Goal: Task Accomplishment & Management: Manage account settings

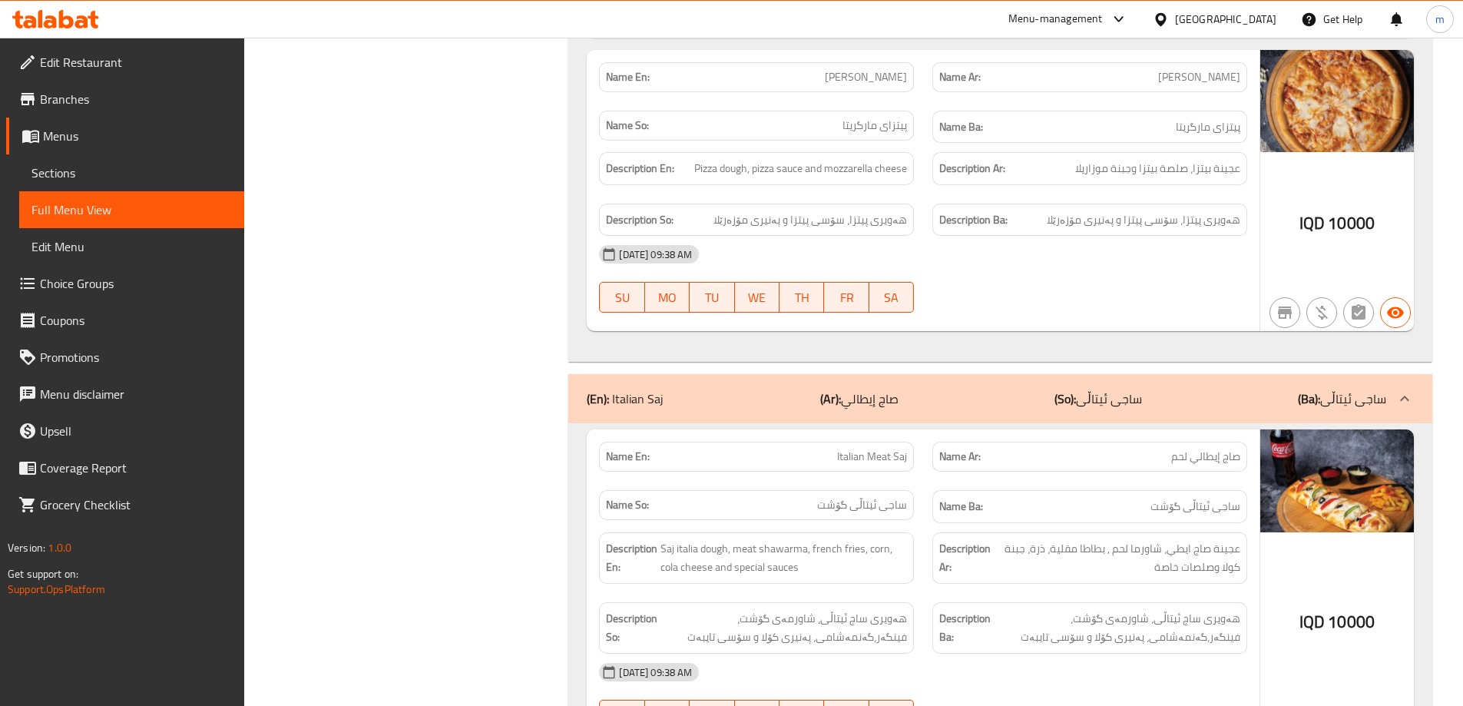
scroll to position [3056, 0]
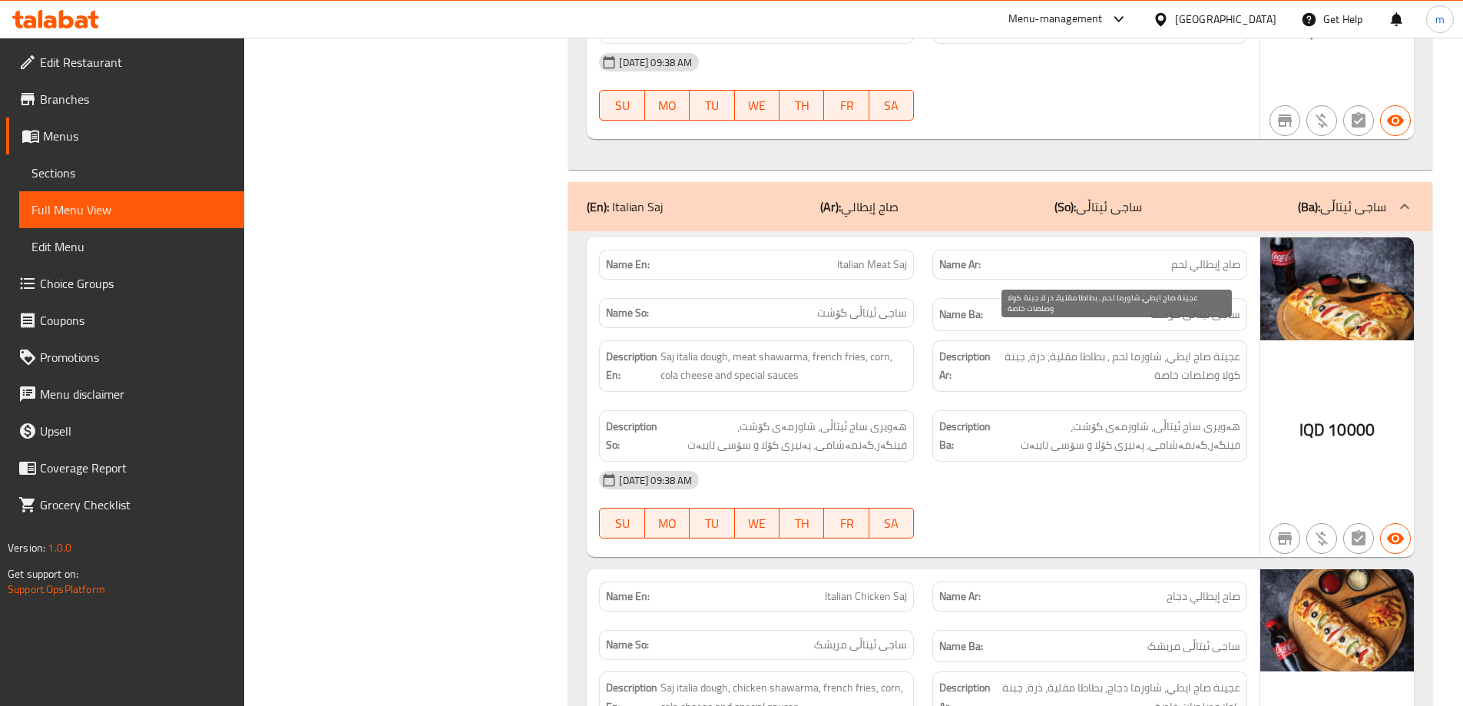
click at [1072, 347] on span "عجينة صاج ايطي، شاورما لحم , بطاطا مقلية، ذرة، جبنة كولا وصلصات خاصة" at bounding box center [1117, 366] width 247 height 38
drag, startPoint x: 1026, startPoint y: 337, endPoint x: 1221, endPoint y: 352, distance: 196.4
click at [1221, 352] on span "عجينة صاج ايطي، شاورما لحم , بطاطا مقلية، ذرة، جبنة كولا وصلصات خاصة" at bounding box center [1117, 366] width 247 height 38
click at [1060, 347] on span "عجينة صاج ايطي، شاورما لحم , بطاطا مقلية، ذرة، جبنة كولا وصلصات خاصة" at bounding box center [1117, 366] width 247 height 38
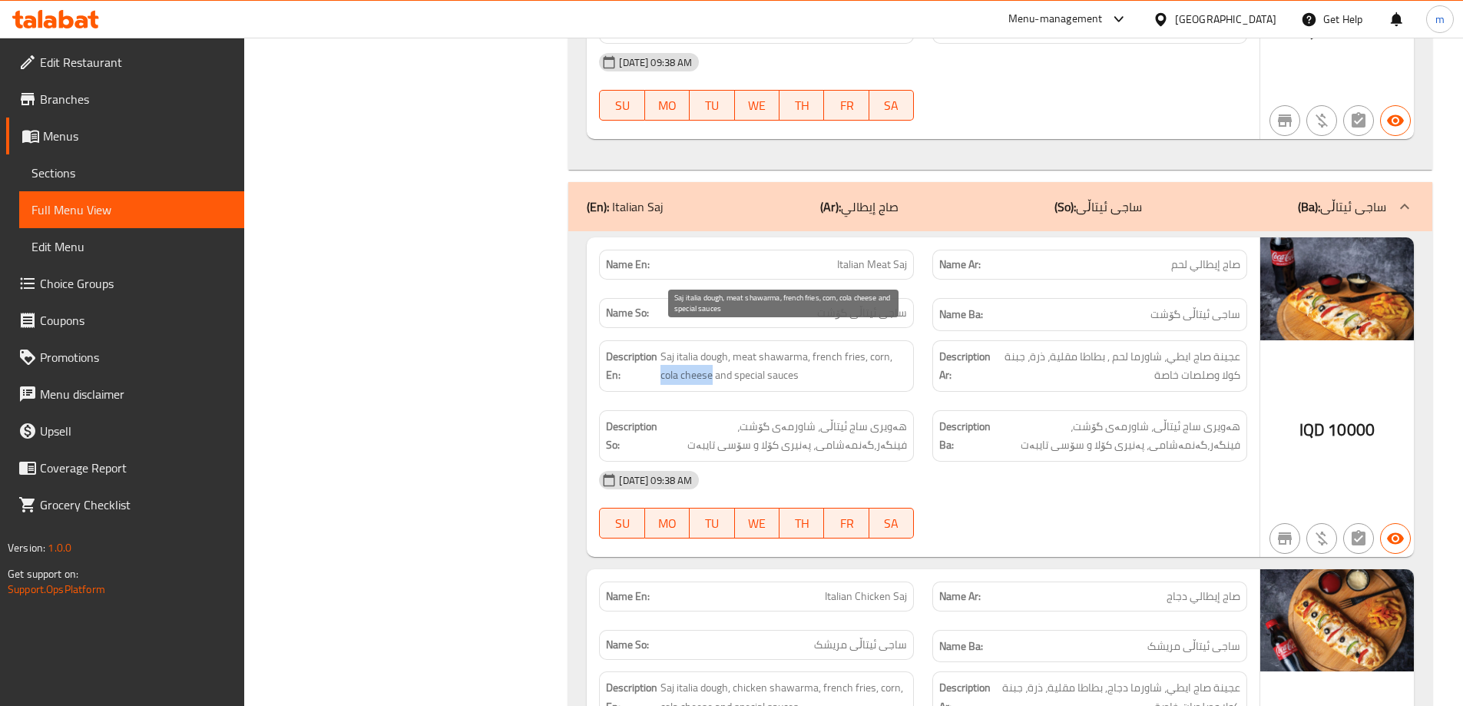
drag, startPoint x: 662, startPoint y: 356, endPoint x: 711, endPoint y: 357, distance: 49.2
click at [711, 357] on span "Saj italia dough, meat shawarma, french fries, corn, cola cheese and special sa…" at bounding box center [784, 366] width 247 height 38
copy span "cola cheese"
click at [898, 257] on span "Italian Meat Saj" at bounding box center [872, 265] width 70 height 16
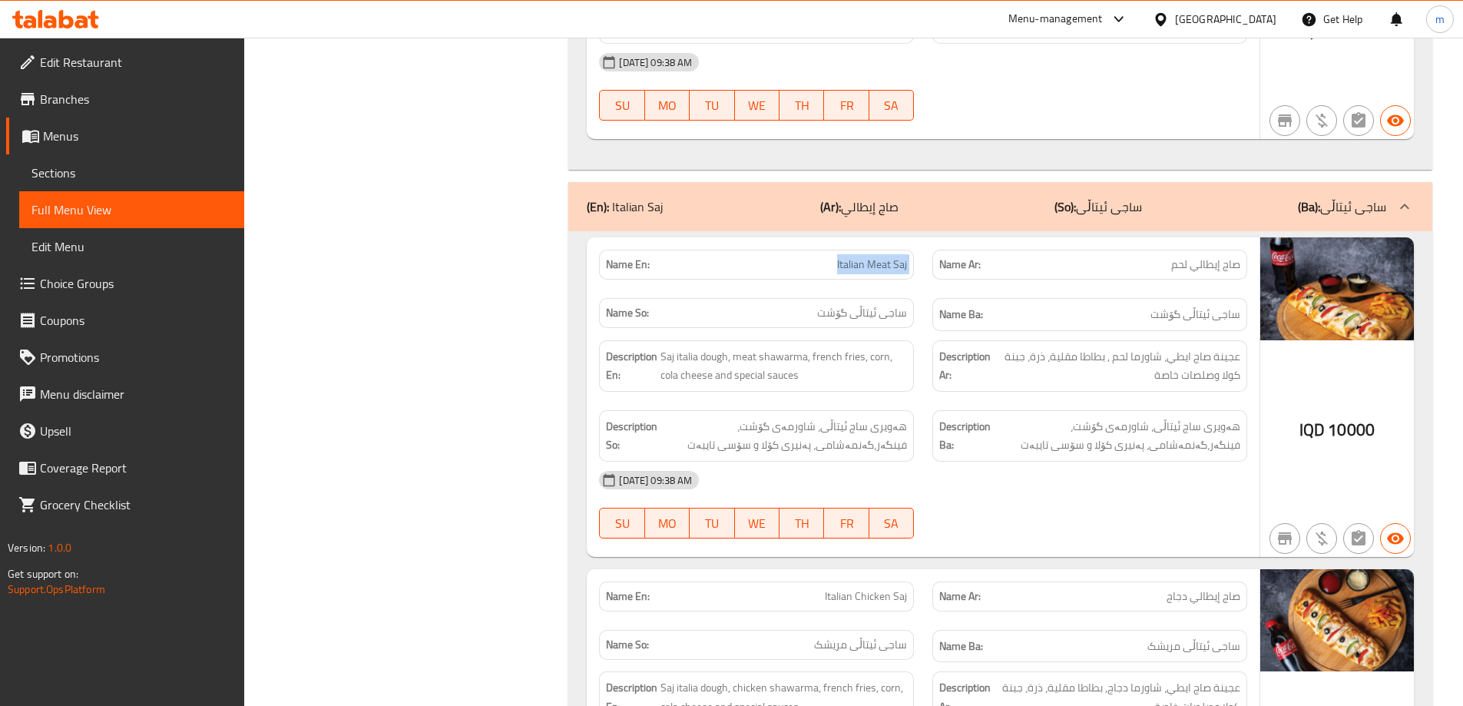
click at [898, 257] on span "Italian Meat Saj" at bounding box center [872, 265] width 70 height 16
copy span "Italian Meat Saj"
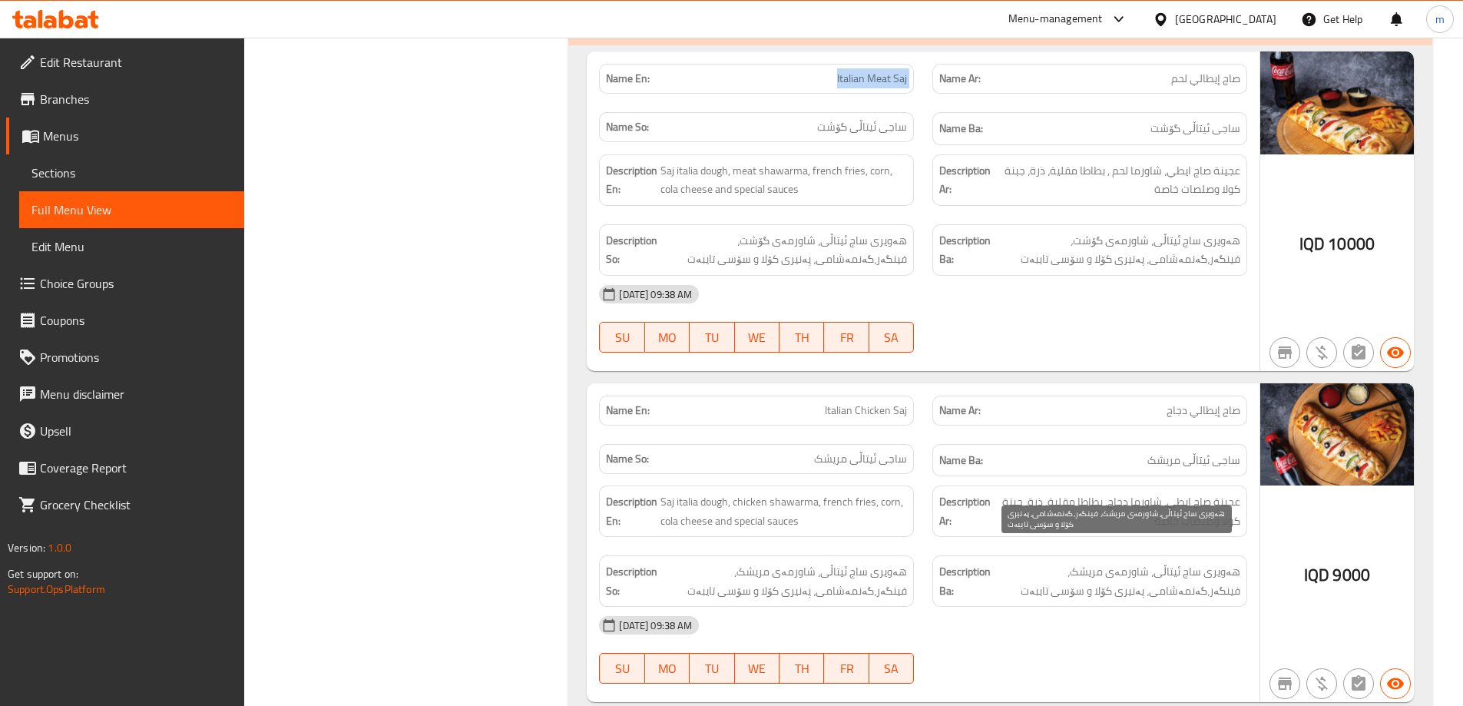
scroll to position [3440, 0]
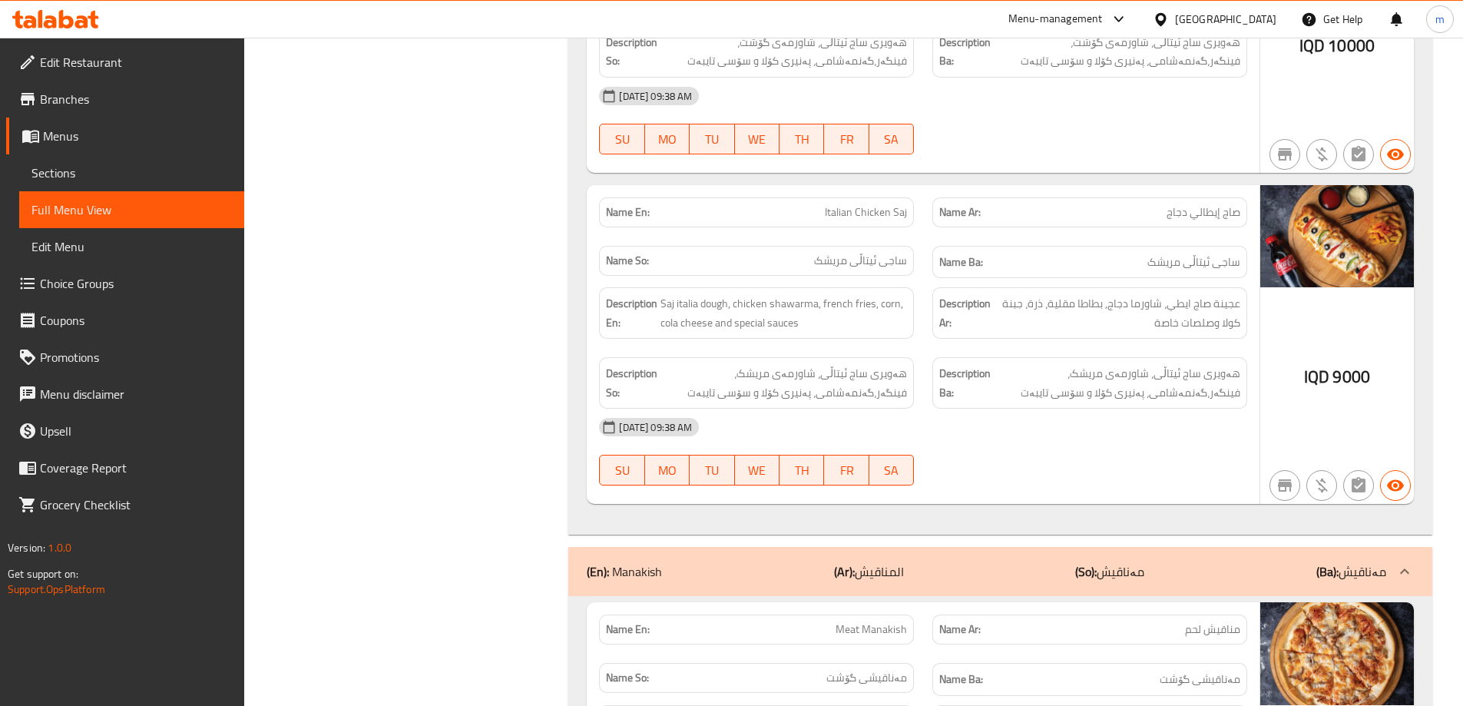
click at [121, 180] on span "Sections" at bounding box center [131, 173] width 201 height 18
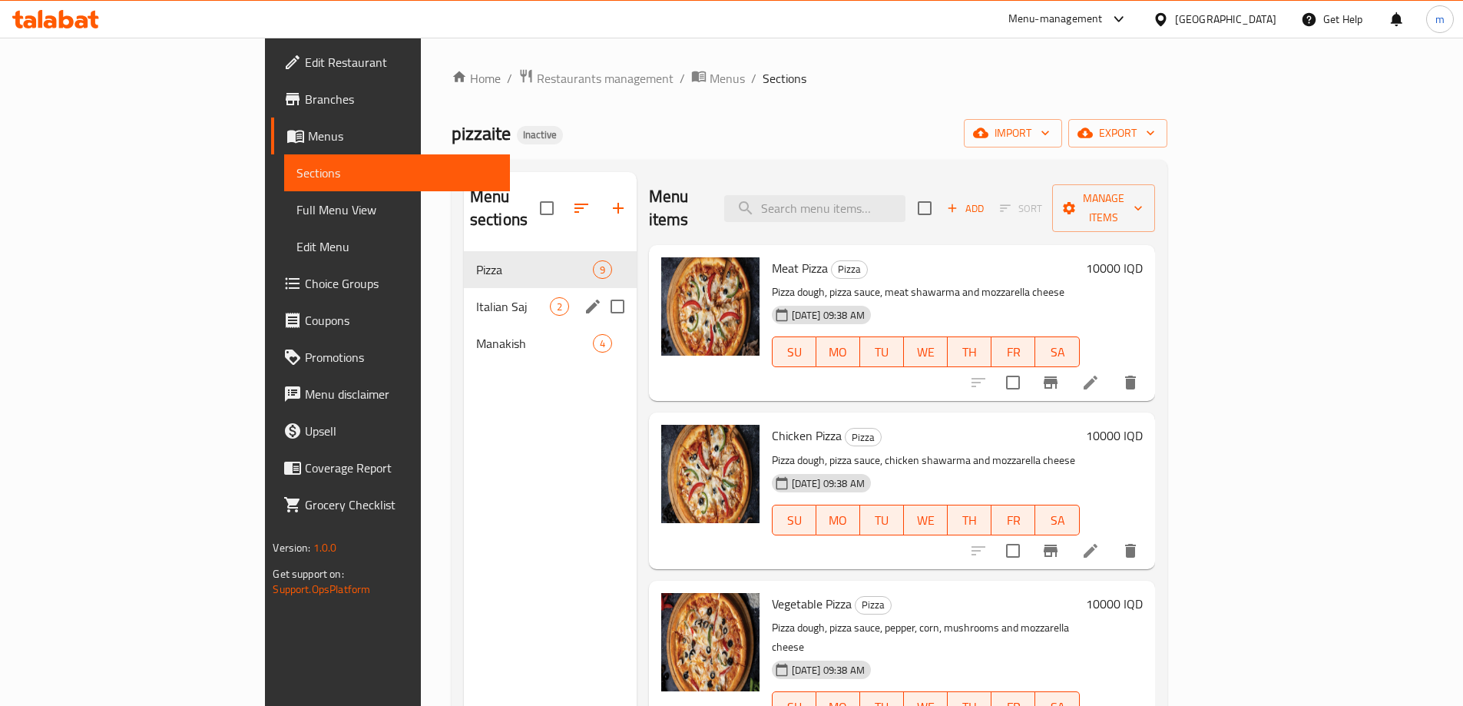
click at [476, 297] on span "Italian Saj" at bounding box center [513, 306] width 74 height 18
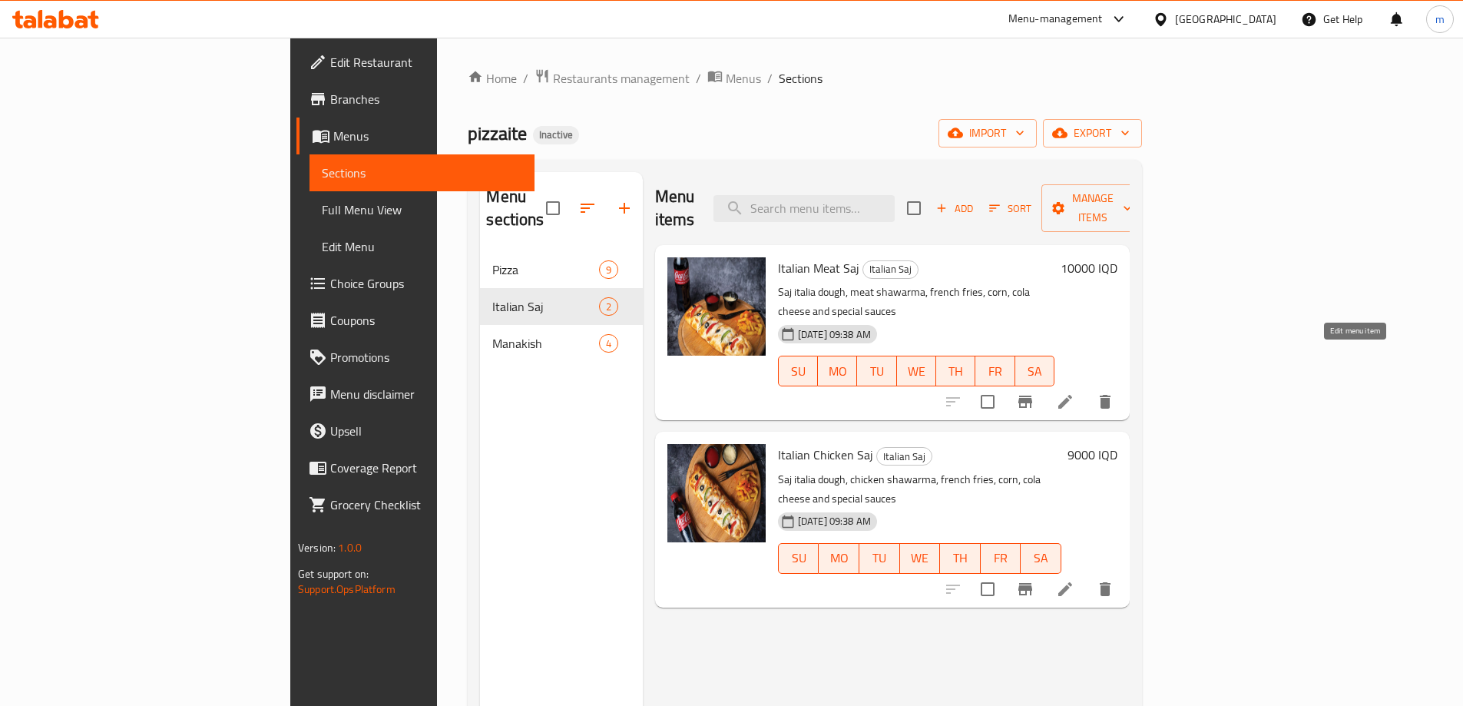
click at [1072, 395] on icon at bounding box center [1066, 402] width 14 height 14
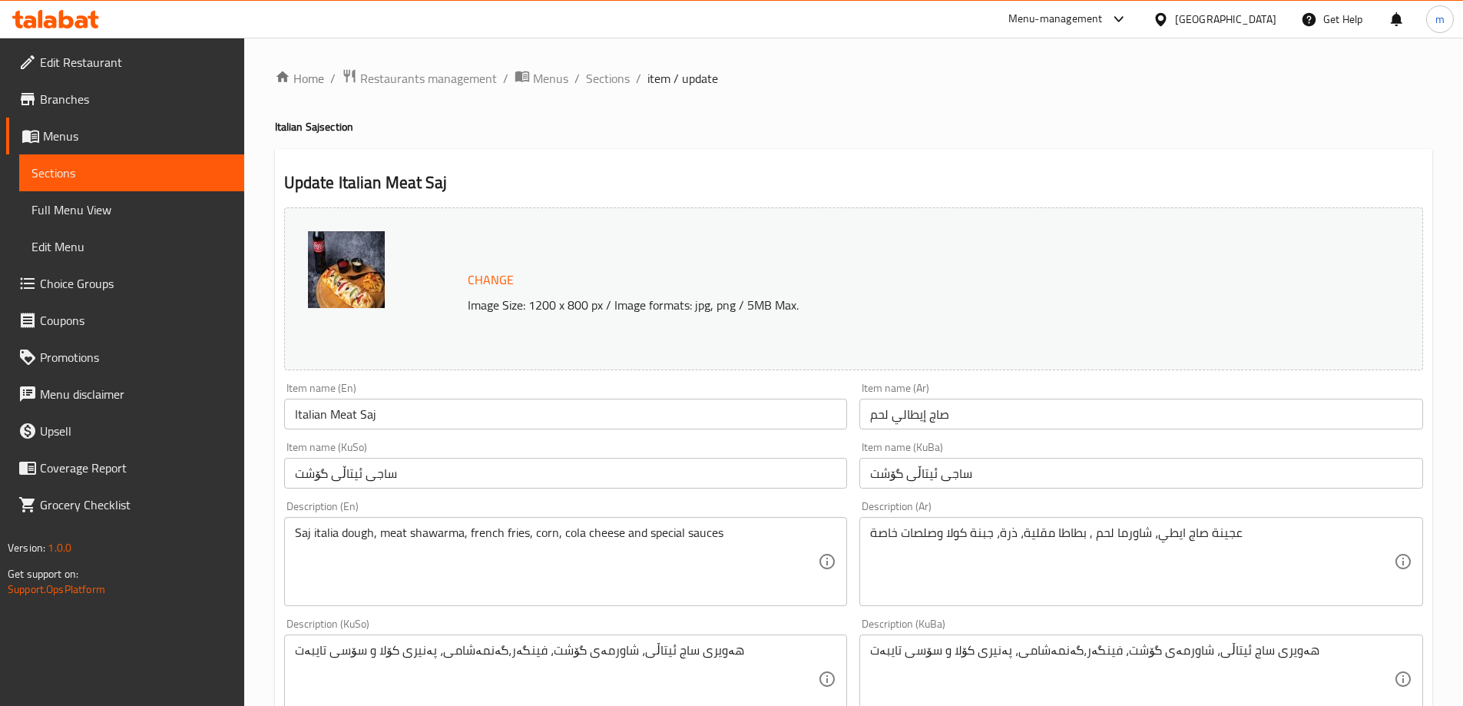
drag, startPoint x: 1169, startPoint y: 549, endPoint x: 1177, endPoint y: 561, distance: 14.5
click at [1177, 561] on textarea "عجينة صاج ايطي، شاورما لحم , بطاطا مقلية، ذرة، جبنة كولا وصلصات خاصة" at bounding box center [1132, 561] width 524 height 73
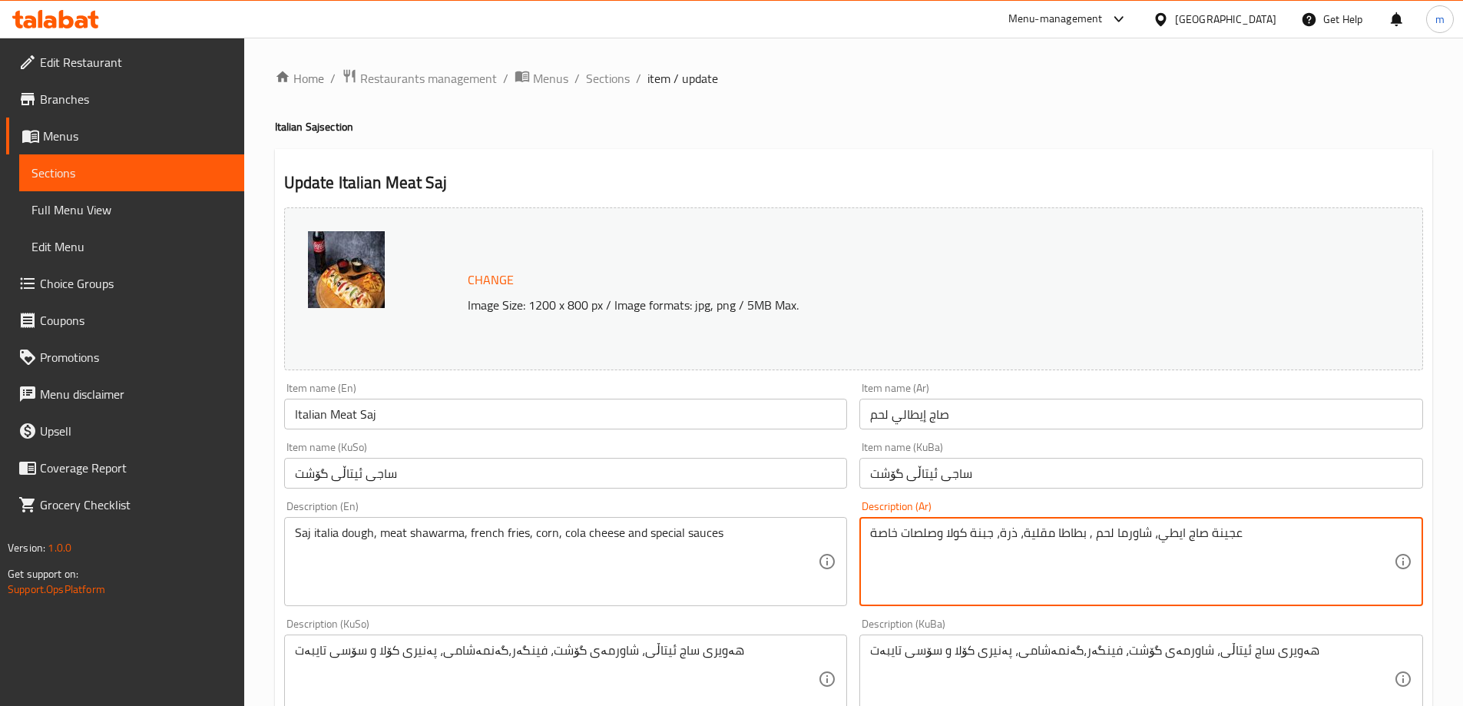
click at [1177, 560] on textarea "عجينة صاج ايطي، شاورما لحم , بطاطا مقلية، ذرة، جبنة كولا وصلصات خاصة" at bounding box center [1132, 561] width 524 height 73
click at [1288, 565] on textarea "عجينة صاج ايطي، شاورما لحم , بطاطا مقلية، ذرة، جبنة كولا وصلصات خاصة" at bounding box center [1132, 561] width 524 height 73
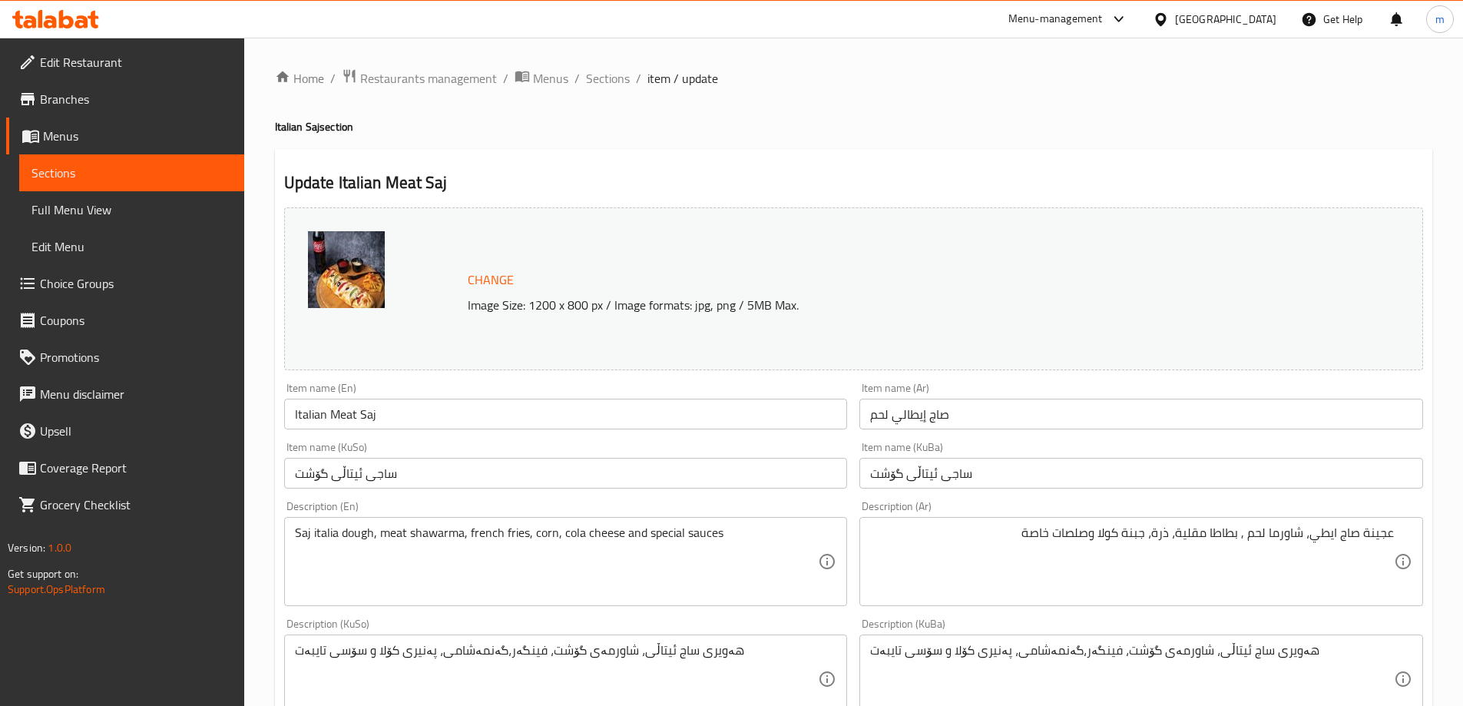
click at [1327, 537] on textarea "عجينة صاج ايطي، شاورما لحم , بطاطا مقلية، ذرة، جبنة كولا وصلصات خاصة" at bounding box center [1132, 561] width 524 height 73
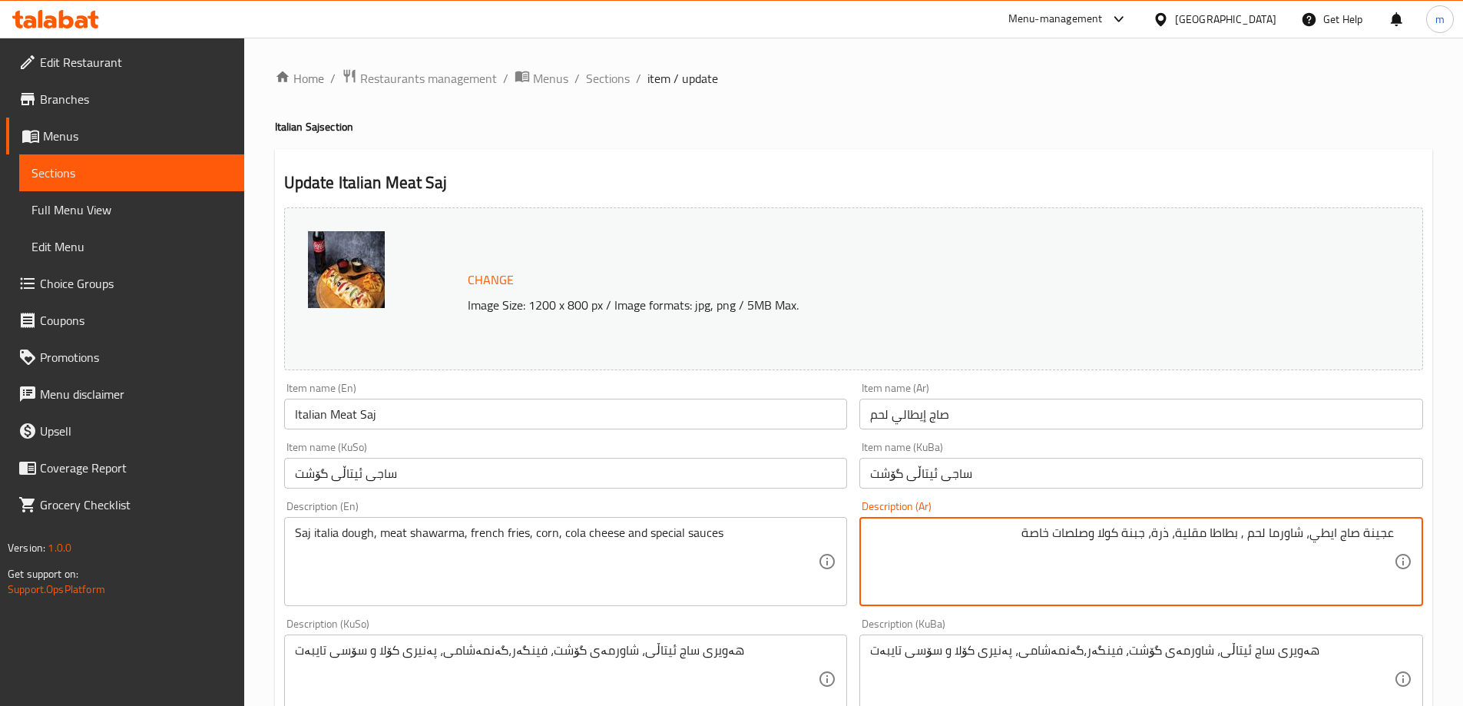
click at [1327, 537] on textarea "عجينة صاج ايطي، شاورما لحم , بطاطا مقلية، ذرة، جبنة كولا وصلصات خاصة" at bounding box center [1132, 561] width 524 height 73
paste textarea "ايطال"
click at [1334, 542] on textarea "عجينة صاج الايطالي، شاورما لحم , بطاطا مقلية، ذرة، جبنة كولا وصلصات خاصة" at bounding box center [1132, 561] width 524 height 73
click at [1116, 529] on textarea "عجينة صاجلايطالي، شاورما لحم , بطاطا مقلية، ذرة، جبنة كولا وصلصات خاصة" at bounding box center [1132, 561] width 524 height 73
click at [1120, 538] on textarea "عجينة صاجلايطالي، شاورما لحم , بطاطا مقلية، ذرة، جبنة كولا وصلصات خاصة" at bounding box center [1132, 561] width 524 height 73
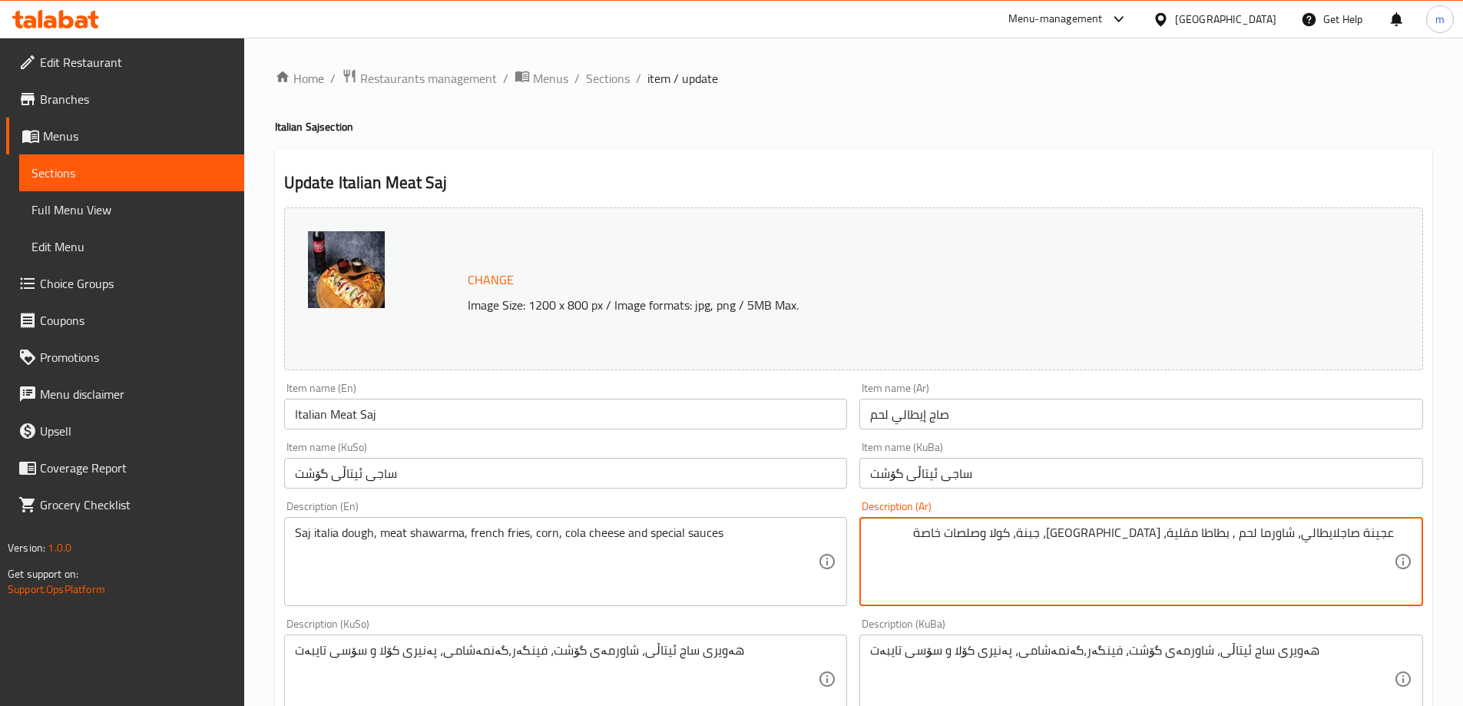
click at [1101, 532] on textarea "عجينة صاجلايطالي، شاورما لحم , بطاطا مقلية، ذرة، جبنة، كولا وصلصات خاصة" at bounding box center [1132, 561] width 524 height 73
paste textarea "اكو"
type textarea "عجينة صاجلايطالي، شاورما لحم , بطاطا مقلية، ذرة، جبنة، كوكاكولا وصلصات خاصة"
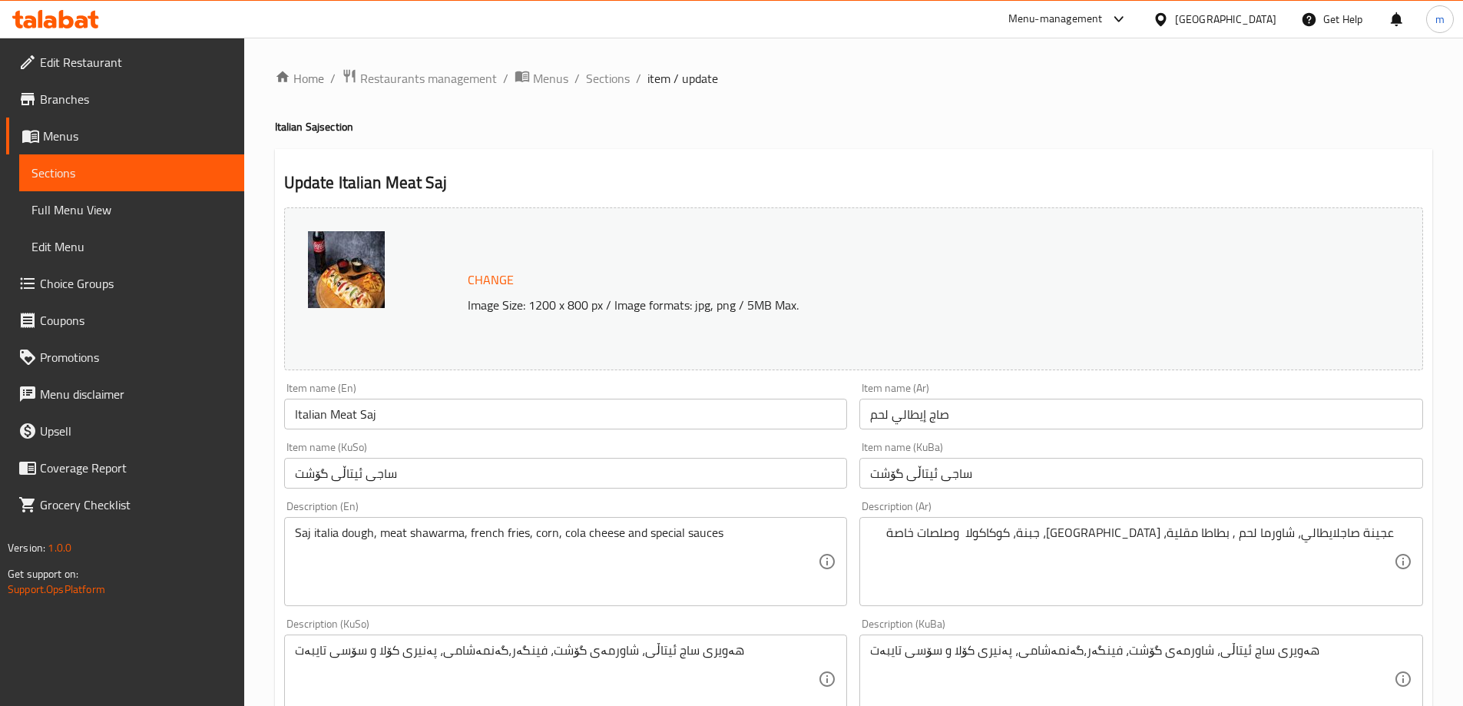
click at [1148, 545] on textarea "عجينة صاجلايطالي، شاورما لحم , بطاطا مقلية، ذرة، جبنة، كوكاكولا وصلصات خاصة" at bounding box center [1132, 561] width 524 height 73
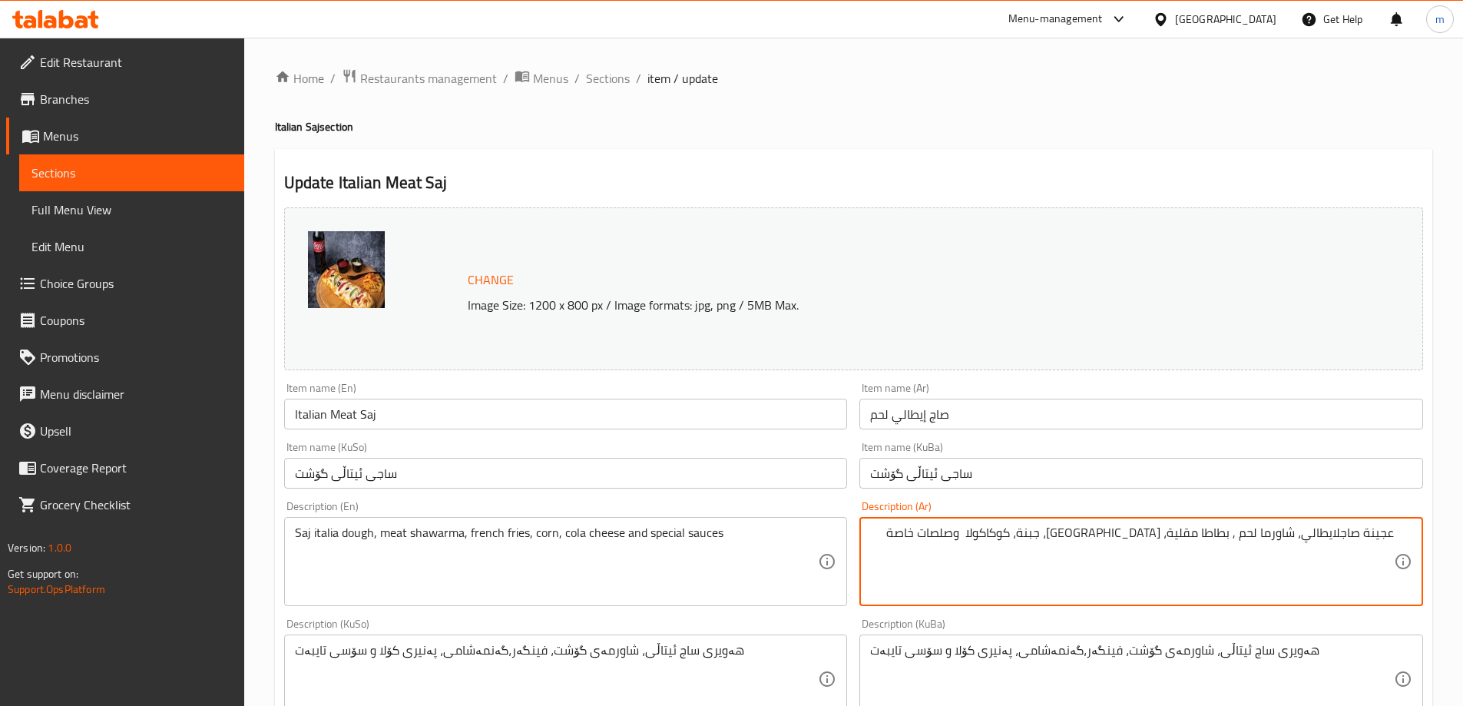
click at [1177, 549] on textarea "عجينة صاجلايطالي، شاورما لحم , بطاطا مقلية، ذرة، جبنة، كوكاكولا وصلصات خاصة" at bounding box center [1132, 561] width 524 height 73
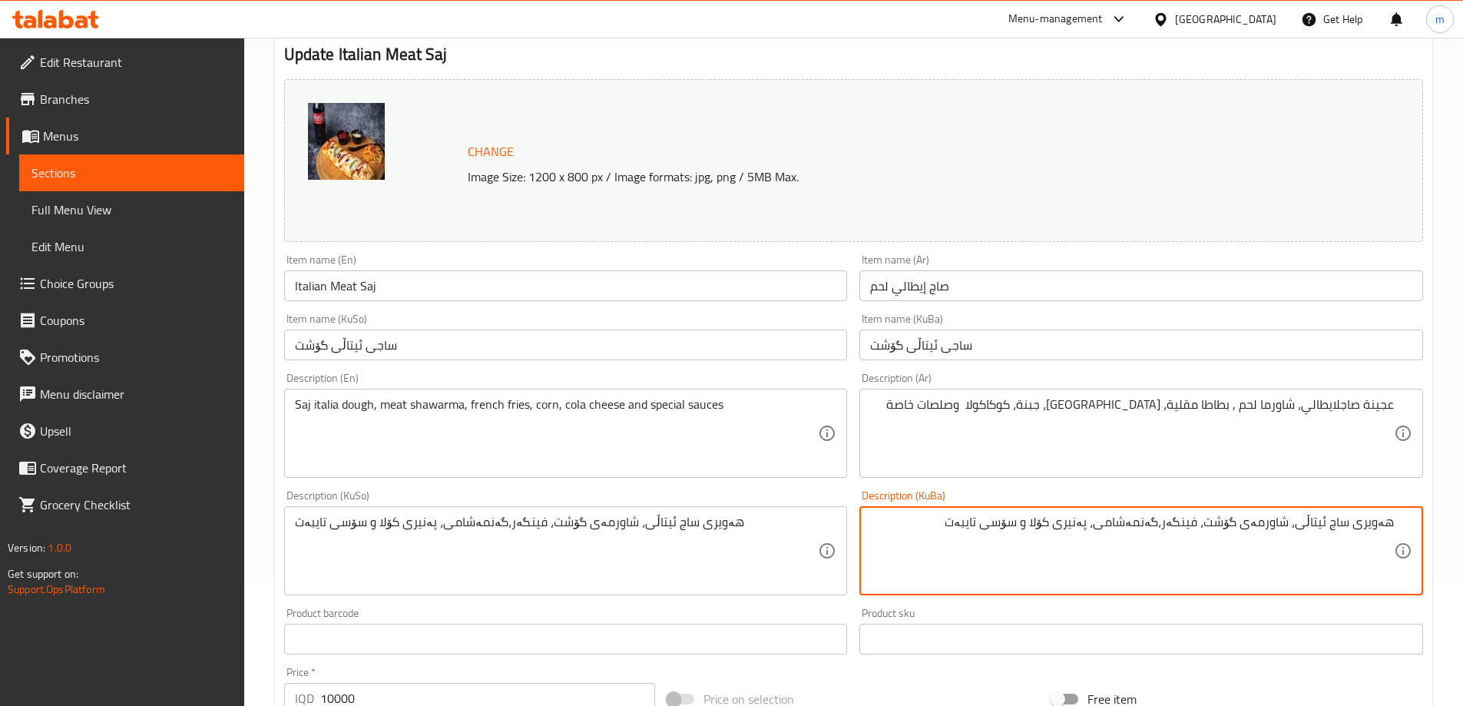
click at [1078, 524] on textarea "هەویری ساج ئیتاڵی، شاورمەی گۆشت، فینگەر،گەنمەشامی، پەنیری کۆلا و سۆسی تایبەت" at bounding box center [1132, 551] width 524 height 73
click at [1066, 520] on textarea "هەویری ساج ئیتاڵی، شاورمەی گۆشت، فینگەر،گەنمەشامی، پەنیر، کۆلا و سۆسی تایبەت" at bounding box center [1132, 551] width 524 height 73
paste textarea "کاکۆلا"
click at [1051, 524] on textarea "هەویری ساج ئیتاڵی، شاورمەی گۆشت، فینگەر،گەنمەشامی، پەنیر، کۆکاکۆلا و سۆسی تایبەت" at bounding box center [1132, 551] width 524 height 73
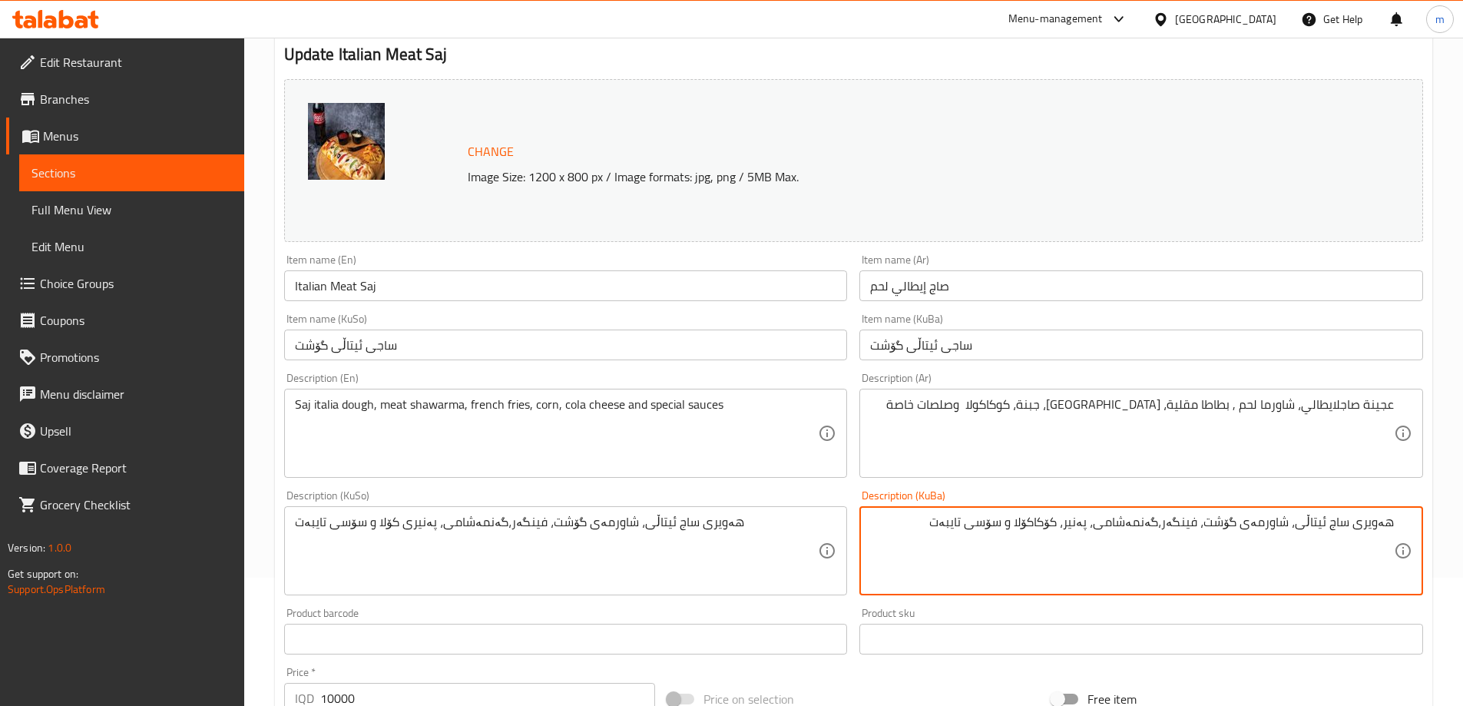
click at [1051, 524] on textarea "هەویری ساج ئیتاڵی، شاورمەی گۆشت، فینگەر،گەنمەشامی، پەنیر، کۆکاکۆلا و سۆسی تایبەت" at bounding box center [1132, 551] width 524 height 73
type textarea "هەویری ساج ئیتاڵی، شاورمەی گۆشت، فینگەر،گەنمەشامی، پەنیر، کۆکاکۆلا و سۆسی تایبەت"
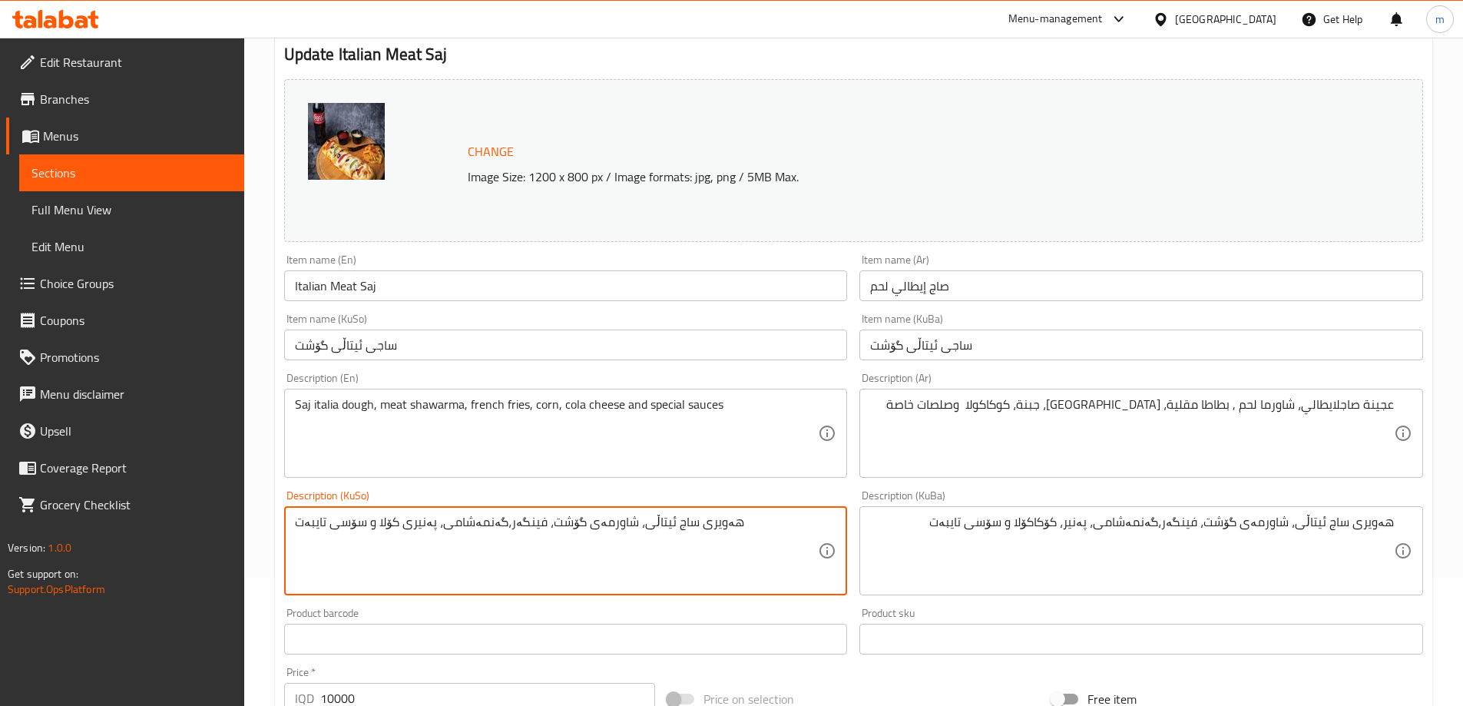
click at [692, 555] on textarea "هەویری ساج ئیتاڵی، شاورمەی گۆشت، فینگەر،گەنمەشامی، پەنیری کۆلا و سۆسی تایبەت" at bounding box center [557, 551] width 524 height 73
paste textarea "، کۆکا"
type textarea "هەویری ساج ئیتاڵی، شاورمەی گۆشت، فینگەر،گەنمەشامی، پەنیر، کۆکاکۆلا و سۆسی تایبەت"
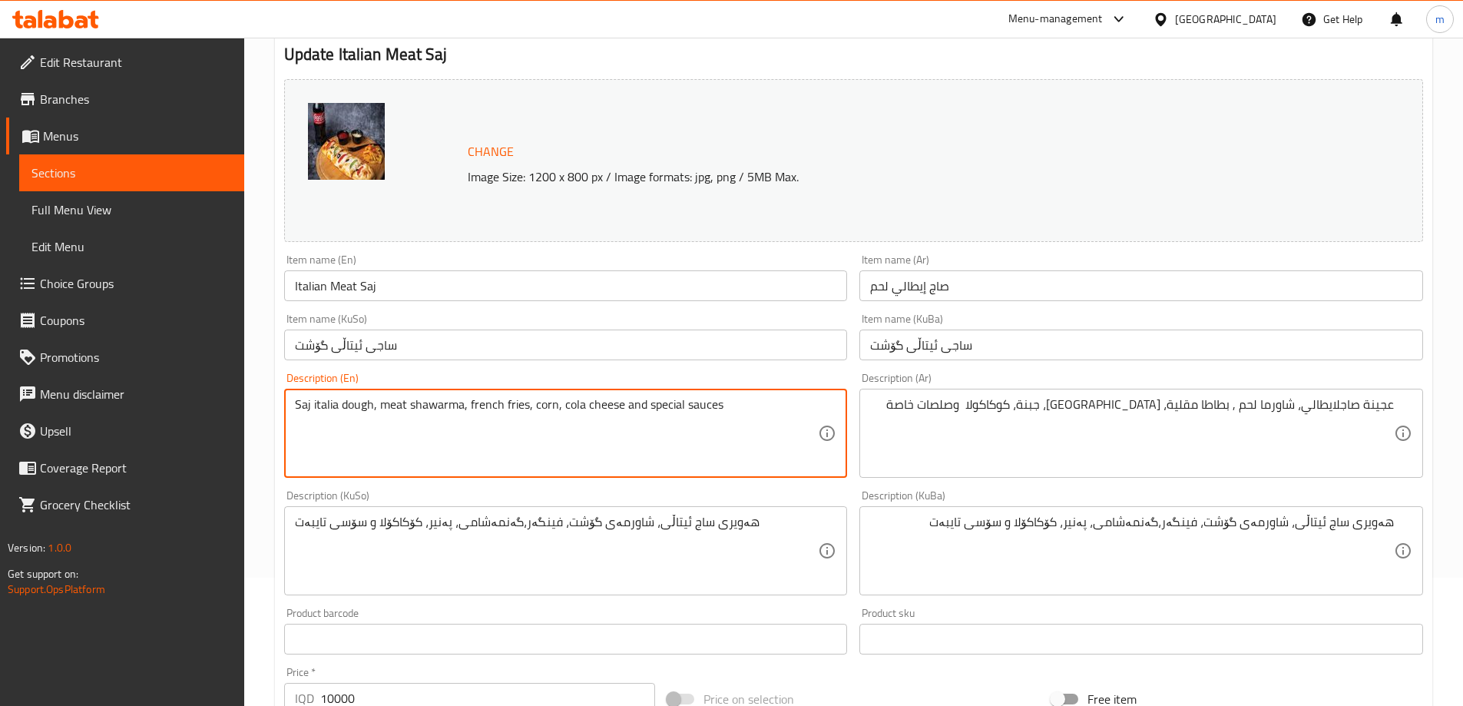
click at [588, 399] on textarea "Saj italia dough, meat shawarma, french fries, corn, cola cheese and special sa…" at bounding box center [557, 433] width 524 height 73
click at [578, 411] on textarea "Saj italia dough, meat shawarma, french fries, corn, cola cheese and special sa…" at bounding box center [557, 433] width 524 height 73
click at [568, 407] on textarea "Saj italia dough, meat shawarma, french fries, corn, cola cheese and special sa…" at bounding box center [557, 433] width 524 height 73
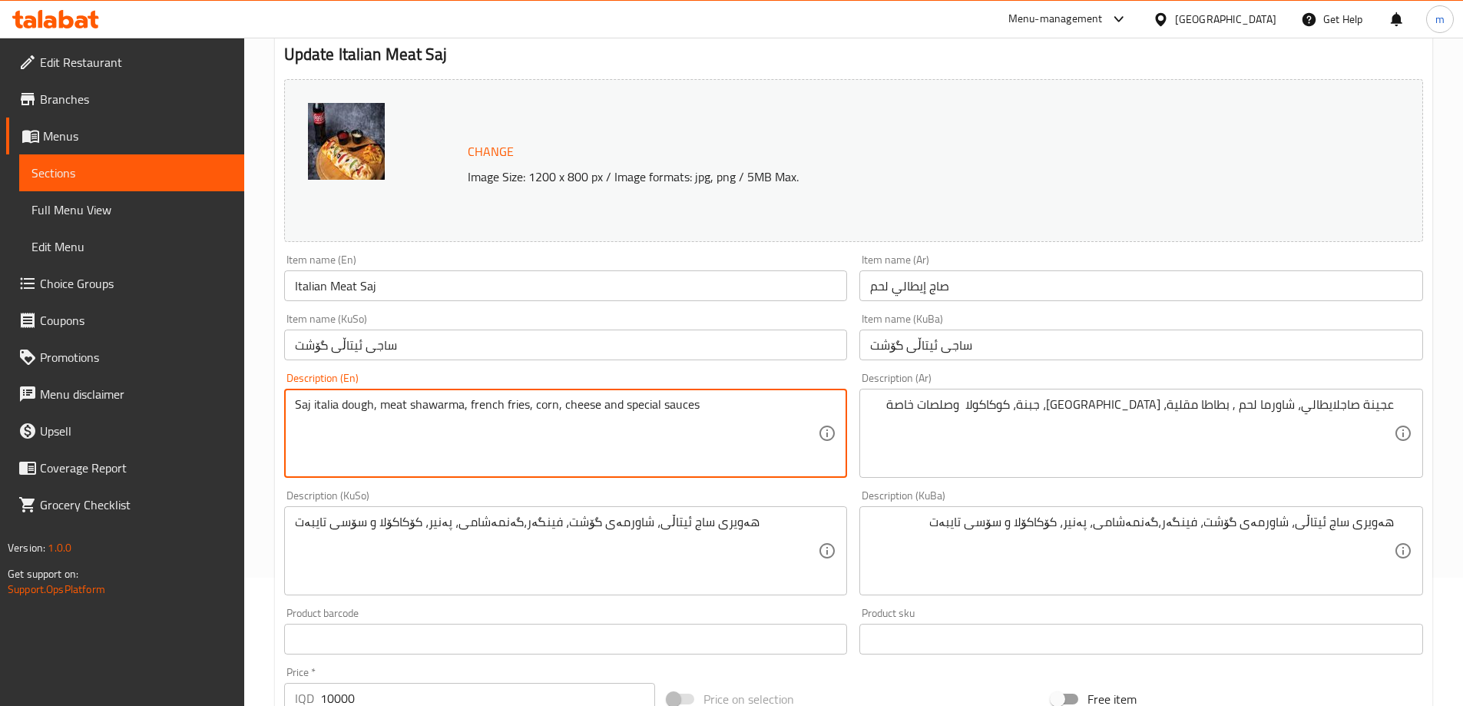
click at [595, 403] on textarea "Saj italia dough, meat shawarma, french fries, corn, cheese and special sauces" at bounding box center [557, 433] width 524 height 73
paste textarea "Coca-Cola"
click at [606, 402] on textarea "Saj italia dough, meat shawarma, french fries, corn, cheese, Coca-Cola and spec…" at bounding box center [557, 433] width 524 height 73
drag, startPoint x: 561, startPoint y: 404, endPoint x: 674, endPoint y: 406, distance: 113.7
click at [674, 406] on textarea "Saj italia dough, meat shawarma, french fries, corn, cheese, Coca-Cola and spec…" at bounding box center [557, 433] width 524 height 73
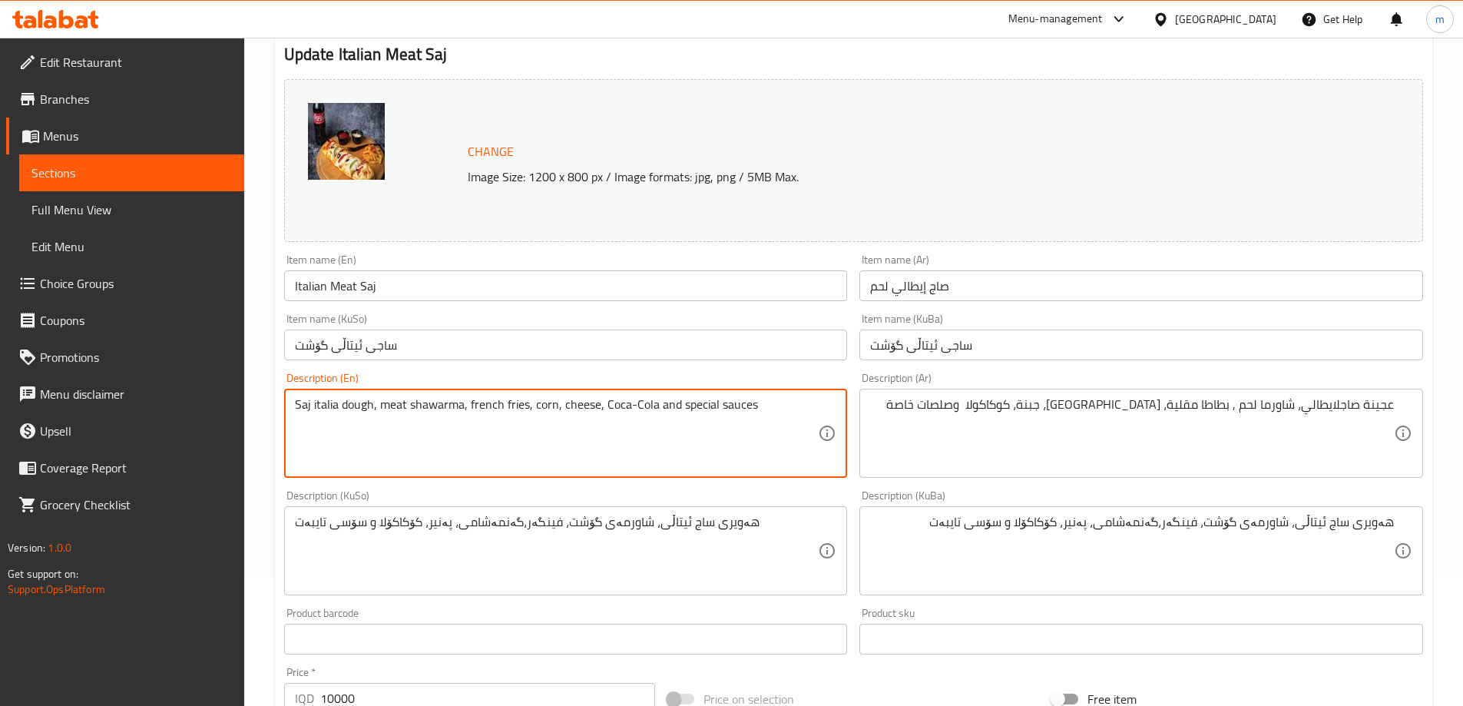
type textarea "Saj italia dough, meat shawarma, french fries, corn, cheese, Coca-Cola and spec…"
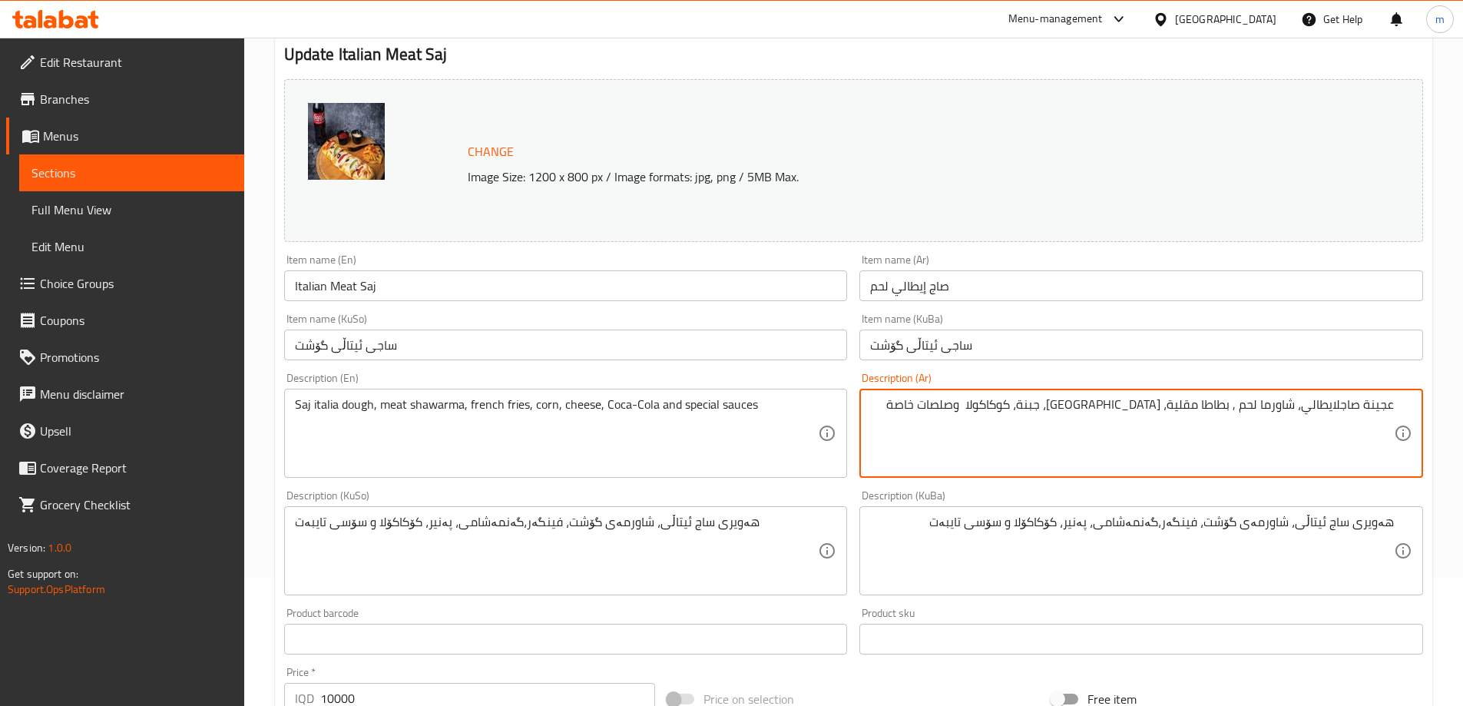
drag, startPoint x: 1141, startPoint y: 405, endPoint x: 1056, endPoint y: 409, distance: 84.6
click at [1056, 409] on textarea "عجينة صاجلايطالي، شاورما لحم , بطاطا مقلية، ذرة، جبنة، كوكاكولا وصلصات خاصة" at bounding box center [1132, 433] width 524 height 73
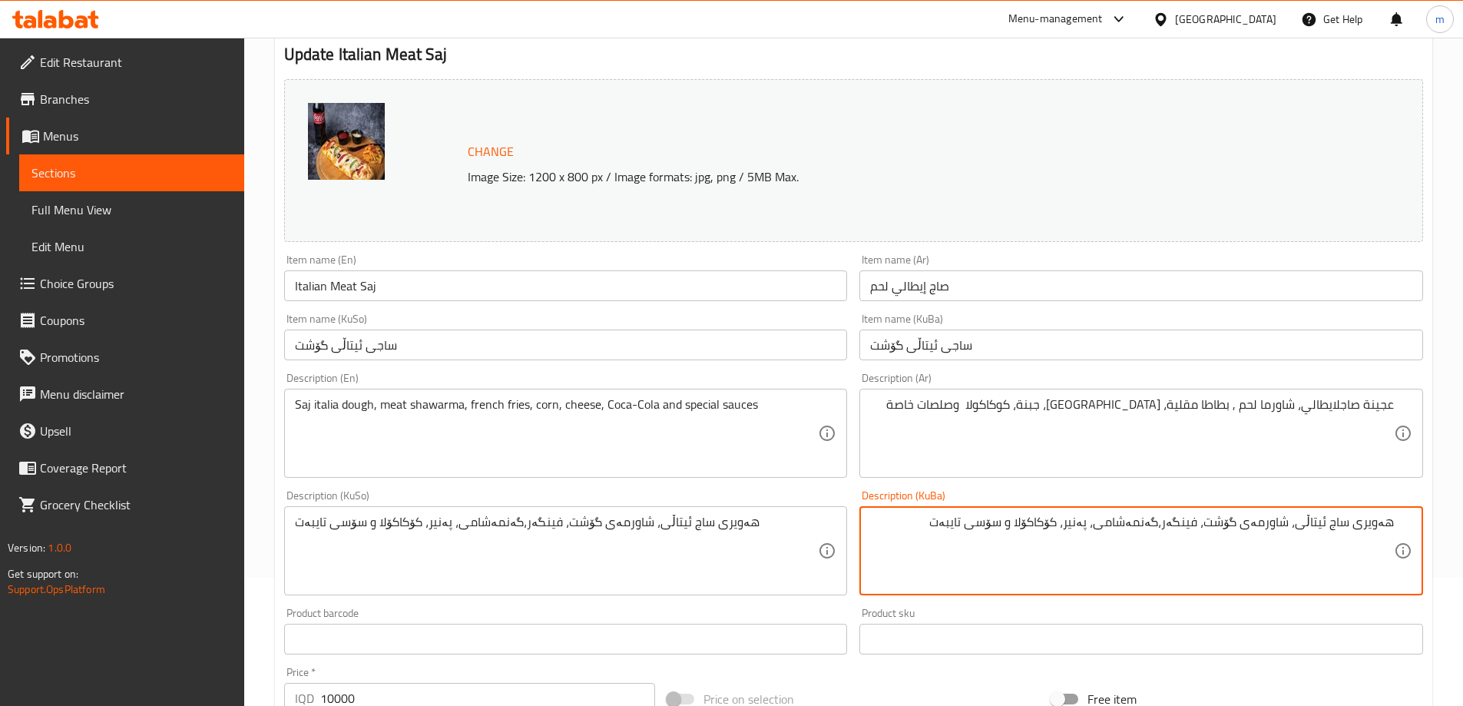
drag, startPoint x: 1105, startPoint y: 520, endPoint x: 1020, endPoint y: 522, distance: 84.5
click at [493, 375] on div "Description (En) Saj italia dough, meat shawarma, french fries, corn, cheese, C…" at bounding box center [566, 425] width 564 height 105
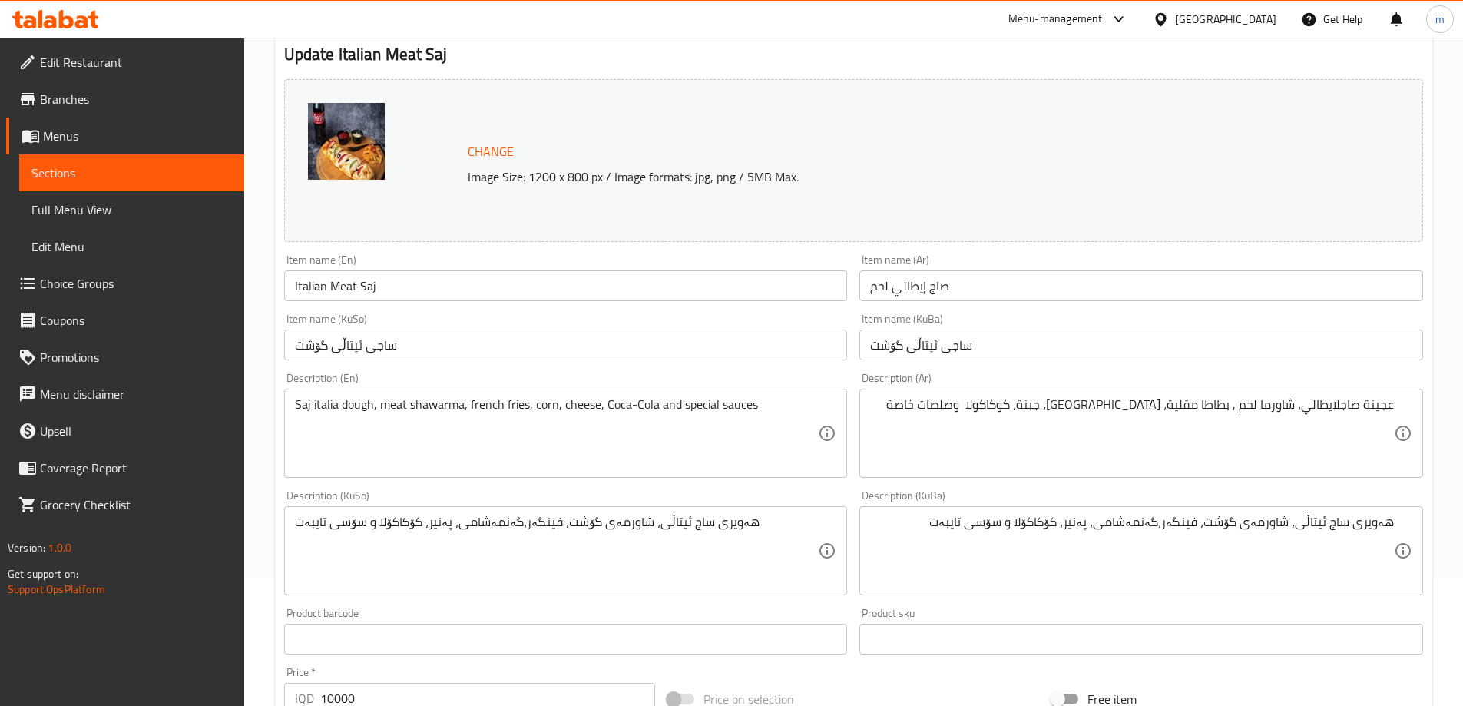
click at [490, 343] on input "ساجی ئیتاڵی گۆشت" at bounding box center [566, 345] width 564 height 31
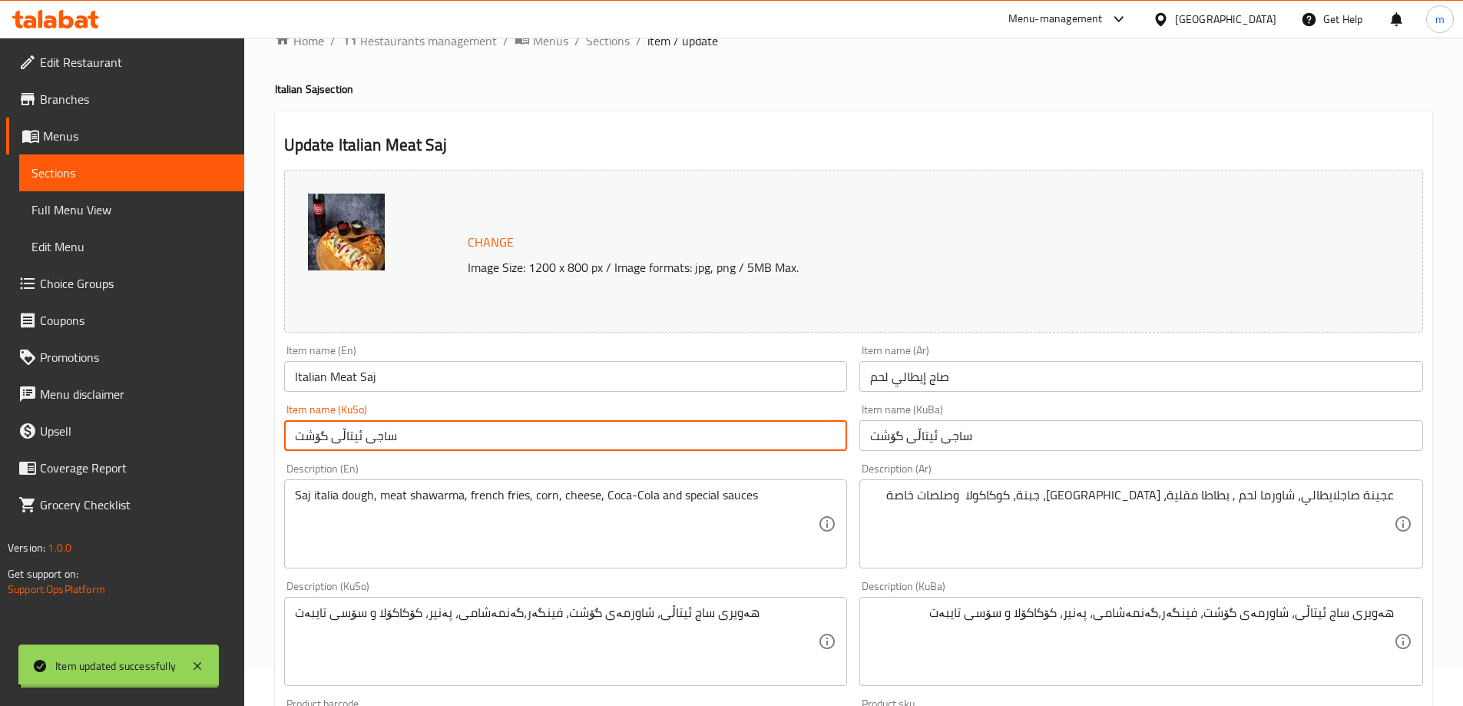
scroll to position [0, 0]
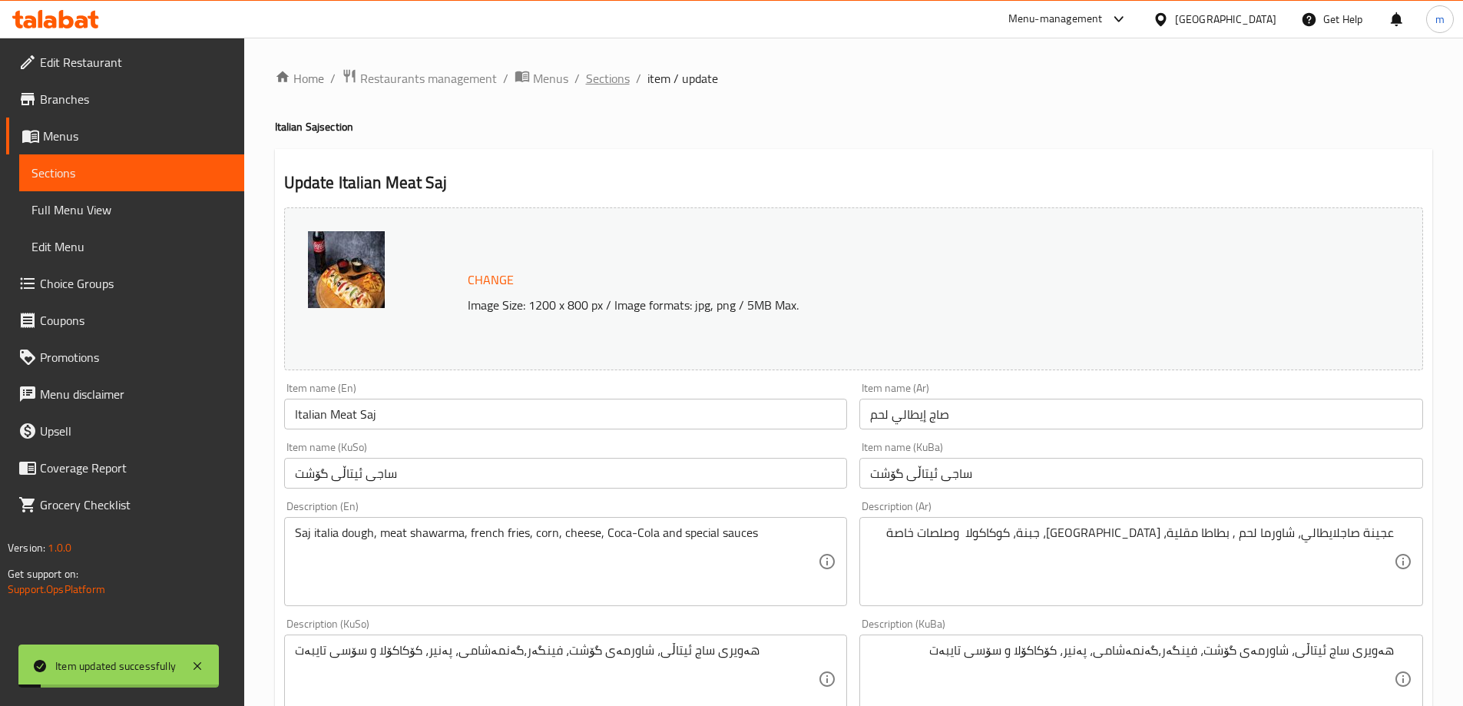
click at [597, 80] on span "Sections" at bounding box center [608, 78] width 44 height 18
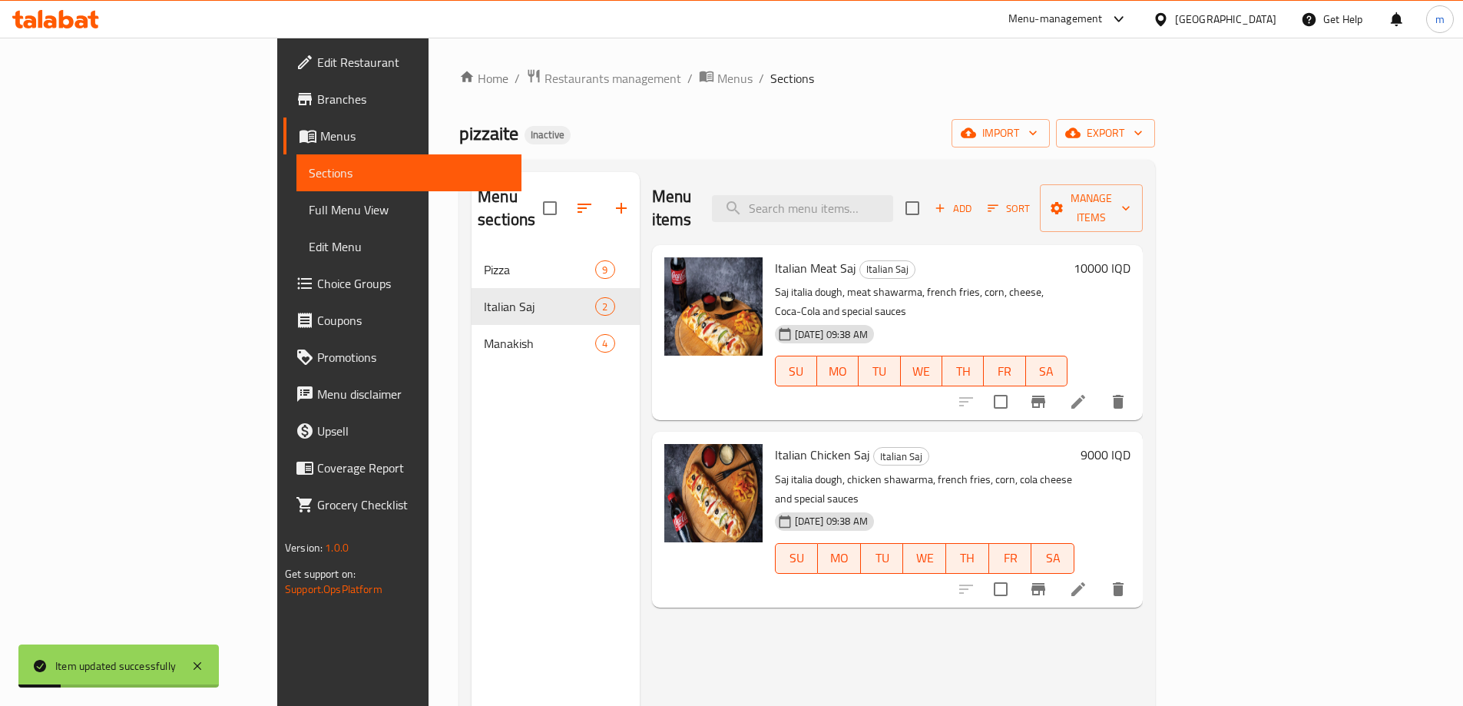
click at [1088, 580] on icon at bounding box center [1078, 589] width 18 height 18
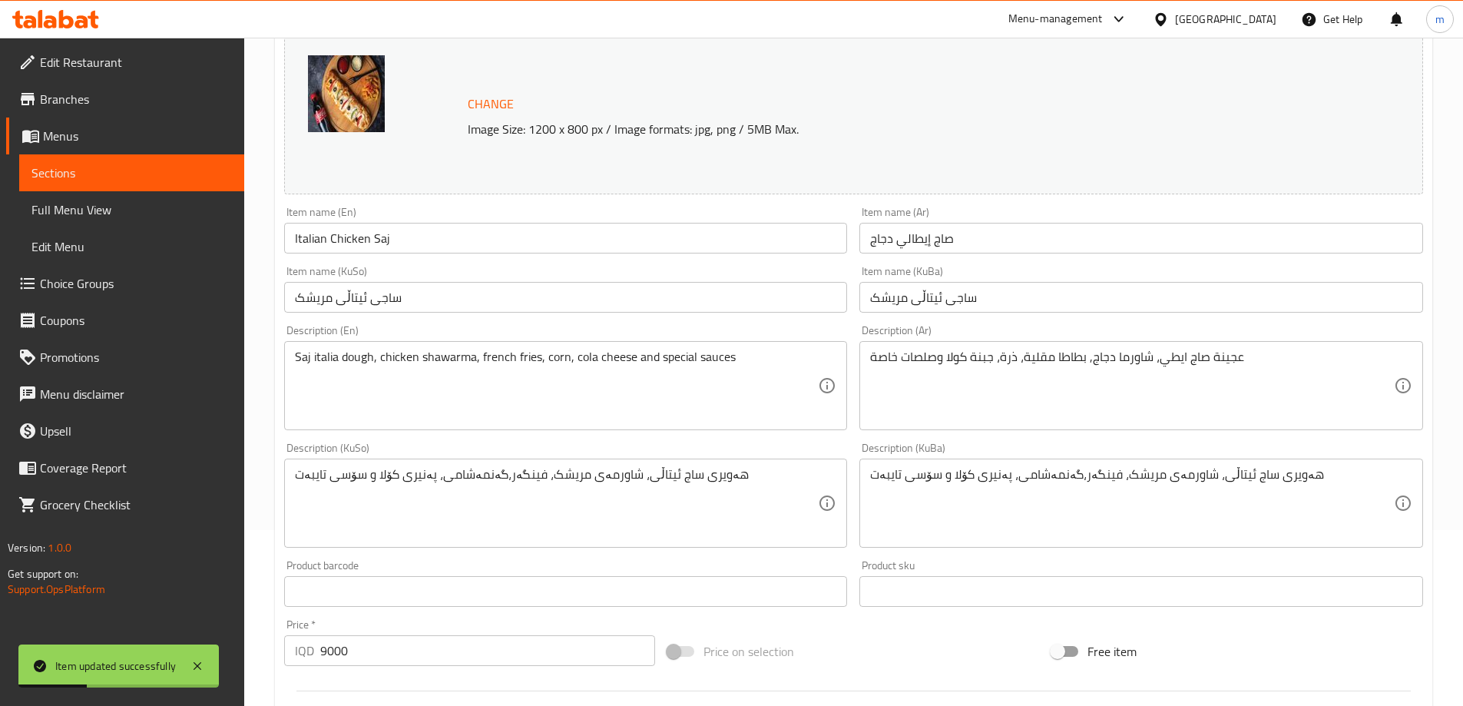
scroll to position [256, 0]
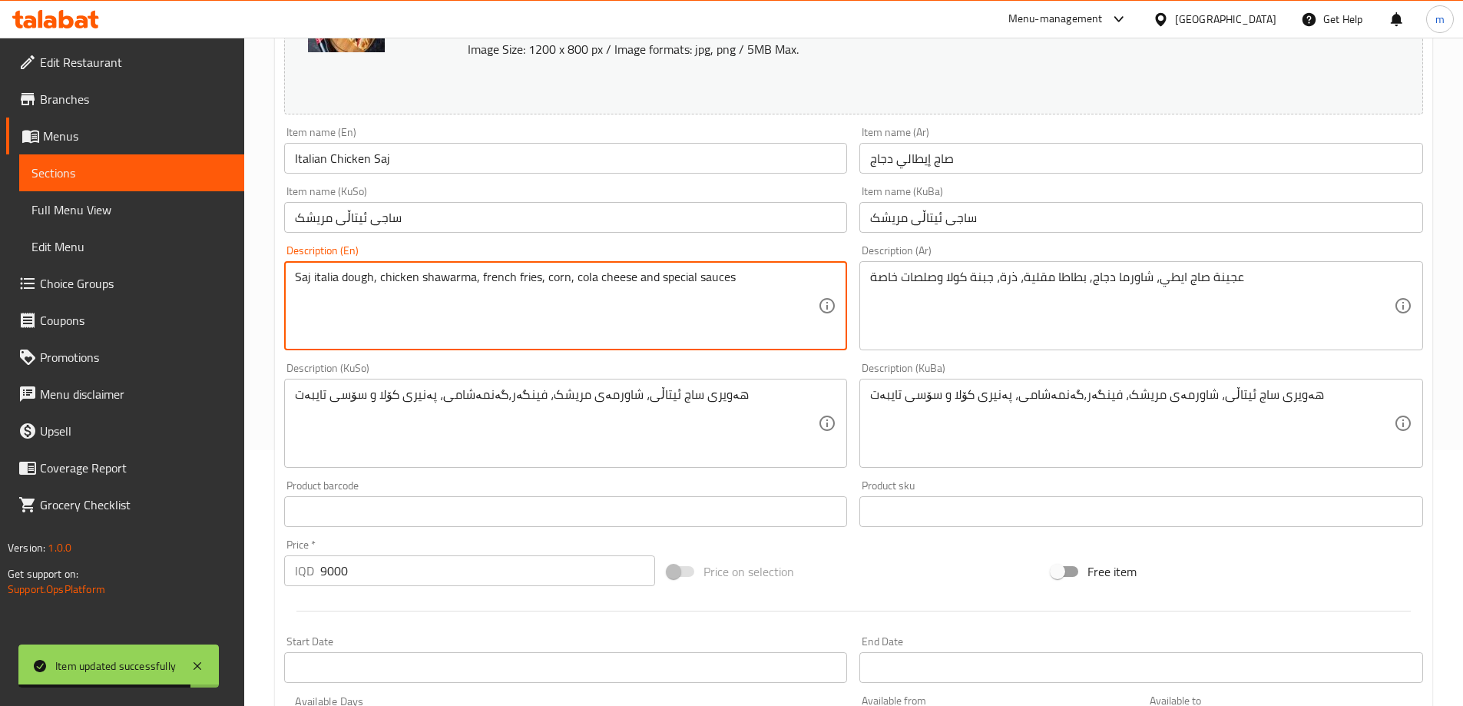
drag, startPoint x: 572, startPoint y: 279, endPoint x: 653, endPoint y: 278, distance: 81.4
paste textarea "heese, Coca-Cola"
type textarea "Saj italia dough, chicken shawarma, french fries, corn, cheese, Coca-Cola and s…"
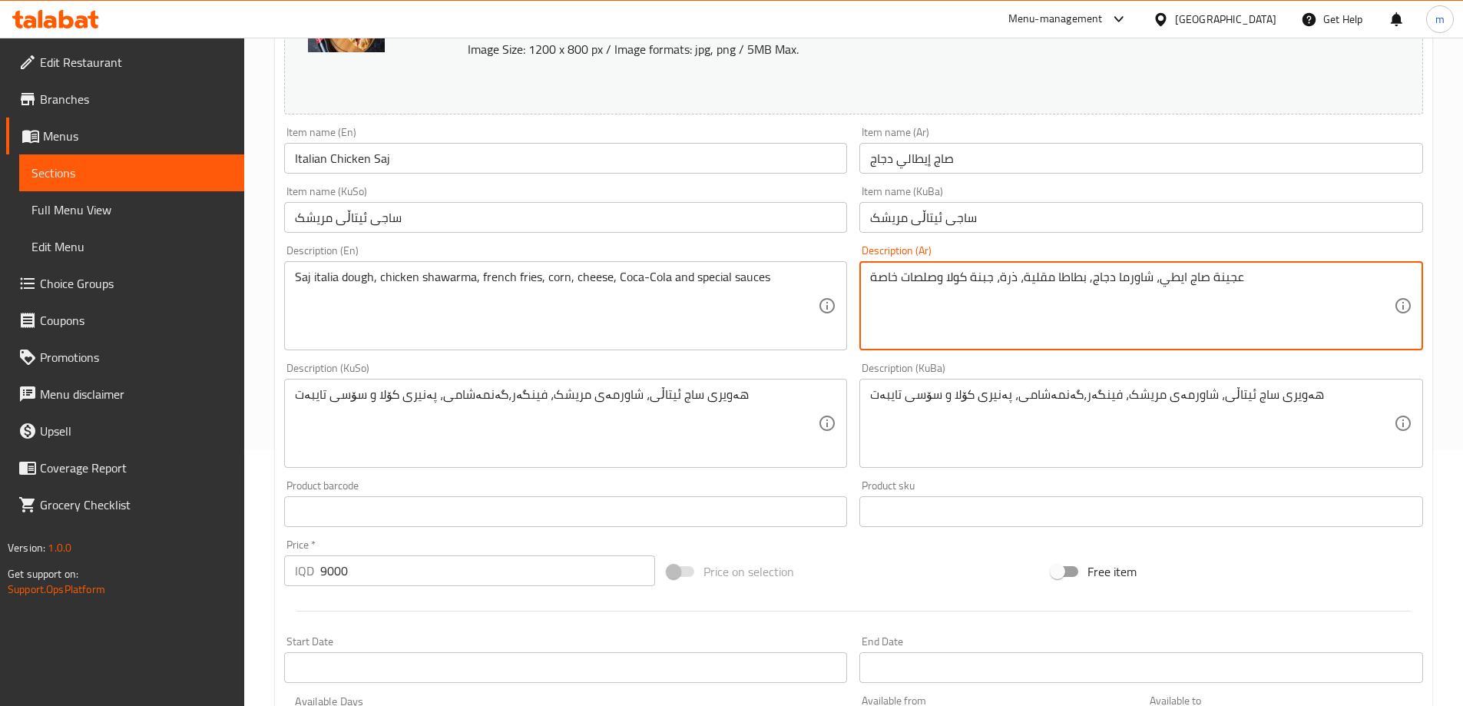
drag, startPoint x: 993, startPoint y: 282, endPoint x: 938, endPoint y: 282, distance: 55.3
click at [938, 282] on textarea "عجينة صاج ايطي، شاورما دجاج, بطاطا مقلية، ذرة، جبنة كولا وصلصات خاصة" at bounding box center [1132, 306] width 524 height 73
paste textarea "، كوكاكولا"
type textarea "عجينة صاج ايطي، شاورما دجاج, بطاطا مقلية، ذرة، جبنة، كوكاكولا وصلصات خاصة"
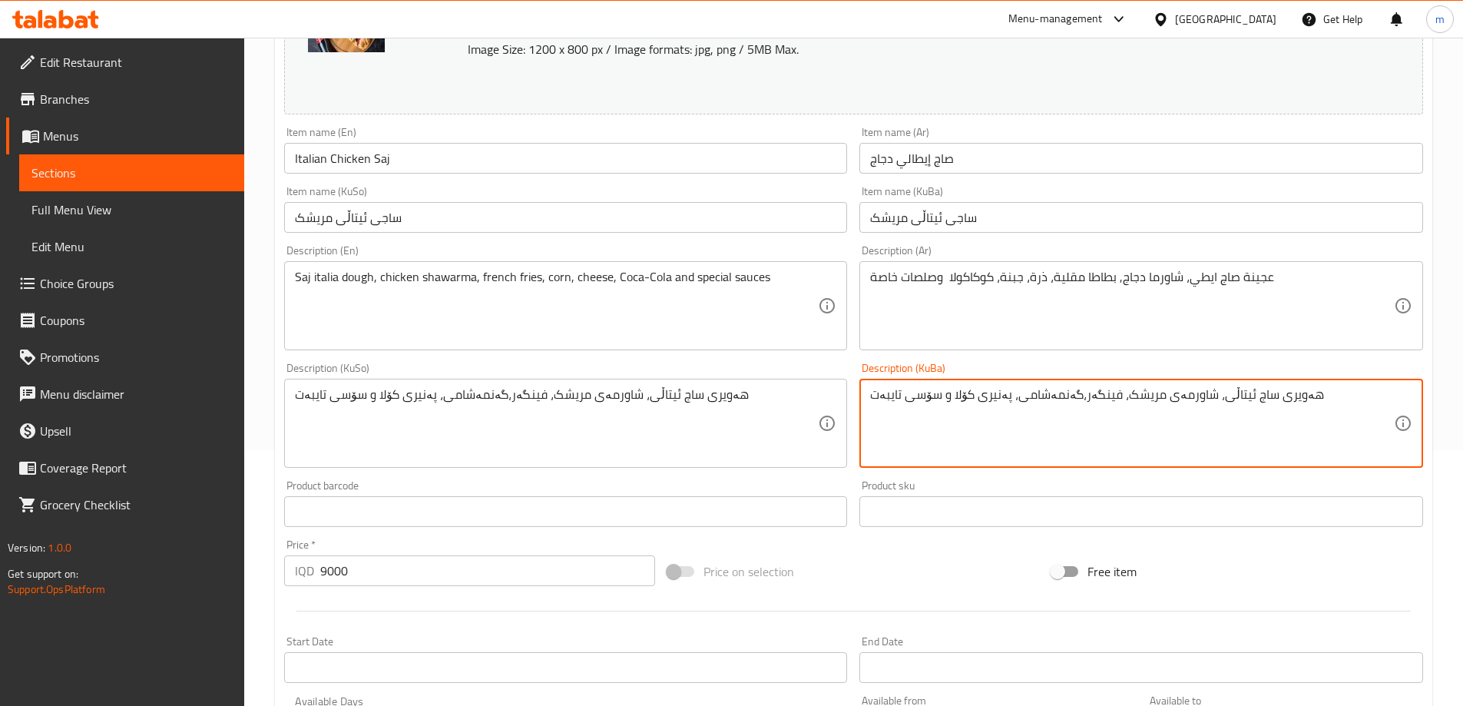
drag, startPoint x: 1006, startPoint y: 399, endPoint x: 940, endPoint y: 398, distance: 66.1
paste textarea "، کۆکا"
click at [985, 424] on textarea "هەویری ساج ئیتاڵی، شاورمەی مریشک، فینگەر،گەنمەشامی، پەنیر، کۆکاکۆلا و سۆسی تایب…" at bounding box center [1132, 423] width 524 height 73
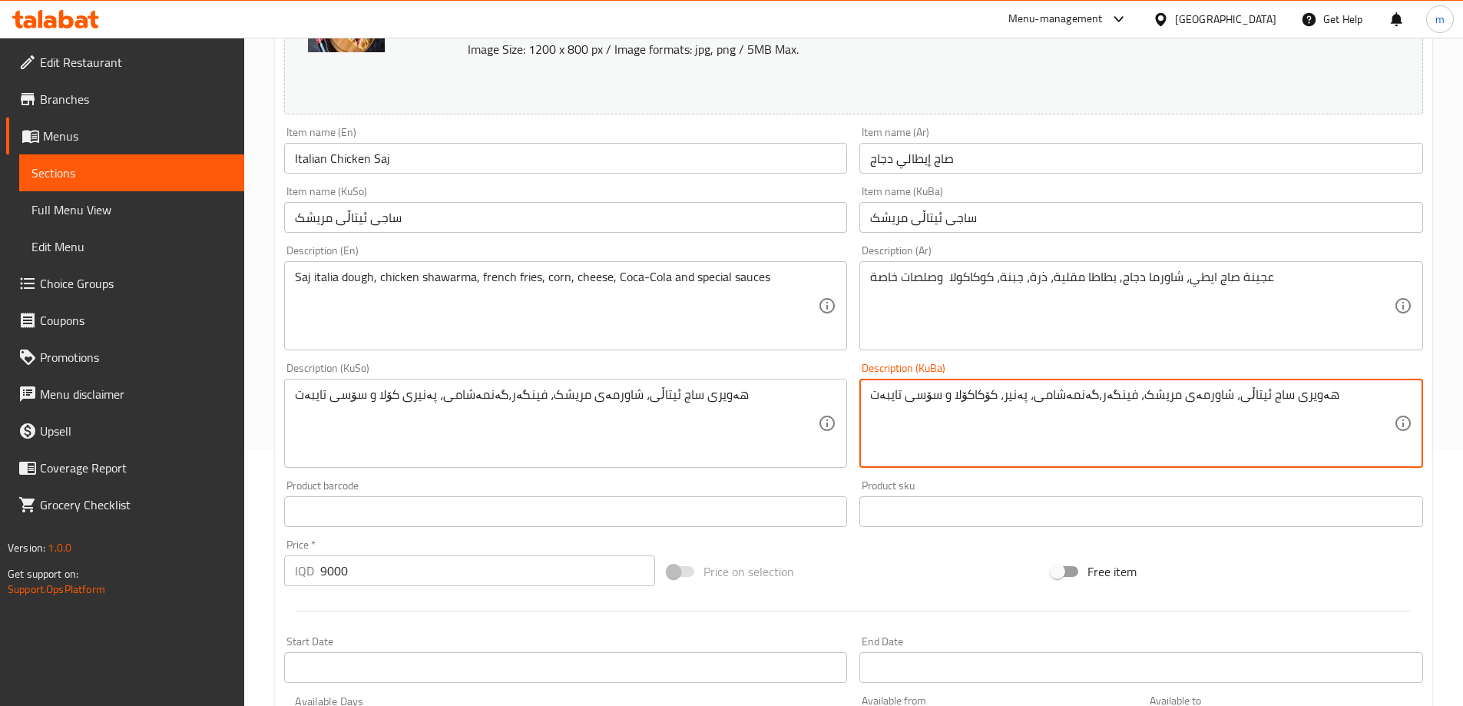
type textarea "هەویری ساج ئیتاڵی، شاورمەی مریشک، فینگەر،گەنمەشامی، پەنیر، کۆکاکۆلا و سۆسی تایب…"
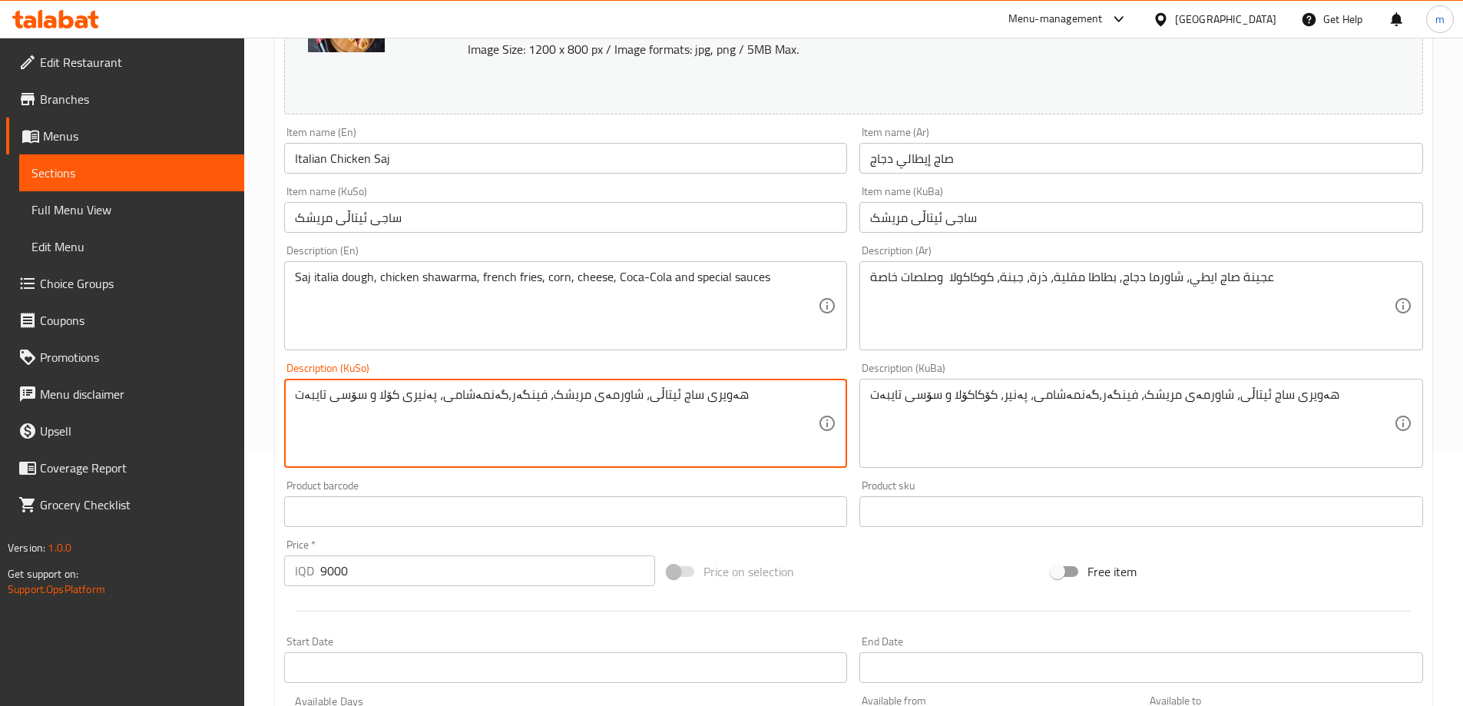
click at [753, 423] on textarea "هەویری ساج ئیتاڵی، شاورمەی مریشک، فینگەر،گەنمەشامی، پەنیری کۆلا و سۆسی تایبەت" at bounding box center [557, 423] width 524 height 73
paste textarea "، کۆکا"
type textarea "هەویری ساج ئیتاڵی، شاورمەی مریشک، فینگەر،گەنمەشامی، پەنیر، کۆکاکۆلا و سۆسی تایب…"
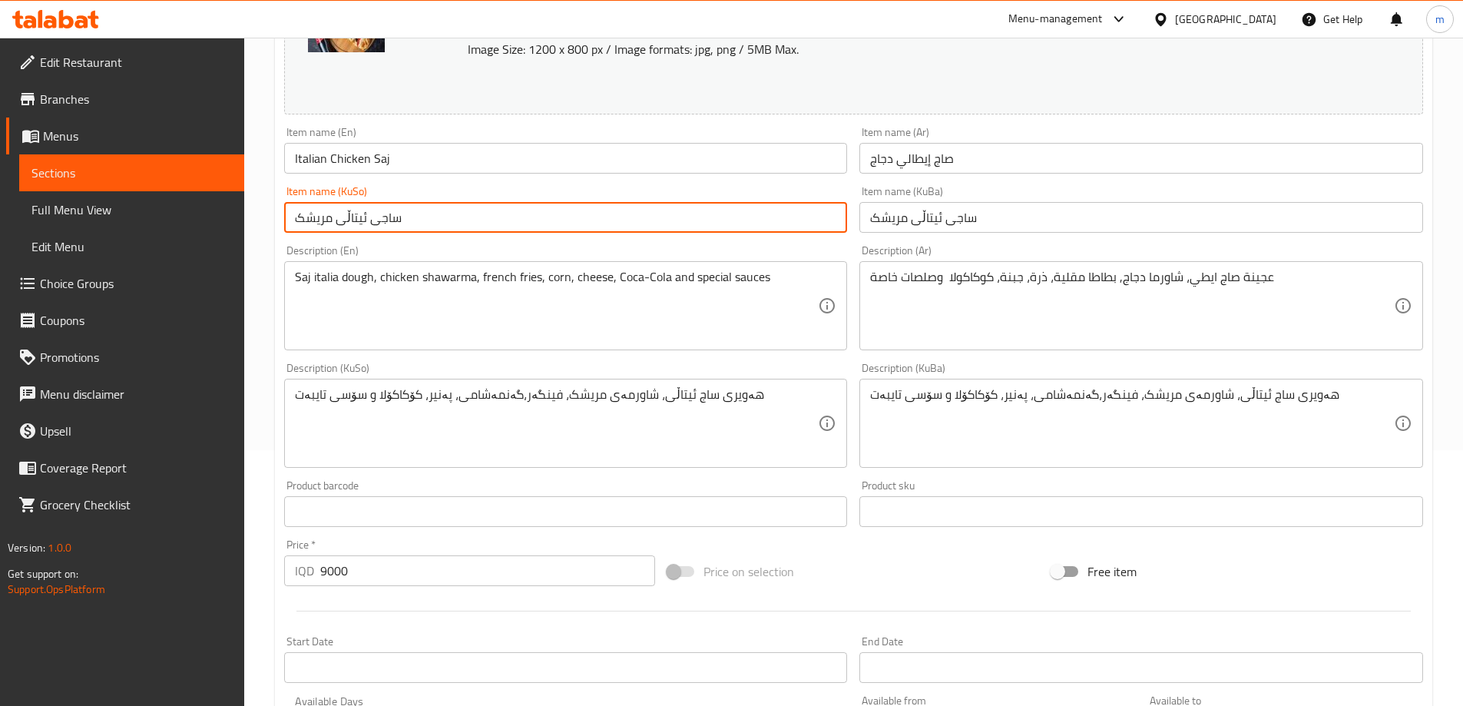
click at [504, 214] on input "ساجی ئیتاڵی مریشک" at bounding box center [566, 217] width 564 height 31
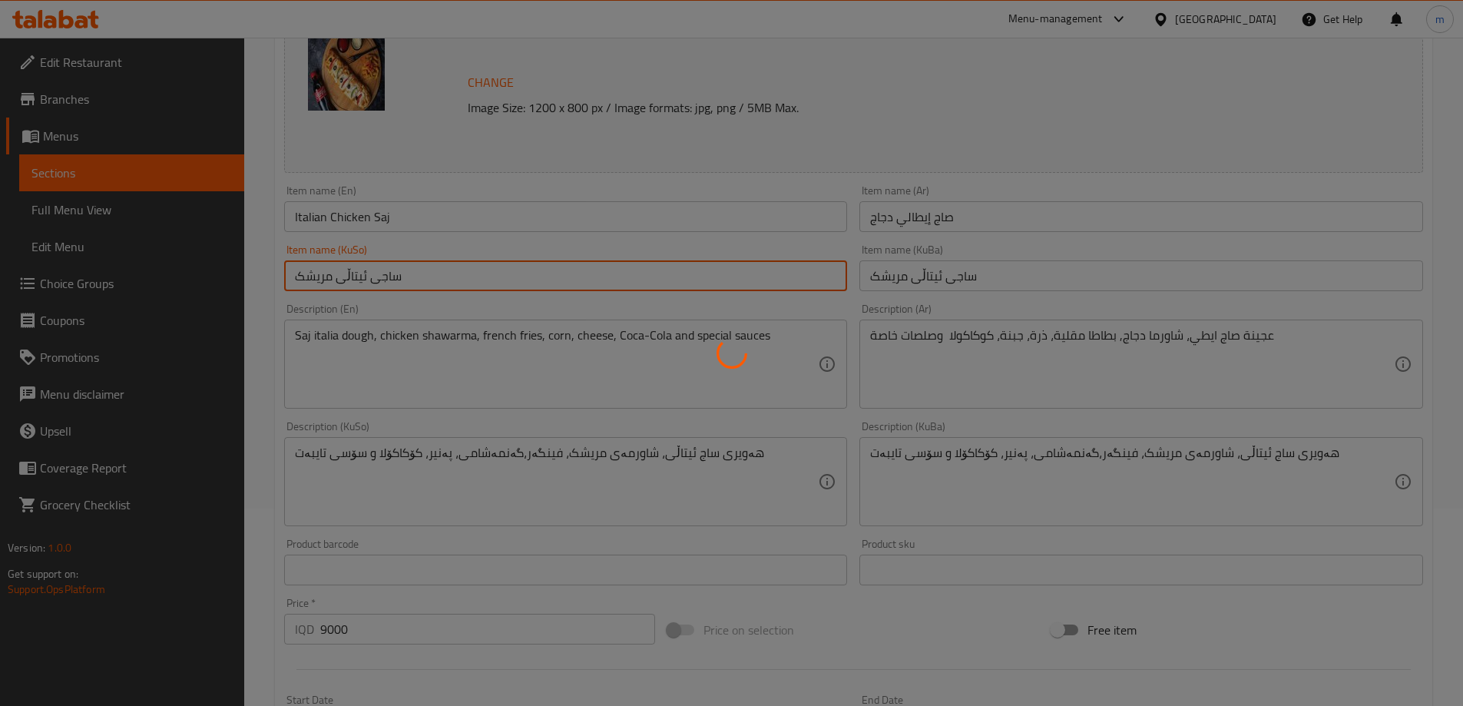
scroll to position [0, 0]
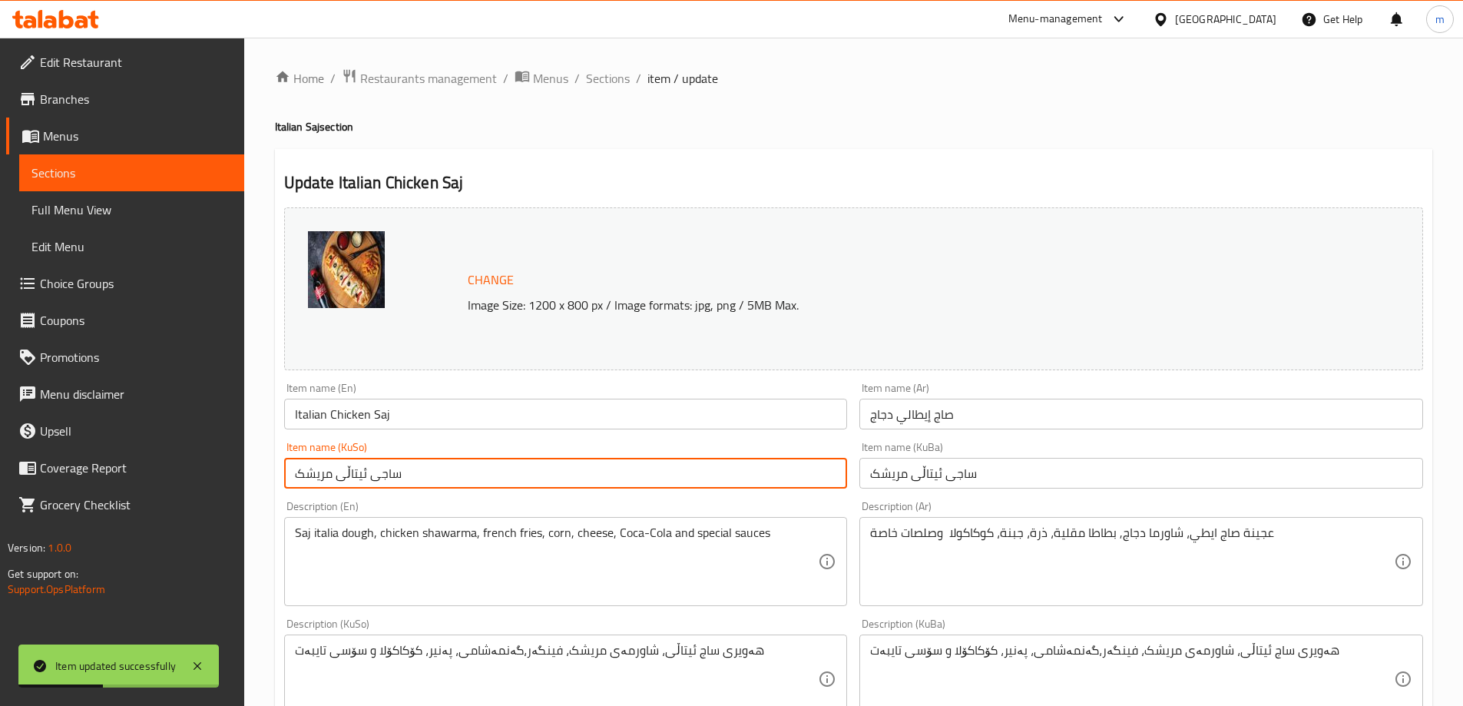
click at [350, 386] on div "Change Image Size: 1200 x 800 px / Image formats: jpg, png / 5MB Max. Item name…" at bounding box center [854, 631] width 1152 height 861
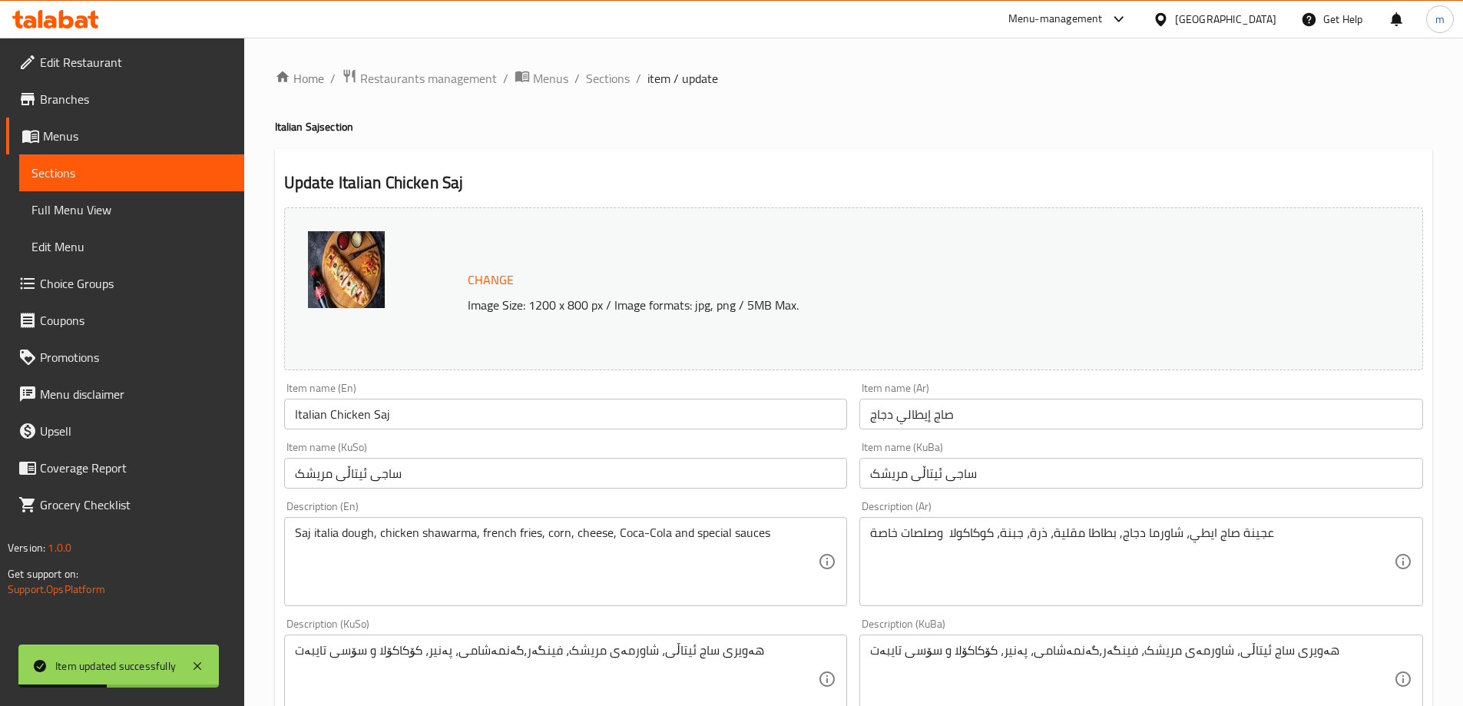
click at [357, 402] on input "Italian Chicken Saj" at bounding box center [566, 414] width 564 height 31
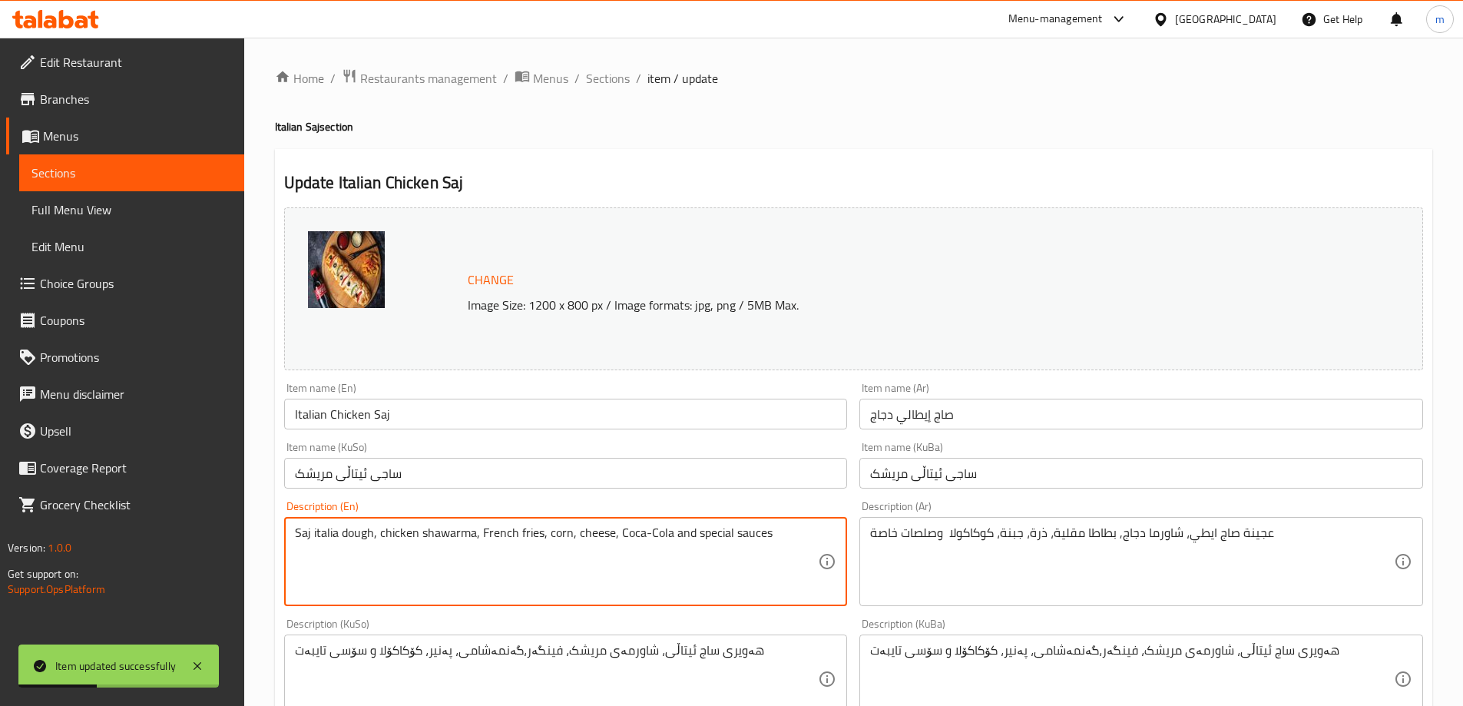
type textarea "Saj italia dough, chicken shawarma, French fries, corn, cheese, Coca-Cola and s…"
click at [480, 395] on div "Item name (En) Italian Chicken Saj Item name (En)" at bounding box center [566, 406] width 564 height 47
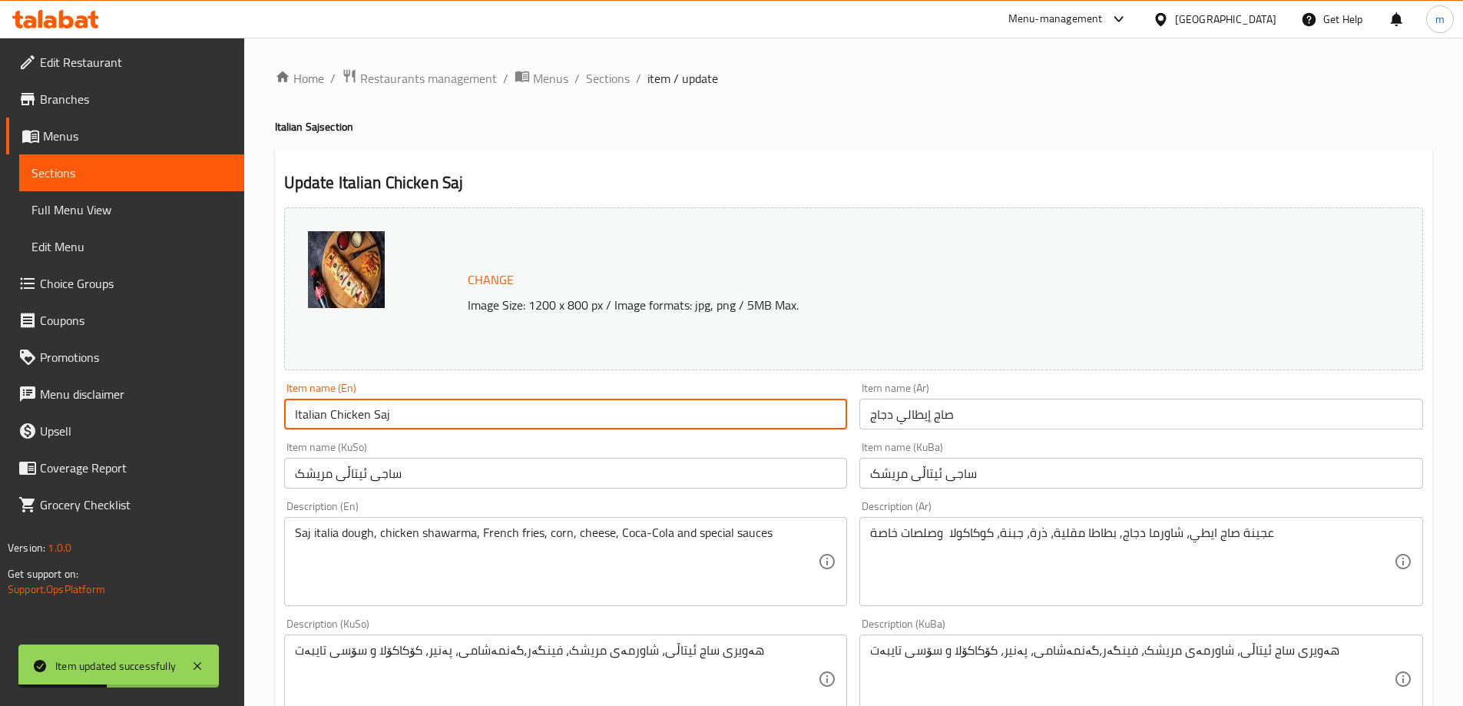
click at [481, 407] on input "Italian Chicken Saj" at bounding box center [566, 414] width 564 height 31
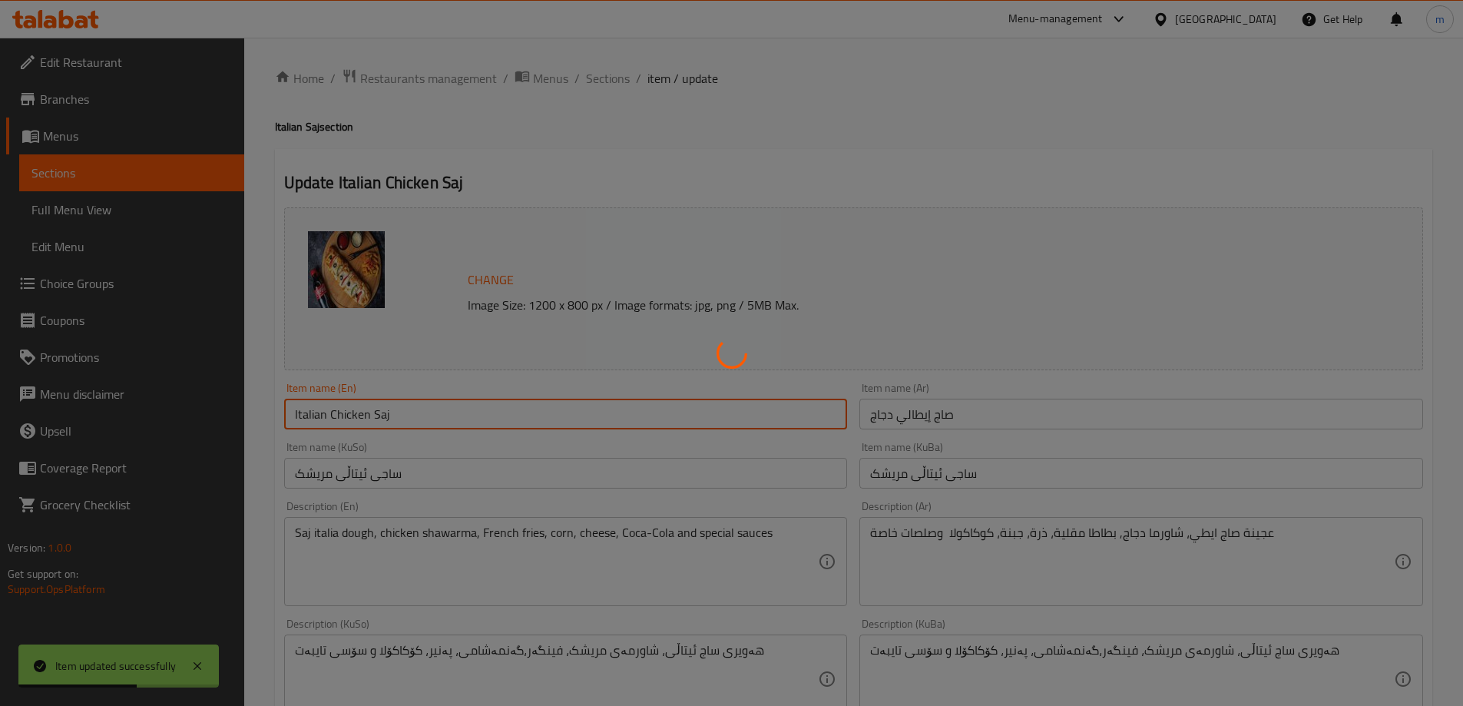
click at [102, 215] on div at bounding box center [731, 353] width 1463 height 706
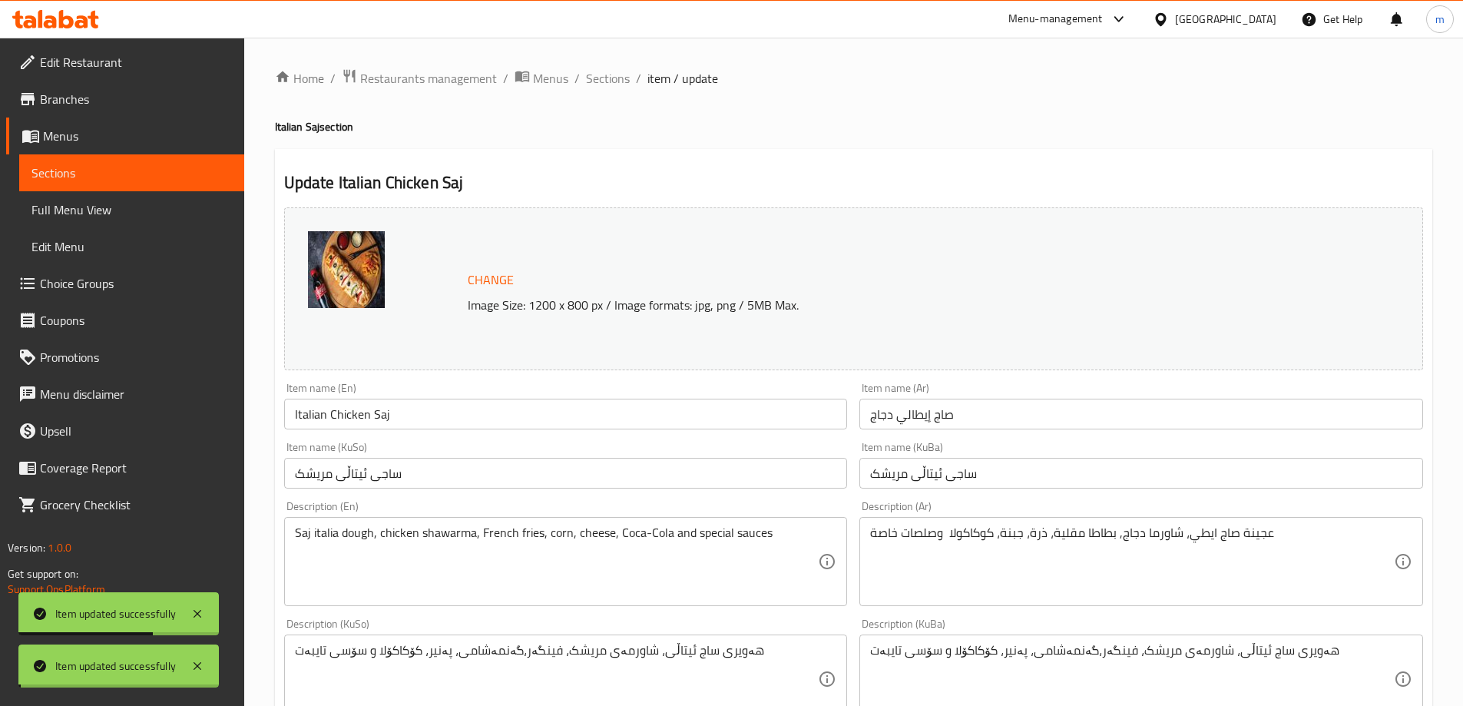
click at [102, 215] on div "Edit Restaurant Branches Menus Sections Full Menu View Edit Menu Choice Groups …" at bounding box center [731, 661] width 1463 height 1247
click at [102, 215] on span "Full Menu View" at bounding box center [131, 210] width 201 height 18
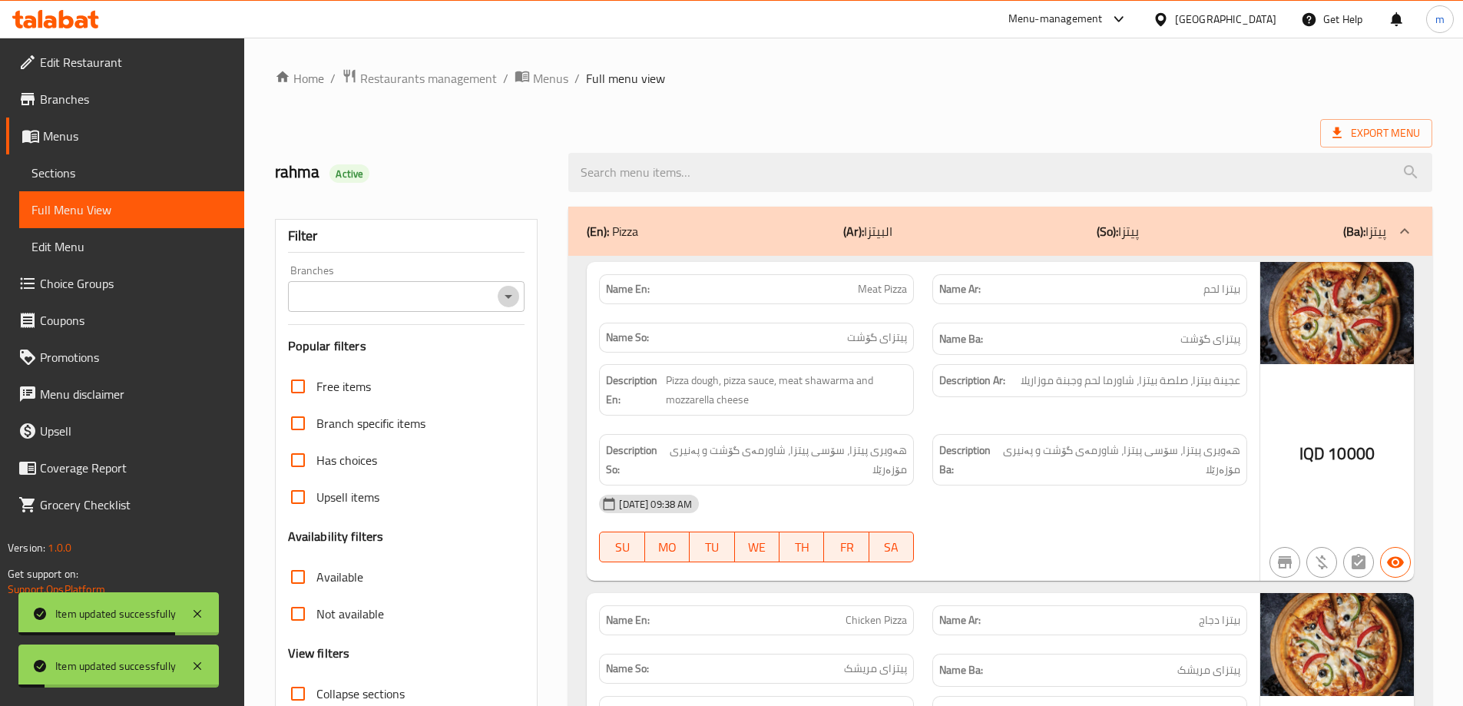
click at [512, 299] on icon "Open" at bounding box center [508, 296] width 18 height 18
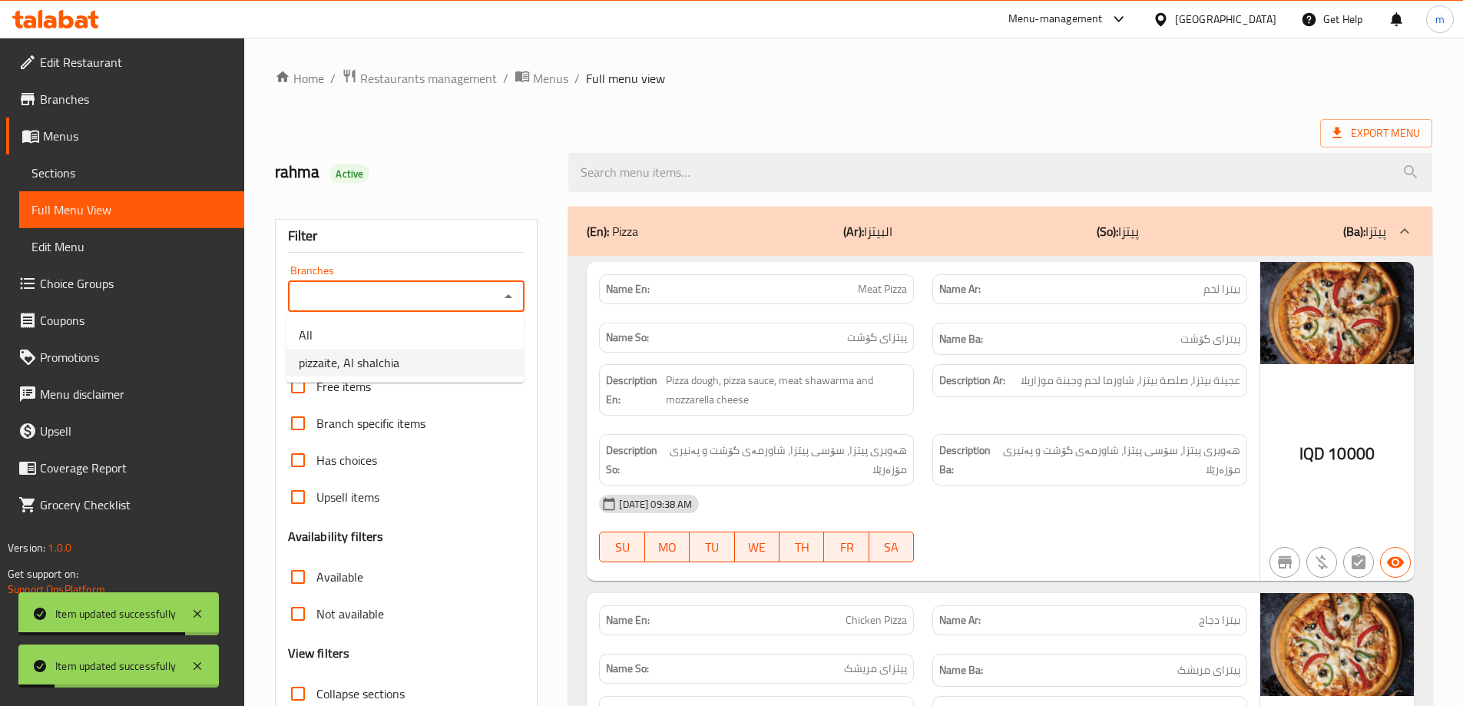
click at [471, 357] on li "pizzaite, Al shalchia" at bounding box center [405, 363] width 237 height 28
type input "pizzaite, Al shalchia"
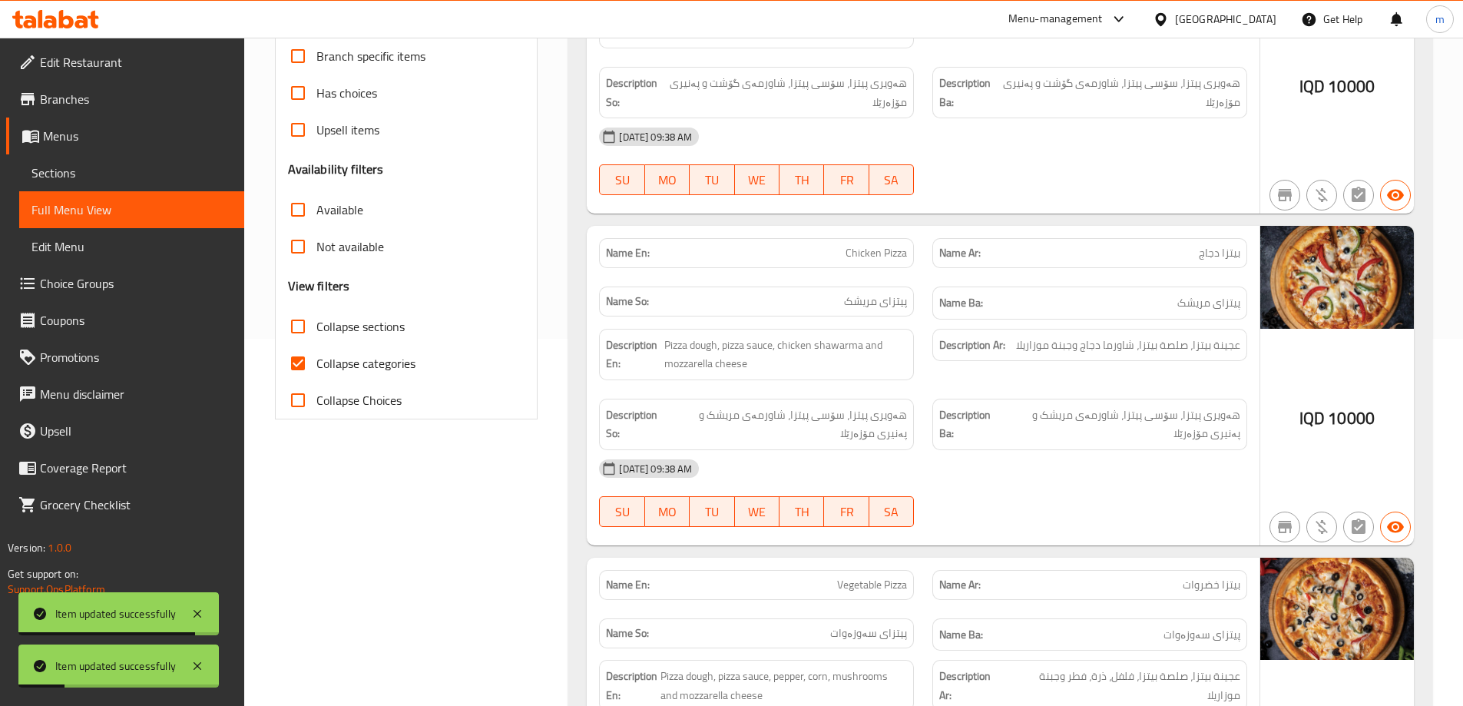
scroll to position [384, 0]
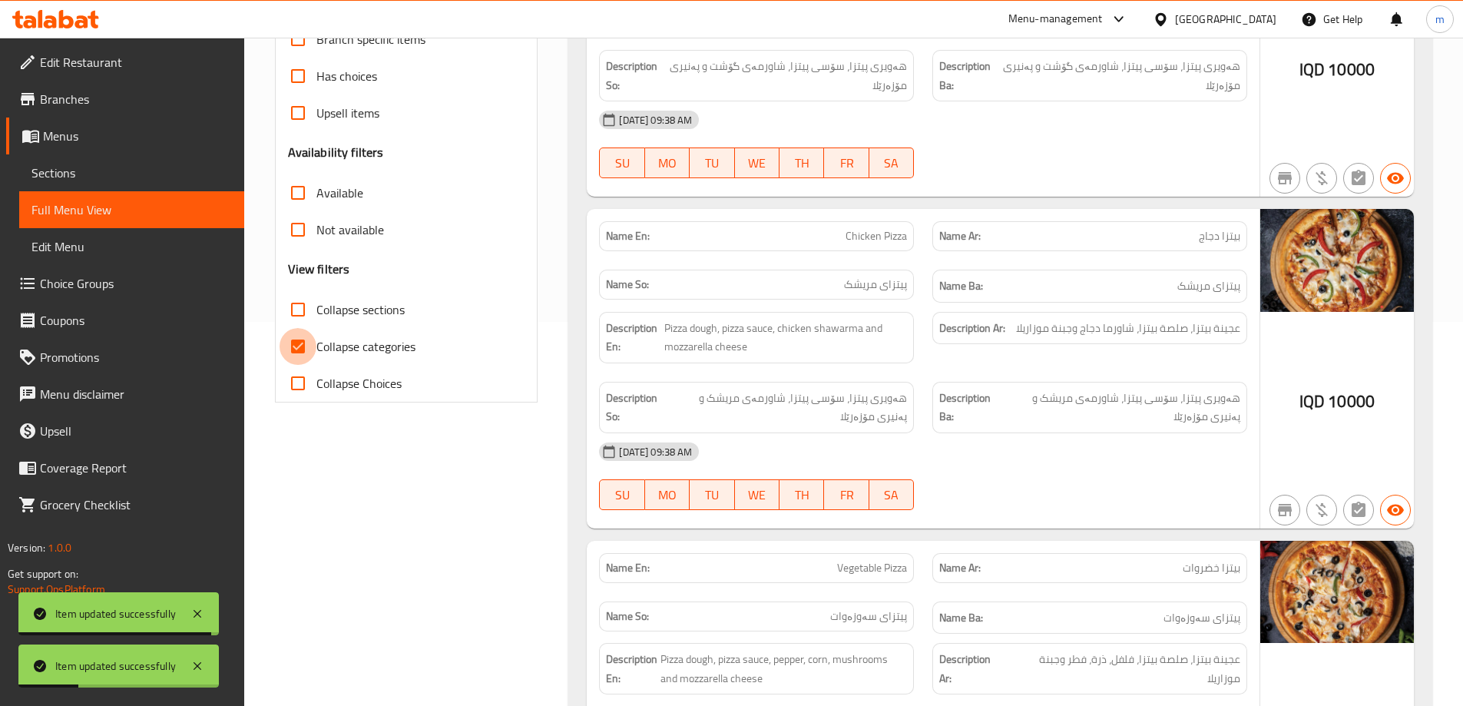
click at [304, 361] on input "Collapse categories" at bounding box center [298, 346] width 37 height 37
checkbox input "false"
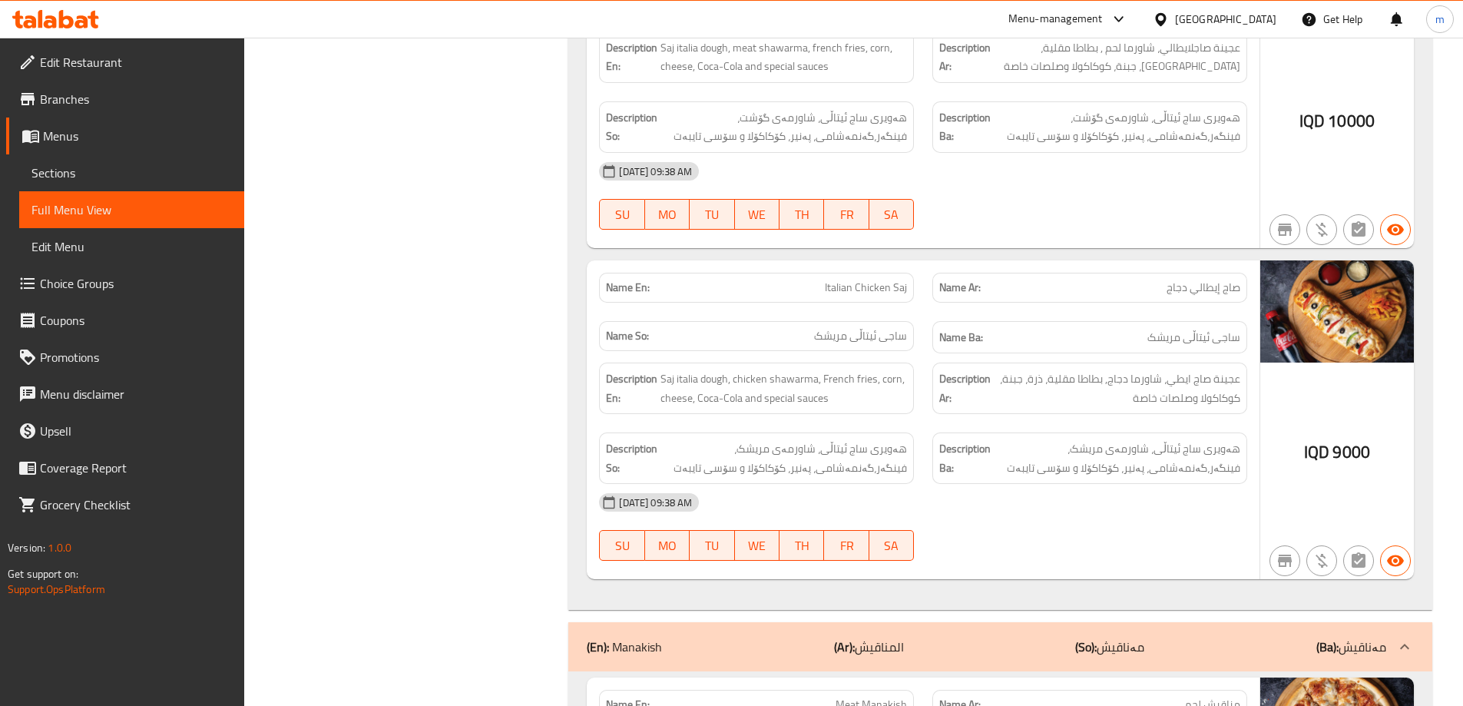
scroll to position [3329, 0]
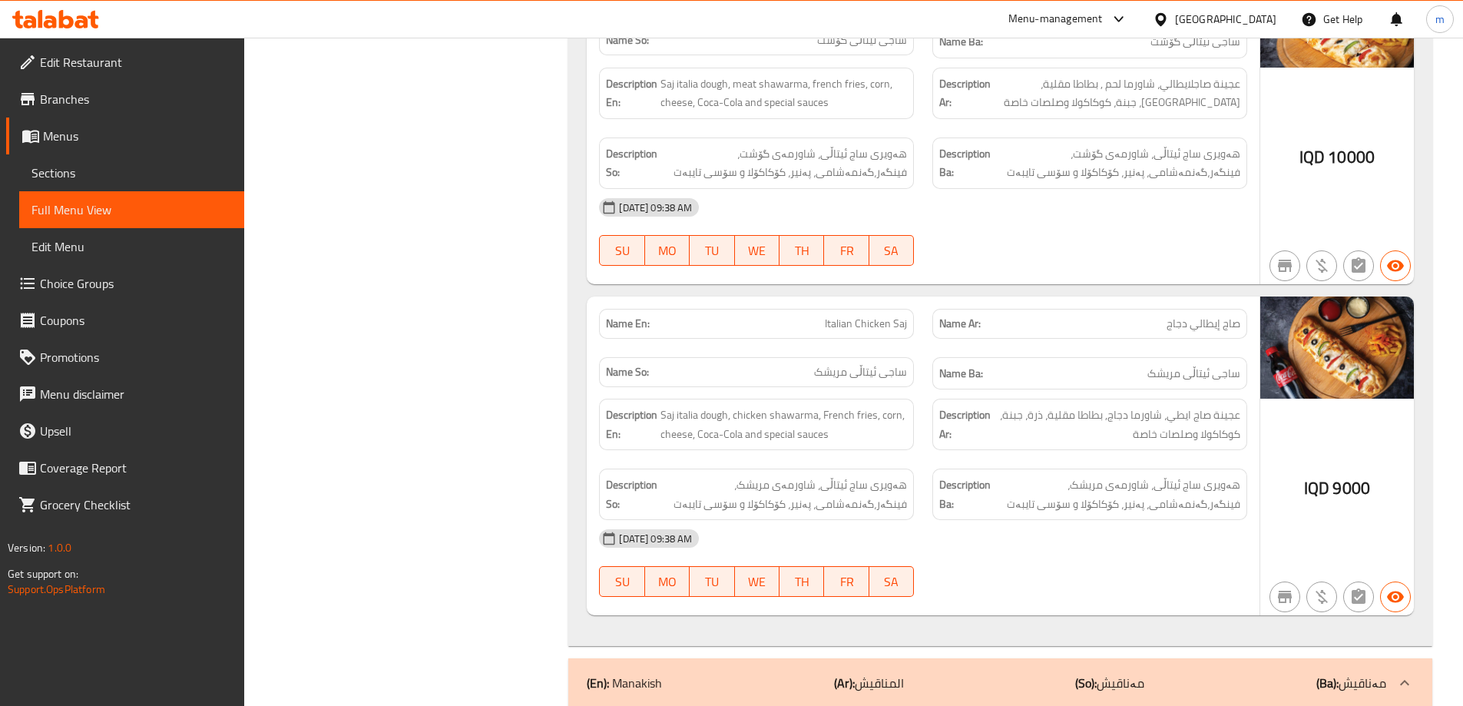
click at [1033, 364] on h6 "Name Ba: ساجی ئیتاڵی مریشک" at bounding box center [1090, 373] width 301 height 19
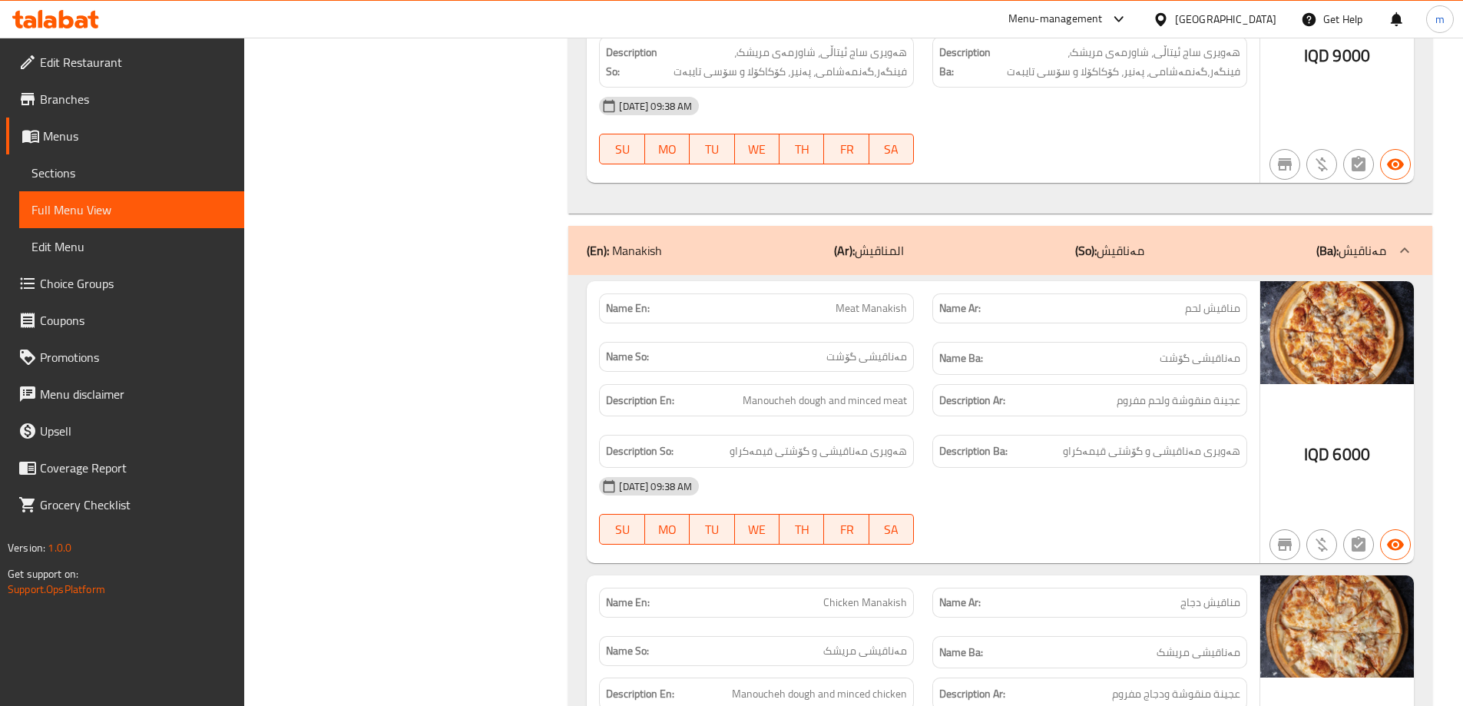
scroll to position [3841, 0]
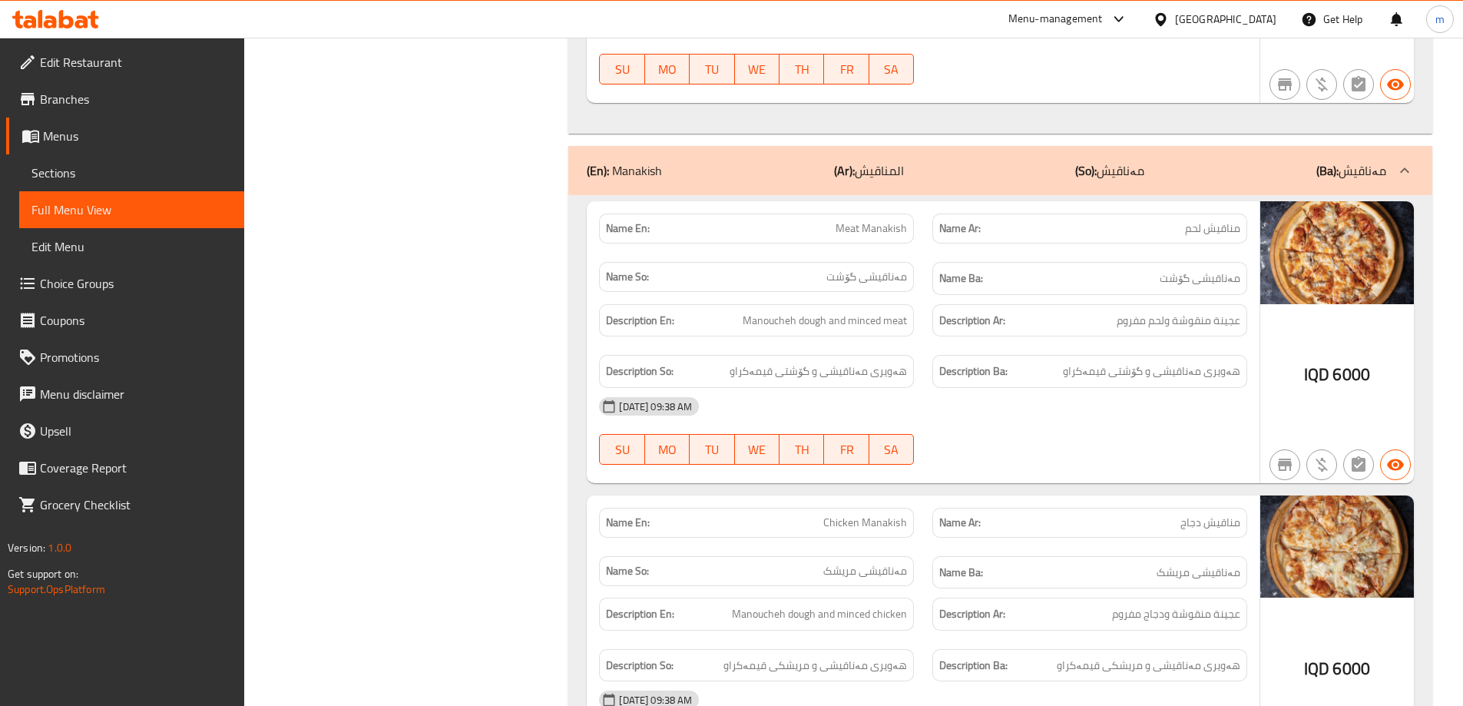
click at [929, 161] on div "(En): Manakish (Ar): المناقيش (So): مەناقیش (Ba): مەناقیش" at bounding box center [987, 170] width 800 height 18
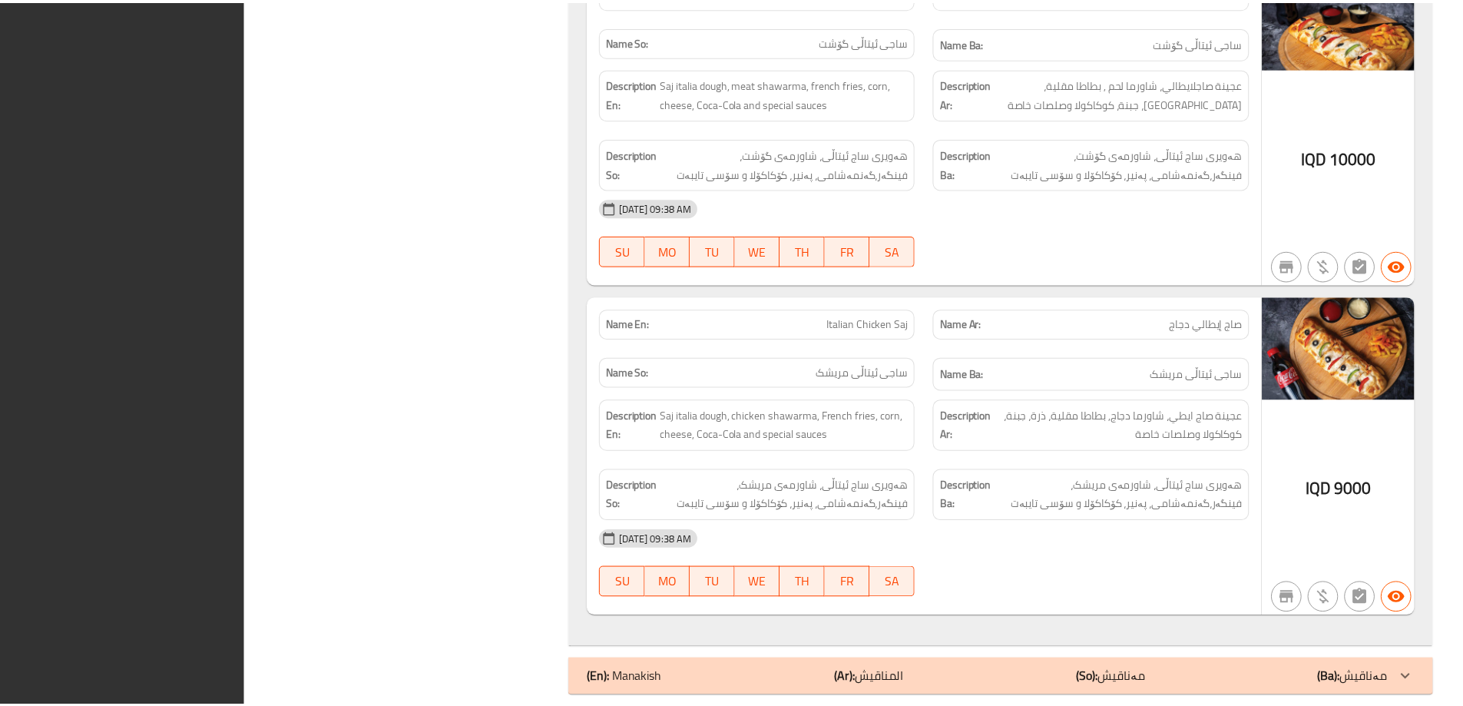
scroll to position [3330, 0]
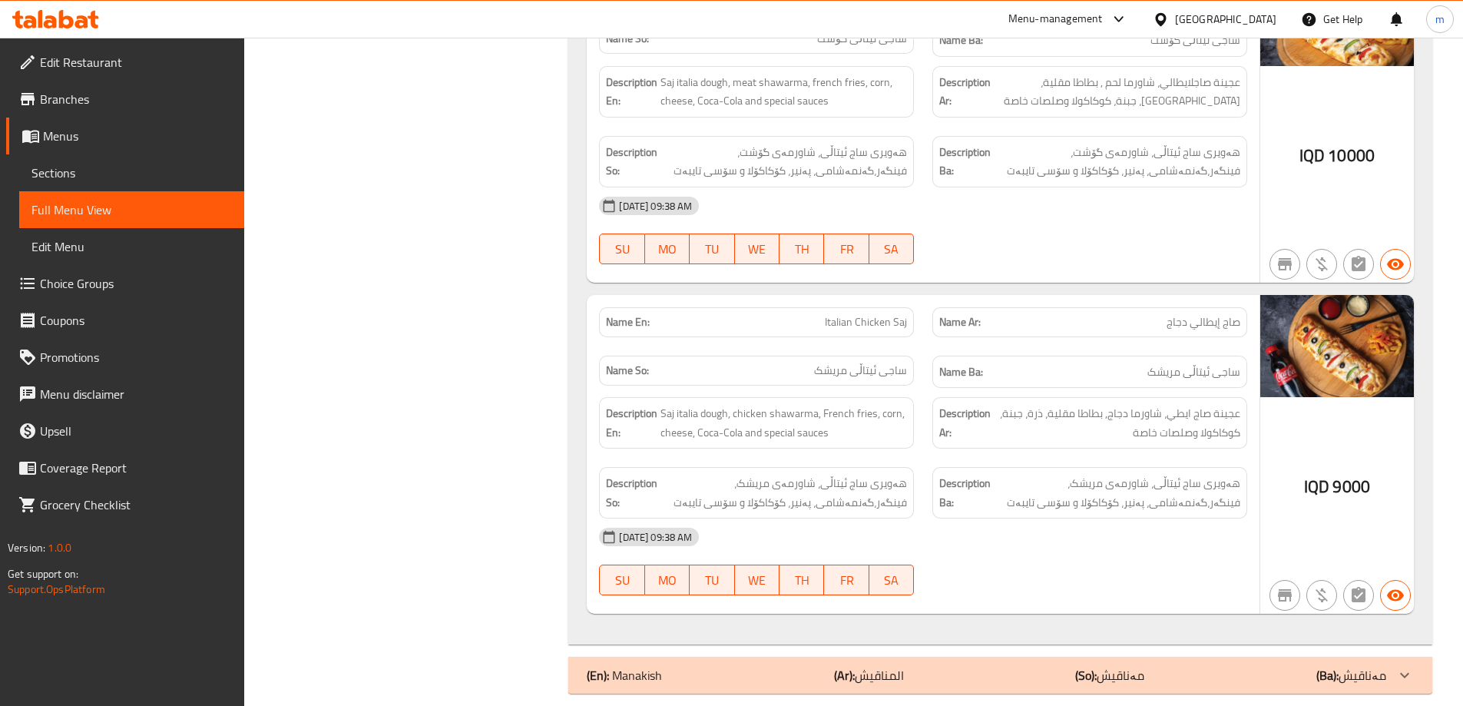
click at [61, 14] on icon at bounding box center [66, 19] width 15 height 18
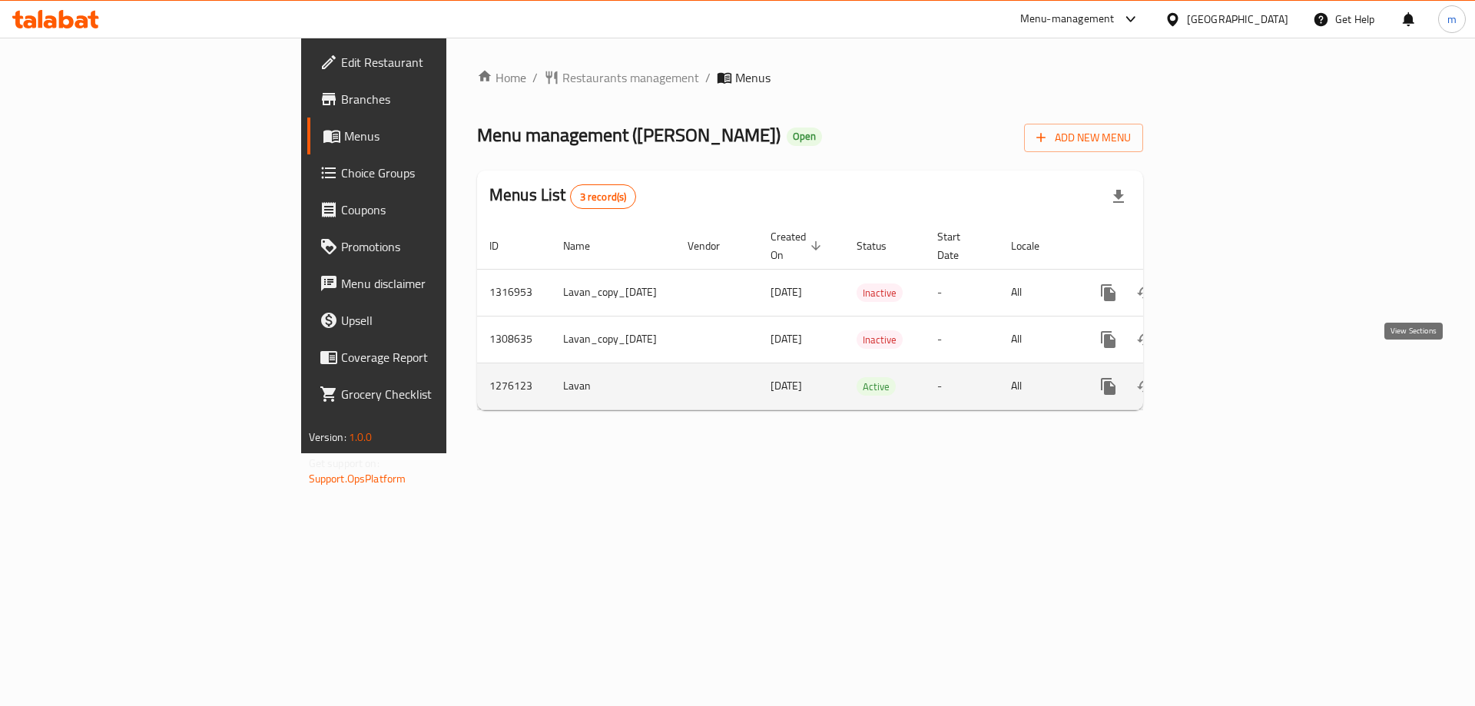
click at [1228, 377] on icon "enhanced table" at bounding box center [1219, 386] width 18 height 18
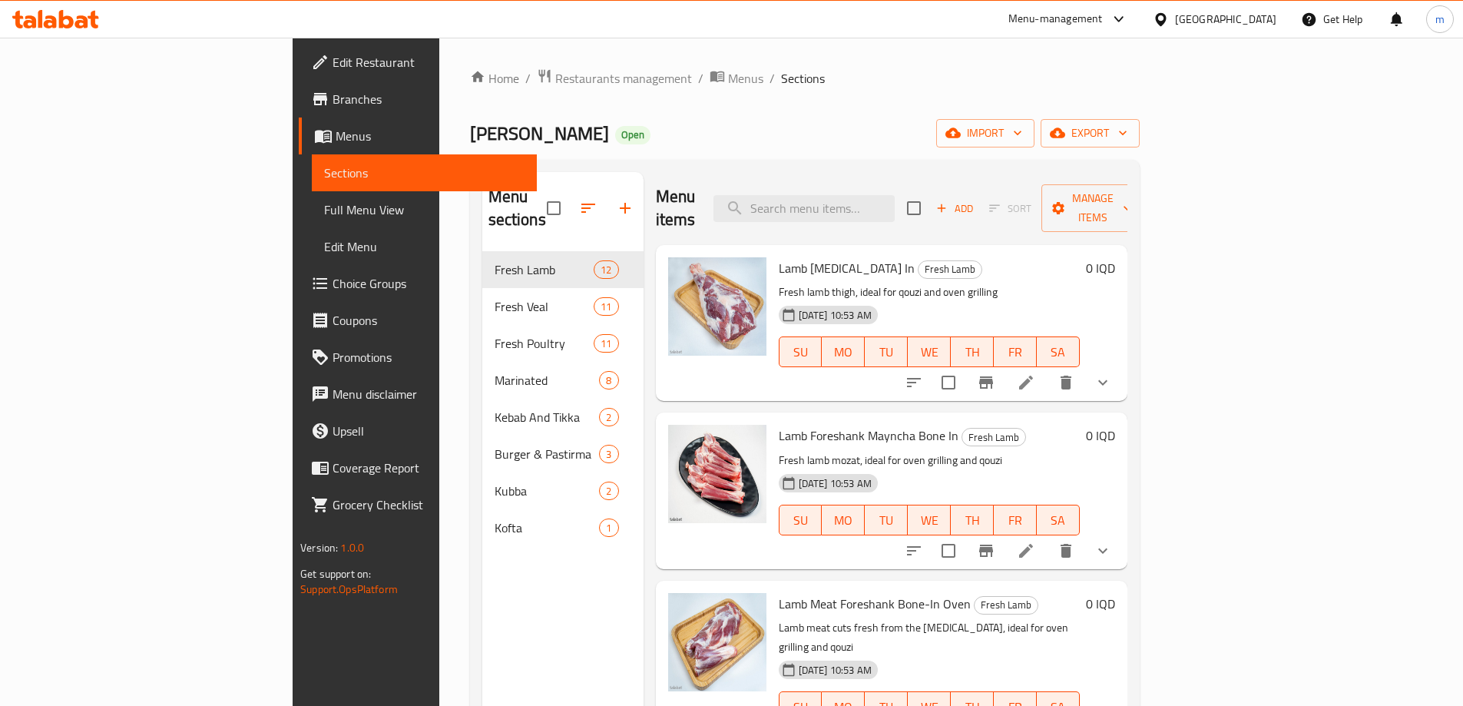
click at [933, 245] on div "Lamb [MEDICAL_DATA] In Fresh Lamb Fresh lamb thigh, ideal for qouzi and oven gr…" at bounding box center [892, 323] width 472 height 156
paste input "Lamb Thigh"
click at [895, 201] on input "search" at bounding box center [804, 208] width 181 height 27
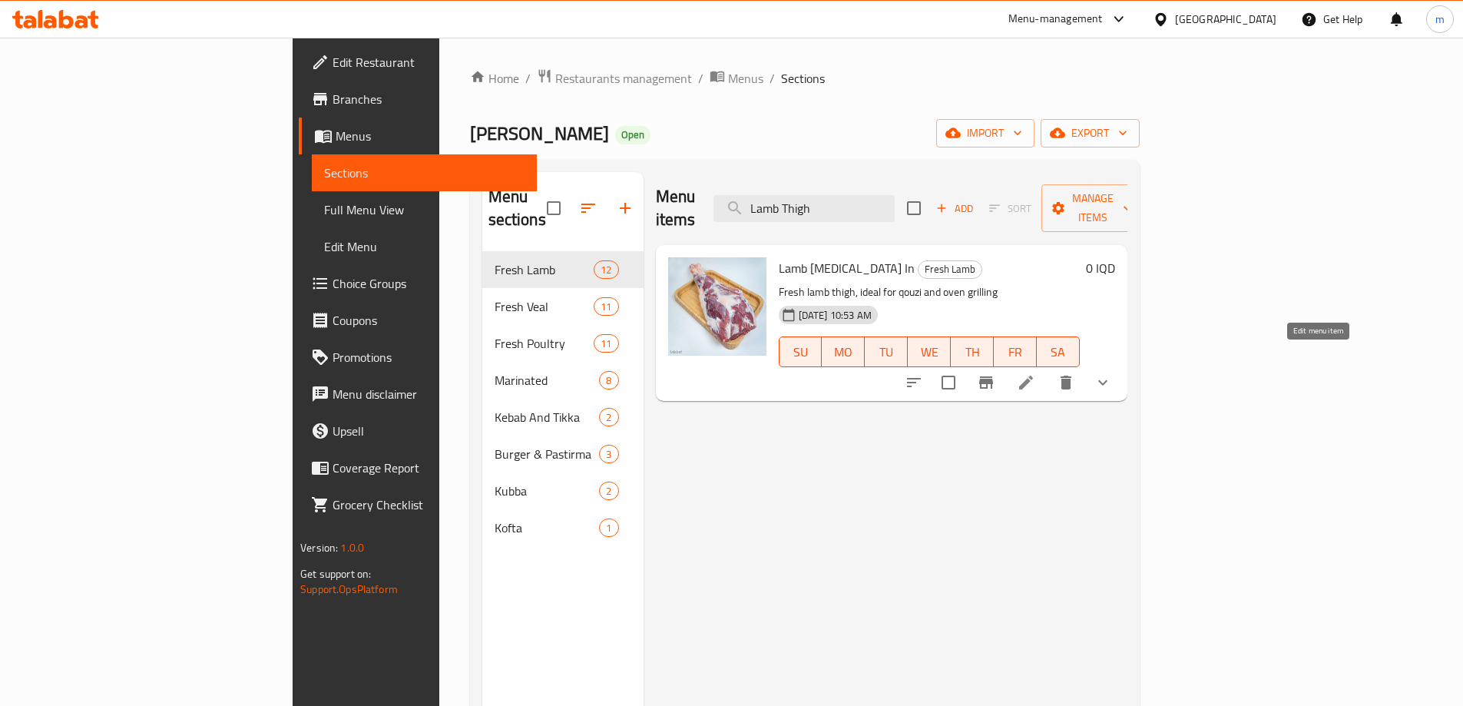
type input "Lamb Thigh"
click at [1033, 376] on icon at bounding box center [1026, 383] width 14 height 14
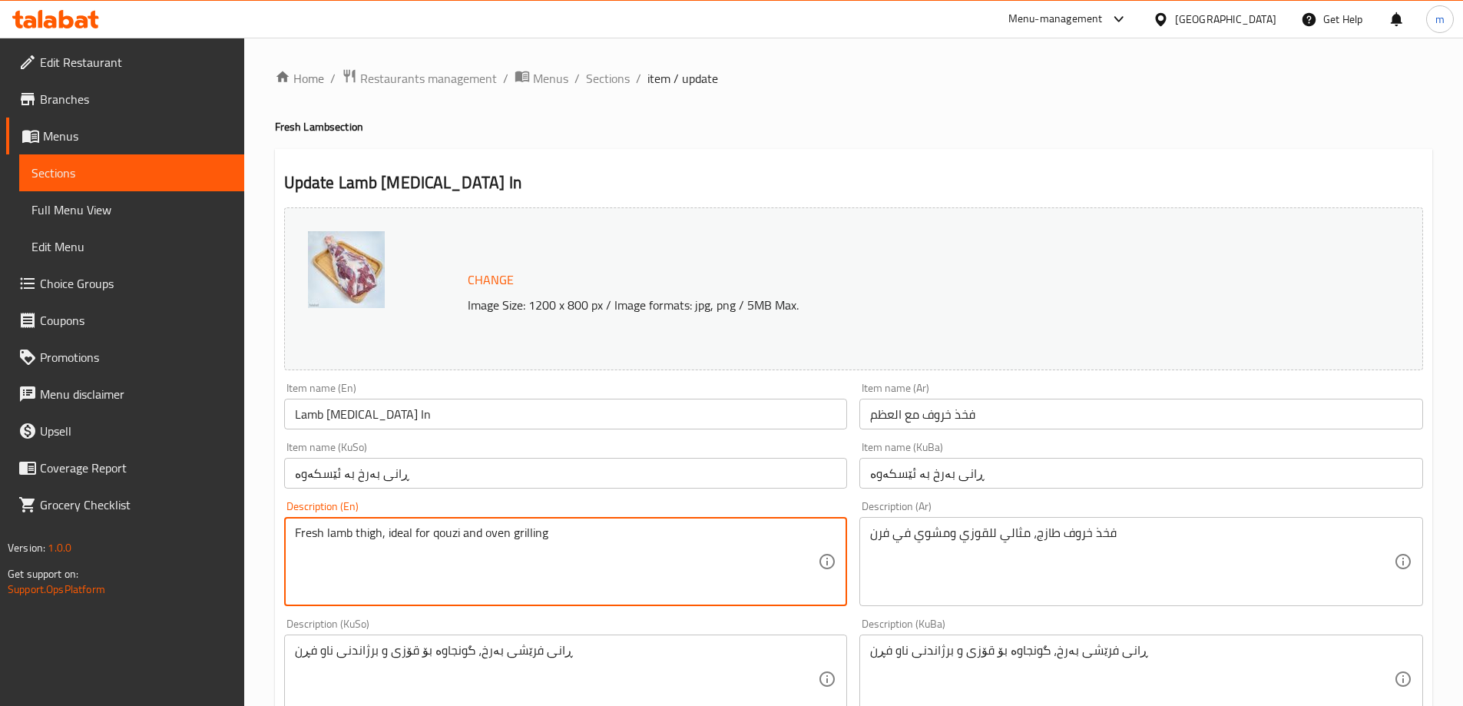
paste textarea "Fresh Lamb Thigh, Ideal for Quzi and Oven Grilling"
click at [476, 566] on textarea "Fresh lamb thigh, ideal for qouzi and oven grilling Fresh Lamb Thigh, Ideal for…" at bounding box center [557, 561] width 524 height 73
type textarea "Fresh lamb thigh, ideal for qouzi and oven grilling"
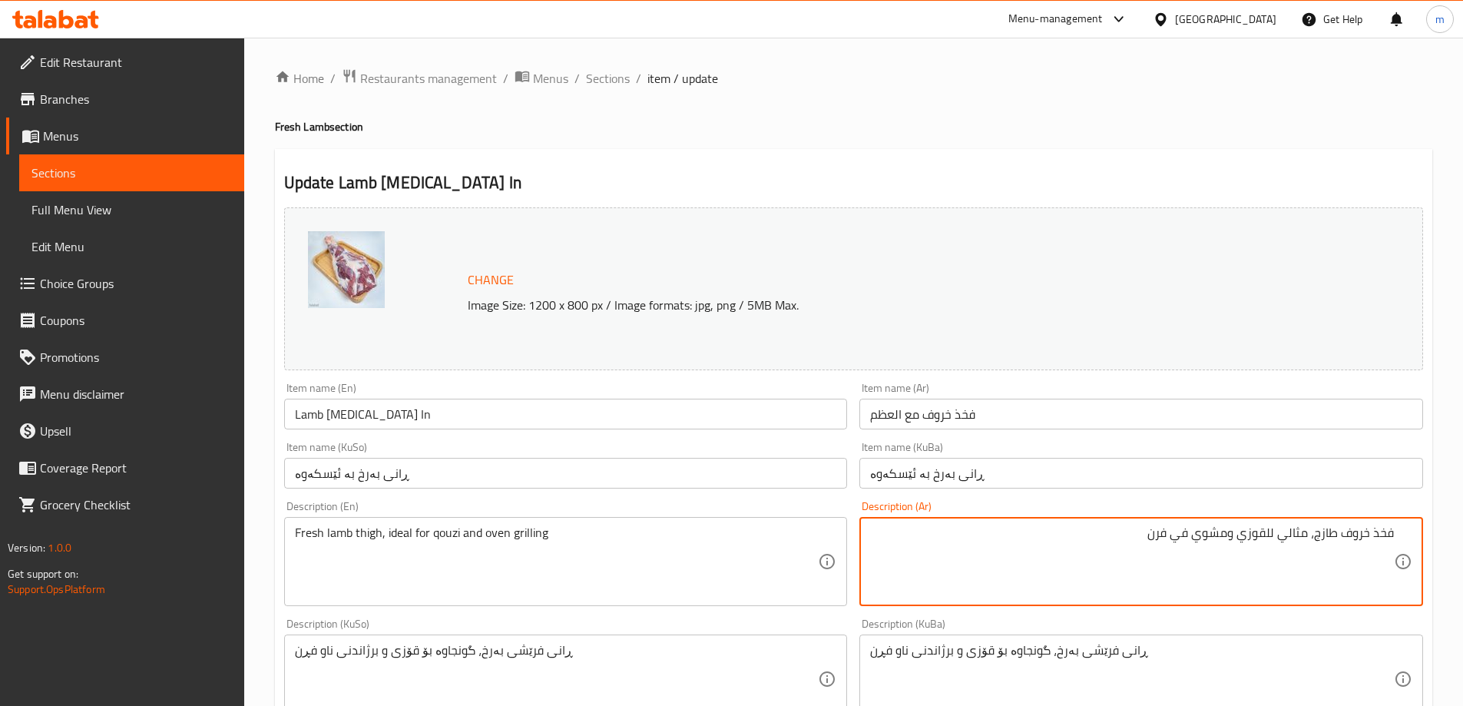
paste textarea "فخذ خروف طازج، مثالي للقوزي والشوي في الفرن"
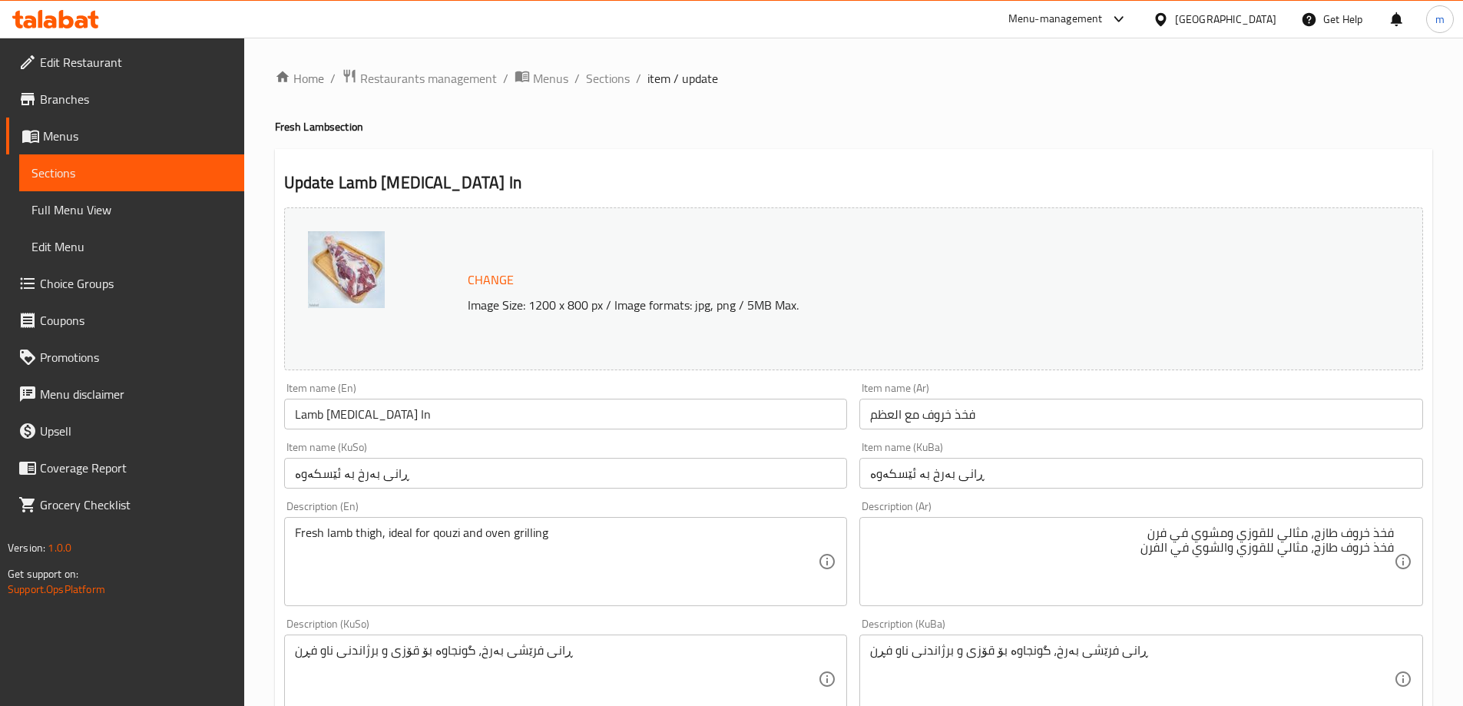
click at [1083, 558] on textarea "فخذ خروف طازج، مثالي للقوزي ومشوي في فرن فخذ خروف طازج، مثالي للقوزي والشوي في …" at bounding box center [1132, 561] width 524 height 73
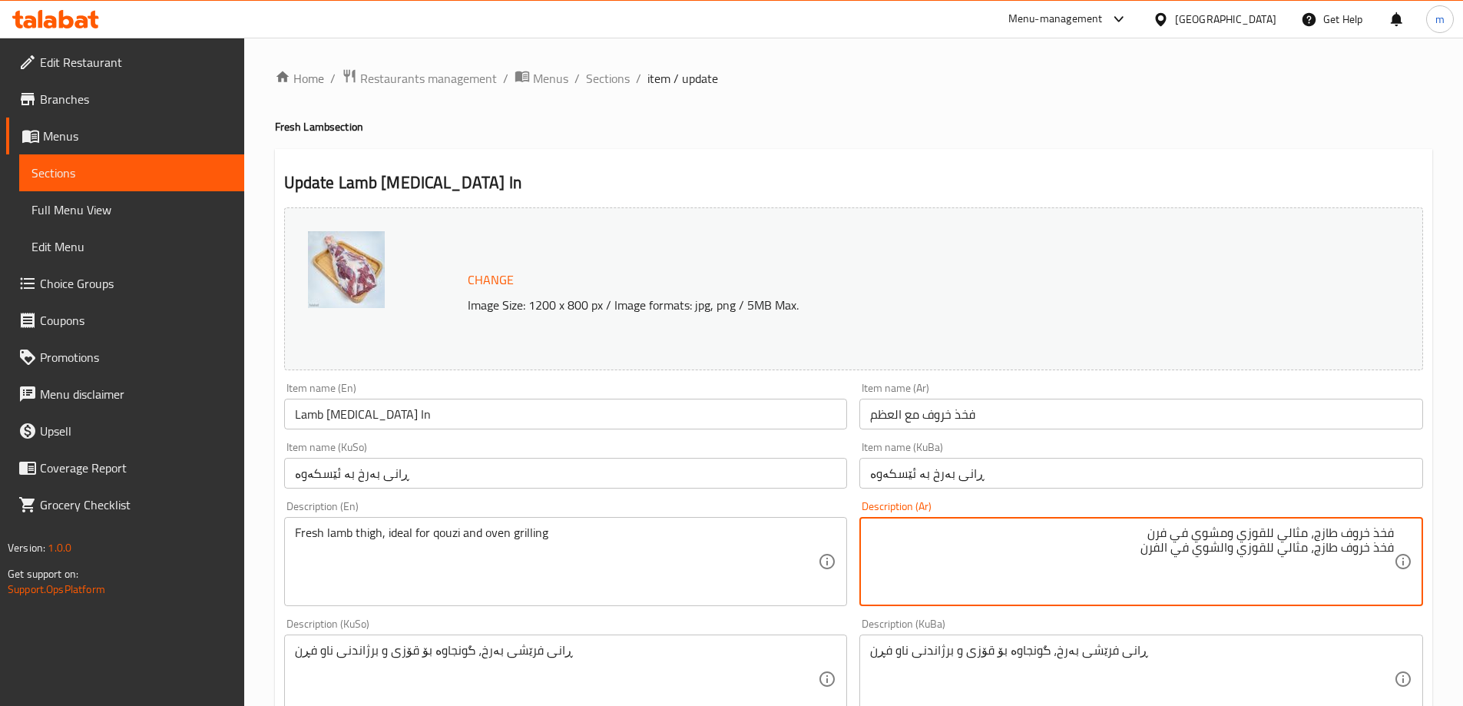
click at [1083, 558] on textarea "فخذ خروف طازج، مثالي للقوزي ومشوي في فرن فخذ خروف طازج، مثالي للقوزي والشوي في …" at bounding box center [1132, 561] width 524 height 73
paste textarea
type textarea "فخذ خروف طازج، مثالي للقوزي والشوي في الفرن"
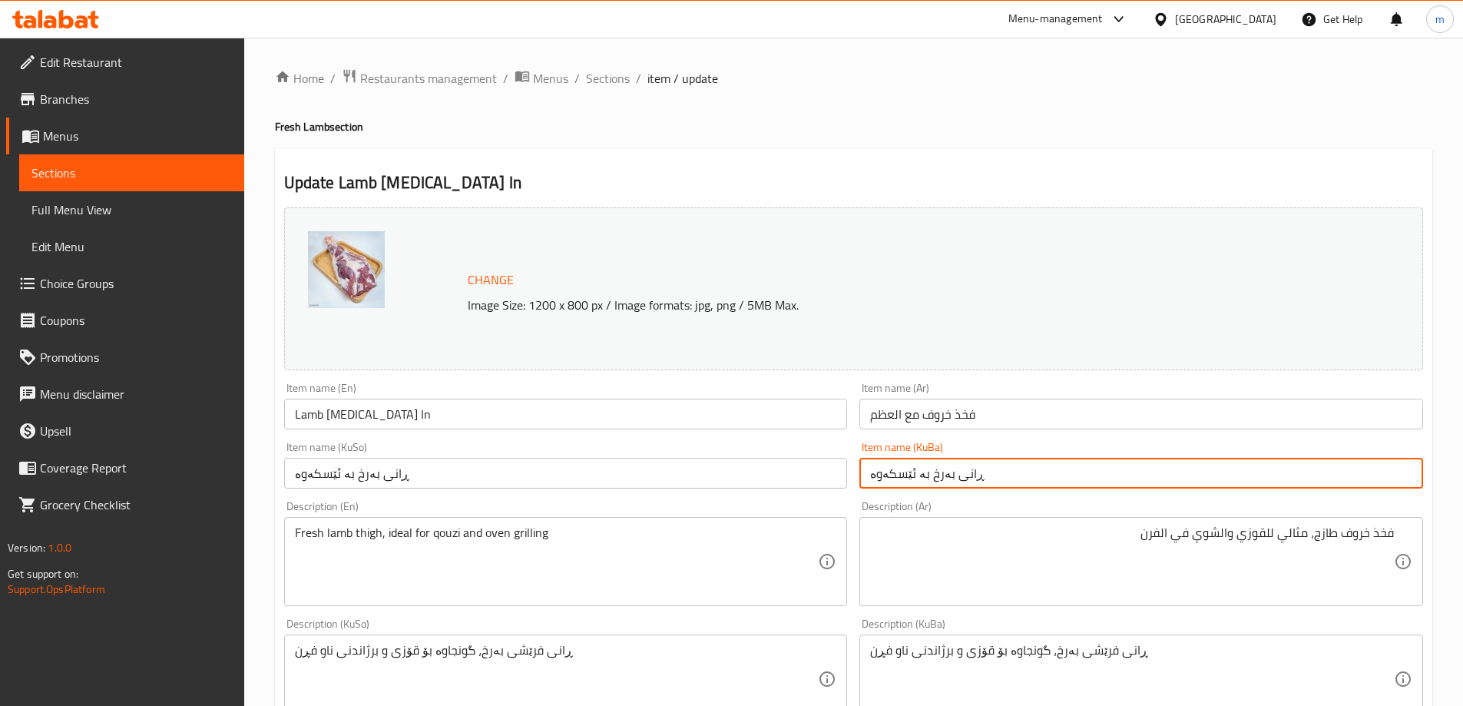
click at [1010, 479] on input "ڕانی بەرخ بە ئێسکەوە" at bounding box center [1142, 473] width 564 height 31
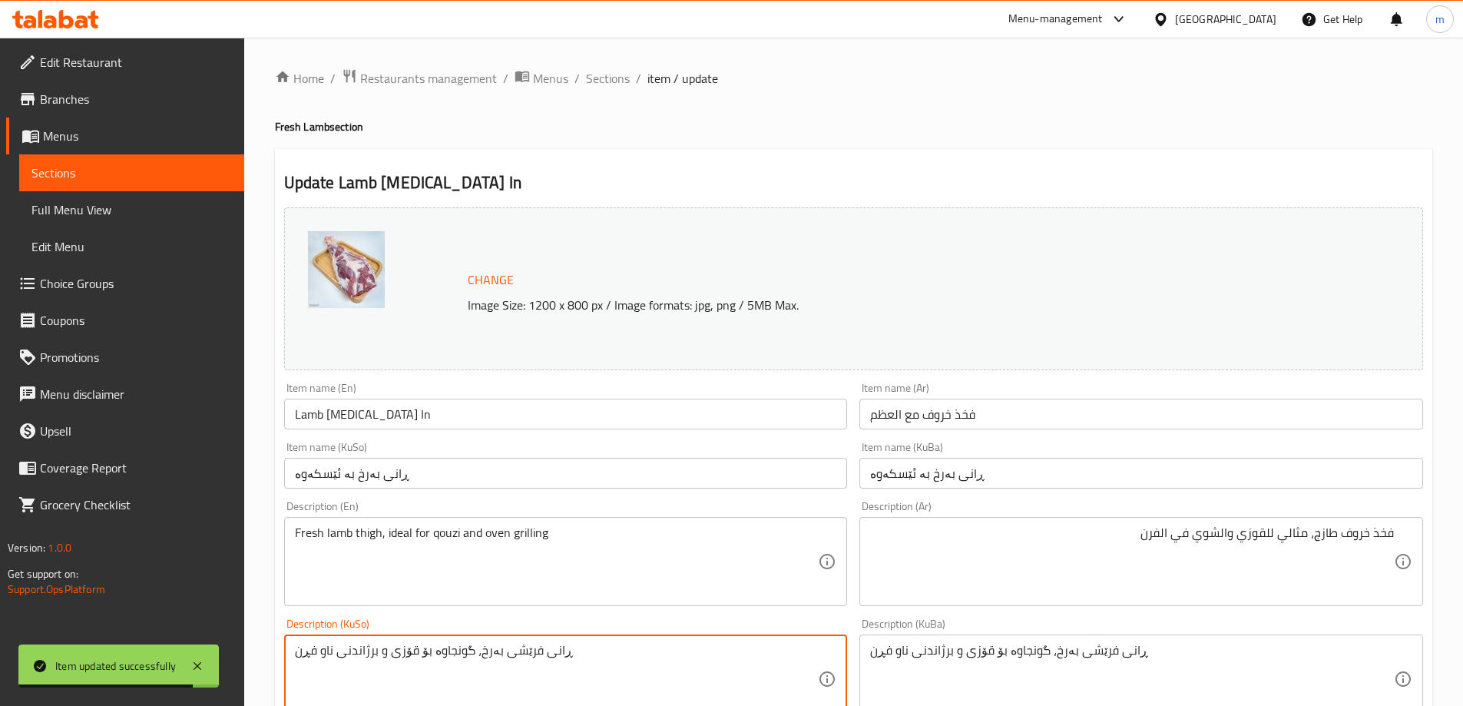
click at [476, 394] on div "Item name (En) Lamb Thigh Bone In Item name (En)" at bounding box center [566, 406] width 564 height 47
click at [462, 415] on input "Lamb Thigh Bone In" at bounding box center [566, 414] width 564 height 31
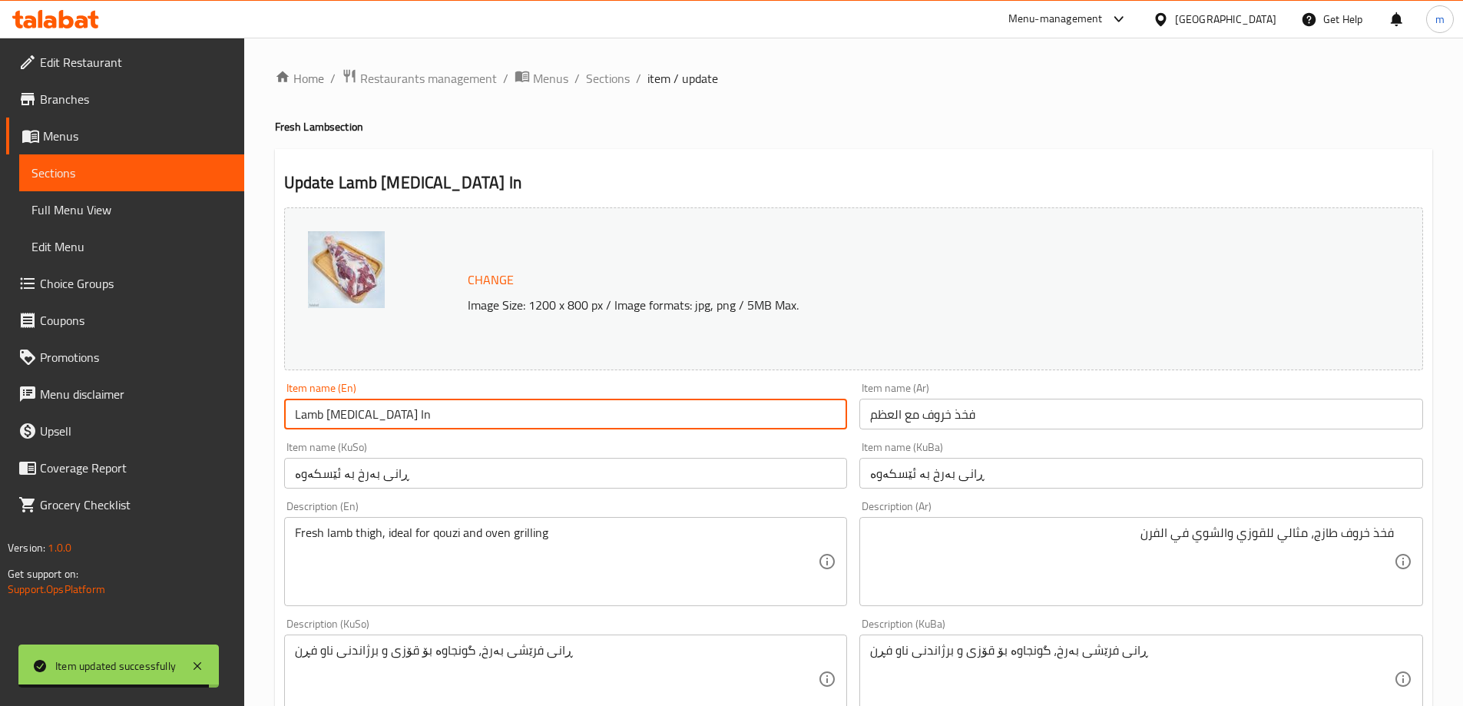
click at [462, 415] on input "Lamb Thigh Bone In" at bounding box center [566, 414] width 564 height 31
click at [599, 81] on span "Sections" at bounding box center [608, 78] width 44 height 18
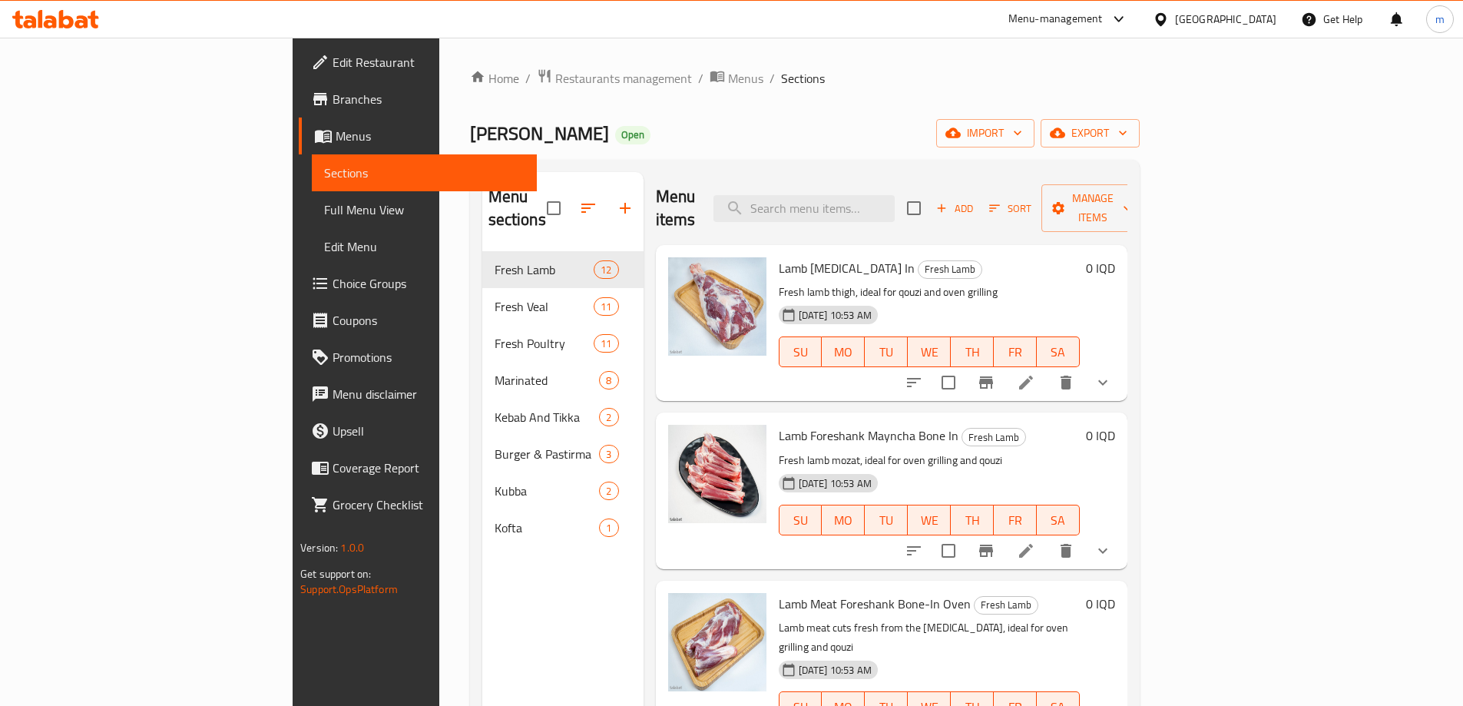
click at [864, 156] on div "Home / Restaurants management / Menus / Sections Haji Rahim Qasab Open import e…" at bounding box center [805, 479] width 670 height 822
click at [996, 373] on icon "Branch-specific-item" at bounding box center [986, 382] width 18 height 18
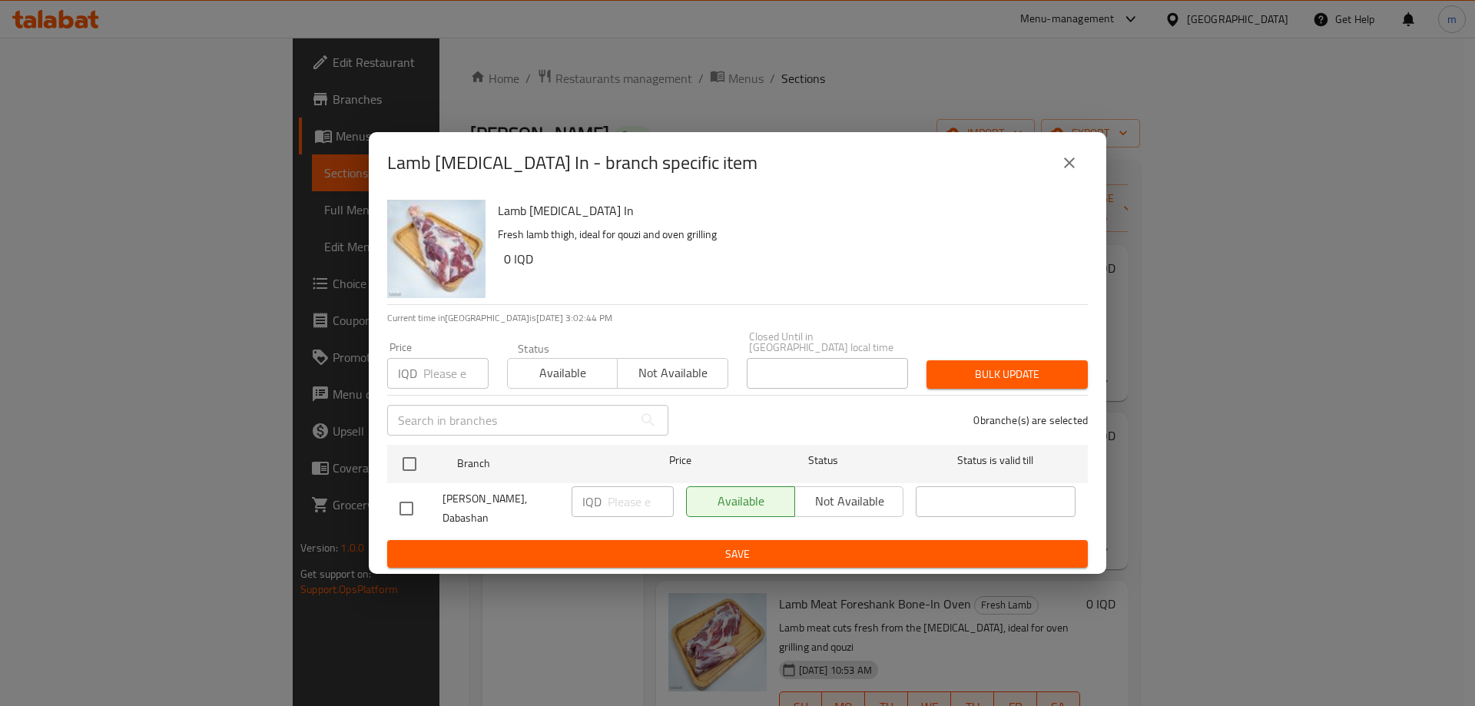
click at [1069, 172] on icon "close" at bounding box center [1069, 163] width 18 height 18
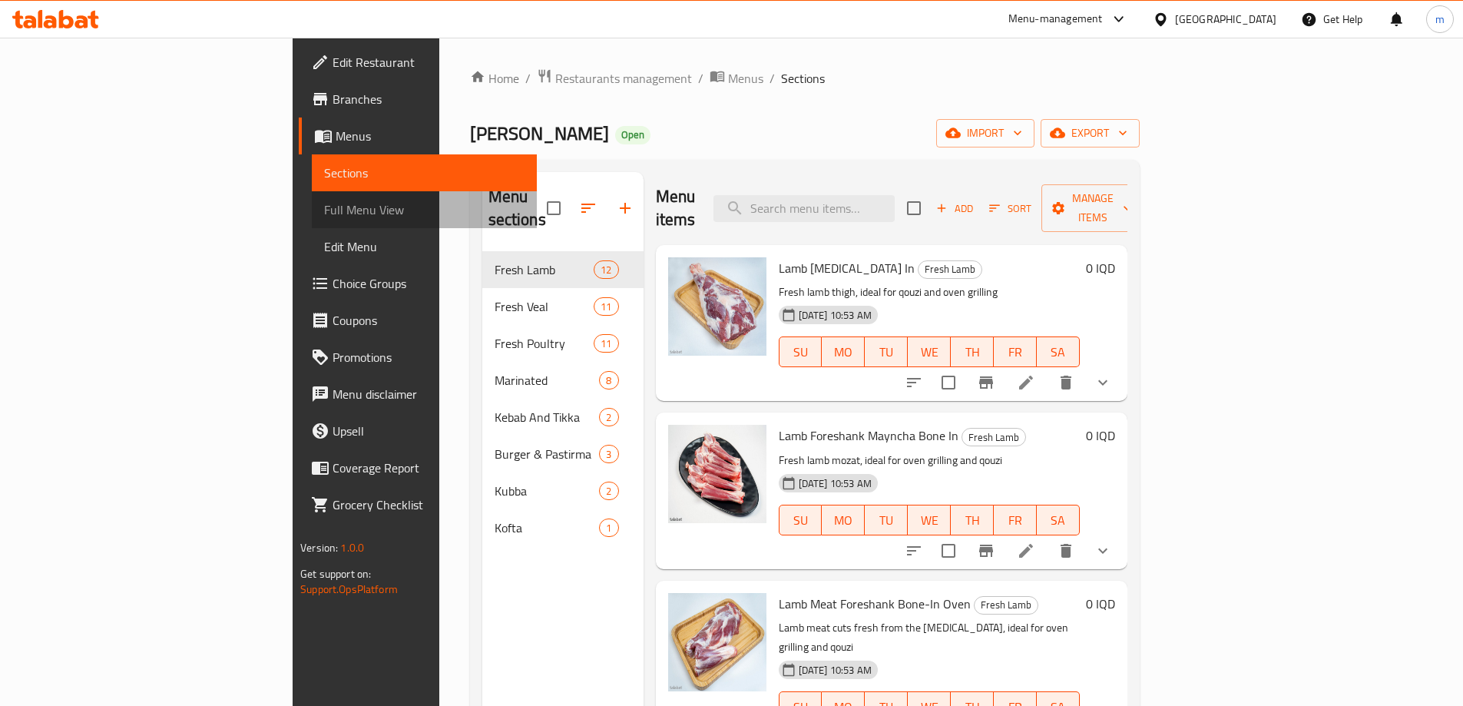
click at [324, 215] on span "Full Menu View" at bounding box center [424, 210] width 201 height 18
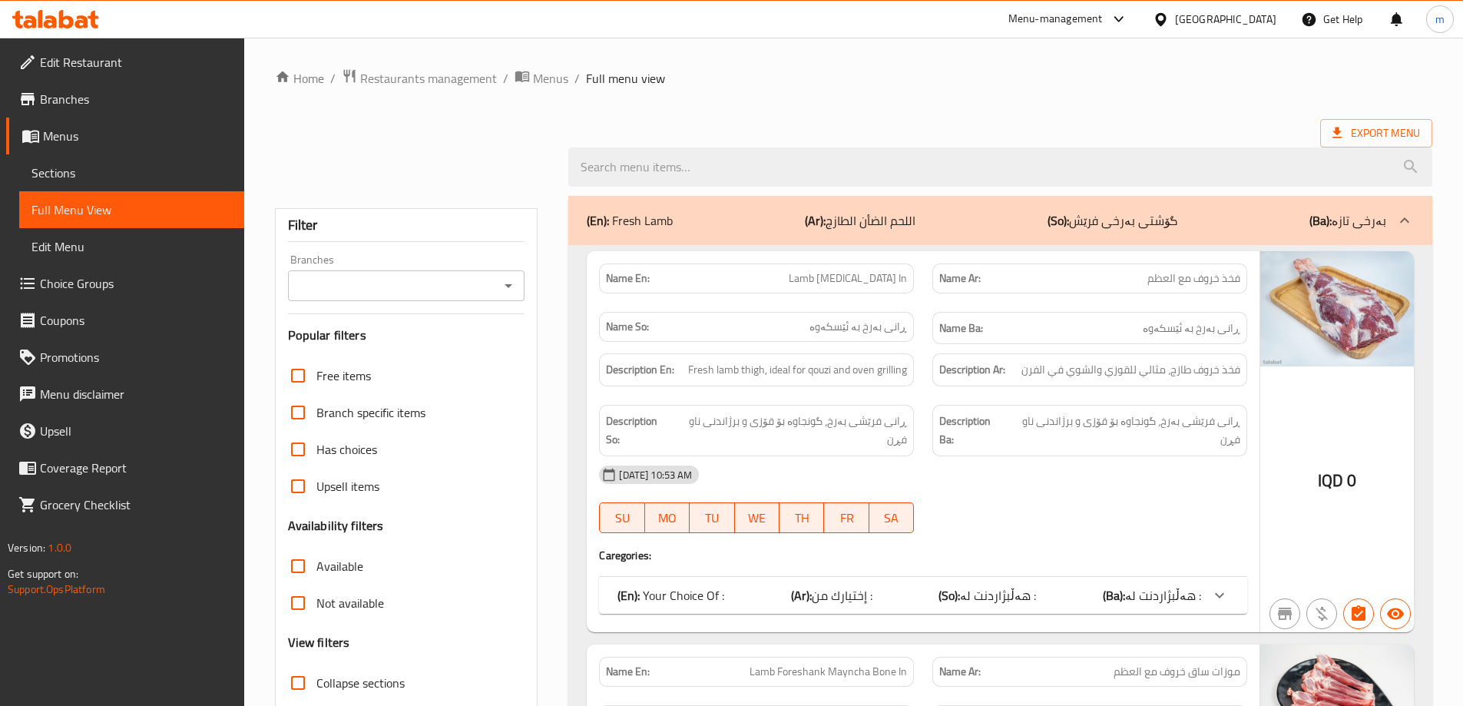
click at [608, 144] on div at bounding box center [1000, 167] width 883 height 58
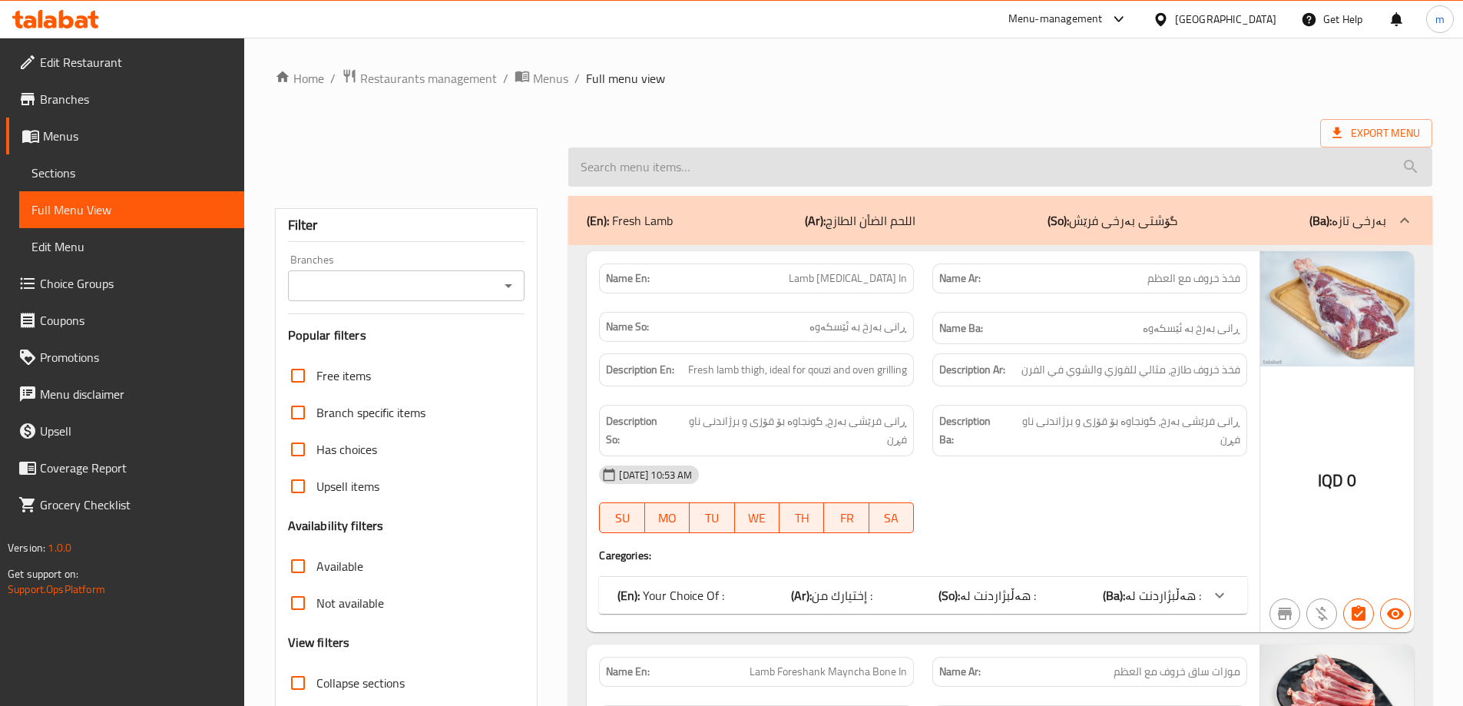
click at [614, 161] on input "search" at bounding box center [1000, 166] width 864 height 39
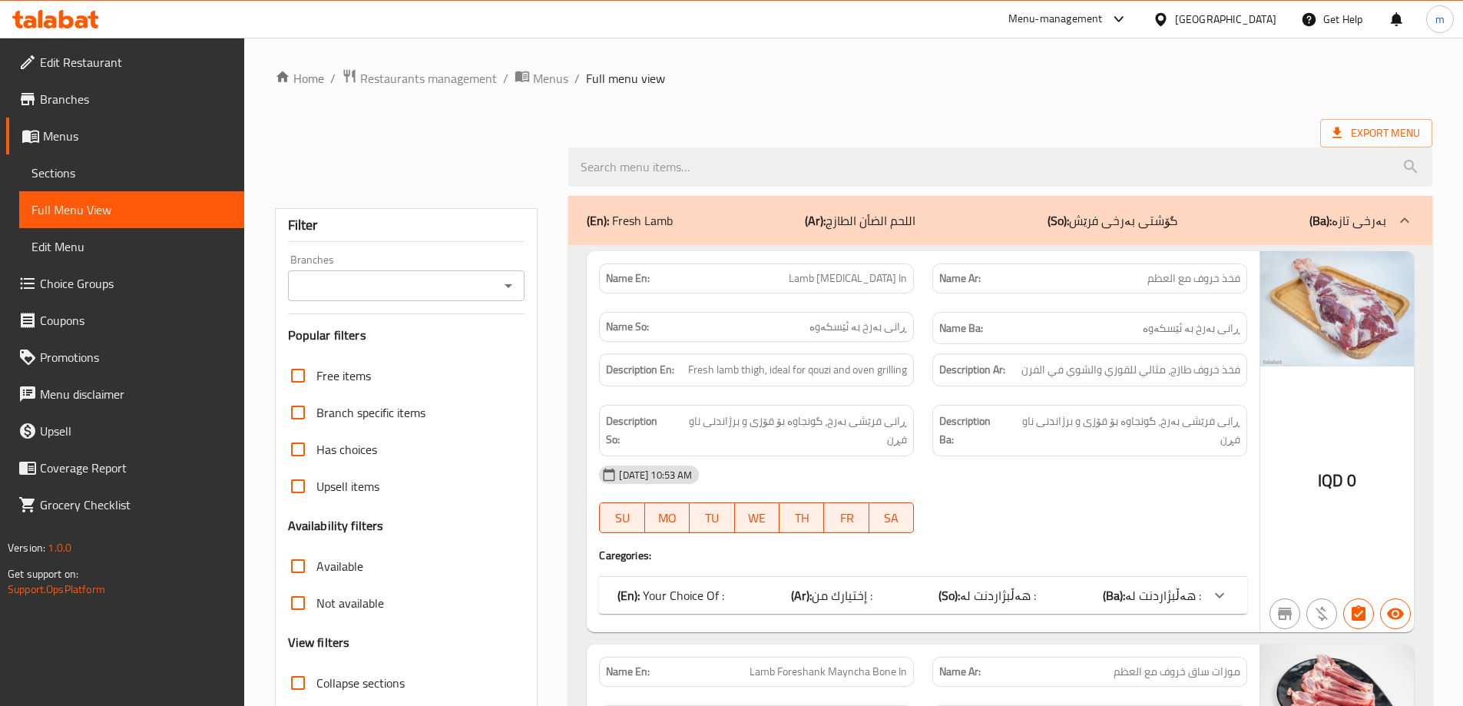
paste input "Lamb Thigh Bone In"
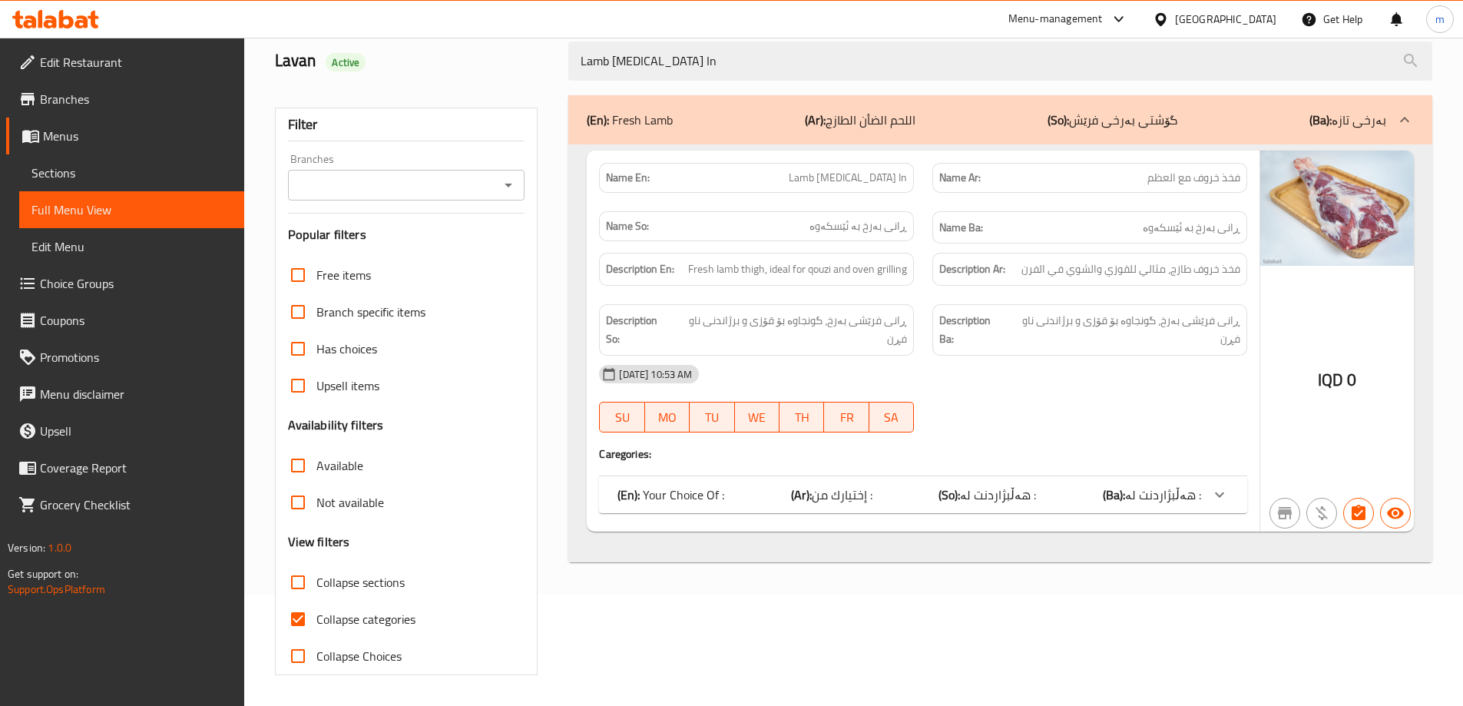
type input "Lamb Thigh Bone In"
click at [1072, 488] on div "(En): Your Choice Of : (Ar): إختيارك من : (So): هەڵبژاردنت لە : (Ba): هەڵبژاردن…" at bounding box center [910, 495] width 584 height 18
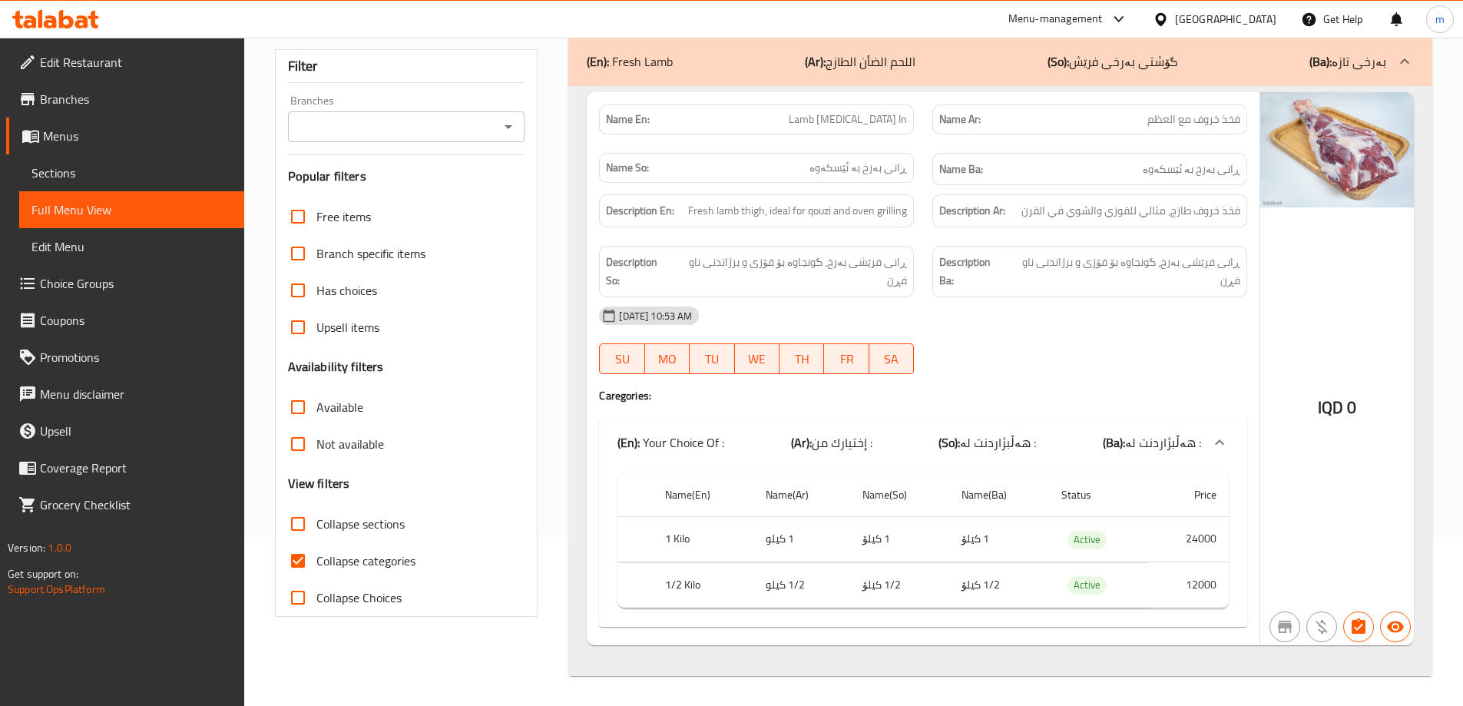
scroll to position [171, 0]
click at [347, 548] on label "Collapse categories" at bounding box center [348, 560] width 136 height 37
click at [317, 548] on input "Collapse categories" at bounding box center [298, 560] width 37 height 37
checkbox input "false"
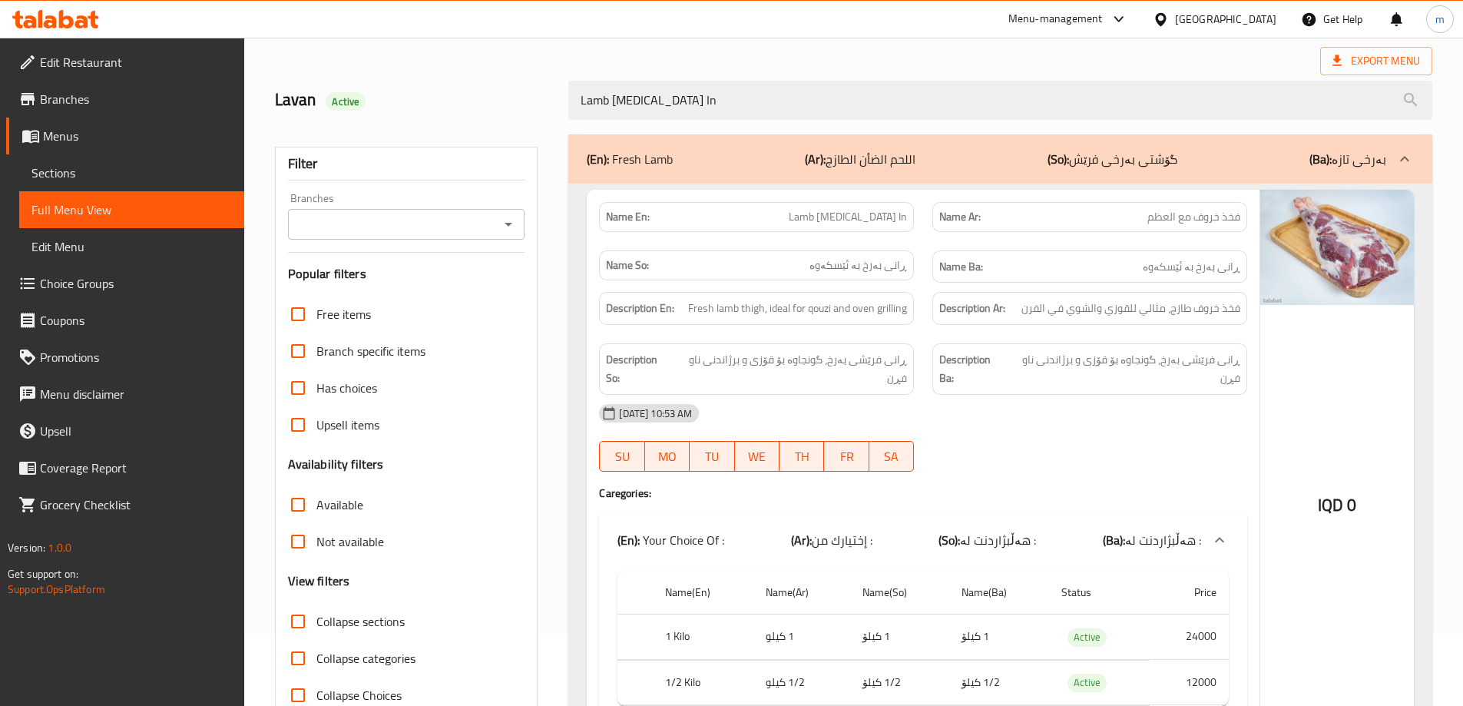
scroll to position [0, 0]
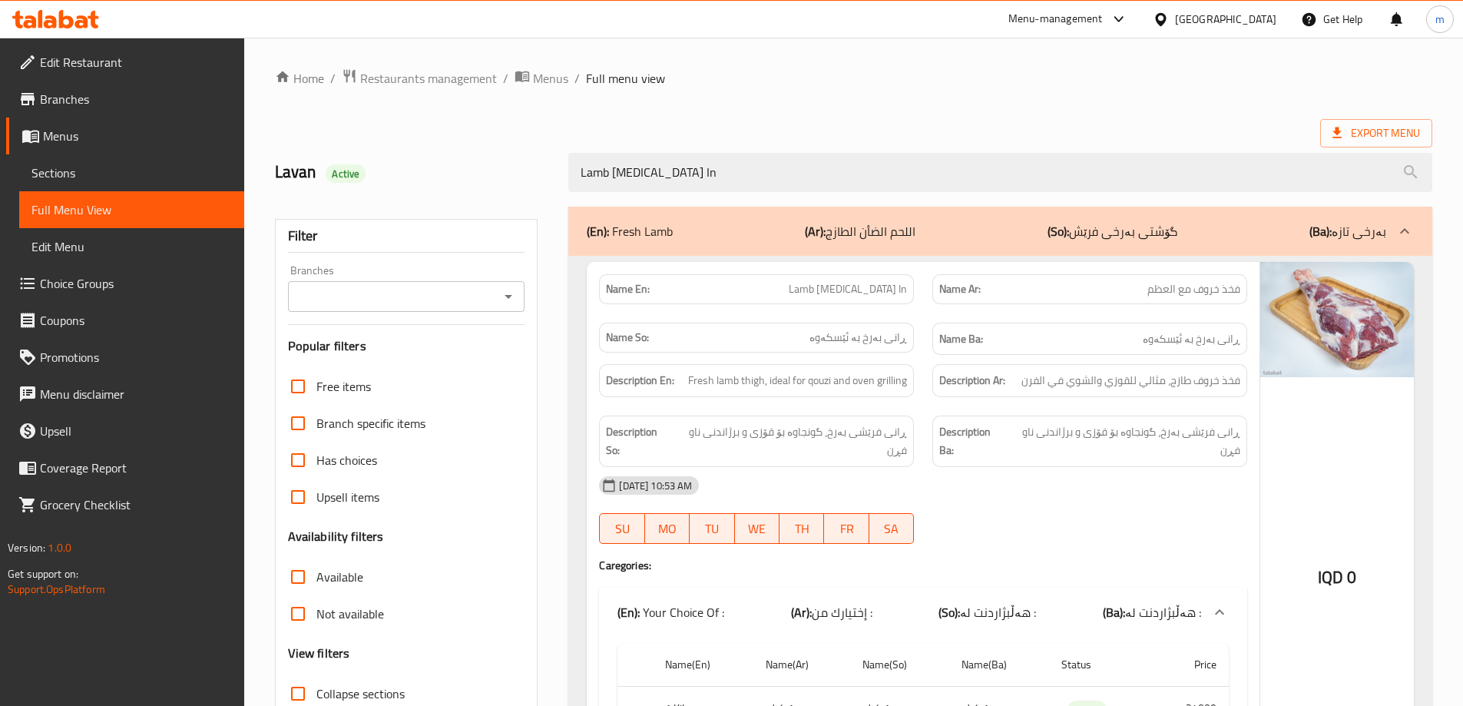
click at [513, 288] on icon "Open" at bounding box center [508, 296] width 18 height 18
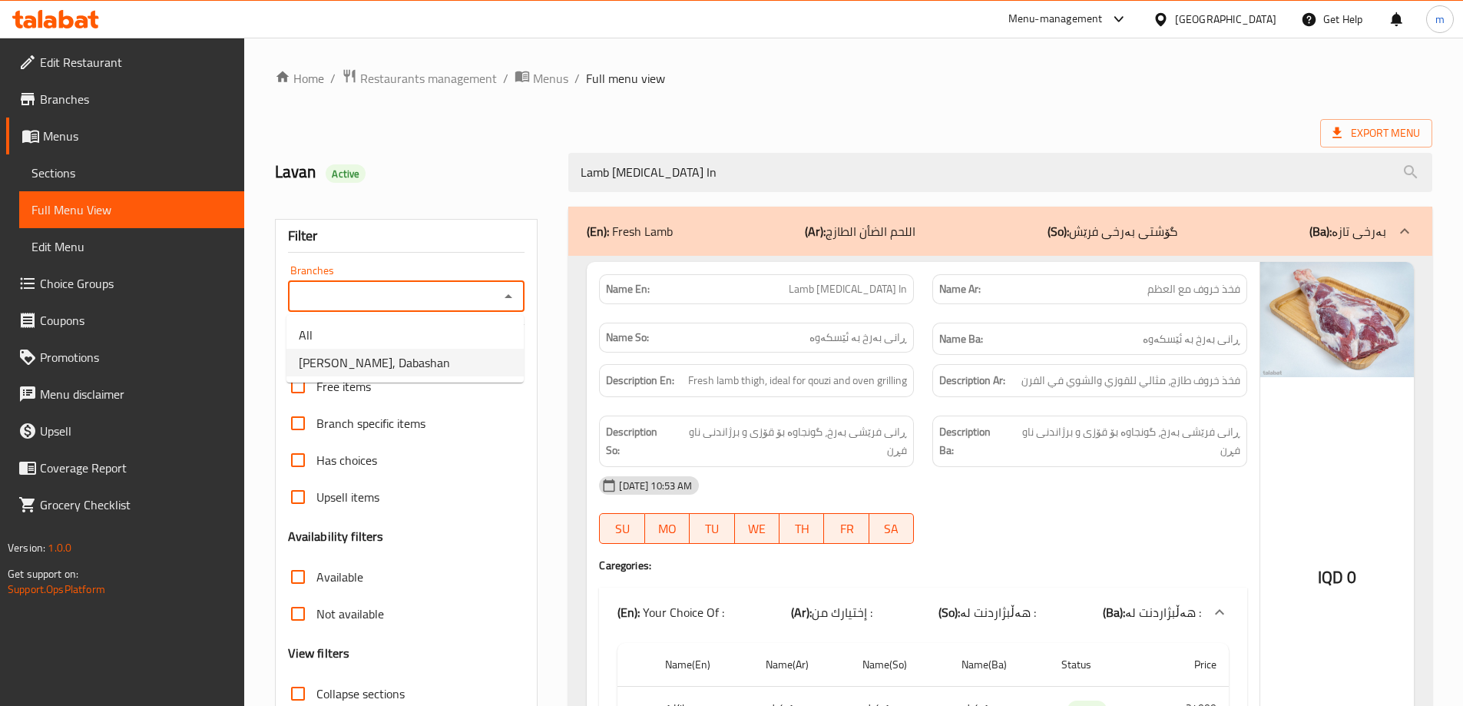
click at [453, 359] on li "Haji Rahim Qasab, Dabashan" at bounding box center [405, 363] width 237 height 28
type input "Haji Rahim Qasab, Dabashan"
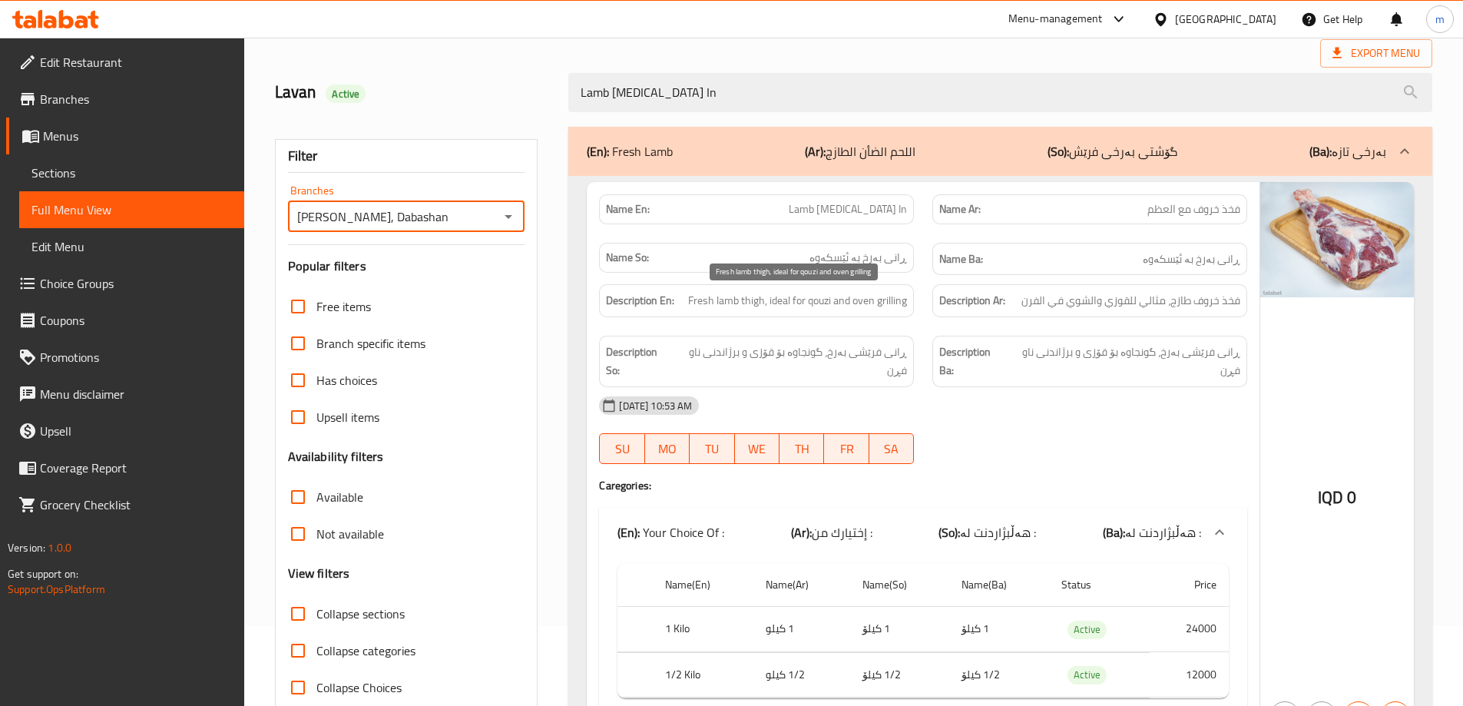
scroll to position [42, 0]
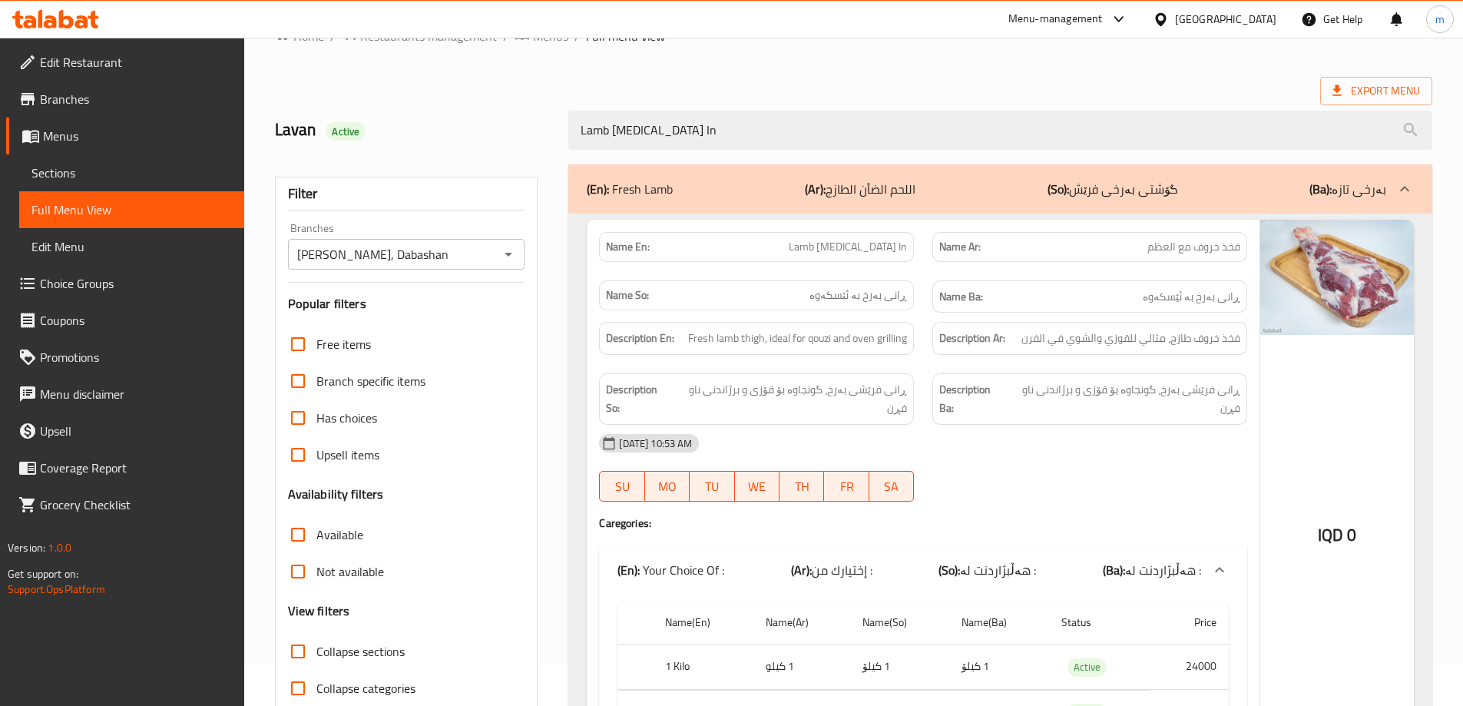
drag, startPoint x: 283, startPoint y: 0, endPoint x: 646, endPoint y: 97, distance: 375.3
click at [646, 97] on div "Lavan Active Lamb Thigh Bone In" at bounding box center [854, 130] width 1176 height 68
click at [82, 173] on span "Sections" at bounding box center [131, 173] width 201 height 18
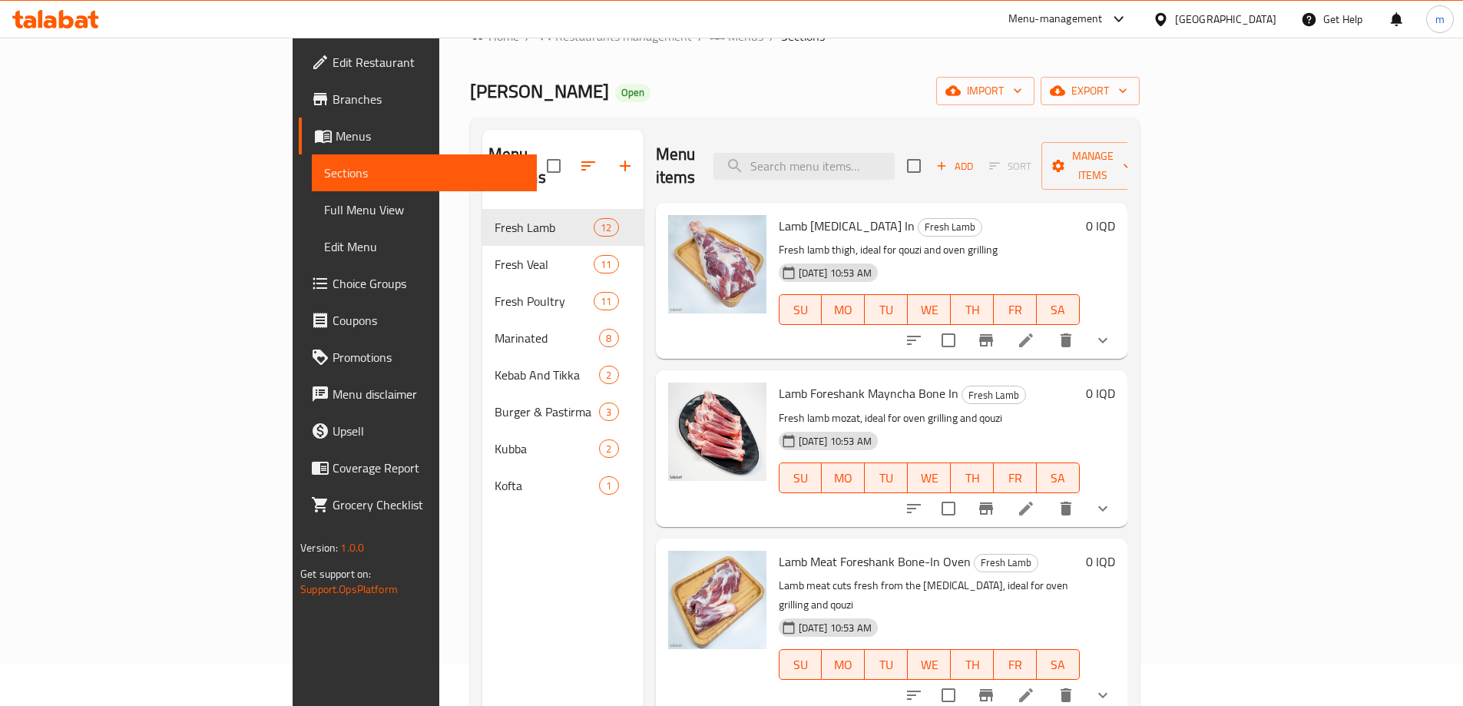
click at [324, 206] on span "Full Menu View" at bounding box center [424, 210] width 201 height 18
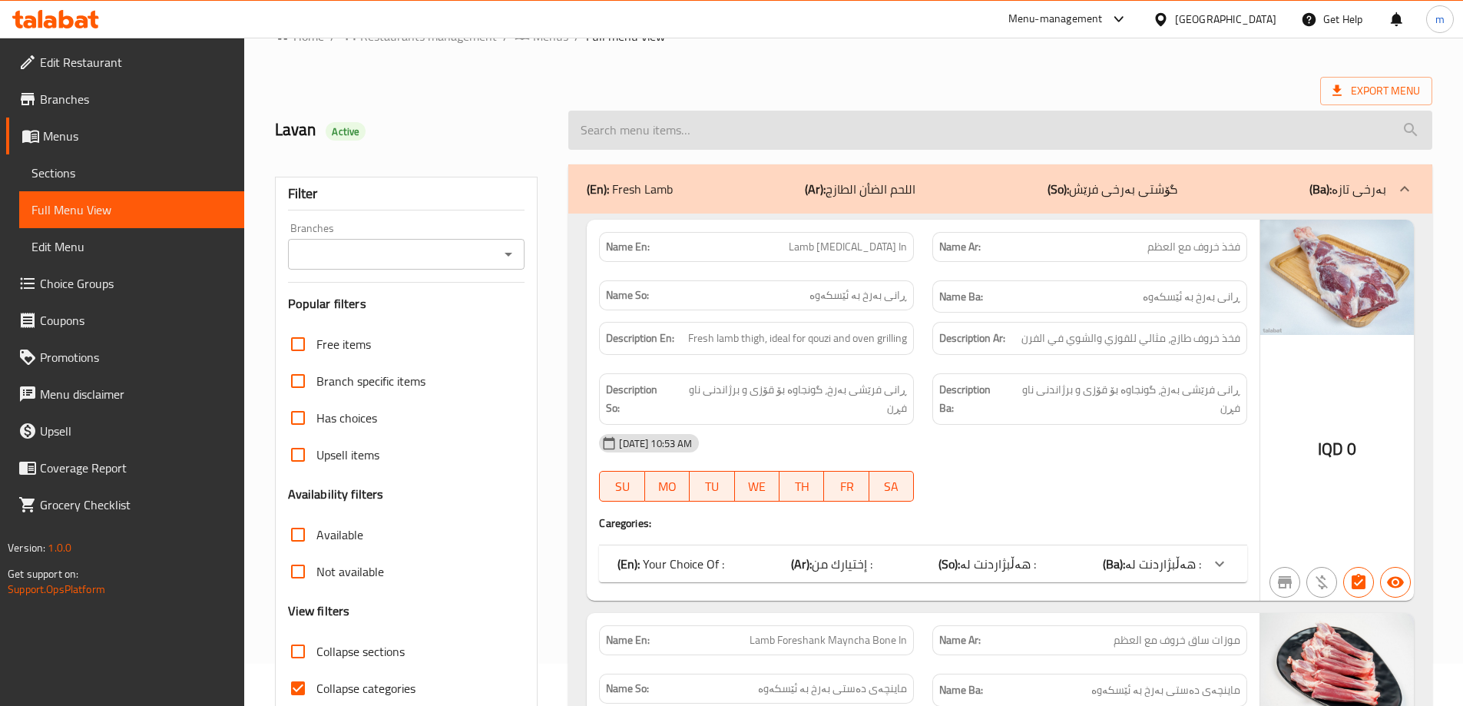
click at [651, 138] on input "search" at bounding box center [1000, 130] width 864 height 39
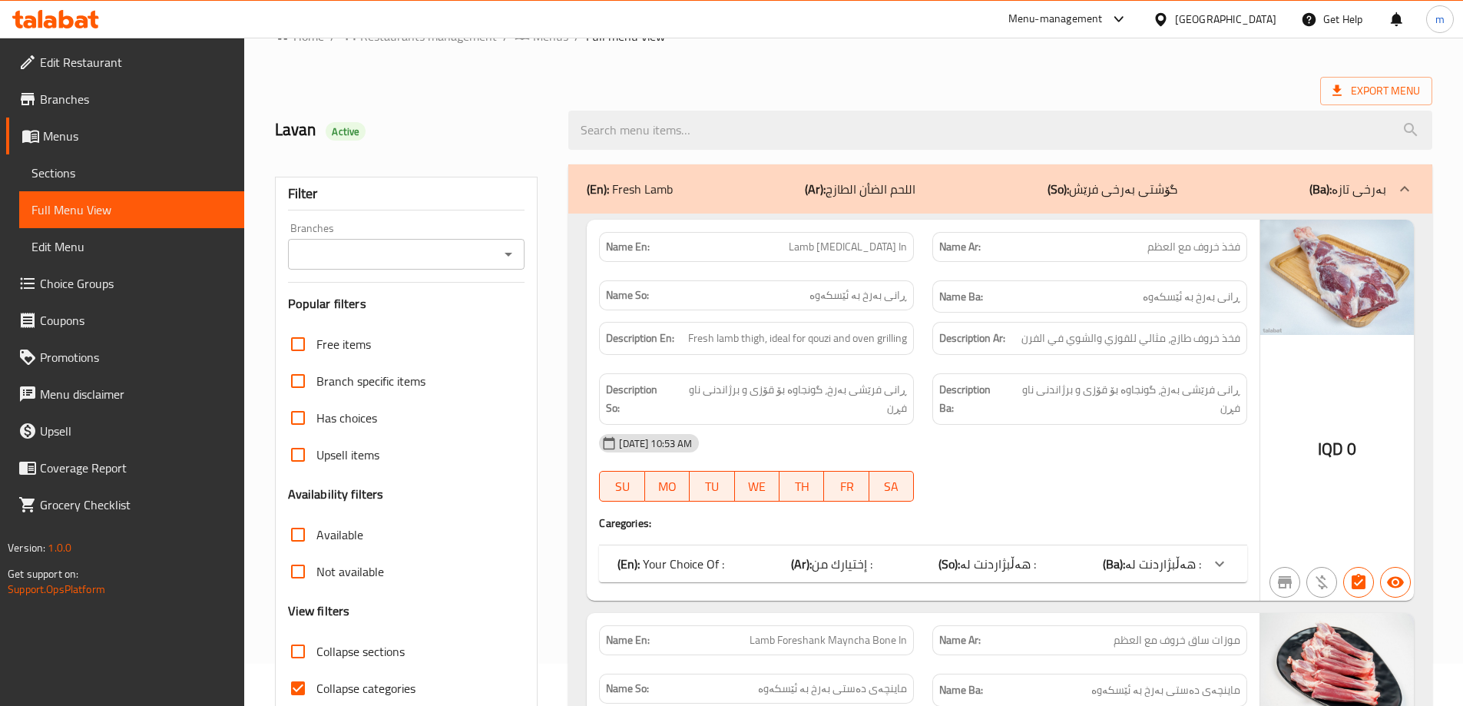
paste input "Lamb Mayncha Bone-In"
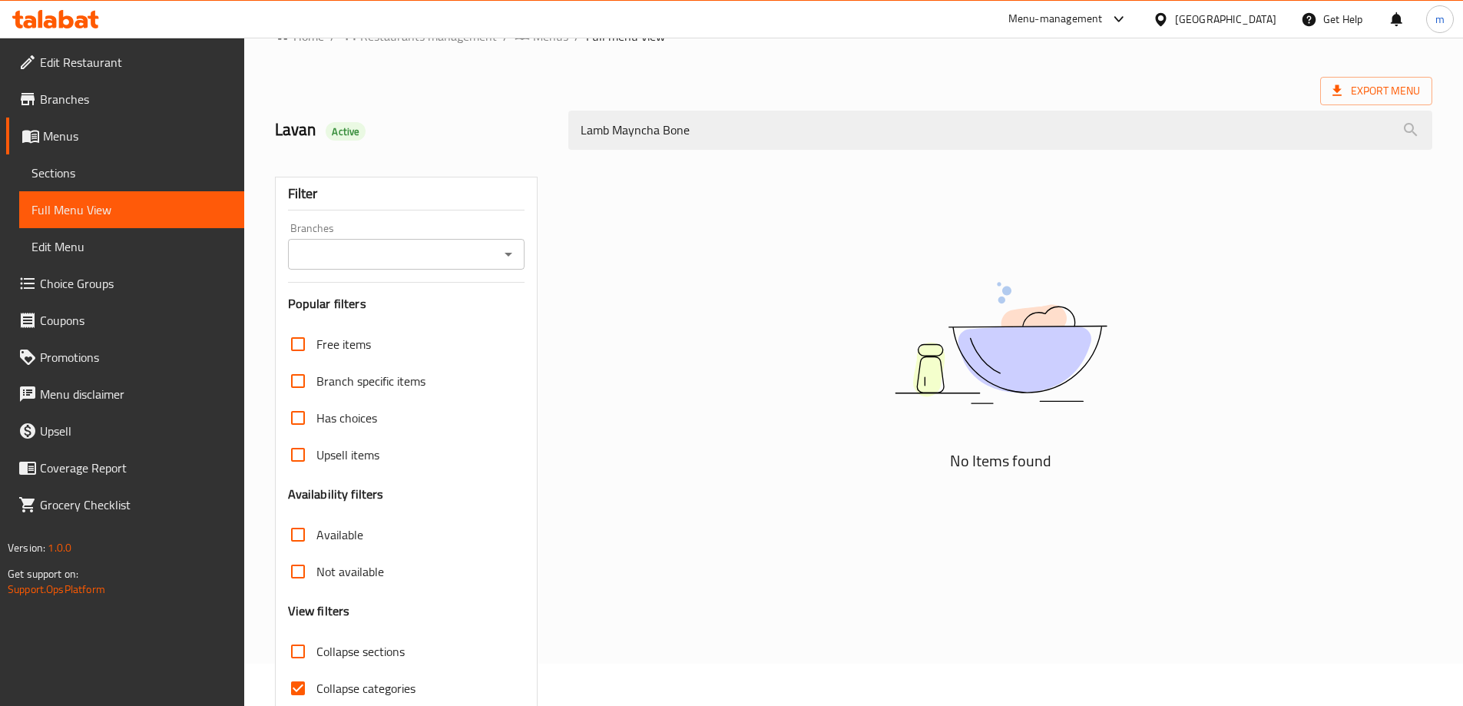
click at [505, 250] on icon "Open" at bounding box center [508, 254] width 18 height 18
type input "Lamb Mayncha Bone"
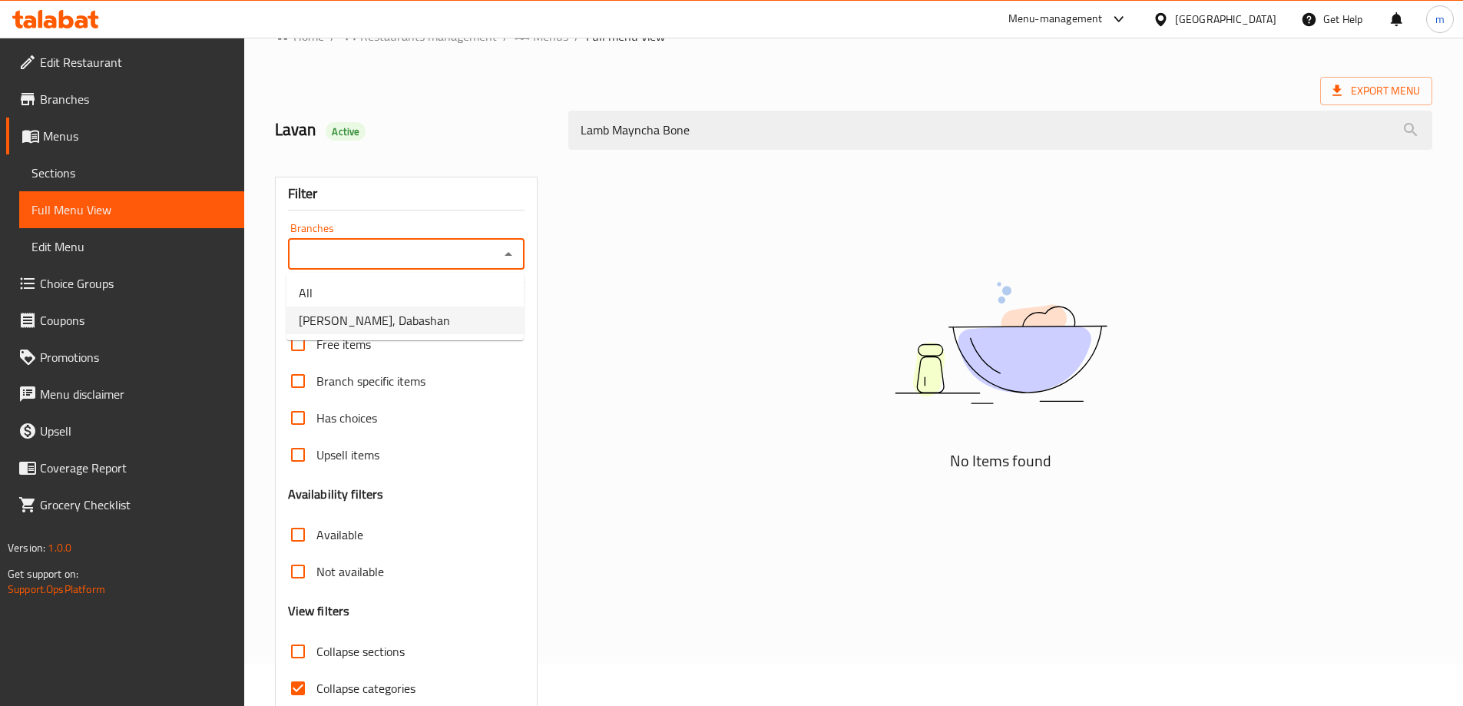
click at [426, 324] on span "Haji Rahim Qasab, Dabashan" at bounding box center [374, 320] width 151 height 18
type input "Haji Rahim Qasab, Dabashan"
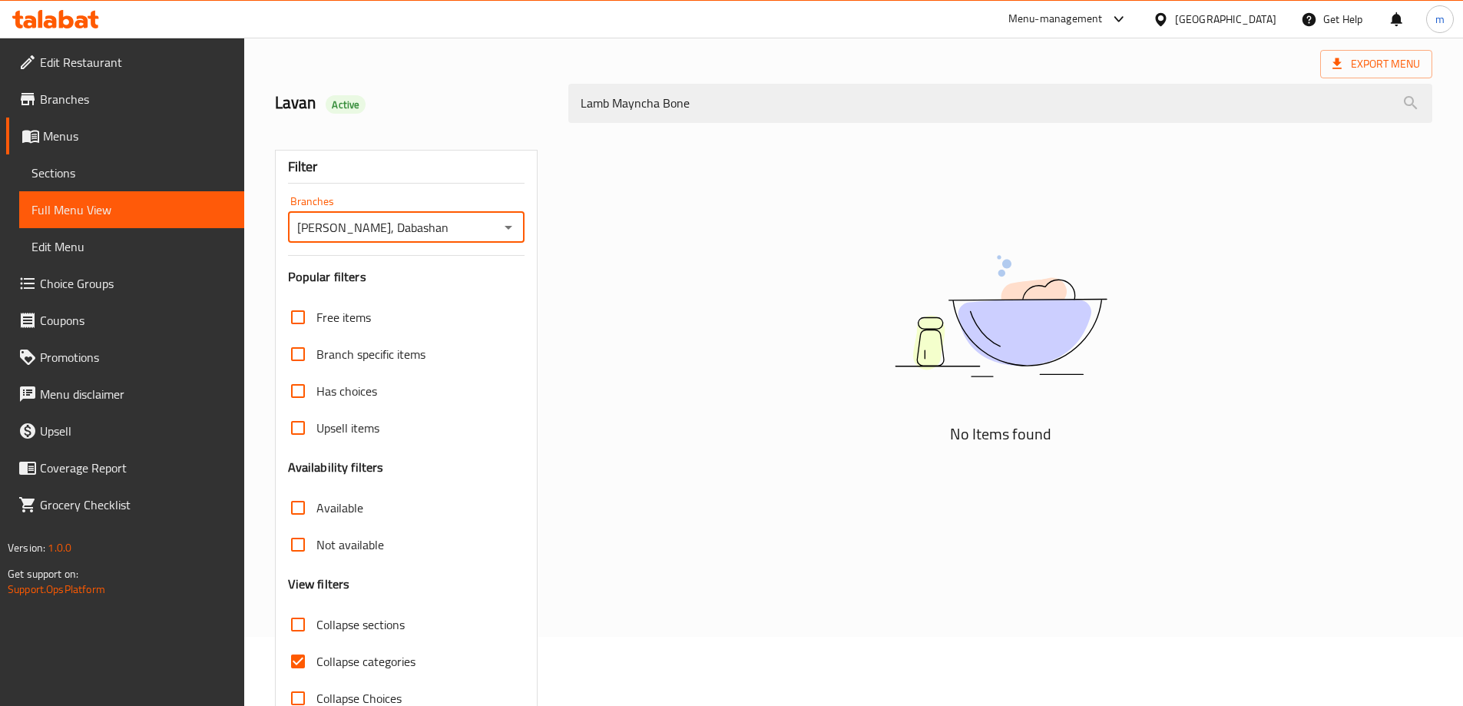
scroll to position [111, 0]
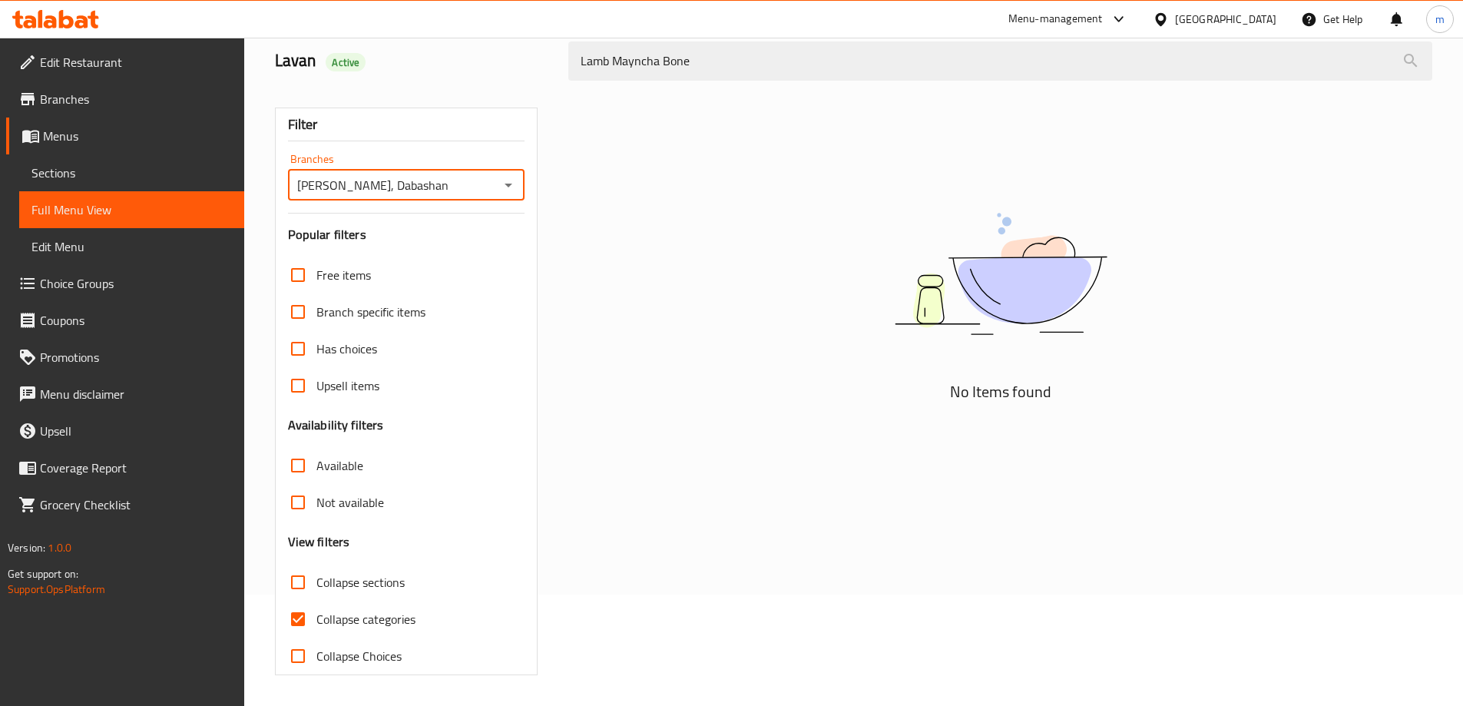
click at [297, 618] on input "Collapse categories" at bounding box center [298, 619] width 37 height 37
checkbox input "false"
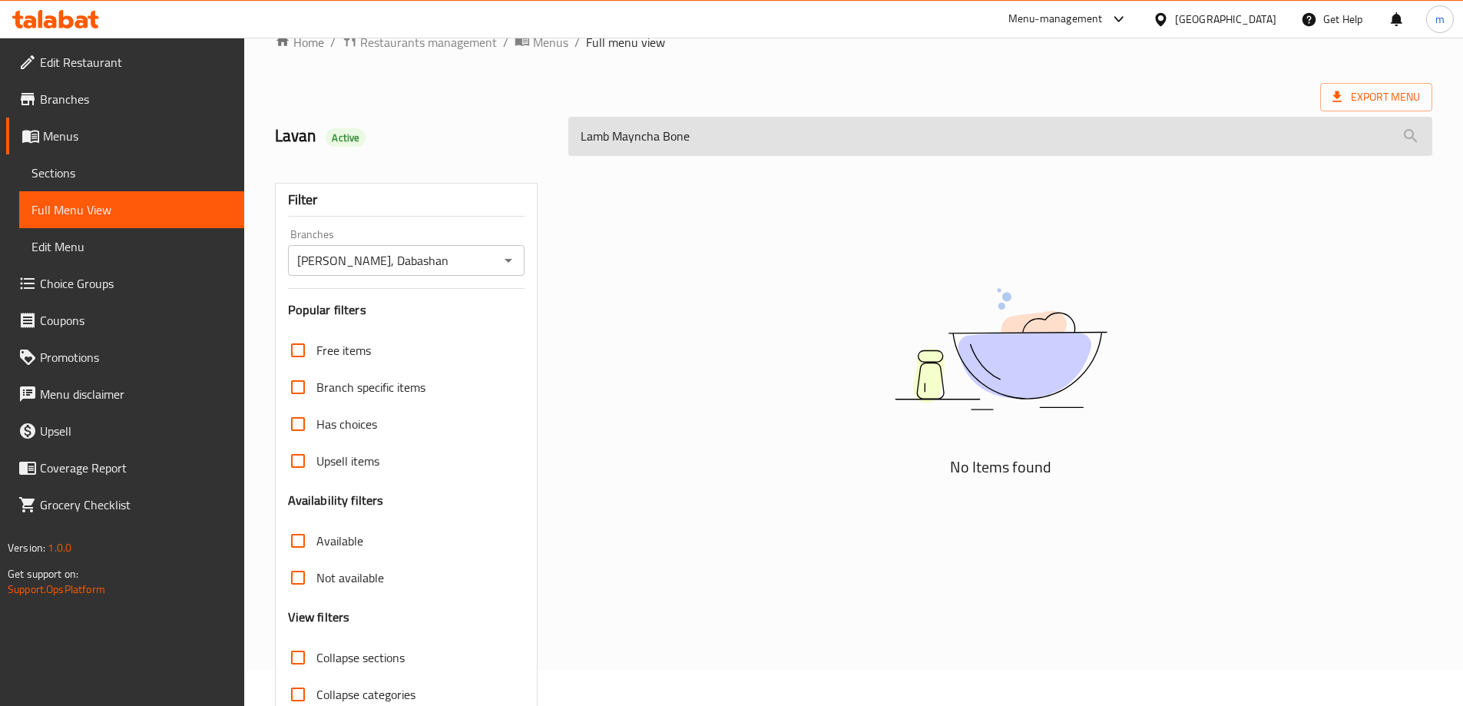
scroll to position [0, 0]
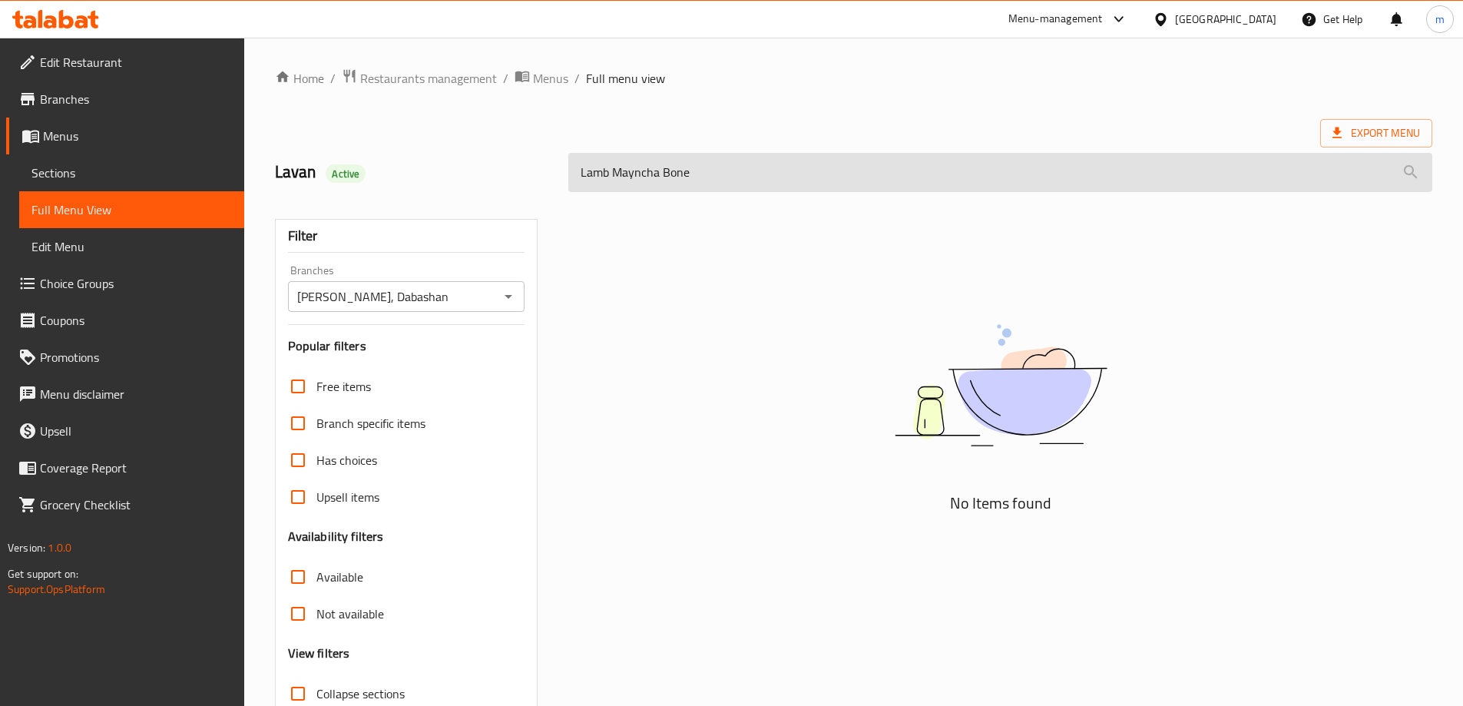
click at [712, 174] on input "Lamb Mayncha Bone" at bounding box center [1000, 172] width 864 height 39
click at [712, 175] on input "Lamb Mayncha" at bounding box center [1000, 172] width 864 height 39
click at [603, 168] on input "Lamb Mayncha" at bounding box center [1000, 172] width 864 height 39
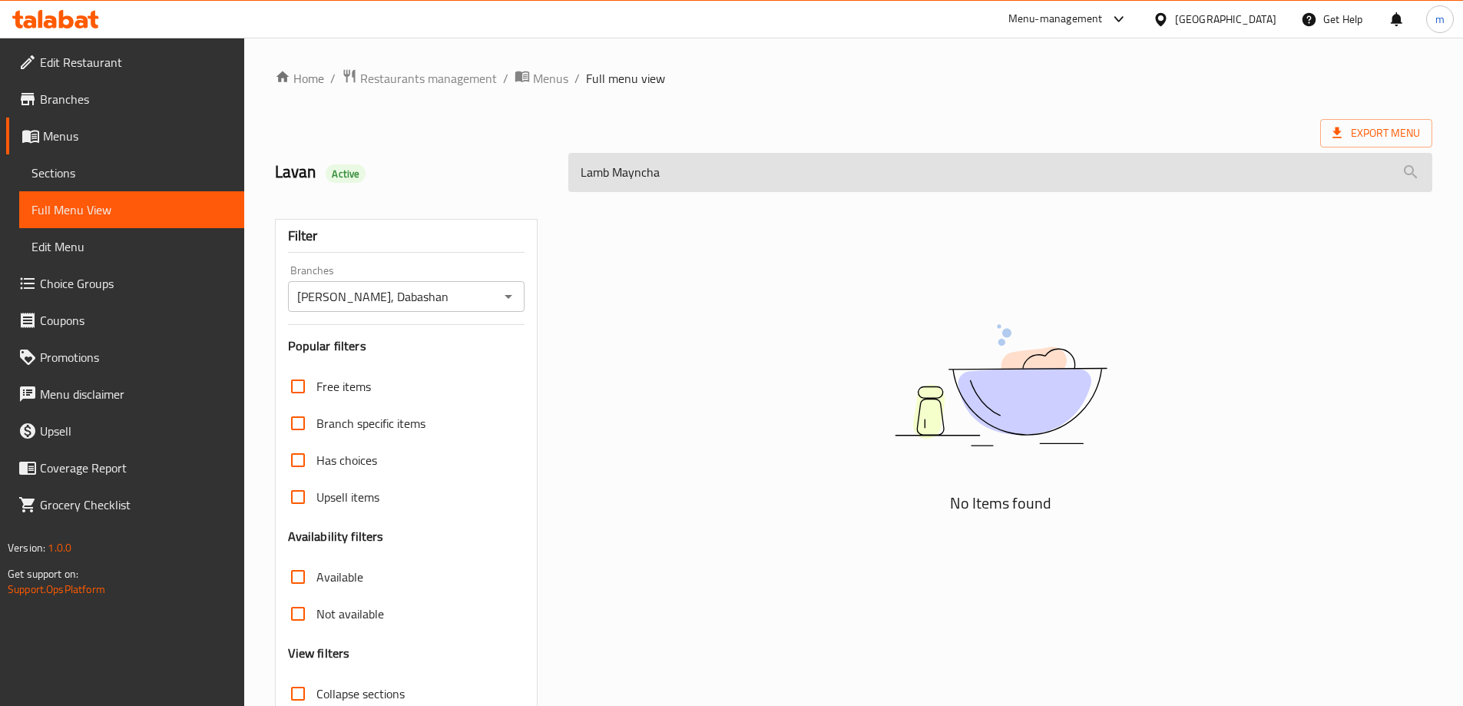
click at [603, 168] on input "Lamb Mayncha" at bounding box center [1000, 172] width 864 height 39
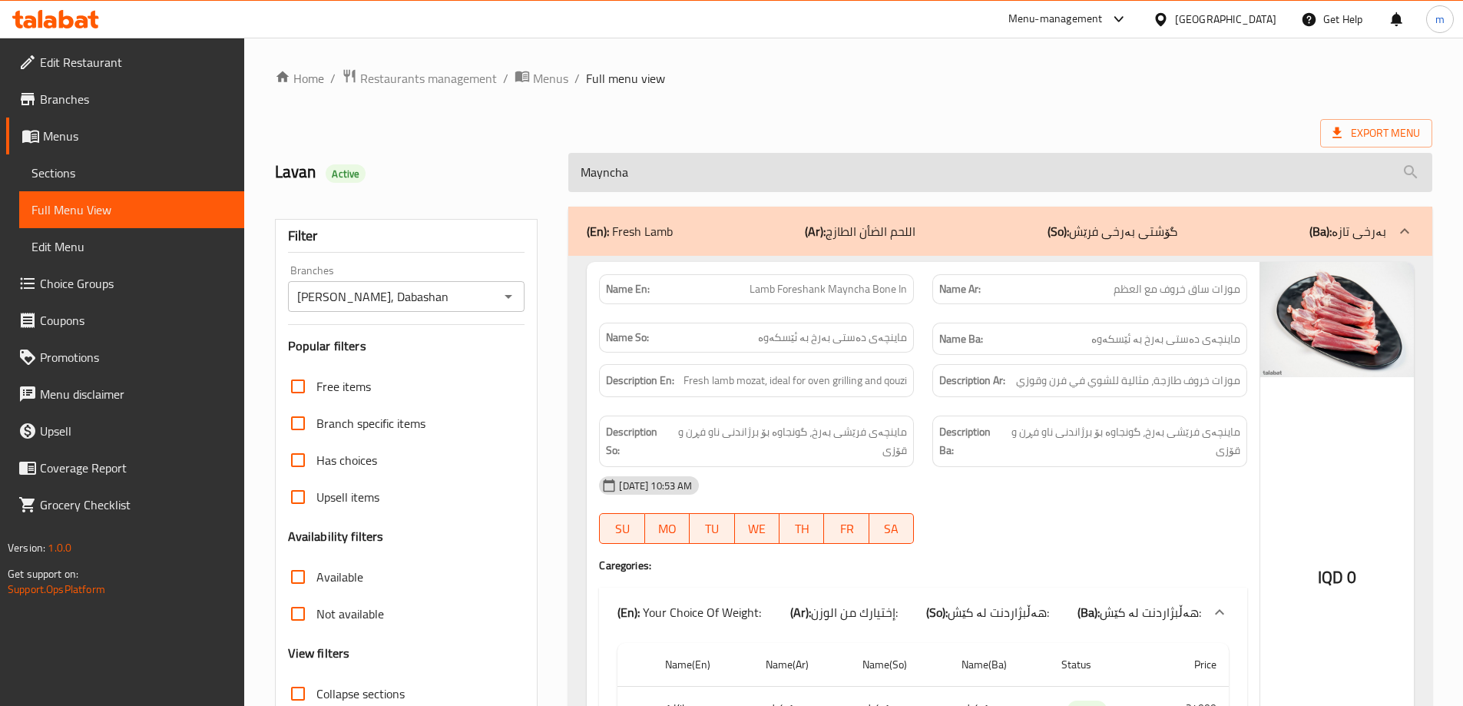
click at [689, 177] on input "Mayncha" at bounding box center [1000, 172] width 864 height 39
paste input "Lamb"
click at [689, 177] on input "Mayncha" at bounding box center [1000, 172] width 864 height 39
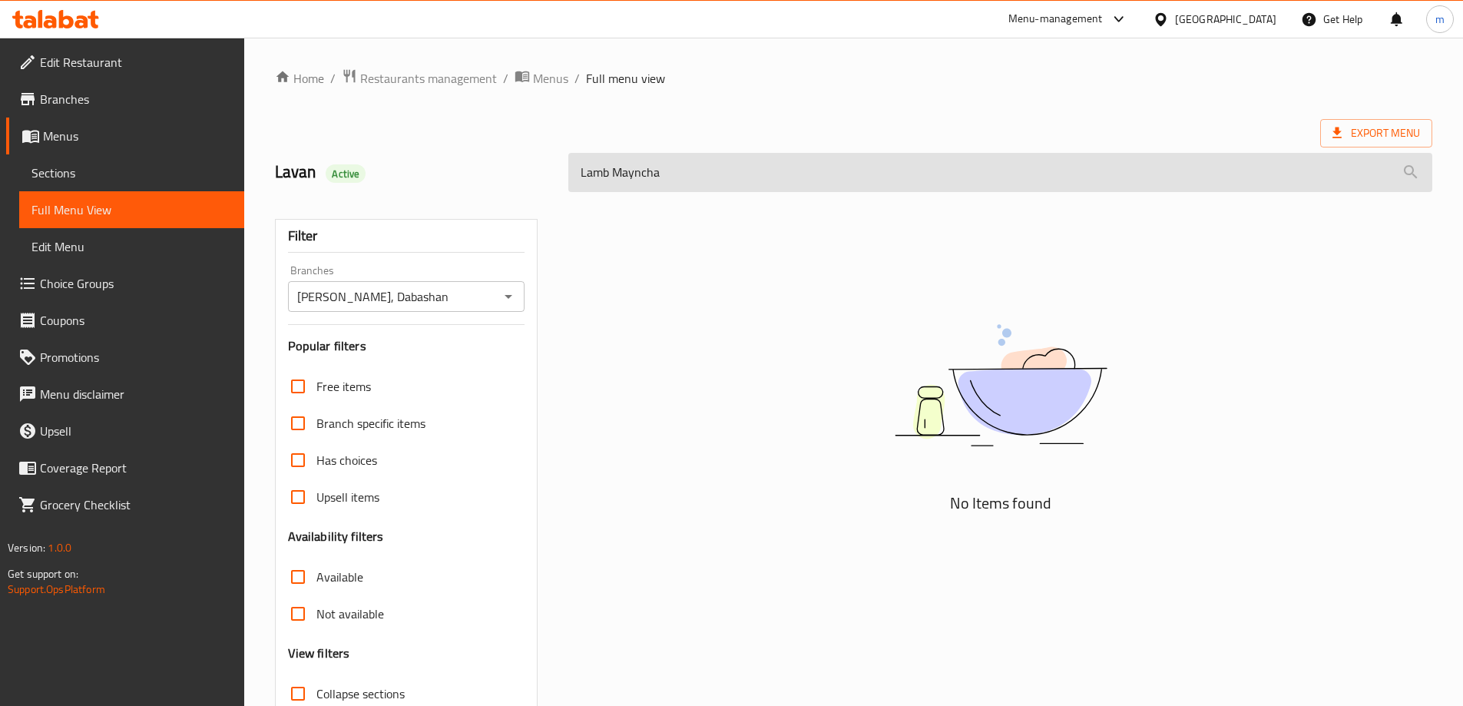
click at [596, 168] on input "Lamb Mayncha" at bounding box center [1000, 172] width 864 height 39
type input "Mayncha"
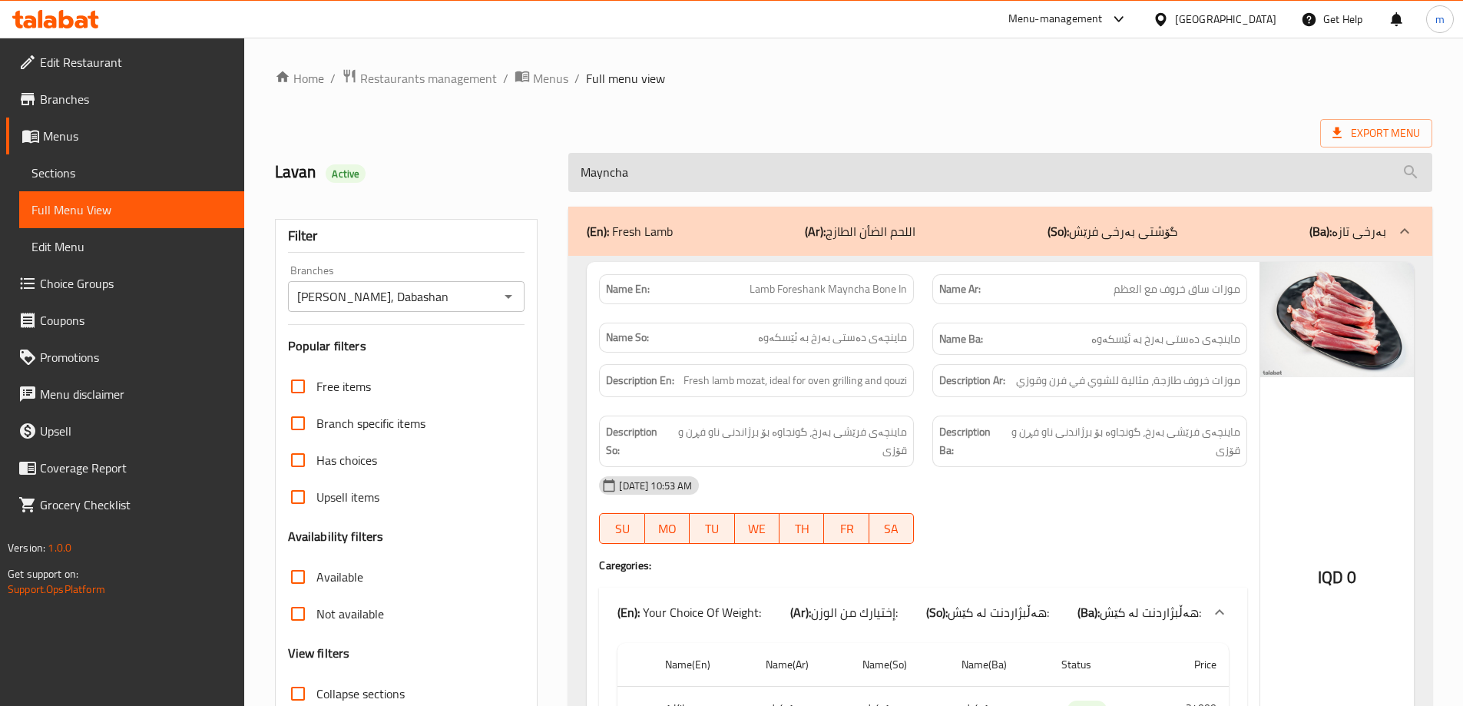
click at [711, 181] on input "Mayncha" at bounding box center [1000, 172] width 864 height 39
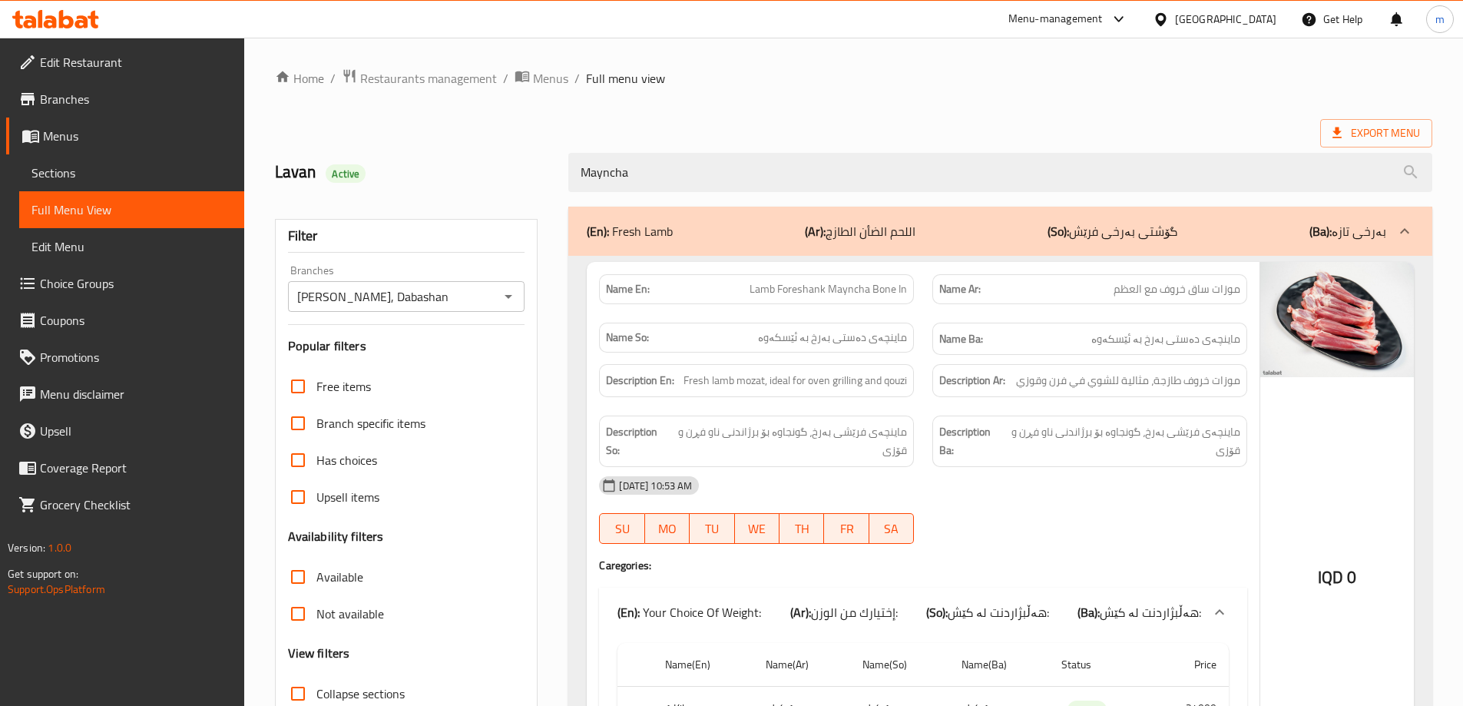
click at [79, 157] on link "Sections" at bounding box center [131, 172] width 225 height 37
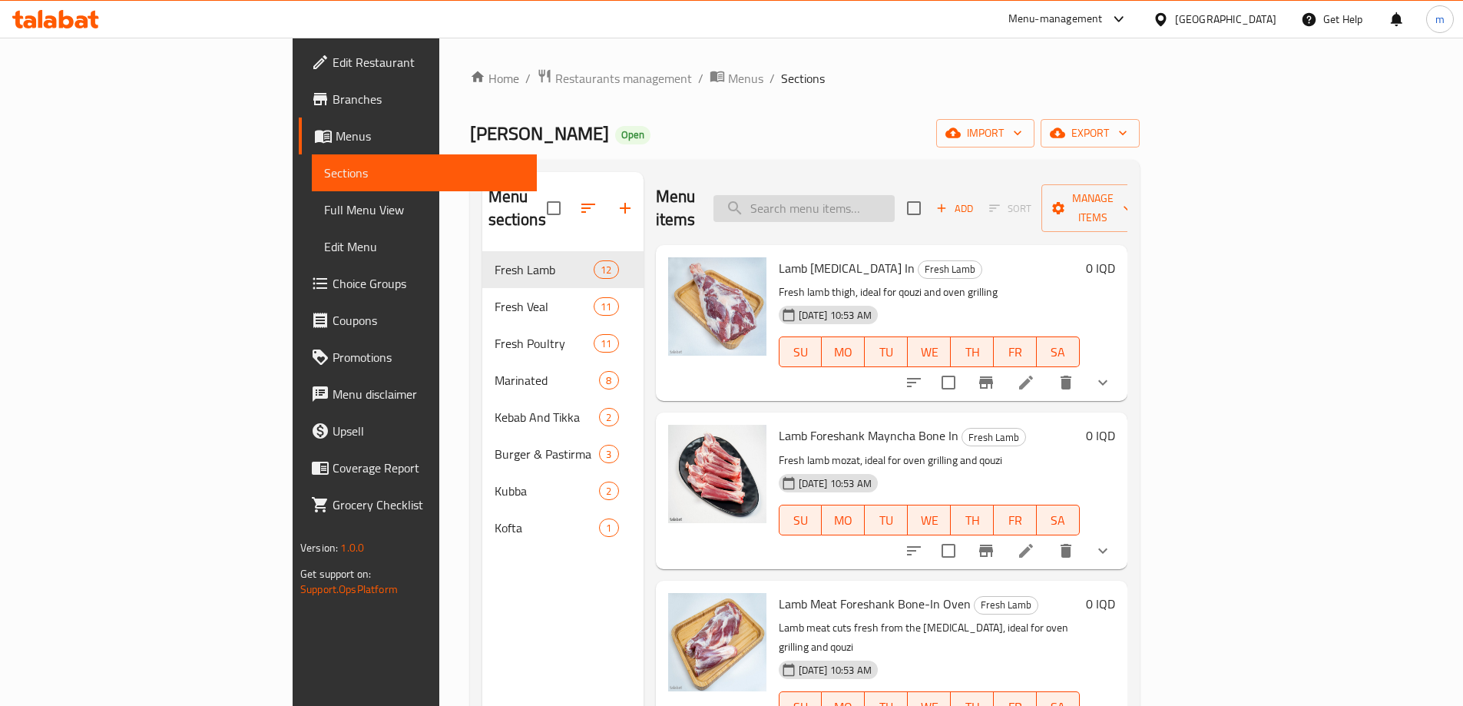
click at [869, 195] on input "search" at bounding box center [804, 208] width 181 height 27
paste input "موزات خروف مع العظم"
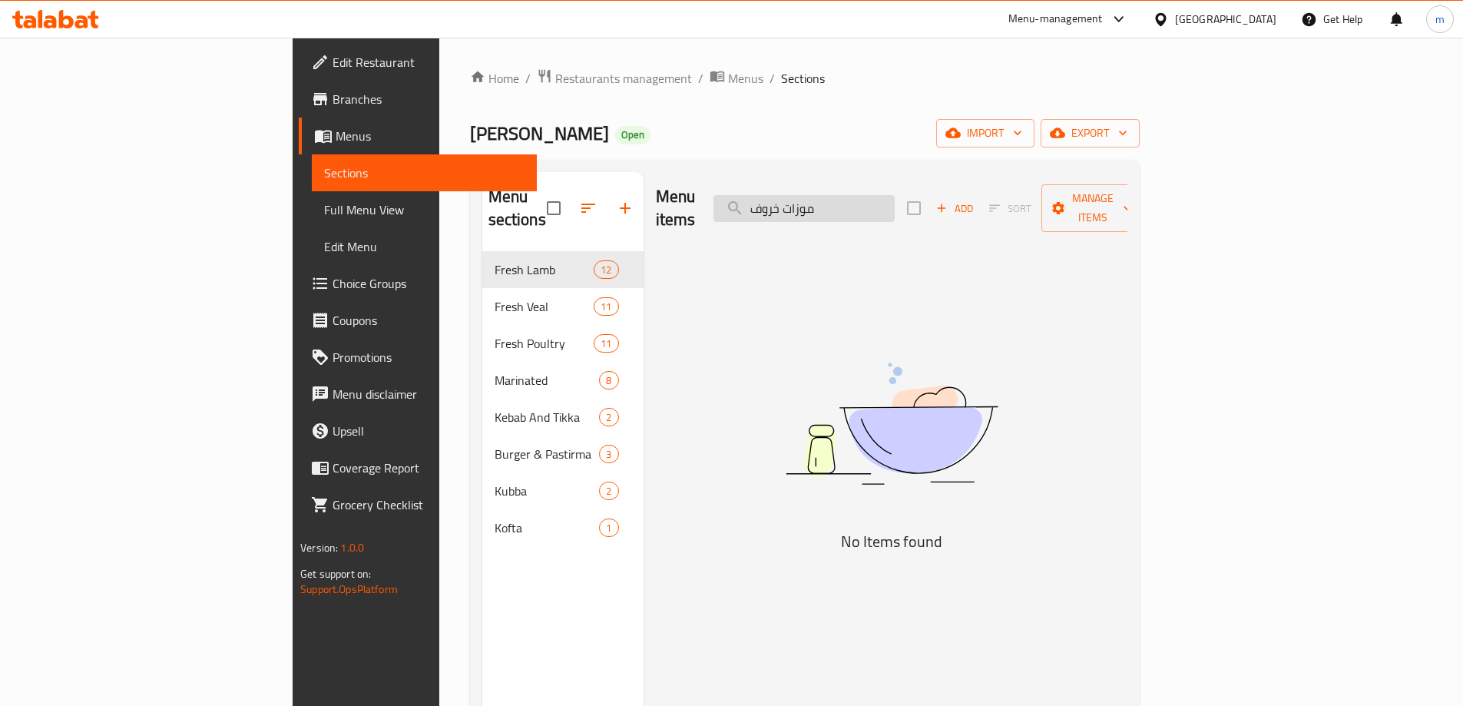
click at [873, 201] on input "موزات خروف" at bounding box center [804, 208] width 181 height 27
paste input "مع العظم"
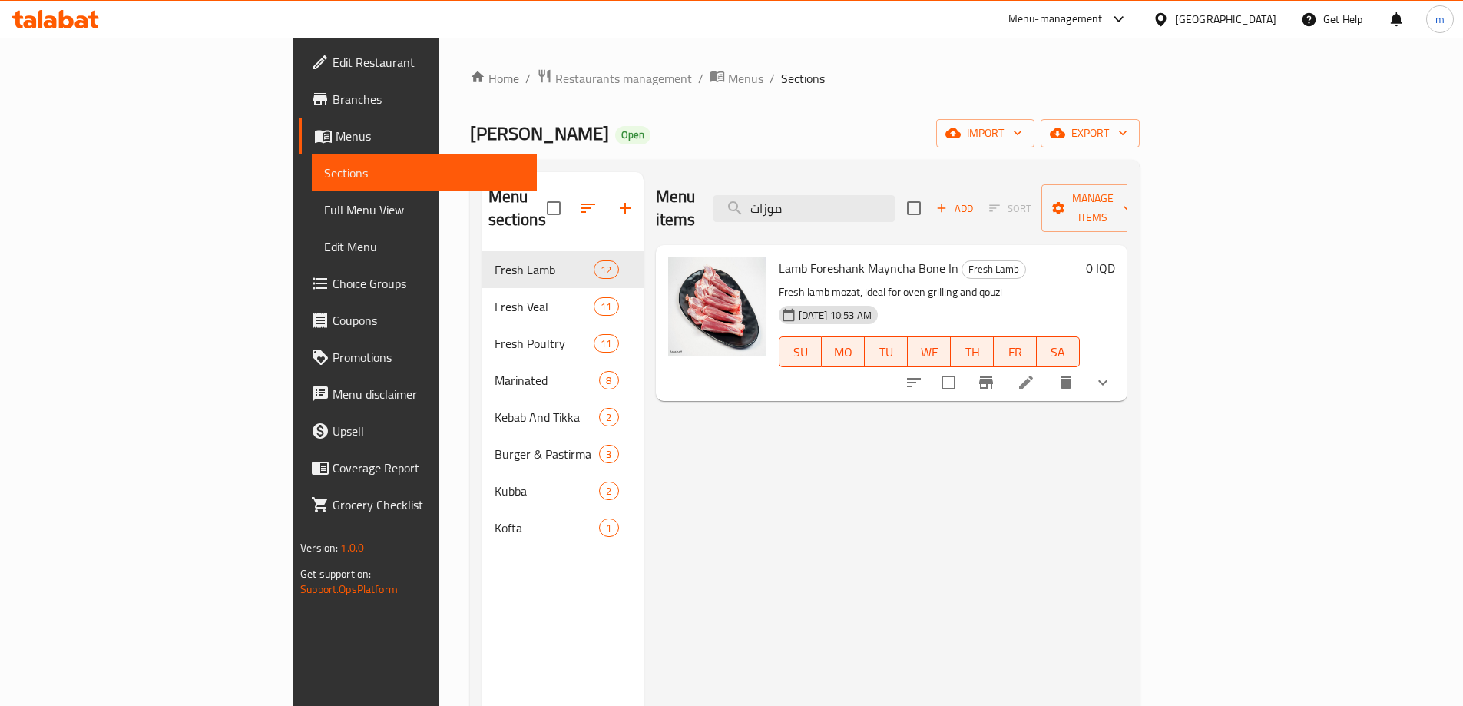
type input "موزات"
click at [1048, 371] on li at bounding box center [1026, 383] width 43 height 28
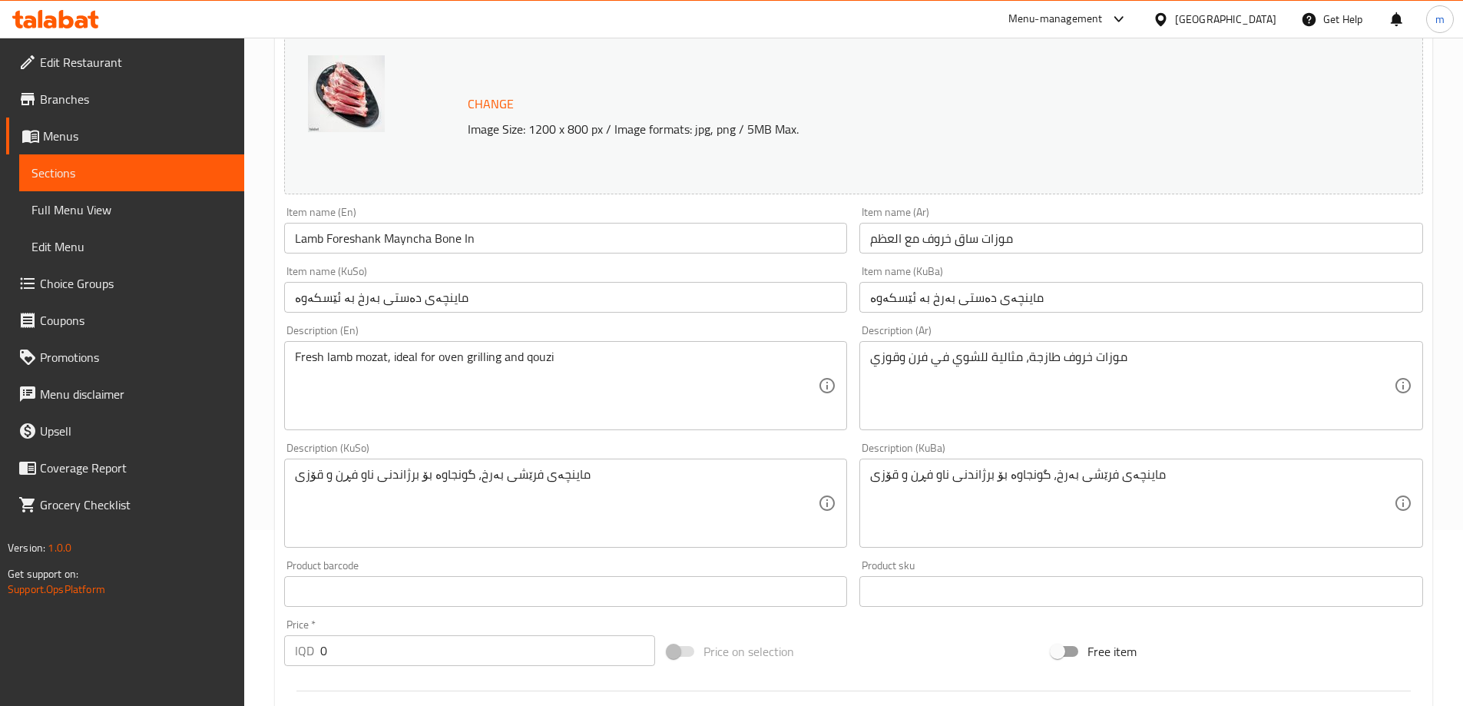
scroll to position [256, 0]
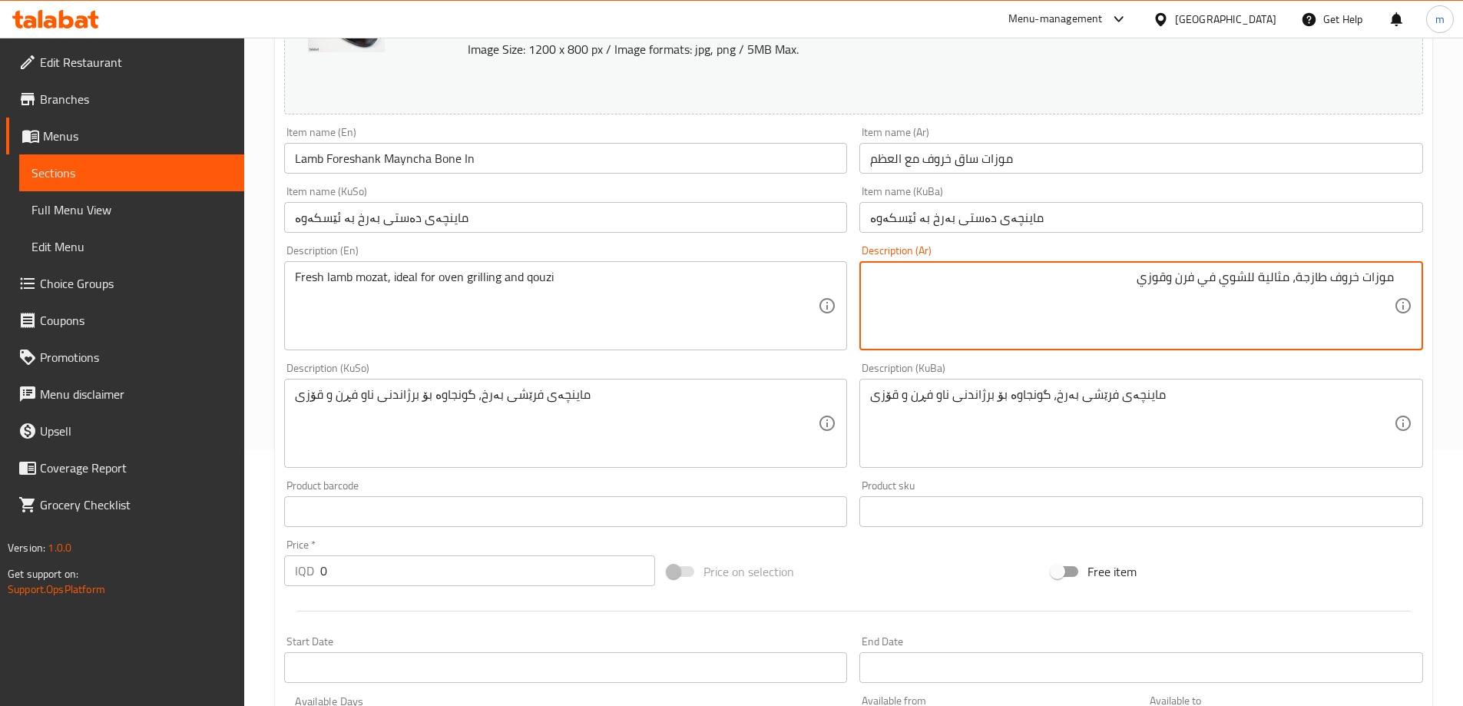
paste textarea "موزات خروف طازجة، مثالية للشوي في الفرن والقوزي"
click at [1169, 293] on textarea "موزات خروف طازجة، مثالية للشوي في فرن وقوزي موزات خروف طازجة، مثالية للشوي في ا…" at bounding box center [1132, 306] width 524 height 73
type textarea "موزات خروف طازجة، مثالية للشوي في فرن وقوزي"
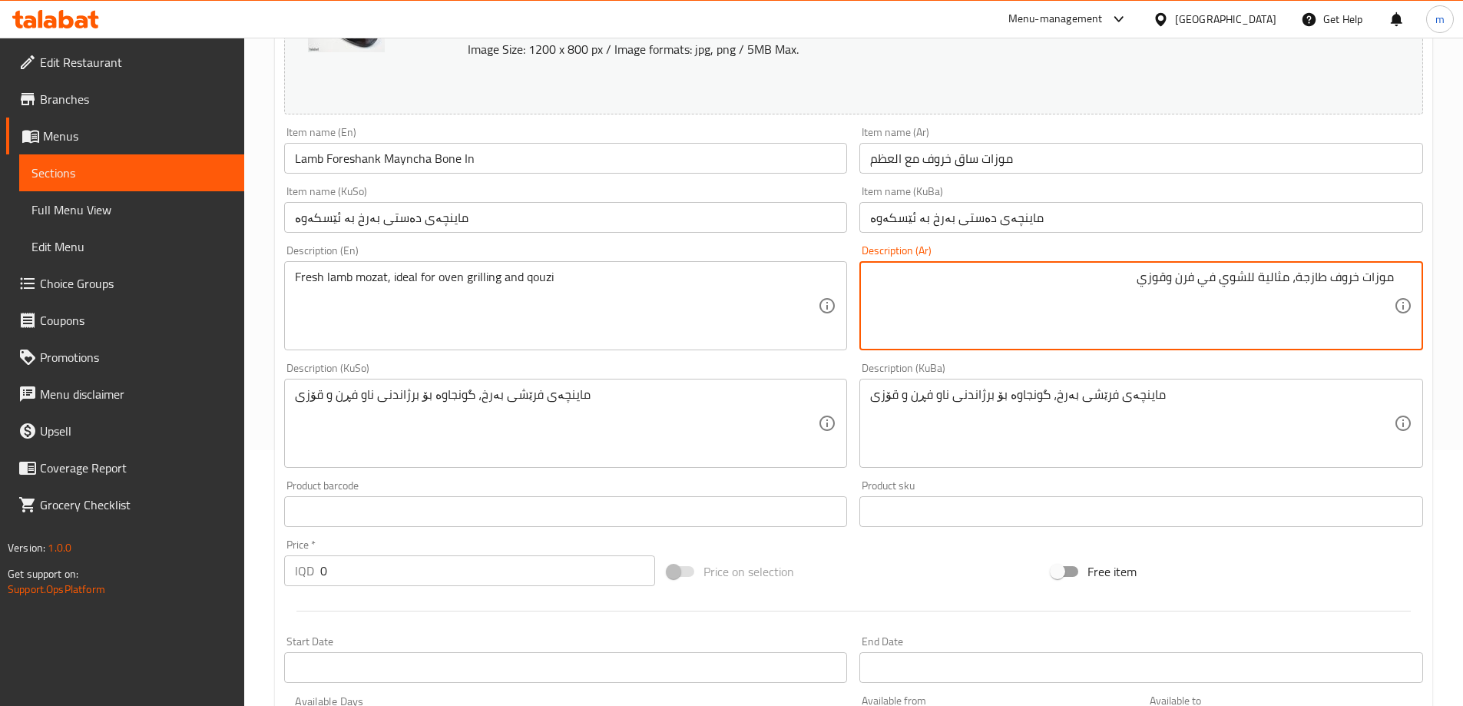
click at [106, 142] on span "Menus" at bounding box center [137, 136] width 189 height 18
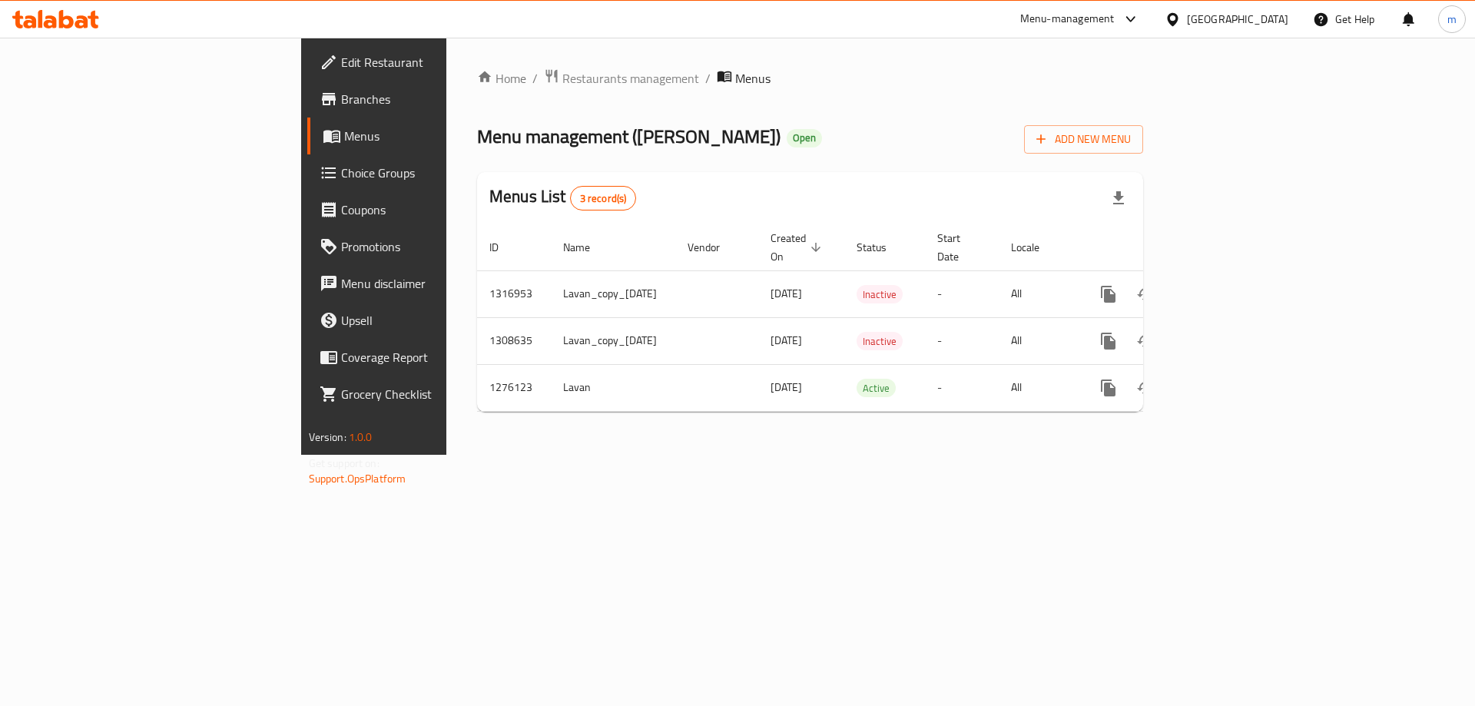
drag, startPoint x: 442, startPoint y: 138, endPoint x: 569, endPoint y: 138, distance: 127.5
click at [569, 138] on span "Menu management ( Haji Rahim Qasab )" at bounding box center [628, 136] width 303 height 35
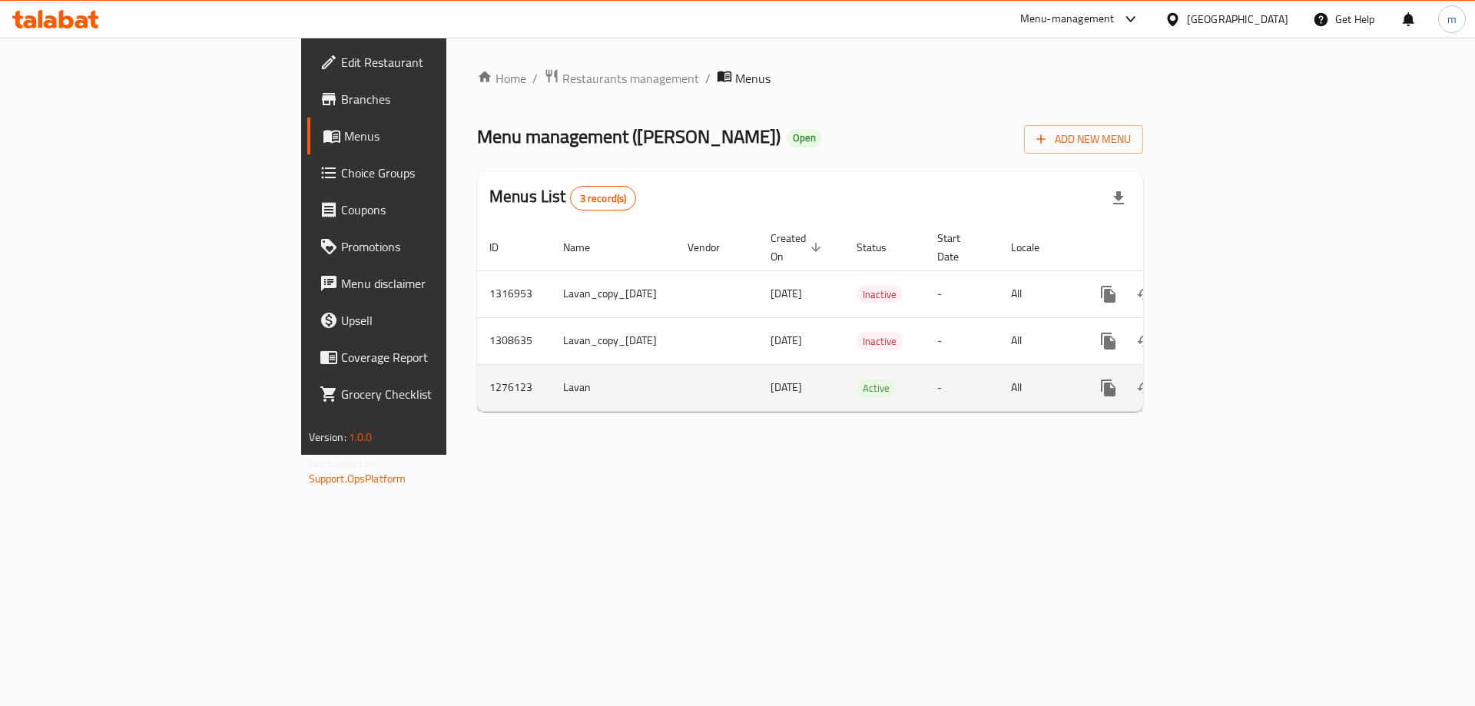
copy span "Haji Rahim Qasab"
click at [1118, 379] on icon "more" at bounding box center [1108, 388] width 18 height 18
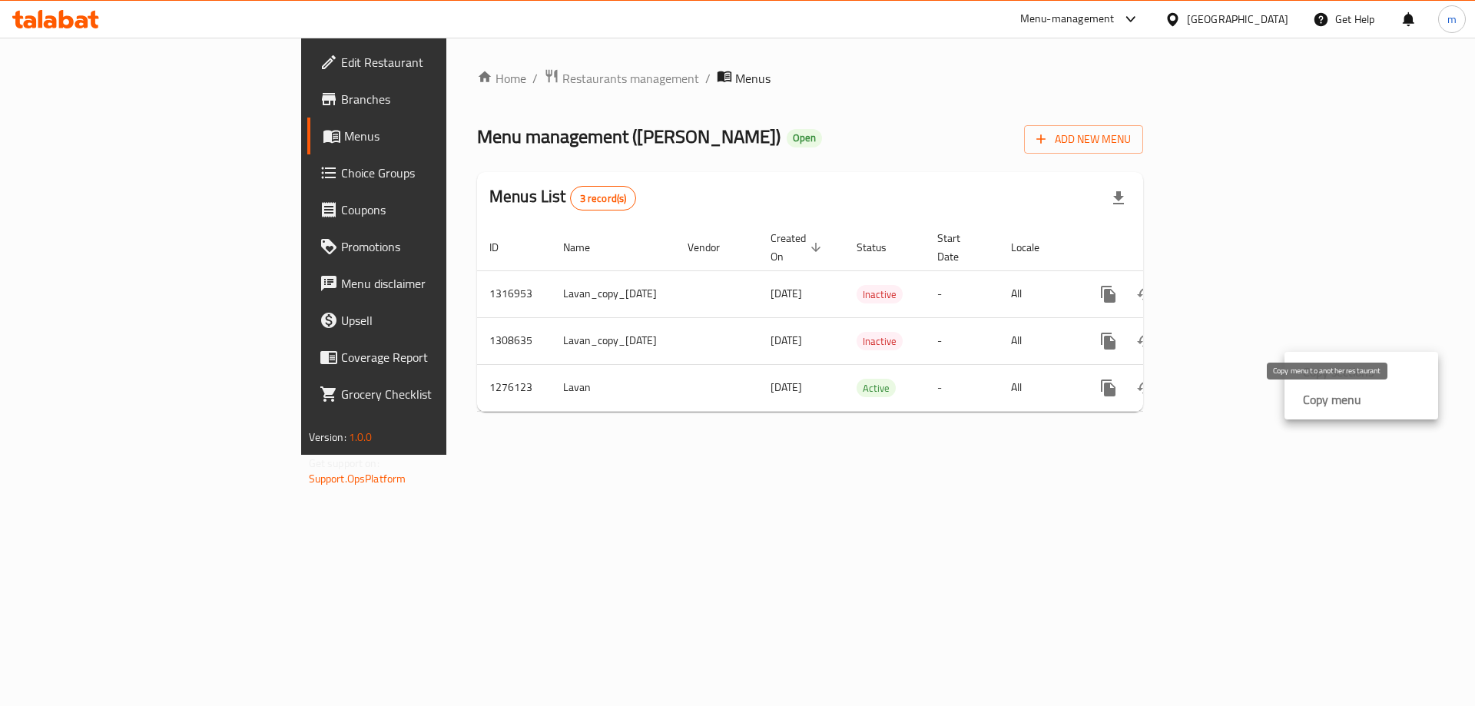
click at [1320, 408] on strong "Copy menu" at bounding box center [1332, 399] width 58 height 18
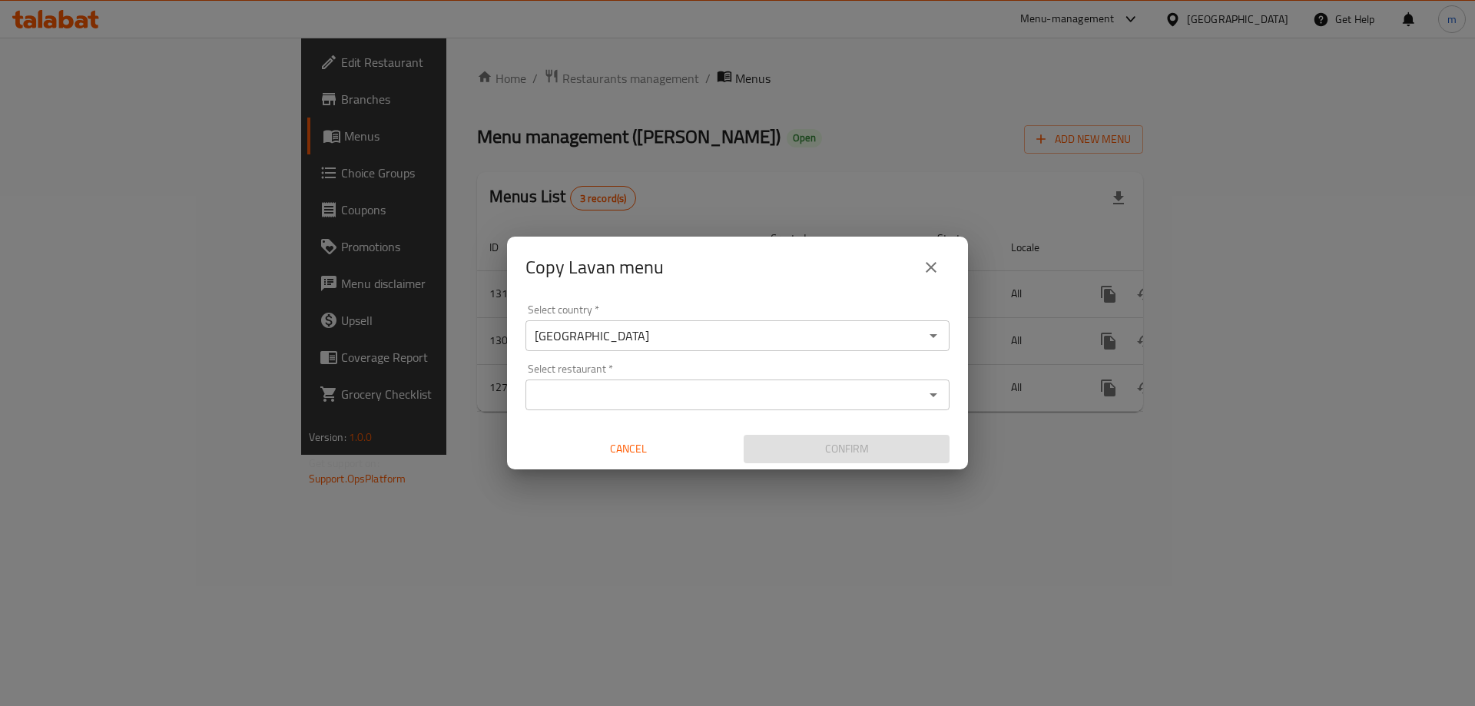
click at [711, 340] on input "[GEOGRAPHIC_DATA]" at bounding box center [724, 336] width 389 height 22
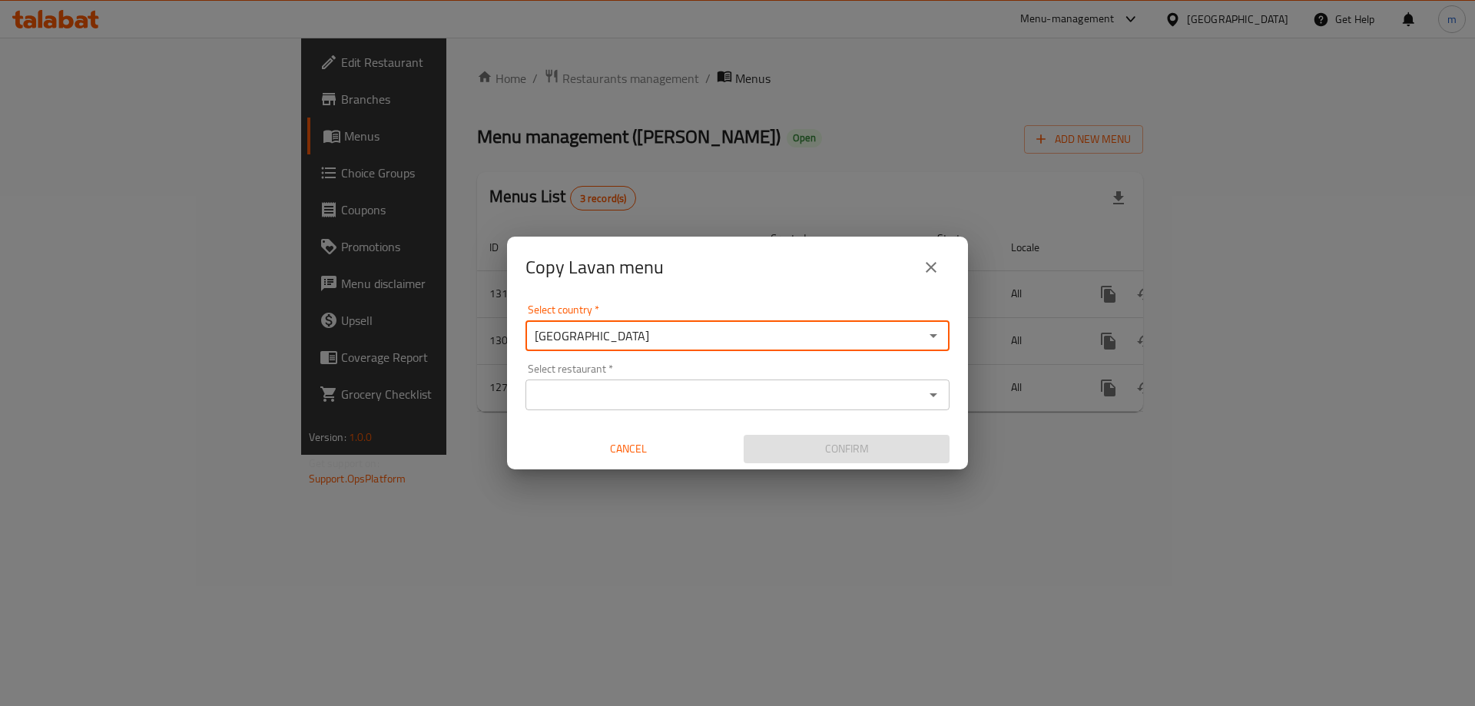
click at [675, 391] on input "Select restaurant   *" at bounding box center [724, 395] width 389 height 22
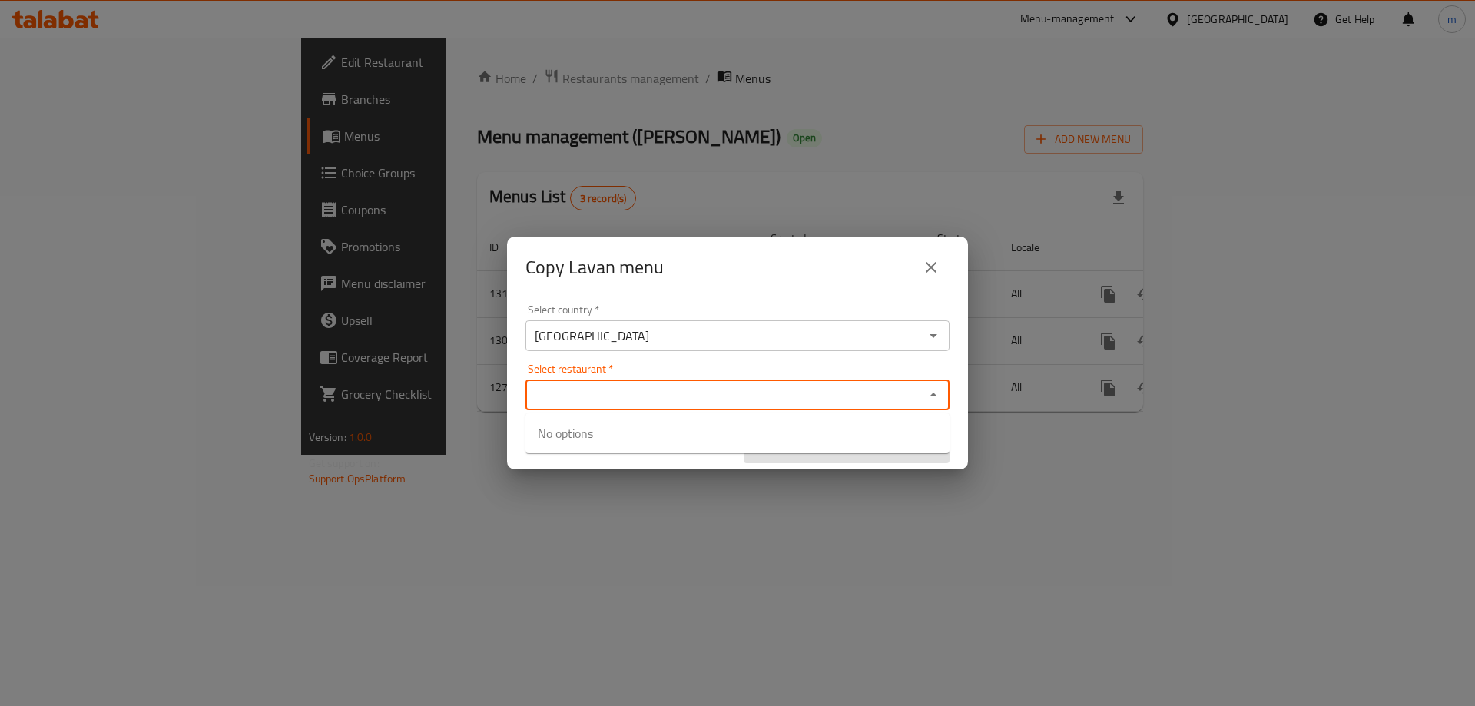
paste input "Haji Rahim Qasab"
type input "Haji Rahim Qasab"
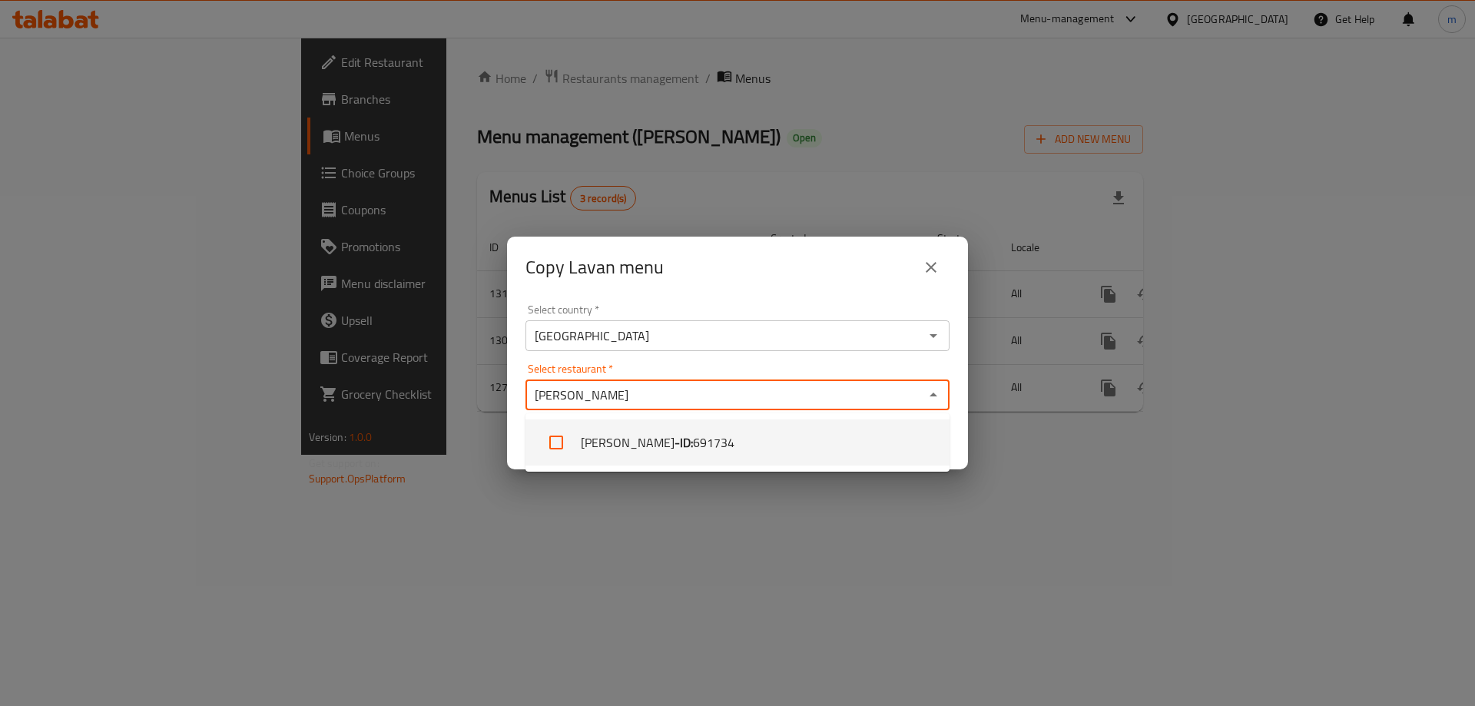
click at [746, 437] on li "Haji Rahim Qasab - ID: 691734" at bounding box center [737, 442] width 424 height 46
checkbox input "true"
click at [748, 406] on div "Haji Rahim Qasab Select restaurant *" at bounding box center [737, 395] width 424 height 31
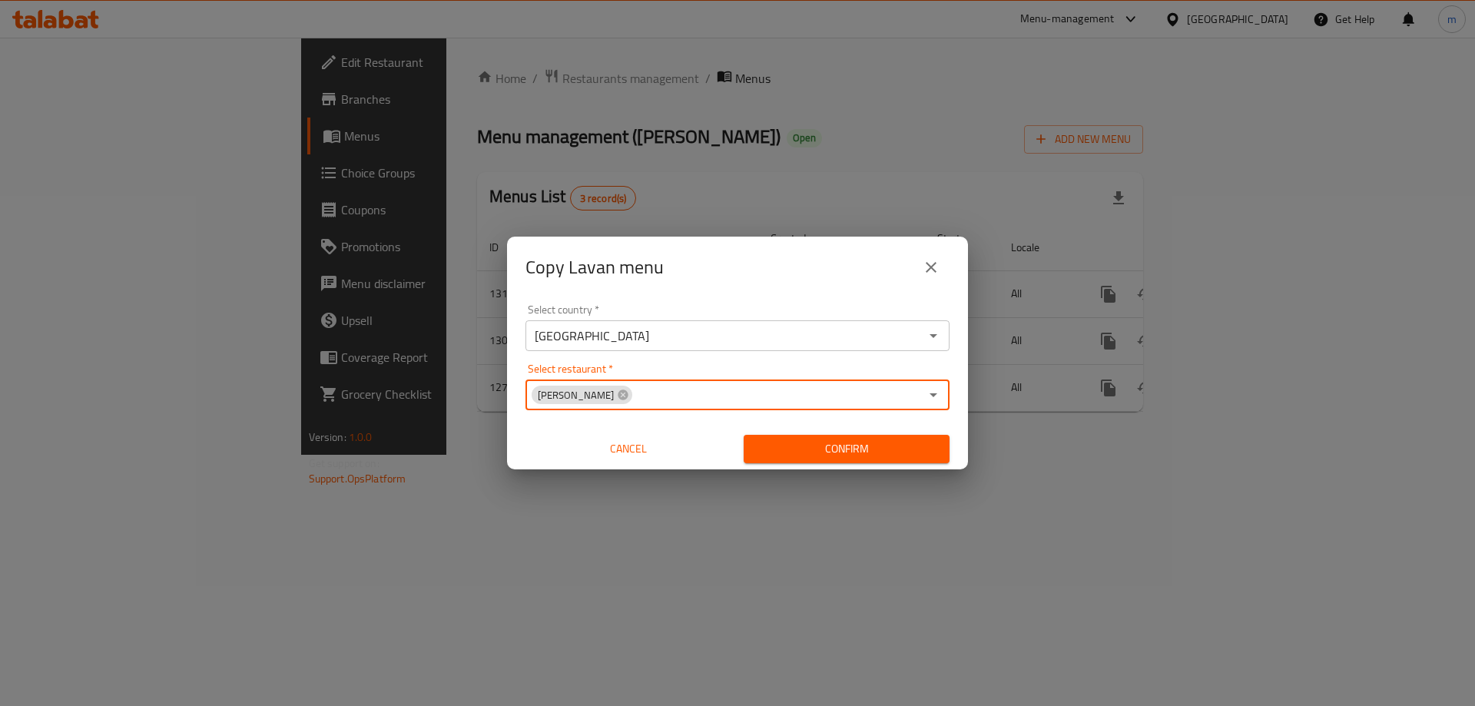
click at [846, 398] on input "Select restaurant   *" at bounding box center [777, 395] width 286 height 22
click at [866, 450] on span "Confirm" at bounding box center [846, 448] width 181 height 19
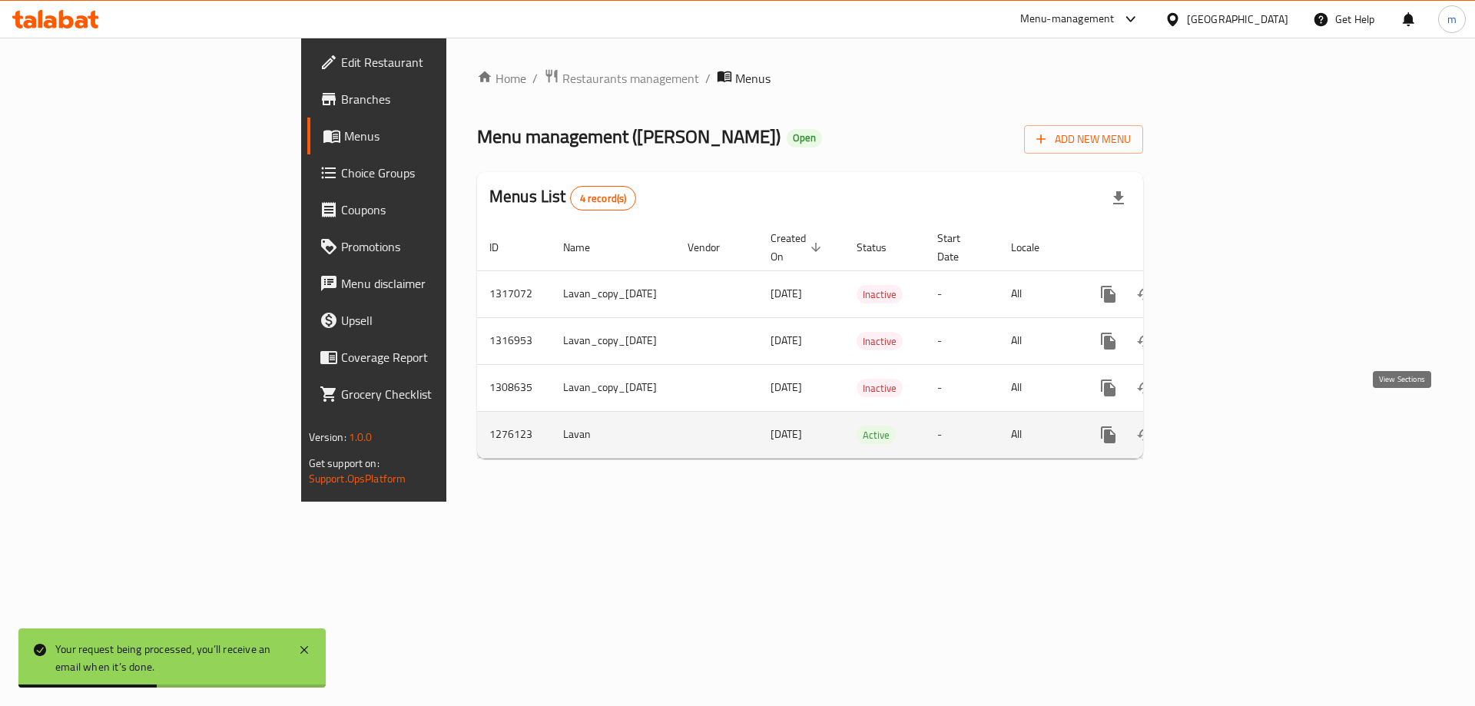
click at [1228, 426] on icon "enhanced table" at bounding box center [1219, 435] width 18 height 18
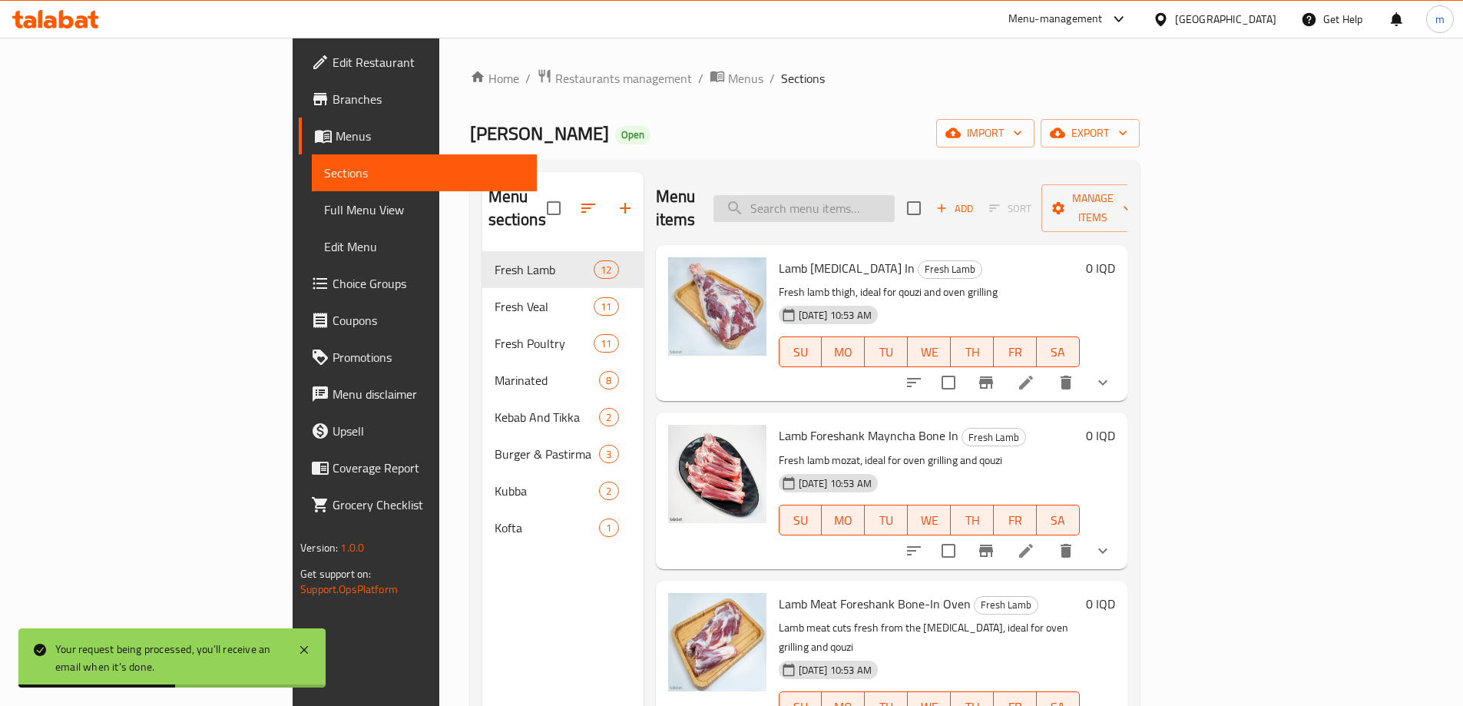
click at [895, 204] on input "search" at bounding box center [804, 208] width 181 height 27
paste input "Haji Rahim Qasab"
click at [895, 204] on input "Haji Rahim Qasab" at bounding box center [804, 208] width 181 height 27
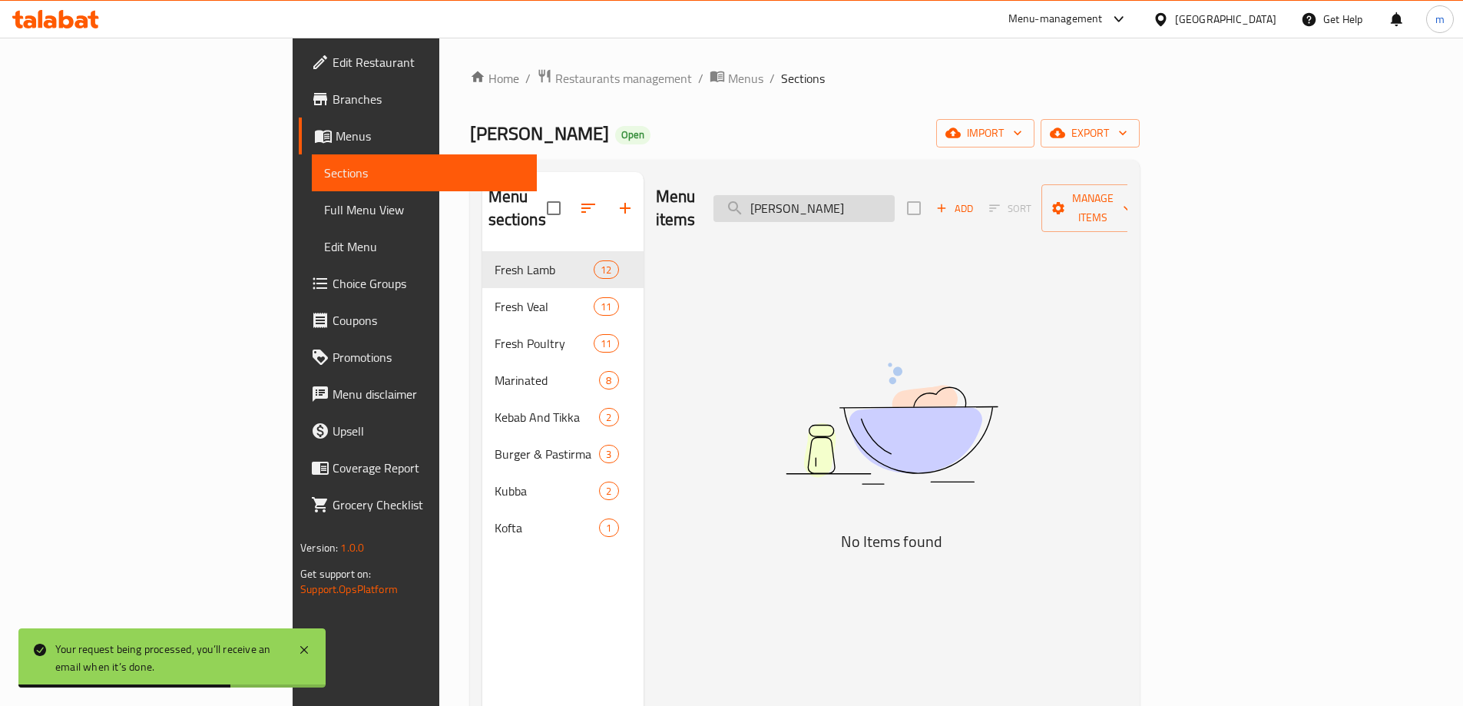
click at [895, 204] on input "Haji Rahim Qasab" at bounding box center [804, 208] width 181 height 27
paste input "Lamb Mayncha Bone-In"
click at [926, 212] on div "Menu items Lamb Mayncha Bone-In Add Sort Manage items" at bounding box center [892, 208] width 472 height 73
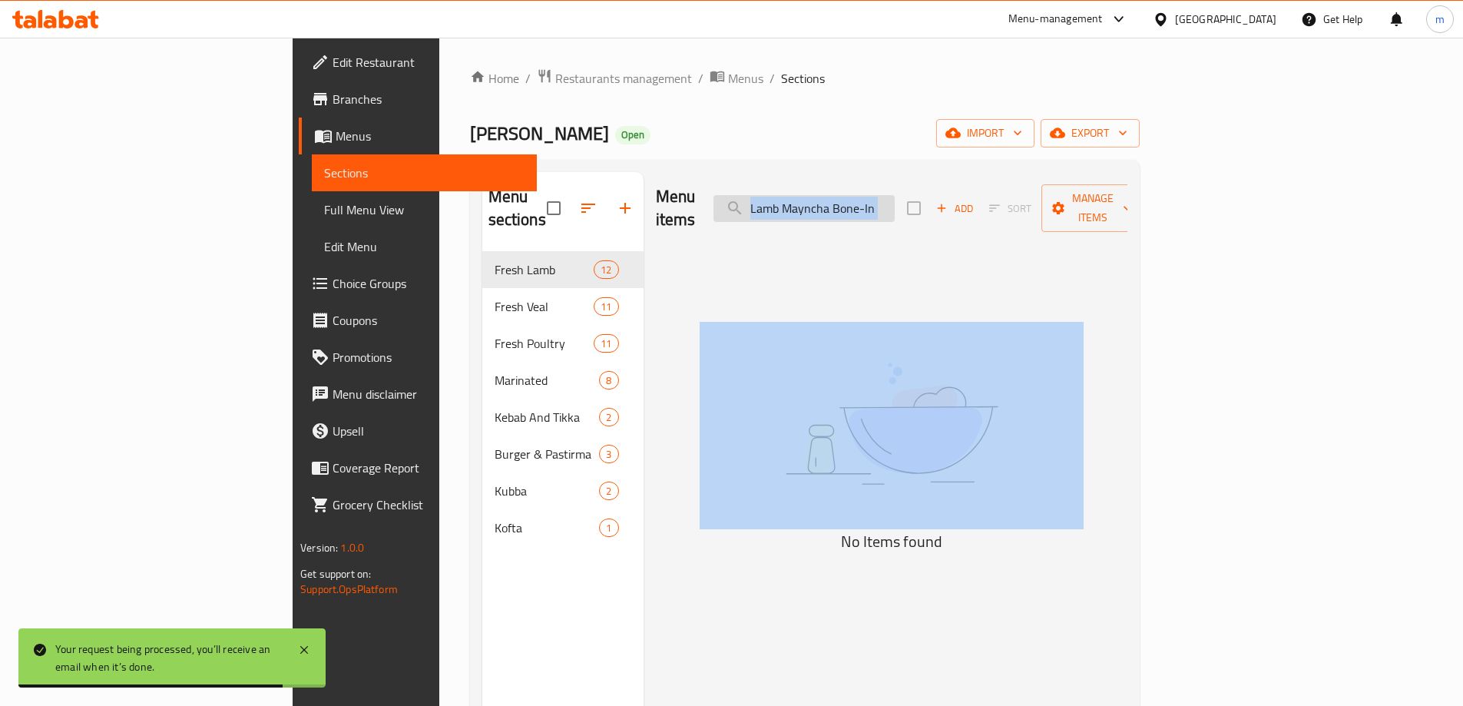
click at [895, 207] on input "Lamb Mayncha Bone-In" at bounding box center [804, 208] width 181 height 27
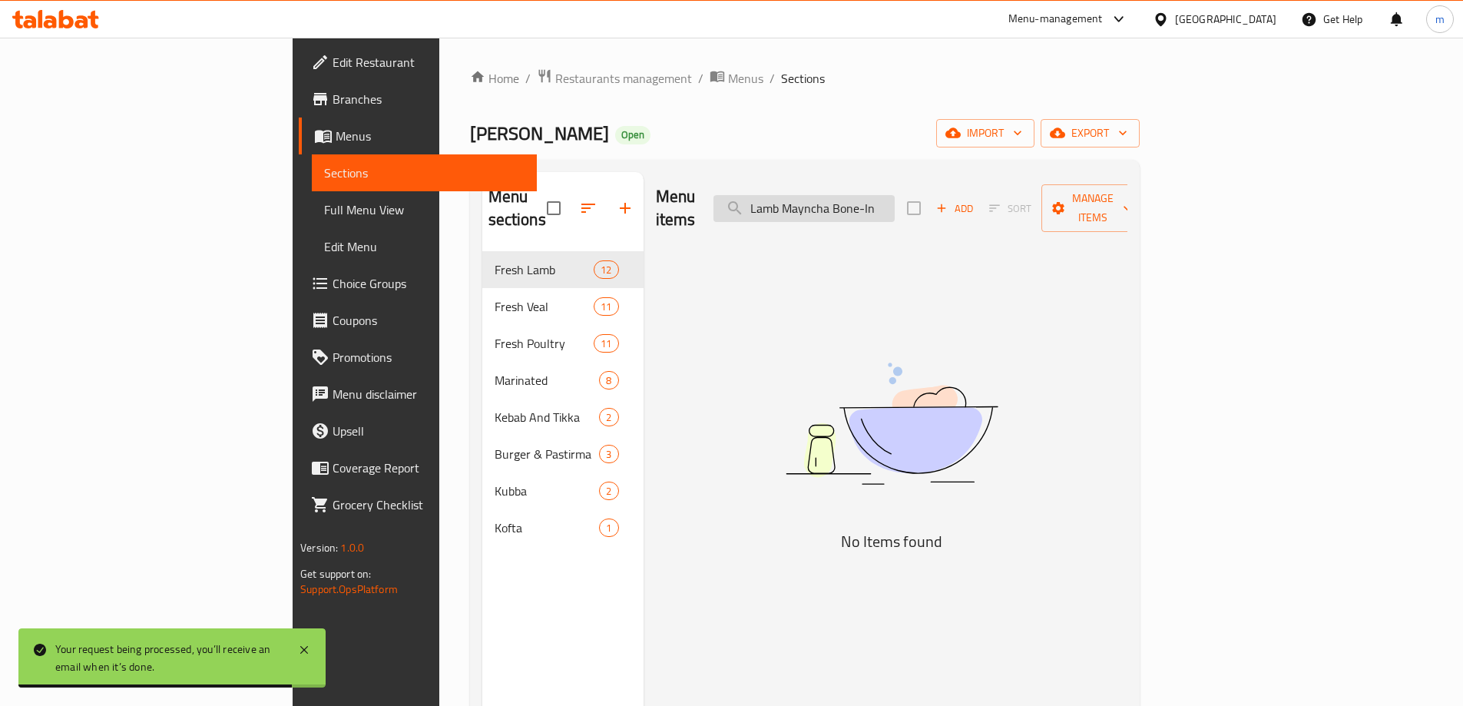
click at [895, 207] on input "Lamb Mayncha Bone-In" at bounding box center [804, 208] width 181 height 27
paste input "موزات خروف مع العظم"
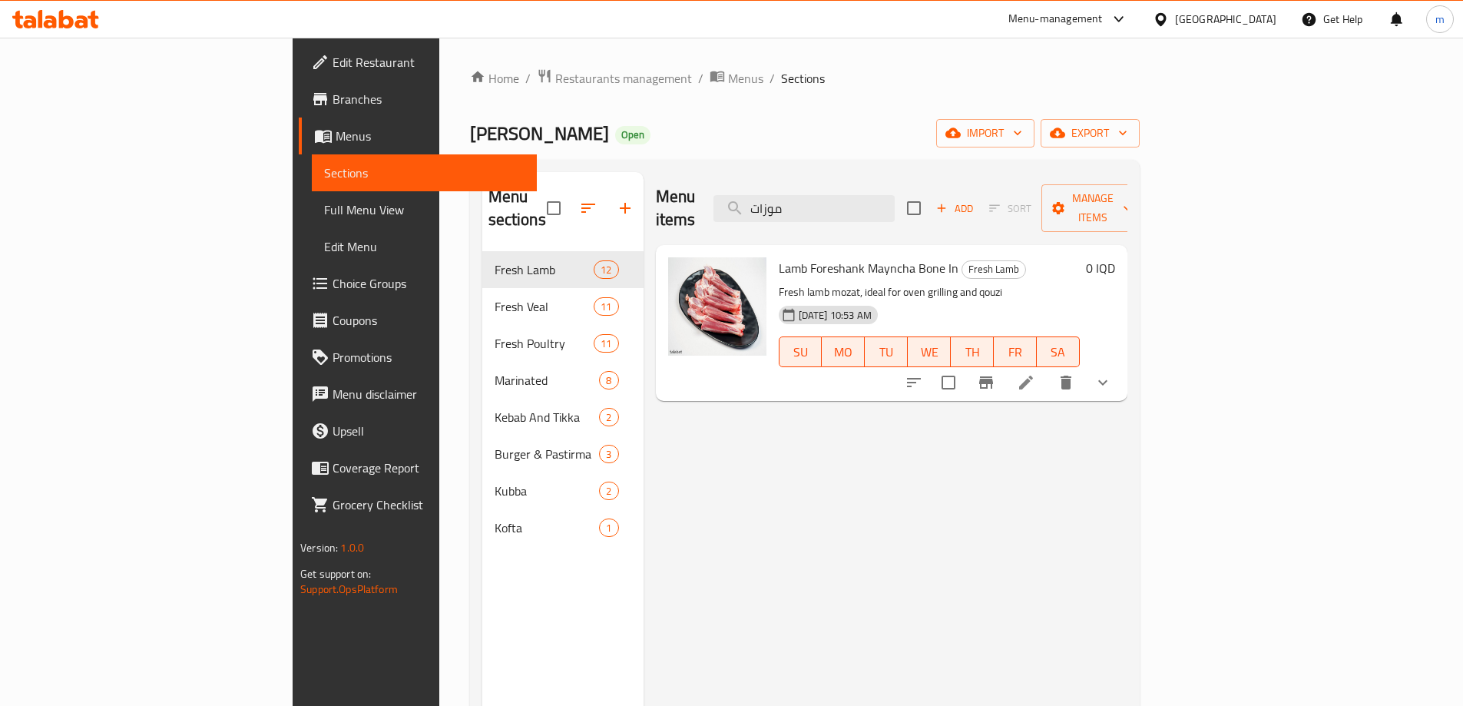
type input "موزات"
click at [1036, 373] on icon at bounding box center [1026, 382] width 18 height 18
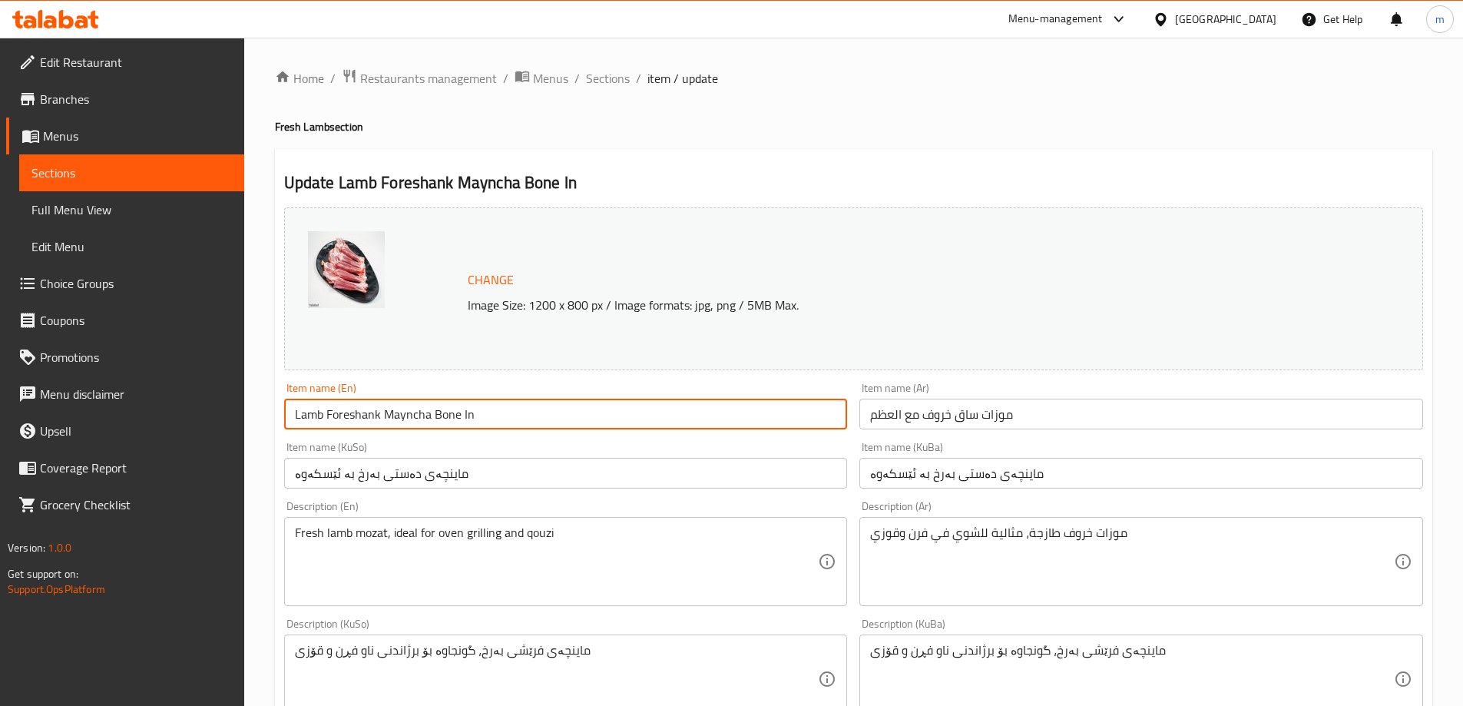
click at [468, 415] on input "Lamb Foreshank Mayncha Bone In" at bounding box center [566, 414] width 564 height 31
paste input "Mayncha Bone-"
type input "Lamb Mayncha Bone-In"
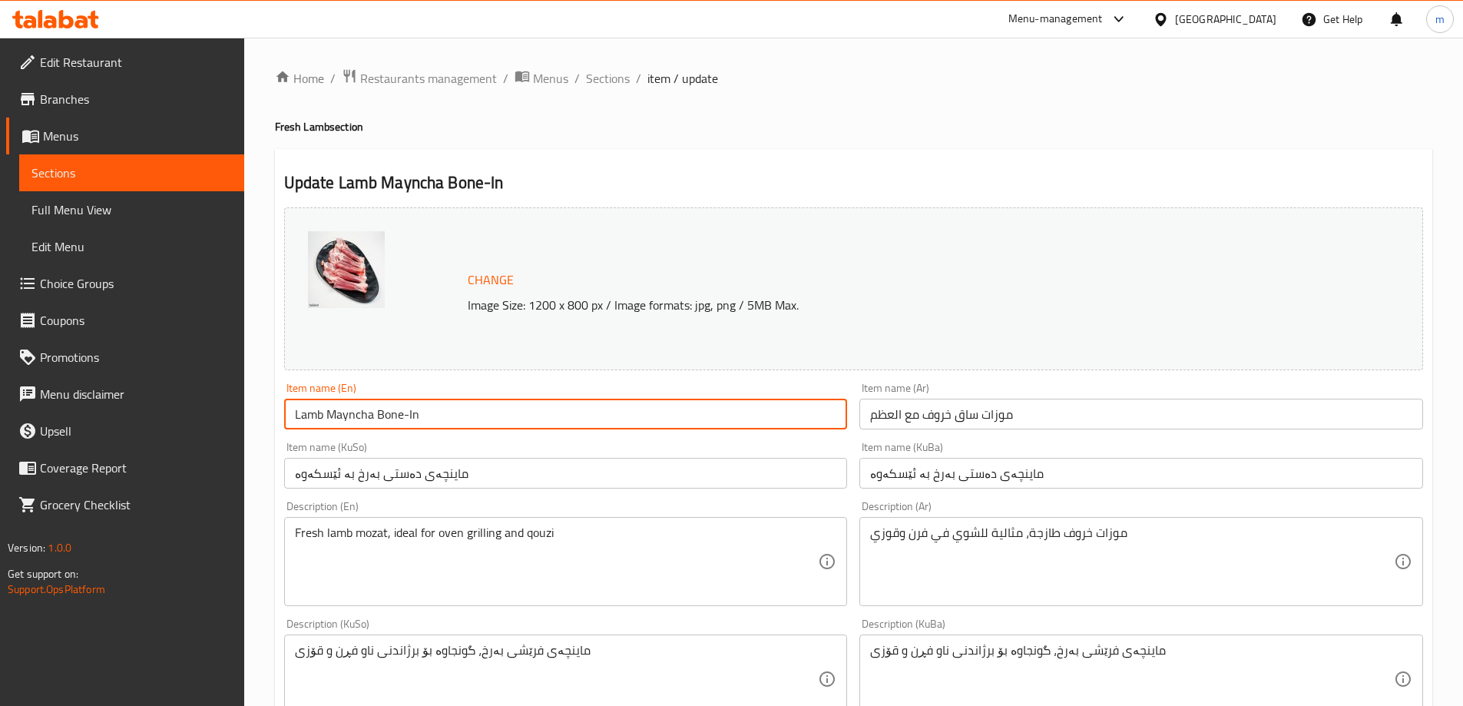
click at [957, 420] on input "موزات ساق خروف مع العظم" at bounding box center [1142, 414] width 564 height 31
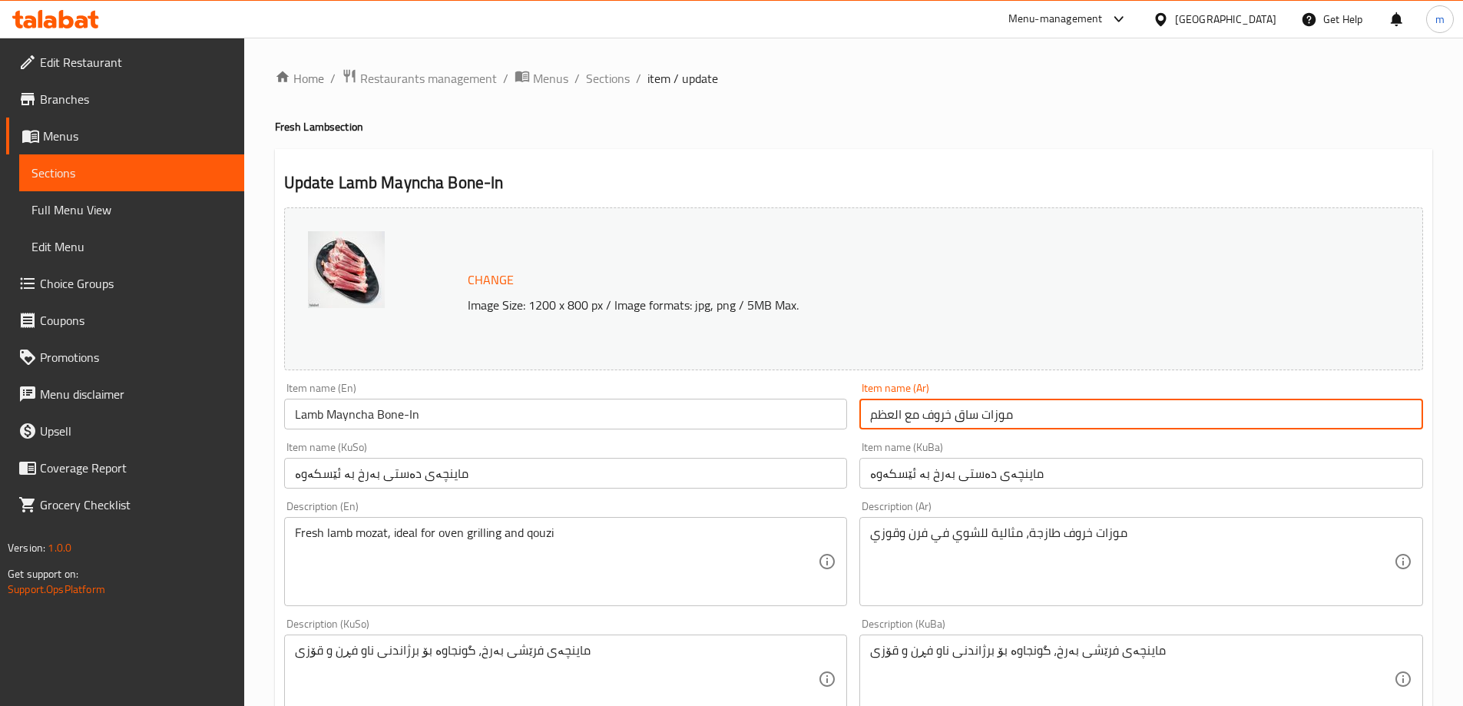
click at [957, 420] on input "موزات ساق خروف مع العظم" at bounding box center [1142, 414] width 564 height 31
paste input "text"
type input "موزات خروف مع العظم"
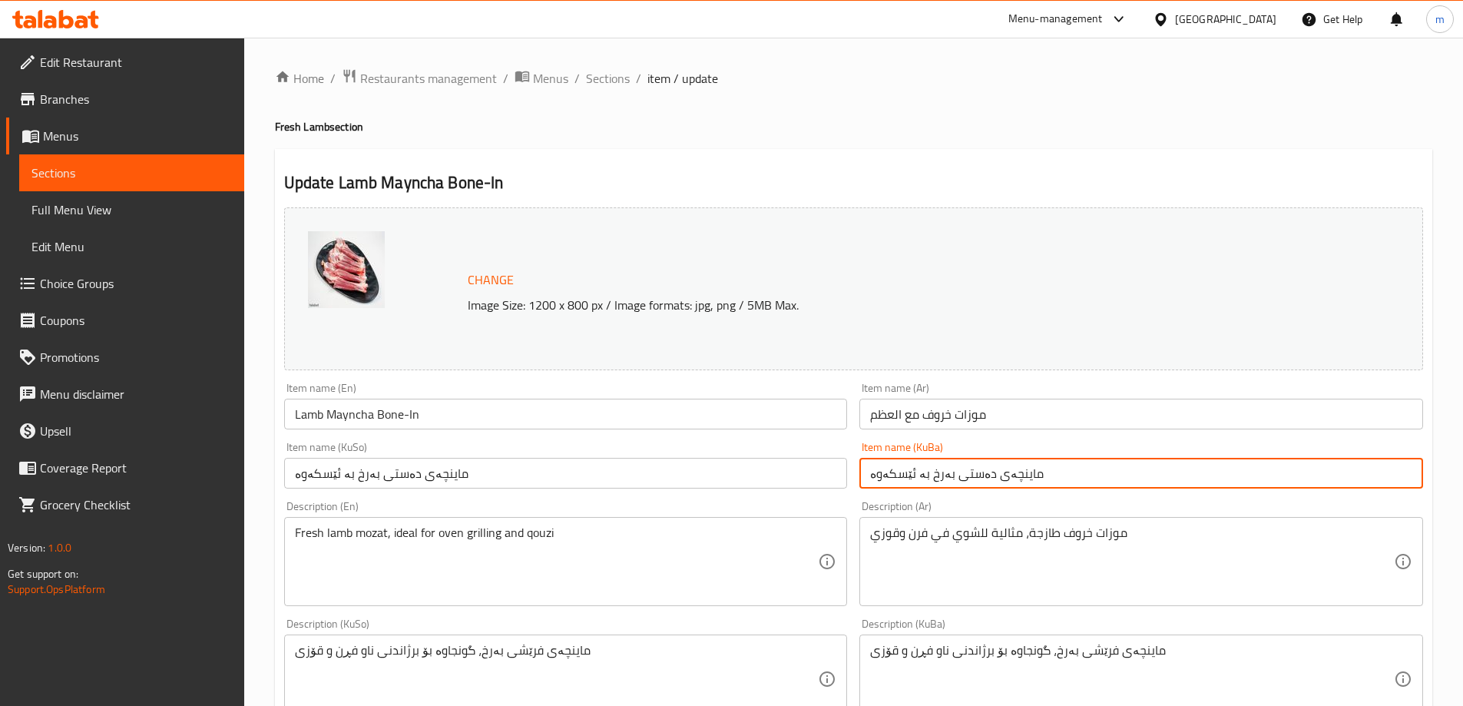
click at [996, 481] on input "ماینچەی دەستی بەرخ بە ئێسکەوە" at bounding box center [1142, 473] width 564 height 31
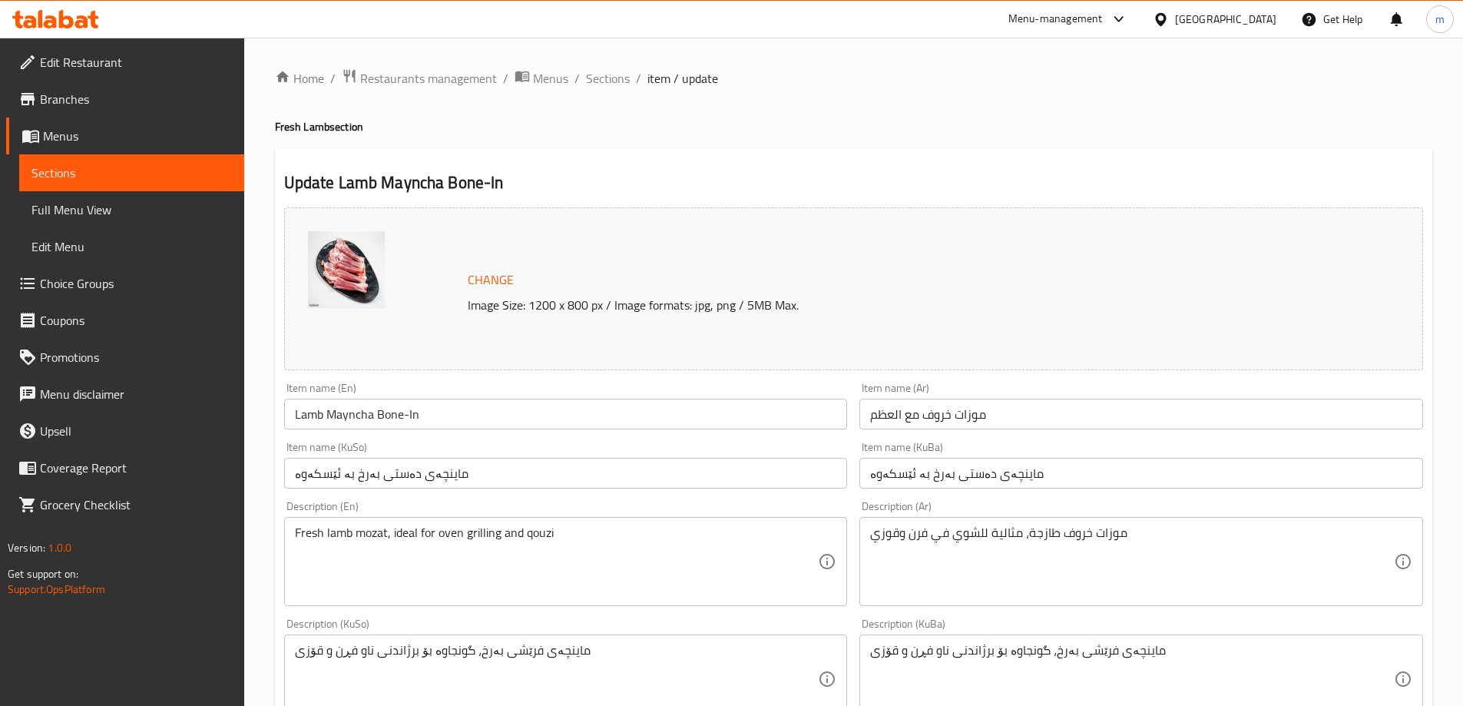
click at [995, 474] on input "ماینچەی دەستی بەرخ بە ئێسکەوە" at bounding box center [1142, 473] width 564 height 31
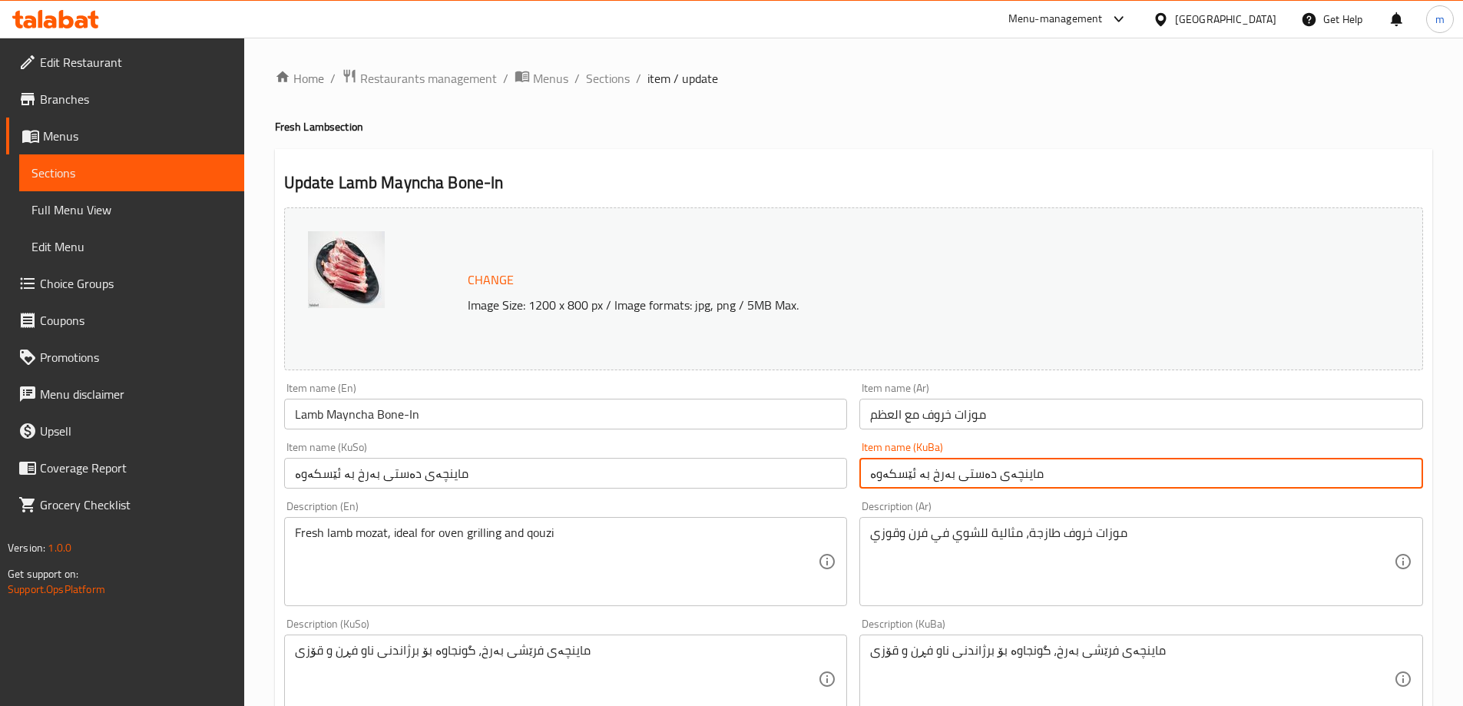
click at [995, 474] on input "ماینچەی دەستی بەرخ بە ئێسکەوە" at bounding box center [1142, 473] width 564 height 31
click at [827, 476] on input "ماینچەی دەستی بەرخ بە ئێسکەوە" at bounding box center [566, 473] width 564 height 31
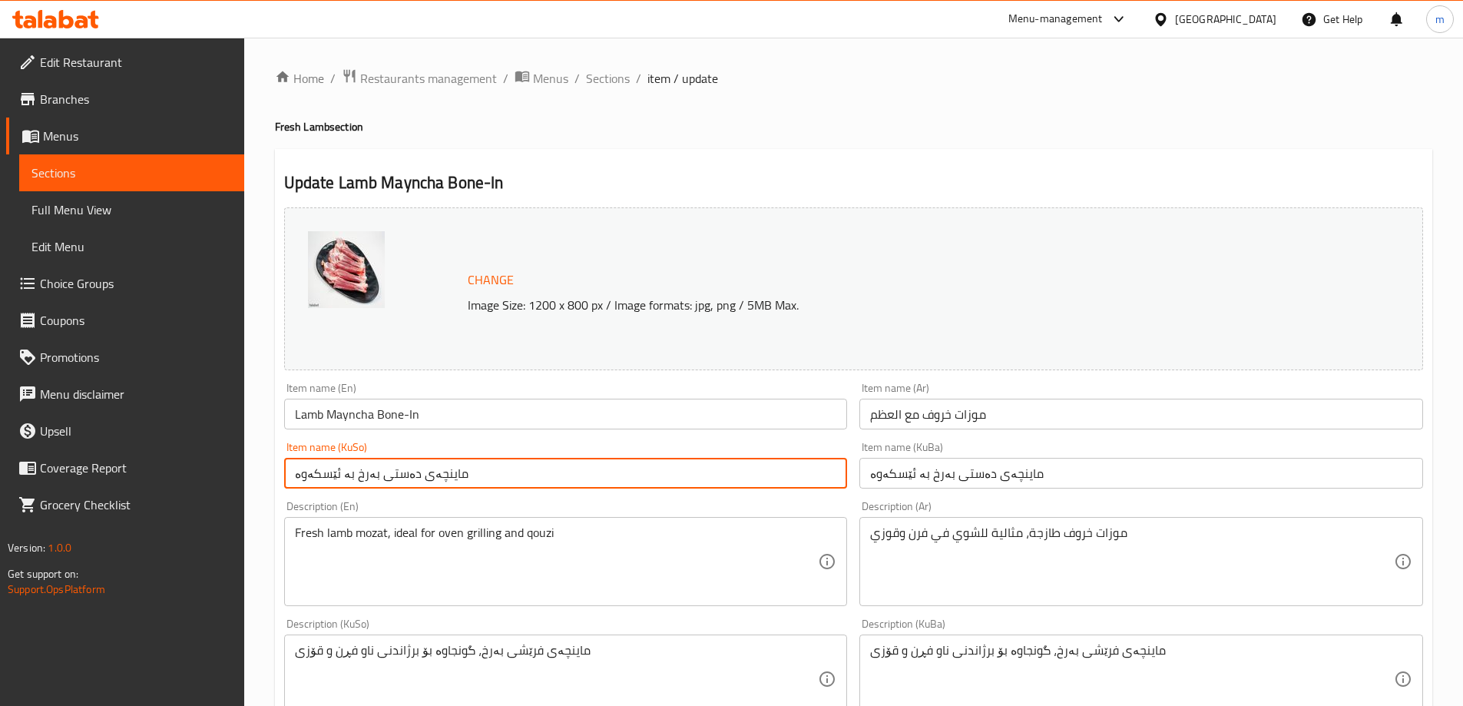
click at [827, 476] on input "ماینچەی دەستی بەرخ بە ئێسکەوە" at bounding box center [566, 473] width 564 height 31
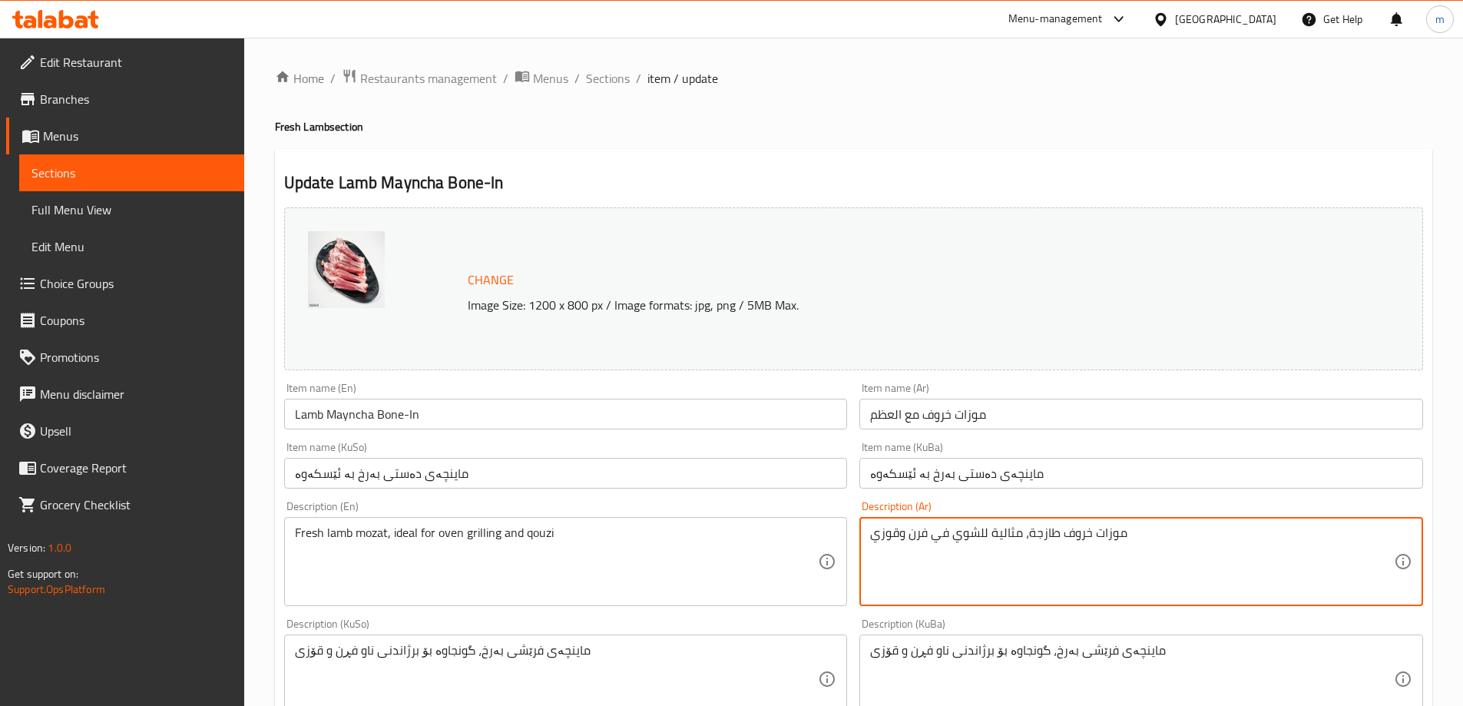
click at [993, 533] on textarea "موزات خروف طازجة، مثالية للشوي في فرن وقوزي" at bounding box center [1132, 561] width 524 height 73
paste textarea "الفرن وال"
type textarea "موزات خروف طازجة، مثالية للشوي في الفرن والقوزي"
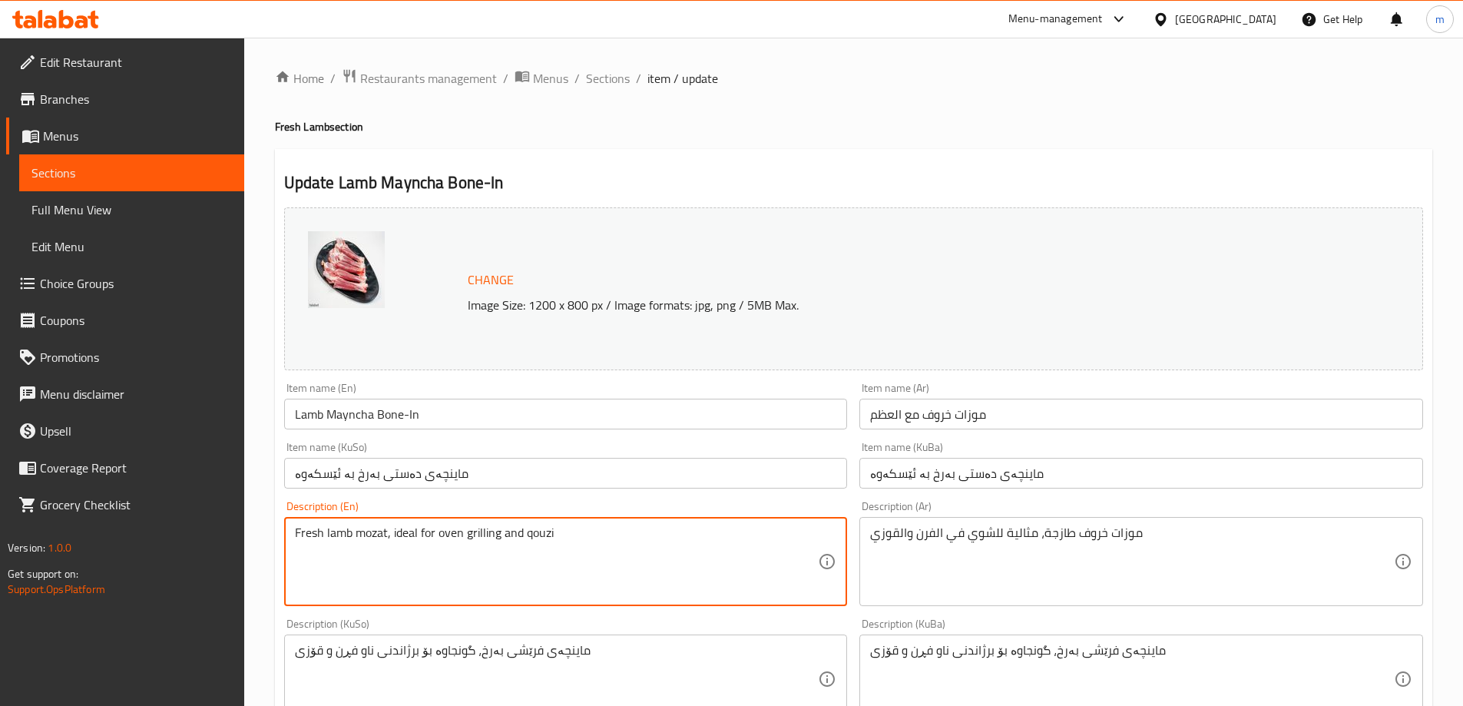
paste textarea "Fresh Lamb Mozat, Ideal for Oven Grilling and Quzi"
click at [639, 556] on textarea "Fresh lamb mozat, ideal for oven grilling and qouzi Fresh Lamb Mozat, Ideal for…" at bounding box center [557, 561] width 524 height 73
paste textarea
type textarea "Fresh Lamb Mozat, Ideal for Oven Grilling and Quzi"
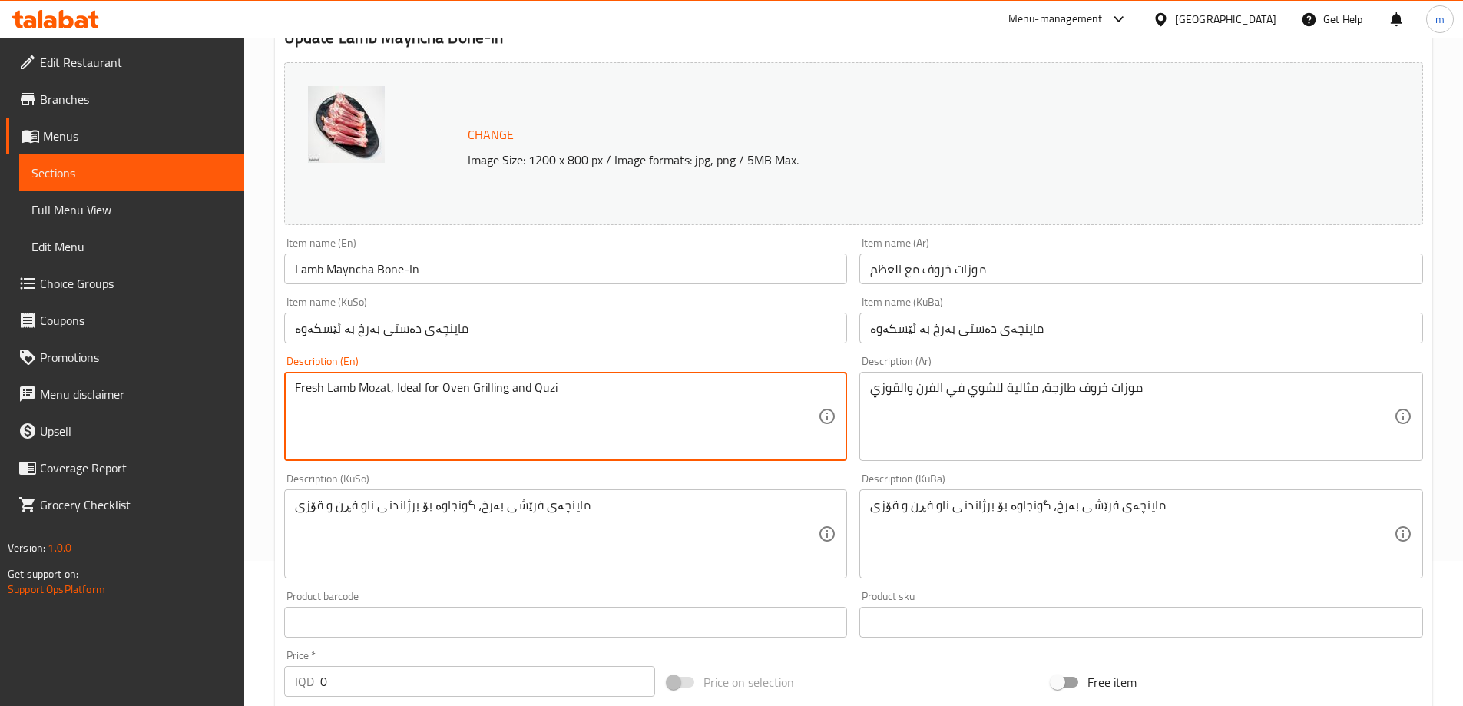
scroll to position [256, 0]
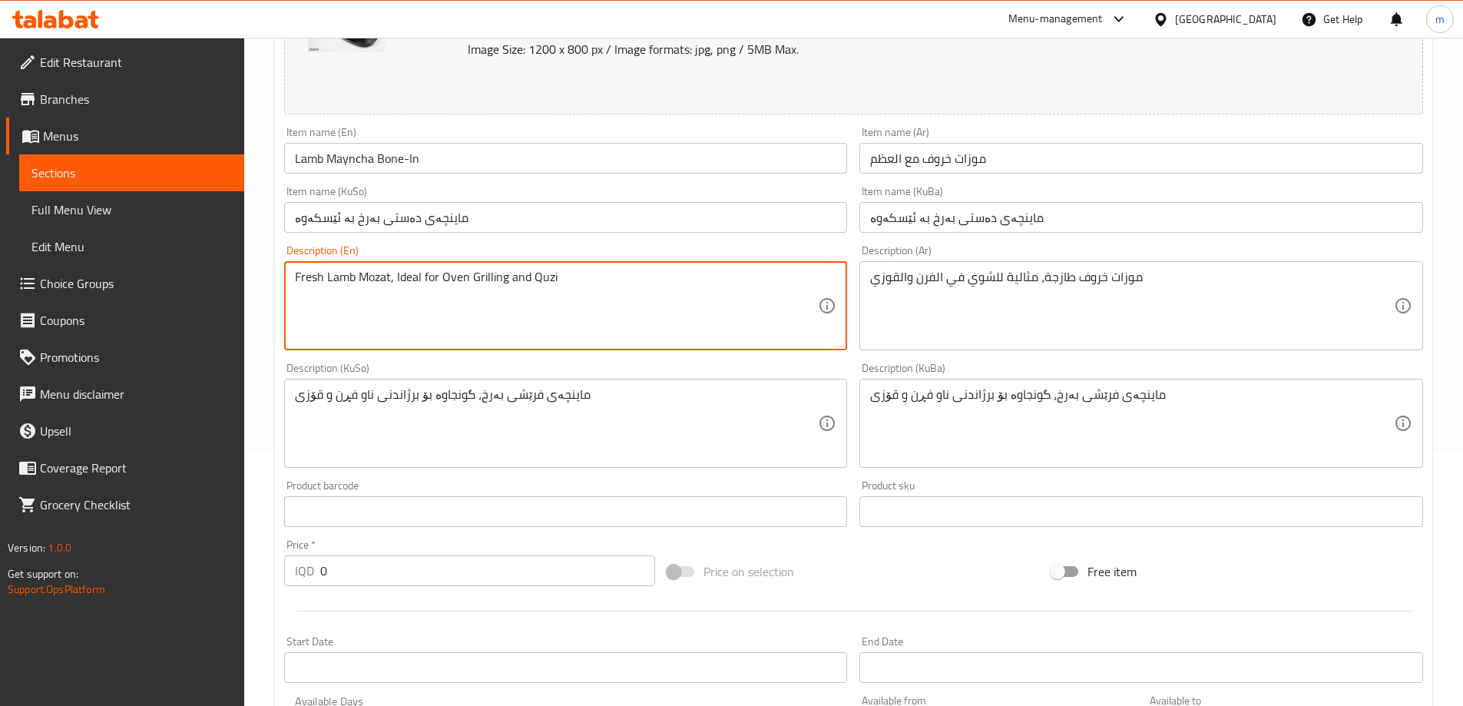
click at [963, 446] on textarea "ماینچەی فرێشى بەرخ، گونجاوە بۆ برژاندنی ناو فڕن و قۆزی" at bounding box center [1132, 423] width 524 height 73
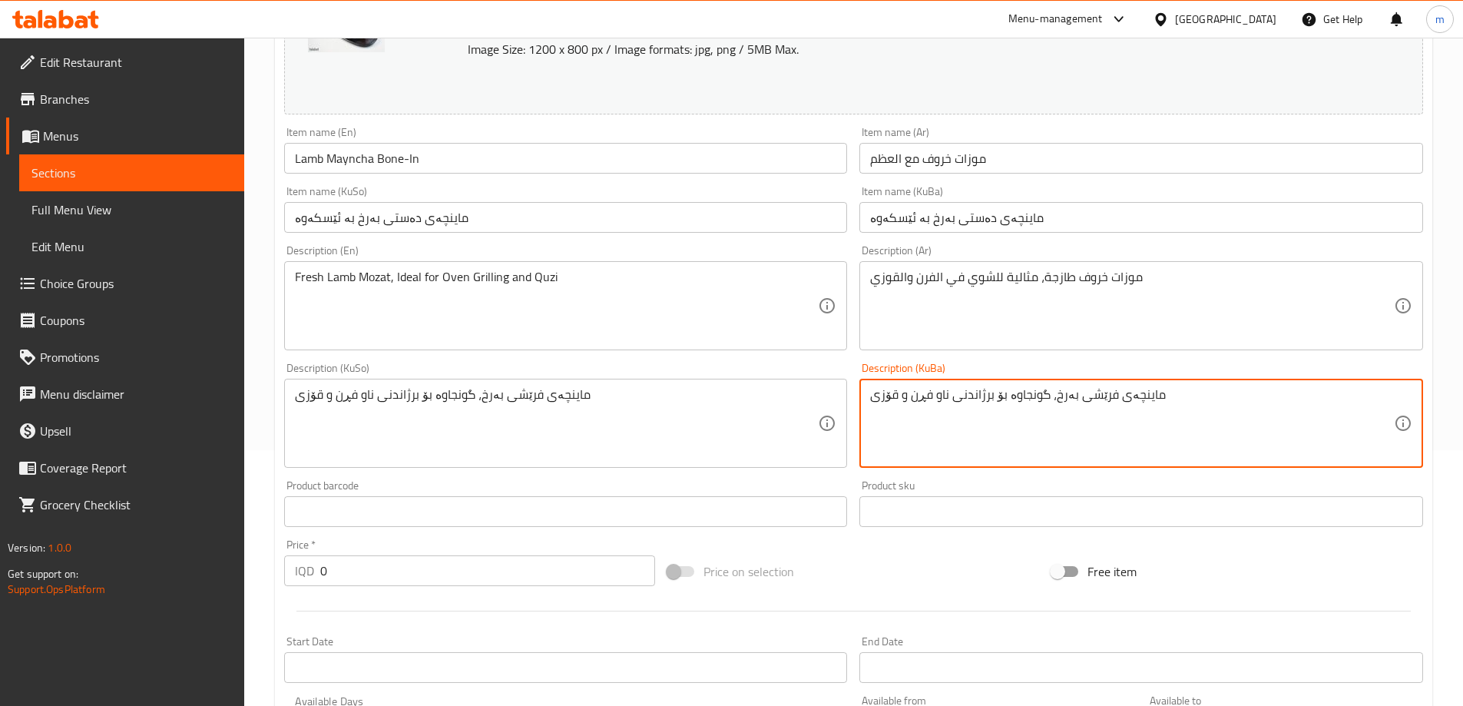
click at [963, 446] on textarea "ماینچەی فرێشى بەرخ، گونجاوە بۆ برژاندنی ناو فڕن و قۆزی" at bounding box center [1132, 423] width 524 height 73
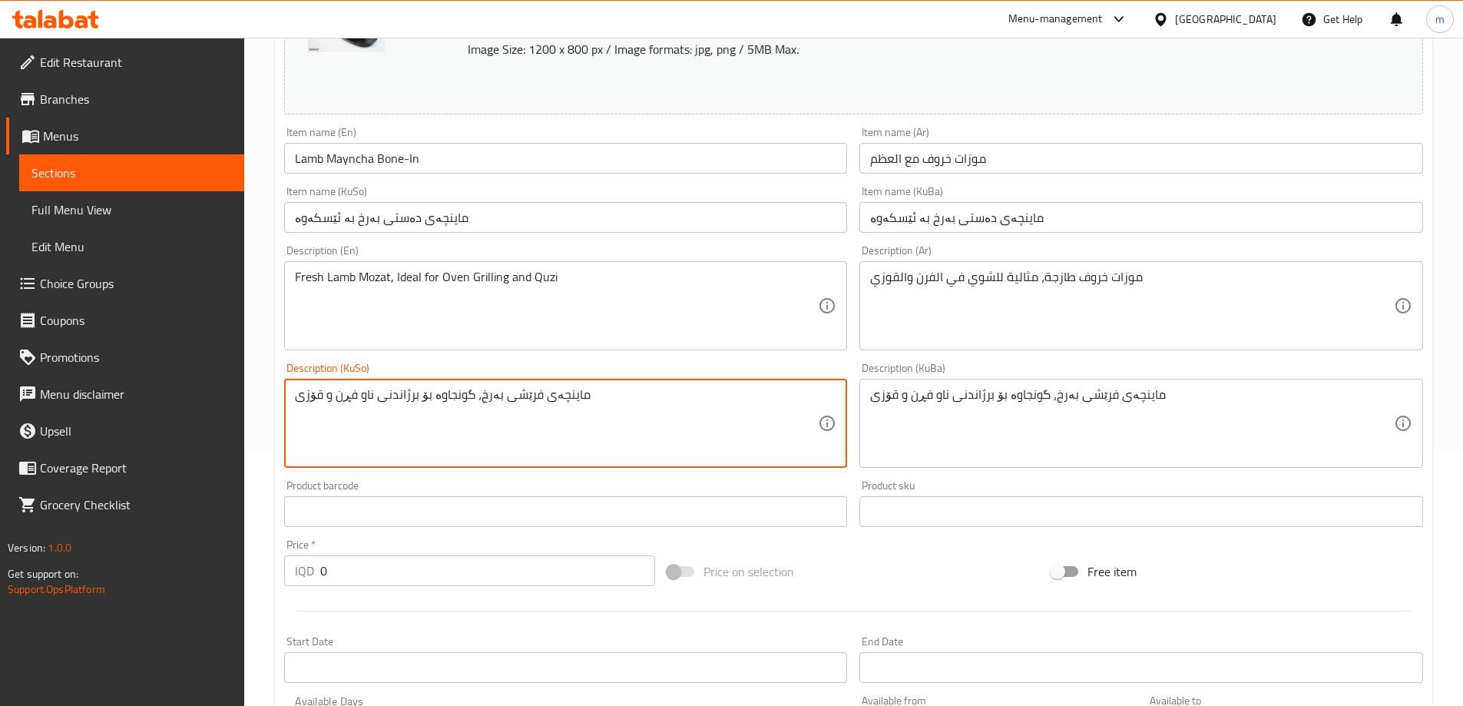
click at [699, 404] on textarea "ماینچەی فرێشى بەرخ، گونجاوە بۆ برژاندنی ناو فڕن و قۆزی" at bounding box center [557, 423] width 524 height 73
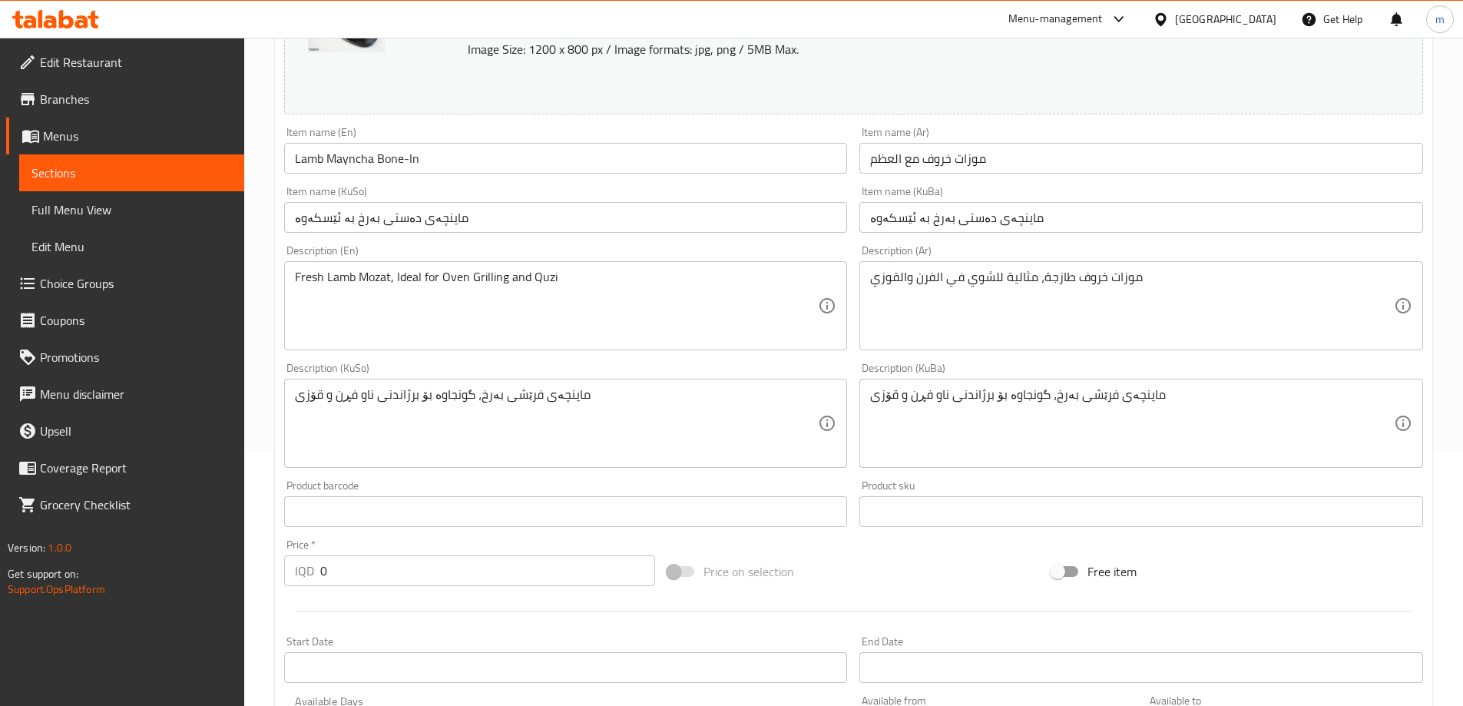
click at [512, 234] on div "Item name (KuSo) ماینچەی دەستی بەرخ بە ئێسکەوە Item name (KuSo)" at bounding box center [566, 209] width 576 height 59
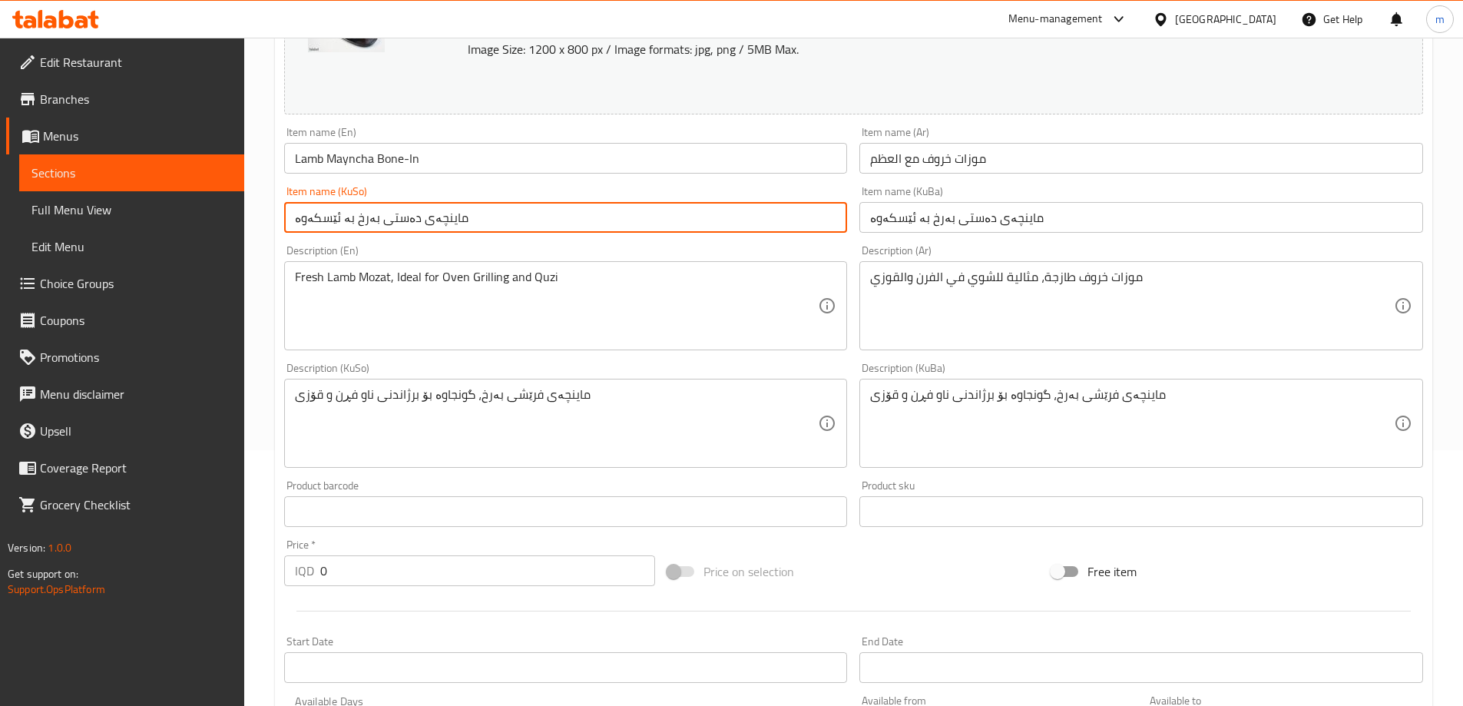
click at [512, 218] on input "ماینچەی دەستی بەرخ بە ئێسکەوە" at bounding box center [566, 217] width 564 height 31
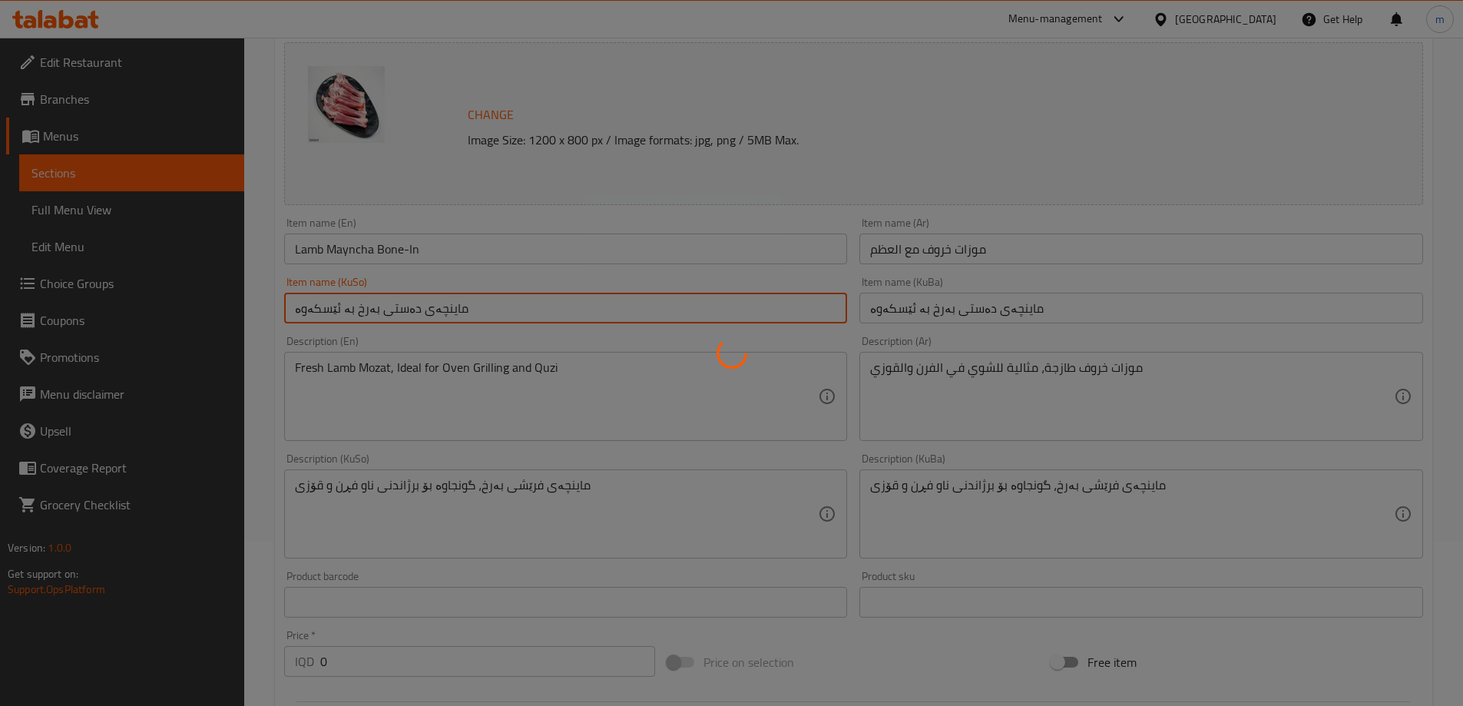
scroll to position [128, 0]
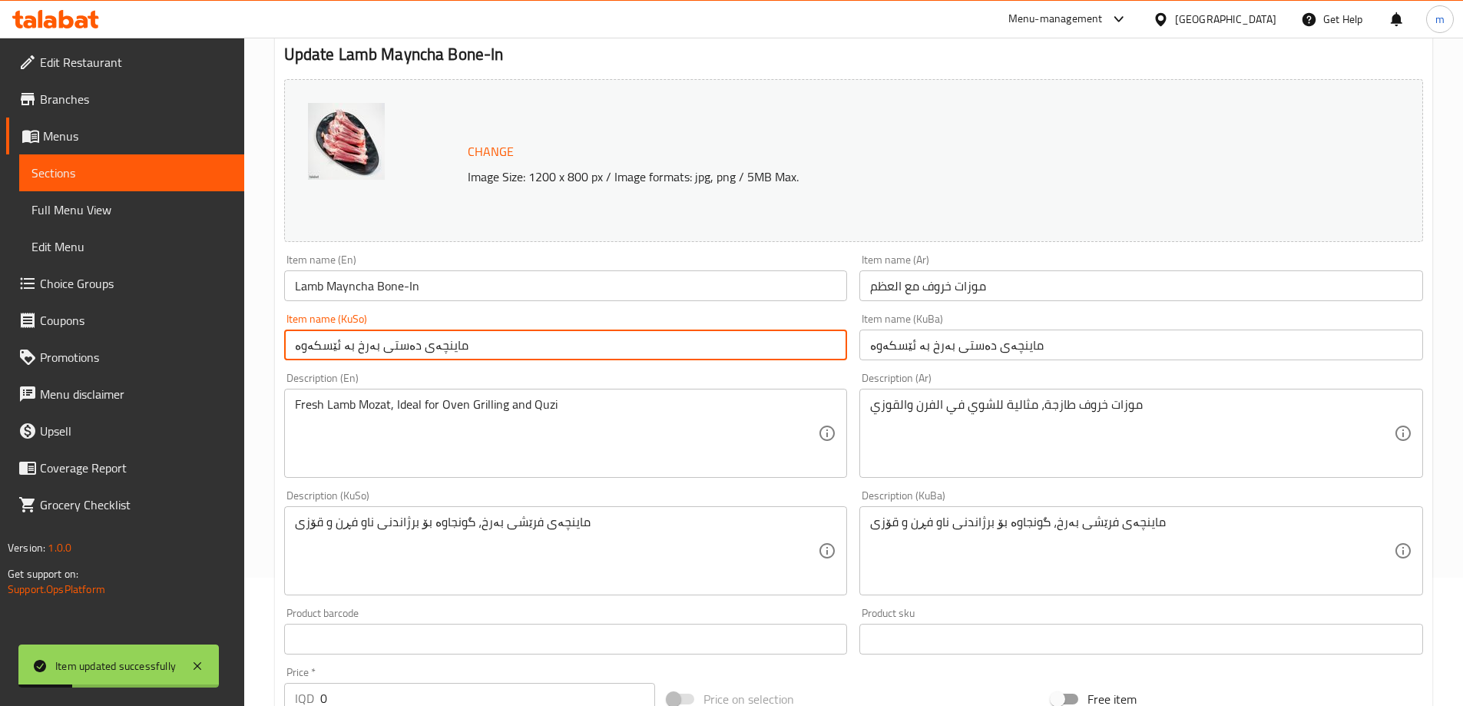
click at [583, 287] on input "Lamb Mayncha Bone-In" at bounding box center [566, 285] width 564 height 31
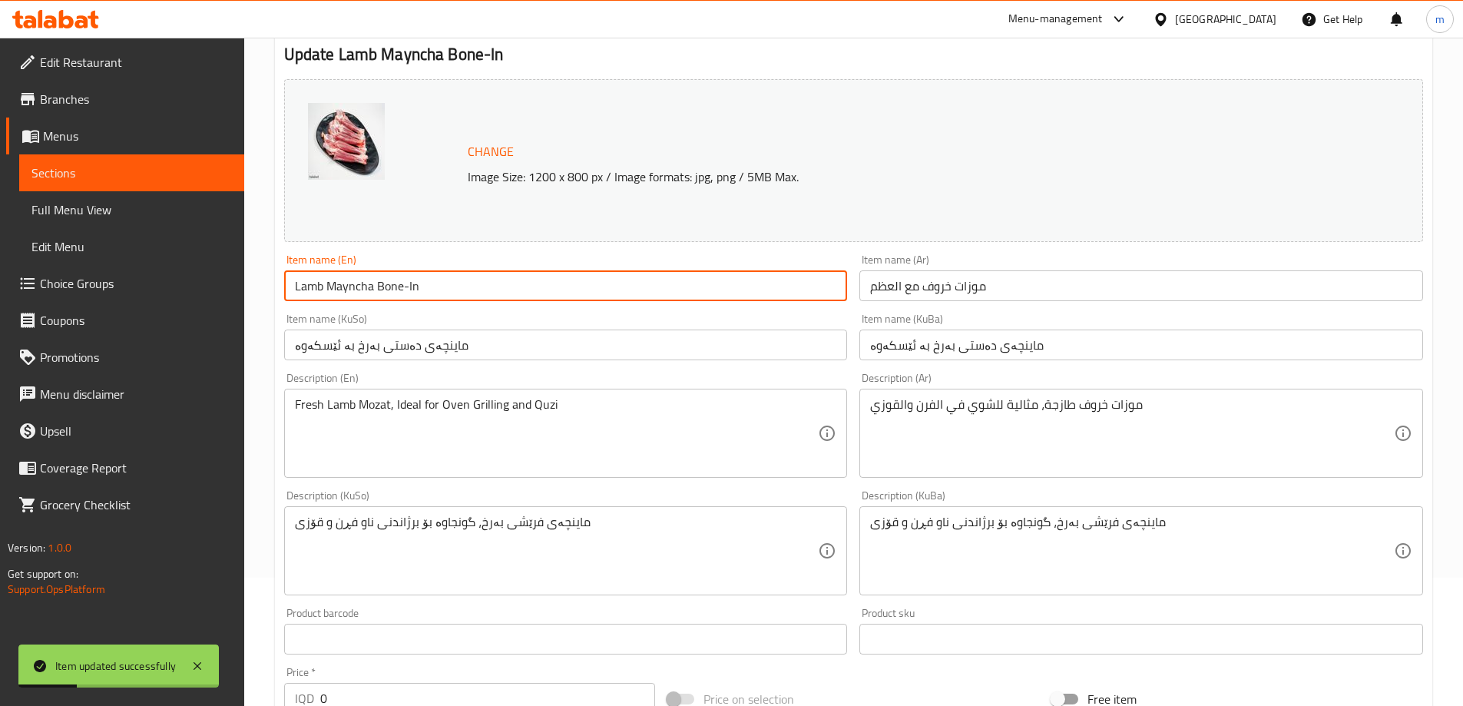
click at [583, 287] on input "Lamb Mayncha Bone-In" at bounding box center [566, 285] width 564 height 31
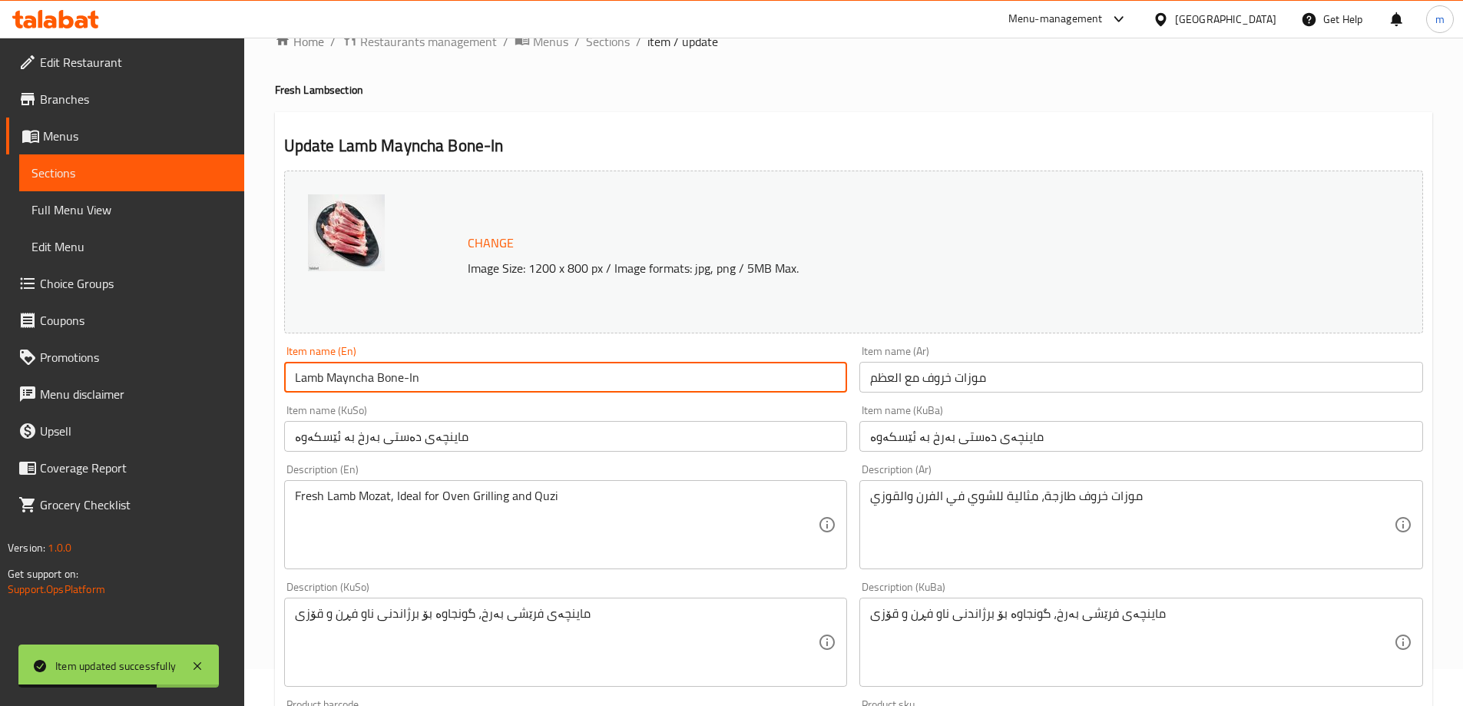
scroll to position [0, 0]
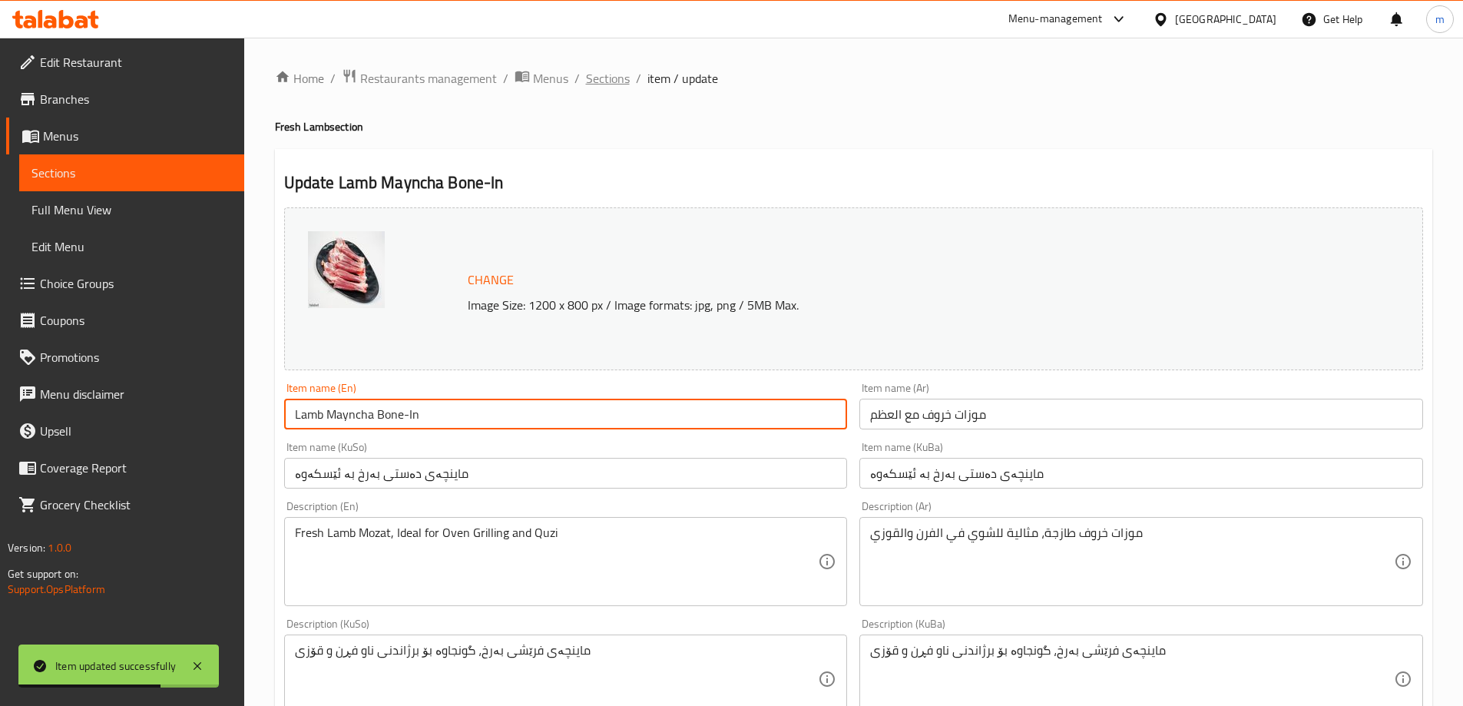
click at [611, 77] on span "Sections" at bounding box center [608, 78] width 44 height 18
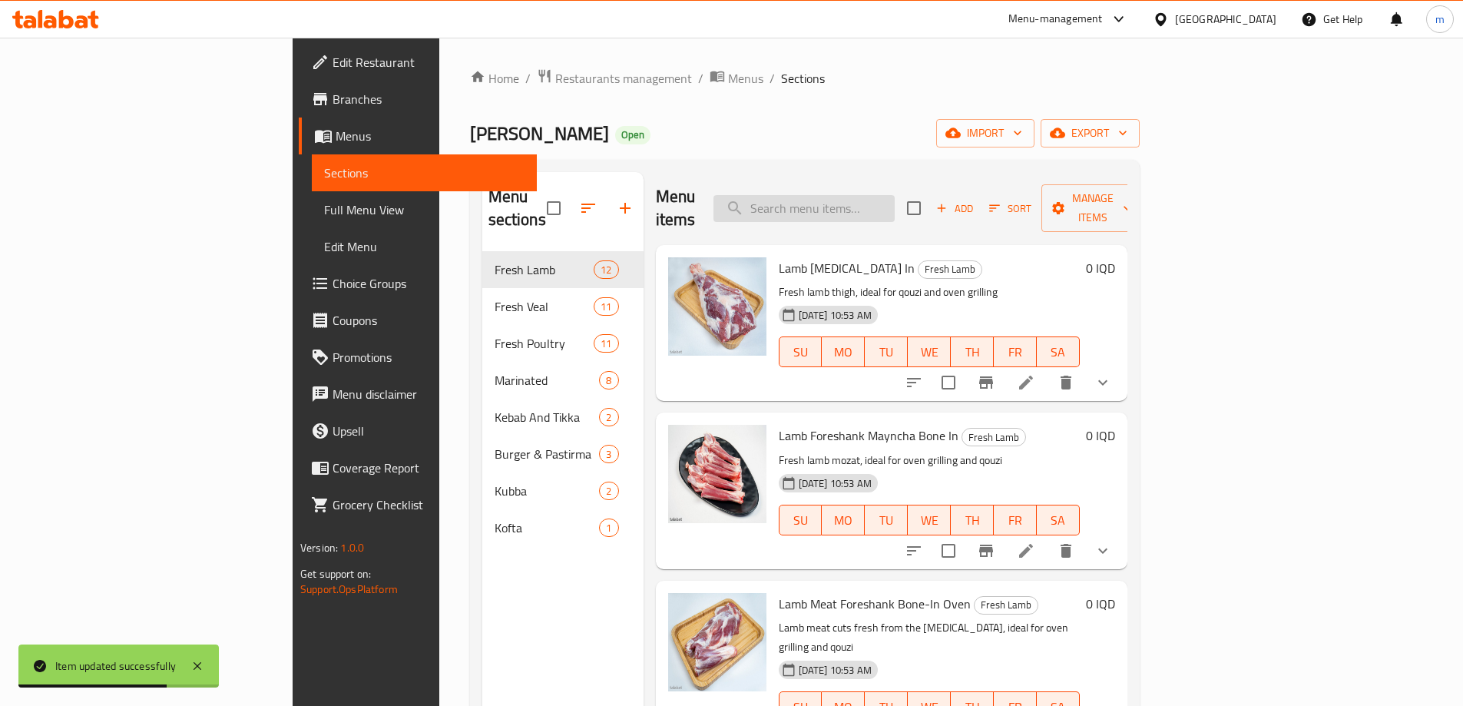
click at [895, 201] on input "search" at bounding box center [804, 208] width 181 height 27
paste input "Lamb Foreshank Bone-In- Oven"
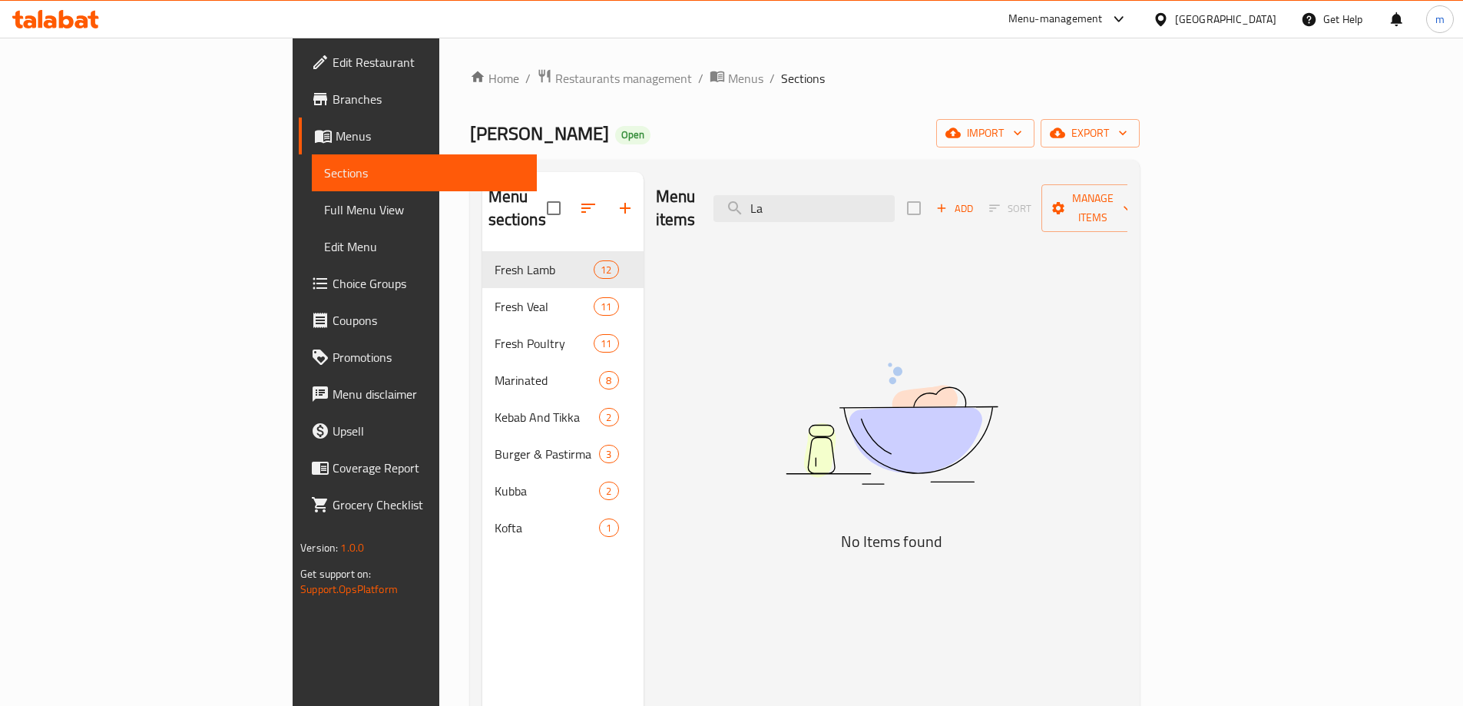
type input "L"
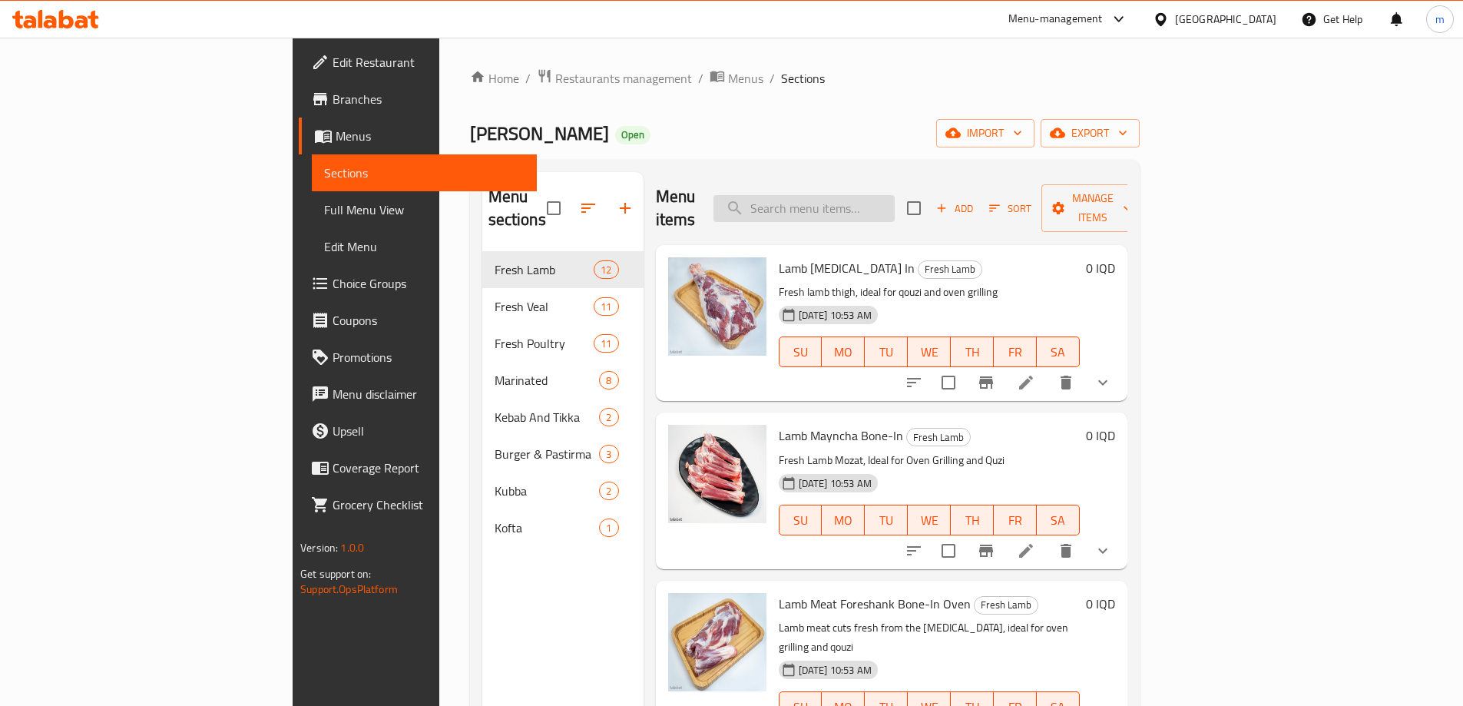
paste input "ساق خروف مع العظم - فرن"
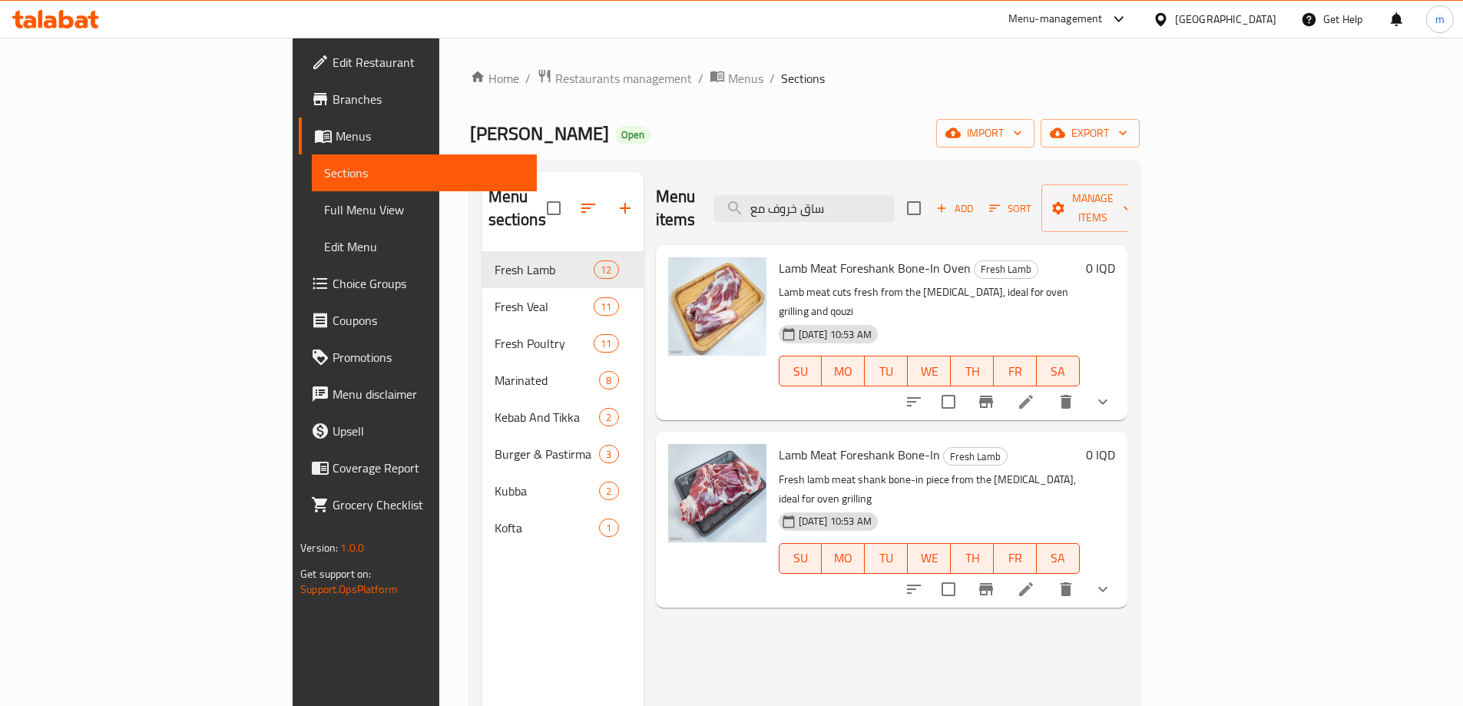
type input "ساق خروف مع"
click at [1048, 388] on li at bounding box center [1026, 402] width 43 height 28
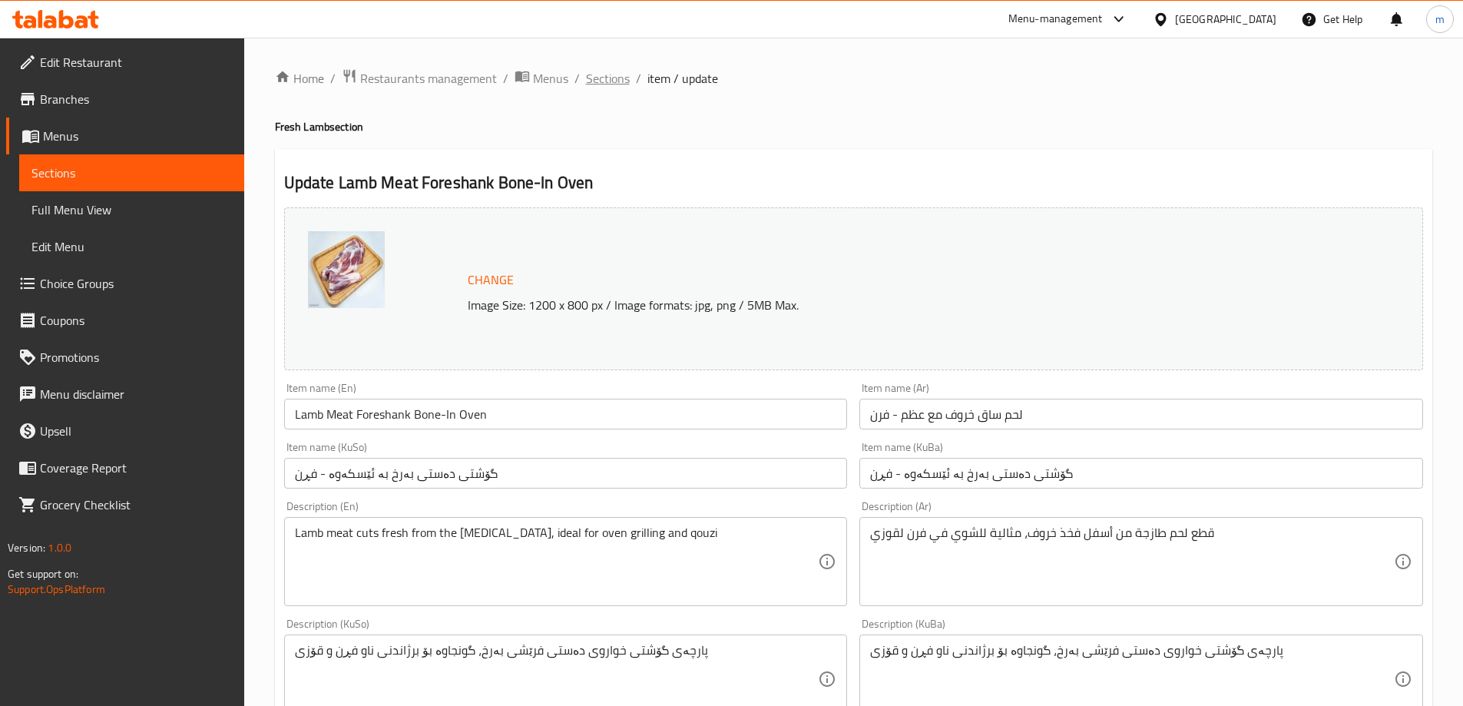
click at [620, 77] on span "Sections" at bounding box center [608, 78] width 44 height 18
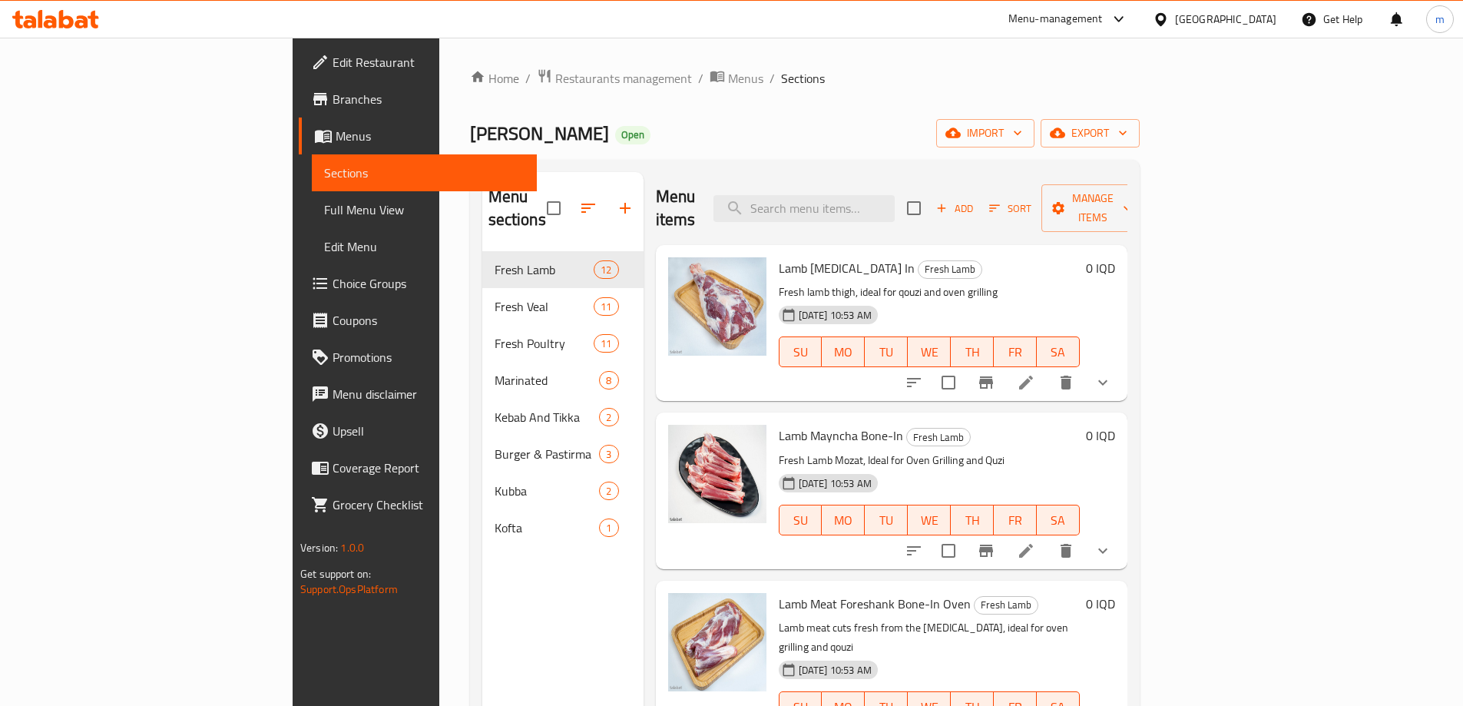
click at [872, 217] on div "Menu items Add Sort Manage items" at bounding box center [892, 208] width 472 height 73
click at [895, 197] on input "search" at bounding box center [804, 208] width 181 height 27
paste input "Lamb Meat Foreshank Bone-In Oven"
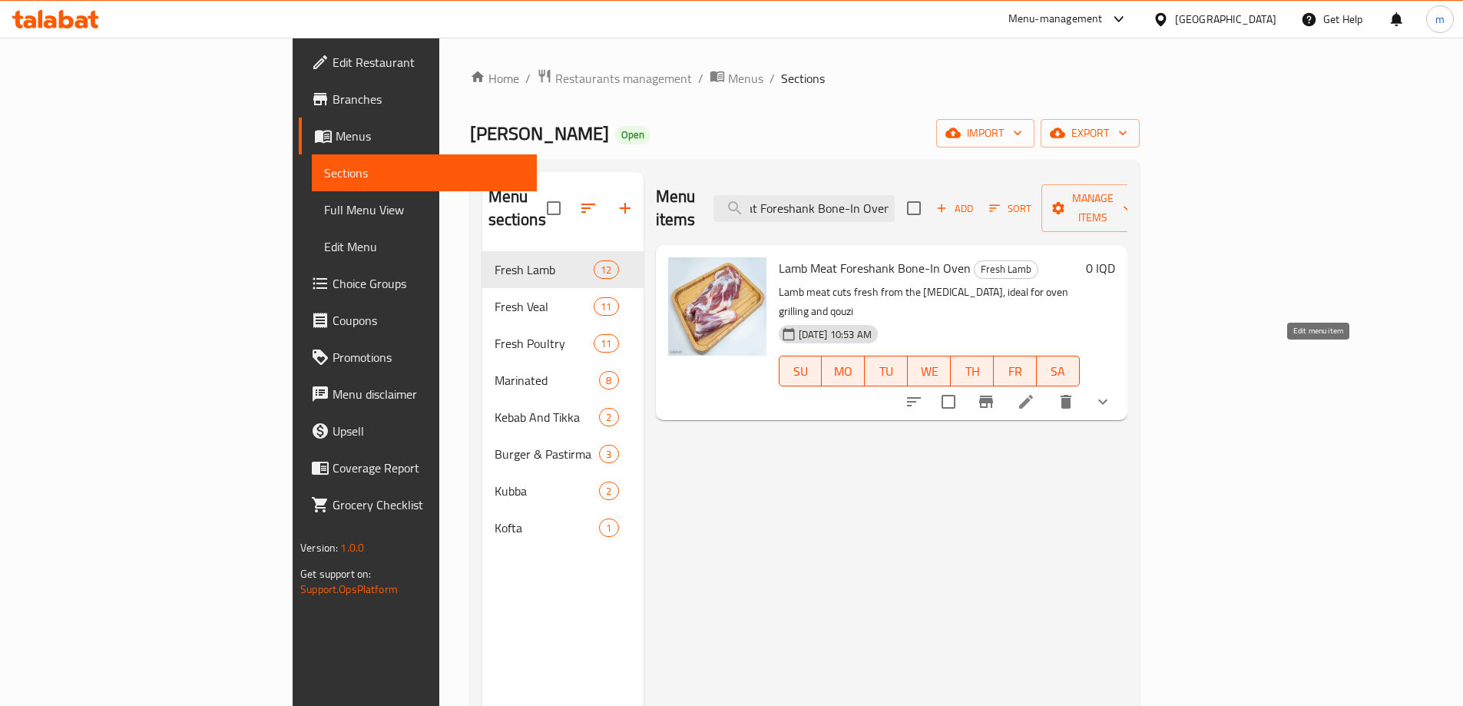
type input "Lamb Meat Foreshank Bone-In Oven"
click at [1033, 395] on icon at bounding box center [1026, 402] width 14 height 14
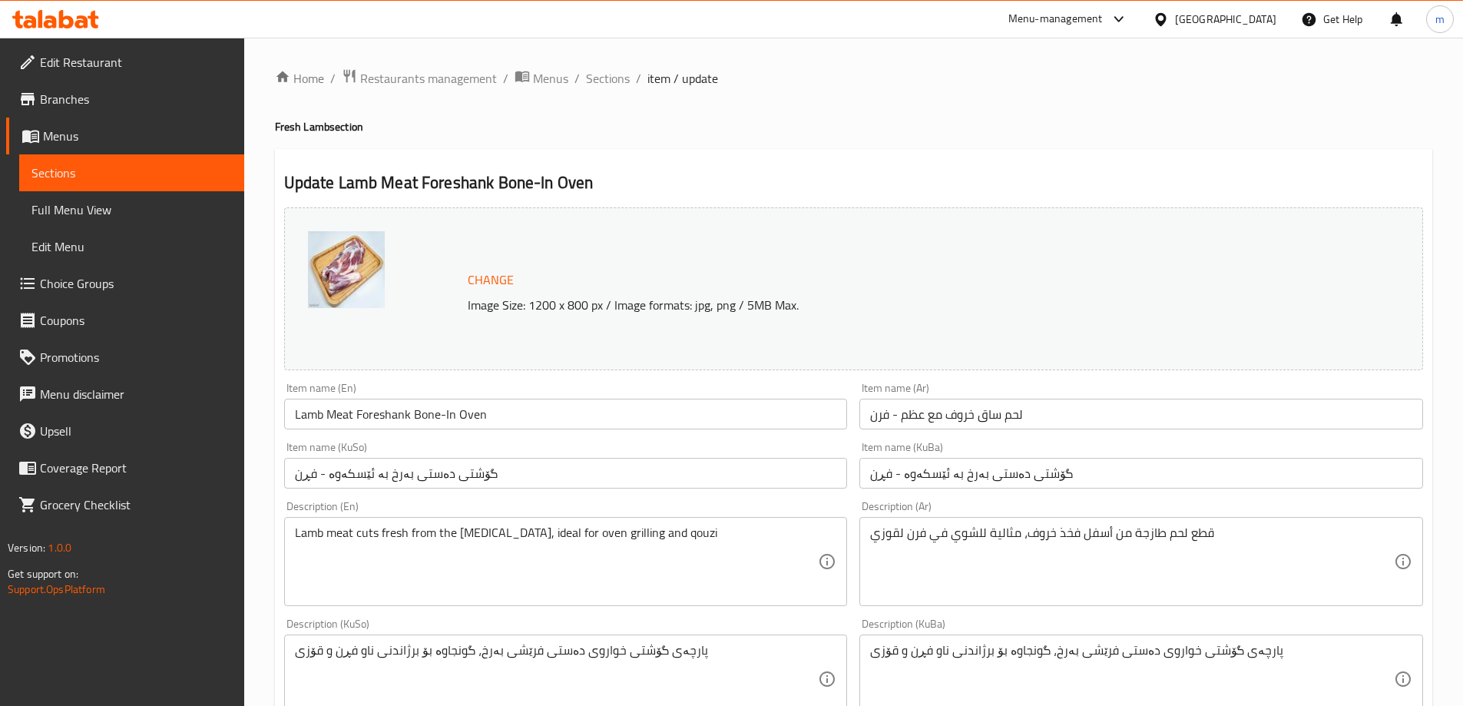
click at [390, 406] on input "Lamb Meat Foreshank Bone-In Oven" at bounding box center [566, 414] width 564 height 31
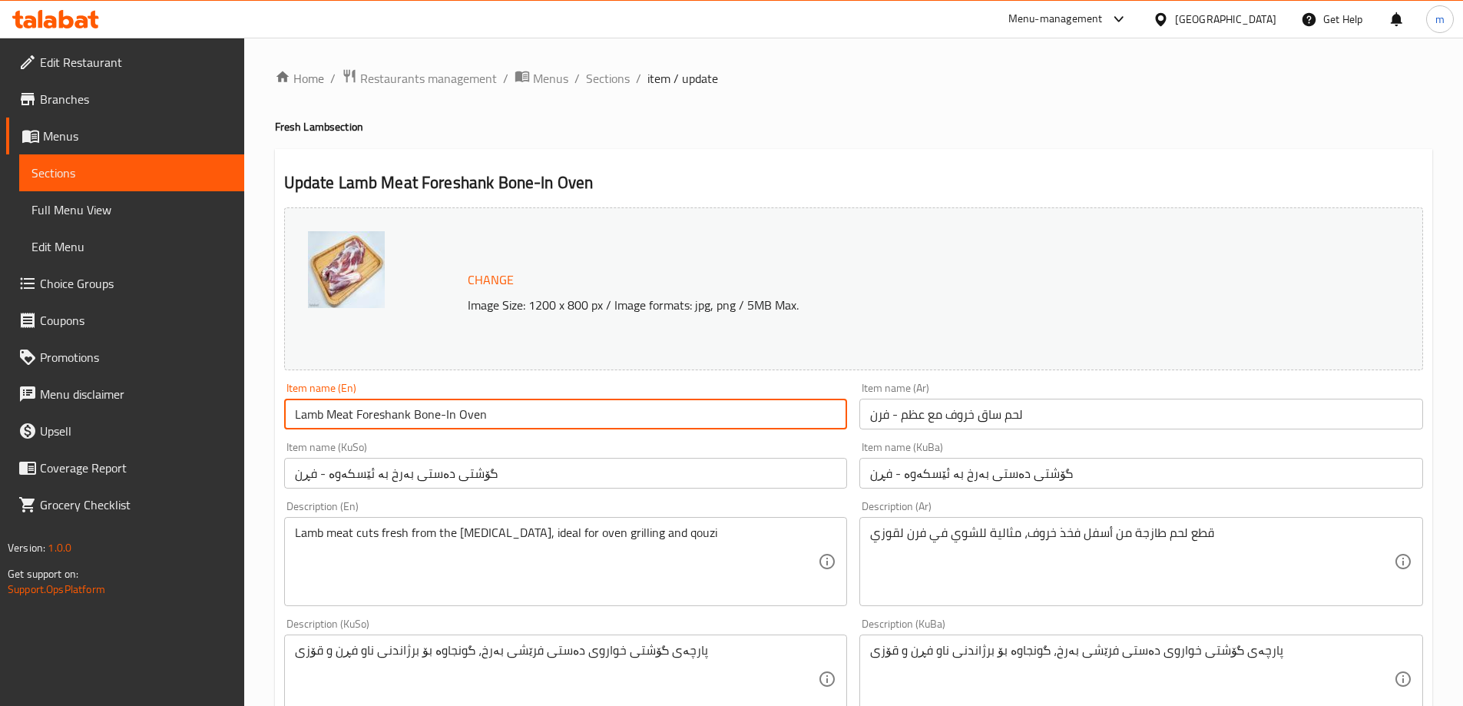
click at [390, 406] on input "Lamb Meat Foreshank Bone-In Oven" at bounding box center [566, 414] width 564 height 31
paste input "Foreshank Bone-In-"
type input "Lamb Foreshank Bone-In- Oven"
click at [959, 410] on input "لحم ساق خروف مع عظم - فرن" at bounding box center [1142, 414] width 564 height 31
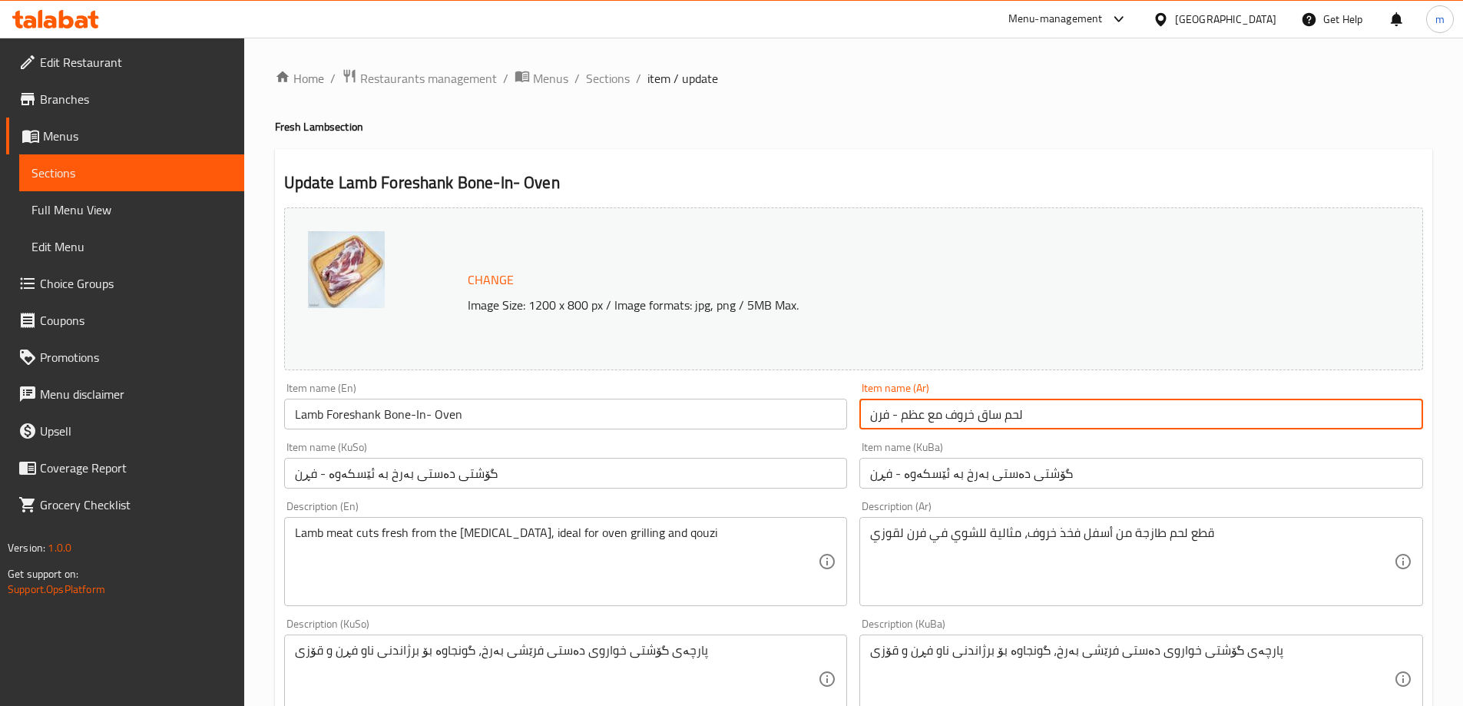
click at [959, 410] on input "لحم ساق خروف مع عظم - فرن" at bounding box center [1142, 414] width 564 height 31
paste input "ساق خروف مع ال"
type input "ساق خروف مع العظم - فرن"
click at [1074, 465] on input "گۆشتی دەستی بەرخ بە ئێسکەوە - فڕن" at bounding box center [1142, 473] width 564 height 31
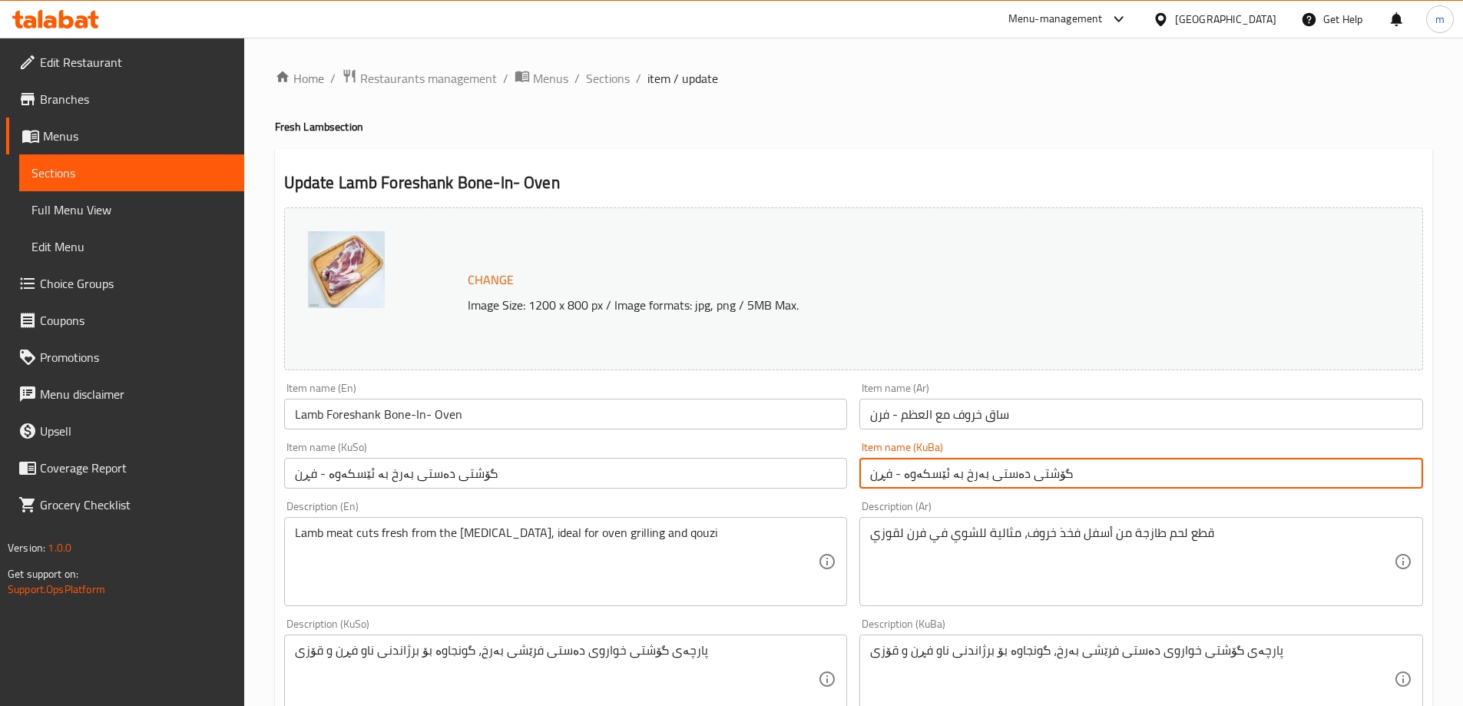
click at [1074, 465] on input "گۆشتی دەستی بەرخ بە ئێسکەوە - فڕن" at bounding box center [1142, 473] width 564 height 31
paste input "text"
type input "گۆشتی دەستی بەرخ - فڕن"
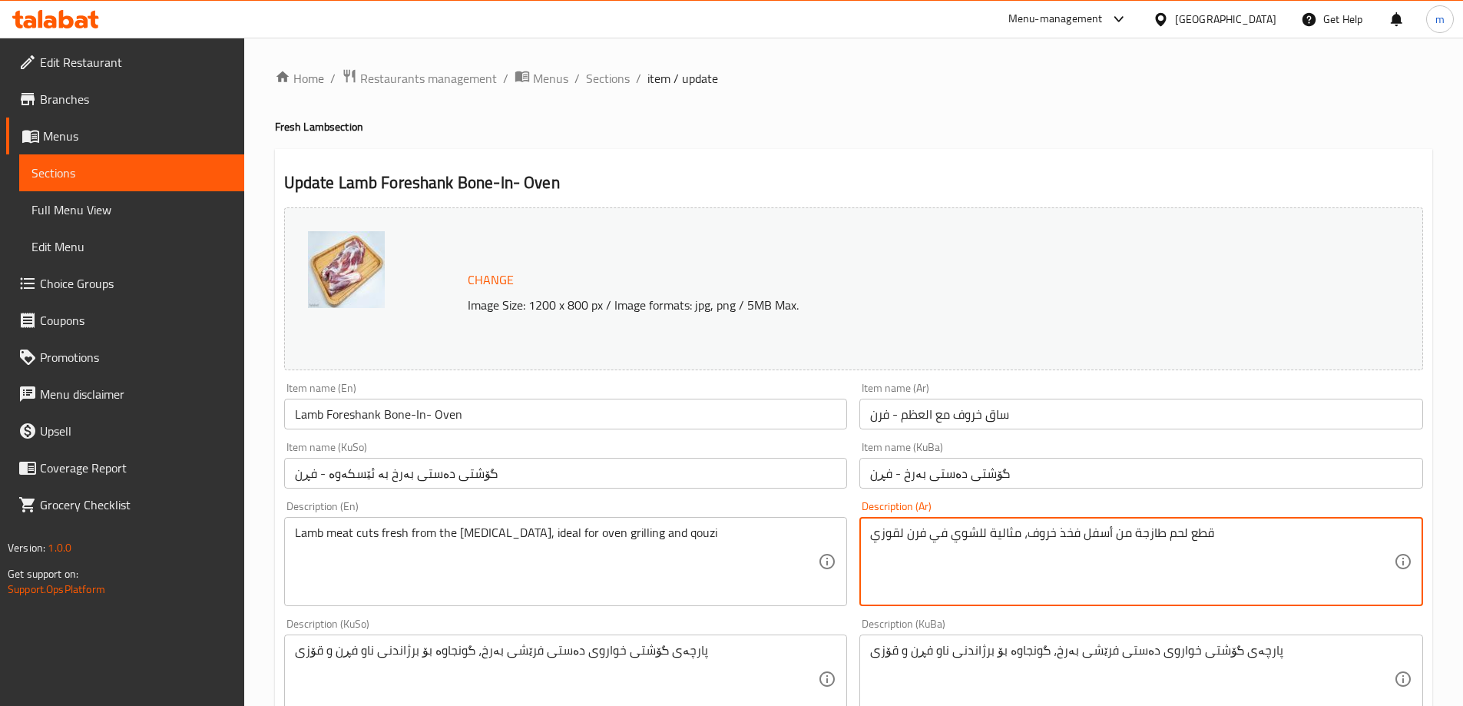
click at [1188, 541] on textarea "قطع لحم طازجة من أسفل فخذ خروف، مثالية للشوي في فرن لقوزي" at bounding box center [1132, 561] width 524 height 73
click at [1254, 554] on textarea "قطع لحم طازجة من أسفل فخذ خروف، مثالية للشوي في فرن لقوزي" at bounding box center [1132, 561] width 524 height 73
paste textarea "قطع لحم طازجة من أسفل فخذ الخروف، مثالية للشوي في الفرن والقوزي"
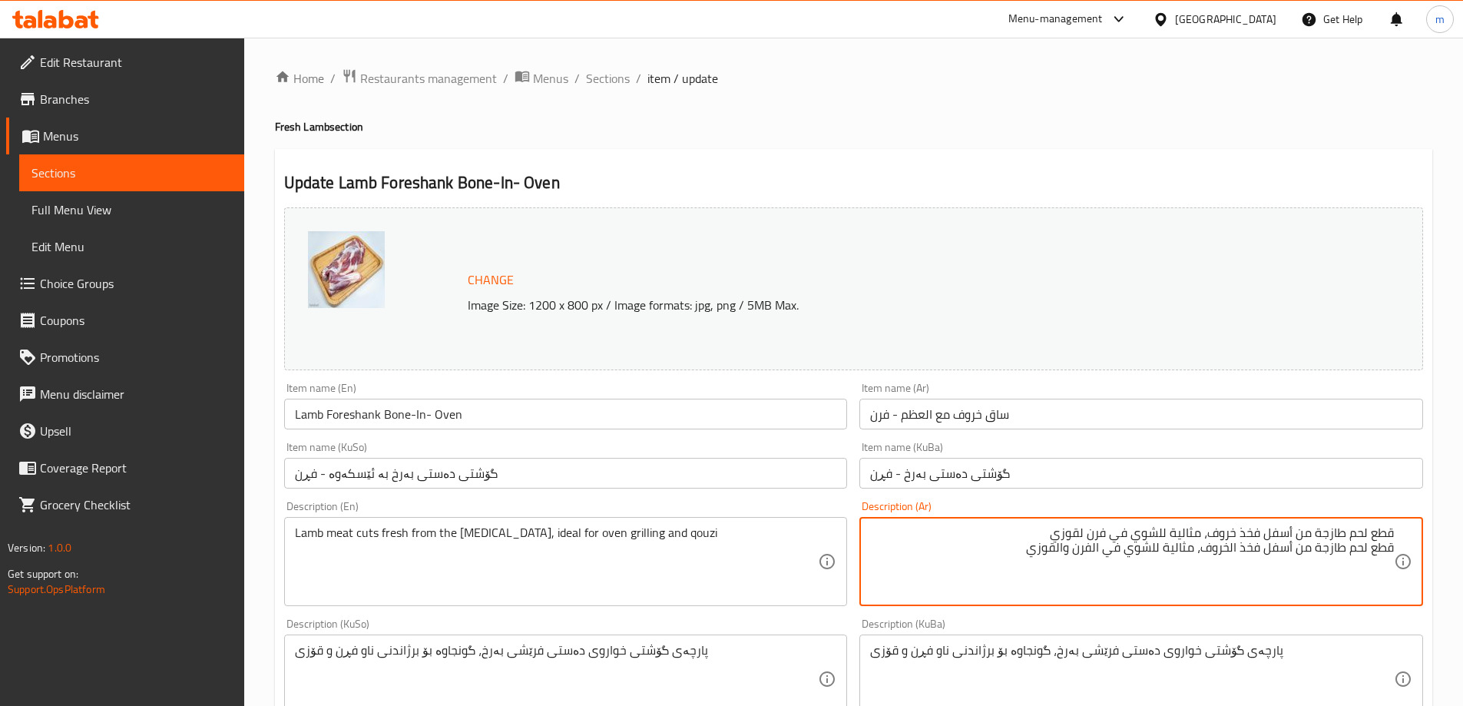
paste textarea
type textarea "قطع لحم طازجة من أسفل فخذ الخروف، مثالية للشوي في الفرن والقوزي"
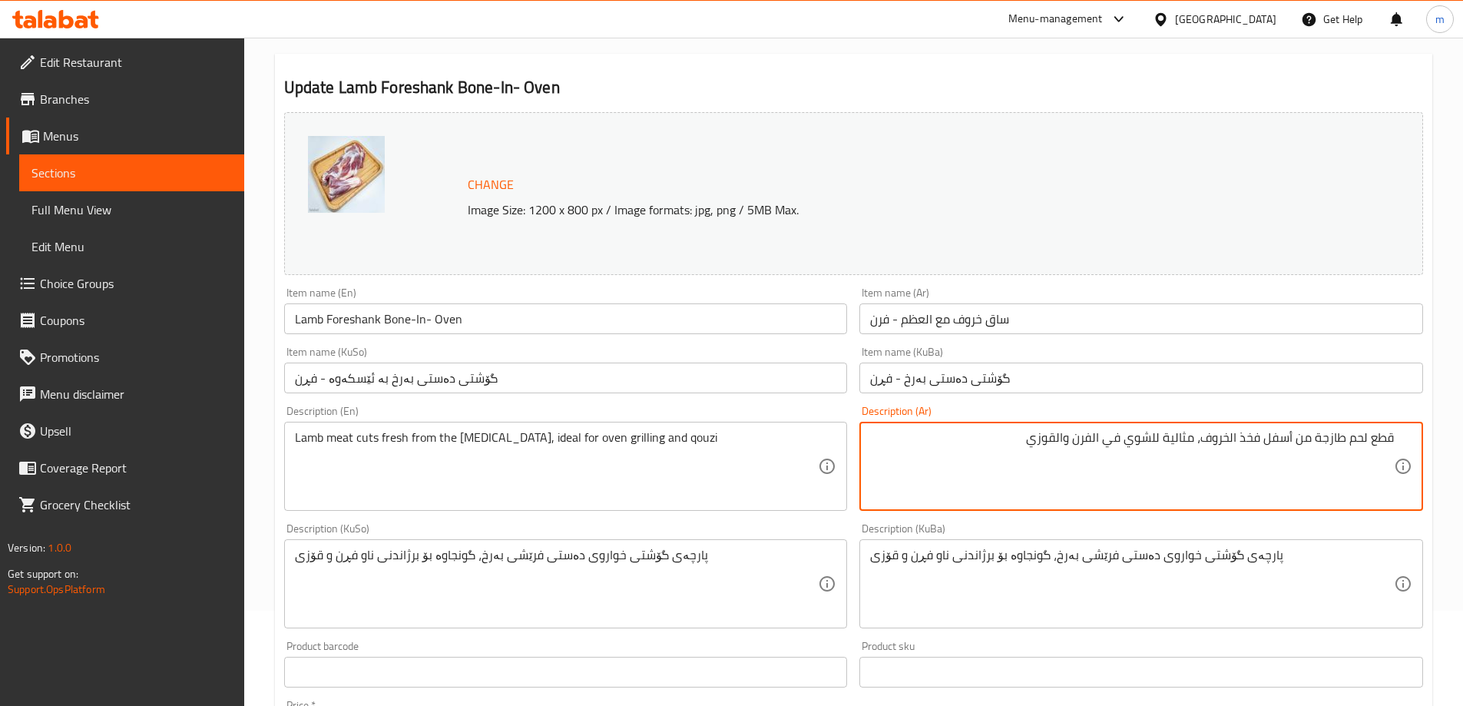
scroll to position [128, 0]
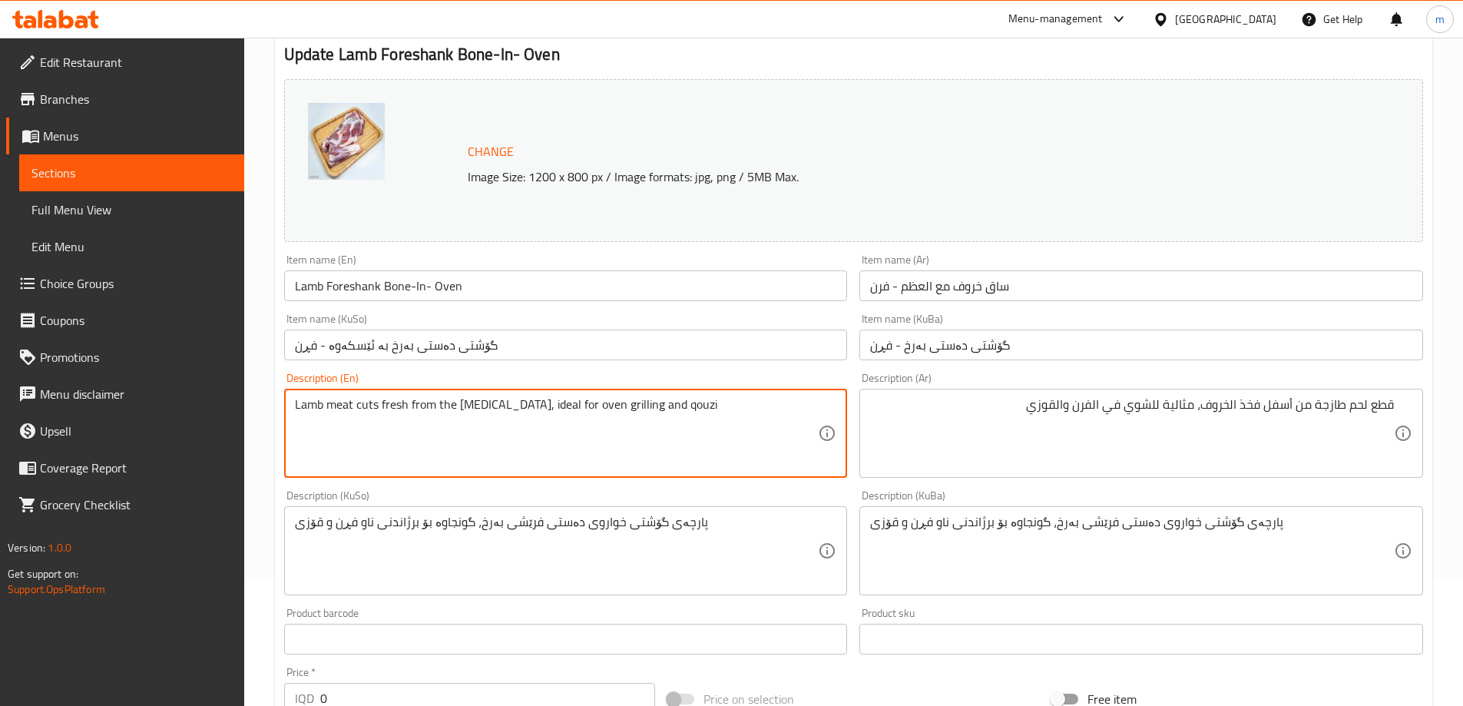
paste textarea "Lamb Cuts From the Lower Leg, Ideal for Oven Grilling and Quzi"
paste textarea
type textarea "Lamb Cuts From the Lower Leg, Ideal for Oven Grilling and Quzi"
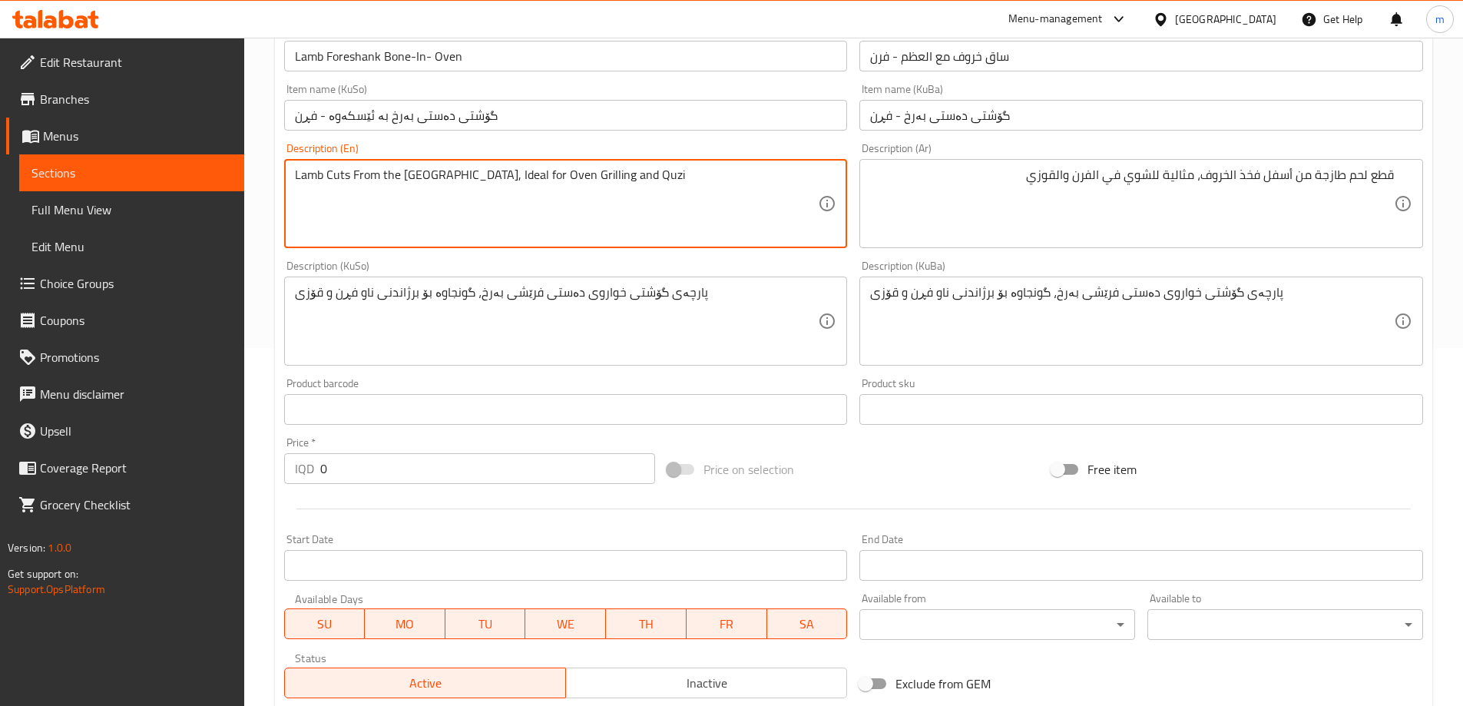
scroll to position [384, 0]
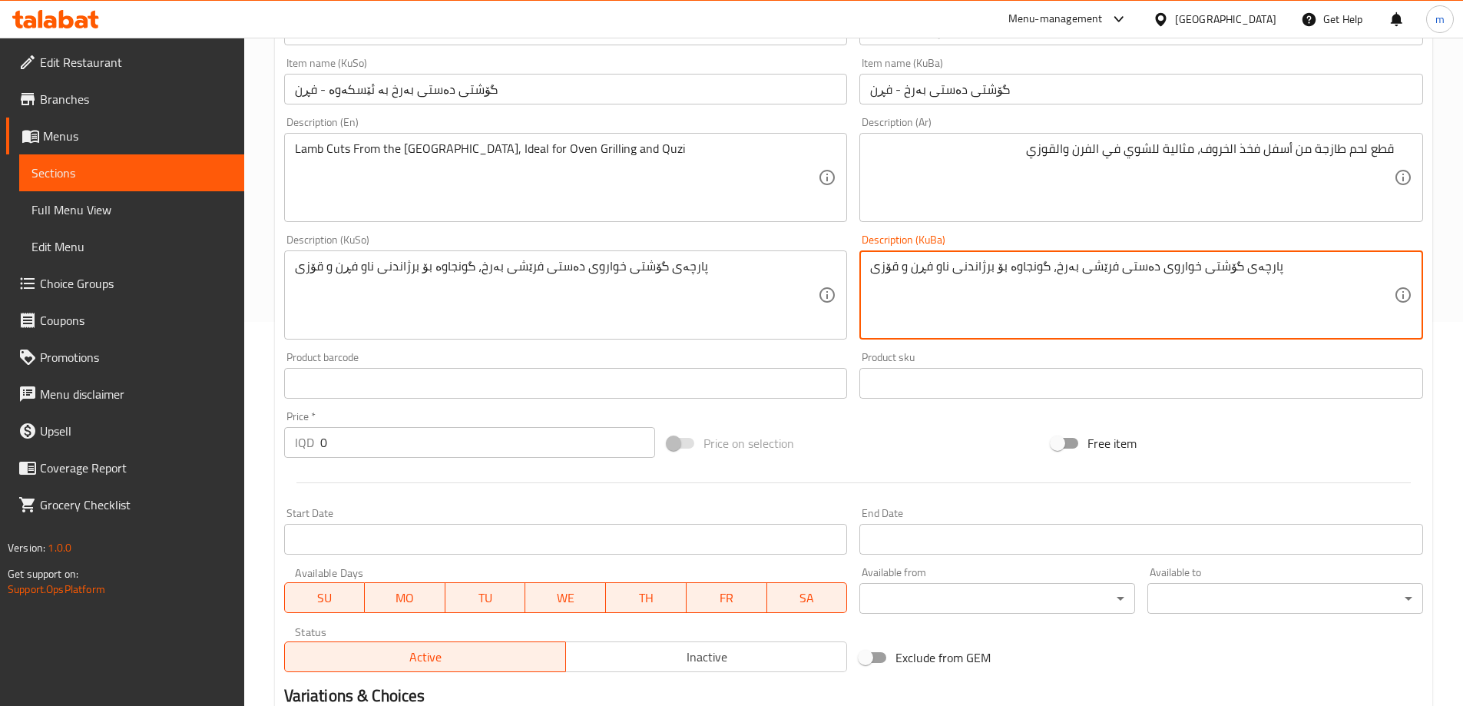
click at [1175, 298] on textarea "پارچەی گۆشتی خواروی دەستی فرێشى بەرخ، گونجاوە بۆ برژاندنی ناو فڕن و قۆزی" at bounding box center [1132, 295] width 524 height 73
click at [1258, 287] on textarea "پارچەی گۆشتی خواروی دەستی فرێشى بەرخ، گونجاوە بۆ برژاندنی ناو فڕن و قۆزی" at bounding box center [1132, 295] width 524 height 73
drag, startPoint x: 1028, startPoint y: 283, endPoint x: 953, endPoint y: 273, distance: 75.2
click at [1027, 283] on textarea "پارچەی گۆشتی خواروی دەستی فرێشى بەرخ، گونجاوە بۆ برژاندنی ناو فڕن و قۆزی" at bounding box center [1132, 295] width 524 height 73
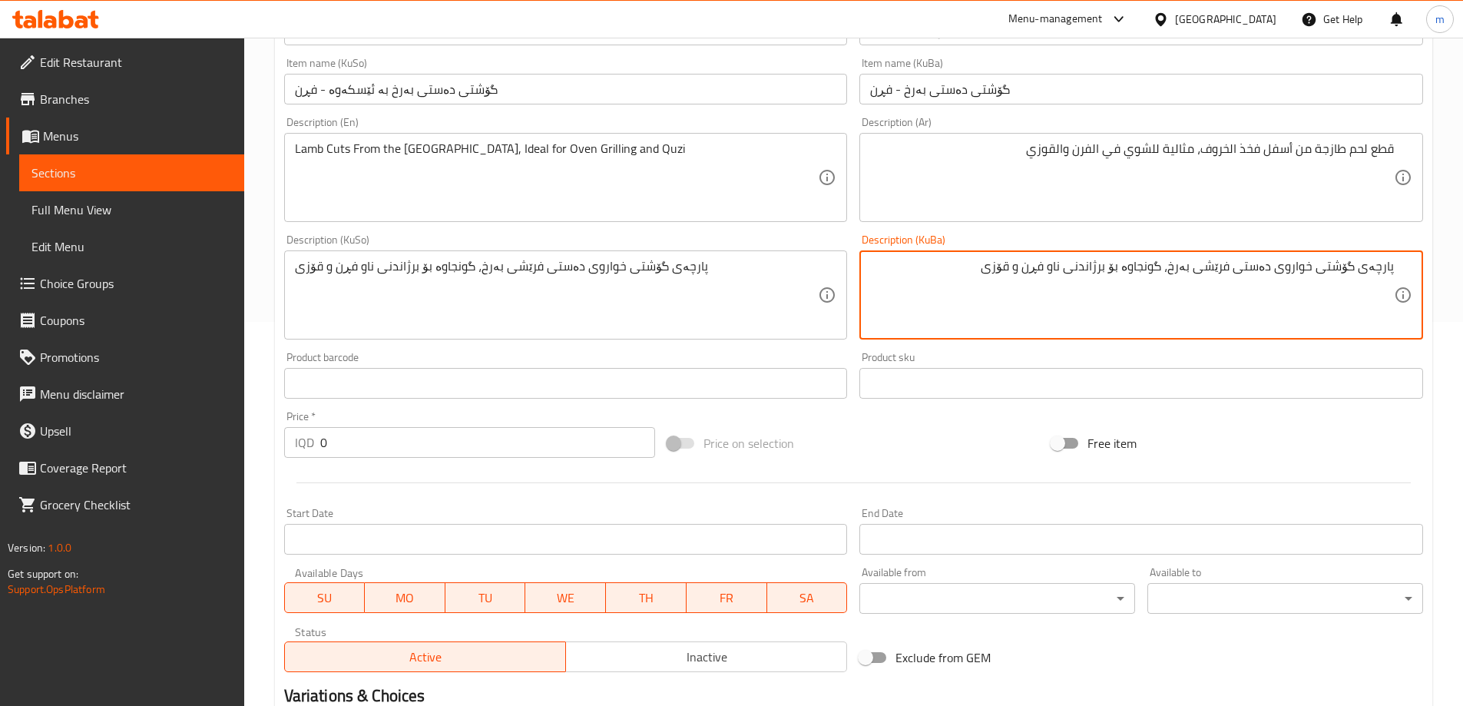
click at [945, 271] on textarea "پارچەی گۆشتی خواروی دەستی فرێشى بەرخ، گونجاوە بۆ برژاندنی ناو فڕن و قۆزی" at bounding box center [1132, 295] width 524 height 73
paste textarea "گۆشتی دەستی فرێشى بەرخ، گونجاوە بۆ برژاندنی ناو فڕن و قۆزی"
paste textarea
type textarea "گۆشتی دەستی فرێشى بەرخ، گونجاوە بۆ برژاندنی ناو فڕن و قۆزی"
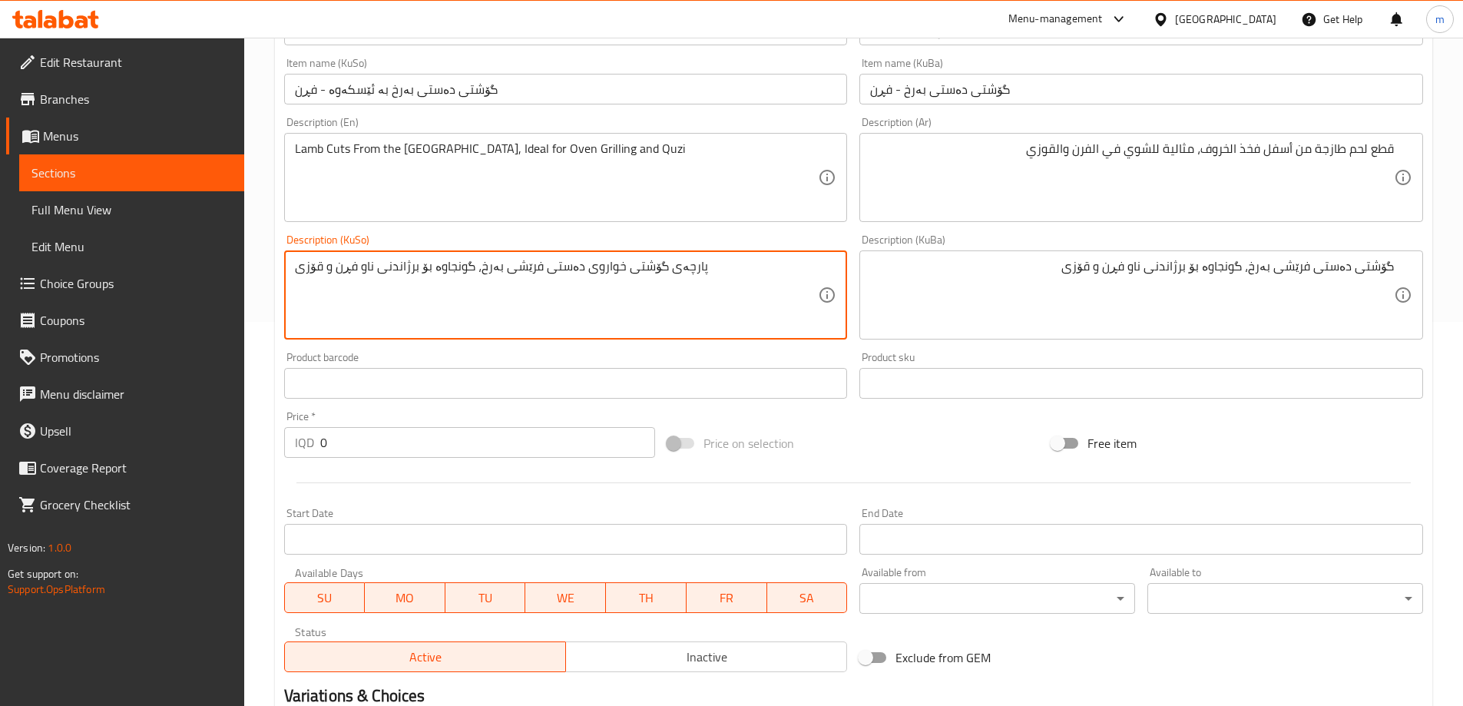
paste textarea "گۆشت"
type textarea "گۆشتی دەستی فرێشى بەرخ، گونجاوە بۆ برژاندنی ناو فڕن و قۆزی"
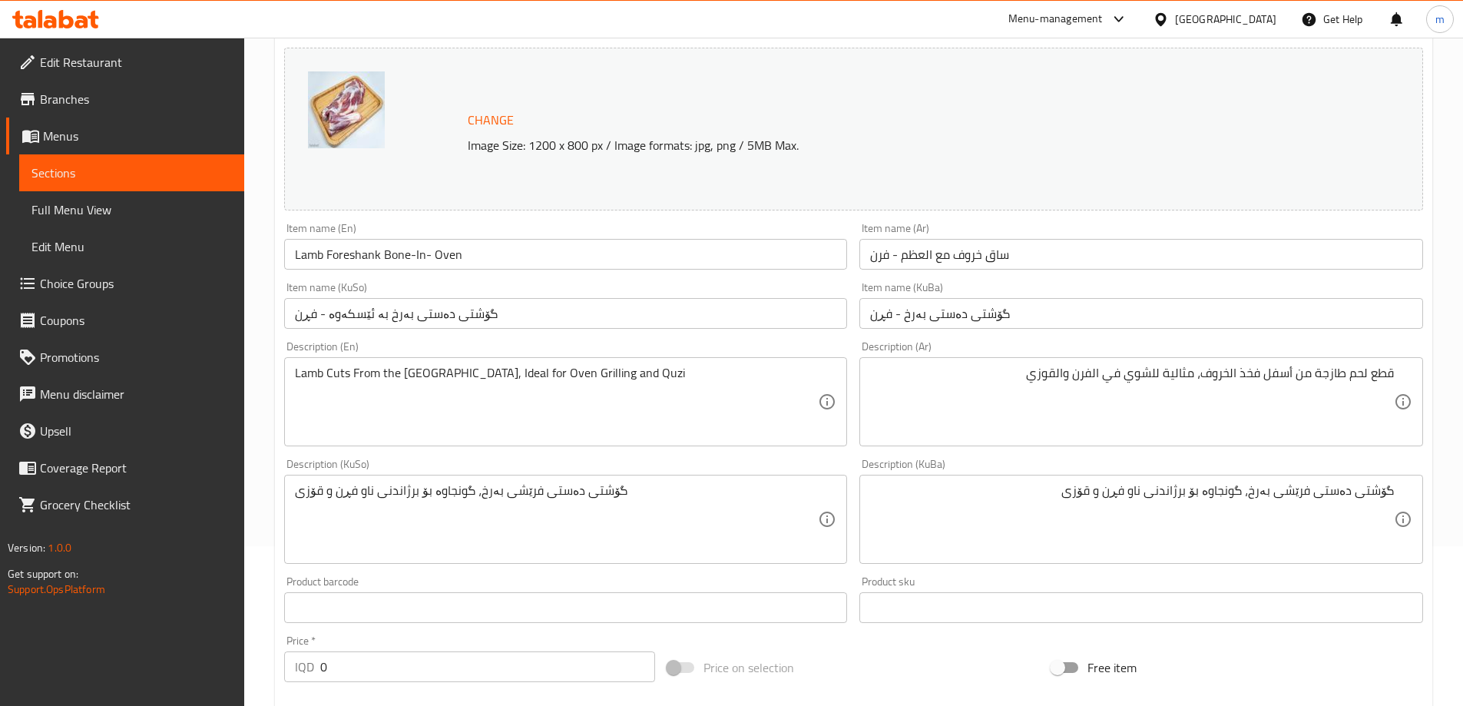
scroll to position [0, 0]
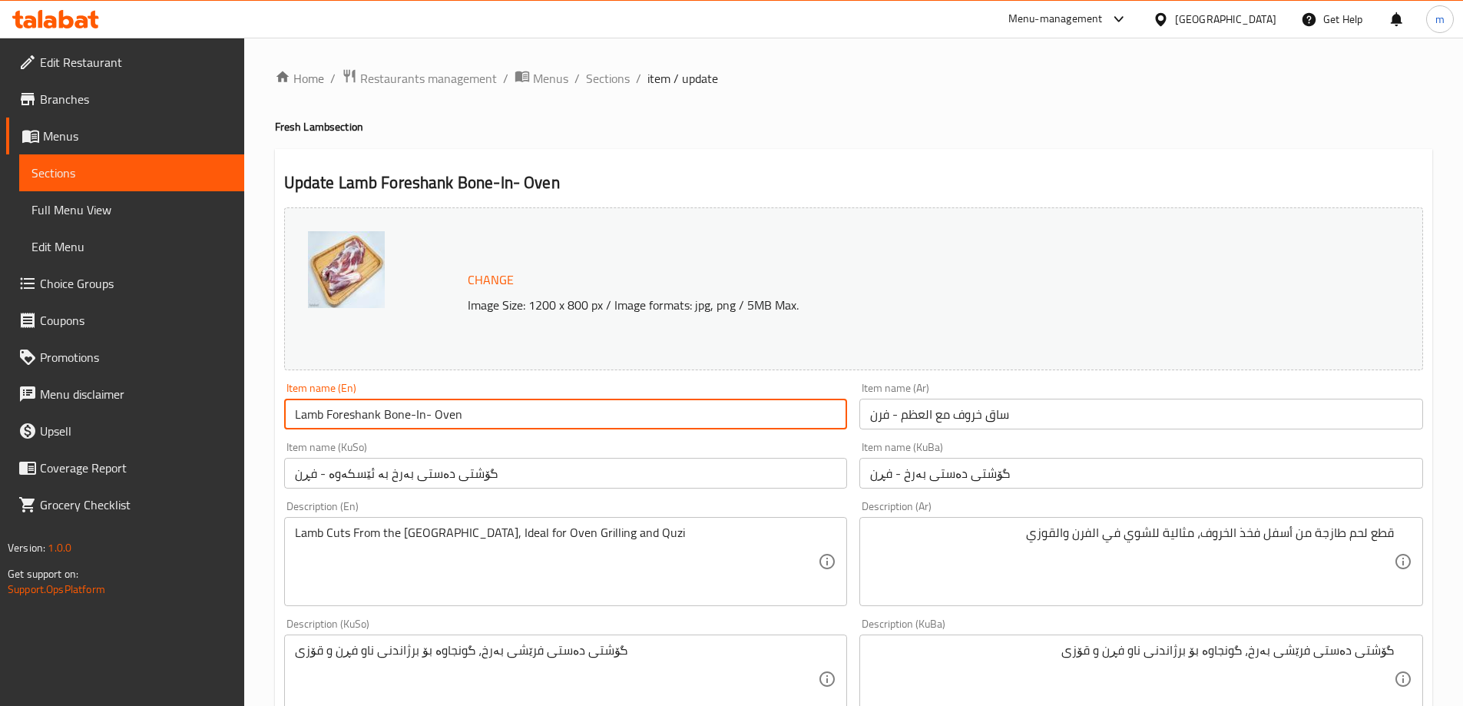
click at [507, 406] on input "Lamb Foreshank Bone-In- Oven" at bounding box center [566, 414] width 564 height 31
click at [449, 418] on input "Lamb Foreshank Bone-In- Oven" at bounding box center [566, 414] width 564 height 31
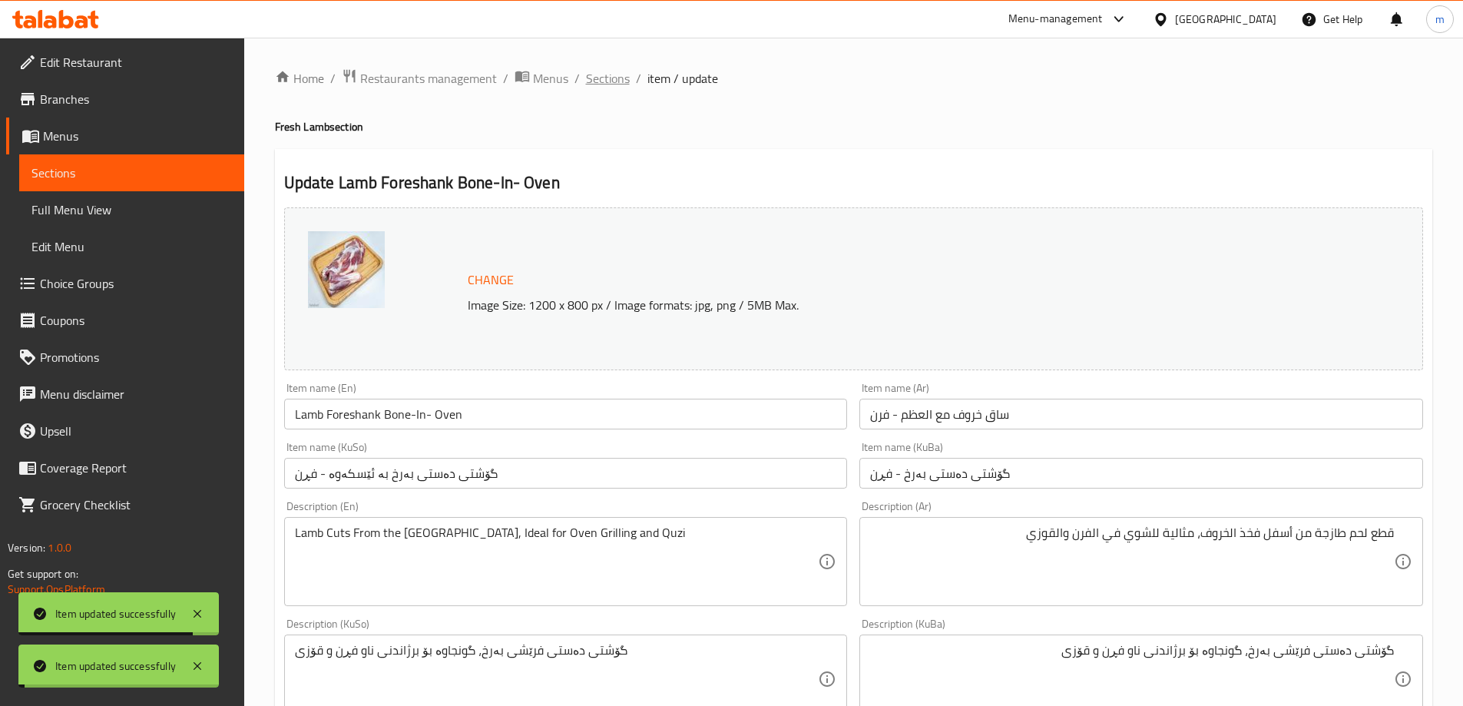
click at [618, 80] on span "Sections" at bounding box center [608, 78] width 44 height 18
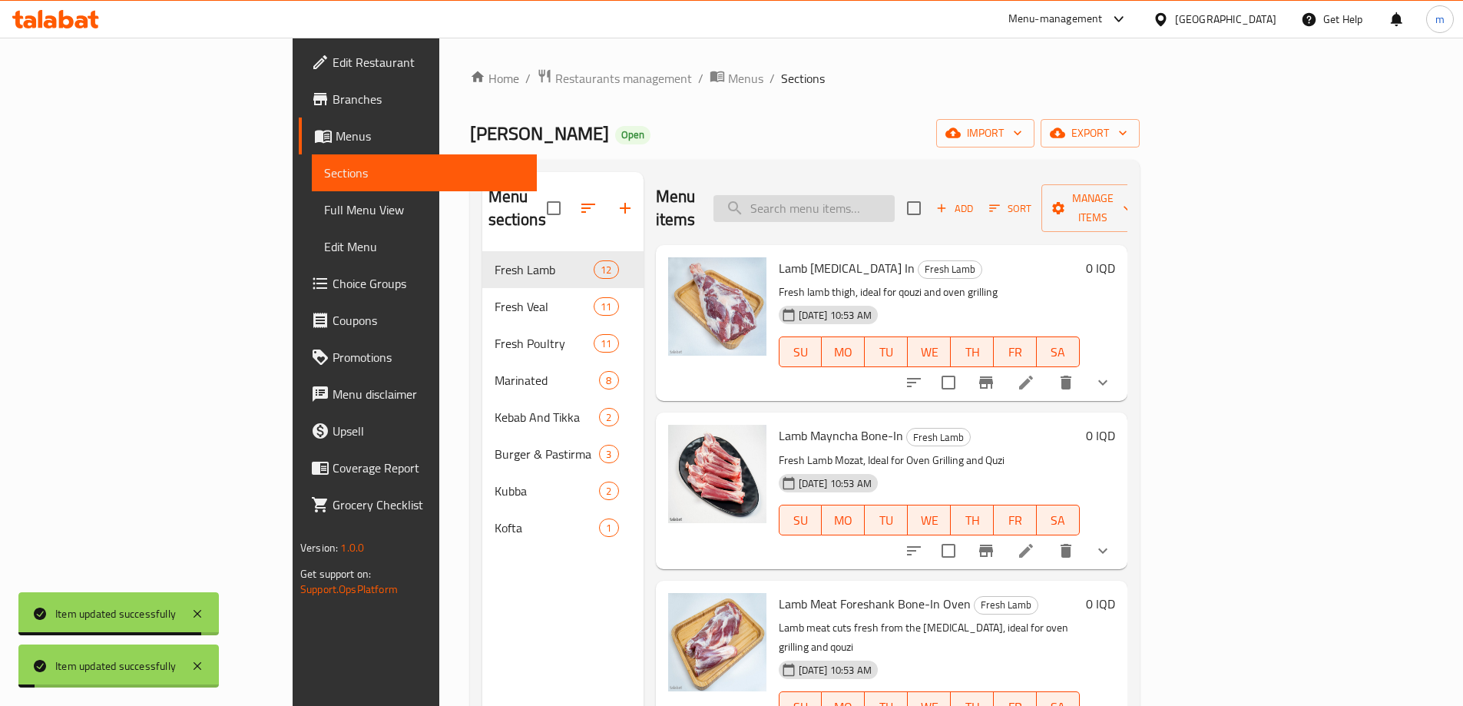
click at [895, 210] on input "search" at bounding box center [804, 208] width 181 height 27
paste input "Lamb Foreshank"
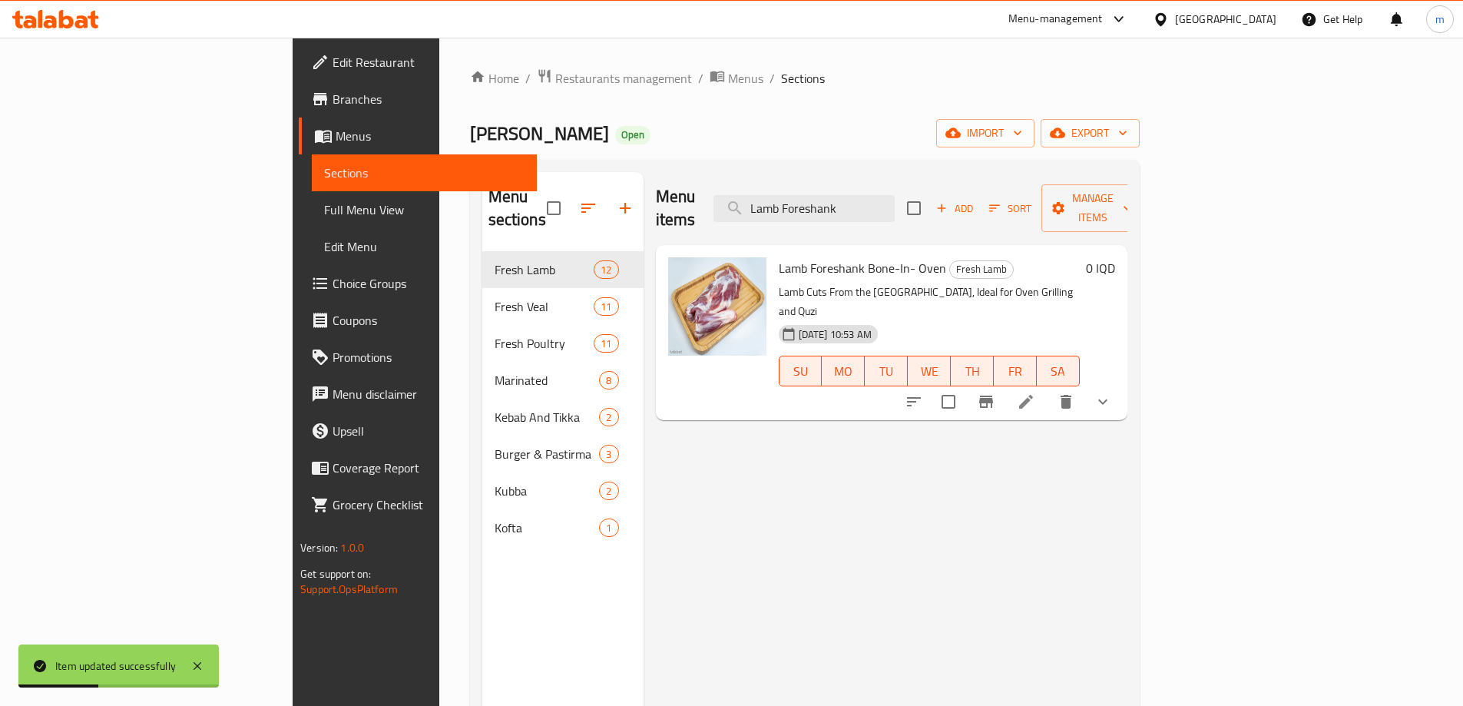
type input "Lamb Foreshank"
click at [1048, 388] on li at bounding box center [1026, 402] width 43 height 28
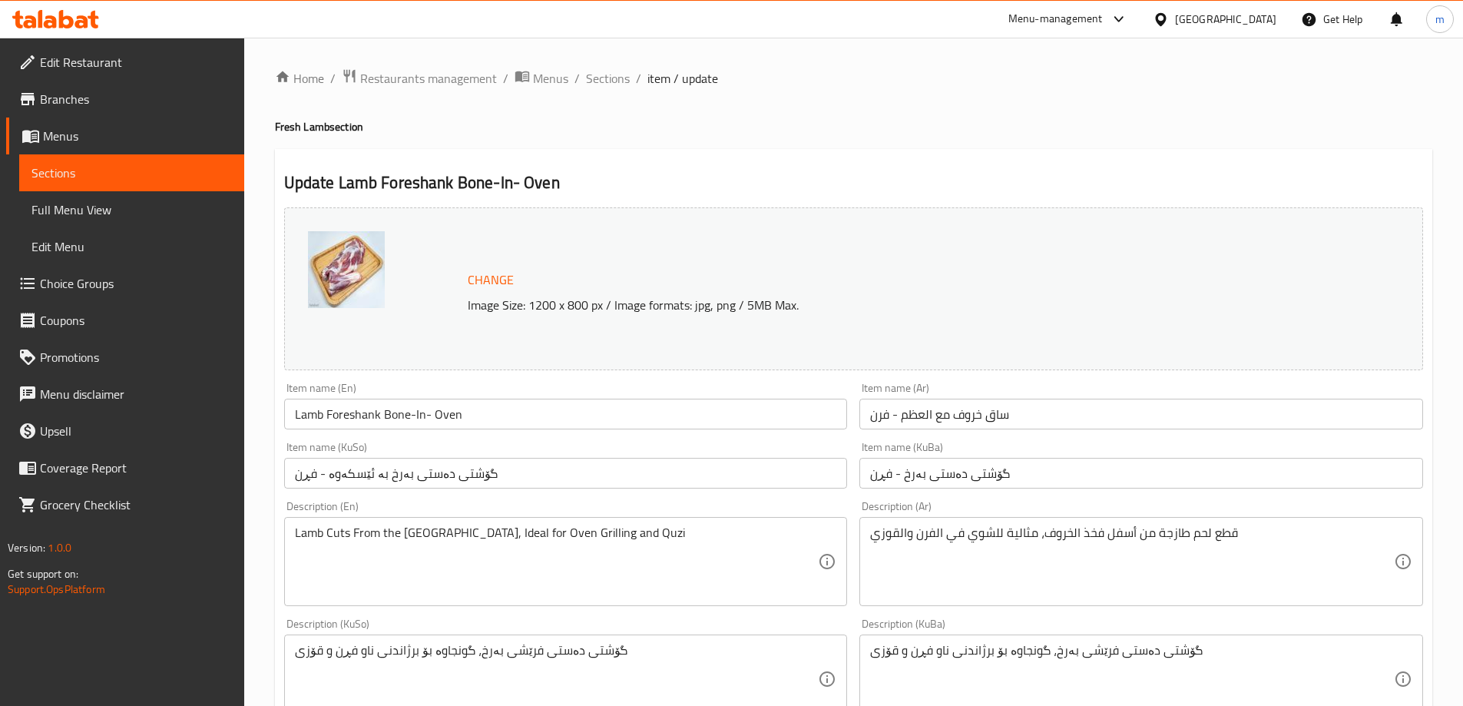
click at [704, 414] on input "Lamb Foreshank Bone-In- Oven" at bounding box center [566, 414] width 564 height 31
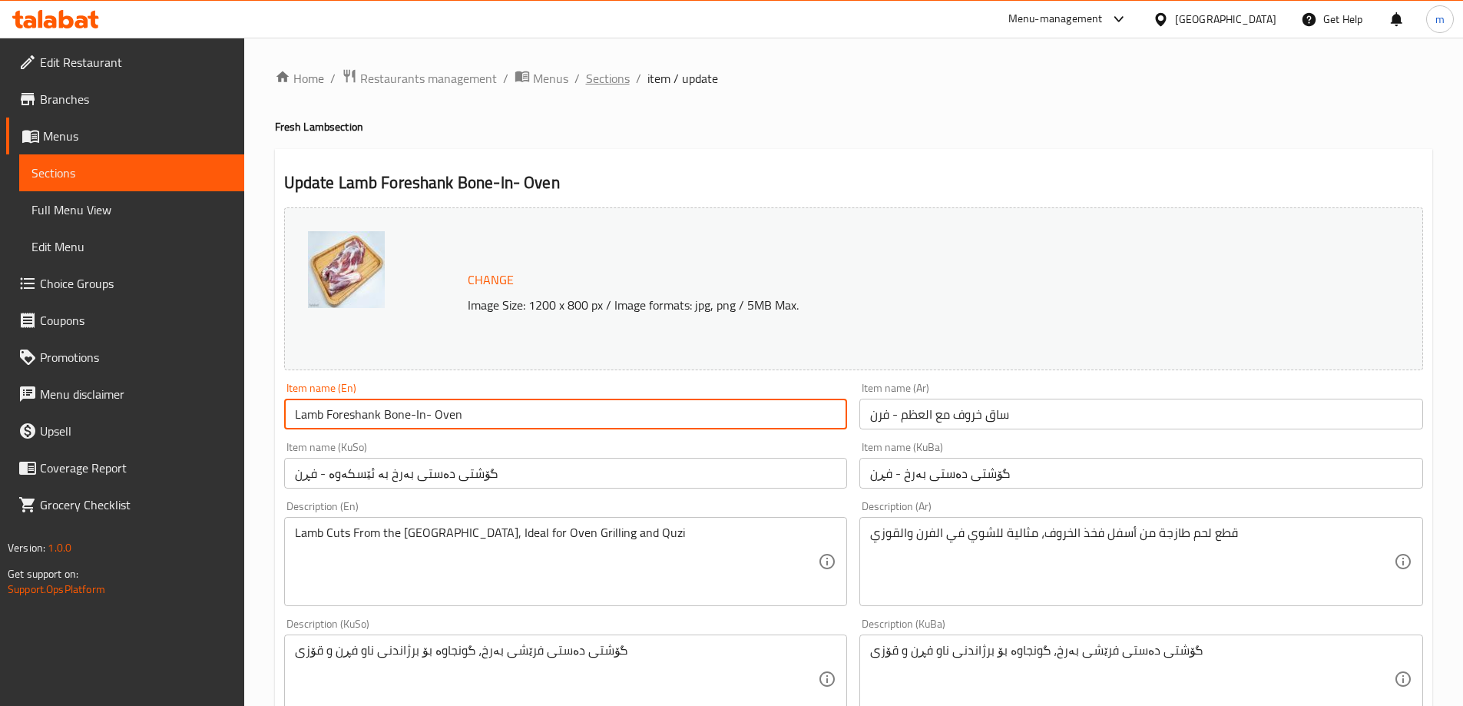
click at [610, 80] on span "Sections" at bounding box center [608, 78] width 44 height 18
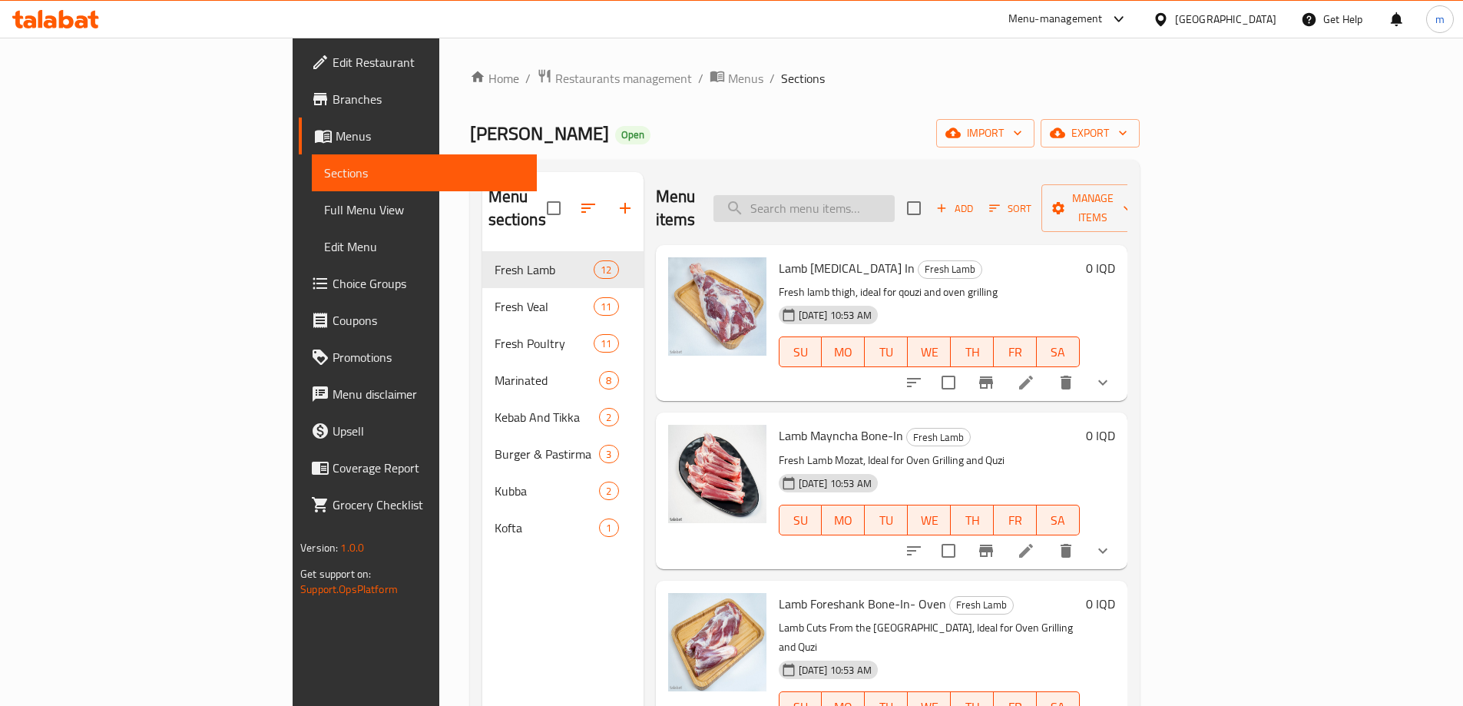
click at [868, 198] on input "search" at bounding box center [804, 208] width 181 height 27
paste input "Lamb Foreshank Bone-In-"
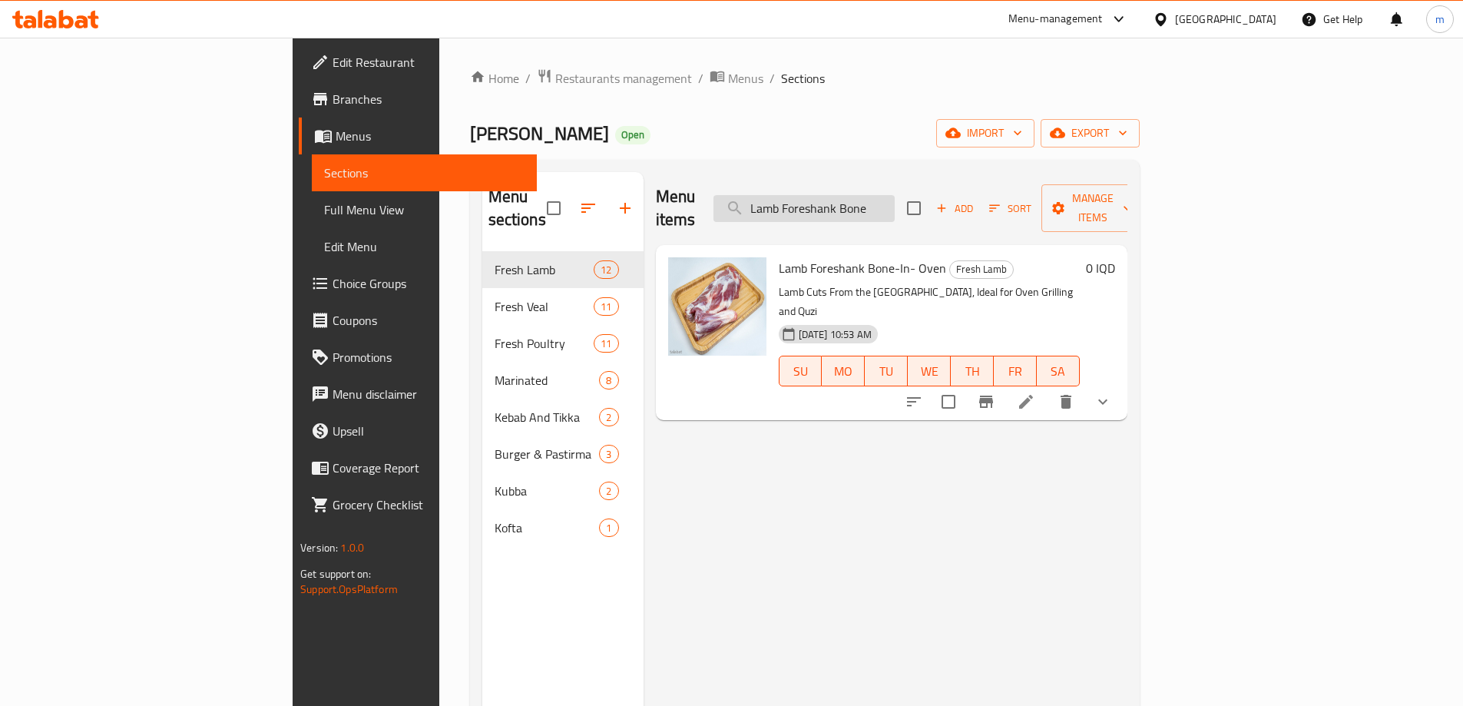
click at [895, 201] on input "Lamb Foreshank Bone" at bounding box center [804, 208] width 181 height 27
paste input "-In-"
click at [877, 202] on input "Lamb Foreshank Bone-In-" at bounding box center [804, 208] width 181 height 27
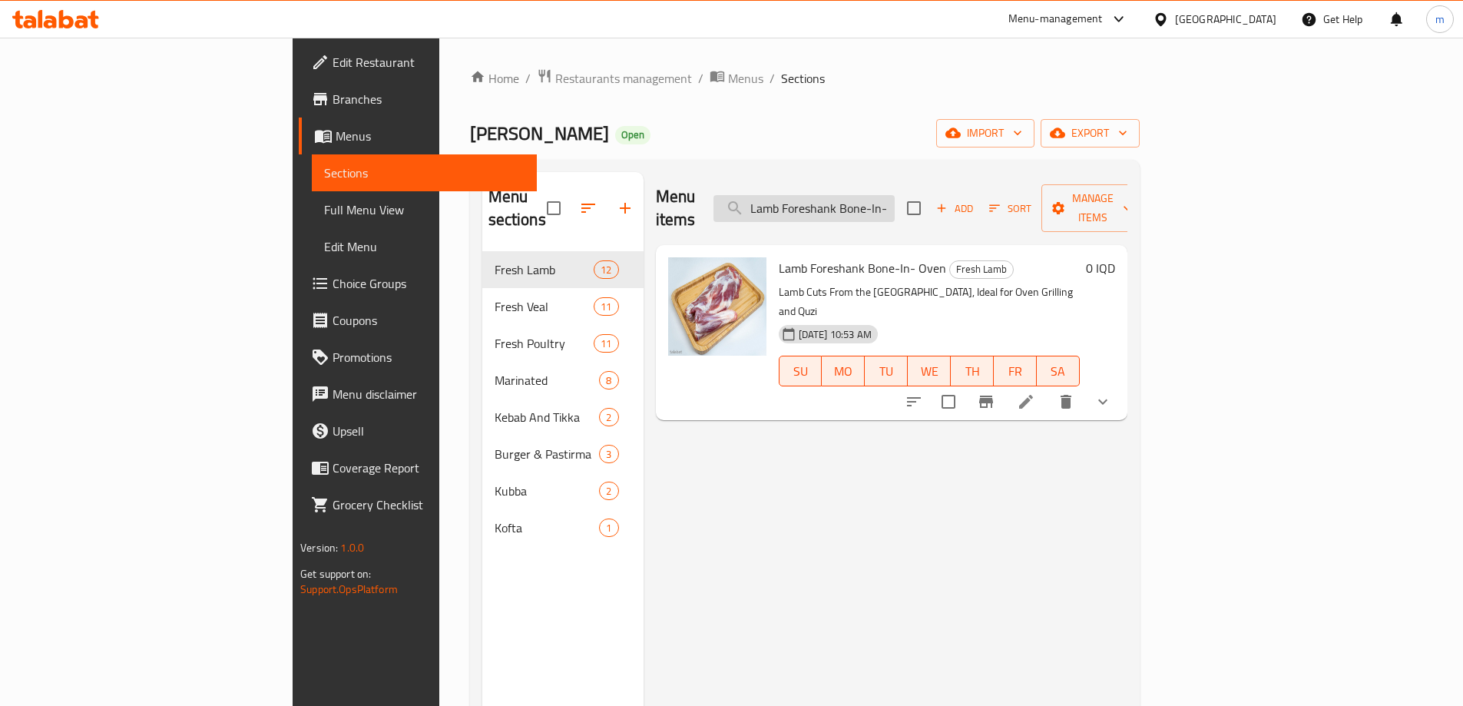
click at [877, 202] on input "Lamb Foreshank Bone-In-" at bounding box center [804, 208] width 181 height 27
click at [895, 196] on input "Foreshank Bone-In-" at bounding box center [804, 208] width 181 height 27
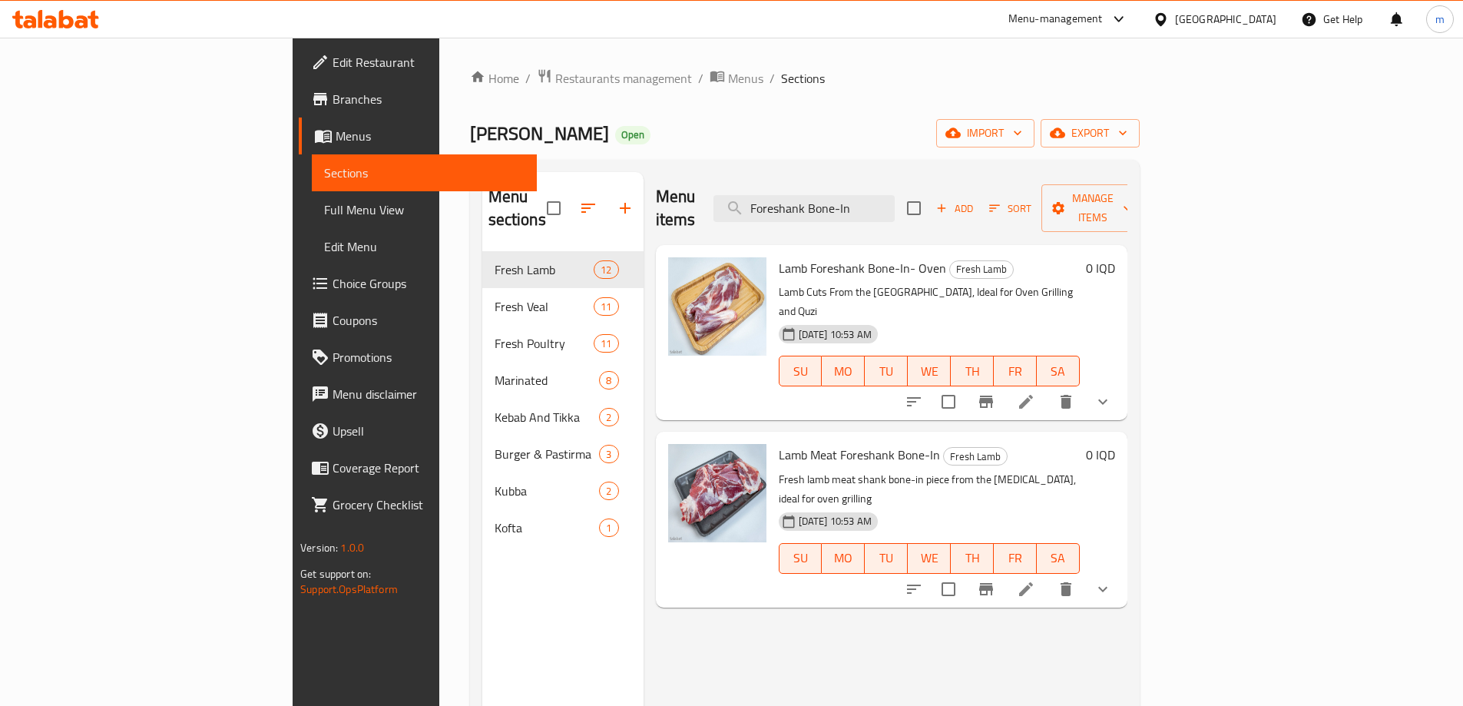
type input "Foreshank Bone-In"
click at [842, 443] on span "Lamb Meat Foreshank Bone-In" at bounding box center [859, 454] width 161 height 23
copy h6 "Lamb Meat Foreshank Bone-In"
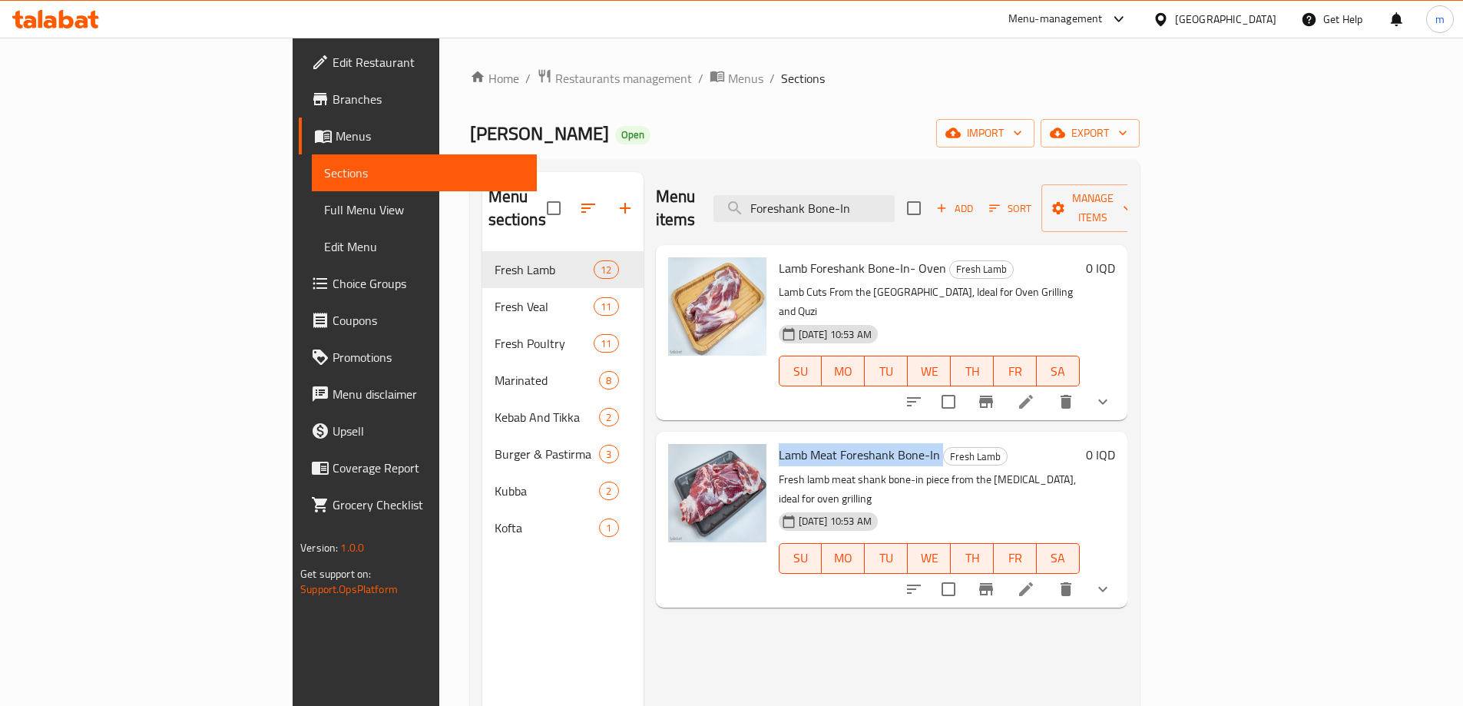
click at [1036, 580] on icon at bounding box center [1026, 589] width 18 height 18
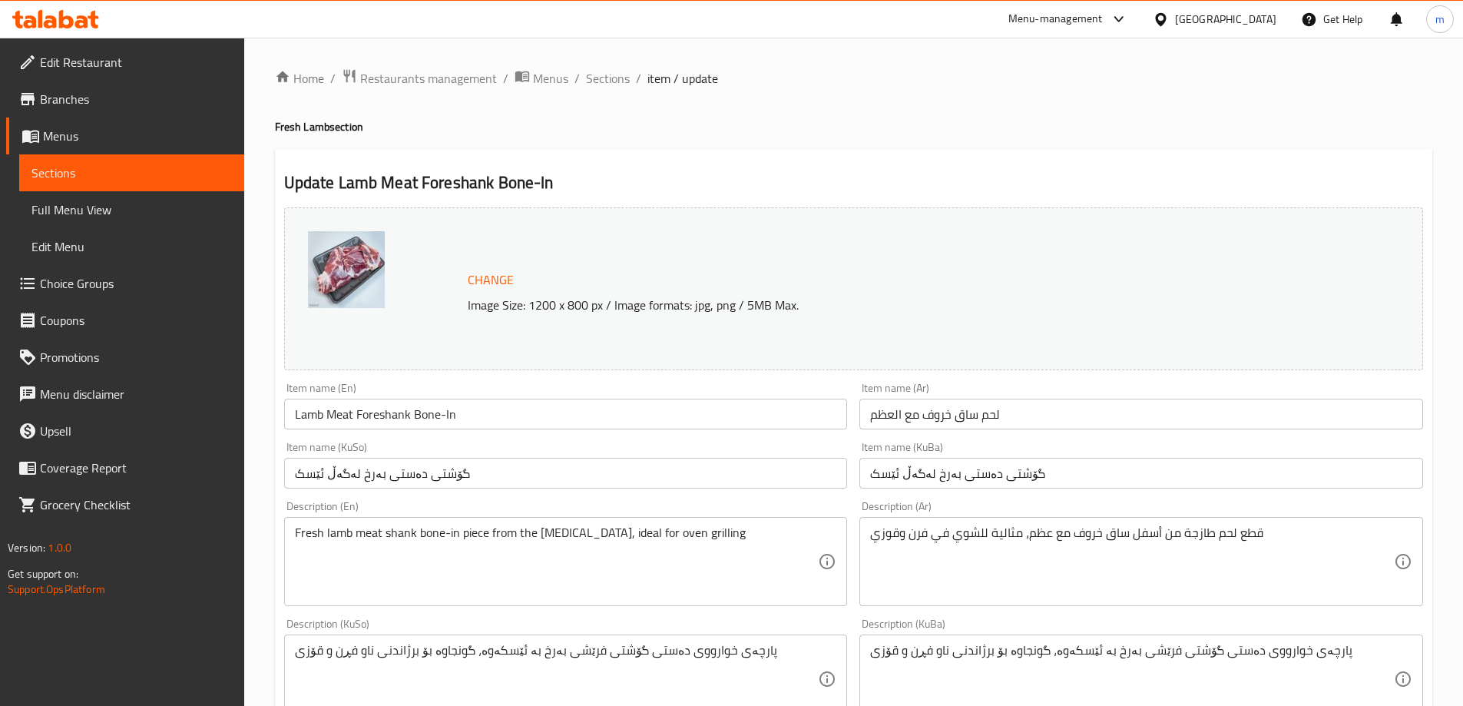
click at [997, 468] on input "گۆشتی دەستی بەرخ لەگەڵ ئێسک" at bounding box center [1142, 473] width 564 height 31
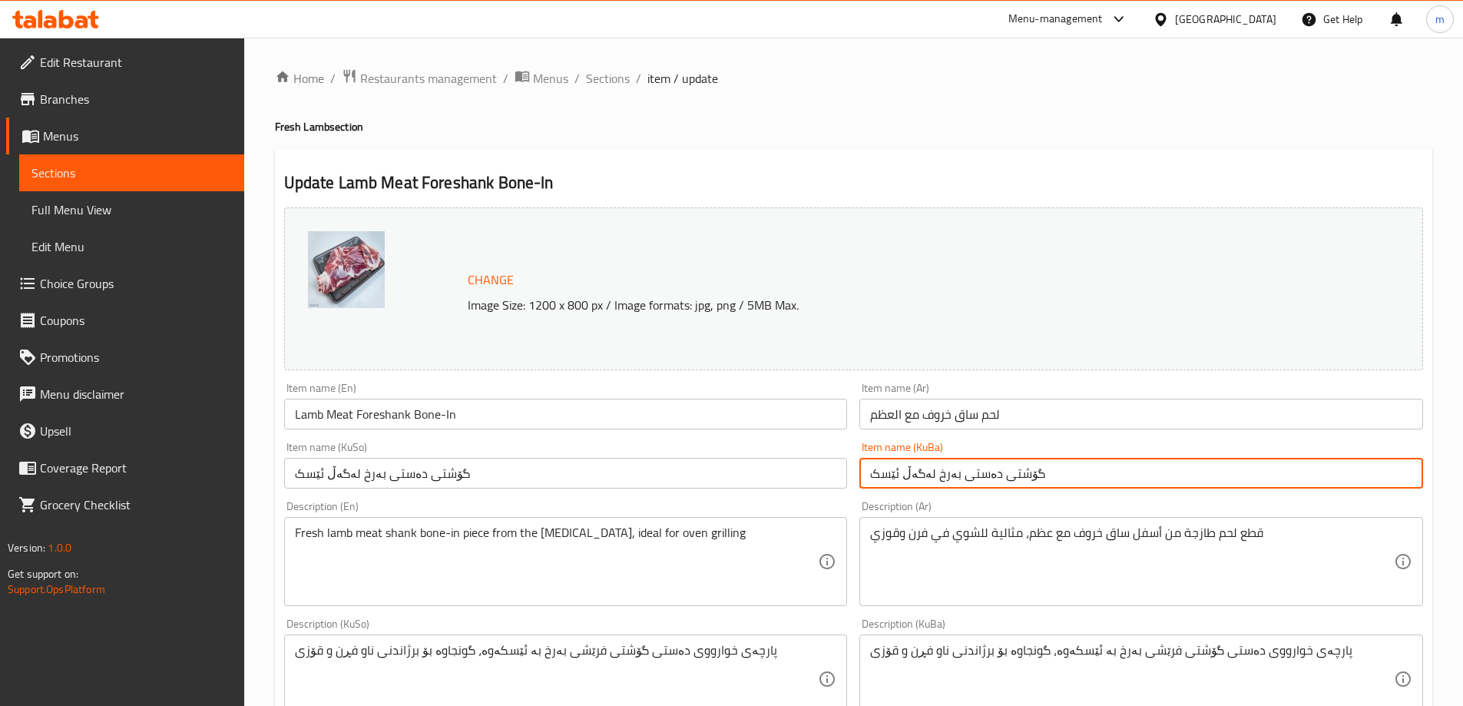
click at [997, 468] on input "گۆشتی دەستی بەرخ لەگەڵ ئێسک" at bounding box center [1142, 473] width 564 height 31
paste input "text"
type input "گۆشتی دەستی بەرخ"
click at [797, 489] on div "Item name (KuSo) گۆشتی دەستی بەرخ لەگەڵ ئێسک Item name (KuSo)" at bounding box center [566, 465] width 576 height 59
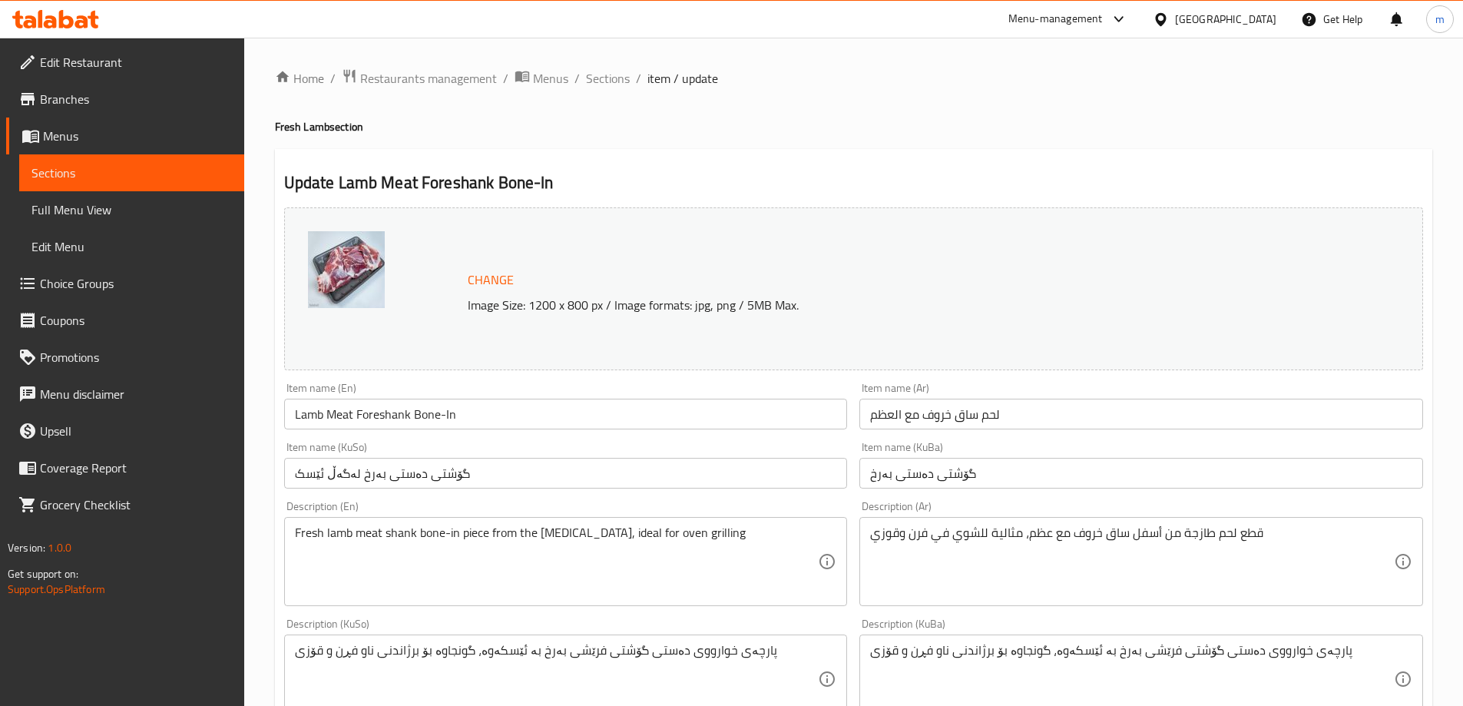
click at [791, 480] on input "گۆشتی دەستی بەرخ لەگەڵ ئێسک" at bounding box center [566, 473] width 564 height 31
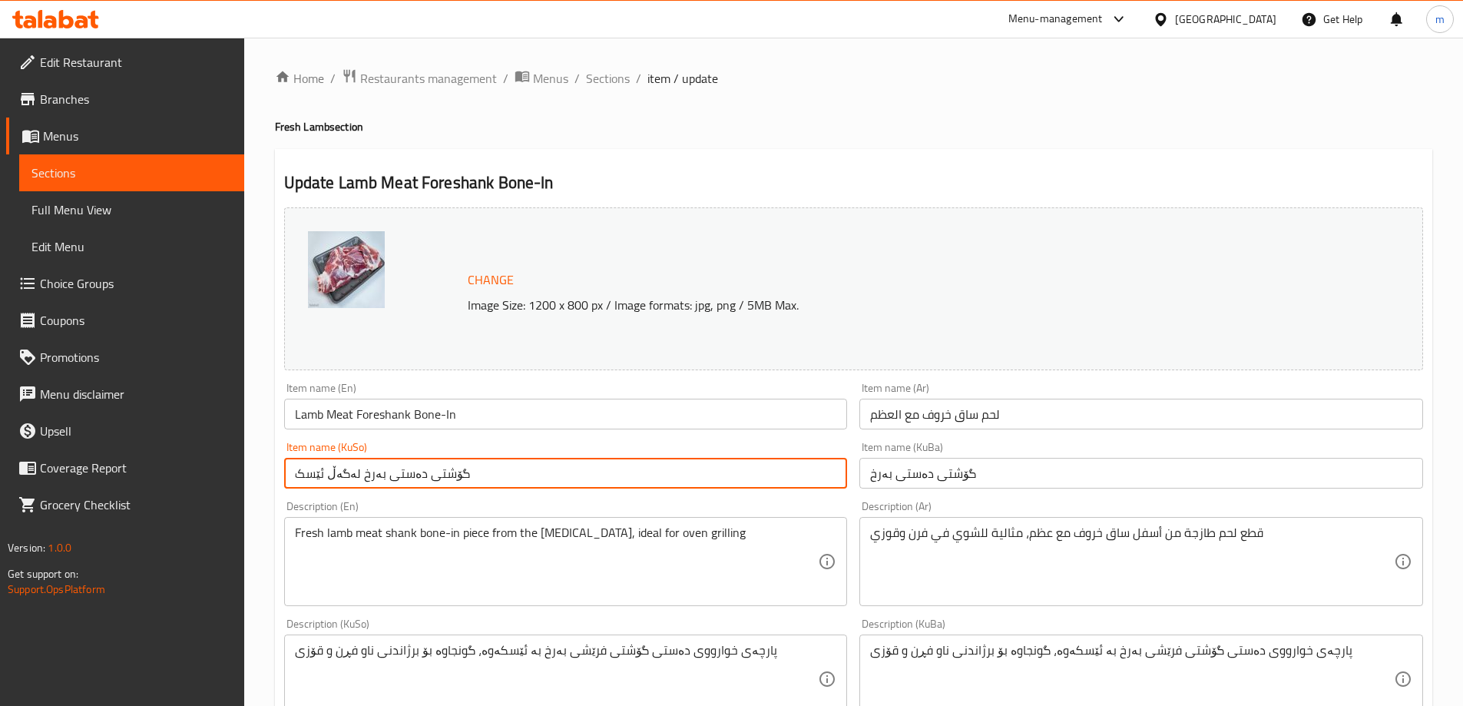
click at [791, 480] on input "گۆشتی دەستی بەرخ لەگەڵ ئێسک" at bounding box center [566, 473] width 564 height 31
paste input "text"
type input "گۆشتی دەستی بەرخ"
click at [967, 398] on div "Item name (Ar) لحم ساق خروف مع العظم Item name (Ar)" at bounding box center [1142, 406] width 564 height 47
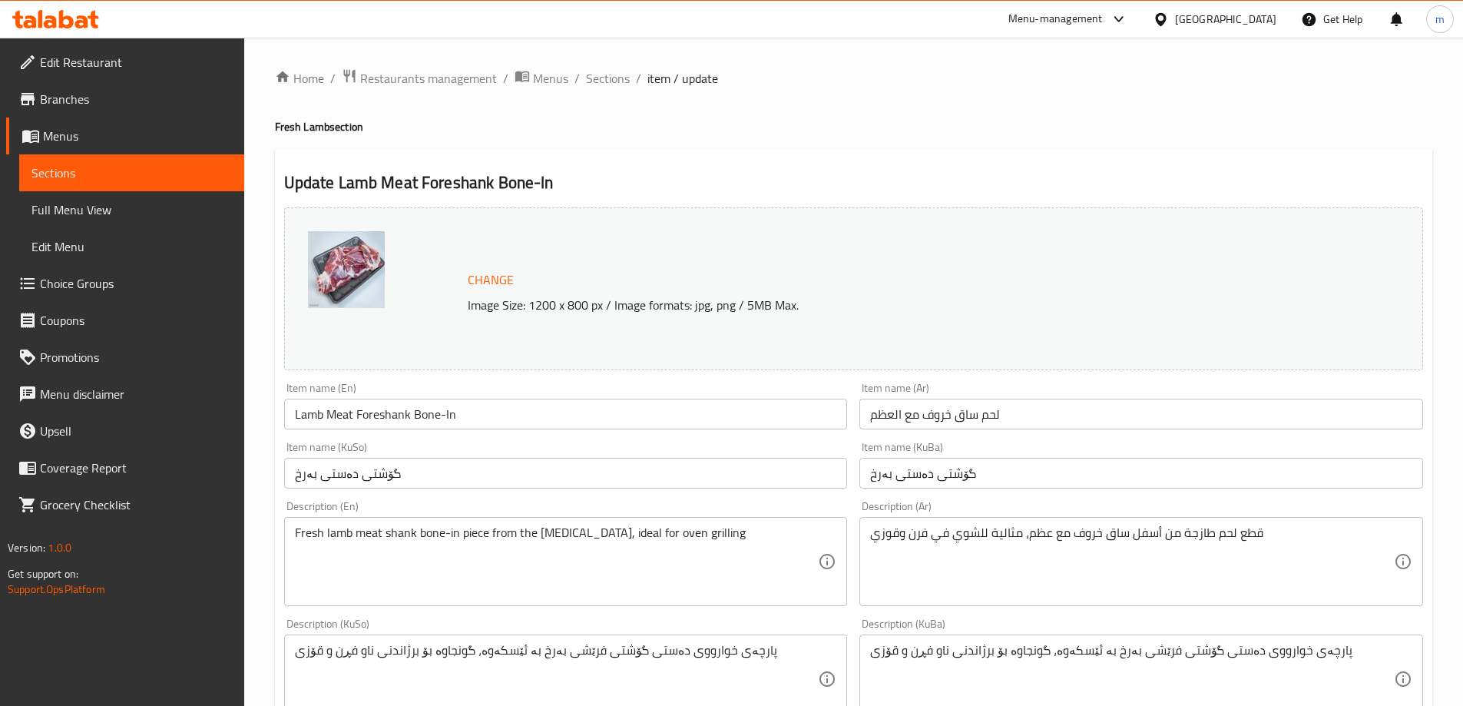
click at [967, 398] on div "Item name (Ar) لحم ساق خروف مع العظم Item name (Ar)" at bounding box center [1142, 406] width 564 height 47
click at [966, 403] on input "لحم ساق خروف مع العظم" at bounding box center [1142, 414] width 564 height 31
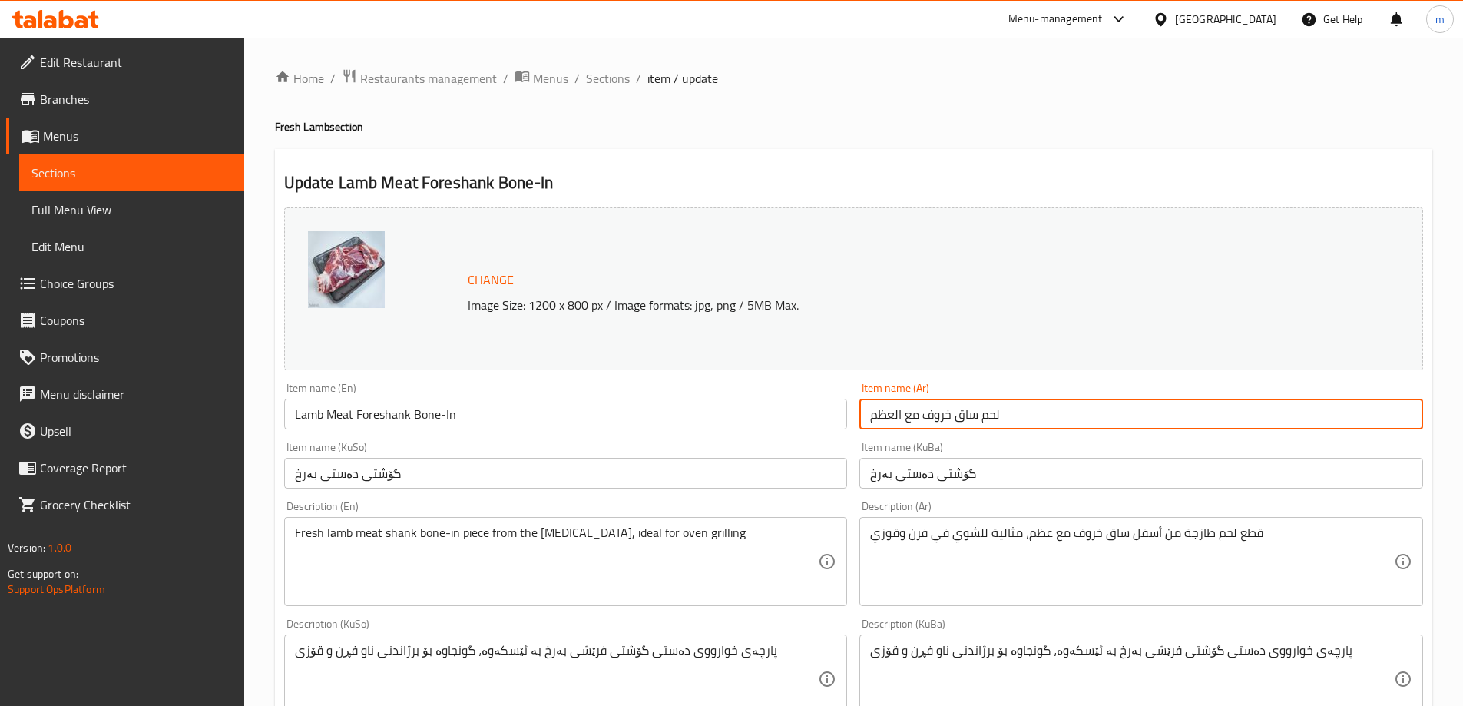
click at [966, 406] on input "لحم ساق خروف مع العظم" at bounding box center [1142, 414] width 564 height 31
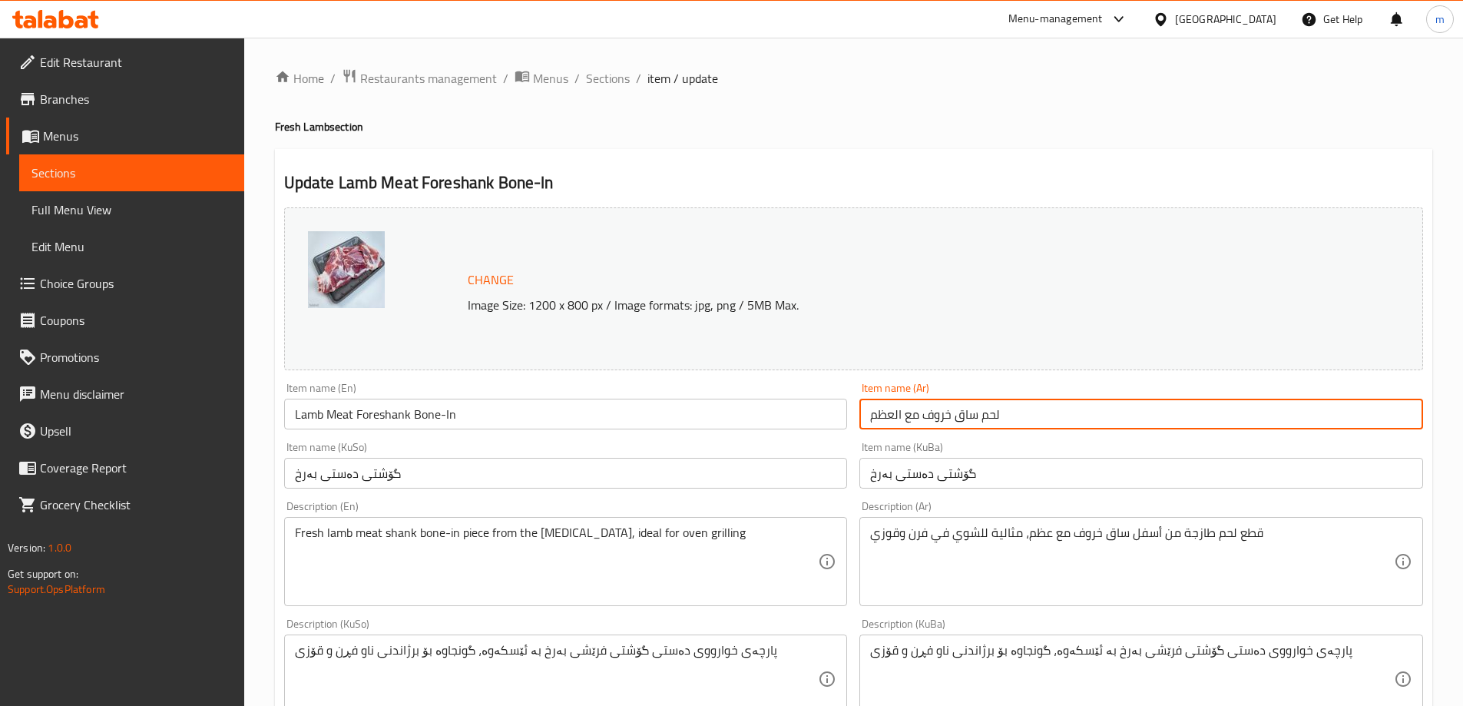
paste input "text"
type input "ساق خروف مع العظم"
click at [493, 412] on input "Lamb Meat Foreshank Bone-In" at bounding box center [566, 414] width 564 height 31
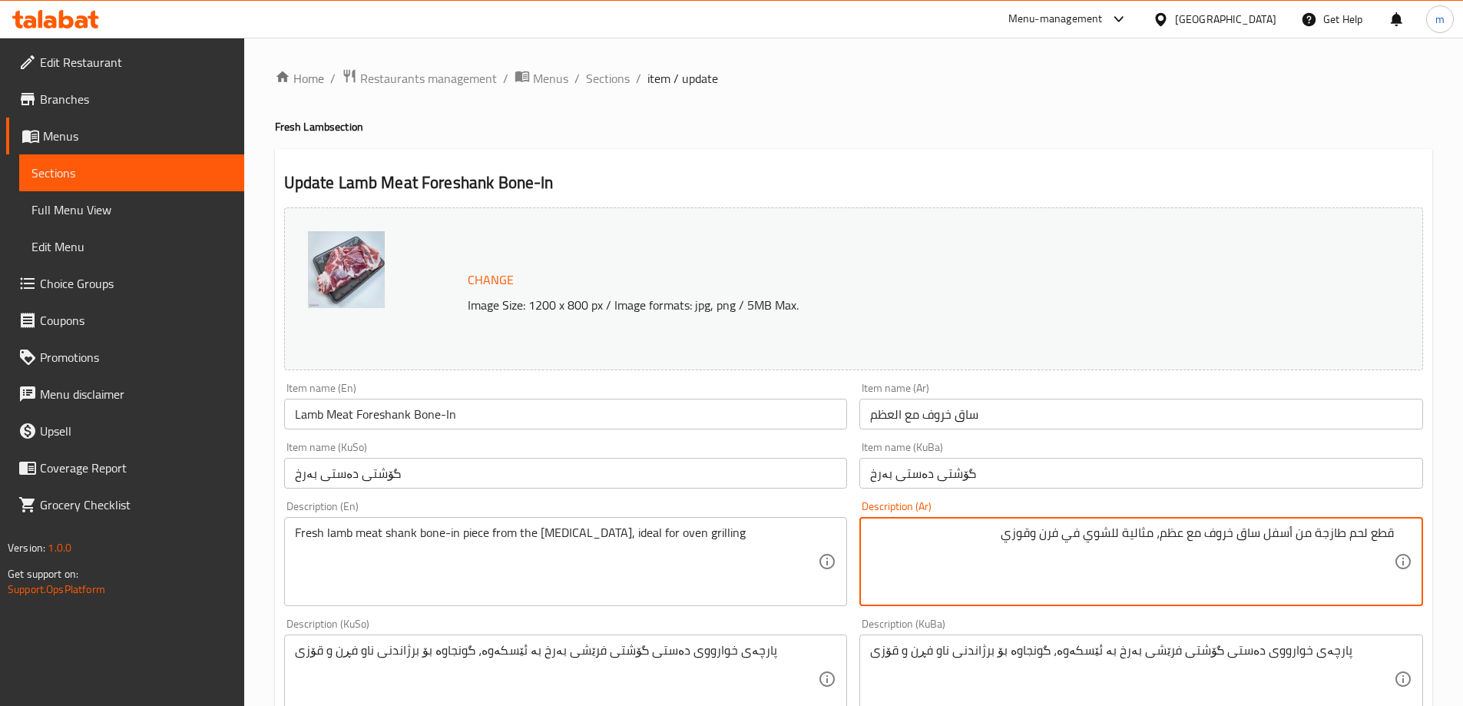
click at [1045, 544] on textarea "قطع لحم طازجة من أسفل ساق خروف مع عظم، مثالية للشوي في فرن وقوزي" at bounding box center [1132, 561] width 524 height 73
click at [976, 538] on textarea "قطع لحم طازجة من أسفل ساق خروف مع عظم، مثالية للشوي في فرن وقوزي" at bounding box center [1132, 561] width 524 height 73
paste textarea "قطع لحم طازجة من أسفل ساق الخروف، مثالية للشوي في الفرن والقوزي"
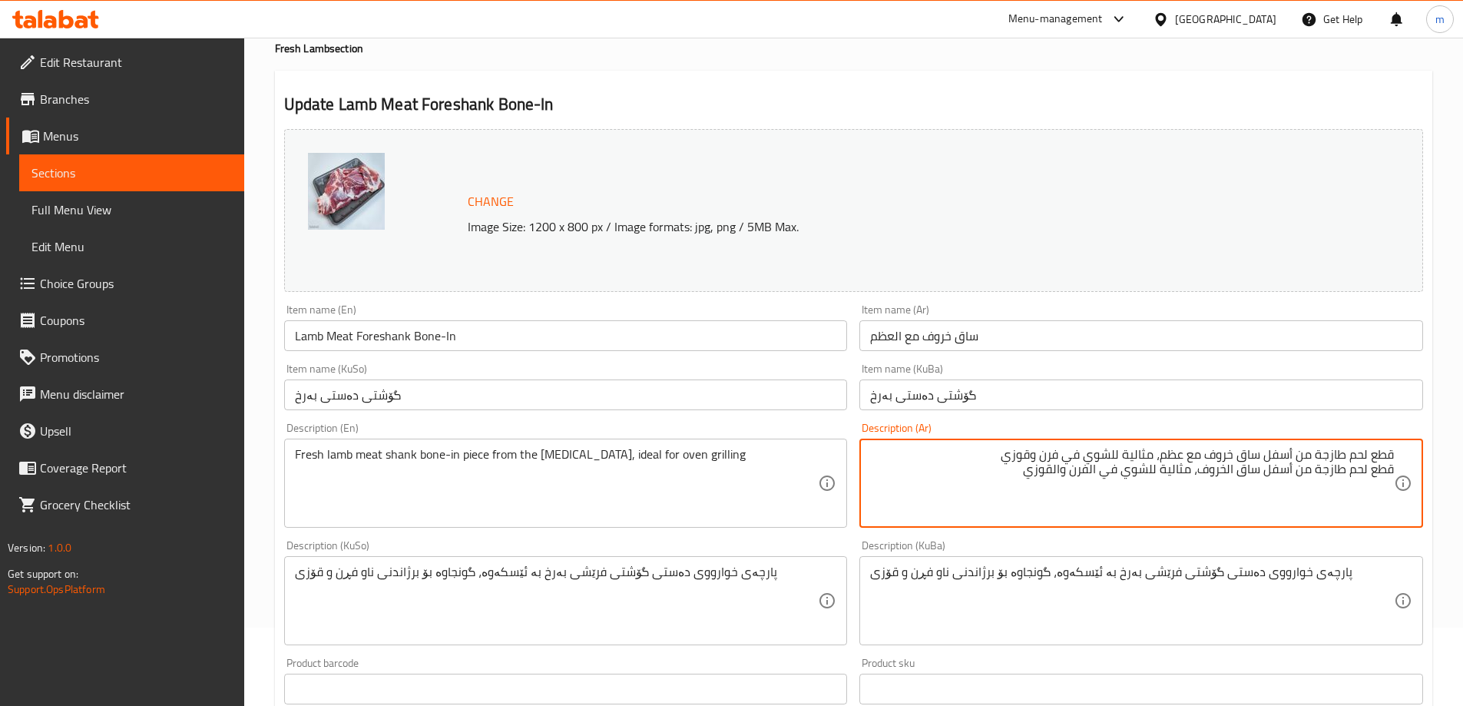
scroll to position [128, 0]
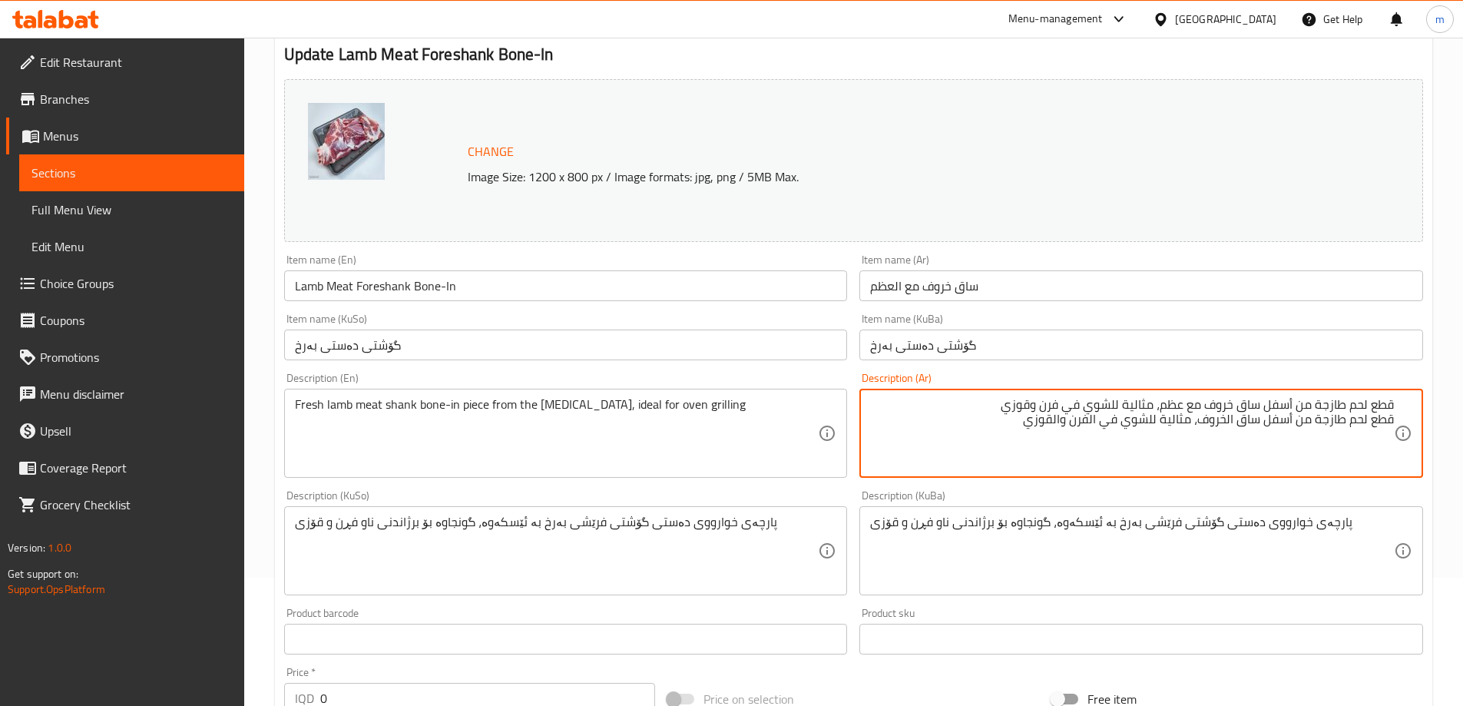
click at [1064, 403] on textarea "قطع لحم طازجة من أسفل ساق خروف مع عظم، مثالية للشوي في فرن وقوزي قطع لحم طازجة …" at bounding box center [1132, 433] width 524 height 73
click at [1142, 446] on textarea "قطع لحم طازجة من أسفل ساق خروف مع عظم، مثالية للشوي في فرن وقوزي قطع لحم طازجة …" at bounding box center [1132, 433] width 524 height 73
paste textarea
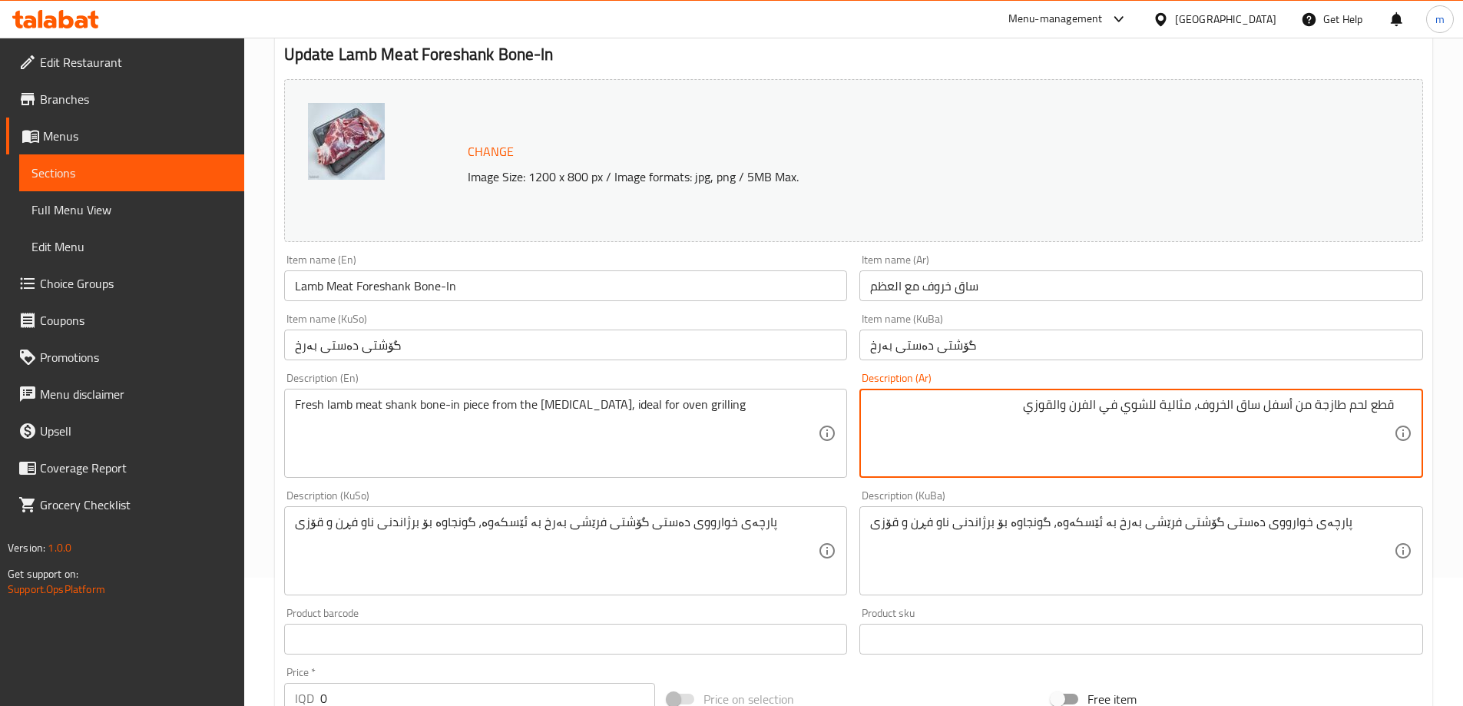
type textarea "قطع لحم طازجة من أسفل ساق الخروف، مثالية للشوي في الفرن والقوزي"
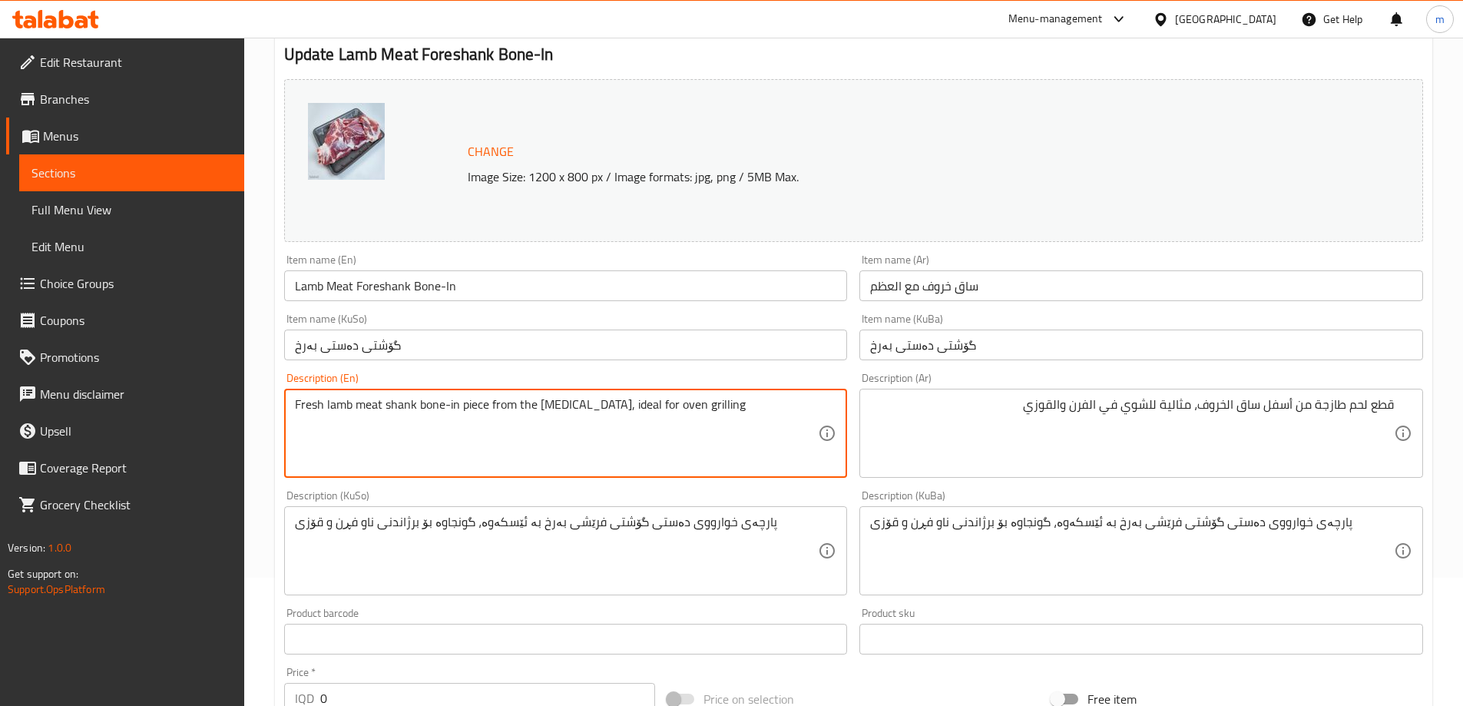
paste textarea "Fresh Lamb Shank Bone-in from the Lower Leg, Ideal for Oven Grilling"
paste textarea
type textarea "Fresh Lamb Shank Bone-in from the Lower Leg, Ideal for Oven Grilling"
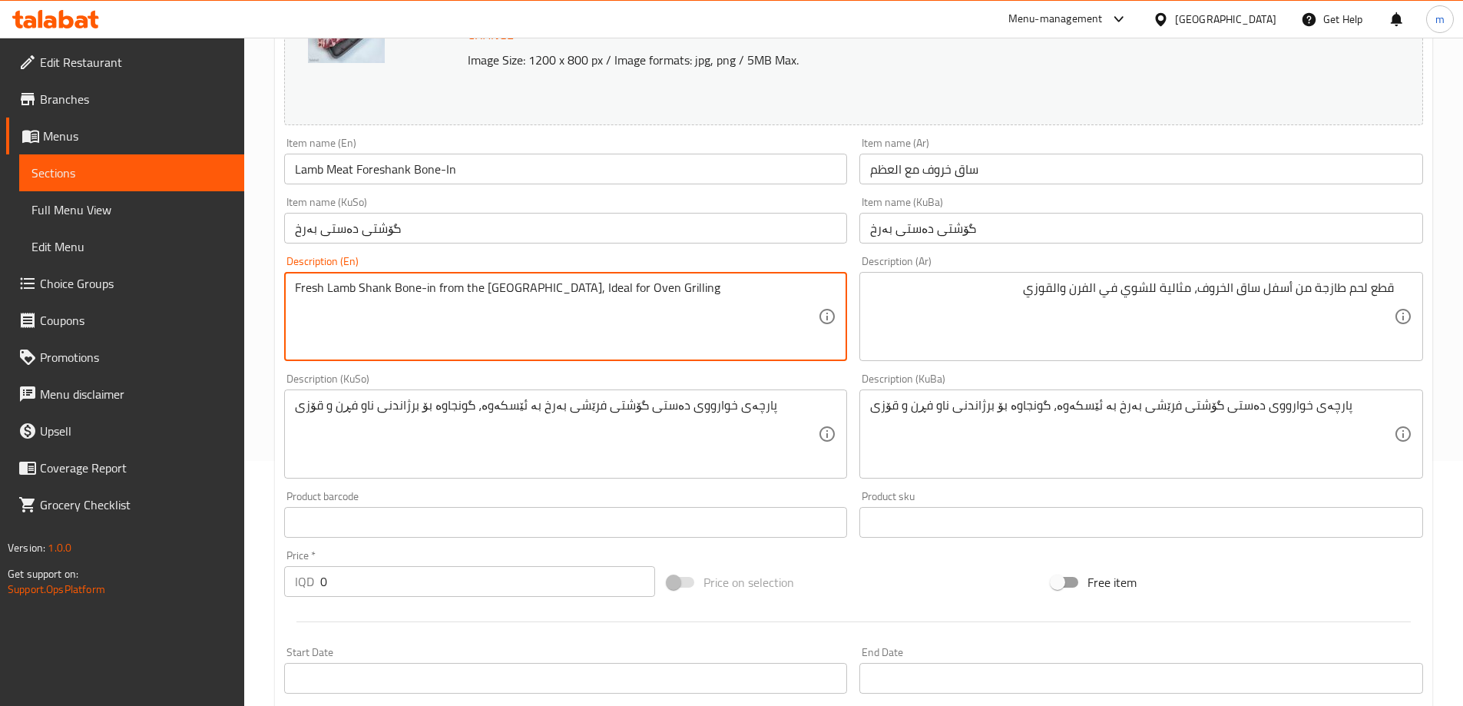
scroll to position [384, 0]
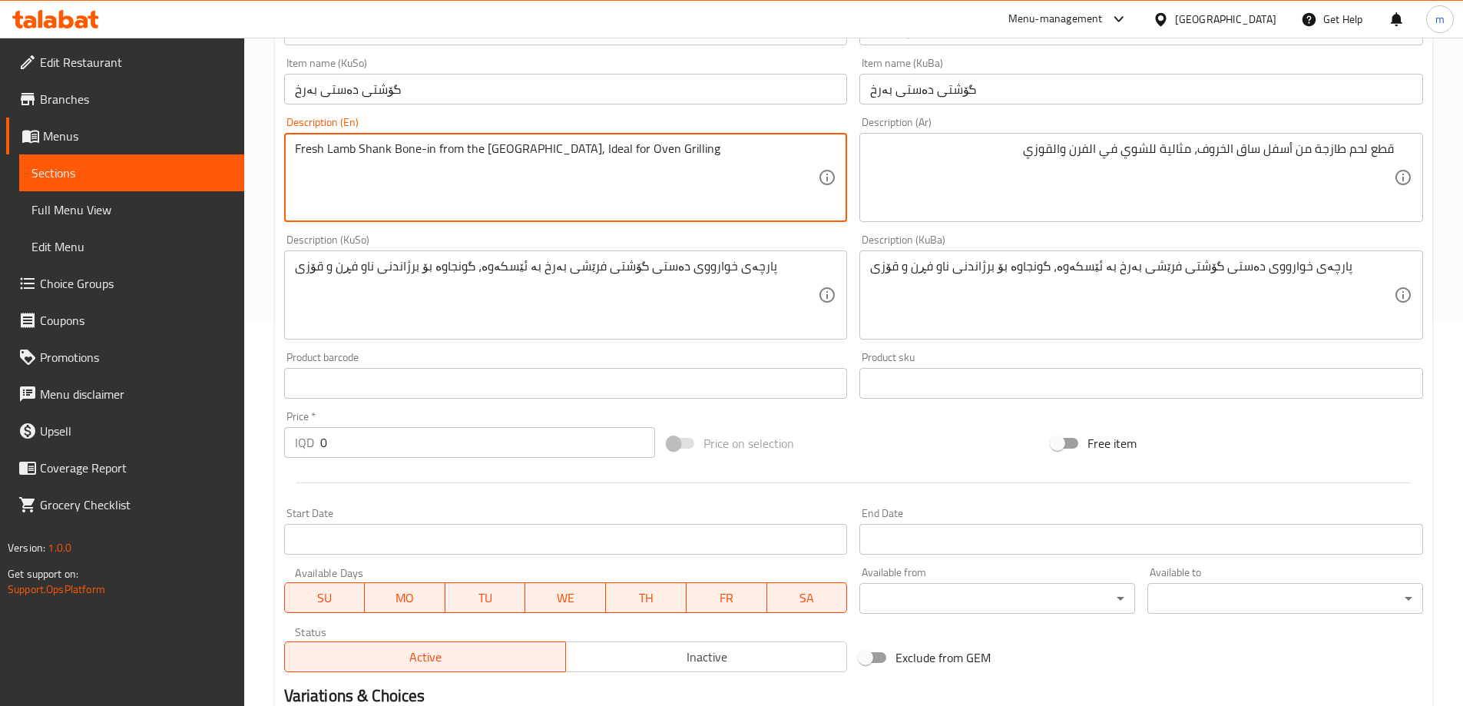
click at [1227, 248] on div "Description (KuBa) پارچەی خوارووی دەستی گۆشتی فرێشی بەرخ بە ئێسکەوە، گونجاوە بۆ…" at bounding box center [1142, 286] width 564 height 105
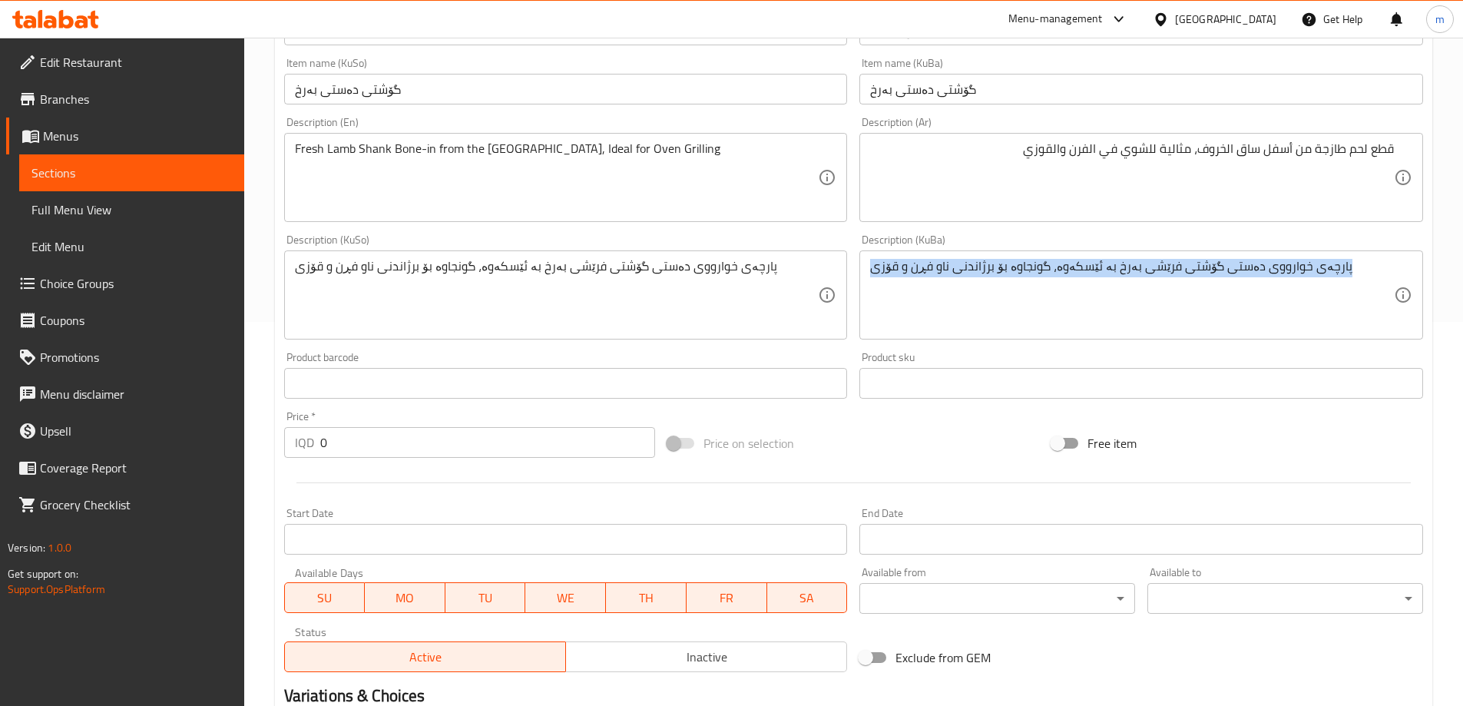
click at [1226, 248] on div "Description (KuBa) پارچەی خوارووی دەستی گۆشتی فرێشی بەرخ بە ئێسکەوە، گونجاوە بۆ…" at bounding box center [1142, 286] width 564 height 105
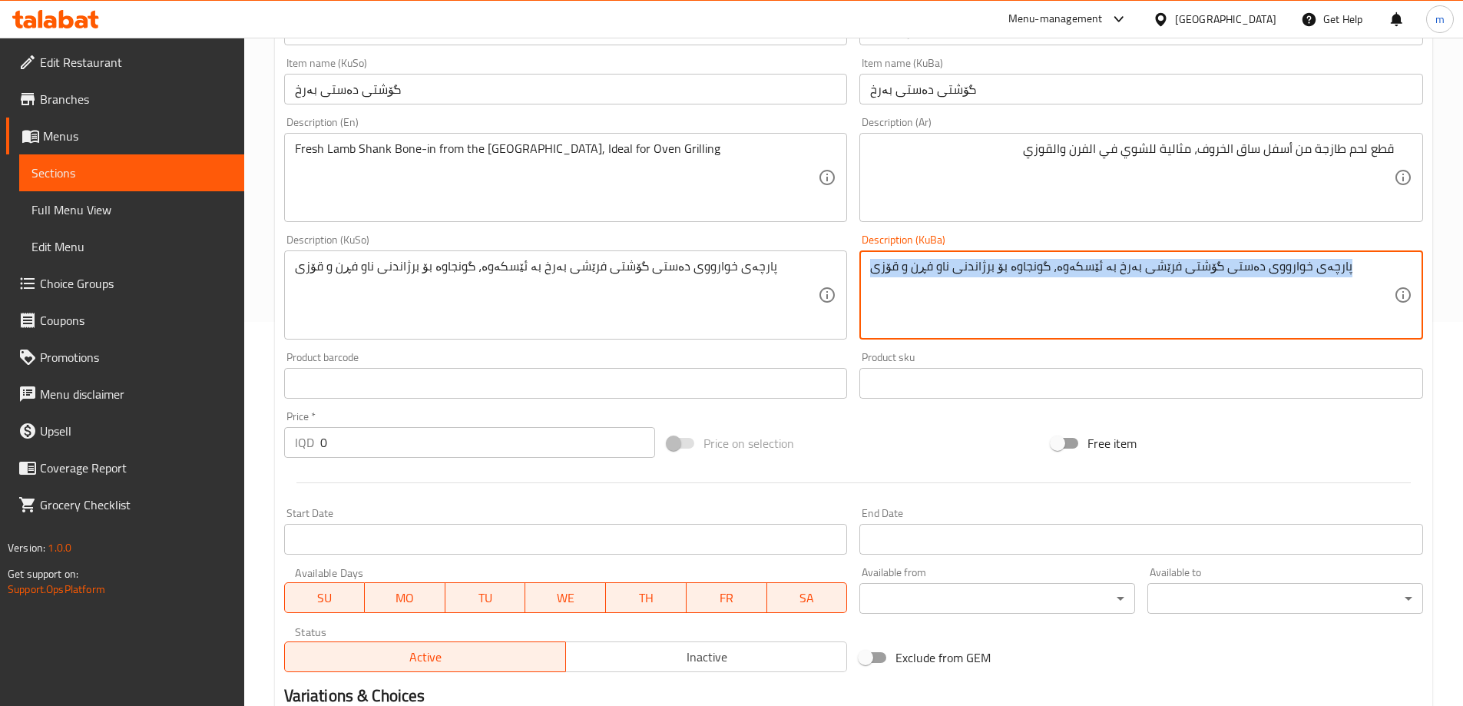
click at [1217, 269] on textarea "پارچەی خوارووی دەستی گۆشتی فرێشی بەرخ بە ئێسکەوە، گونجاوە بۆ برژاندنی ناو فڕن و…" at bounding box center [1132, 295] width 524 height 73
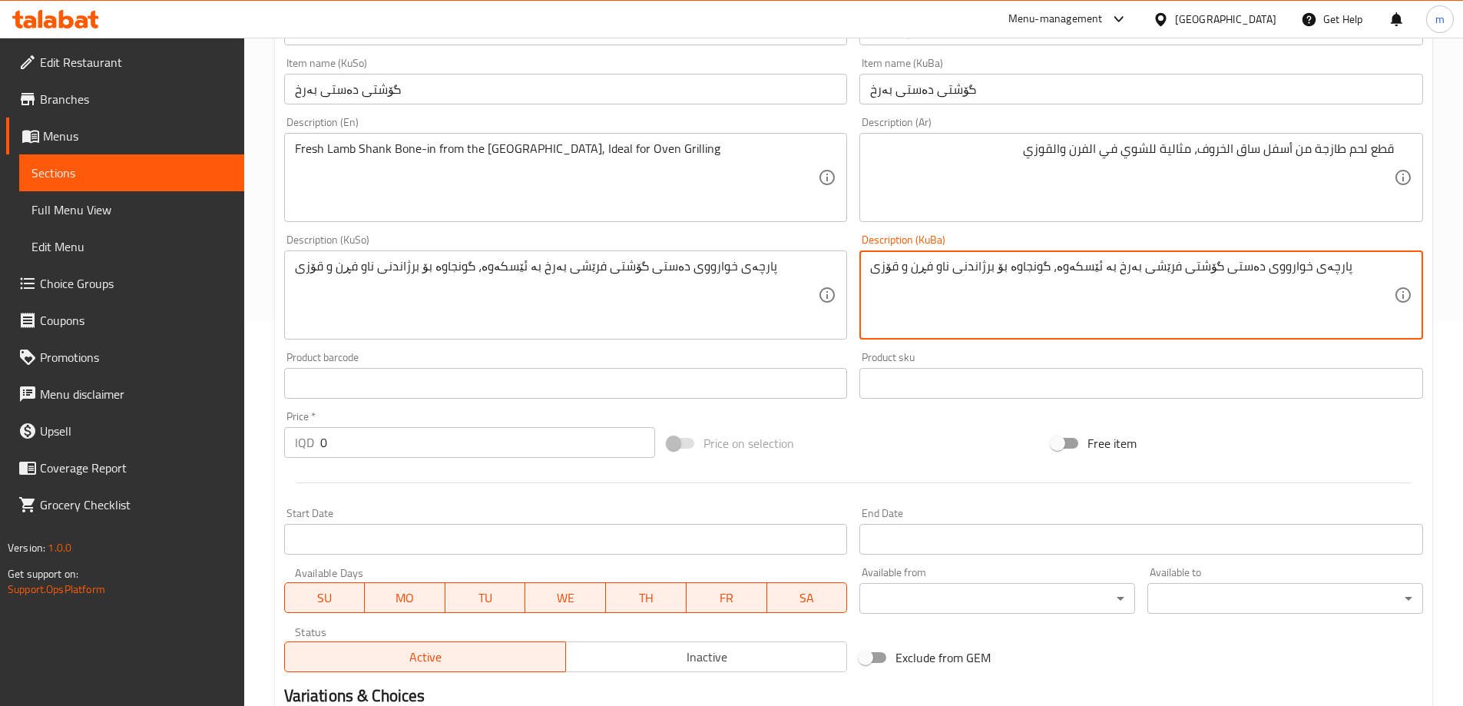
click at [1217, 269] on textarea "پارچەی خوارووی دەستی گۆشتی فرێشی بەرخ بە ئێسکەوە، گونجاوە بۆ برژاندنی ناو فڕن و…" at bounding box center [1132, 295] width 524 height 73
paste textarea "دەس"
type textarea "دەستی فرێشی بەرخ بە ئێسکەوە، گونجاوە بۆ برژاندنی ناو فڕن و قۆزی"
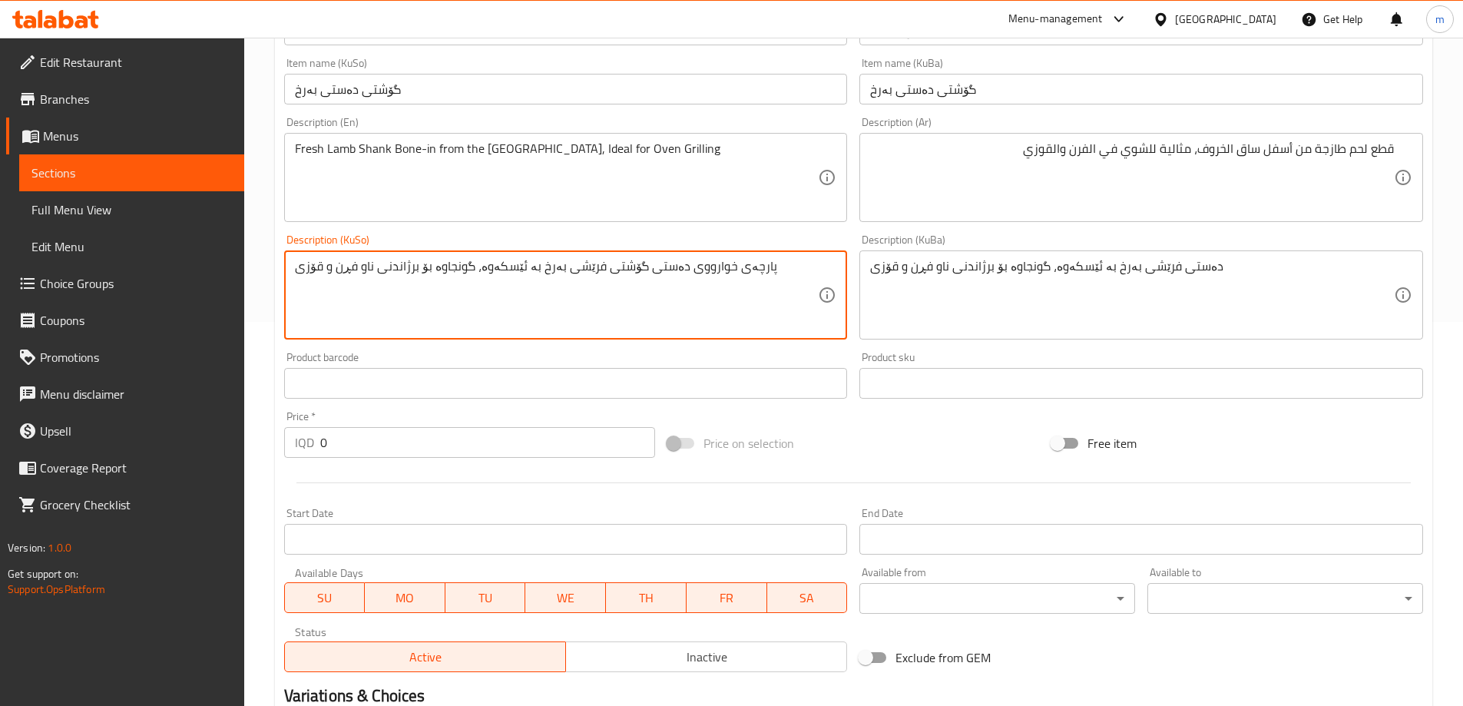
click at [709, 317] on textarea "پارچەی خوارووی دەستی گۆشتی فرێشی بەرخ بە ئێسکەوە، گونجاوە بۆ برژاندنی ناو فڕن و…" at bounding box center [557, 295] width 524 height 73
paste textarea "دەس"
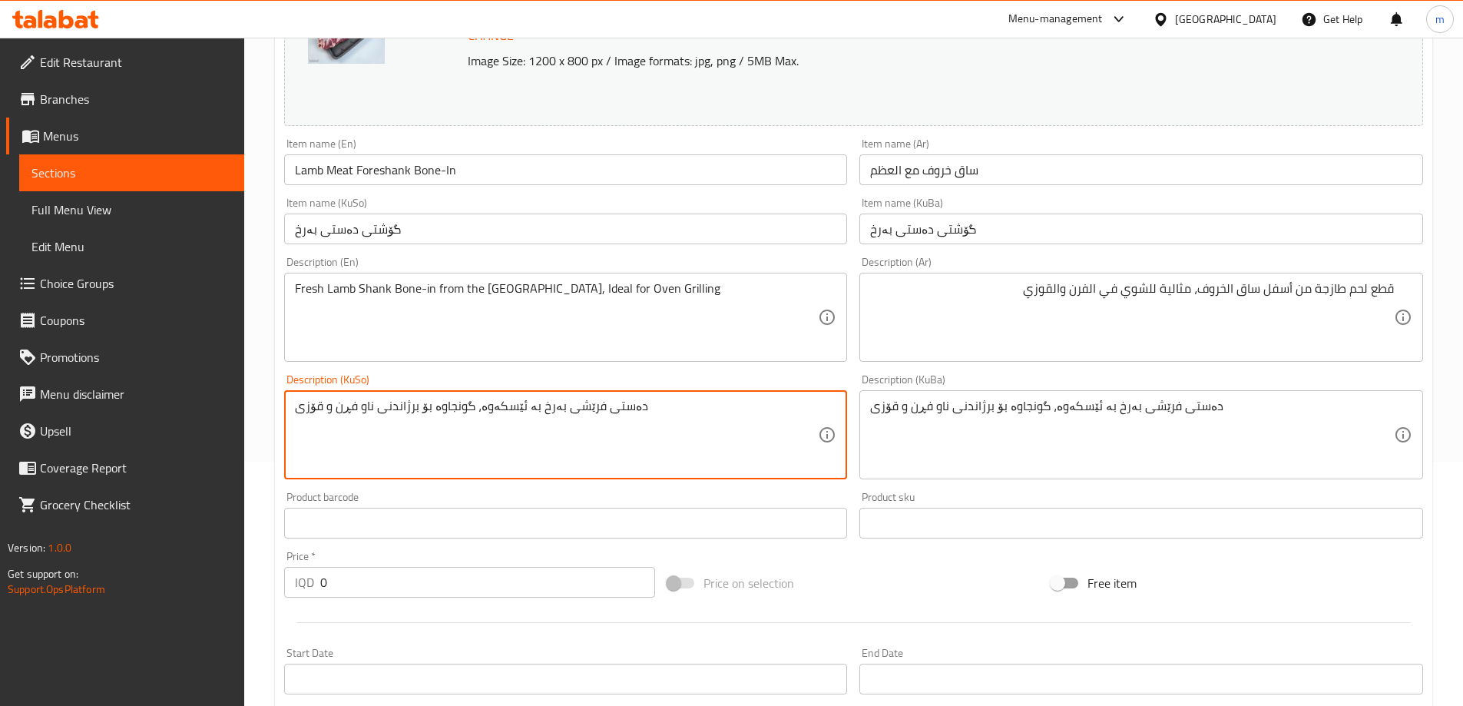
scroll to position [128, 0]
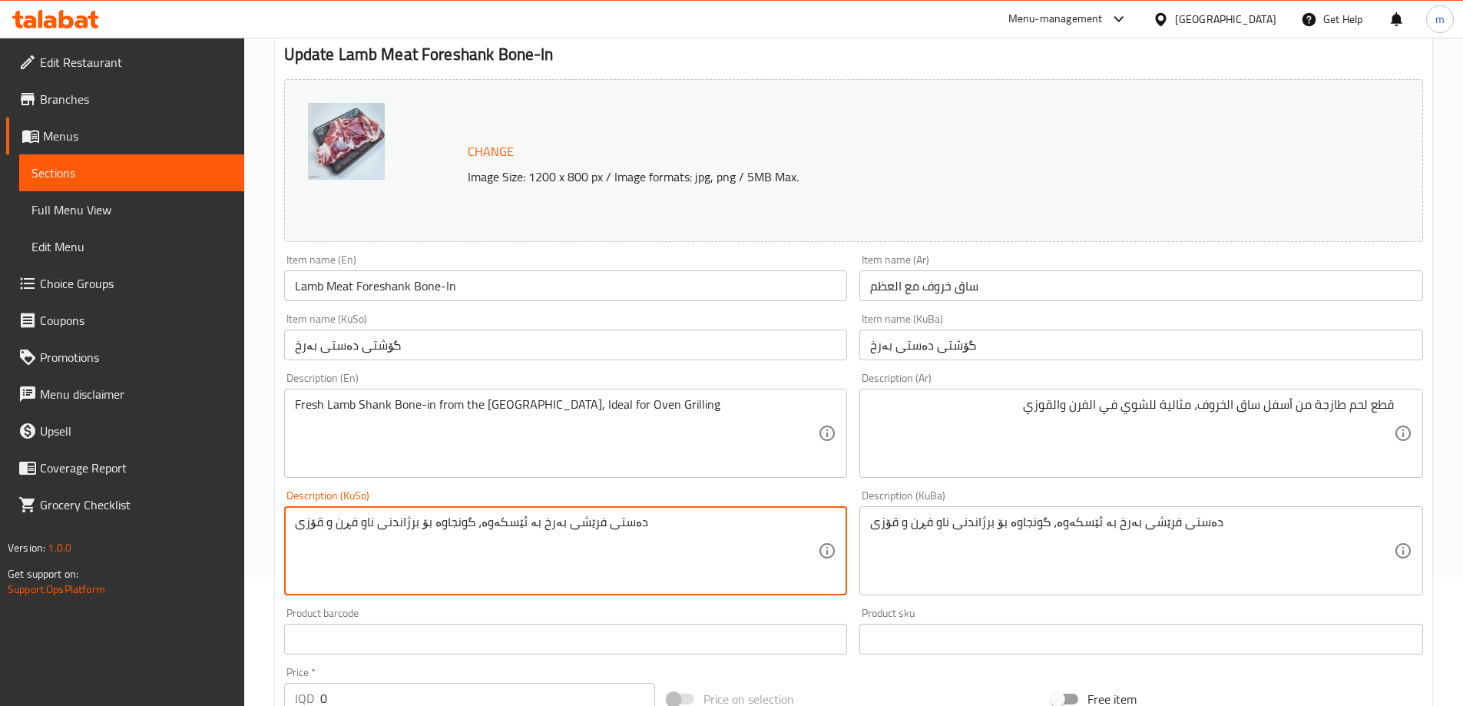
type textarea "دەستی فرێشی بەرخ بە ئێسکەوە، گونجاوە بۆ برژاندنی ناو فڕن و قۆزی"
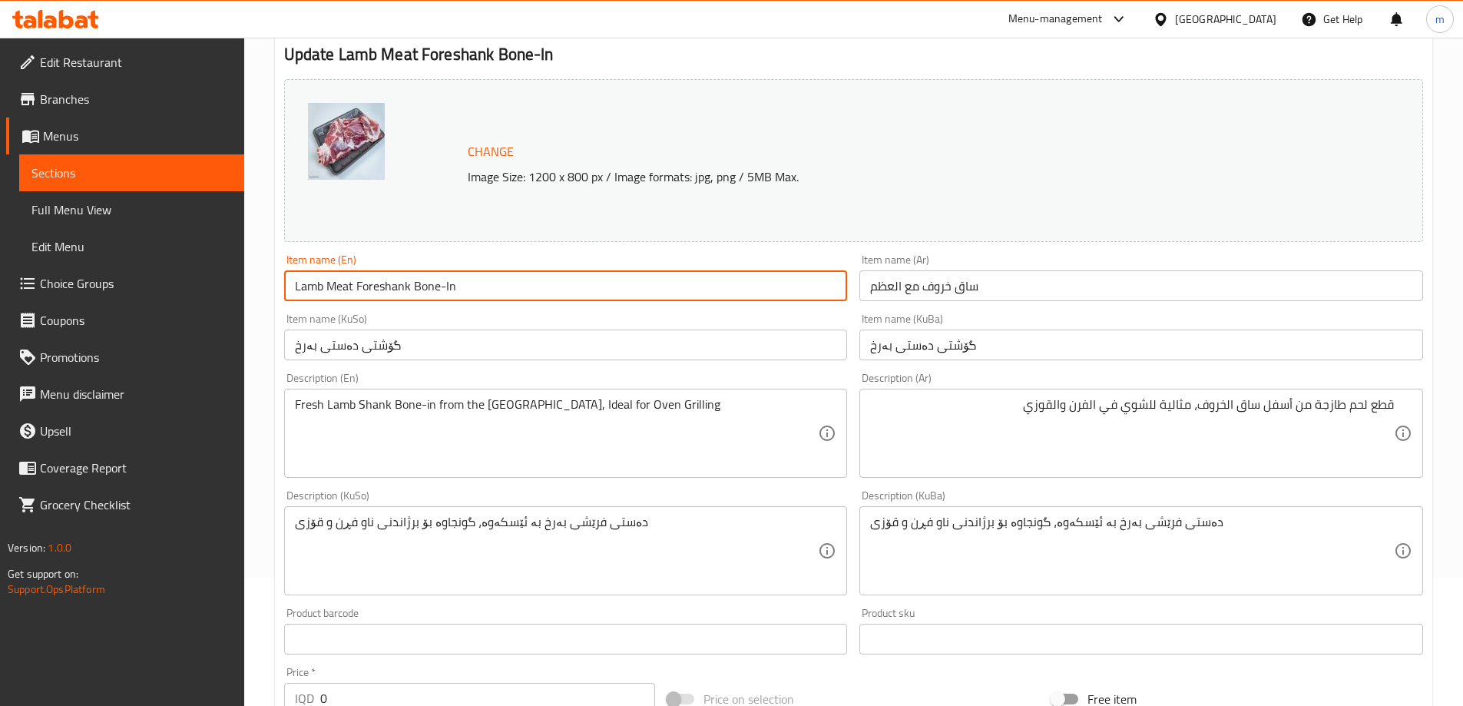
click at [400, 284] on input "Lamb Meat Foreshank Bone-In" at bounding box center [566, 285] width 564 height 31
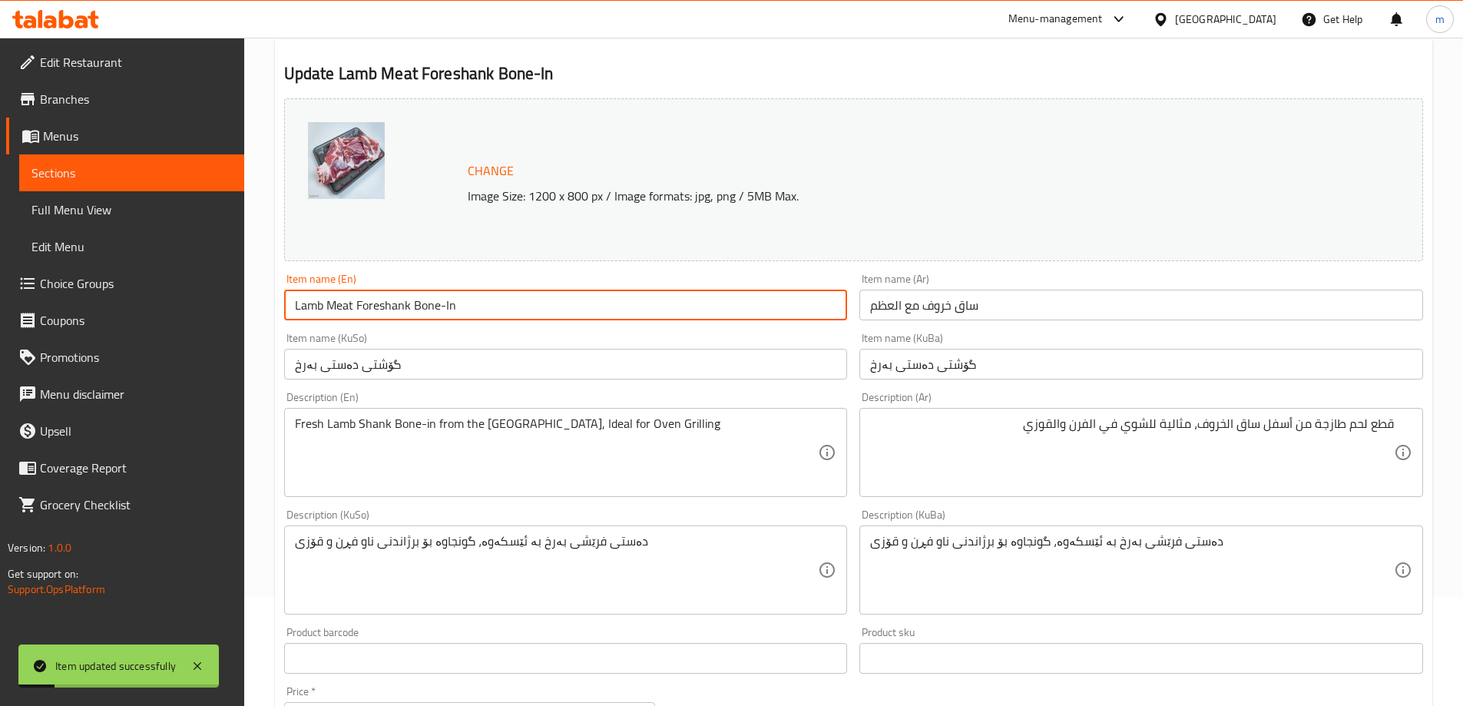
scroll to position [0, 0]
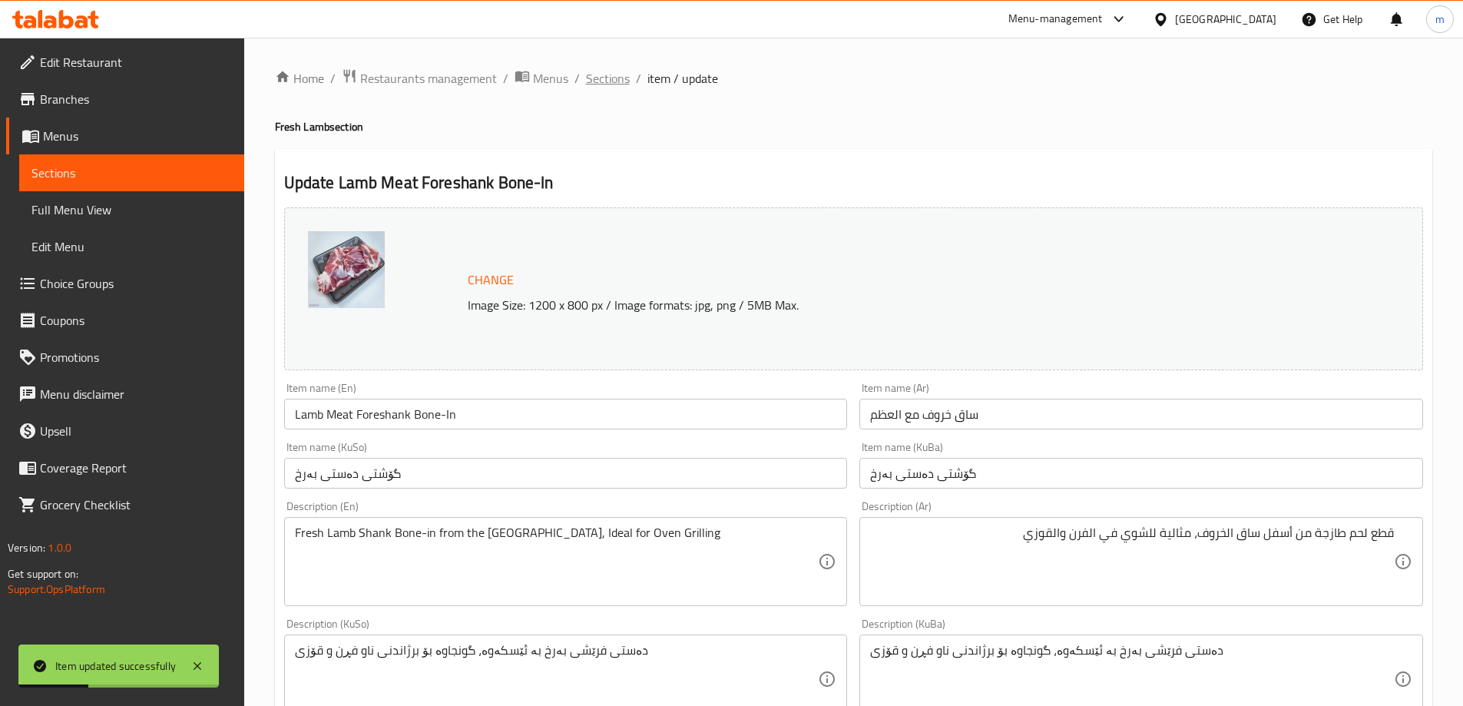
click at [609, 76] on span "Sections" at bounding box center [608, 78] width 44 height 18
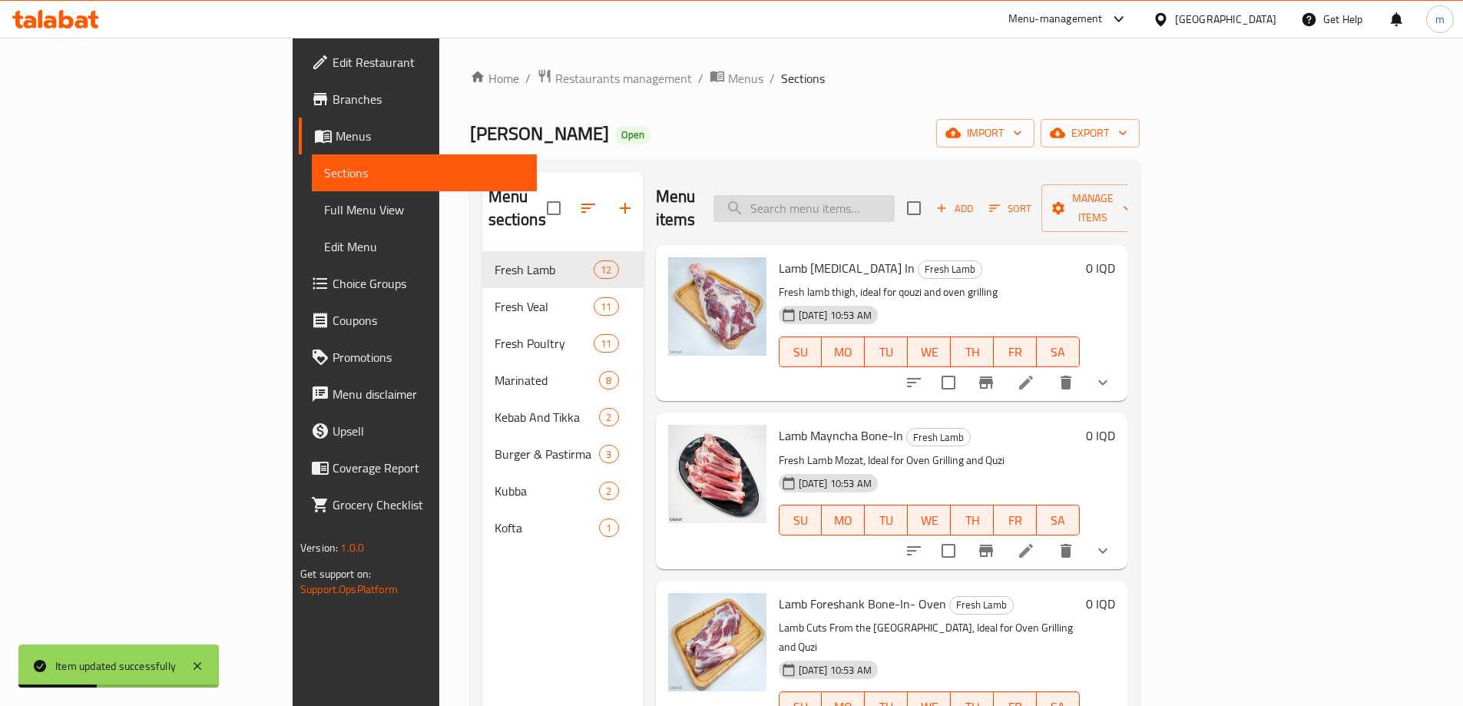
click at [895, 205] on input "search" at bounding box center [804, 208] width 181 height 27
paste input "Lamb Chops"
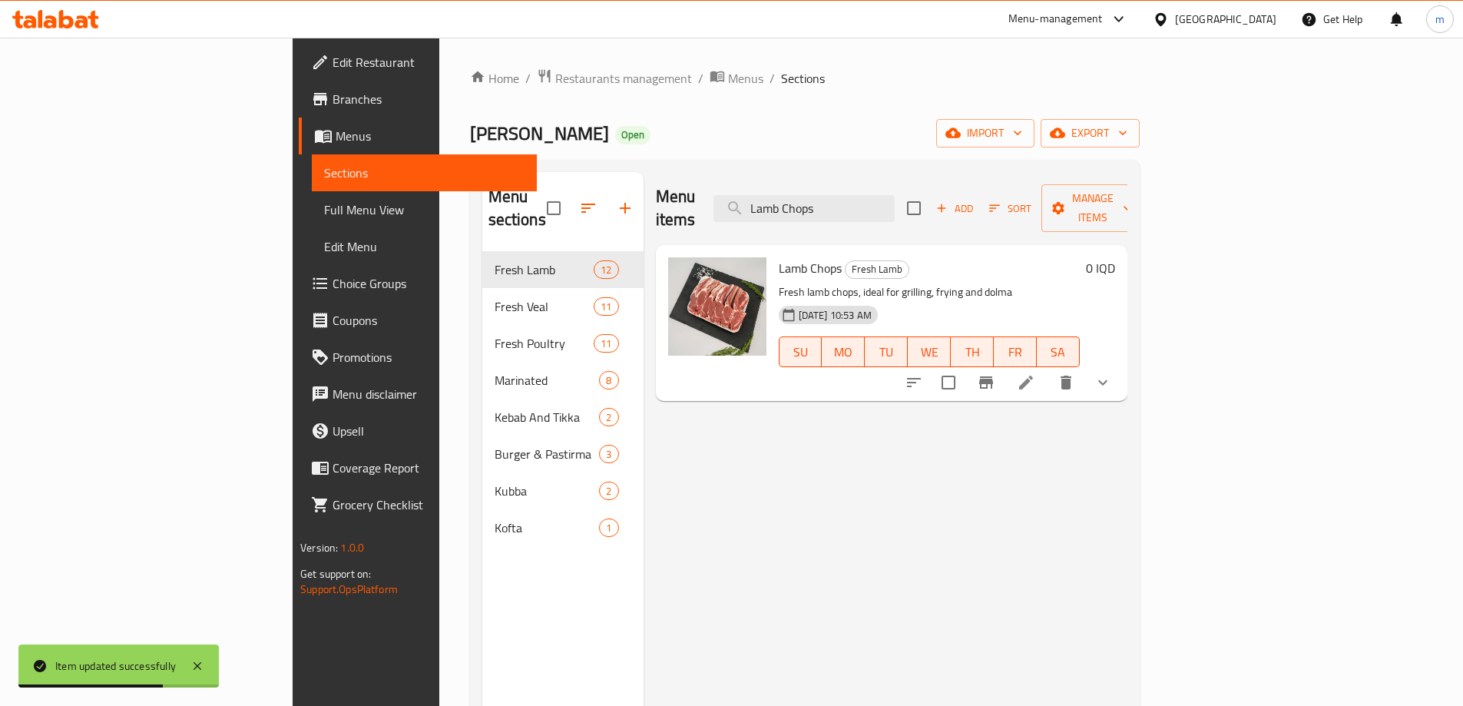
type input "Lamb Chops"
click at [1033, 376] on icon at bounding box center [1026, 383] width 14 height 14
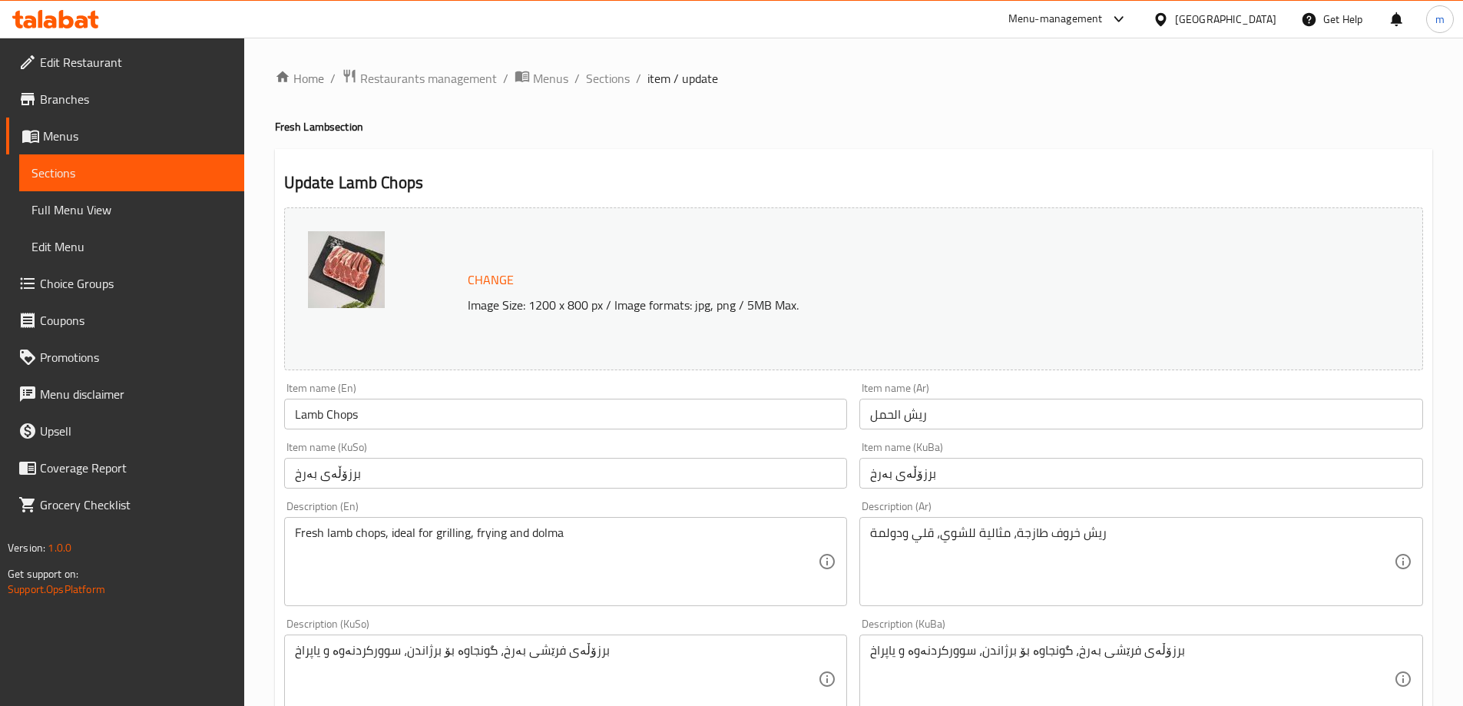
click at [965, 411] on input "ريش الحمل" at bounding box center [1142, 414] width 564 height 31
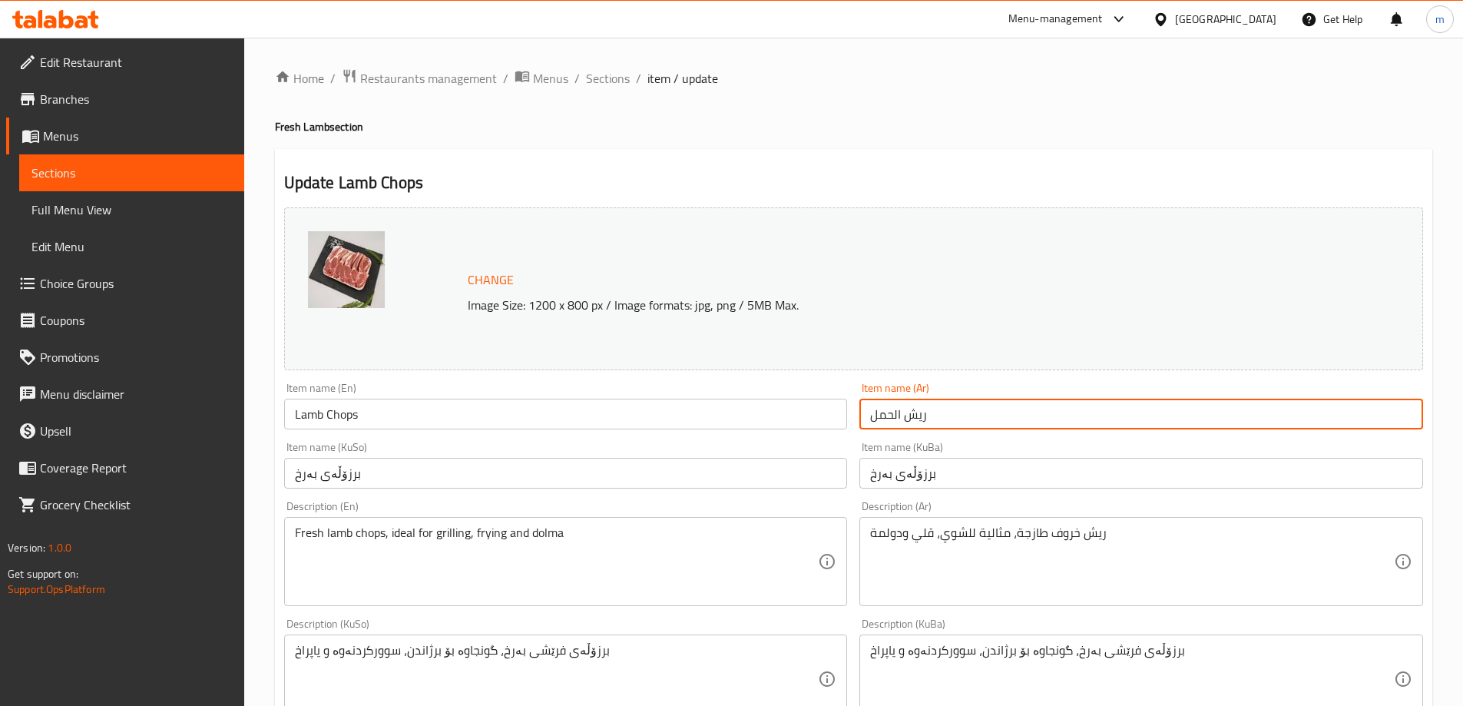
click at [965, 410] on input "ريش الحمل" at bounding box center [1142, 414] width 564 height 31
paste input "روف (أضلاع قصيرة)"
type input "ريش خروف (أضلاع قصيرة)"
click at [1034, 417] on input "ريش خروف (أضلاع قصيرة)" at bounding box center [1142, 414] width 564 height 31
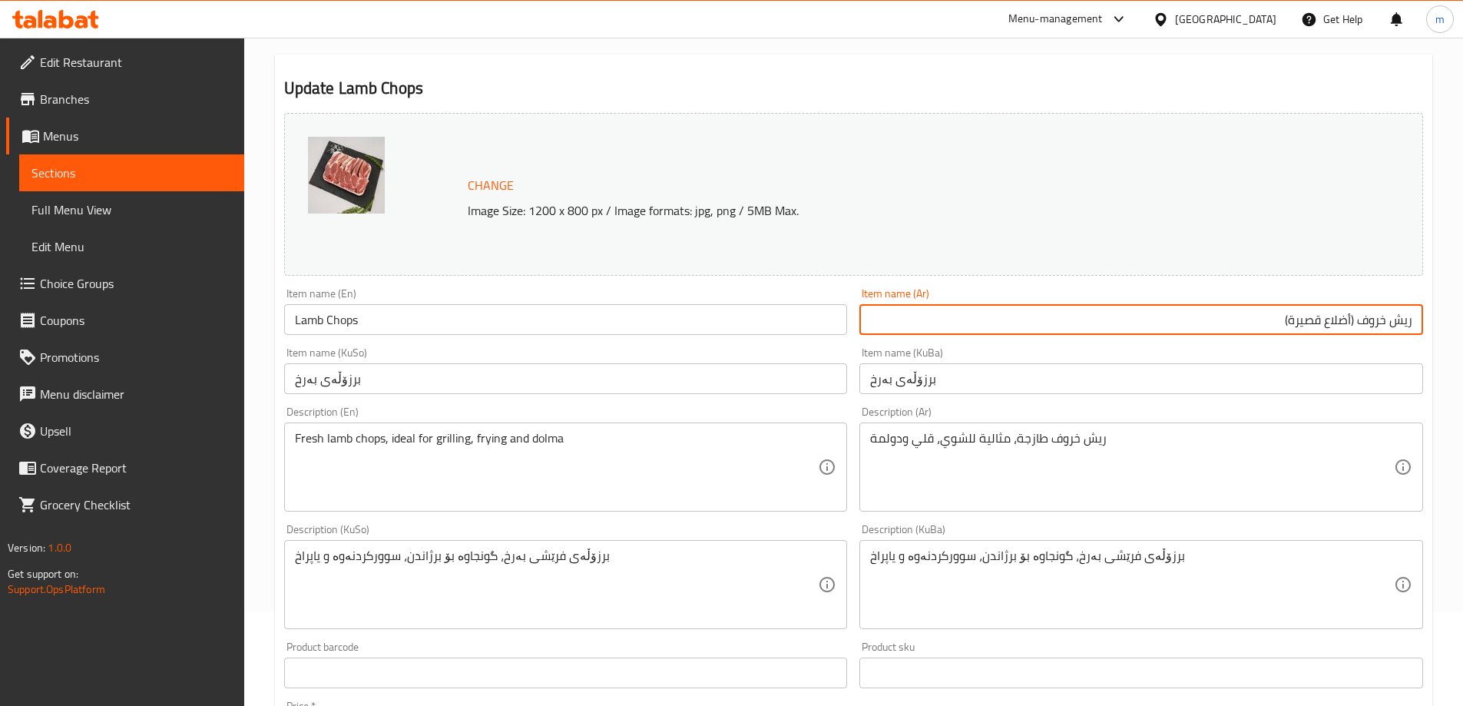
scroll to position [128, 0]
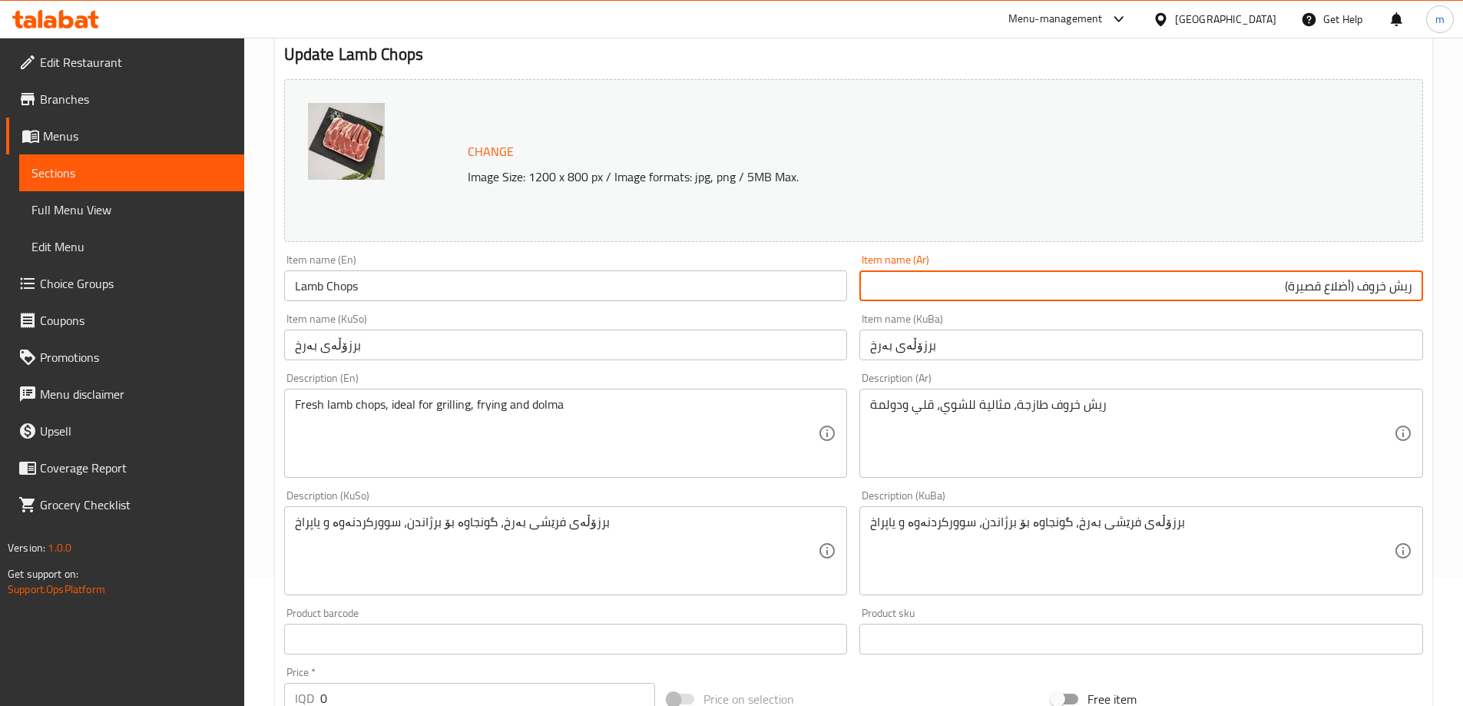
click at [998, 353] on input "برزۆڵەی بەرخ" at bounding box center [1142, 345] width 564 height 31
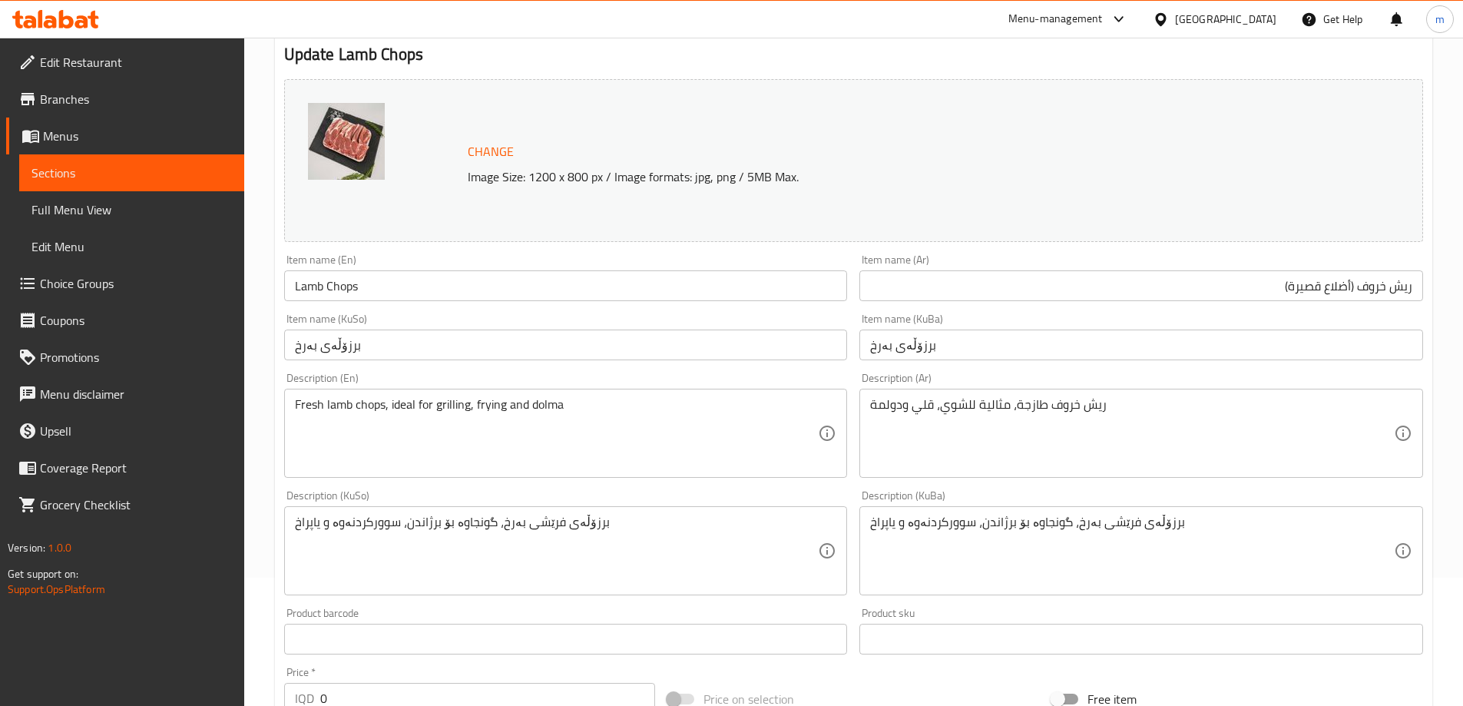
click at [983, 346] on input "برزۆڵەی بەرخ" at bounding box center [1142, 345] width 564 height 31
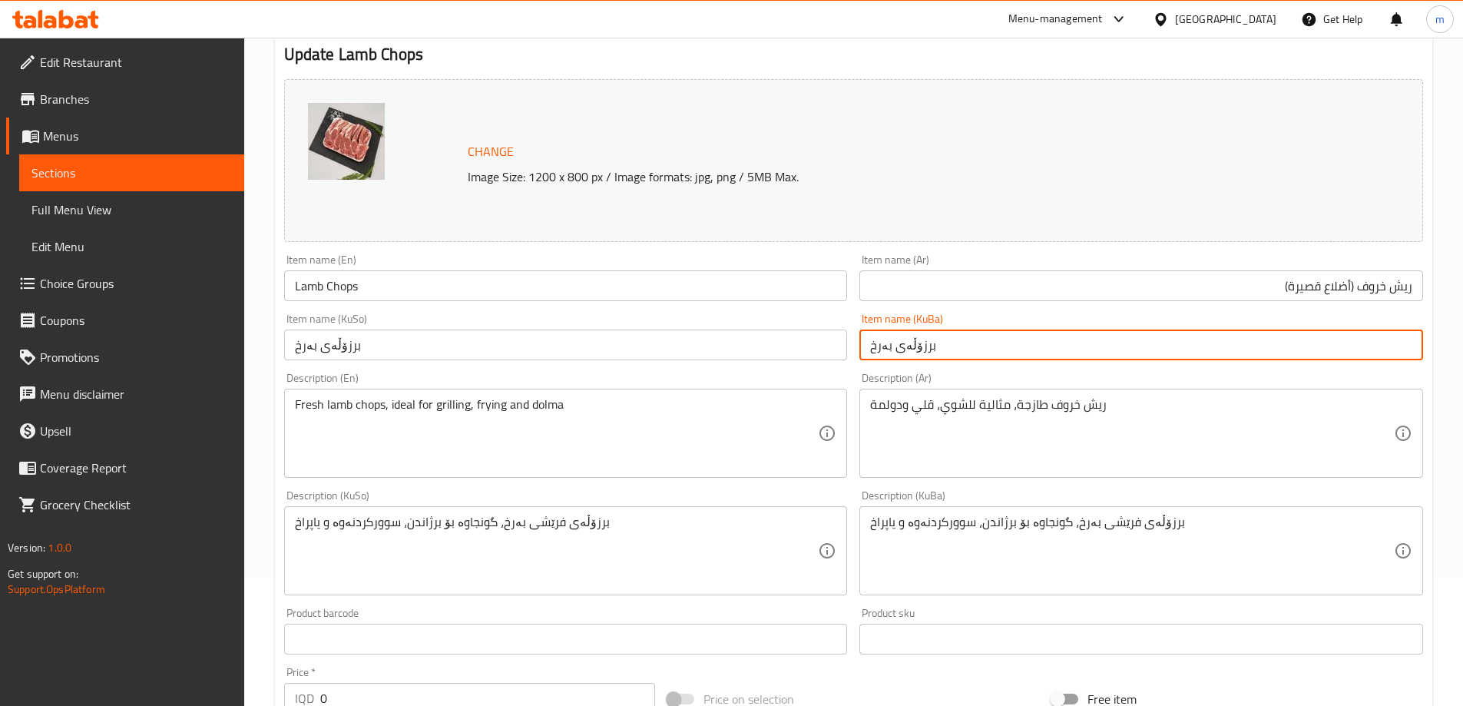
click at [983, 346] on input "برزۆڵەی بەرخ" at bounding box center [1142, 345] width 564 height 31
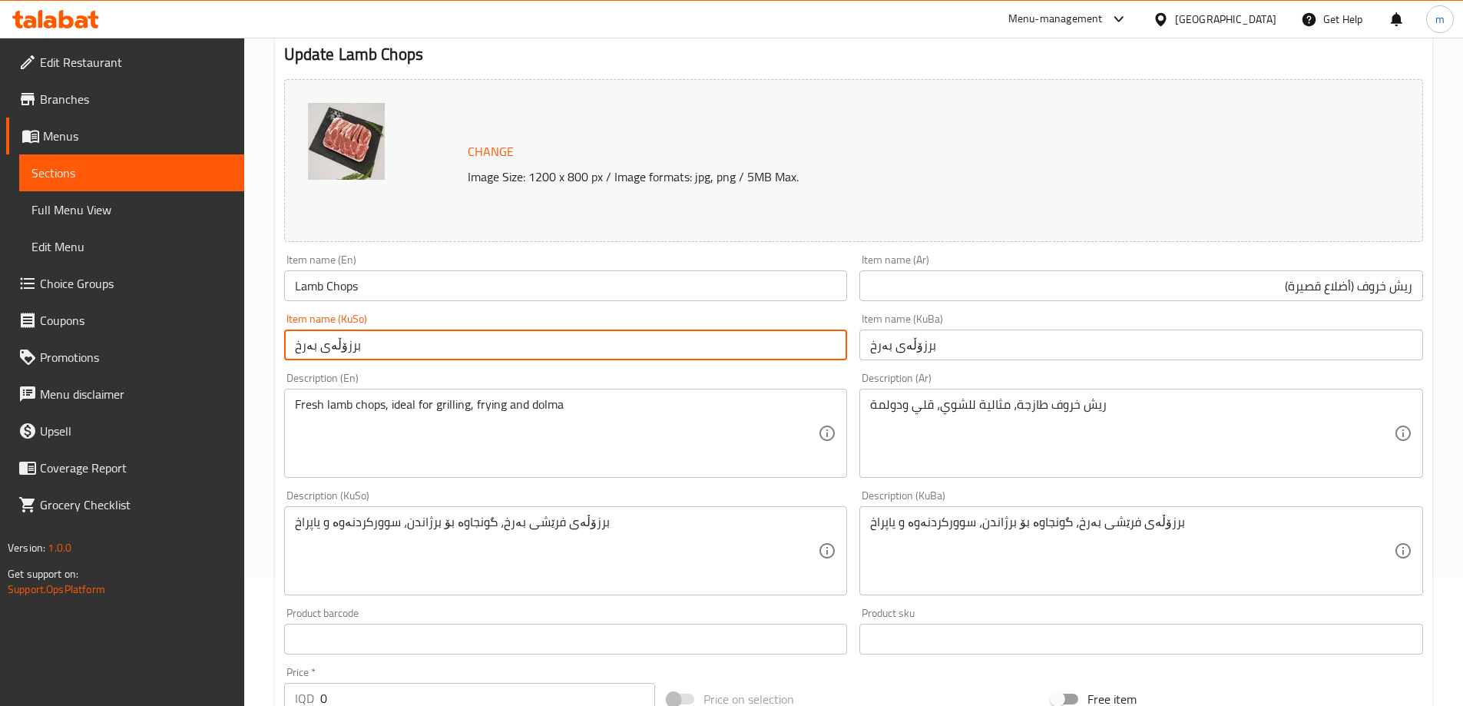
click at [806, 340] on input "برزۆڵەی بەرخ" at bounding box center [566, 345] width 564 height 31
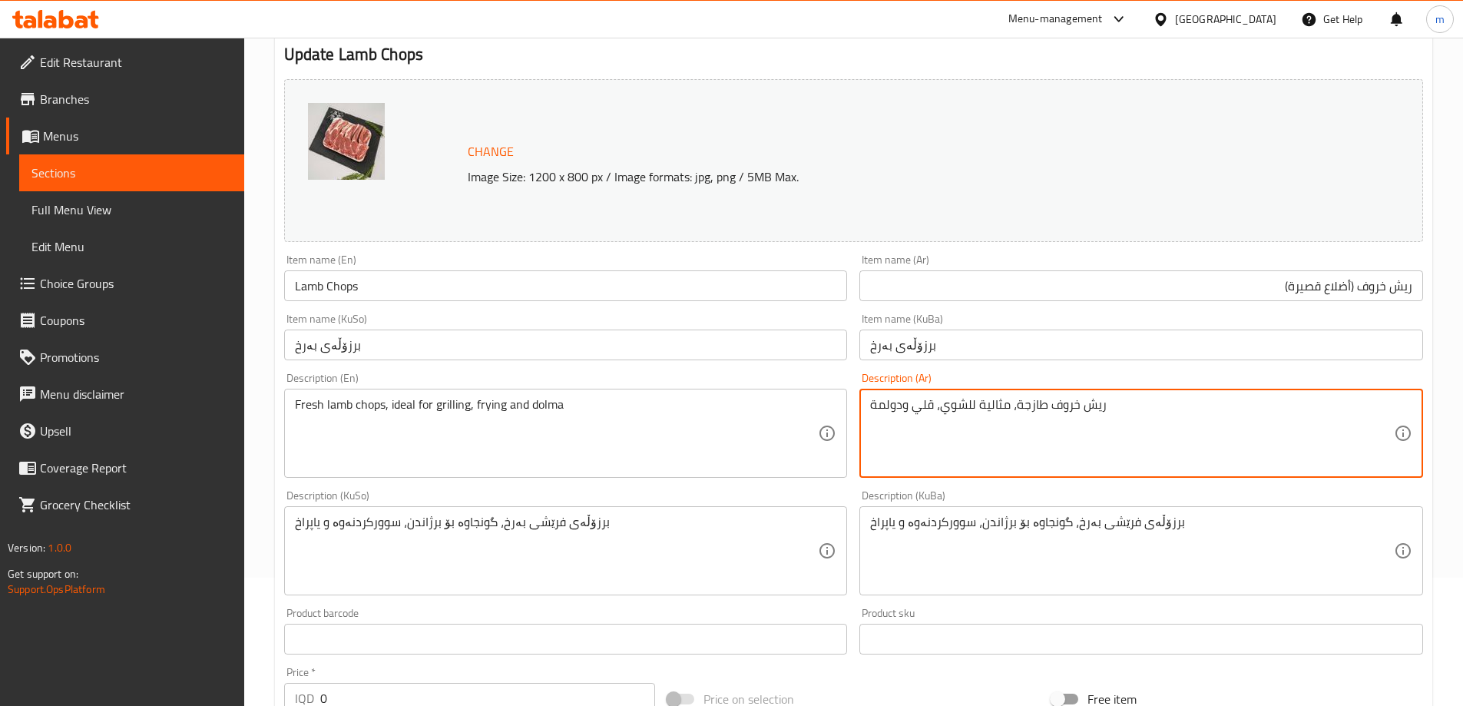
click at [1023, 448] on textarea "ريش خروف طازجة، مثالية للشوي، قلي ودولمة" at bounding box center [1132, 433] width 524 height 73
paste textarea "القلي، وال"
type textarea "ريش خروف طازجة، مثالية للشوي، القلي، والدولمة"
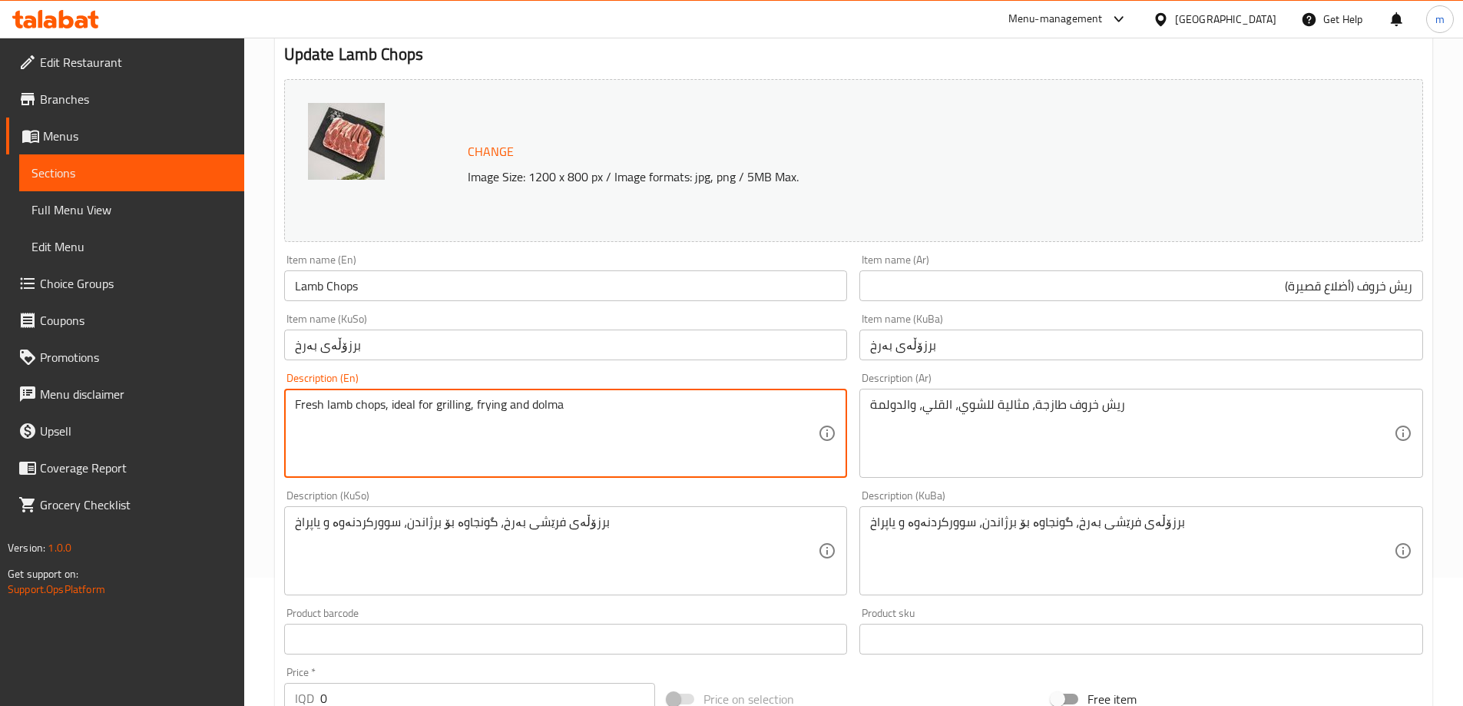
click at [541, 397] on textarea "Fresh lamb chops, ideal for grilling, frying and dolma" at bounding box center [557, 433] width 524 height 73
paste textarea "Lamb Chops for Grilling, Frying, and D"
type textarea "Fresh Lamb Chops for Grilling, Frying, and Dolma"
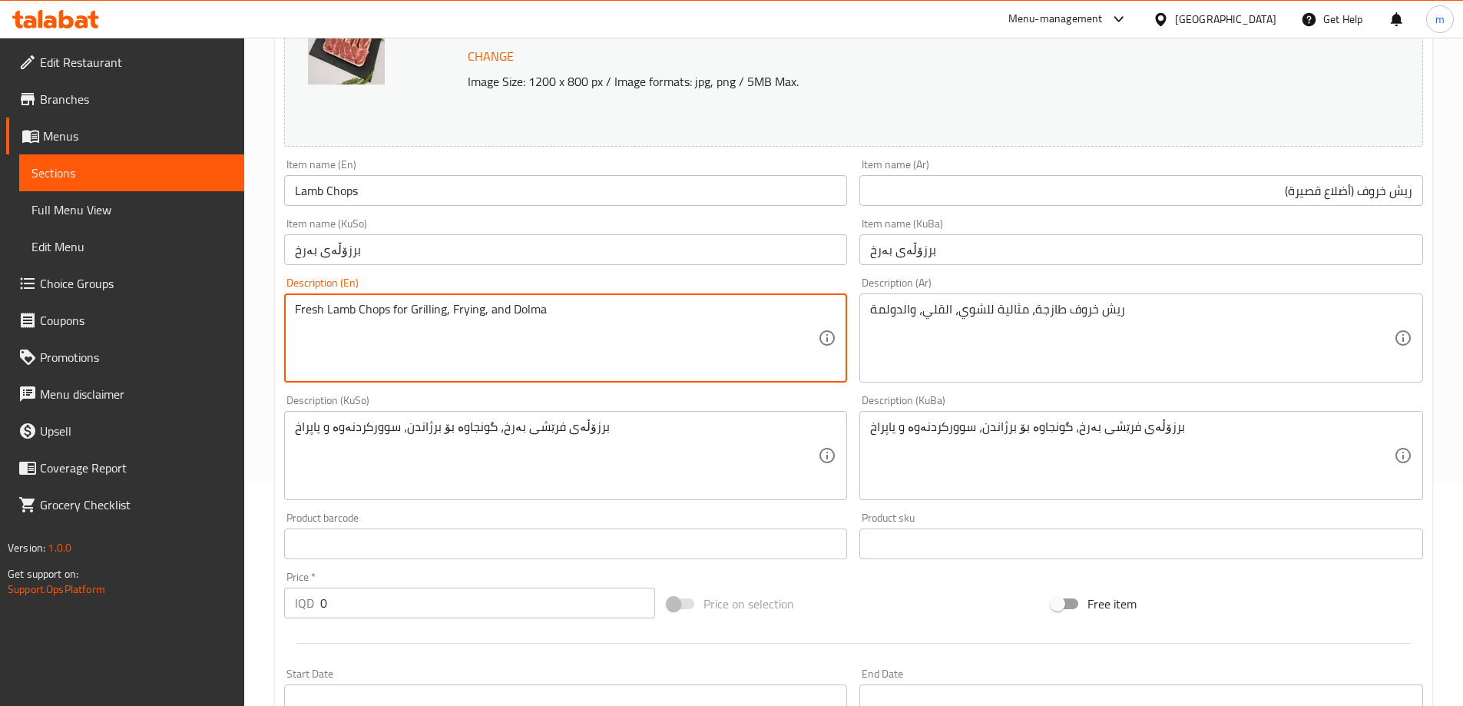
scroll to position [256, 0]
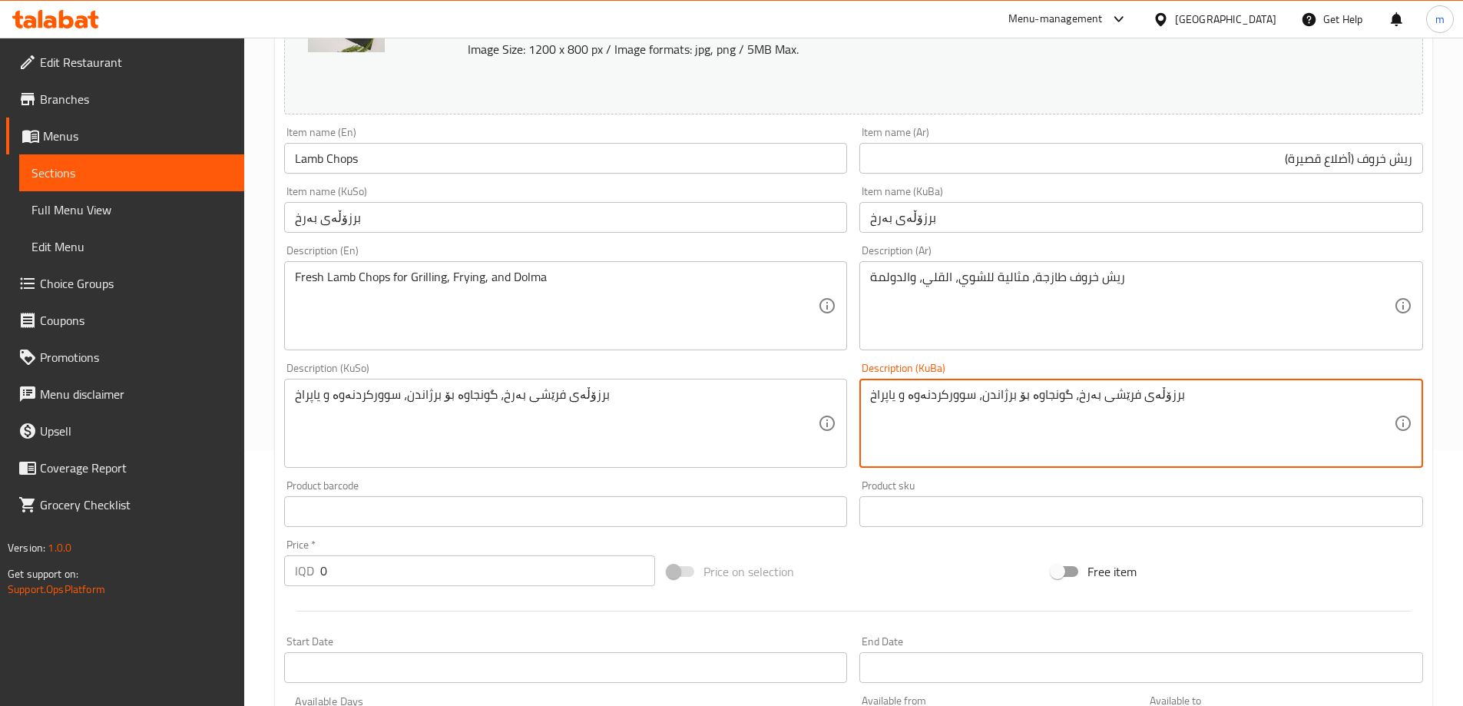
click at [1010, 411] on textarea "برزۆڵەی فرێشى بەرخ، گونجاوە بۆ برژاندن، سوورکردنەوە و یاپراخ" at bounding box center [1132, 423] width 524 height 73
paste textarea "،"
type textarea "برزۆڵەی فرێشى بەرخ، گونجاوە بۆ برژاندن، سوورکردنەوە، و یاپراخ"
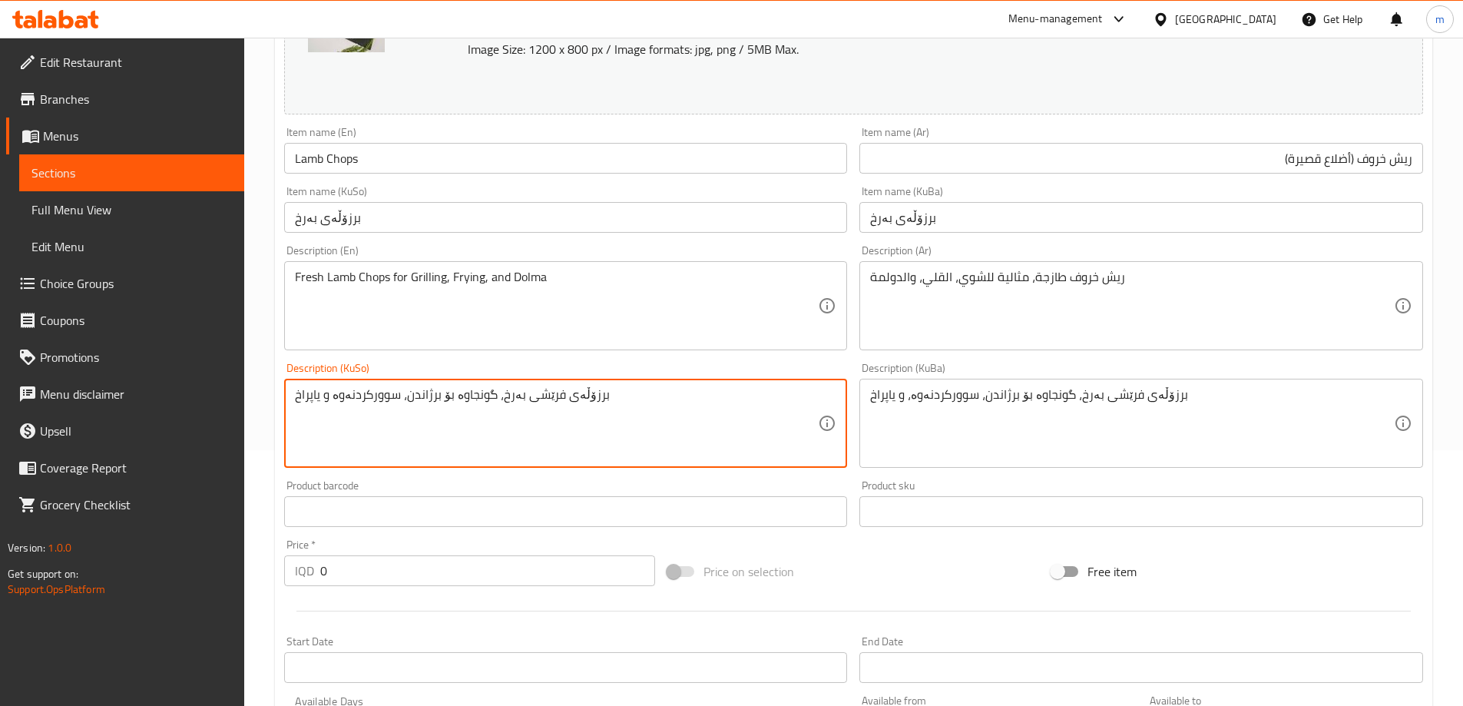
click at [765, 400] on textarea "برزۆڵەی فرێشى بەرخ، گونجاوە بۆ برژاندن، سوورکردنەوە و یاپراخ" at bounding box center [557, 423] width 524 height 73
paste textarea "برزۆڵەی فرێشى بەرخ، گونجاوە بۆ برژاندن، سوورکردنەوە، و"
click at [517, 401] on textarea "برزۆڵەی فرێشى بەرخ، گونجاوە بۆ برژاندن، سوورکردنەوە و برزۆڵەی فرێشى بەرخ، گونجا…" at bounding box center [557, 423] width 524 height 73
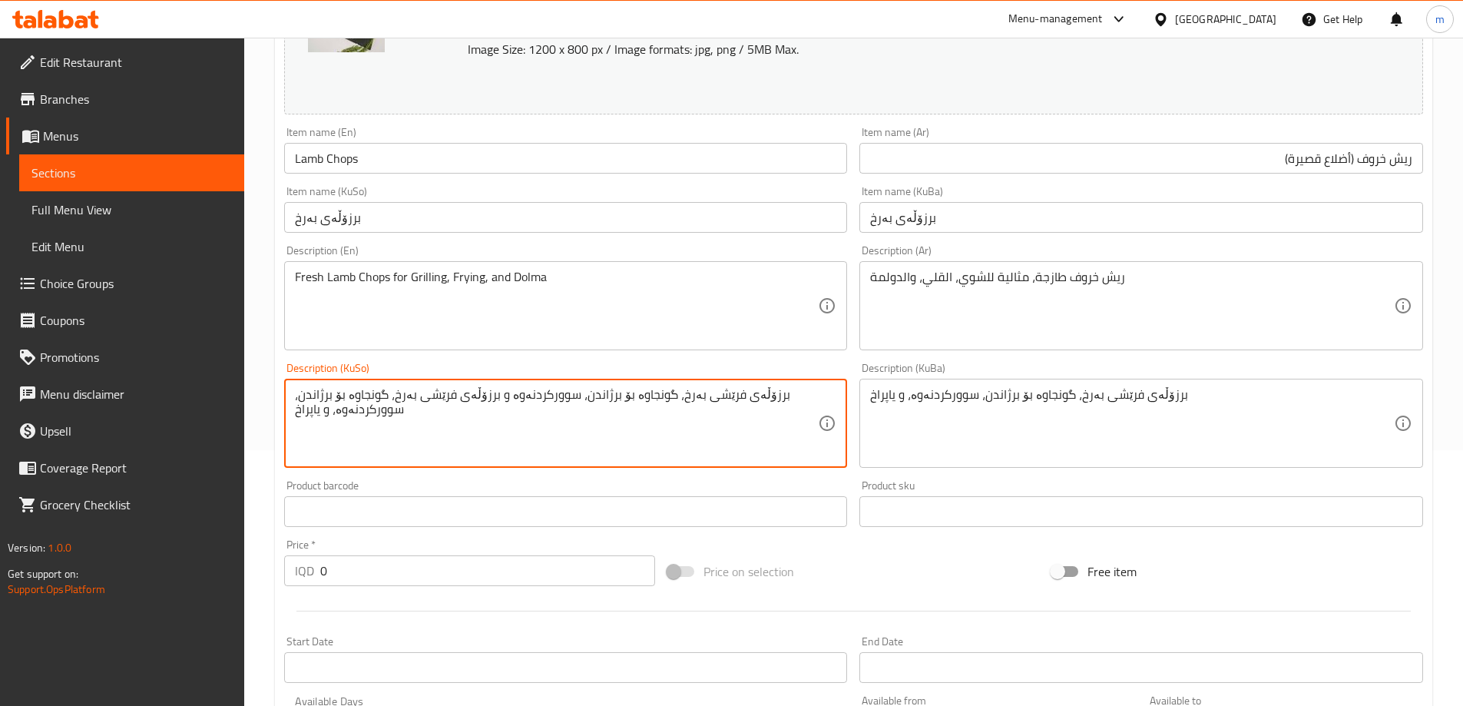
click at [517, 401] on textarea "برزۆڵەی فرێشى بەرخ، گونجاوە بۆ برژاندن، سوورکردنەوە و برزۆڵەی فرێشى بەرخ، گونجا…" at bounding box center [557, 423] width 524 height 73
paste textarea
type textarea "برزۆڵەی فرێشى بەرخ، گونجاوە بۆ برژاندن، سوورکردنەوە، و یاپراخ"
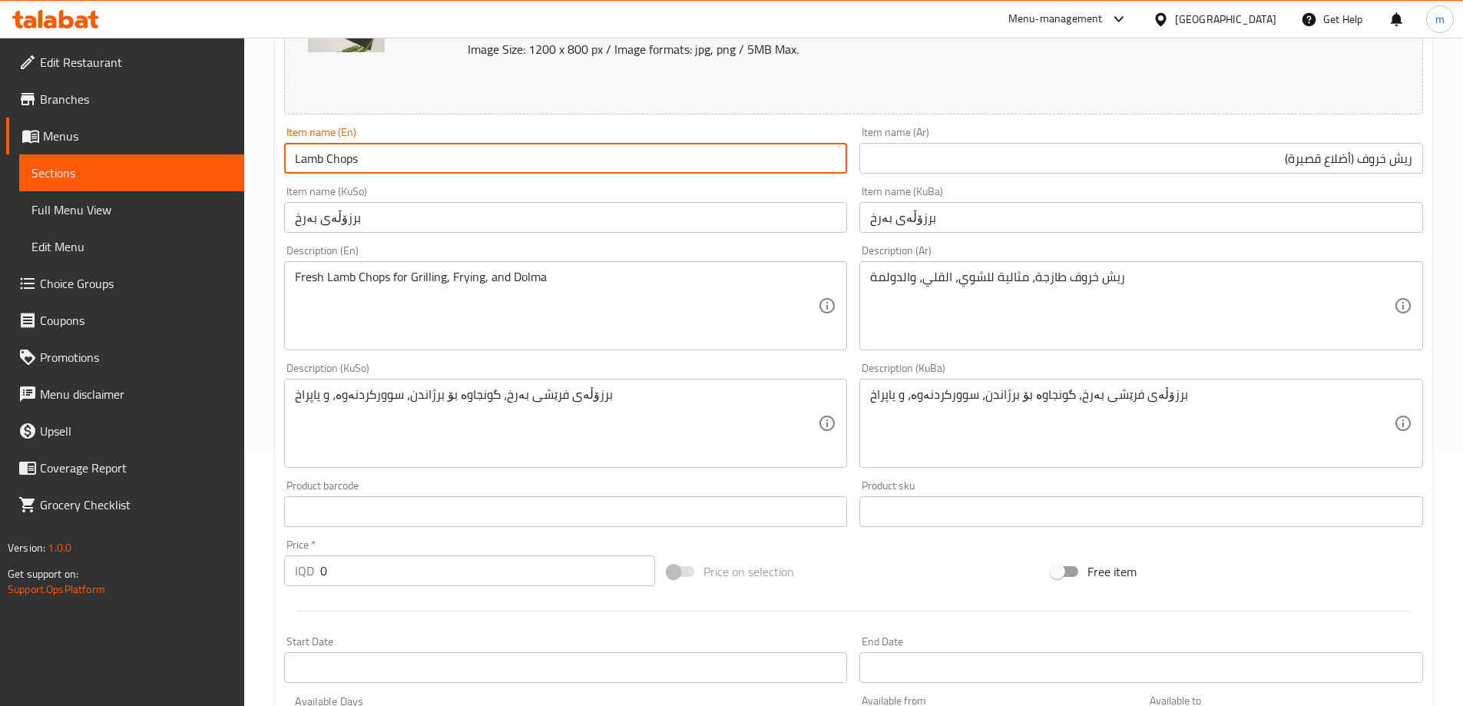
click at [434, 170] on input "Lamb Chops" at bounding box center [566, 158] width 564 height 31
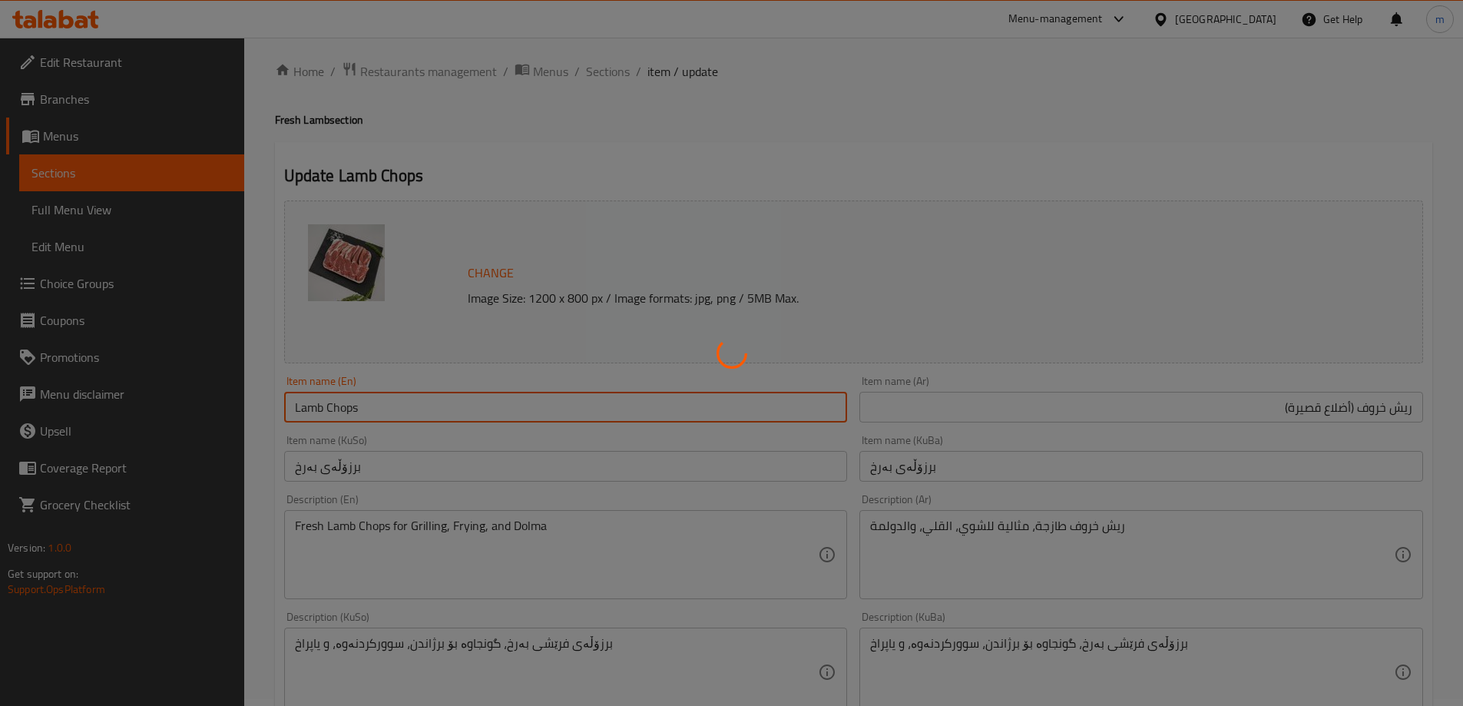
scroll to position [0, 0]
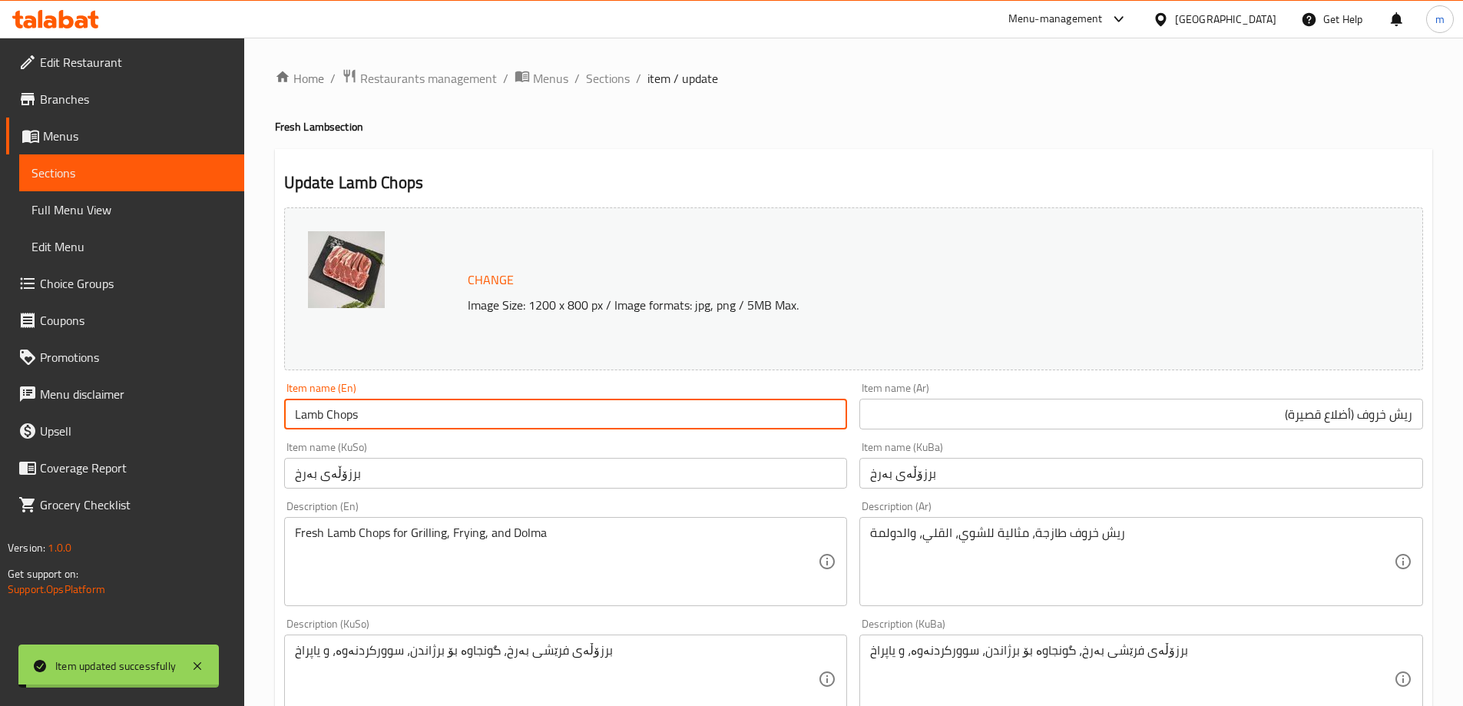
click at [608, 81] on span "Sections" at bounding box center [608, 78] width 44 height 18
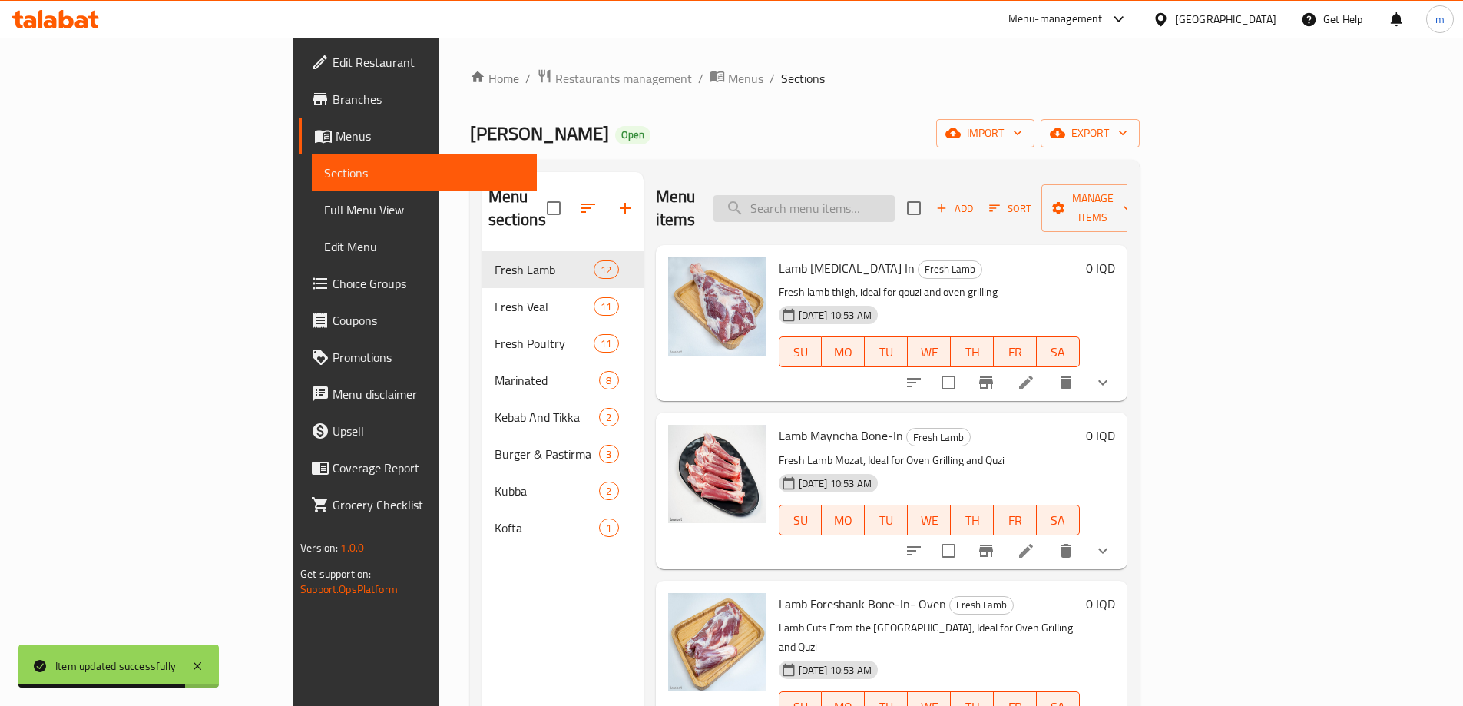
click at [895, 197] on input "search" at bounding box center [804, 208] width 181 height 27
paste input "Lamb Chops"
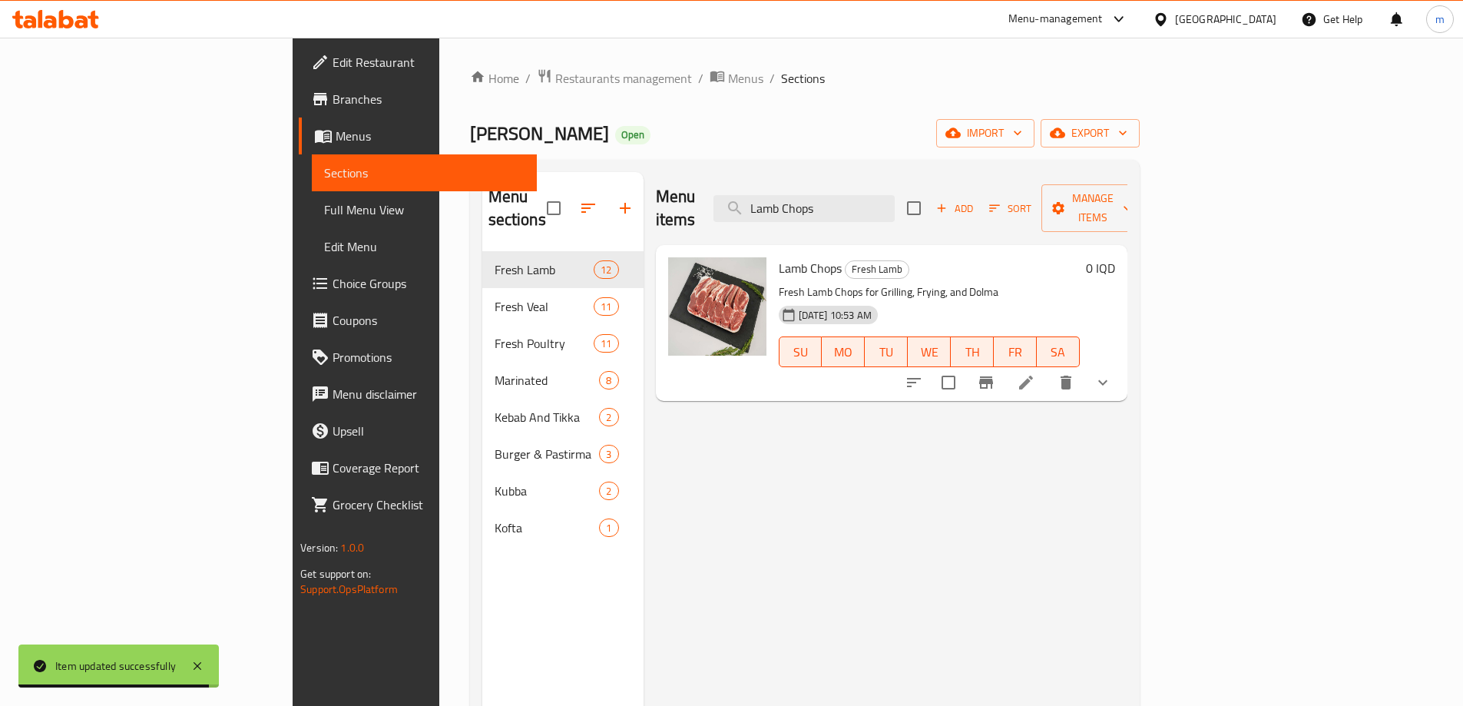
type input "Lamb Chops"
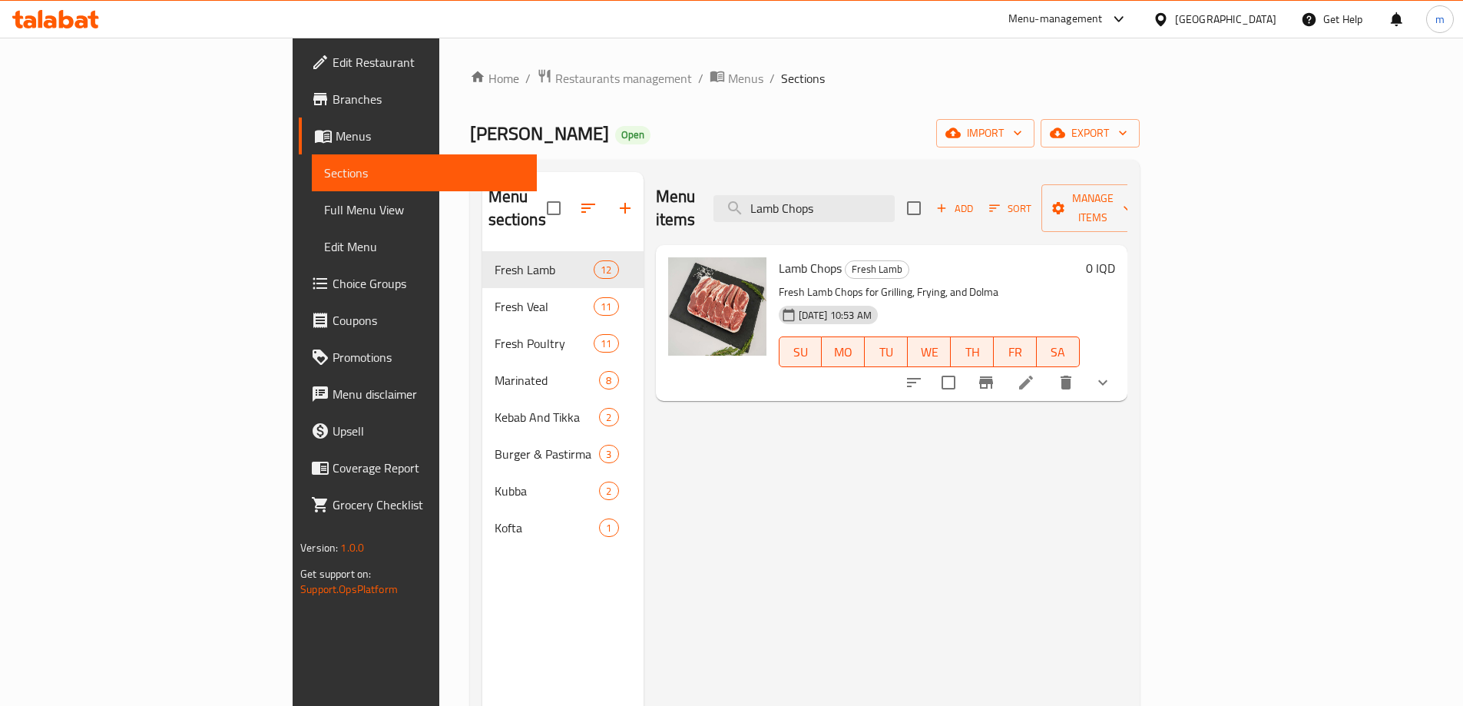
click at [1036, 373] on icon at bounding box center [1026, 382] width 18 height 18
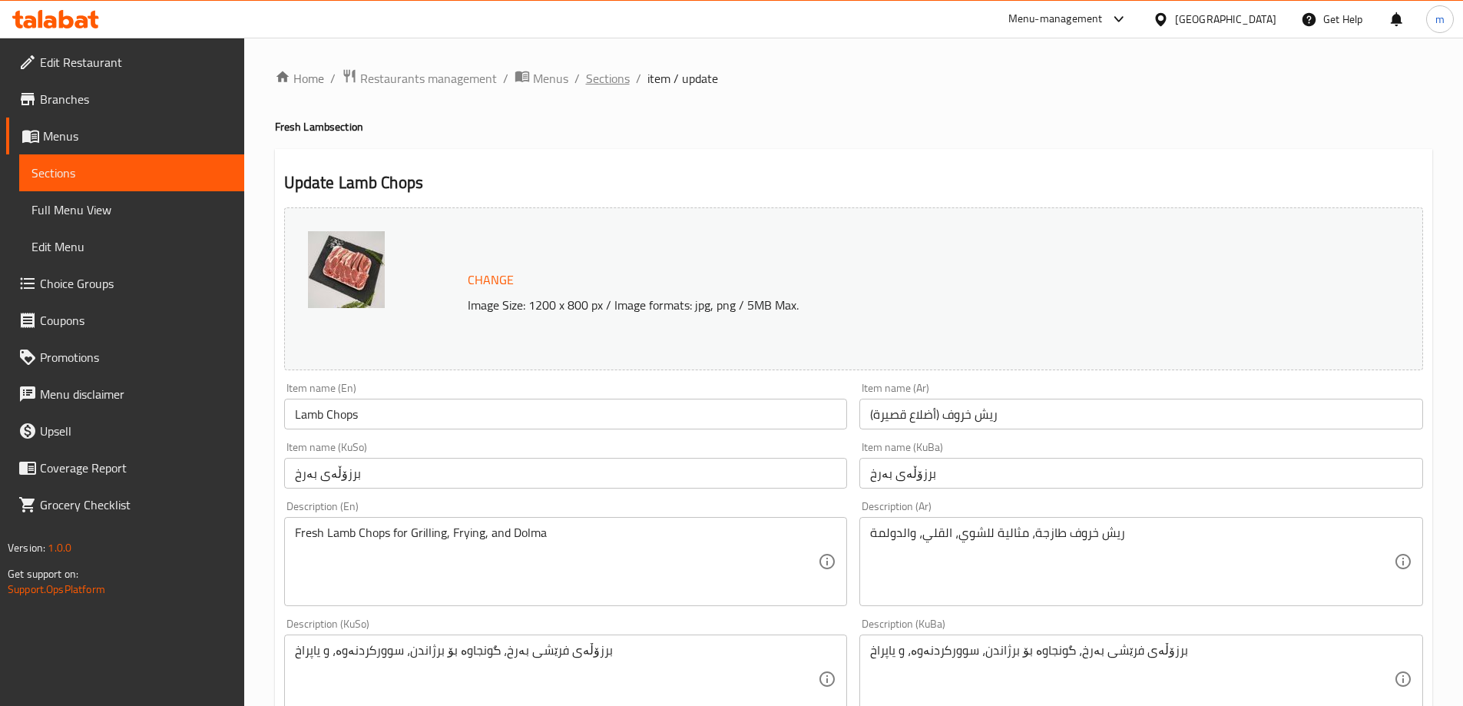
click at [608, 85] on span "Sections" at bounding box center [608, 78] width 44 height 18
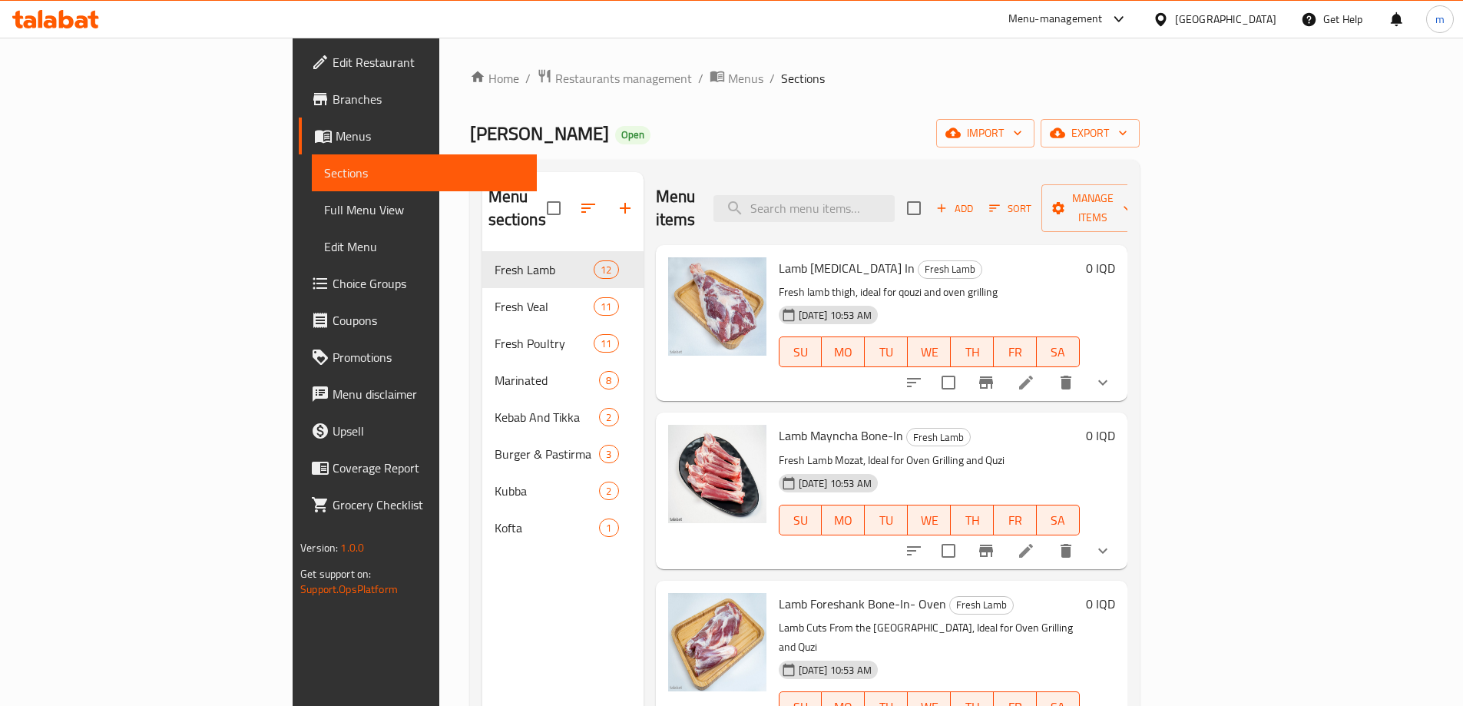
click at [937, 211] on div "Menu items Add Sort Manage items" at bounding box center [892, 208] width 472 height 73
click at [895, 195] on input "search" at bounding box center [804, 208] width 181 height 27
paste input "Lamb Chops"
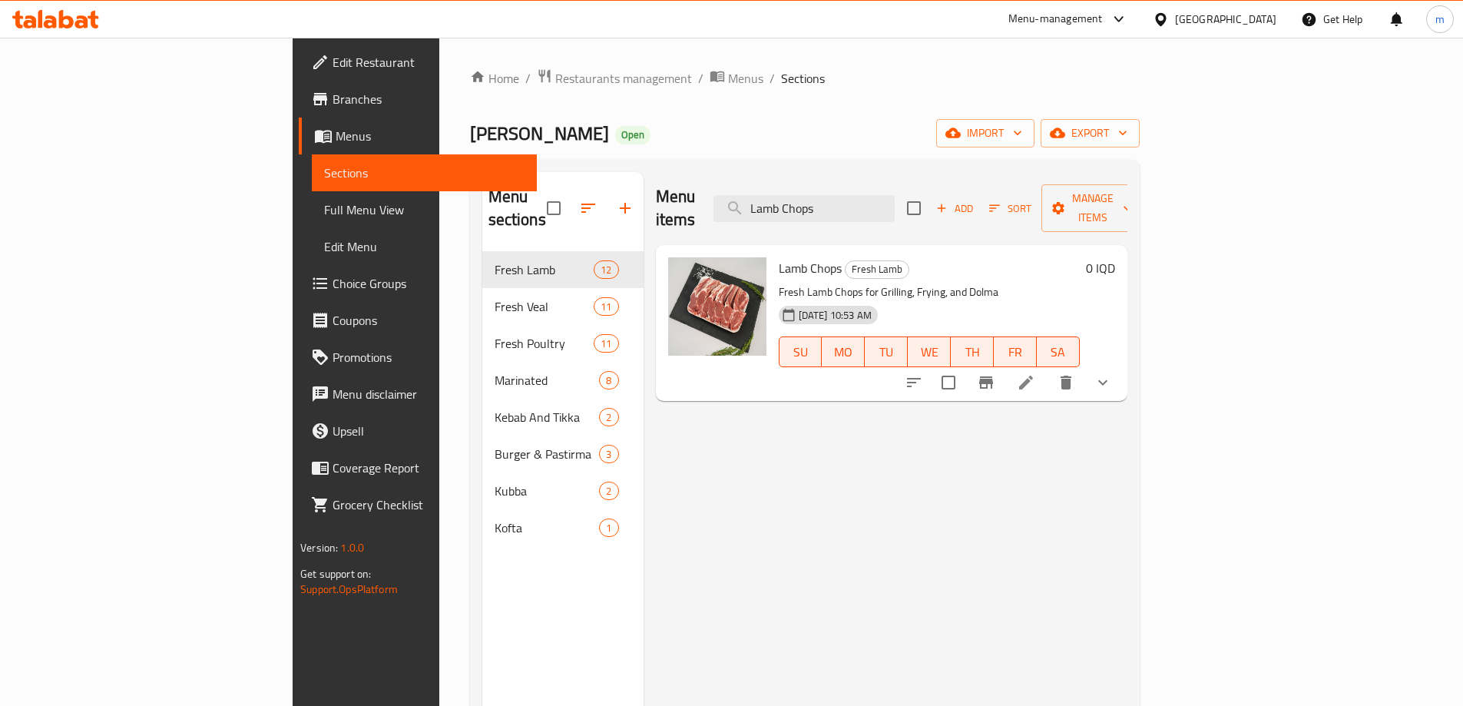
type input "Lamb Chops"
click at [1036, 373] on icon at bounding box center [1026, 382] width 18 height 18
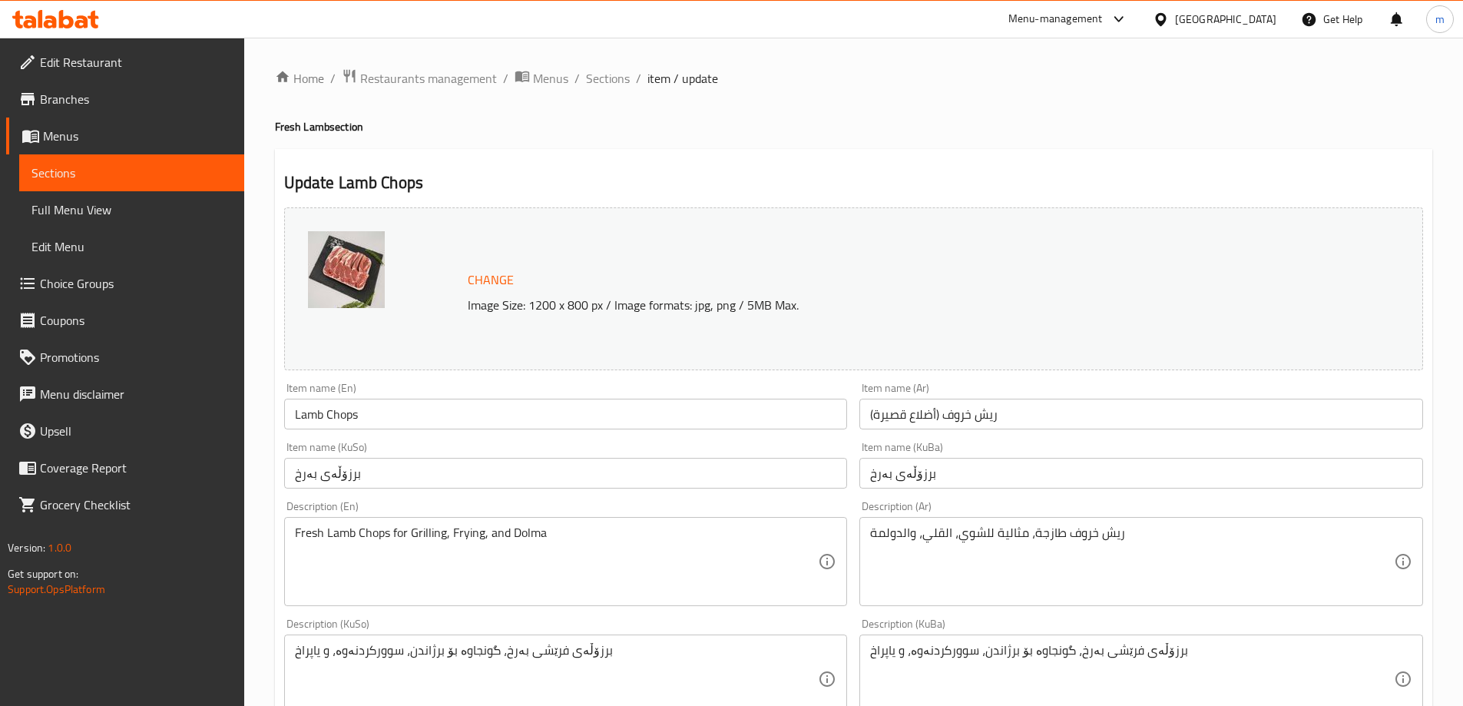
scroll to position [256, 0]
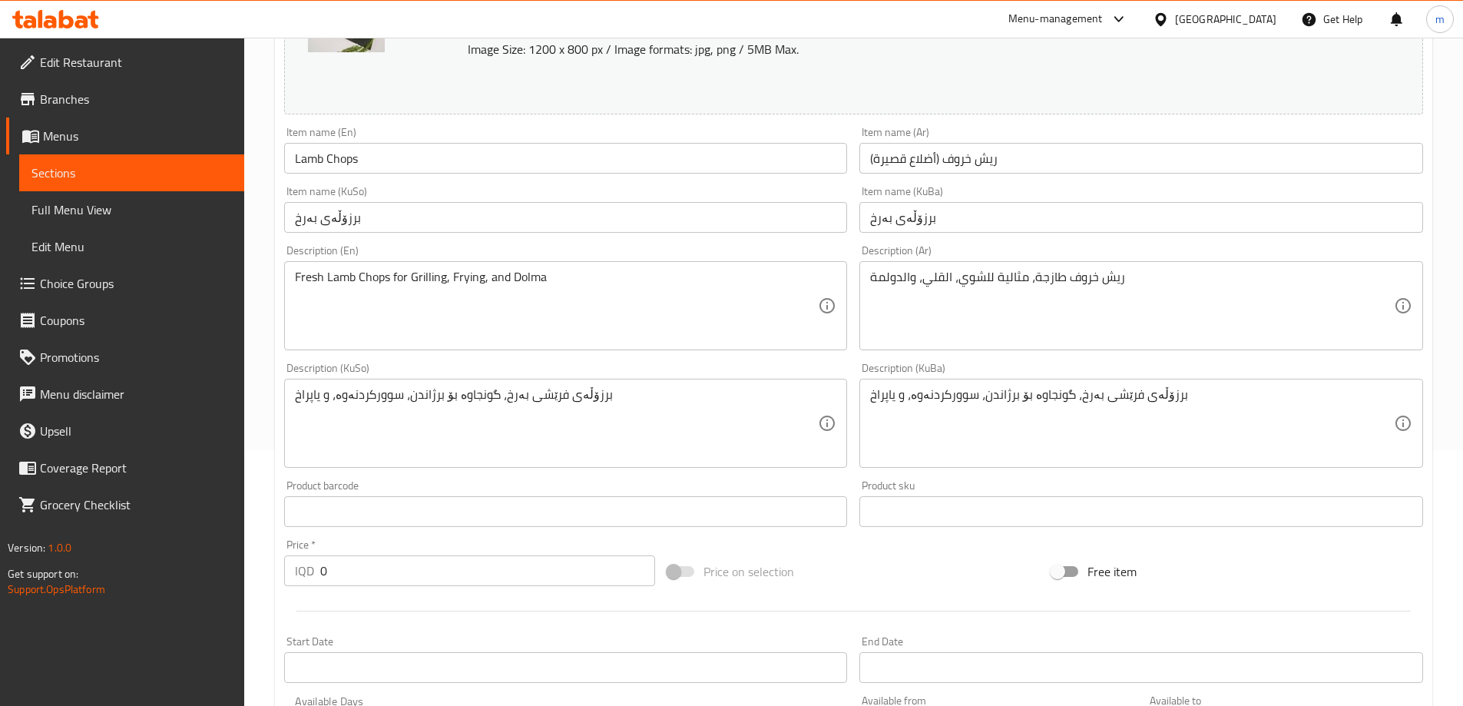
click at [1064, 423] on textarea "برزۆڵەی فرێشى بەرخ، گونجاوە بۆ برژاندن، سوورکردنەوە، و یاپراخ" at bounding box center [1132, 423] width 524 height 73
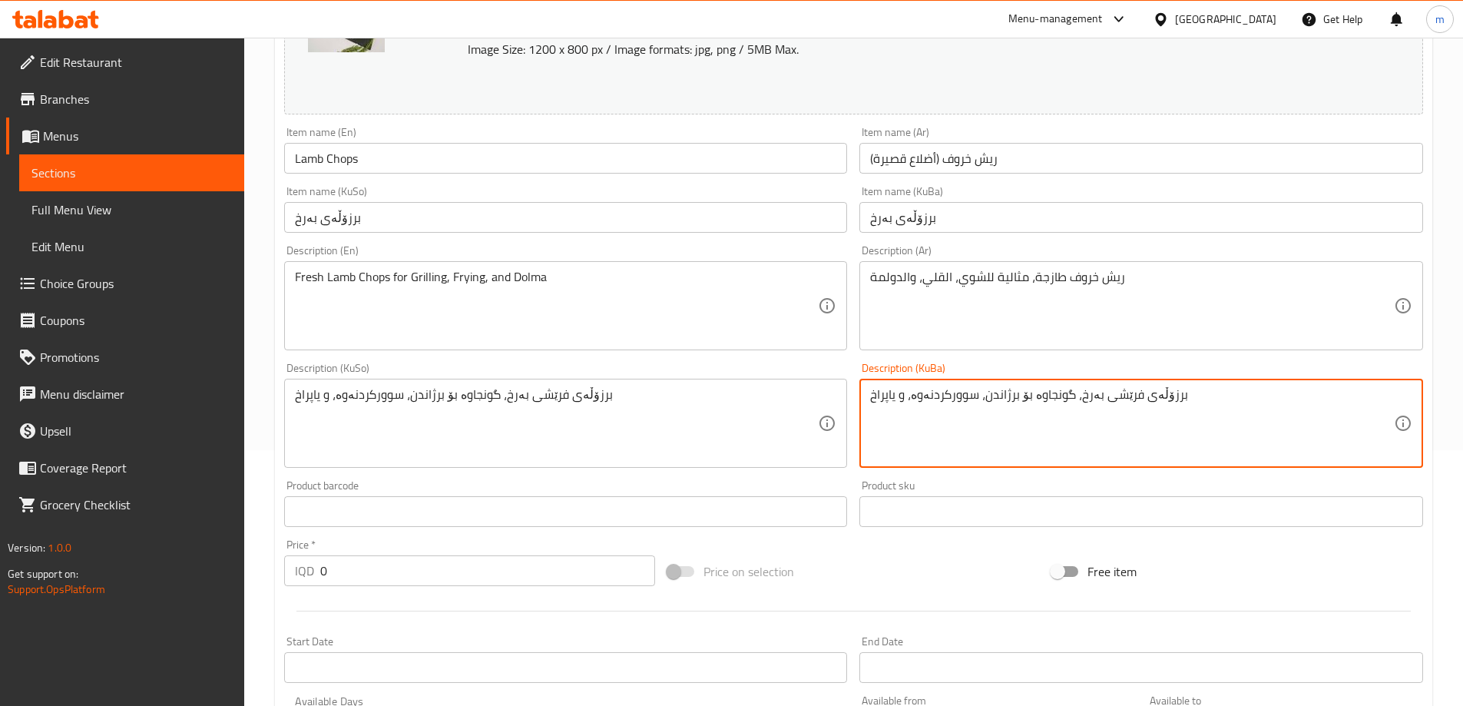
click at [1064, 423] on textarea "برزۆڵەی فرێشى بەرخ، گونجاوە بۆ برژاندن، سوورکردنەوە، و یاپراخ" at bounding box center [1132, 423] width 524 height 73
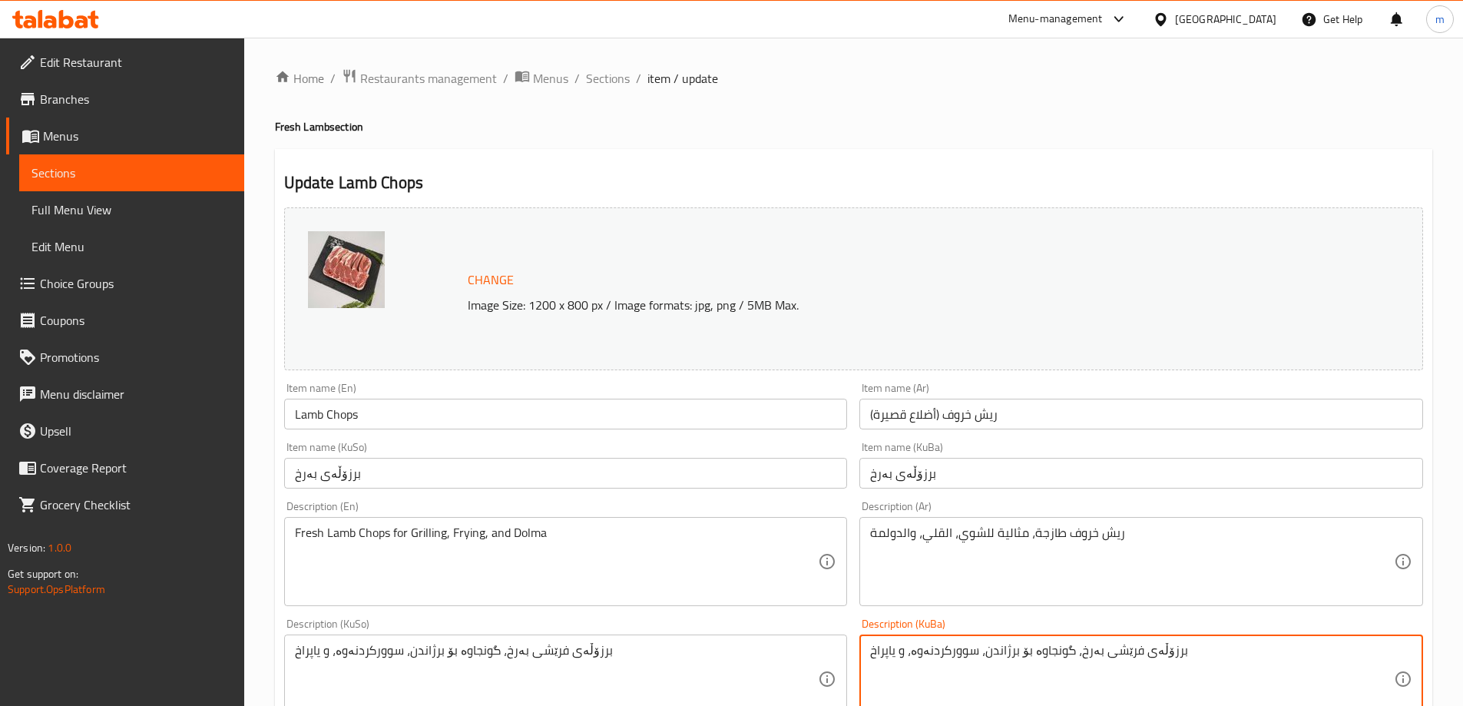
click at [605, 65] on div "Home / Restaurants management / Menus / Sections / item / update Fresh Lamb sec…" at bounding box center [853, 678] width 1219 height 1281
click at [605, 83] on span "Sections" at bounding box center [608, 78] width 44 height 18
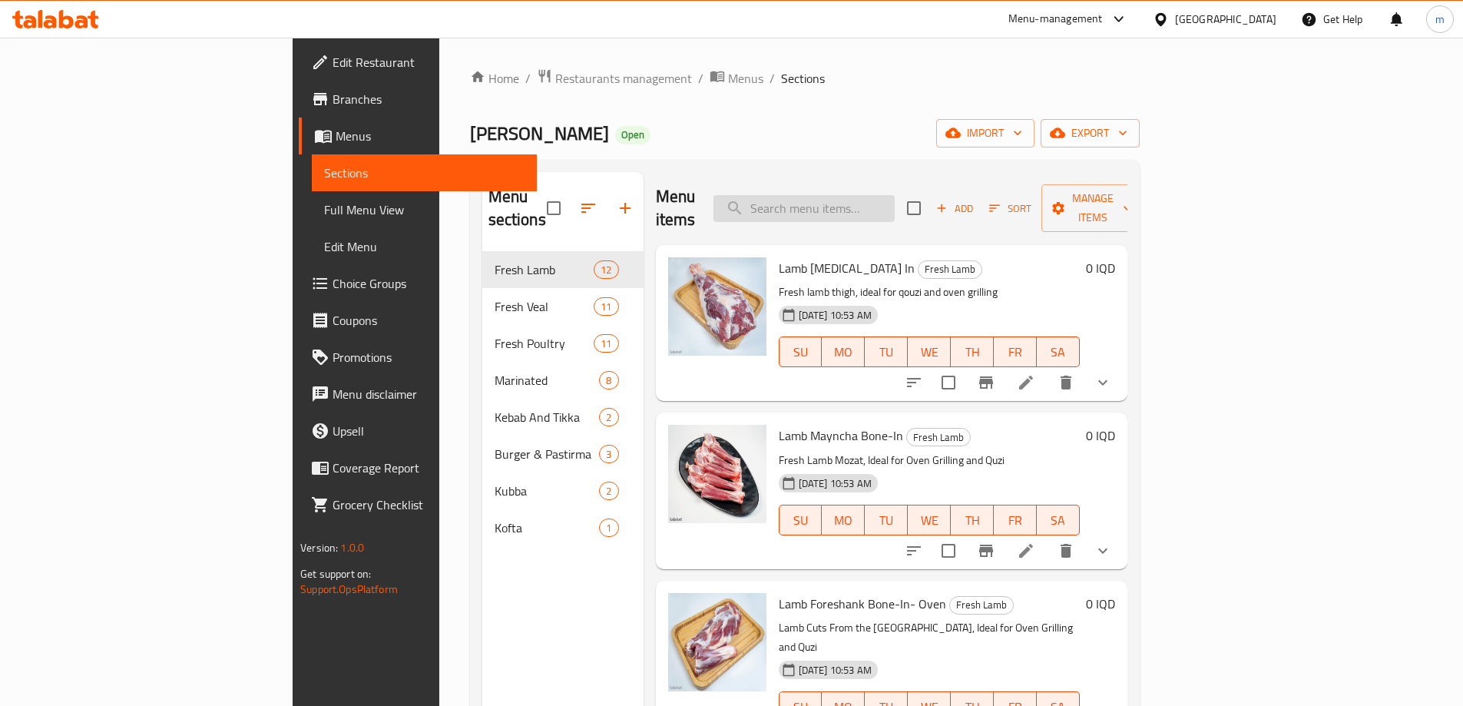
click at [895, 203] on input "search" at bounding box center [804, 208] width 181 height 27
paste input "Lamb Gardaml Bone-In"
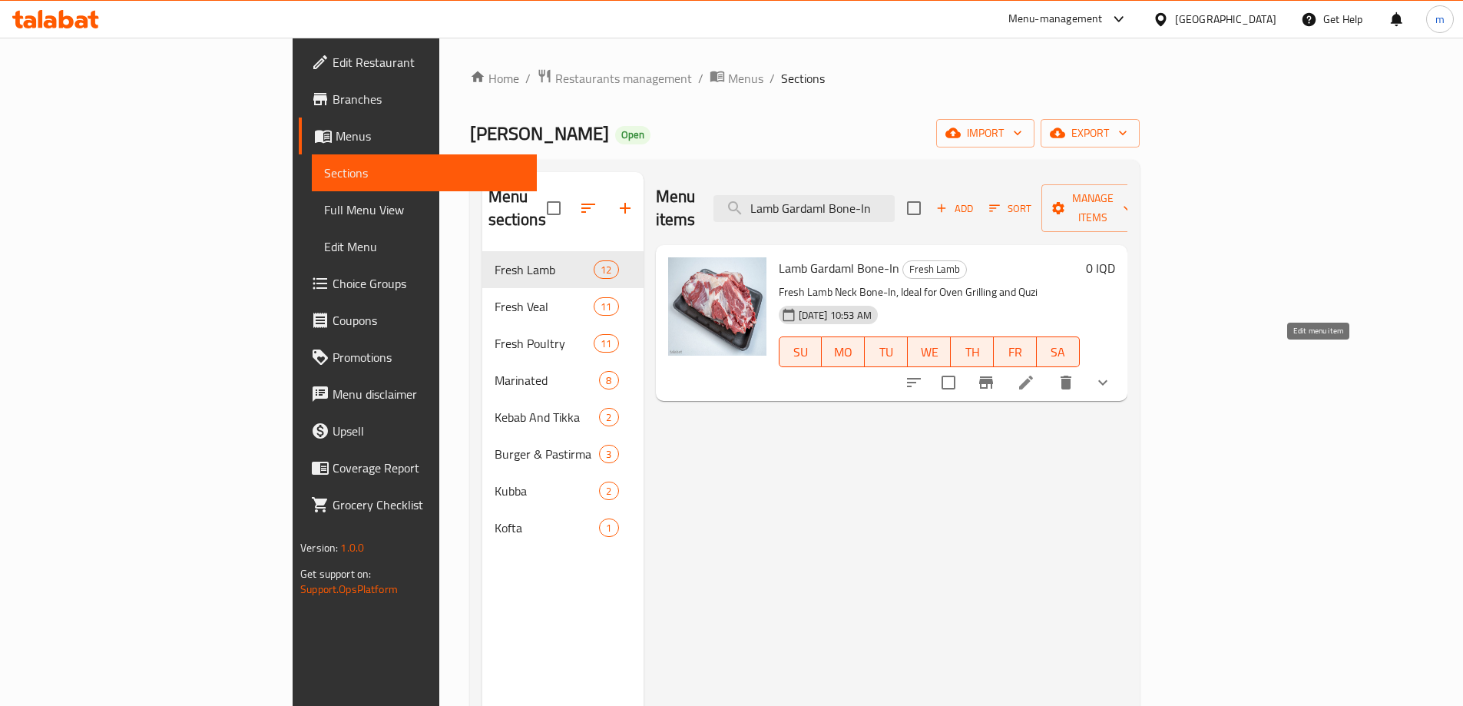
type input "Lamb Gardaml Bone-In"
click at [1033, 376] on icon at bounding box center [1026, 383] width 14 height 14
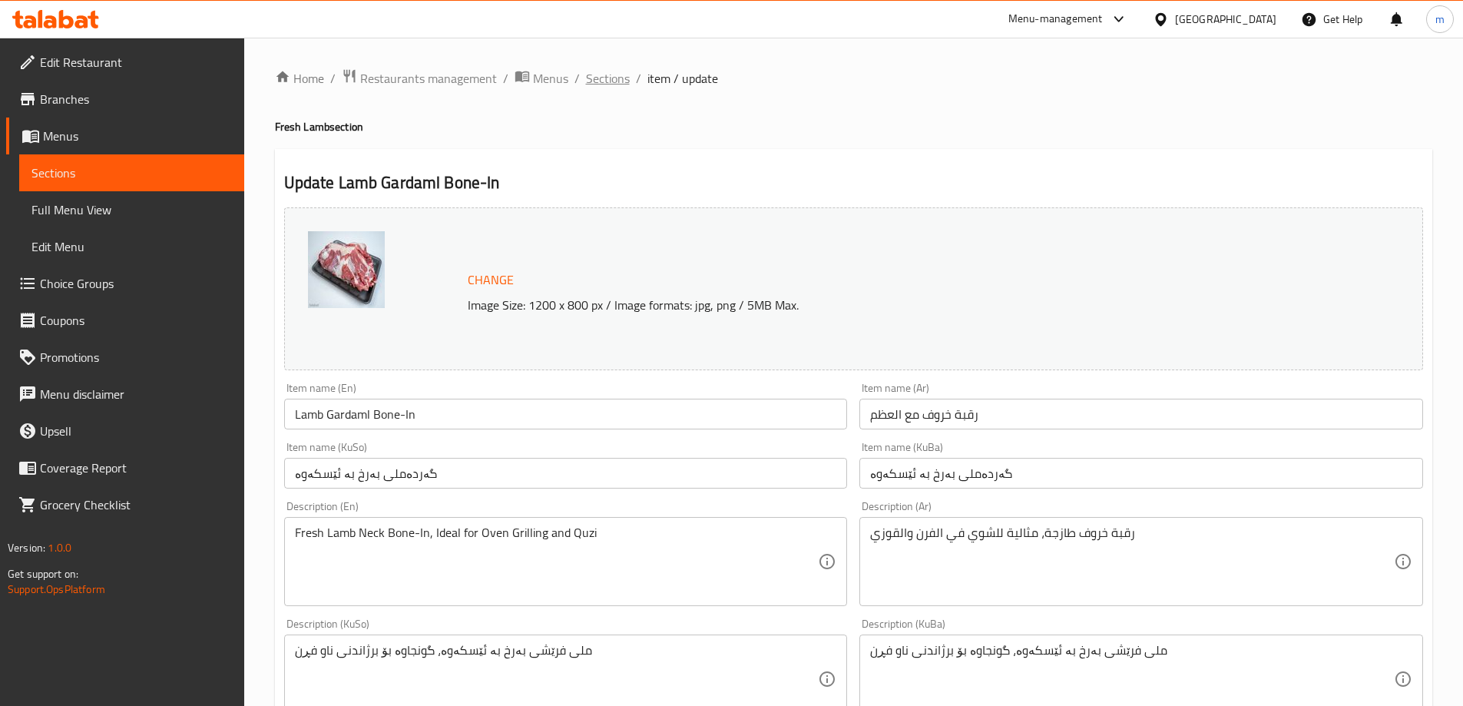
click at [609, 81] on span "Sections" at bounding box center [608, 78] width 44 height 18
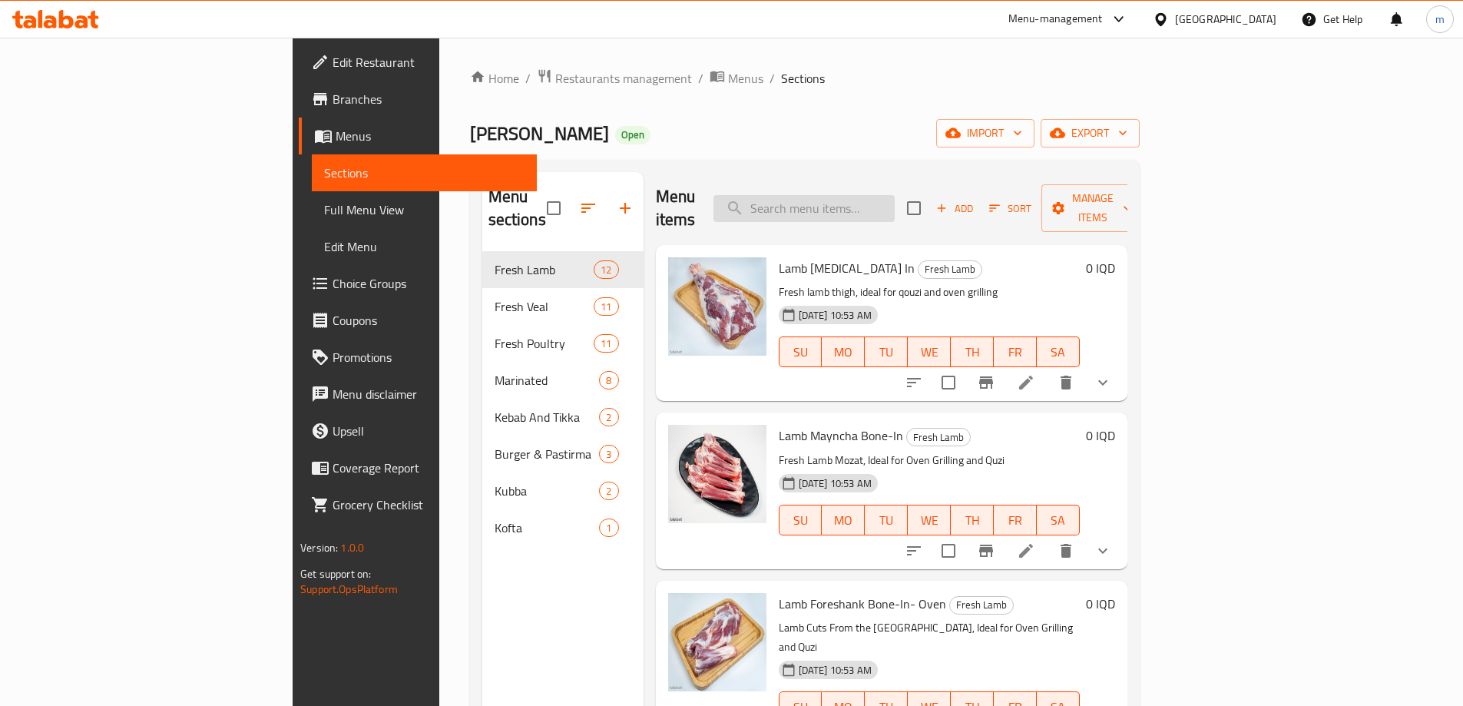
click at [895, 204] on input "search" at bounding box center [804, 208] width 181 height 27
paste input "Lamb Chilli Fry Boneless"
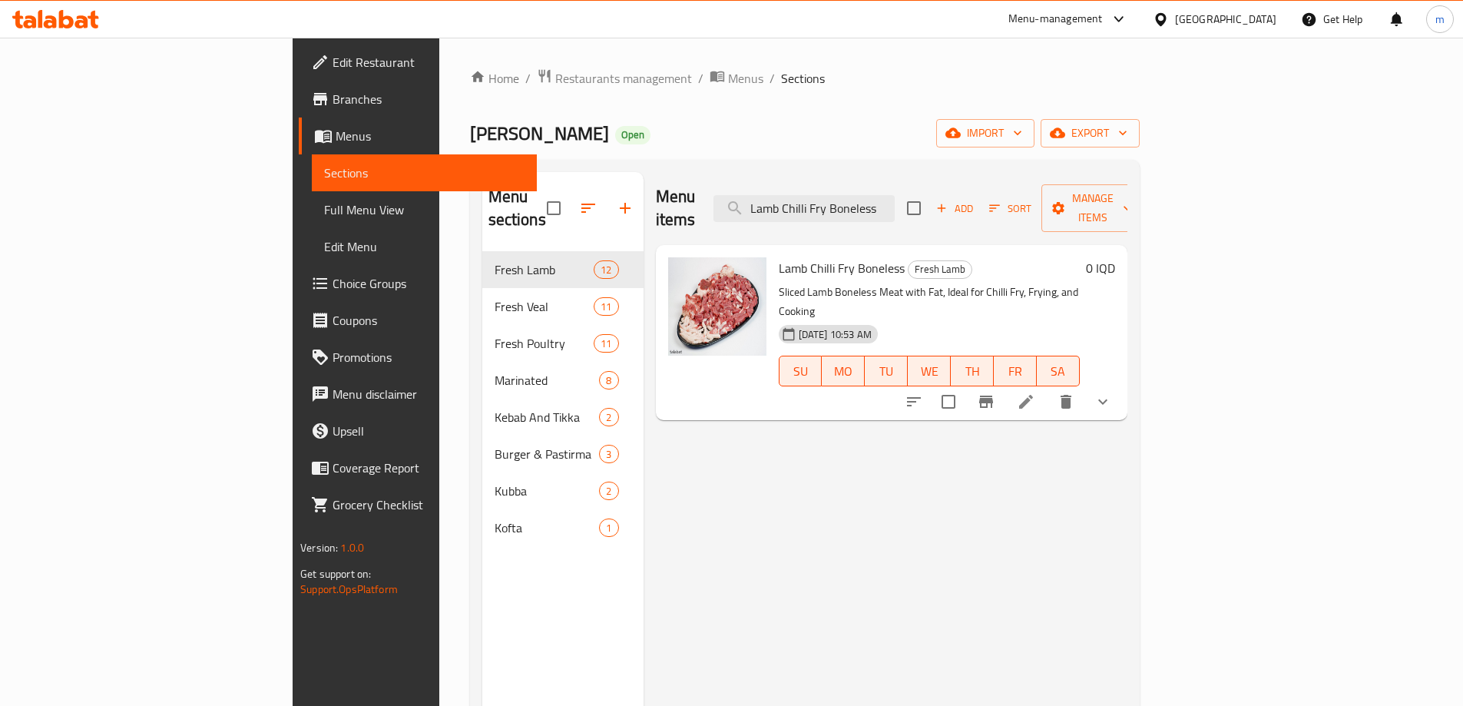
type input "Lamb Chilli Fry Boneless"
click at [1048, 388] on li at bounding box center [1026, 402] width 43 height 28
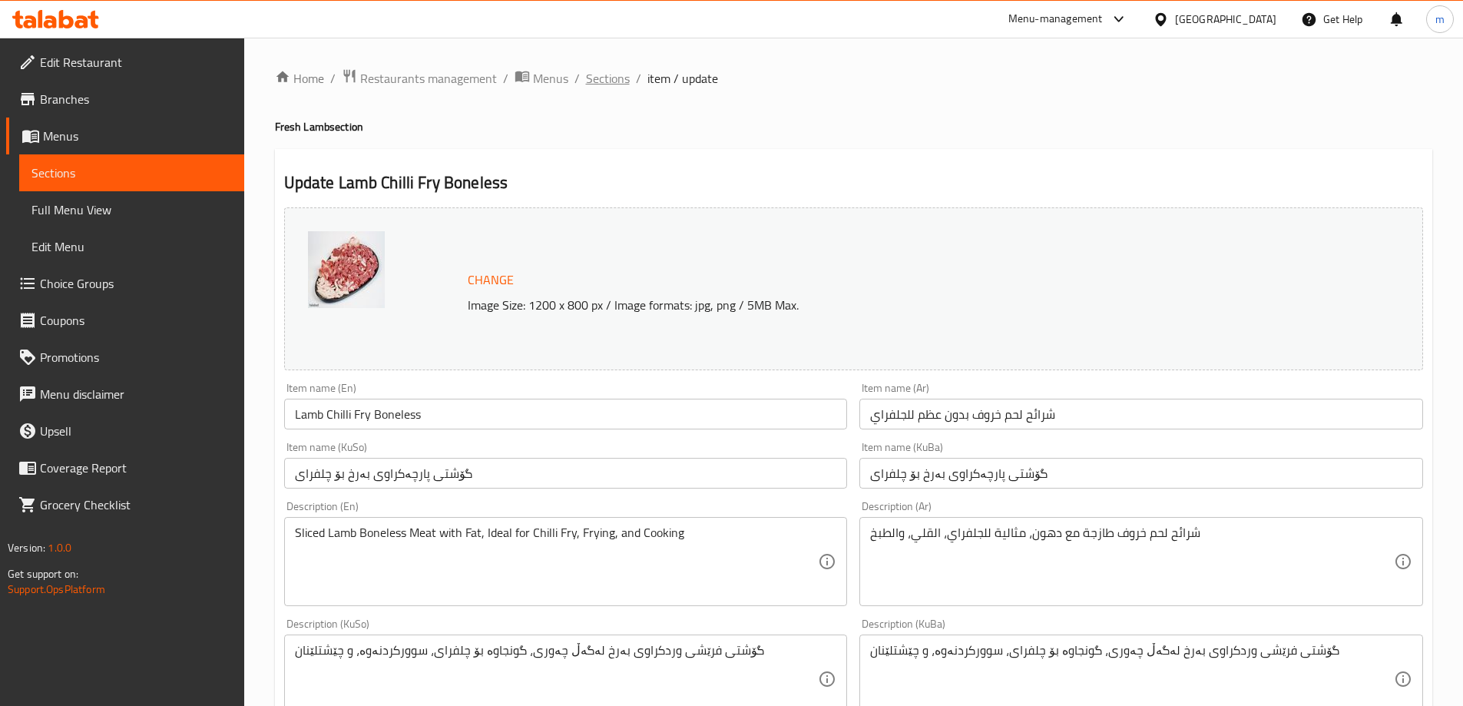
click at [606, 77] on span "Sections" at bounding box center [608, 78] width 44 height 18
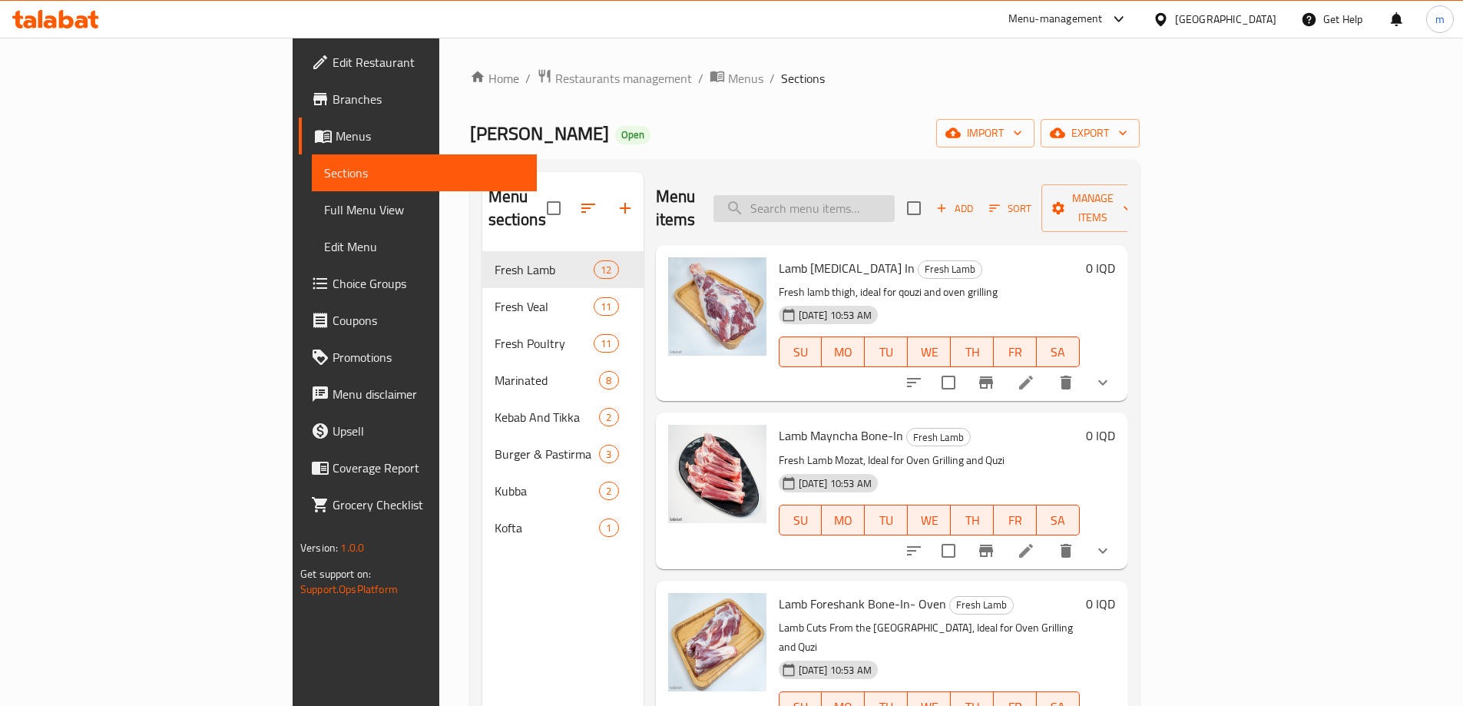
click at [878, 195] on input "search" at bounding box center [804, 208] width 181 height 27
paste input "Lamb Saj Boneless"
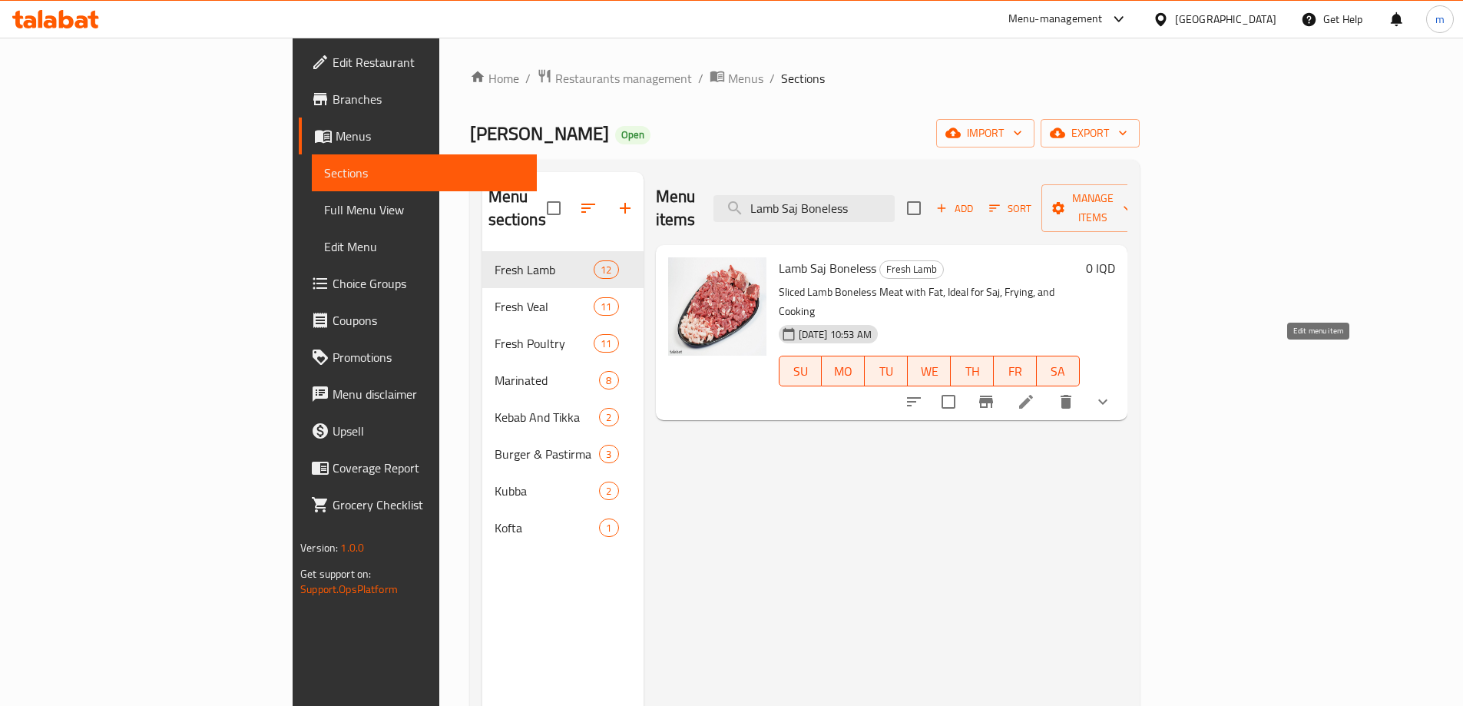
type input "Lamb Saj Boneless"
click at [1036, 393] on icon at bounding box center [1026, 402] width 18 height 18
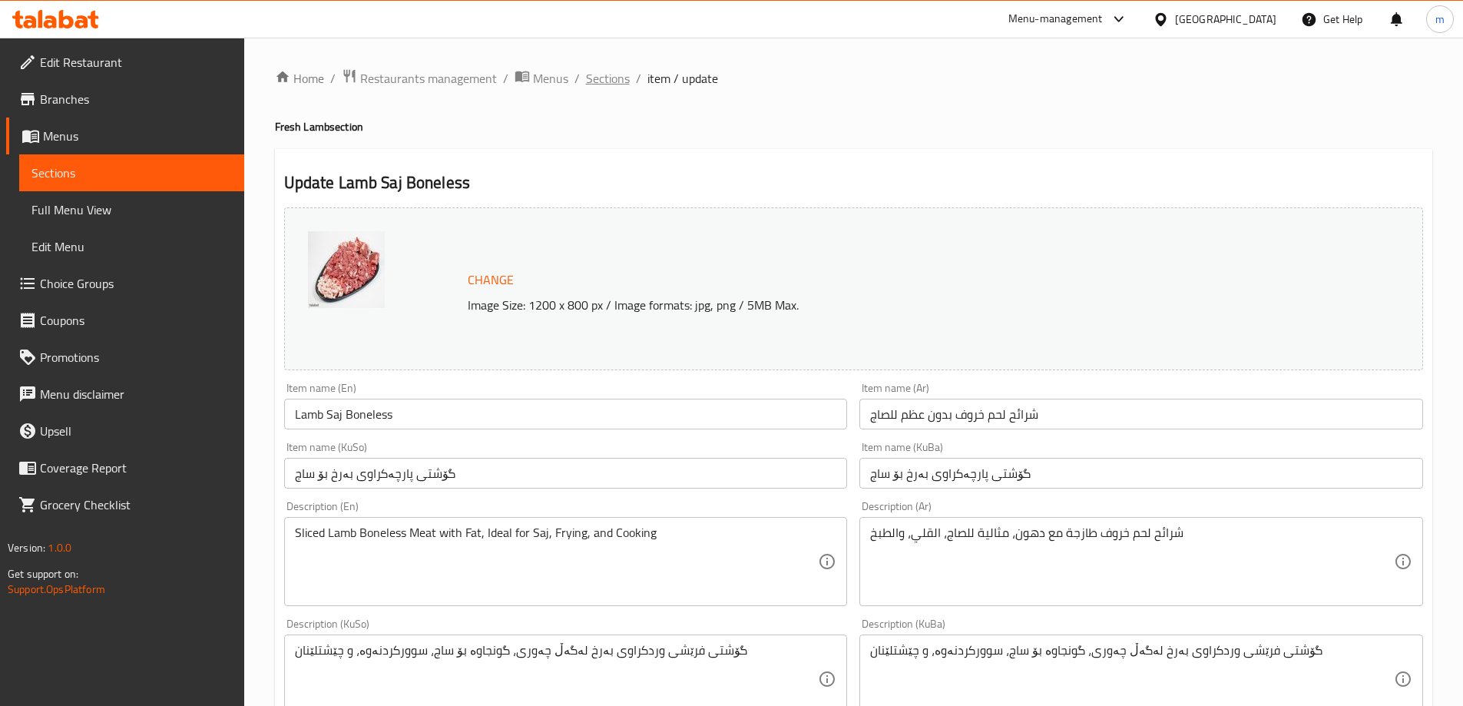
click at [611, 80] on span "Sections" at bounding box center [608, 78] width 44 height 18
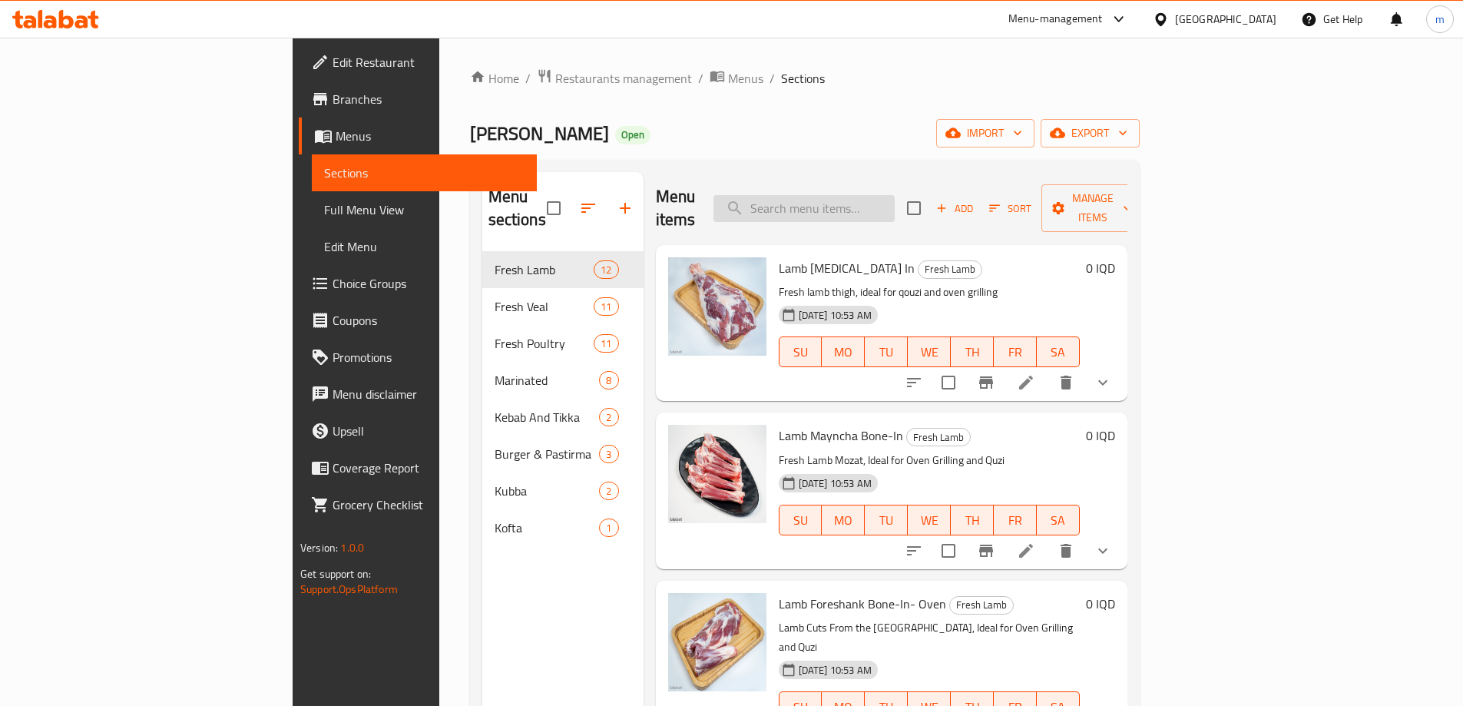
click at [895, 195] on input "search" at bounding box center [804, 208] width 181 height 27
paste input "Lamb Complete Liver, 1Package"
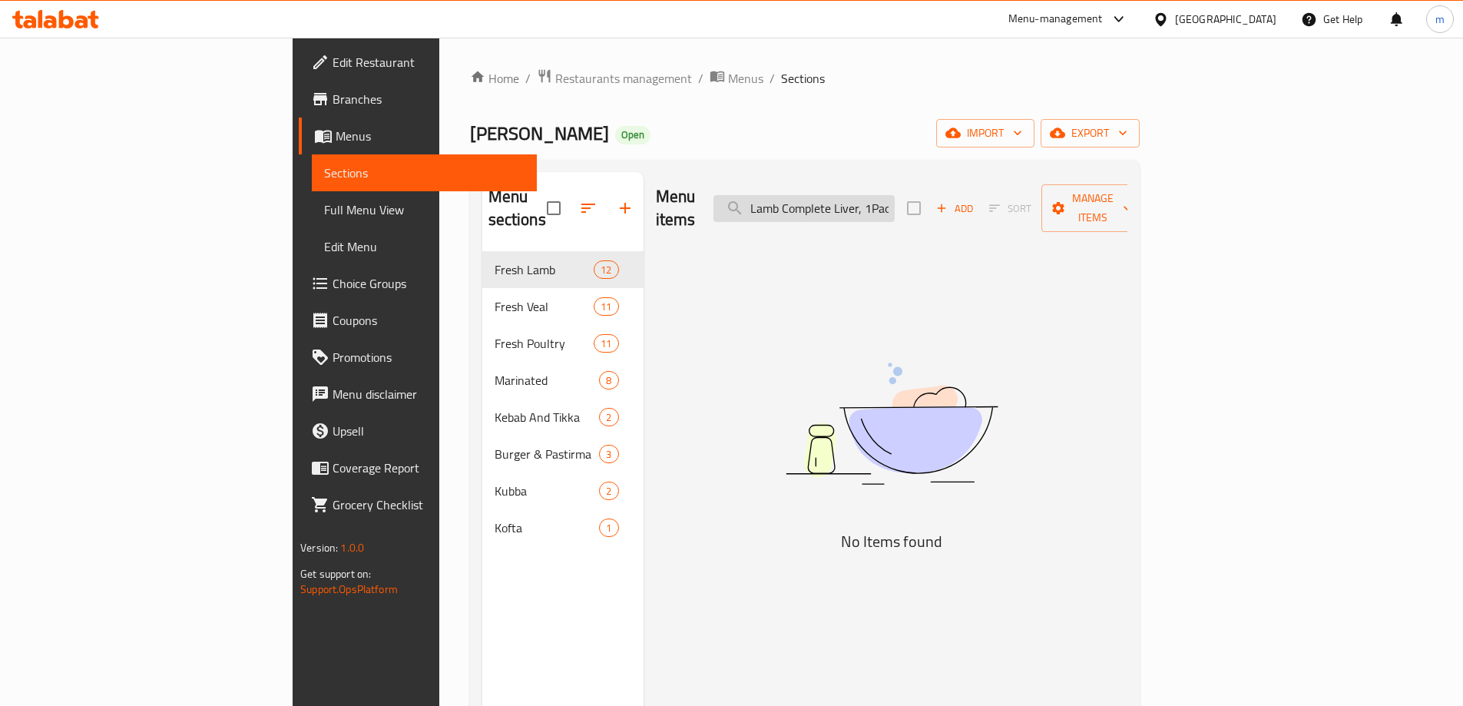
click at [895, 197] on input "Lamb Complete Liver, 1Package" at bounding box center [804, 208] width 181 height 27
paste input "search"
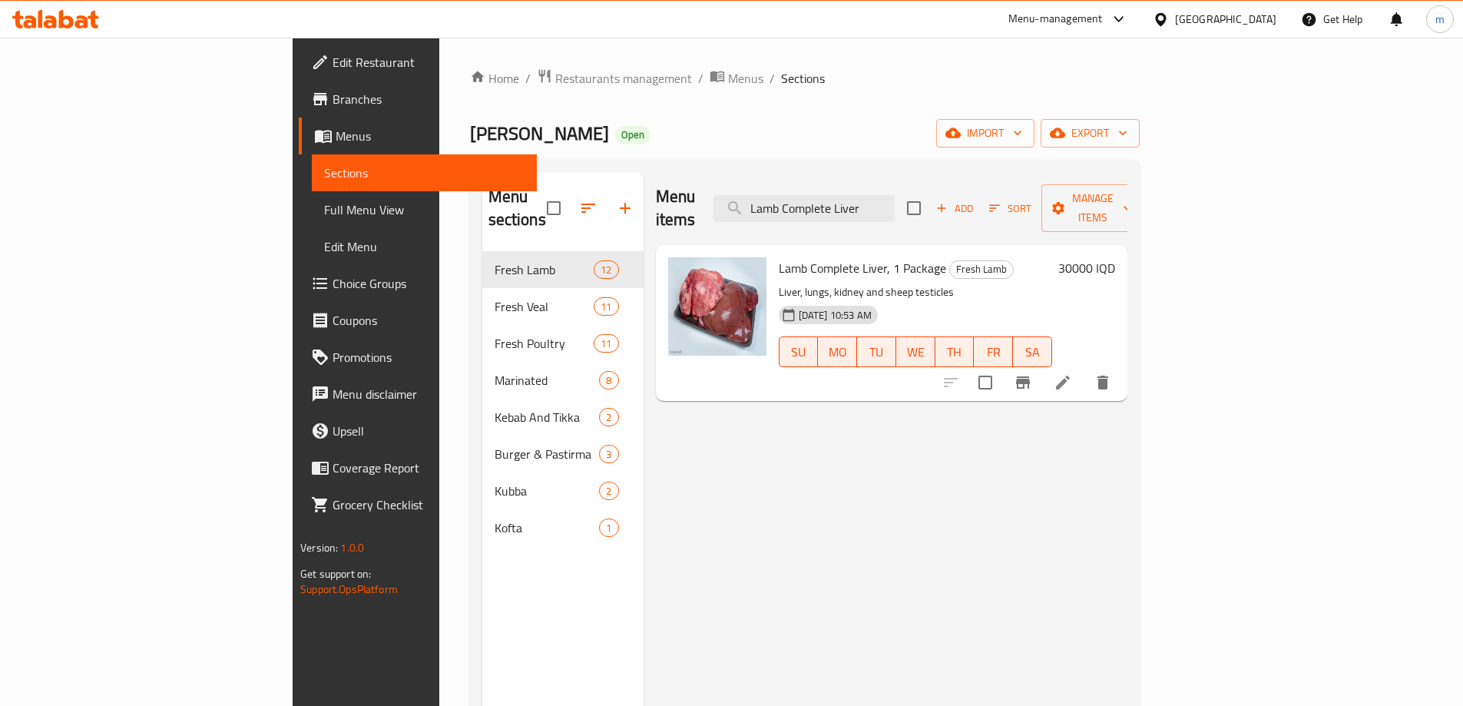
type input "Lamb Complete Liver"
click at [1085, 369] on li at bounding box center [1063, 383] width 43 height 28
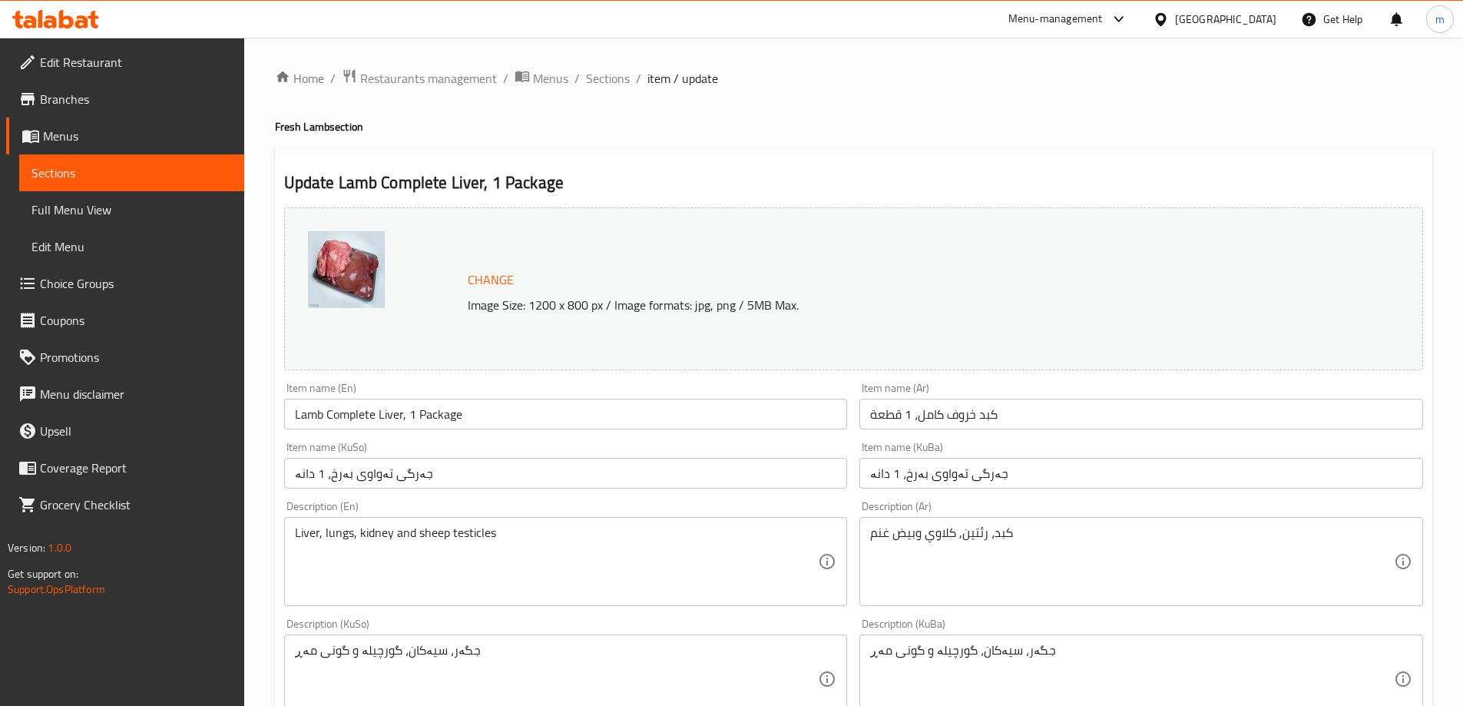
click at [994, 419] on input "كبد خروف كامل، 1 قطعة" at bounding box center [1142, 414] width 564 height 31
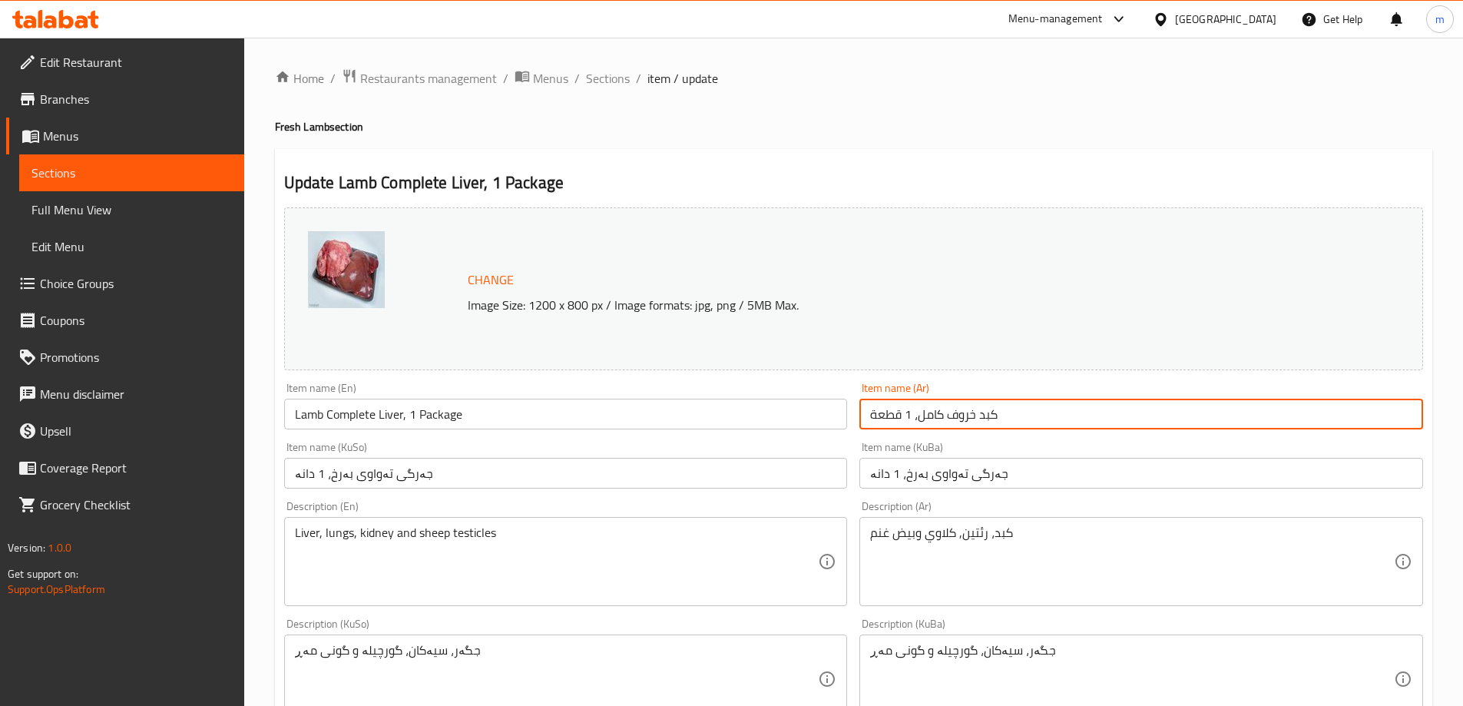
click at [994, 419] on input "كبد خروف كامل، 1 قطعة" at bounding box center [1142, 414] width 564 height 31
paste input "text"
type input "كبد خروف كامل، 1قطعة"
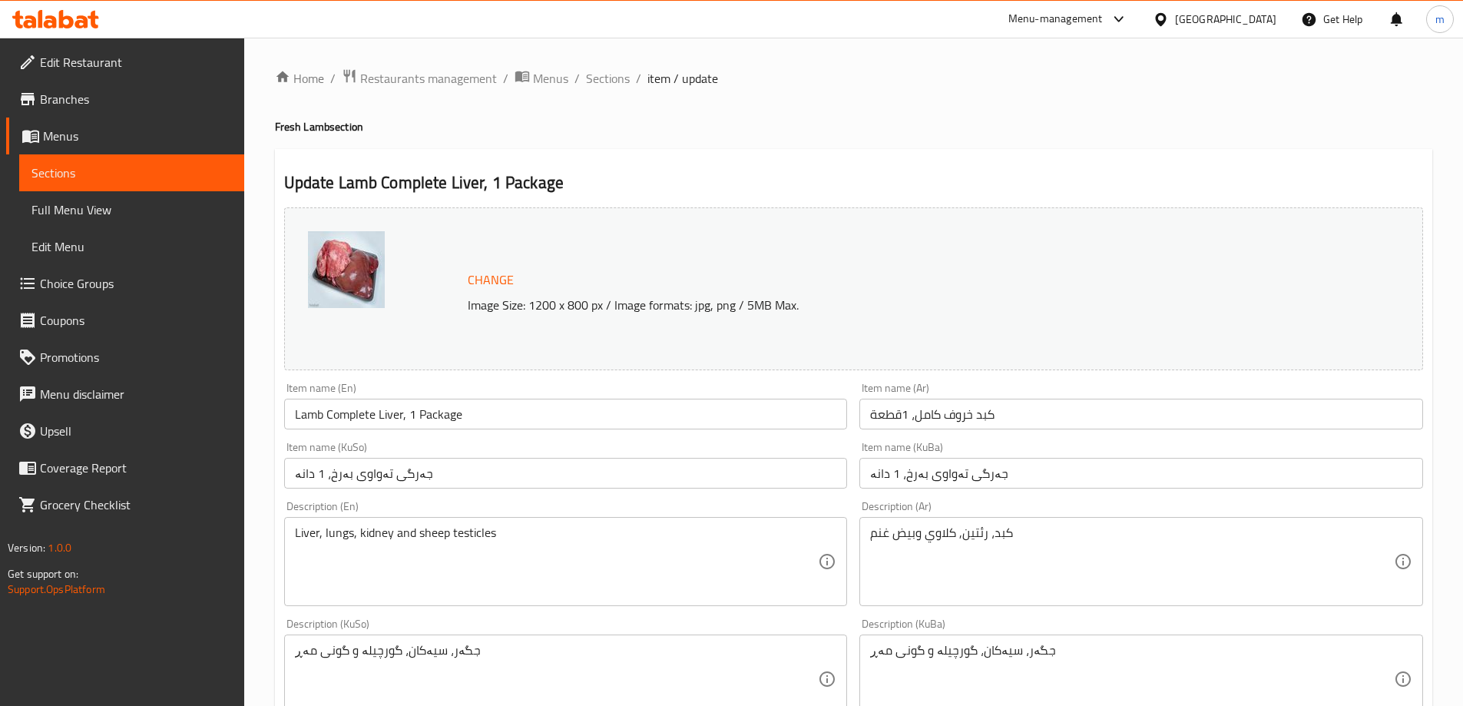
click at [938, 472] on input "جەرگی تەواوی بەرخ، 1 دانە" at bounding box center [1142, 473] width 564 height 31
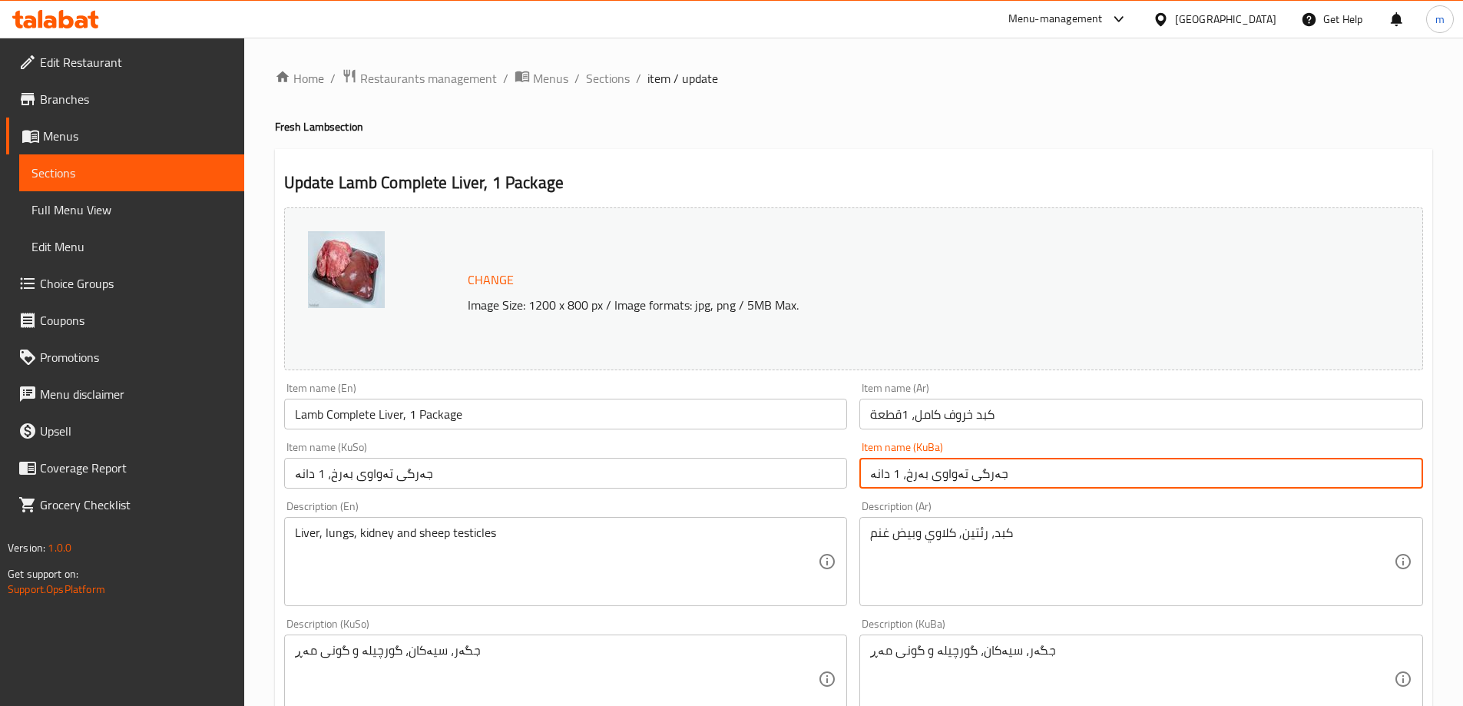
click at [938, 472] on input "جەرگی تەواوی بەرخ، 1 دانە" at bounding box center [1142, 473] width 564 height 31
click at [936, 472] on input "جەرگی تەواوی بەرخ، 1 دانە" at bounding box center [1142, 473] width 564 height 31
paste input "۱"
type input "جەرگی تەواوی بەرخ، ۱دانە"
click at [790, 472] on input "جەرگی تەواوی بەرخ، 1 دانە" at bounding box center [566, 473] width 564 height 31
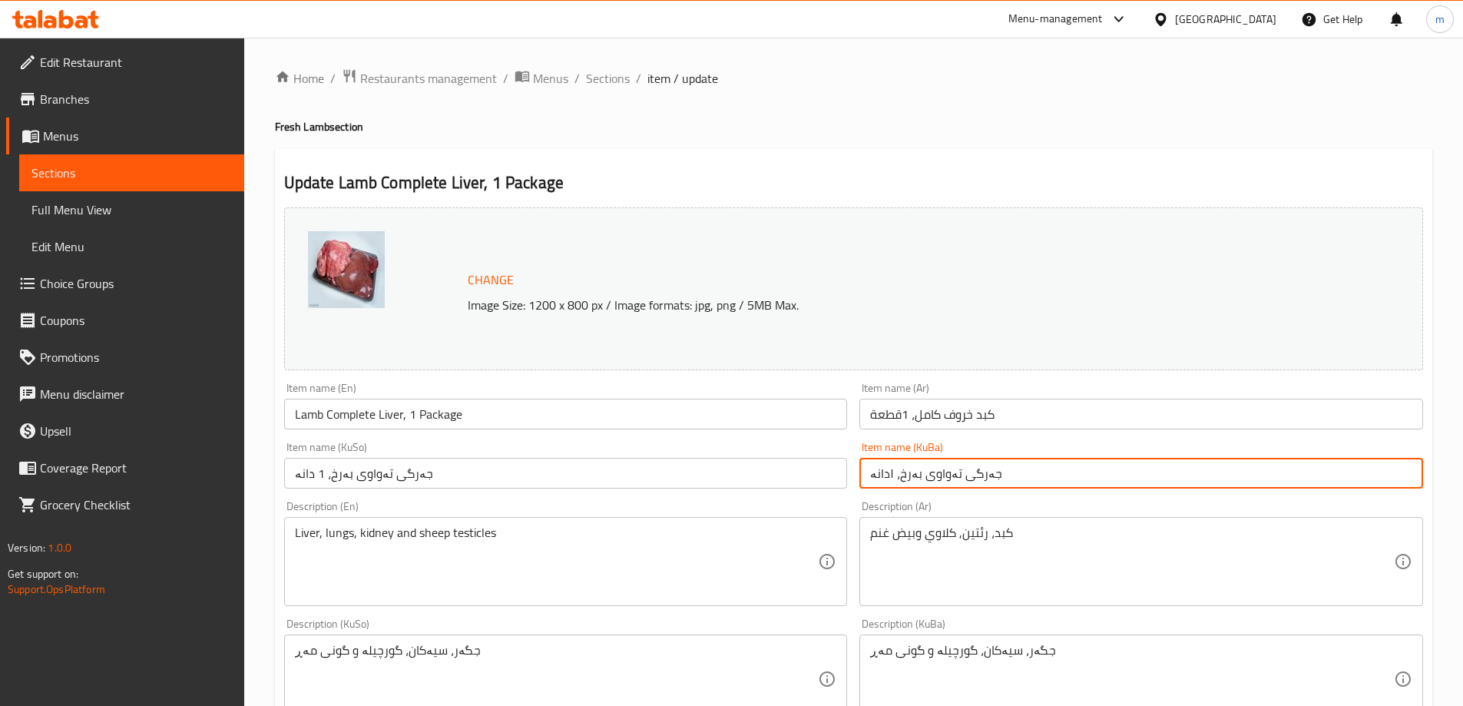
click at [790, 472] on input "جەرگی تەواوی بەرخ، 1 دانە" at bounding box center [566, 473] width 564 height 31
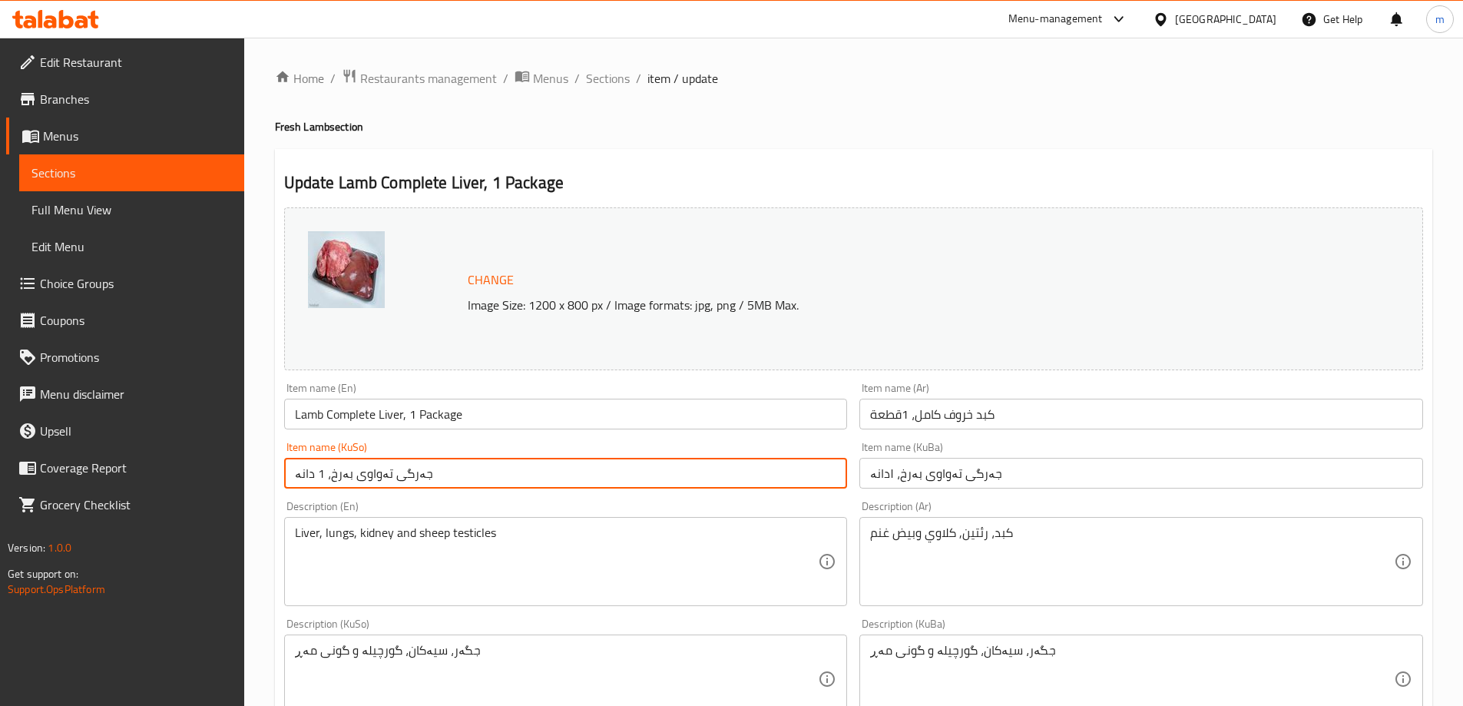
click at [790, 472] on input "جەرگی تەواوی بەرخ، 1 دانە" at bounding box center [566, 473] width 564 height 31
click at [949, 488] on input "جەرگی تەواوی بەرخ، ۱دانە" at bounding box center [1142, 473] width 564 height 31
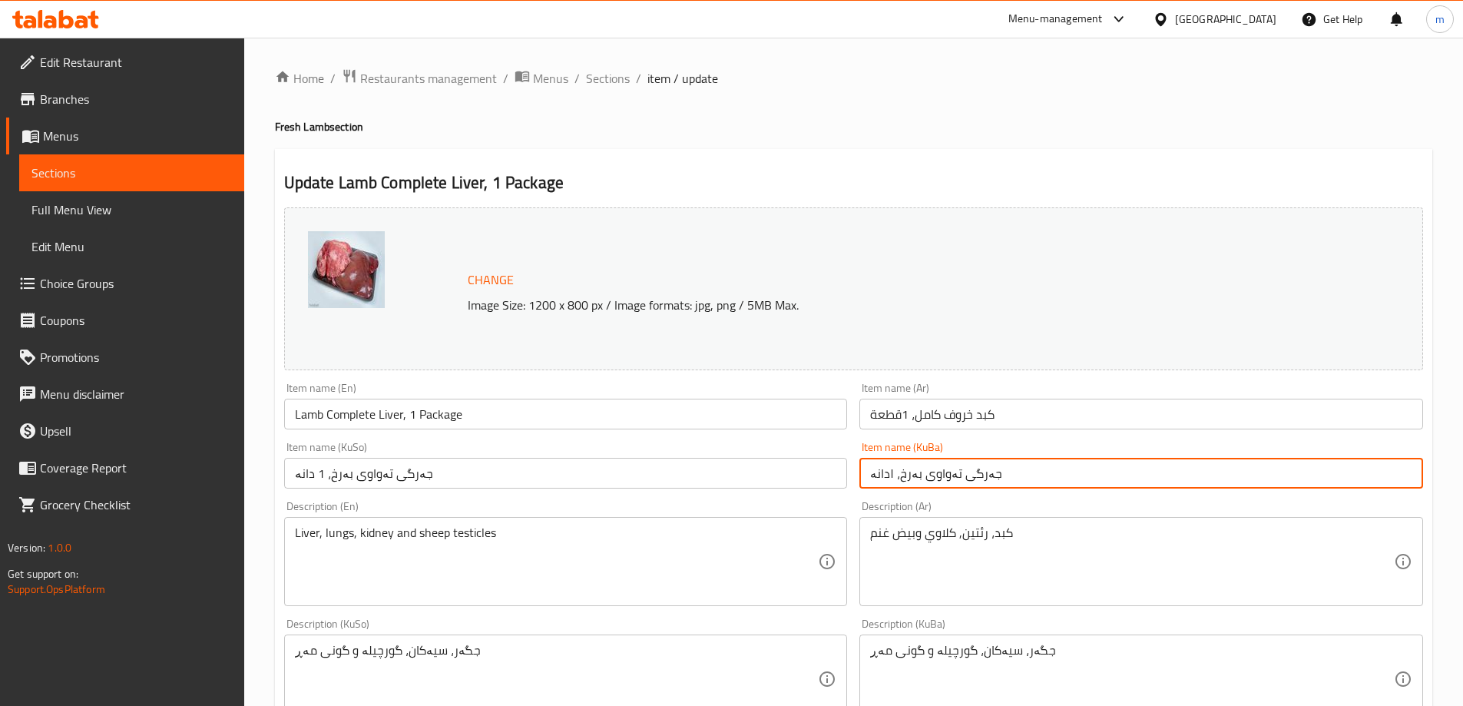
click at [949, 488] on input "جەرگی تەواوی بەرخ، ۱دانە" at bounding box center [1142, 473] width 564 height 31
click at [800, 479] on input "جەرگی تەواوی بەرخ، 1 دانە" at bounding box center [566, 473] width 564 height 31
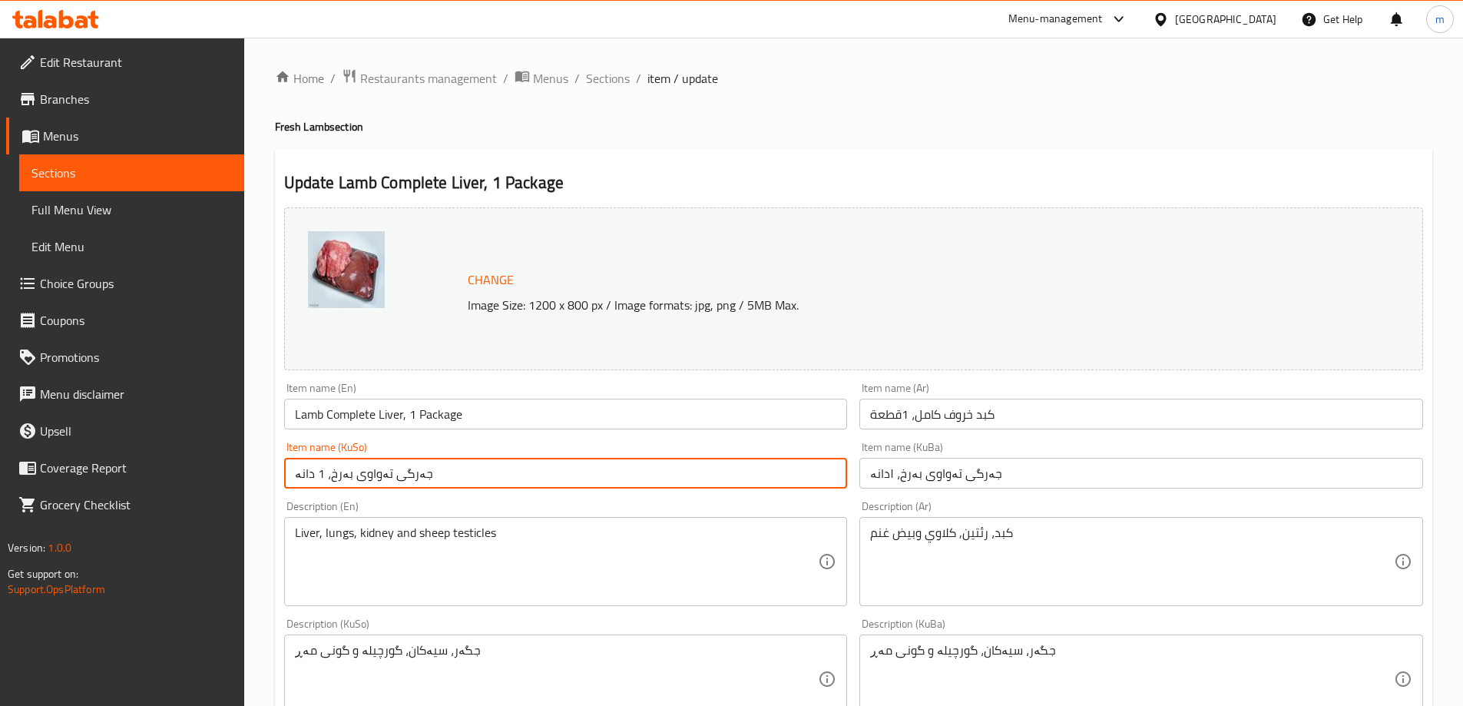
click at [800, 479] on input "جەرگی تەواوی بەرخ، 1 دانە" at bounding box center [566, 473] width 564 height 31
paste input "۱"
type input "جەرگی تەواوی بەرخ، ۱دانە"
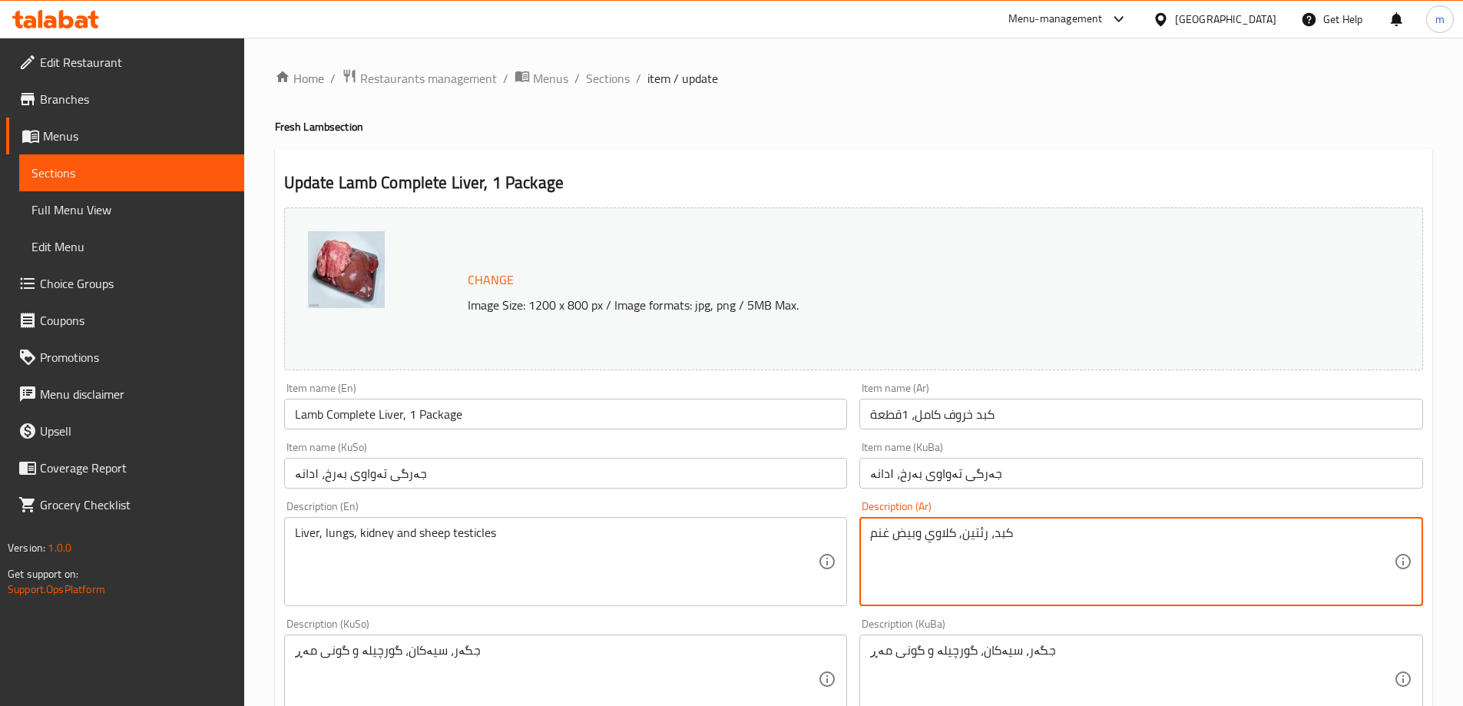
click at [1033, 565] on textarea "كبد، رئتين, كلاوي وبيض غنم" at bounding box center [1132, 561] width 524 height 73
paste textarea "روف طازج"
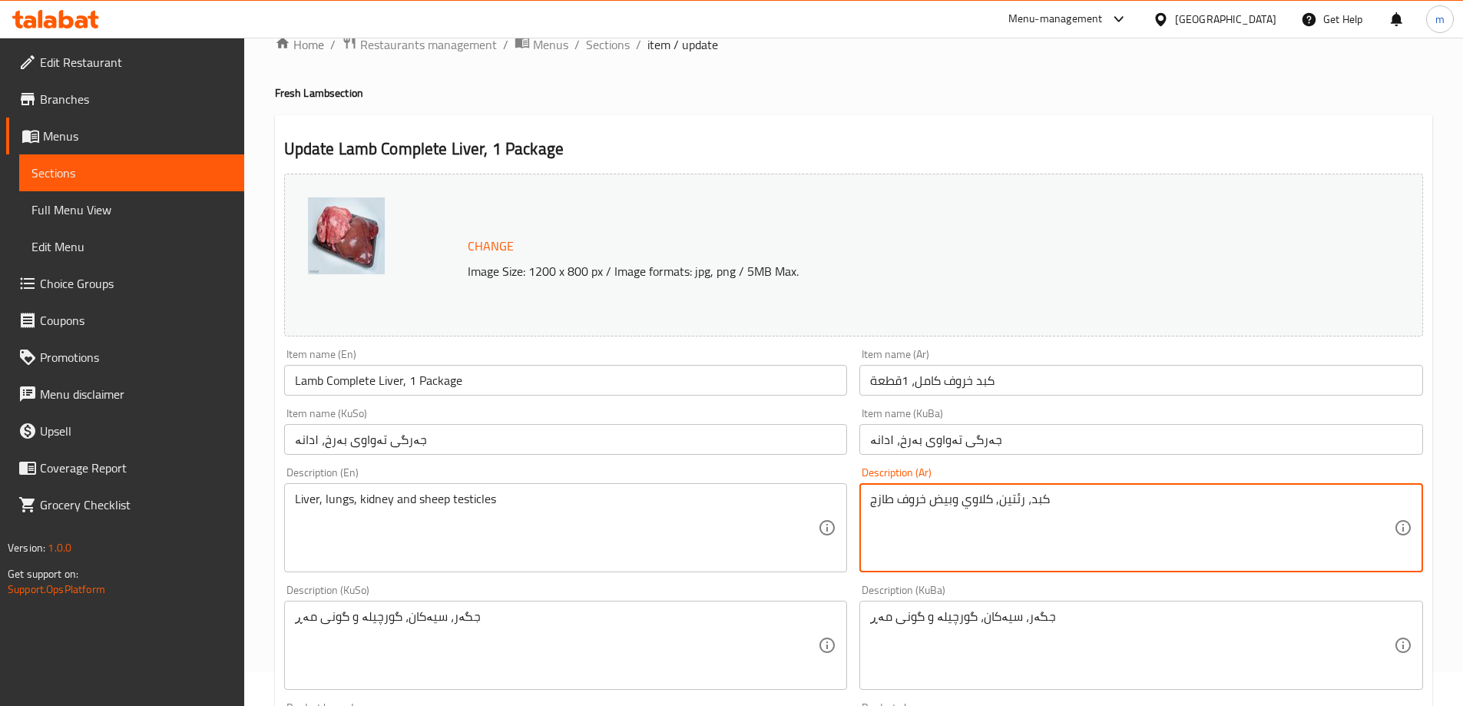
scroll to position [128, 0]
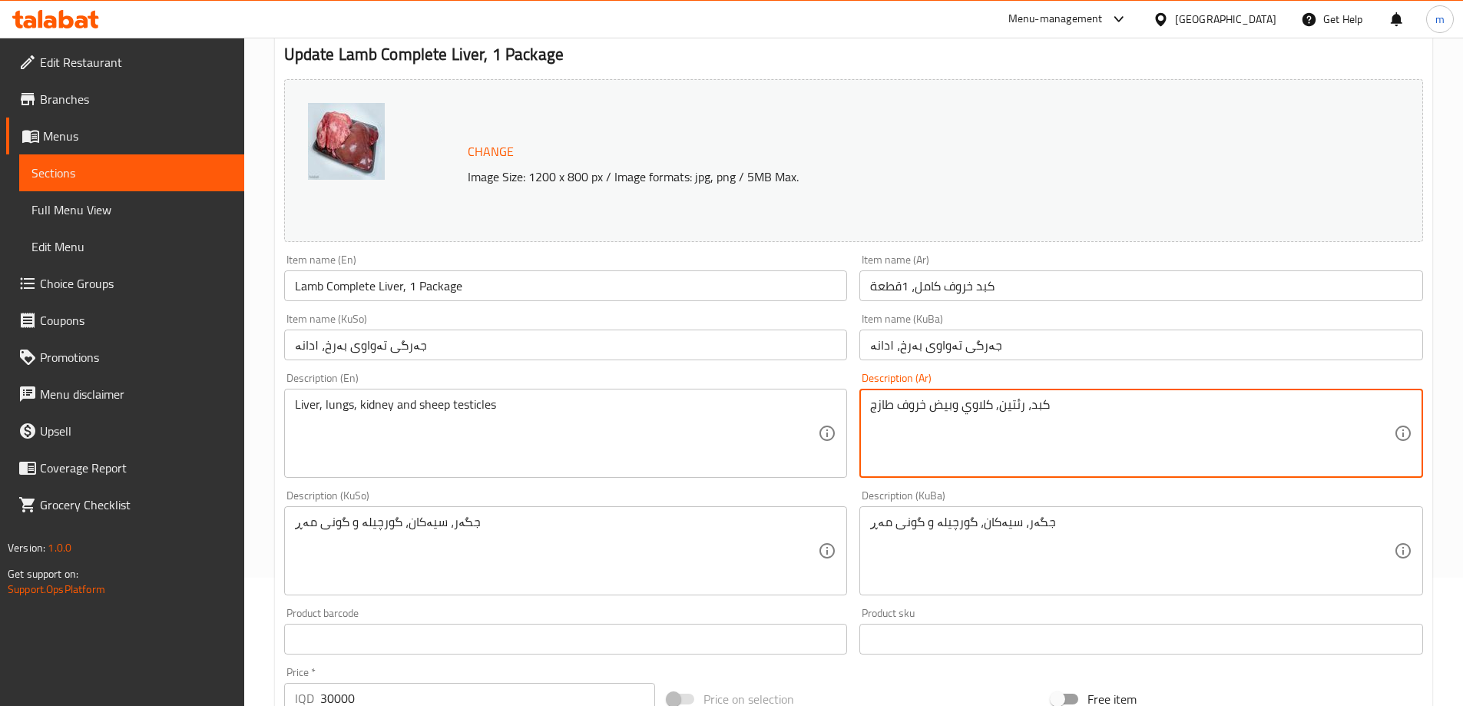
type textarea "كبد، رئتين, كلاوي وبيض خروف طازج"
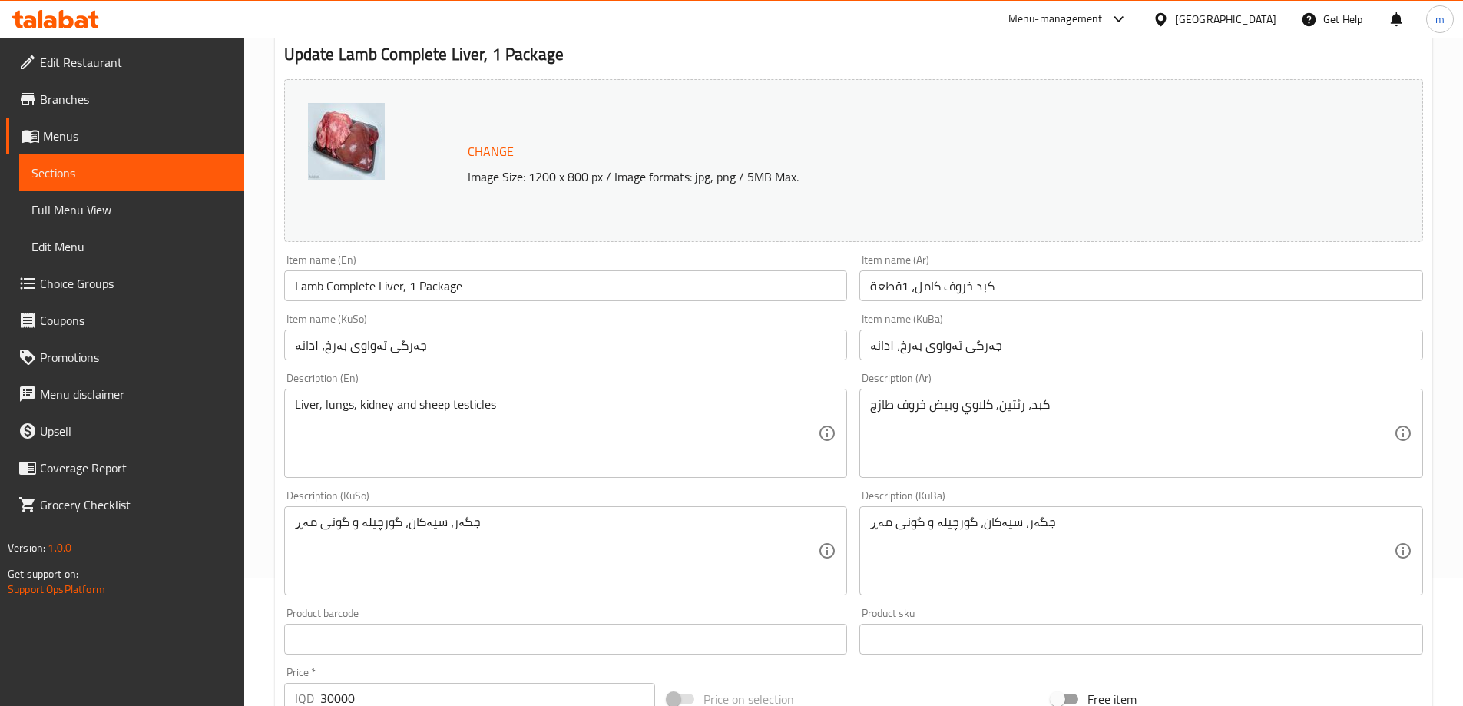
click at [482, 426] on textarea "Liver, lungs, kidney and sheep testicles" at bounding box center [557, 433] width 524 height 73
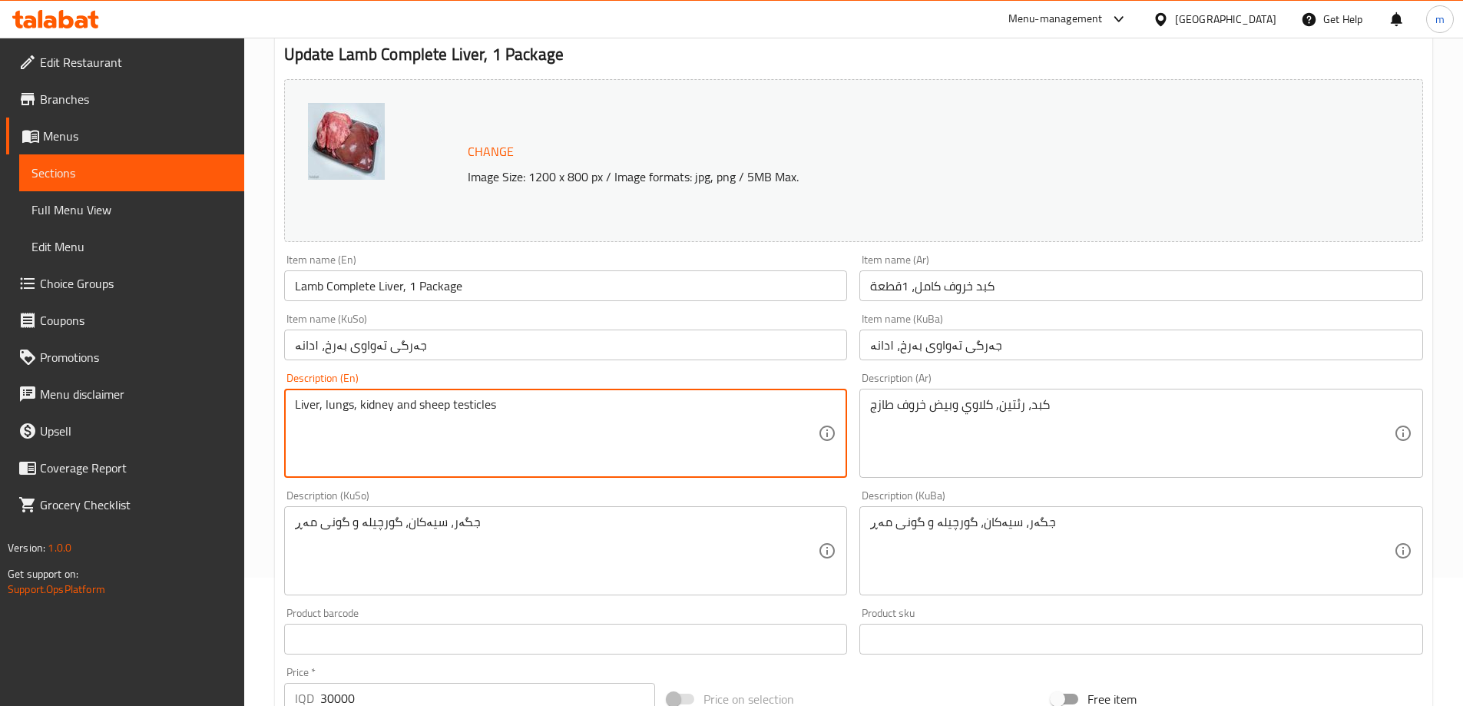
click at [482, 426] on textarea "Liver, lungs, kidney and sheep testicles" at bounding box center [557, 433] width 524 height 73
paste textarea "Fresh Lamb Liver, Lungs, Kidney and T"
click at [552, 415] on textarea "Liver, lungs, kidney and sheep testicles" at bounding box center [557, 433] width 524 height 73
paste textarea "Fresh Lamb Liver, Lungs, Kidney and Testicles"
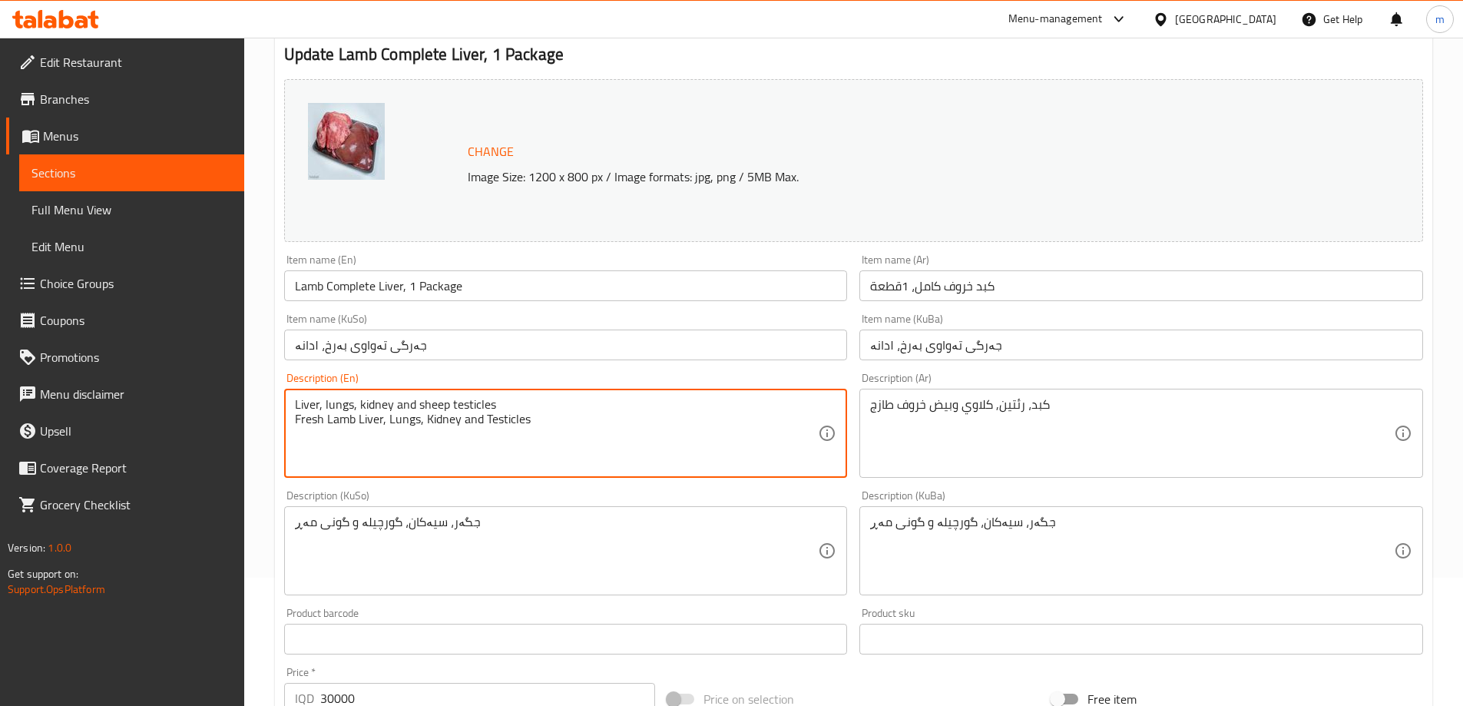
click at [552, 415] on textarea "Liver, lungs, kidney and sheep testicles Fresh Lamb Liver, Lungs, Kidney and Te…" at bounding box center [557, 433] width 524 height 73
paste textarea
type textarea "Fresh Lamb Liver, Lungs, Kidney and Testicles"
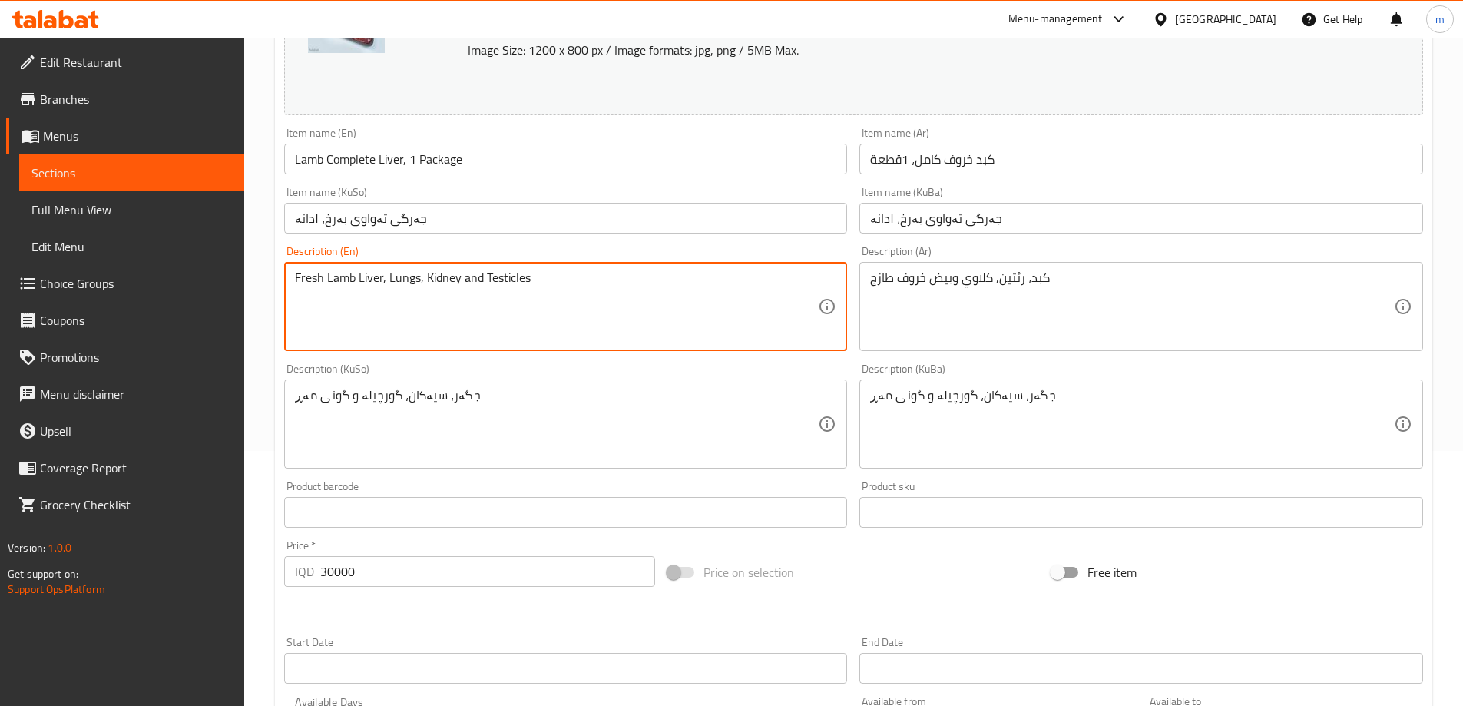
scroll to position [256, 0]
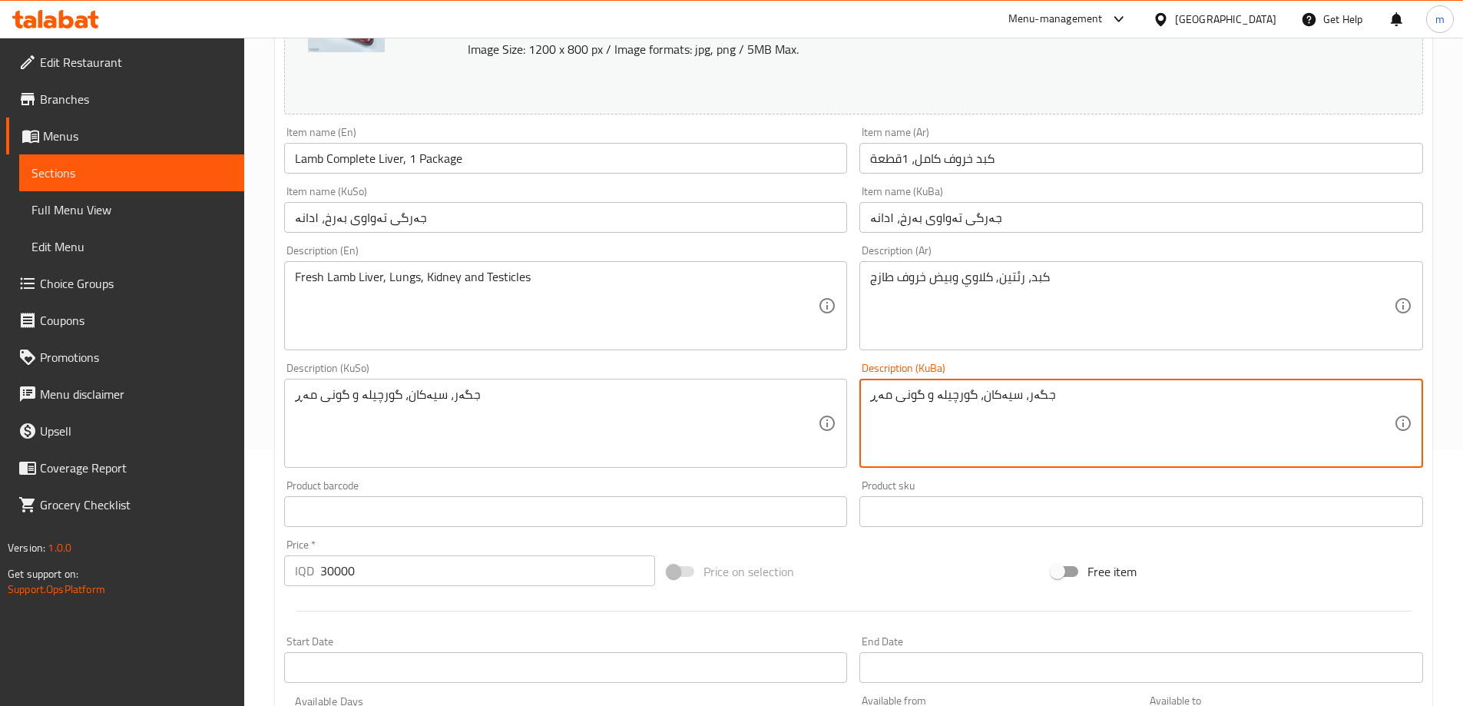
click at [986, 428] on textarea "جگەر، سیەکان، گورچیلە و گونی مەڕ" at bounding box center [1132, 423] width 524 height 73
paste textarea "رێشی بەرخ"
type textarea "جگەر، سیەکان، گورچیلە و گونی فرێشی بەرخ"
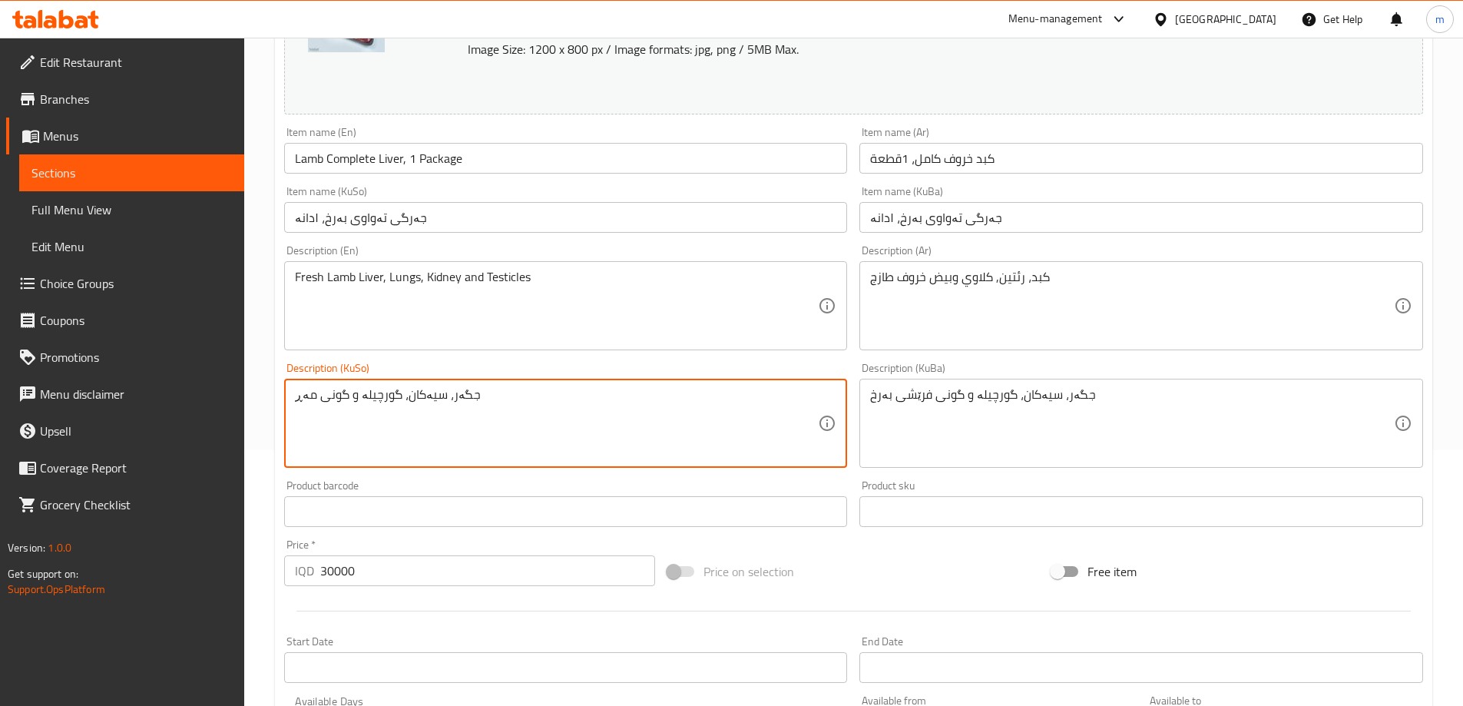
click at [724, 425] on textarea "جگەر، سیەکان، گورچیلە و گونی مەڕ" at bounding box center [557, 423] width 524 height 73
paste textarea "رێشی بەرخ"
type textarea "جگەر، سیەکان، گورچیلە و گونی فرێشی بەرخ"
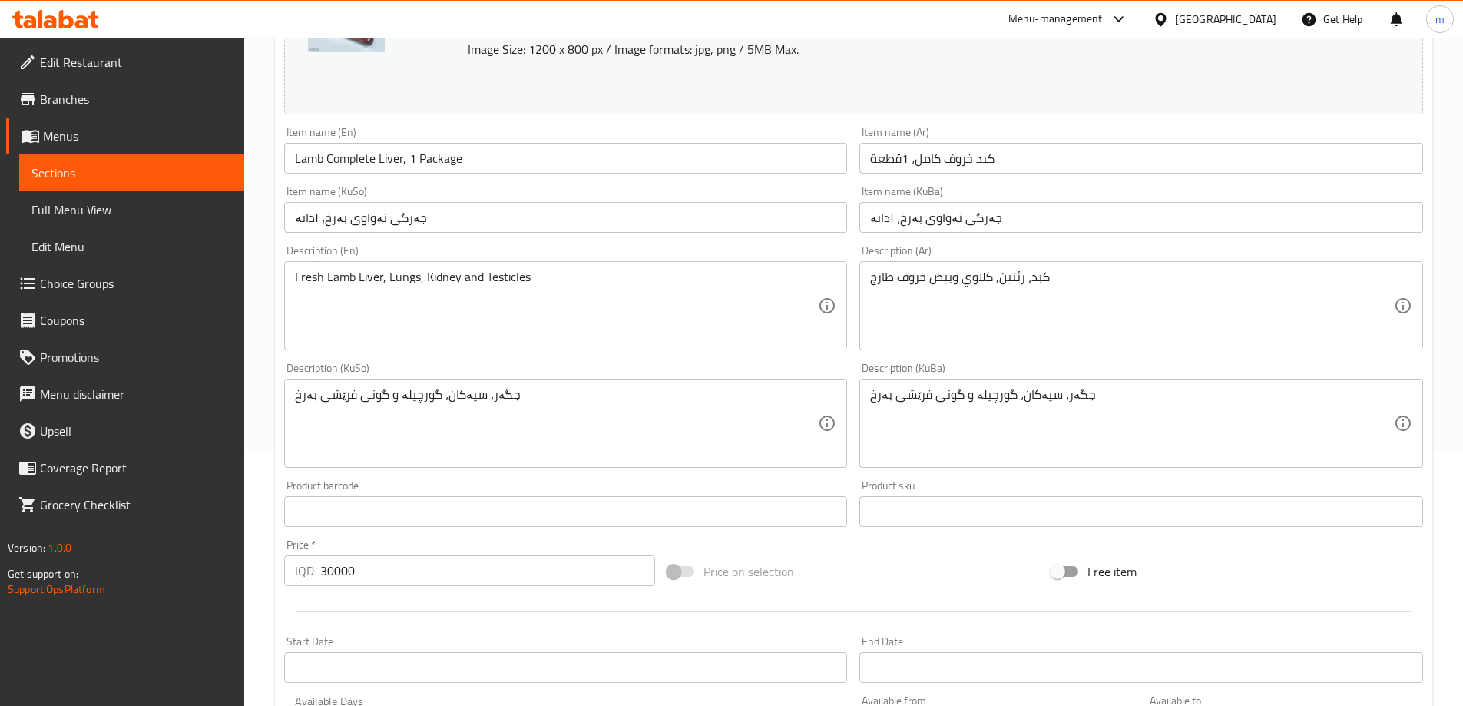
click at [401, 210] on input "جەرگی تەواوی بەرخ، ۱دانە" at bounding box center [566, 217] width 564 height 31
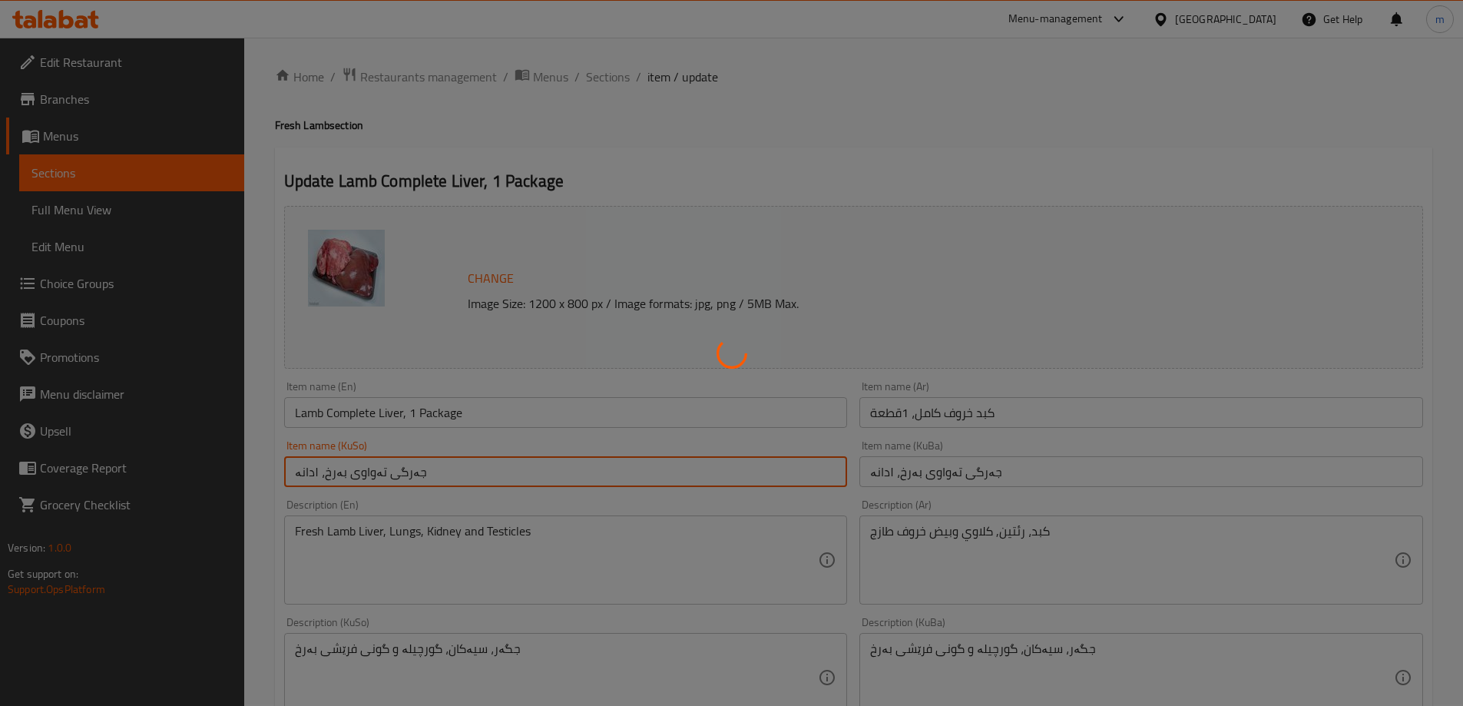
scroll to position [0, 0]
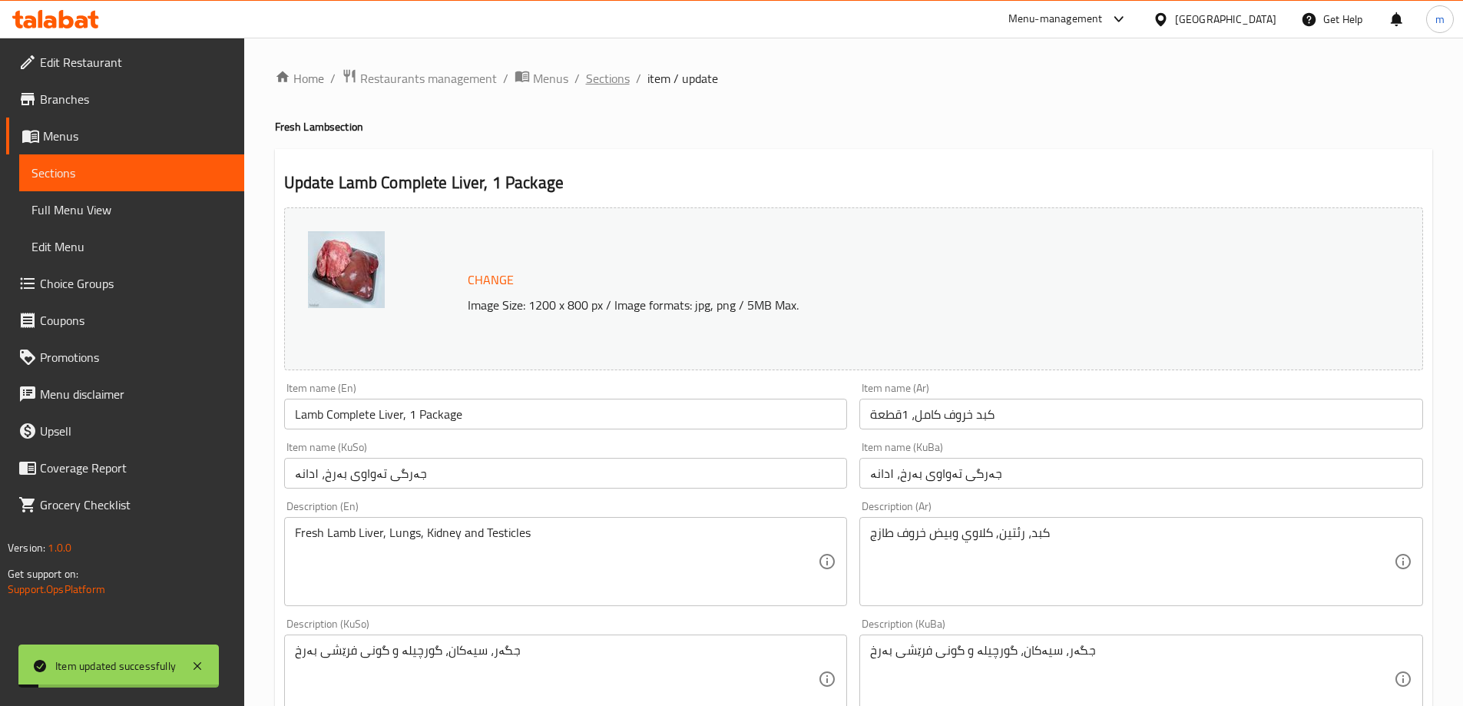
click at [618, 83] on span "Sections" at bounding box center [608, 78] width 44 height 18
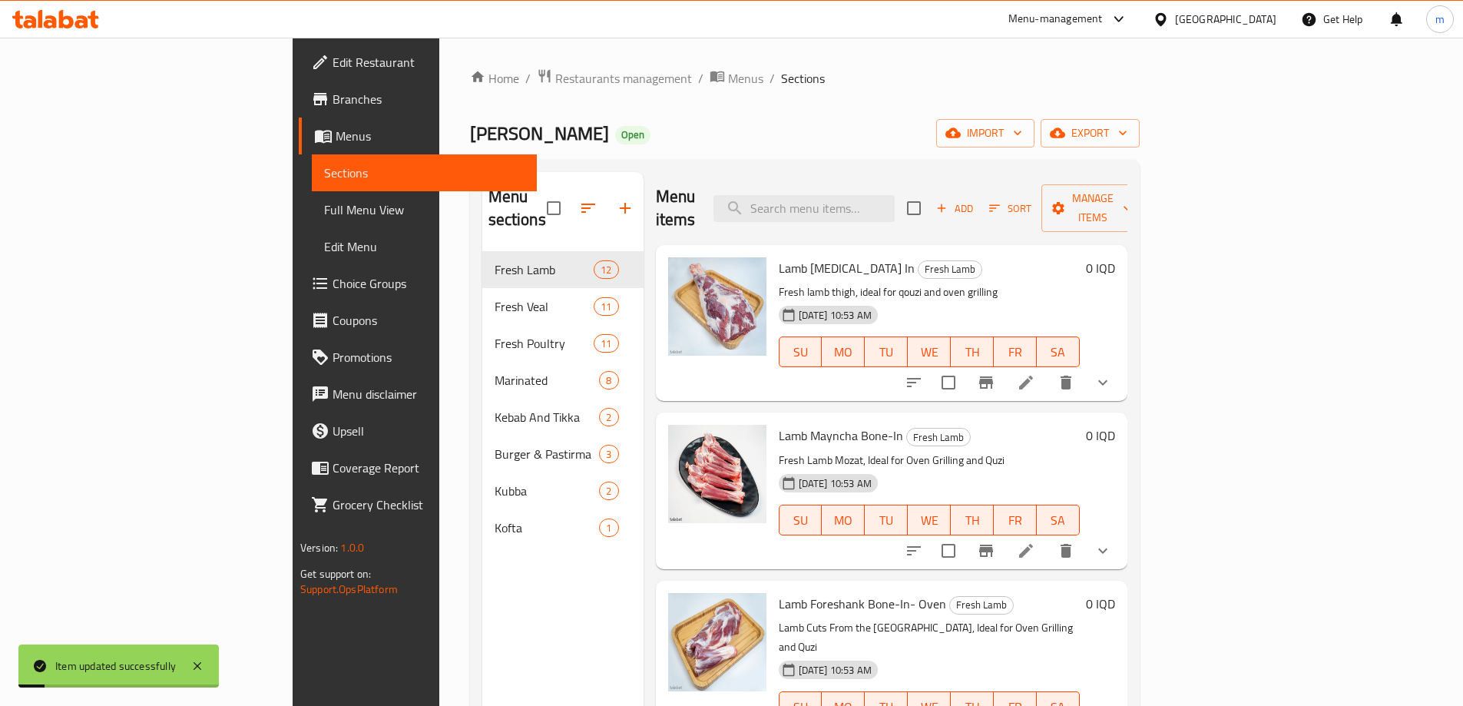
click at [900, 176] on div "Menu items Add Sort Manage items" at bounding box center [892, 208] width 472 height 73
drag, startPoint x: 900, startPoint y: 187, endPoint x: 906, endPoint y: 207, distance: 20.7
click at [895, 195] on input "search" at bounding box center [804, 208] width 181 height 27
paste input "Lamb Ribs"
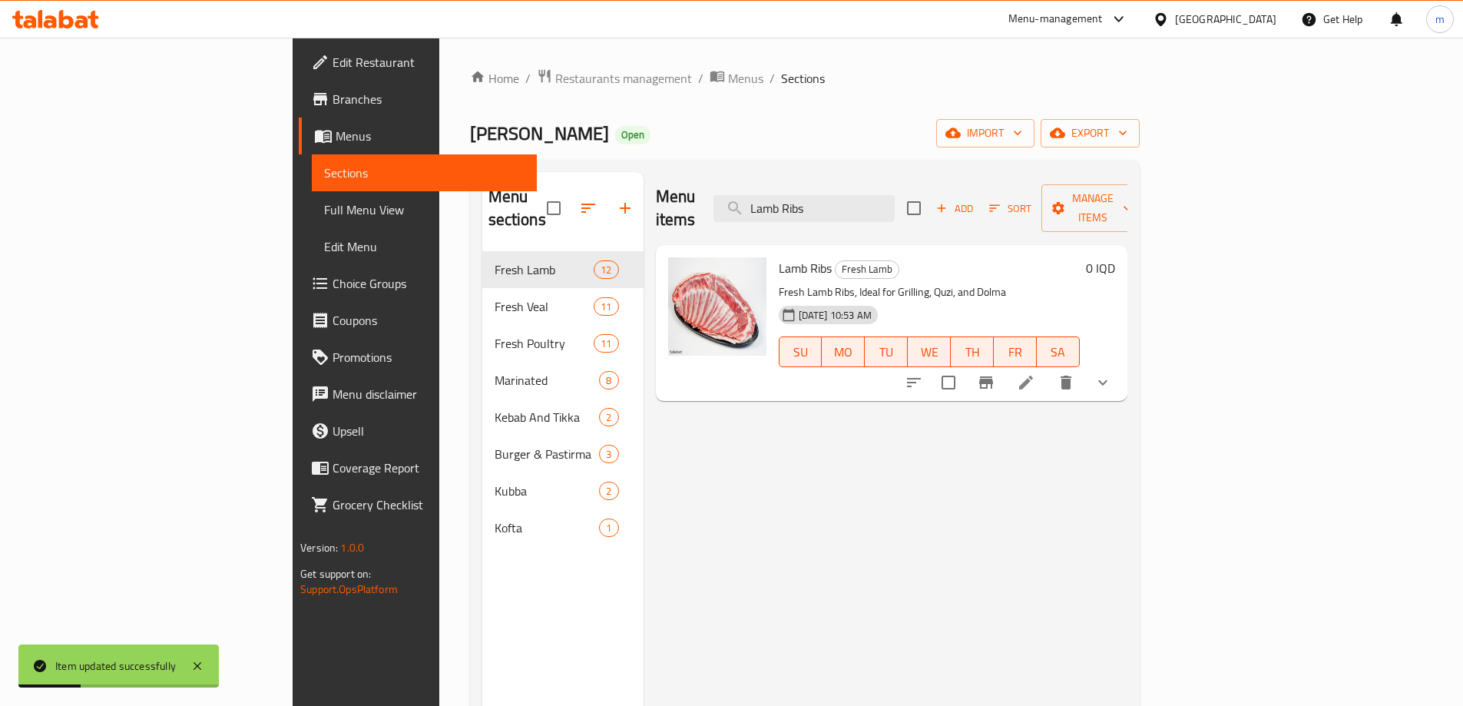
type input "Lamb Ribs"
click at [1048, 369] on li at bounding box center [1026, 383] width 43 height 28
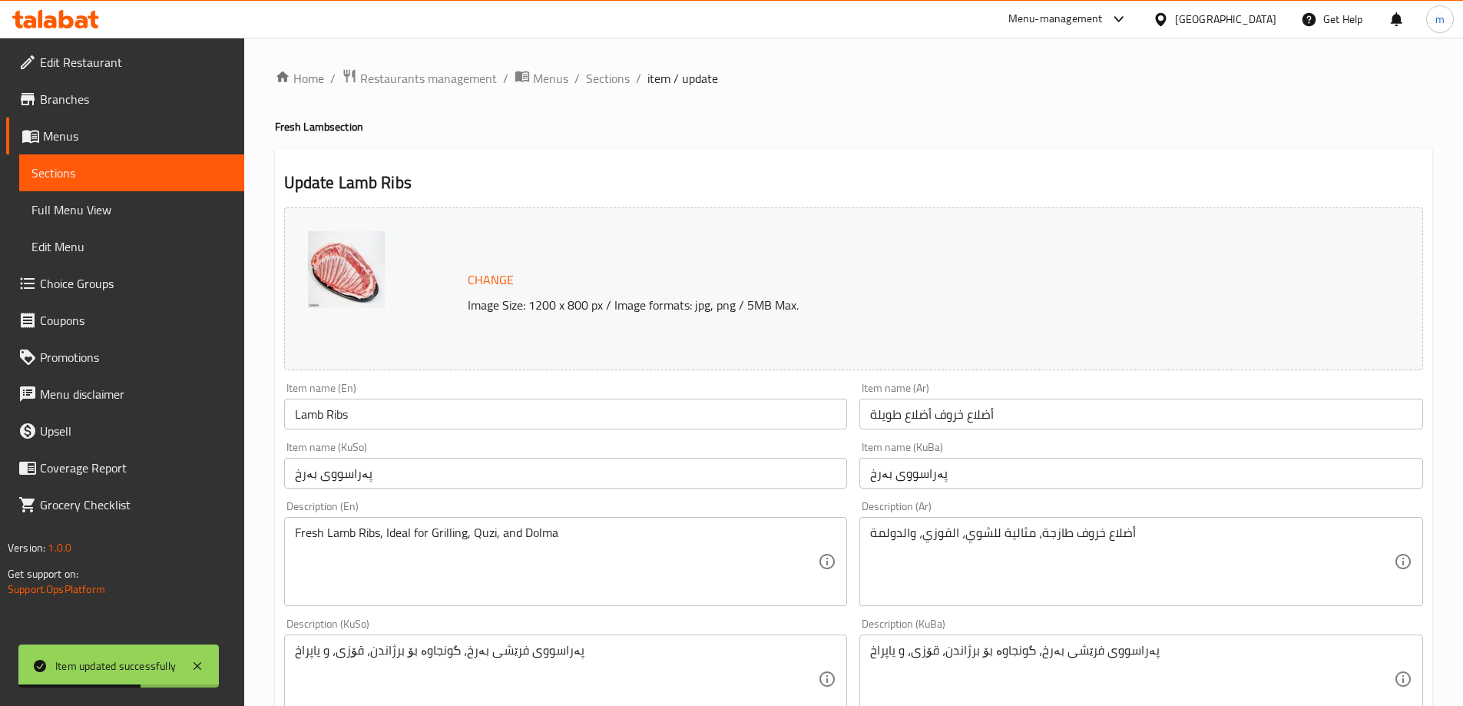
click at [950, 421] on input "أضلاع خروف أضلاع طويلة" at bounding box center [1142, 414] width 564 height 31
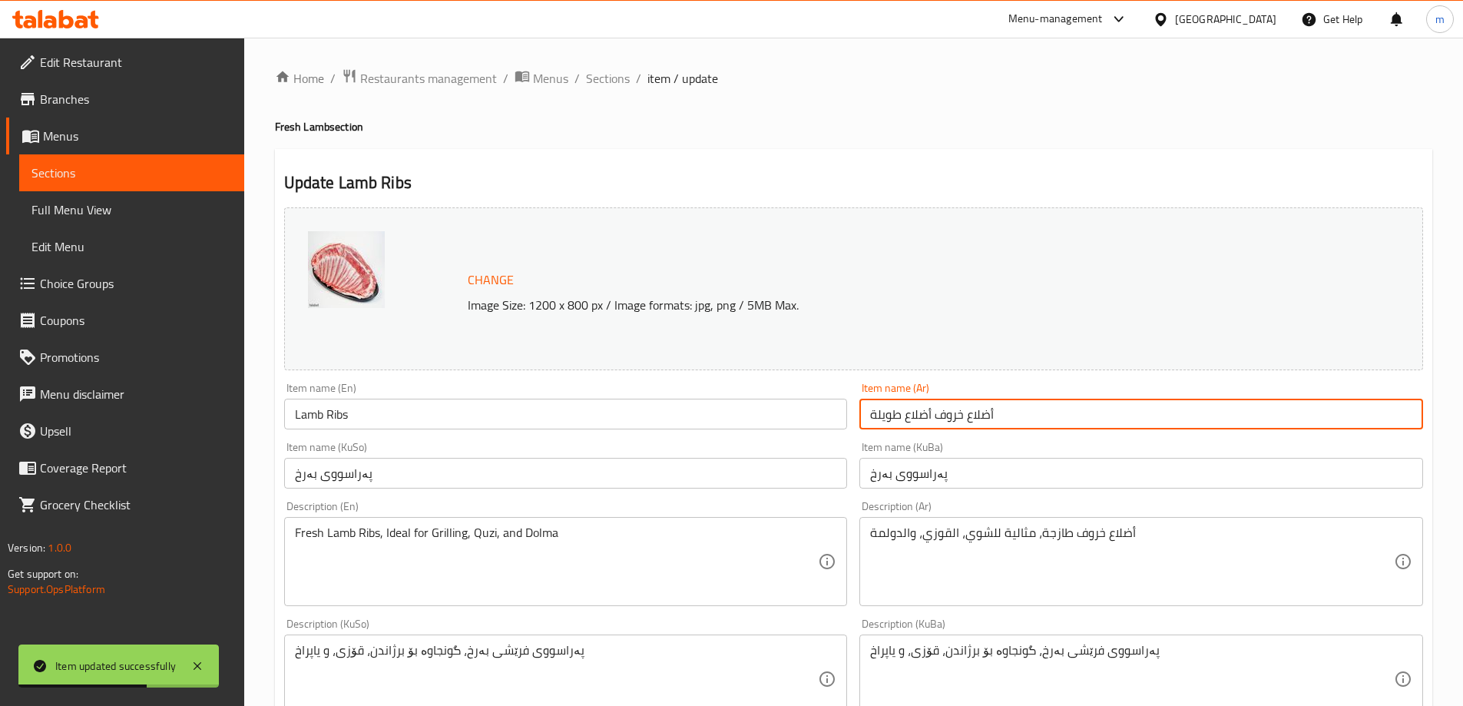
click at [950, 421] on input "أضلاع خروف أضلاع طويلة" at bounding box center [1142, 414] width 564 height 31
paste input "(أضلاع طويلة)"
type input "أضلاع خروف (أضلاع طويلة)"
click at [893, 463] on input "پەراسووی بەرخ" at bounding box center [1142, 473] width 564 height 31
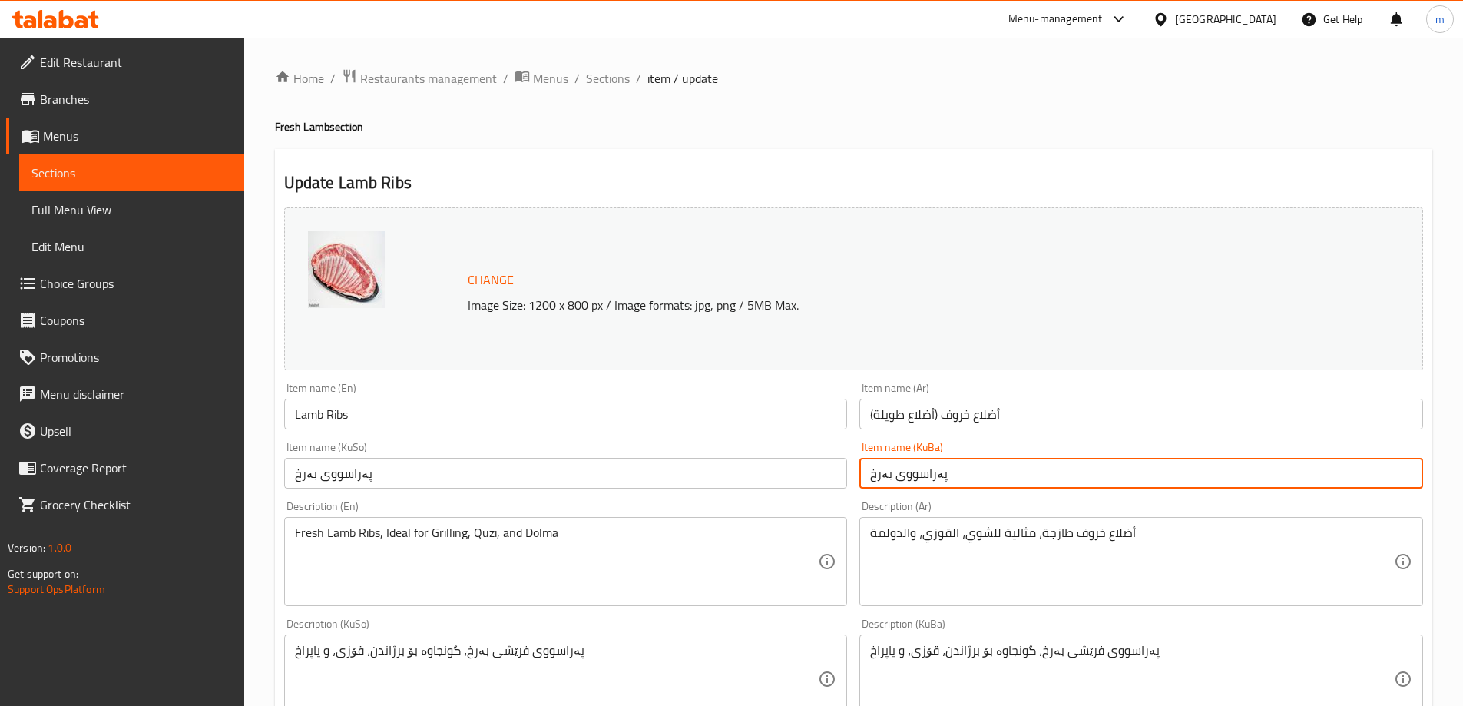
click at [893, 463] on input "پەراسووی بەرخ" at bounding box center [1142, 473] width 564 height 31
paste input "پەراسووی بەرخ"
click at [889, 481] on input "پەراسوویپەراسووی بەرخبەرخ" at bounding box center [1142, 473] width 564 height 31
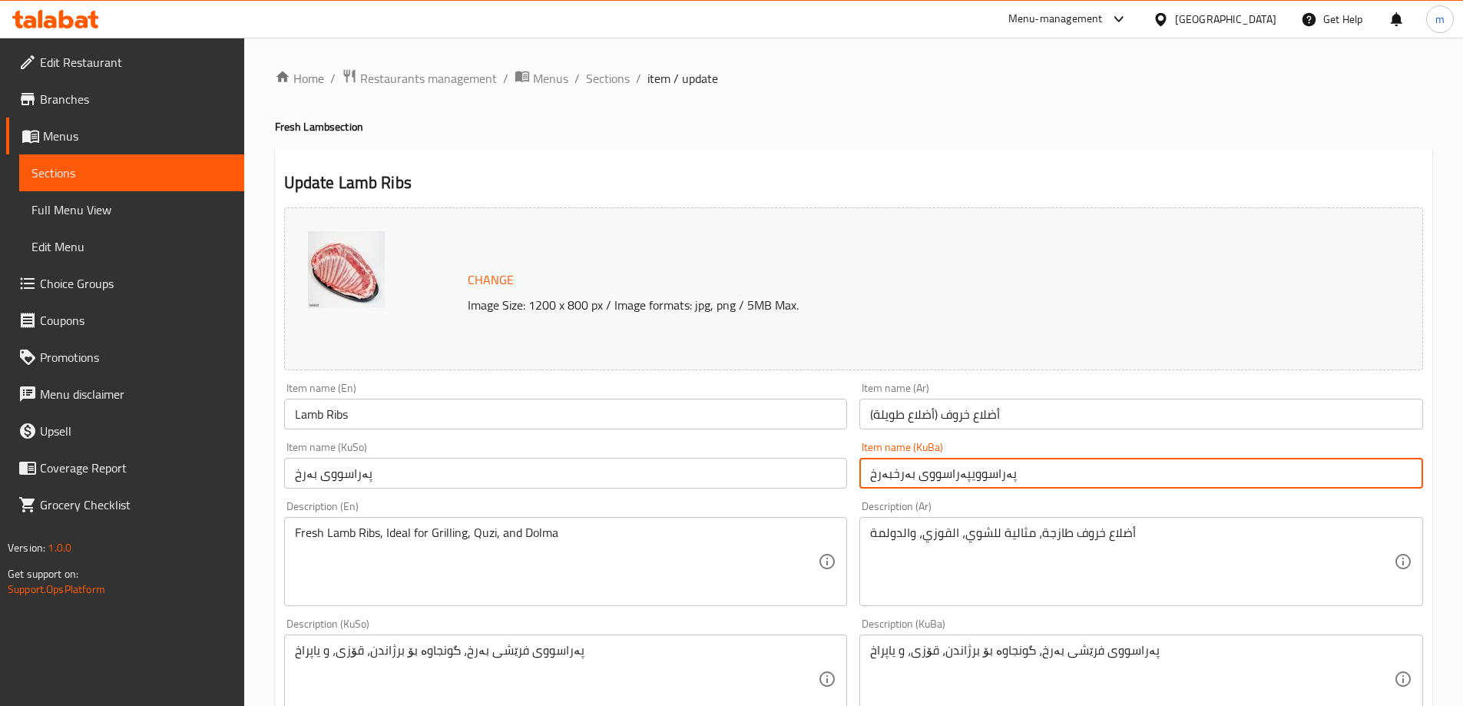
click at [889, 481] on input "پەراسوویپەراسووی بەرخبەرخ" at bounding box center [1142, 473] width 564 height 31
paste input "text"
type input "پەراسووی بەرخ"
click at [746, 472] on input "پەراسووی بەرخ" at bounding box center [566, 473] width 564 height 31
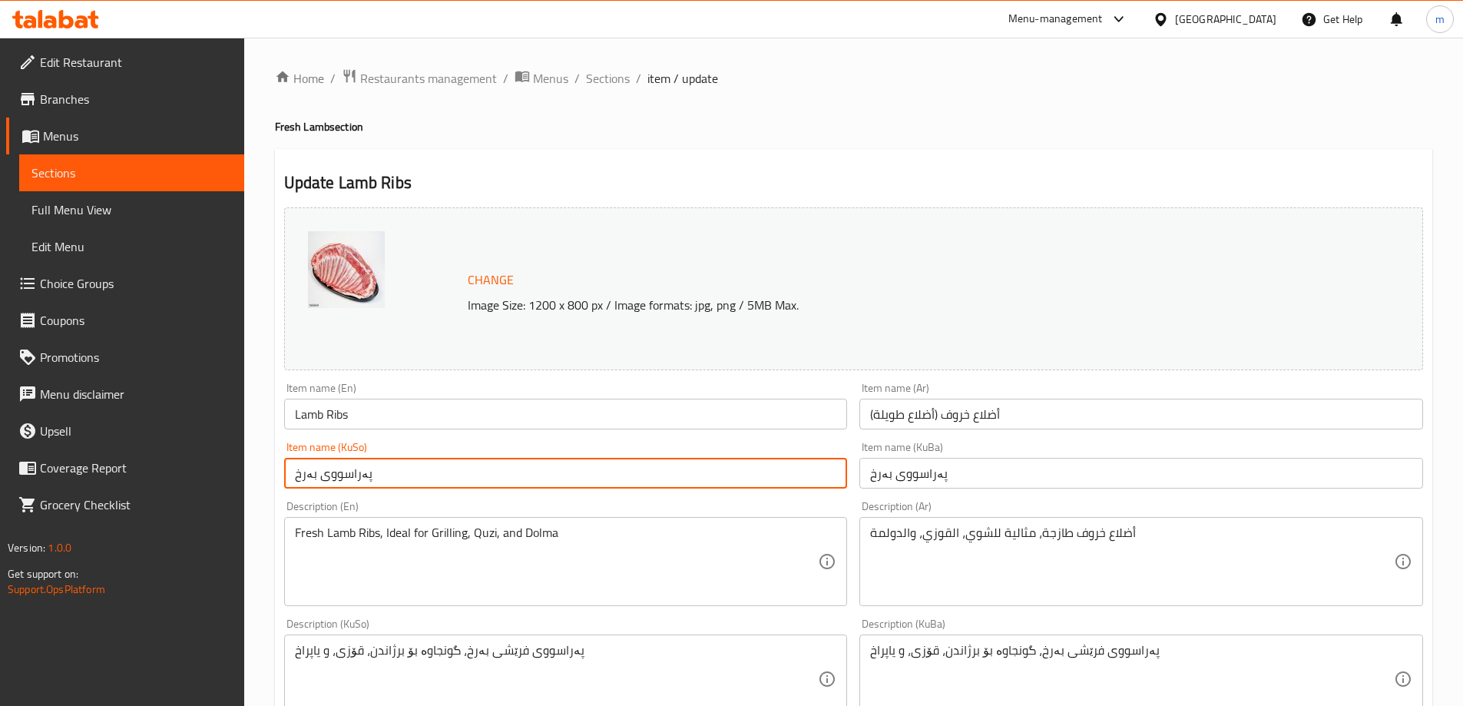
click at [746, 472] on input "پەراسووی بەرخ" at bounding box center [566, 473] width 564 height 31
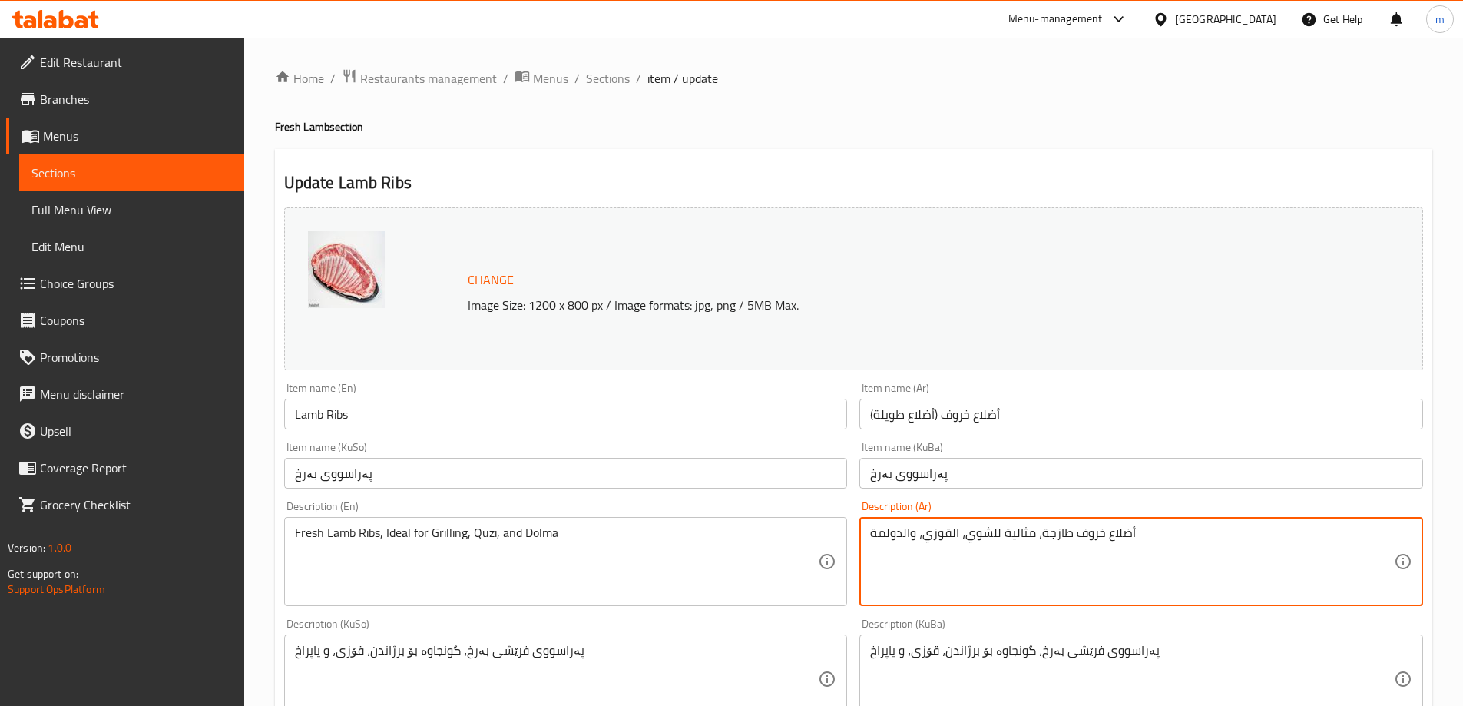
click at [955, 559] on textarea "أضلاع خروف طازجة، مثالية للشوي، القوزي، والدولمة" at bounding box center [1132, 561] width 524 height 73
paste textarea
type textarea "أضلاع خروف طازجة، مثالية للشوي، القوزي، والدولمة"
click at [486, 515] on div "Description (En) Fresh Lamb Ribs, Ideal for Grilling, Quzi, and Dolma Descripti…" at bounding box center [566, 553] width 564 height 105
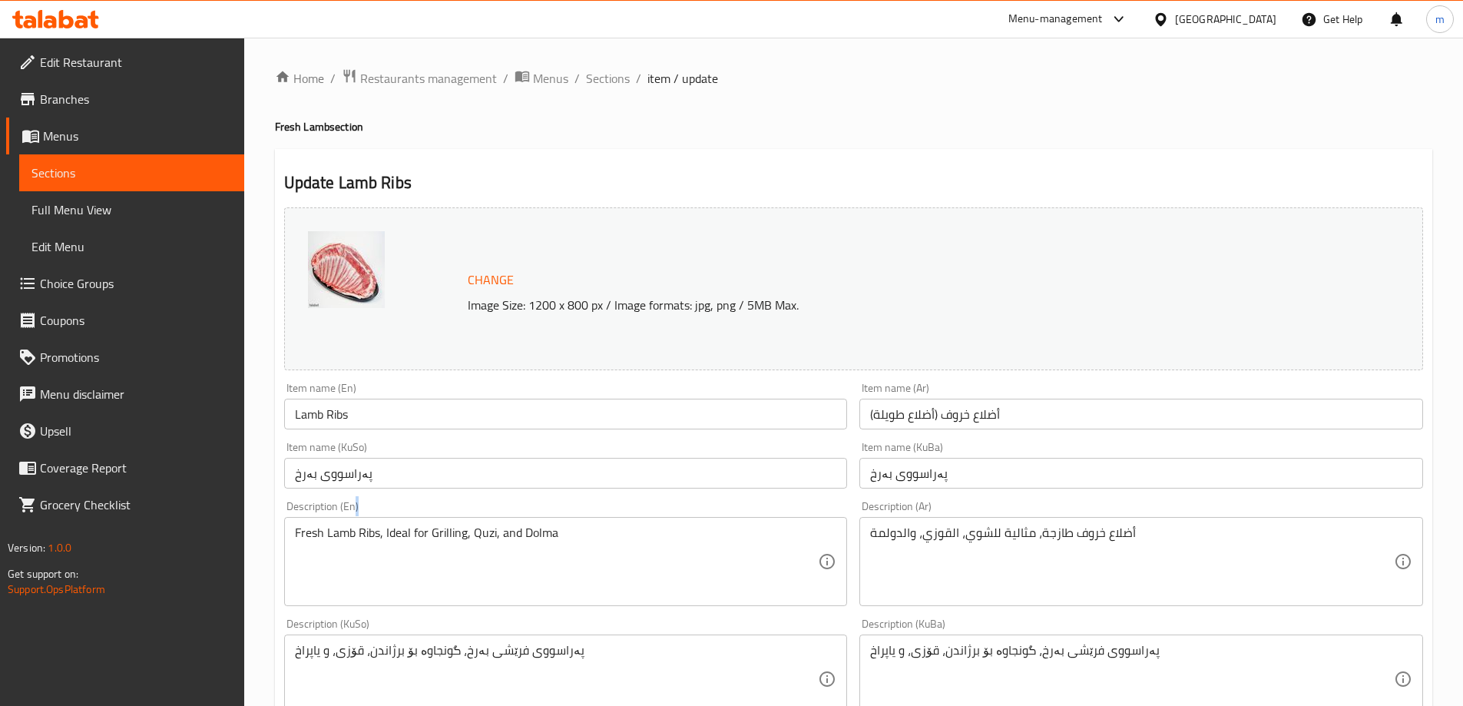
click at [487, 515] on div "Description (En) Fresh Lamb Ribs, Ideal for Grilling, Quzi, and Dolma Descripti…" at bounding box center [566, 553] width 564 height 105
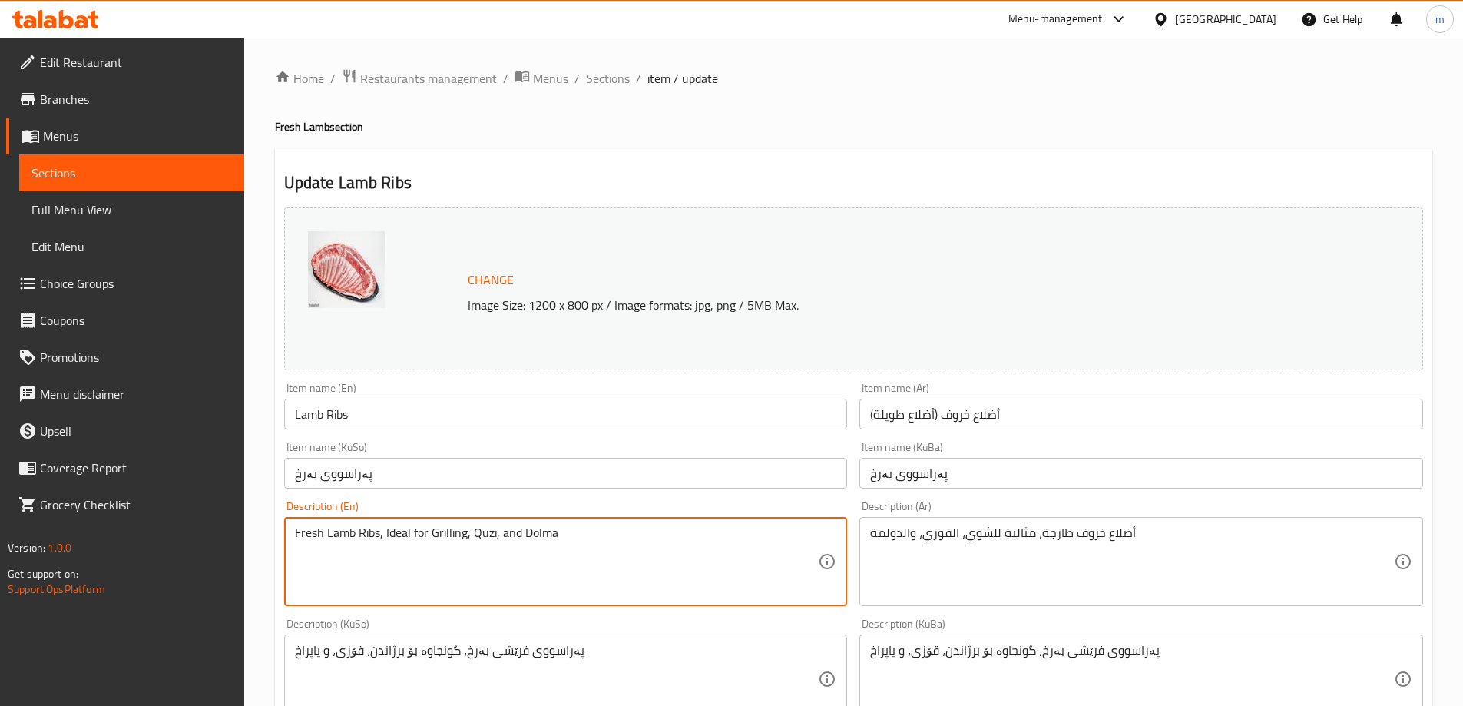
click at [487, 529] on textarea "Fresh Lamb Ribs, Ideal for Grilling, Quzi, and Dolma" at bounding box center [557, 561] width 524 height 73
paste textarea
type textarea "Fresh Lamb Ribs, Ideal for Grilling, Quzi, and Dolma"
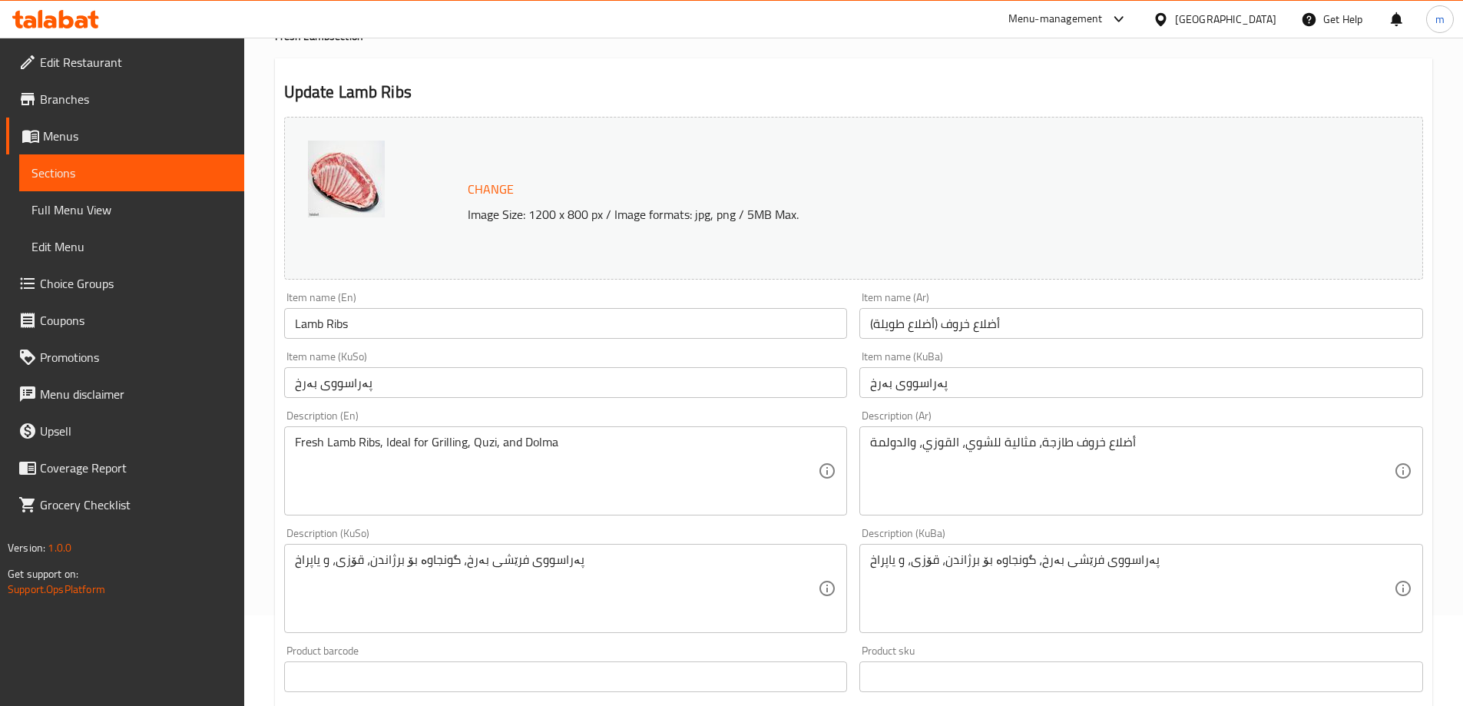
scroll to position [128, 0]
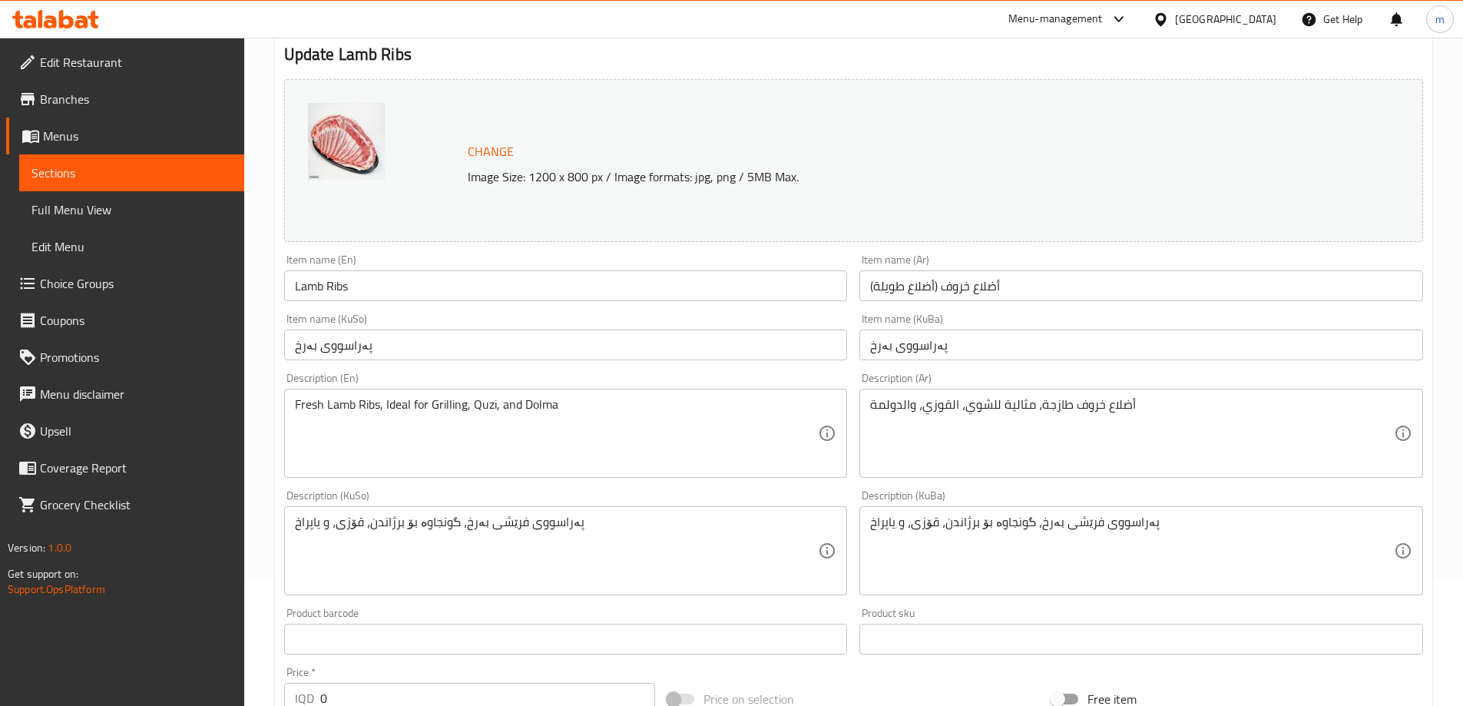
click at [583, 328] on div "Item name (KuSo) پەراسووی بەرخ Item name (KuSo)" at bounding box center [566, 336] width 564 height 47
click at [582, 349] on input "پەراسووی بەرخ" at bounding box center [566, 345] width 564 height 31
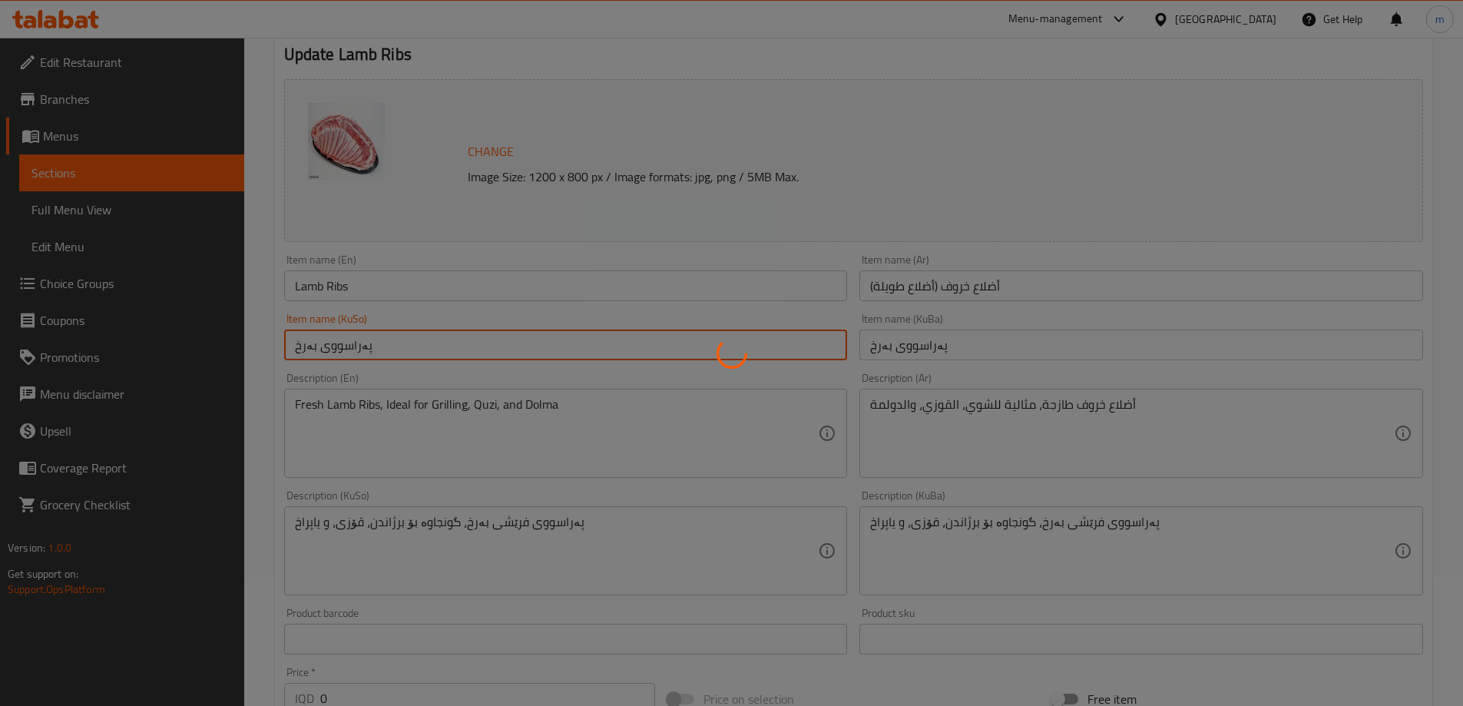
scroll to position [0, 0]
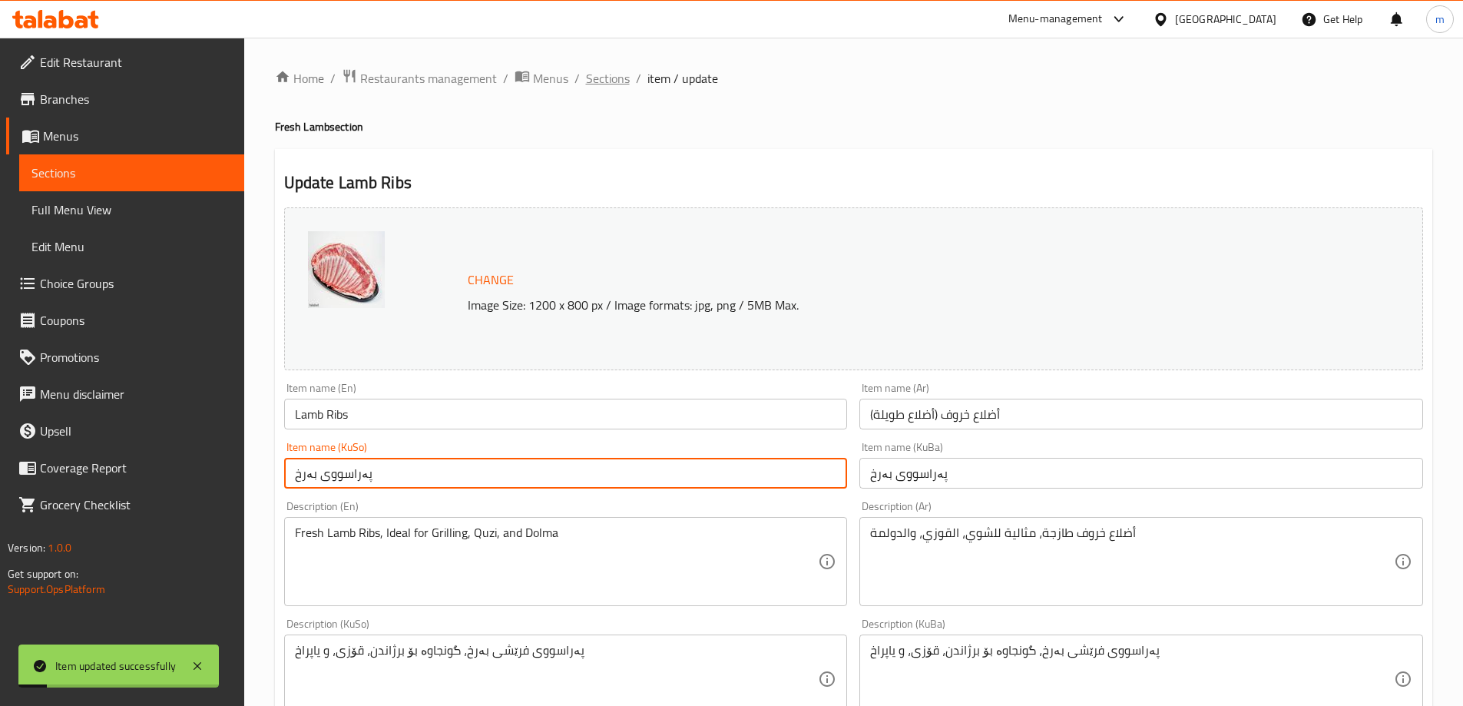
click at [597, 80] on span "Sections" at bounding box center [608, 78] width 44 height 18
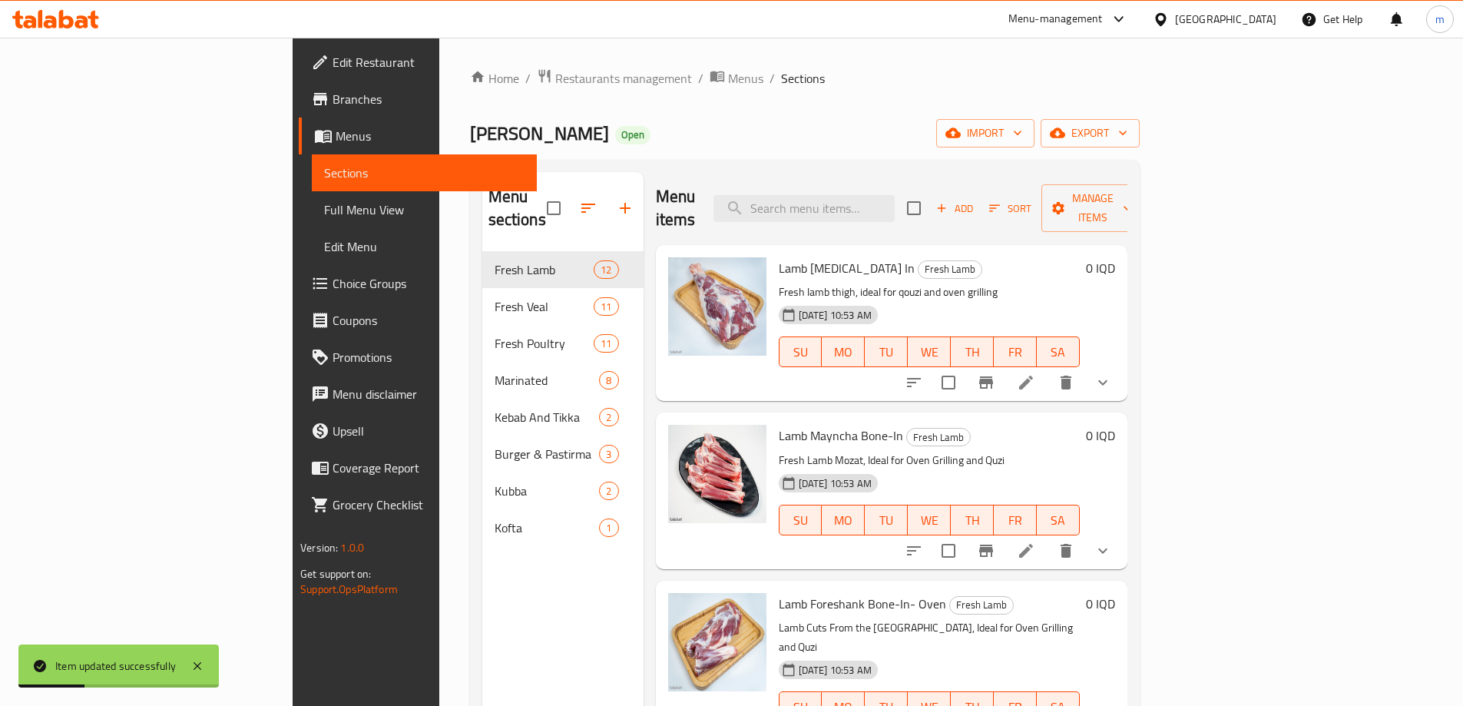
click at [963, 245] on div "Lamb Thigh Bone In Fresh Lamb Fresh lamb thigh, ideal for qouzi and oven grilli…" at bounding box center [892, 323] width 472 height 156
click at [895, 195] on input "search" at bounding box center [804, 208] width 181 height 27
paste input "Lamb Fat"
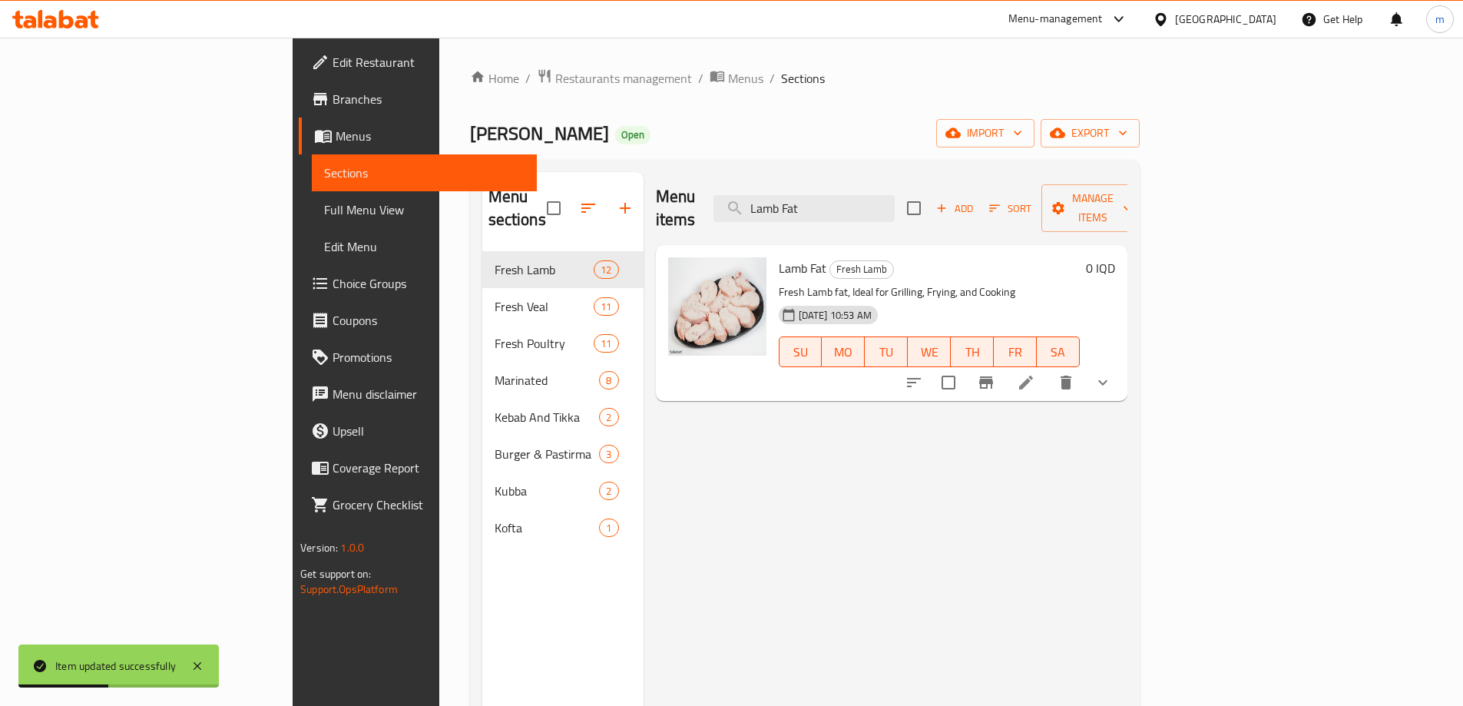
type input "Lamb Fat"
click at [1036, 373] on icon at bounding box center [1026, 382] width 18 height 18
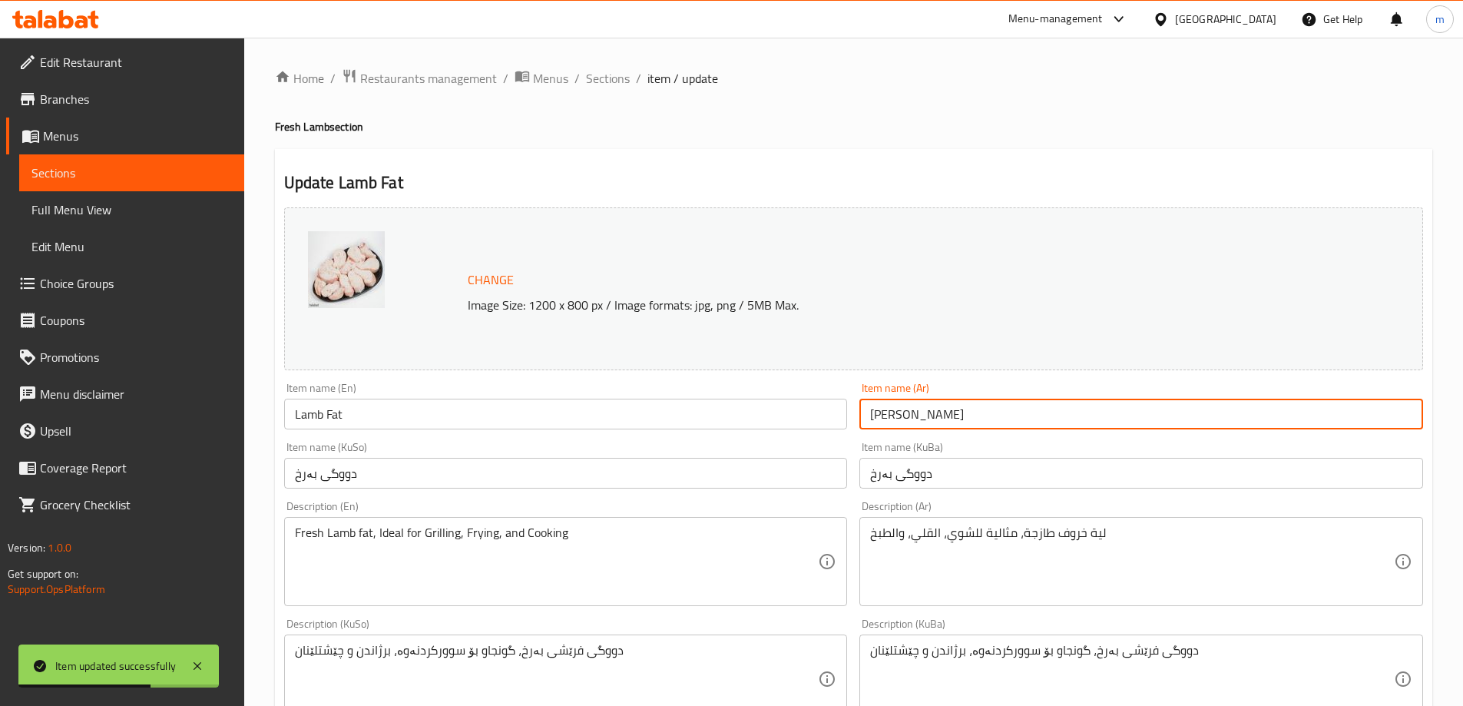
click at [889, 426] on input "لية خروف" at bounding box center [1142, 414] width 564 height 31
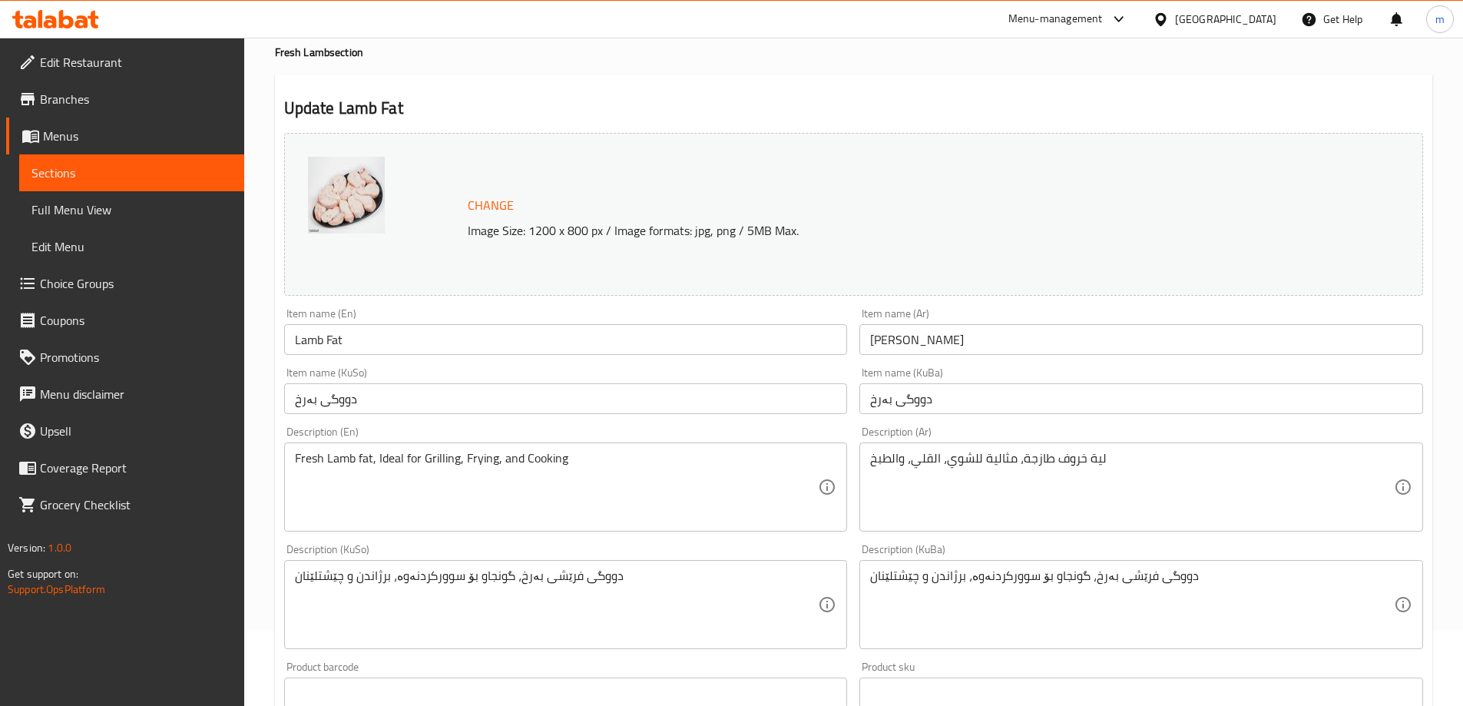
scroll to position [128, 0]
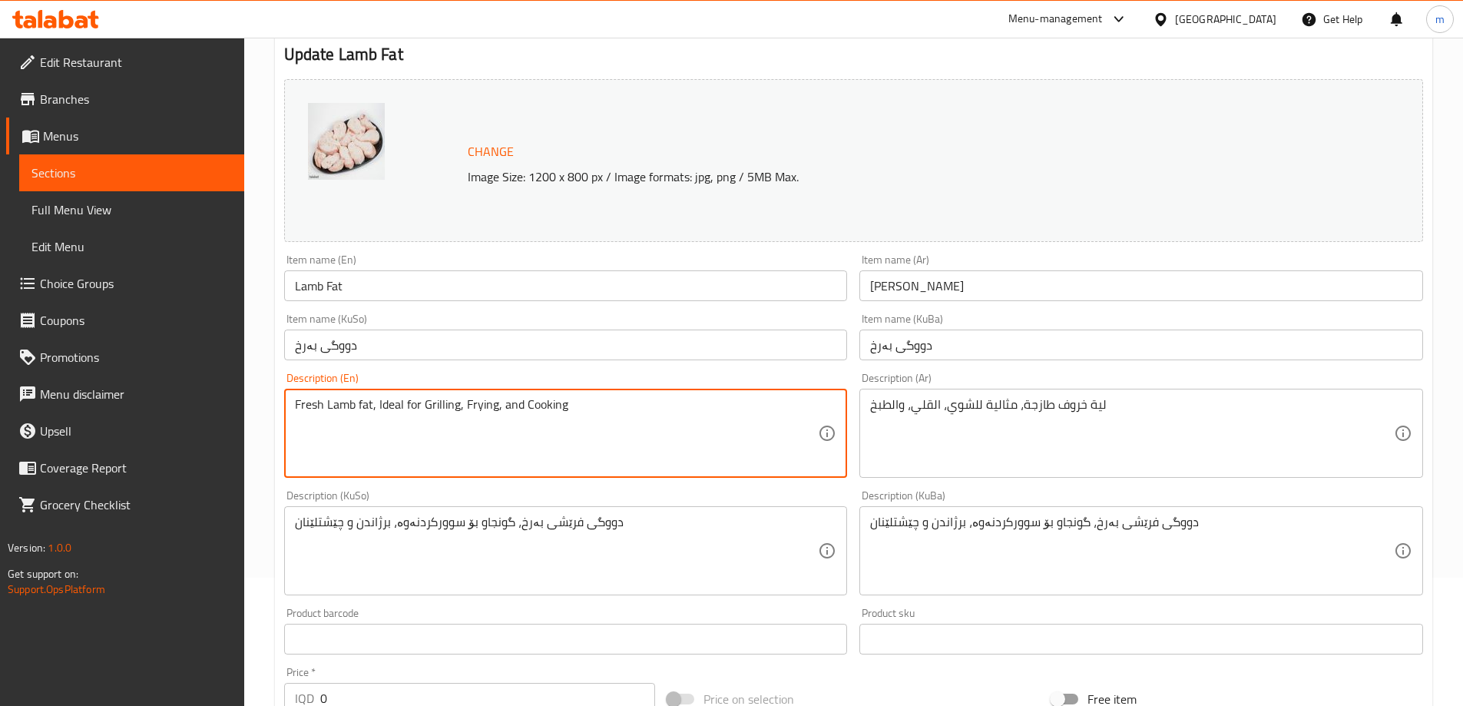
click at [538, 398] on textarea "Fresh Lamb fat, Ideal for Grilling, Frying, and Cooking" at bounding box center [557, 433] width 524 height 73
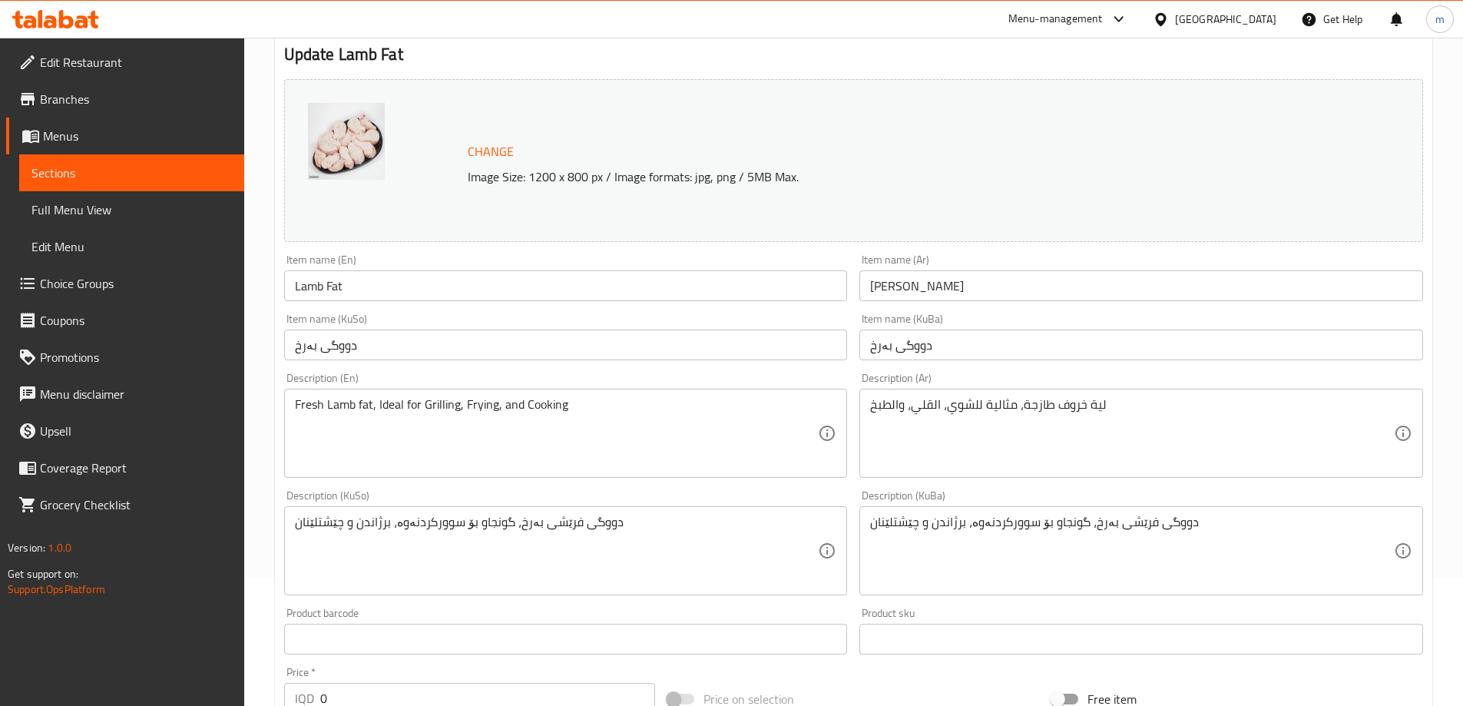
click at [532, 293] on input "Lamb Fat" at bounding box center [566, 285] width 564 height 31
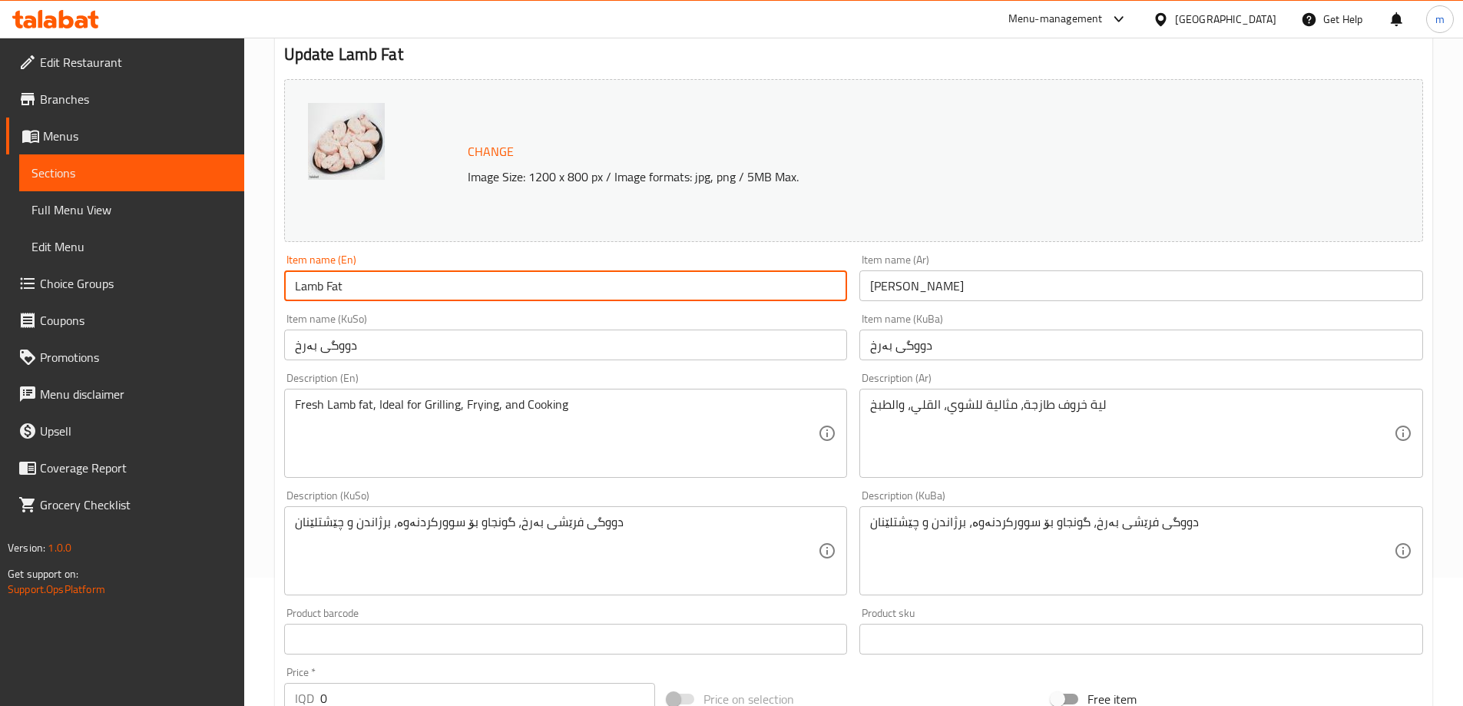
scroll to position [0, 0]
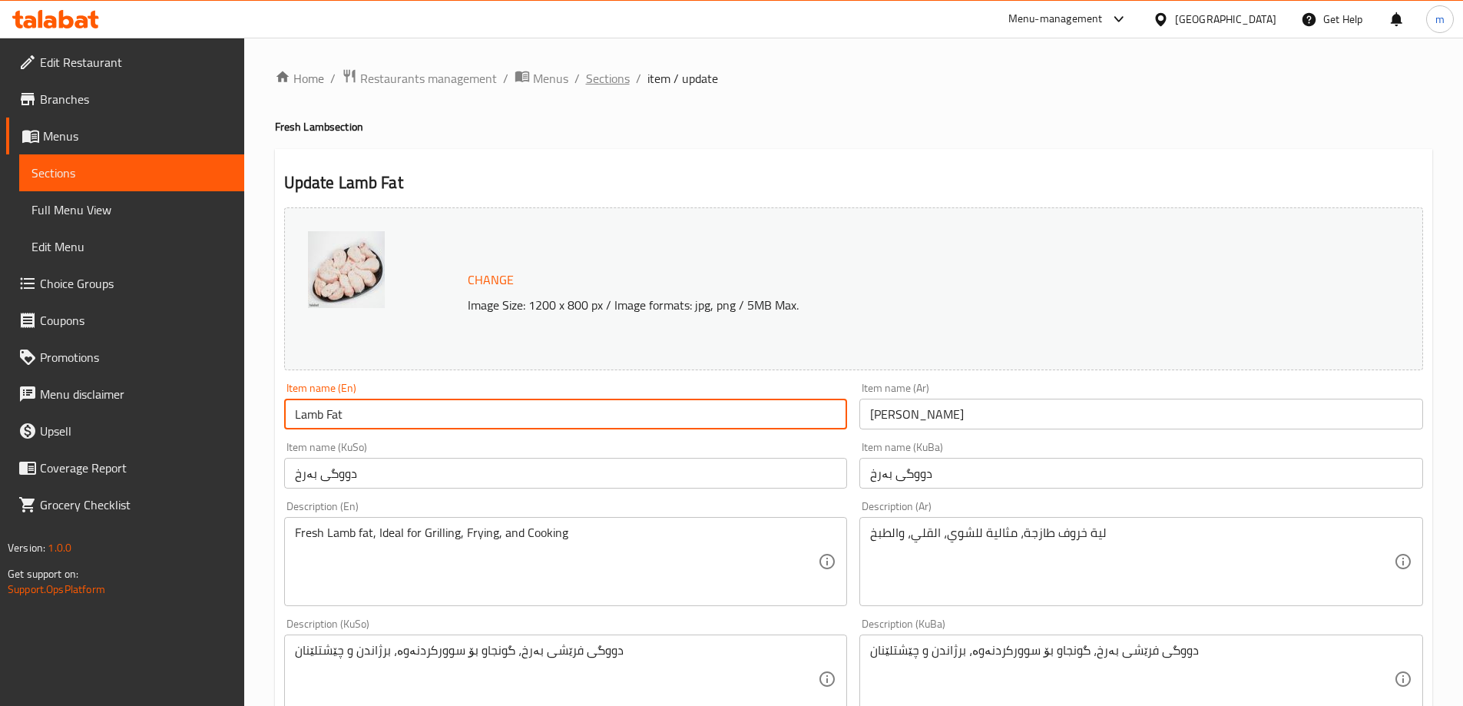
click at [607, 80] on span "Sections" at bounding box center [608, 78] width 44 height 18
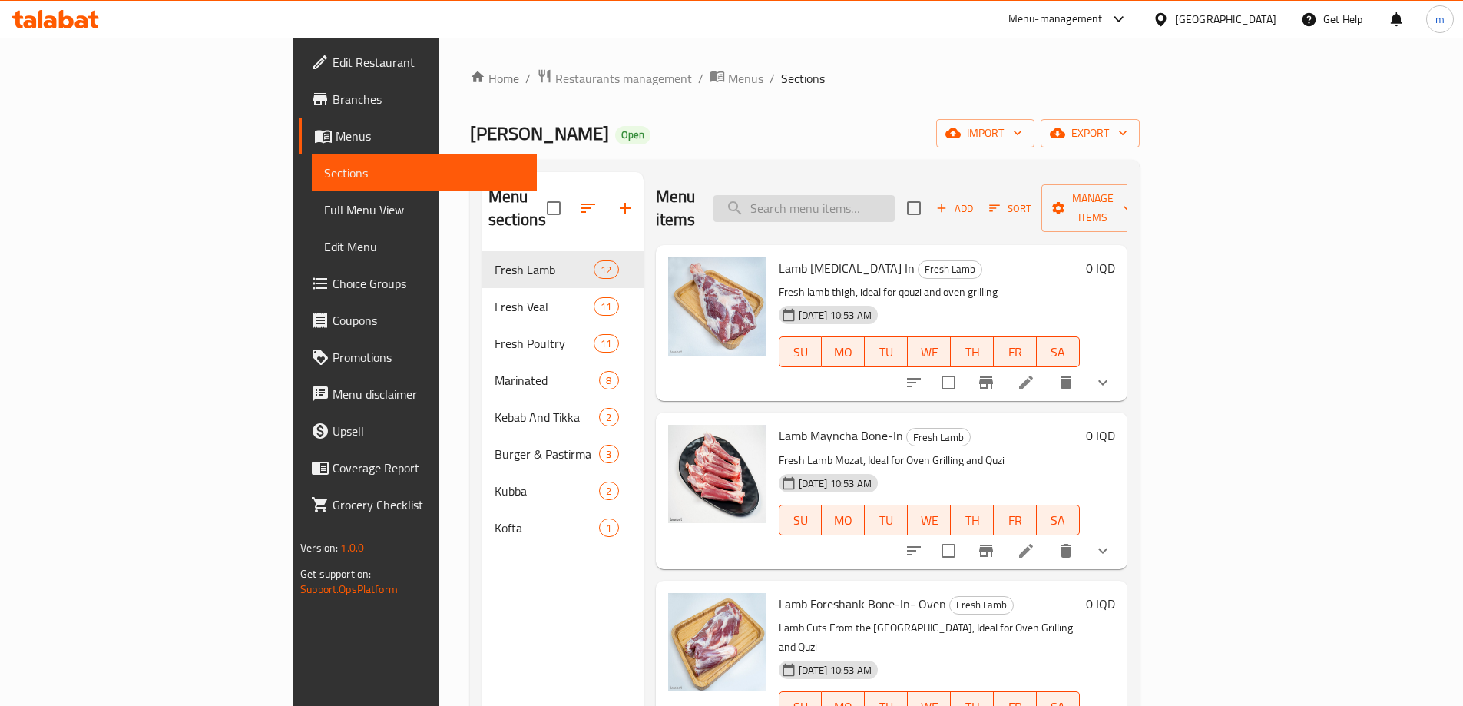
click at [860, 206] on input "search" at bounding box center [804, 208] width 181 height 27
paste input "Lamb Cleaned Pacha, 1Package"
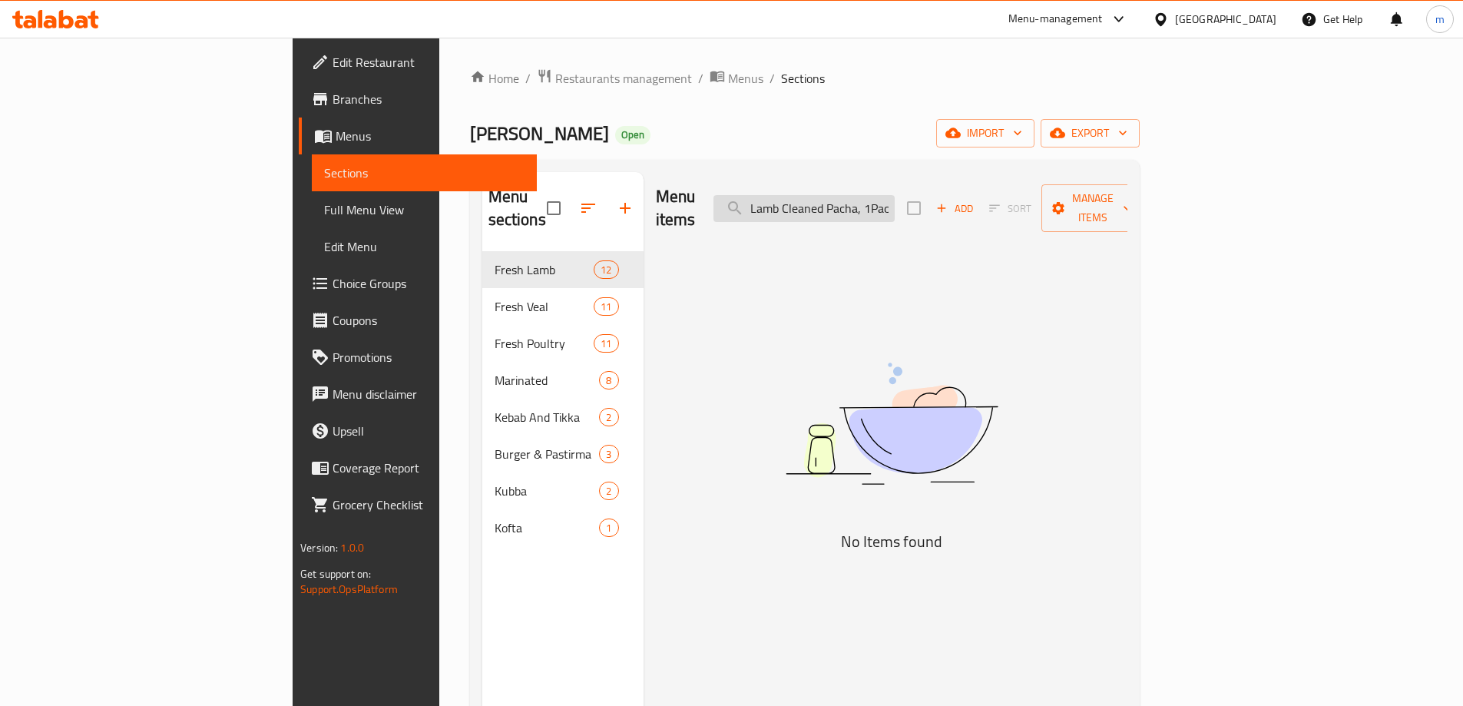
click at [895, 204] on input "Lamb Cleaned Pacha, 1Package" at bounding box center [804, 208] width 181 height 27
paste input "search"
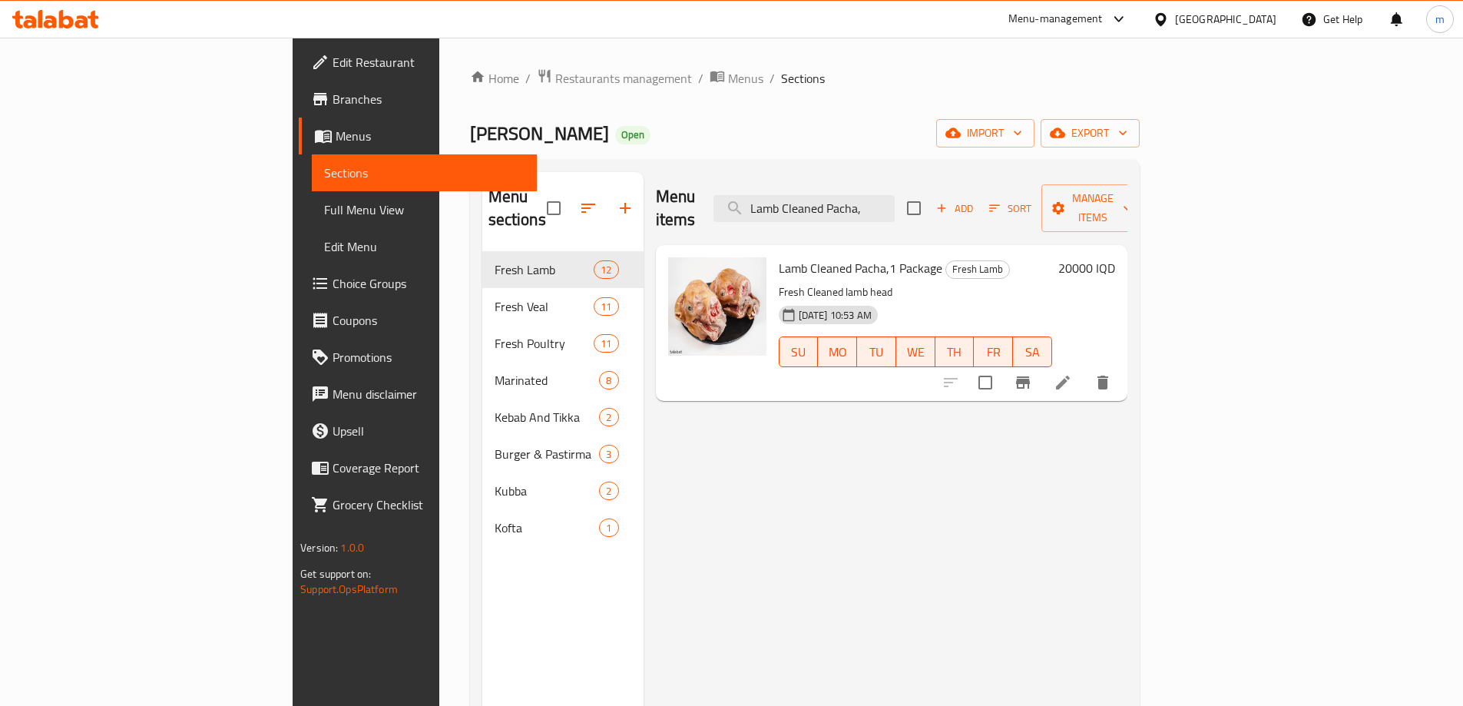
type input "Lamb Cleaned Pacha,"
click at [1072, 373] on icon at bounding box center [1063, 382] width 18 height 18
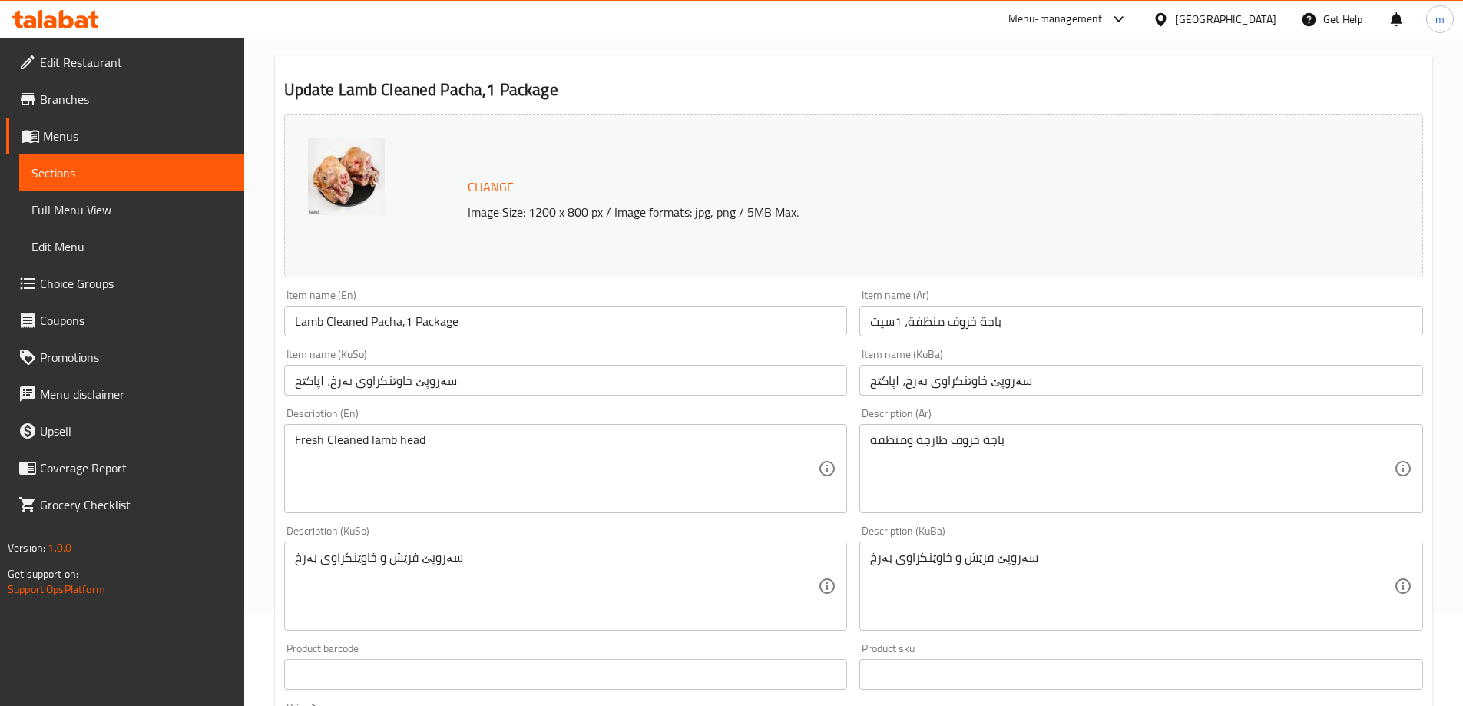
scroll to position [128, 0]
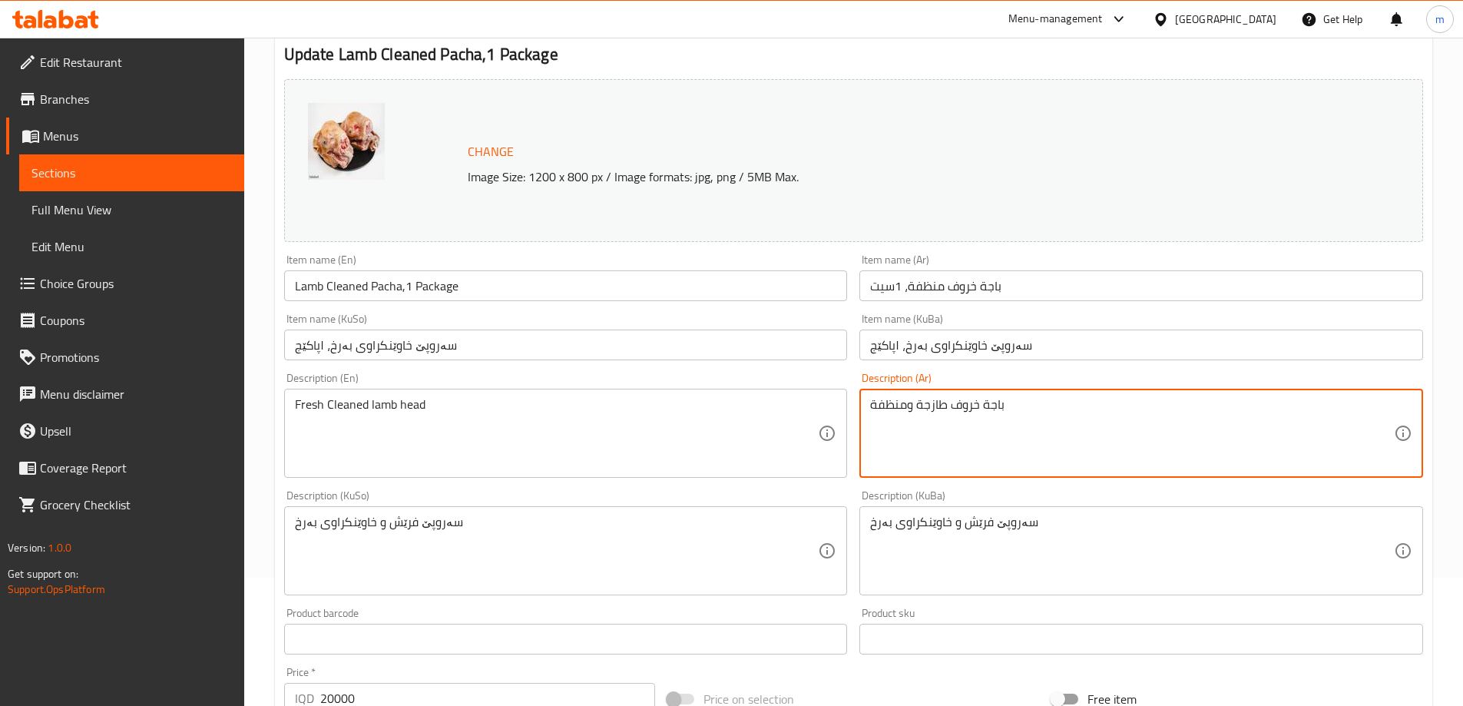
click at [1038, 423] on textarea "باجة خروف طازجة ومنظفة" at bounding box center [1132, 433] width 524 height 73
paste textarea "ەروپێ فرێش و خاوێنکراوی بەرخ"
type textarea "باجة خروف طازجة ومنظفة"
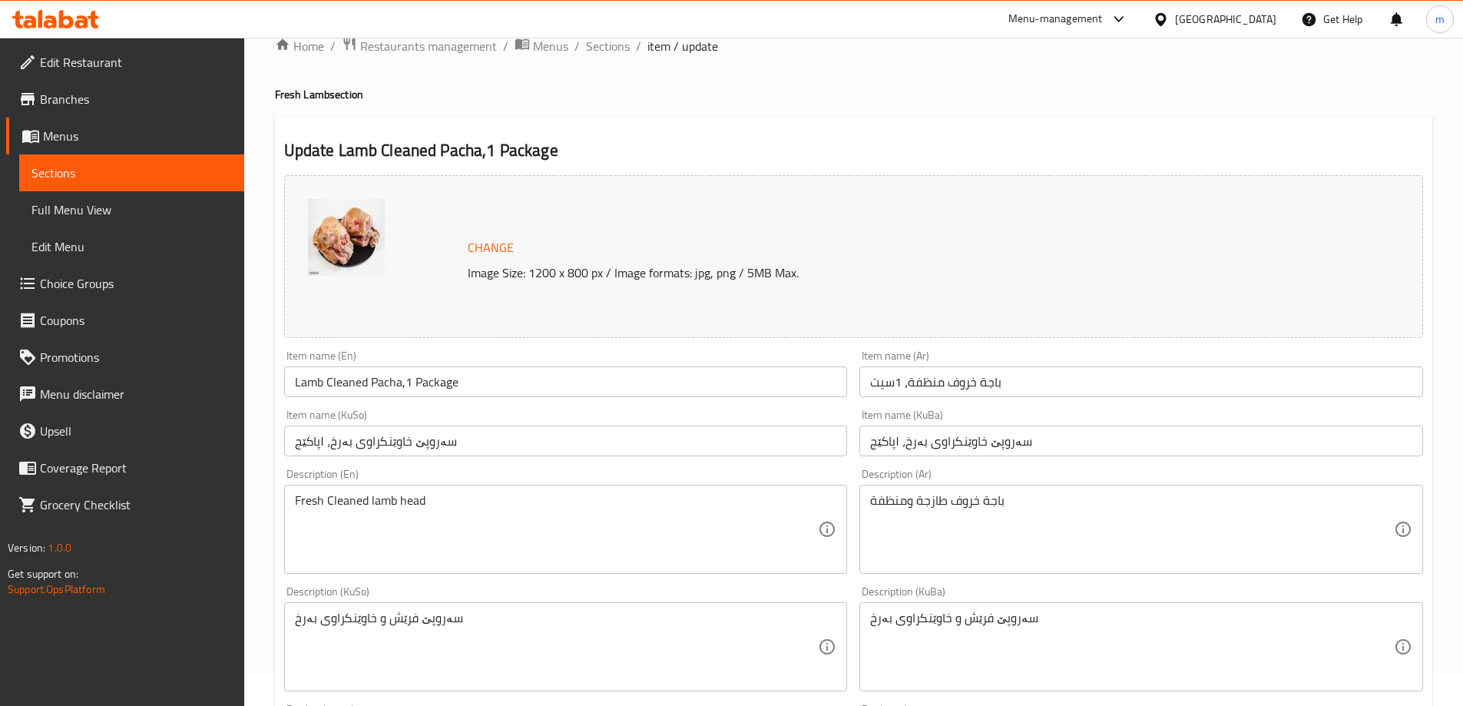
scroll to position [0, 0]
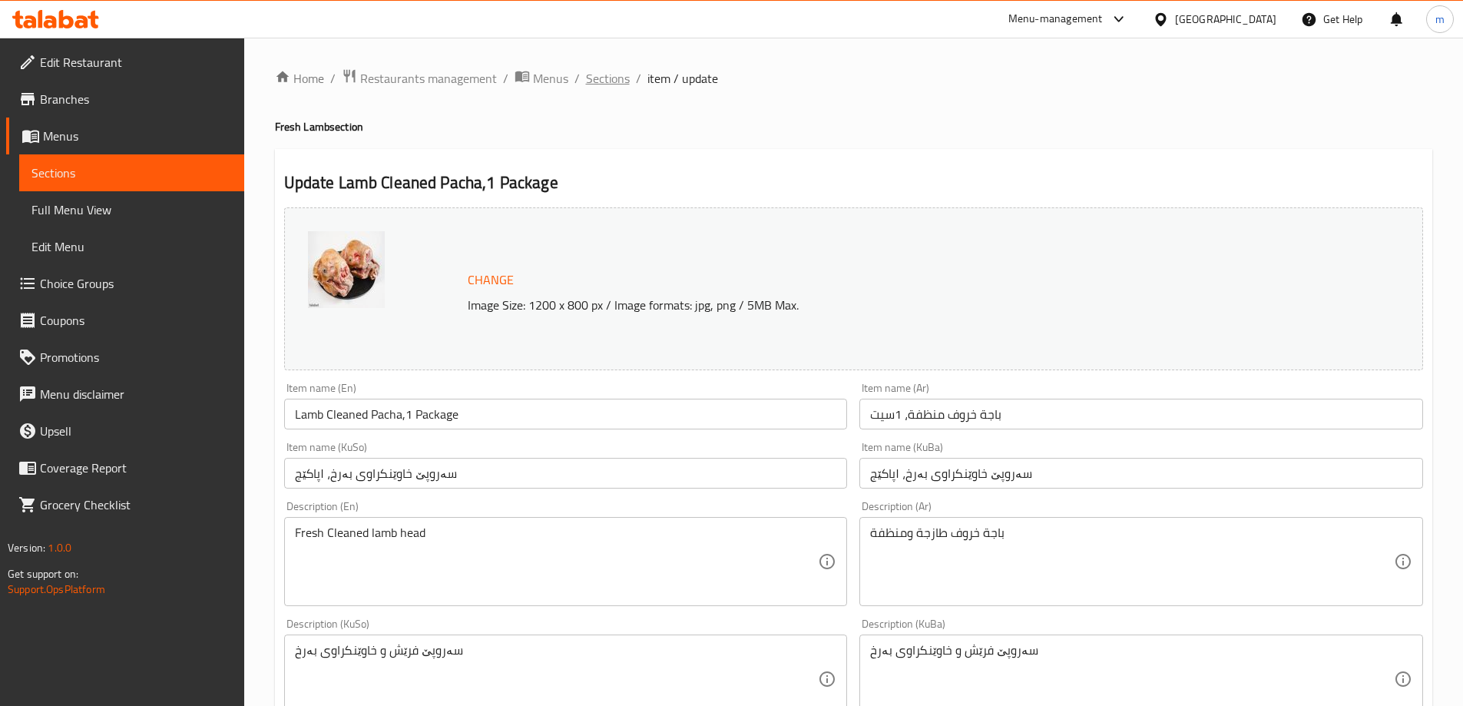
click at [597, 77] on span "Sections" at bounding box center [608, 78] width 44 height 18
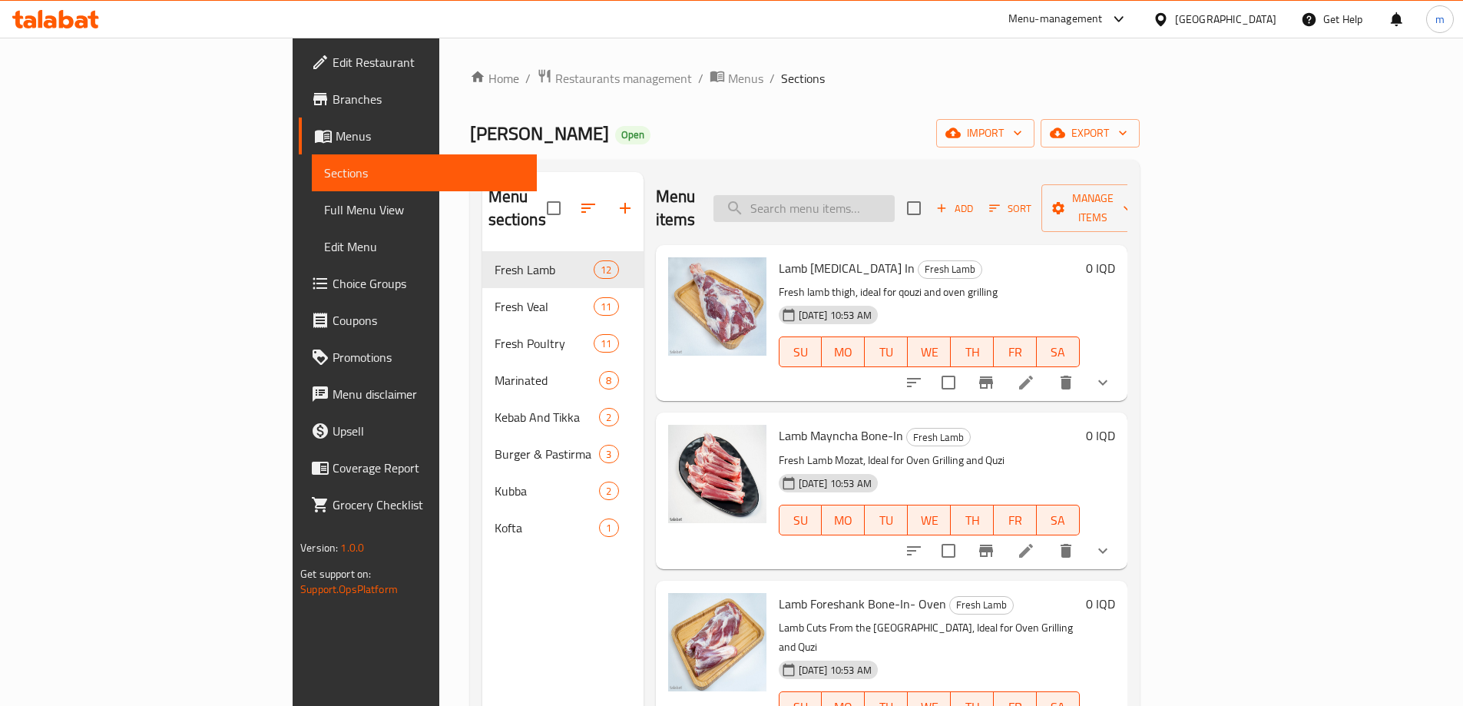
click at [861, 195] on input "search" at bounding box center [804, 208] width 181 height 27
paste input "Veal Back Rope Boneless"
type input "Veal Back Rope Boneless"
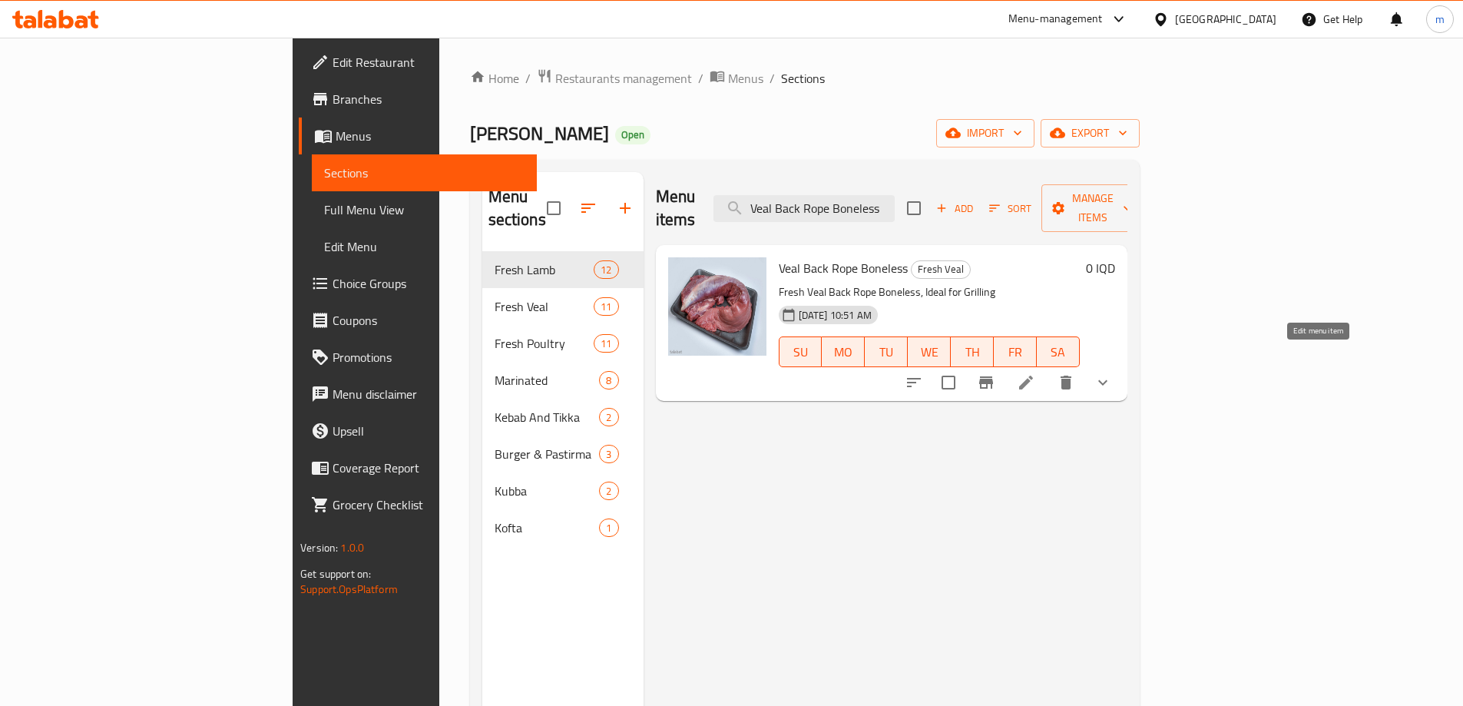
click at [1033, 376] on icon at bounding box center [1026, 383] width 14 height 14
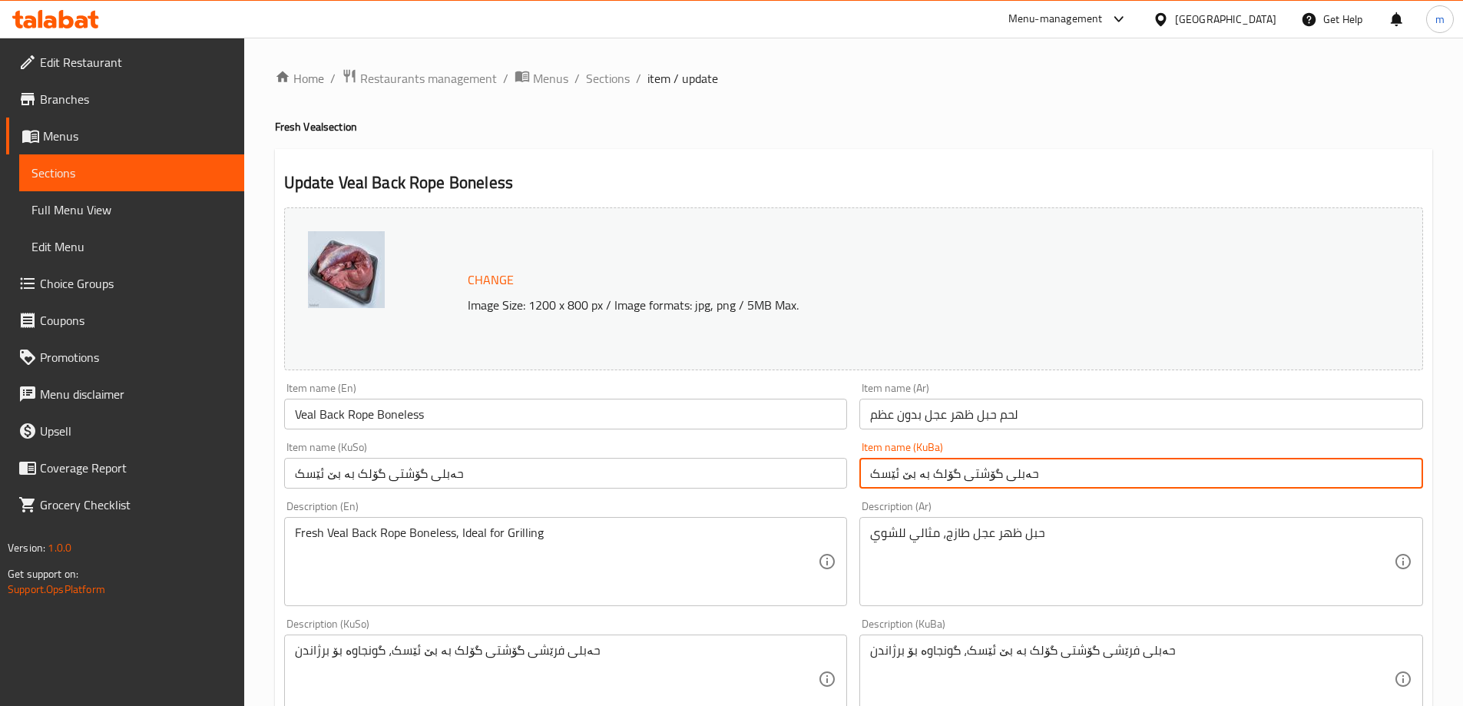
click at [897, 482] on input "حەبلی گۆشتی گۆلک بە بێ ئێسک" at bounding box center [1142, 473] width 564 height 31
paste input "وێرەکە"
type input "حەبلی گوێرەکە بە بێ ئێسک"
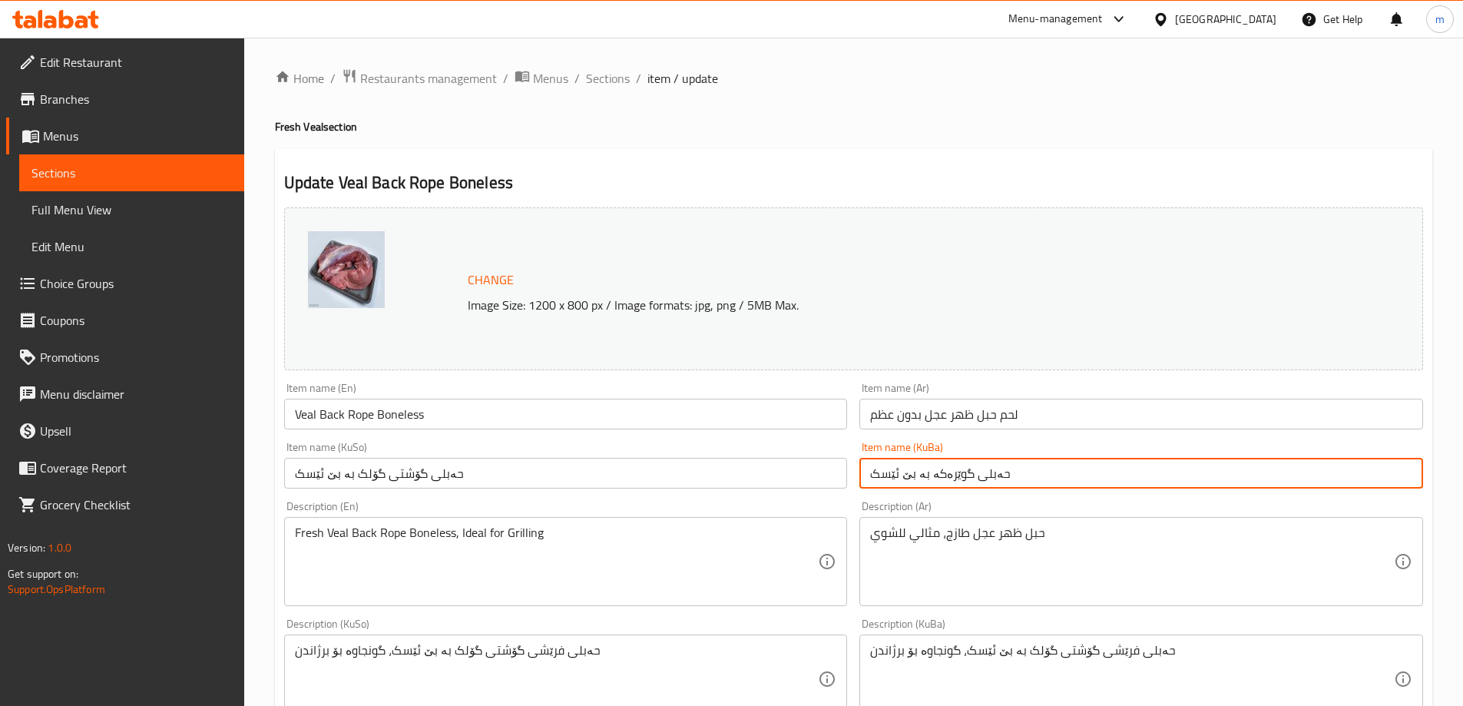
click at [790, 483] on input "حەبلی گۆشتی گۆلک بە بێ ئێسک" at bounding box center [566, 473] width 564 height 31
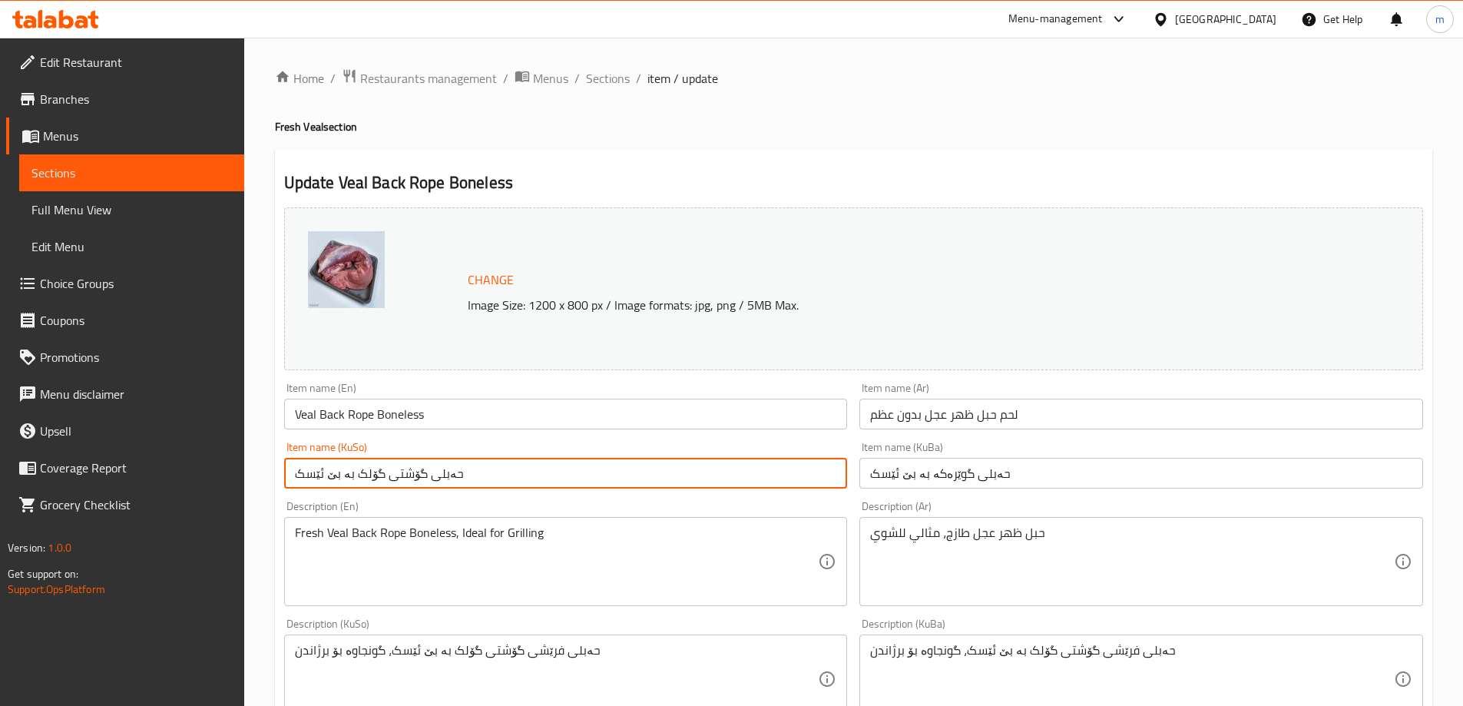
click at [790, 483] on input "حەبلی گۆشتی گۆلک بە بێ ئێسک" at bounding box center [566, 473] width 564 height 31
paste input "وێرەکە"
type input "حەبلی گوێرەکە بە بێ ئێسک"
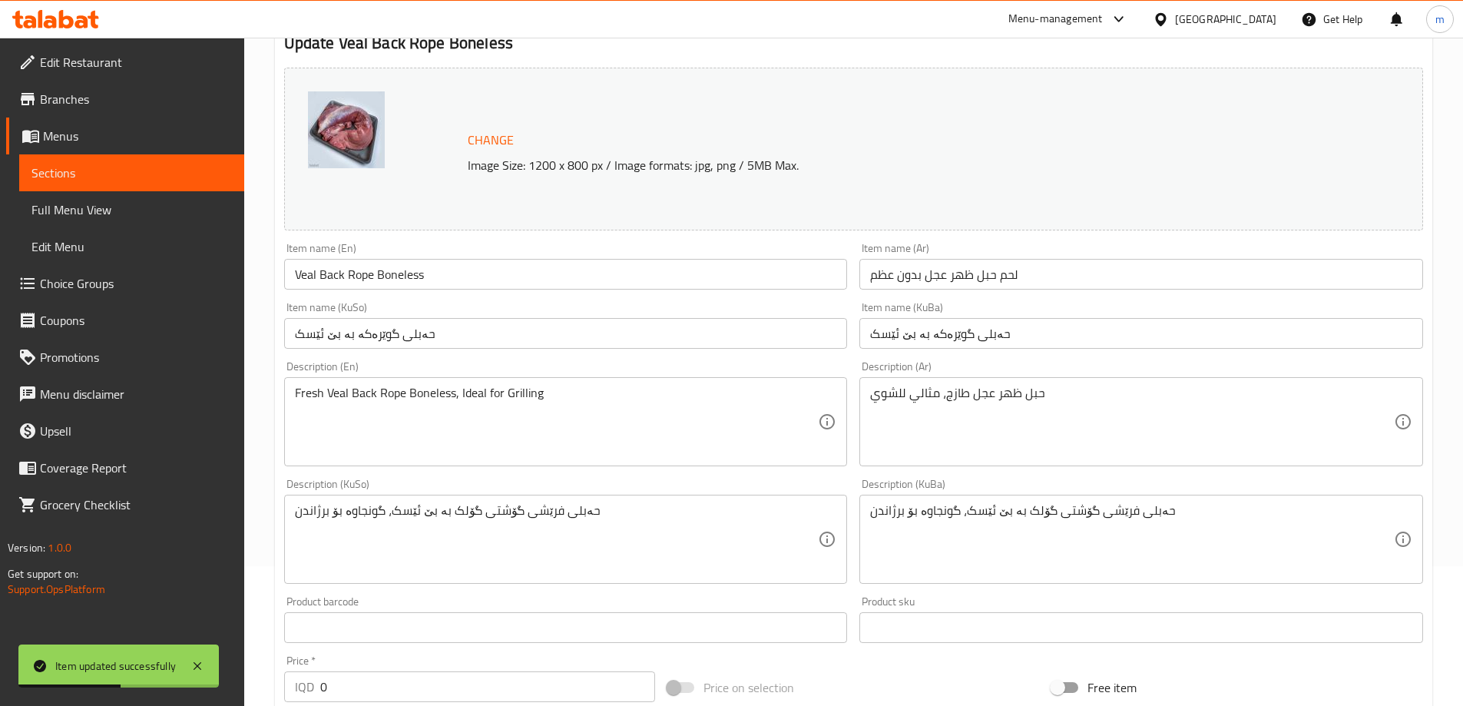
scroll to position [256, 0]
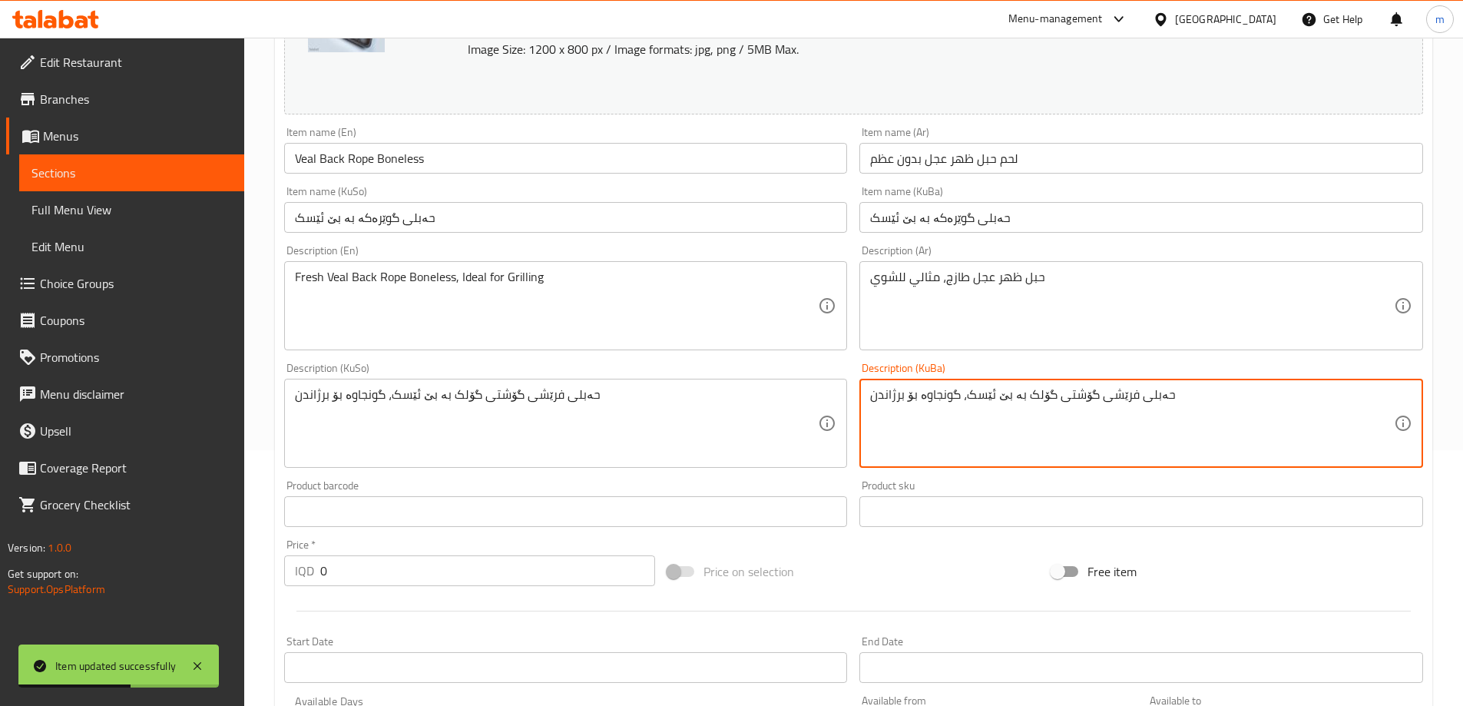
click at [1062, 430] on textarea "حەبلی فرێشی گۆشتی گۆلک بە بێ ئێسک، گونجاوە بۆ برژاندن" at bounding box center [1132, 423] width 524 height 73
paste textarea "وێرەکە"
type textarea "حەبلی فرێشی گوێرەکە بە بێ ئێسک، گونجاوە بۆ برژاندن"
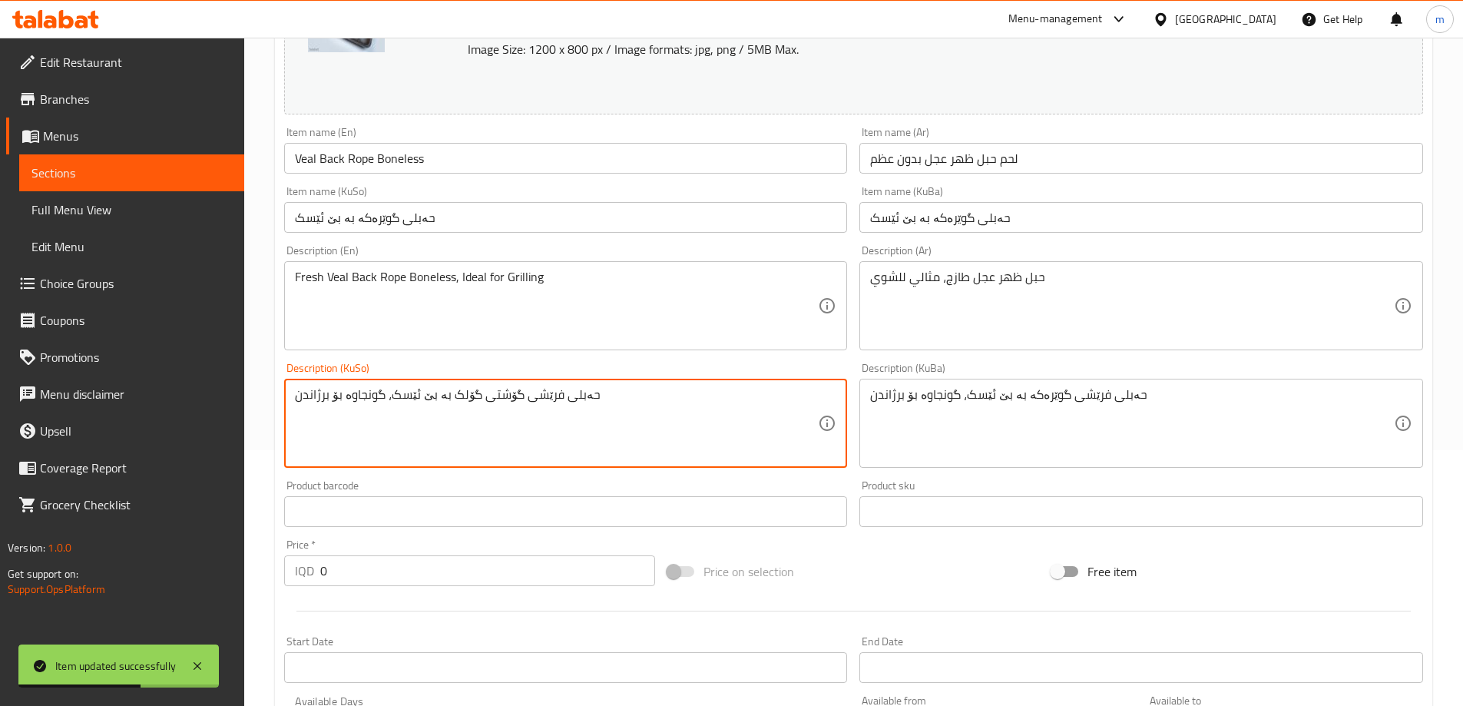
click at [770, 438] on textarea "حەبلی فرێشی گۆشتی گۆلک بە بێ ئێسک، گونجاوە بۆ برژاندن" at bounding box center [557, 423] width 524 height 73
paste textarea "وێرەکە"
type textarea "حەبلی فرێشی گوێرەکە بە بێ ئێسک، گونجاوە بۆ برژاندن"
click at [519, 267] on div "Fresh Veal Back Rope Boneless, Ideal for Grilling Description (En)" at bounding box center [566, 305] width 564 height 89
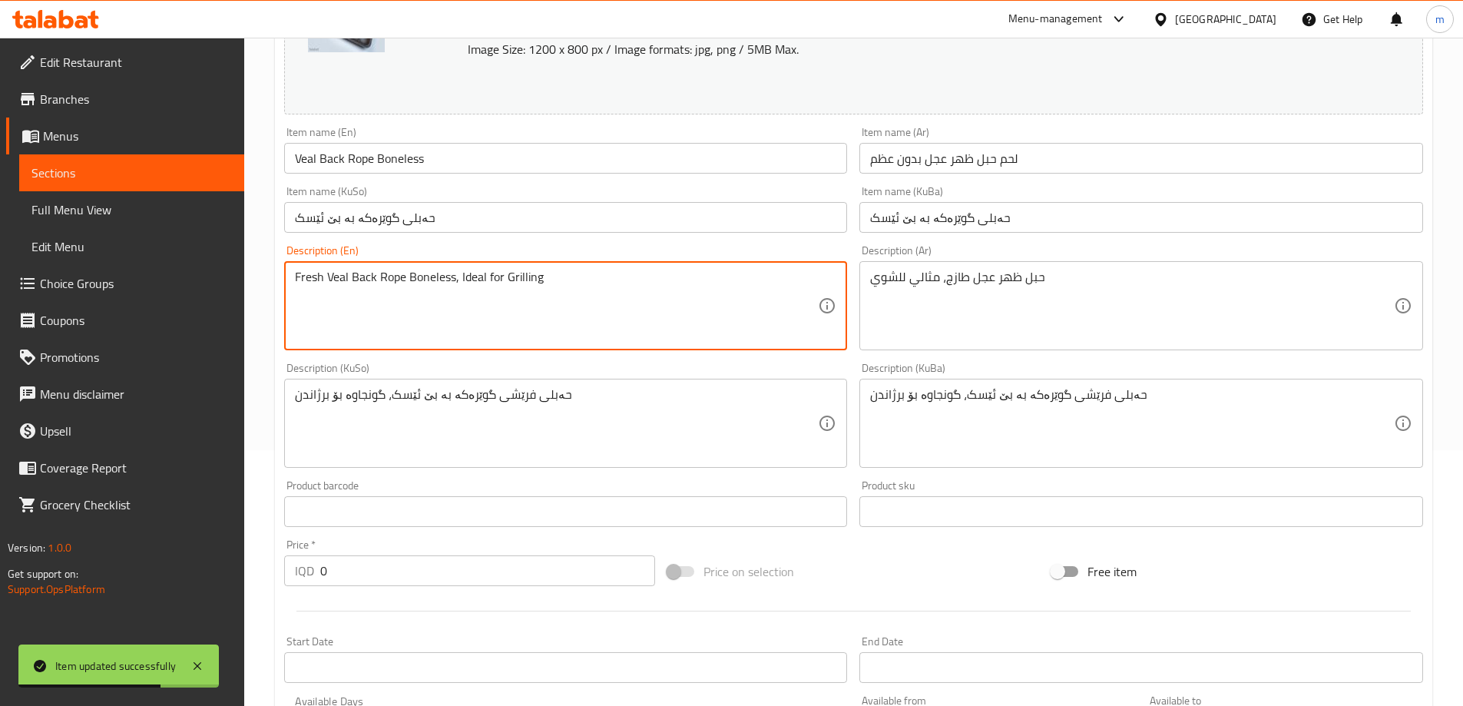
click at [509, 247] on div "Description (En) Fresh Veal Back Rope Boneless, Ideal for Grilling Description …" at bounding box center [566, 297] width 564 height 105
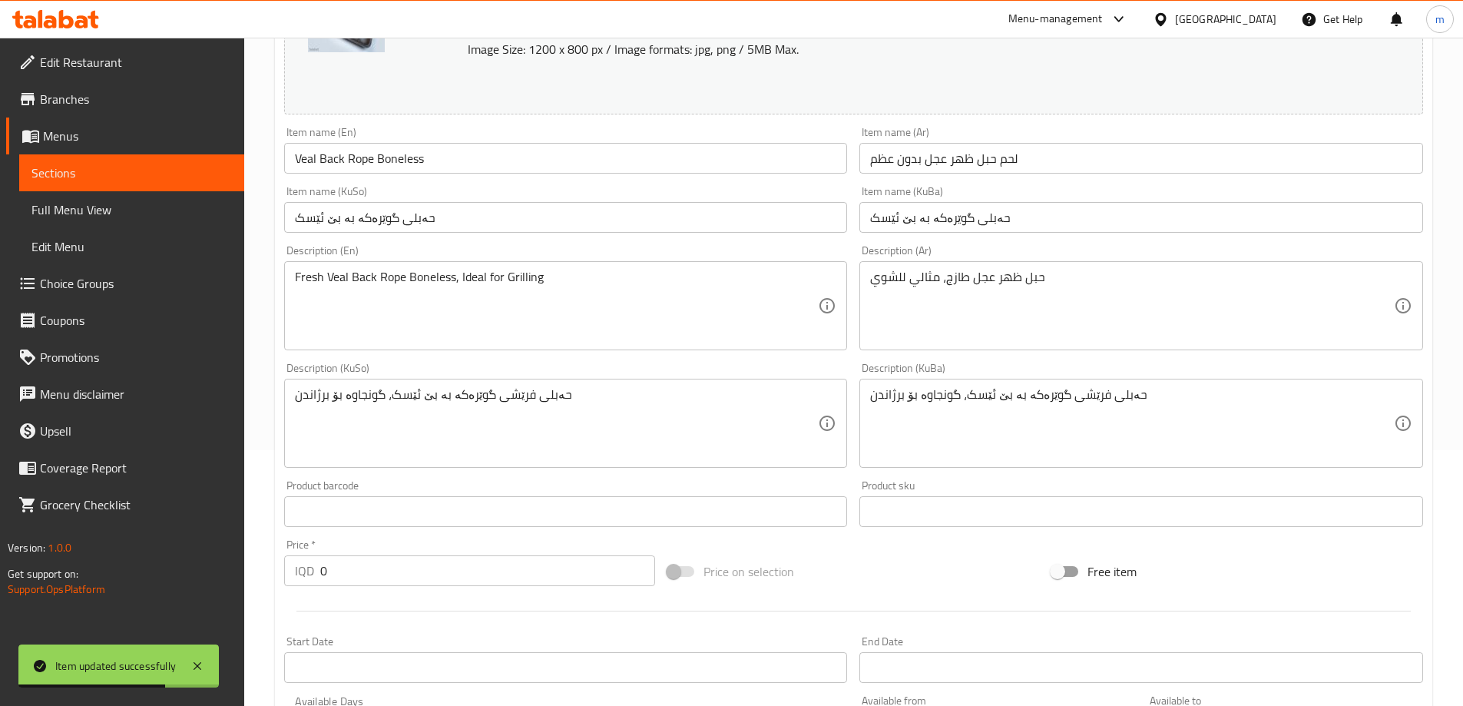
click at [503, 230] on input "حەبلی گوێرەکە بە بێ ئێسک" at bounding box center [566, 217] width 564 height 31
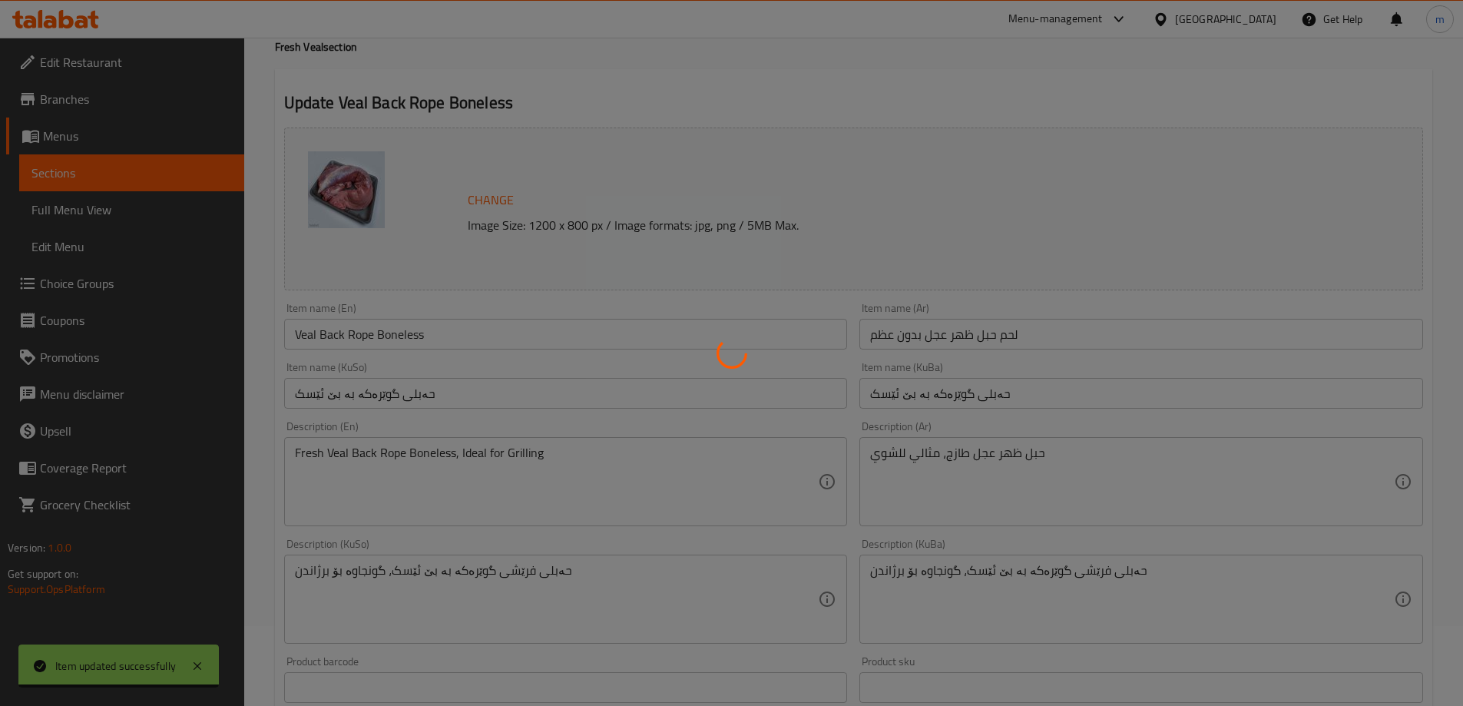
scroll to position [0, 0]
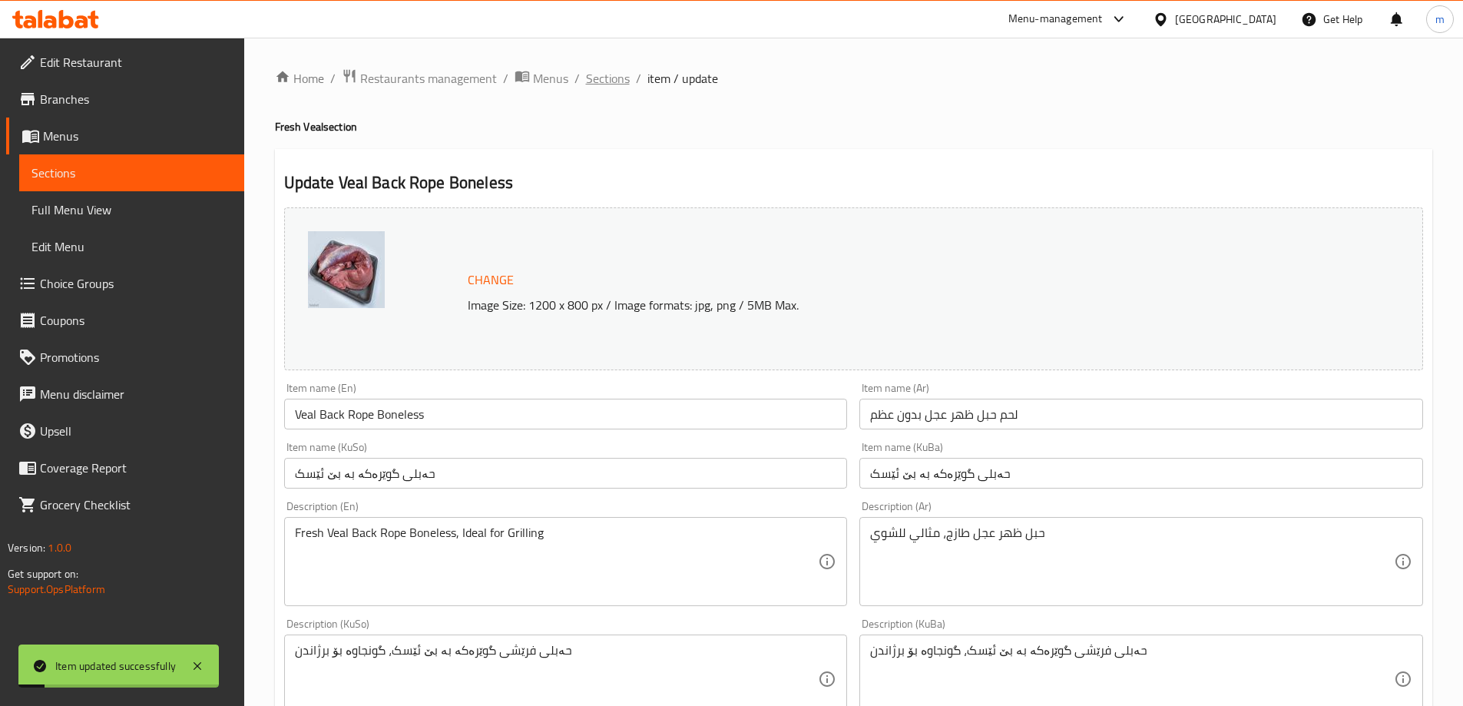
click at [608, 75] on span "Sections" at bounding box center [608, 78] width 44 height 18
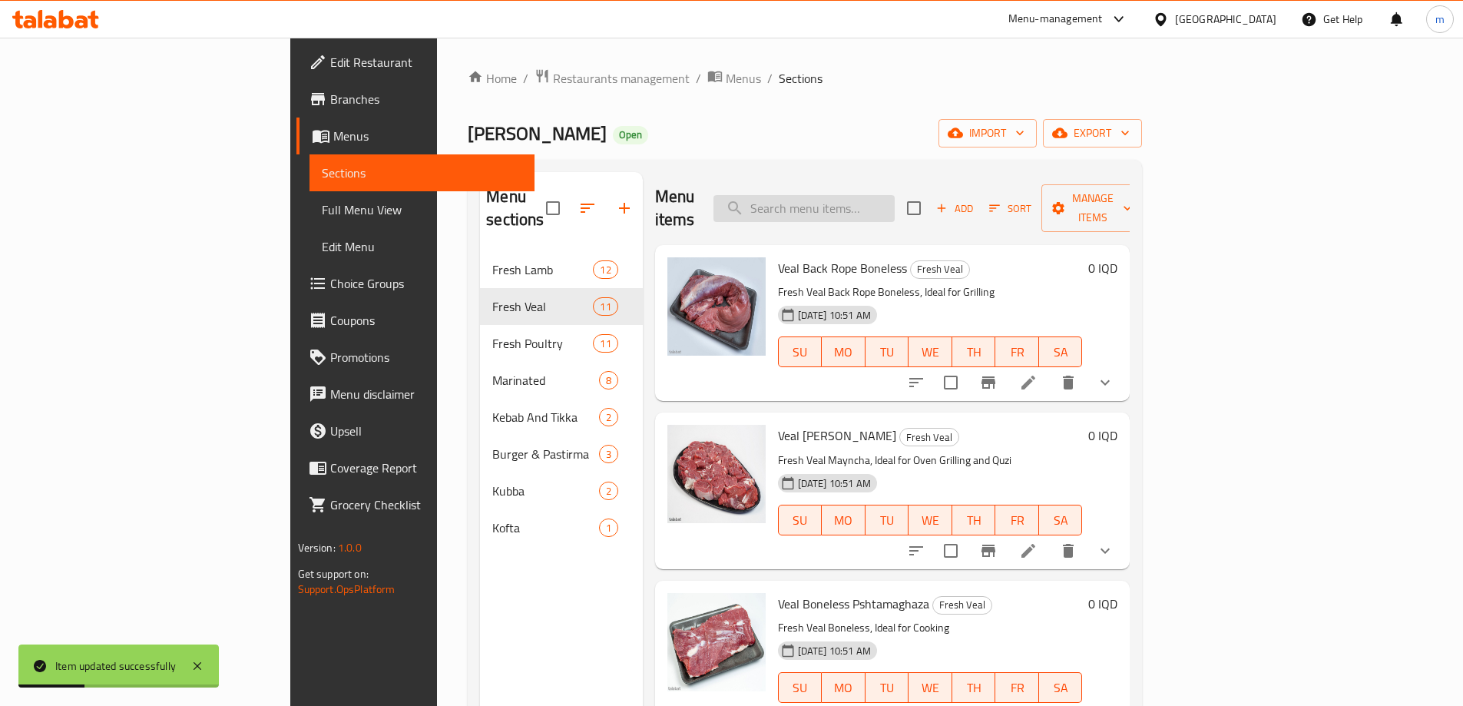
click at [895, 199] on input "search" at bounding box center [804, 208] width 181 height 27
paste input "Veal Mayncha Boneless"
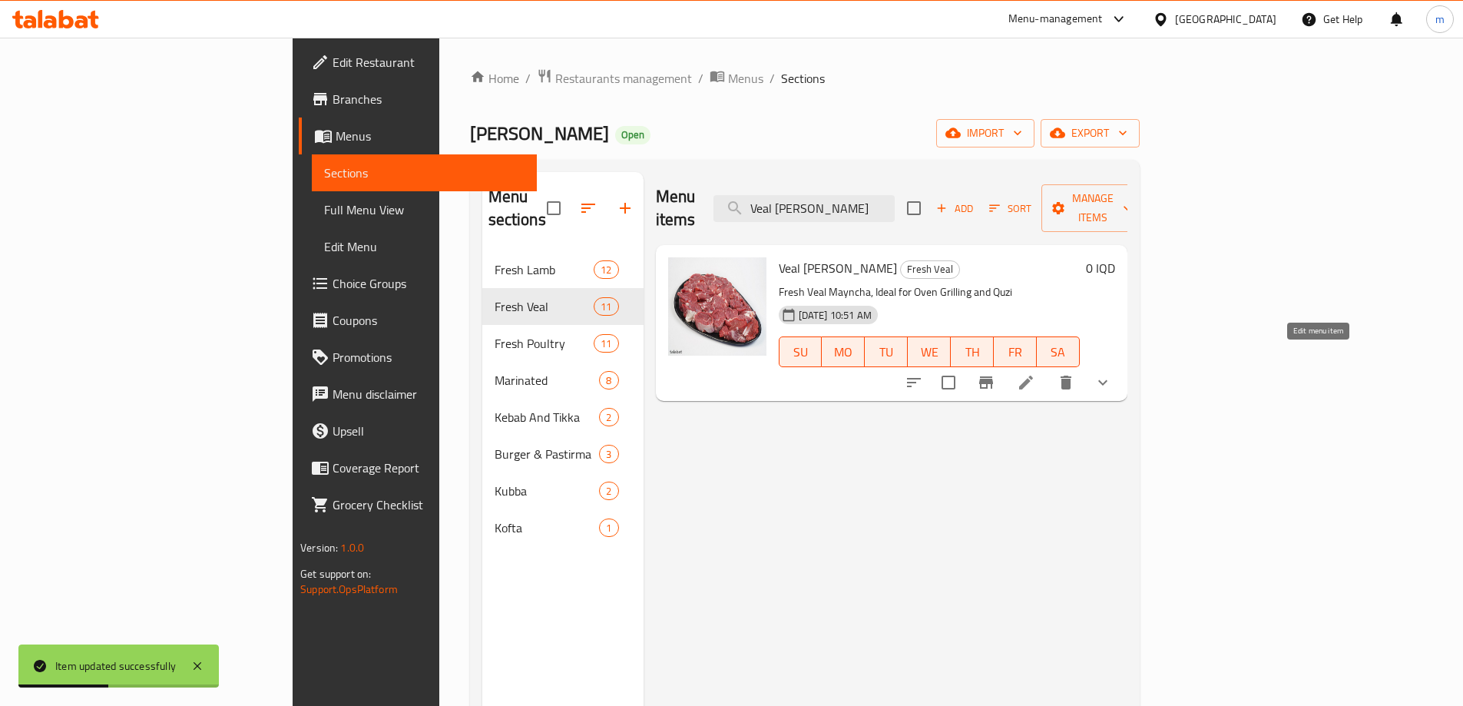
type input "Veal Mayncha Boneless"
click at [1033, 376] on icon at bounding box center [1026, 383] width 14 height 14
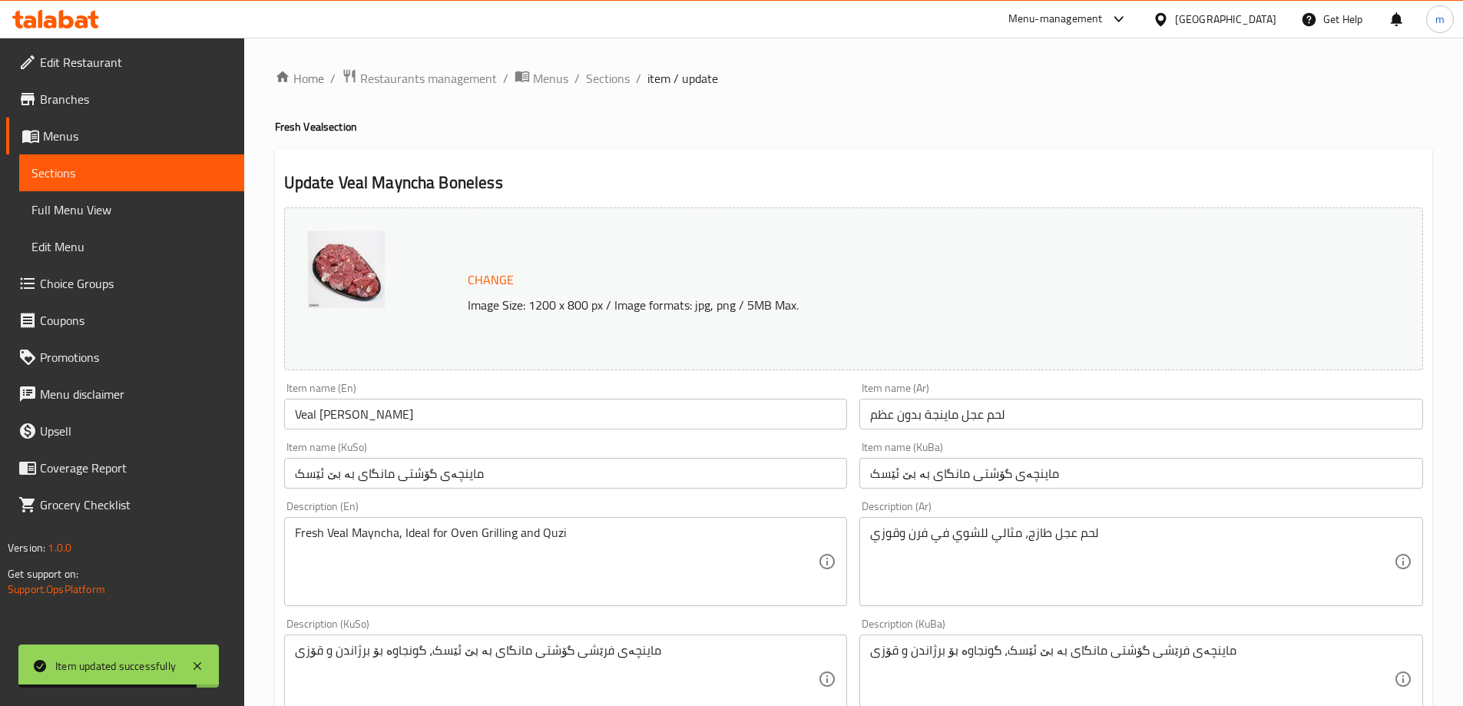
click at [950, 468] on input "ماینچەی گۆشتی مانگای بە بێ ئێسک" at bounding box center [1142, 473] width 564 height 31
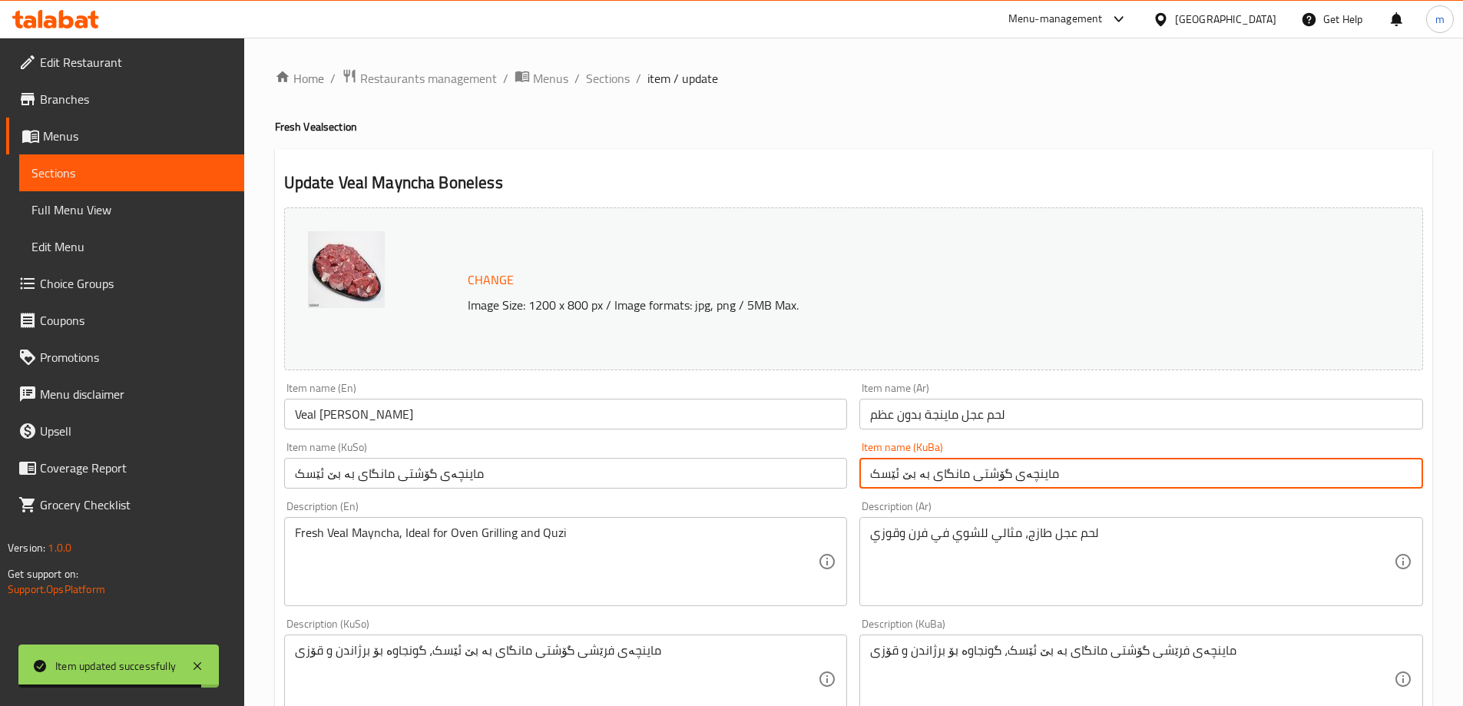
click at [950, 468] on input "ماینچەی گۆشتی مانگای بە بێ ئێسک" at bounding box center [1142, 473] width 564 height 31
paste input "وێرەکە"
type input "ماینچەی گوێرەکە بە بێ ئێسک"
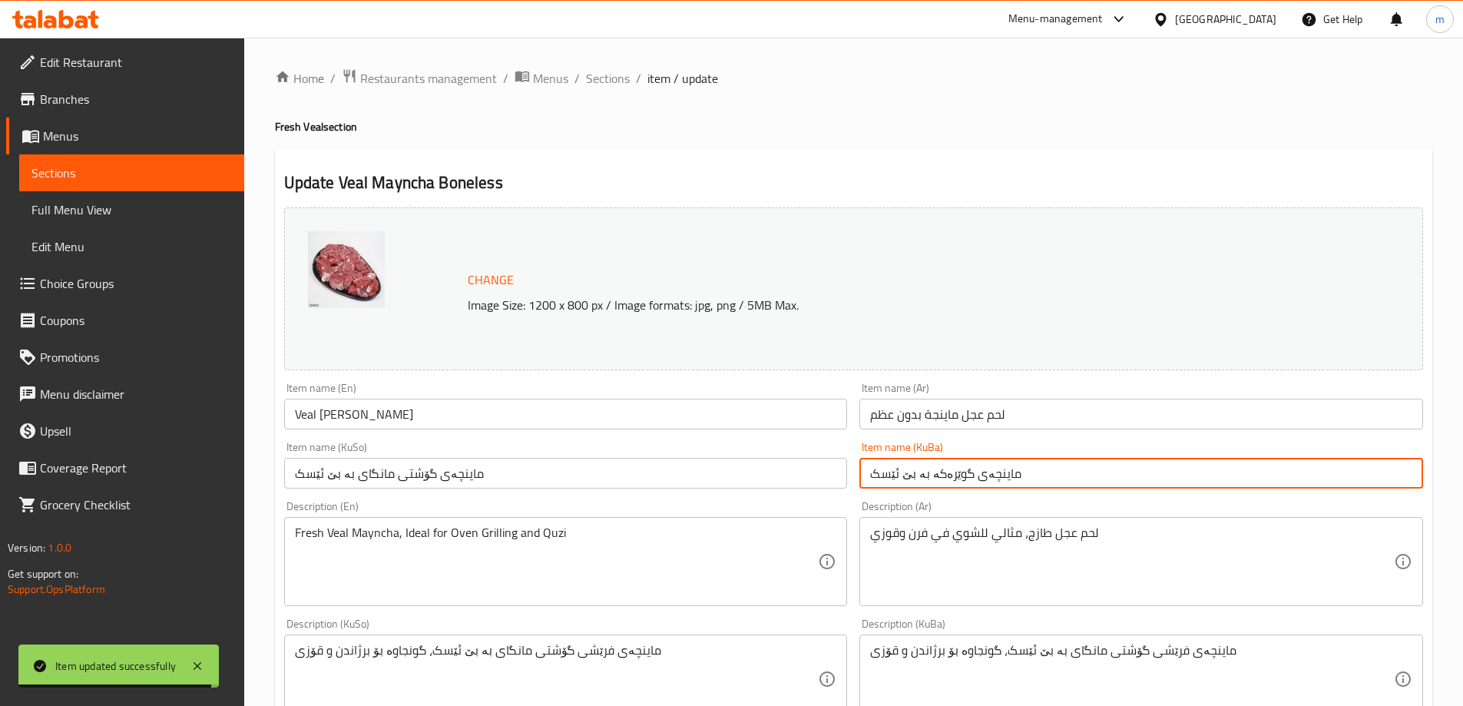
click at [850, 489] on div "Item name (KuSo) ماینچەی گۆشتی مانگای بە بێ ئێسک Item name (KuSo)" at bounding box center [566, 465] width 576 height 59
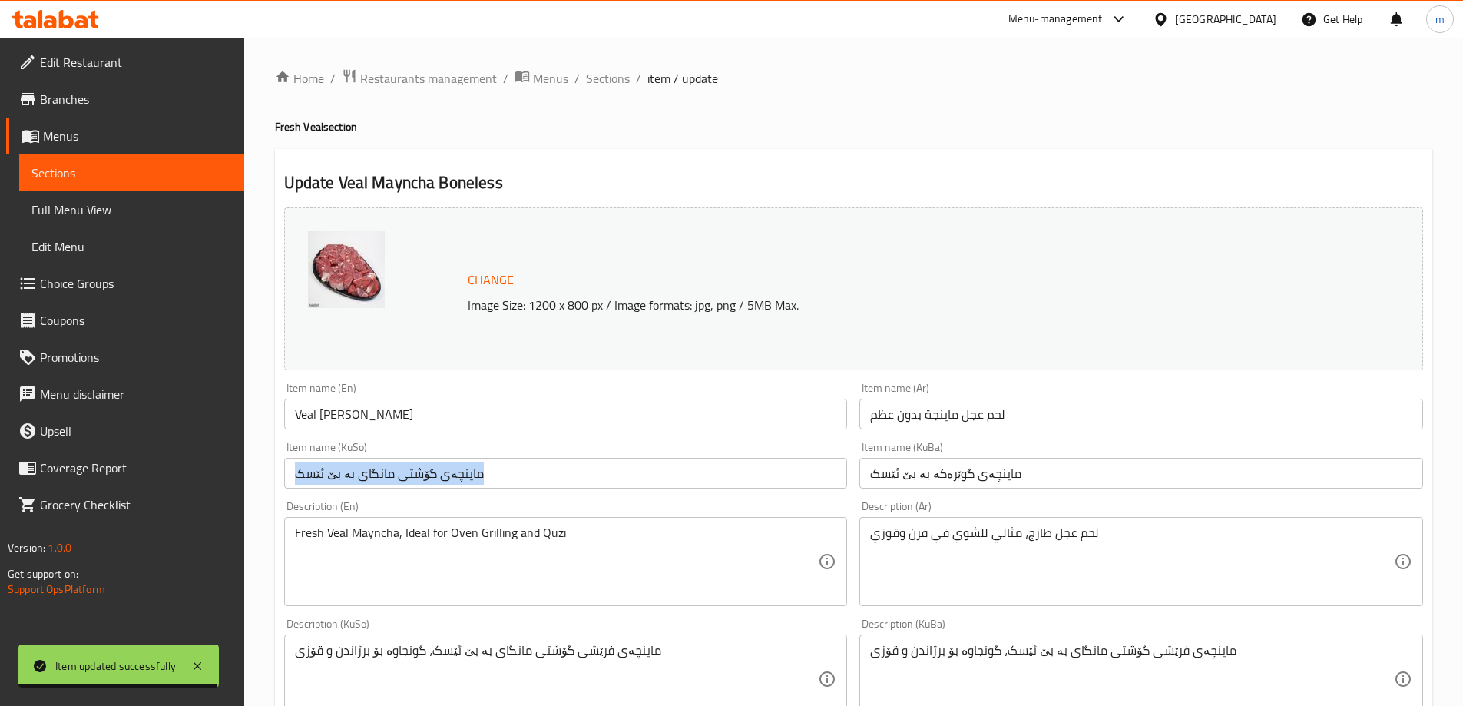
click at [850, 489] on div "Item name (KuSo) ماینچەی گۆشتی مانگای بە بێ ئێسک Item name (KuSo)" at bounding box center [566, 465] width 576 height 59
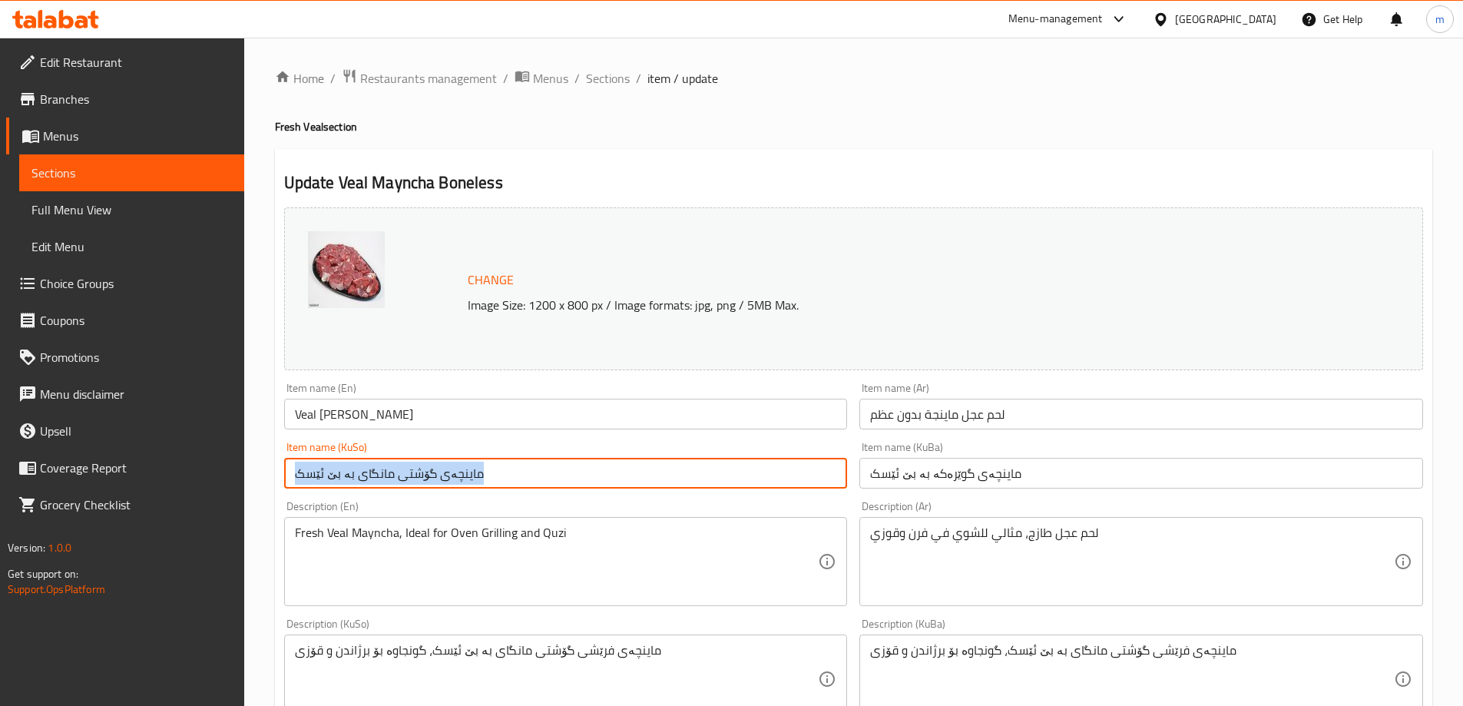
click at [807, 482] on input "ماینچەی گۆشتی مانگای بە بێ ئێسک" at bounding box center [566, 473] width 564 height 31
paste input "وێرەکە"
type input "ماینچەی گوێرەکە بە بێ ئێسک"
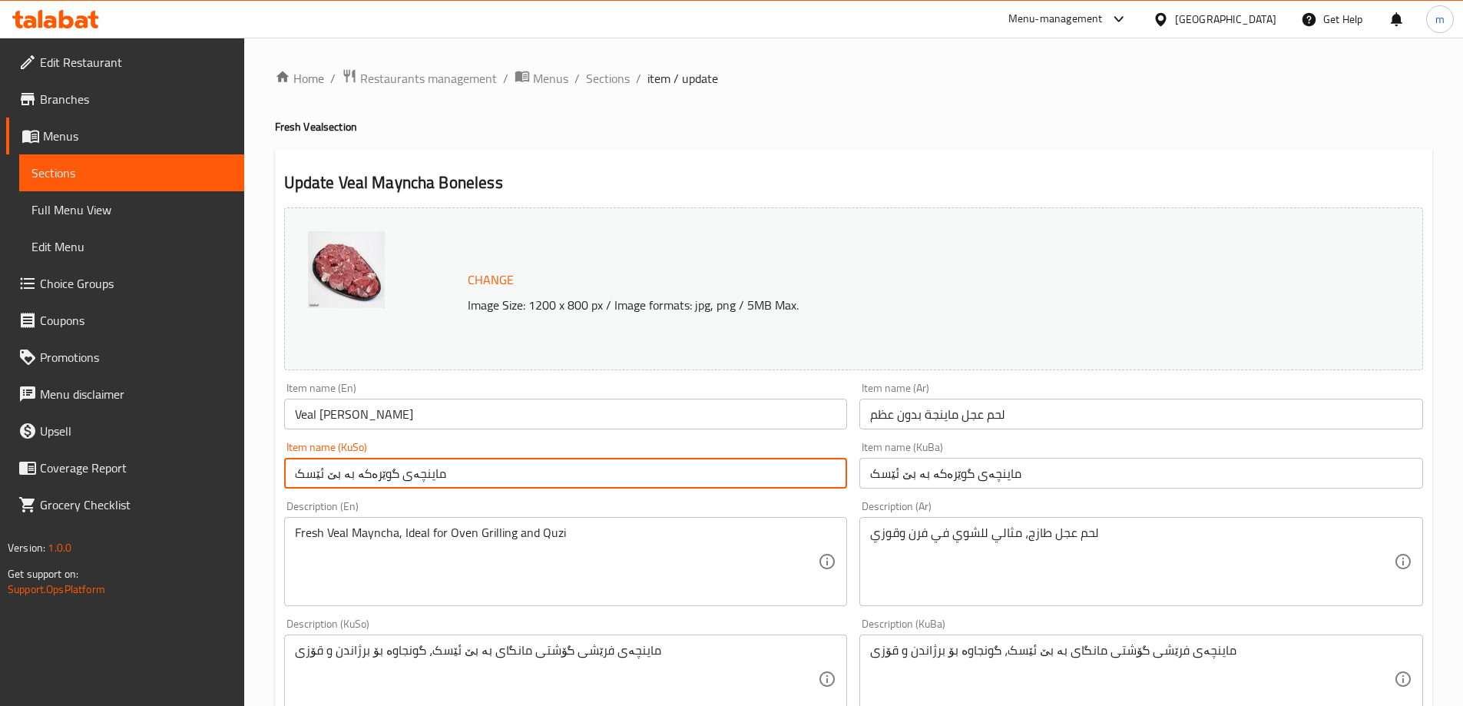
click at [512, 416] on input "Veal Mayncha Boneless" at bounding box center [566, 414] width 564 height 31
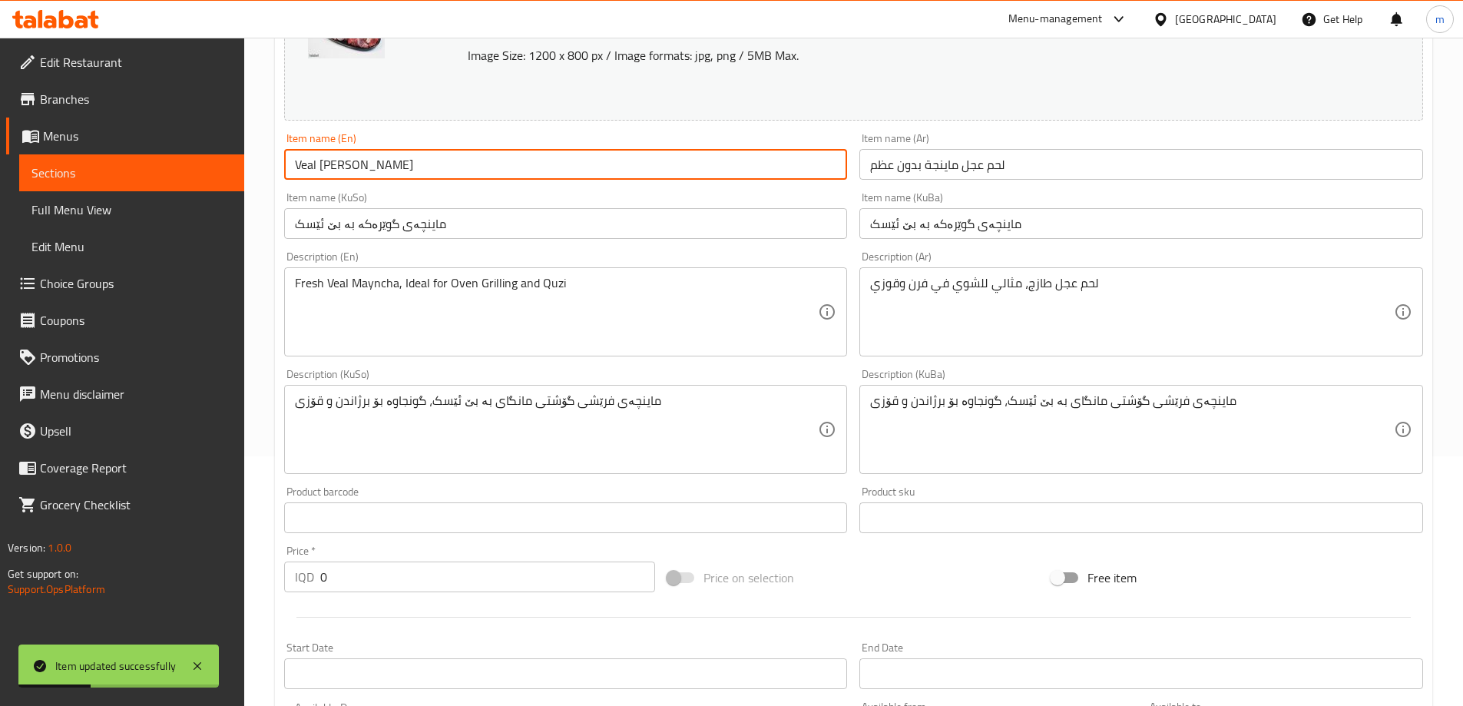
scroll to position [256, 0]
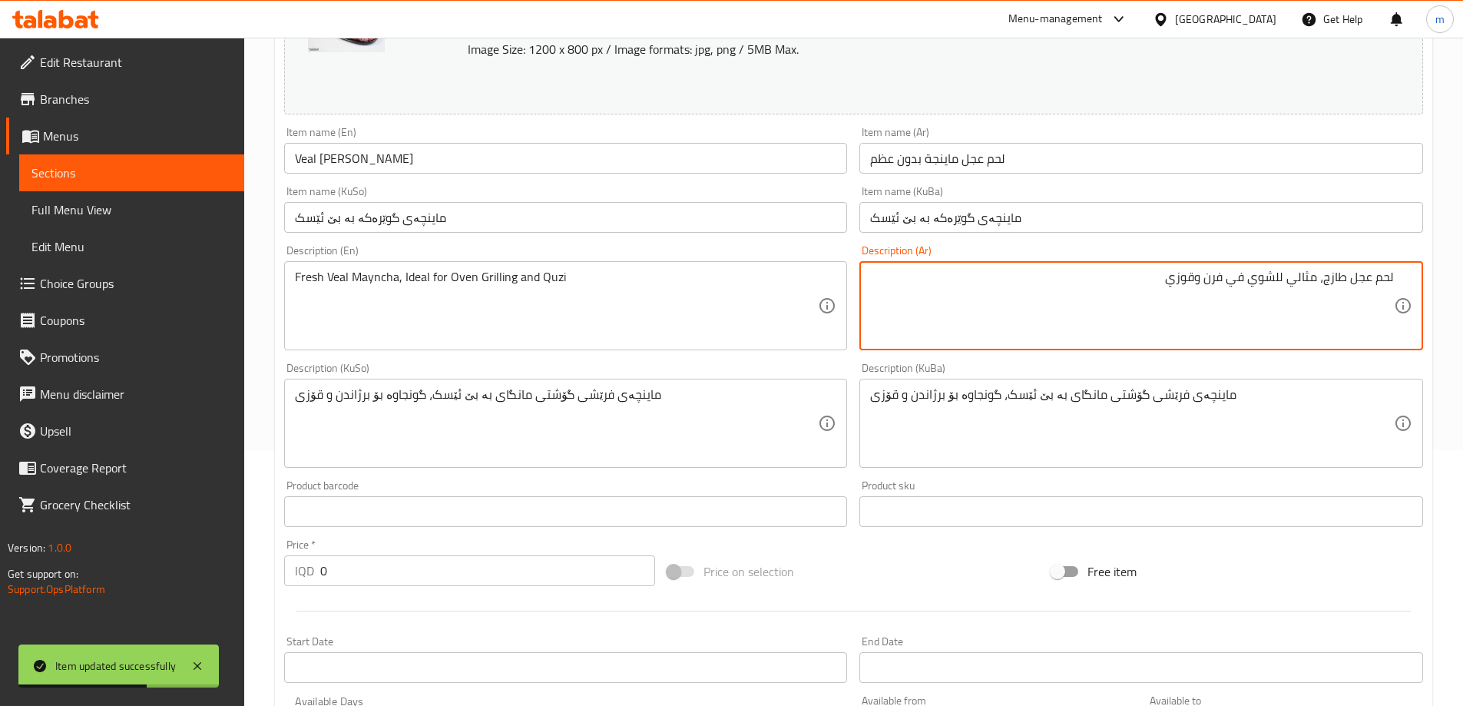
paste textarea "لحم عجل طازج، مثالي للشوي في الفرن والقوزي"
paste textarea
type textarea "لحم عجل طازج، مثالي للشوي في الفرن والقوزي"
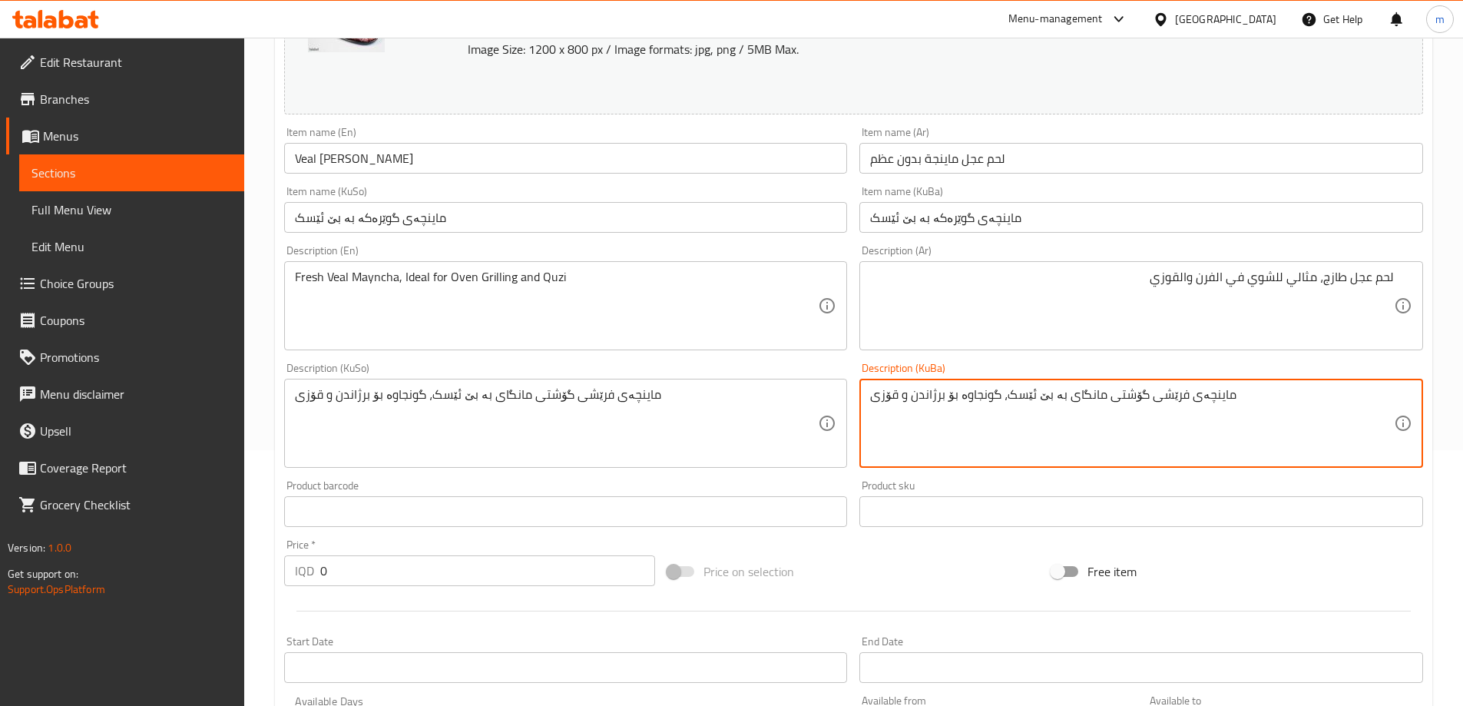
click at [950, 419] on textarea "ماینچەی فرێشی گۆشتی مانگای بە بێ ئێسک، گونجاوە بۆ برژاندن و قۆزی" at bounding box center [1132, 423] width 524 height 73
paste textarea "وێرەکە"
type textarea "ماینچەی فرێشی گوێرەکە بە بێ ئێسک، گونجاوە بۆ برژاندن و قۆزی"
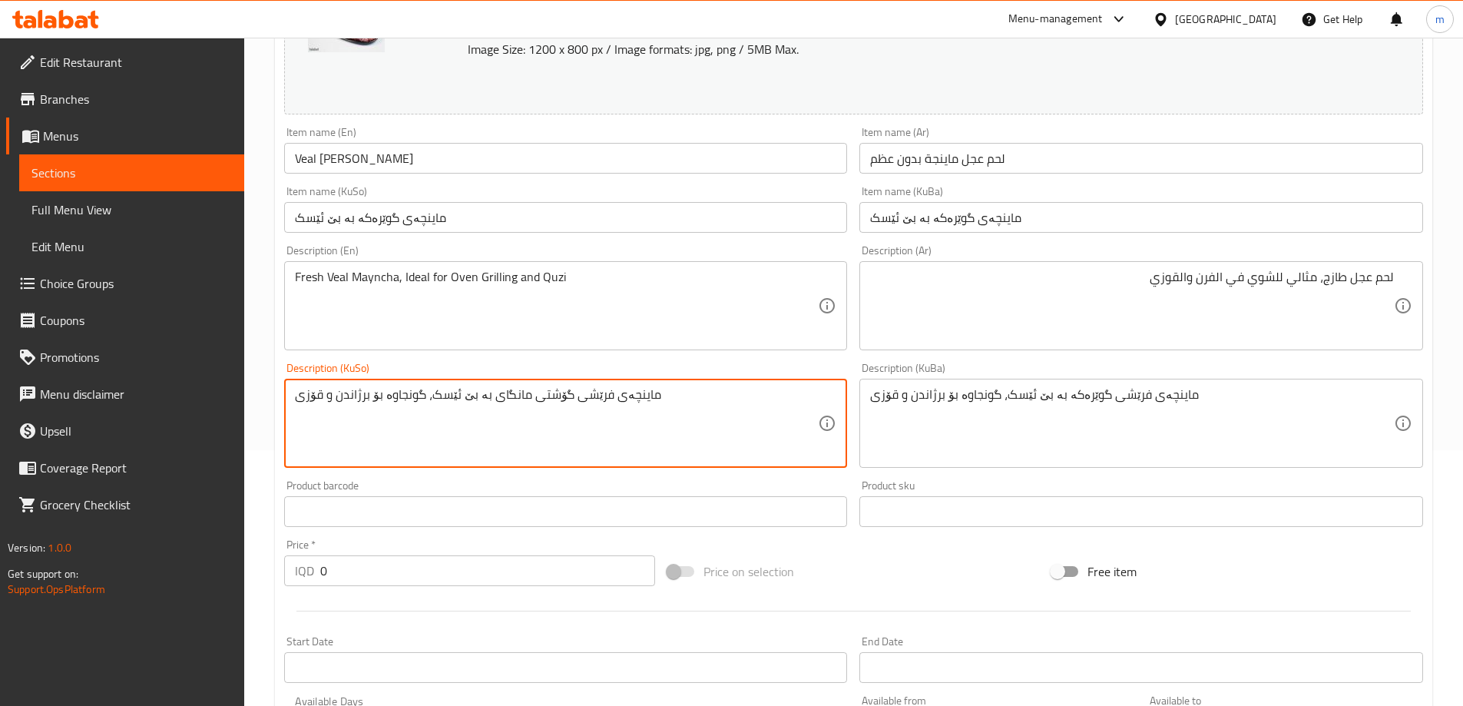
click at [704, 427] on textarea "ماینچەی فرێشی گۆشتی مانگای بە بێ ئێسک، گونجاوە بۆ برژاندن و قۆزی" at bounding box center [557, 423] width 524 height 73
paste textarea "وێرەکە"
type textarea "ماینچەی فرێشی گوێرەکە بە بێ ئێسک، گونجاوە بۆ برژاندن و قۆزی"
click at [453, 197] on div "Item name (KuSo) ماینچەی گوێرەکە بە بێ ئێسک Item name (KuSo)" at bounding box center [566, 209] width 564 height 47
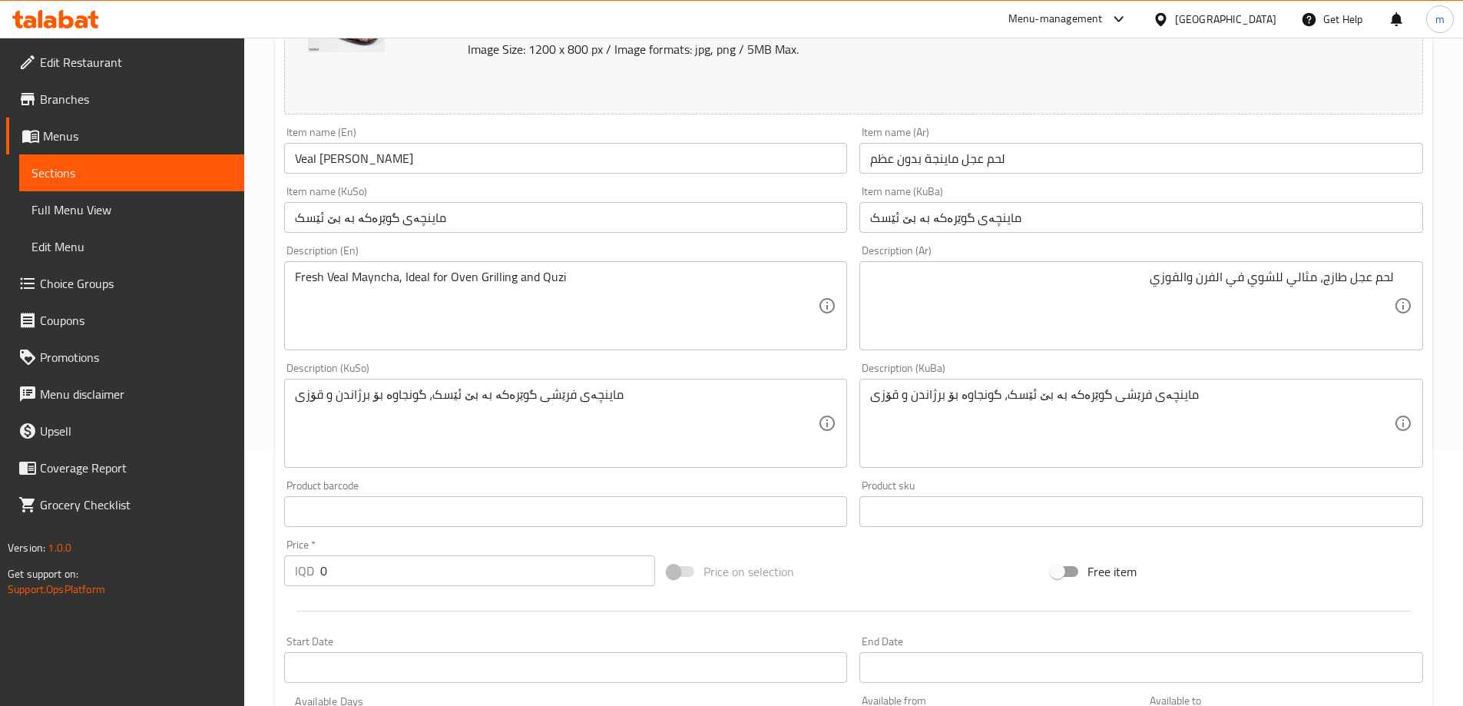
click at [462, 215] on input "ماینچەی گوێرەکە بە بێ ئێسک" at bounding box center [566, 217] width 564 height 31
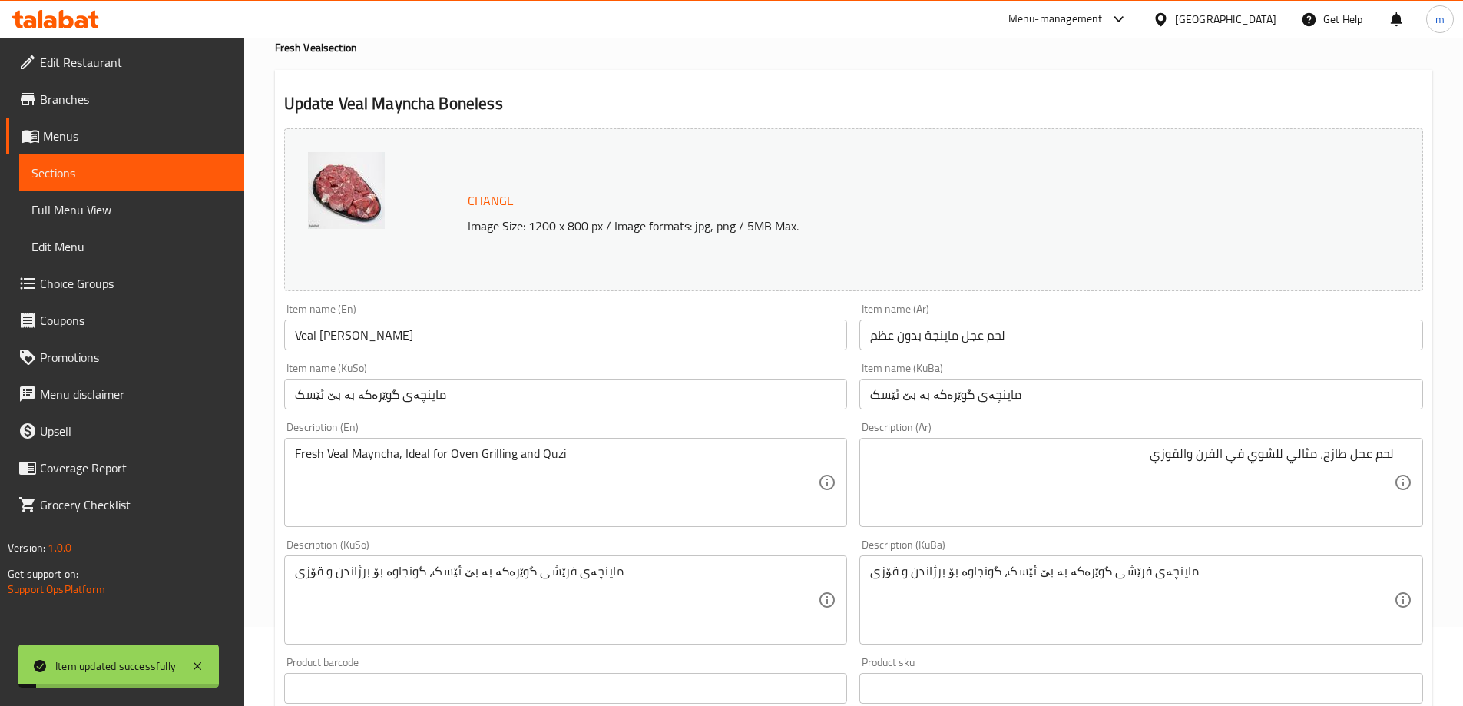
scroll to position [0, 0]
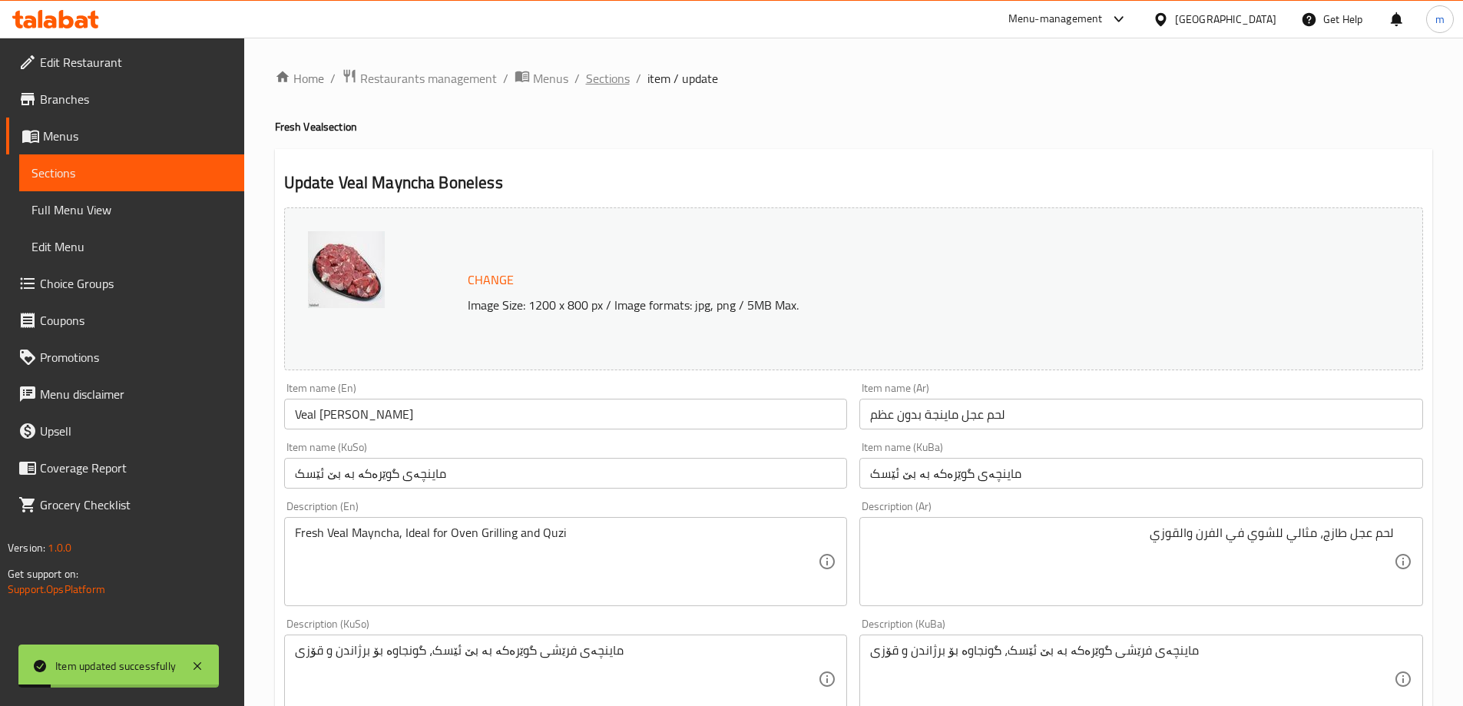
click at [618, 81] on span "Sections" at bounding box center [608, 78] width 44 height 18
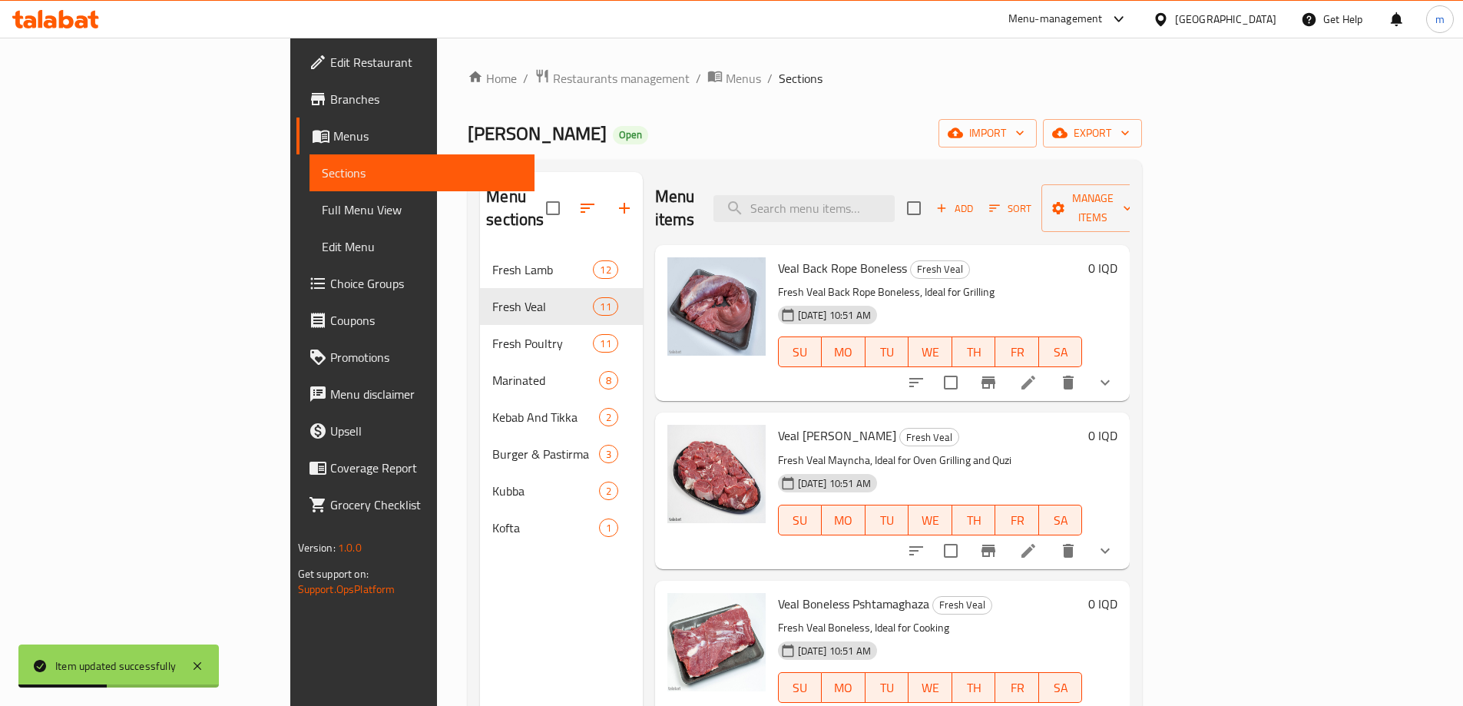
click at [866, 217] on div "Menu items Add Sort Manage items" at bounding box center [893, 208] width 476 height 73
click at [887, 197] on input "search" at bounding box center [804, 208] width 181 height 27
paste input "Veal Boneless Pshtamaghaza"
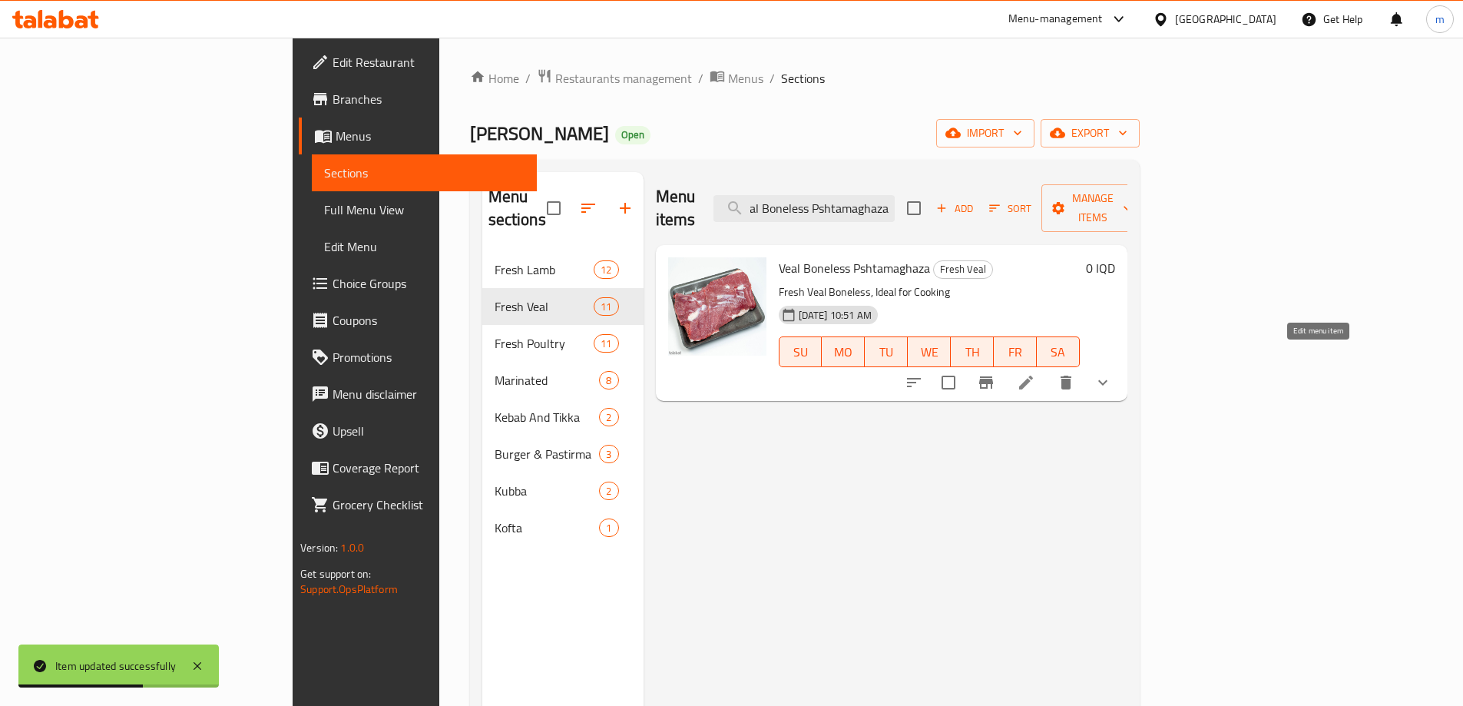
type input "Veal Boneless Pshtamaghaza"
click at [1033, 376] on icon at bounding box center [1026, 383] width 14 height 14
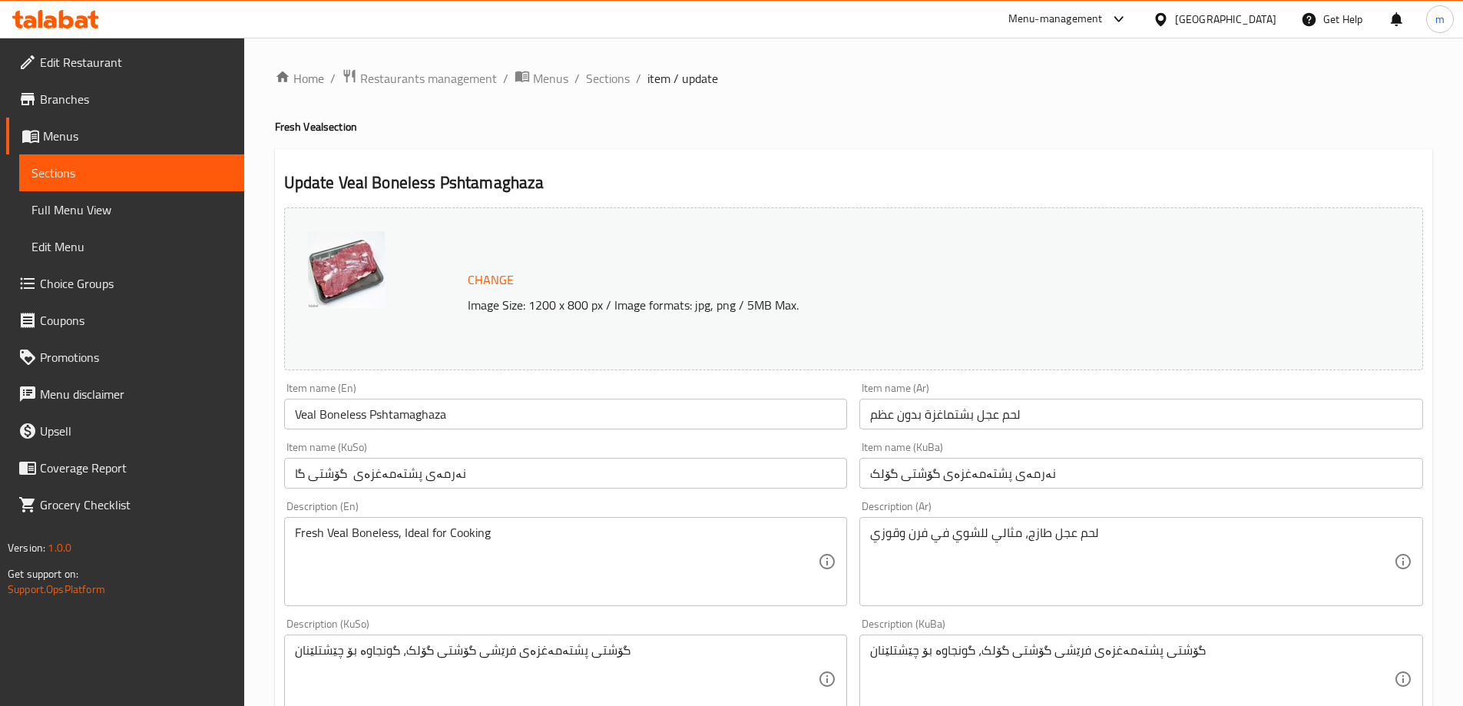
click at [981, 486] on input "نەرمەى پشتەمەغزەی گۆشتی گۆلک" at bounding box center [1142, 473] width 564 height 31
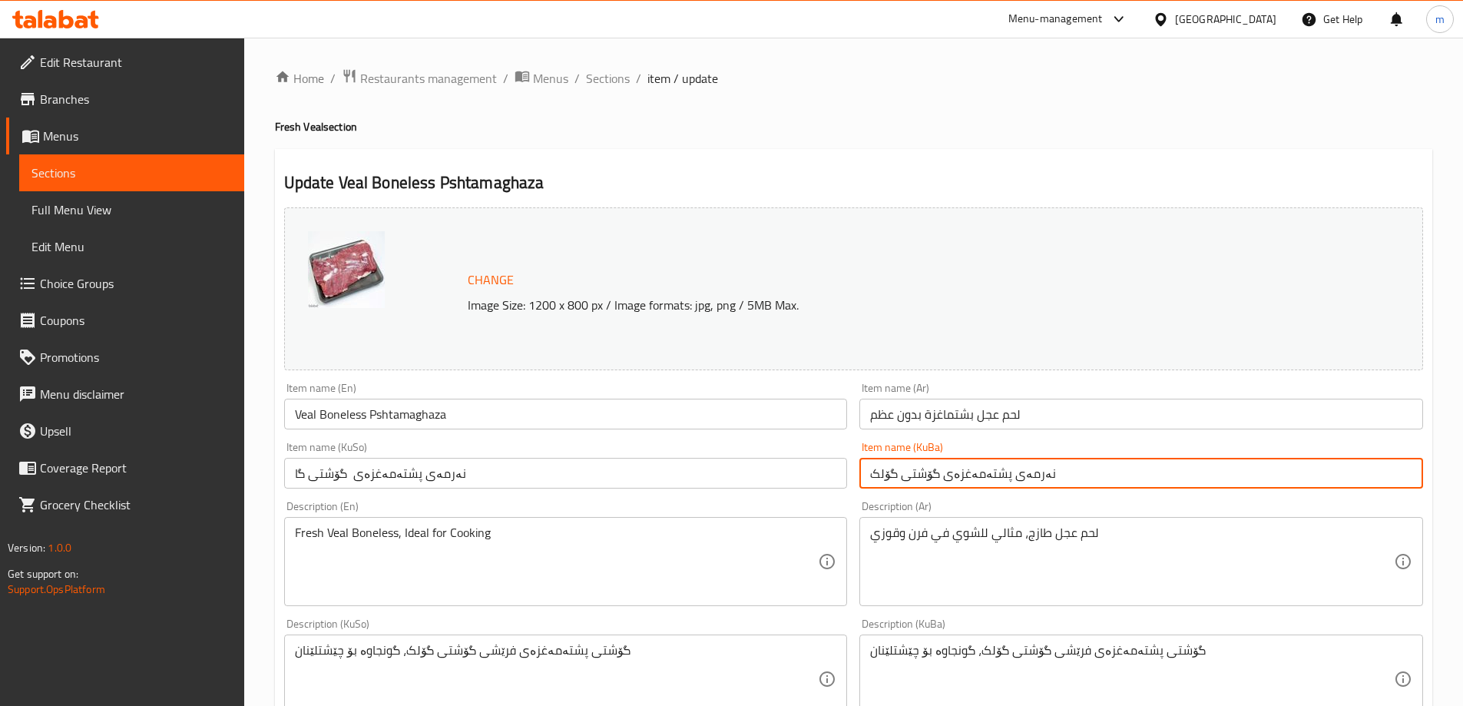
click at [980, 486] on input "نەرمەى پشتەمەغزەی گۆشتی گۆلک" at bounding box center [1142, 473] width 564 height 31
paste input "وێرەکە"
type input "نەرمەى پشتەمەغزەی گوێرەکە"
click at [818, 490] on div "Item name (KuSo) نەرمەى پشتەمەغزەی گۆشتی گا Item name (KuSo)" at bounding box center [566, 465] width 576 height 59
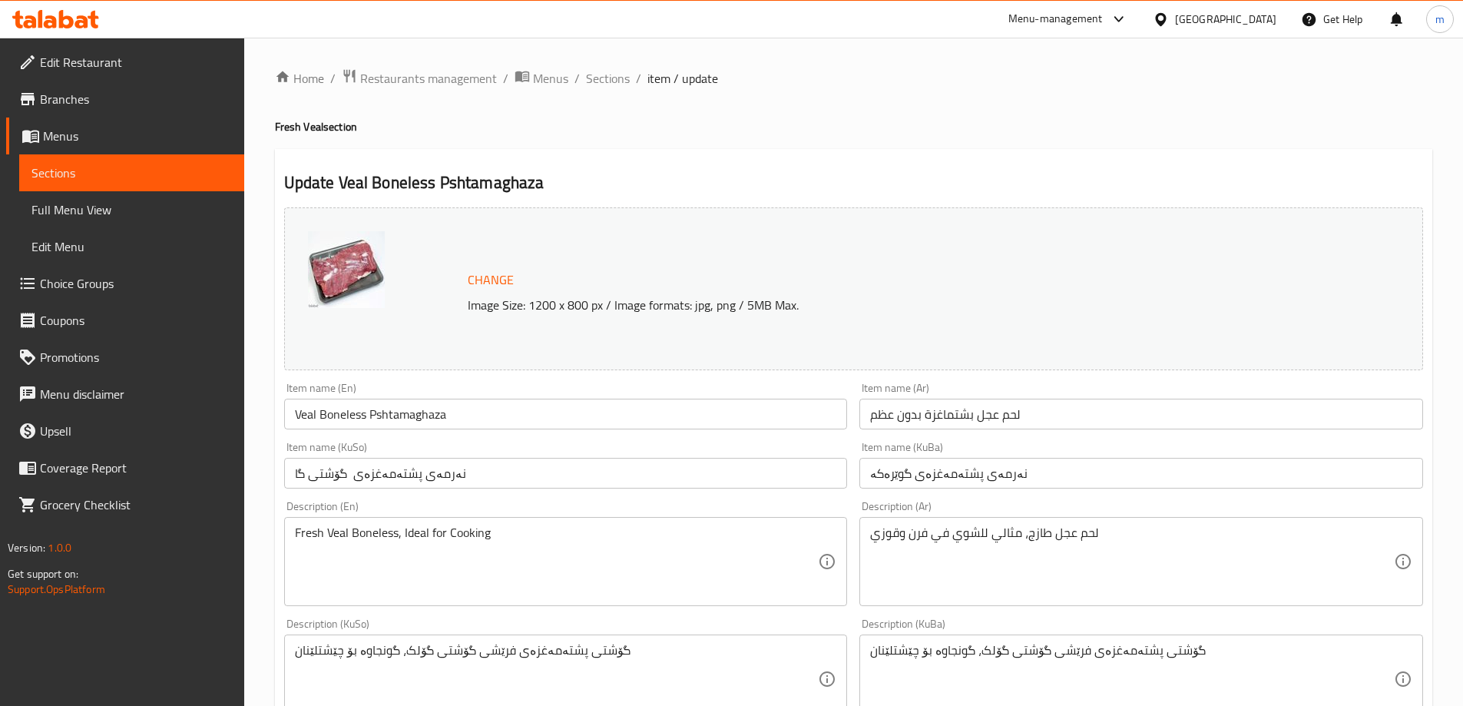
click at [806, 476] on input "نەرمەى پشتەمەغزەی گۆشتی گا" at bounding box center [566, 473] width 564 height 31
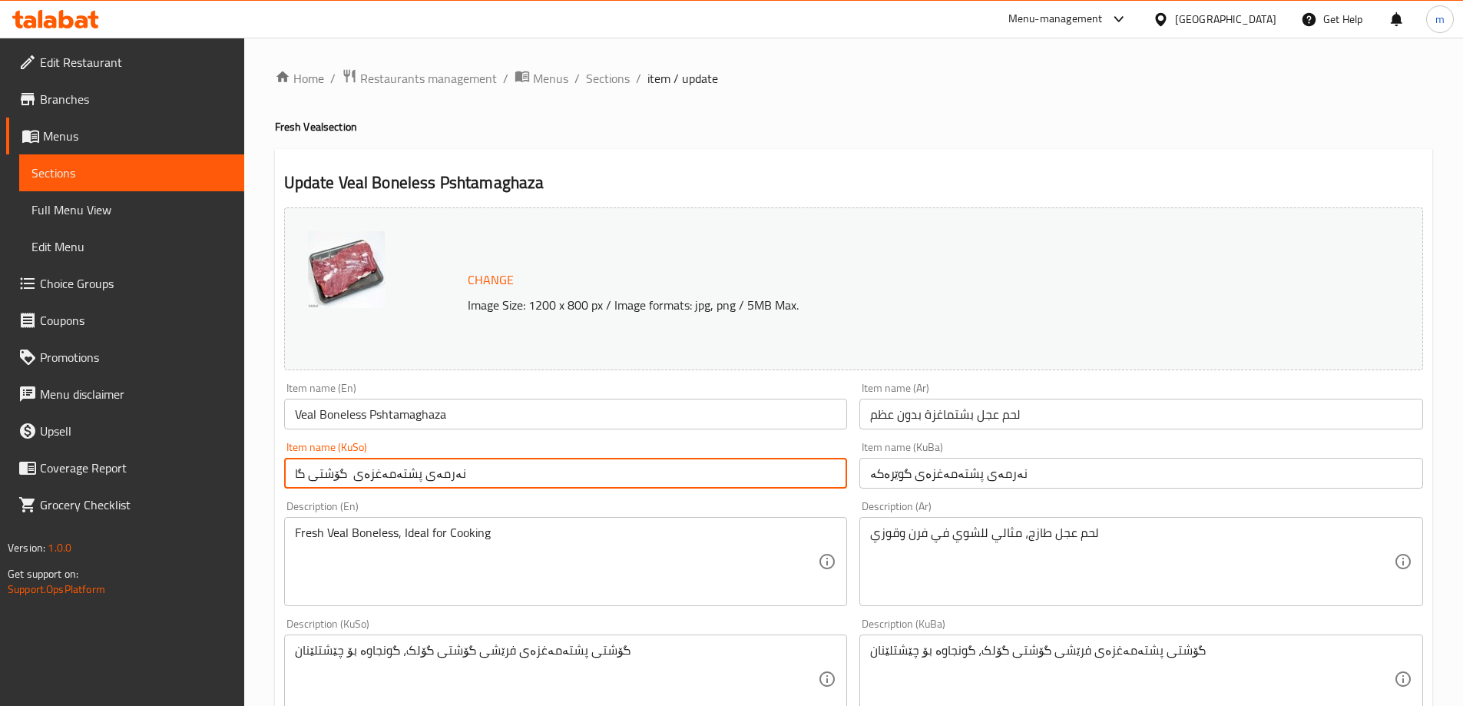
click at [805, 476] on input "نەرمەى پشتەمەغزەی گۆشتی گا" at bounding box center [566, 473] width 564 height 31
paste input "گوێرەکە"
type input "نەرمەى پشتەمەغزەی گوێرەکە"
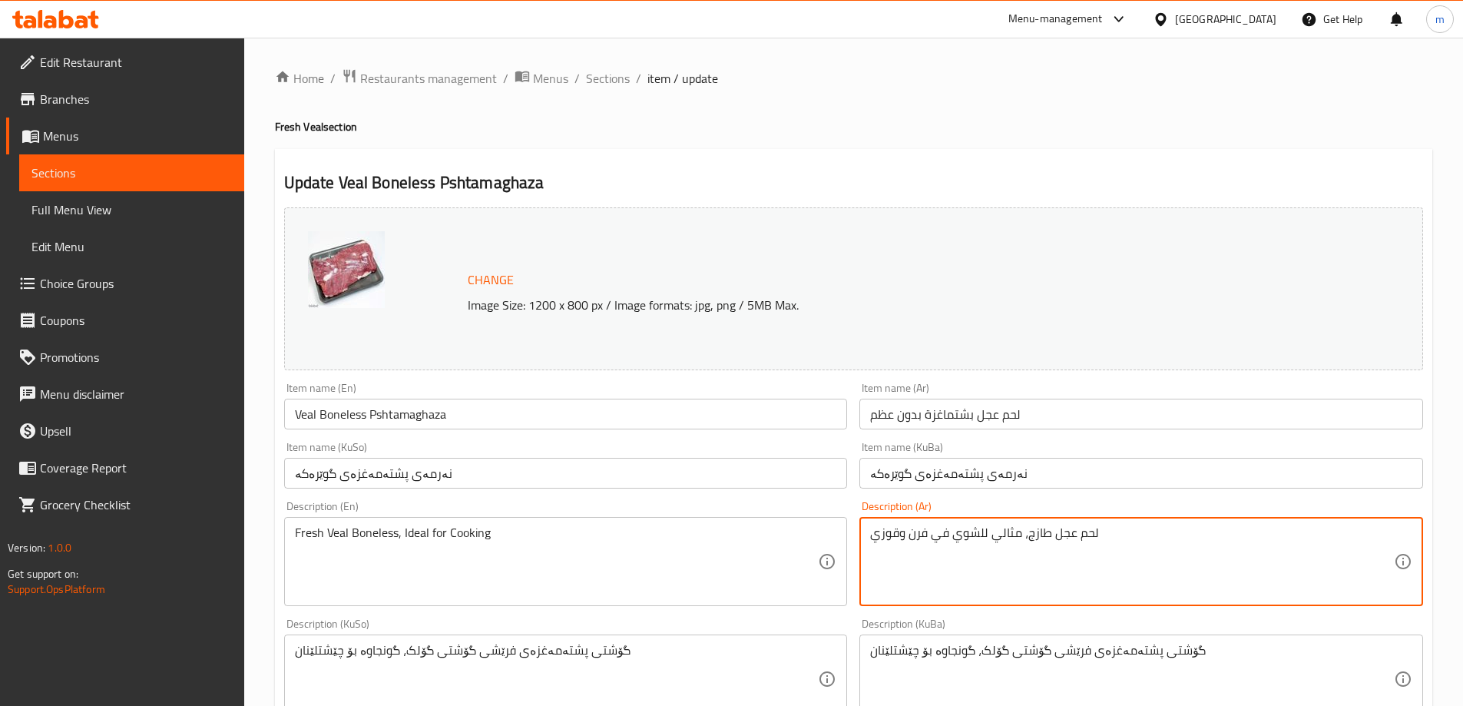
click at [1135, 531] on textarea "لحم عجل طازج، مثالي للشوي في فرن وقوزي" at bounding box center [1132, 561] width 524 height 73
paste textarea "الفرن وال"
type textarea "لحم عجل طازج، مثالي للشوي في الفرن والقوزي"
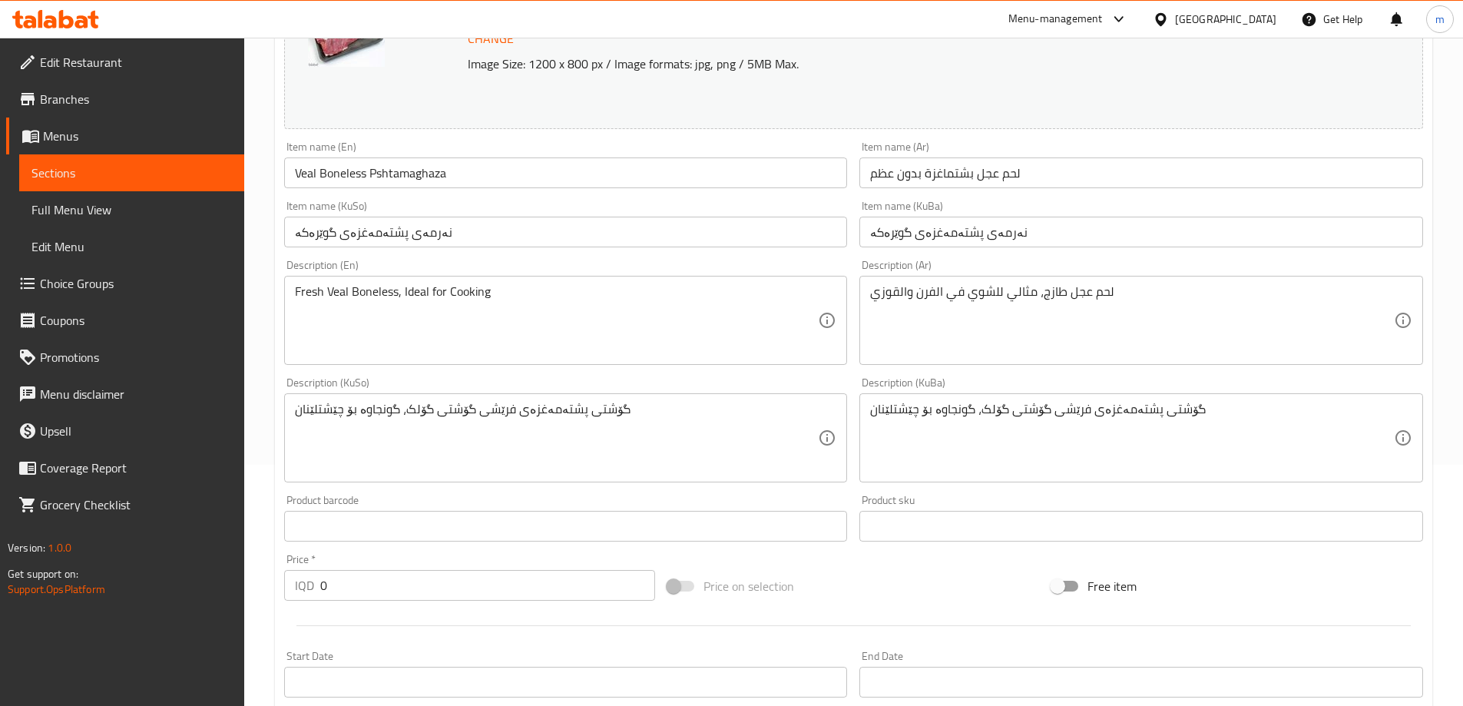
scroll to position [256, 0]
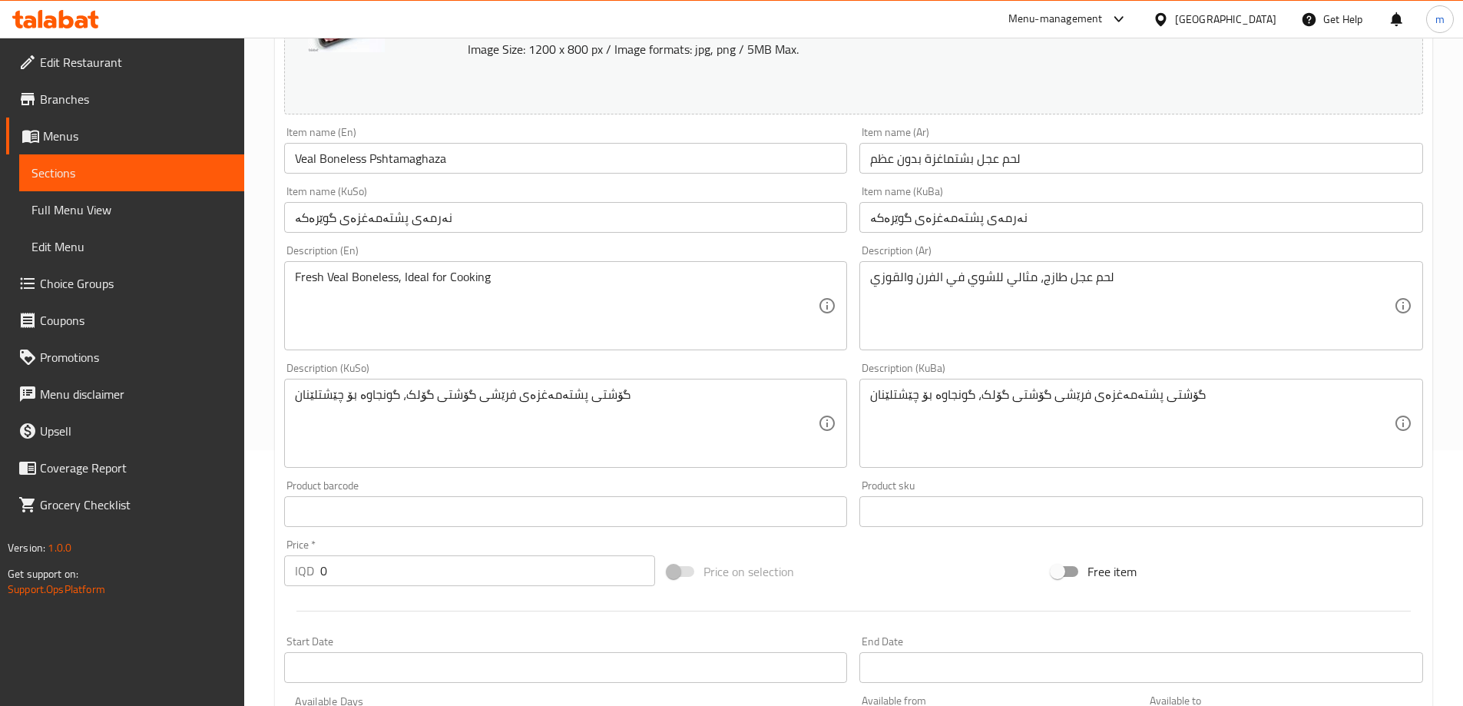
click at [983, 406] on textarea "گۆشتی پشتەمەغزەی فرێشی گۆشتی گۆلک، گونجاوە بۆ چێشتلێنان" at bounding box center [1132, 423] width 524 height 73
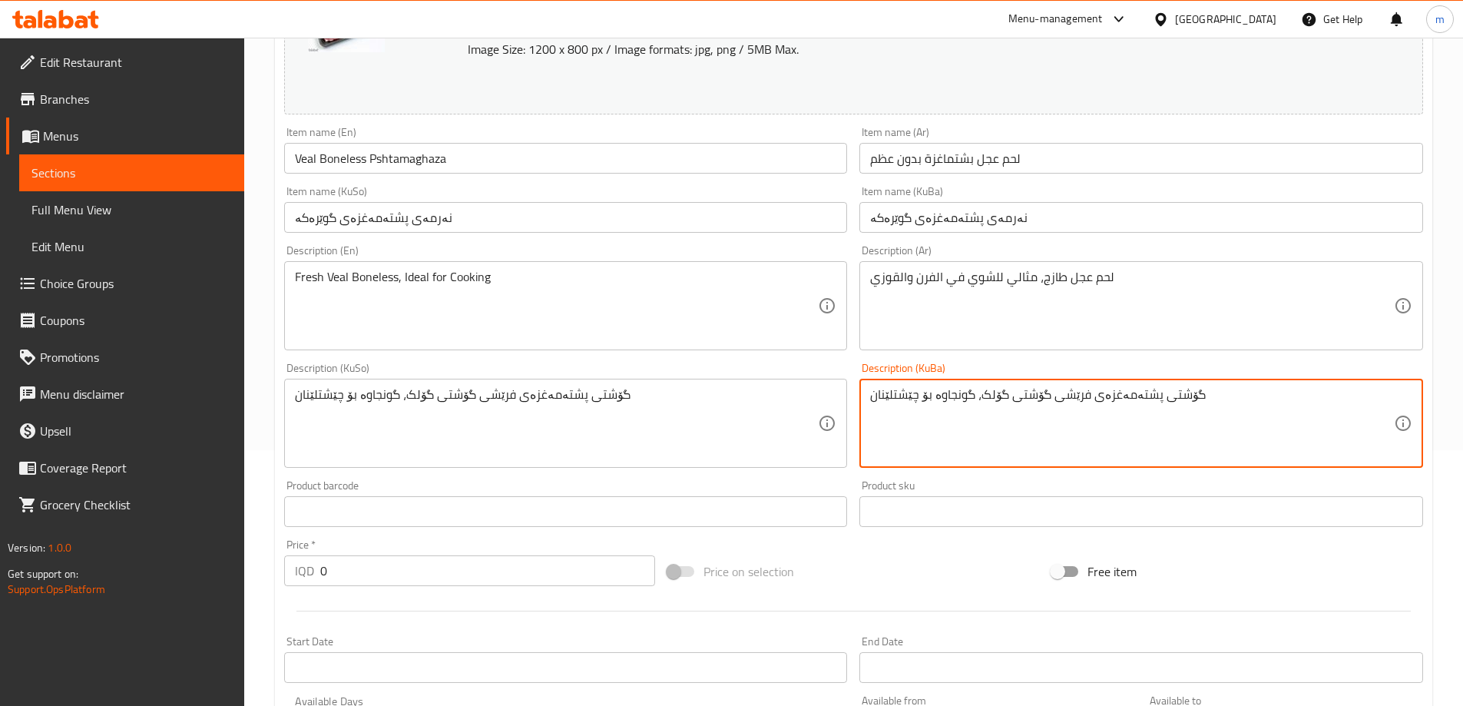
click at [983, 406] on textarea "گۆشتی پشتەمەغزەی فرێشی گۆشتی گۆلک، گونجاوە بۆ چێشتلێنان" at bounding box center [1132, 423] width 524 height 73
paste textarea "وێرەکە"
type textarea "گۆشتی پشتەمەغزەی فرێشی گوێرەکە، گونجاوە بۆ چێشتلێنان"
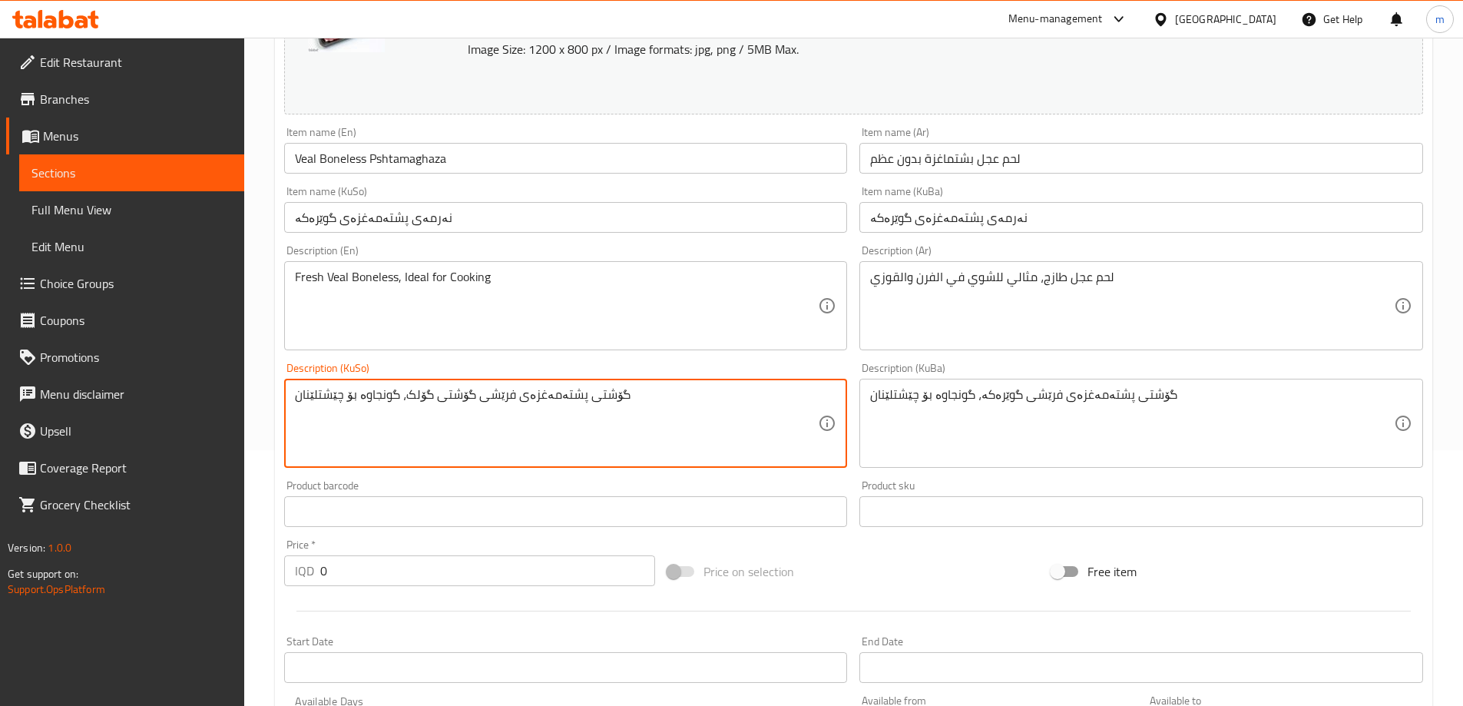
click at [671, 406] on textarea "گۆشتی پشتەمەغزەی فرێشی گۆشتی گۆلک، گونجاوە بۆ چێشتلێنان" at bounding box center [557, 423] width 524 height 73
paste textarea "وێرەکە"
type textarea "گۆشتی پشتەمەغزەی فرێشی گوێرەکە، گونجاوە بۆ چێشتلێنان"
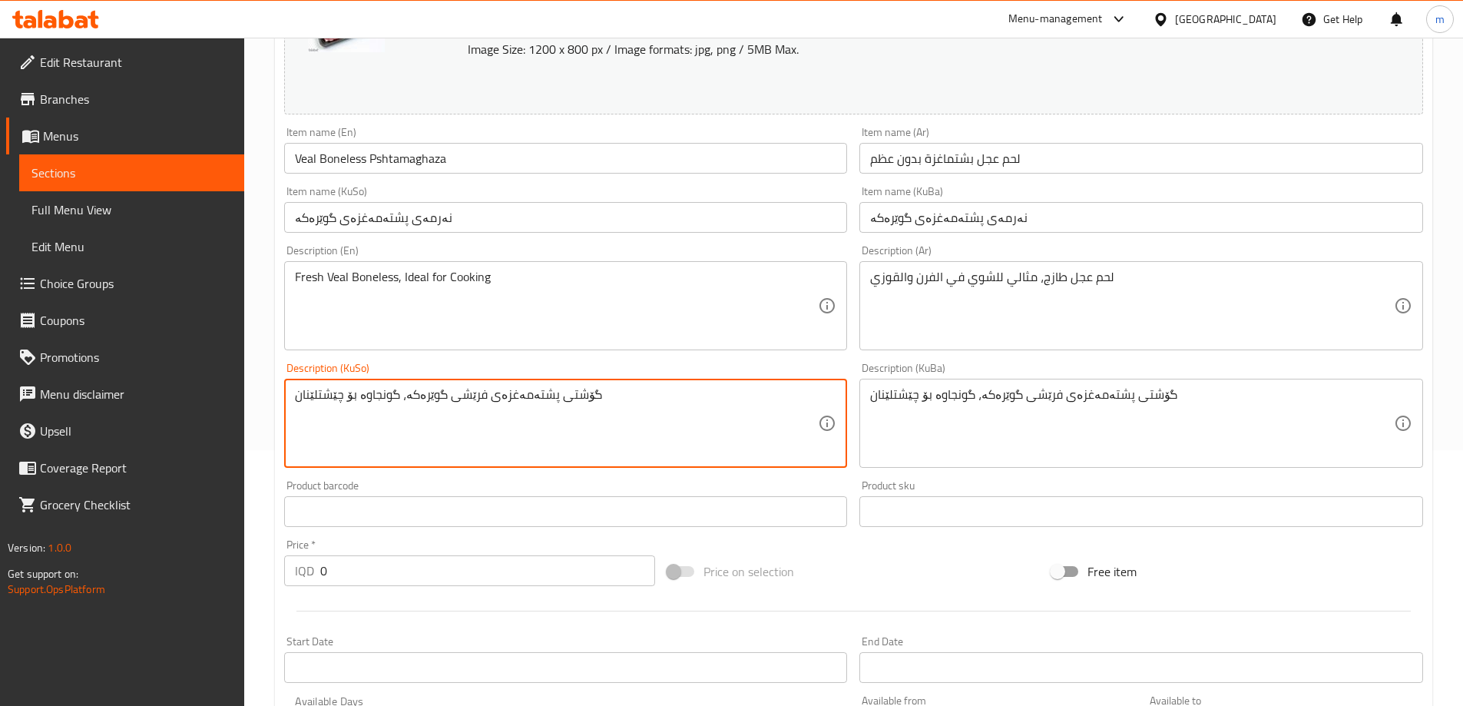
click at [515, 234] on div "Item name (KuSo) نەرمەى پشتەمەغزەی گوێرەکە Item name (KuSo)" at bounding box center [566, 209] width 576 height 59
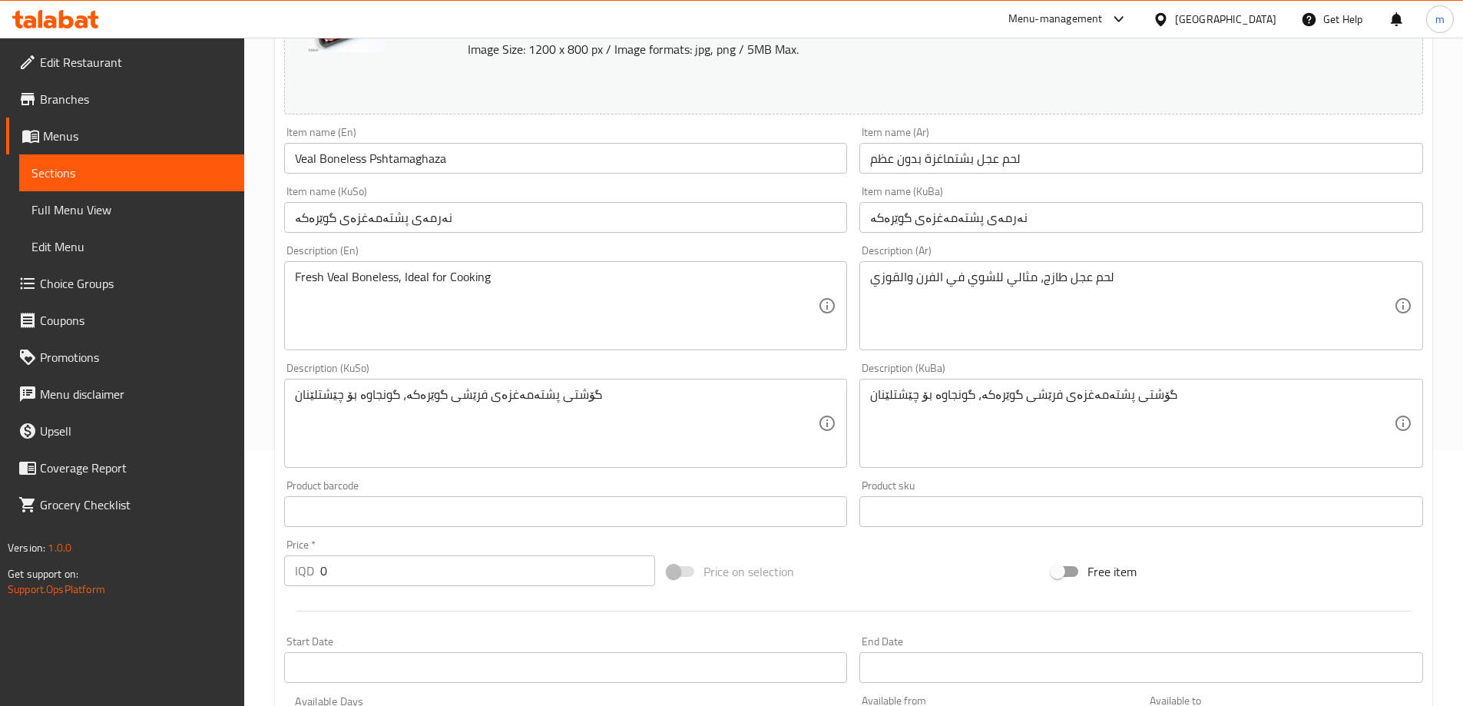
click at [513, 224] on input "نەرمەى پشتەمەغزەی گوێرەکە" at bounding box center [566, 217] width 564 height 31
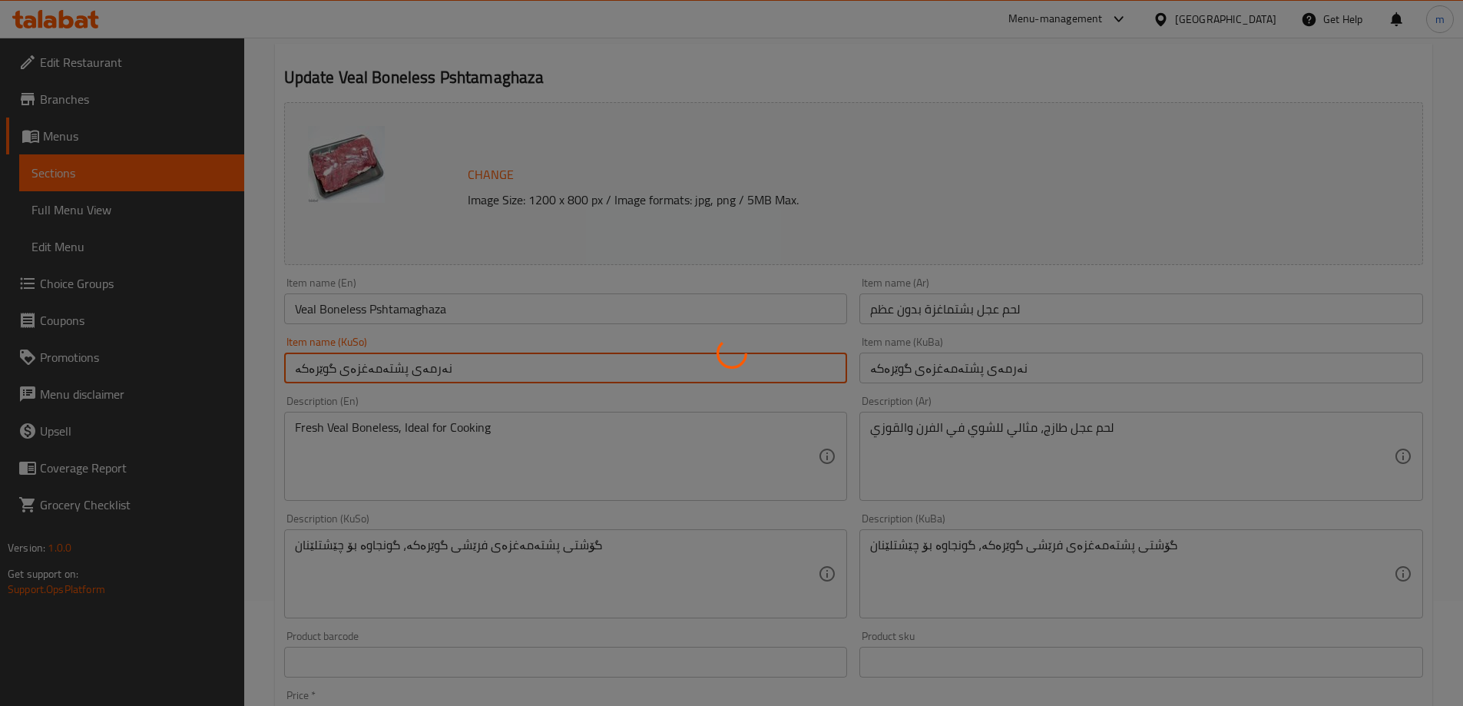
scroll to position [0, 0]
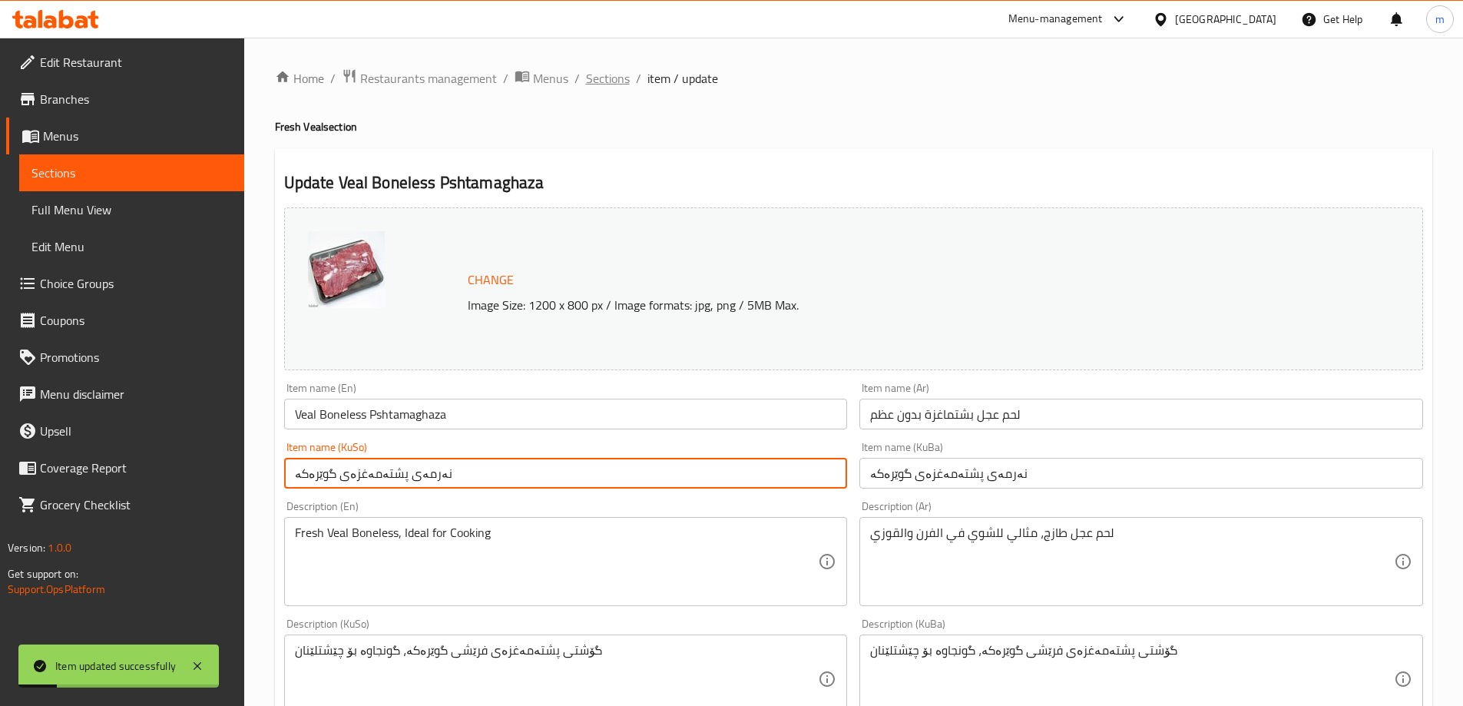
click at [607, 75] on span "Sections" at bounding box center [608, 78] width 44 height 18
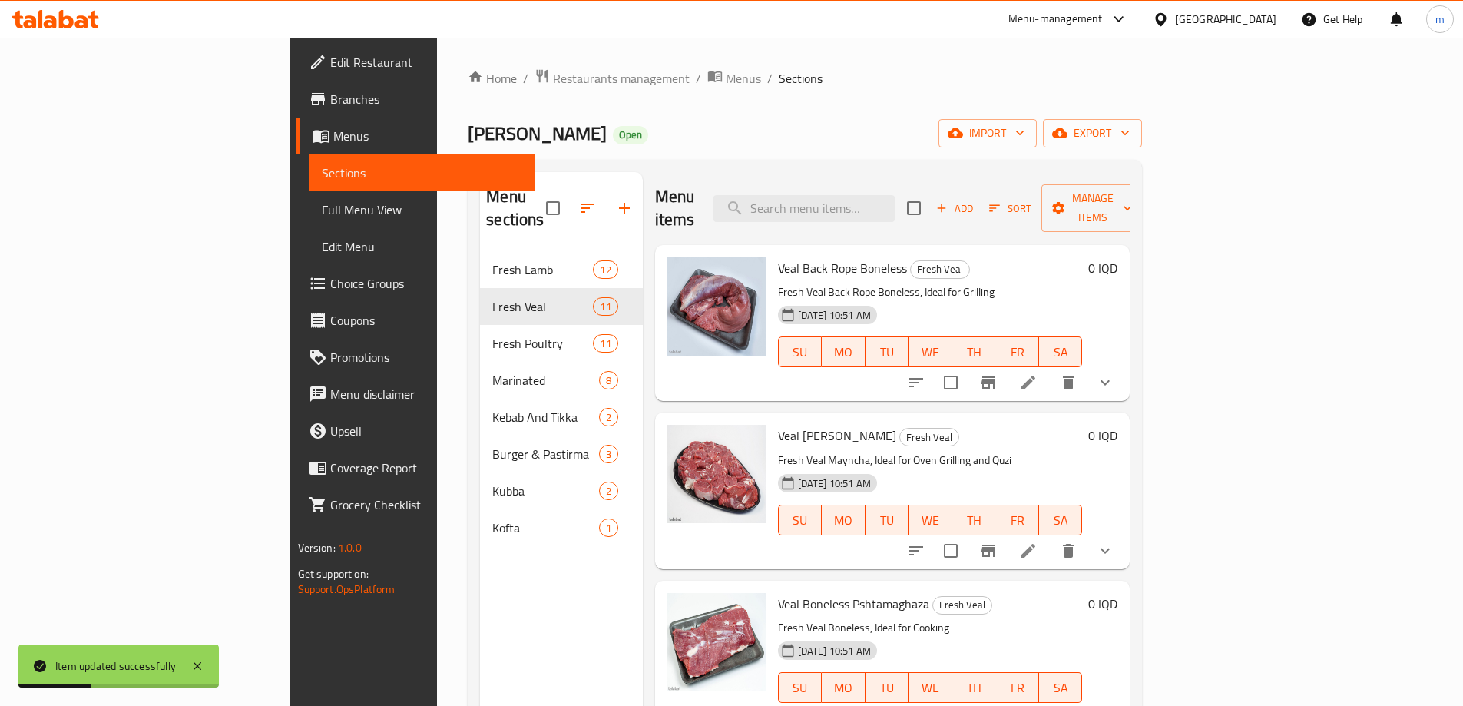
click at [868, 181] on div "Menu items Add Sort Manage items" at bounding box center [893, 208] width 476 height 73
click at [895, 195] on input "search" at bounding box center [804, 208] width 181 height 27
paste input "Veal Steak Boneless"
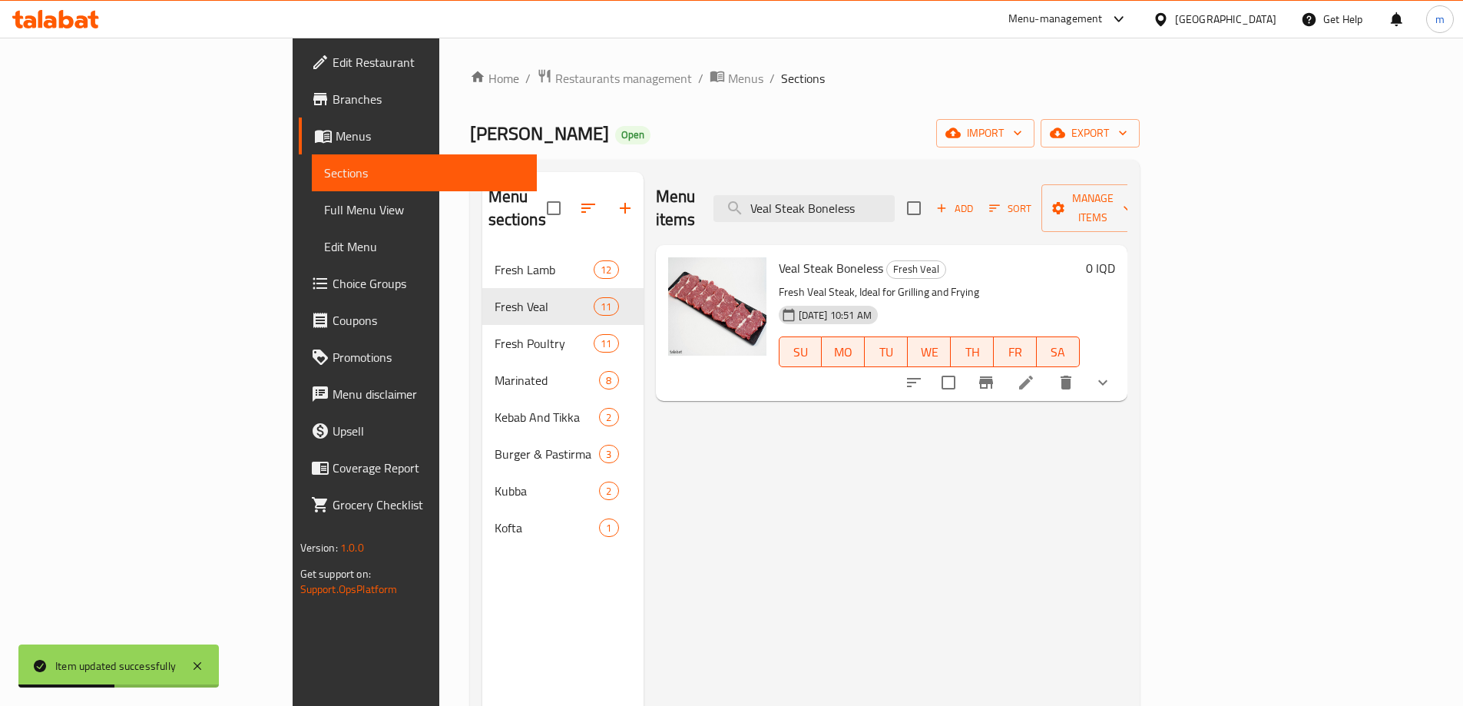
type input "Veal Steak Boneless"
click at [1036, 373] on icon at bounding box center [1026, 382] width 18 height 18
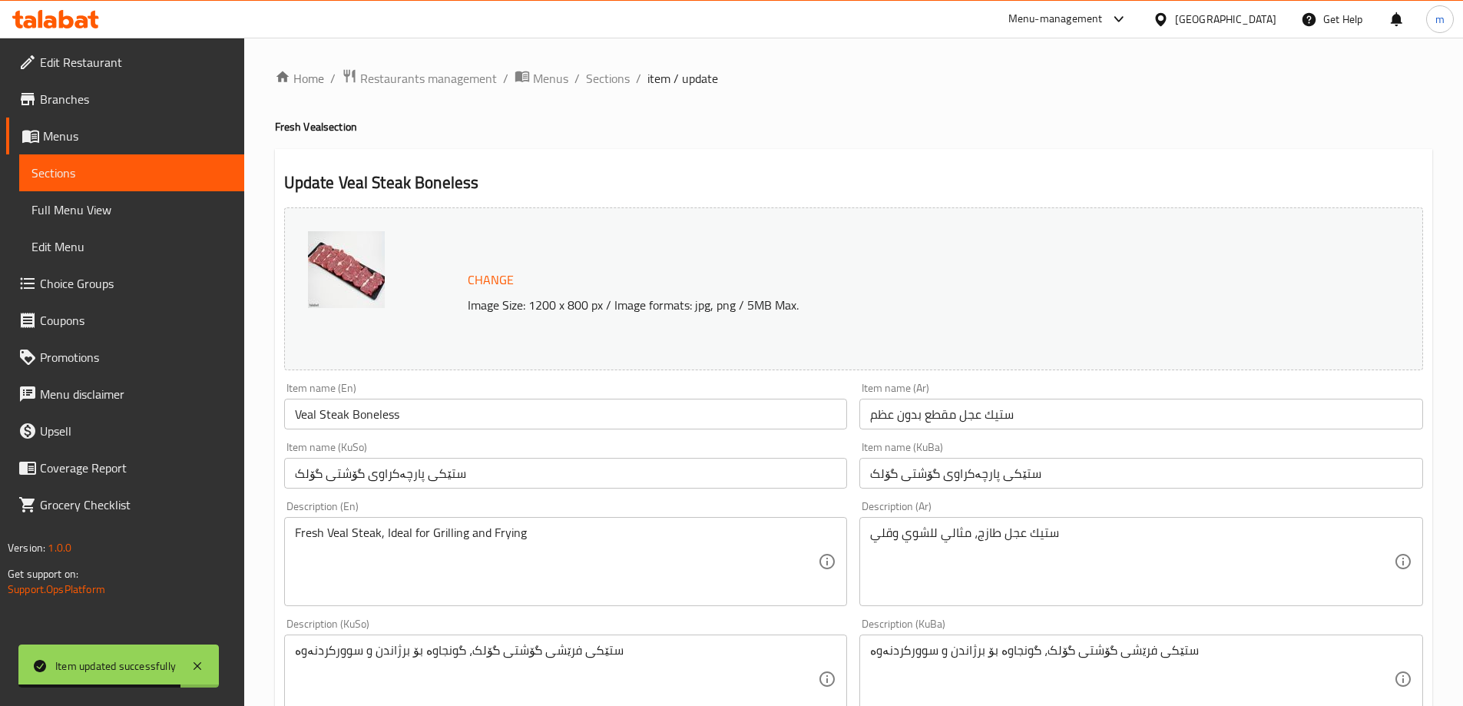
click at [1006, 413] on input "ستيك عجل مقطع بدون عظم" at bounding box center [1142, 414] width 564 height 31
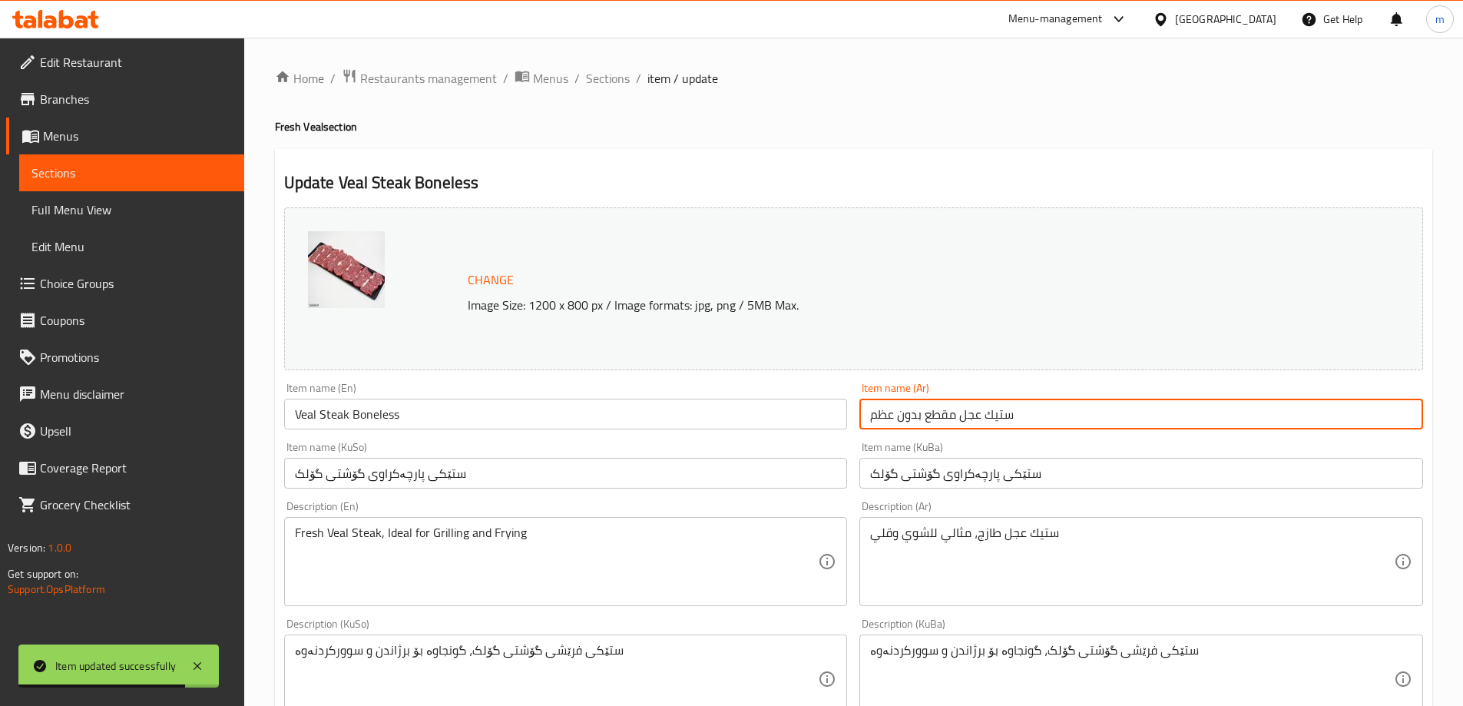
click at [1006, 413] on input "ستيك عجل مقطع بدون عظم" at bounding box center [1142, 414] width 564 height 31
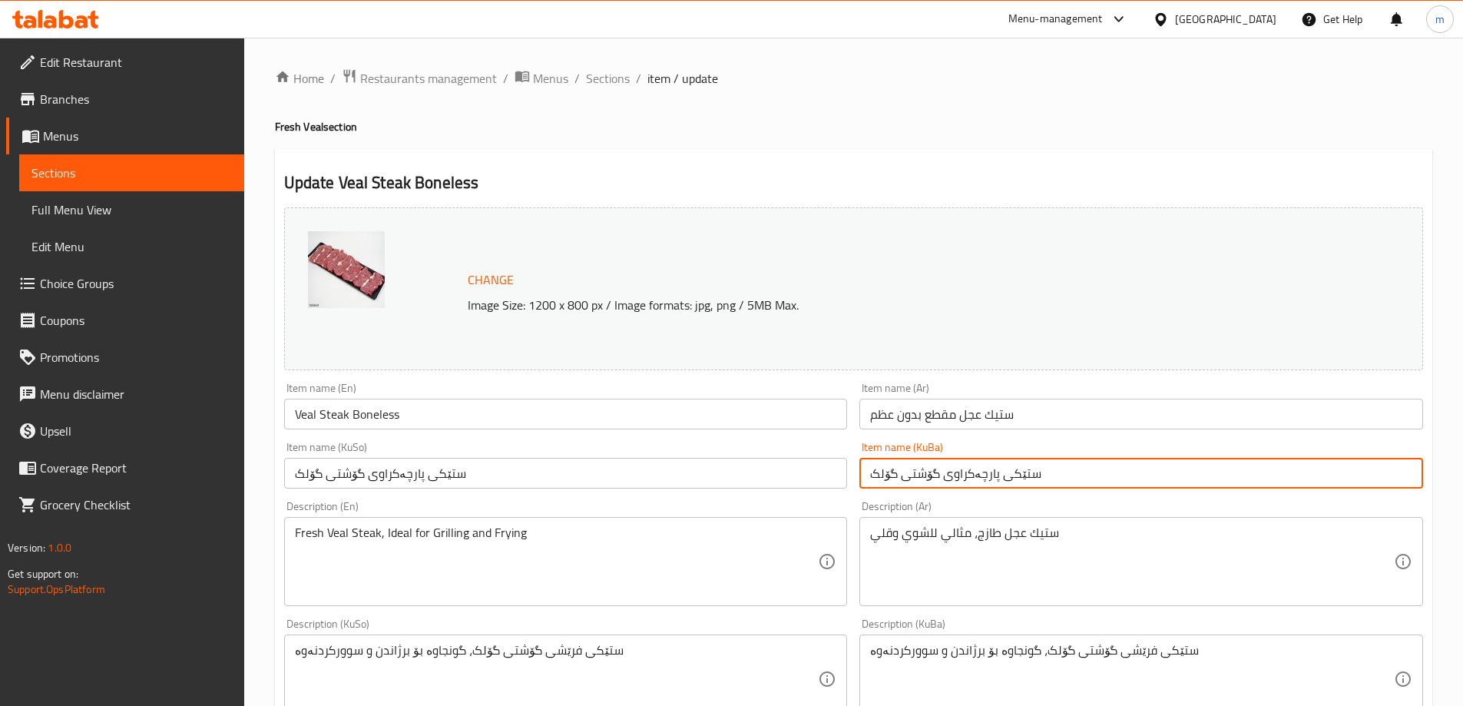
click at [939, 462] on input "ستێکی پارچەکراوی گۆشتی گۆلک" at bounding box center [1142, 473] width 564 height 31
paste input "وێرەکە"
type input "ستێکی پارچەکراوی گوێرەکە"
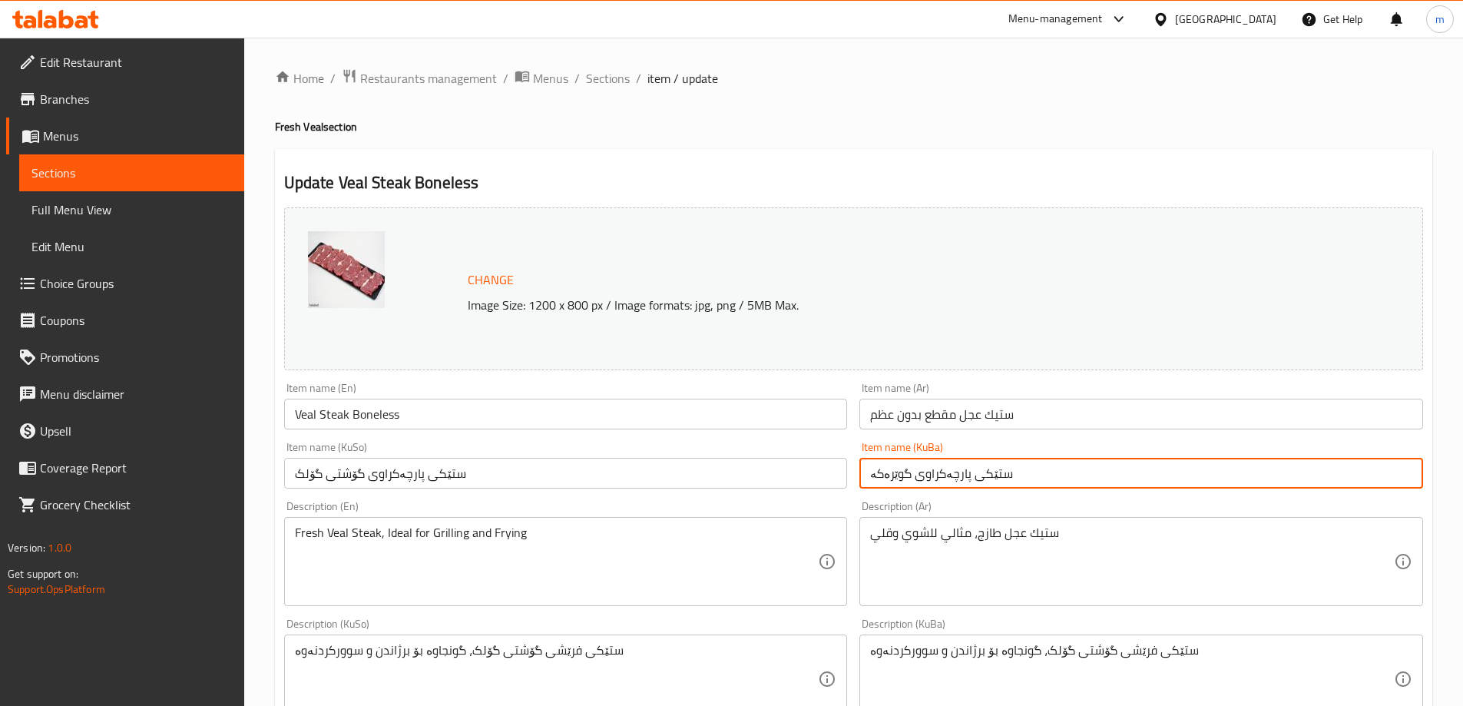
click at [828, 483] on input "ستێکی پارچەکراوی گۆشتی گۆلک" at bounding box center [566, 473] width 564 height 31
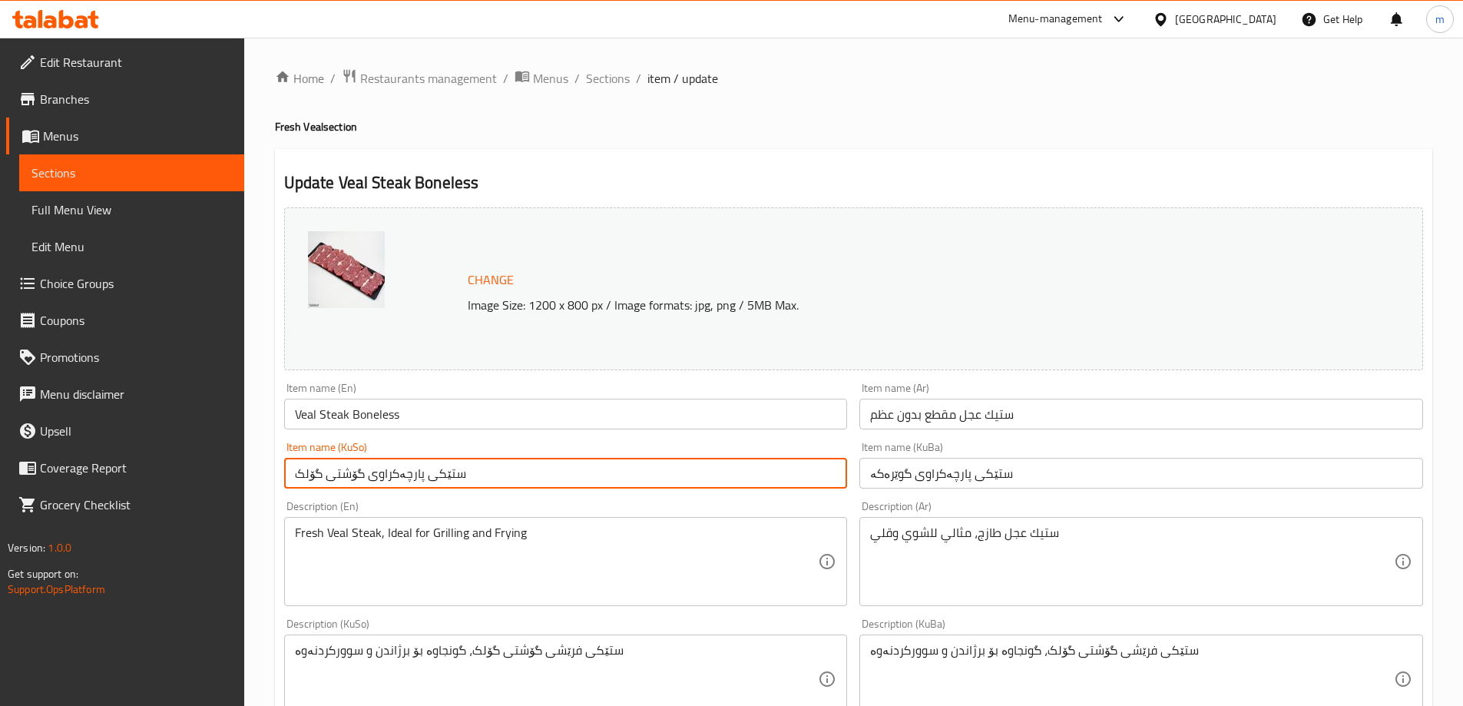
click at [828, 483] on input "ستێکی پارچەکراوی گۆشتی گۆلک" at bounding box center [566, 473] width 564 height 31
paste input "ستێکی پارچەکراوی گوێرەکە"
click at [703, 472] on input "ستێکی پارچەکراوی گۆشتی ستێکی پارچەکراوی گوێرەکە" at bounding box center [566, 473] width 564 height 31
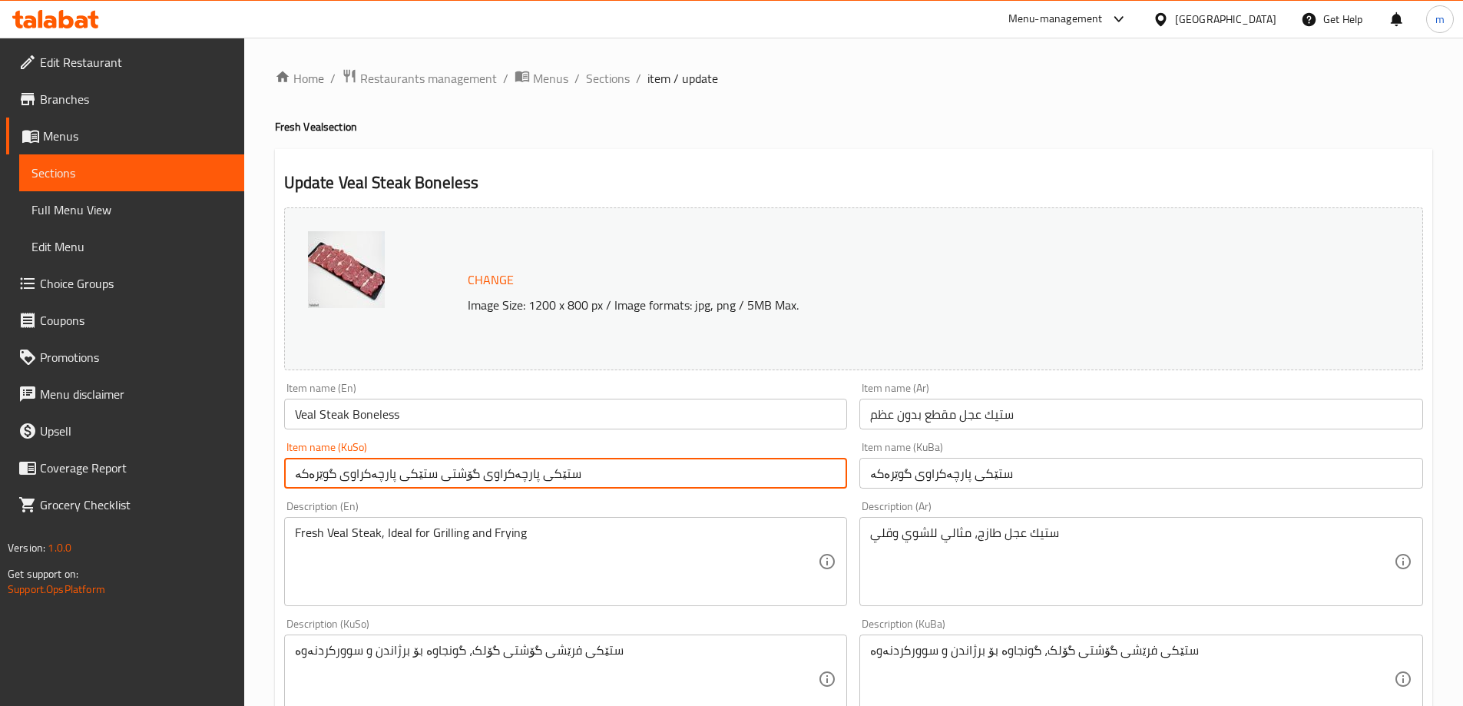
click at [703, 472] on input "ستێکی پارچەکراوی گۆشتی ستێکی پارچەکراوی گوێرەکە" at bounding box center [566, 473] width 564 height 31
paste input "text"
type input "ستێکی پارچەکراوی گوێرەکە"
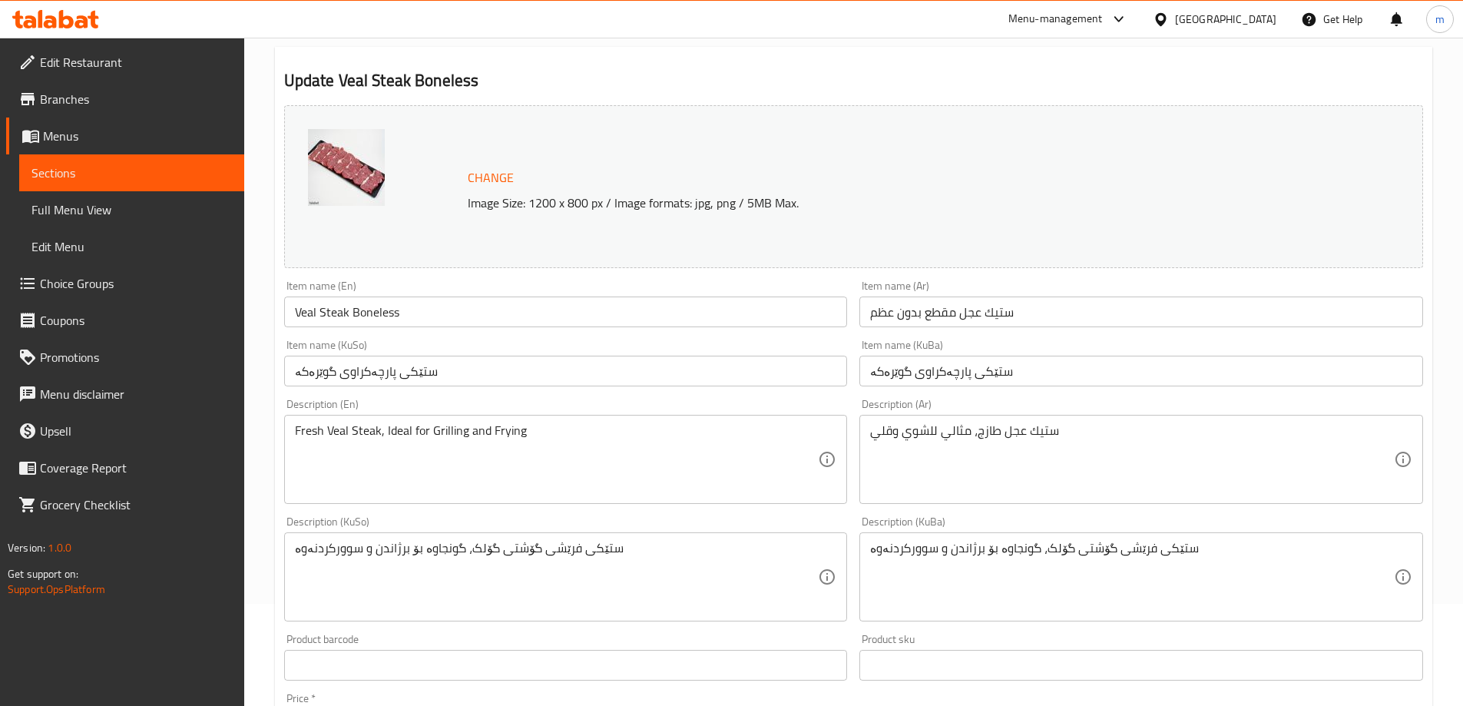
scroll to position [256, 0]
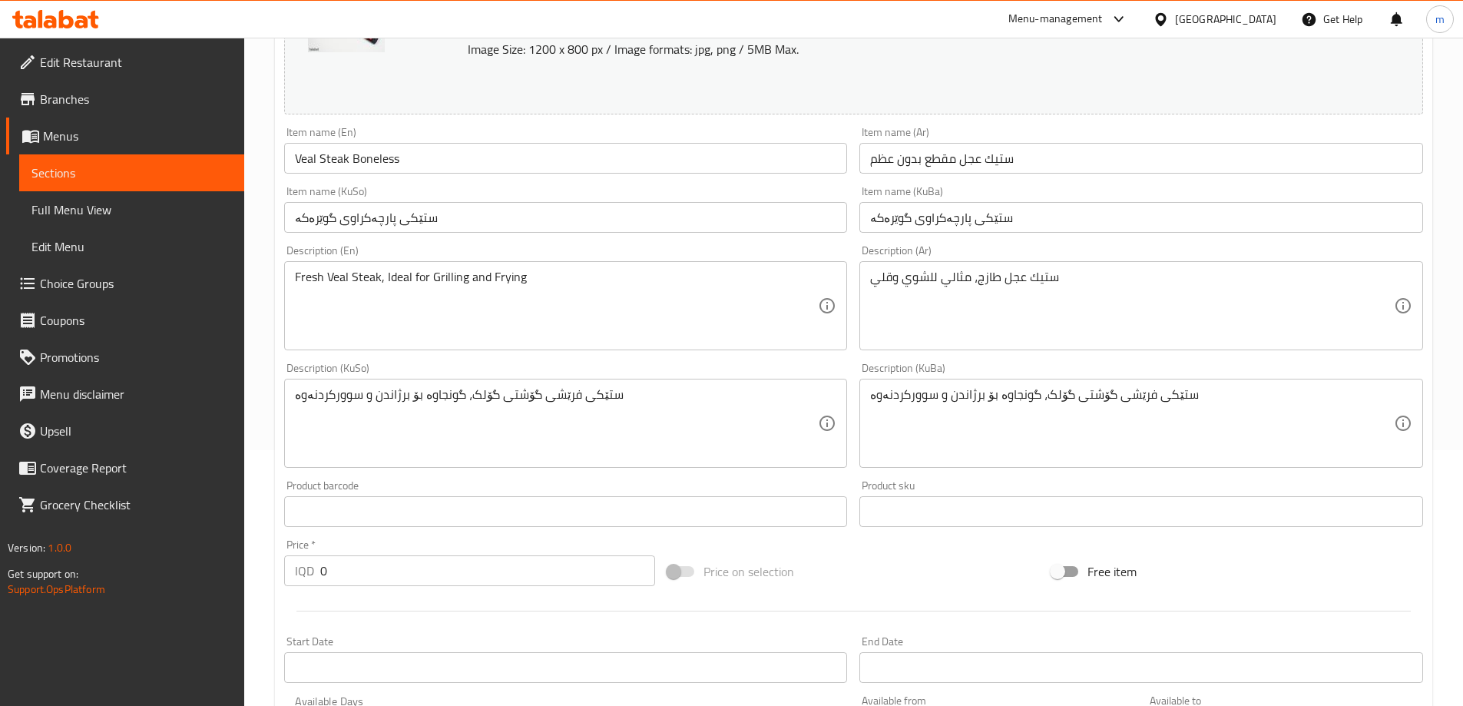
click at [1094, 346] on div "ستيك عجل طازج، مثالي للشوي وقلي Description (Ar)" at bounding box center [1142, 305] width 564 height 89
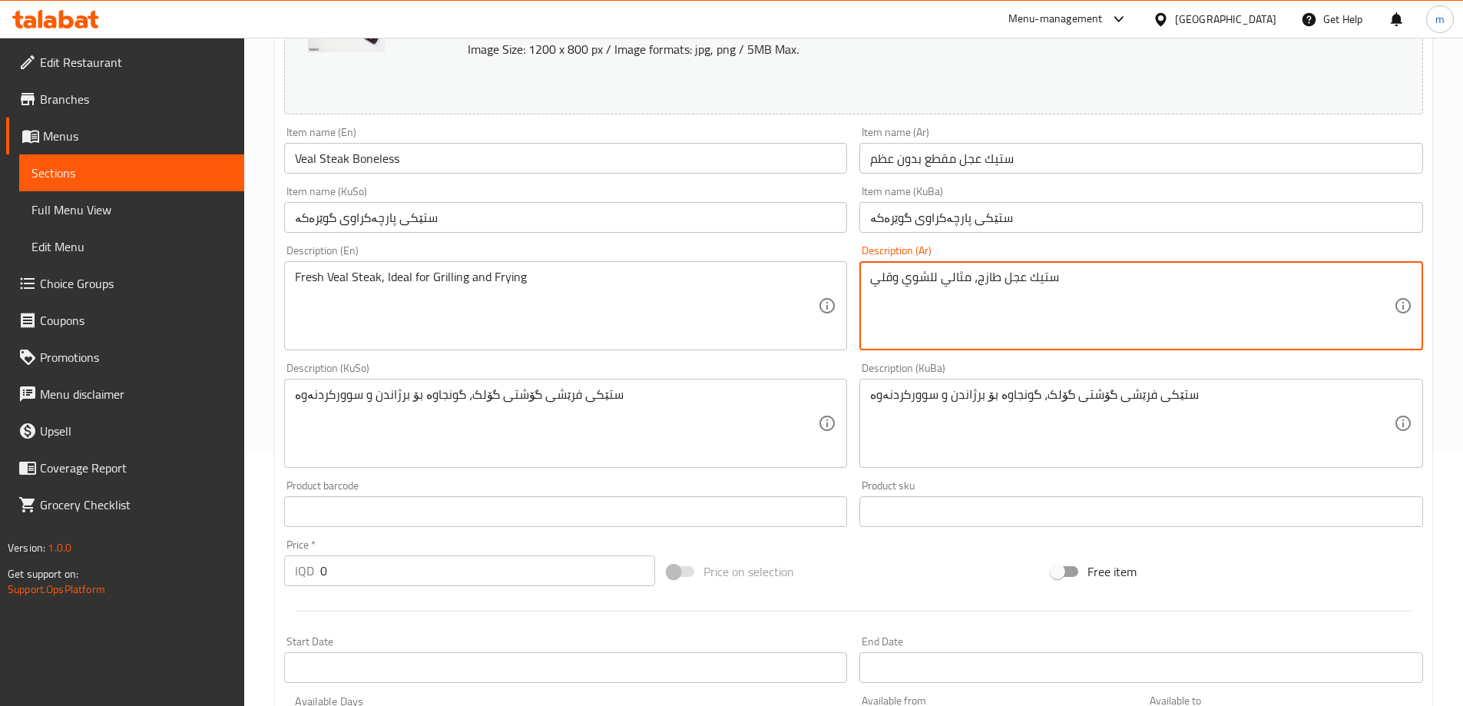
click at [1098, 311] on textarea "ستيك عجل طازج، مثالي للشوي وقلي" at bounding box center [1132, 306] width 524 height 73
paste textarea "ال"
type textarea "ستيك عجل طازج، مثالي للشوي والقلي"
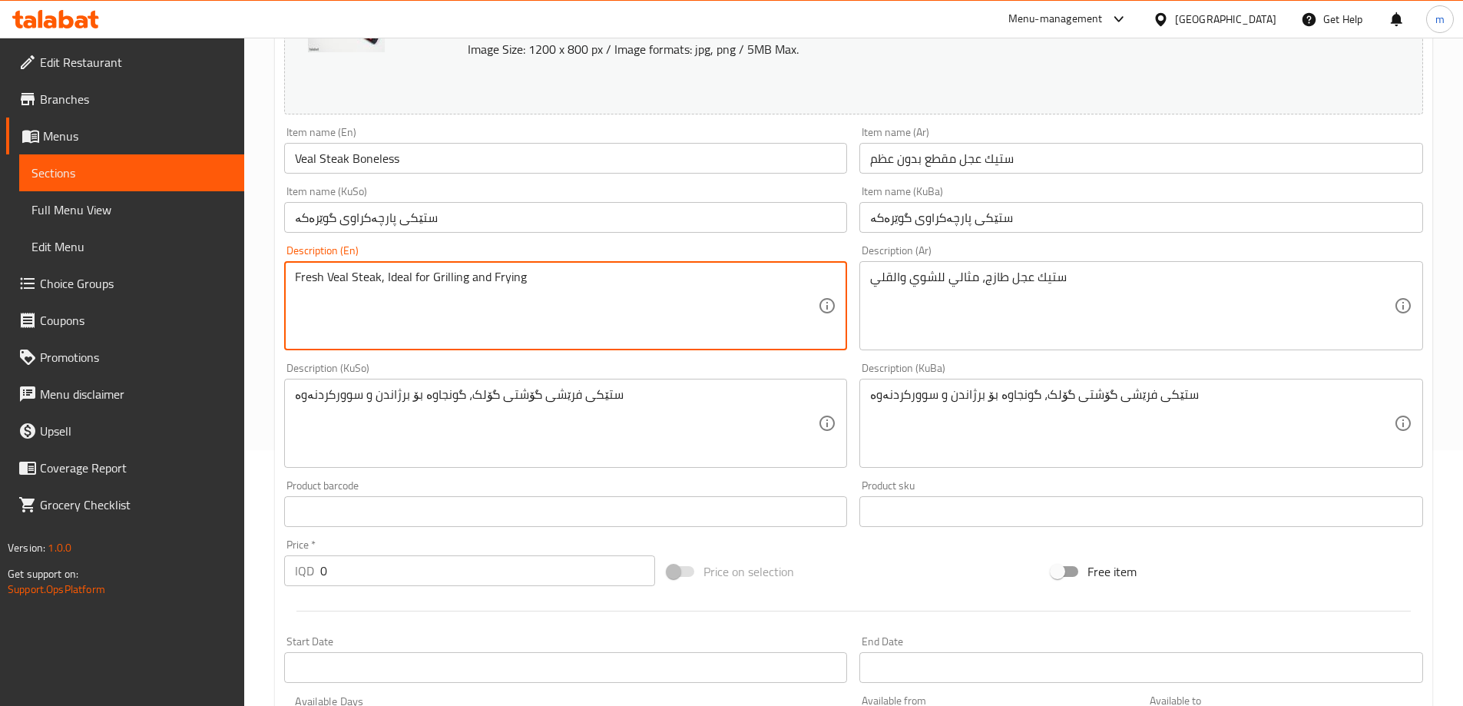
click at [538, 300] on textarea "Fresh Veal Steak, Ideal for Grilling and Frying" at bounding box center [557, 306] width 524 height 73
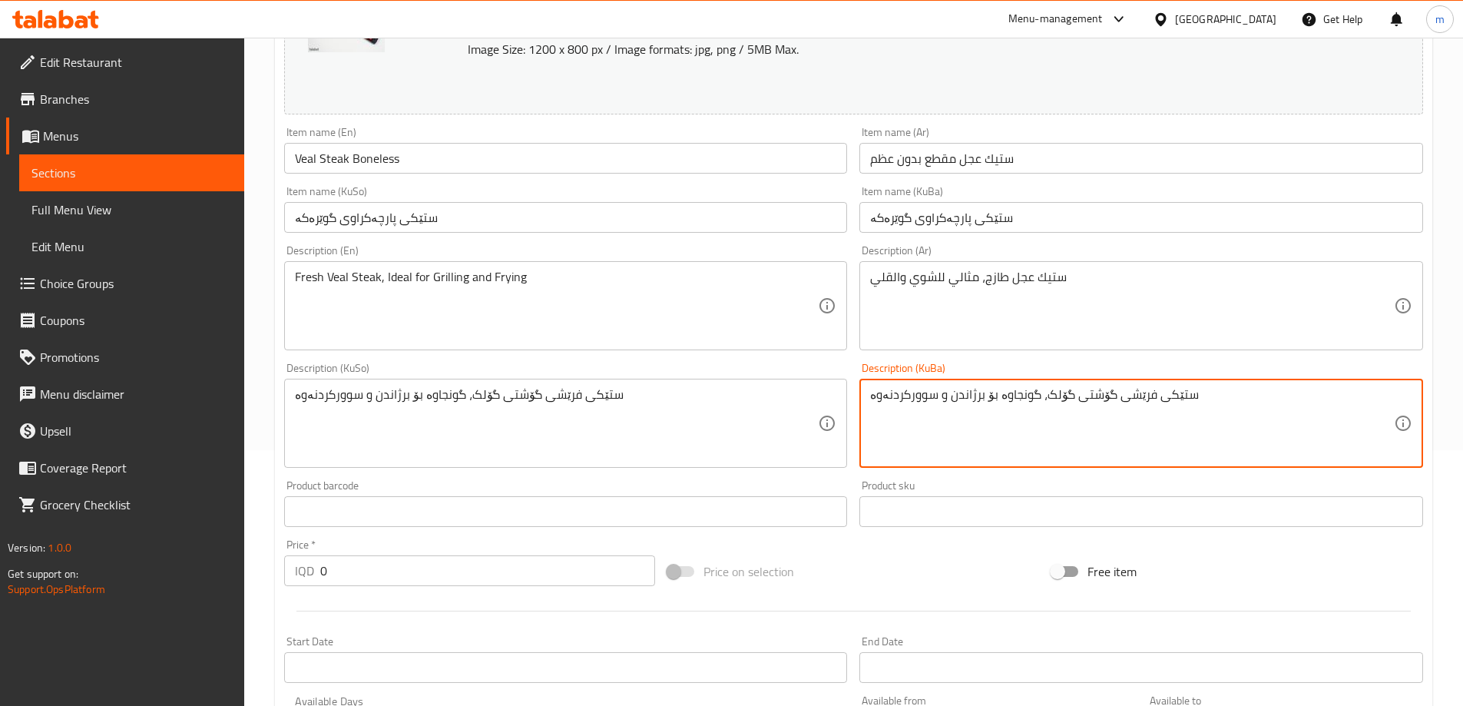
click at [1075, 427] on textarea "ستێکی فرێشی گۆشتی گۆلک، گونجاوە بۆ برژاندن و سوورکردنەوە" at bounding box center [1132, 423] width 524 height 73
paste
type textarea "ستێکی فرێشی گوێرەکە، گونجاوە بۆ برژاندن و سوورکردنەوە"
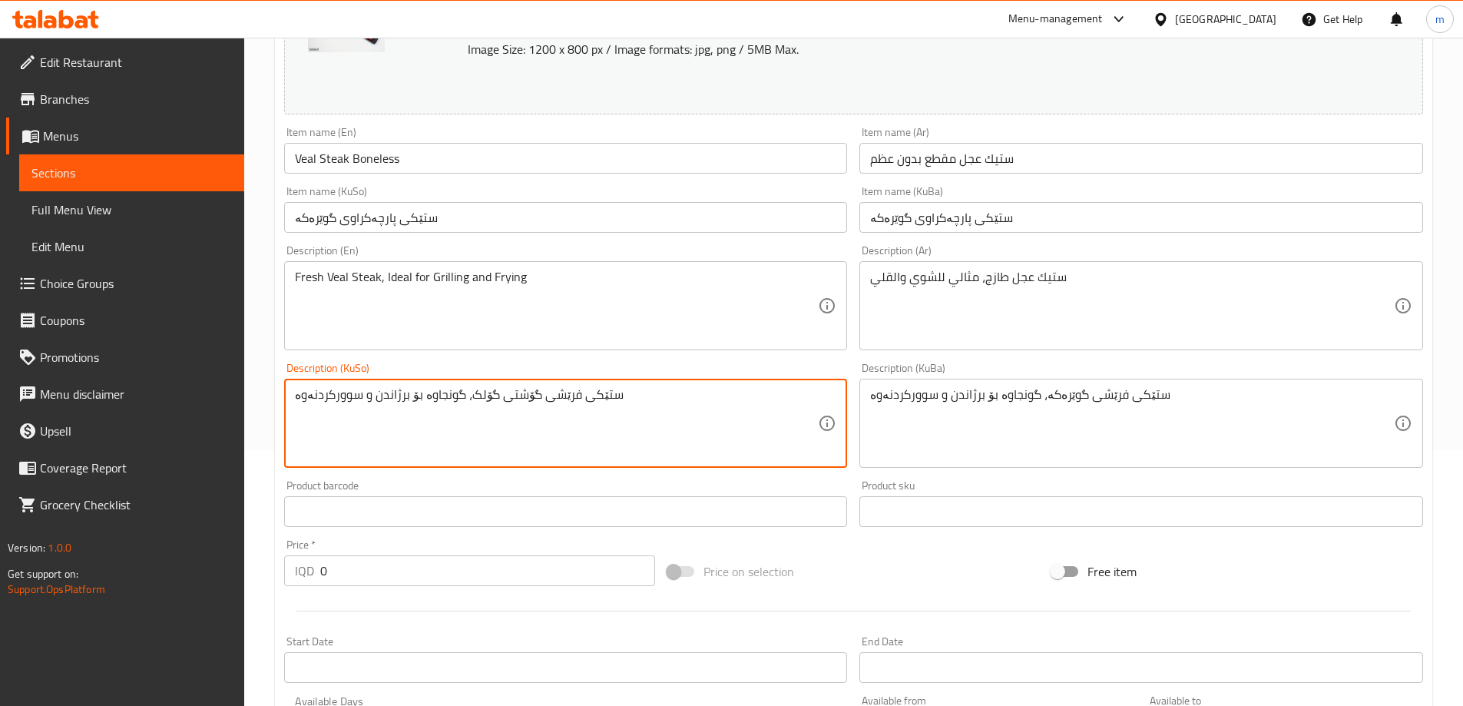
click at [710, 429] on textarea "ستێکی فرێشی گۆشتی گۆلک، گونجاوە بۆ برژاندن و سوورکردنەوە" at bounding box center [557, 423] width 524 height 73
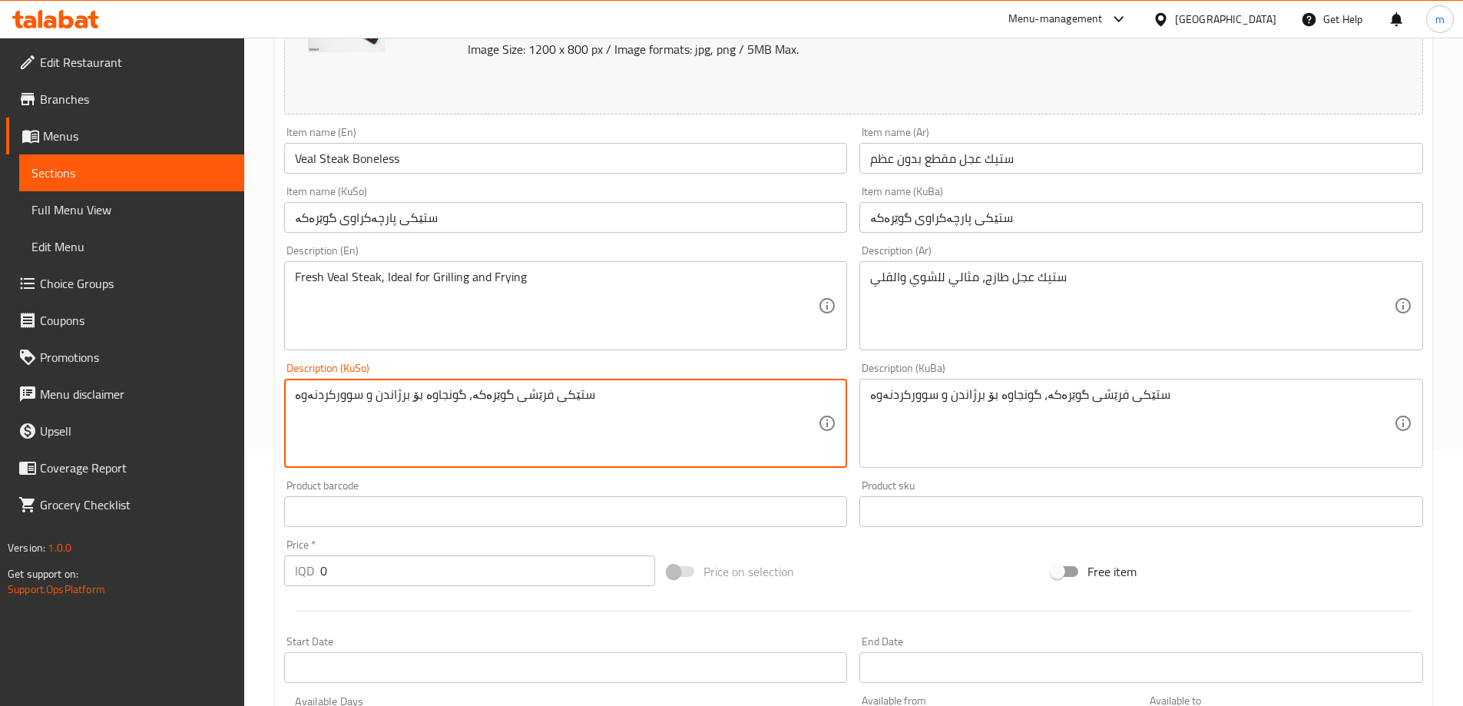
click at [512, 257] on div "Description (En) Fresh Veal Steak, Ideal for Grilling and Frying Description (E…" at bounding box center [566, 297] width 564 height 105
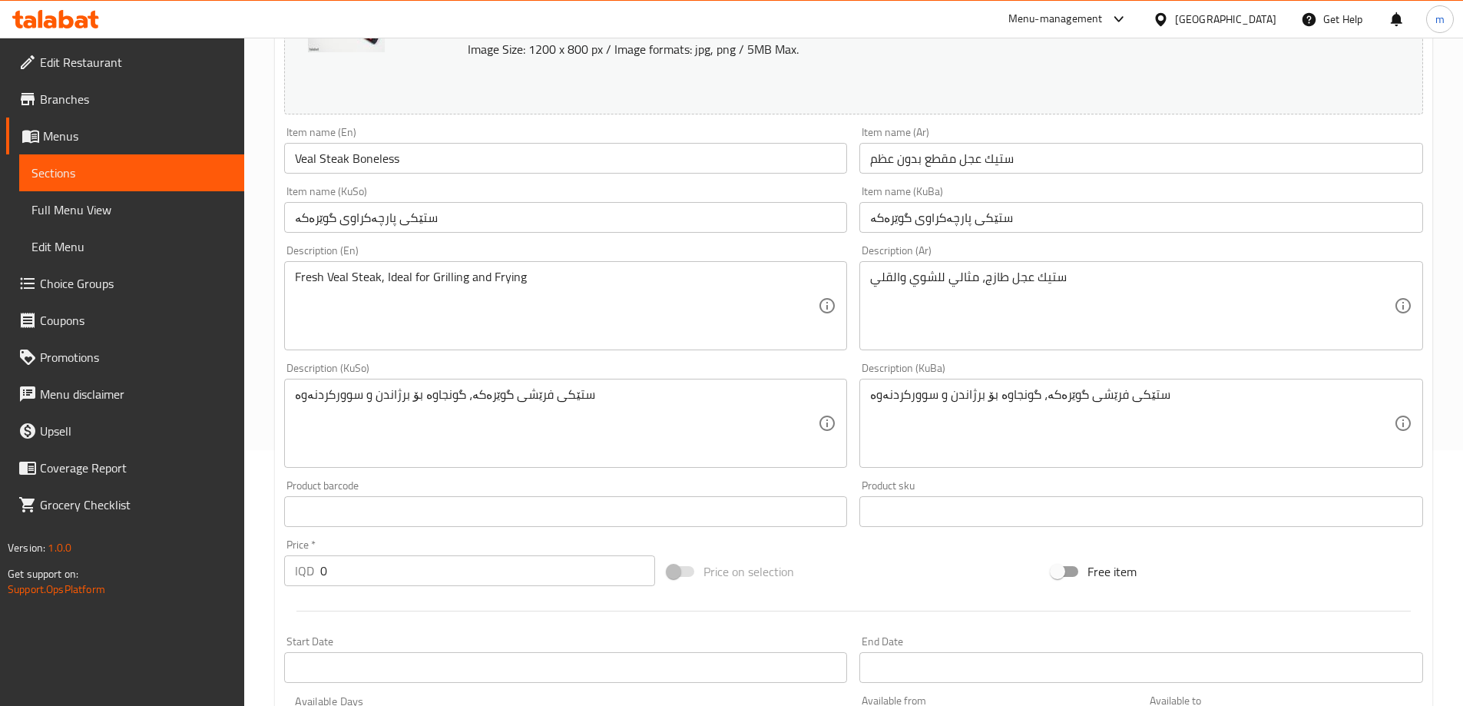
click at [514, 237] on div "Item name (KuSo) ستێکی پارچەکراوی گوێرەکە Item name (KuSo)" at bounding box center [566, 209] width 576 height 59
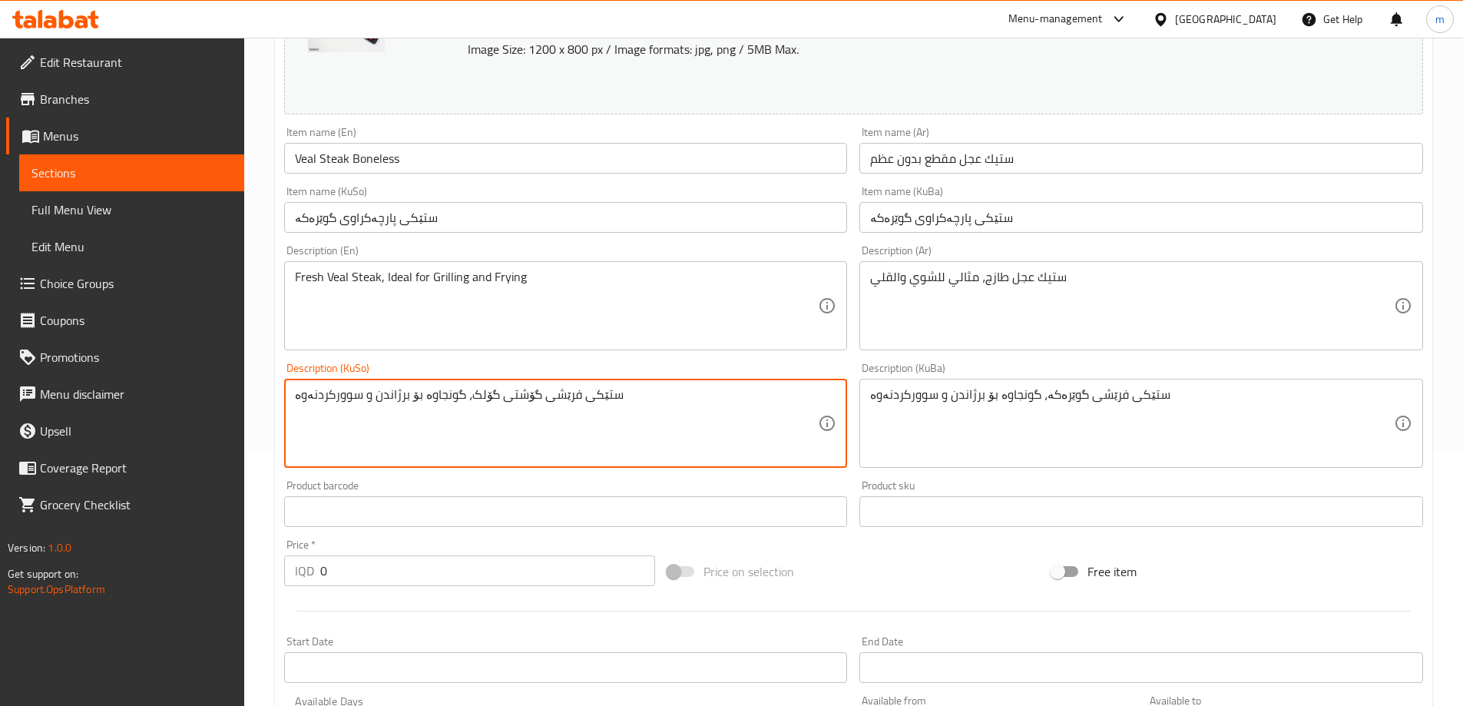
click at [525, 408] on textarea "ستێکی فرێشی گۆشتی گۆلک، گونجاوە بۆ برژاندن و سوورکردنەوە" at bounding box center [557, 423] width 524 height 73
type textarea "ستێکی فرێشی گوێرەکە، گونجاوە بۆ برژاندن و سوورکردنەوە"
click at [542, 249] on div "Description (En) Fresh Veal Steak, Ideal for Grilling and Frying Description (E…" at bounding box center [566, 297] width 564 height 105
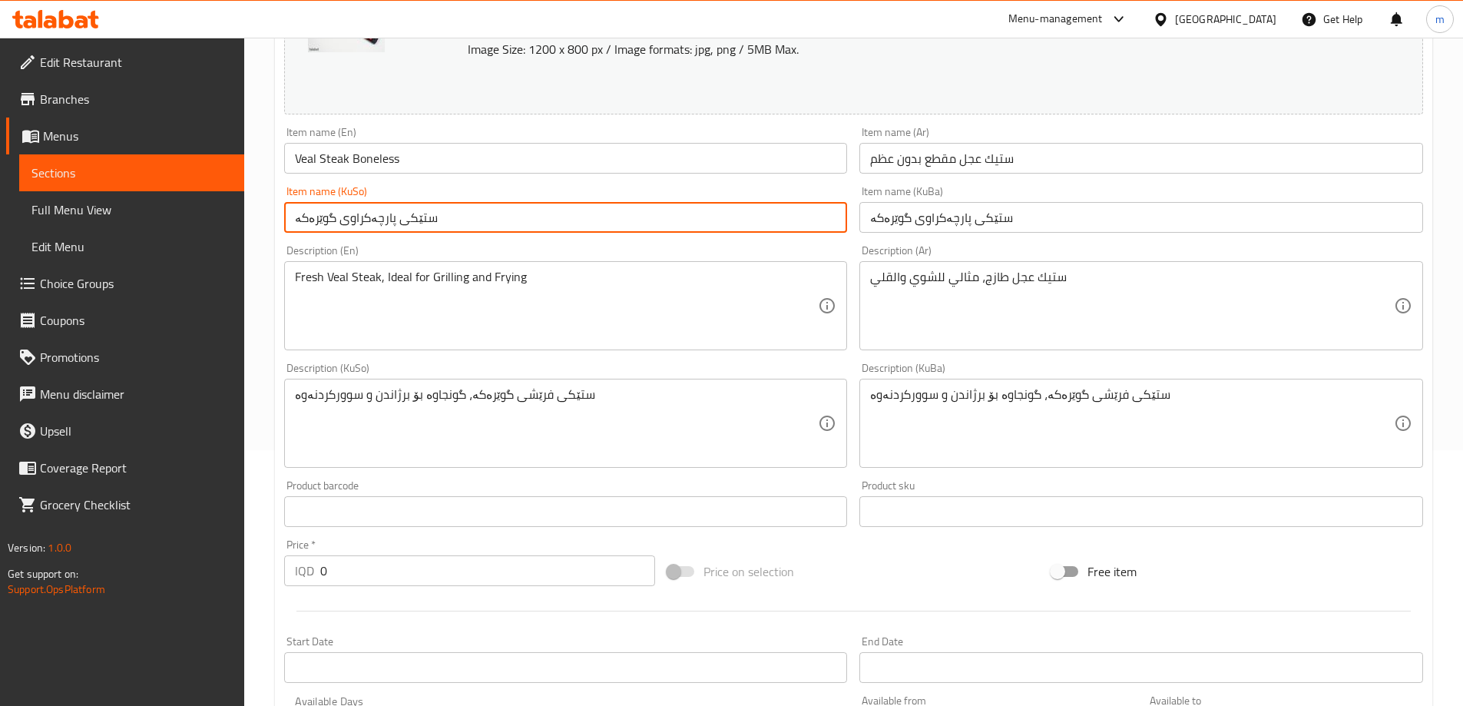
click at [547, 226] on input "ستێکی پارچەکراوی گوێرەکە" at bounding box center [566, 217] width 564 height 31
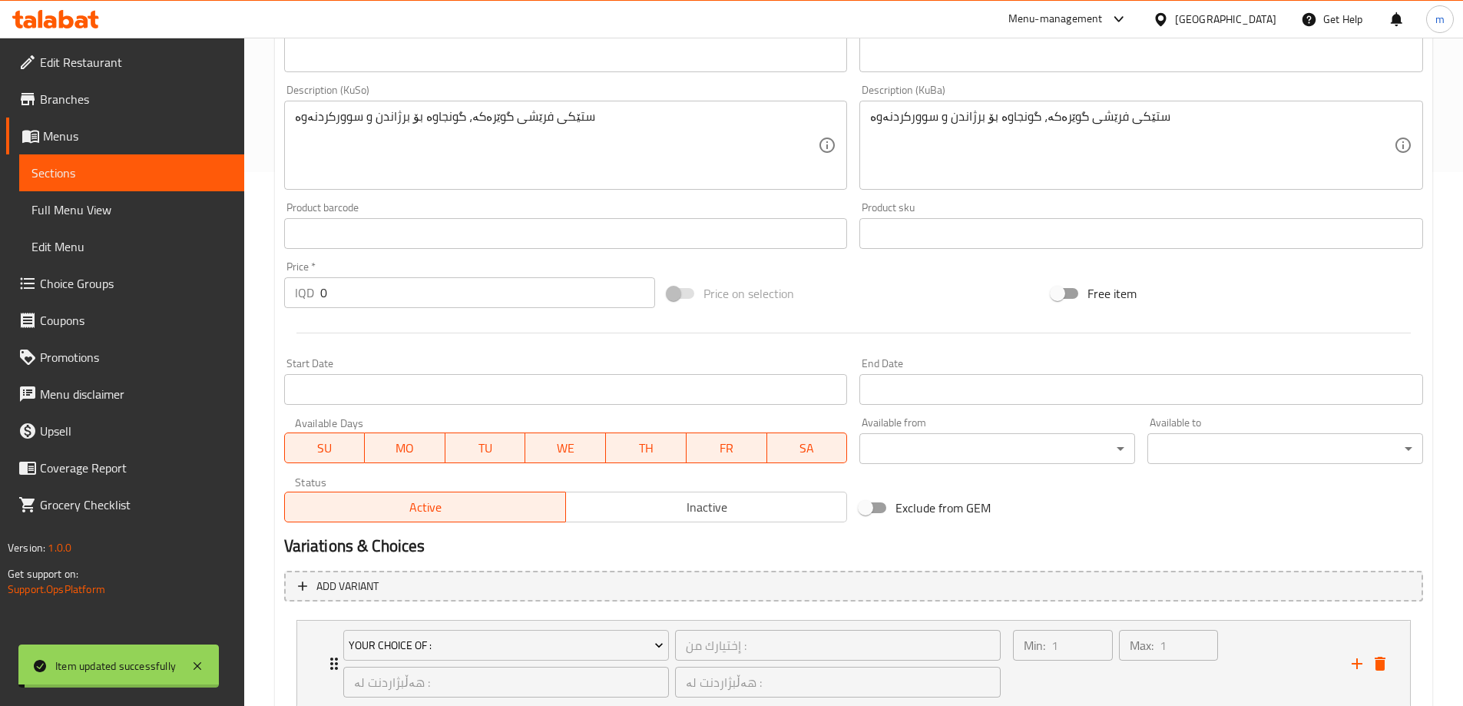
scroll to position [641, 0]
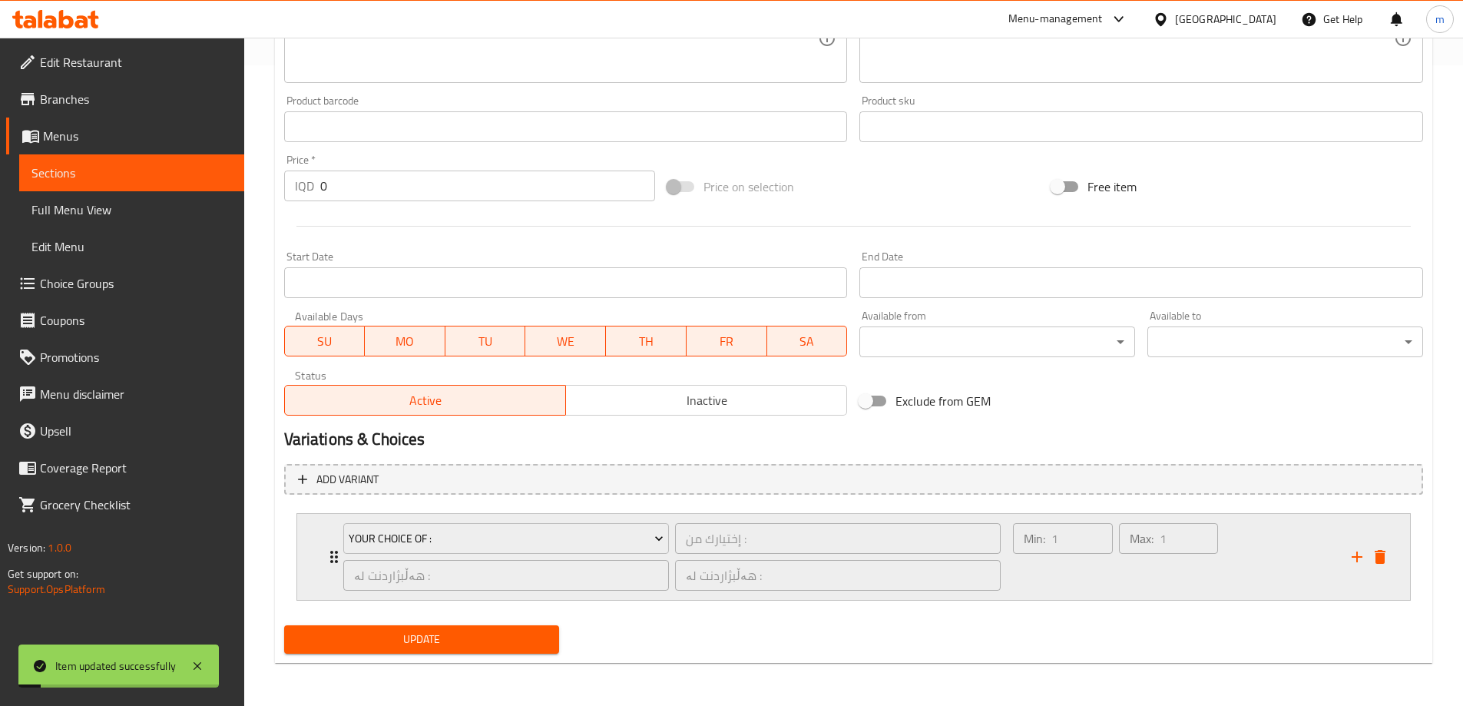
click at [1244, 568] on div "Min: 1 ​ Max: 1 ​" at bounding box center [1173, 557] width 338 height 86
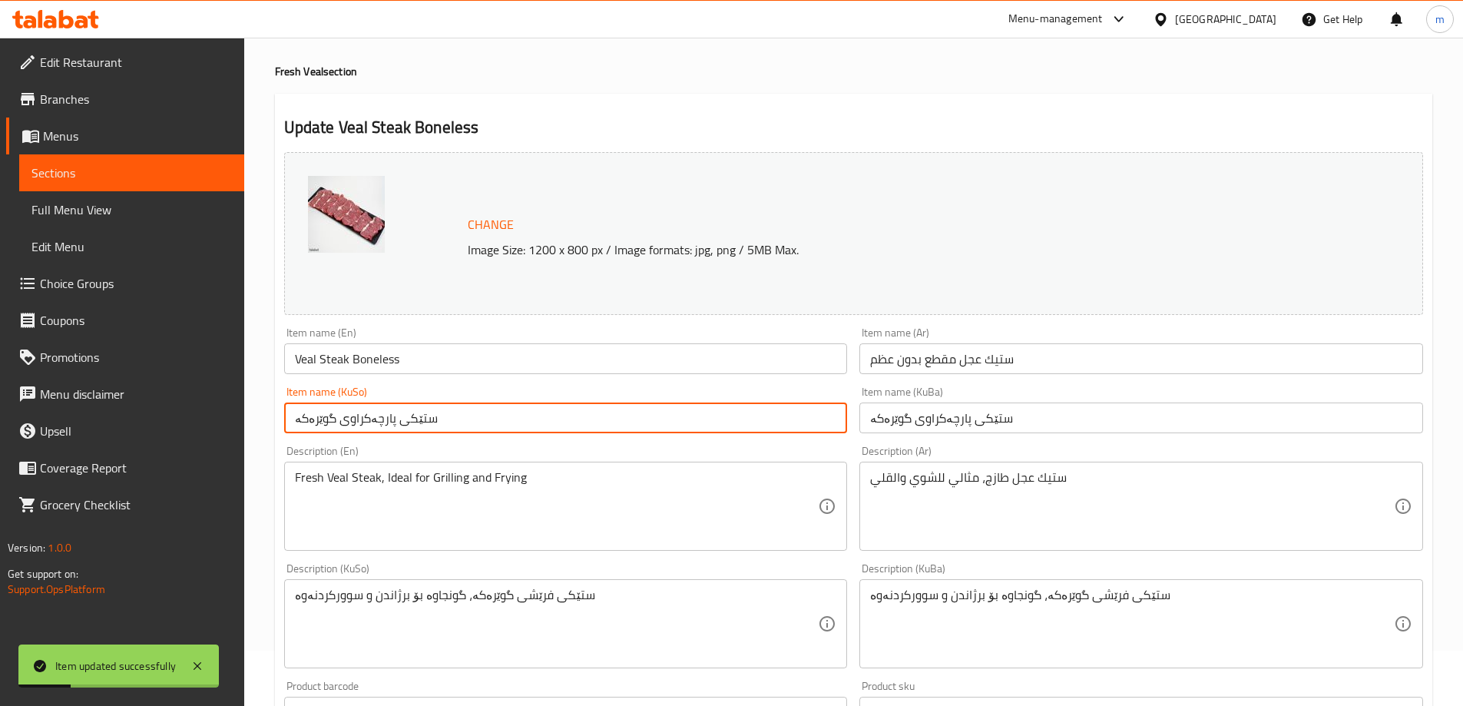
scroll to position [0, 0]
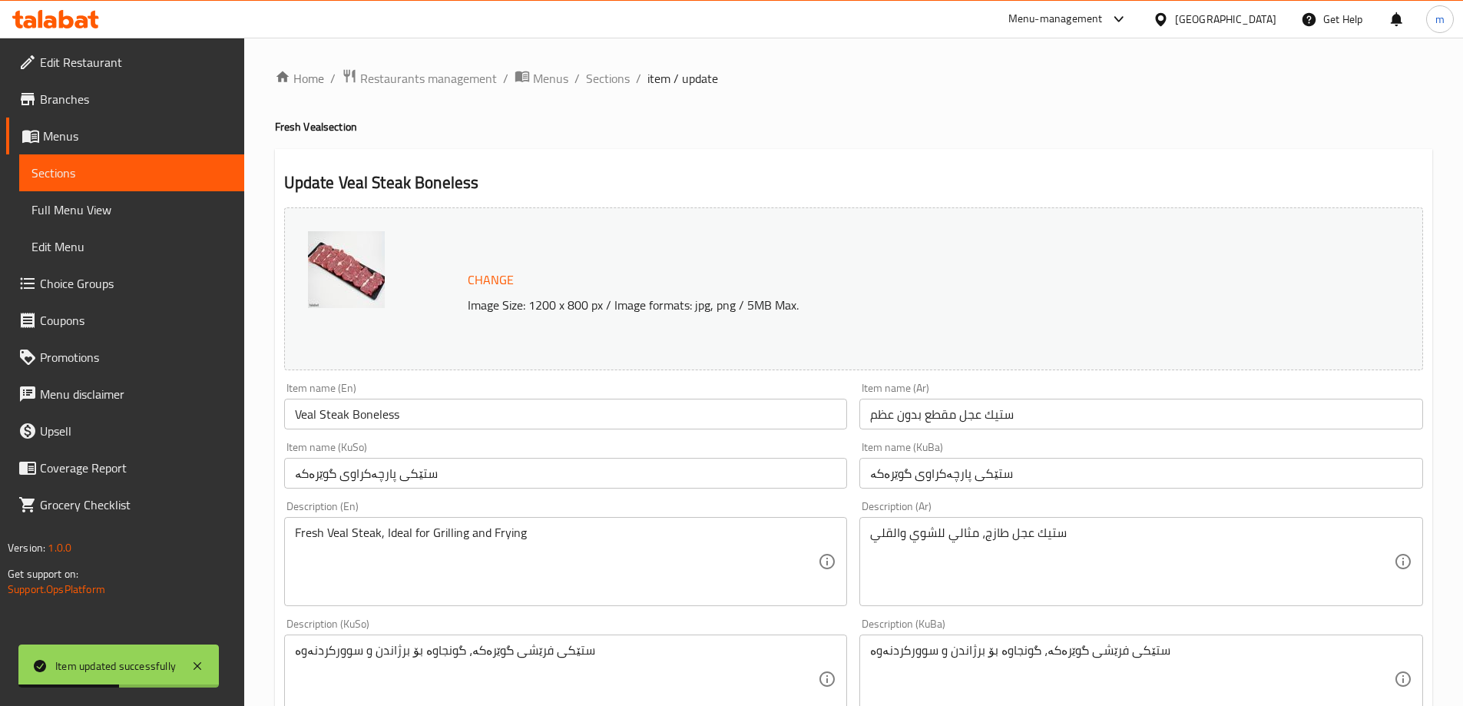
click at [493, 431] on div "Item name (En) Veal Steak Boneless Item name (En)" at bounding box center [566, 405] width 576 height 59
click at [602, 78] on span "Sections" at bounding box center [608, 78] width 44 height 18
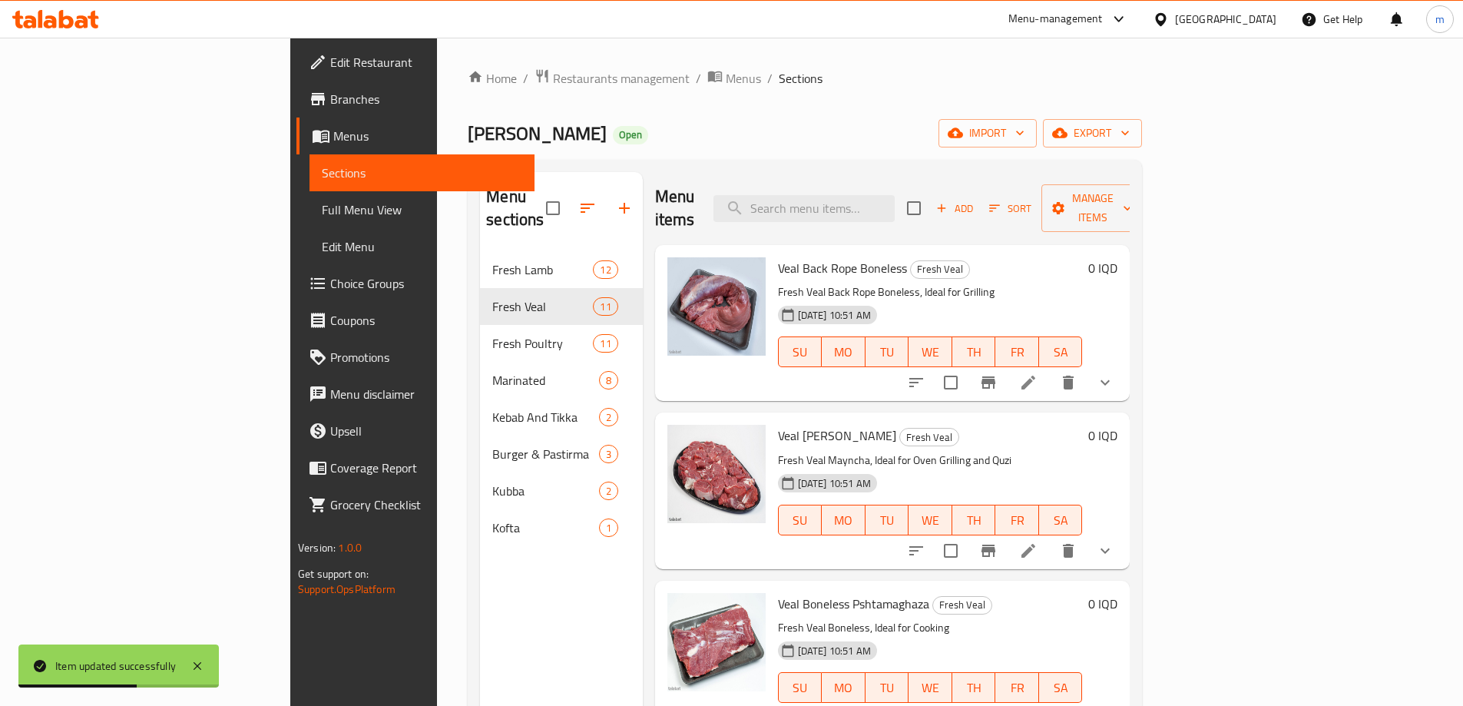
click at [1074, 191] on div "Menu items Add Sort Manage items" at bounding box center [893, 208] width 476 height 73
click at [895, 210] on input "search" at bounding box center [804, 208] width 181 height 27
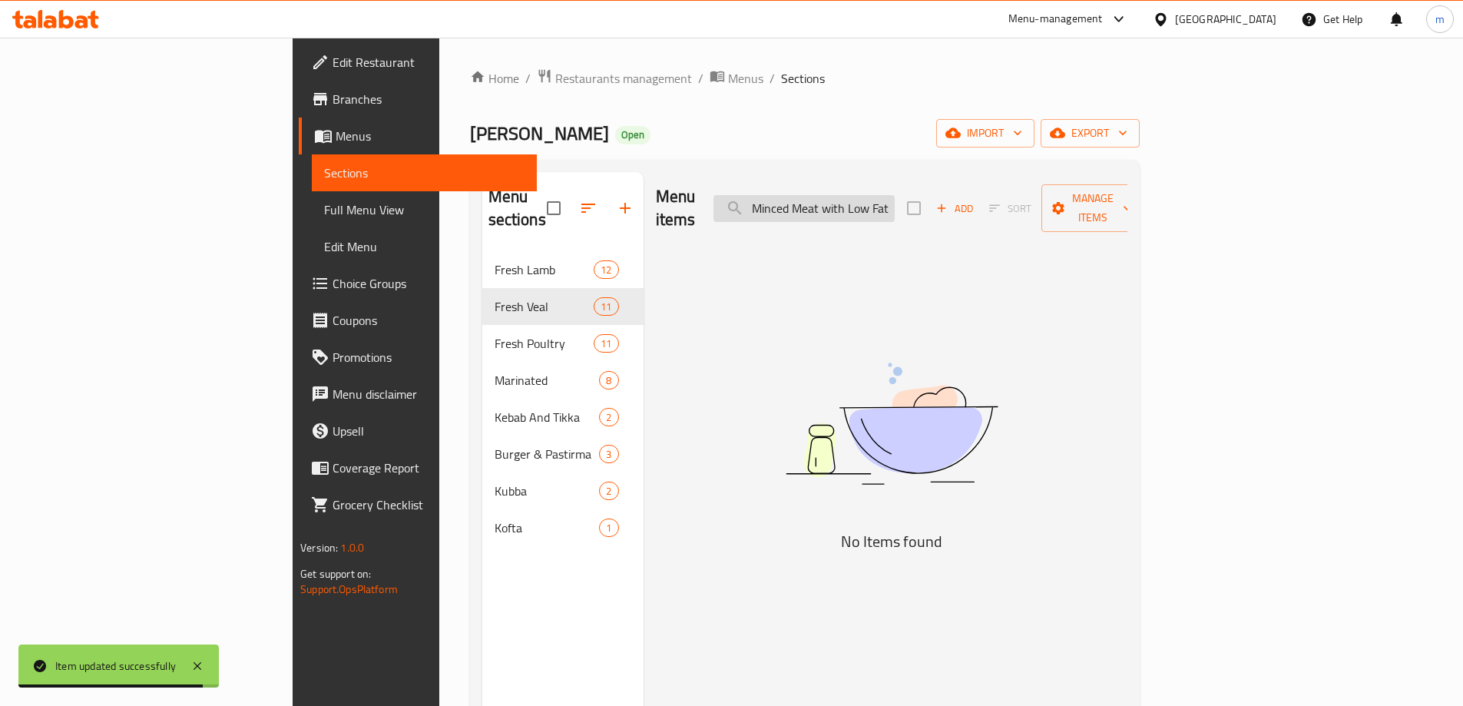
type input "Veal Minced Meat with Low Fat"
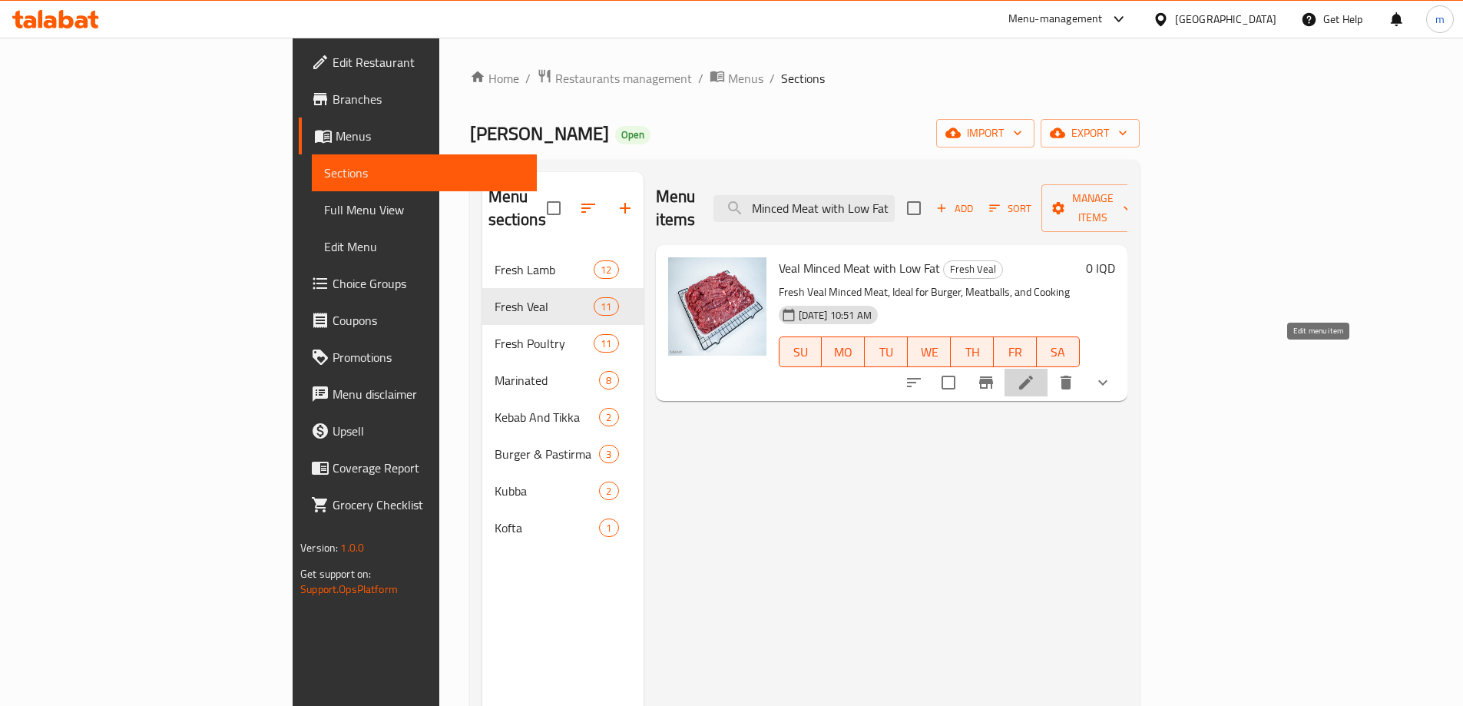
click at [1036, 373] on icon at bounding box center [1026, 382] width 18 height 18
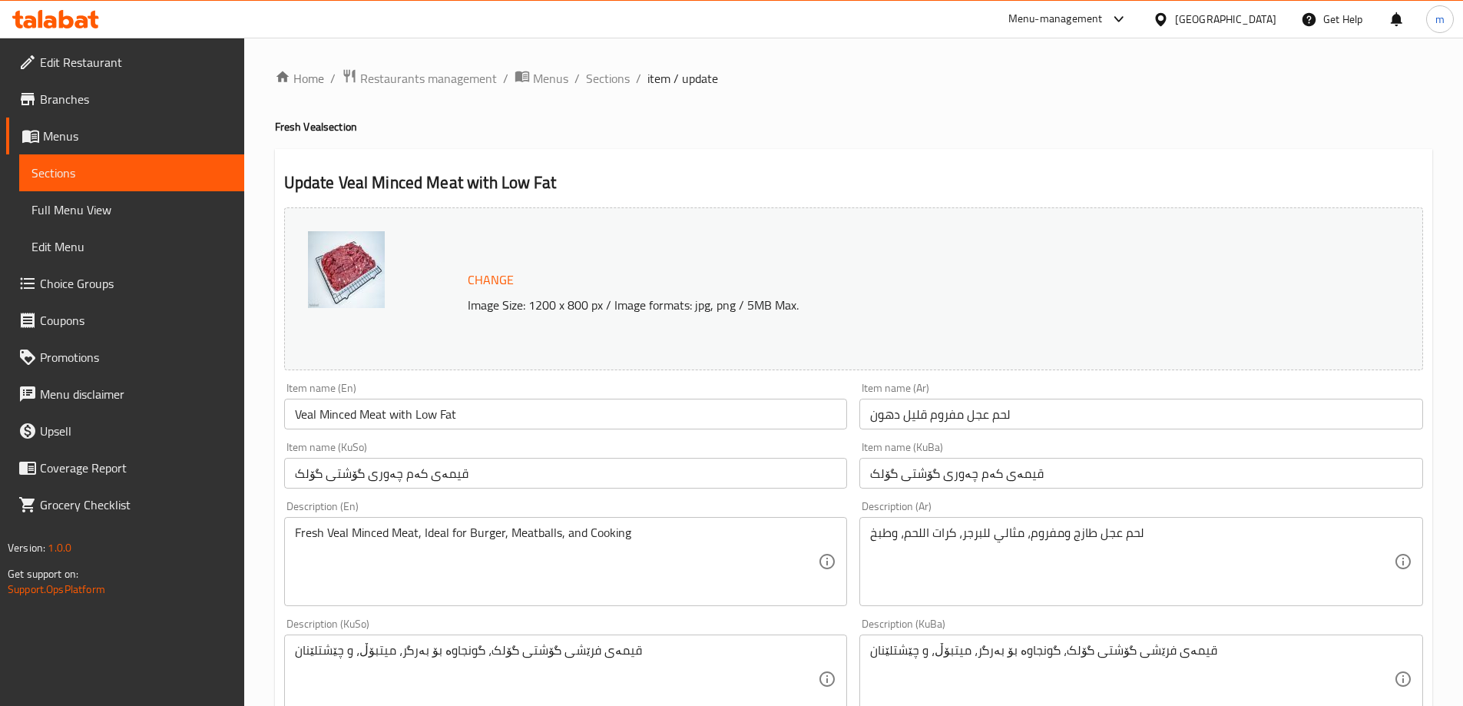
click at [753, 434] on div "Item name (En) Veal Minced Meat with Low Fat Item name (En)" at bounding box center [566, 405] width 576 height 59
click at [989, 403] on input "لحم عجل مفروم قليل دهون" at bounding box center [1142, 414] width 564 height 31
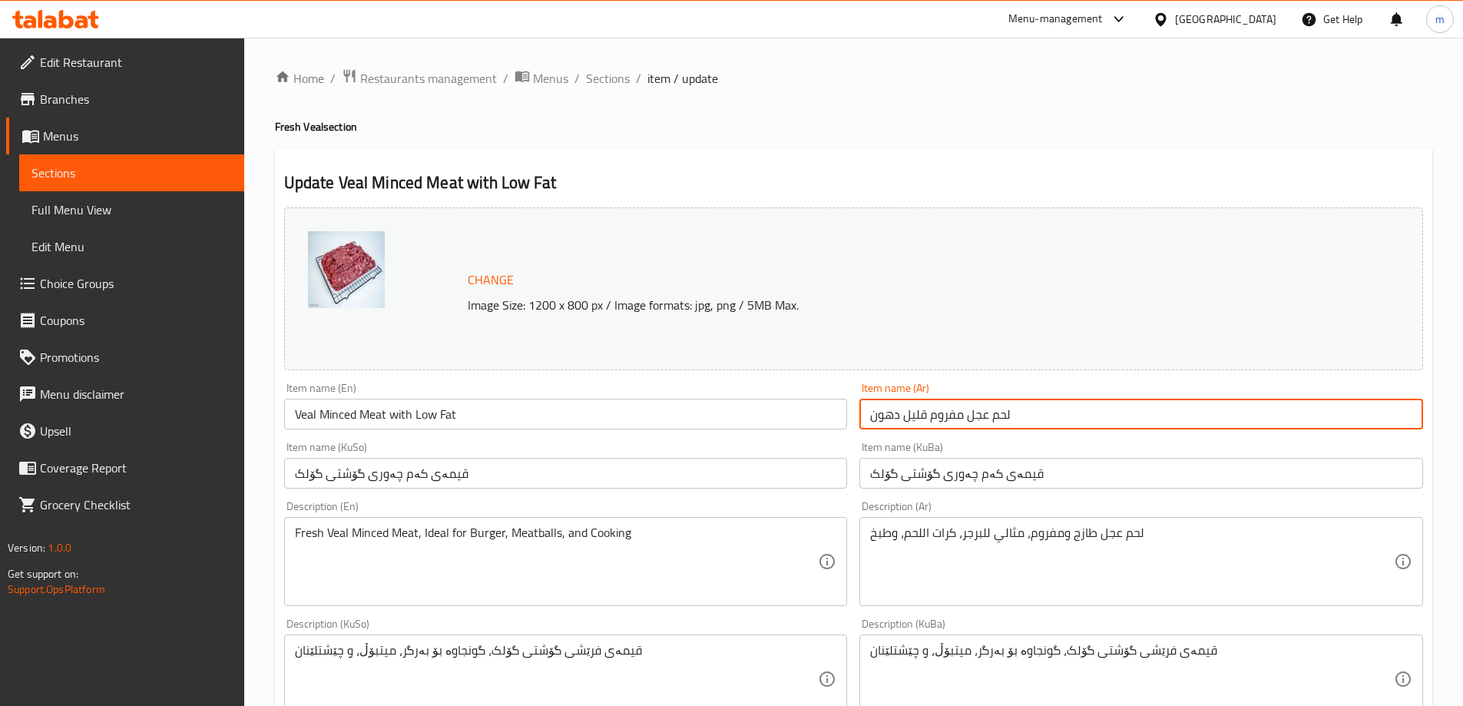
click at [989, 403] on input "لحم عجل مفروم قليل دهون" at bounding box center [1142, 414] width 564 height 31
type input "لحم عجل مفروم قليل الدهون"
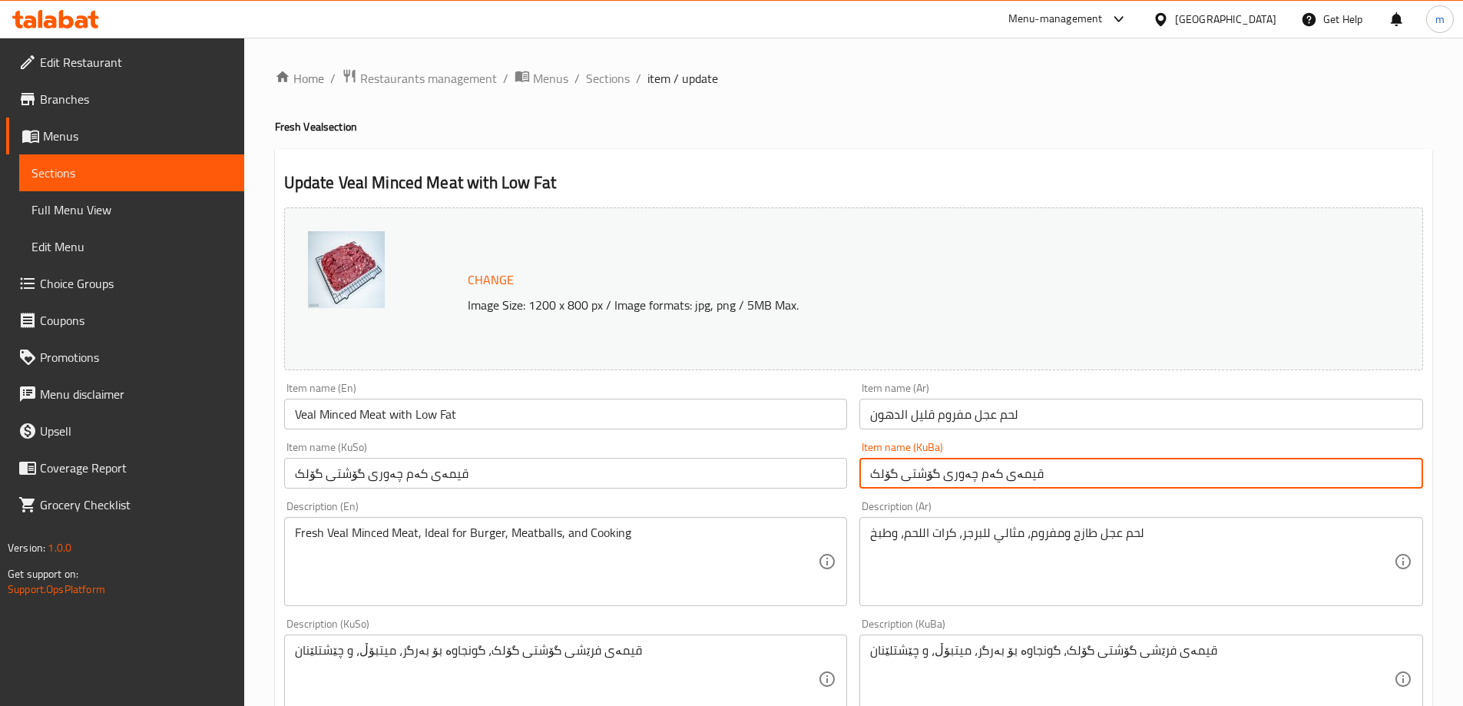
click at [935, 462] on input "قیمەی کەم چەوری گۆشتی گۆلک" at bounding box center [1142, 473] width 564 height 31
click at [935, 461] on input "قیمەی کەم چەوری گۆشتی گۆلک" at bounding box center [1142, 473] width 564 height 31
type input "قیمەی کەم چەوری گوێرەکە"
click at [822, 481] on input "قیمەی کەم چەوری گۆشتی گۆلک" at bounding box center [566, 473] width 564 height 31
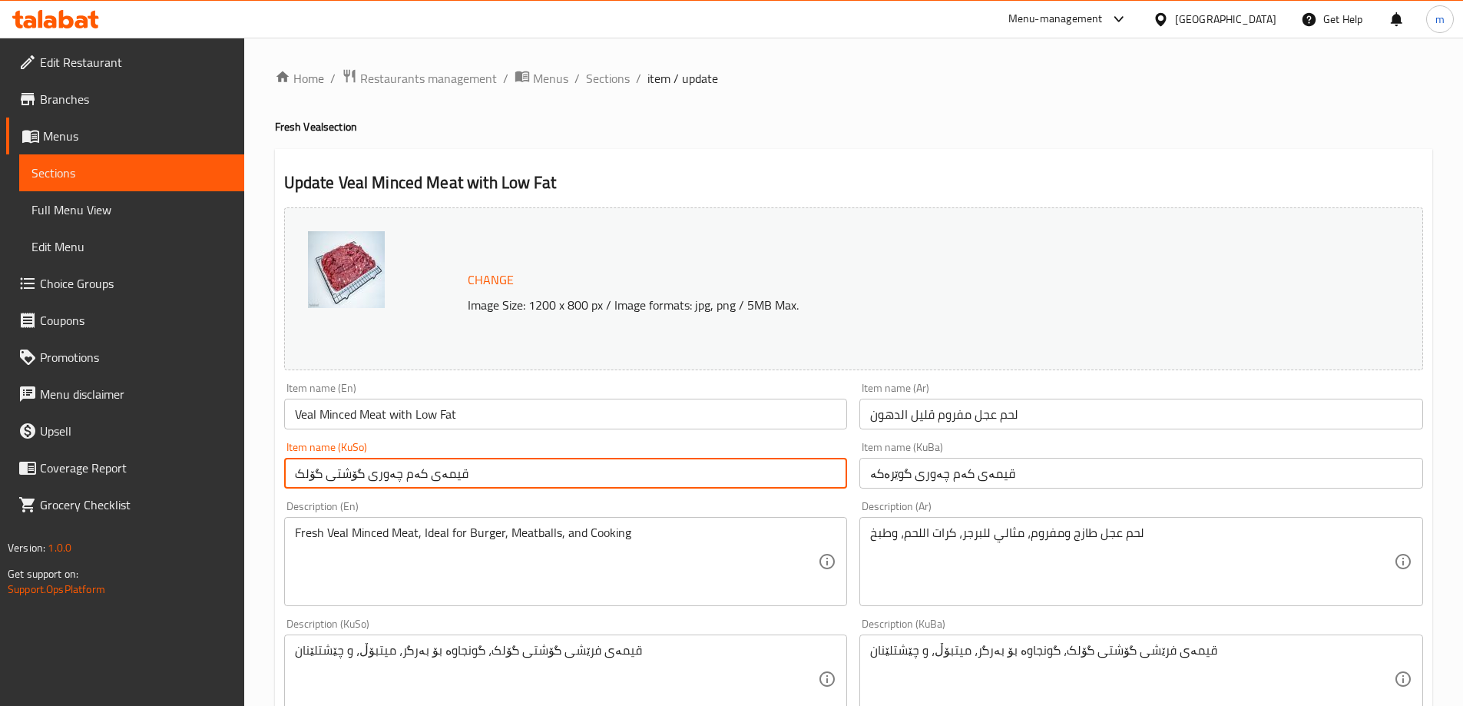
click at [822, 481] on input "قیمەی کەم چەوری گۆشتی گۆلک" at bounding box center [566, 473] width 564 height 31
type input "قیمەی کەم چەوری گوێرەکە"
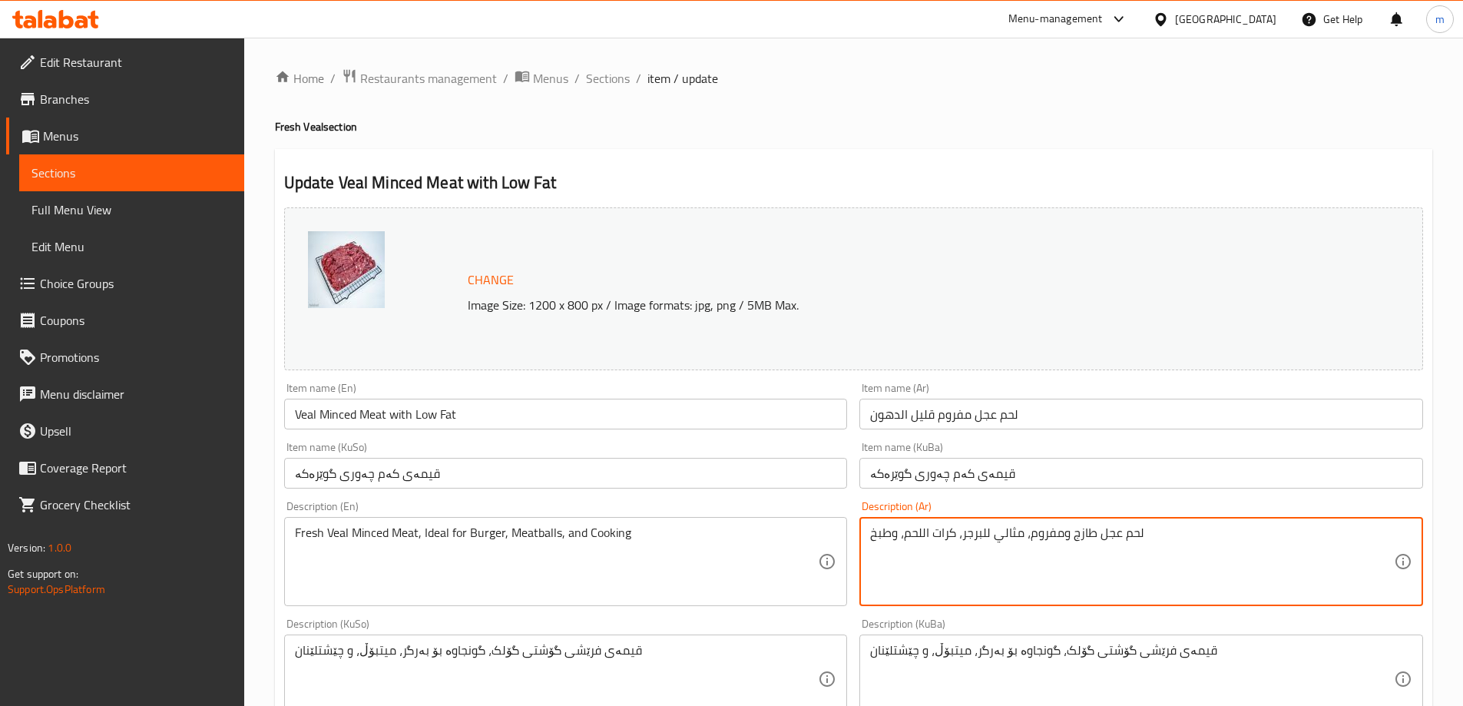
click at [1013, 559] on textarea "لحم عجل طازج ومفروم، مثالي للبرجر، كرات اللحم، وطبخ" at bounding box center [1132, 561] width 524 height 73
type textarea "لحم عجل طازج ومفروم، مثالي للبرجر، كرات اللحم، والطبخ"
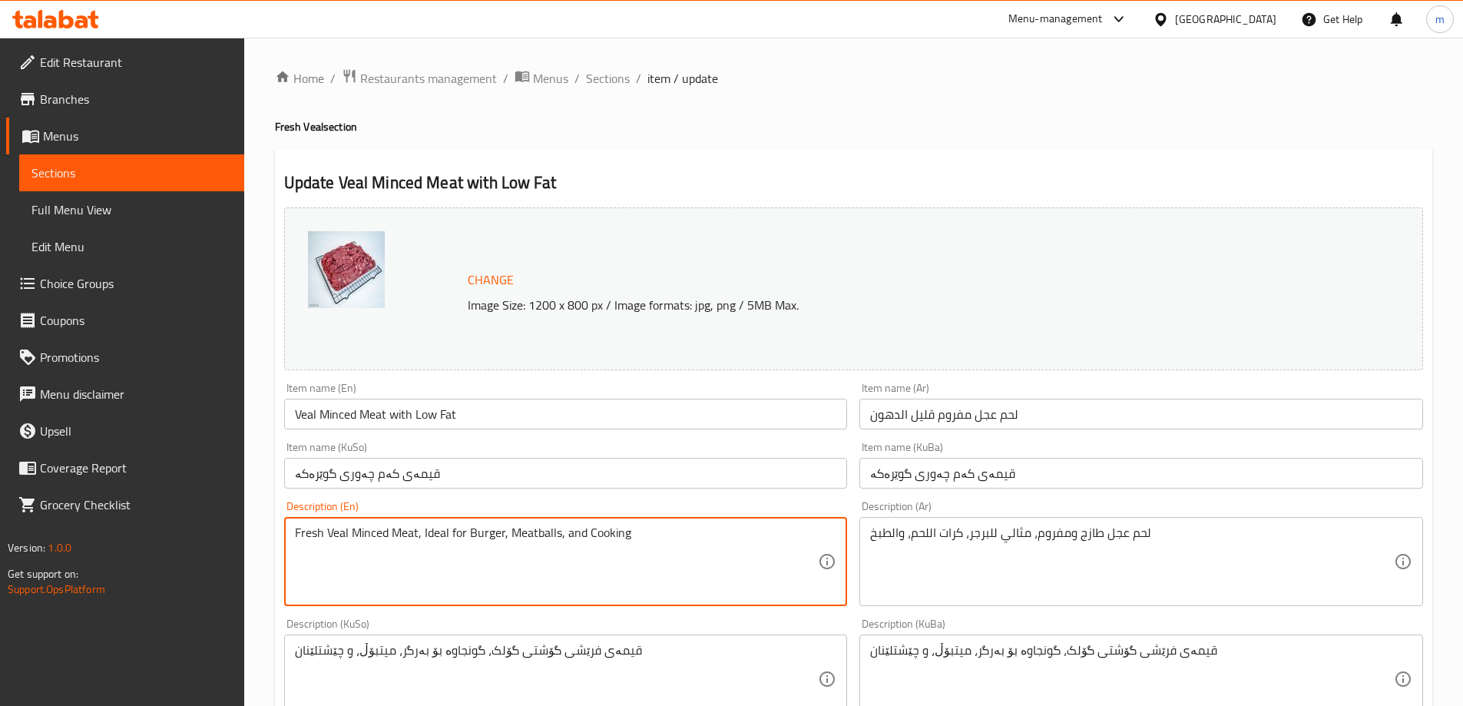
click at [489, 565] on textarea "Fresh Veal Minced Meat, Ideal for Burger, Meatballs, and Cooking" at bounding box center [557, 561] width 524 height 73
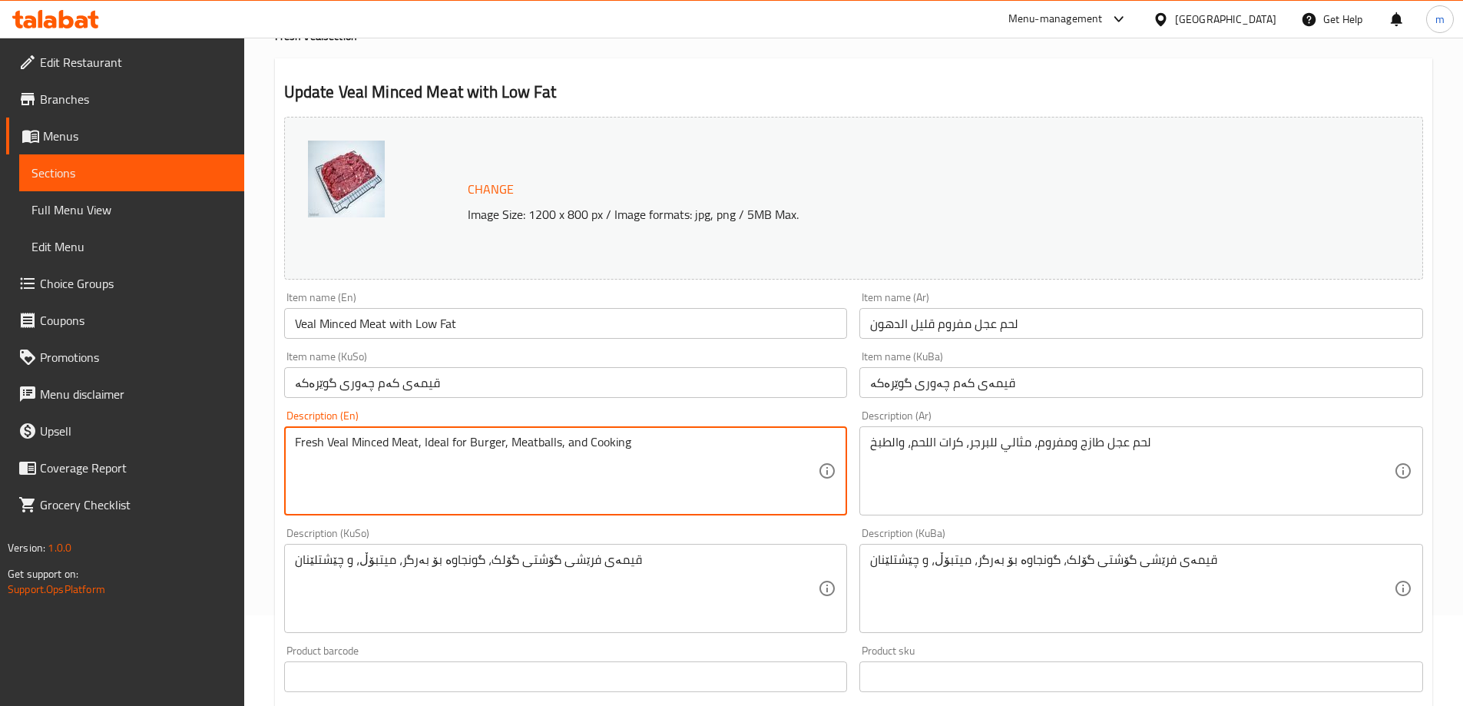
scroll to position [128, 0]
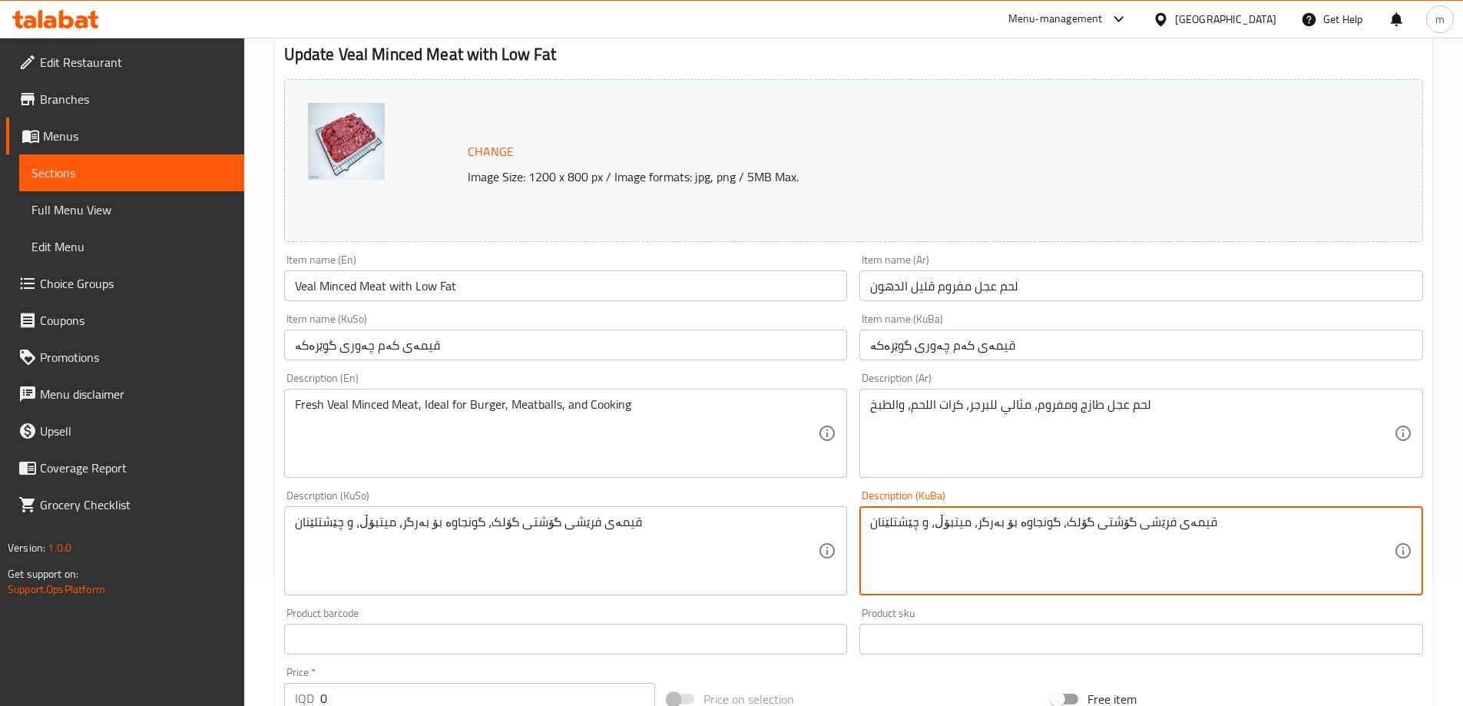
click at [1122, 579] on textarea "قیمەی فرێشی گۆشتی گۆلک، گونجاوە بۆ بەرگر، میتبۆڵ، و چێشتلێنان" at bounding box center [1132, 551] width 524 height 73
type textarea "قیمەی فرێشی گوێرەکە، گونجاوە بۆ بەرگر، میتبۆڵ، و چێشتلێنان"
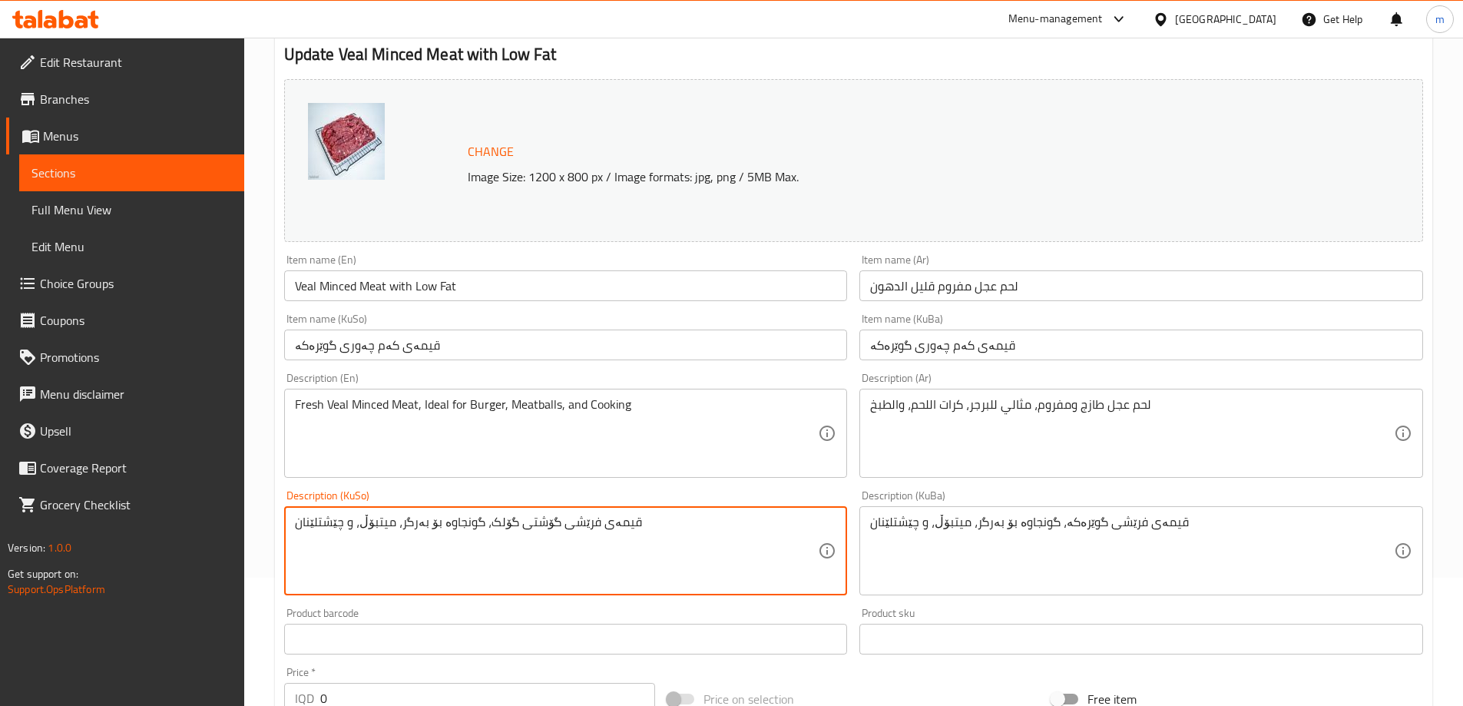
click at [679, 539] on textarea "قیمەی فرێشی گۆشتی گۆلک، گونجاوە بۆ بەرگر، میتبۆڵ، و چێشتلێنان" at bounding box center [557, 551] width 524 height 73
type textarea "قیمەی فرێشی گوێرەکە، گونجاوە بۆ بەرگر، میتبۆڵ، و چێشتلێنان"
click at [585, 325] on div "Item name (KuSo) قیمەی کەم چەوری گوێرەکە Item name (KuSo)" at bounding box center [566, 336] width 564 height 47
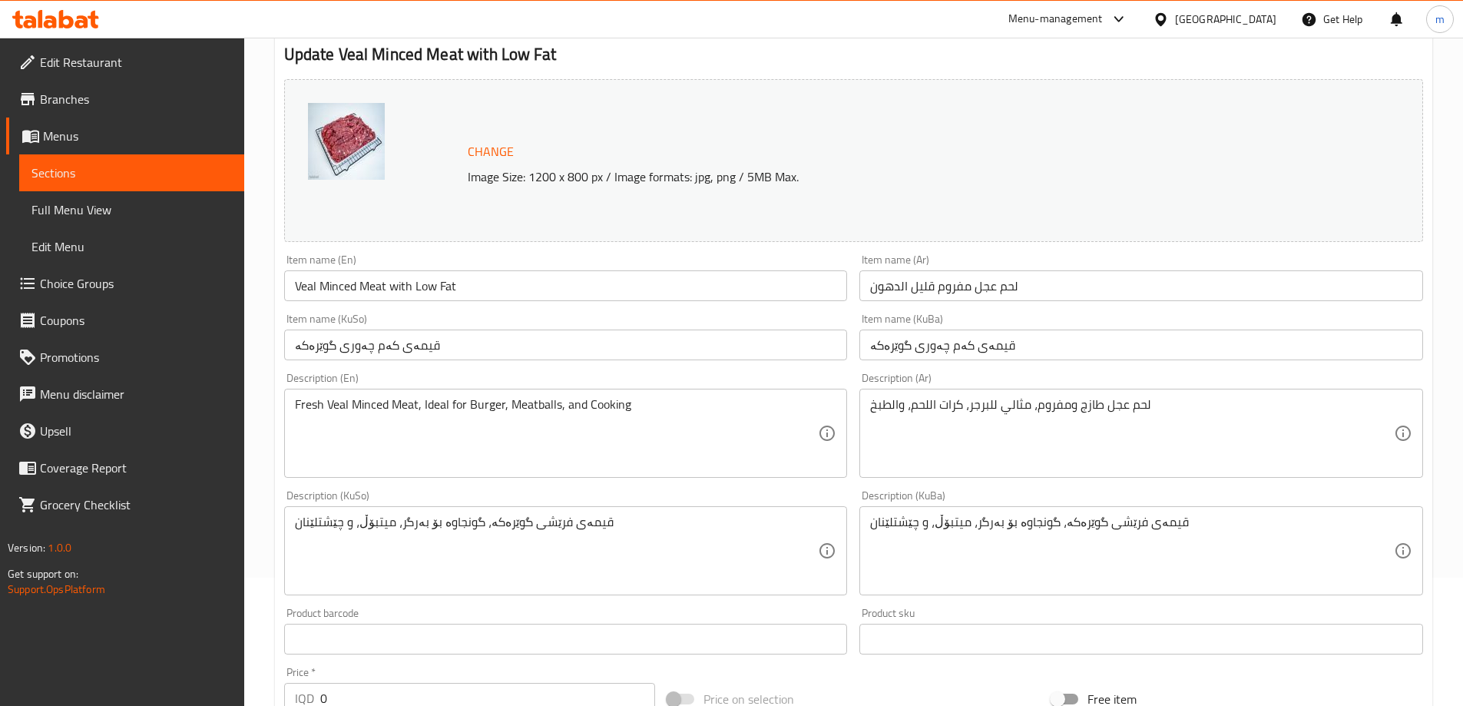
click at [587, 325] on div "Item name (KuSo) قیمەی کەم چەوری گوێرەکە Item name (KuSo)" at bounding box center [566, 336] width 564 height 47
click at [593, 339] on input "قیمەی کەم چەوری گوێرەکە" at bounding box center [566, 345] width 564 height 31
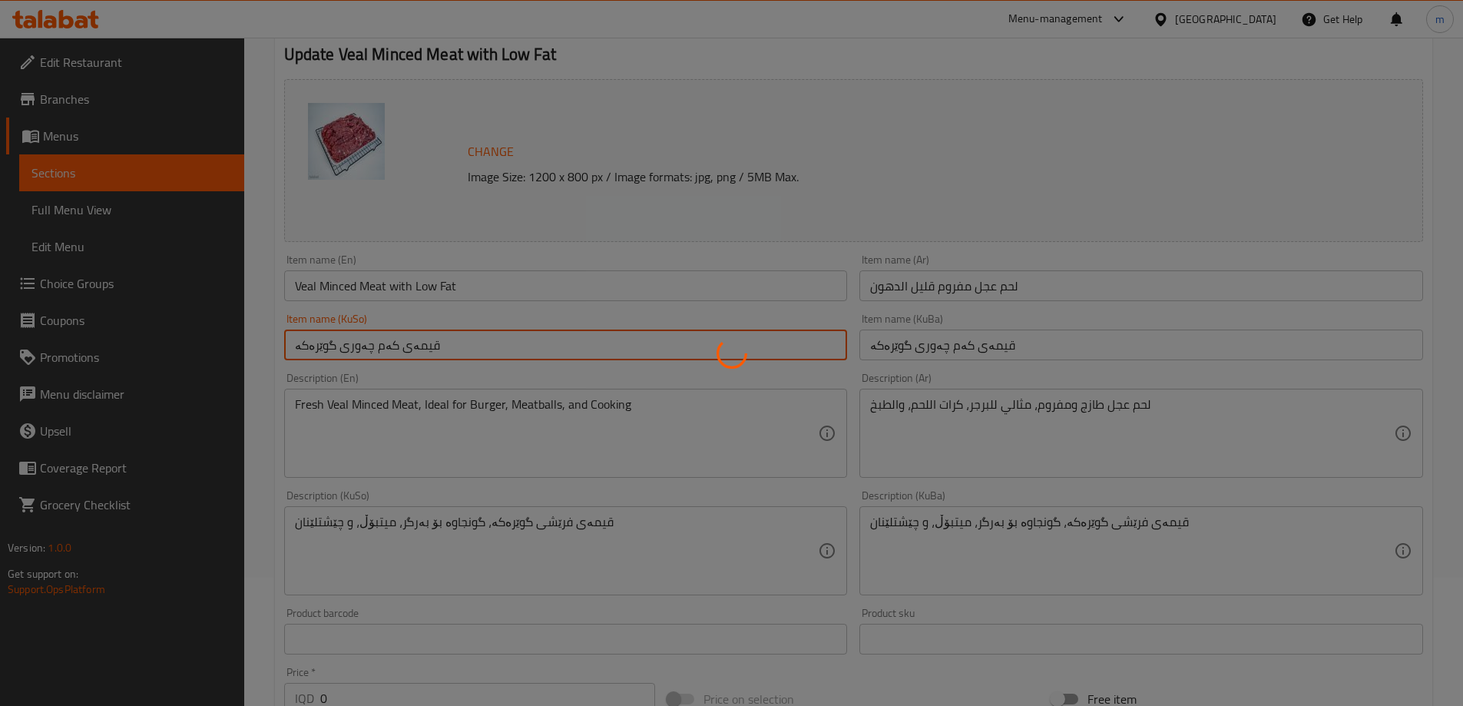
scroll to position [0, 0]
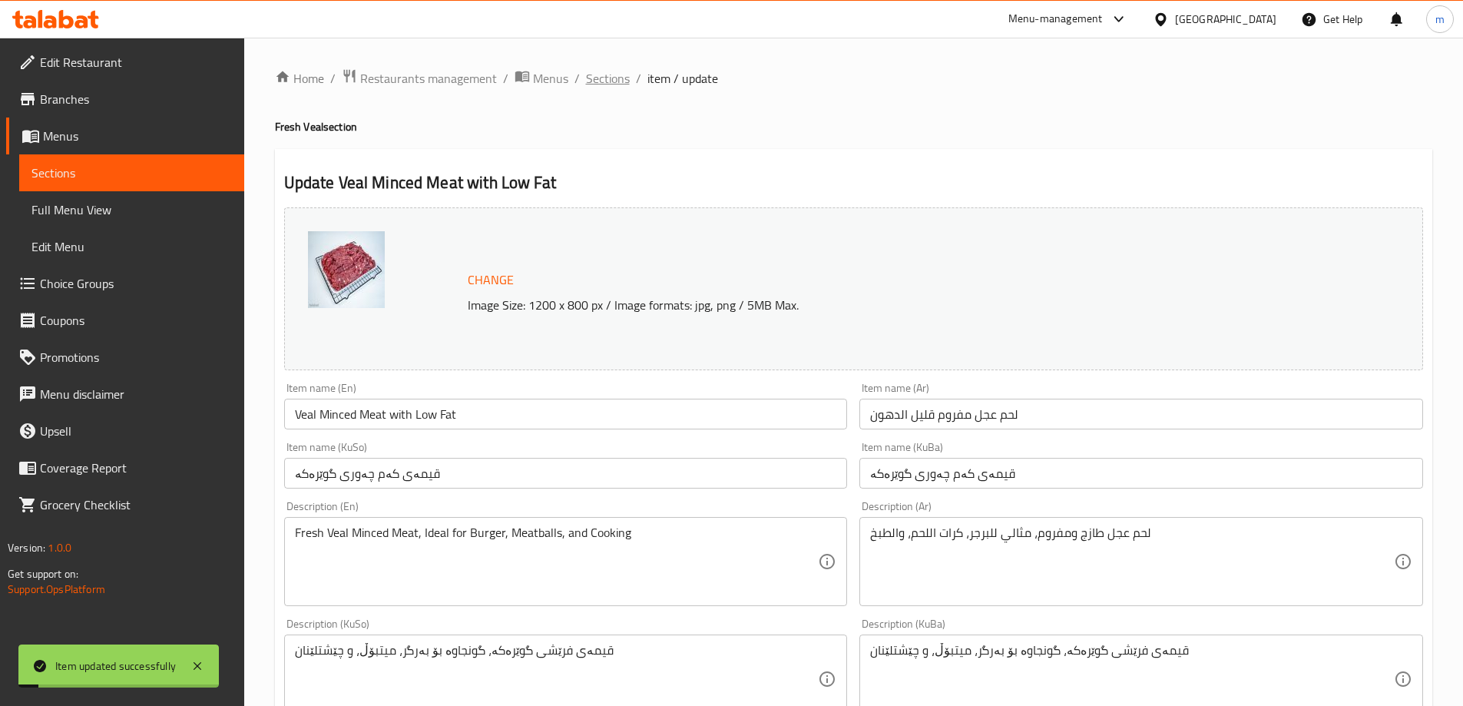
click at [609, 73] on span "Sections" at bounding box center [608, 78] width 44 height 18
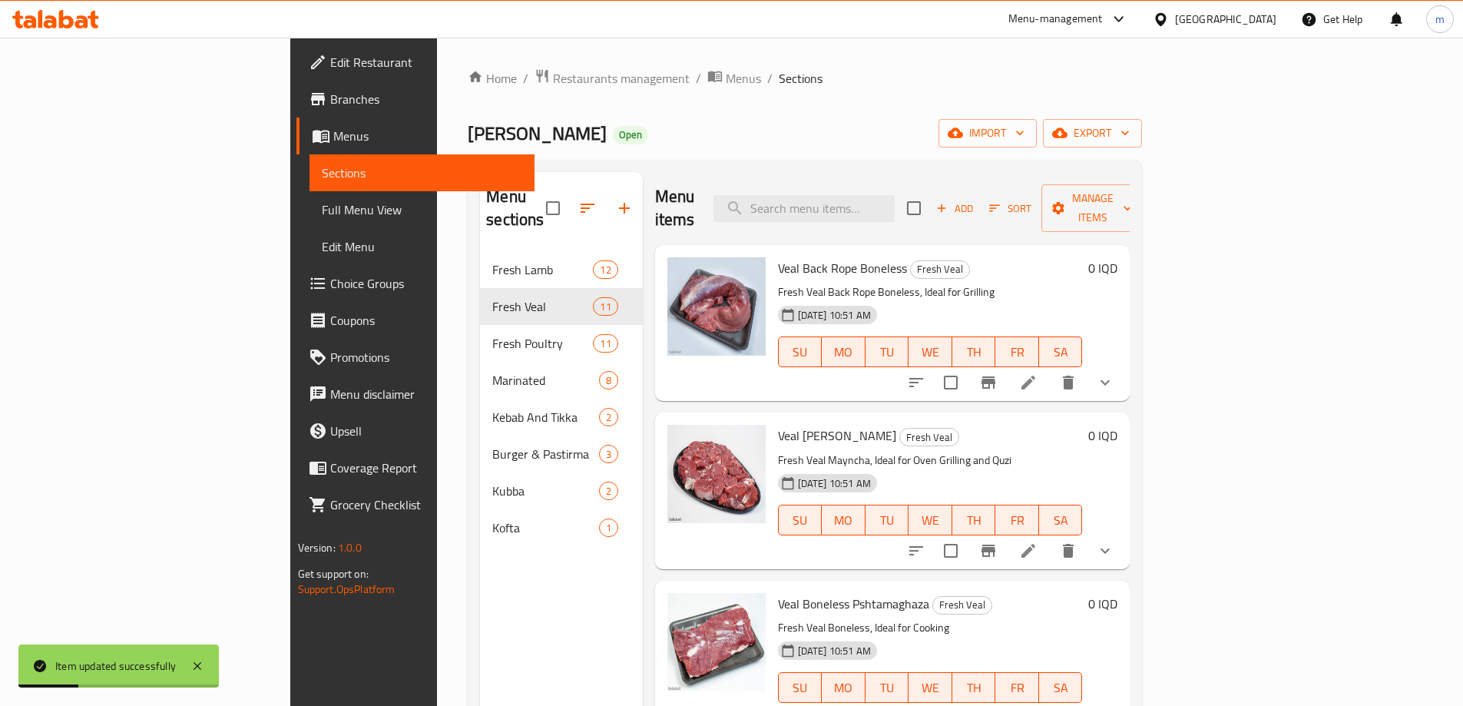
click at [916, 176] on div "Menu items Add Sort Manage items" at bounding box center [893, 208] width 476 height 73
click at [895, 202] on input "search" at bounding box center [804, 208] width 181 height 27
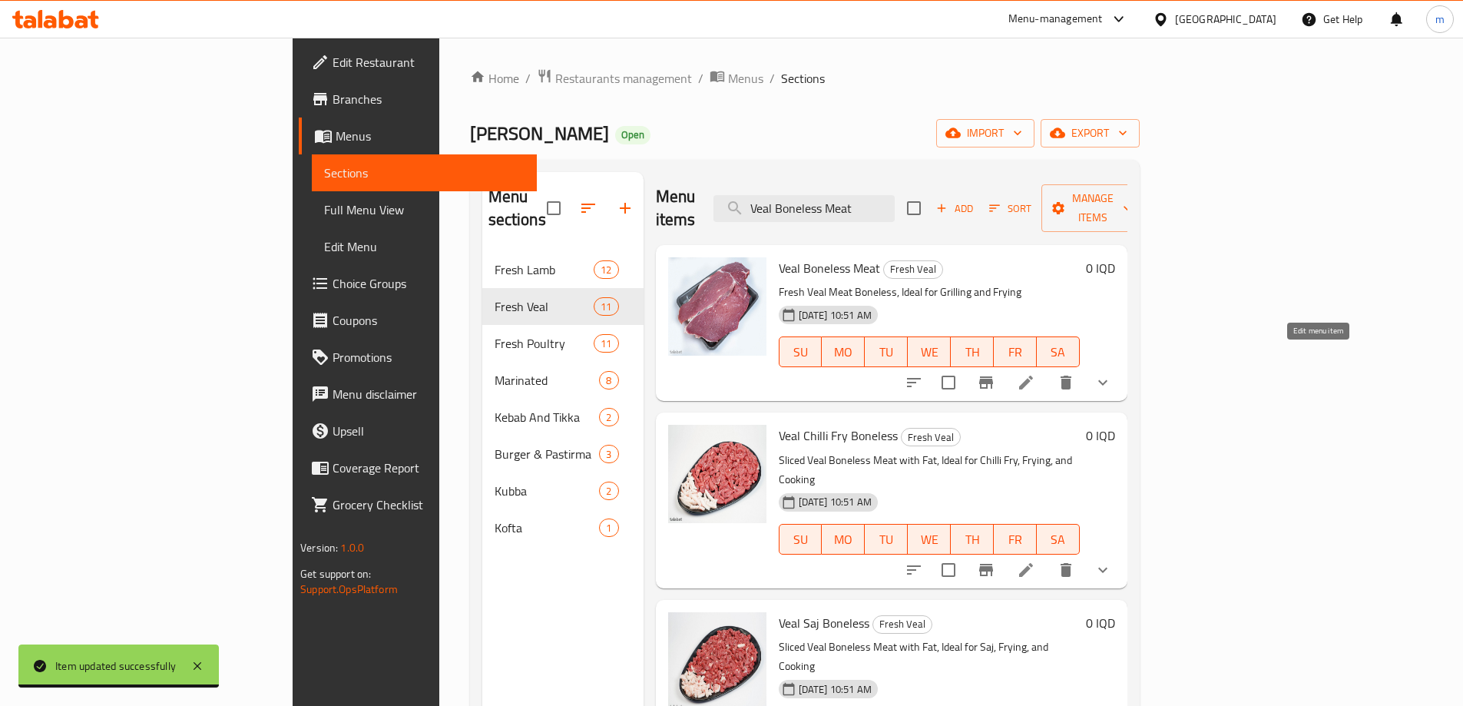
type input "Veal Boneless Meat"
click at [1036, 373] on icon at bounding box center [1026, 382] width 18 height 18
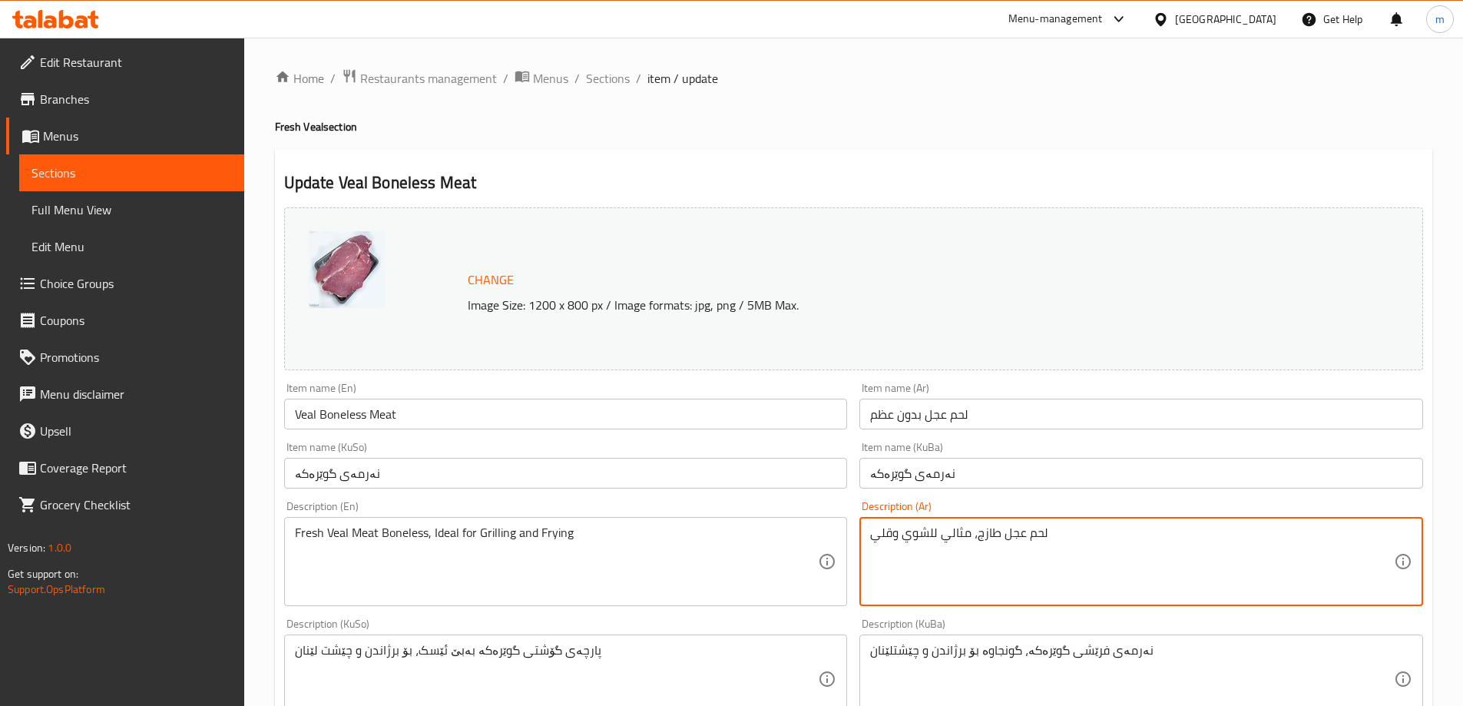
click at [969, 542] on textarea "لحم عجل طازج، مثالي للشوي وقلي" at bounding box center [1132, 561] width 524 height 73
type textarea "لحم عجل طازج، مثالي للشوي والقلي"
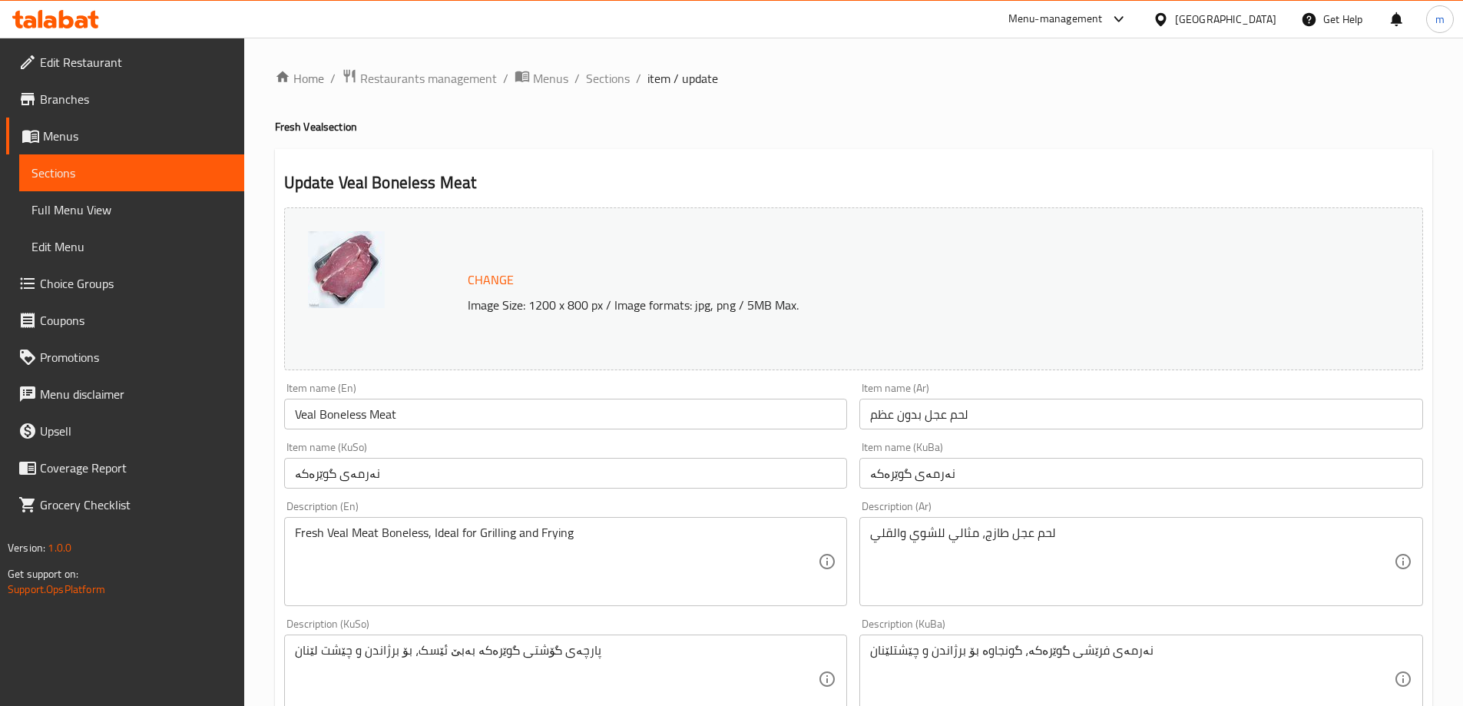
click at [558, 545] on textarea "Fresh Veal Meat Boneless, Ideal for Grilling and Frying" at bounding box center [557, 561] width 524 height 73
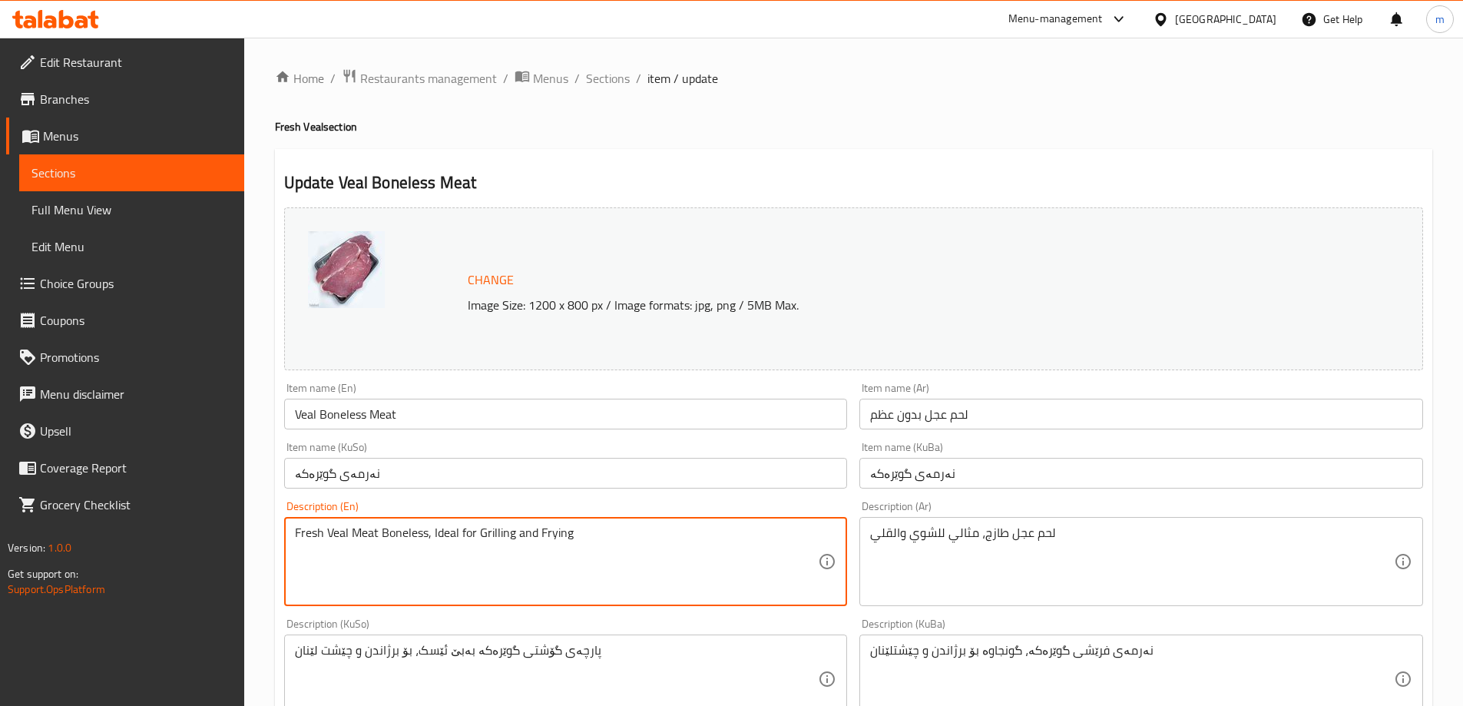
click at [558, 545] on textarea "Fresh Veal Meat Boneless, Ideal for Grilling and Frying" at bounding box center [557, 561] width 524 height 73
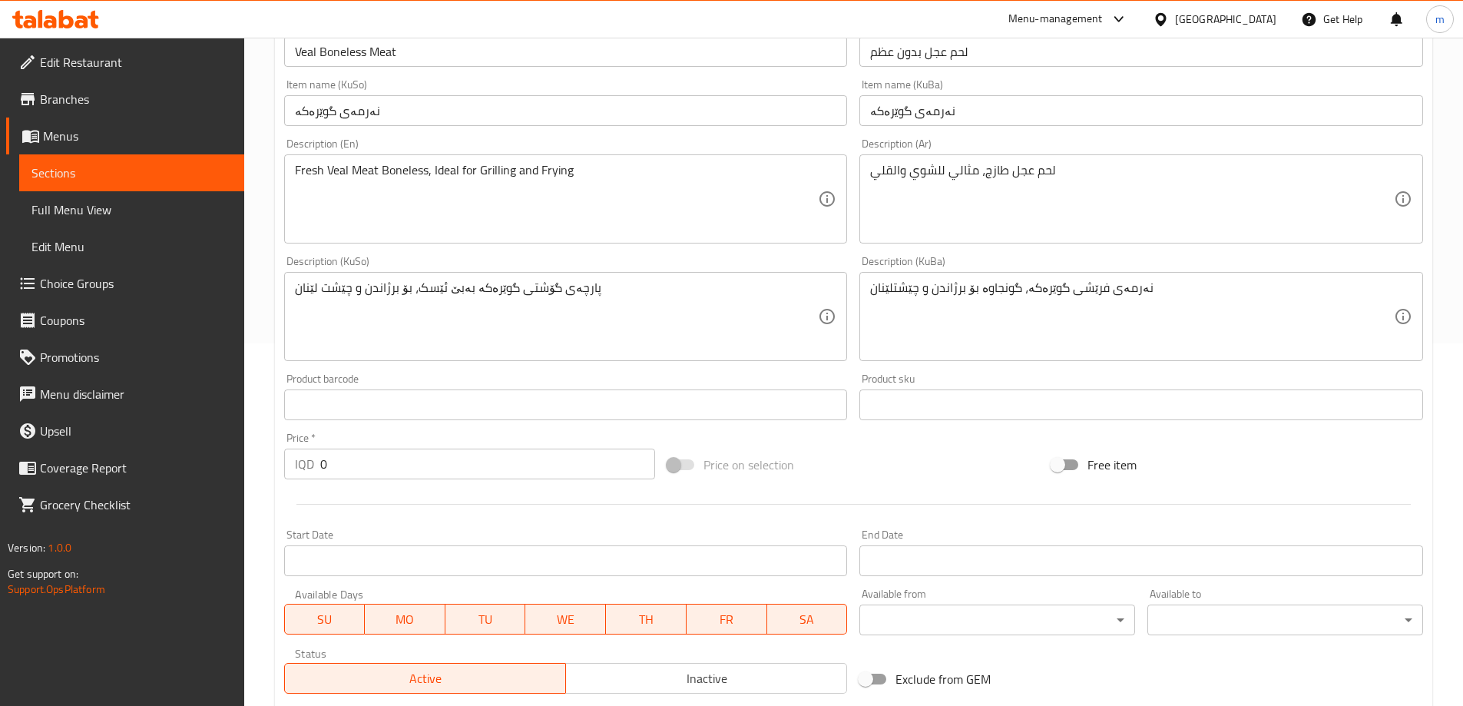
scroll to position [384, 0]
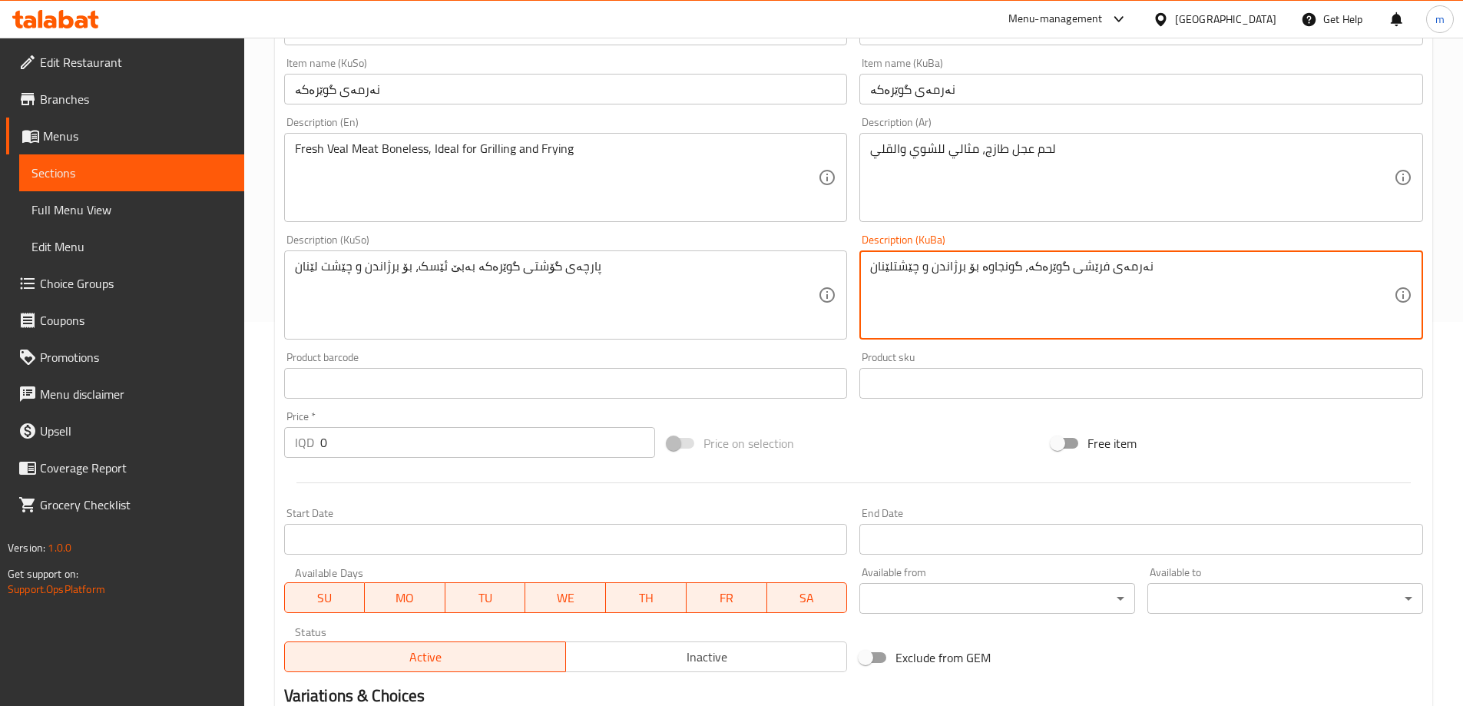
click at [932, 327] on textarea "نەرمەی فرێشی گوێرەکە، گونجاوە بۆ برژاندن و چێشتلێنان" at bounding box center [1132, 295] width 524 height 73
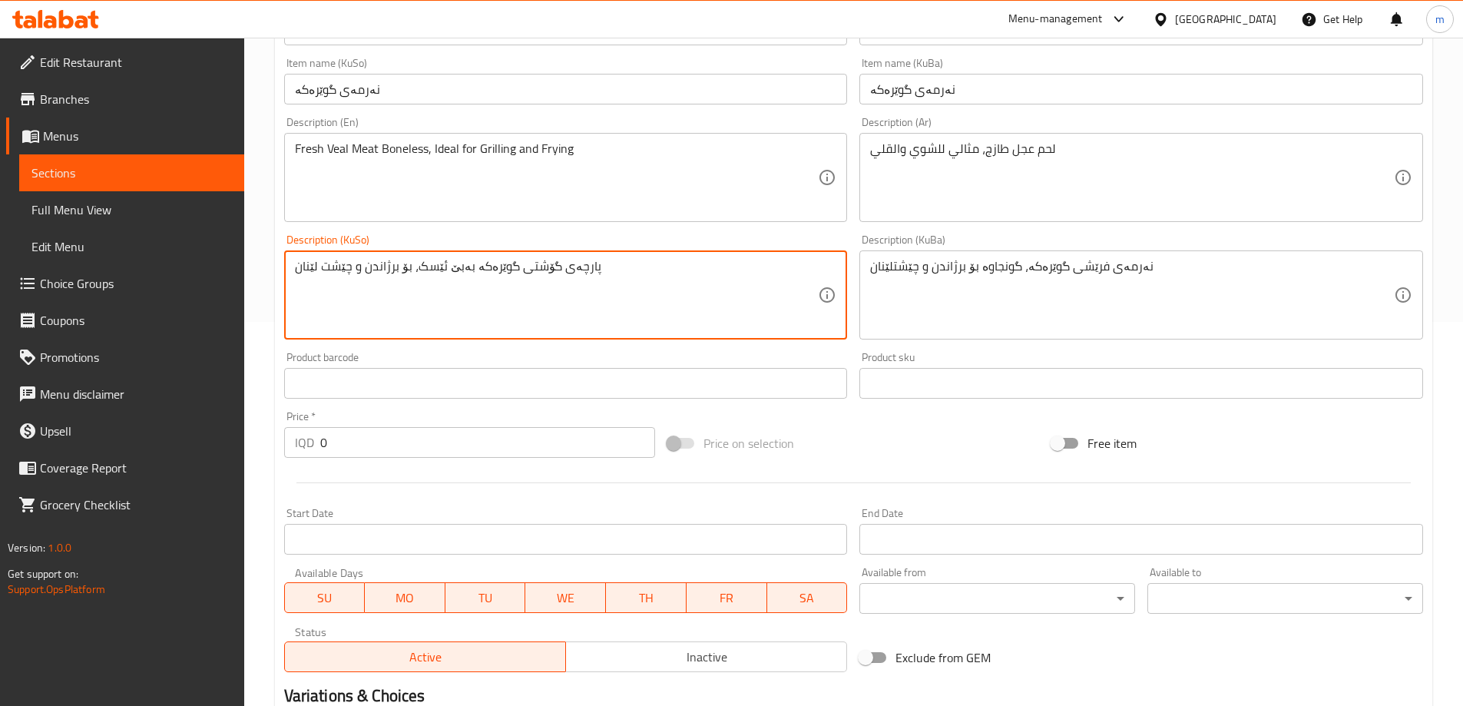
click at [776, 320] on textarea "پارچەی گۆشتی گوێرەکە بەبێ ئێسک، بۆ برژاندن و چێشت لێنان" at bounding box center [557, 295] width 524 height 73
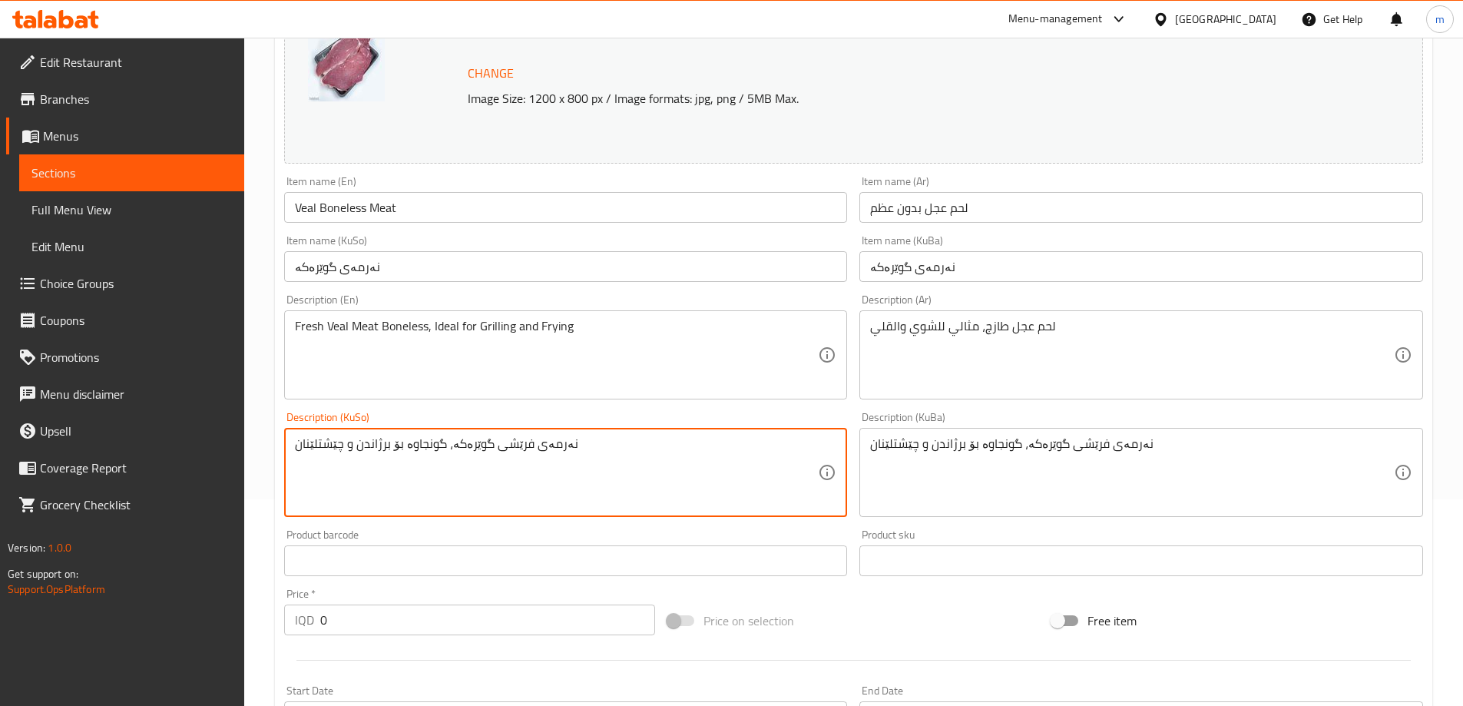
scroll to position [128, 0]
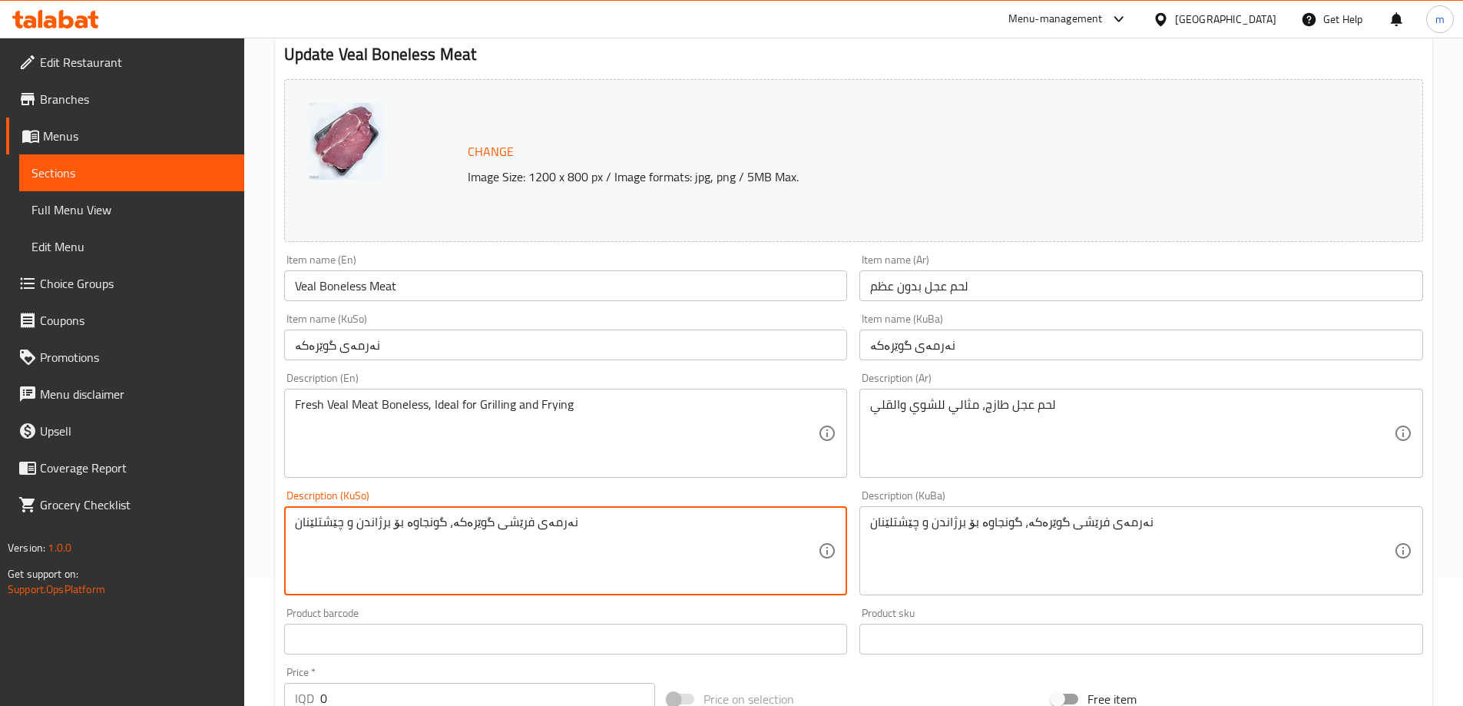
type textarea "نەرمەی فرێشی گوێرەکە، گونجاوە بۆ برژاندن و چێشتلێنان"
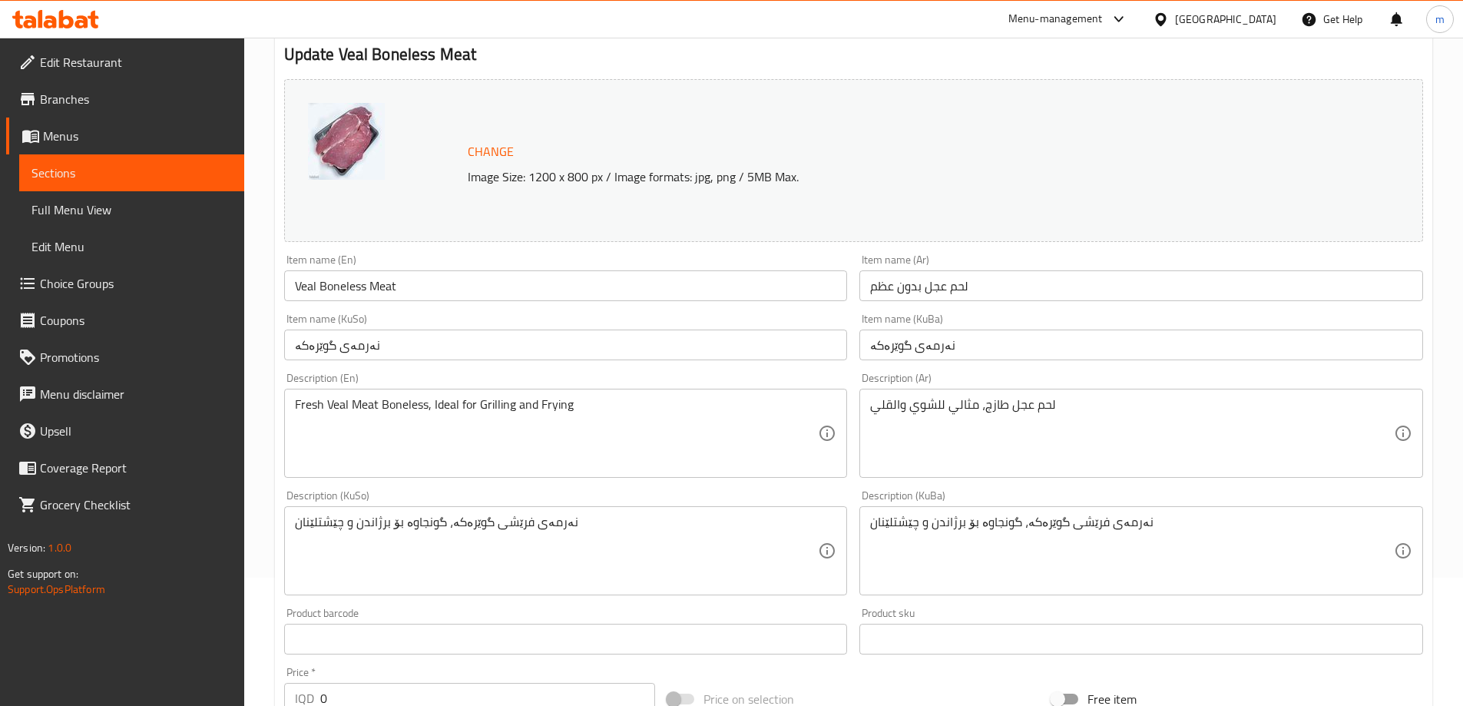
drag, startPoint x: 511, startPoint y: 318, endPoint x: 509, endPoint y: 353, distance: 35.4
click at [510, 318] on div "Item name (KuSo) نەرمەی گوێرەکە Item name (KuSo)" at bounding box center [566, 336] width 564 height 47
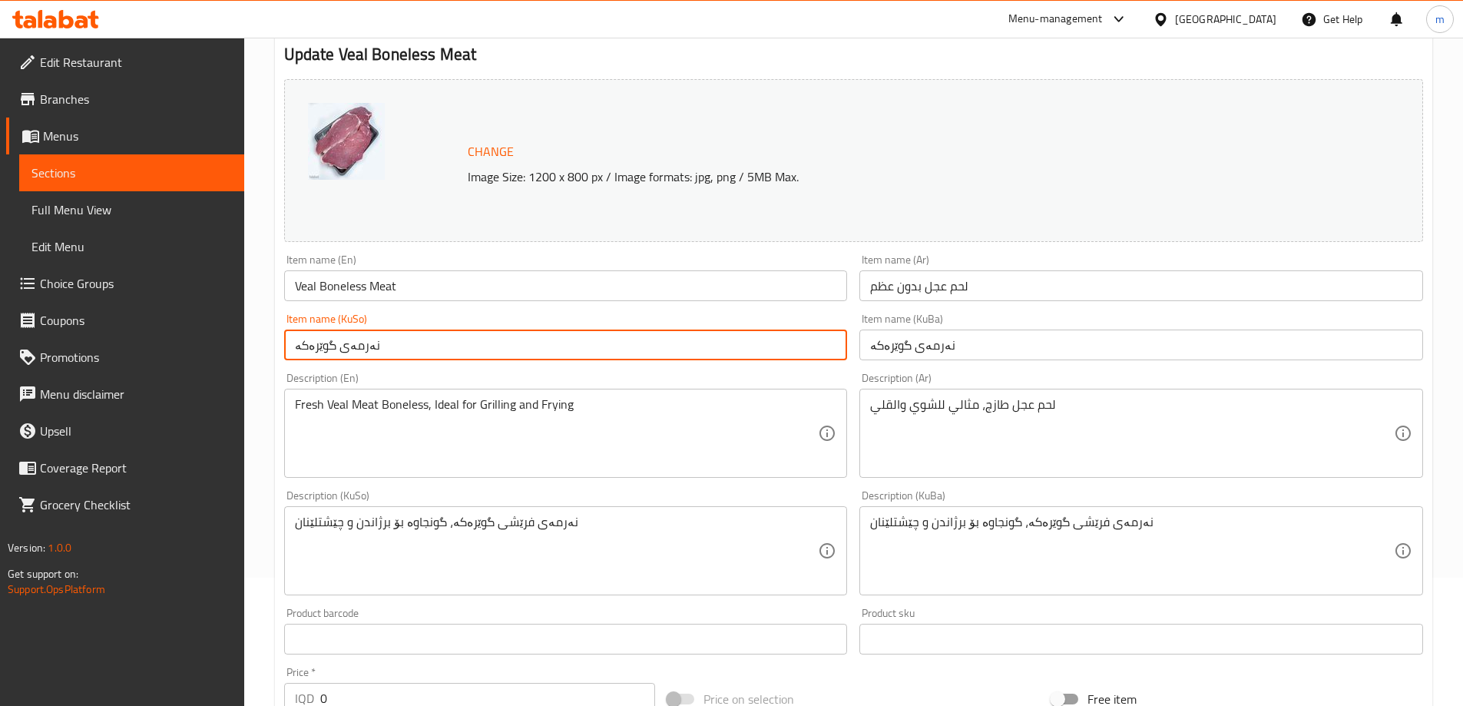
click at [509, 353] on input "نەرمەی گوێرەکە" at bounding box center [566, 345] width 564 height 31
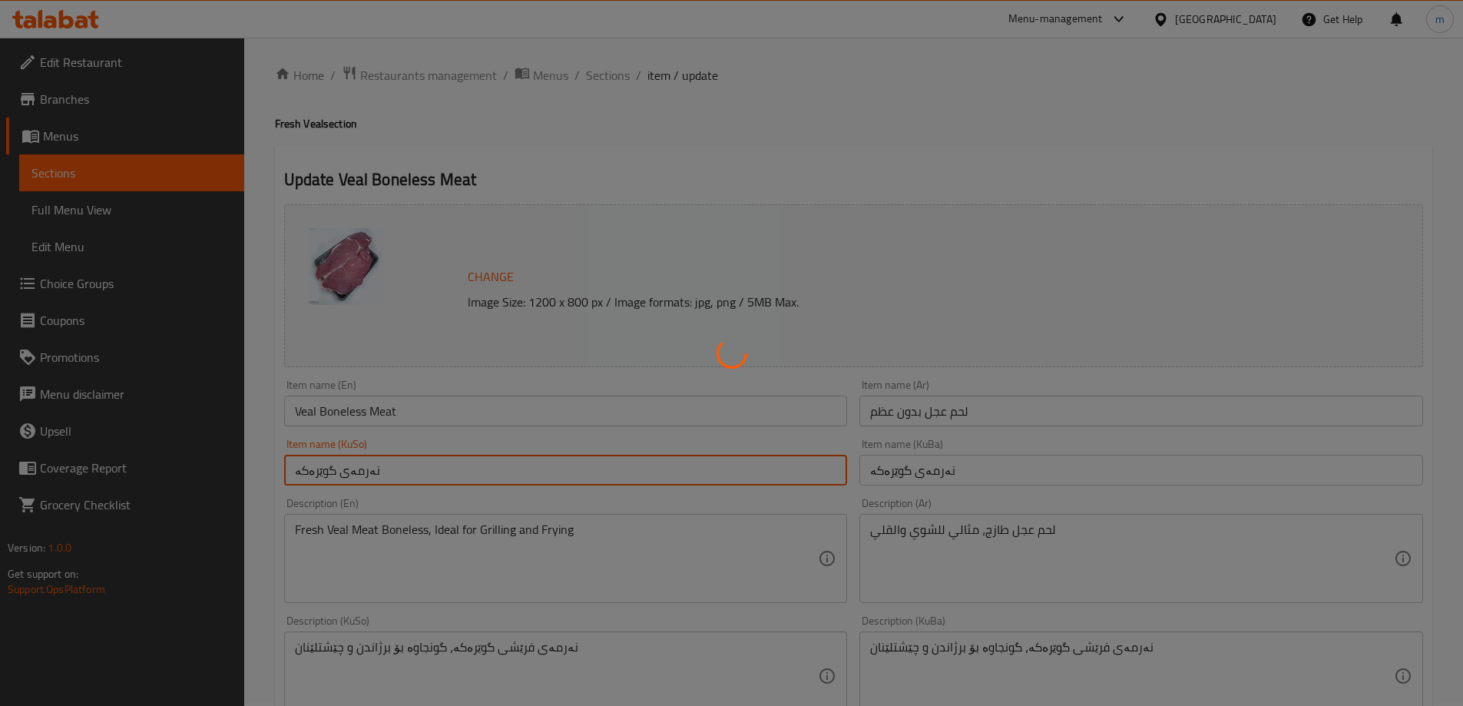
scroll to position [0, 0]
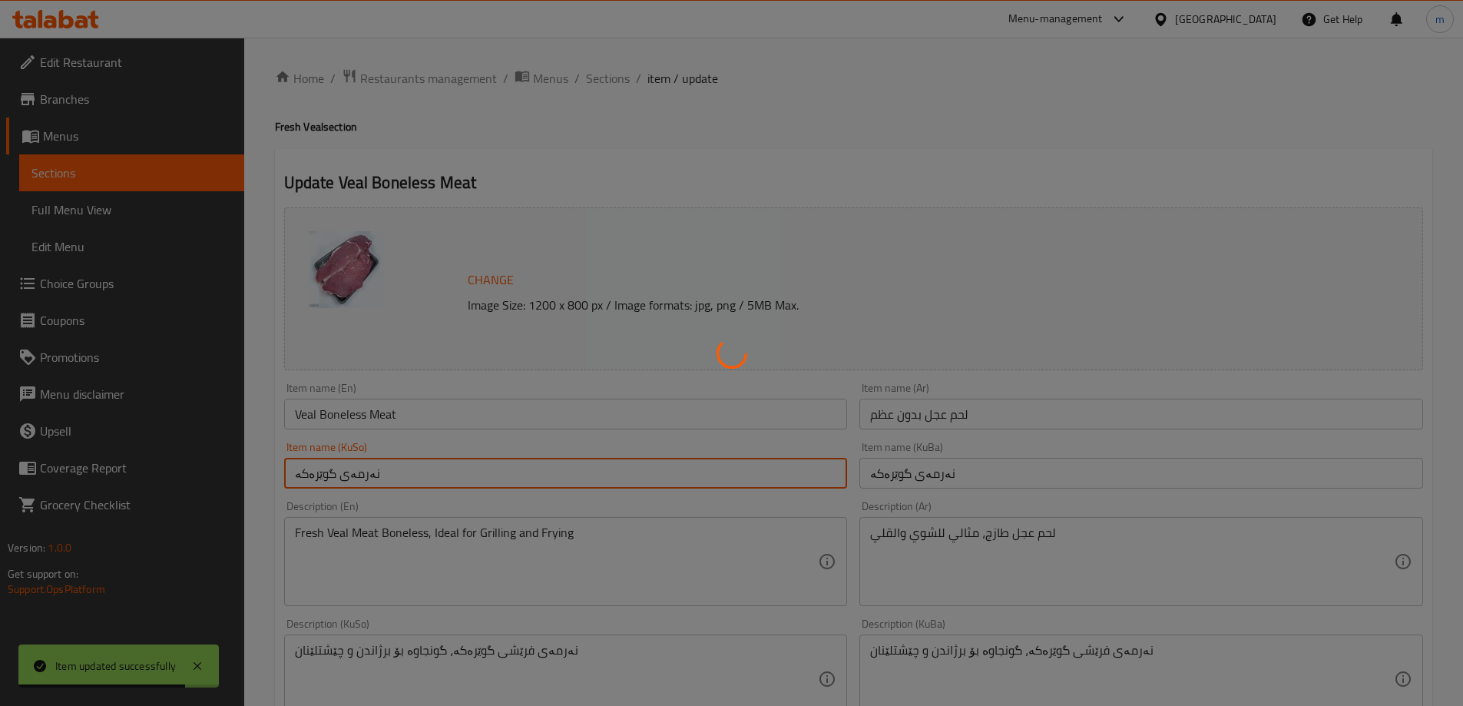
click at [618, 68] on div at bounding box center [731, 353] width 1463 height 706
click at [615, 78] on div at bounding box center [731, 353] width 1463 height 706
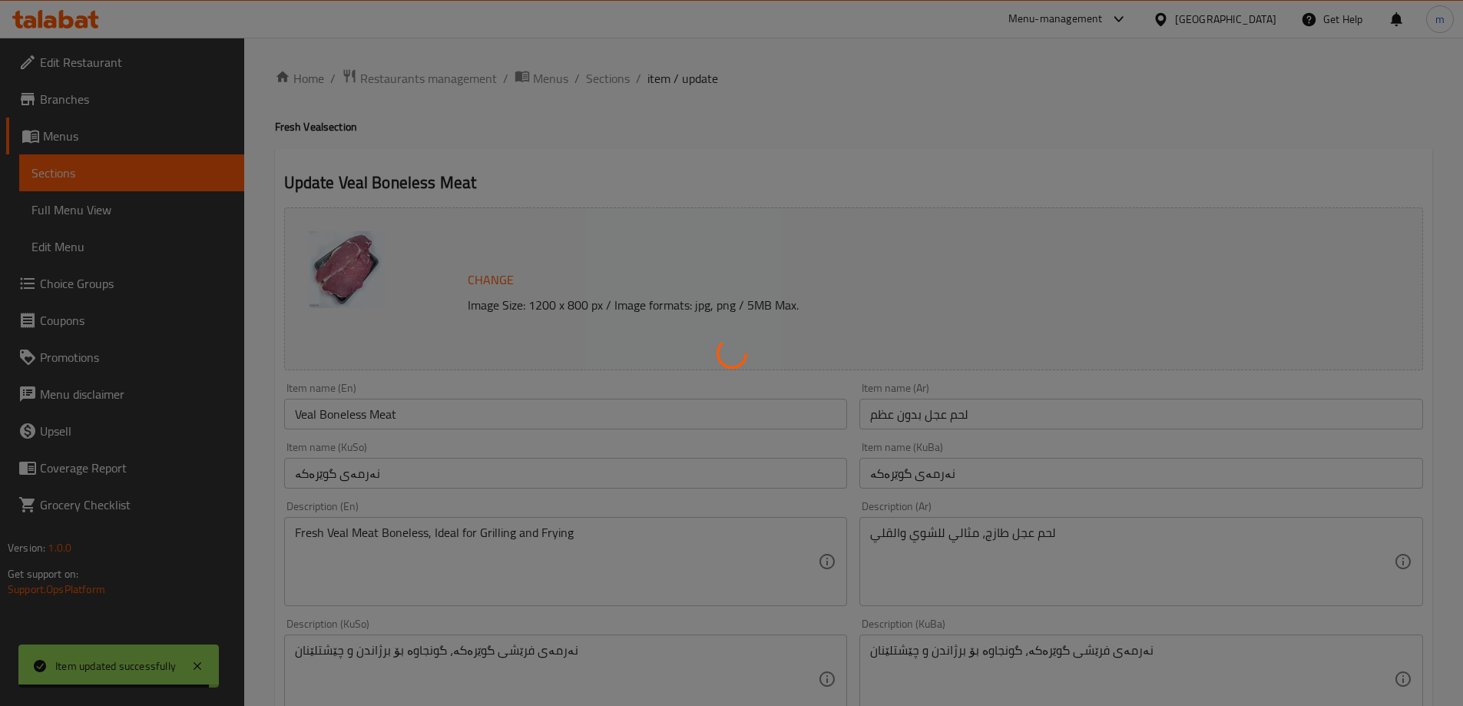
click at [615, 78] on div at bounding box center [731, 353] width 1463 height 706
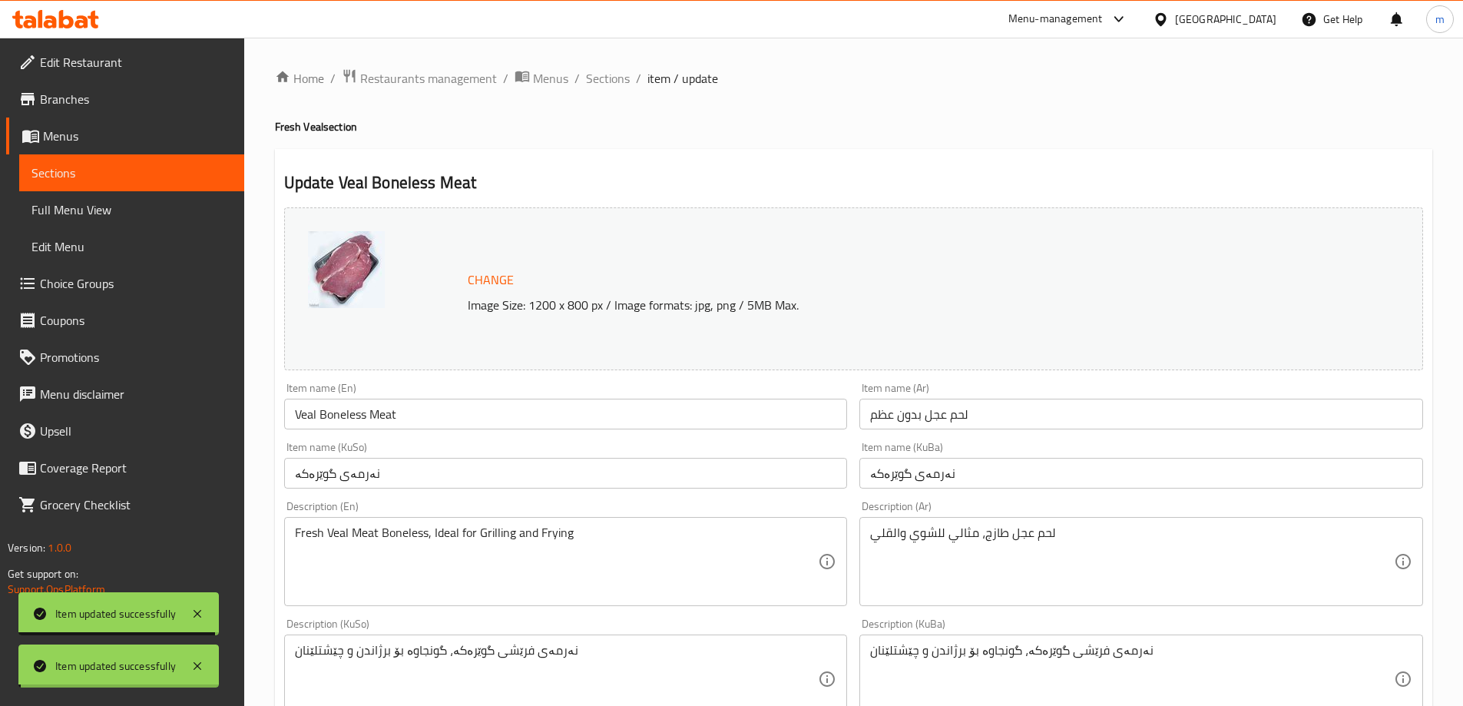
click at [615, 78] on div at bounding box center [731, 353] width 1463 height 706
click at [615, 78] on span "Sections" at bounding box center [608, 78] width 44 height 18
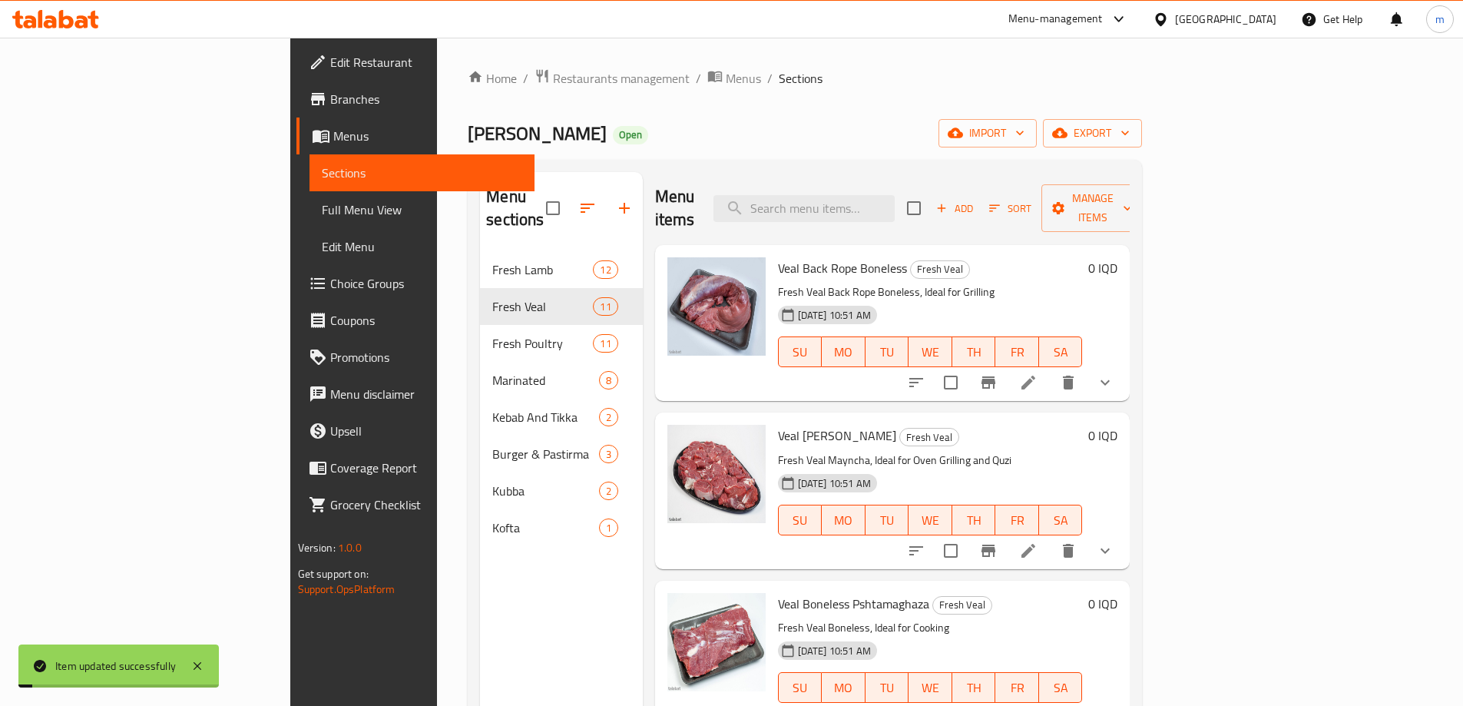
click at [919, 213] on div "Menu items Add Sort Manage items" at bounding box center [893, 208] width 476 height 73
click at [895, 195] on input "search" at bounding box center [804, 208] width 181 height 27
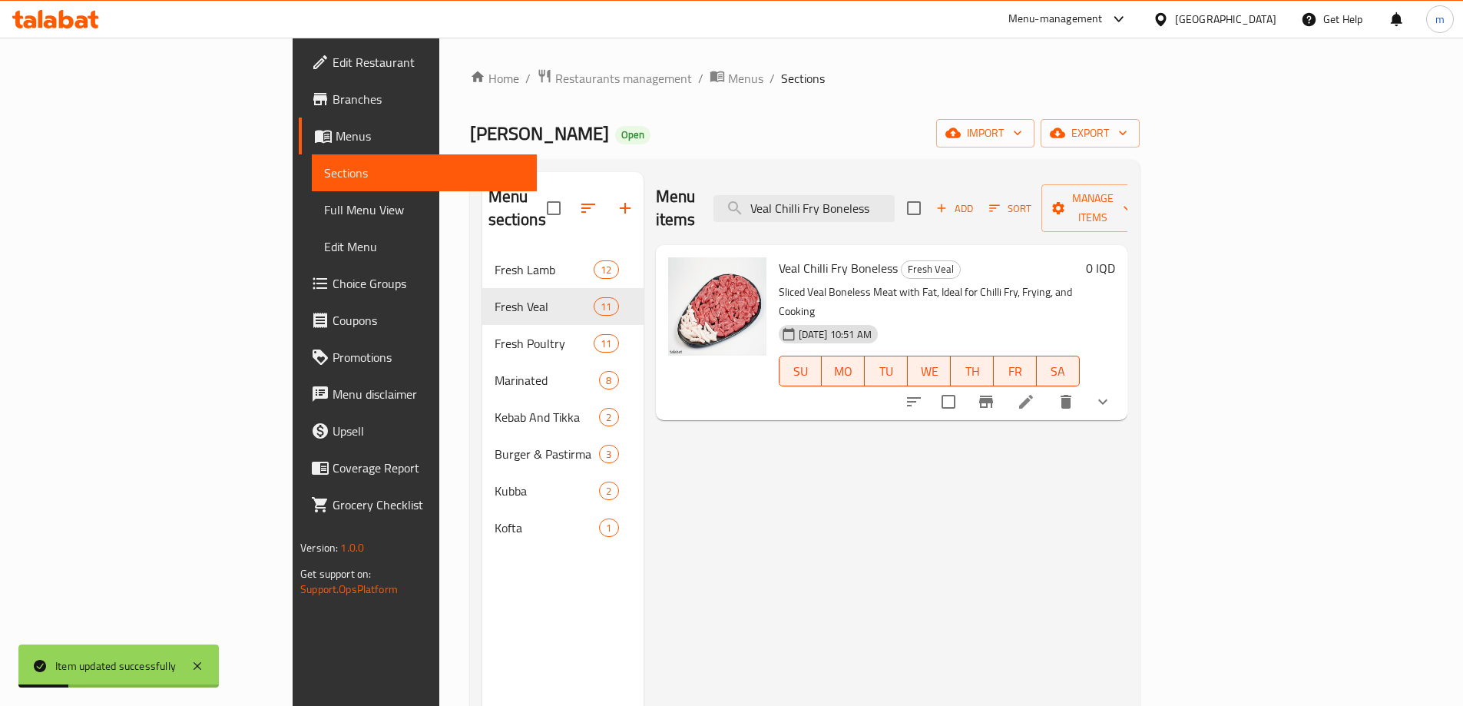
type input "Veal Chilli Fry Boneless"
click at [1036, 393] on icon at bounding box center [1026, 402] width 18 height 18
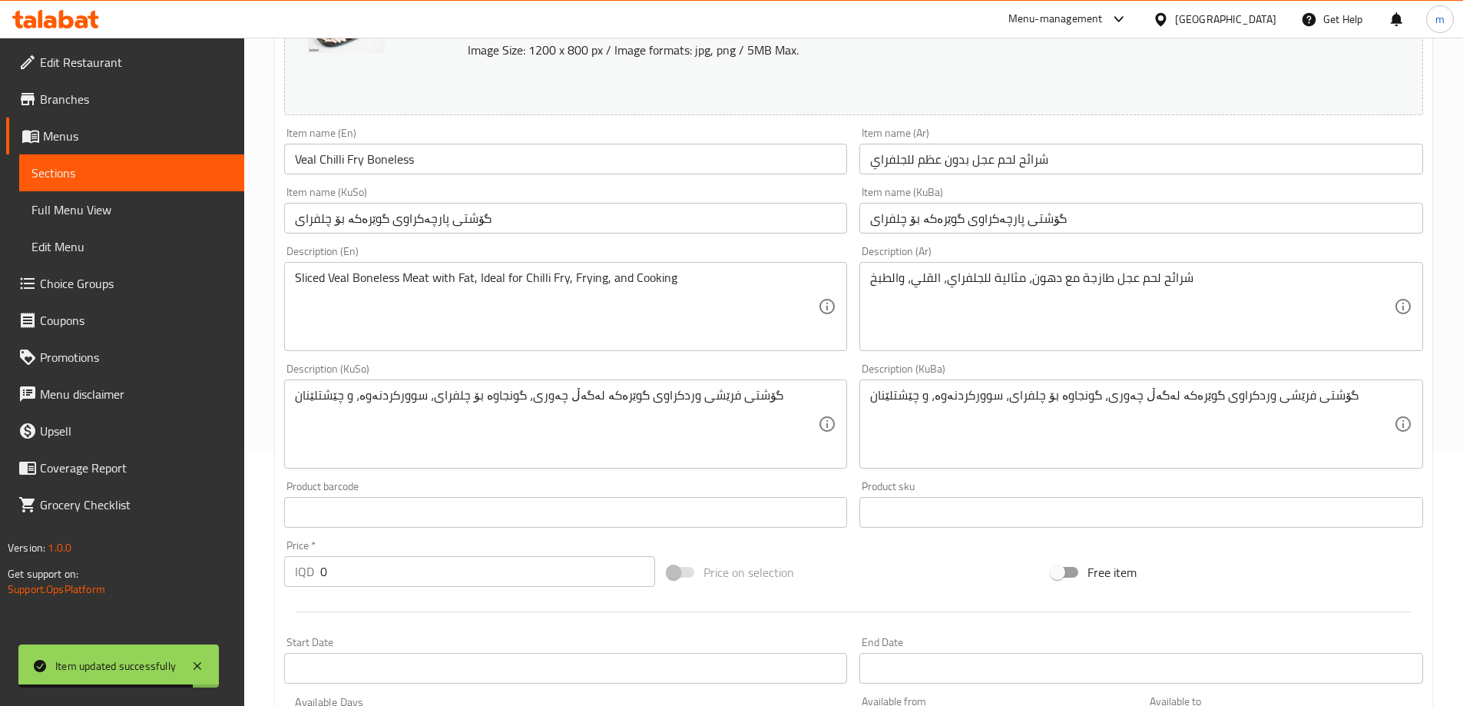
scroll to position [256, 0]
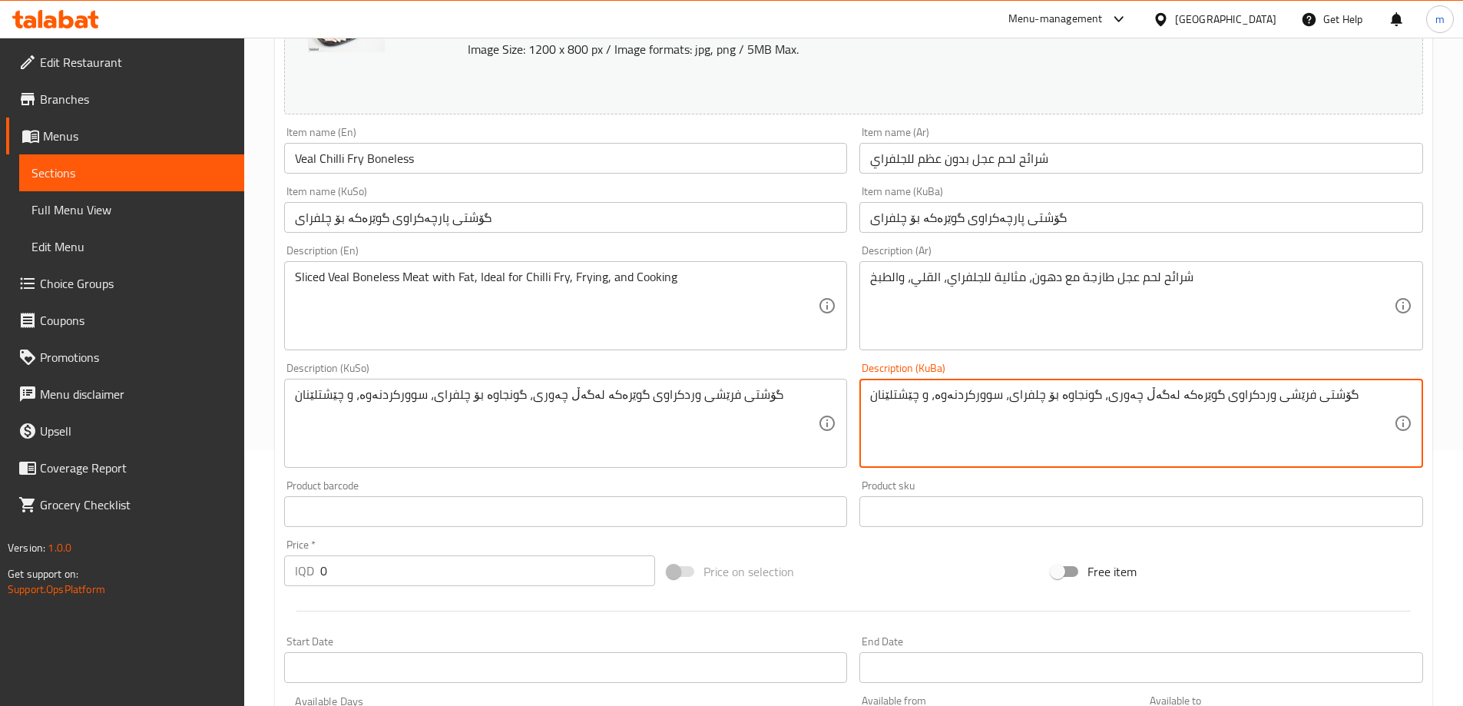
click at [1043, 426] on textarea "گۆشتی فرێشی وردکراوی گوێرەکە لەگەڵ چەوری، گونجاوە بۆ چلفرای، سوورکردنەوە، و چێش…" at bounding box center [1132, 423] width 524 height 73
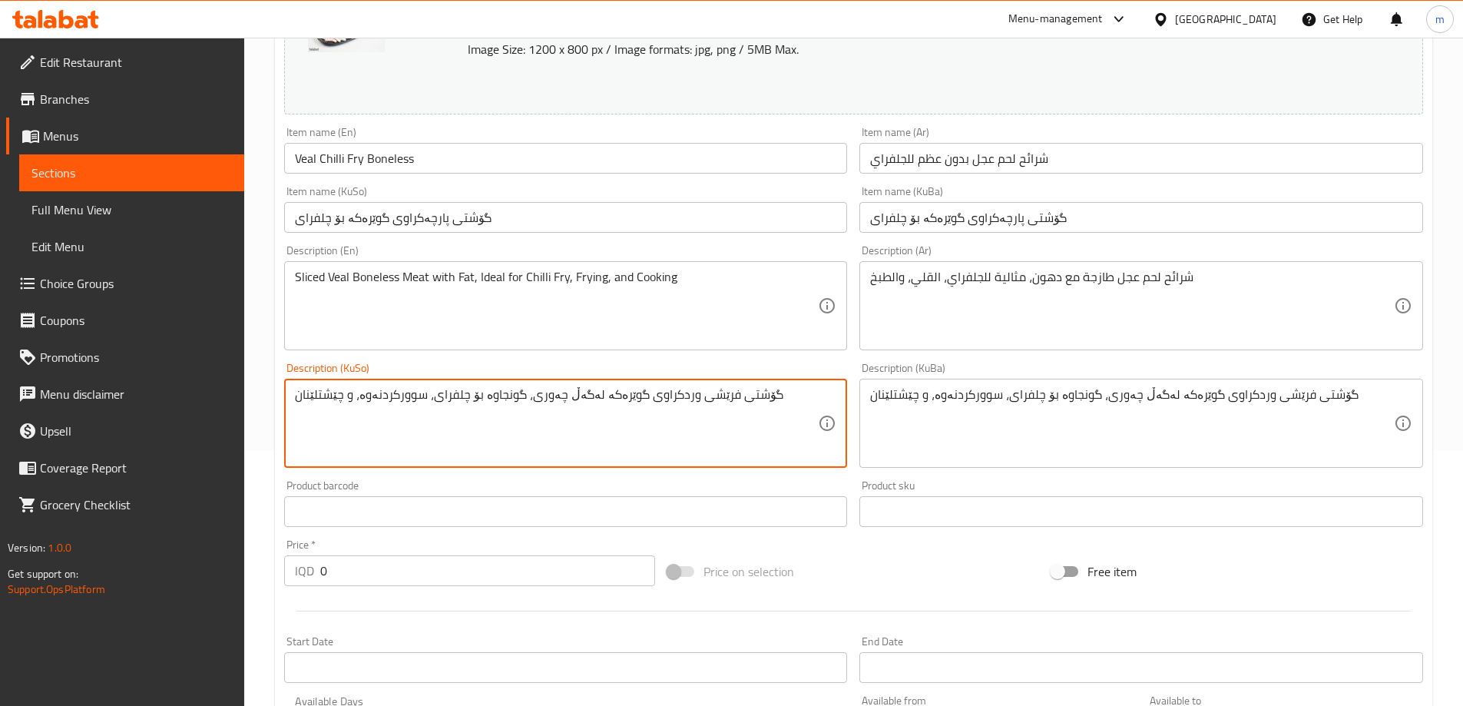
click at [708, 419] on textarea "گۆشتی فرێشی وردکراوی گوێرەکە لەگەڵ چەوری، گونجاوە بۆ چلفرای، سوورکردنەوە، و چێش…" at bounding box center [557, 423] width 524 height 73
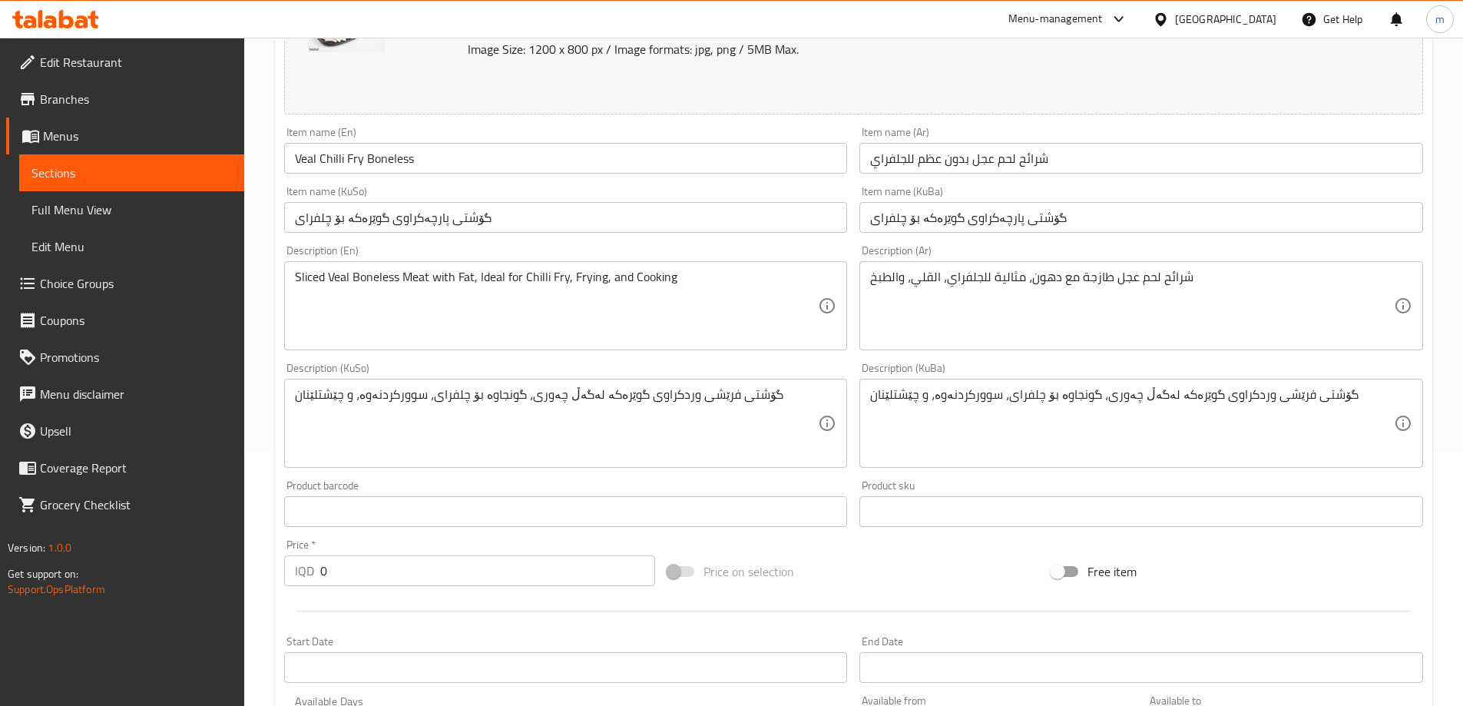
click at [479, 241] on div "Description (En) Sliced Veal Boneless Meat with Fat, Ideal for Chilli Fry, Fryi…" at bounding box center [566, 298] width 576 height 118
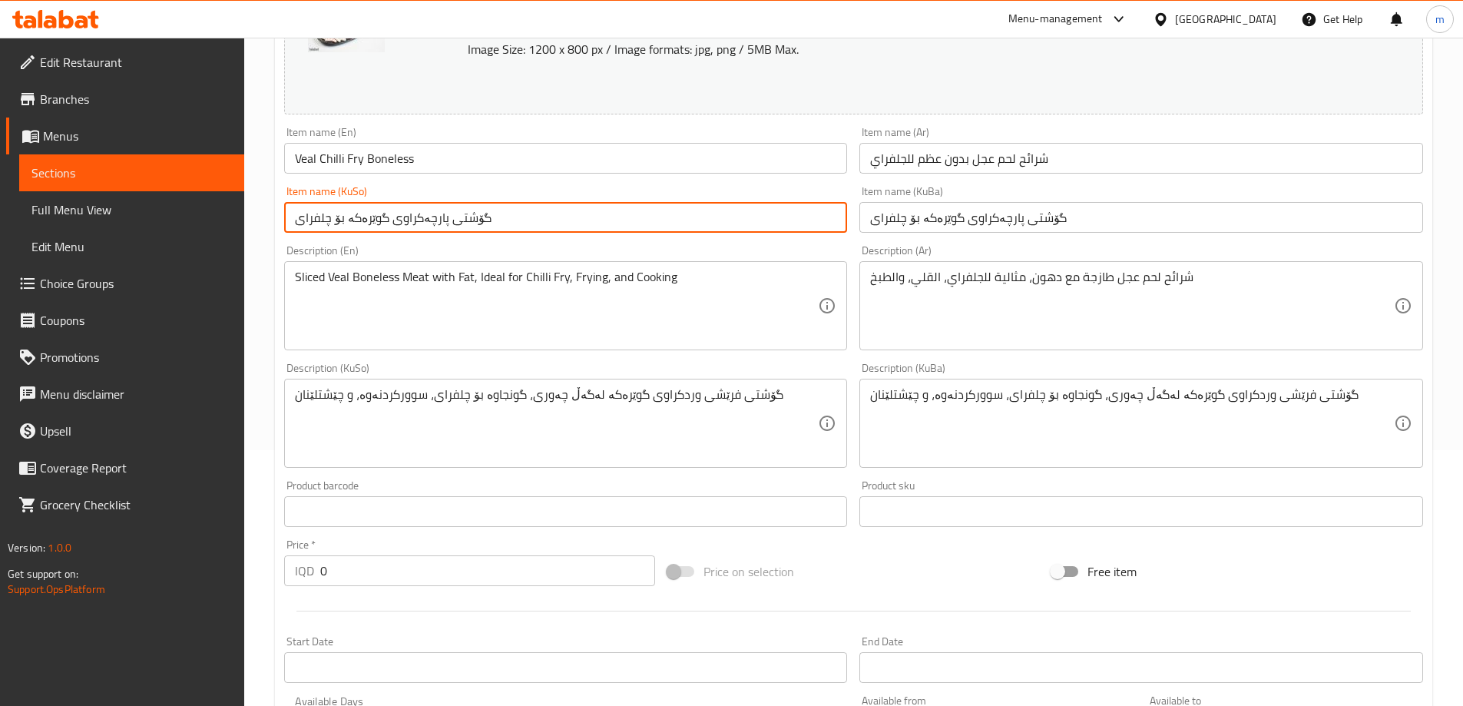
click at [489, 233] on input "گۆشتی پارچەکراوی گوێرەکە بۆ چلفرای" at bounding box center [566, 217] width 564 height 31
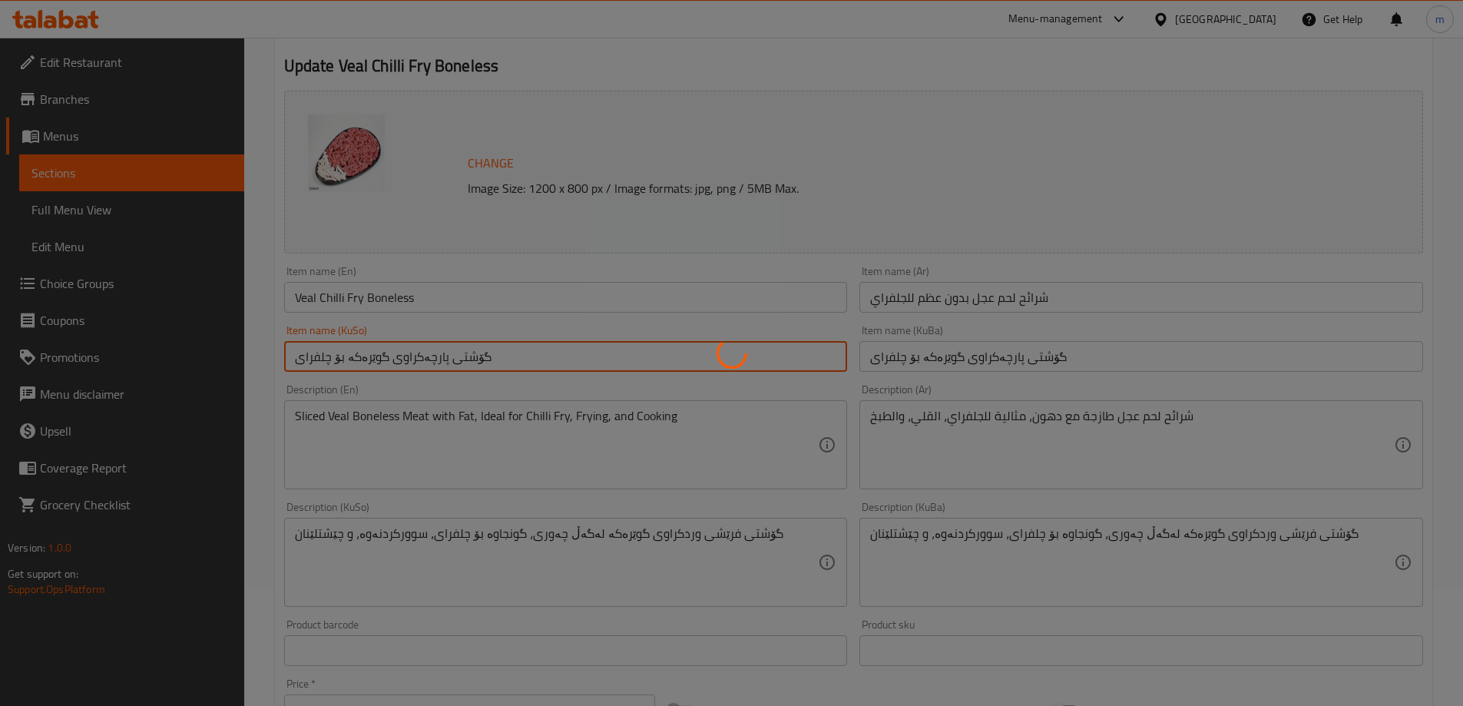
scroll to position [0, 0]
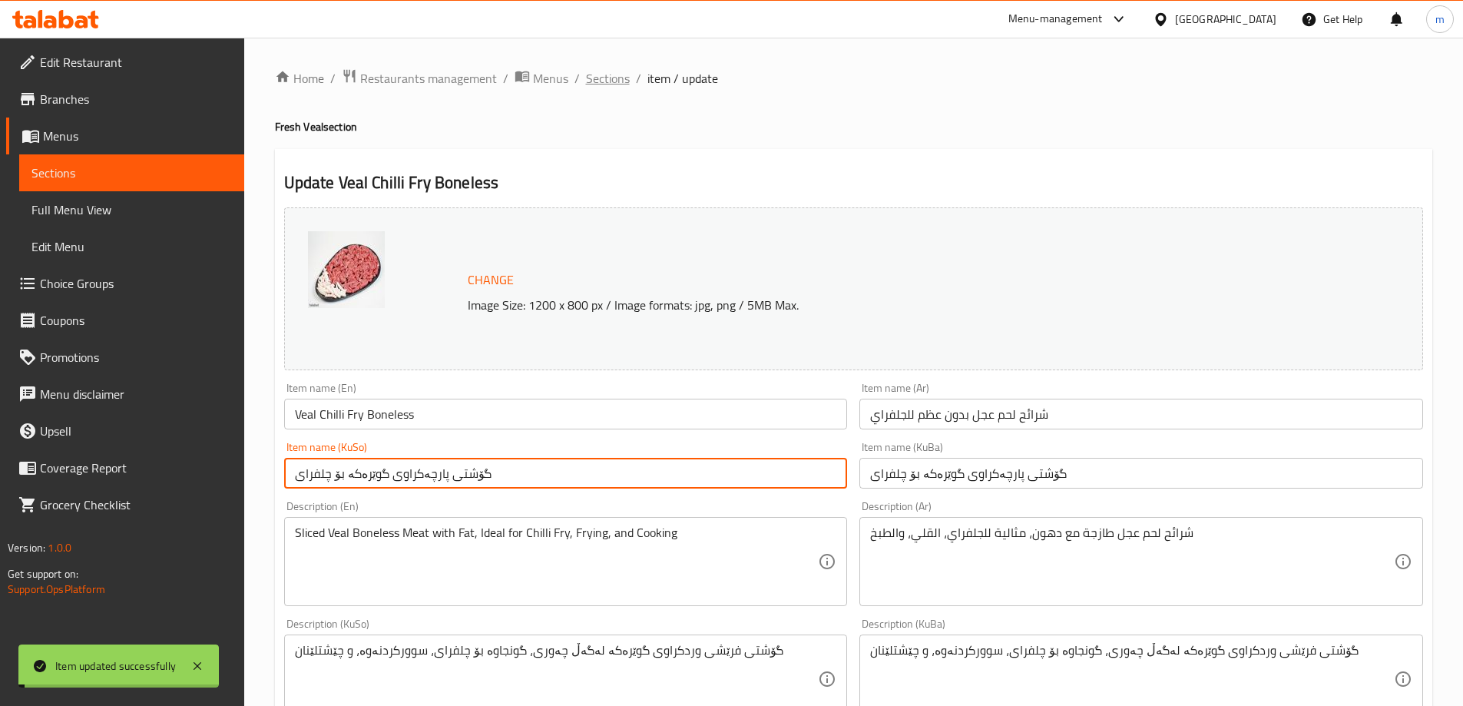
click at [603, 85] on span "Sections" at bounding box center [608, 78] width 44 height 18
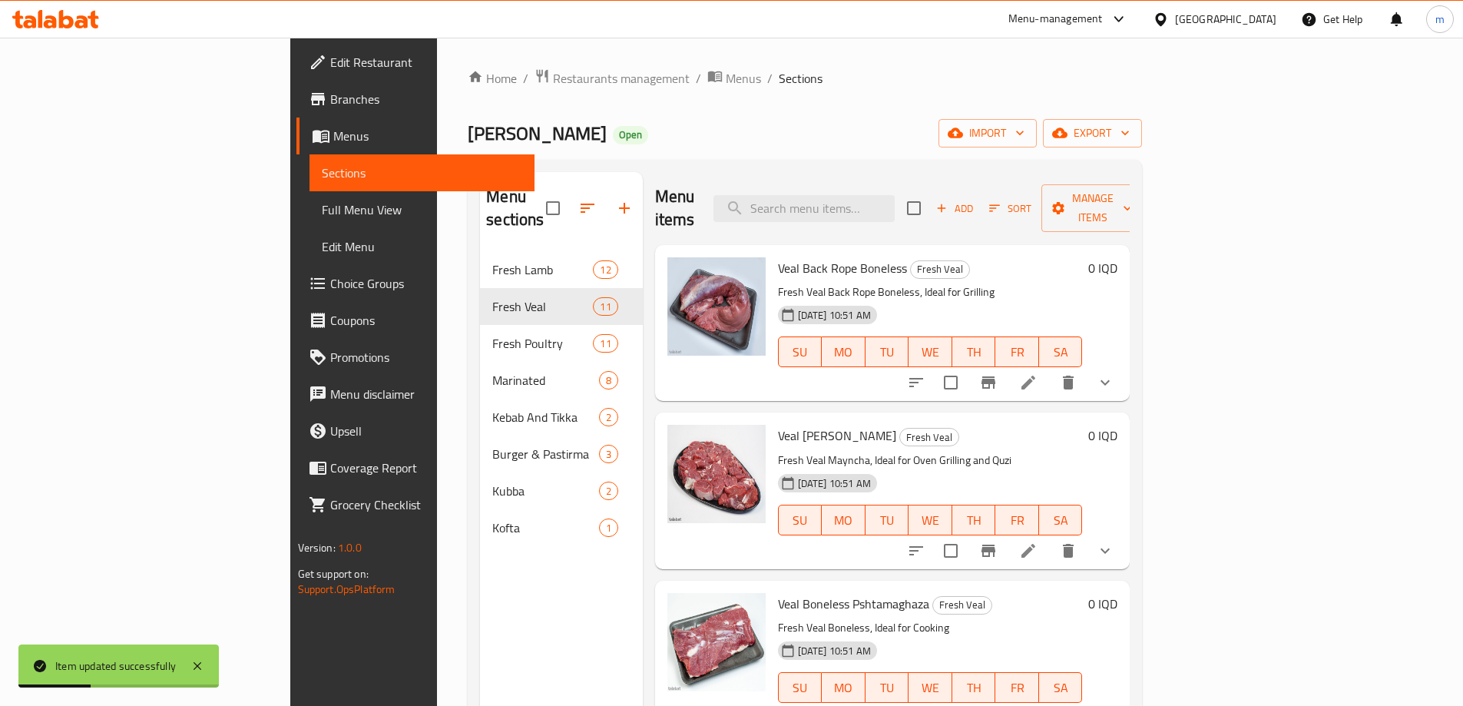
click at [907, 182] on div "Menu items Add Sort Manage items" at bounding box center [893, 208] width 476 height 73
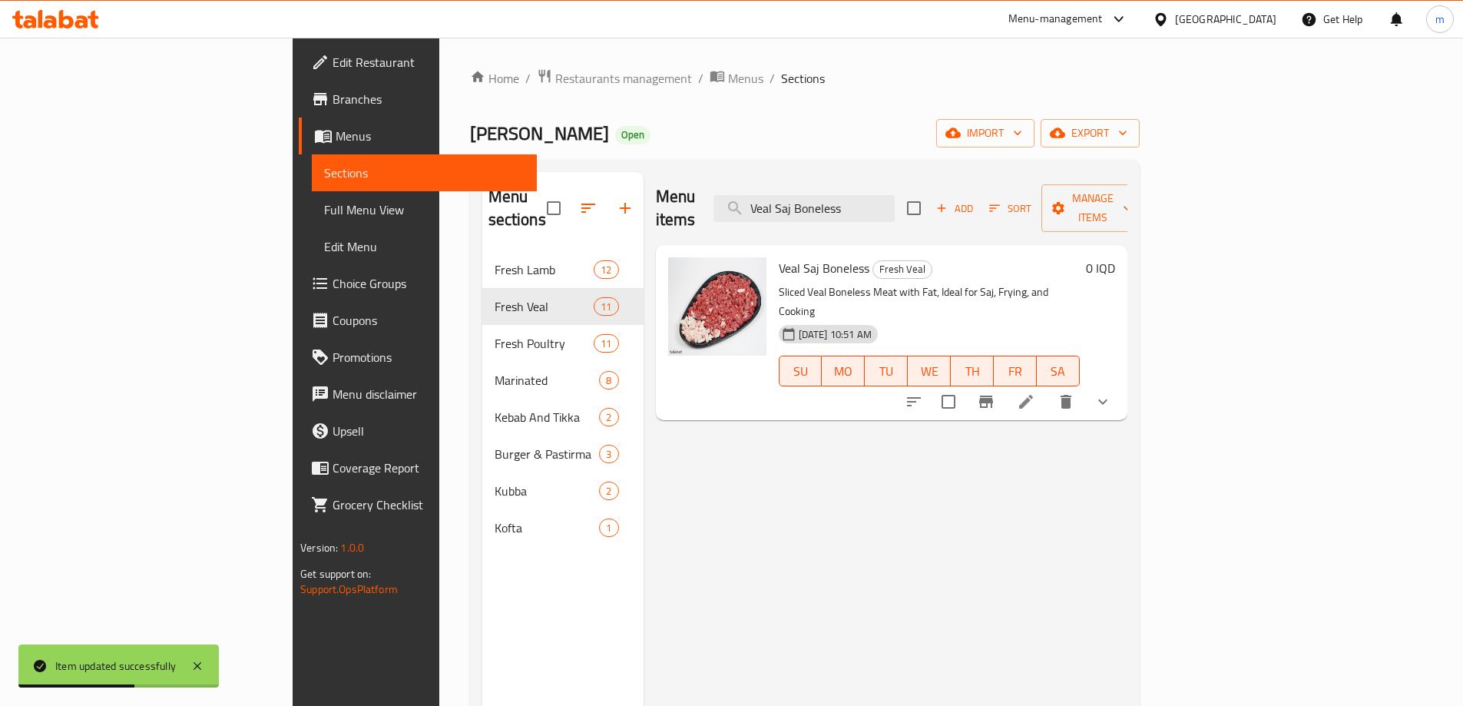
type input "Veal Saj Boneless"
click at [1036, 393] on icon at bounding box center [1026, 402] width 18 height 18
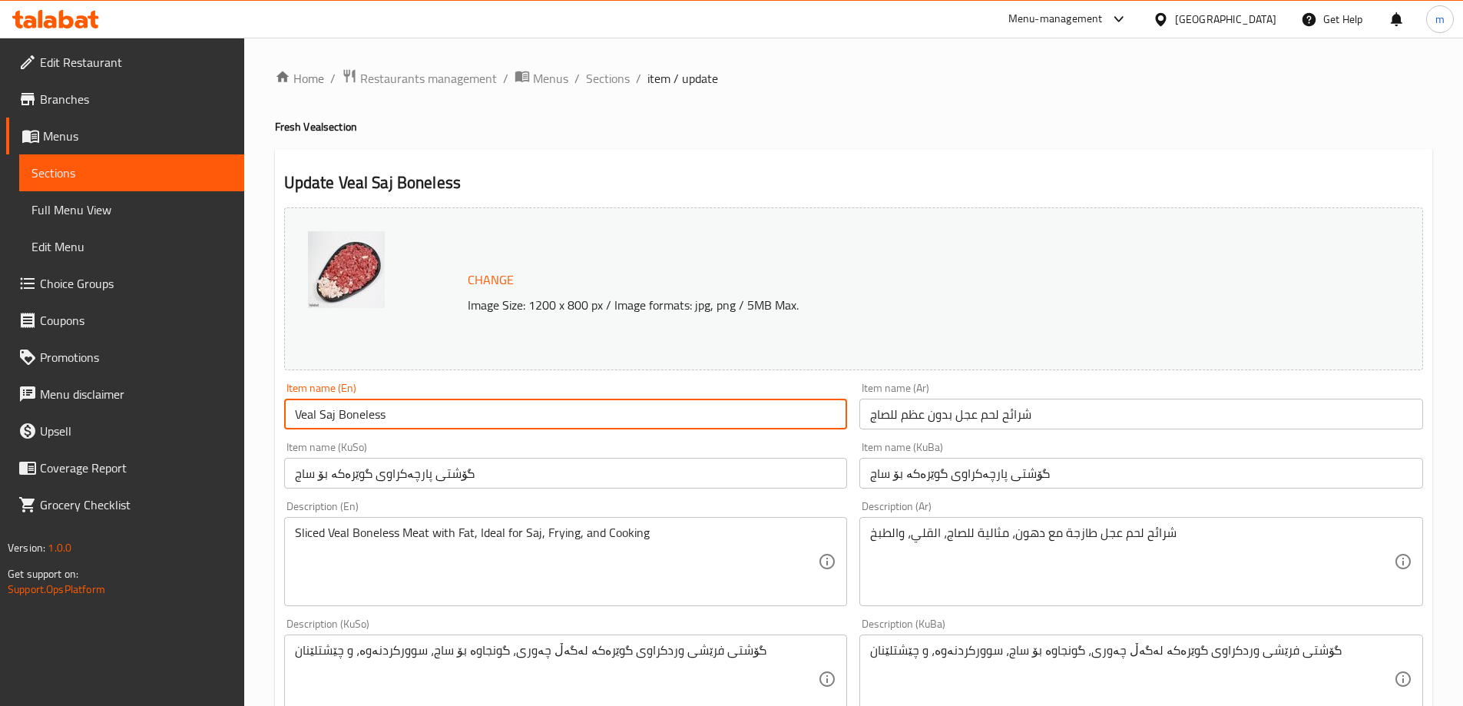
click at [619, 406] on input "Veal Saj Boneless" at bounding box center [566, 414] width 564 height 31
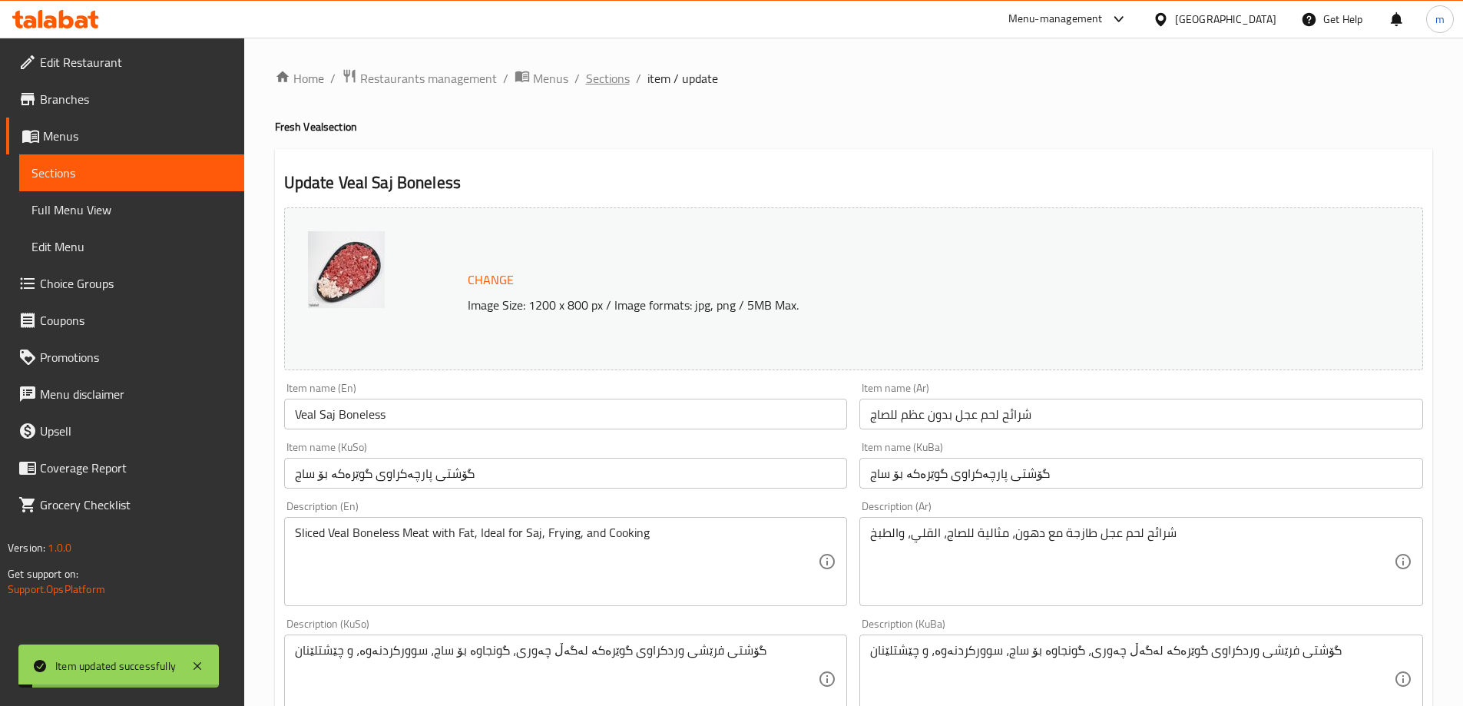
click at [592, 73] on span "Sections" at bounding box center [608, 78] width 44 height 18
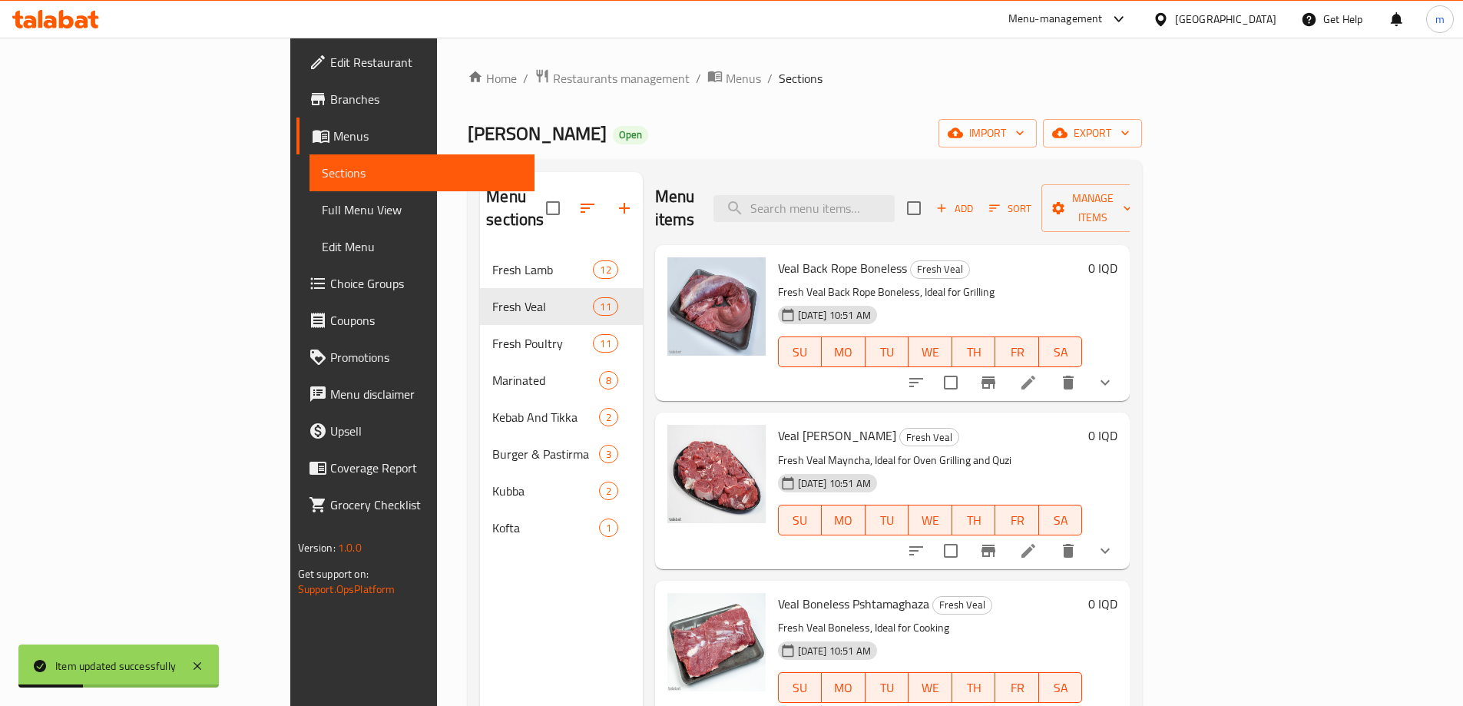
click at [884, 213] on div "Menu items Add Sort Manage items" at bounding box center [893, 208] width 476 height 73
click at [895, 198] on input "search" at bounding box center [804, 208] width 181 height 27
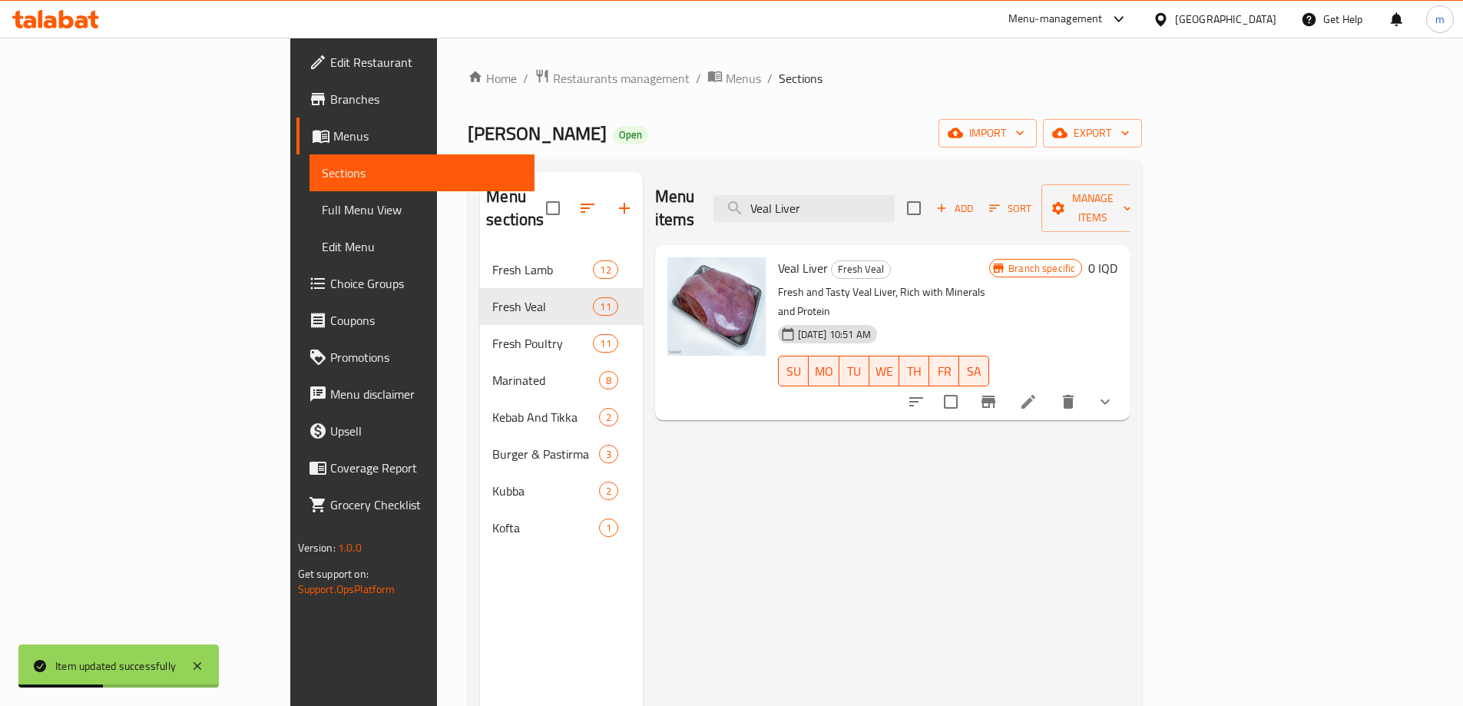
type input "Veal Liver"
click at [1036, 395] on icon at bounding box center [1029, 402] width 14 height 14
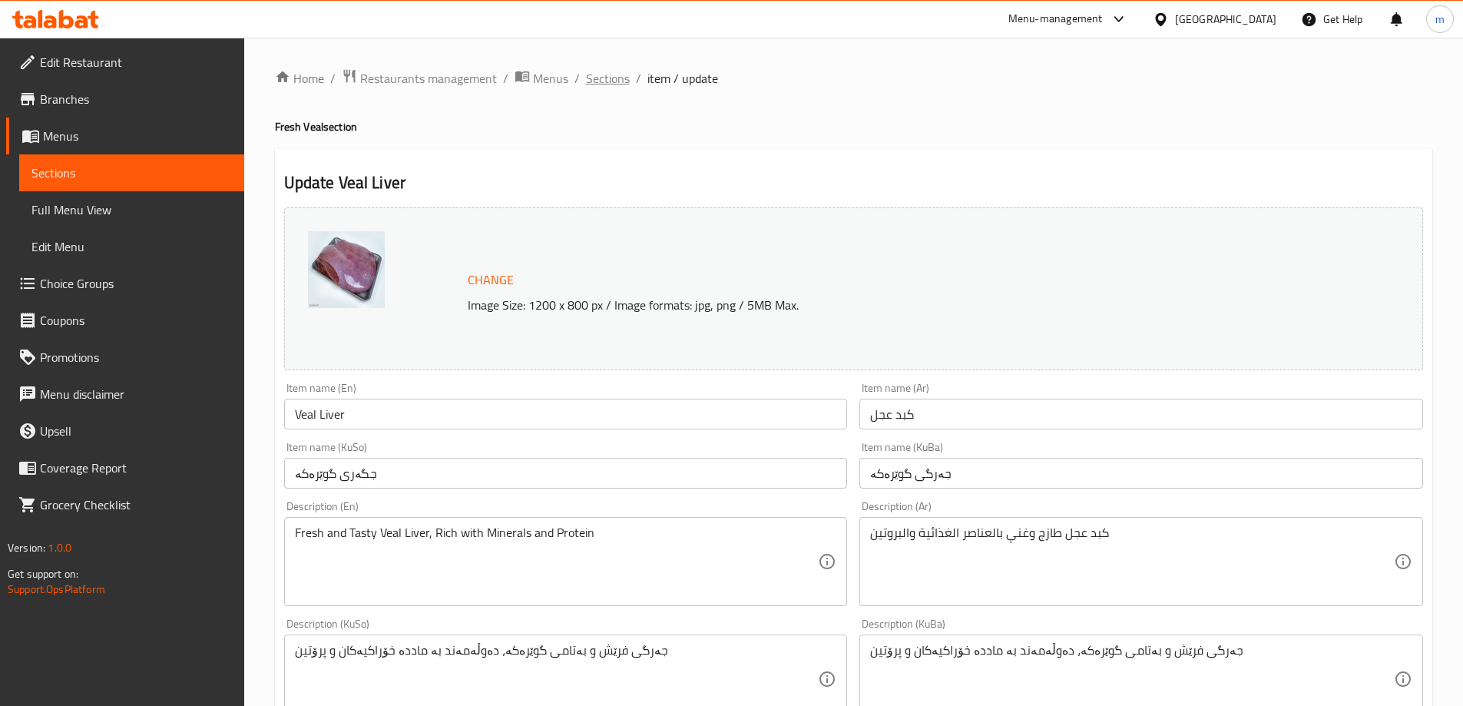
click at [595, 75] on span "Sections" at bounding box center [608, 78] width 44 height 18
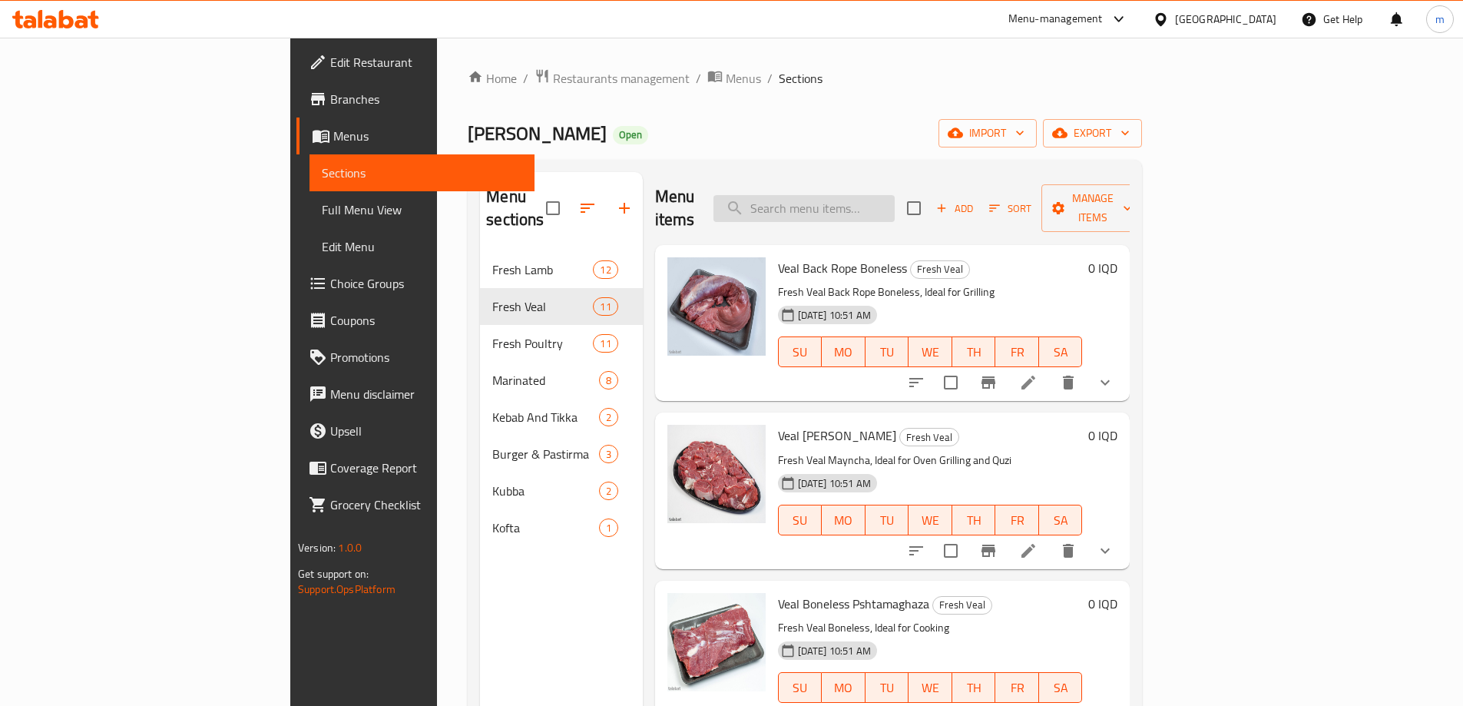
drag, startPoint x: 929, startPoint y: 194, endPoint x: 935, endPoint y: 202, distance: 10.4
click at [895, 195] on input "search" at bounding box center [804, 208] width 181 height 27
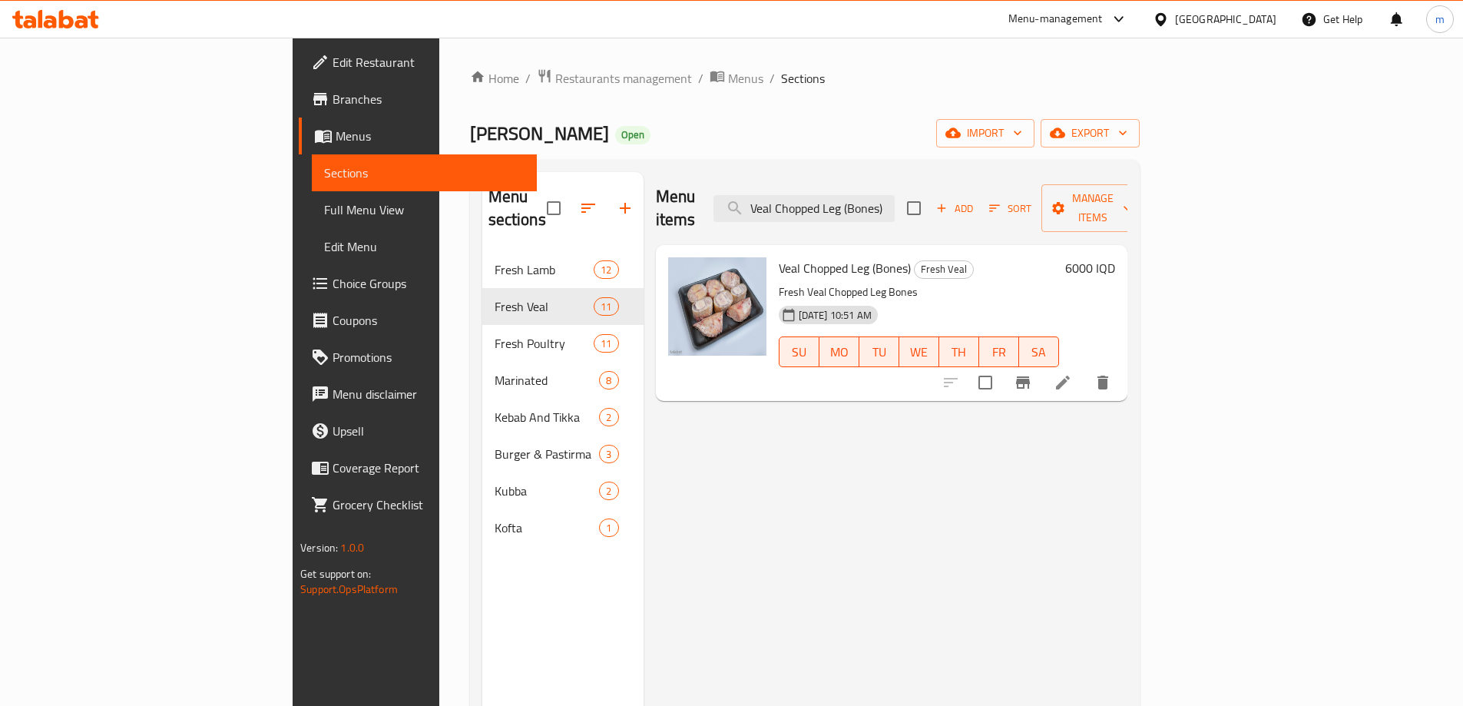
type input "Veal Chopped Leg (Bones)"
click at [1085, 369] on li at bounding box center [1063, 383] width 43 height 28
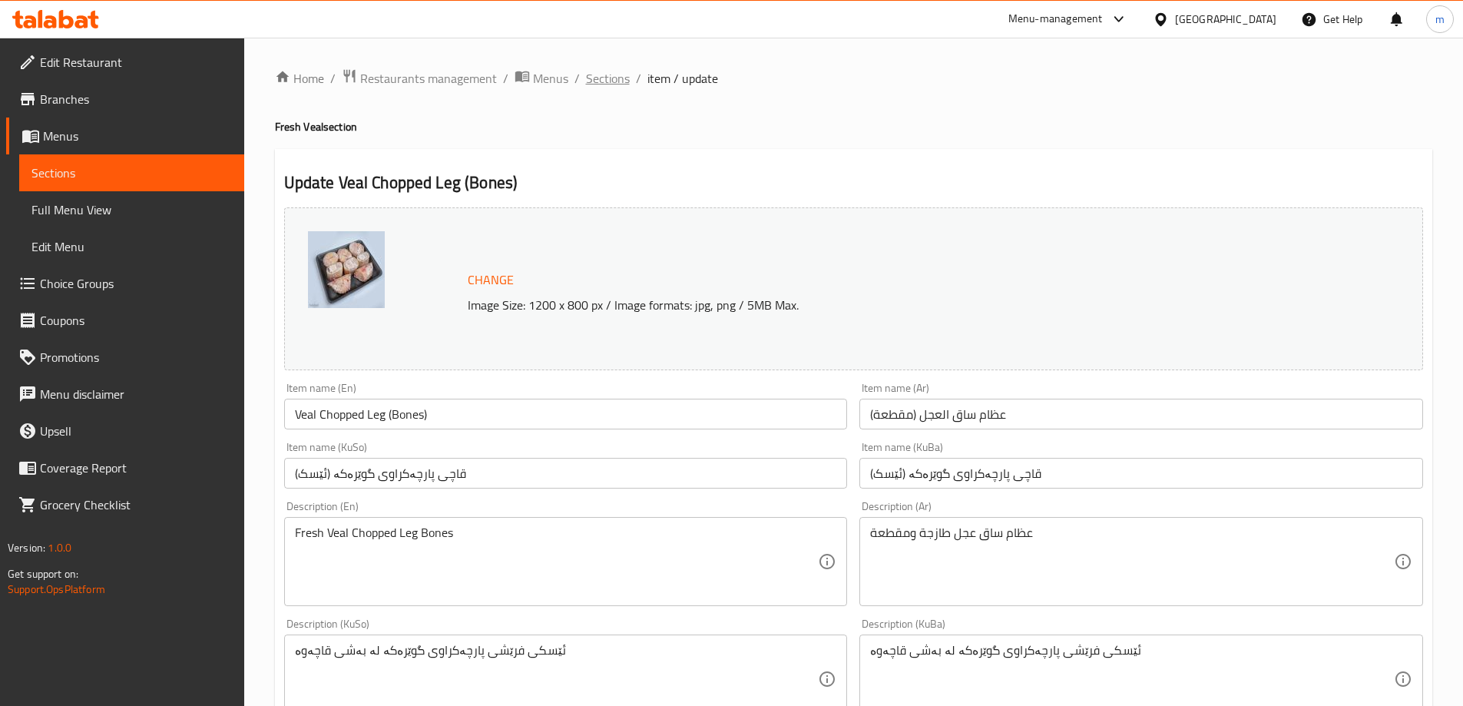
click at [600, 84] on span "Sections" at bounding box center [608, 78] width 44 height 18
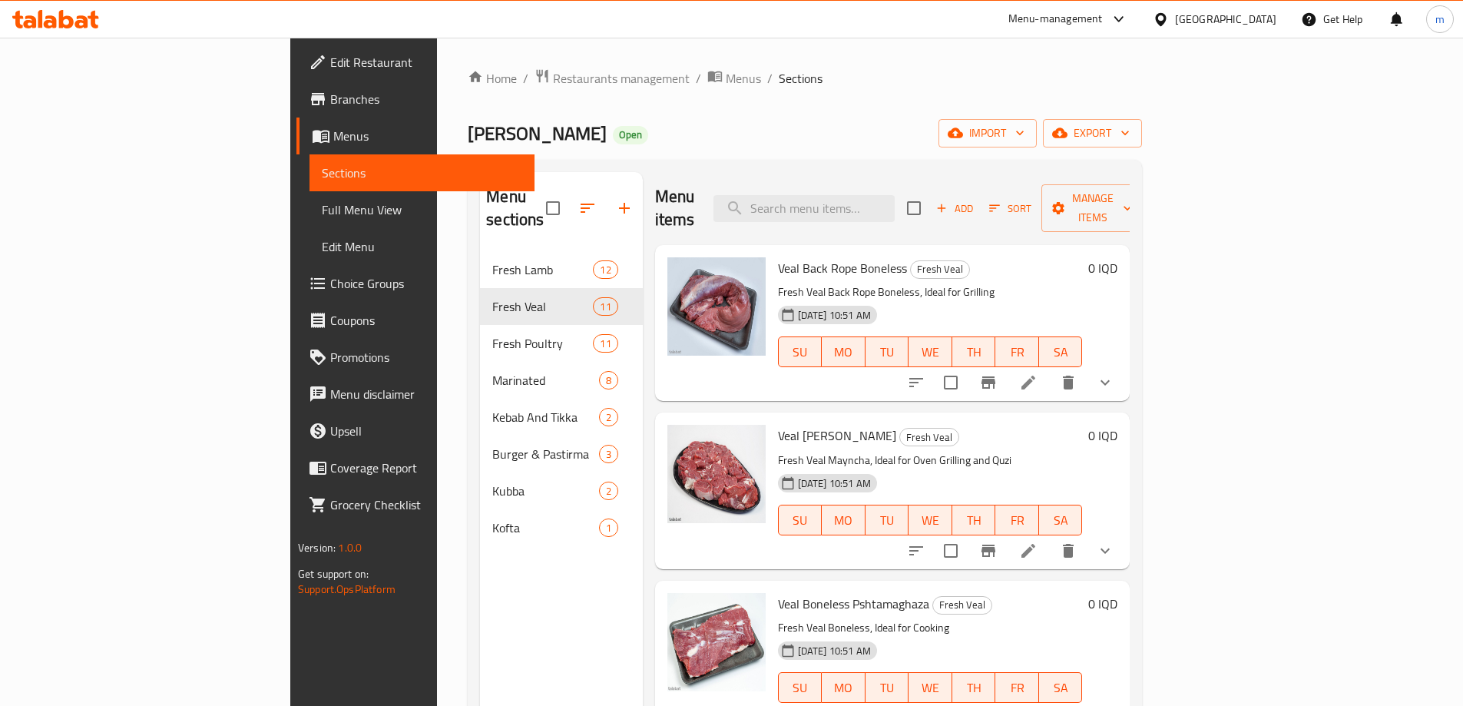
click at [989, 177] on div "Menu items Add Sort Manage items" at bounding box center [893, 208] width 476 height 73
click at [895, 197] on input "search" at bounding box center [804, 208] width 181 height 27
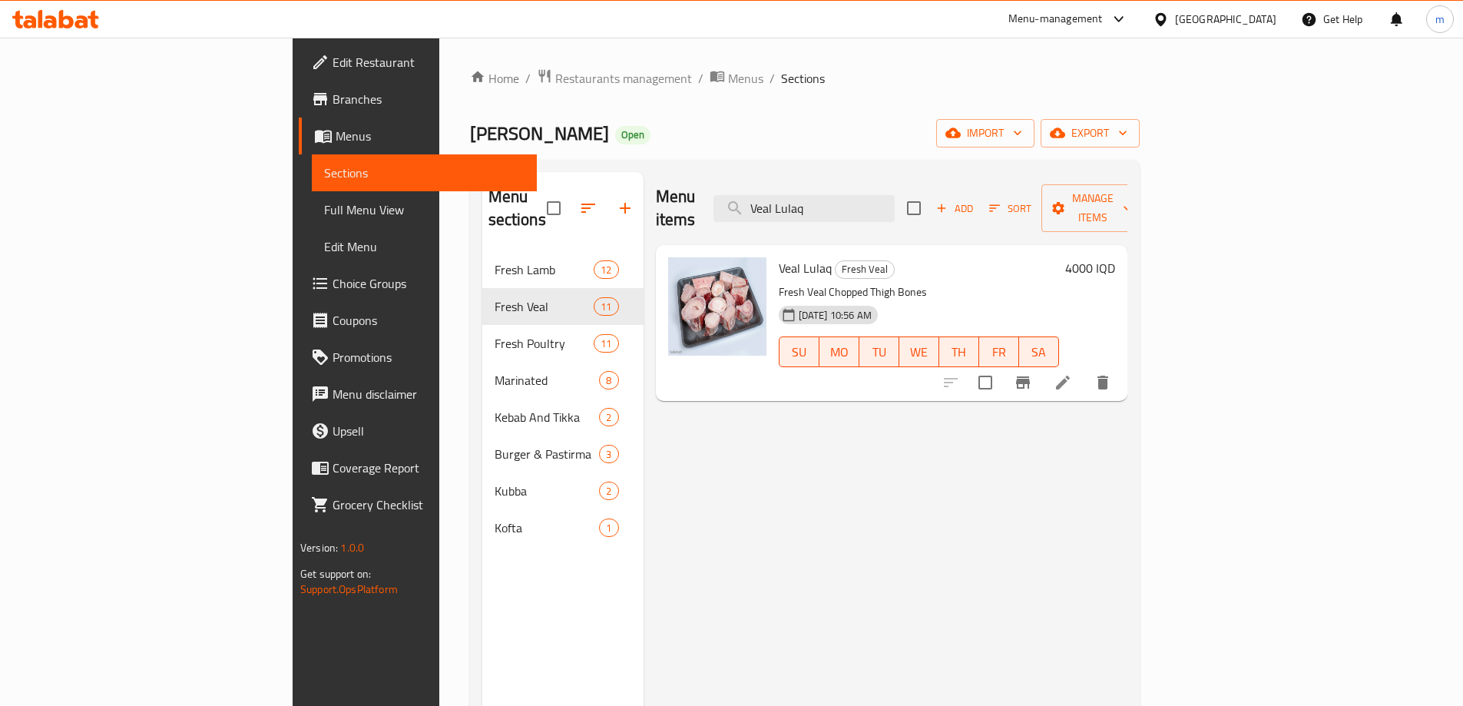
type input "Veal Lulaq"
click at [1072, 373] on icon at bounding box center [1063, 382] width 18 height 18
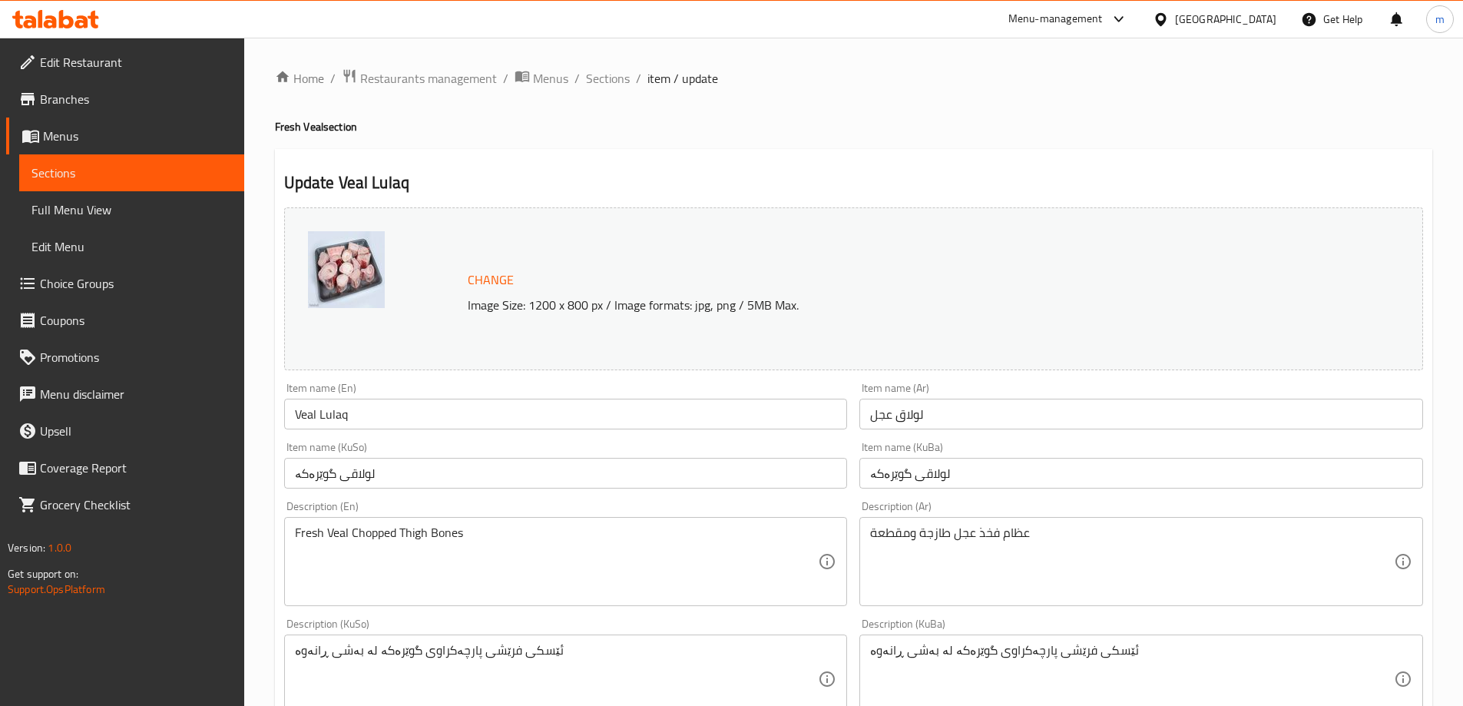
click at [494, 425] on input "Veal Lulaq" at bounding box center [566, 414] width 564 height 31
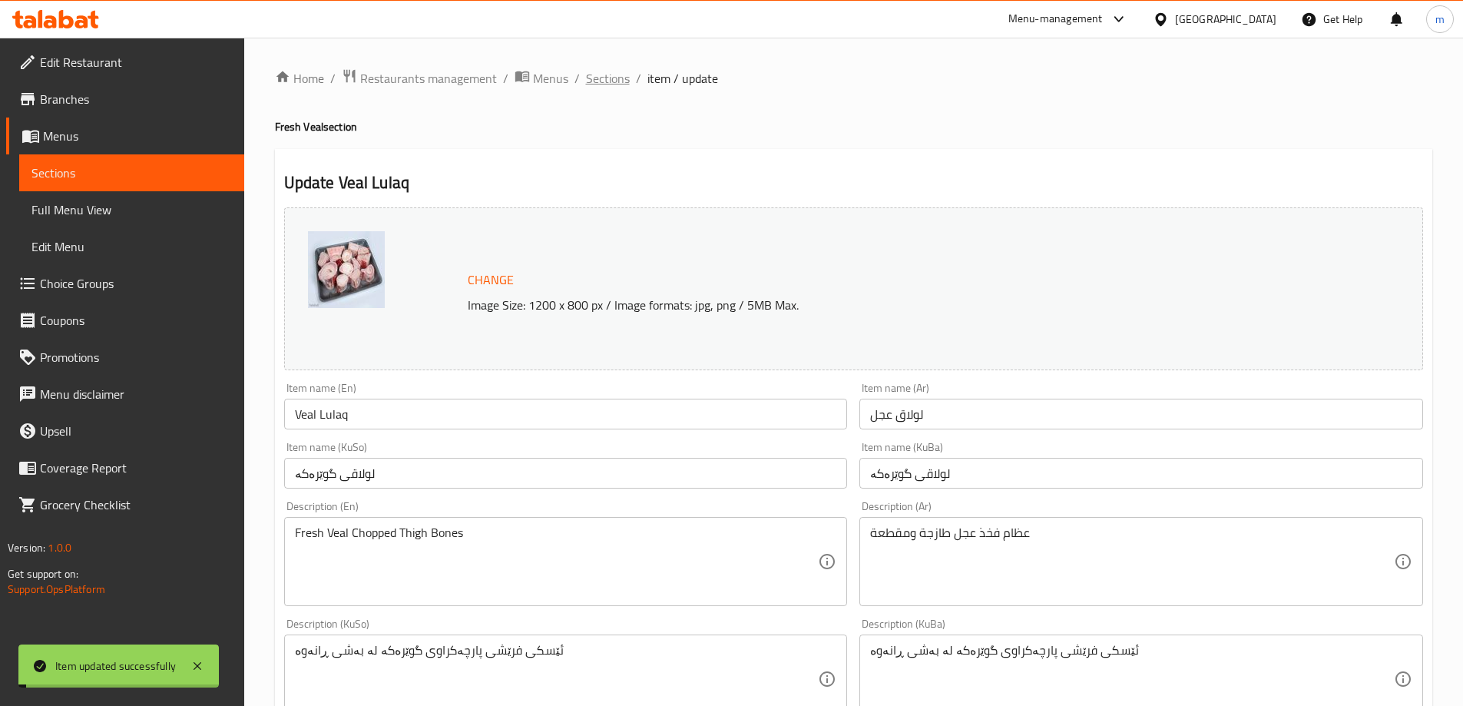
click at [614, 73] on span "Sections" at bounding box center [608, 78] width 44 height 18
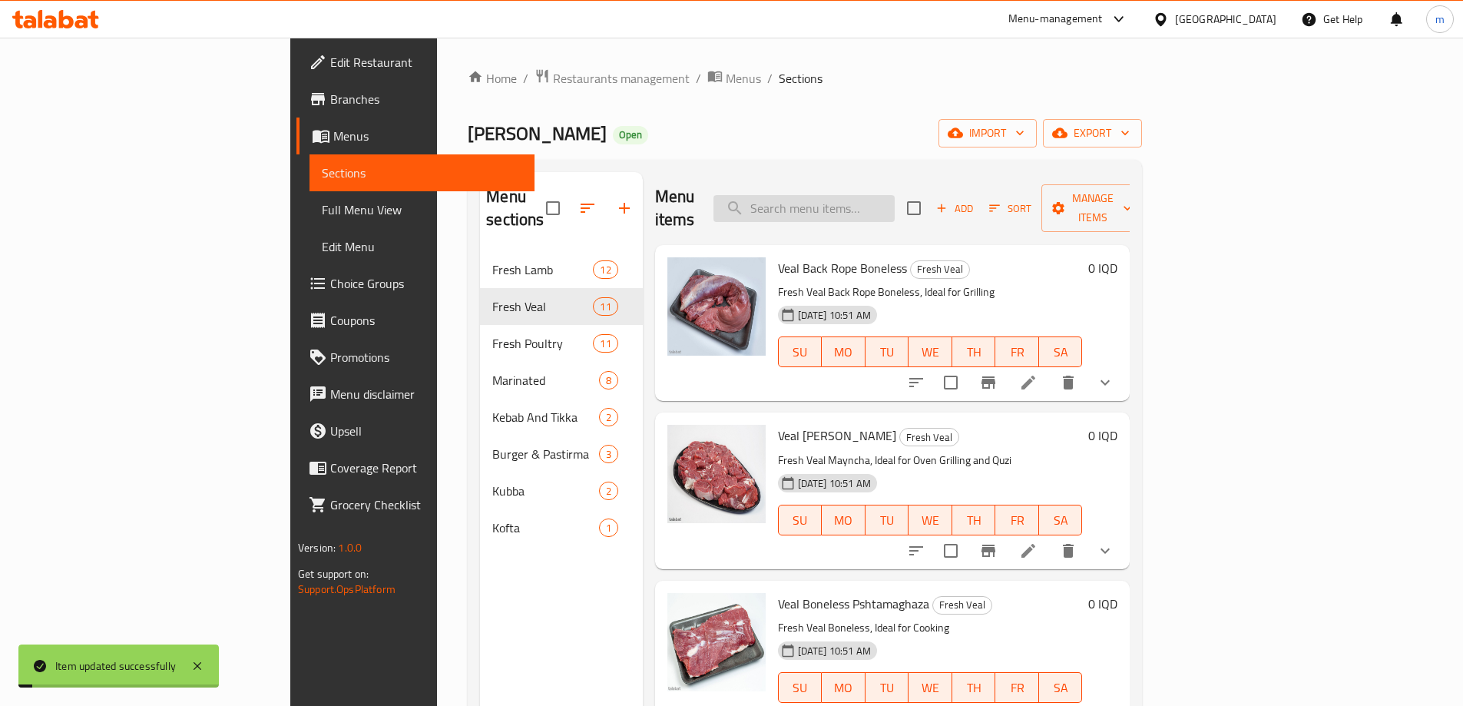
click at [895, 201] on input "search" at bounding box center [804, 208] width 181 height 27
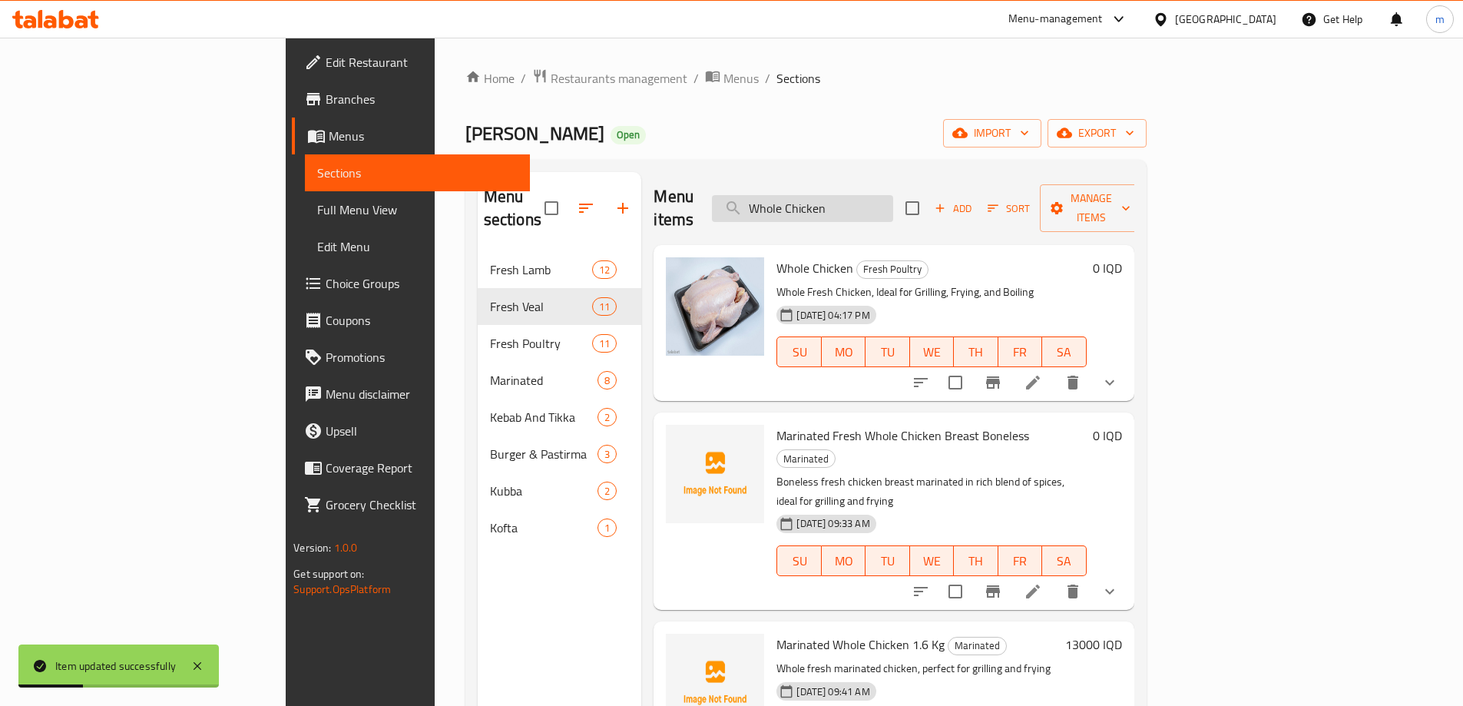
click at [893, 201] on input "Whole Chicken" at bounding box center [802, 208] width 181 height 27
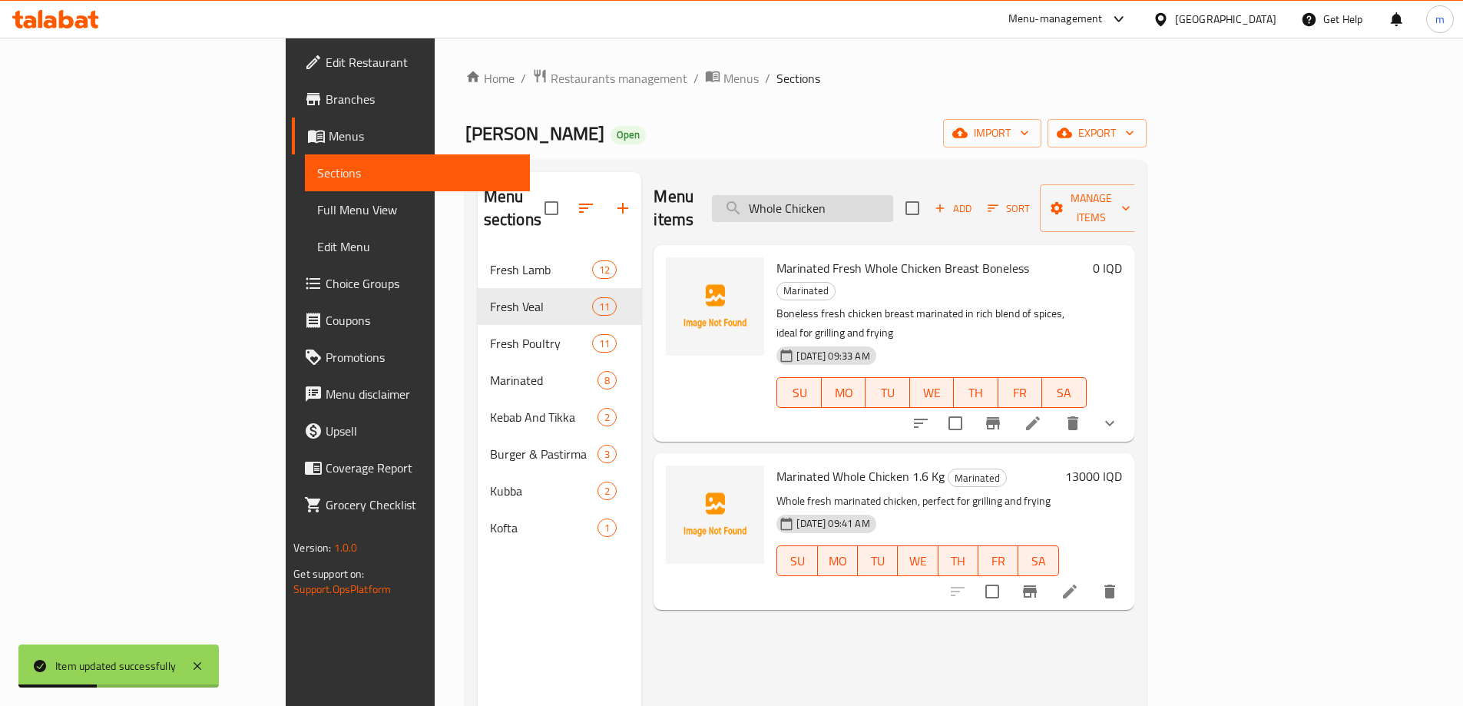
type input "Whole Chicken"
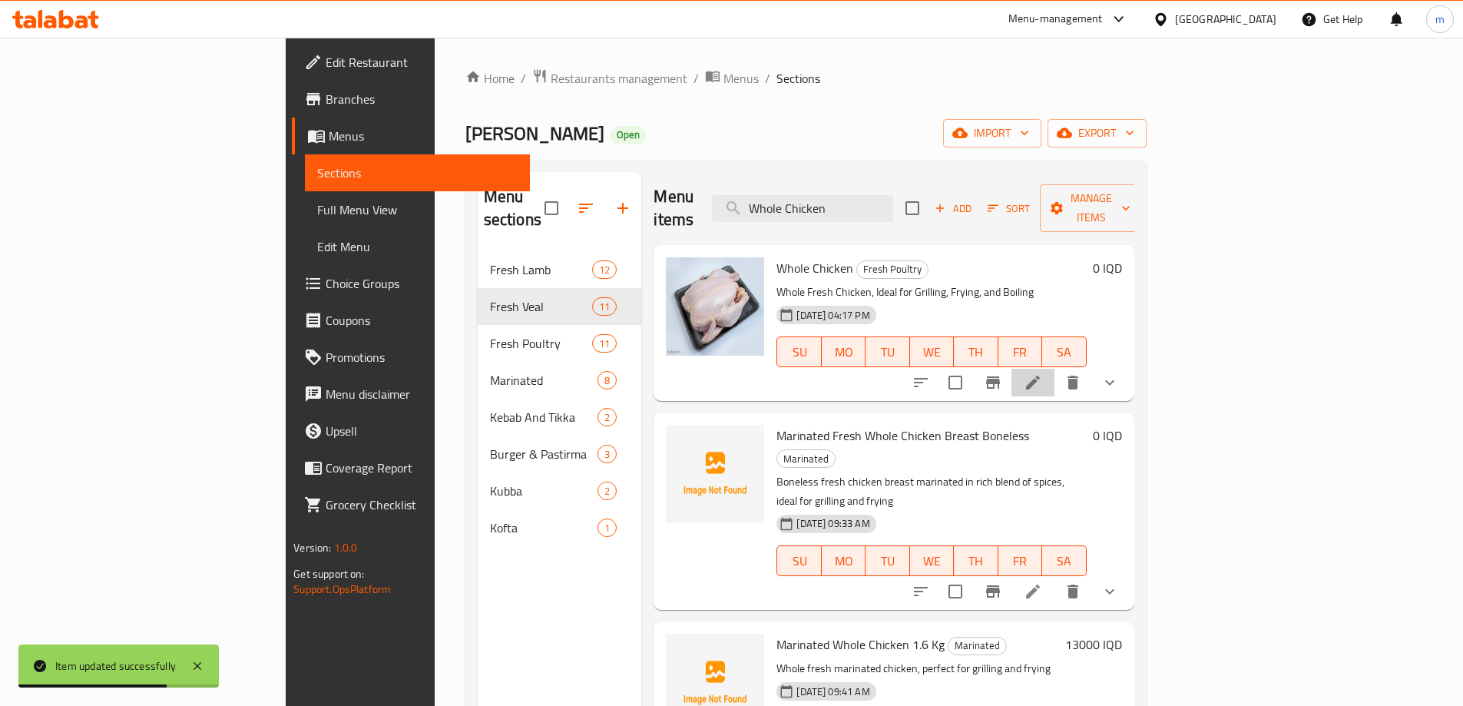
click at [1055, 370] on li at bounding box center [1033, 383] width 43 height 28
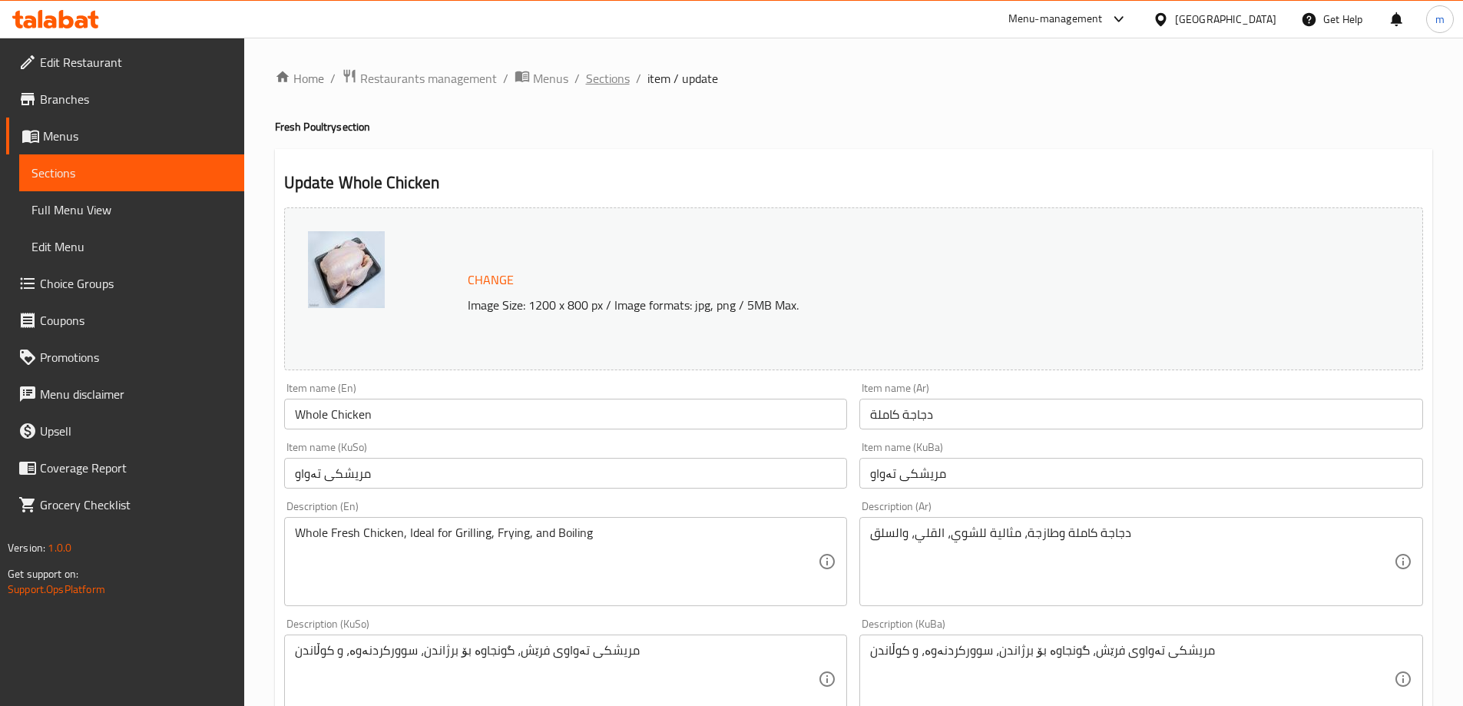
click at [608, 80] on span "Sections" at bounding box center [608, 78] width 44 height 18
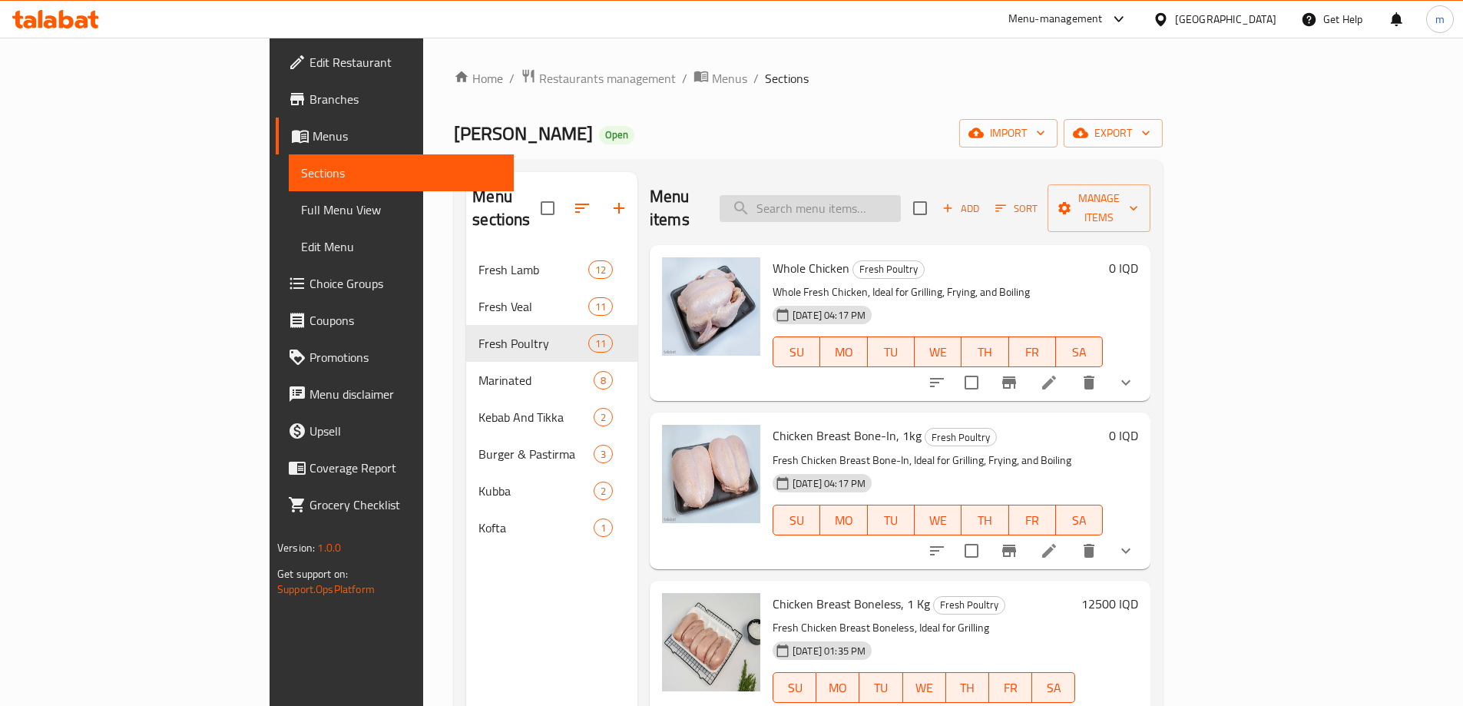
click at [884, 207] on input "search" at bounding box center [810, 208] width 181 height 27
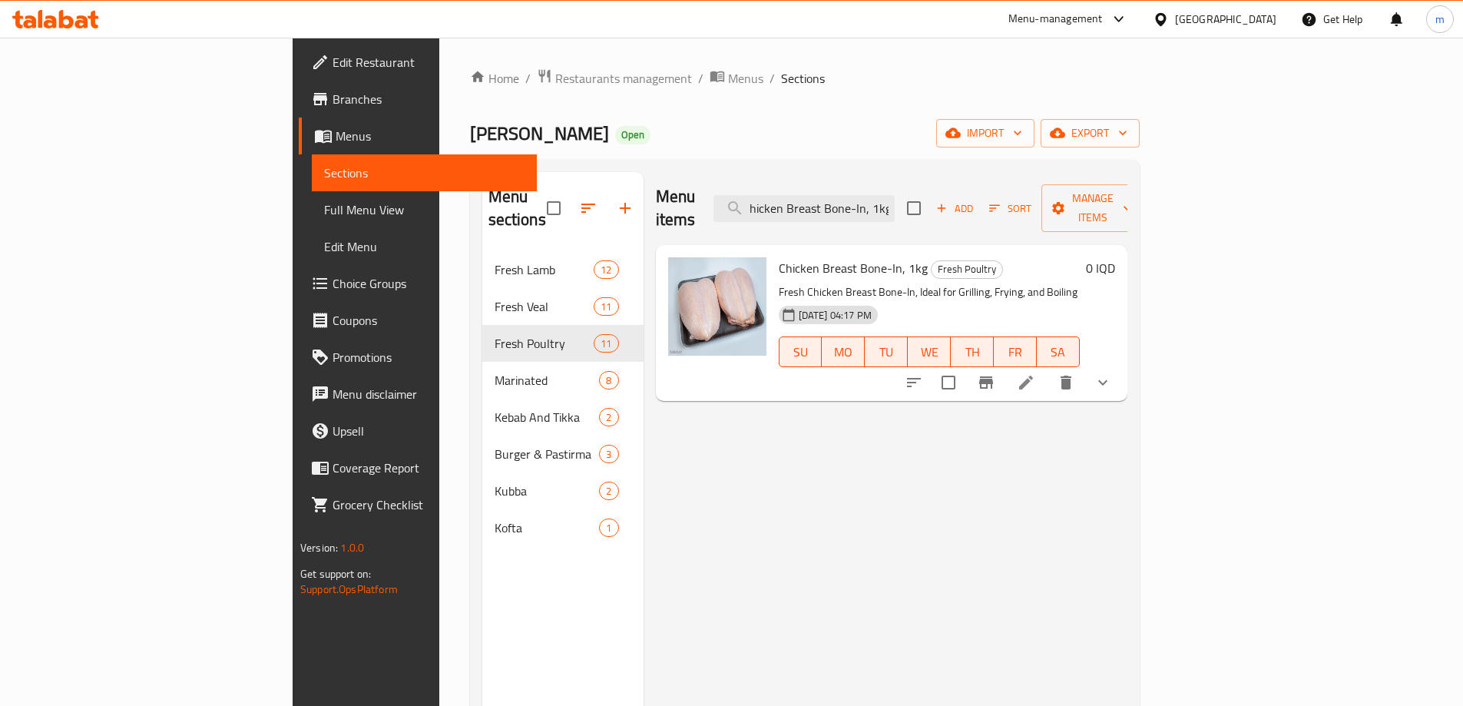
type input "Chicken Breast Bone-In, 1kg"
click at [1033, 376] on icon at bounding box center [1026, 383] width 14 height 14
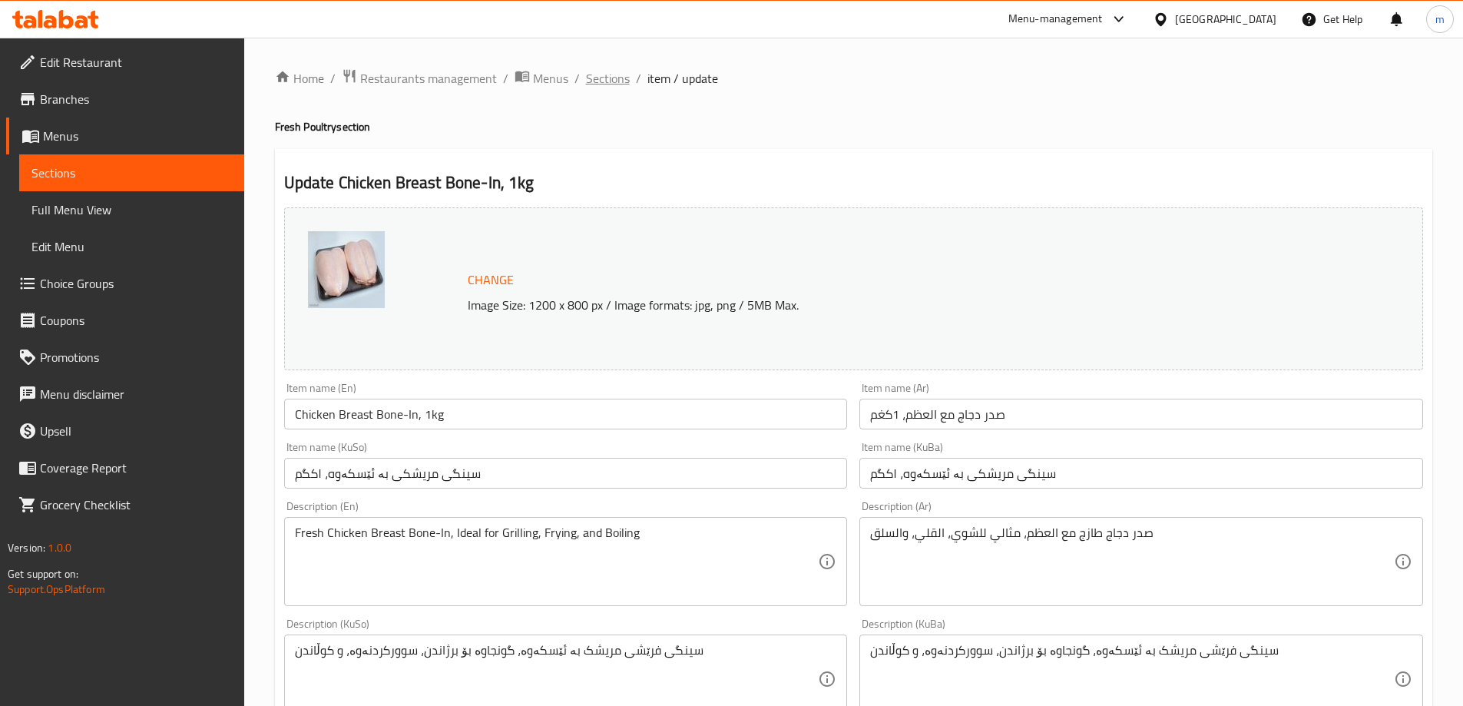
click at [624, 78] on span "Sections" at bounding box center [608, 78] width 44 height 18
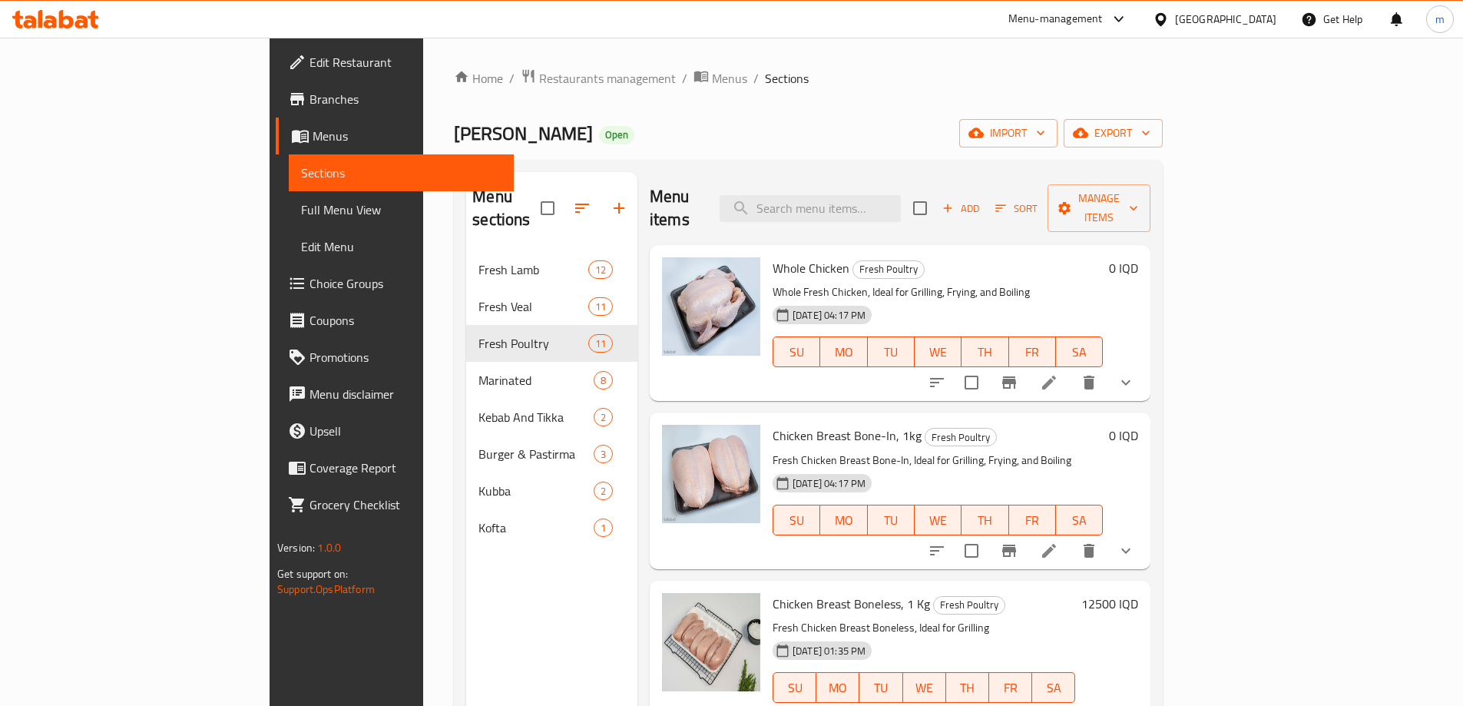
click at [956, 213] on div "Menu items Add Sort Manage items" at bounding box center [900, 208] width 501 height 73
click at [943, 211] on div "Menu items Add Sort Manage items" at bounding box center [900, 208] width 501 height 73
click at [949, 210] on div "Menu items Add Sort Manage items" at bounding box center [900, 208] width 501 height 73
click at [901, 195] on input "search" at bounding box center [810, 208] width 181 height 27
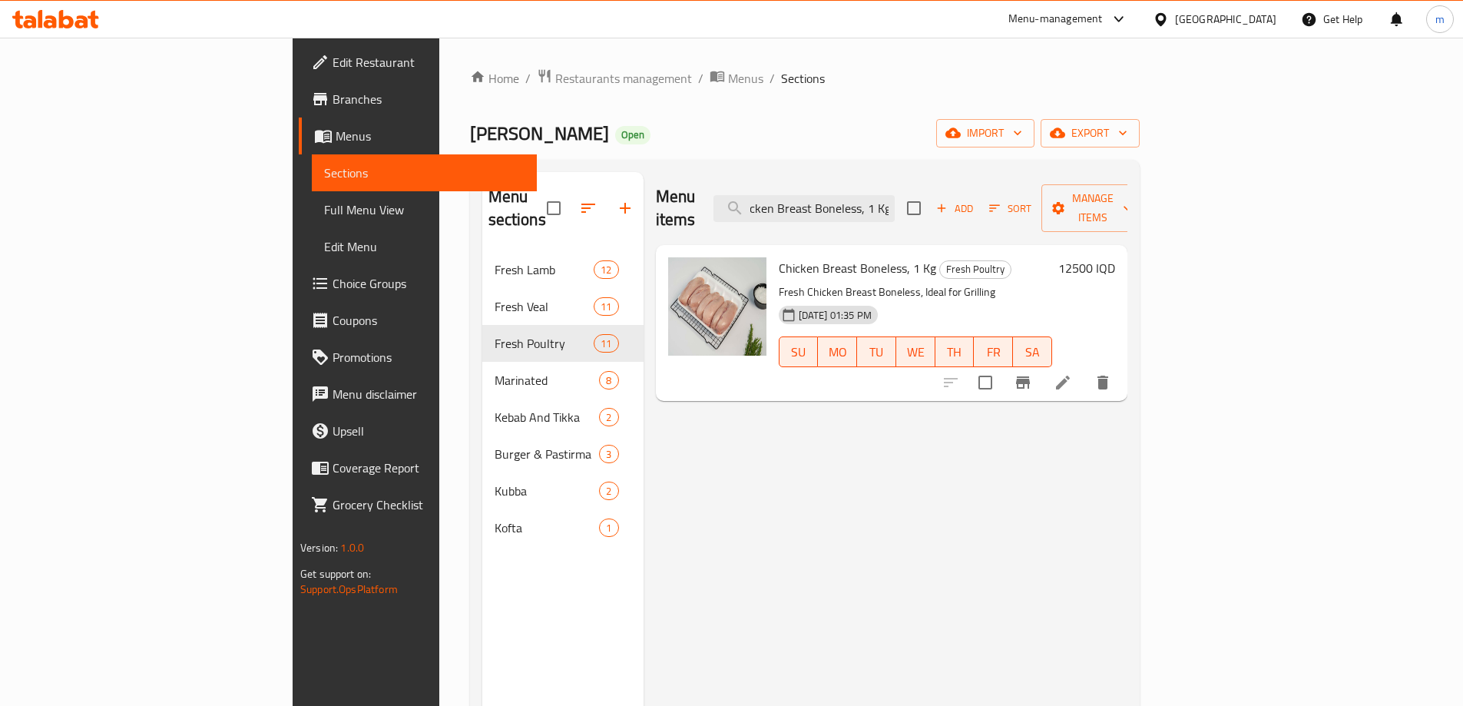
type input "Chicken Breast Boneless, 1 Kg"
click at [1072, 373] on icon at bounding box center [1063, 382] width 18 height 18
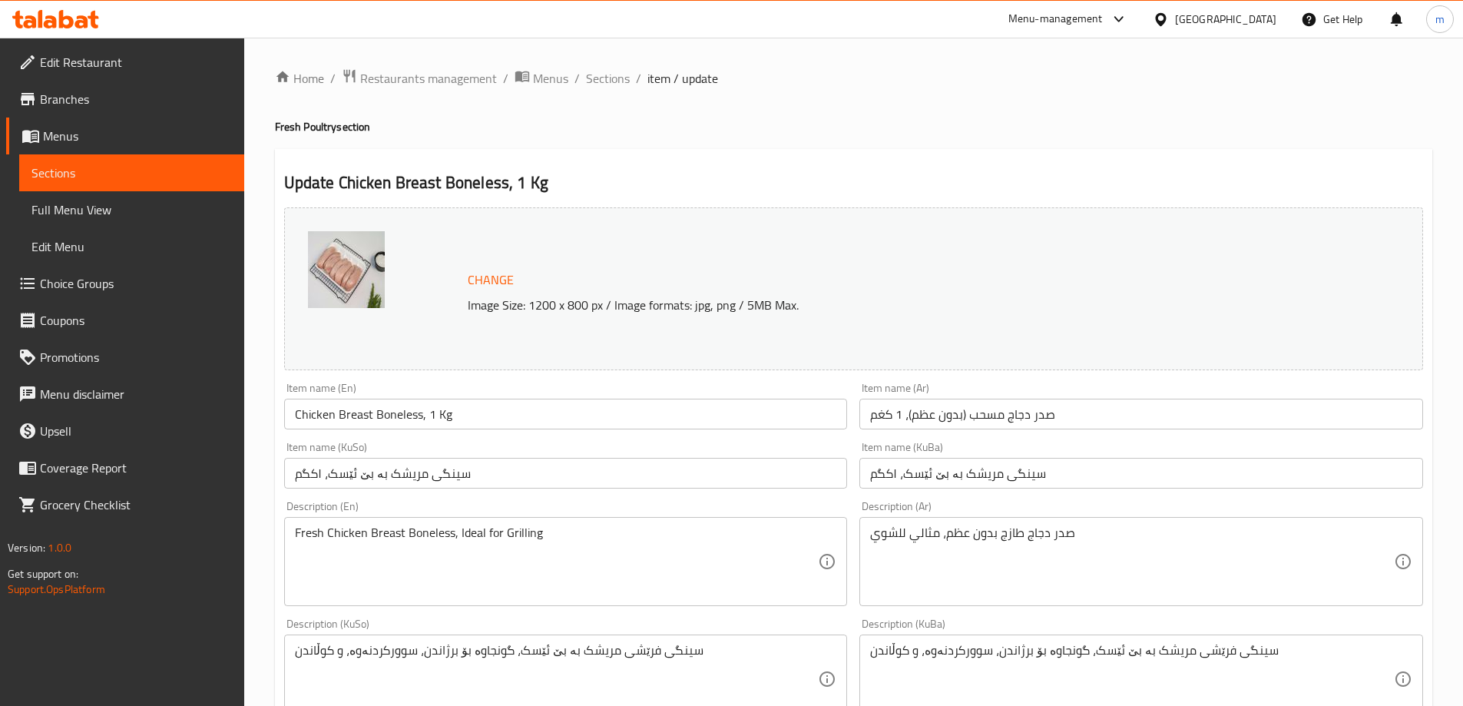
click at [578, 76] on ol "Home / Restaurants management / Menus / Sections / item / update" at bounding box center [854, 78] width 1158 height 20
click at [582, 80] on ol "Home / Restaurants management / Menus / Sections / item / update" at bounding box center [854, 78] width 1158 height 20
click at [587, 82] on span "Sections" at bounding box center [608, 78] width 44 height 18
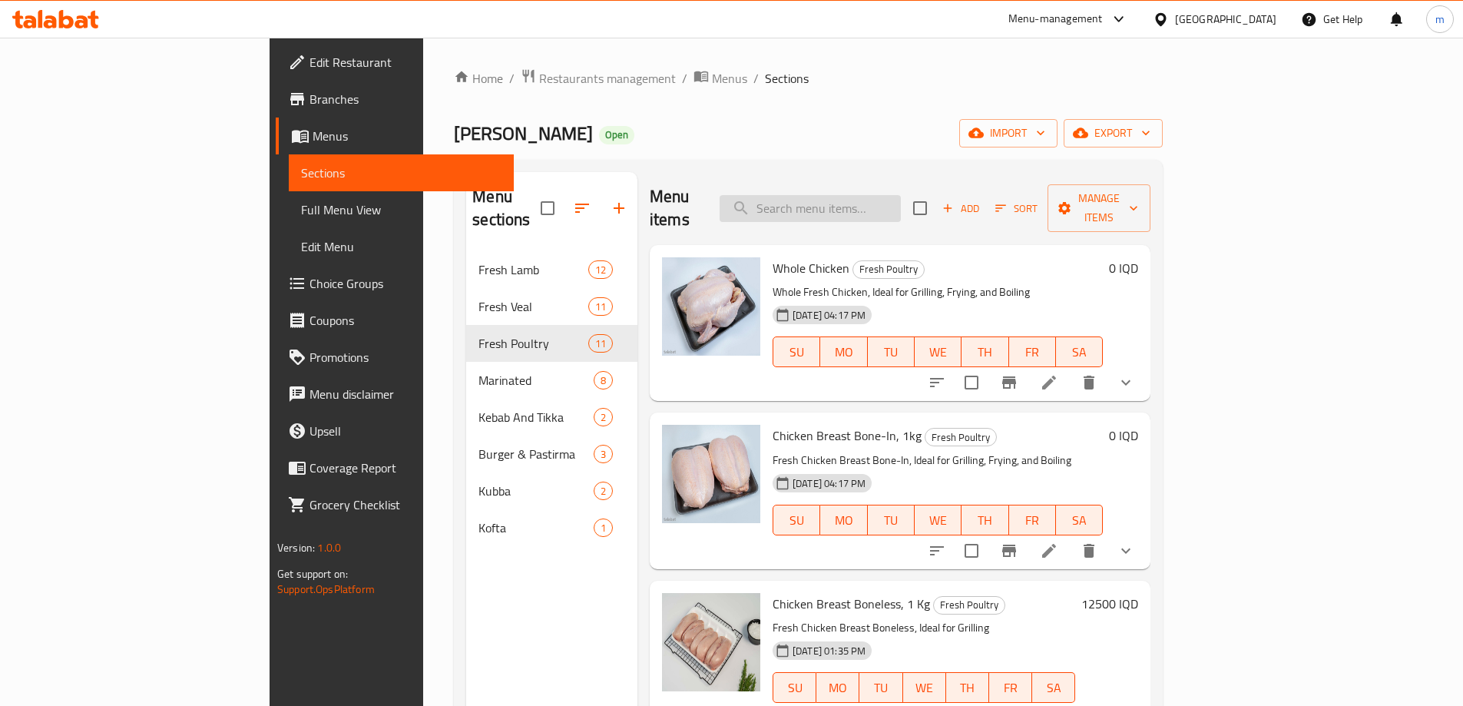
click at [865, 204] on input "search" at bounding box center [810, 208] width 181 height 27
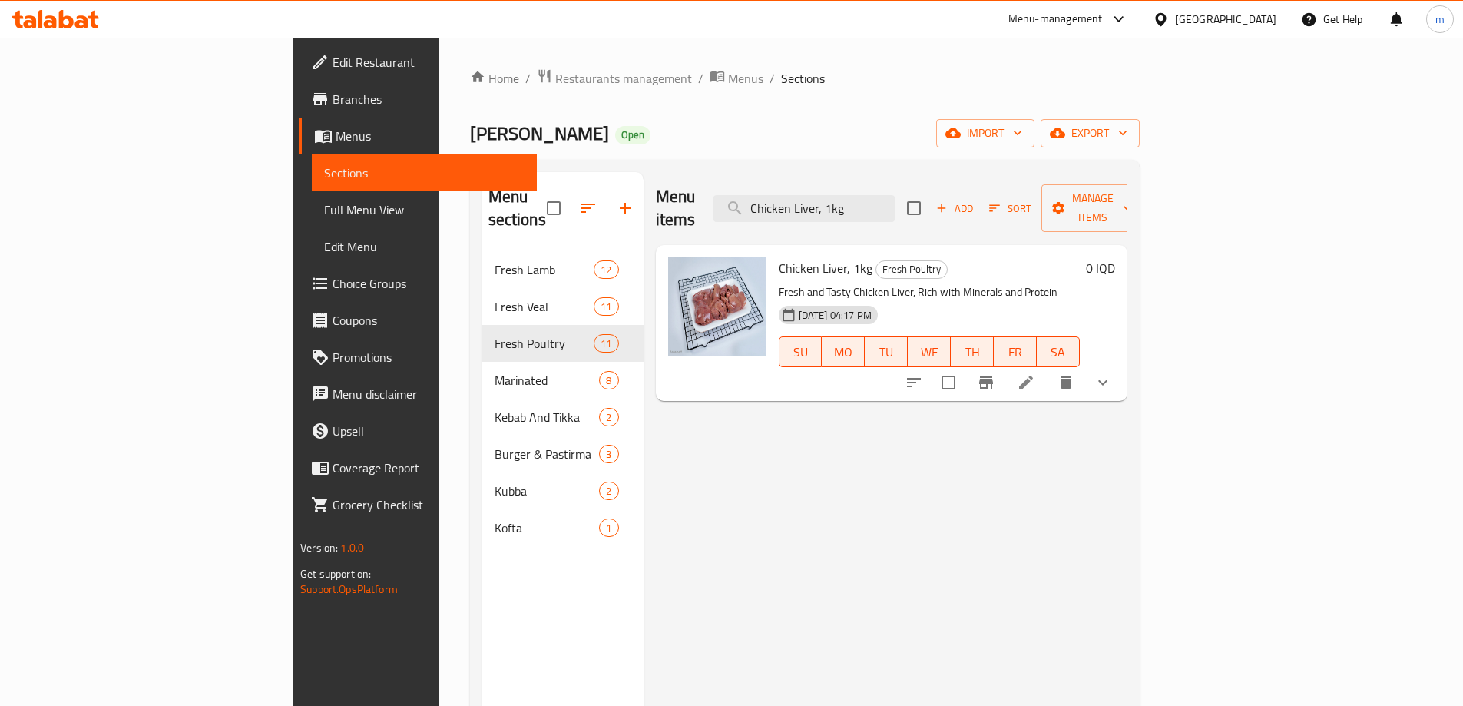
type input "Chicken Liver, 1kg"
click at [1048, 369] on li at bounding box center [1026, 383] width 43 height 28
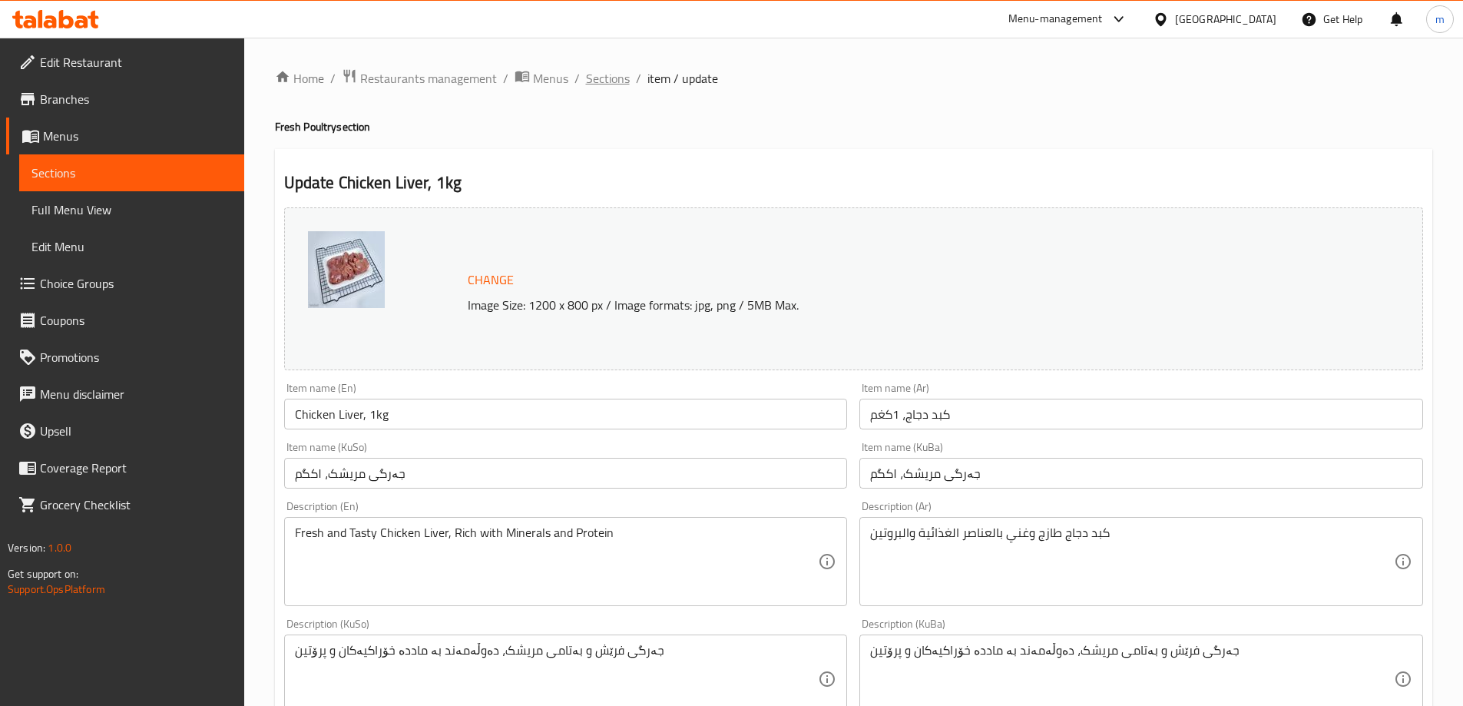
click at [612, 77] on span "Sections" at bounding box center [608, 78] width 44 height 18
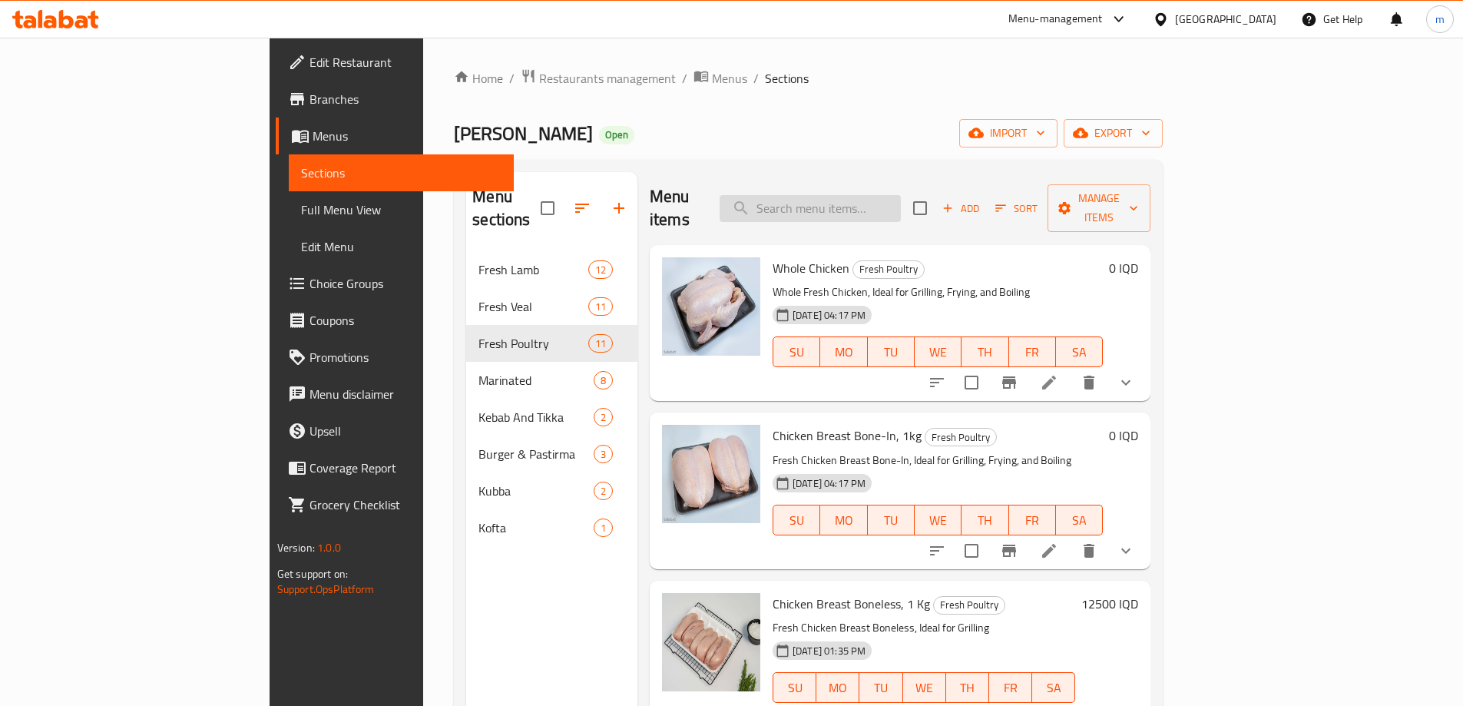
drag, startPoint x: 850, startPoint y: 186, endPoint x: 859, endPoint y: 190, distance: 9.3
click at [851, 195] on input "search" at bounding box center [810, 208] width 181 height 27
click at [875, 195] on input "search" at bounding box center [810, 208] width 181 height 27
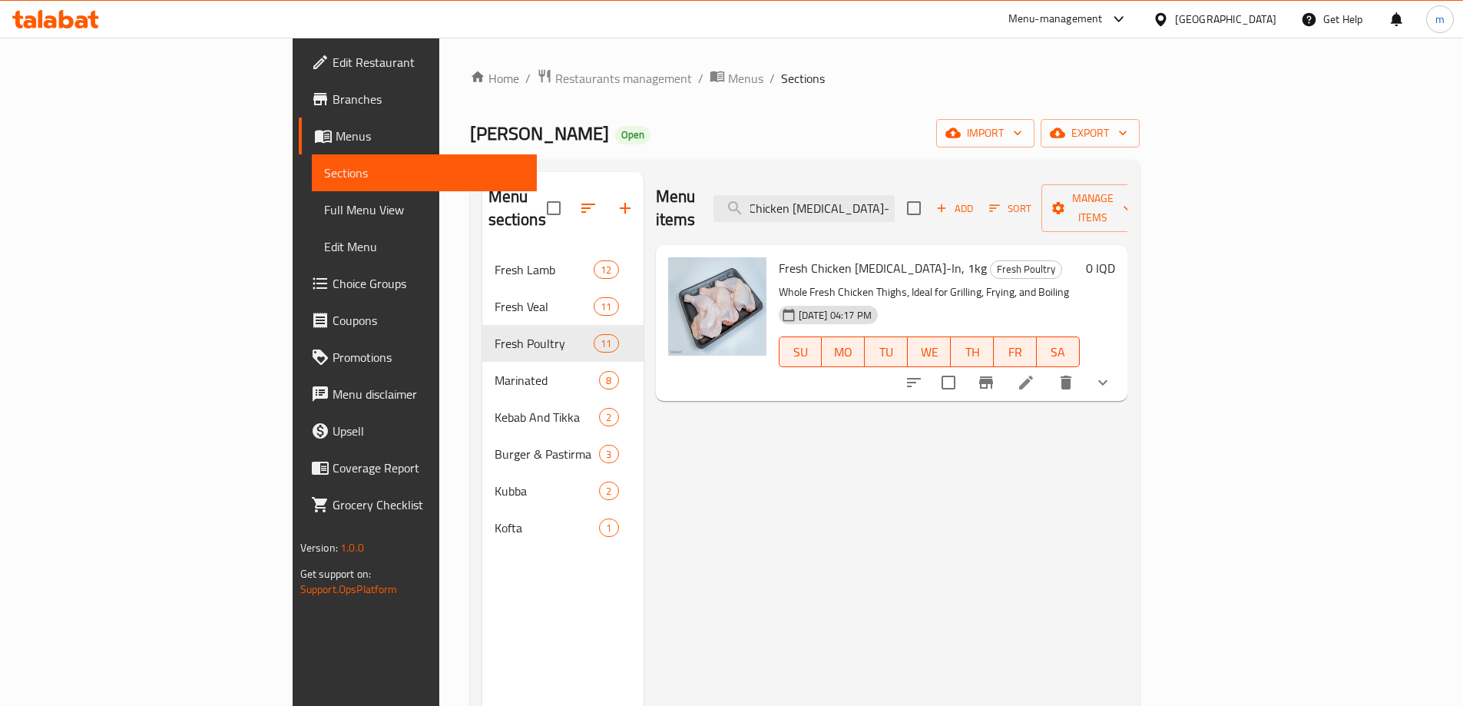
type input "Fresh Chicken Thigh Bone-In, 1kg"
click at [1048, 369] on li at bounding box center [1026, 383] width 43 height 28
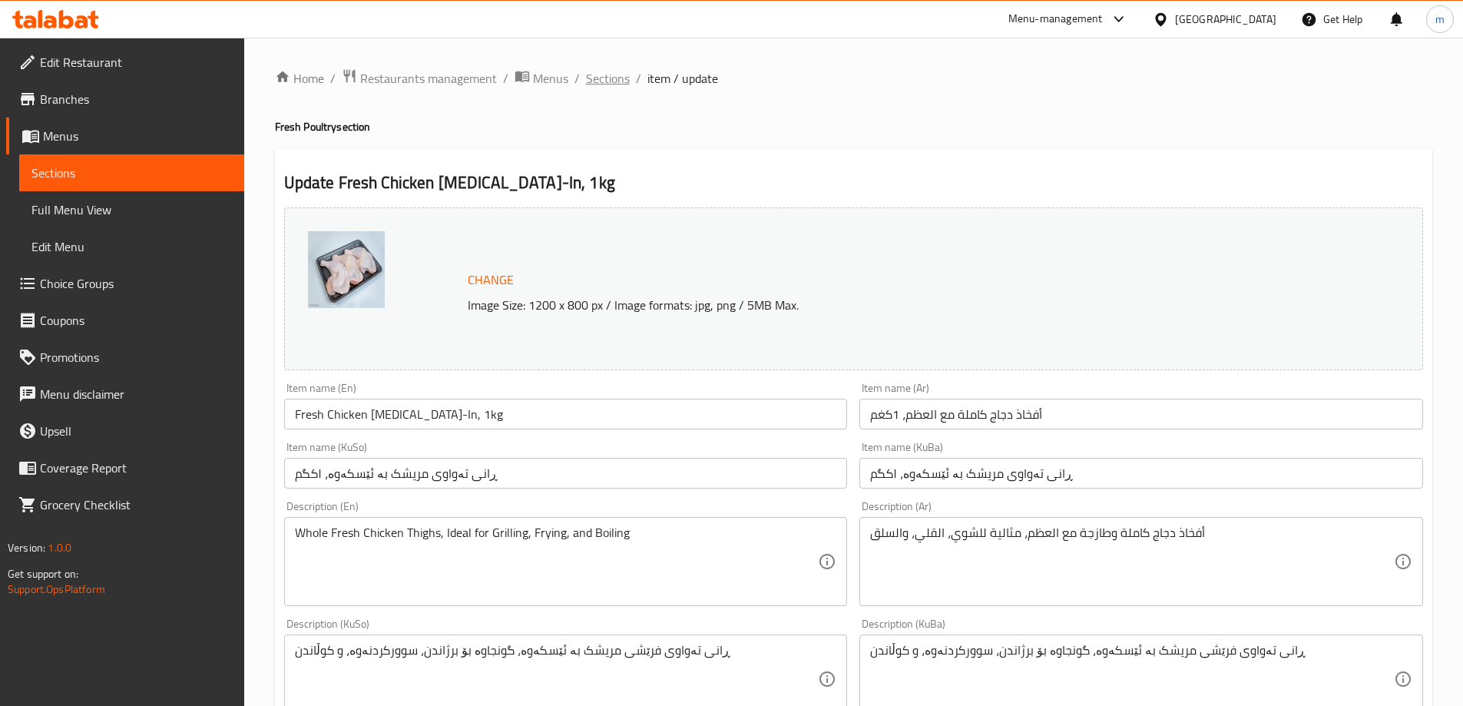
click at [615, 84] on span "Sections" at bounding box center [608, 78] width 44 height 18
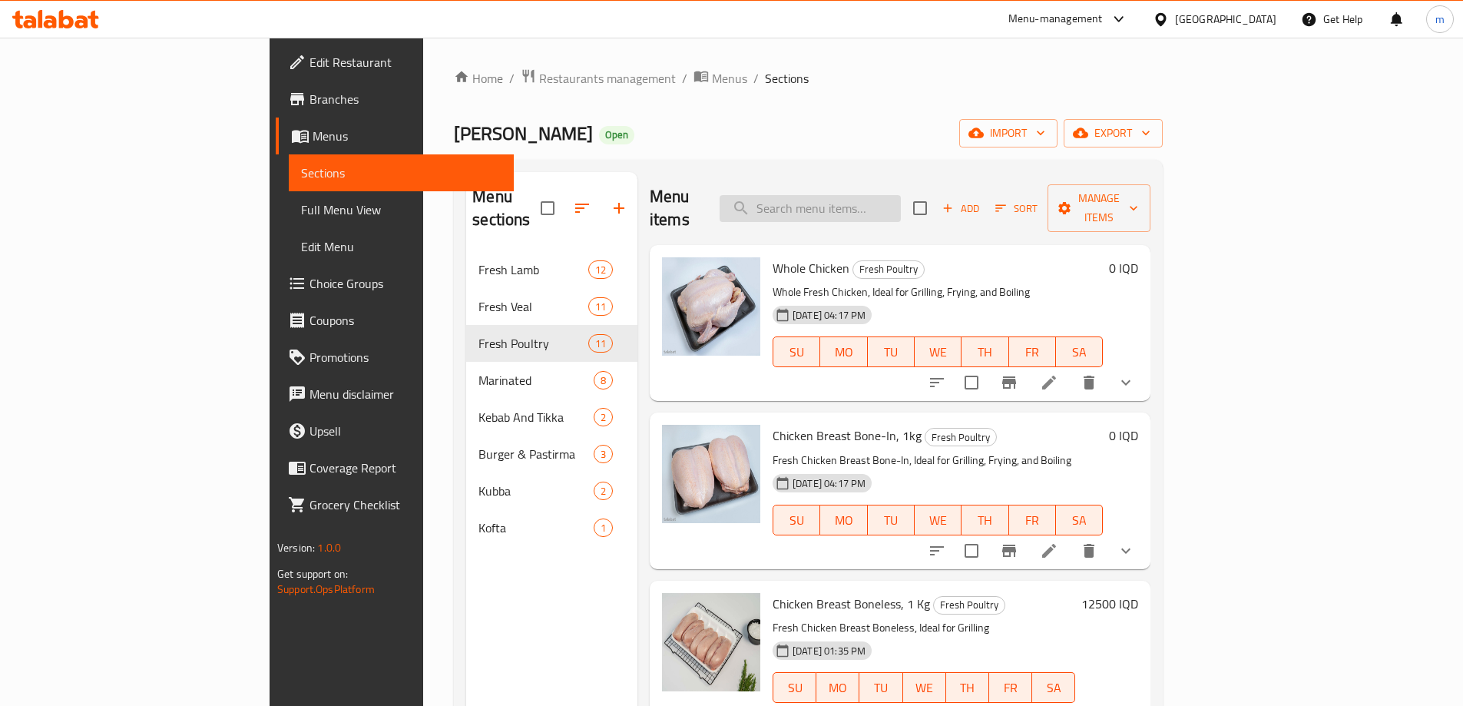
click at [899, 198] on input "search" at bounding box center [810, 208] width 181 height 27
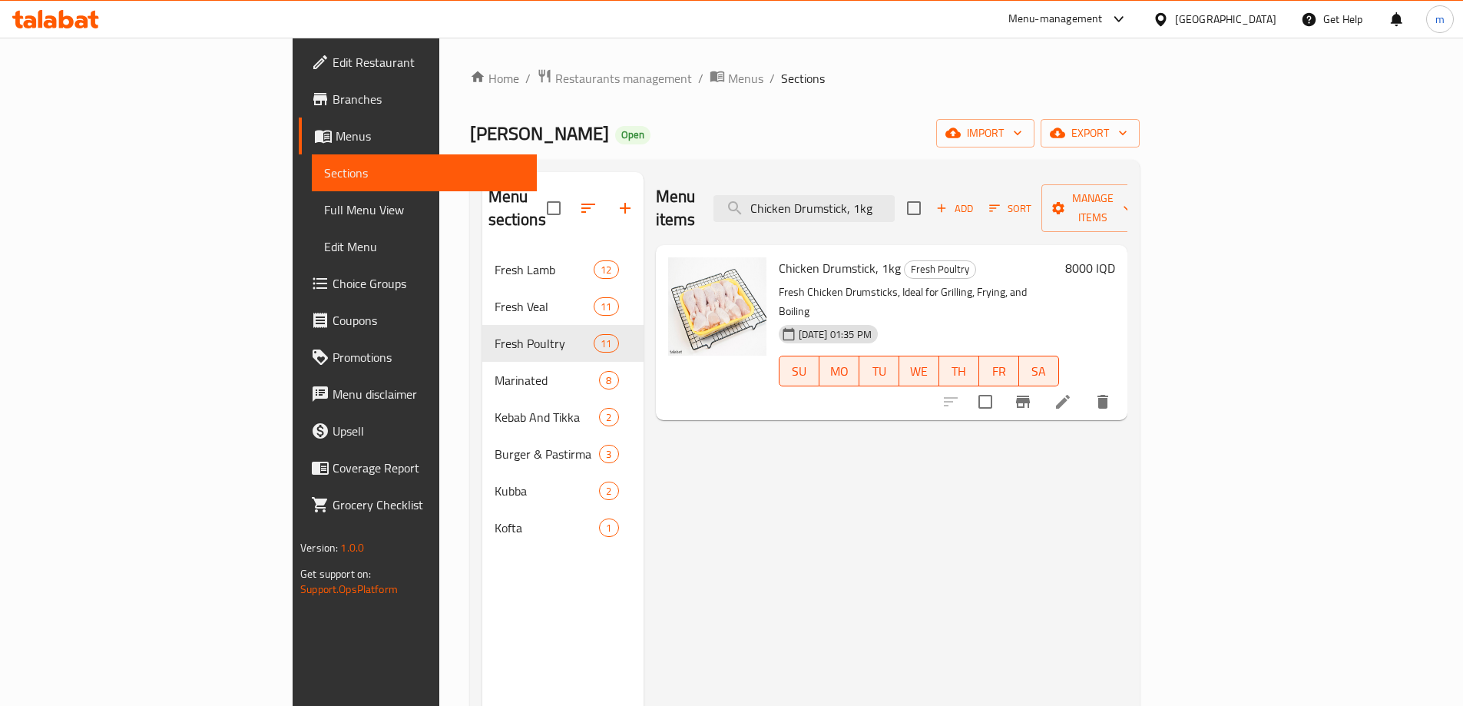
type input "Chicken Drumstick, 1kg"
click at [1085, 388] on li at bounding box center [1063, 402] width 43 height 28
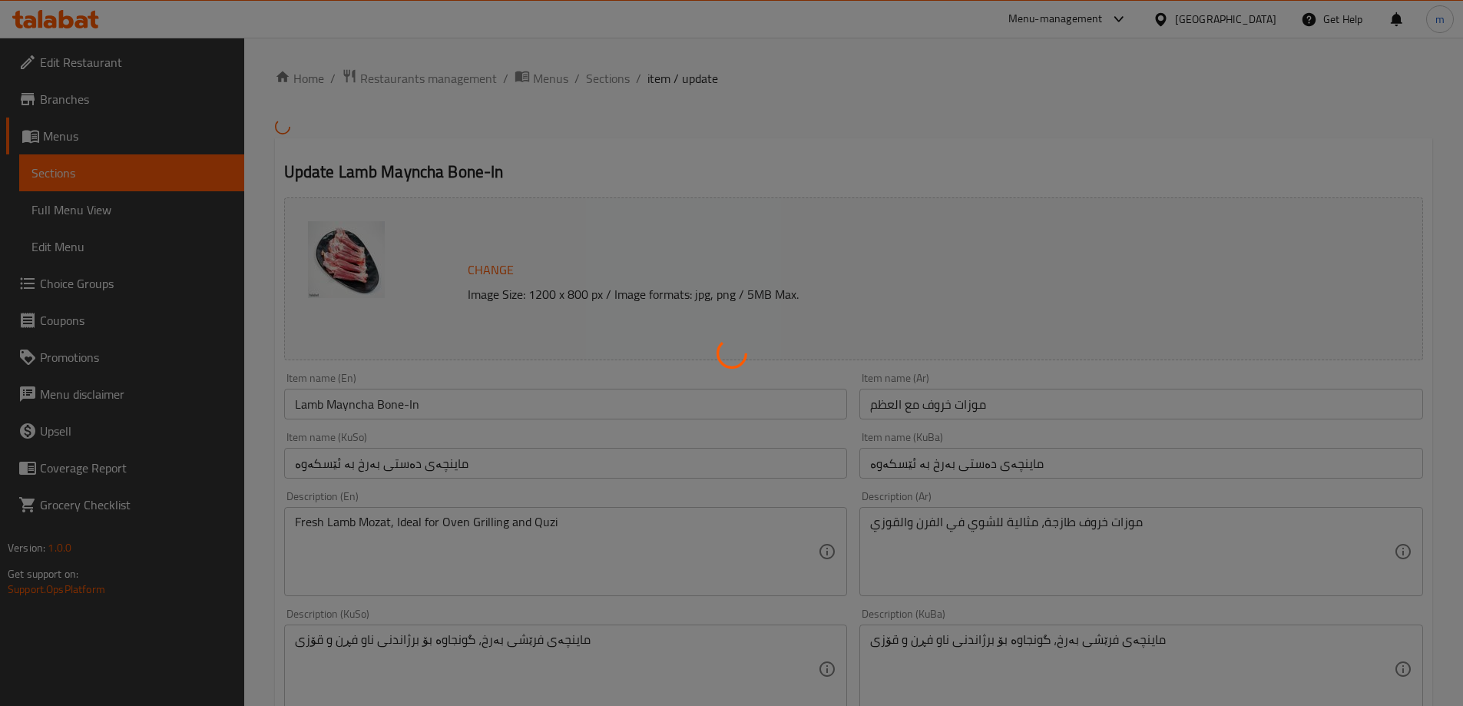
click at [122, 210] on div at bounding box center [731, 353] width 1463 height 706
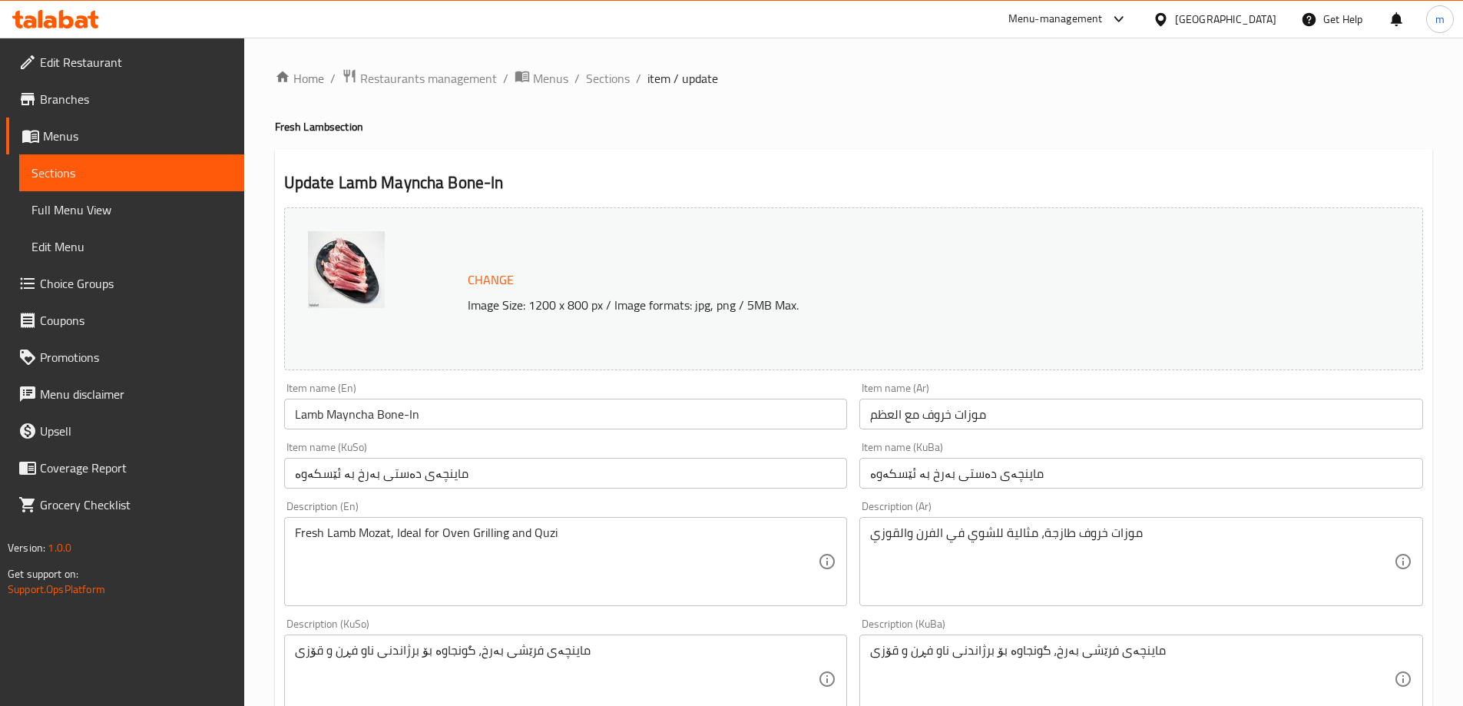
click at [122, 210] on div at bounding box center [731, 353] width 1463 height 706
drag, startPoint x: 0, startPoint y: 0, endPoint x: 122, endPoint y: 210, distance: 243.4
click at [122, 210] on span "Full Menu View" at bounding box center [131, 210] width 201 height 18
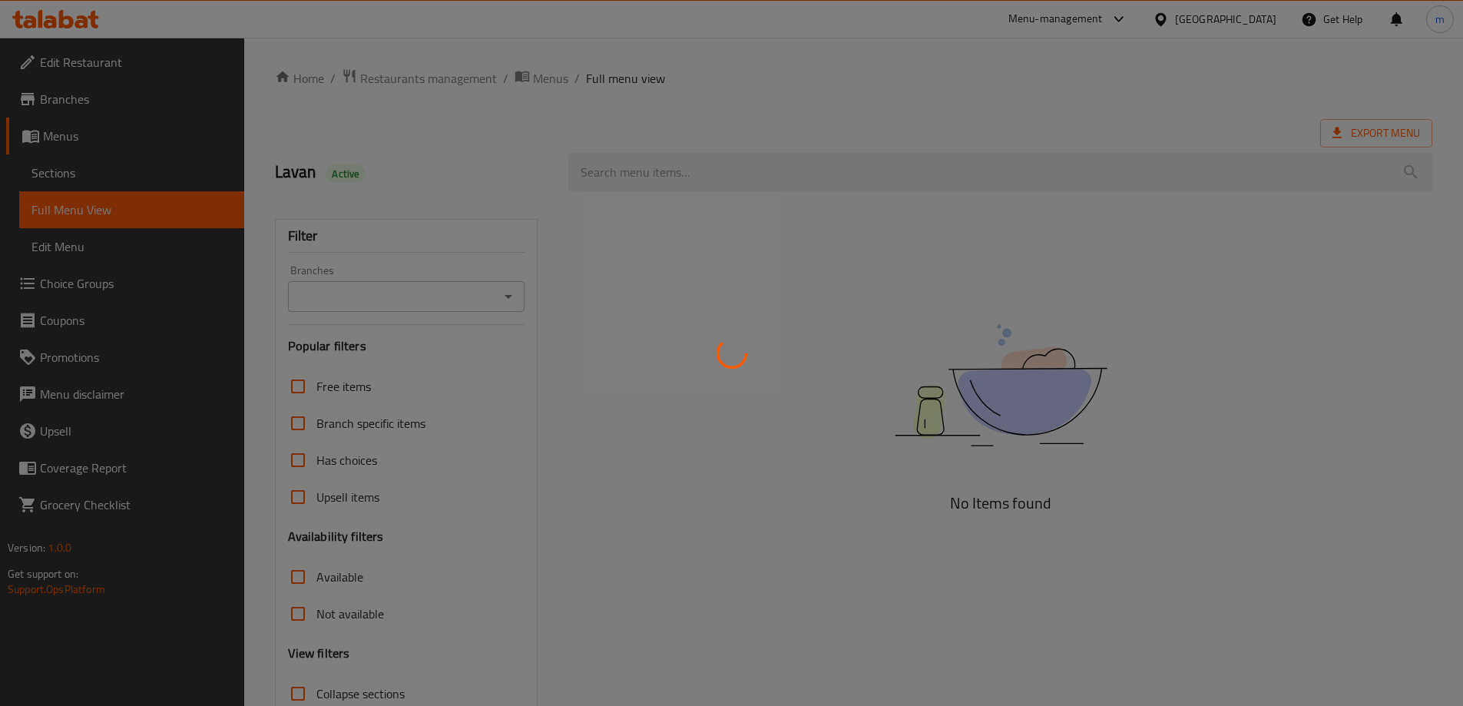
click at [517, 307] on div at bounding box center [731, 353] width 1463 height 706
click at [515, 302] on div at bounding box center [731, 353] width 1463 height 706
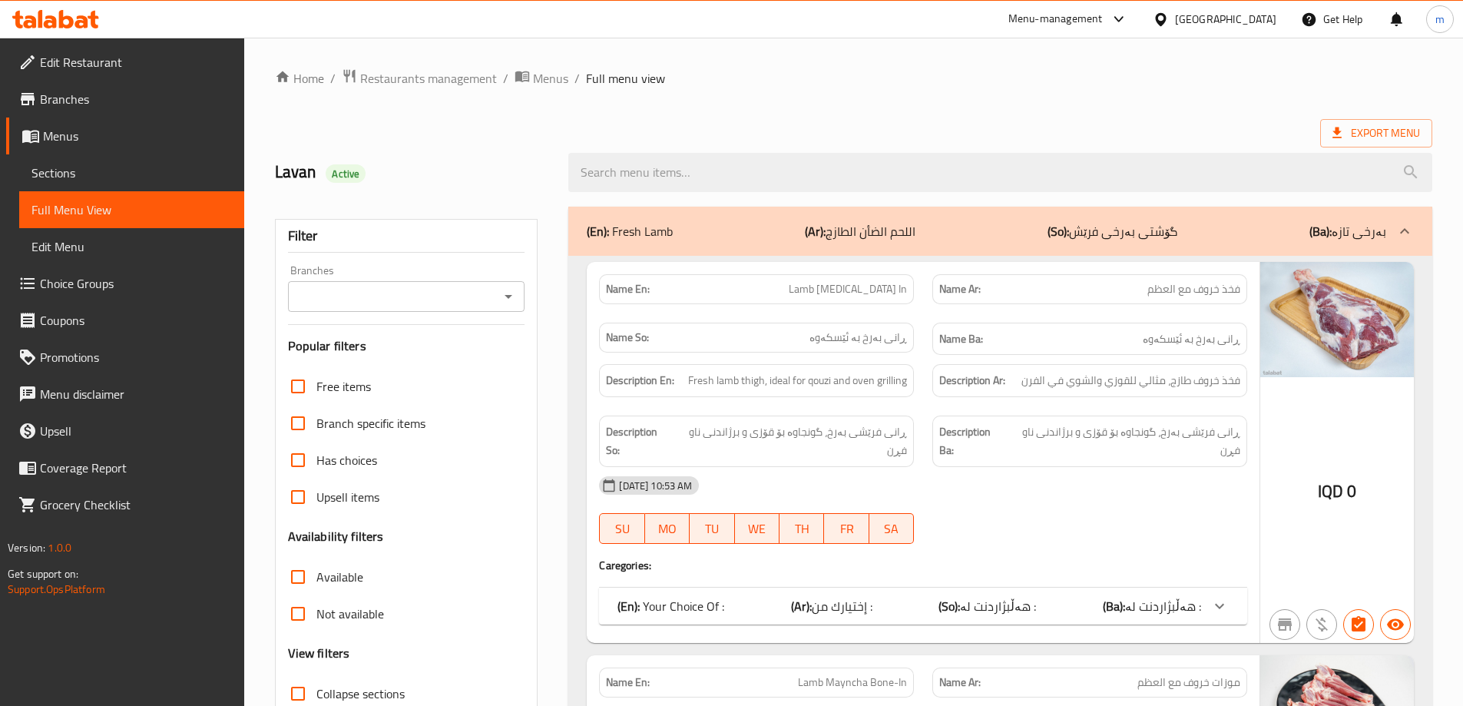
click at [521, 300] on div "Branches" at bounding box center [406, 296] width 237 height 31
click at [510, 300] on icon "Open" at bounding box center [508, 296] width 18 height 18
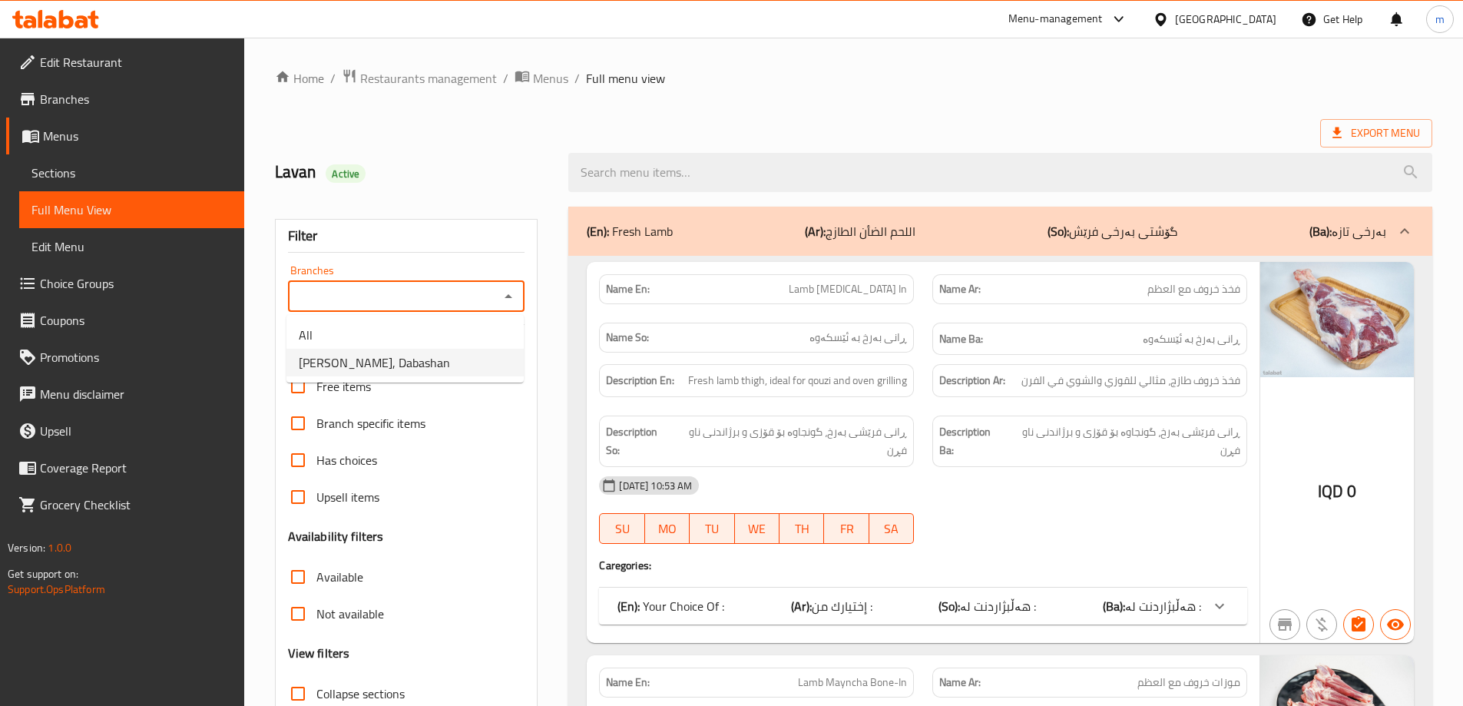
click at [451, 358] on li "[PERSON_NAME], Dabashan" at bounding box center [405, 363] width 237 height 28
type input "[PERSON_NAME], Dabashan"
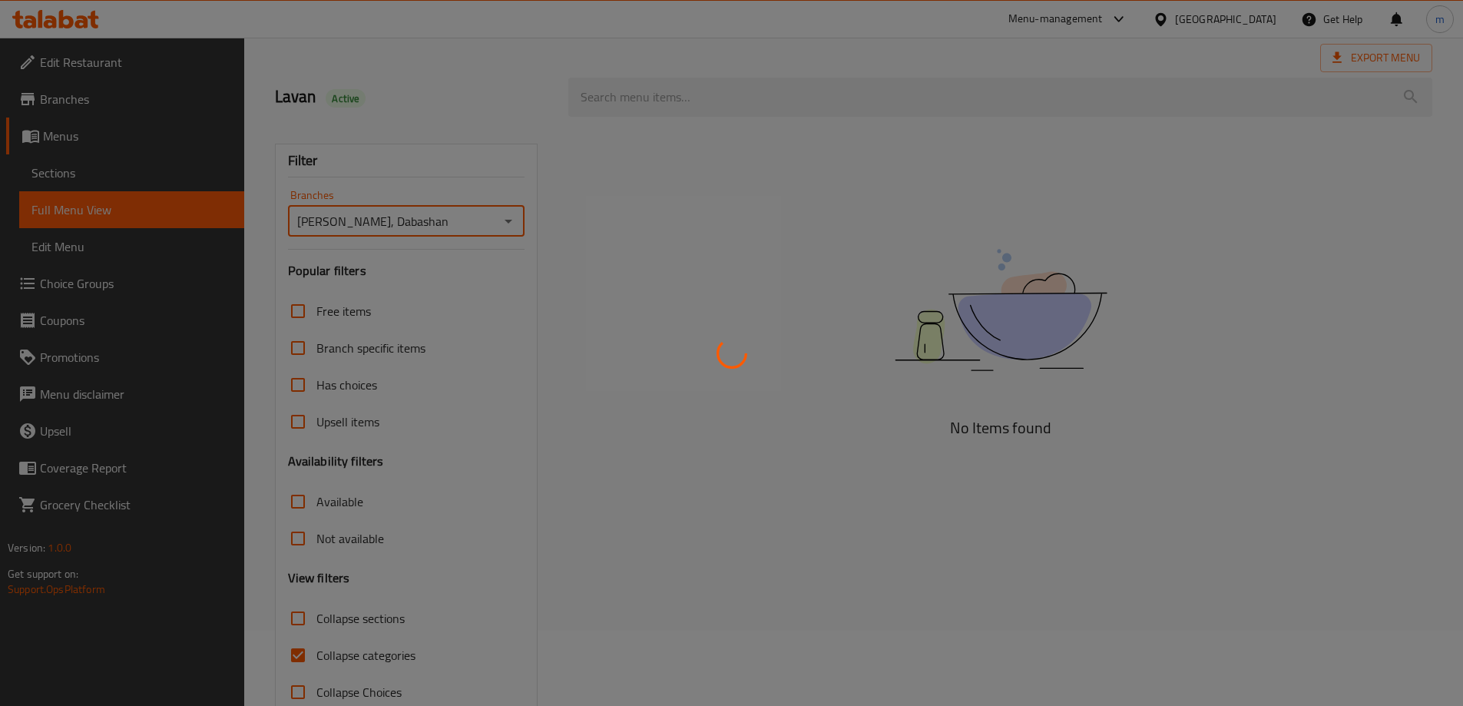
scroll to position [111, 0]
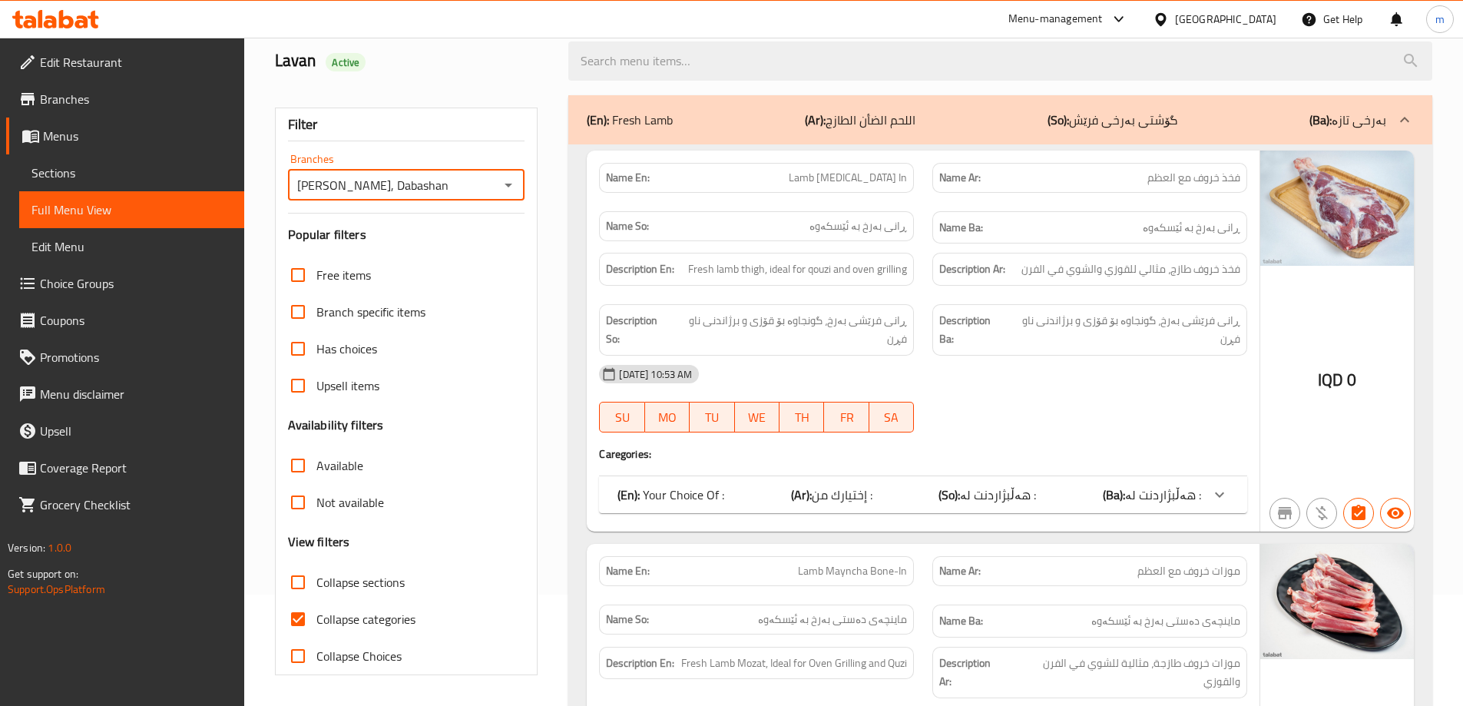
click at [299, 621] on input "Collapse categories" at bounding box center [298, 619] width 37 height 37
checkbox input "false"
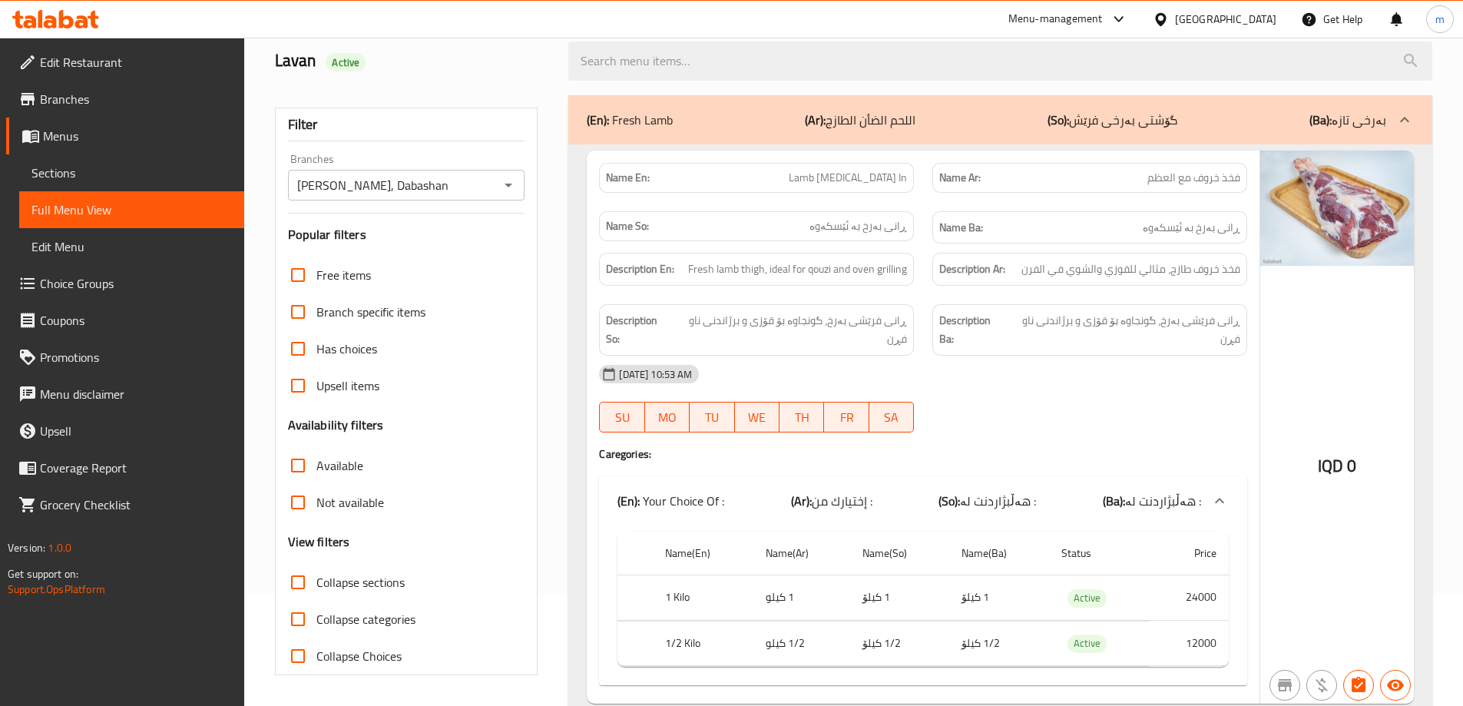
scroll to position [0, 0]
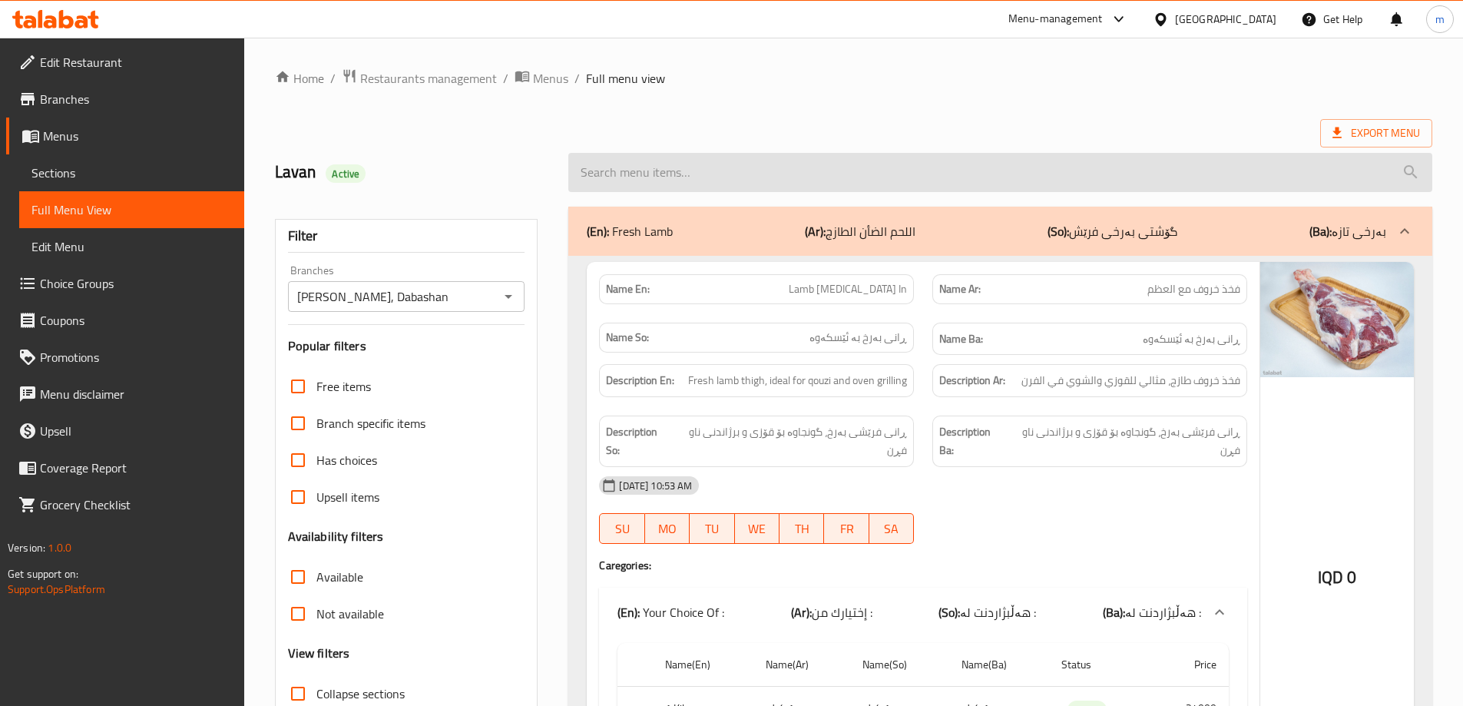
click at [684, 171] on input "search" at bounding box center [1000, 172] width 864 height 39
paste input "Lamb Mayncha Bone-In"
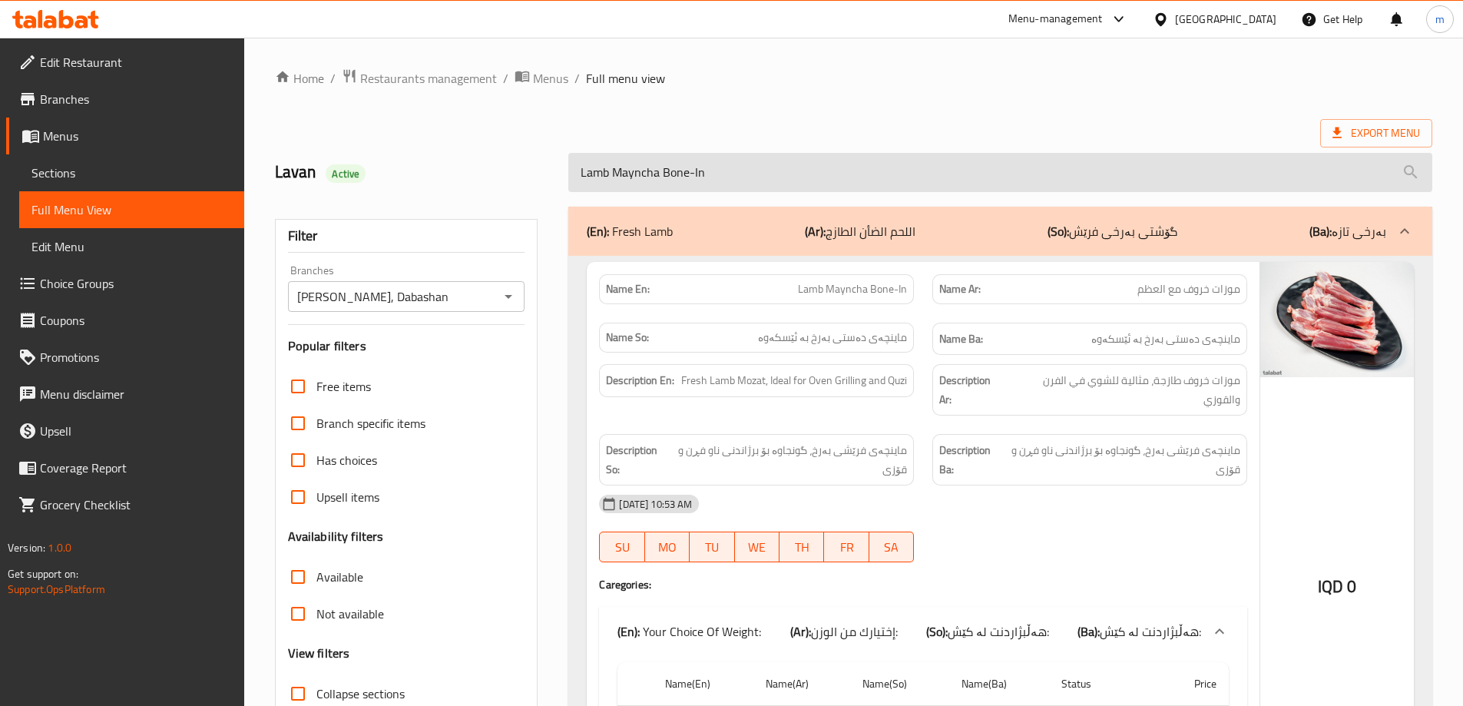
click at [711, 188] on input "Lamb Mayncha Bone-In" at bounding box center [1000, 172] width 864 height 39
click at [711, 187] on input "Lamb Mayncha Bone-In" at bounding box center [1000, 172] width 864 height 39
paste input "Foreshank Bone-In- Ove"
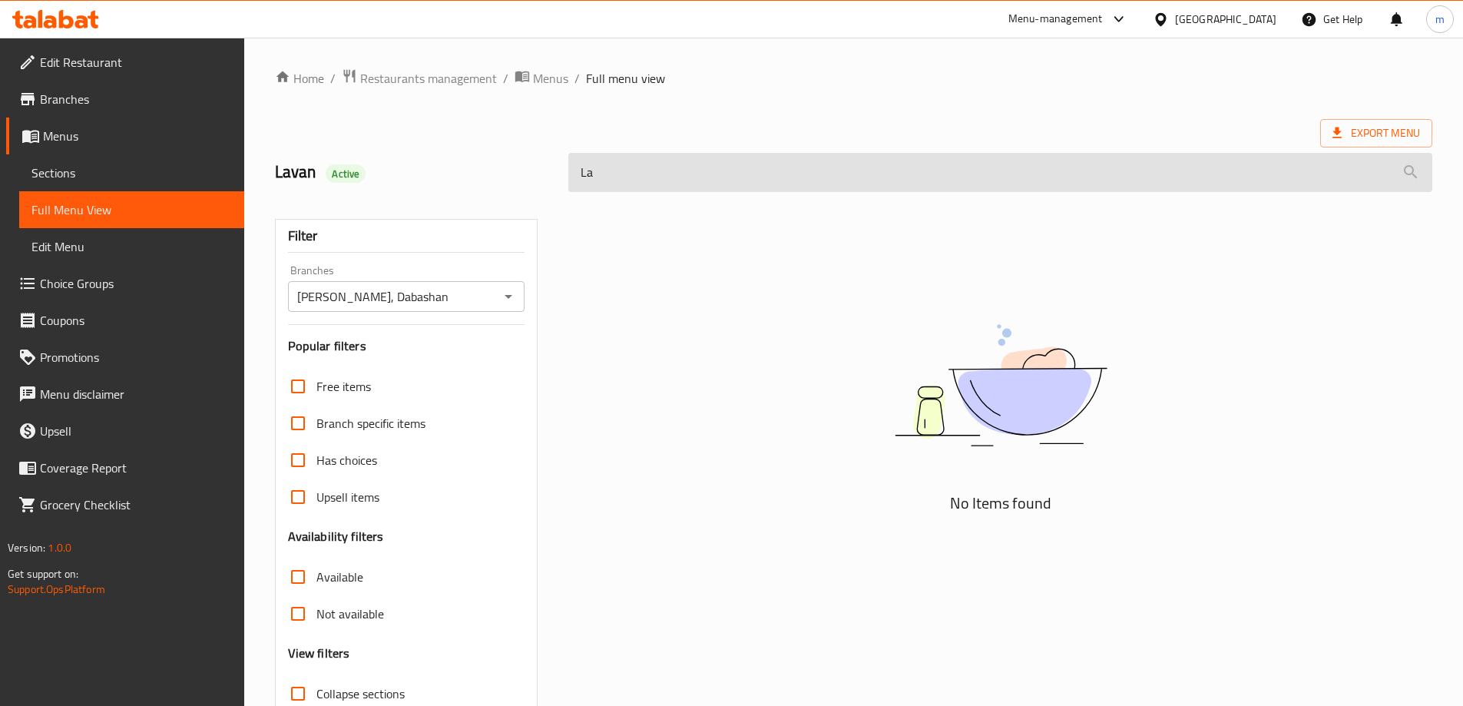
type input "L"
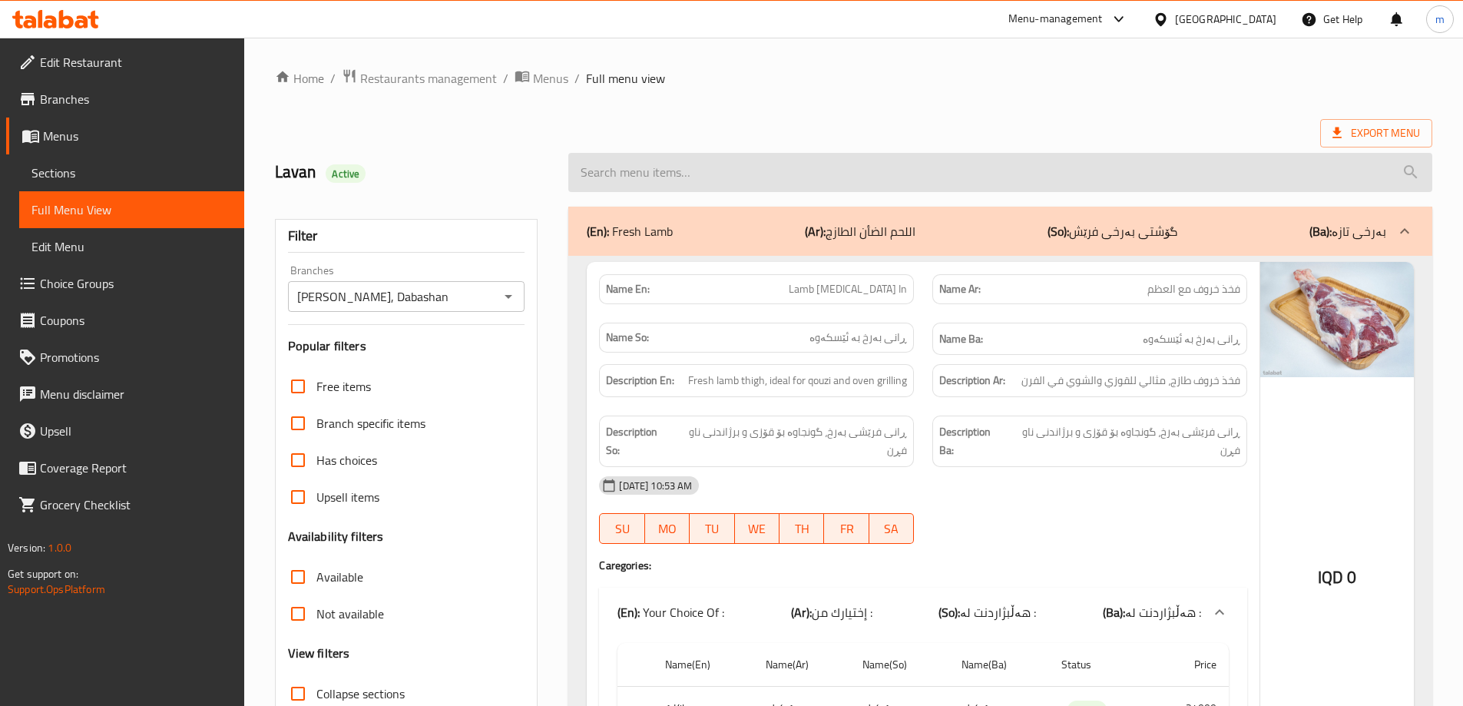
paste input "Lamb Foreshank Bone-In- Oven"
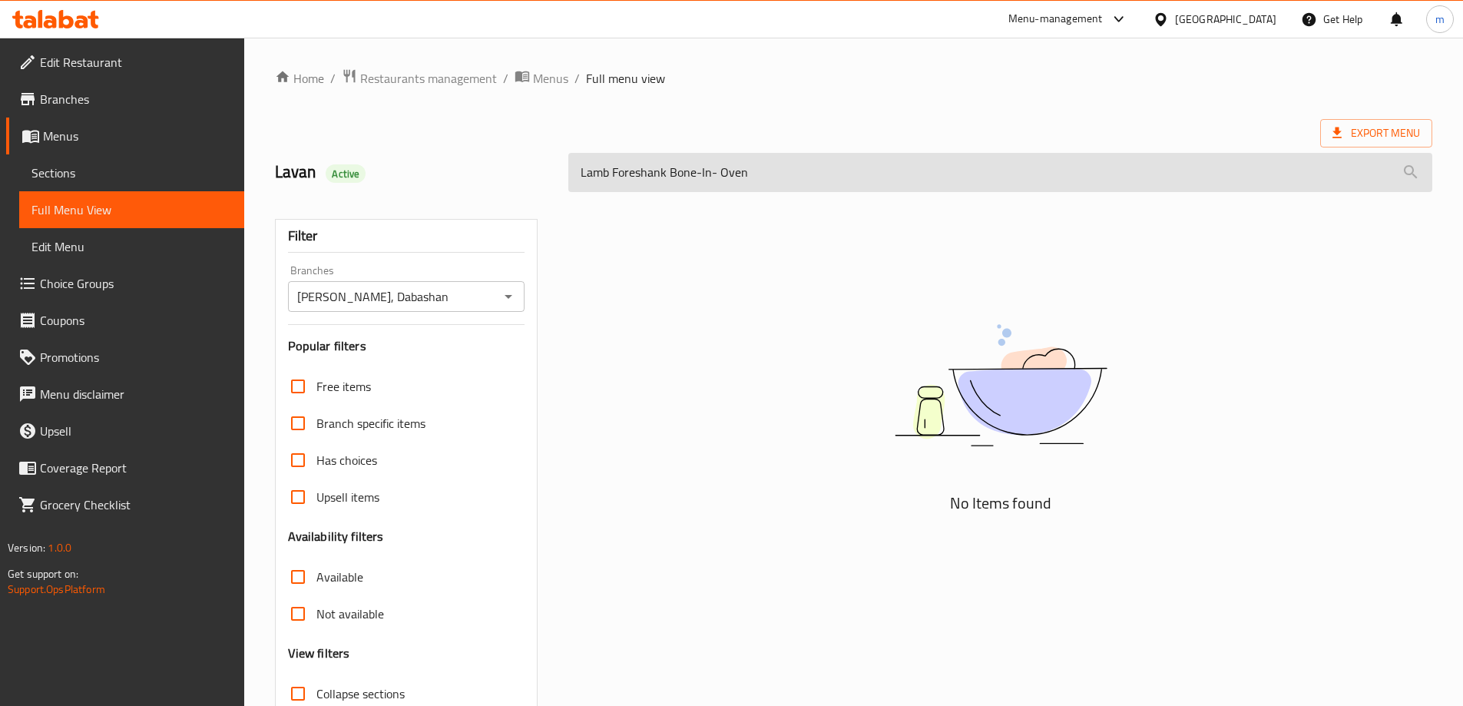
click at [719, 164] on input "Lamb Foreshank Bone-In- Oven" at bounding box center [1000, 172] width 864 height 39
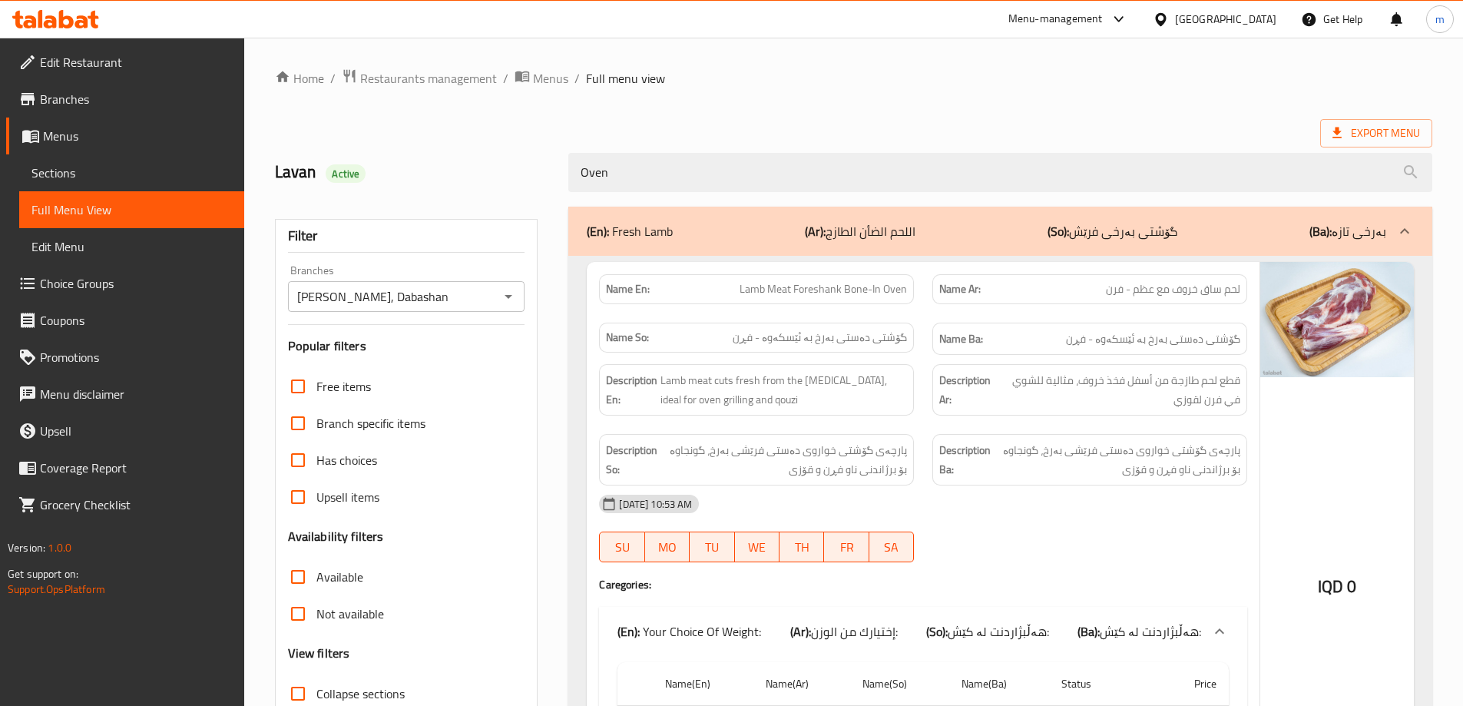
type input "Oven"
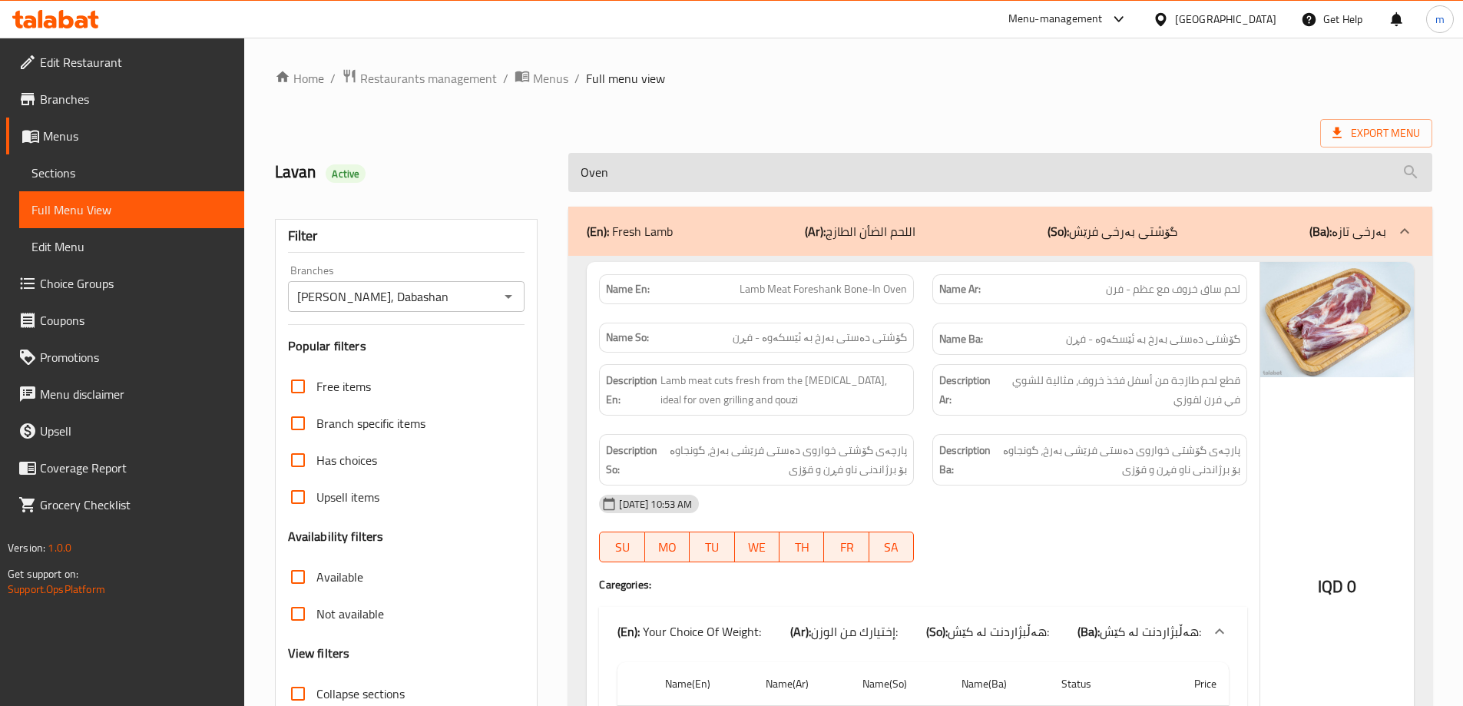
click at [637, 177] on input "Oven" at bounding box center [1000, 172] width 864 height 39
click at [707, 176] on input "Oven" at bounding box center [1000, 172] width 864 height 39
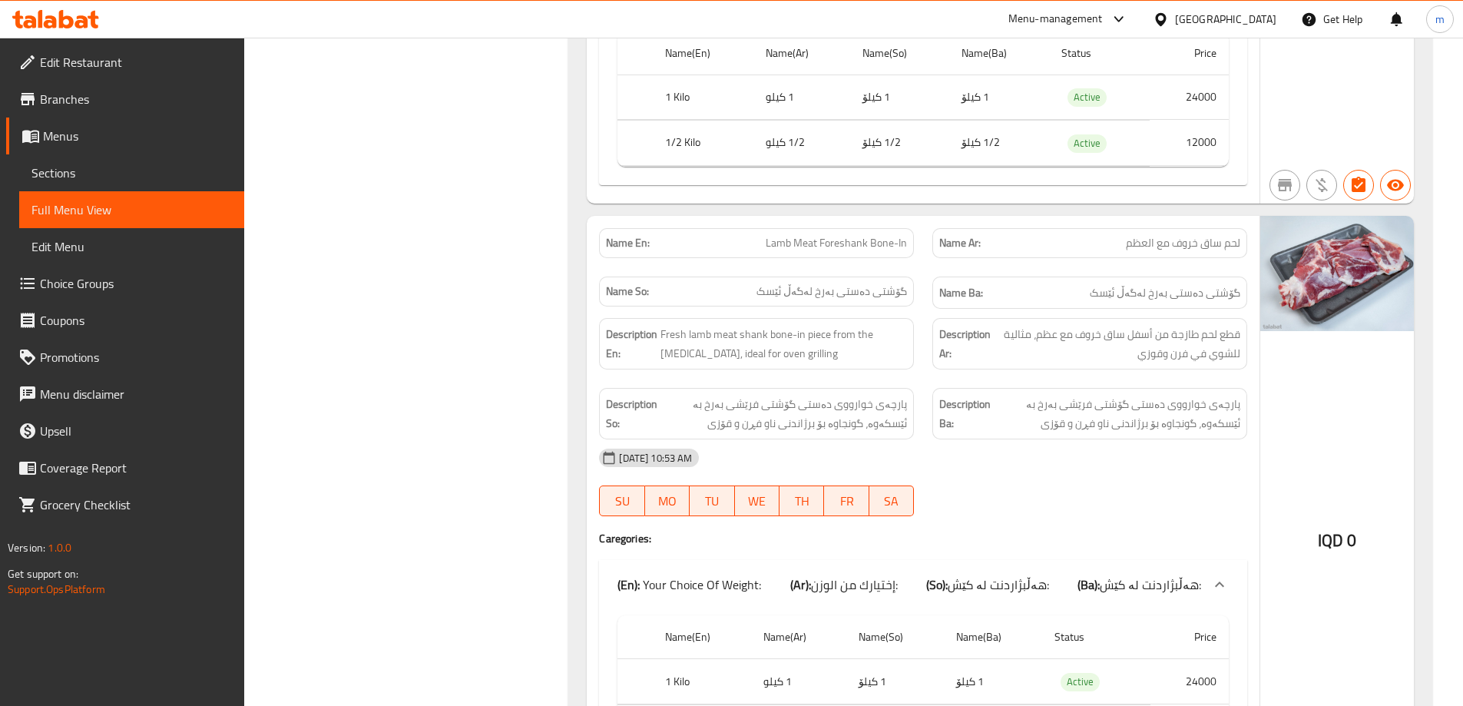
scroll to position [1196, 0]
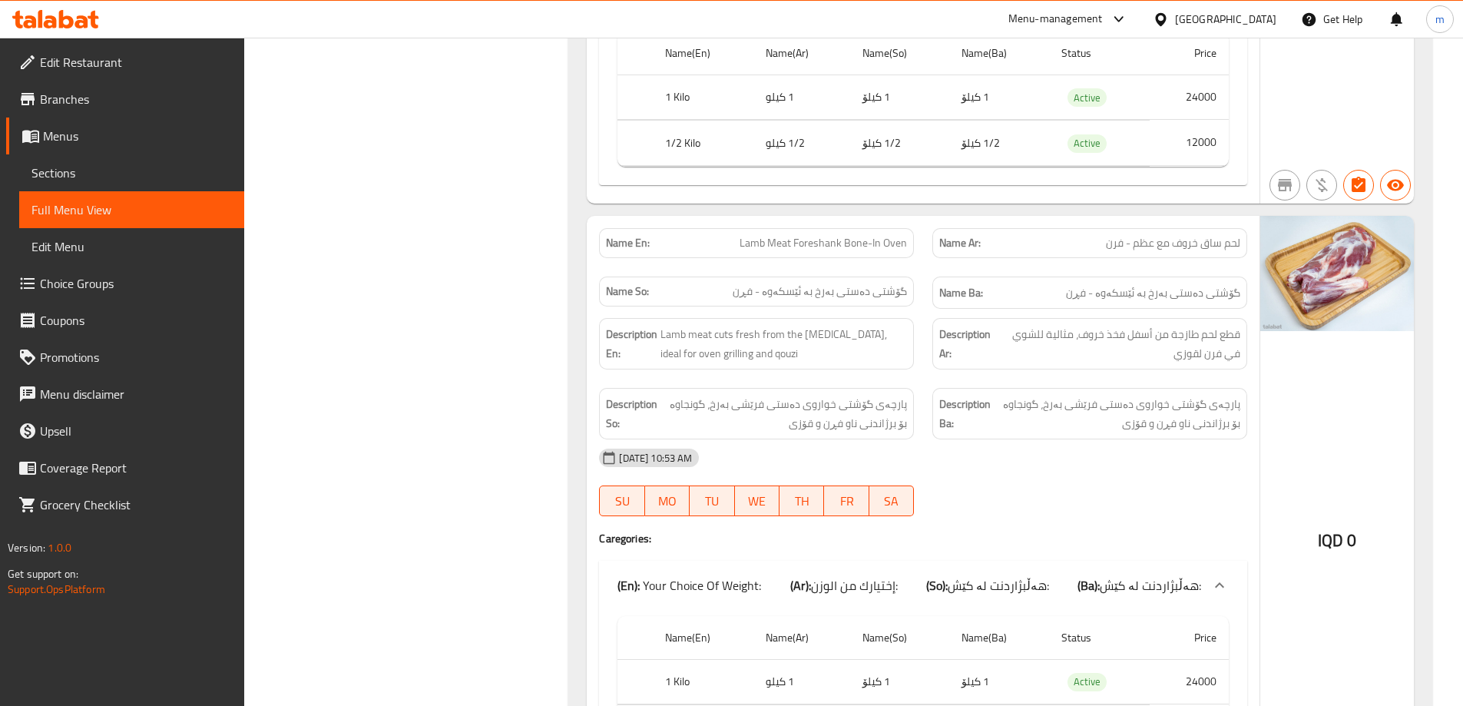
click at [1174, 235] on span "لحم ساق خروف مع عظم - فرن" at bounding box center [1173, 243] width 134 height 16
click at [831, 244] on span "Lamb Meat Foreshank Bone-In Oven" at bounding box center [823, 243] width 167 height 16
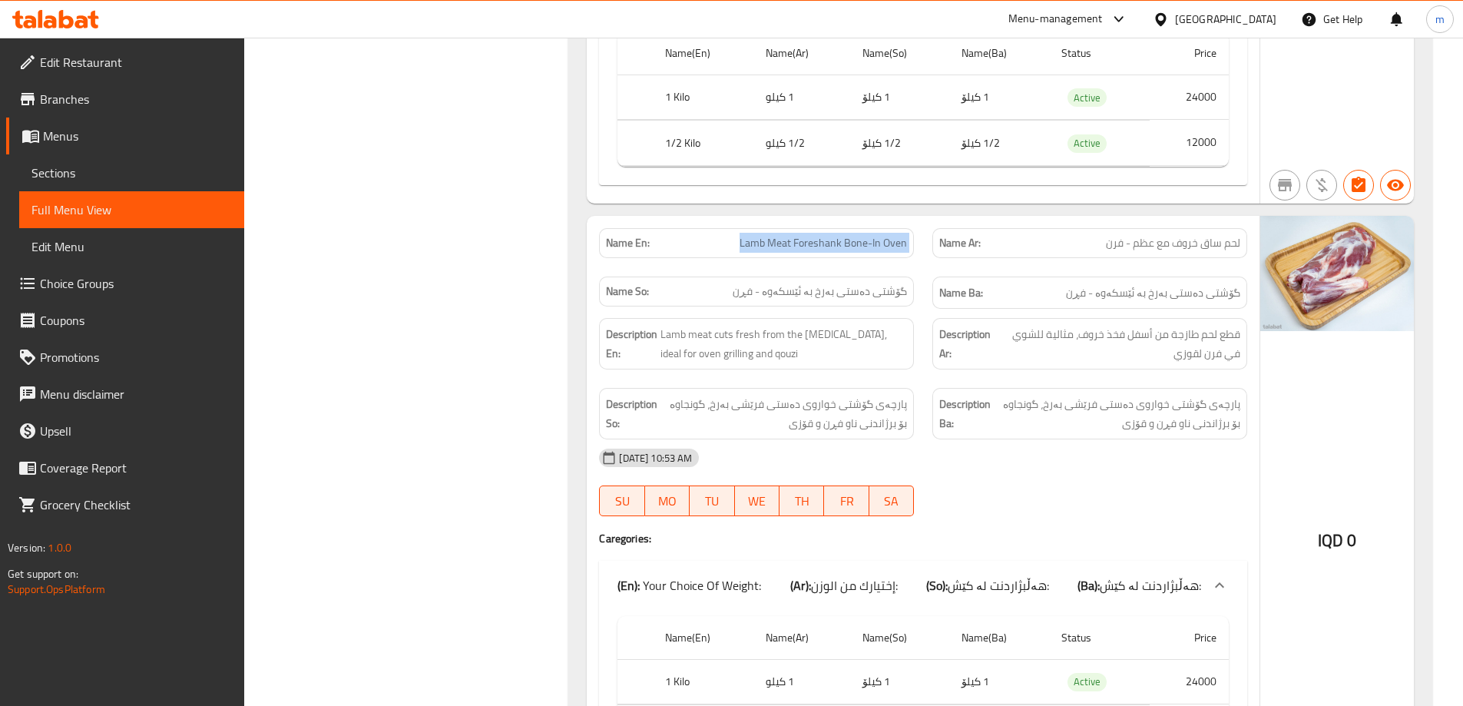
click at [831, 244] on span "Lamb Meat Foreshank Bone-In Oven" at bounding box center [823, 243] width 167 height 16
copy span "Lamb Meat Foreshank Bone-In Oven"
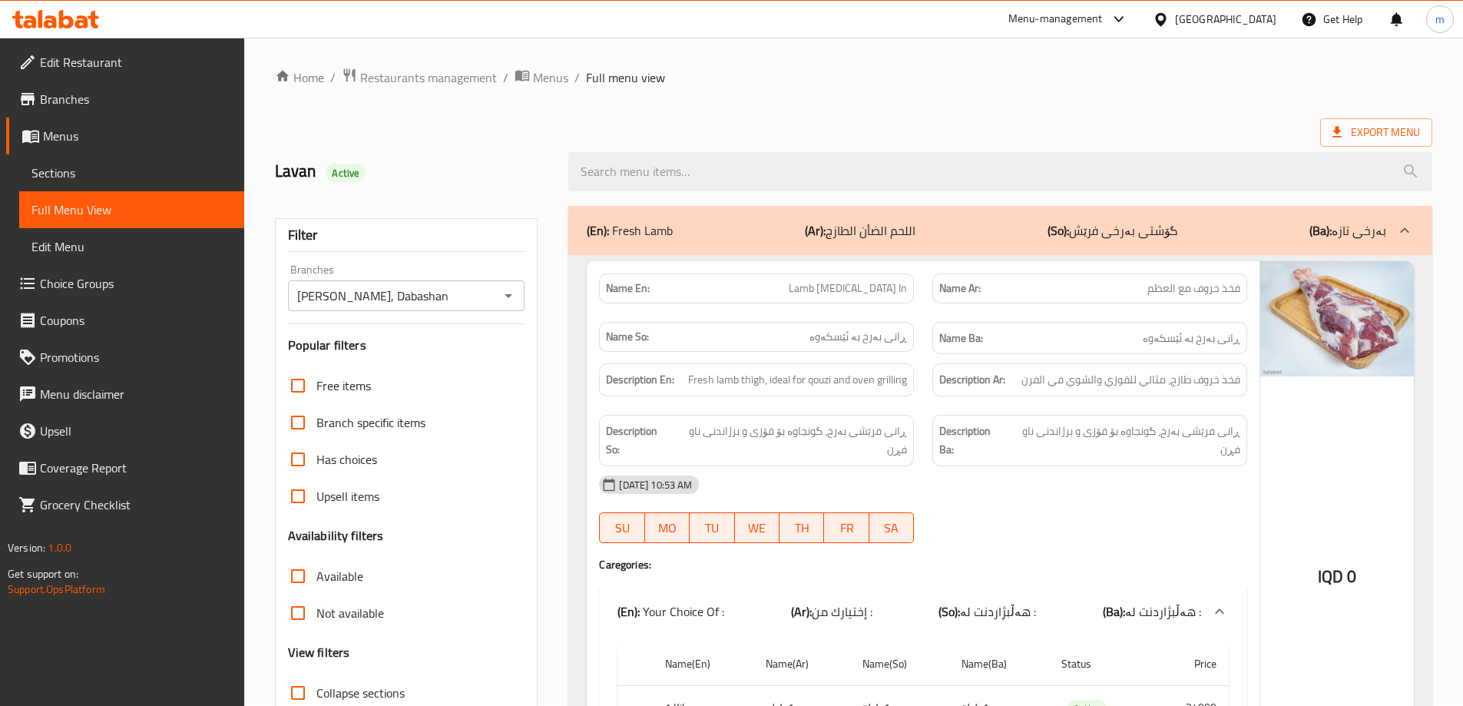
scroll to position [0, 0]
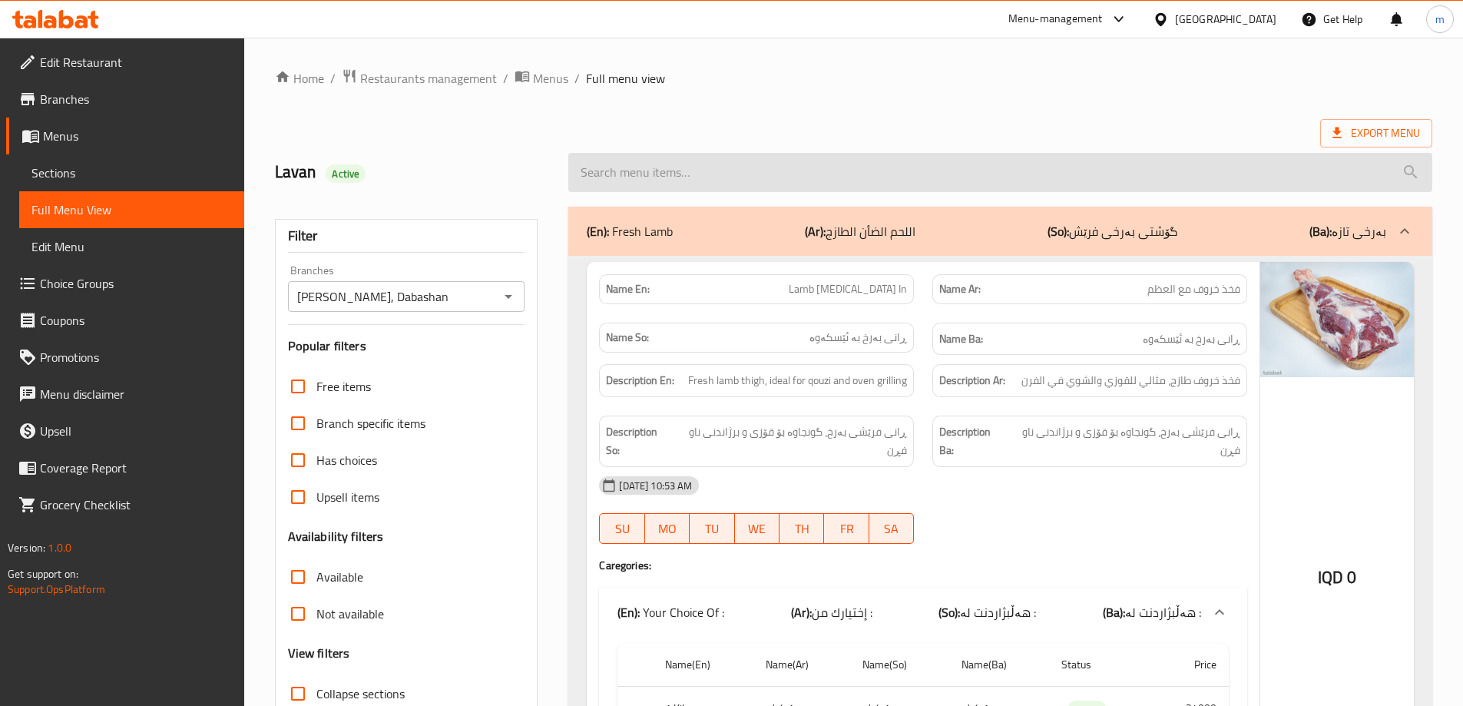
drag, startPoint x: 620, startPoint y: 153, endPoint x: 621, endPoint y: 161, distance: 8.6
click at [620, 154] on input "search" at bounding box center [1000, 172] width 864 height 39
click at [622, 161] on input "search" at bounding box center [1000, 172] width 864 height 39
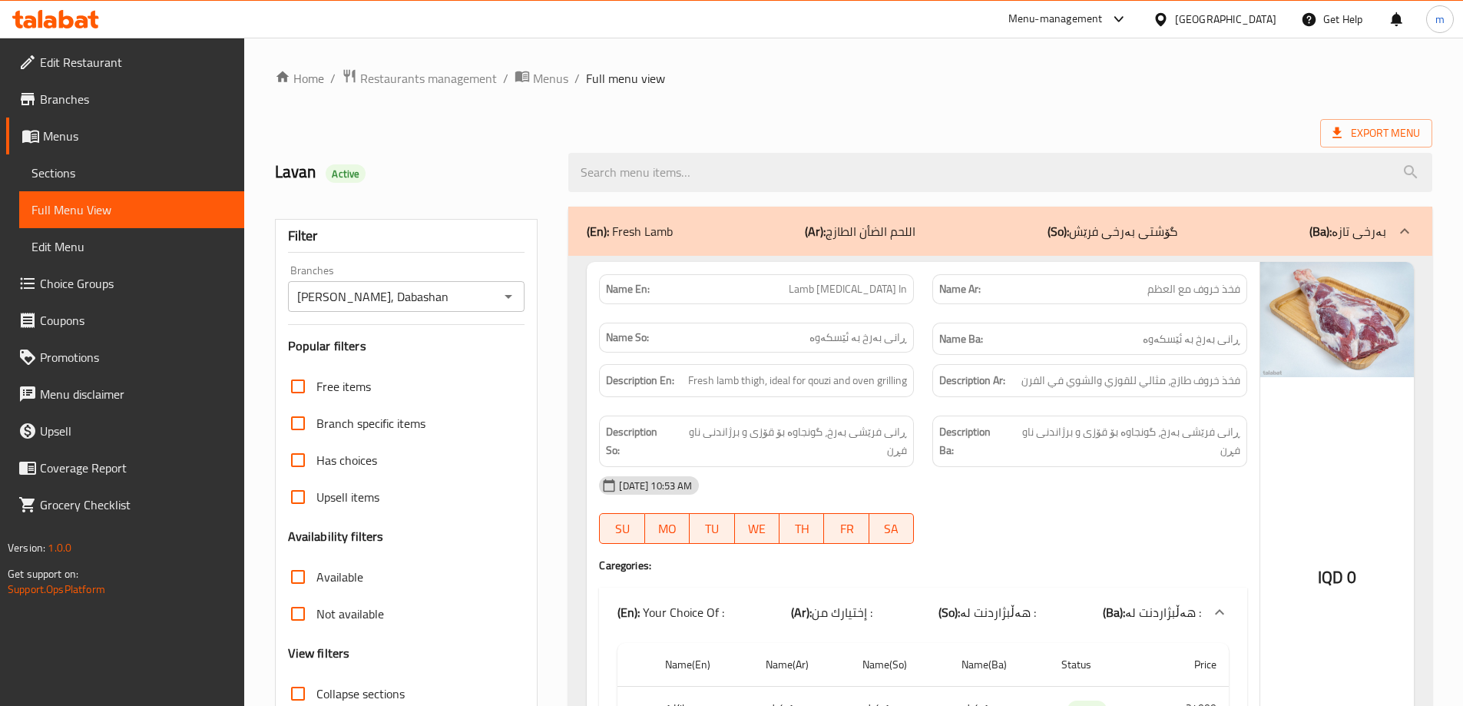
paste input "Lamb Meat Foreshank Bone-In Oven"
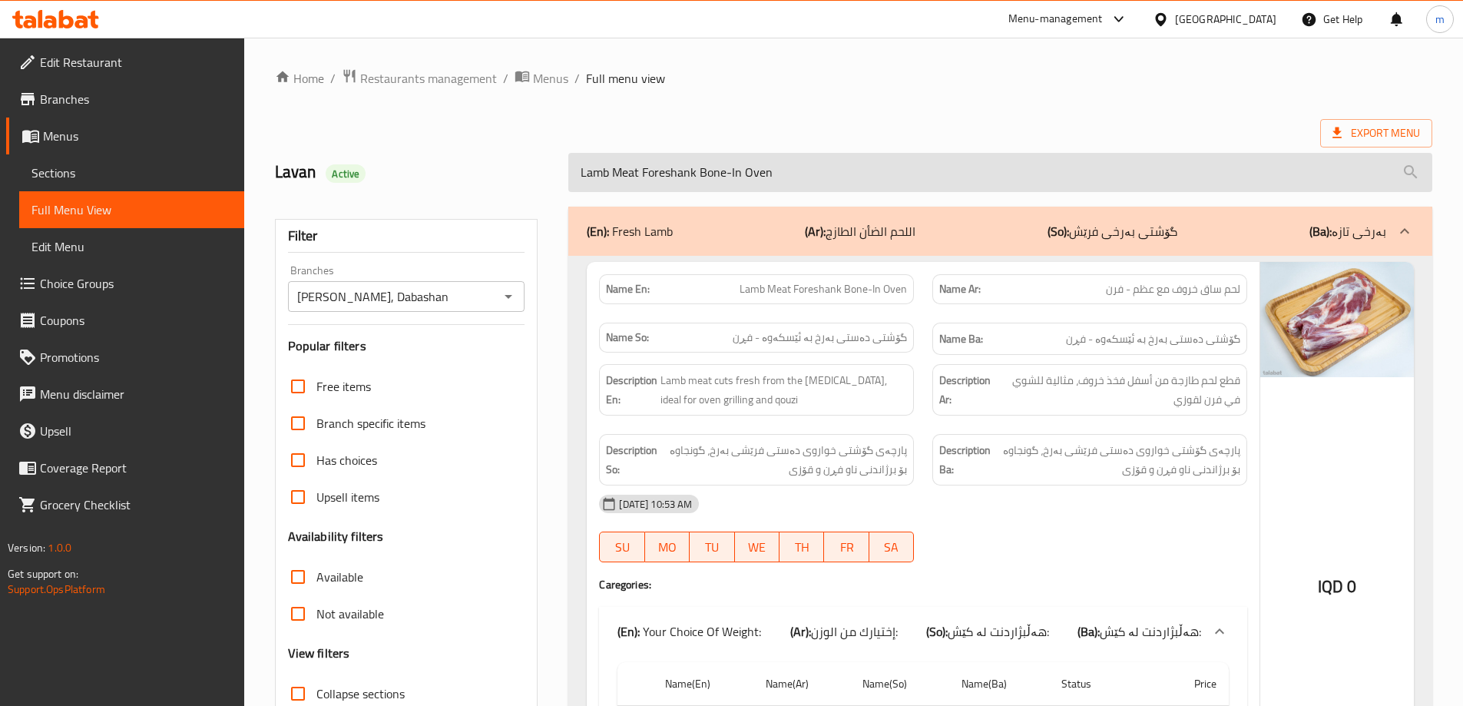
click at [742, 173] on input "Lamb Meat Foreshank Bone-In Oven" at bounding box center [1000, 172] width 864 height 39
click at [613, 180] on input "oven" at bounding box center [1000, 172] width 864 height 39
paste input "Lamb Foreshank Bone-In- O"
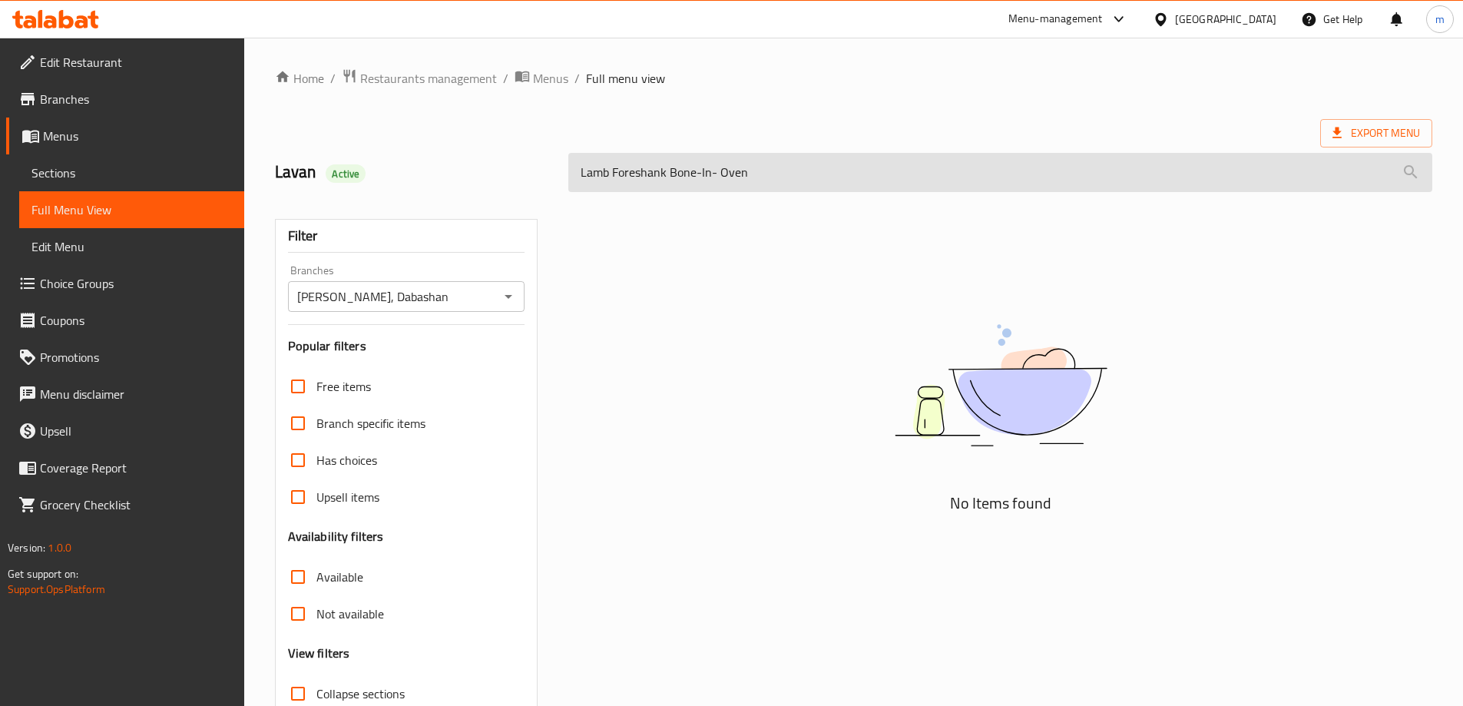
click at [722, 171] on input "Lamb Foreshank Bone-In- Oven" at bounding box center [1000, 172] width 864 height 39
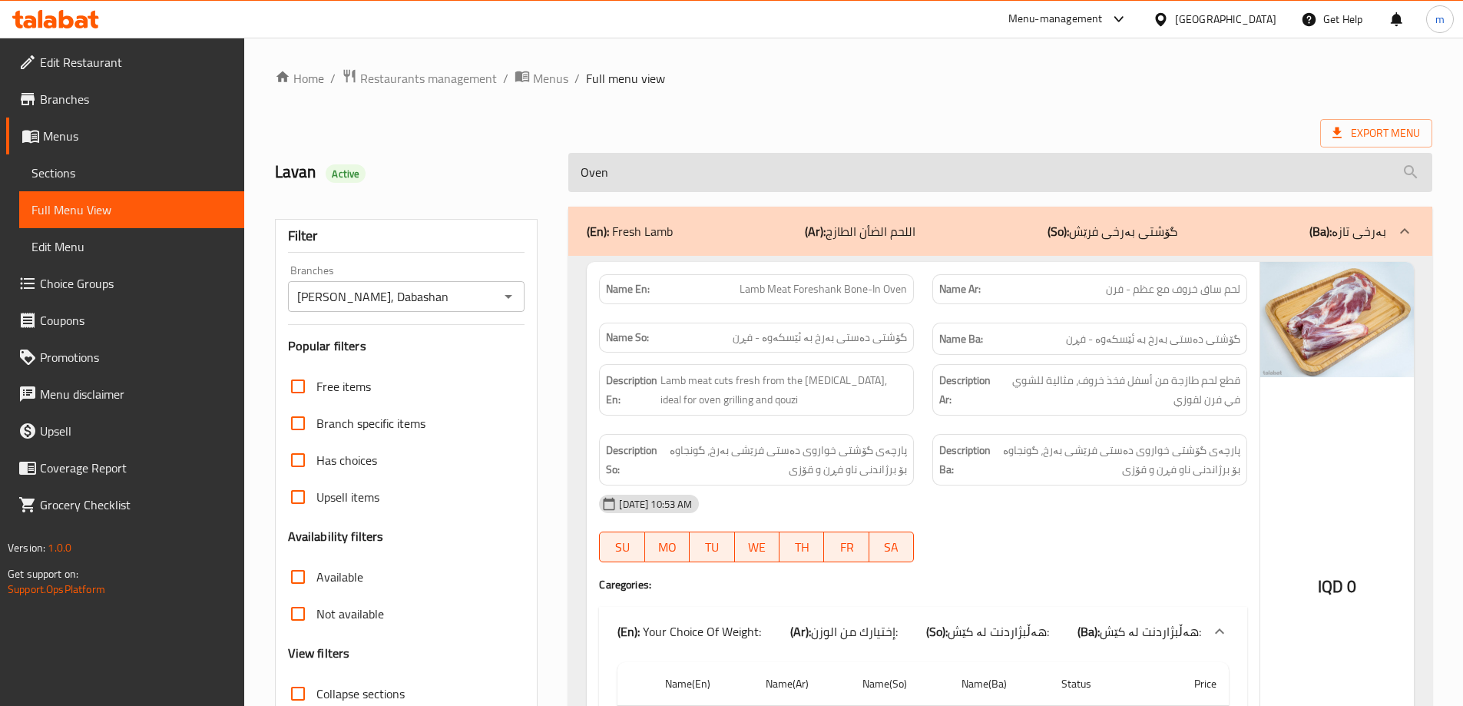
click at [691, 172] on input "Oven" at bounding box center [1000, 172] width 864 height 39
paste input "Lamb Meat Foreshank Bone-In"
click at [735, 181] on input "Lamb Meat Foreshank Bone-In" at bounding box center [1000, 172] width 864 height 39
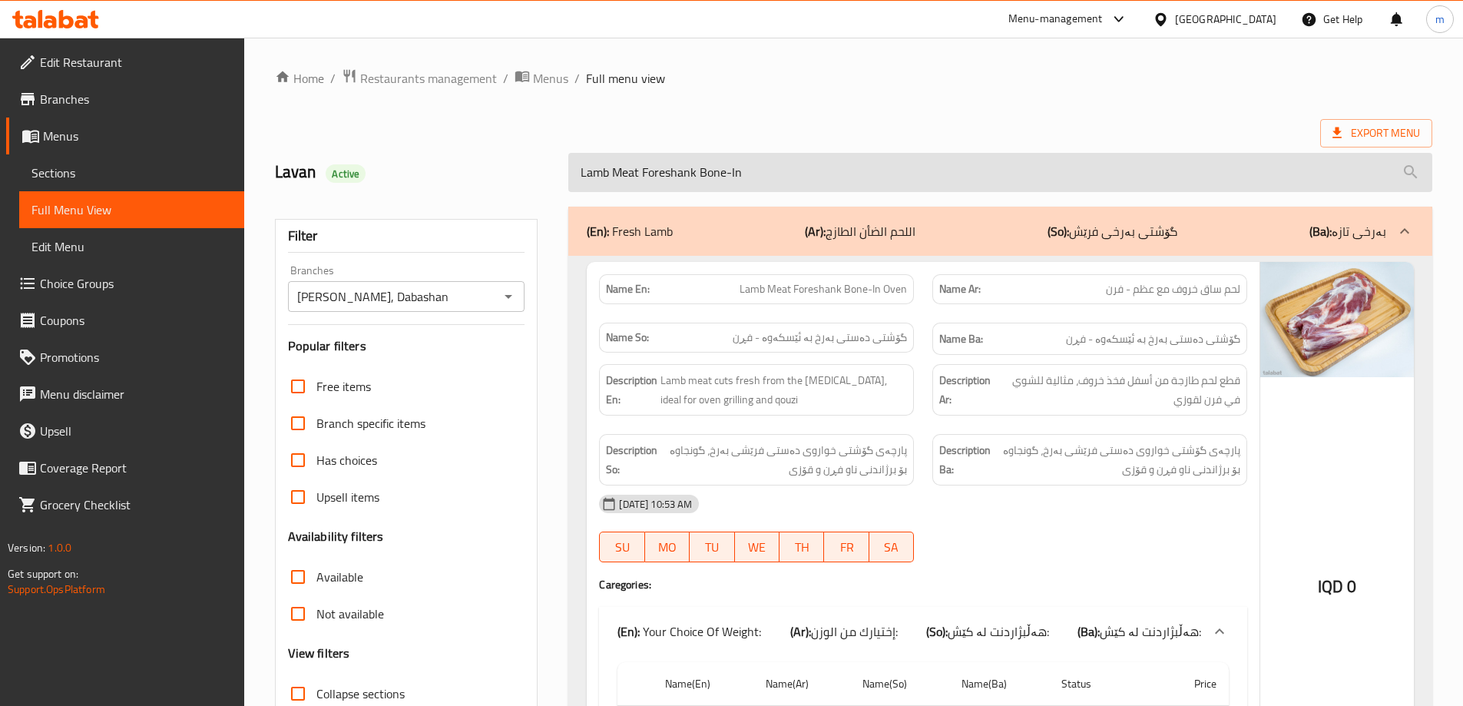
click at [735, 181] on input "Lamb Meat Foreshank Bone-In" at bounding box center [1000, 172] width 864 height 39
paste input "Chops"
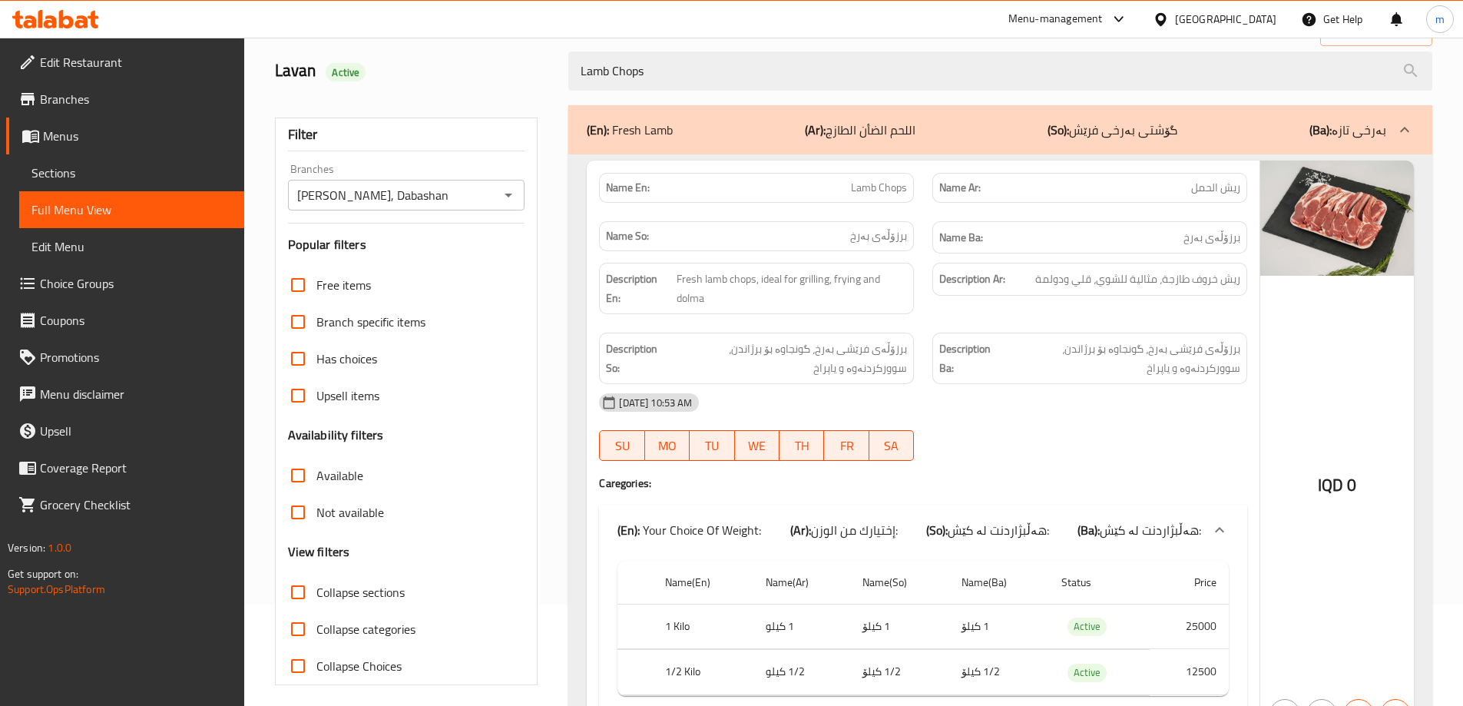
scroll to position [190, 0]
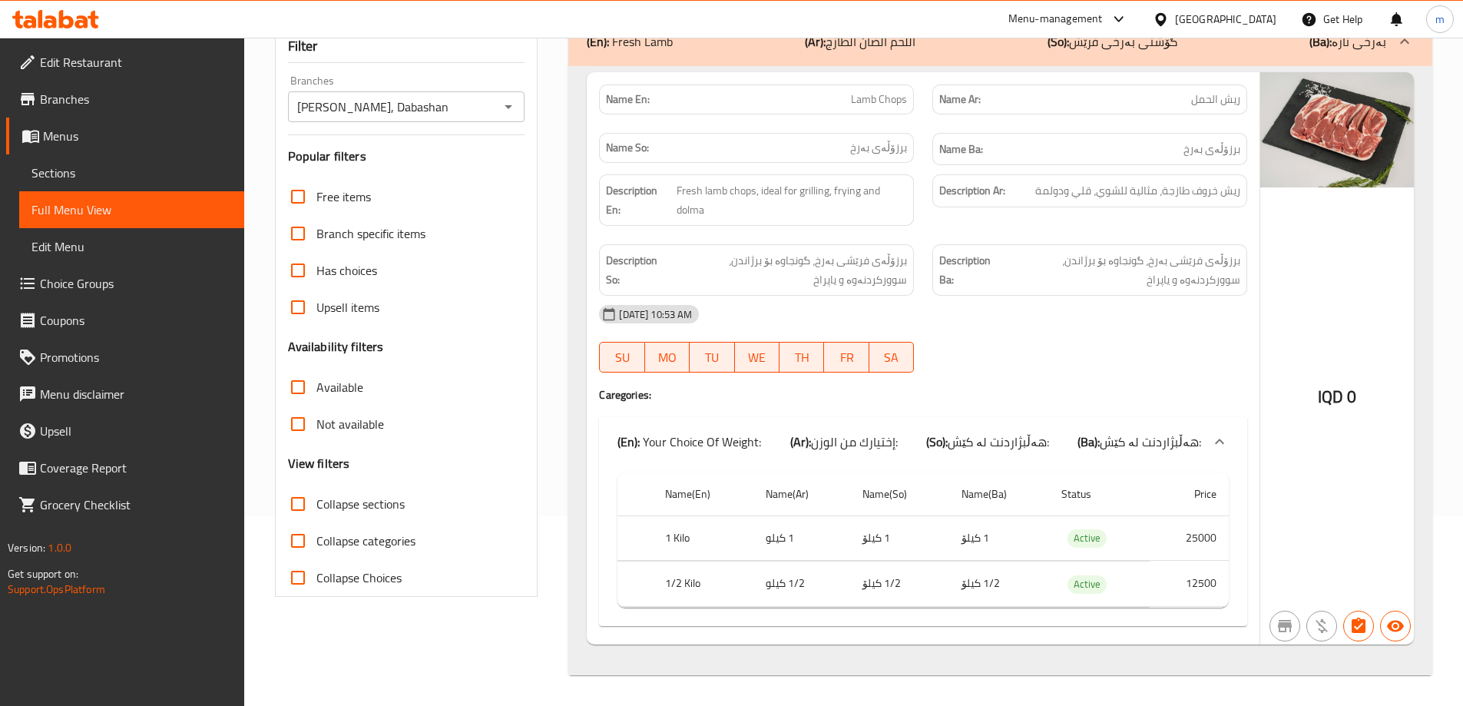
type input "Lamb Chops"
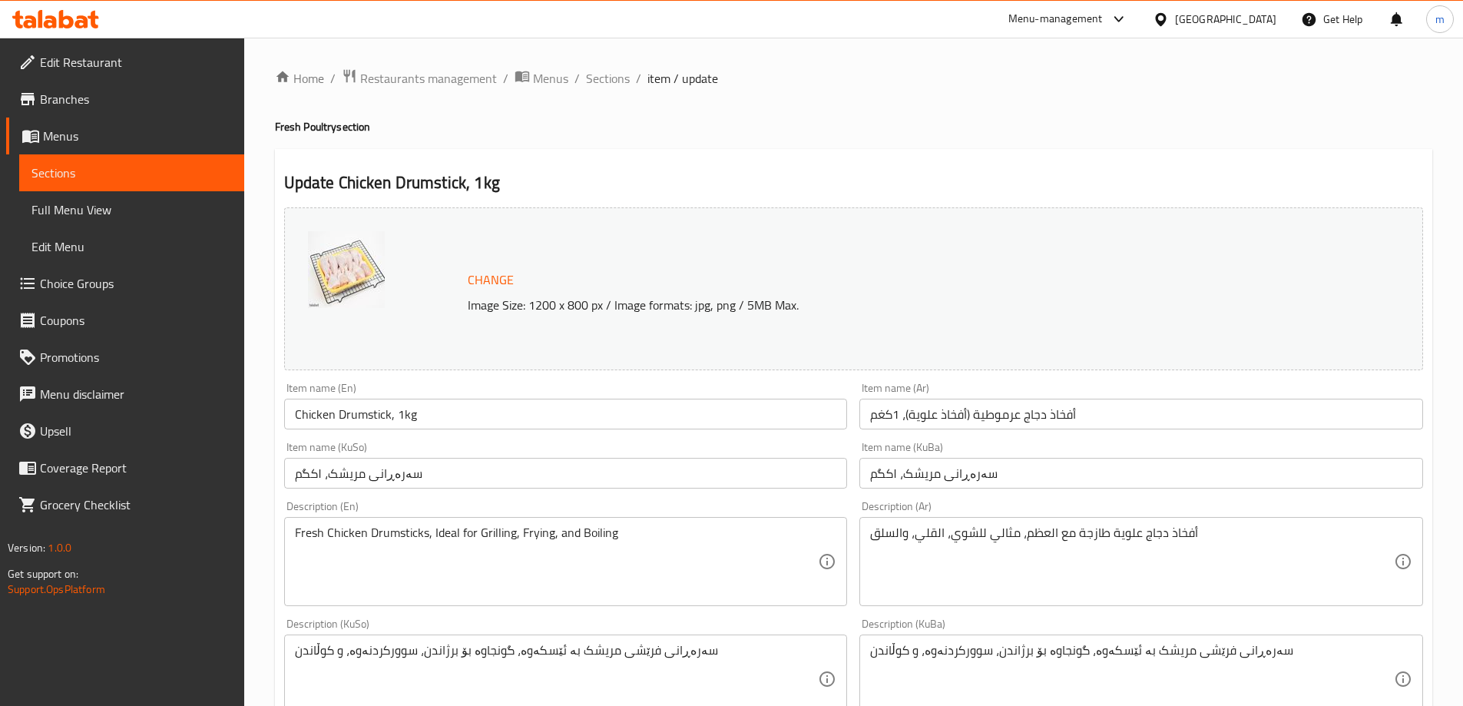
click at [590, 72] on span "Sections" at bounding box center [608, 78] width 44 height 18
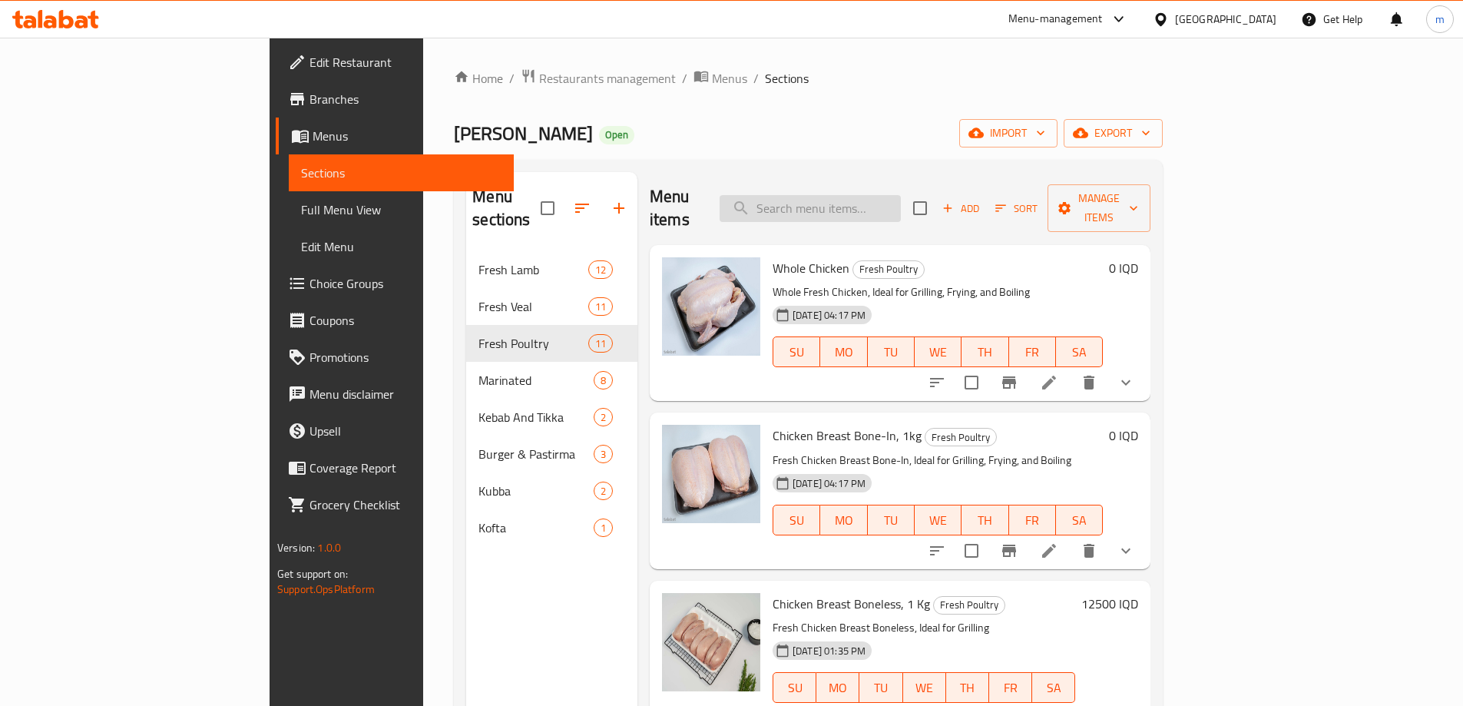
drag, startPoint x: 812, startPoint y: 200, endPoint x: 881, endPoint y: 210, distance: 69.9
click at [814, 204] on div "Menu items Add Sort Manage items" at bounding box center [900, 208] width 501 height 73
click at [883, 204] on input "search" at bounding box center [810, 208] width 181 height 27
paste input "Chicken Thigh Boneless, 1kg"
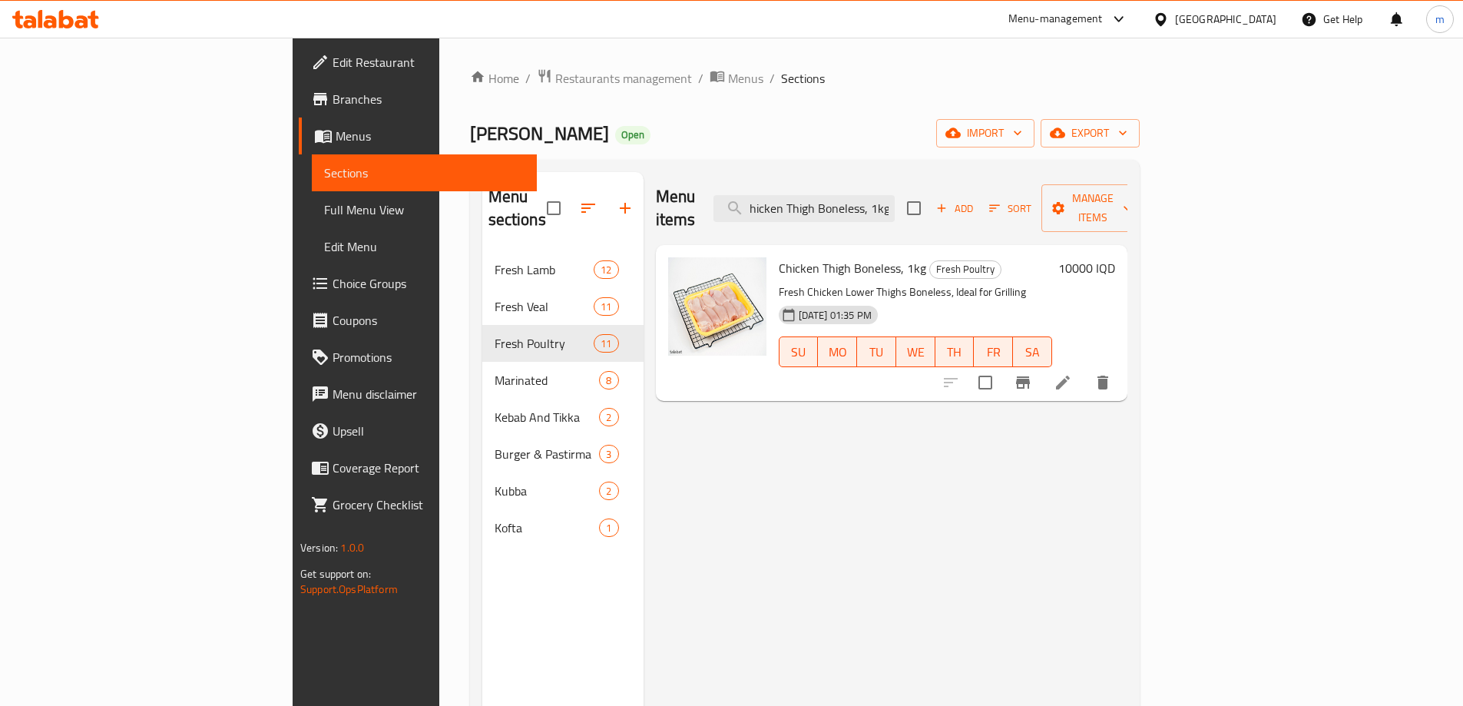
type input "Chicken Thigh Boneless, 1kg"
click at [1072, 373] on icon at bounding box center [1063, 382] width 18 height 18
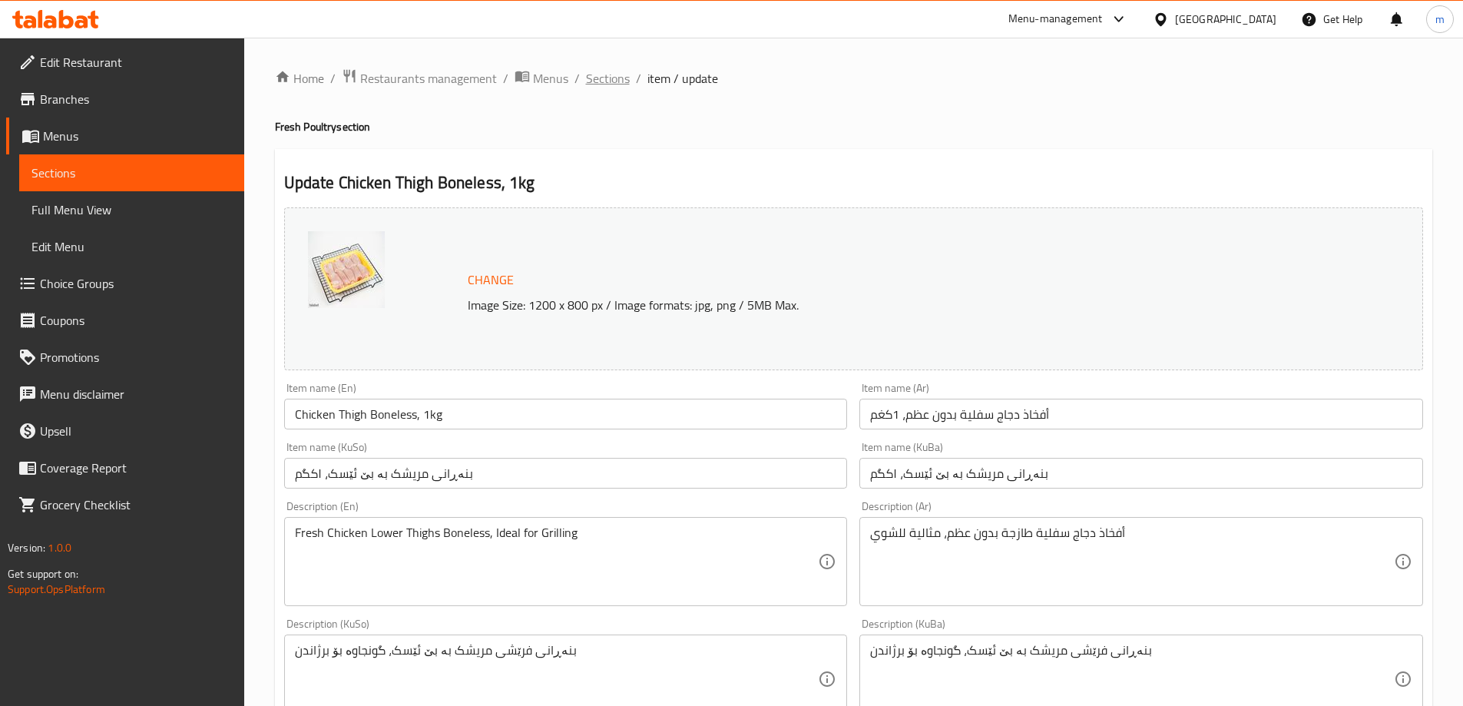
click at [603, 81] on span "Sections" at bounding box center [608, 78] width 44 height 18
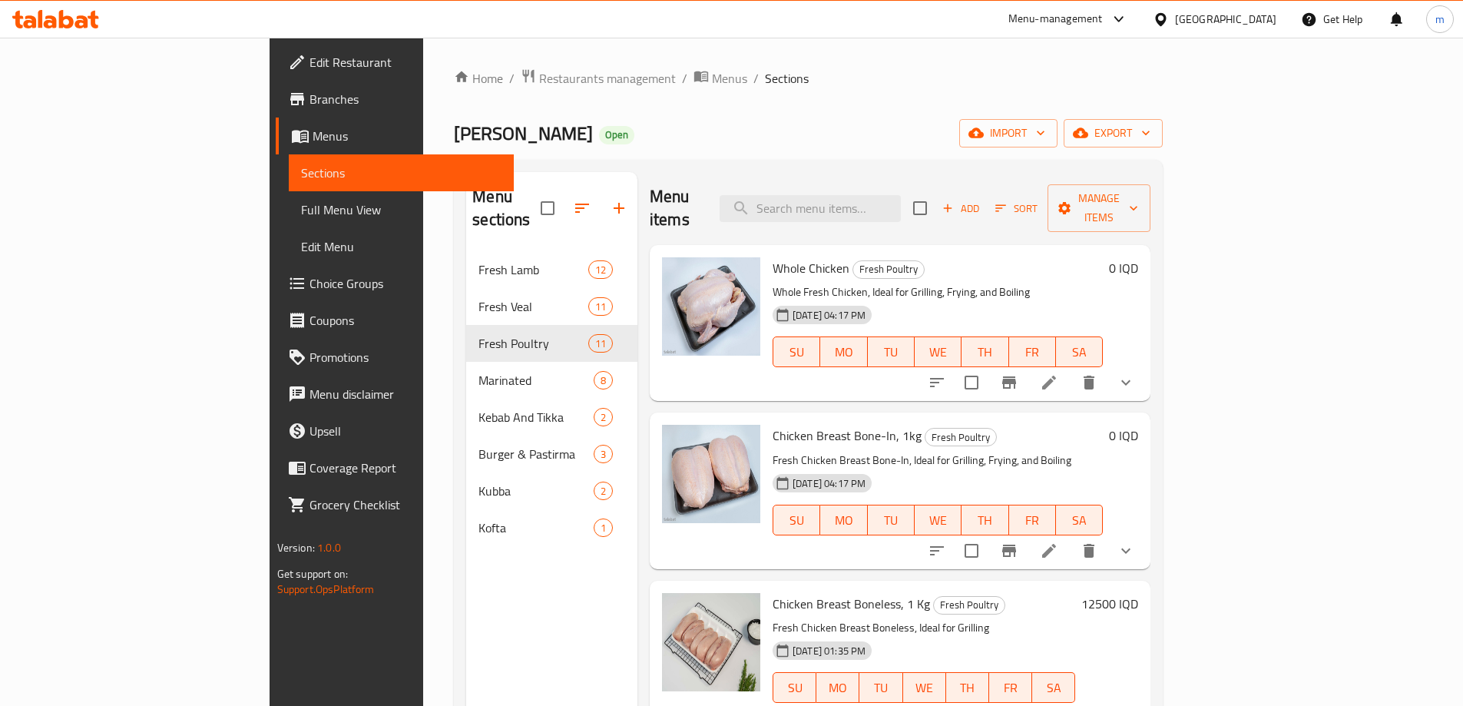
click at [880, 181] on div "Menu items Add Sort Manage items" at bounding box center [900, 208] width 501 height 73
paste input "Chicken Wings, 1kg"
click at [880, 195] on input "Chicken Wings, 1kg" at bounding box center [810, 208] width 181 height 27
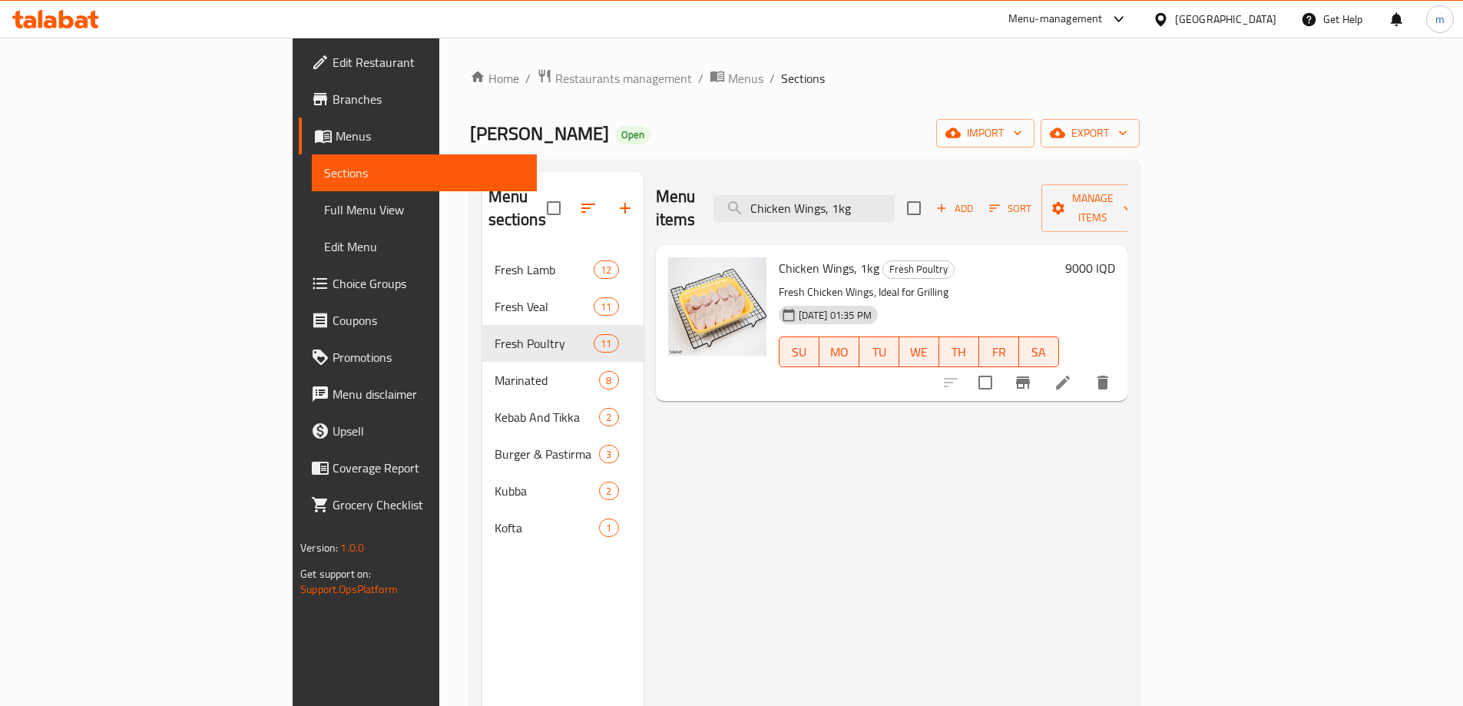
type input "Chicken Wings, 1kg"
click at [1085, 369] on li at bounding box center [1063, 383] width 43 height 28
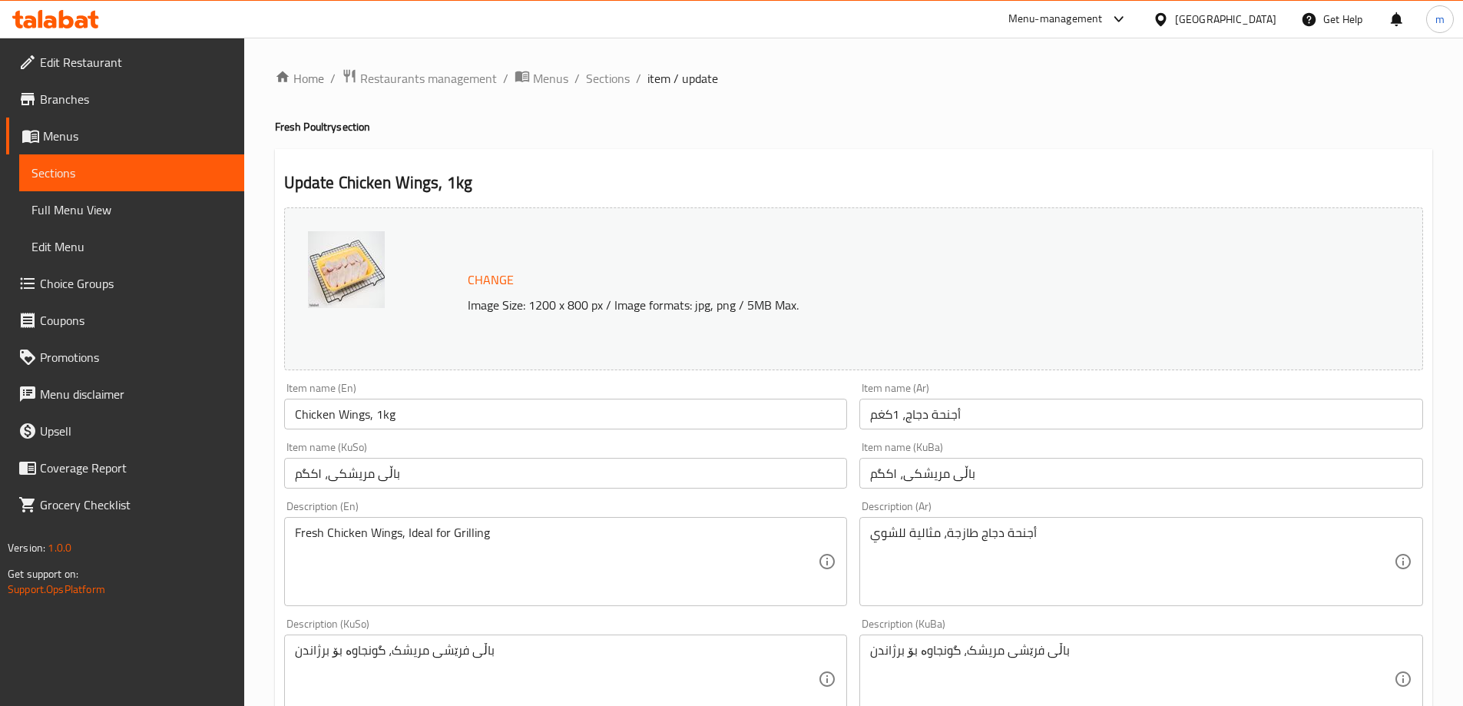
click at [636, 84] on li "/" at bounding box center [638, 78] width 5 height 18
drag, startPoint x: 1029, startPoint y: 196, endPoint x: 760, endPoint y: 116, distance: 280.5
click at [1002, 195] on div "Update Chicken Wings, 1kg Change Image Size: 1200 x 800 px / Image formats: jpg…" at bounding box center [854, 695] width 1158 height 1093
click at [615, 73] on span "Sections" at bounding box center [608, 78] width 44 height 18
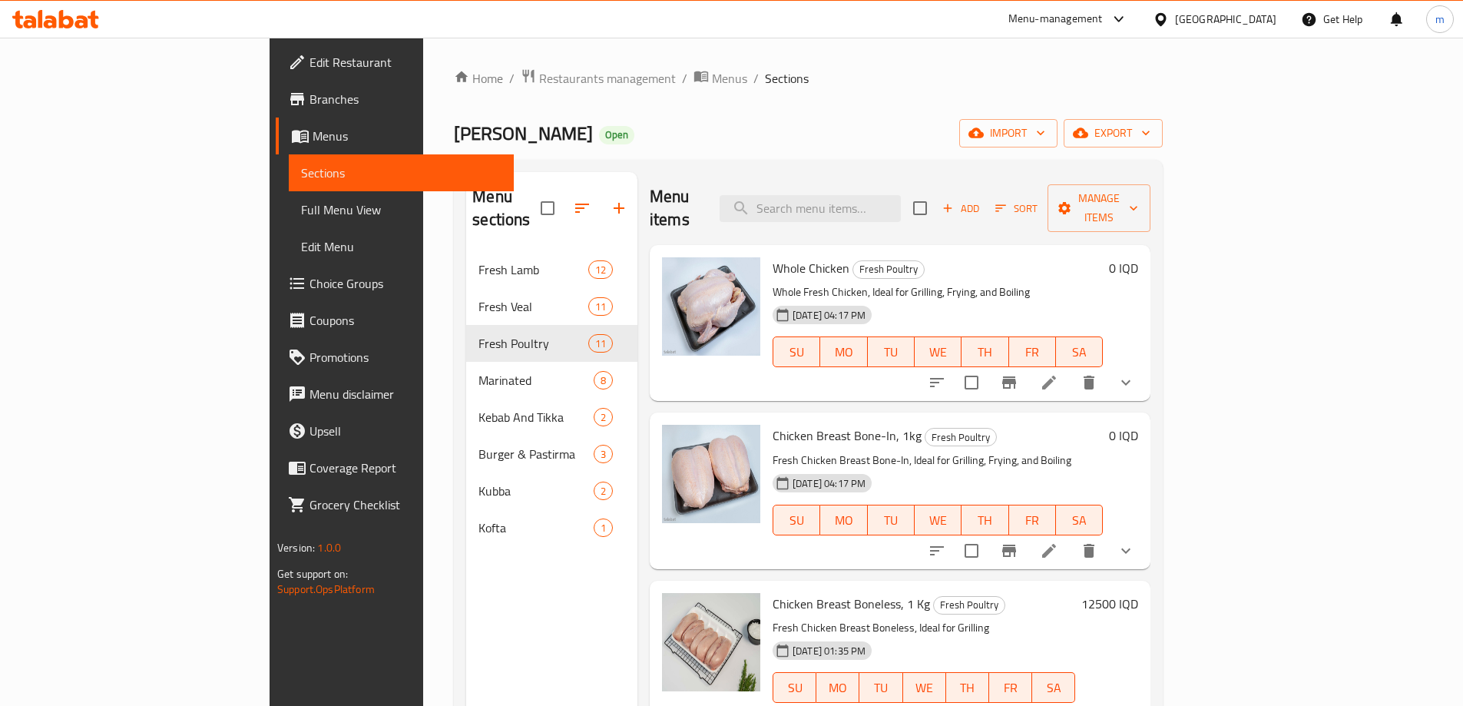
drag, startPoint x: 915, startPoint y: 164, endPoint x: 913, endPoint y: 174, distance: 11.0
click at [914, 165] on div "Home / Restaurants management / Menus / Sections Haji Rahim Qasab Open import e…" at bounding box center [808, 479] width 709 height 822
drag, startPoint x: 913, startPoint y: 179, endPoint x: 913, endPoint y: 189, distance: 10.0
click at [913, 184] on div "Menu items Add Sort Manage items" at bounding box center [900, 208] width 501 height 73
click at [901, 195] on input "search" at bounding box center [810, 208] width 181 height 27
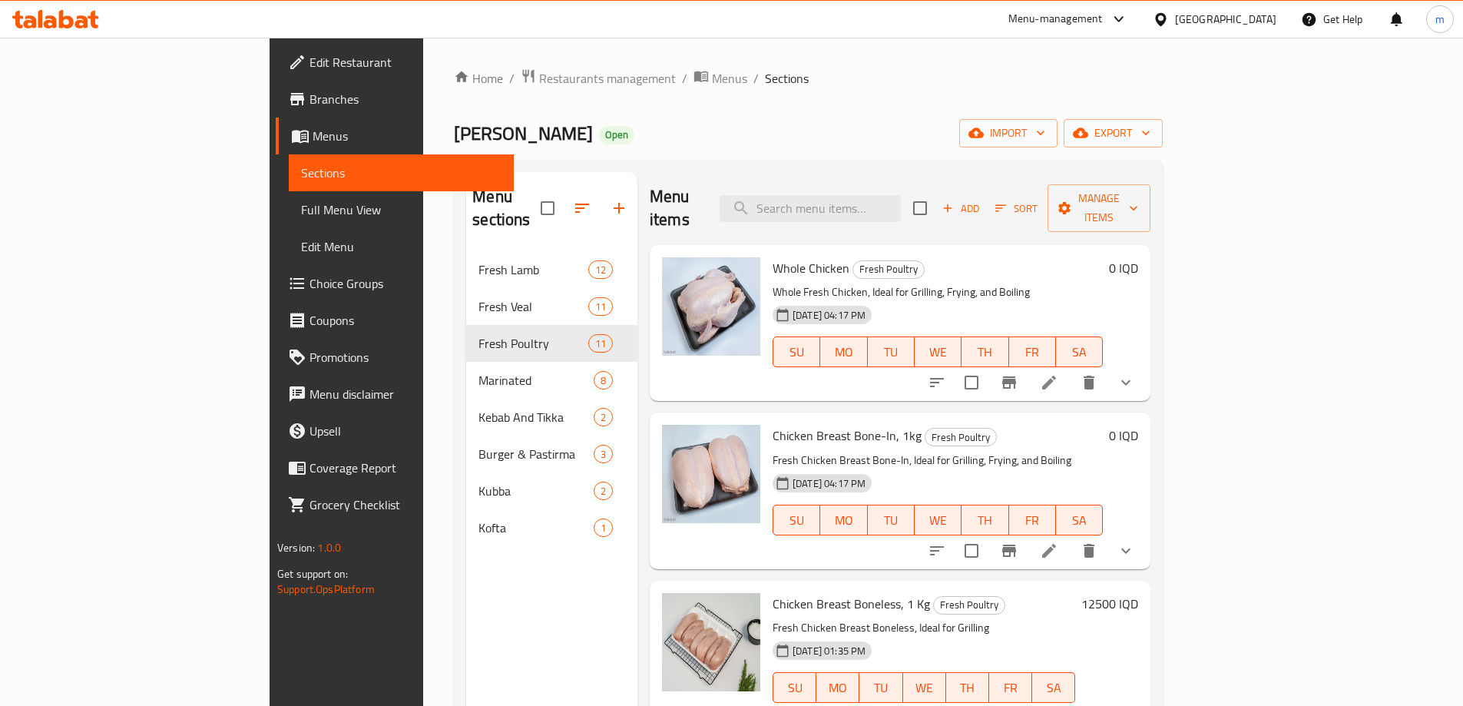
paste input "Kurdish [GEOGRAPHIC_DATA] ,5-6 kg"
type input "Kurdish [GEOGRAPHIC_DATA] ,5-6 kg"
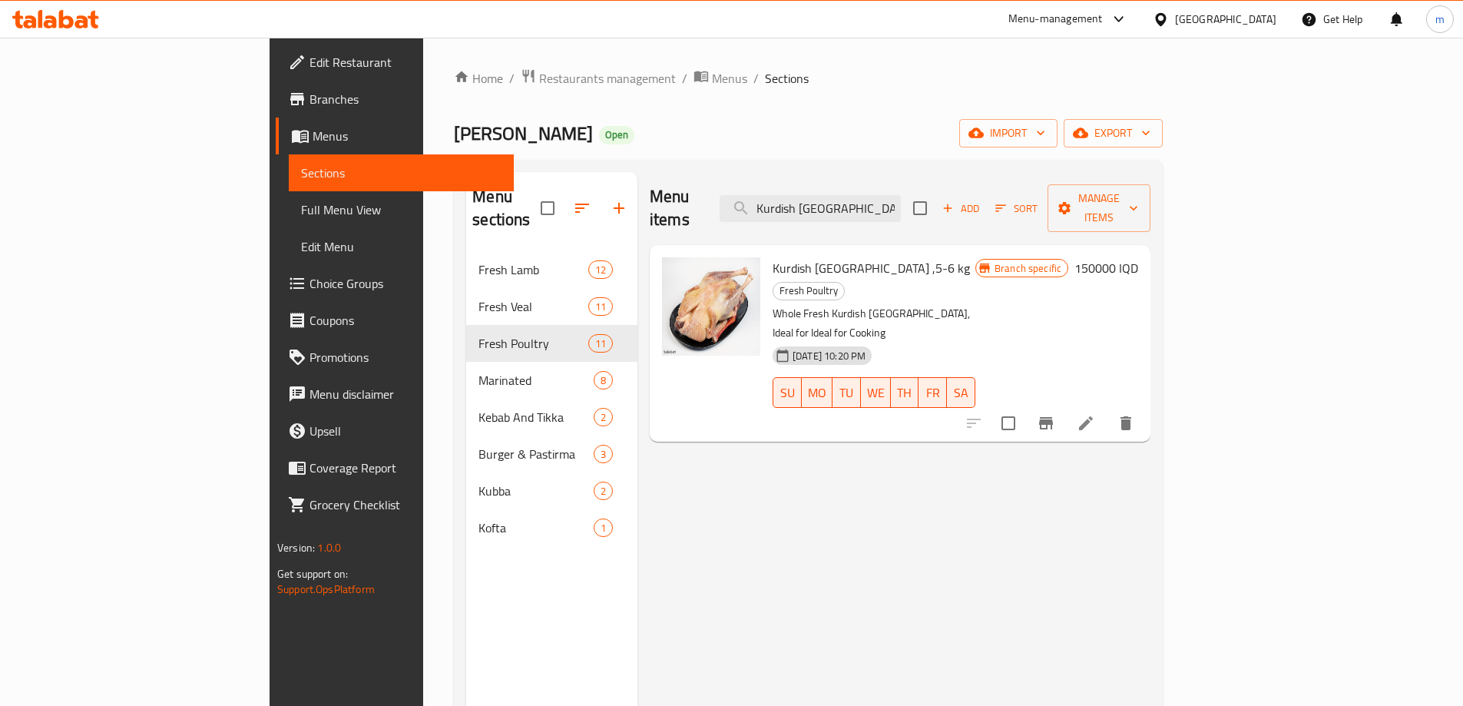
click at [1095, 414] on icon at bounding box center [1086, 423] width 18 height 18
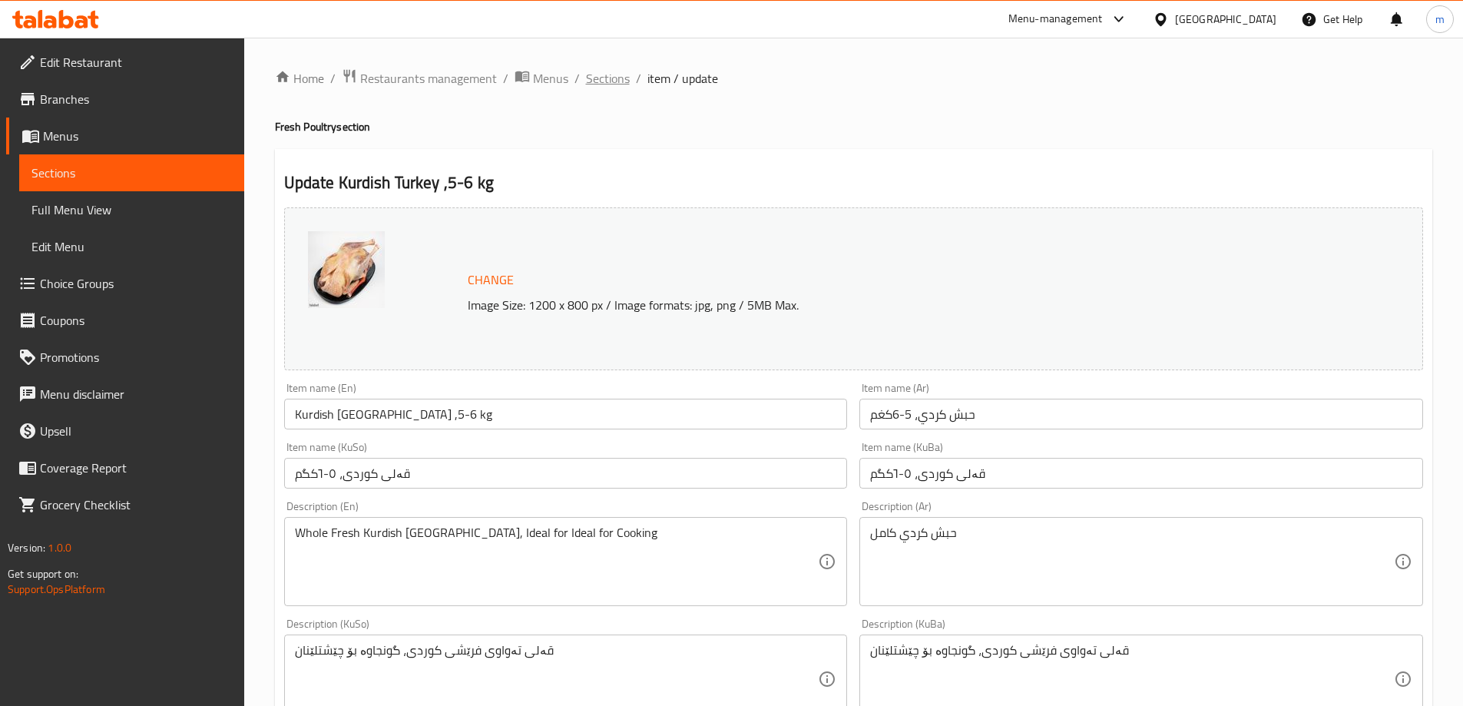
click at [621, 85] on span "Sections" at bounding box center [608, 78] width 44 height 18
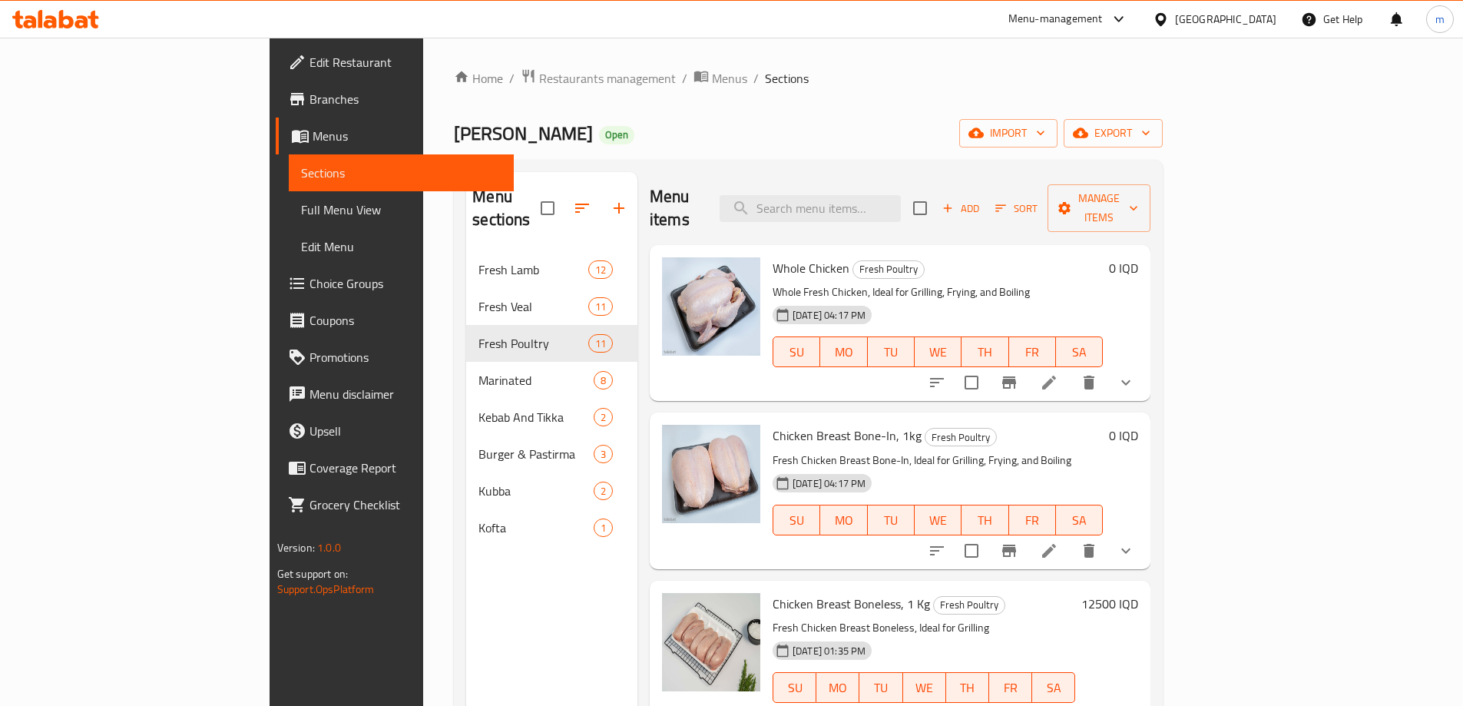
click at [979, 251] on div "Whole Chicken Fresh Poultry Whole Fresh Chicken, Ideal for Grilling, Frying, an…" at bounding box center [938, 323] width 343 height 144
click at [901, 195] on input "search" at bounding box center [810, 208] width 181 height 27
paste input "Kurdish Goose, 2.5 - 3Kg"
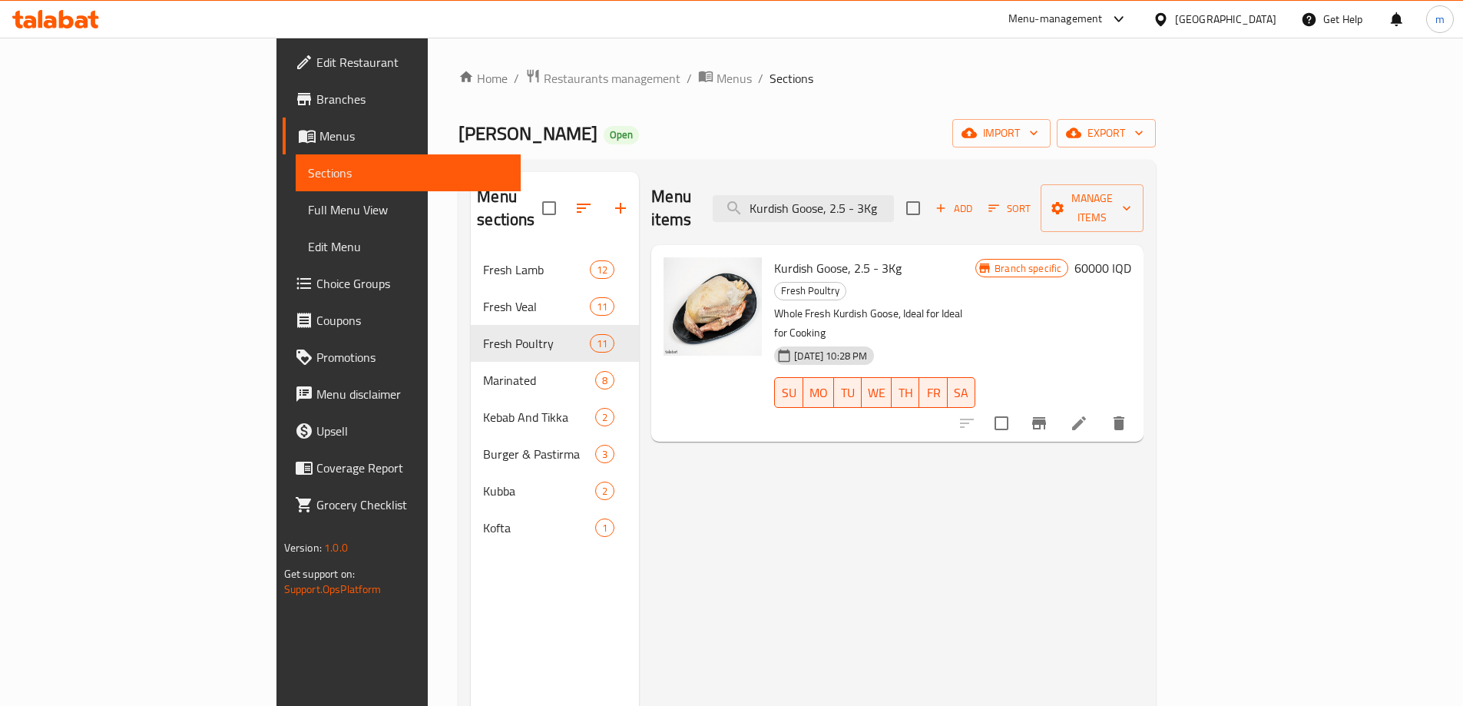
type input "Kurdish Goose, 2.5 - 3Kg"
click at [1089, 414] on icon at bounding box center [1079, 423] width 18 height 18
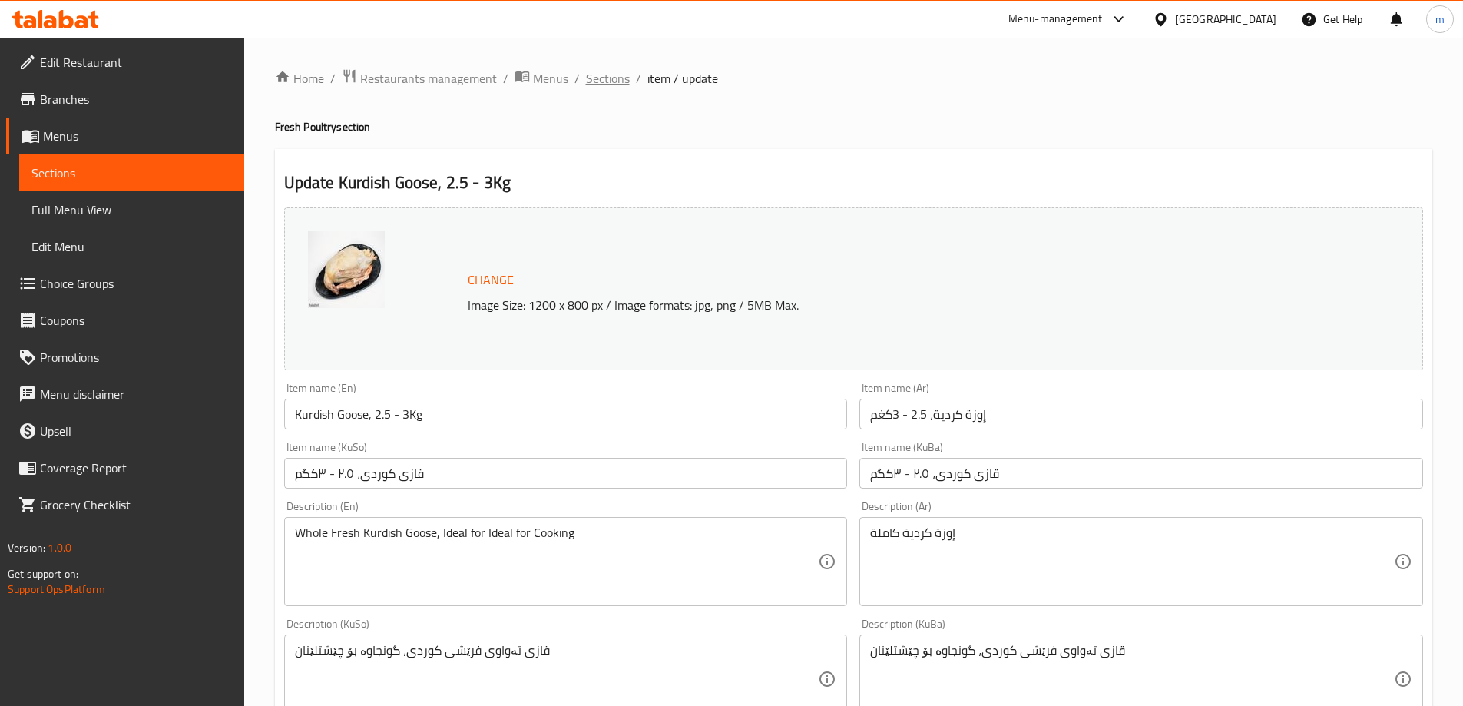
click at [608, 78] on span "Sections" at bounding box center [608, 78] width 44 height 18
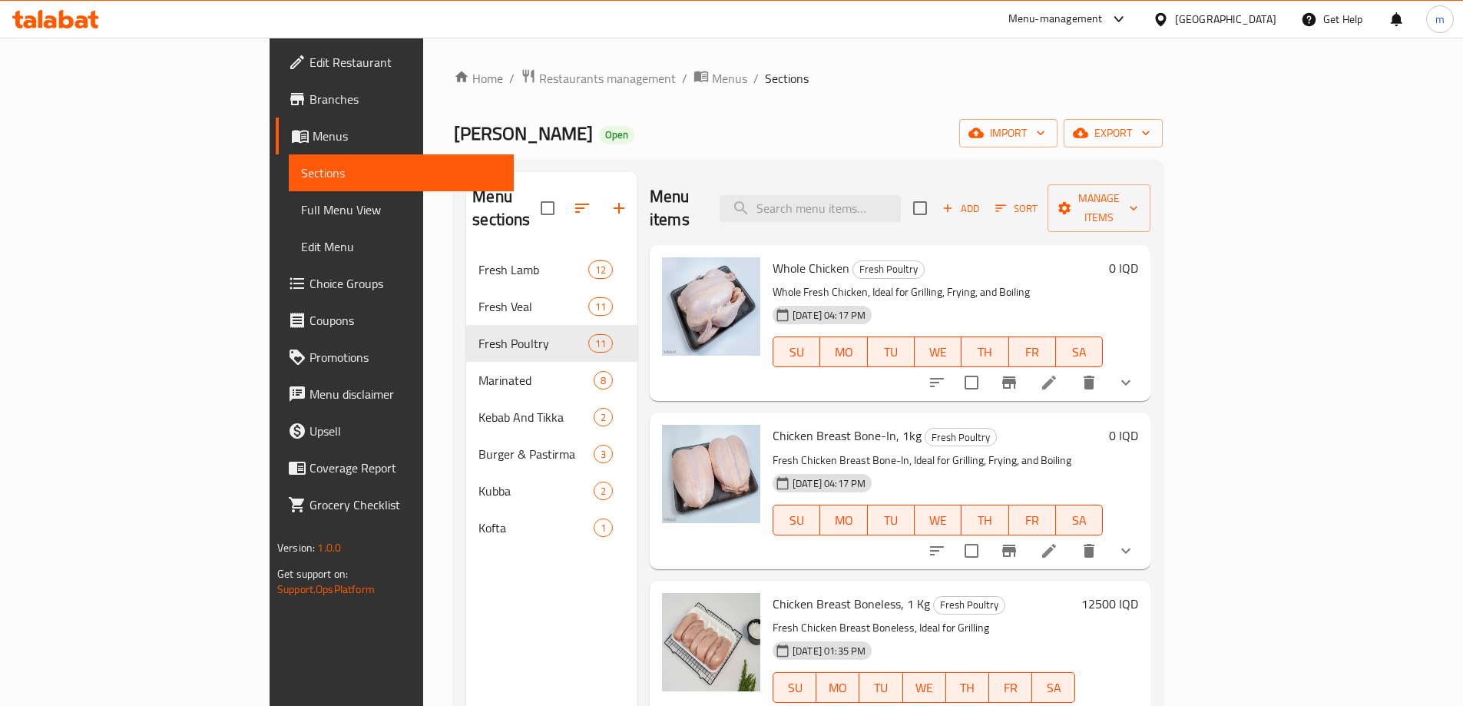
click at [930, 217] on div "Menu items Add Sort Manage items" at bounding box center [900, 208] width 501 height 73
click at [901, 195] on input "search" at bounding box center [810, 208] width 181 height 27
paste input "Kurdish Rooster, 1.75 - 2kg"
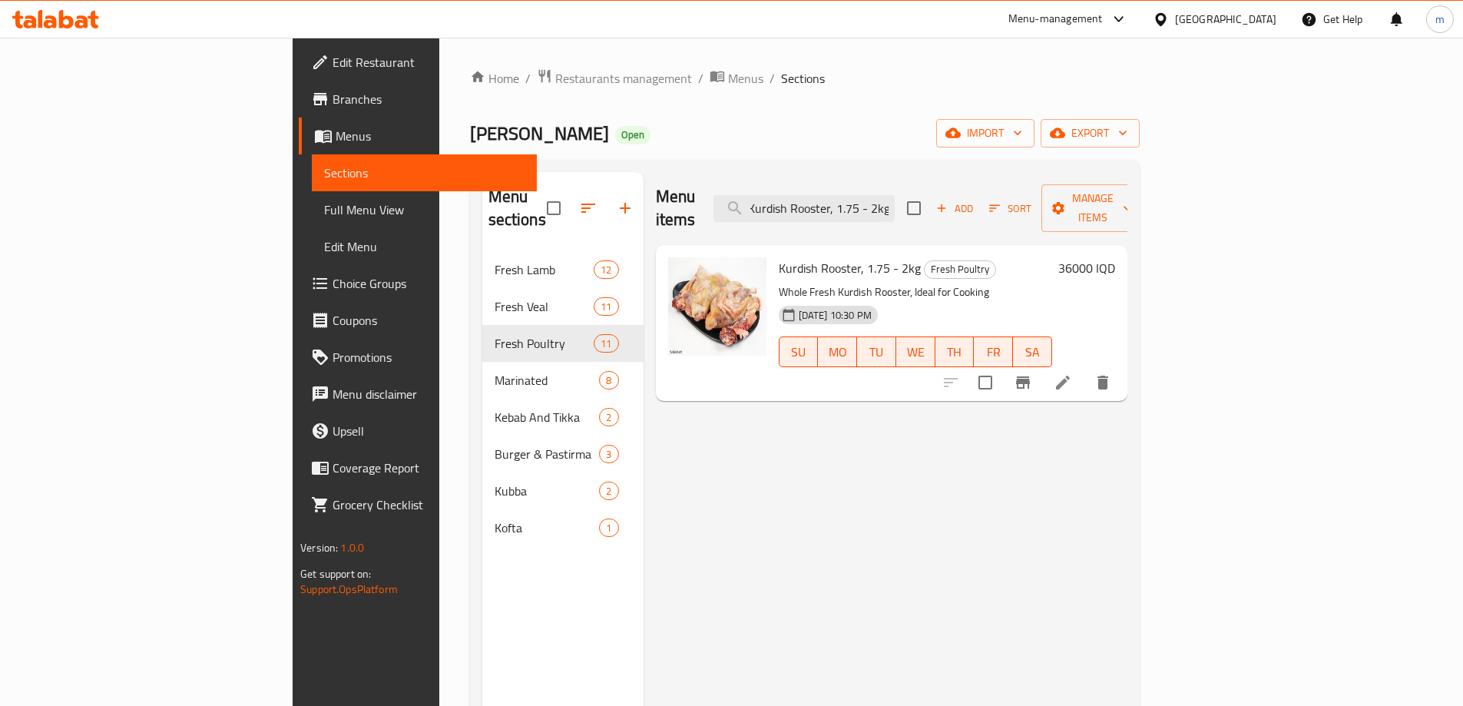
type input "Kurdish Rooster, 1.75 - 2kg"
click at [805, 497] on div "Menu items Kurdish Rooster, 1.75 - 2kg Add Sort Manage items Kurdish Rooster, 1…" at bounding box center [886, 525] width 484 height 706
click at [1122, 374] on div at bounding box center [1027, 382] width 189 height 37
click at [1070, 376] on icon at bounding box center [1063, 383] width 14 height 14
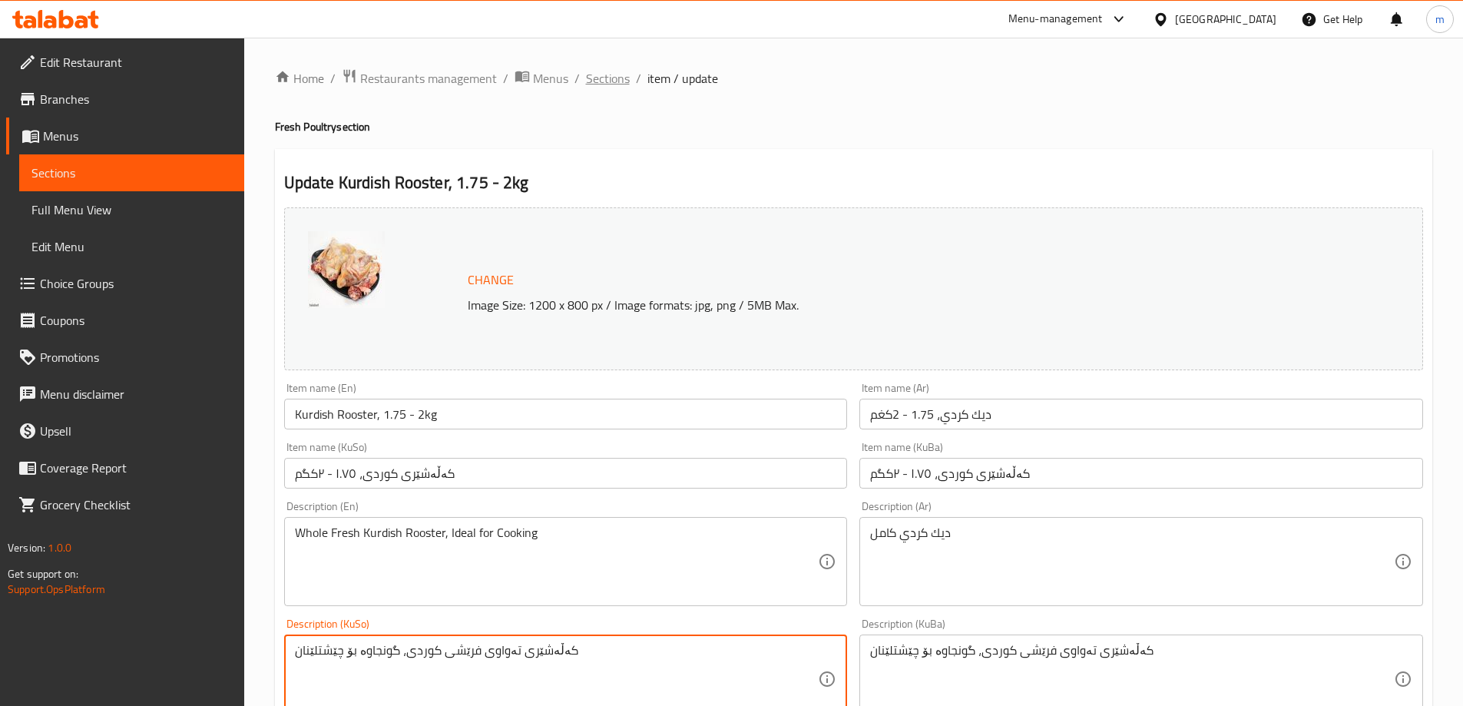
drag, startPoint x: 612, startPoint y: 61, endPoint x: 606, endPoint y: 71, distance: 12.0
click at [610, 61] on div "Home / Restaurants management / Menus / Sections / item / update Fresh Poultry …" at bounding box center [853, 661] width 1219 height 1247
click at [605, 79] on span "Sections" at bounding box center [608, 78] width 44 height 18
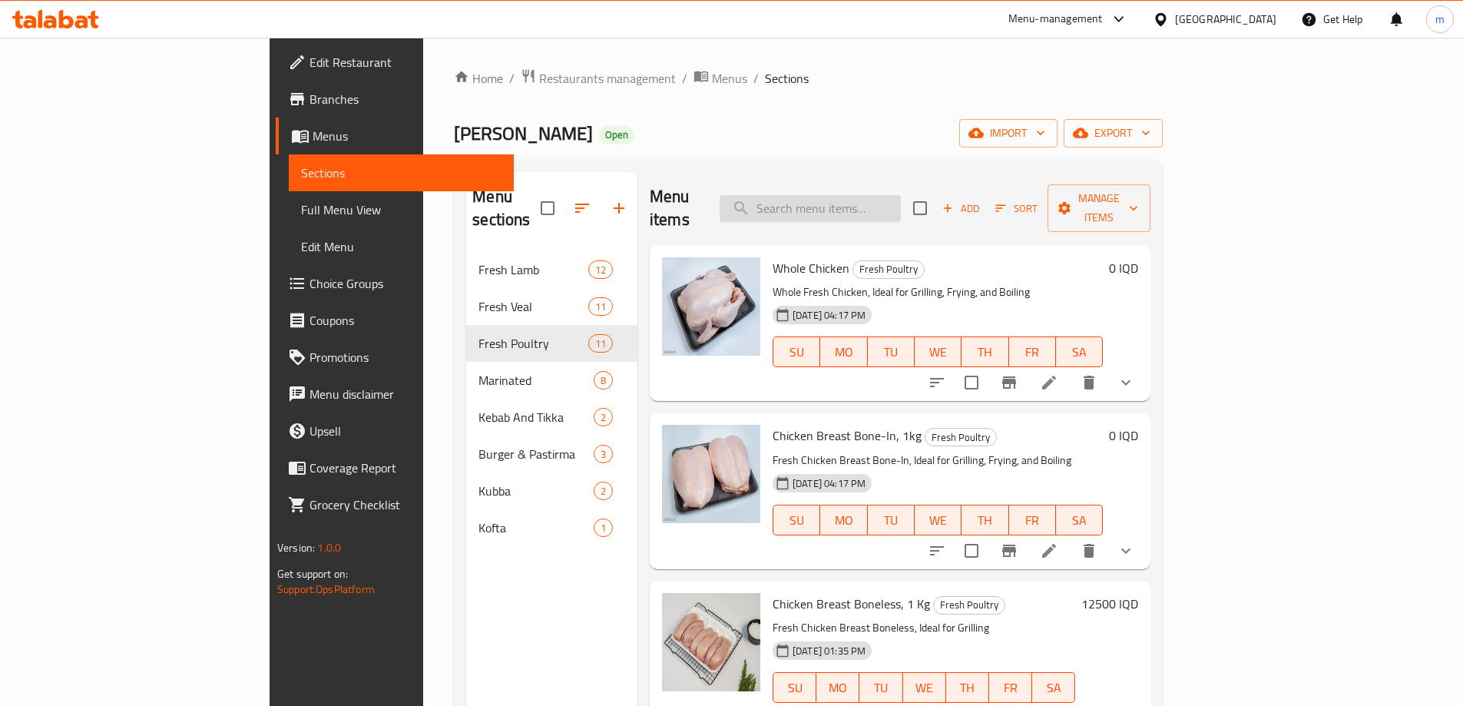
click at [881, 199] on input "search" at bounding box center [810, 208] width 181 height 27
paste input "Marinated Chicken Breast Tikka"
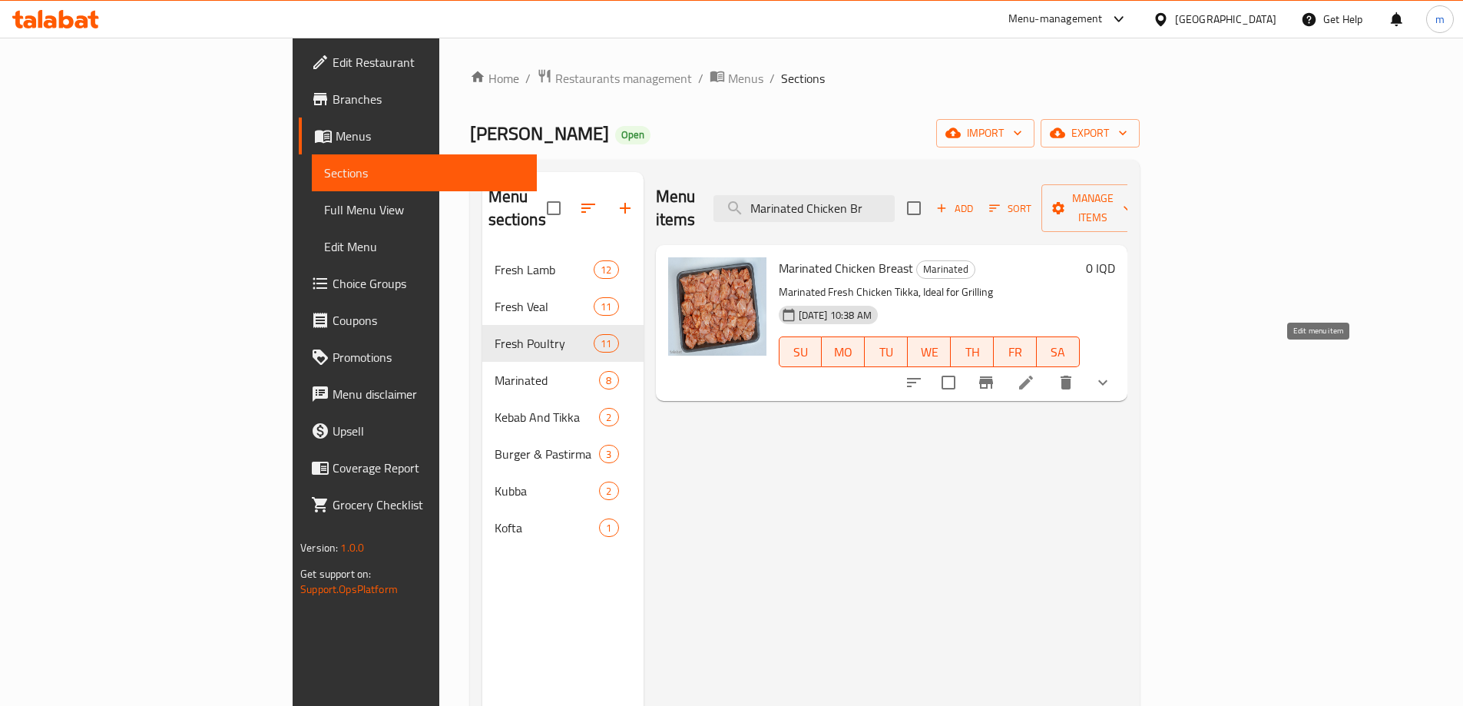
type input "Marinated Chicken Br"
click at [1036, 373] on icon at bounding box center [1026, 382] width 18 height 18
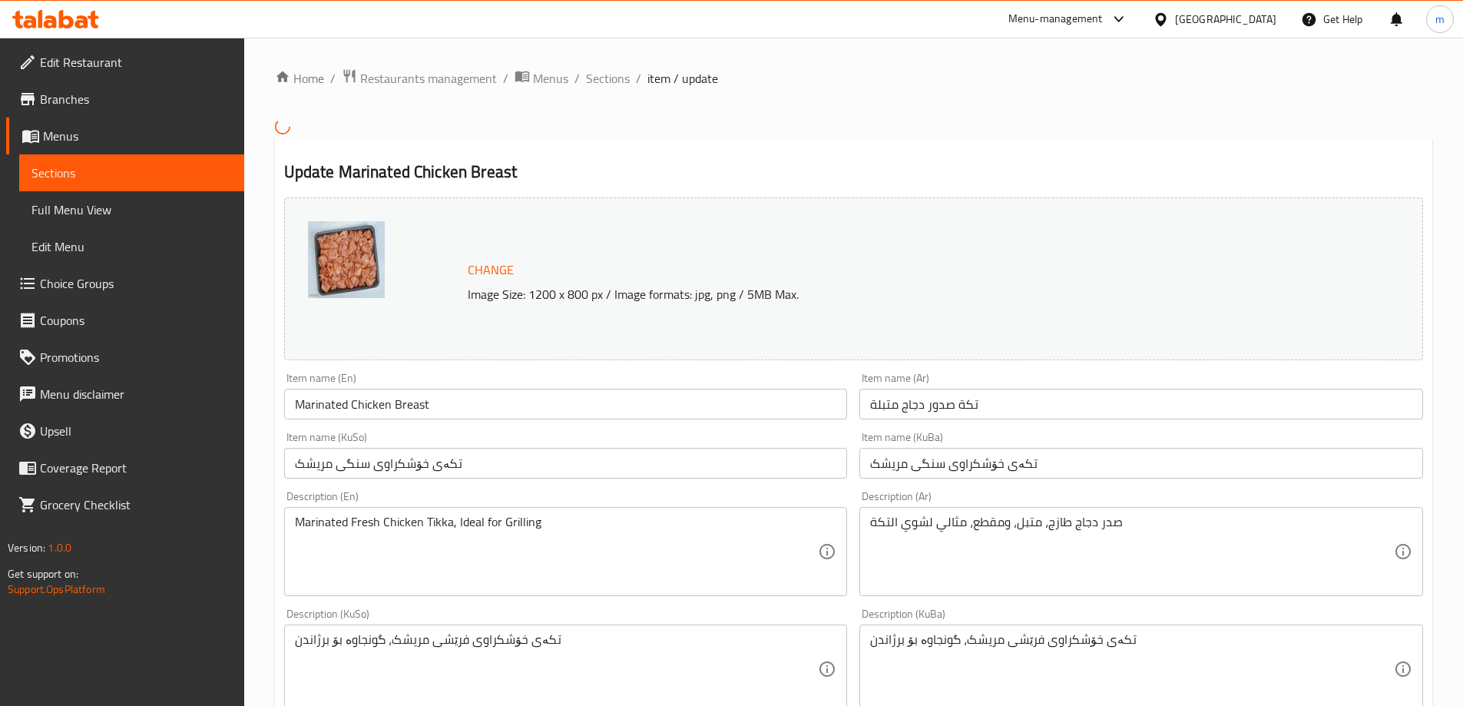
click at [490, 409] on input "Marinated Chicken Breast" at bounding box center [566, 404] width 564 height 31
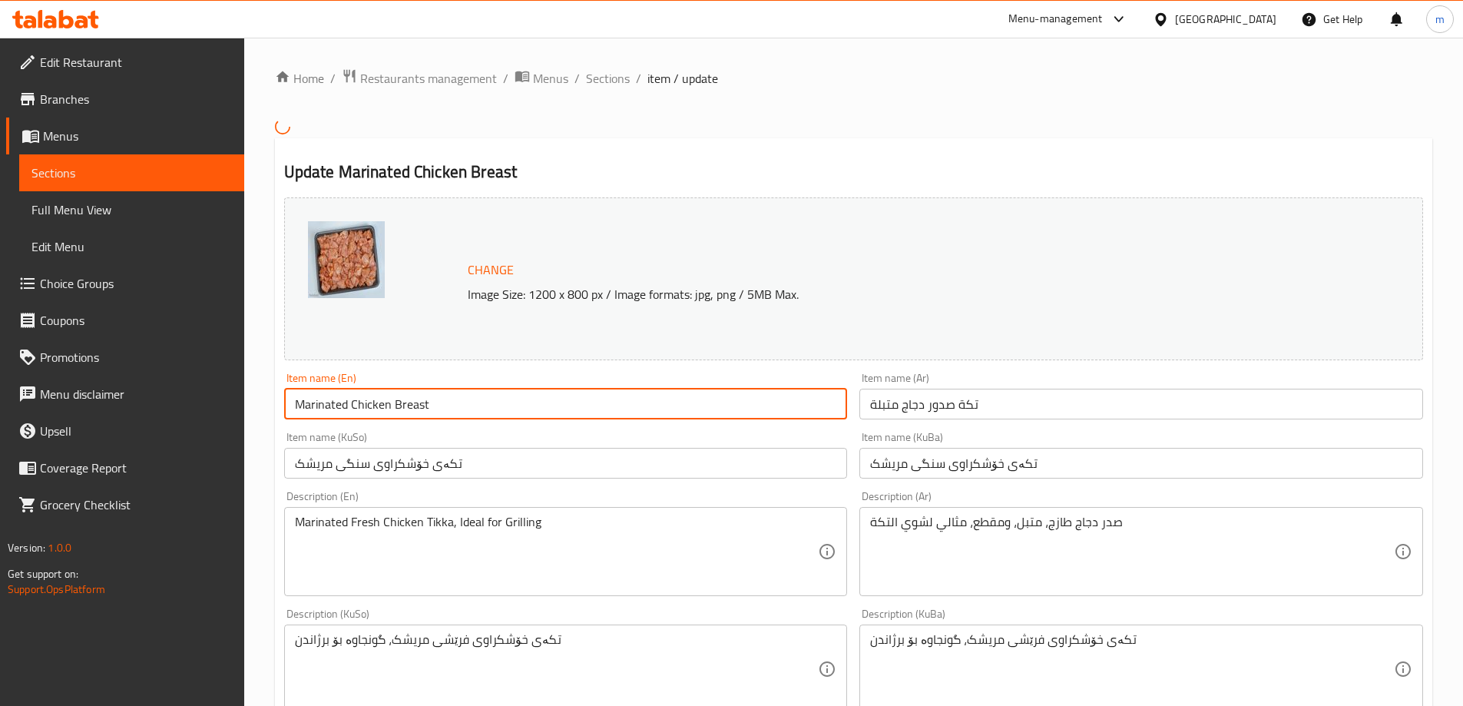
click at [490, 409] on input "Marinated Chicken Breast" at bounding box center [566, 404] width 564 height 31
paste input "Tikka"
type input "Marinated Chicken Breast Tikka"
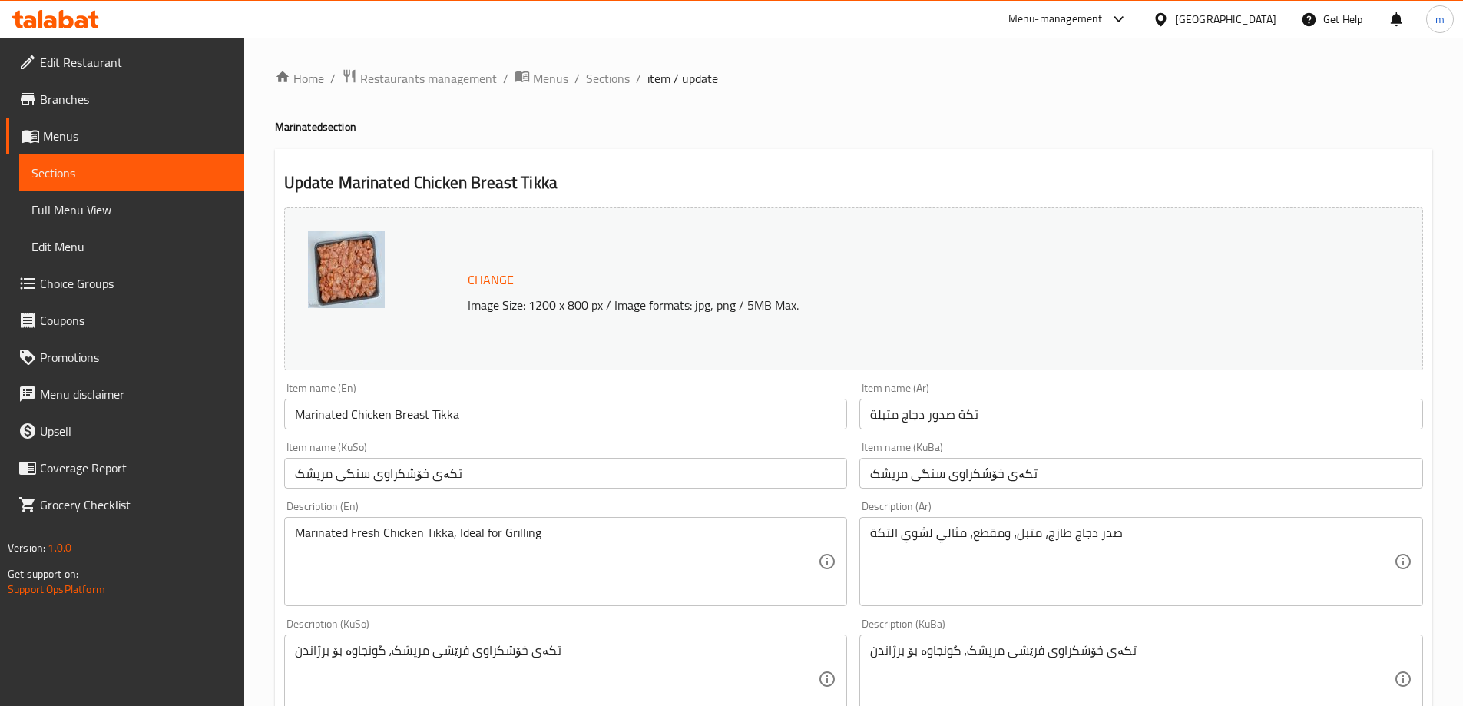
click at [942, 429] on input "تكة صدور دجاج متبلة" at bounding box center [1142, 414] width 564 height 31
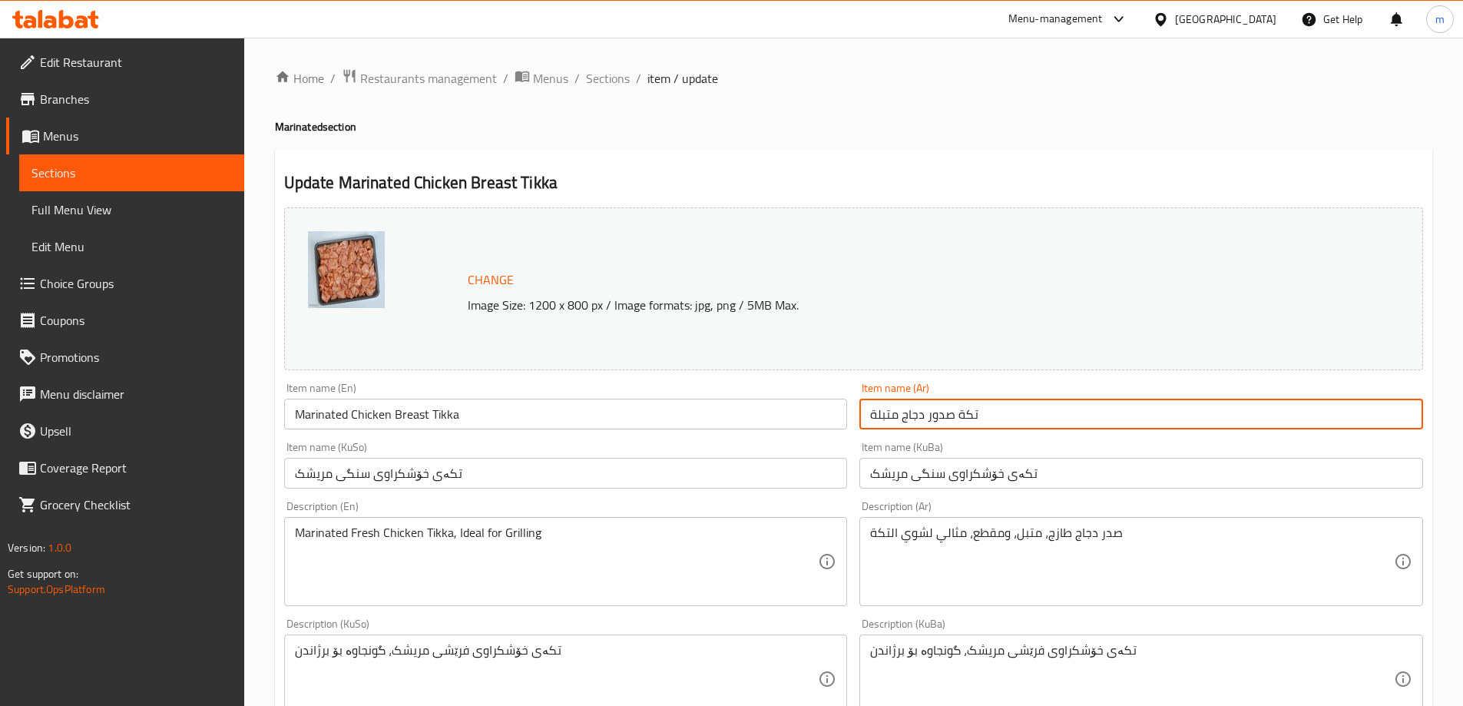
click at [942, 429] on input "تكة صدور دجاج متبلة" at bounding box center [1142, 414] width 564 height 31
click at [1053, 468] on input "تکەی خۆشکراوی سنگی مریشک" at bounding box center [1142, 473] width 564 height 31
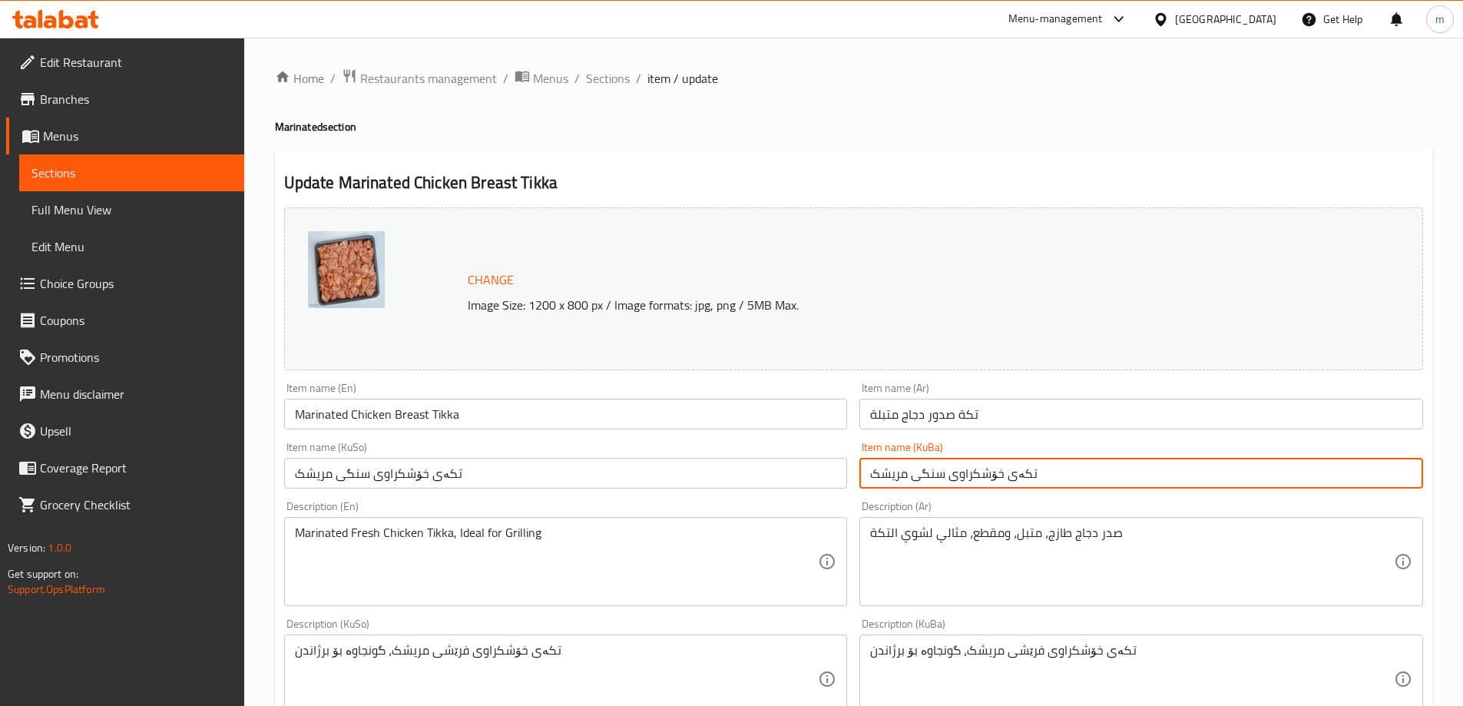
click at [1053, 468] on input "تکەی خۆشکراوی سنگی مریشک" at bounding box center [1142, 473] width 564 height 31
paste input "text"
type input "تکەی خۆشکراوی مریشک"
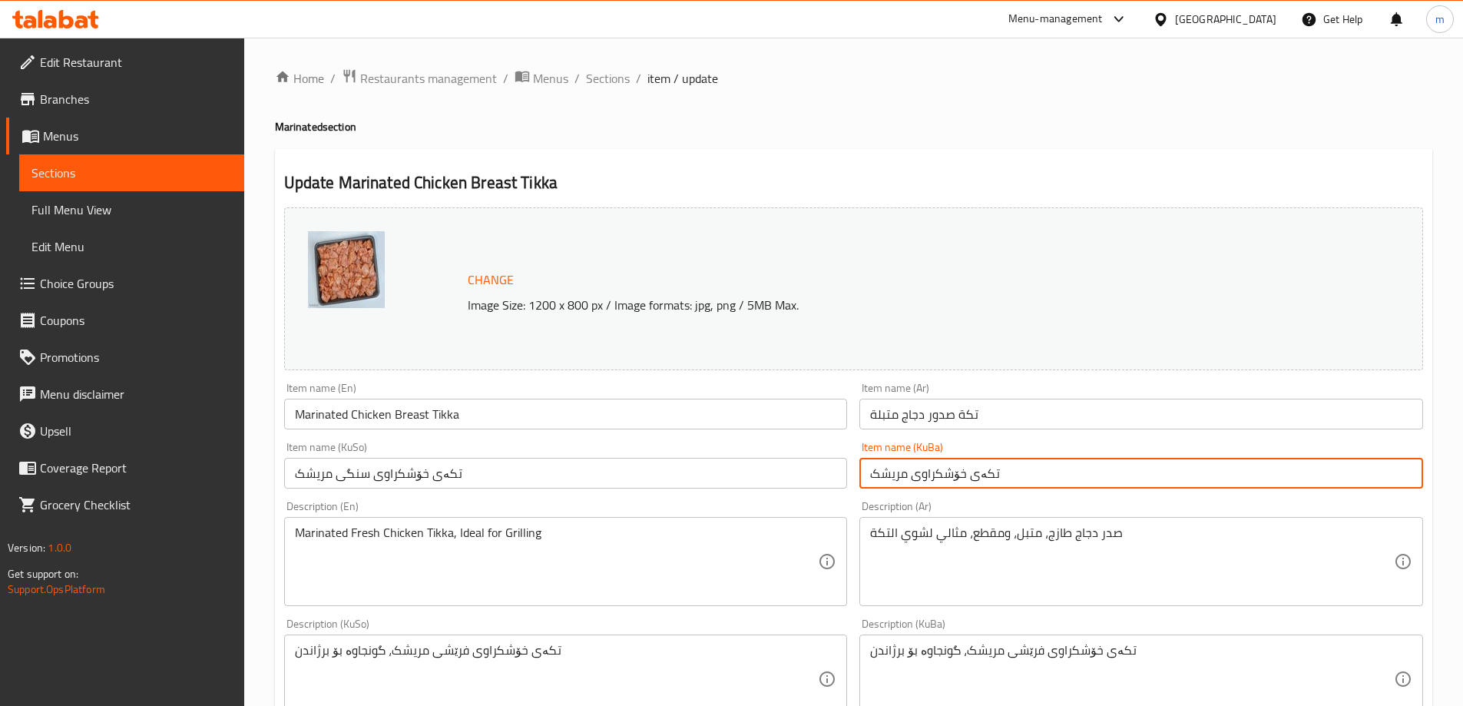
click at [800, 476] on input "تکەی خۆشکراوی سنگی مریشک" at bounding box center [566, 473] width 564 height 31
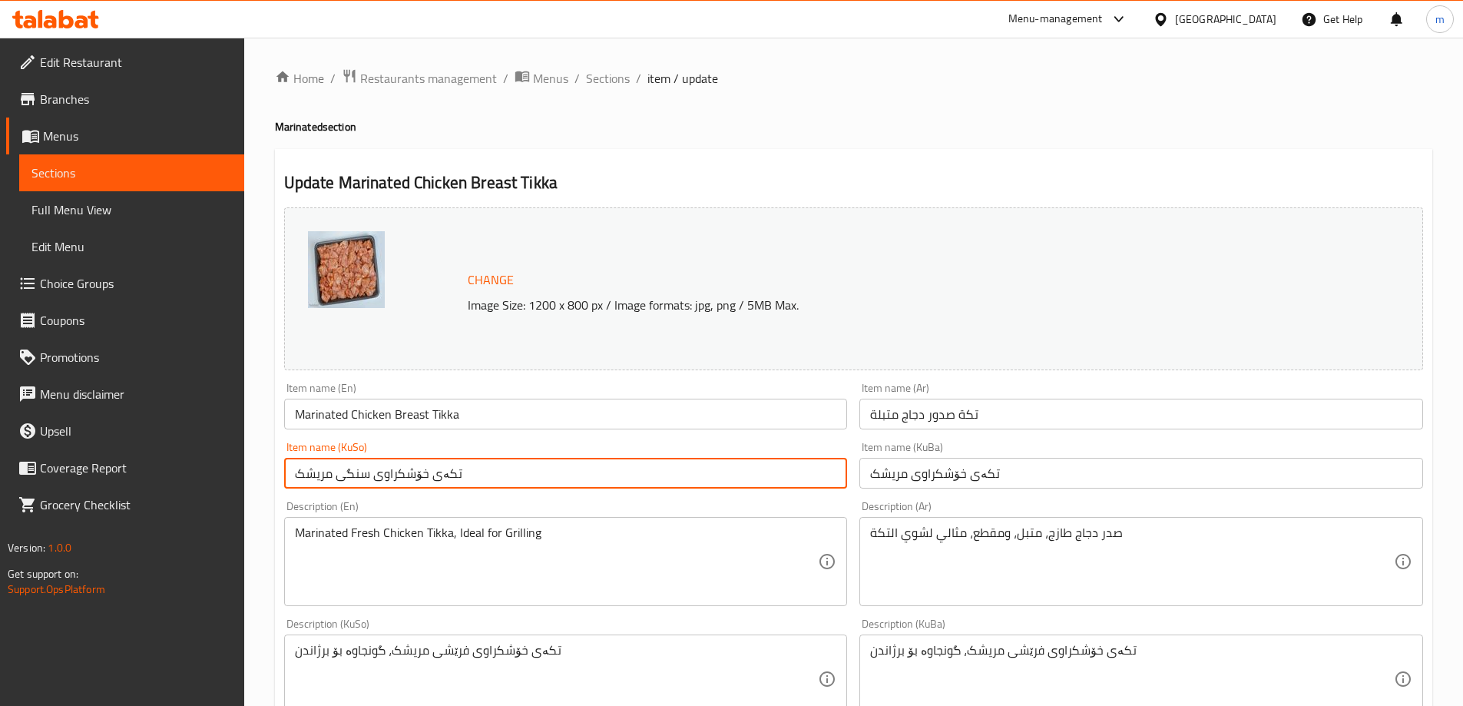
click at [800, 476] on input "تکەی خۆشکراوی سنگی مریشک" at bounding box center [566, 473] width 564 height 31
paste input "text"
type input "تکەی خۆشکراوی مریشک"
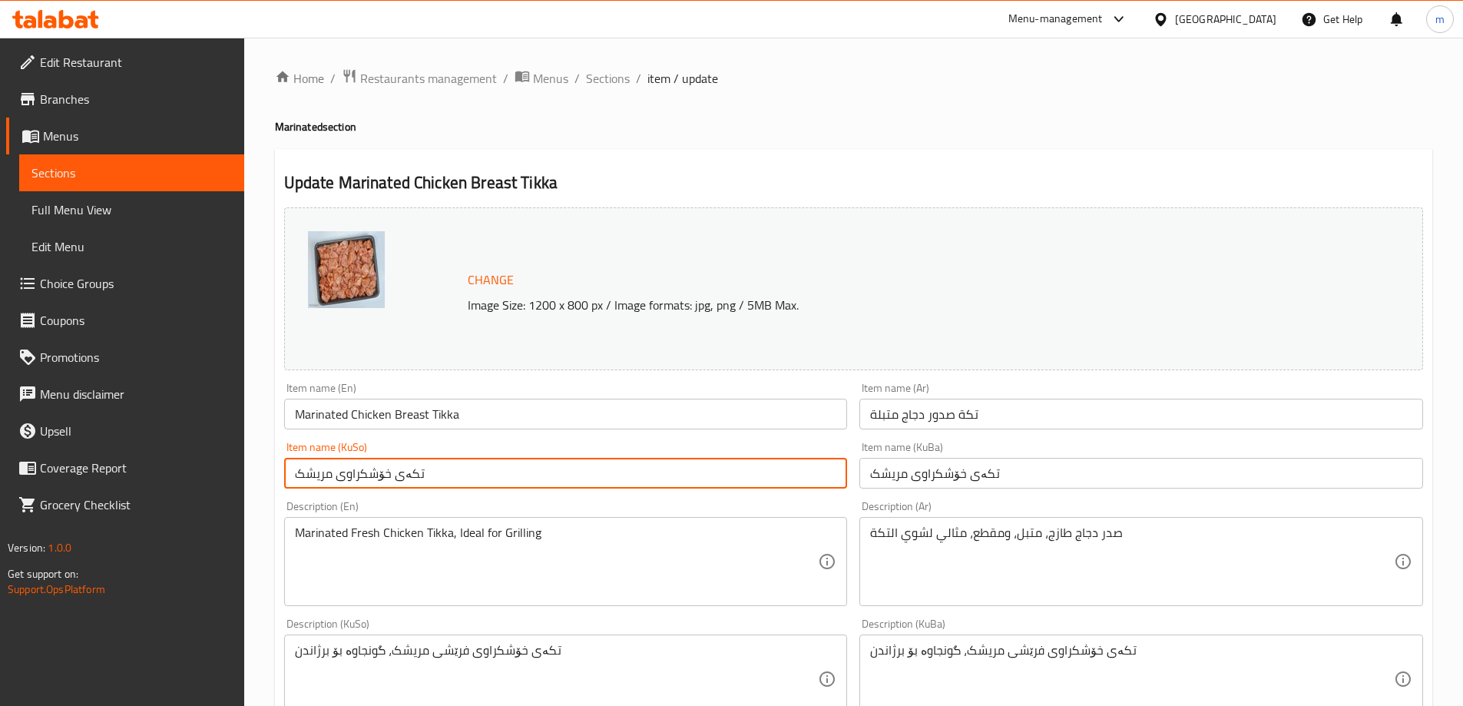
click at [976, 416] on input "تكة صدور دجاج متبلة" at bounding box center [1142, 414] width 564 height 31
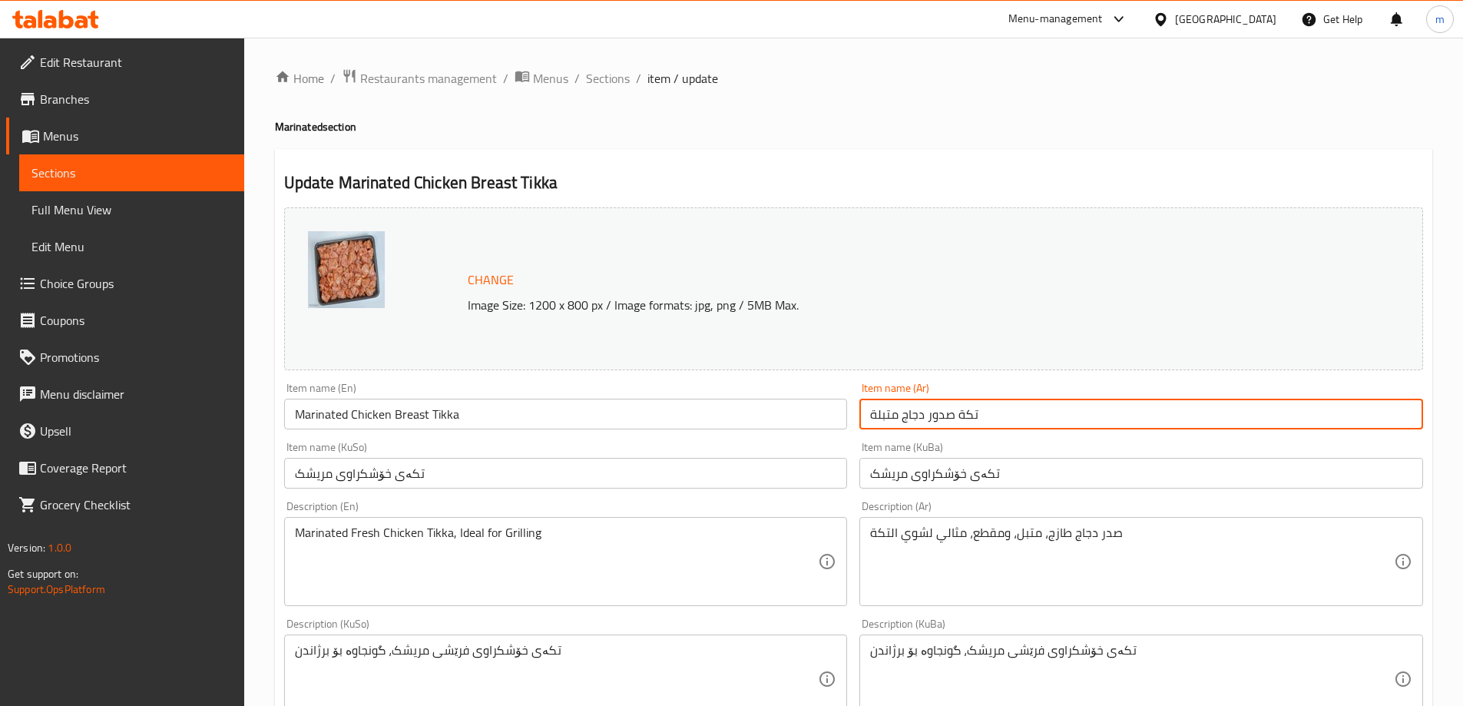
click at [976, 416] on input "تكة صدور دجاج متبلة" at bounding box center [1142, 414] width 564 height 31
paste input "text"
type input "تكة دجاج متبلة"
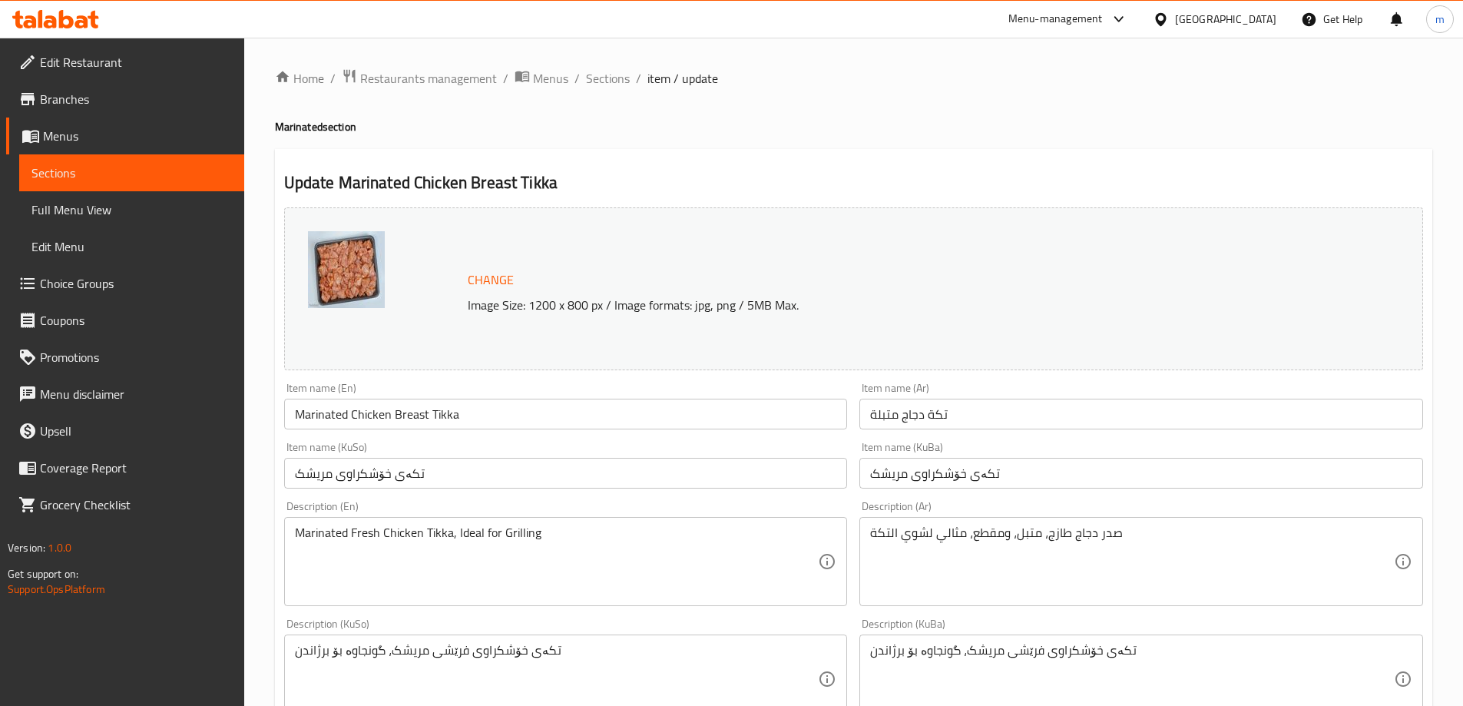
click at [460, 431] on div "Item name (En) Marinated Chicken Breast Tikka Item name (En)" at bounding box center [566, 405] width 576 height 59
click at [459, 416] on input "Marinated Chicken Breast Tikka" at bounding box center [566, 414] width 564 height 31
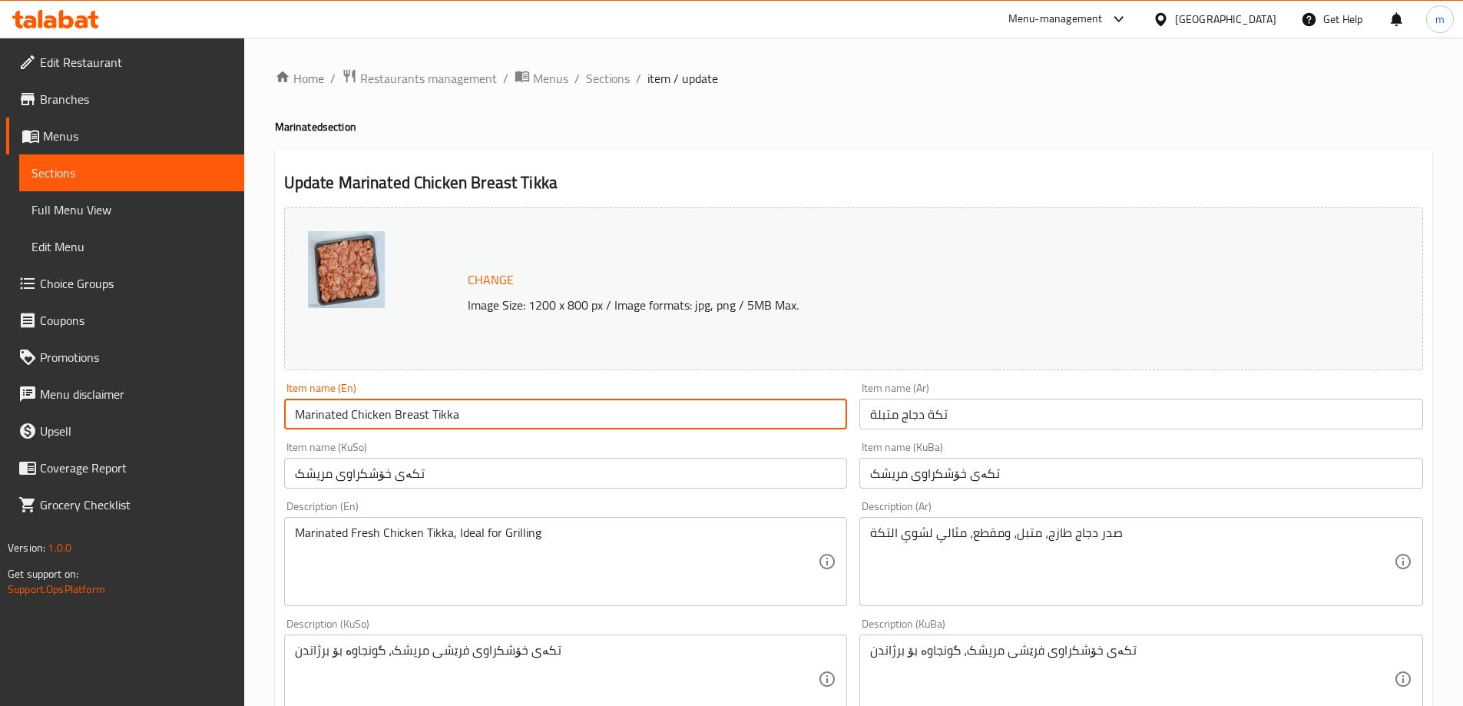
click at [602, 86] on span "Sections" at bounding box center [608, 78] width 44 height 18
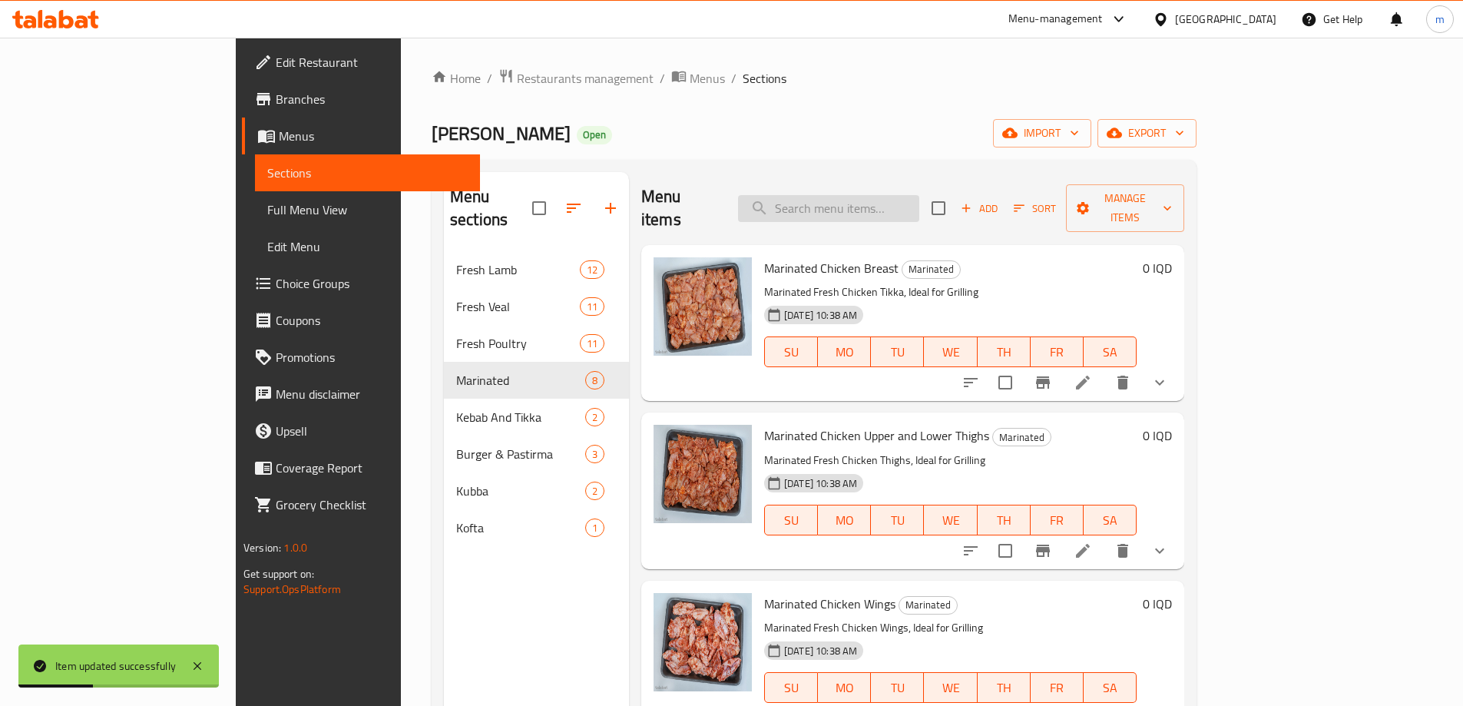
click at [898, 195] on input "search" at bounding box center [828, 208] width 181 height 27
paste input "Marinated Chicken Upper and Lower Thighs"
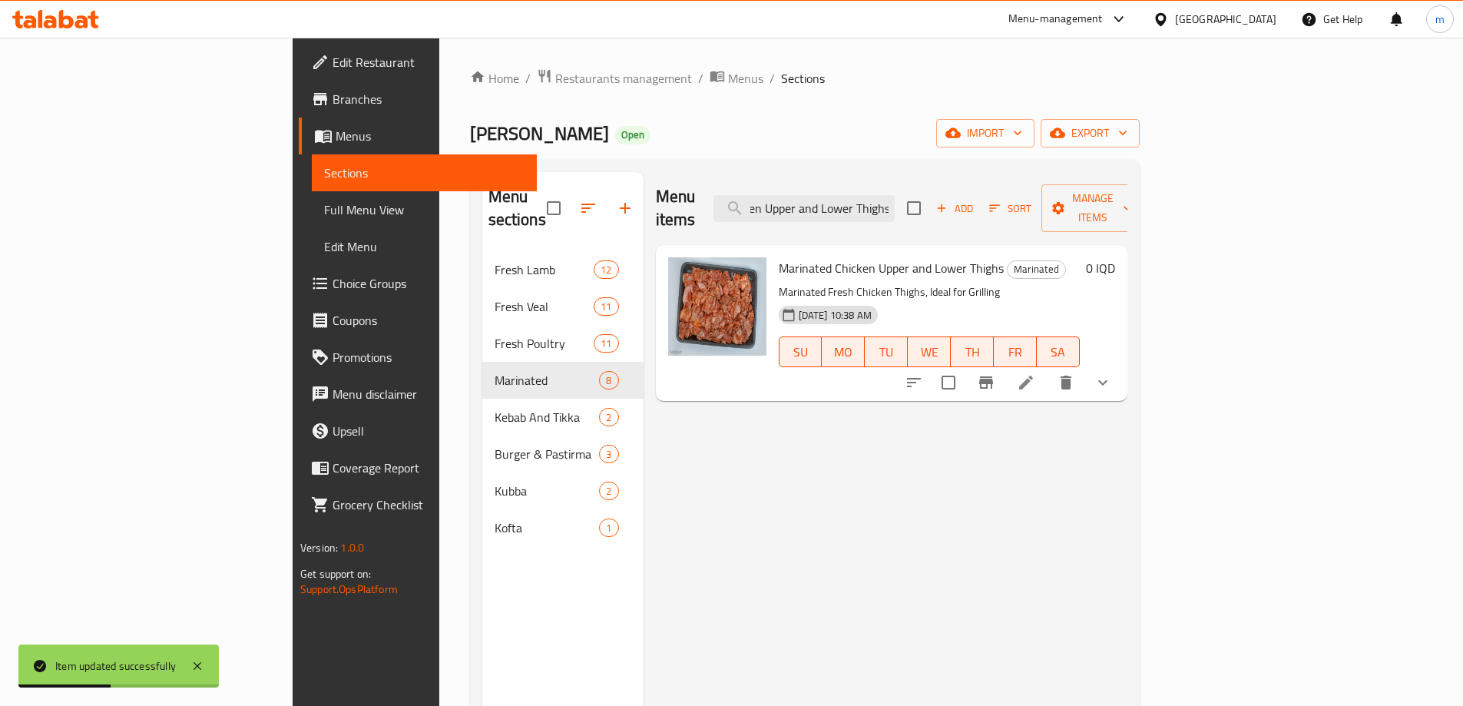
type input "Marinated Chicken Upper and Lower Thighs"
click at [1036, 373] on icon at bounding box center [1026, 382] width 18 height 18
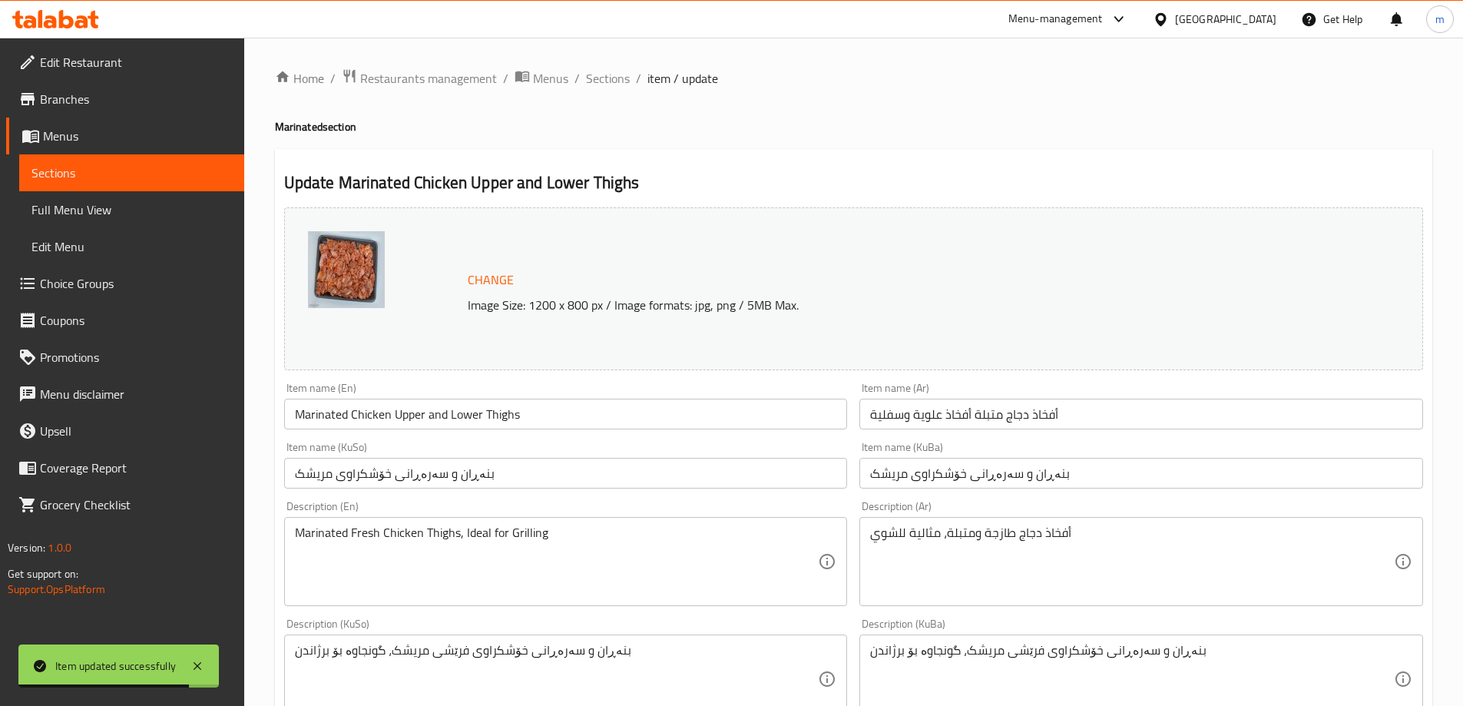
click at [919, 419] on input "أفخاذ دجاج متبلة أفخاذ علوية وسفلية" at bounding box center [1142, 414] width 564 height 31
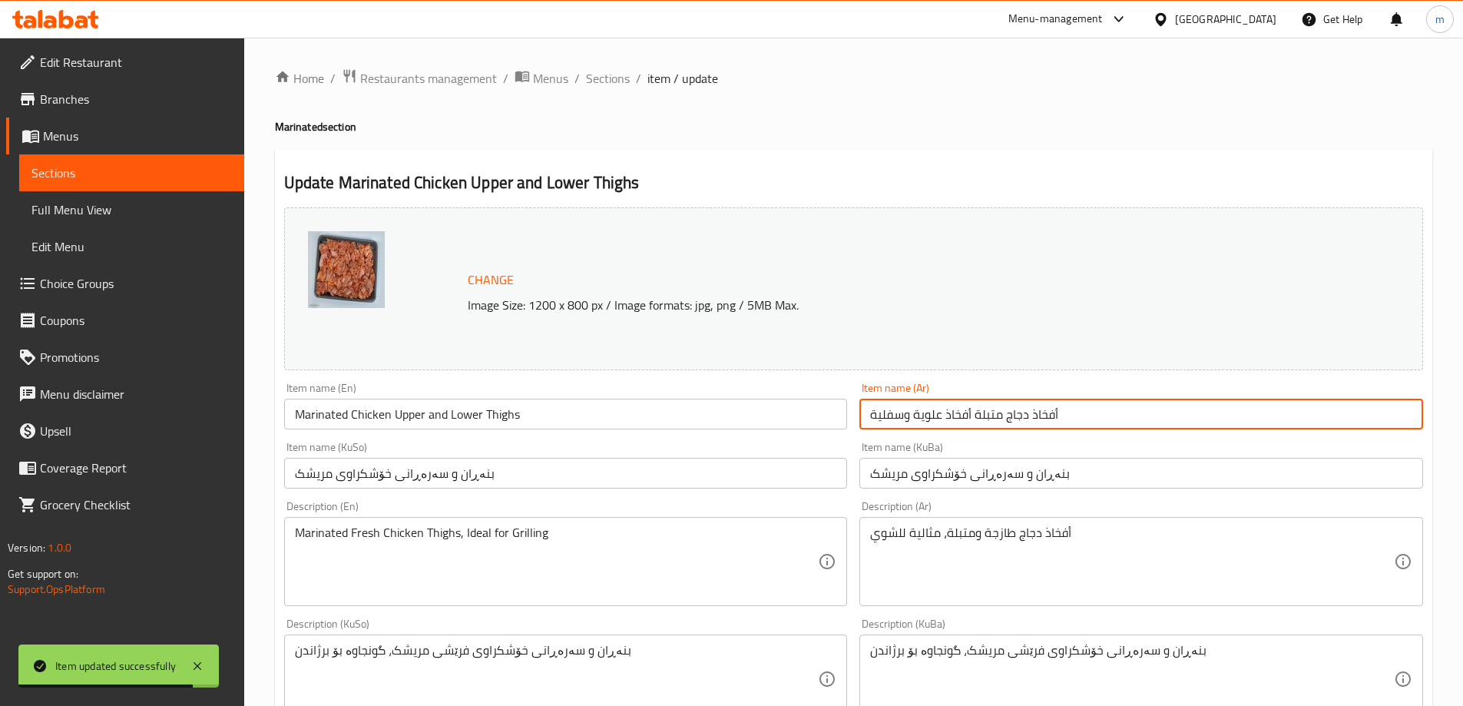
click at [919, 419] on input "أفخاذ دجاج متبلة أفخاذ علوية وسفلية" at bounding box center [1142, 414] width 564 height 31
click at [1044, 412] on input "أفخاذ دجاج متبلة أفخاذ علوية وسفلية" at bounding box center [1142, 414] width 564 height 31
click at [1085, 423] on input "أفخاذ دجاج متبلة أفخاذ علوية وسفلية" at bounding box center [1142, 414] width 564 height 31
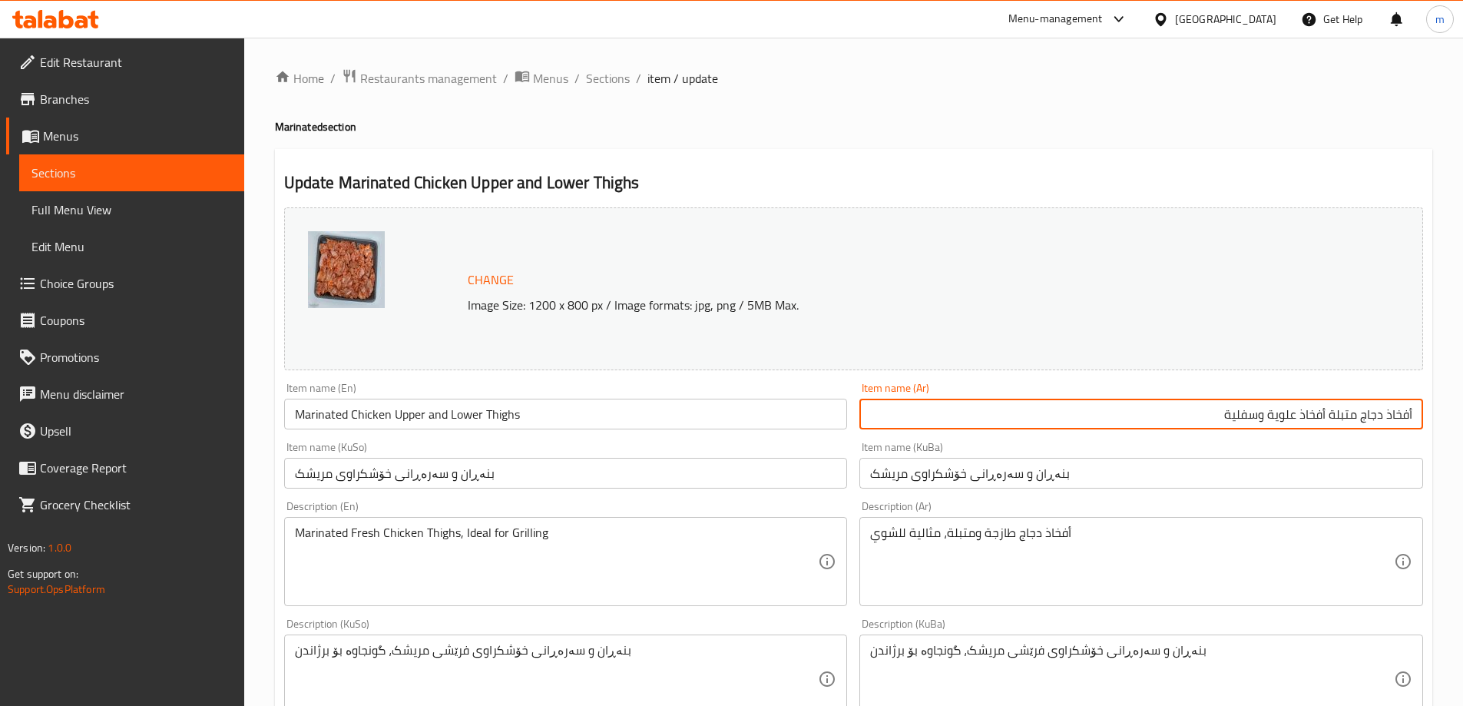
paste input "أفخاذ دجاج متبلة (أفخاذ علوية وسفلية)"
click at [1122, 407] on input "أفخاذ دجاج متبلة أفخاذ علوية وسفلية أفخاذ دجاج متبلة (أفخاذ علوية وسفلية)" at bounding box center [1142, 414] width 564 height 31
click at [1065, 405] on input "أفخاذ دجاج متبلة أفخاذ علوية وسفلية أفخاذ دجاج متبلة (أفخاذ علوية وسفلية)" at bounding box center [1142, 414] width 564 height 31
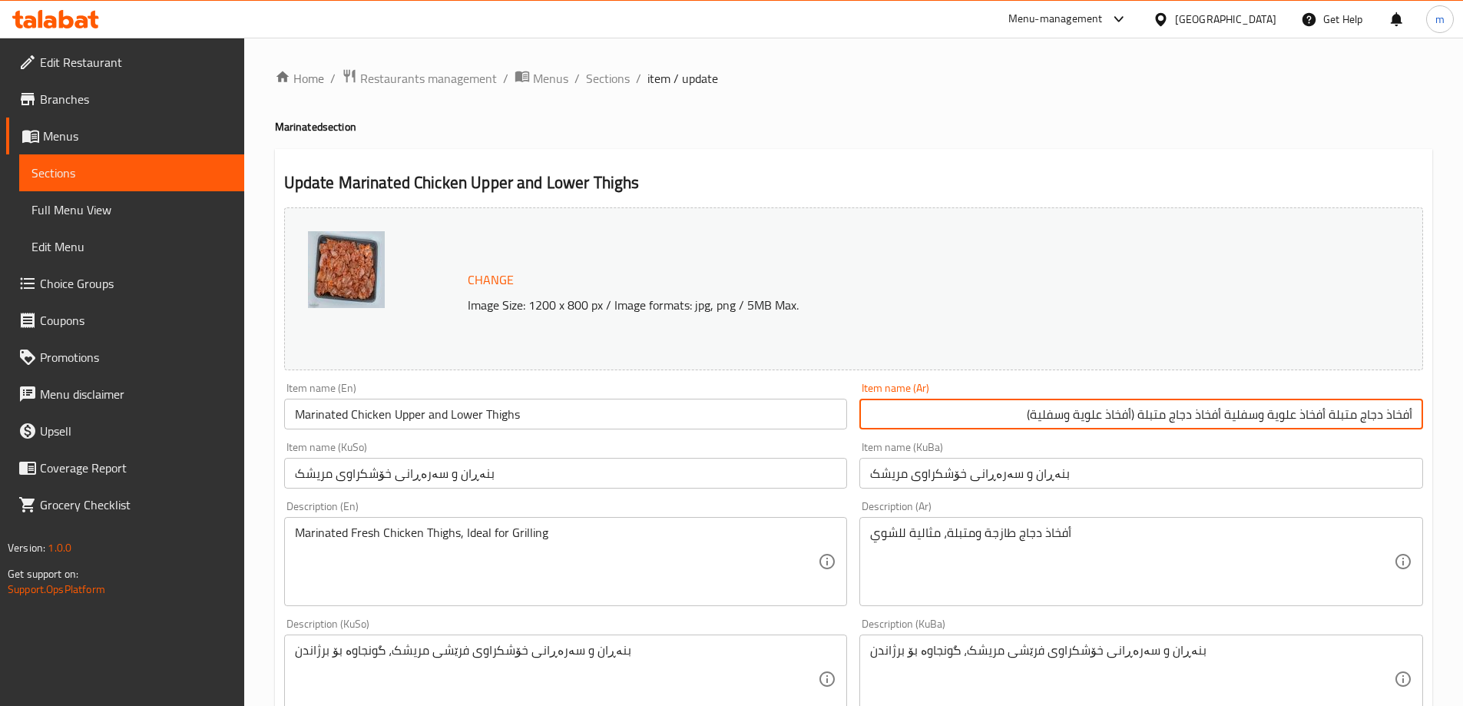
paste input "text"
type input "أفخاذ دجاج متبلة (أفخاذ علوية وسفلية)"
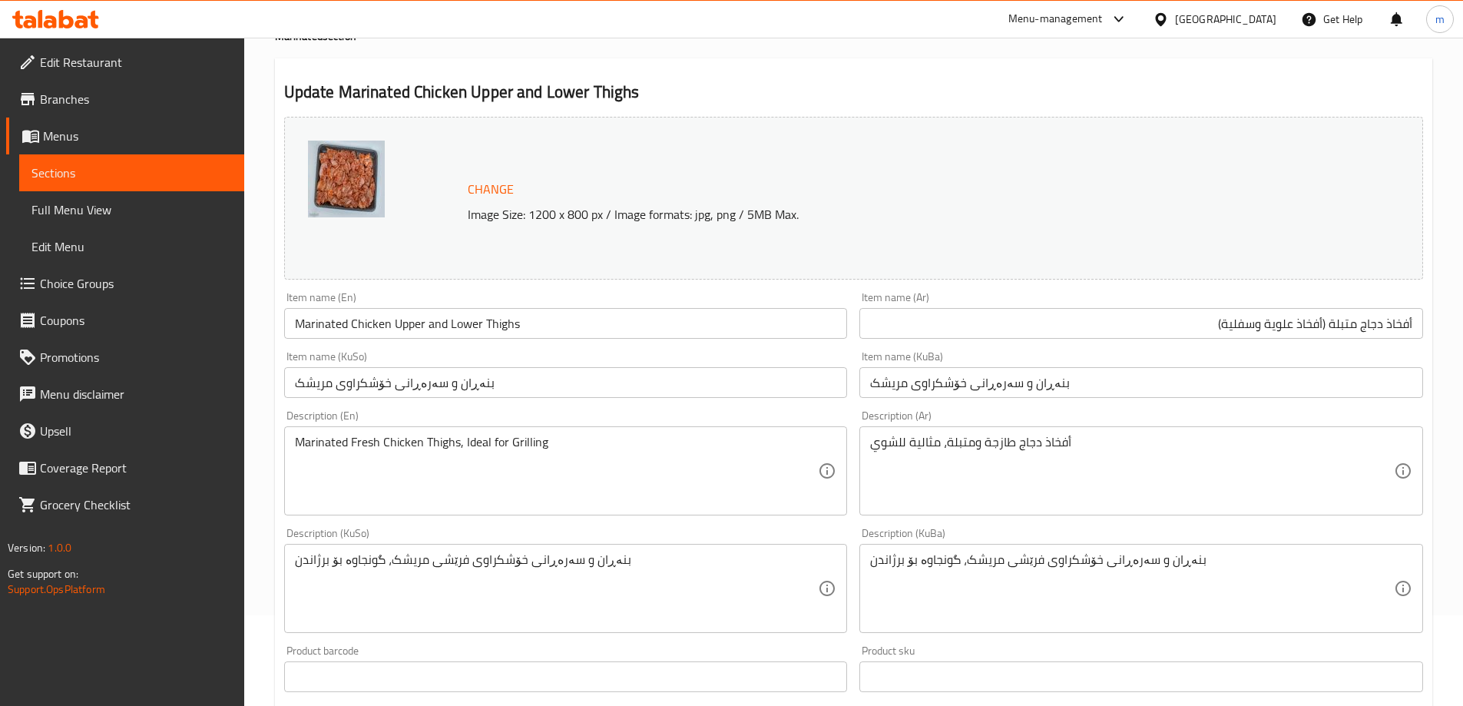
scroll to position [256, 0]
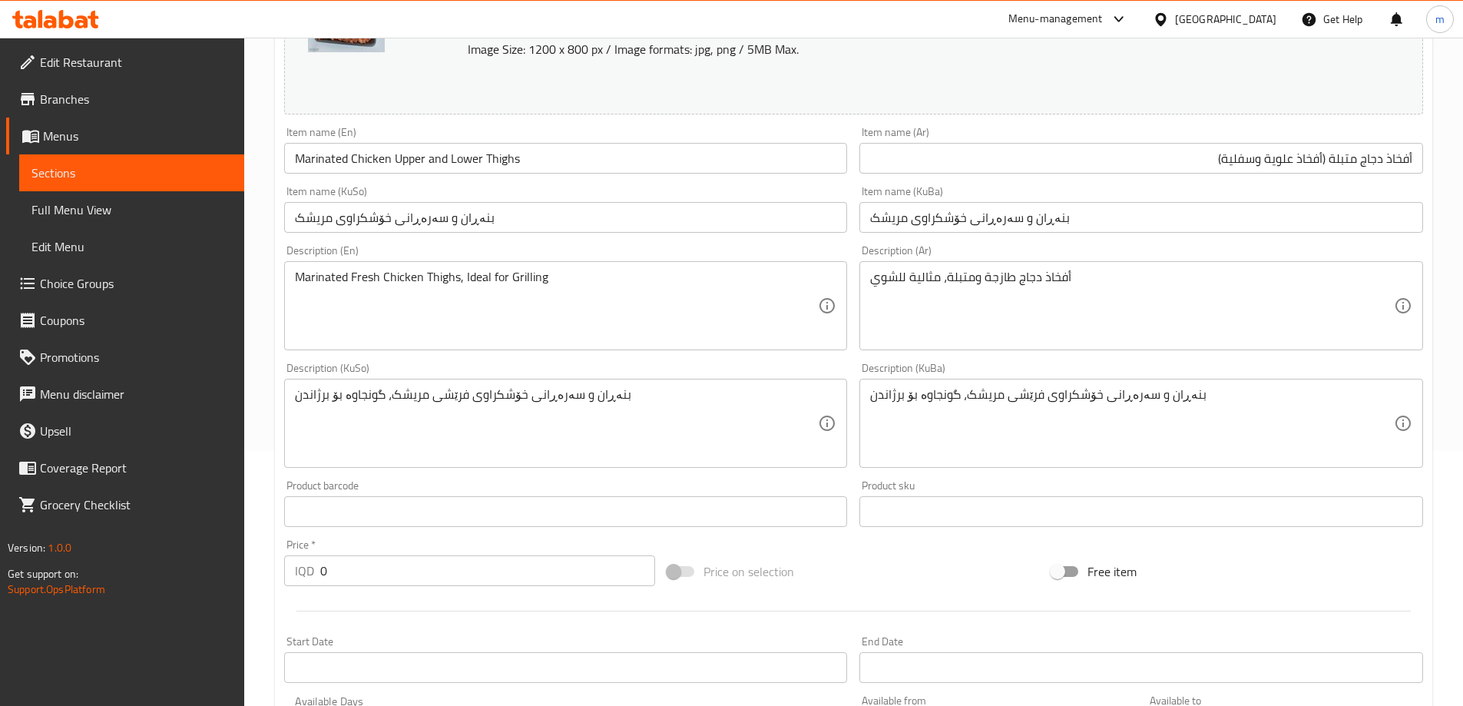
click at [588, 184] on div "Item name (KuSo) بنەڕان و سەرەڕانی خۆشکراوی مریشک Item name (KuSo)" at bounding box center [566, 209] width 576 height 59
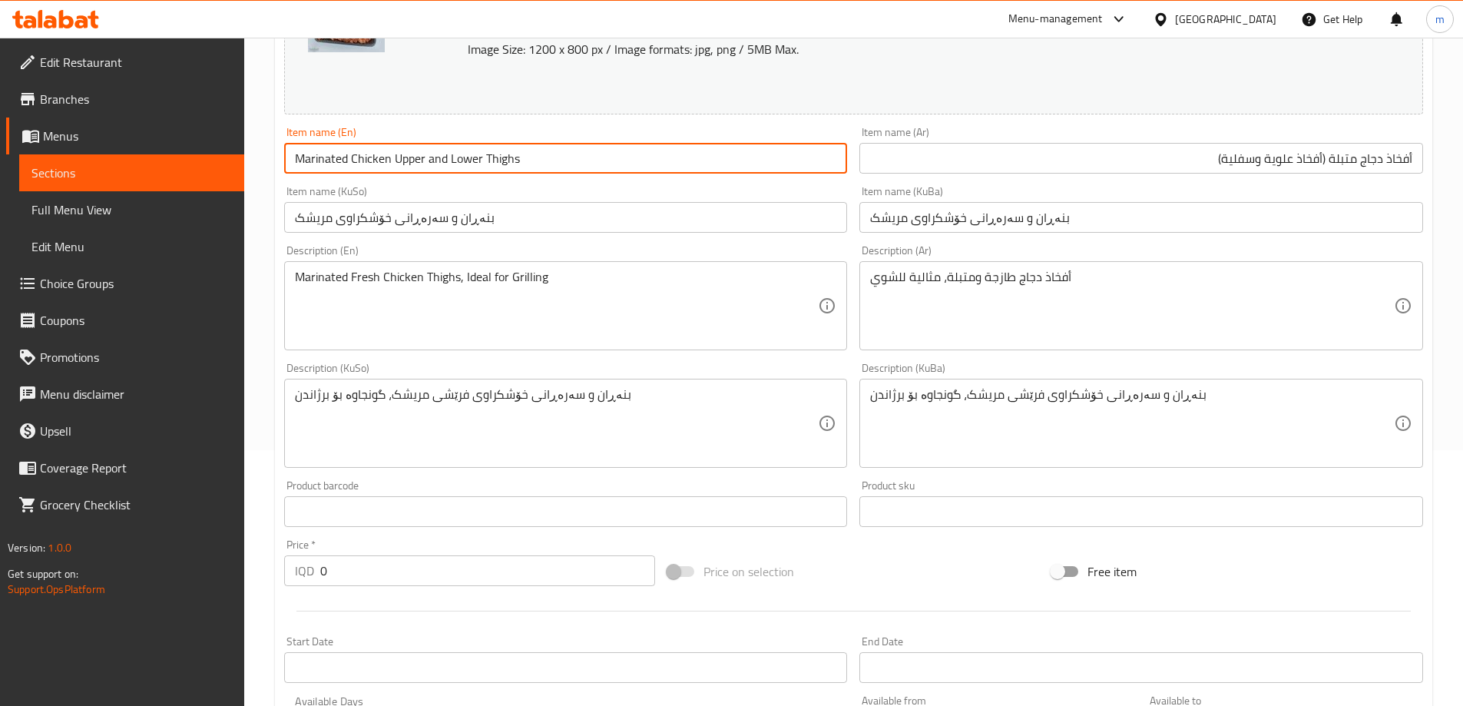
click at [586, 153] on input "Marinated Chicken Upper and Lower Thighs" at bounding box center [566, 158] width 564 height 31
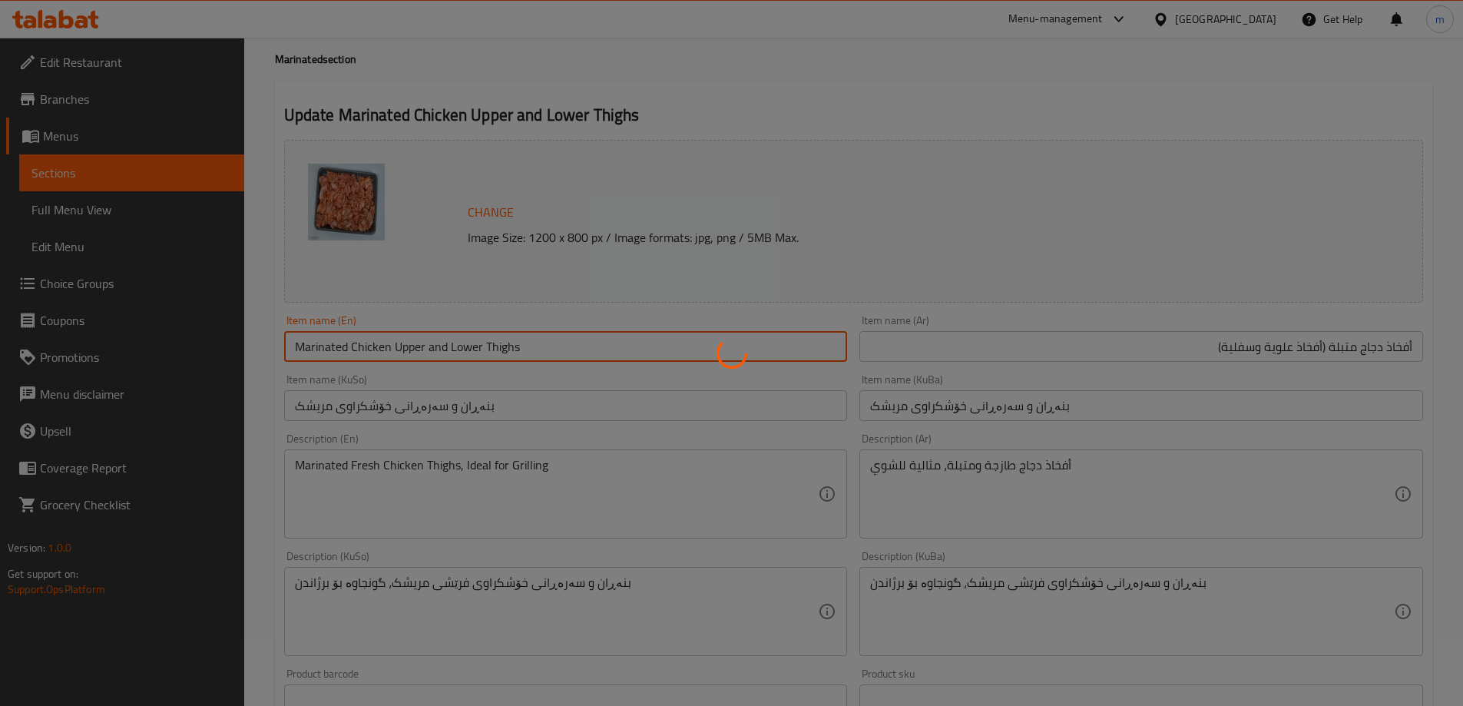
scroll to position [0, 0]
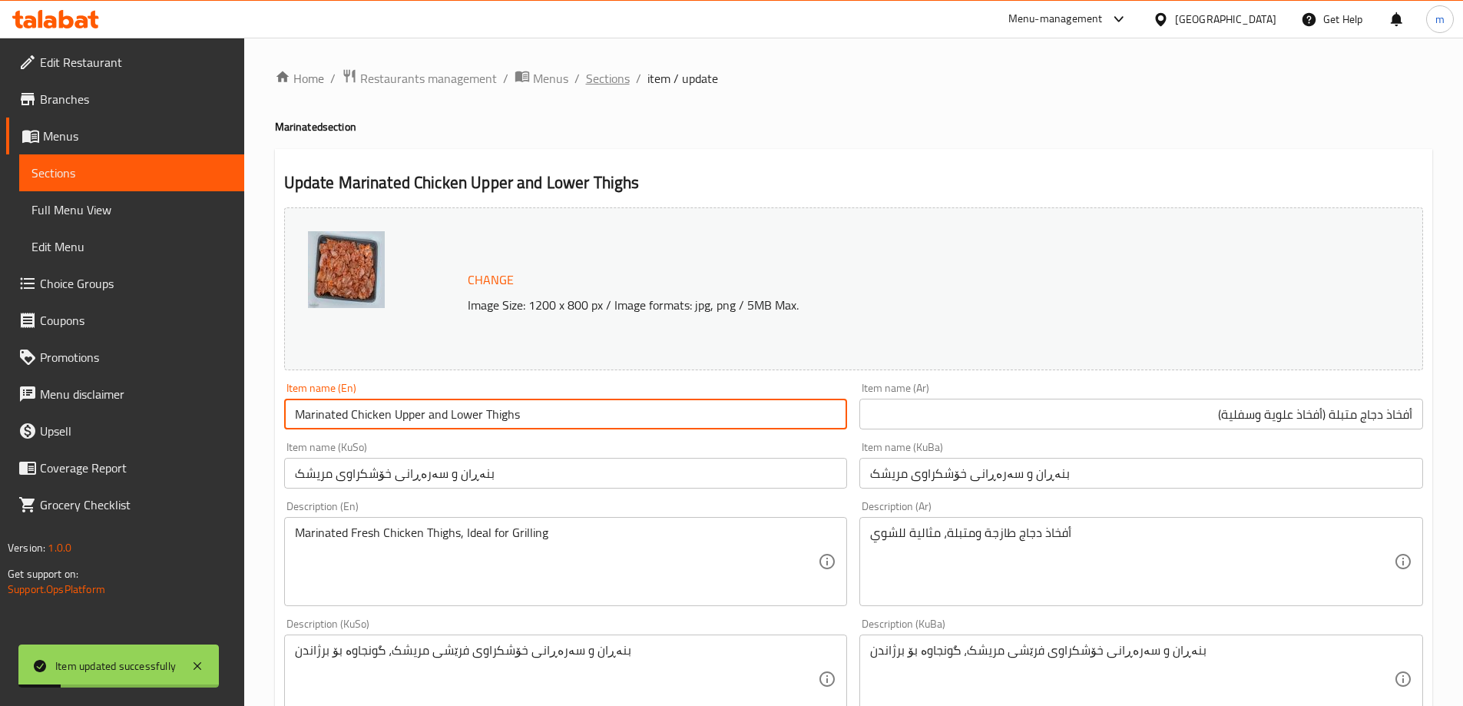
click at [588, 76] on span "Sections" at bounding box center [608, 78] width 44 height 18
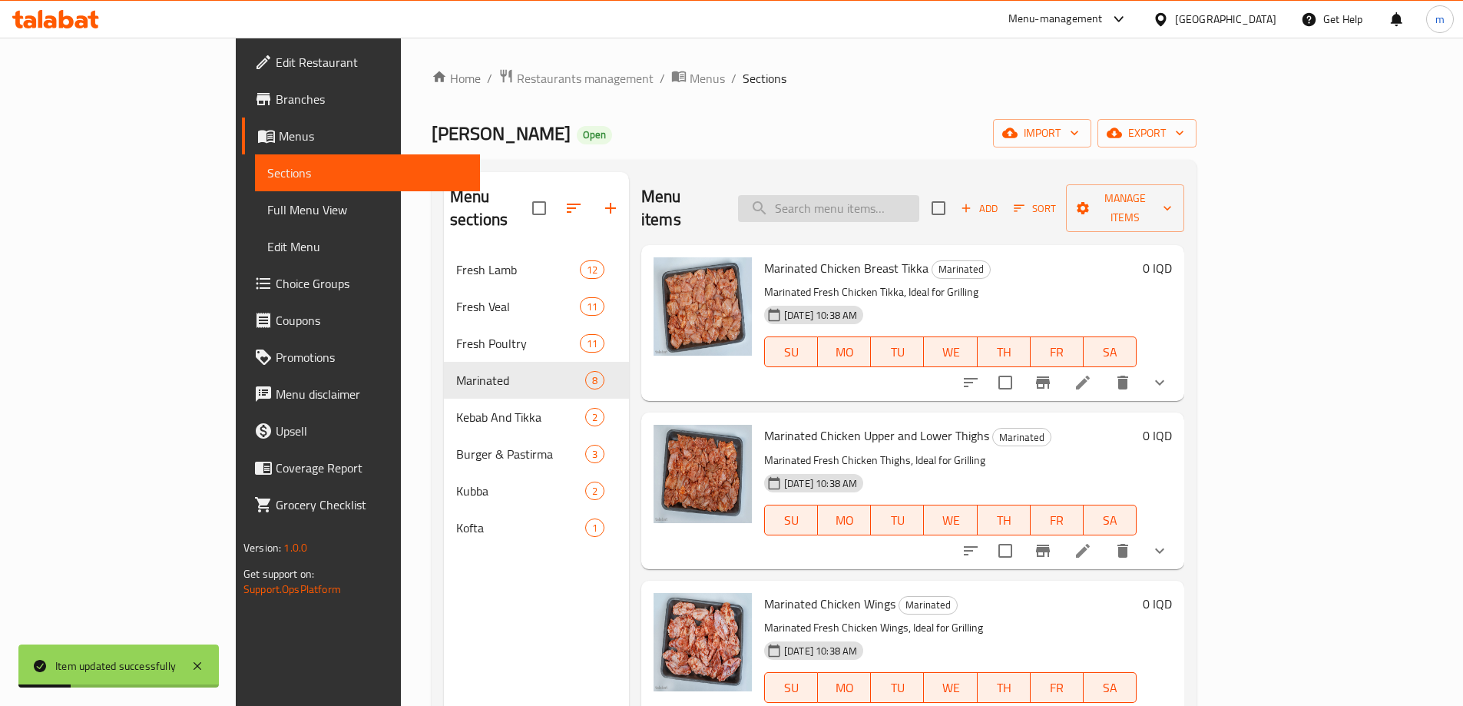
click at [879, 195] on input "search" at bounding box center [828, 208] width 181 height 27
paste input "Marinated Chicken Wings"
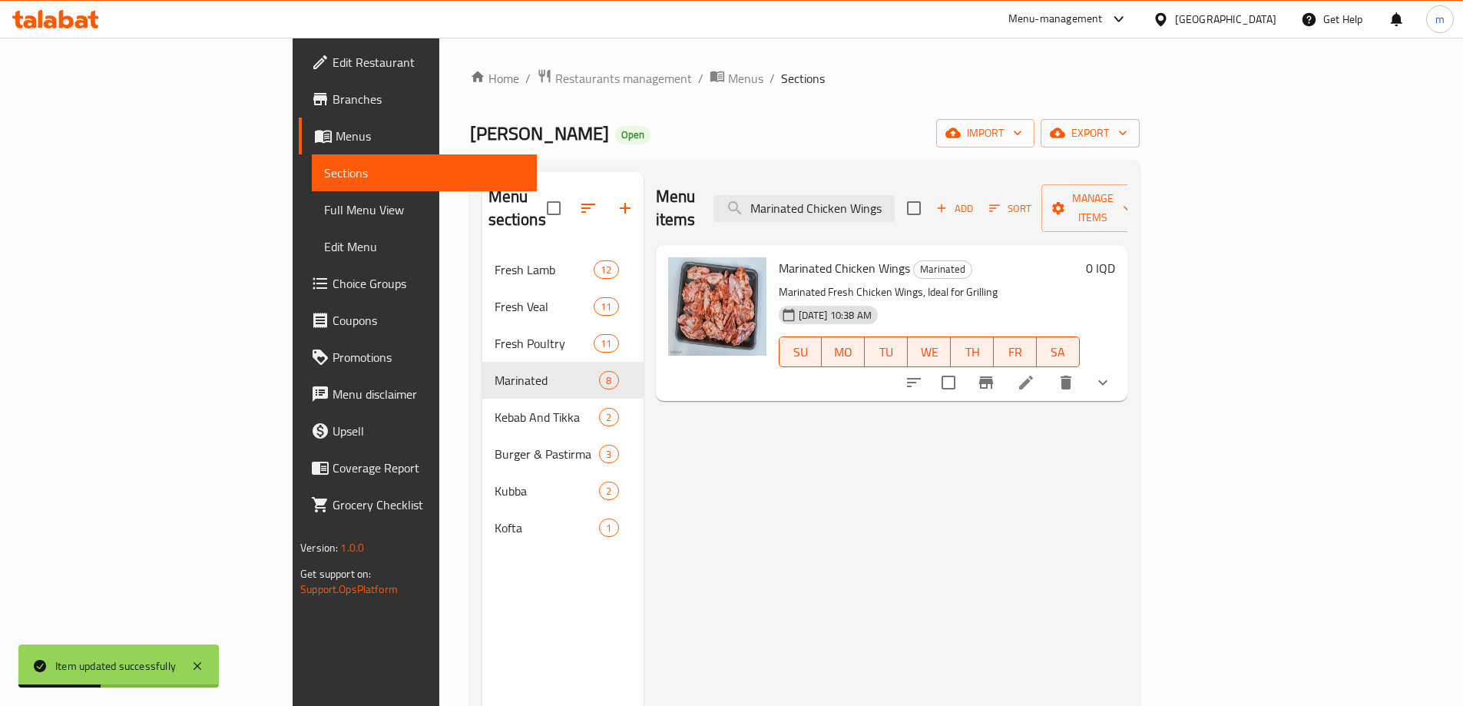
type input "Marinated Chicken Wings"
click at [1048, 369] on li at bounding box center [1026, 383] width 43 height 28
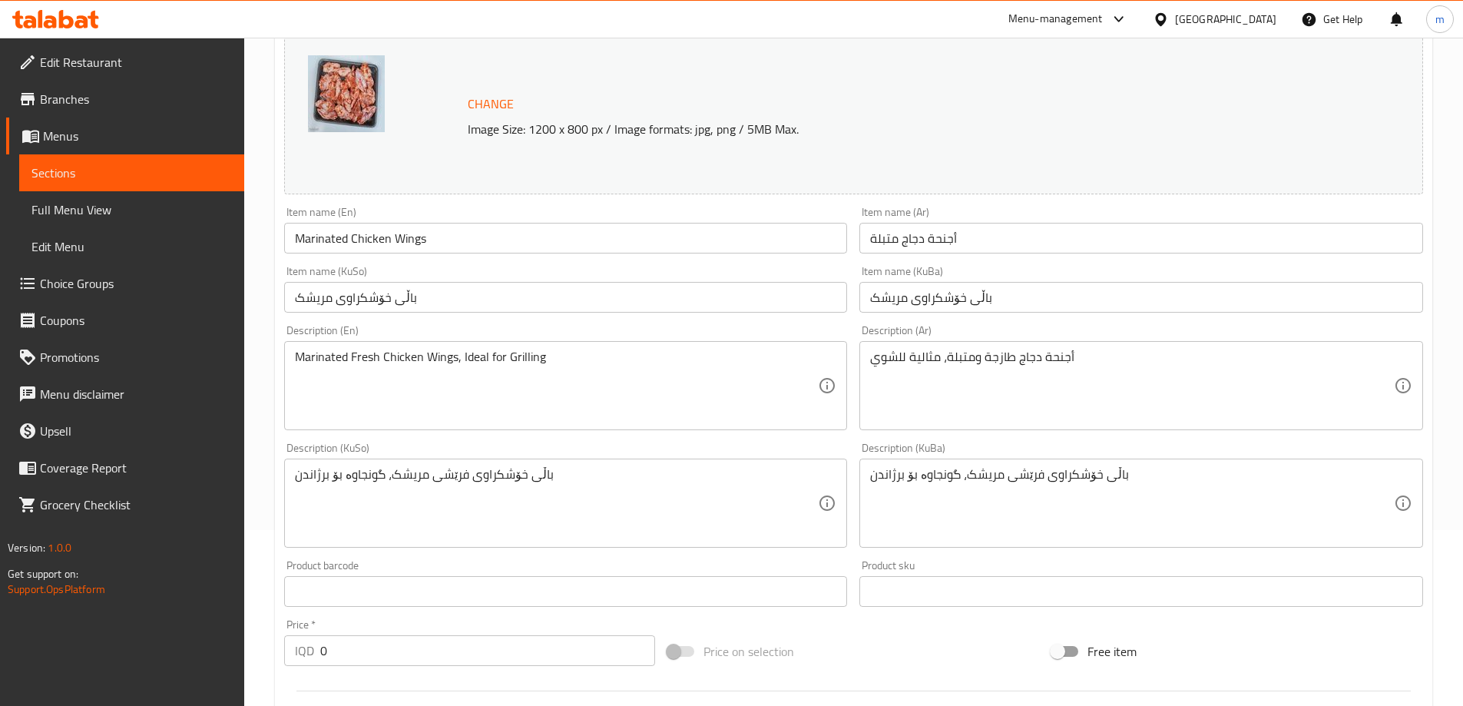
scroll to position [256, 0]
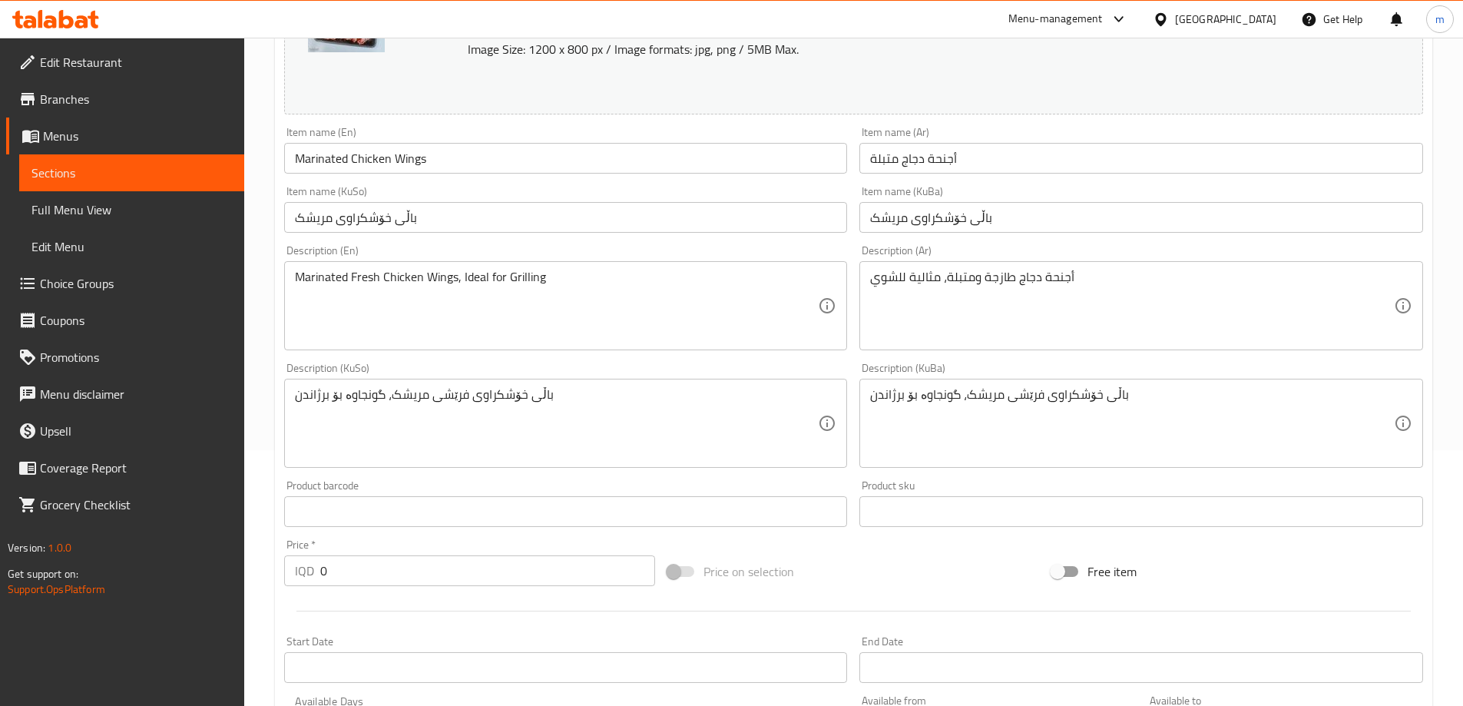
click at [446, 216] on input "باڵی خۆشکراوی مریشک" at bounding box center [566, 217] width 564 height 31
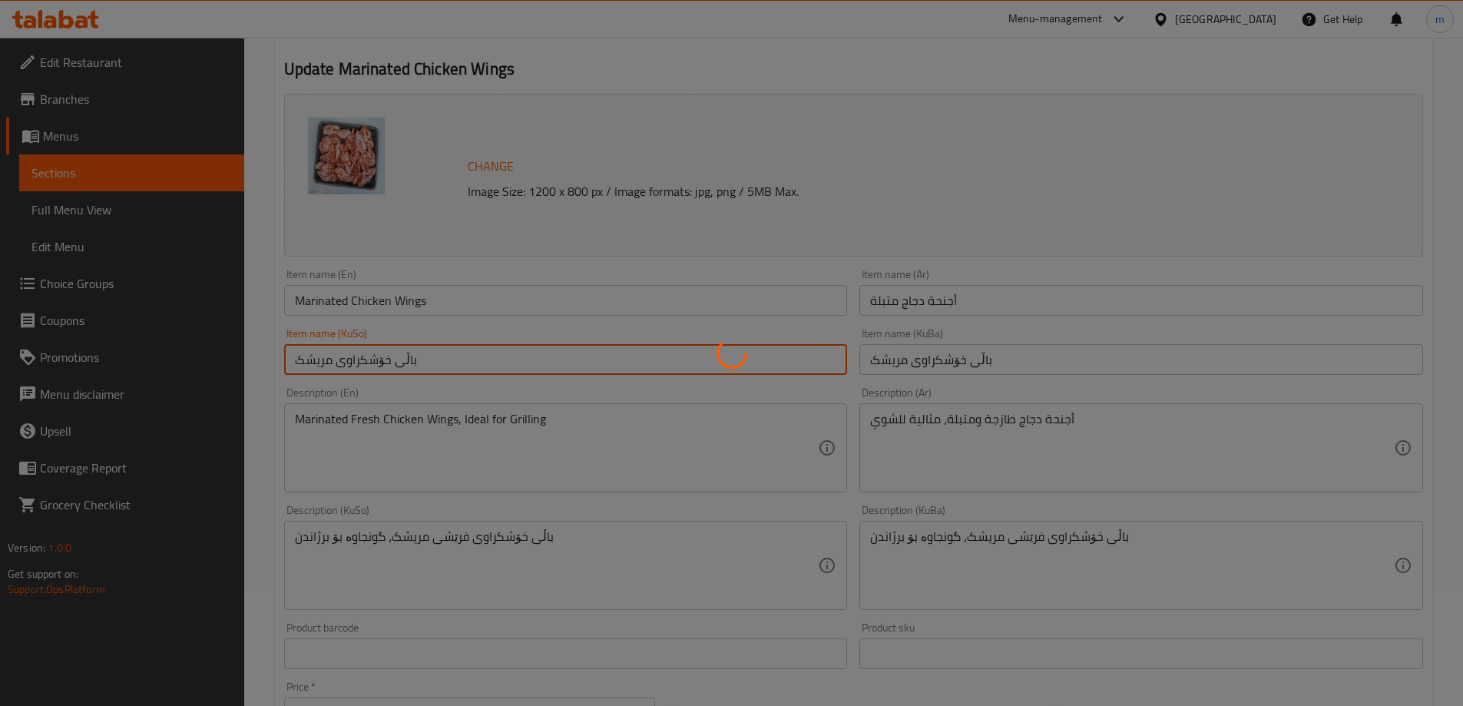
scroll to position [0, 0]
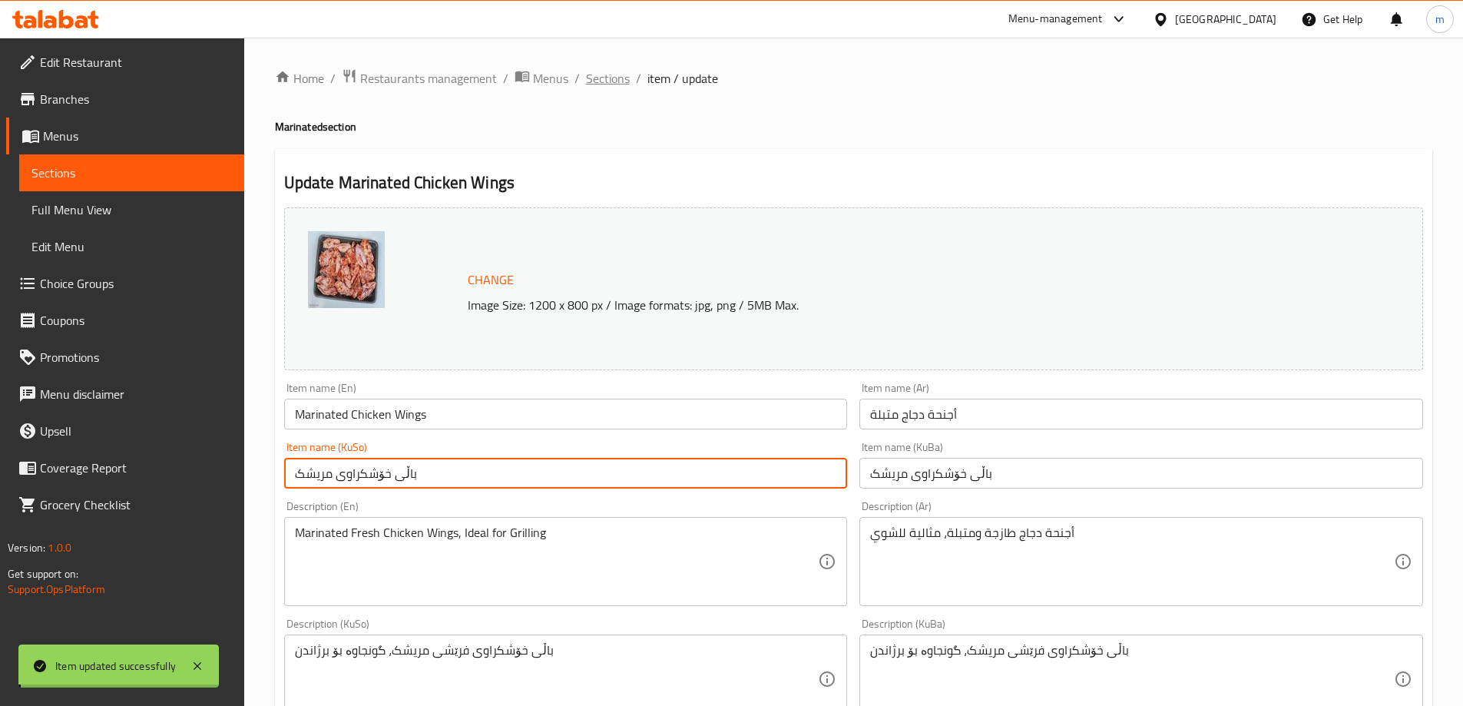
click at [598, 73] on span "Sections" at bounding box center [608, 78] width 44 height 18
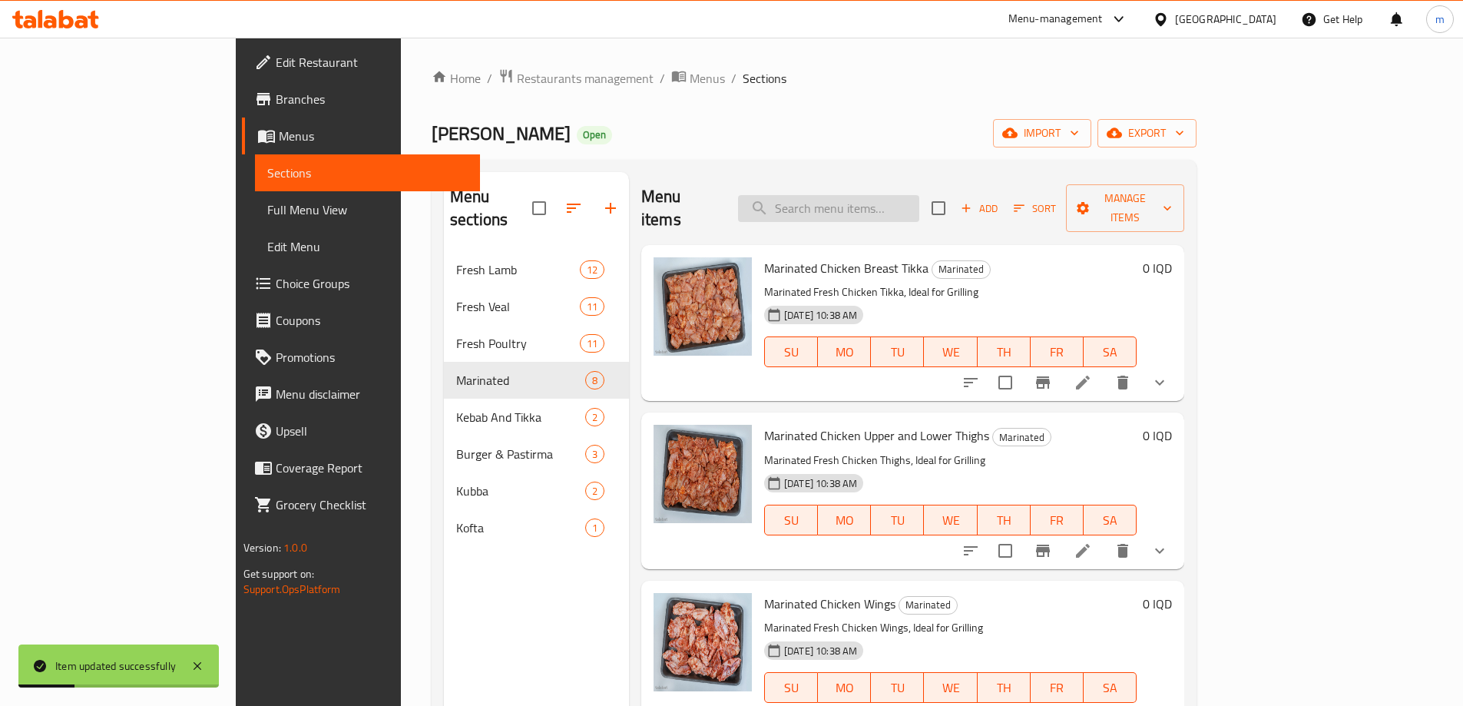
click at [897, 207] on input "search" at bounding box center [828, 208] width 181 height 27
paste input "Lamb and Beef Mixed Minced Meat for Kebab"
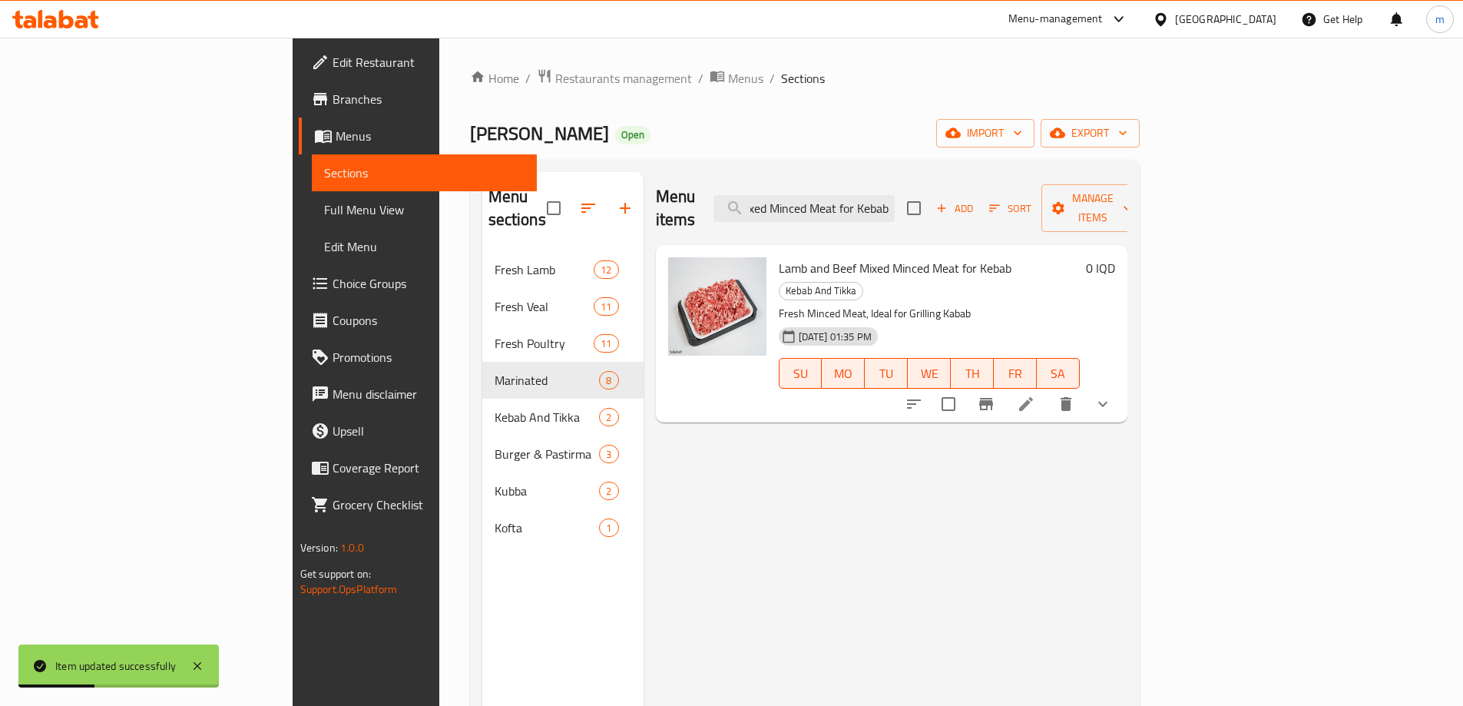
type input "Lamb and Beef Mixed Minced Meat for Kebab"
click at [1033, 397] on icon at bounding box center [1026, 404] width 14 height 14
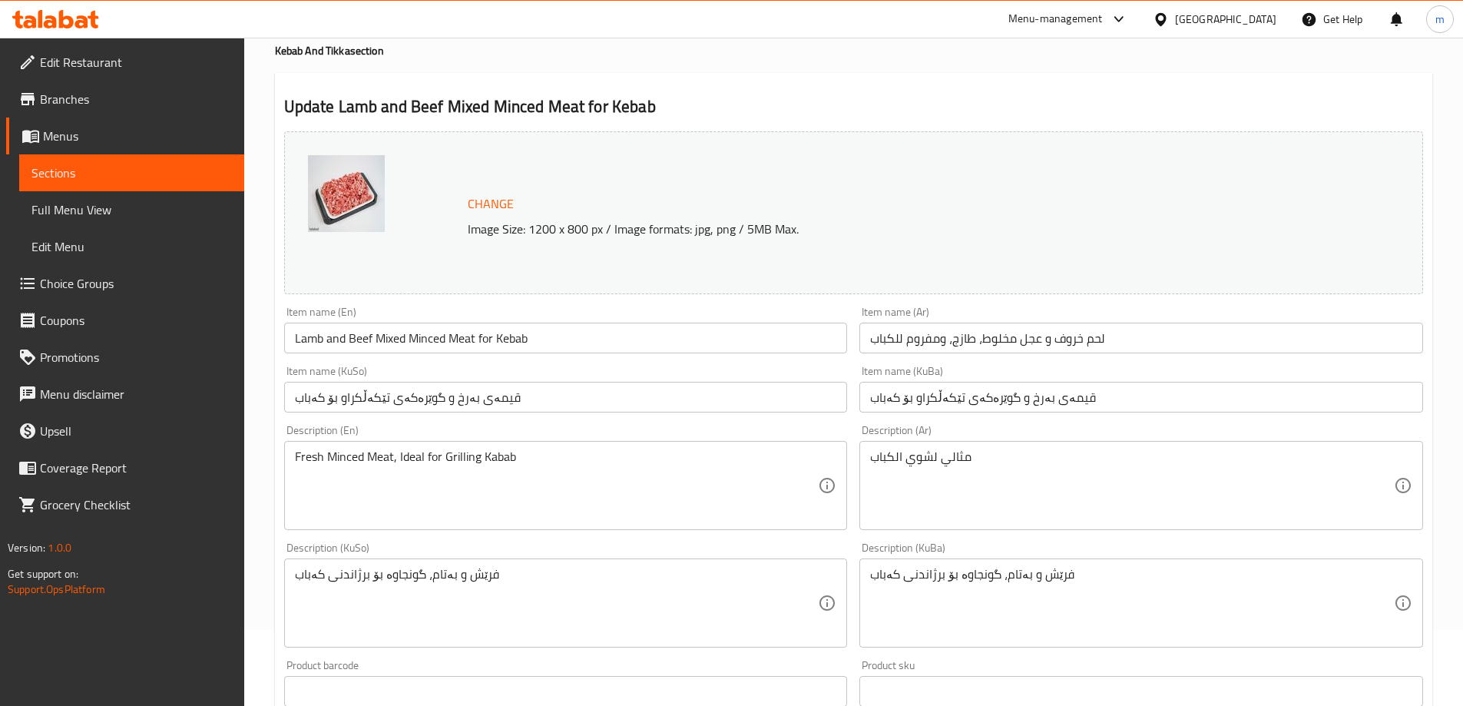
scroll to position [128, 0]
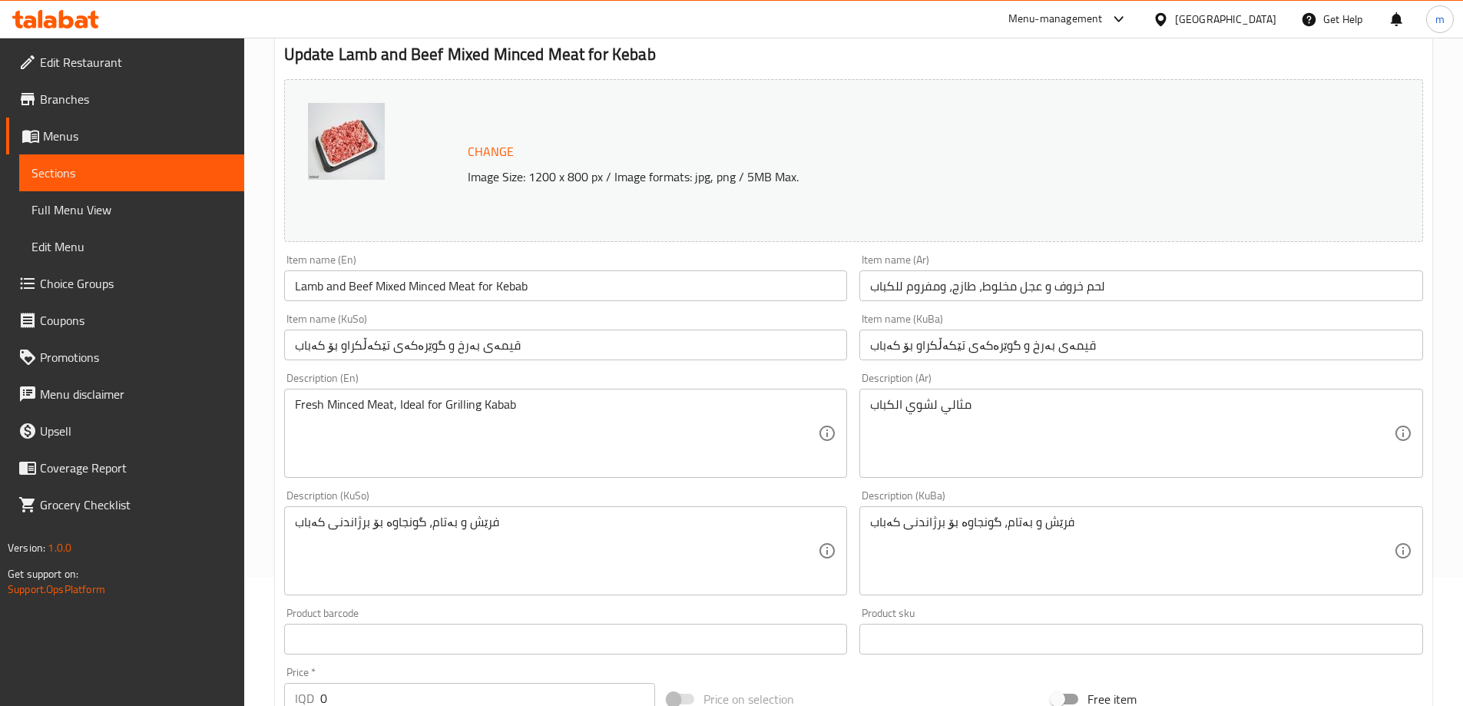
click at [486, 284] on input "Lamb and Beef Mixed Minced Meat for Kebab" at bounding box center [566, 285] width 564 height 31
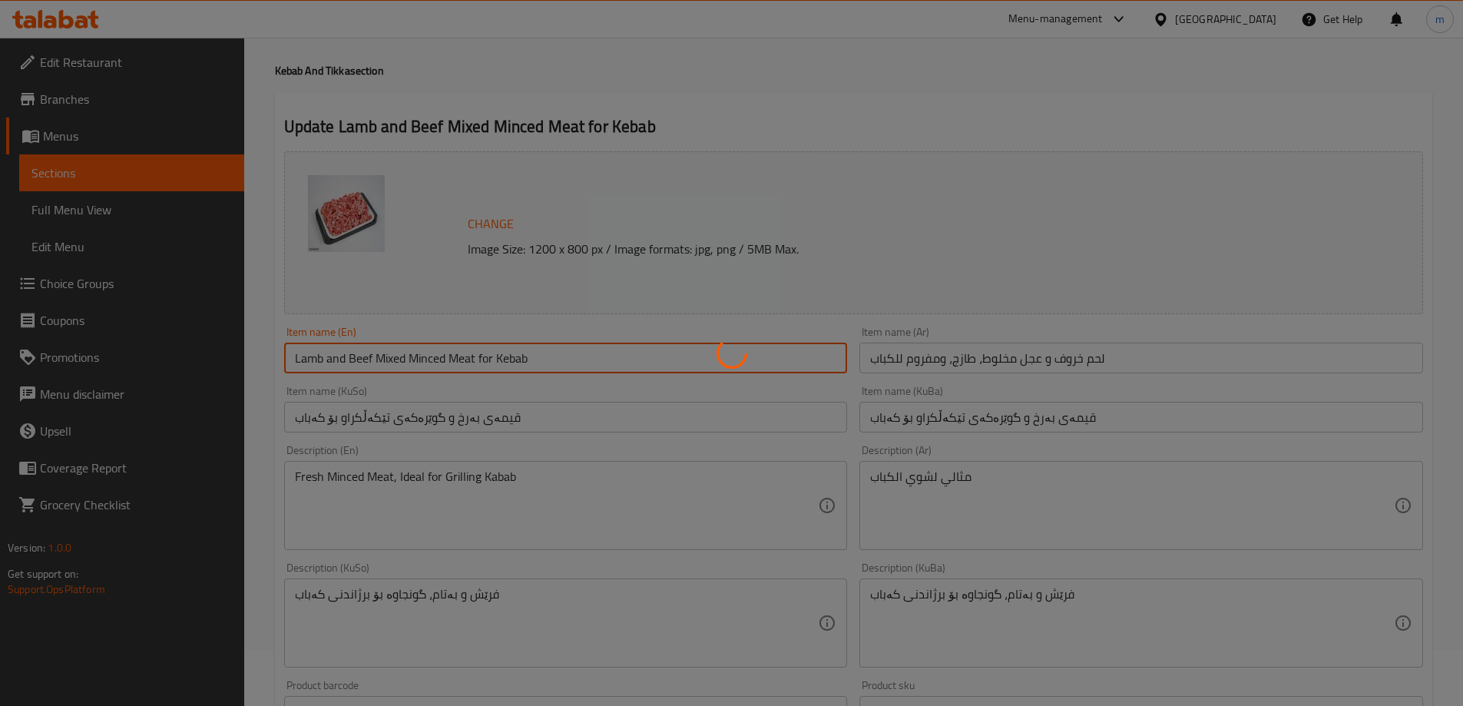
scroll to position [0, 0]
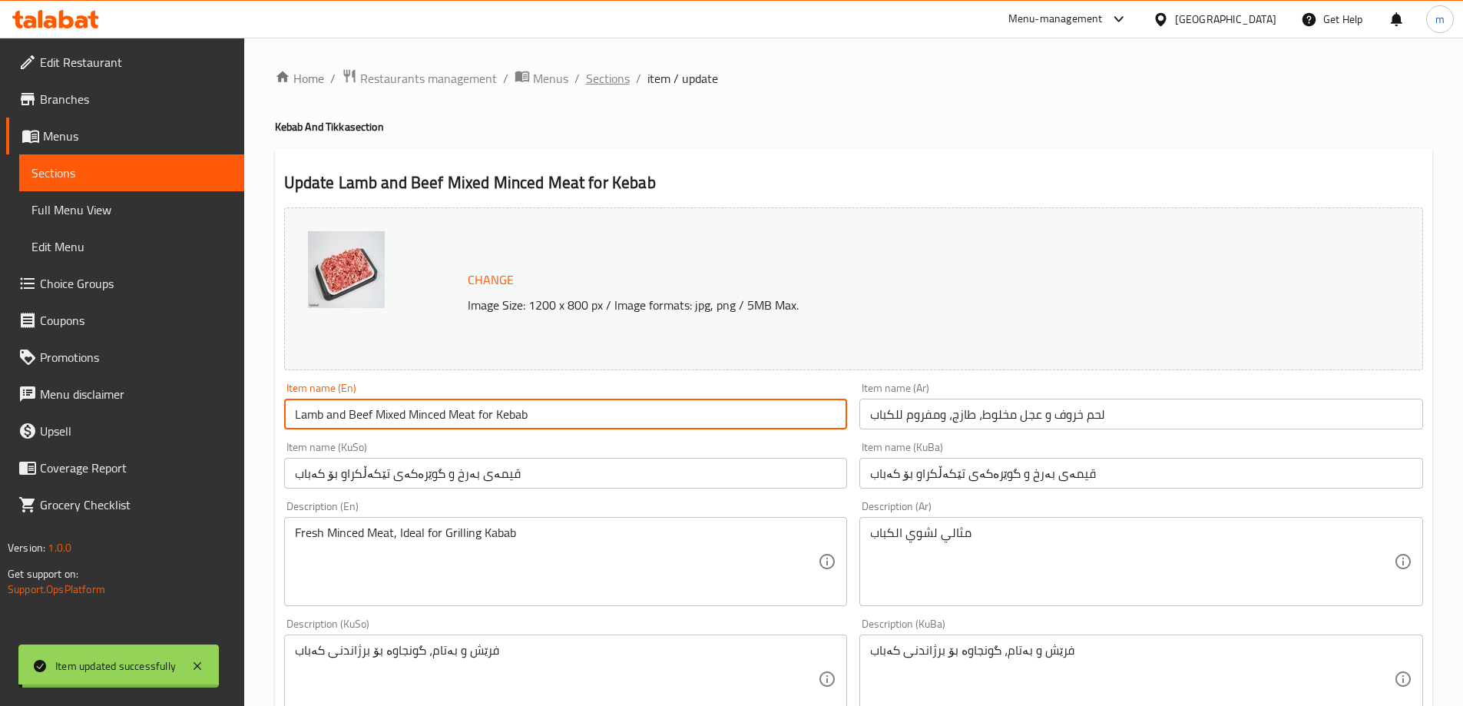
click at [622, 74] on span "Sections" at bounding box center [608, 78] width 44 height 18
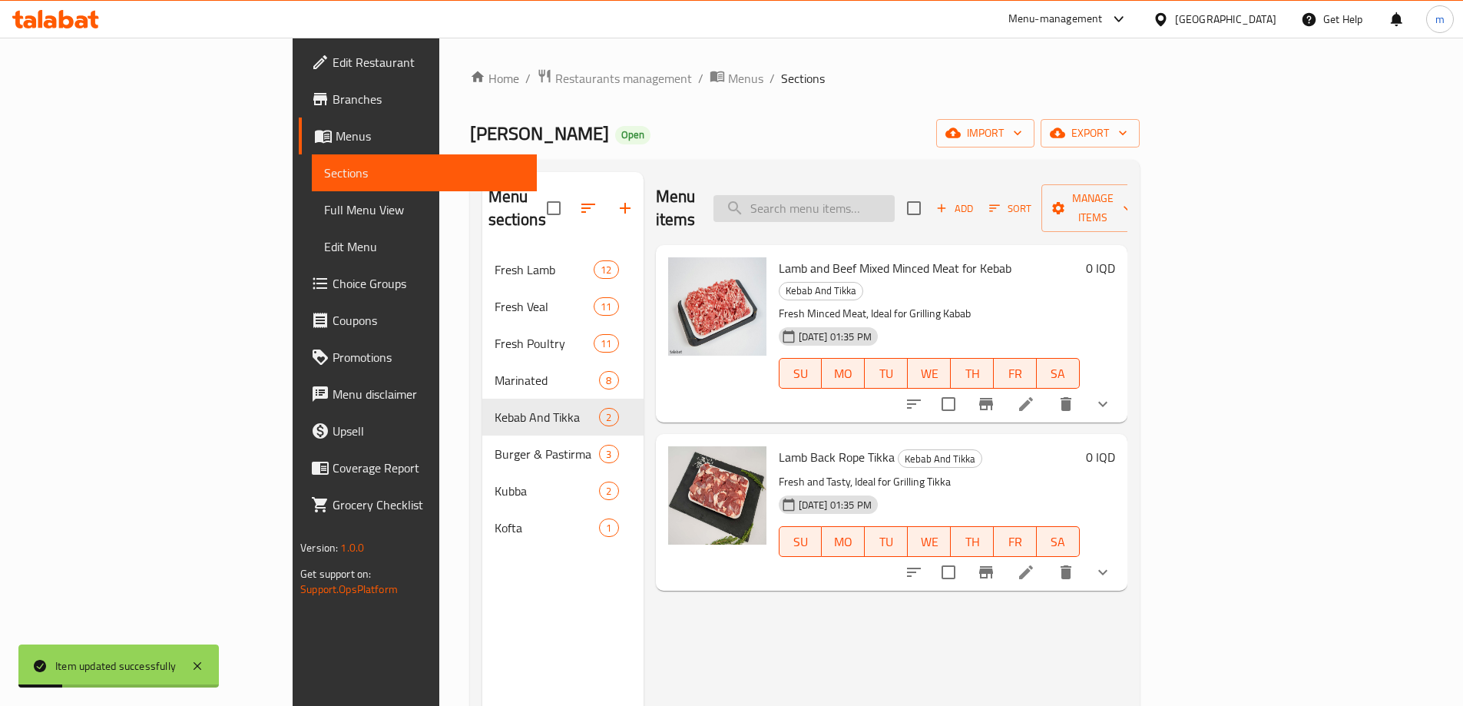
click at [850, 197] on input "search" at bounding box center [804, 208] width 181 height 27
paste input "Lamb Back Rope Tikka"
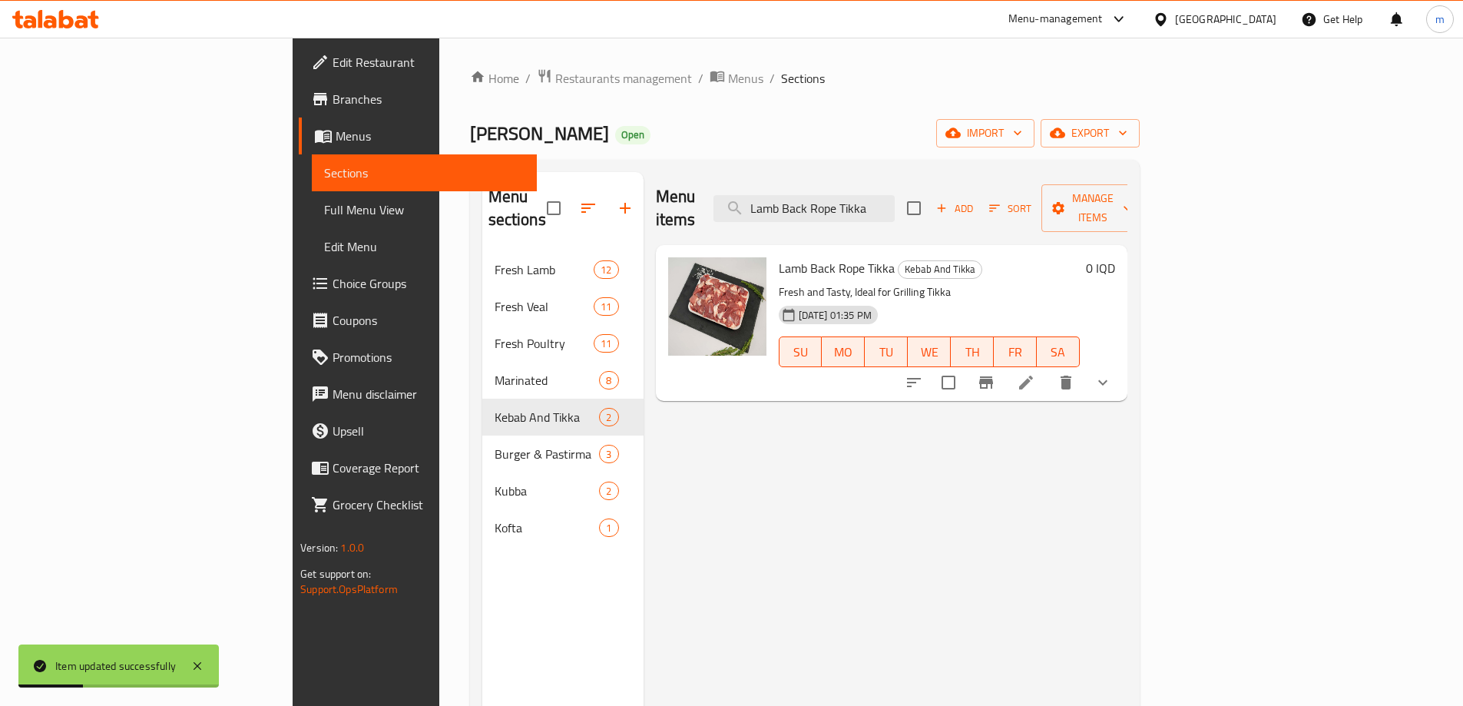
type input "Lamb Back Rope Tikka"
click at [1048, 369] on li at bounding box center [1026, 383] width 43 height 28
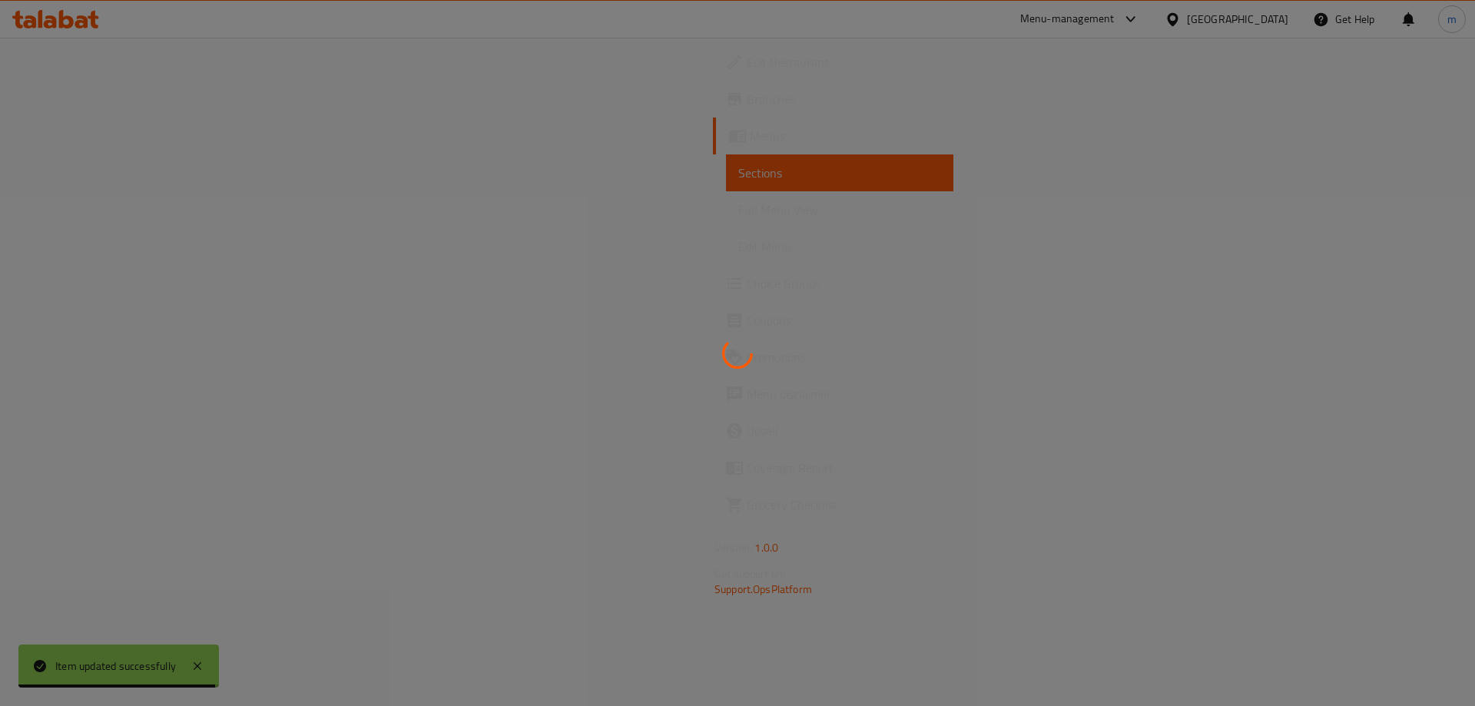
click at [733, 270] on div at bounding box center [737, 353] width 1475 height 706
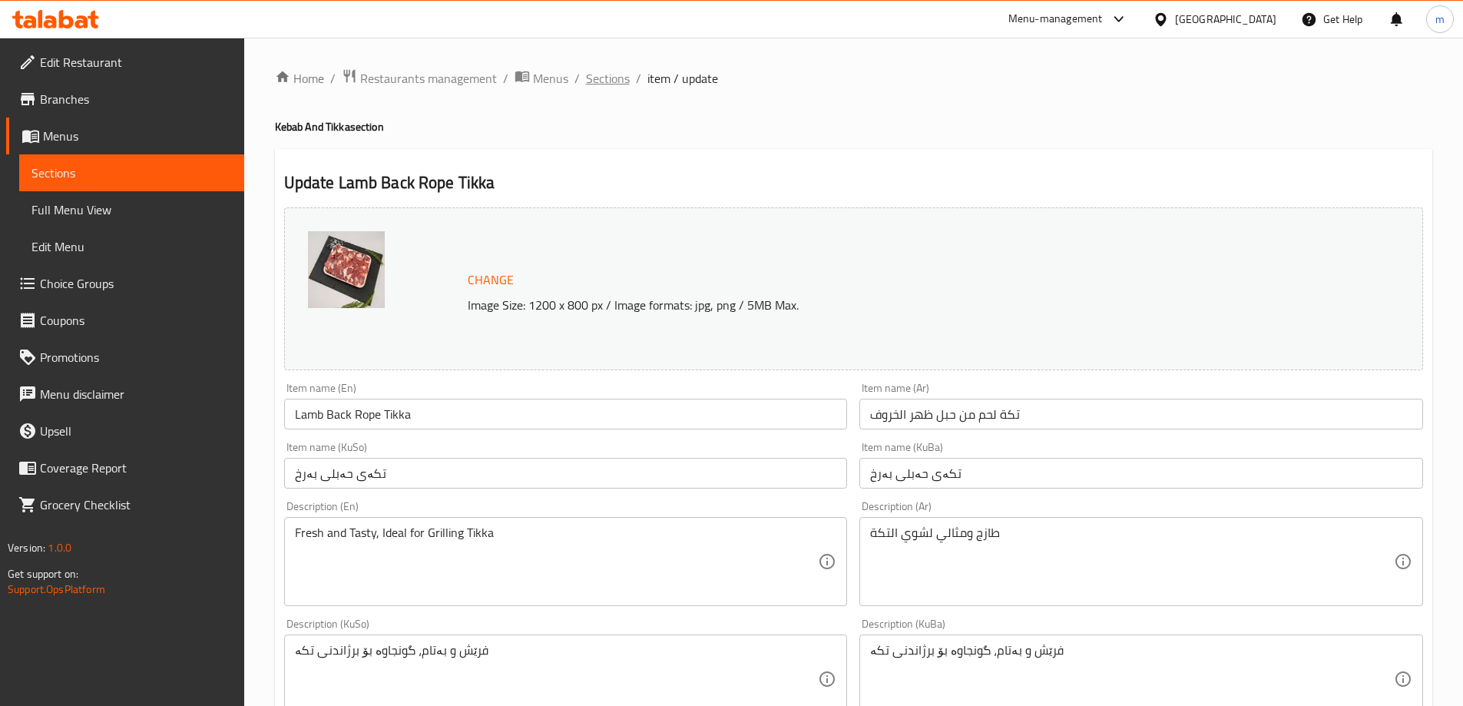
click at [615, 76] on span "Sections" at bounding box center [608, 78] width 44 height 18
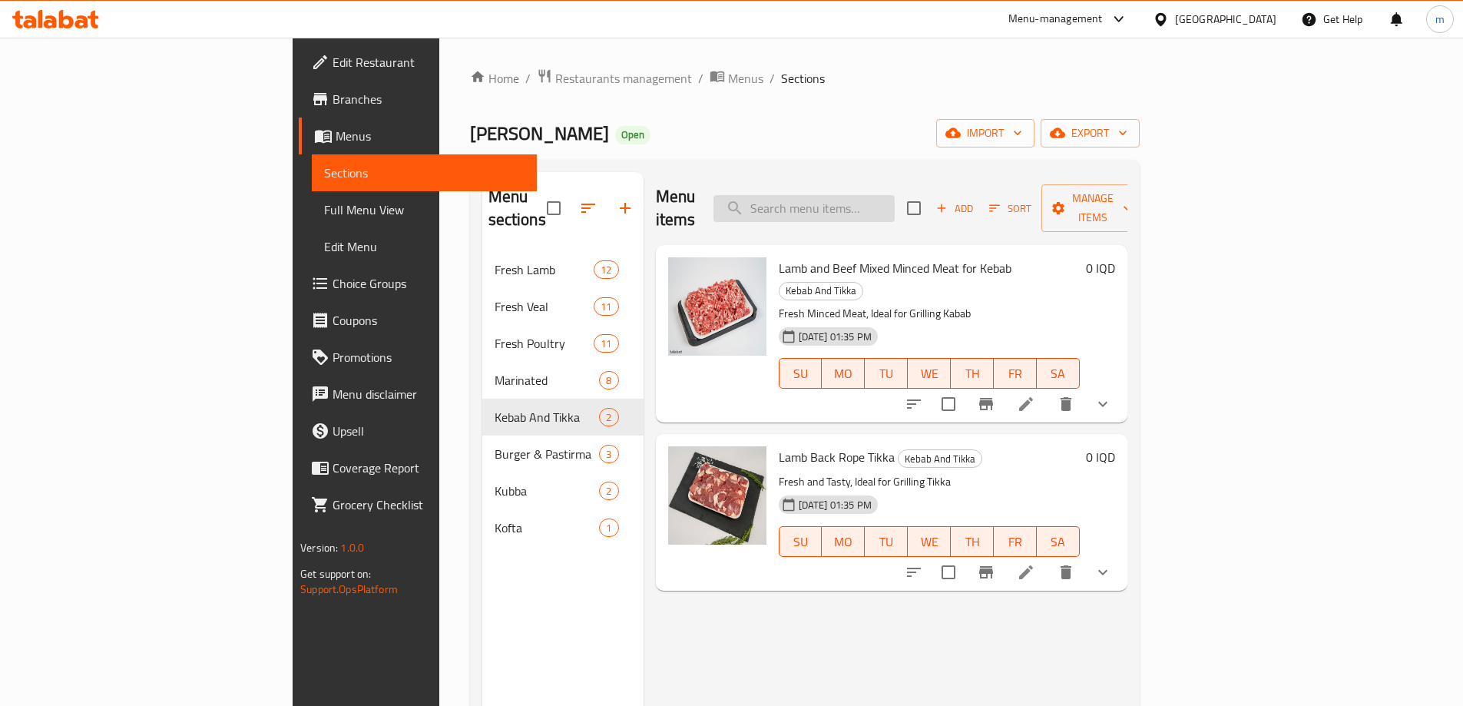
click at [895, 197] on input "search" at bounding box center [804, 208] width 181 height 27
paste input "Meat Burger"
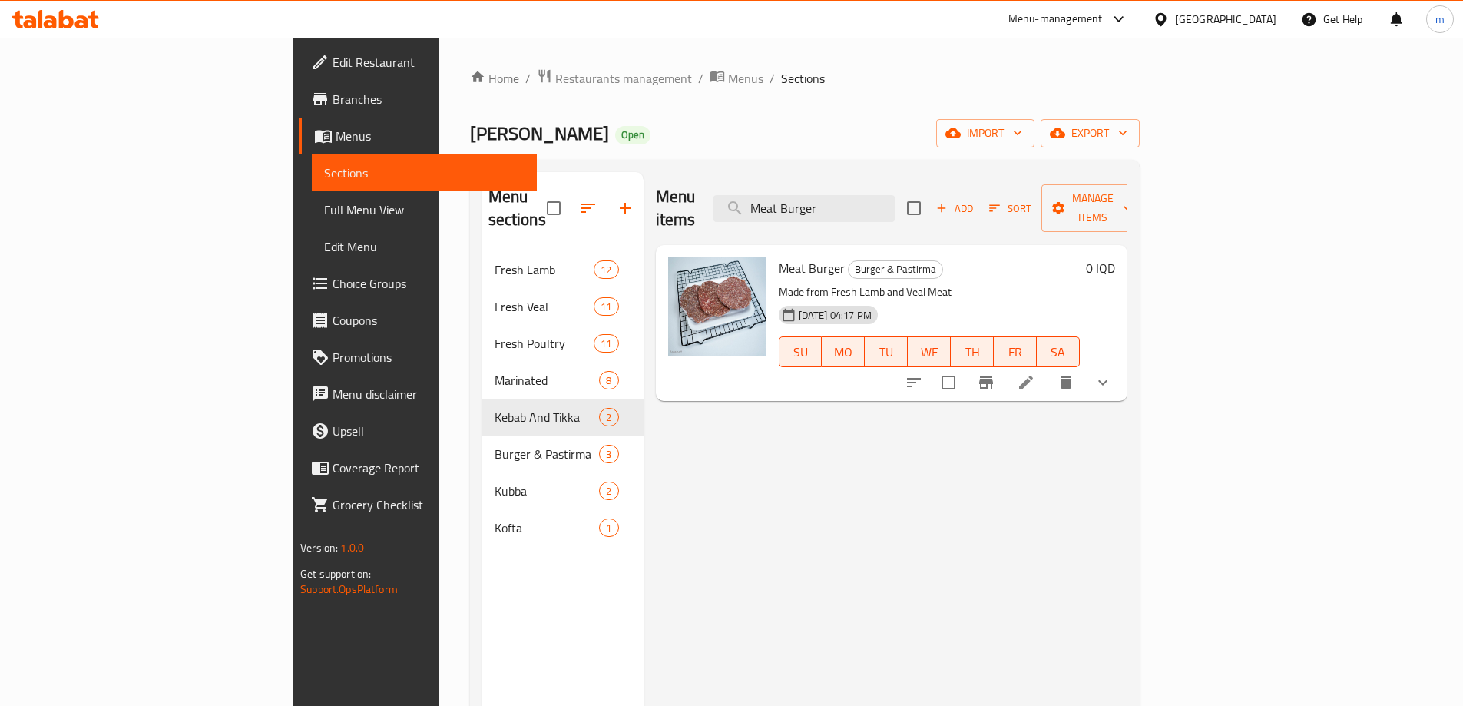
type input "Meat Burger"
click at [1036, 373] on icon at bounding box center [1026, 382] width 18 height 18
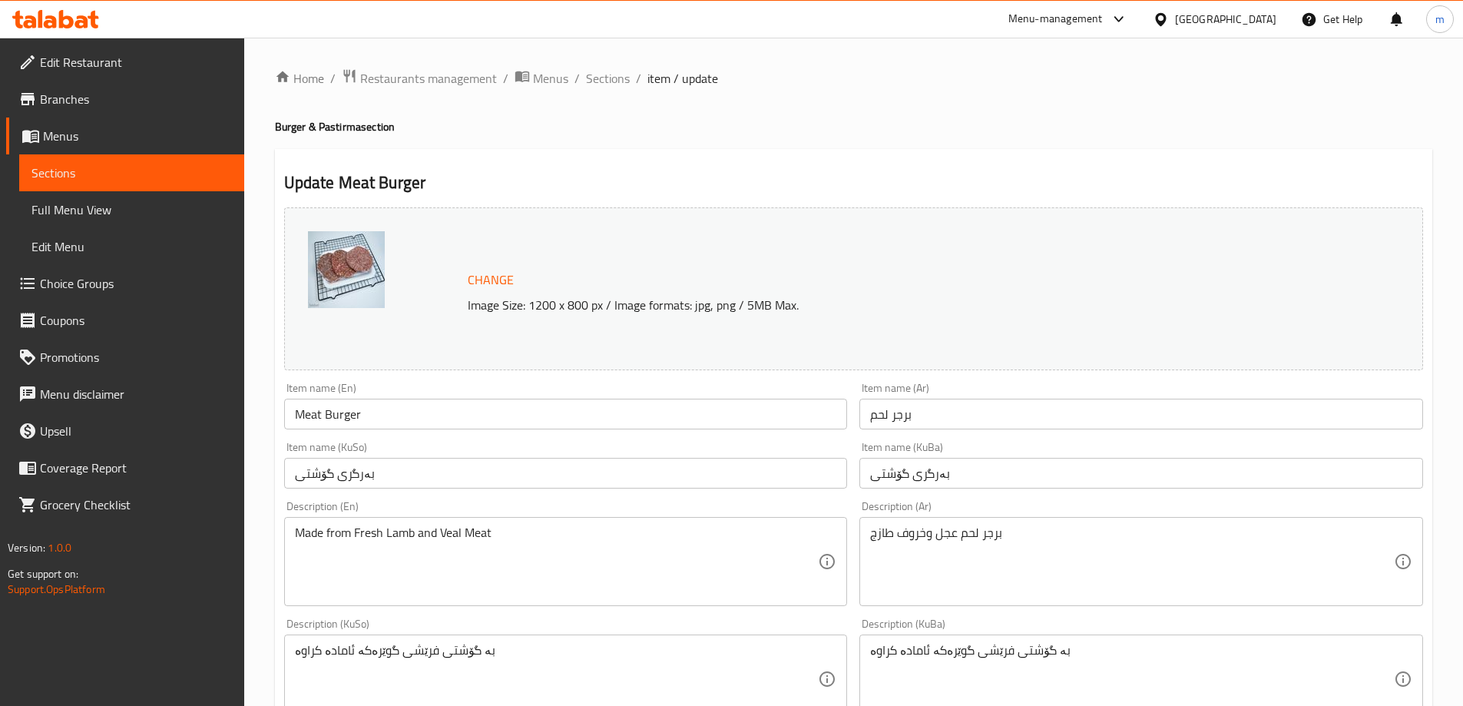
drag, startPoint x: 591, startPoint y: 81, endPoint x: 741, endPoint y: 153, distance: 166.7
click at [592, 81] on span "Sections" at bounding box center [608, 78] width 44 height 18
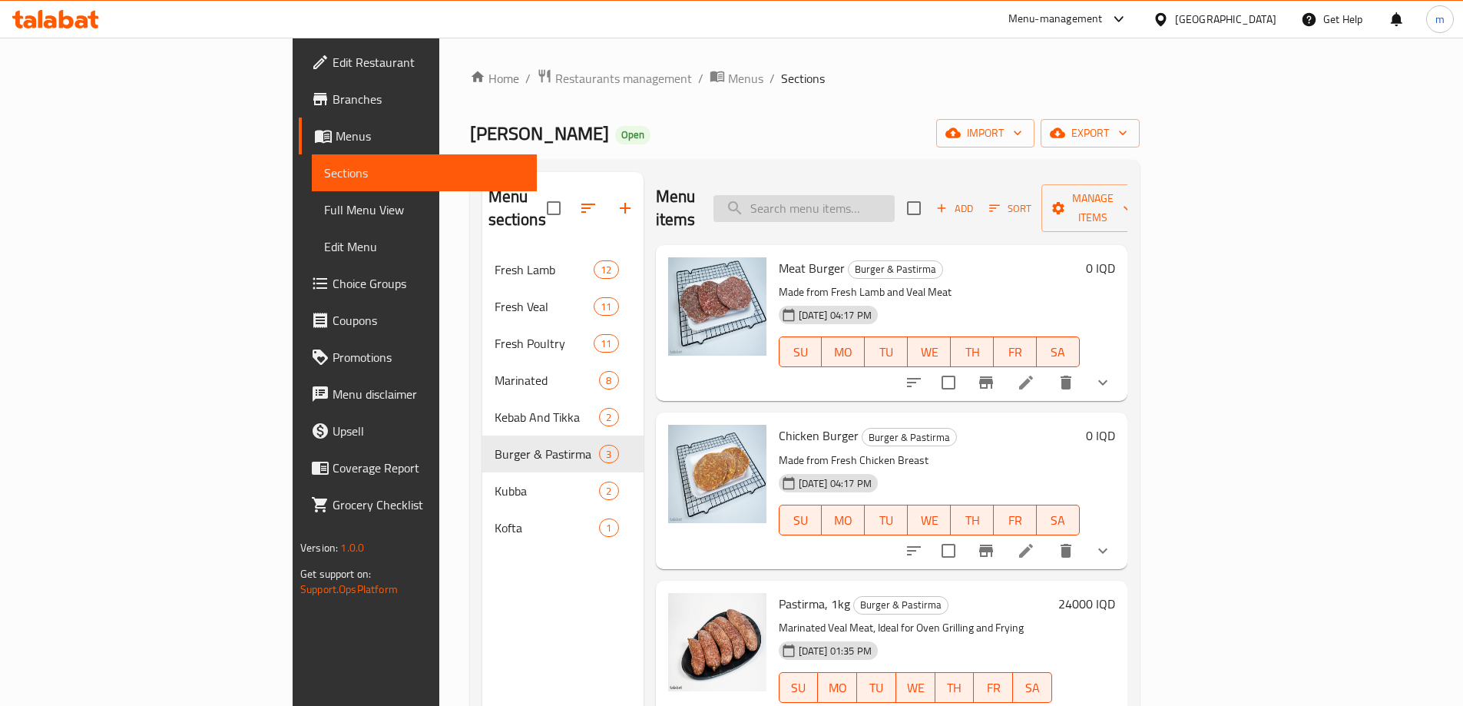
click at [895, 195] on input "search" at bounding box center [804, 208] width 181 height 27
paste input "Chicken Burger"
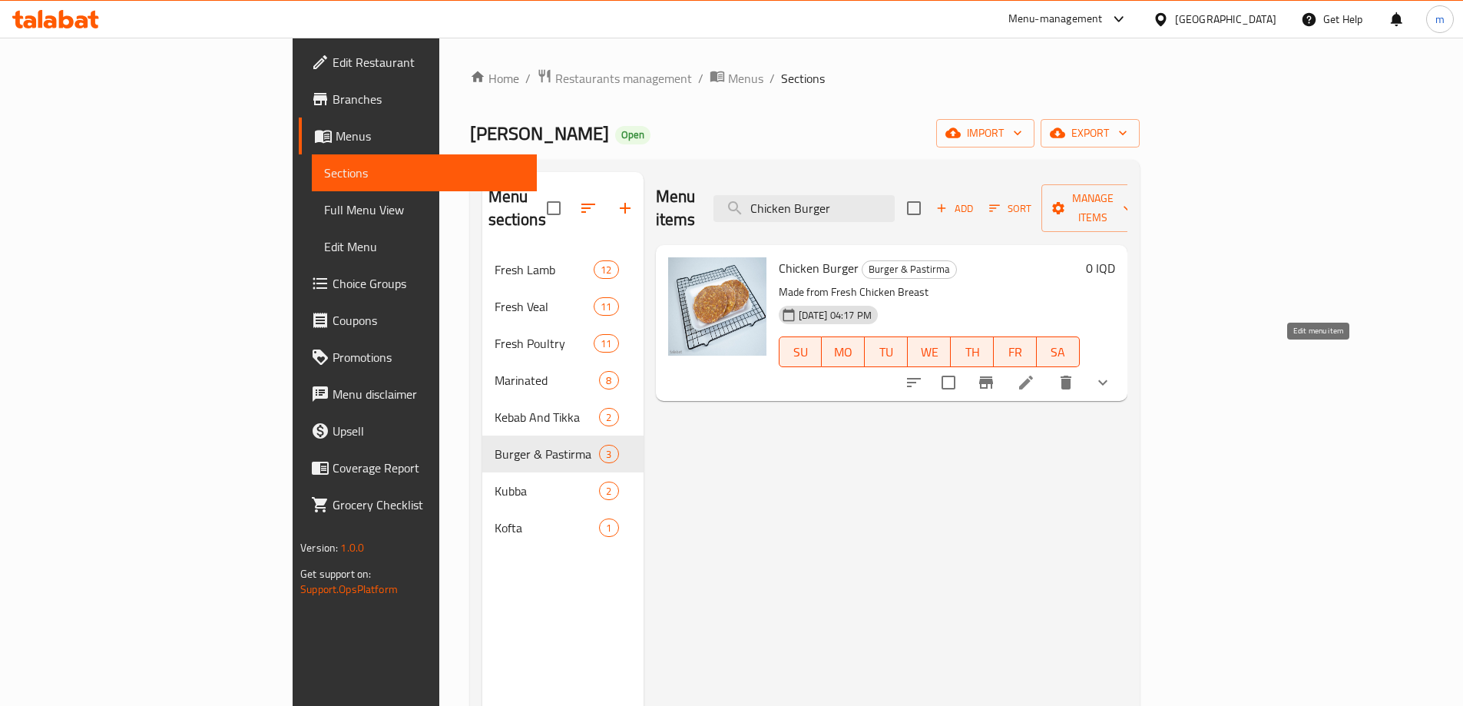
type input "Chicken Burger"
click at [1036, 373] on icon at bounding box center [1026, 382] width 18 height 18
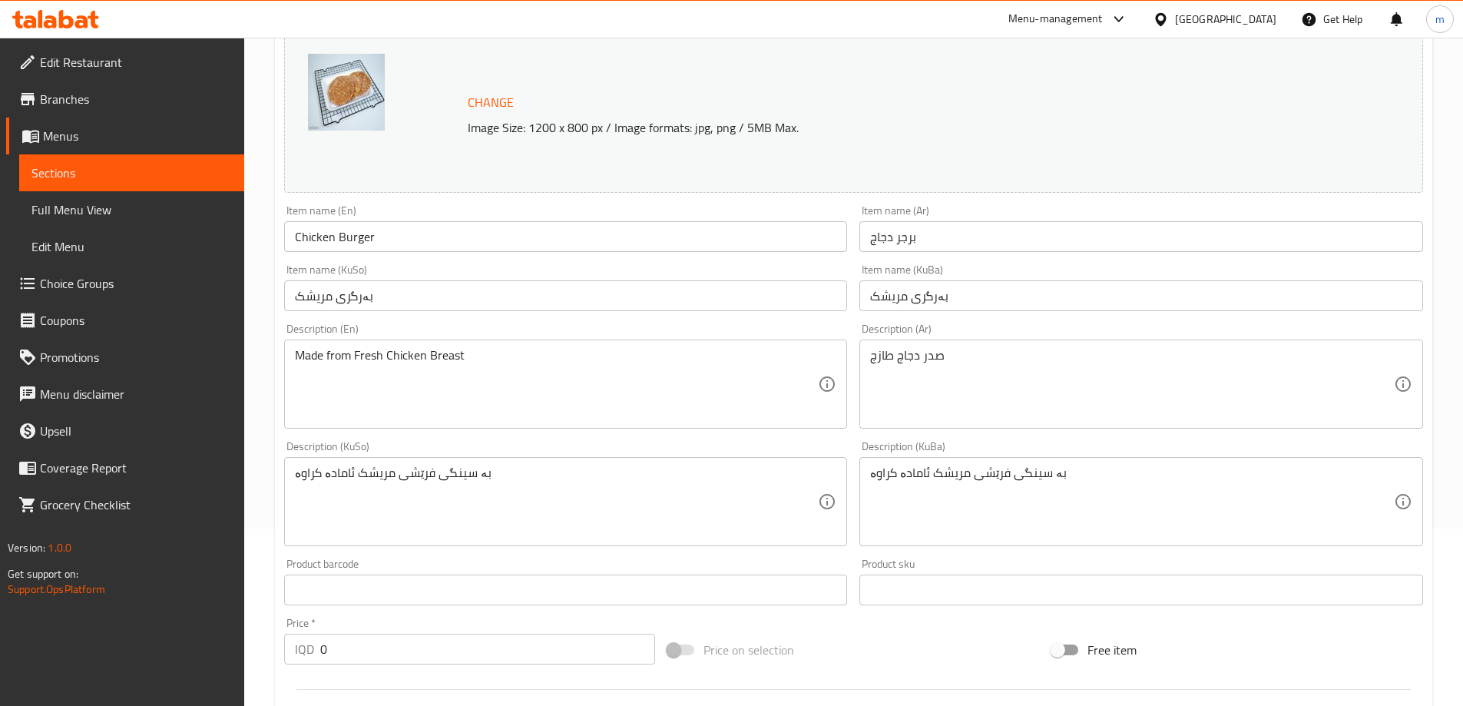
scroll to position [128, 0]
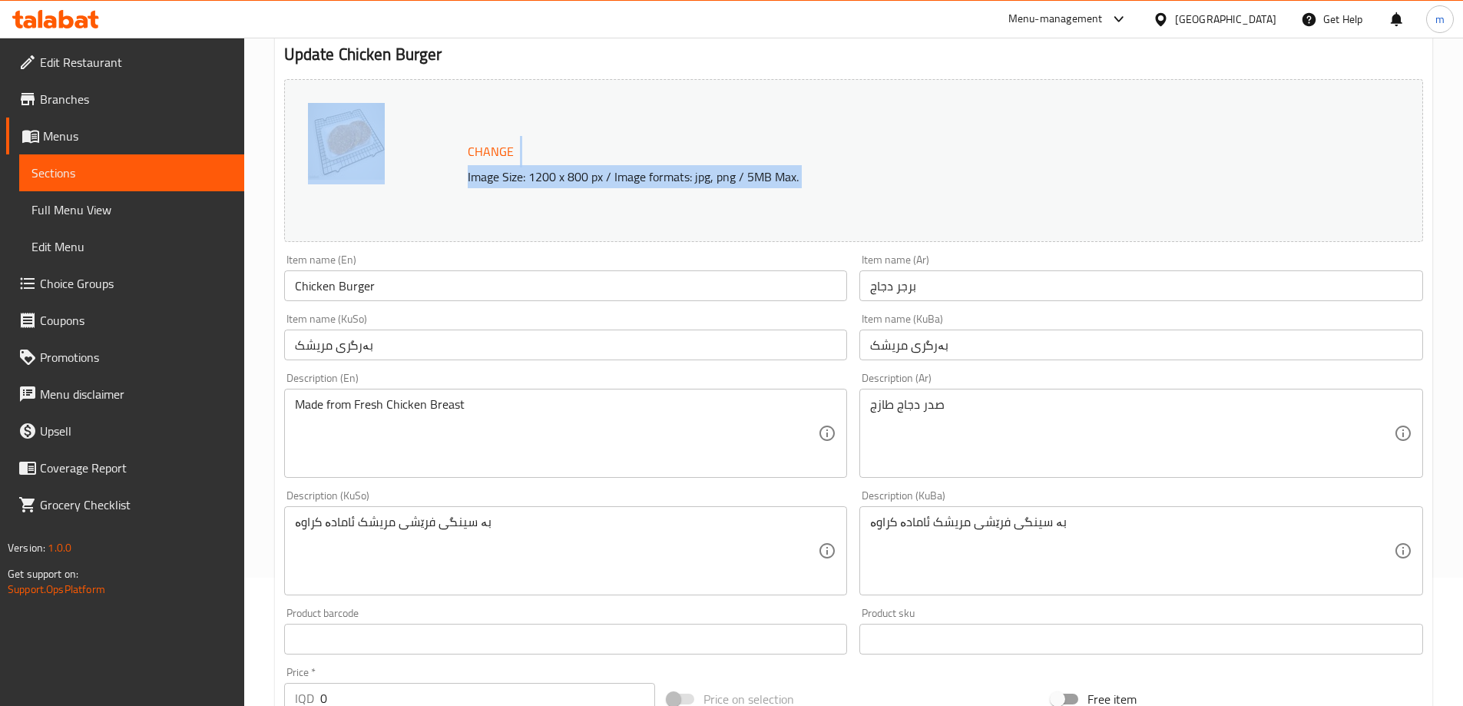
drag, startPoint x: 415, startPoint y: 245, endPoint x: 417, endPoint y: 288, distance: 43.1
click at [415, 256] on div "Change Image Size: 1200 x 800 px / Image formats: jpg, png / 5MB Max. Item name…" at bounding box center [854, 503] width 1152 height 861
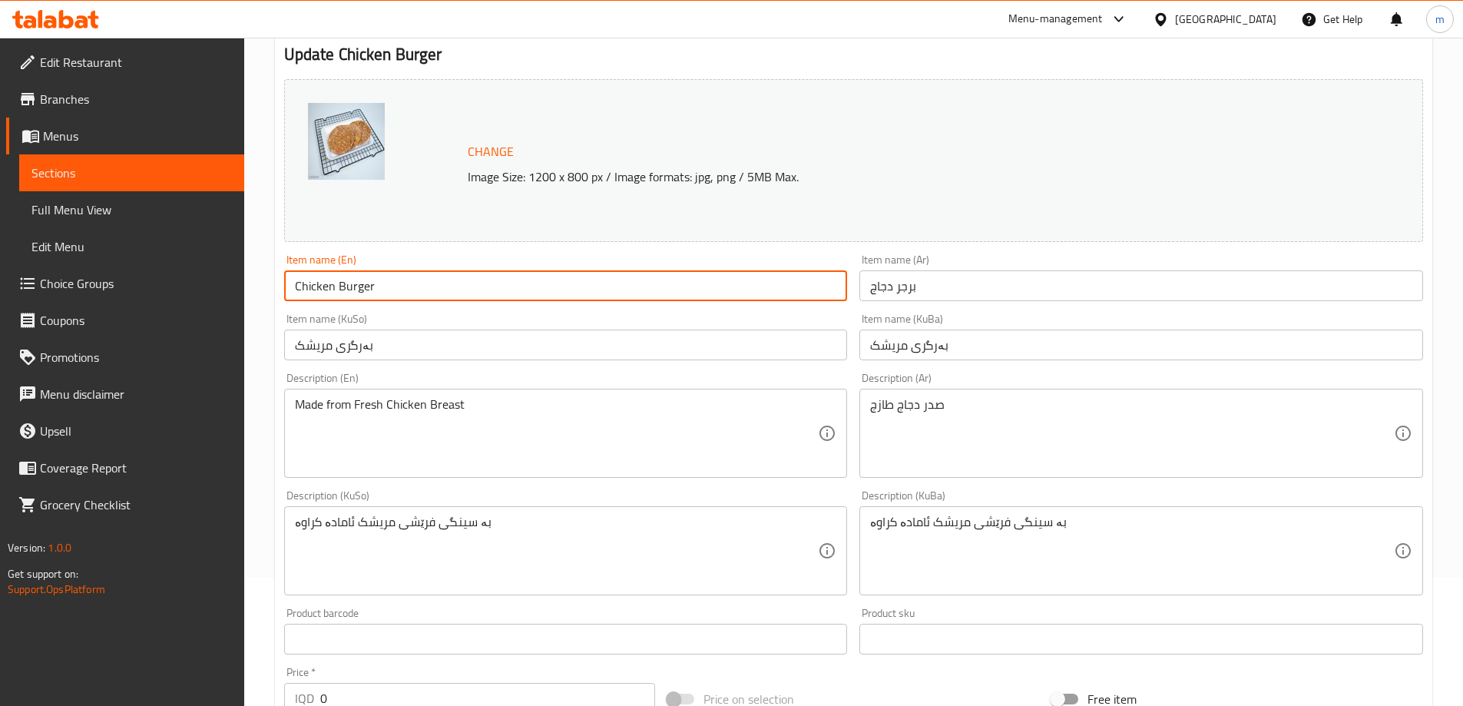
click at [417, 288] on input "Chicken Burger" at bounding box center [566, 285] width 564 height 31
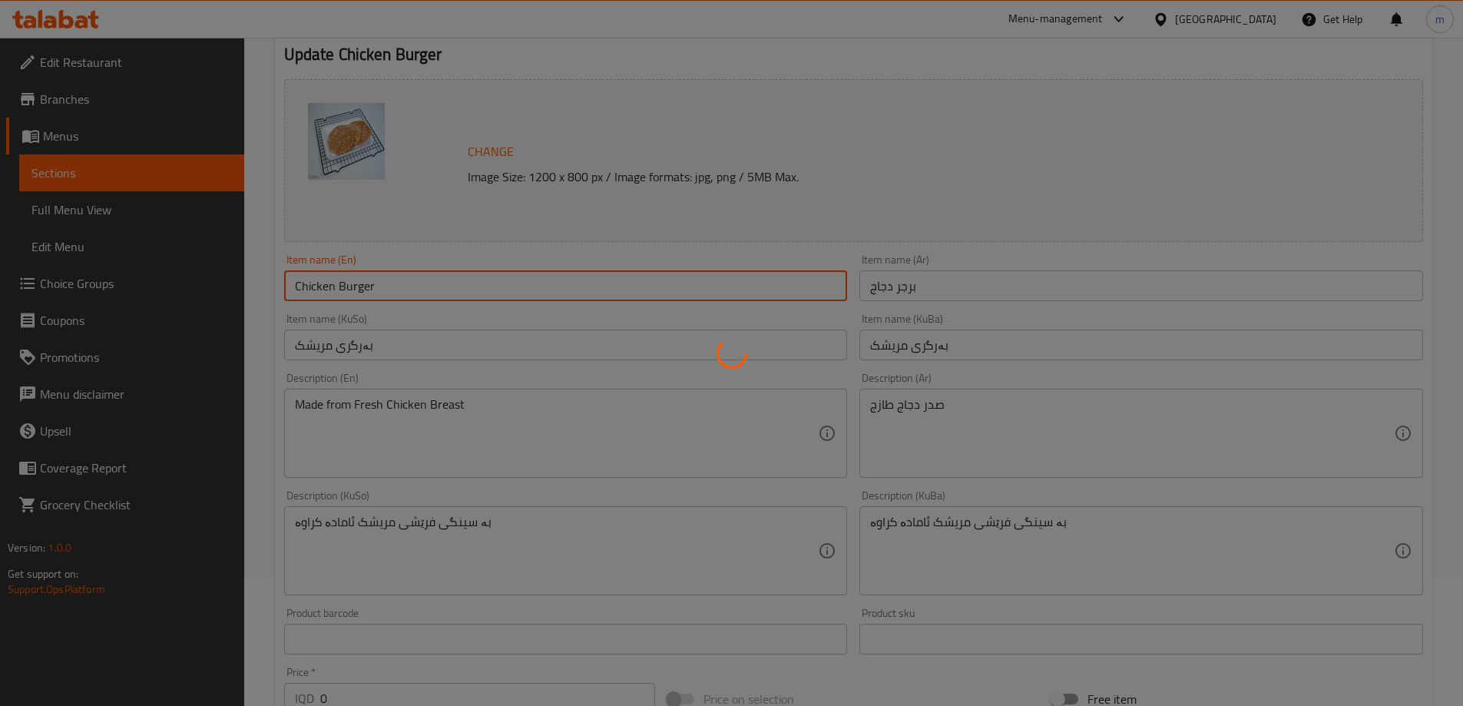
scroll to position [0, 0]
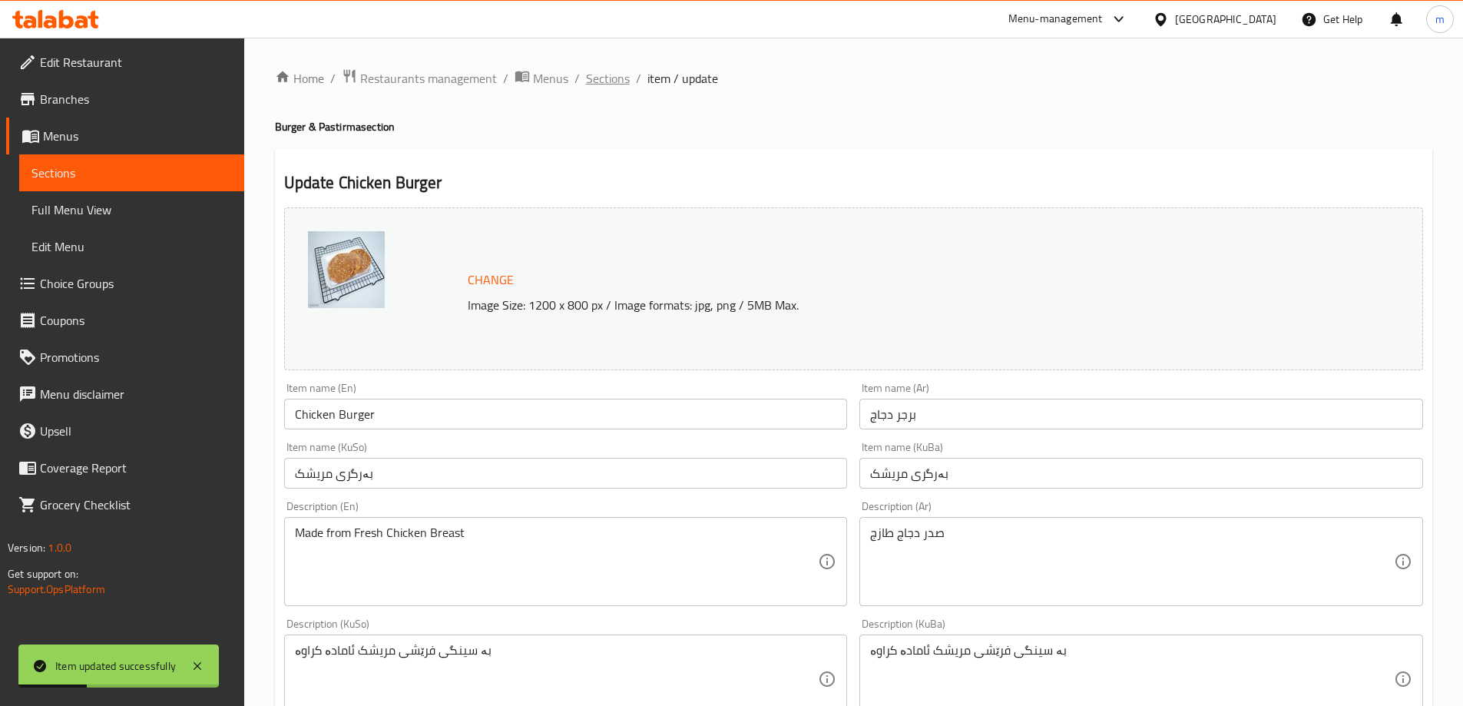
click at [598, 79] on span "Sections" at bounding box center [608, 78] width 44 height 18
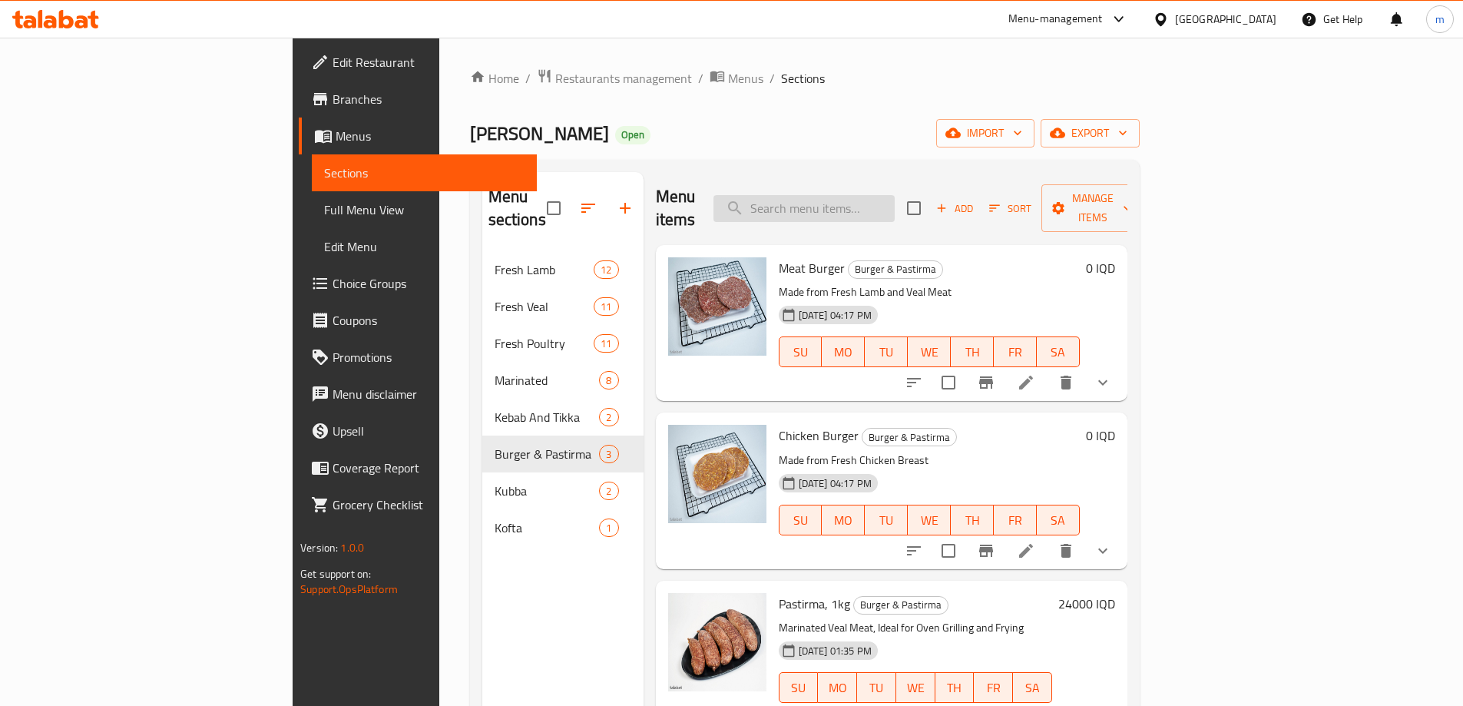
click at [880, 195] on input "search" at bounding box center [804, 208] width 181 height 27
paste input "Pastirma, 1kg"
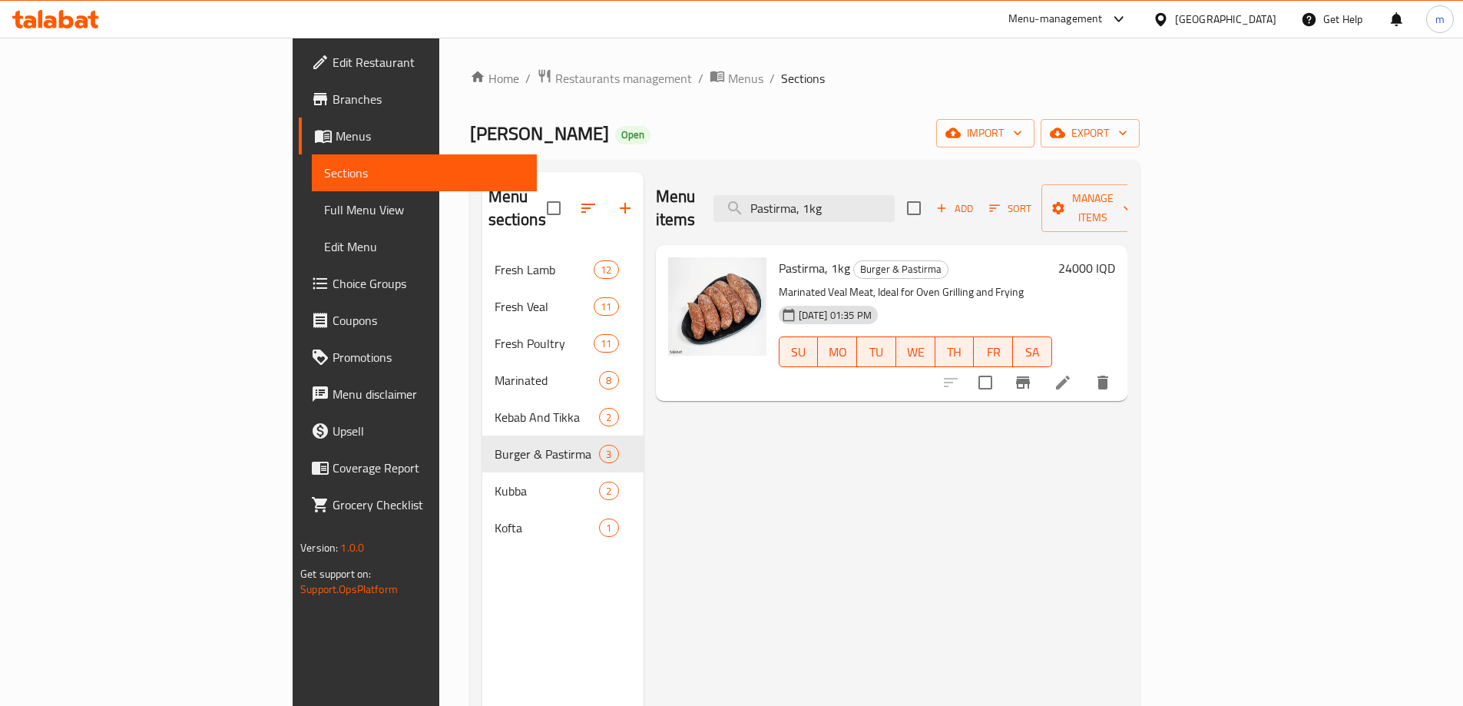
type input "Pastirma, 1kg"
click at [1072, 373] on icon at bounding box center [1063, 382] width 18 height 18
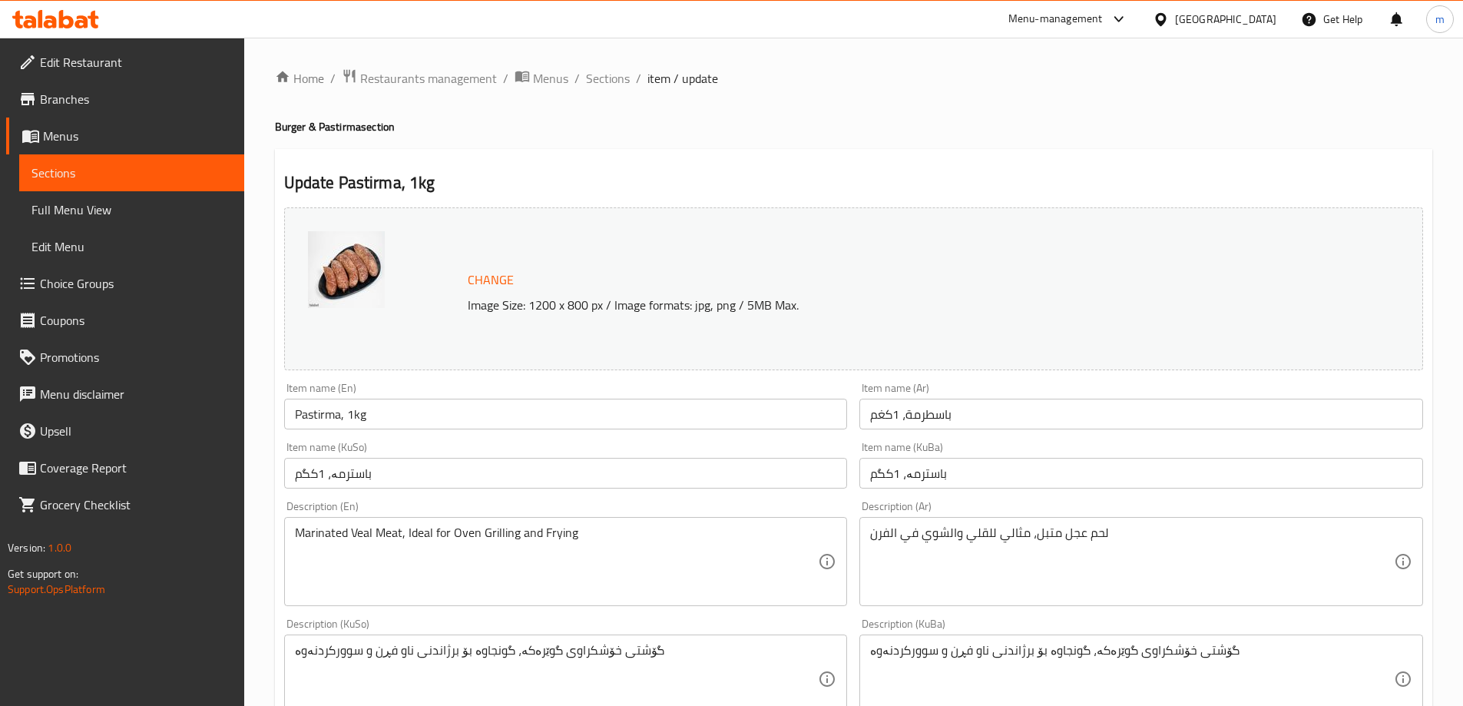
click at [603, 86] on span "Sections" at bounding box center [608, 78] width 44 height 18
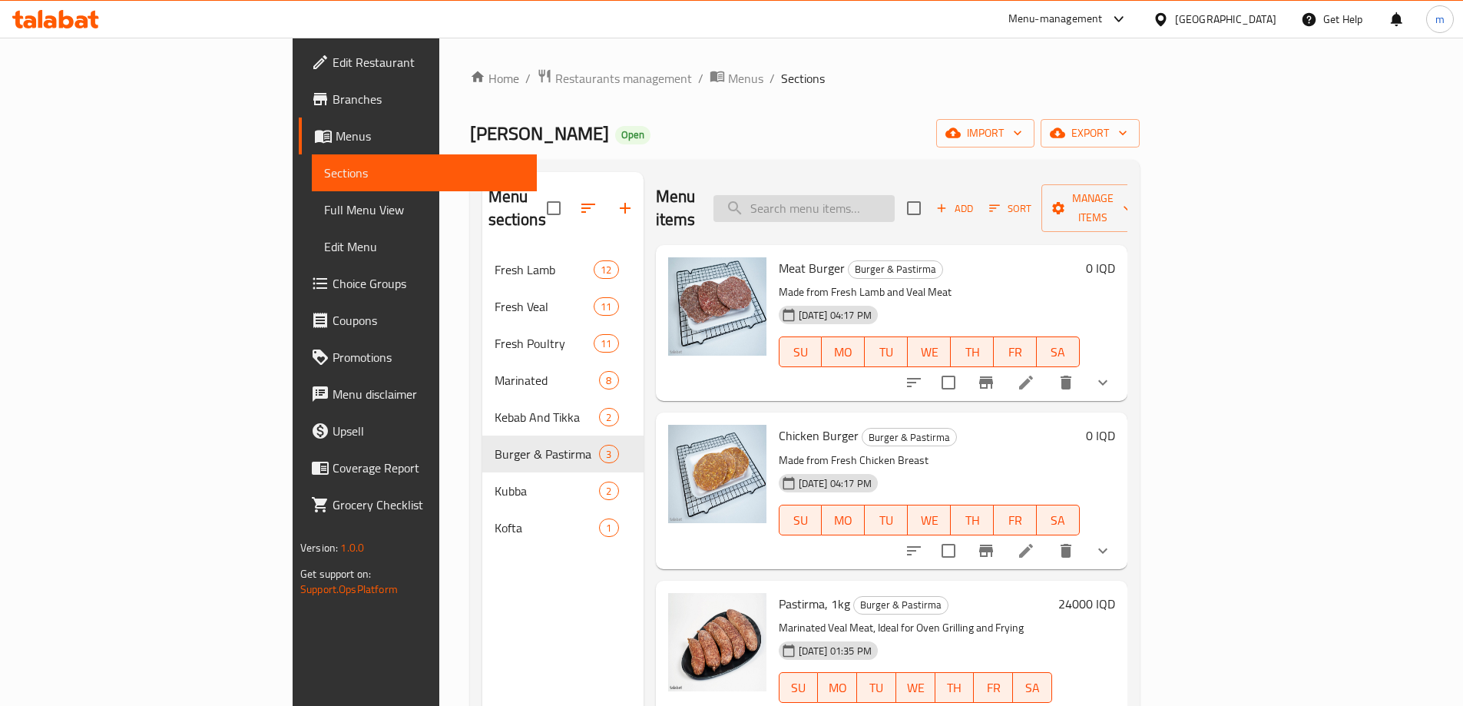
click at [895, 202] on input "search" at bounding box center [804, 208] width 181 height 27
paste input "Frozen Bulgar Kubba"
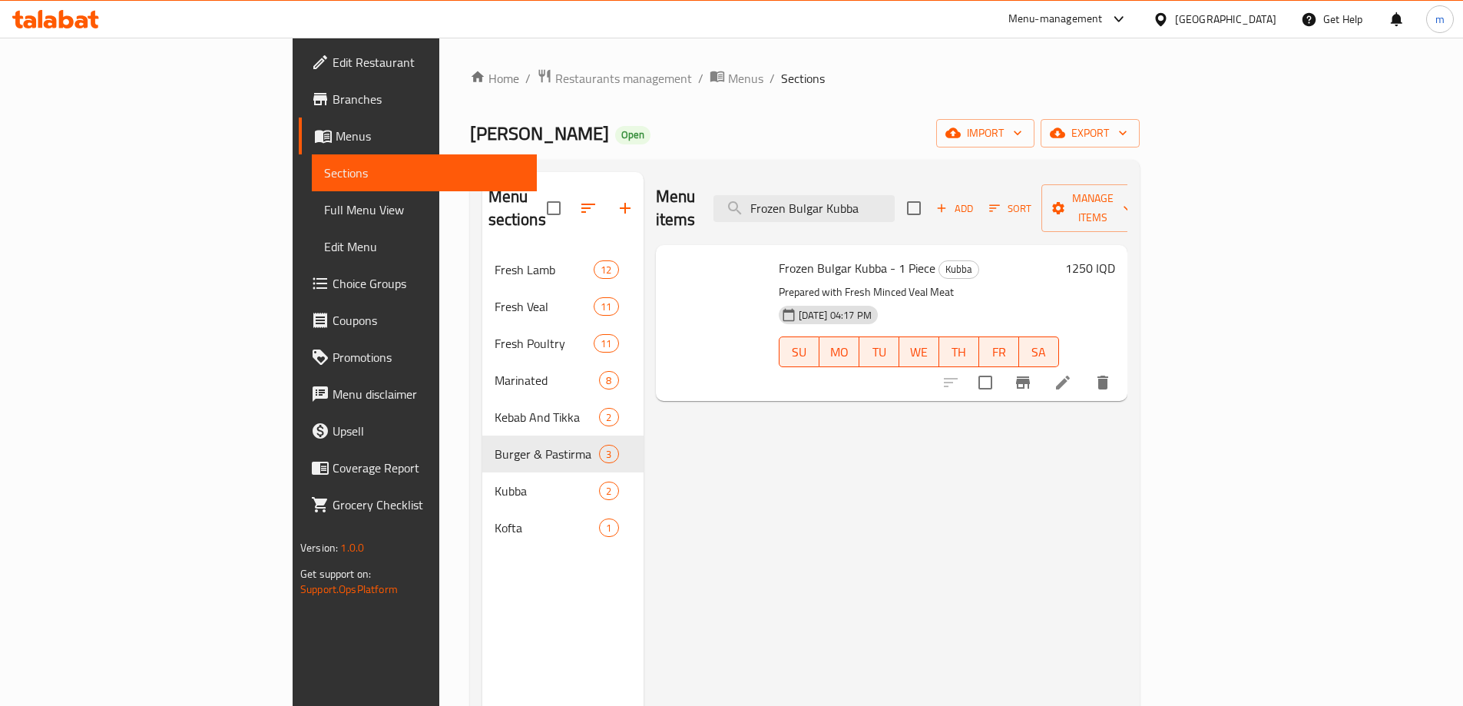
type input "Frozen Bulgar Kubba"
click at [1072, 373] on icon at bounding box center [1063, 382] width 18 height 18
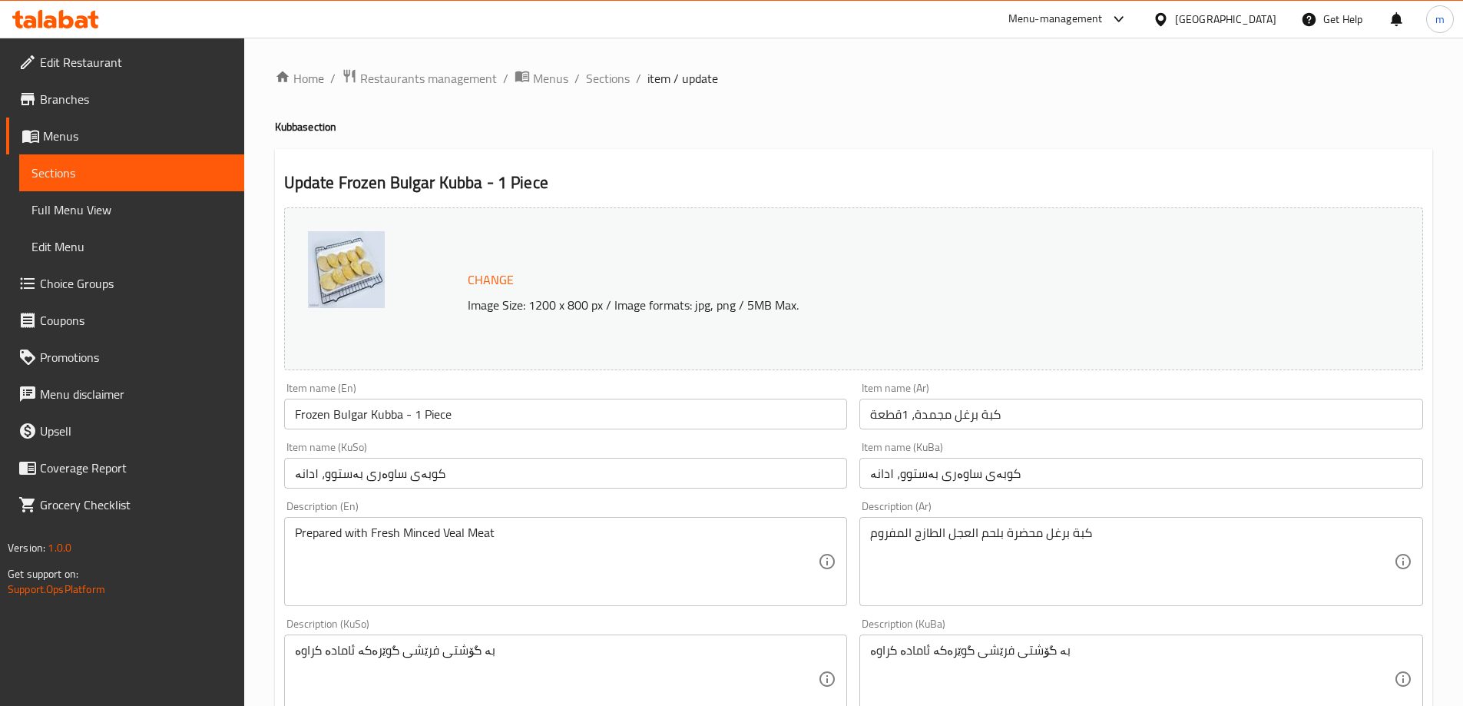
click at [473, 394] on div "Item name (En) Frozen Bulgar Kubba - 1 Piece Item name (En)" at bounding box center [566, 406] width 564 height 47
click at [475, 403] on input "Frozen Bulgar Kubba - 1 Piece" at bounding box center [566, 414] width 564 height 31
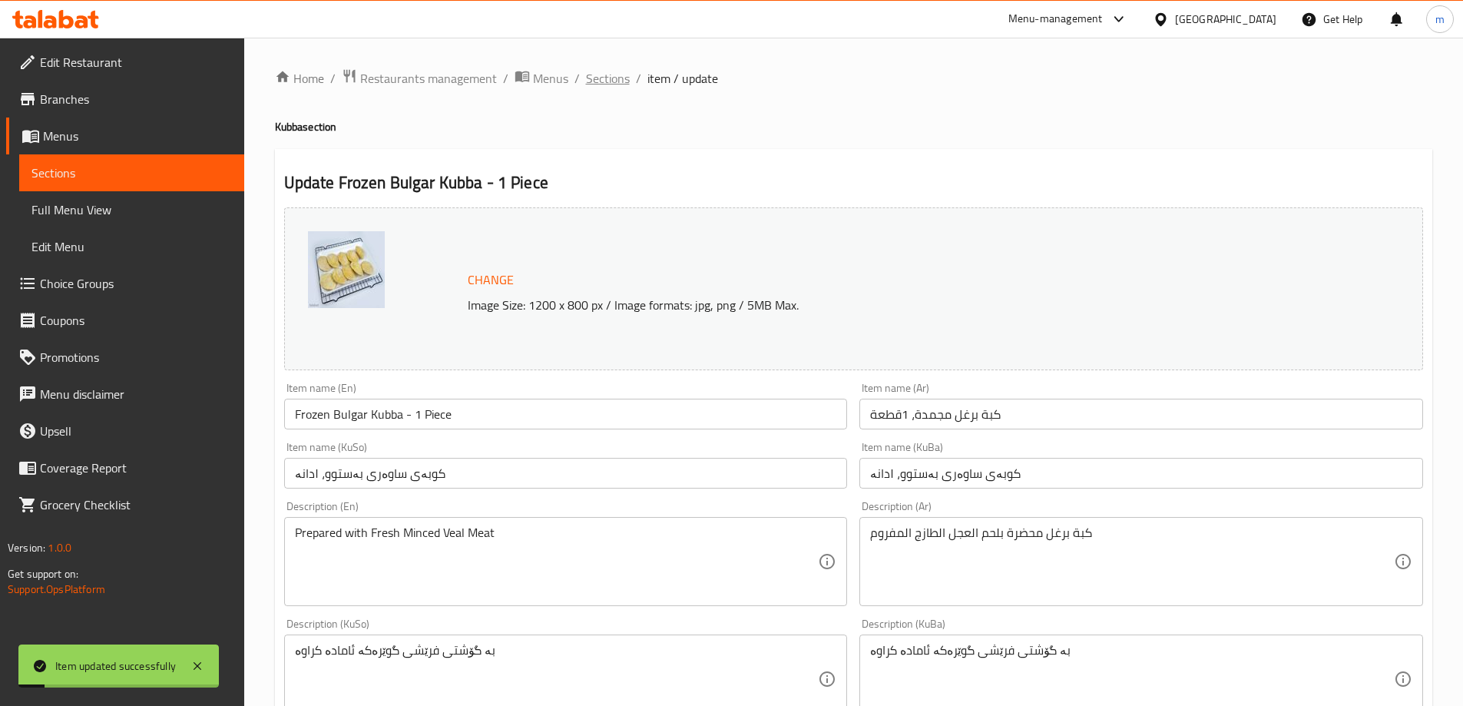
click at [621, 73] on span "Sections" at bounding box center [608, 78] width 44 height 18
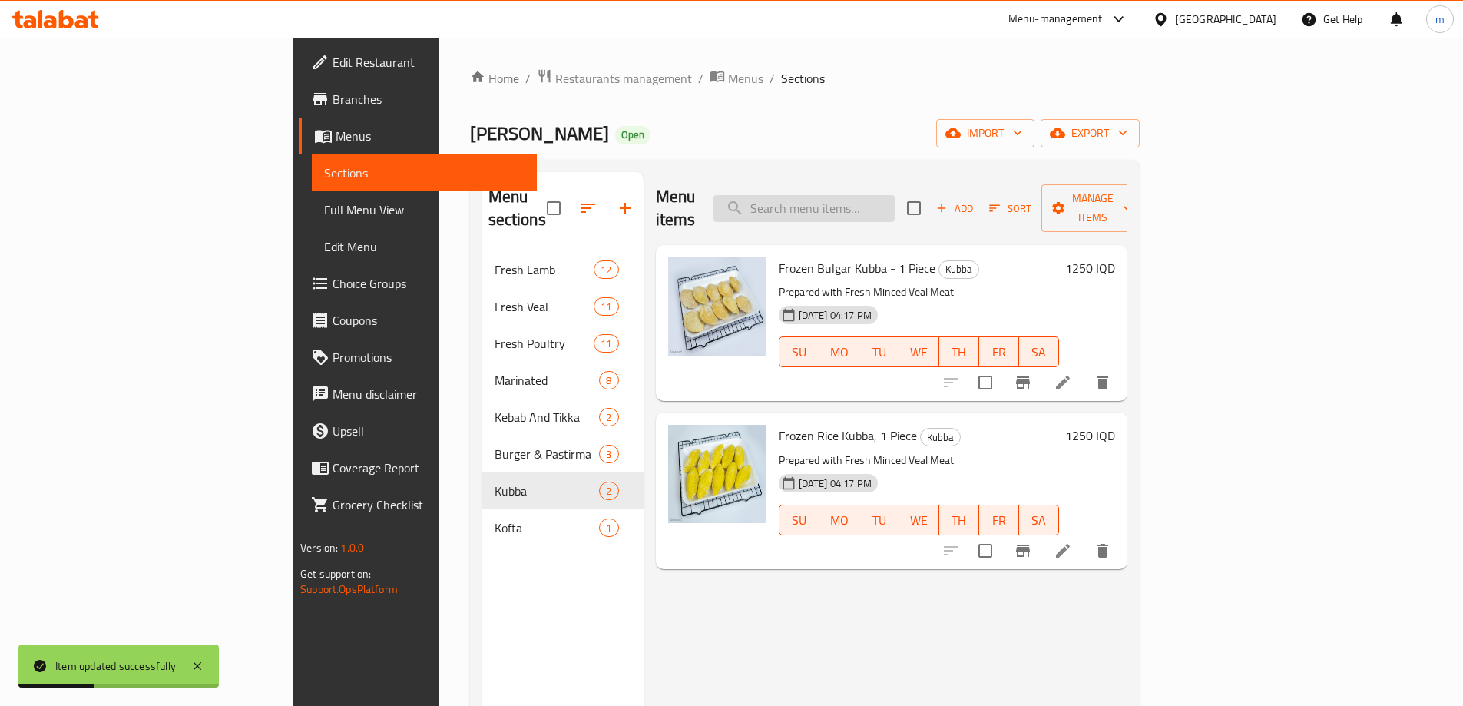
click at [873, 195] on input "search" at bounding box center [804, 208] width 181 height 27
paste input "Frozen Rice Kubba, 1 Piece"
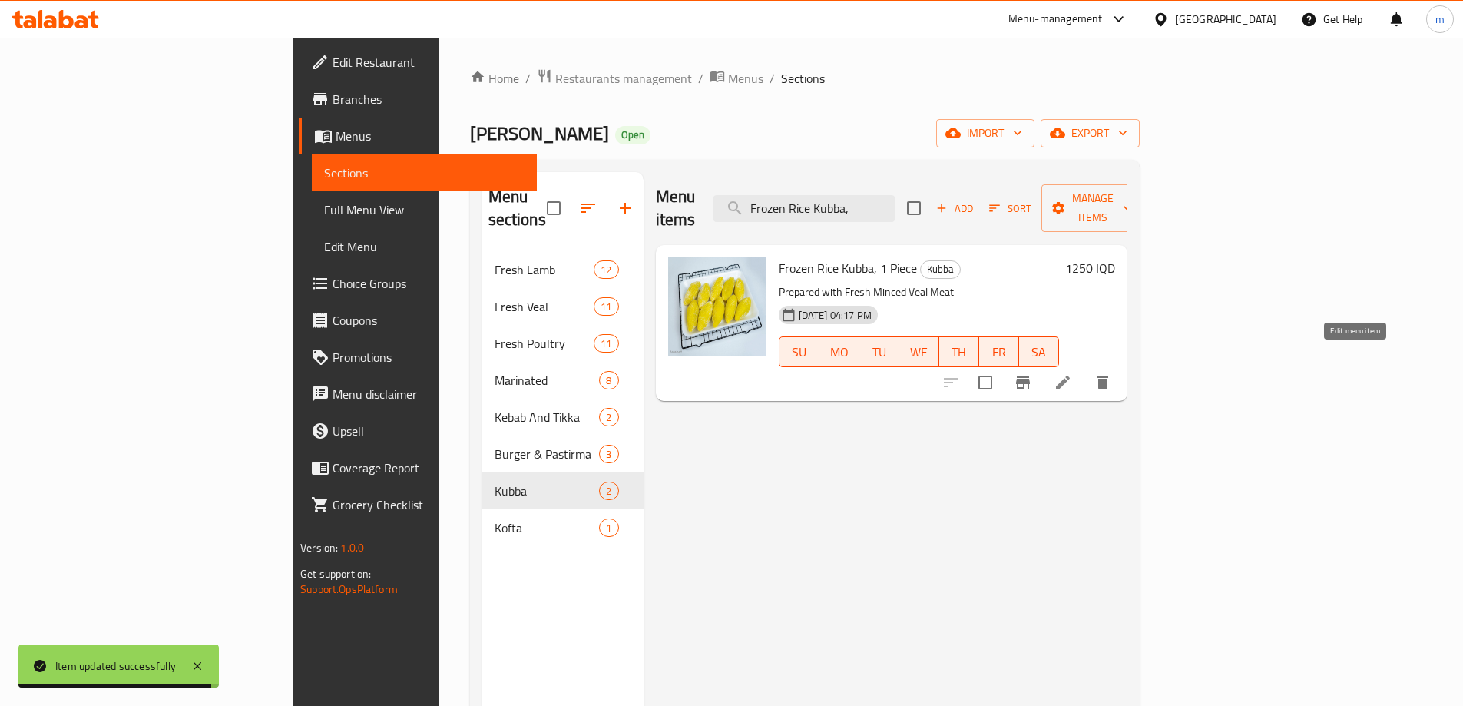
type input "Frozen Rice Kubba,"
click at [1072, 373] on icon at bounding box center [1063, 382] width 18 height 18
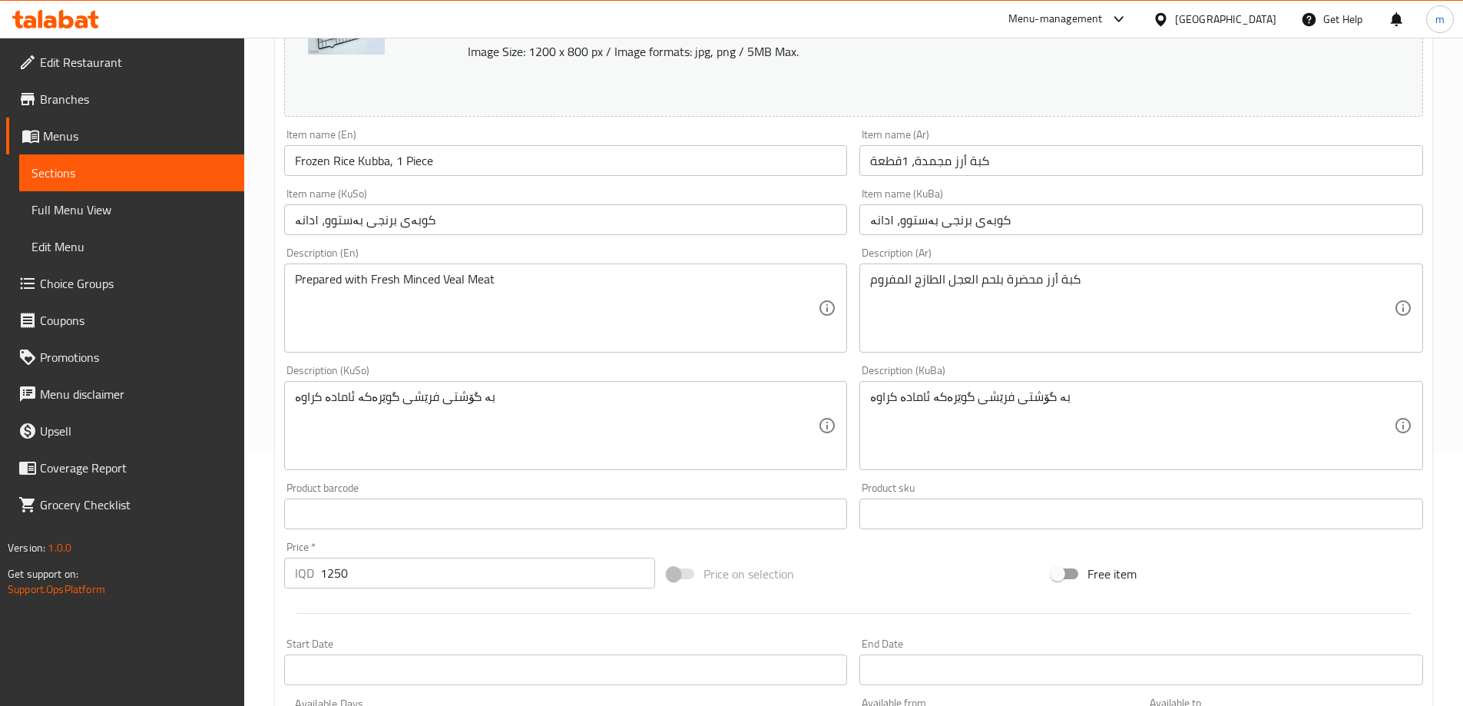
scroll to position [256, 0]
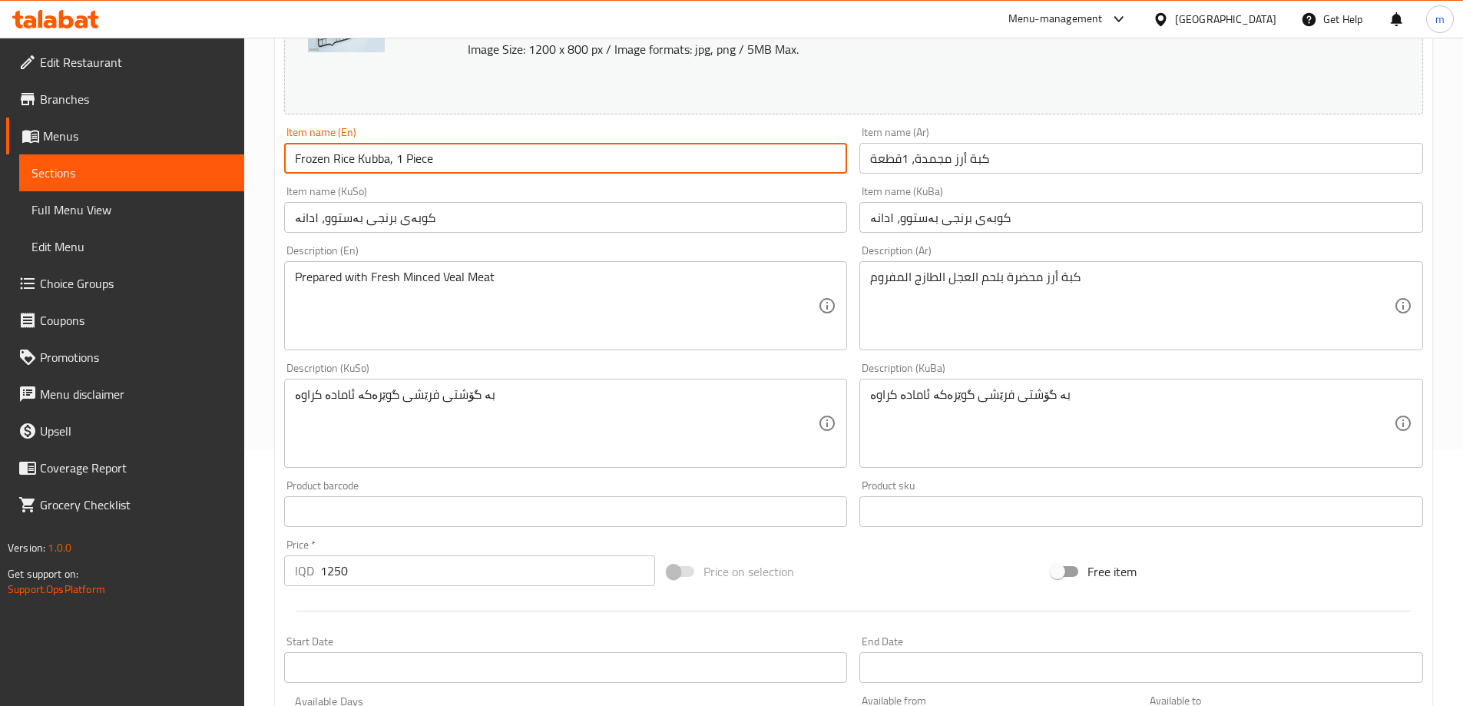
click at [479, 164] on input "Frozen Rice Kubba, 1 Piece" at bounding box center [566, 158] width 564 height 31
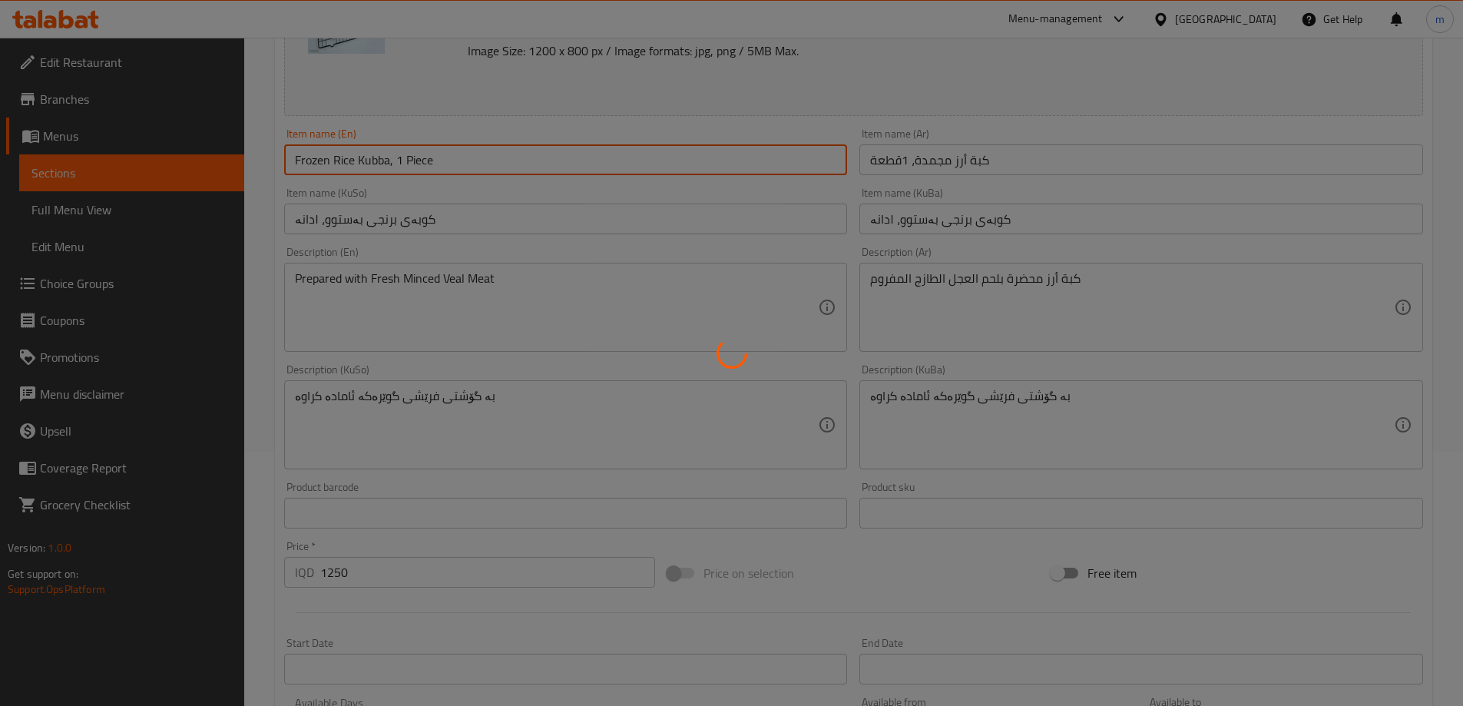
scroll to position [0, 0]
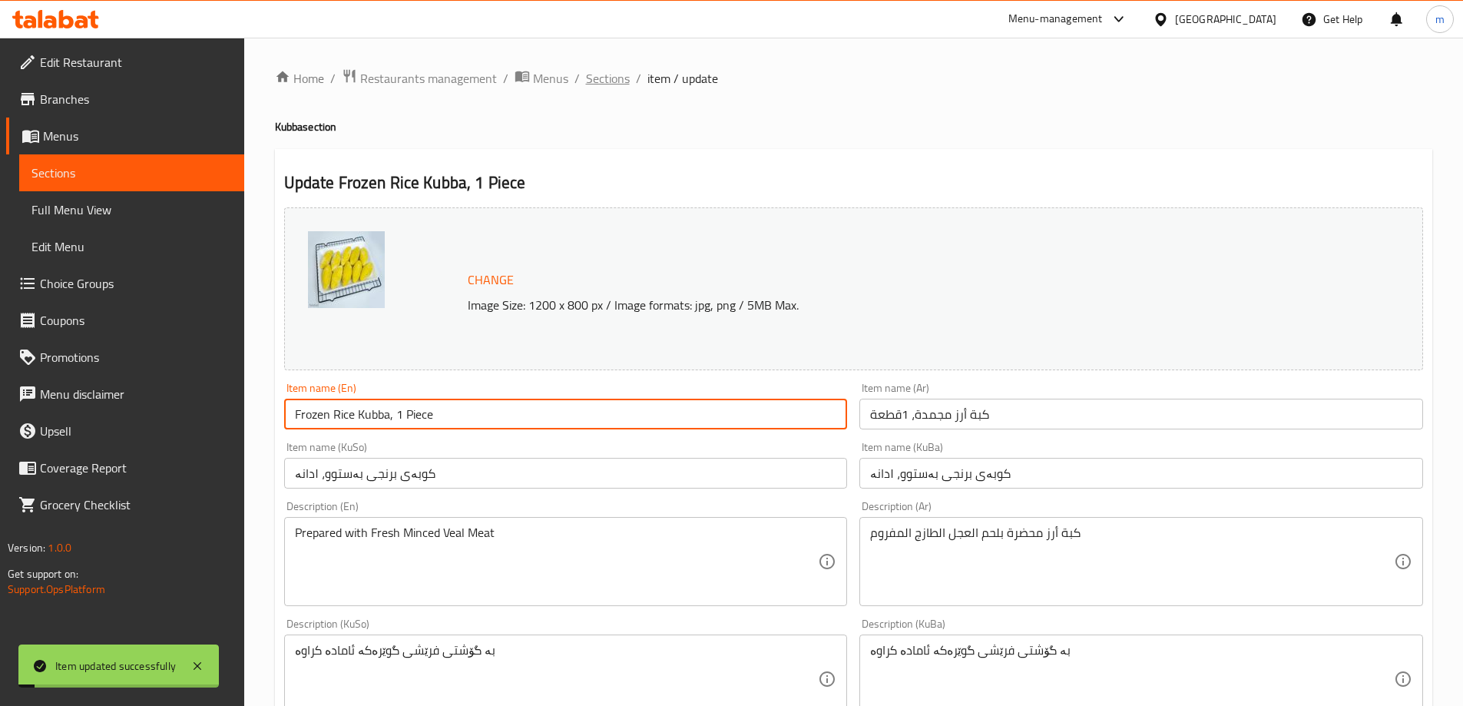
click at [603, 79] on span "Sections" at bounding box center [608, 78] width 44 height 18
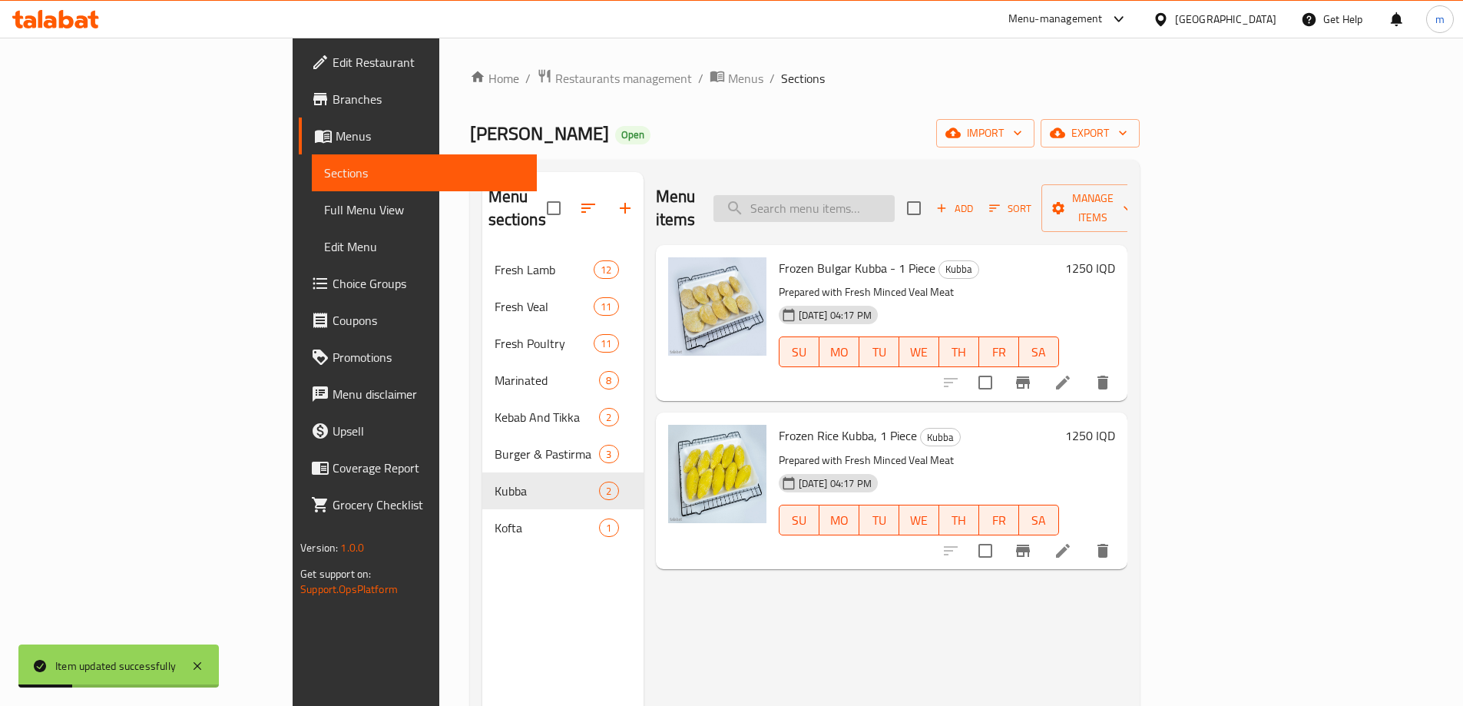
click at [895, 195] on input "search" at bounding box center [804, 208] width 181 height 27
paste input "Frozen Kofta - 5 Pieces"
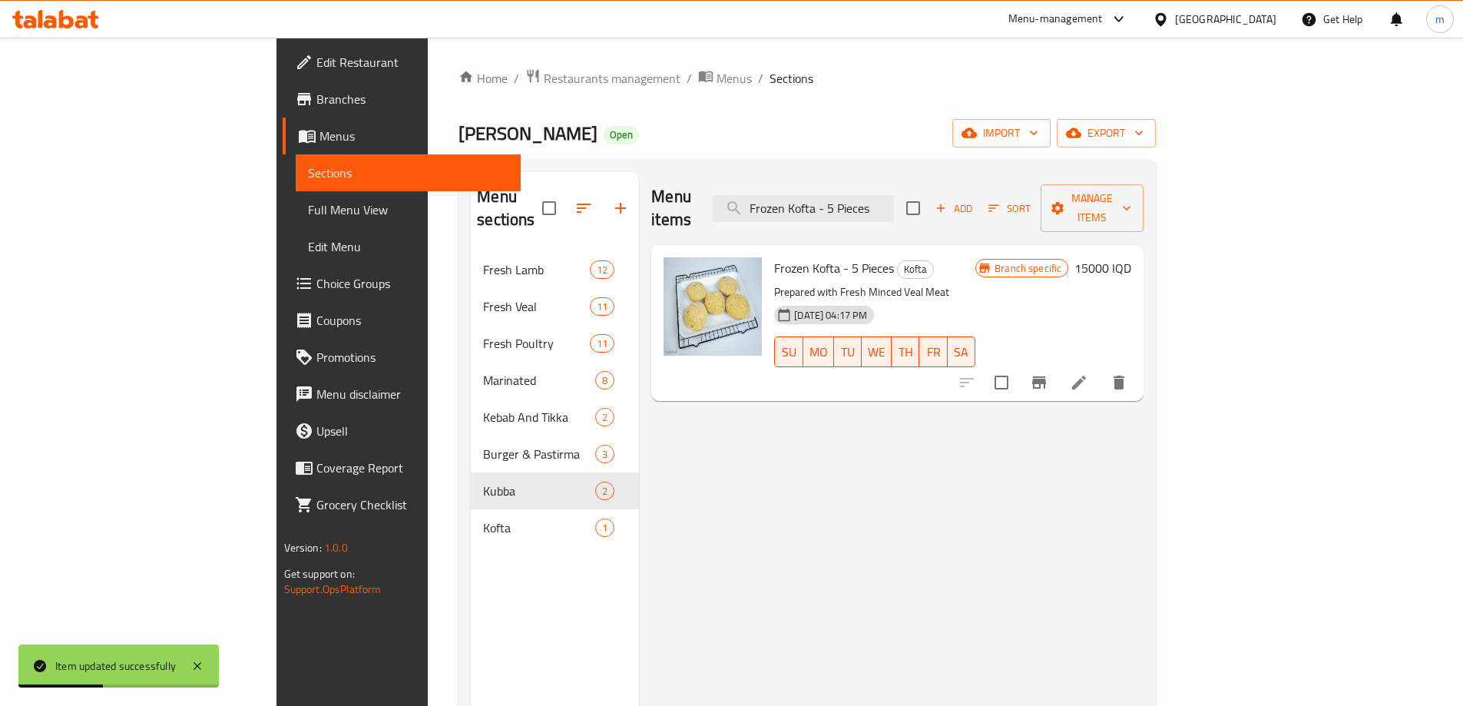
type input "Frozen Kofta - 5 Pieces"
click at [1089, 373] on icon at bounding box center [1079, 382] width 18 height 18
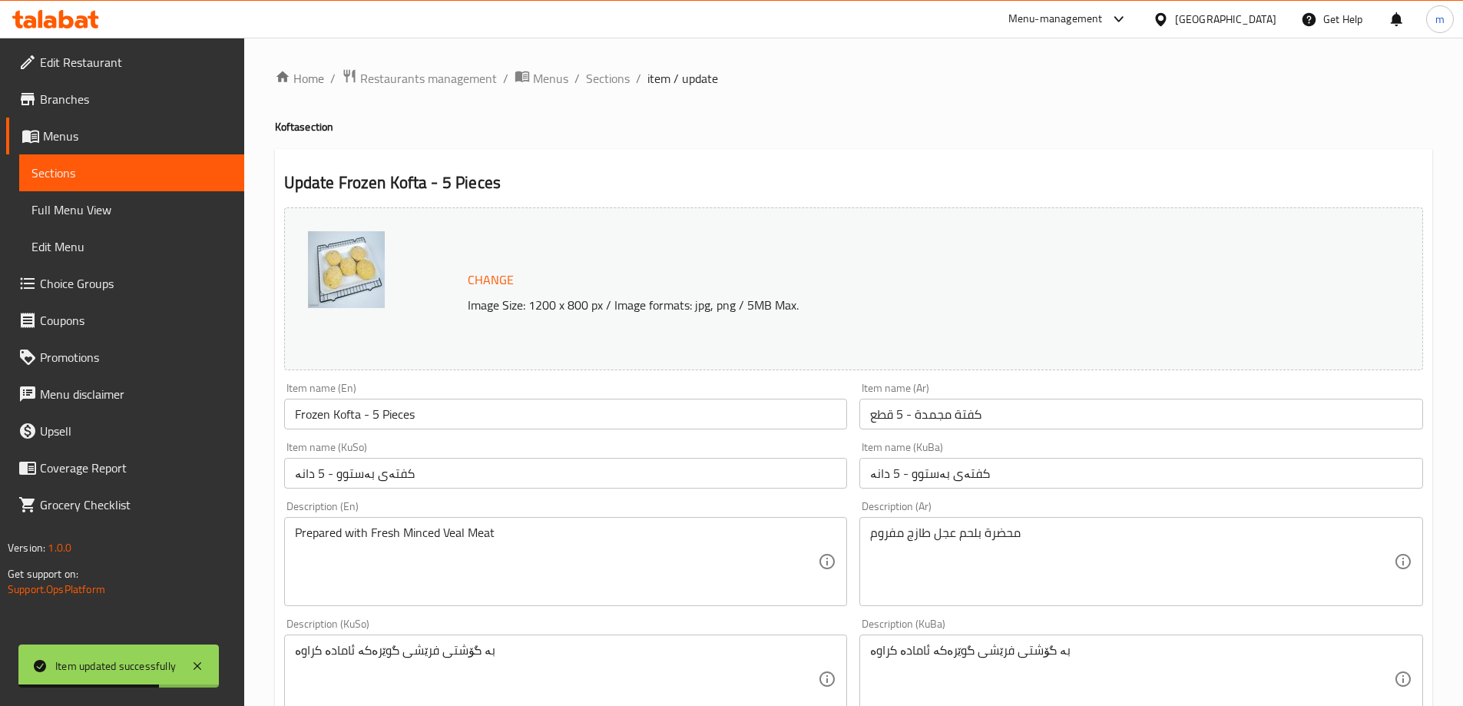
click at [930, 426] on input "كفتة مجمدة - 5 قطع" at bounding box center [1142, 414] width 564 height 31
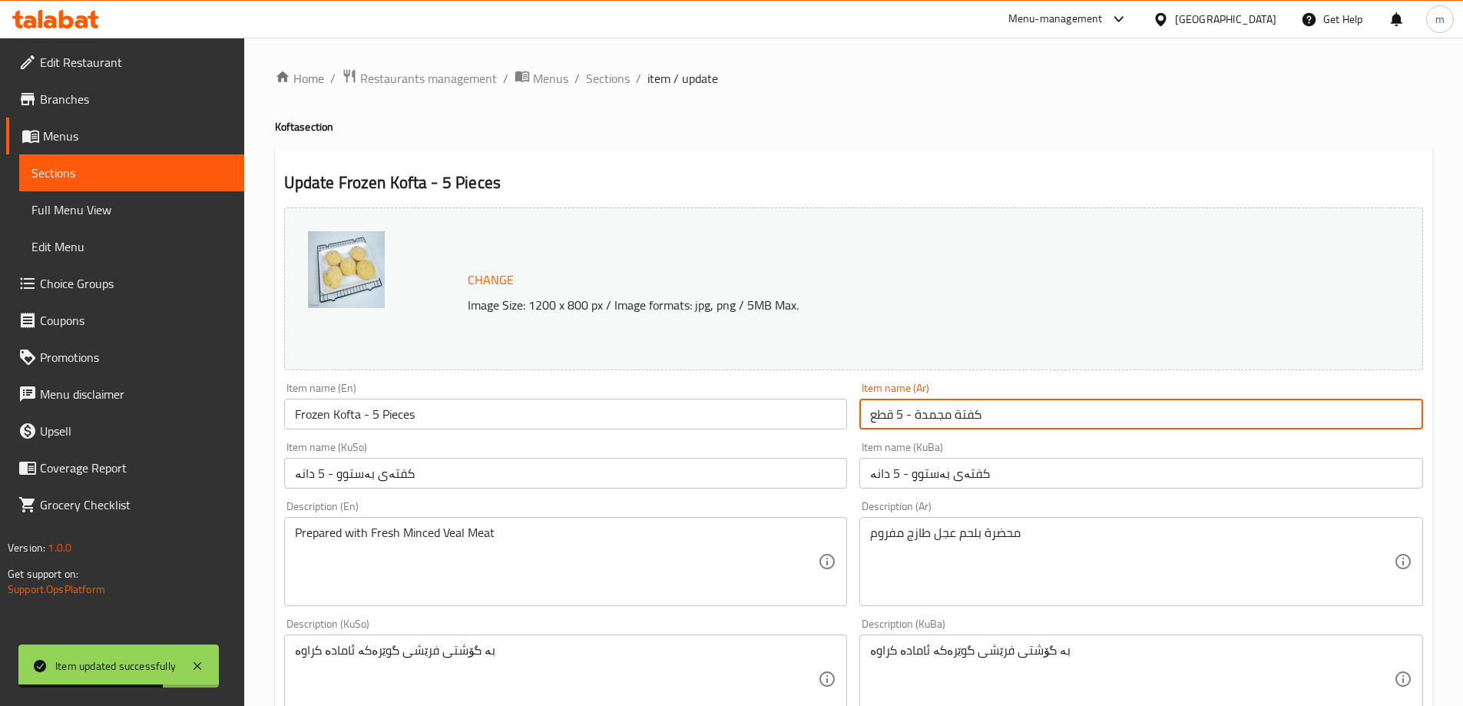
click at [930, 426] on input "كفتة مجمدة - 5 قطع" at bounding box center [1142, 414] width 564 height 31
click at [930, 425] on input "كفتة مجمدة - 5 قطع" at bounding box center [1142, 414] width 564 height 31
paste input "، 5"
type input "كفتة مجمدة، 5قطع"
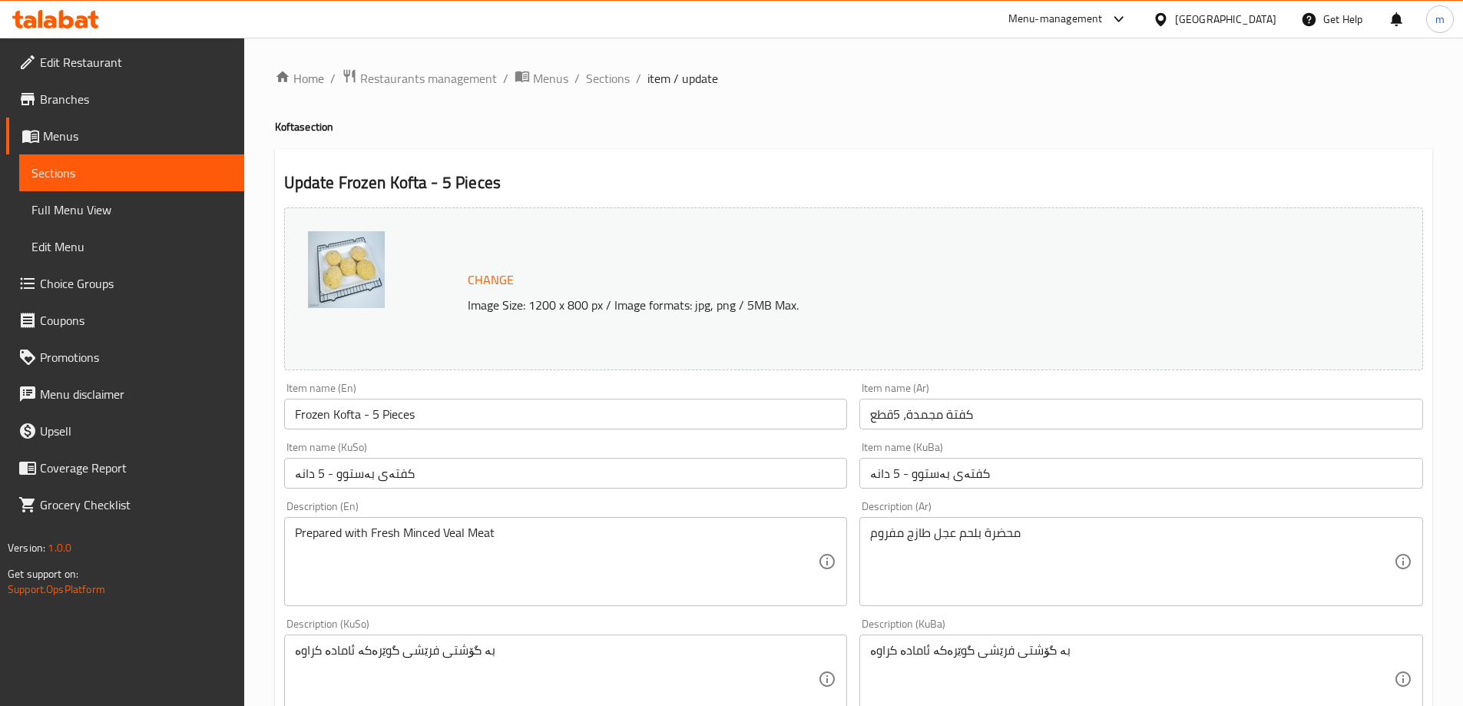
click at [928, 499] on div "Description (Ar) محضرة بلحم عجل طازج مفروم Description (Ar)" at bounding box center [1141, 554] width 576 height 118
click at [927, 479] on input "کفتەی بەستوو - 5 دانە" at bounding box center [1142, 473] width 564 height 31
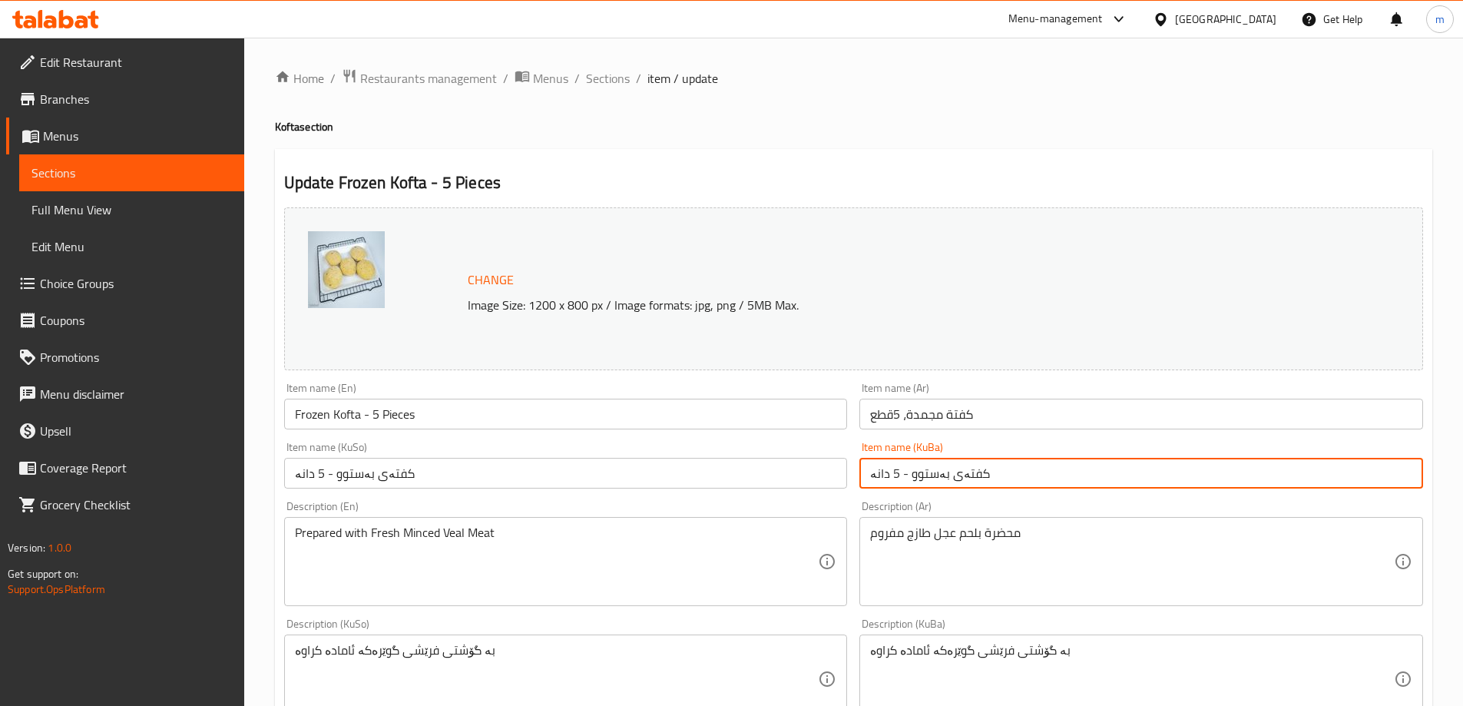
click at [927, 479] on input "کفتەی بەستوو - 5 دانە" at bounding box center [1142, 473] width 564 height 31
paste input "، ٥"
type input "کفتەی بەستوو، ٥دانە"
click at [767, 463] on input "کفتەی بەستوو - 5 دانە" at bounding box center [566, 473] width 564 height 31
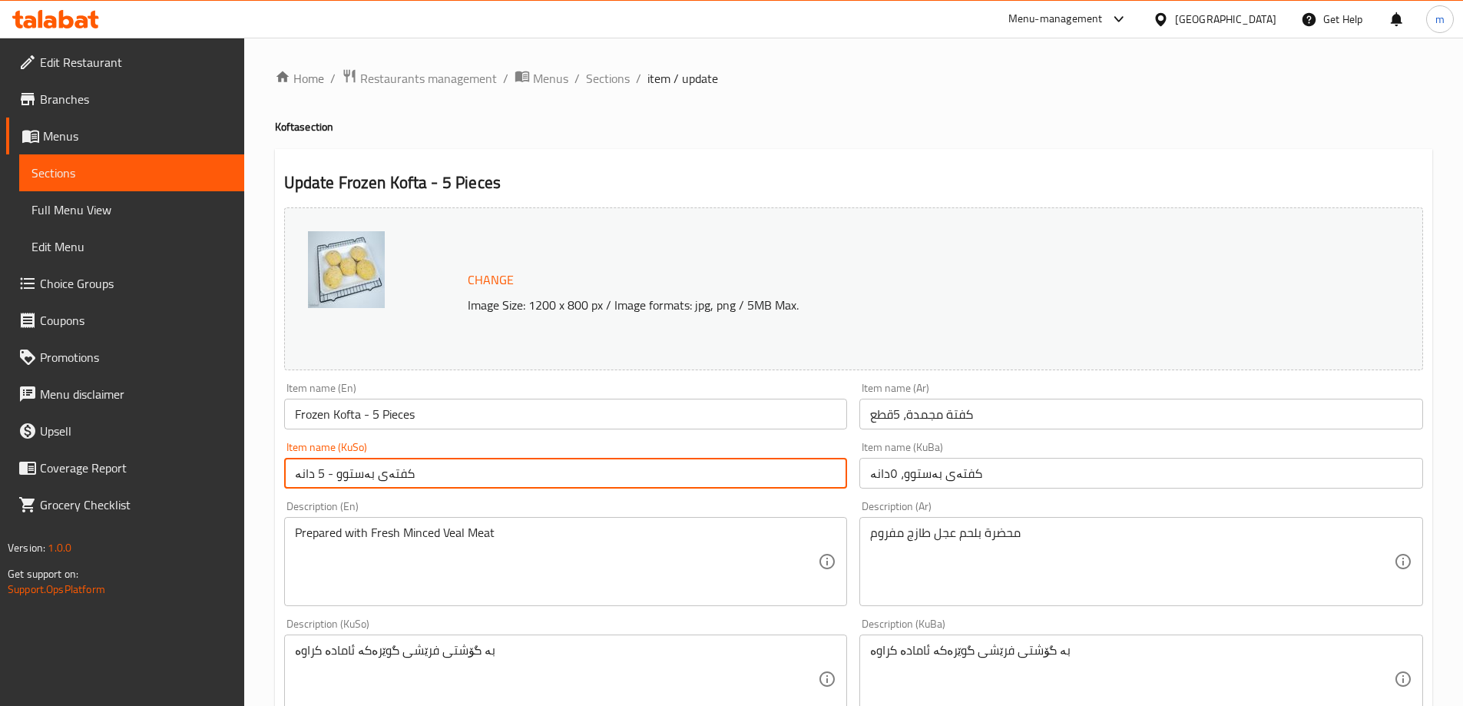
click at [767, 463] on input "کفتەی بەستوو - 5 دانە" at bounding box center [566, 473] width 564 height 31
paste input "، ٥"
type input "کفتەی بەستوو، ٥دانە"
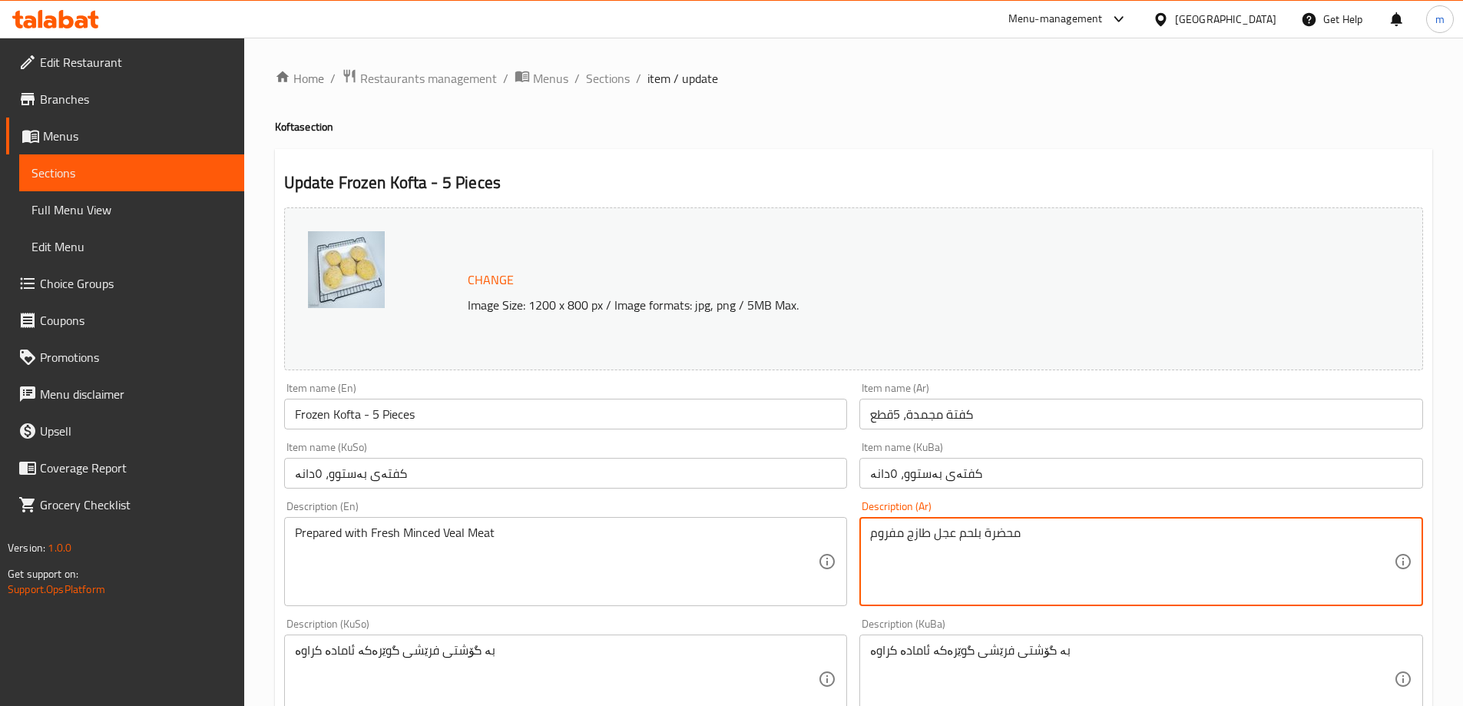
click at [966, 528] on textarea "محضرة بلحم عجل طازج مفروم" at bounding box center [1132, 561] width 524 height 73
paste textarea "لعجل الطازج المفروم"
type textarea "محضرة بلحم العجل الطازج المفروم"
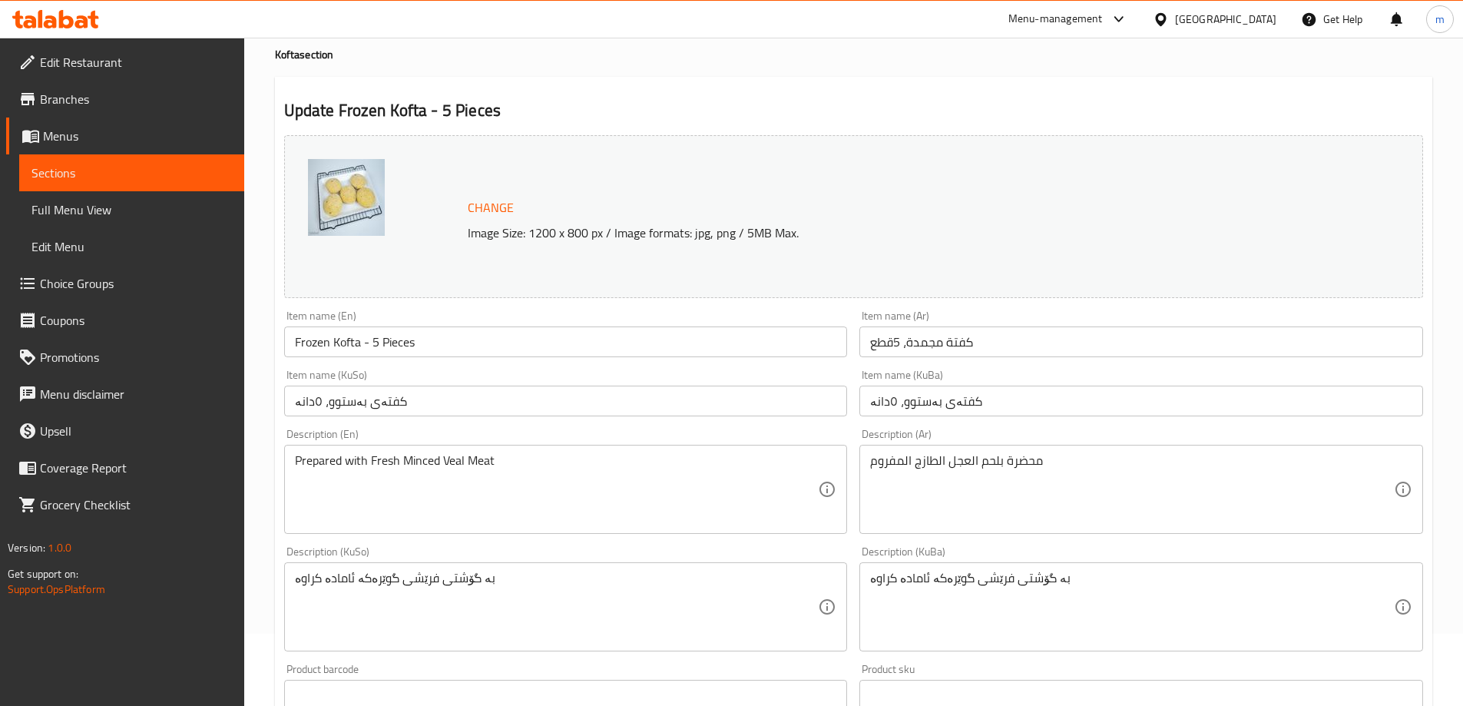
scroll to position [128, 0]
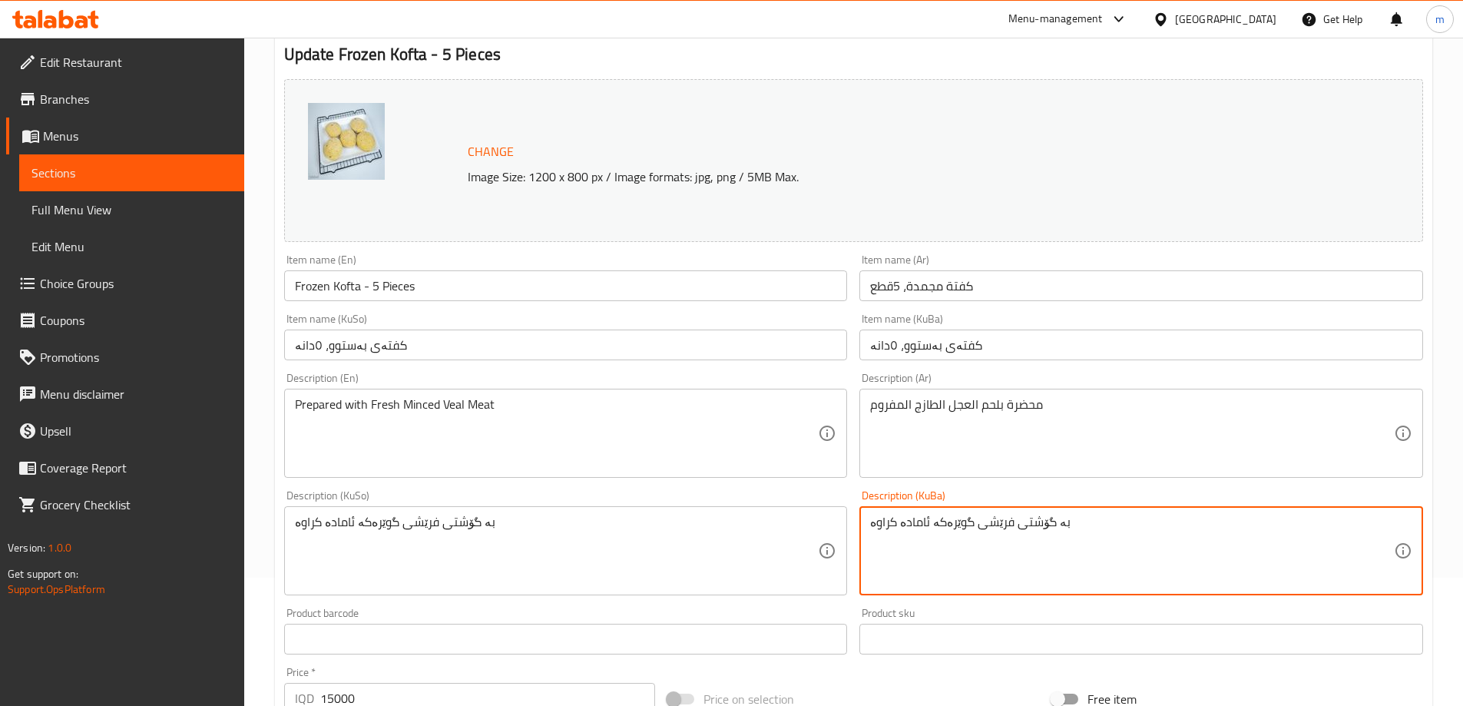
click at [1016, 565] on textarea "بە گۆشتی فرێشی گوێرەکە ئامادە کراوە" at bounding box center [1132, 551] width 524 height 73
paste textarea
type textarea "بە گۆشتی فرێشی گوێرەکە ئامادە کراوە"
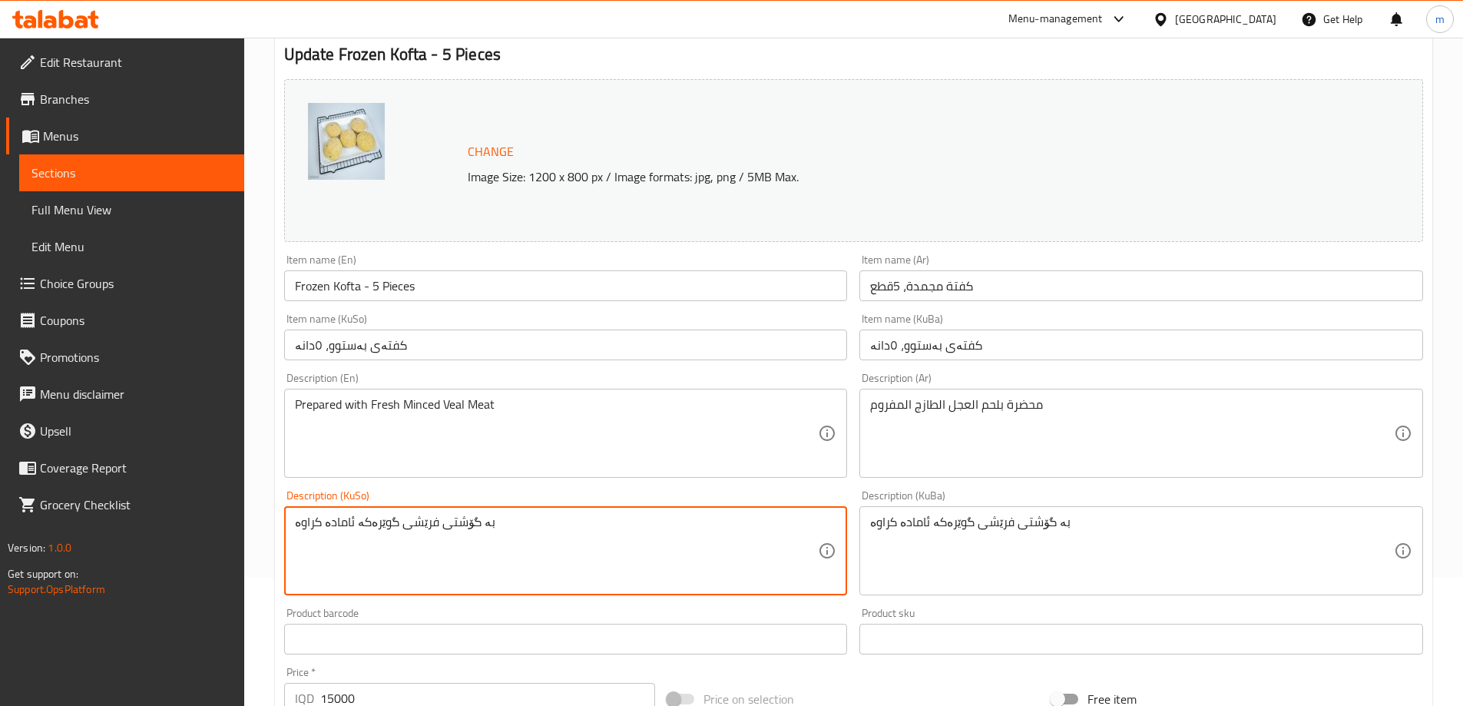
click at [674, 533] on textarea "بە گۆشتی فرێشی گوێرەکە ئامادە کراوە" at bounding box center [557, 551] width 524 height 73
paste textarea
type textarea "بە گۆشتی فرێشی گوێرەکە ئامادە کراوە"
click at [553, 360] on input "کفتەی بەستوو، ٥دانە" at bounding box center [566, 345] width 564 height 31
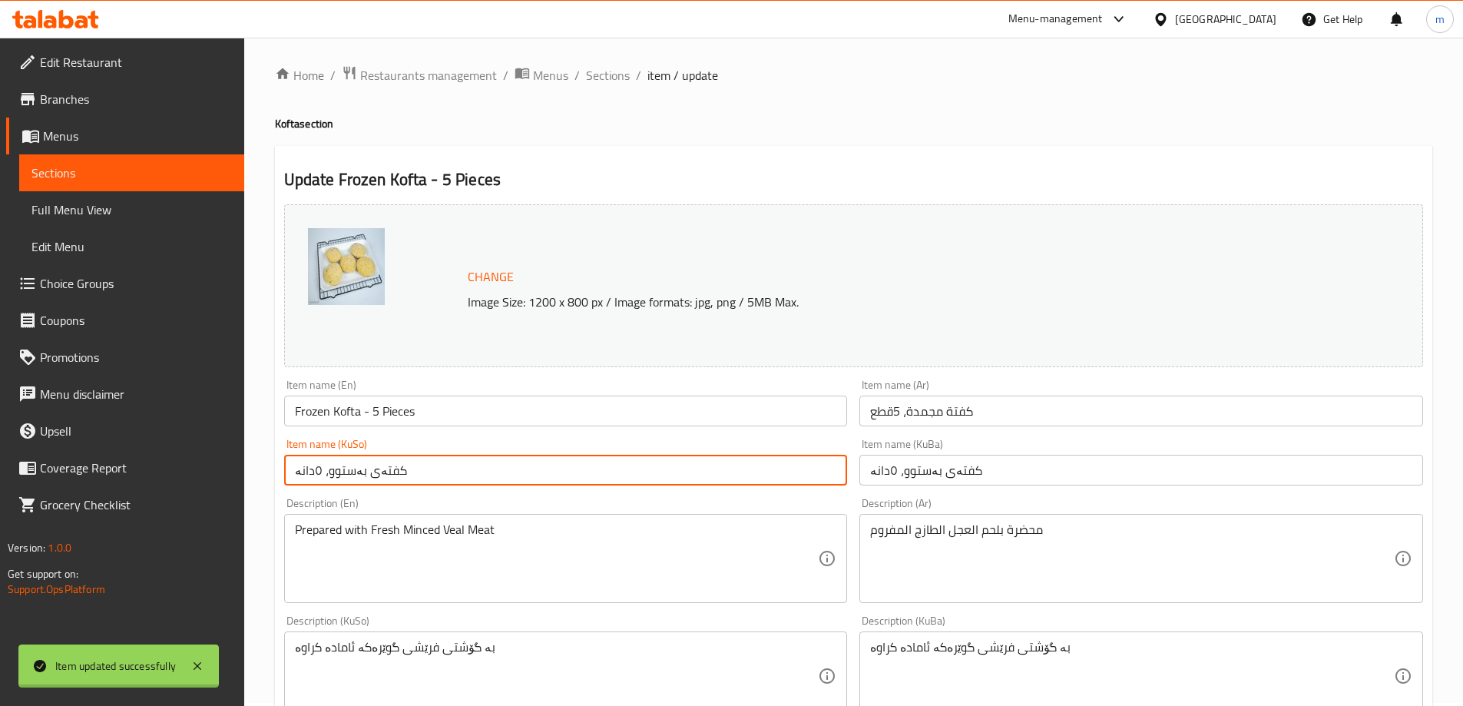
scroll to position [0, 0]
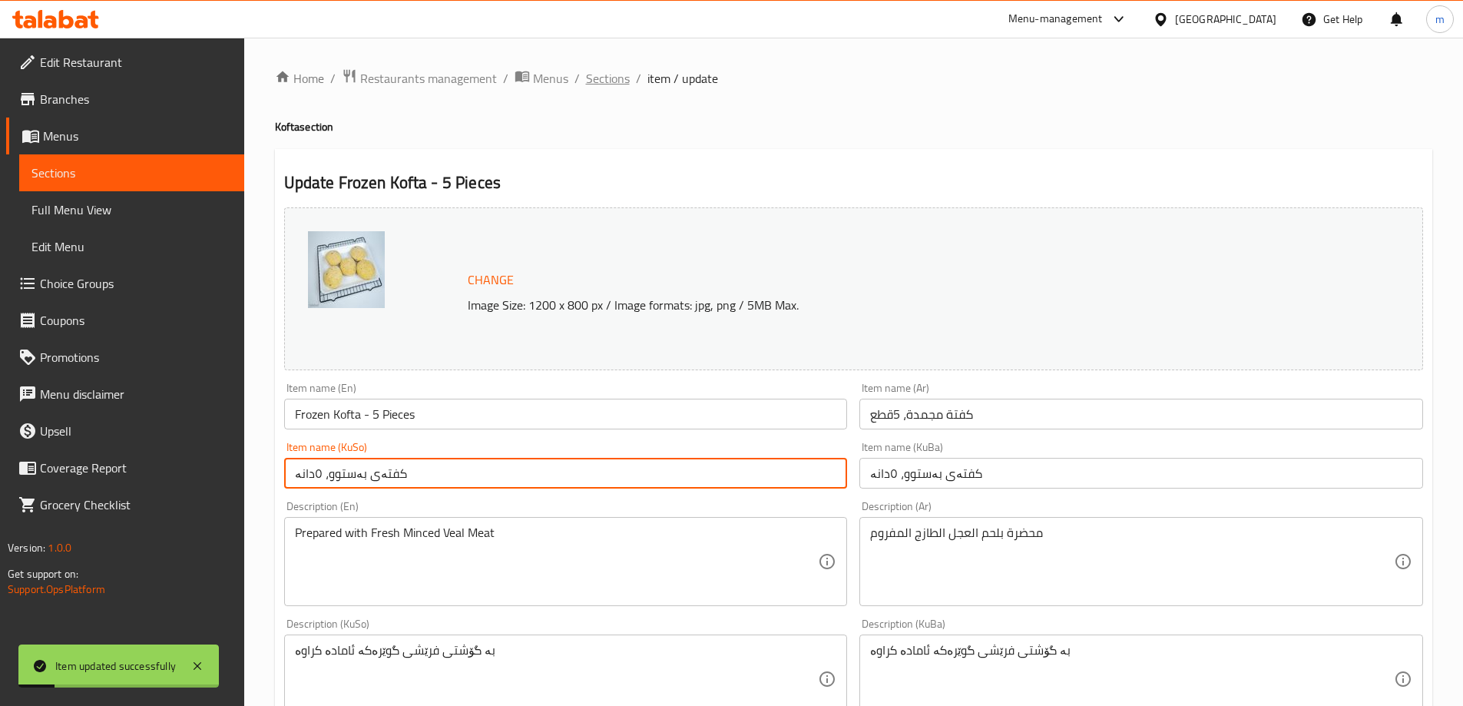
click at [605, 69] on span "Sections" at bounding box center [608, 78] width 44 height 18
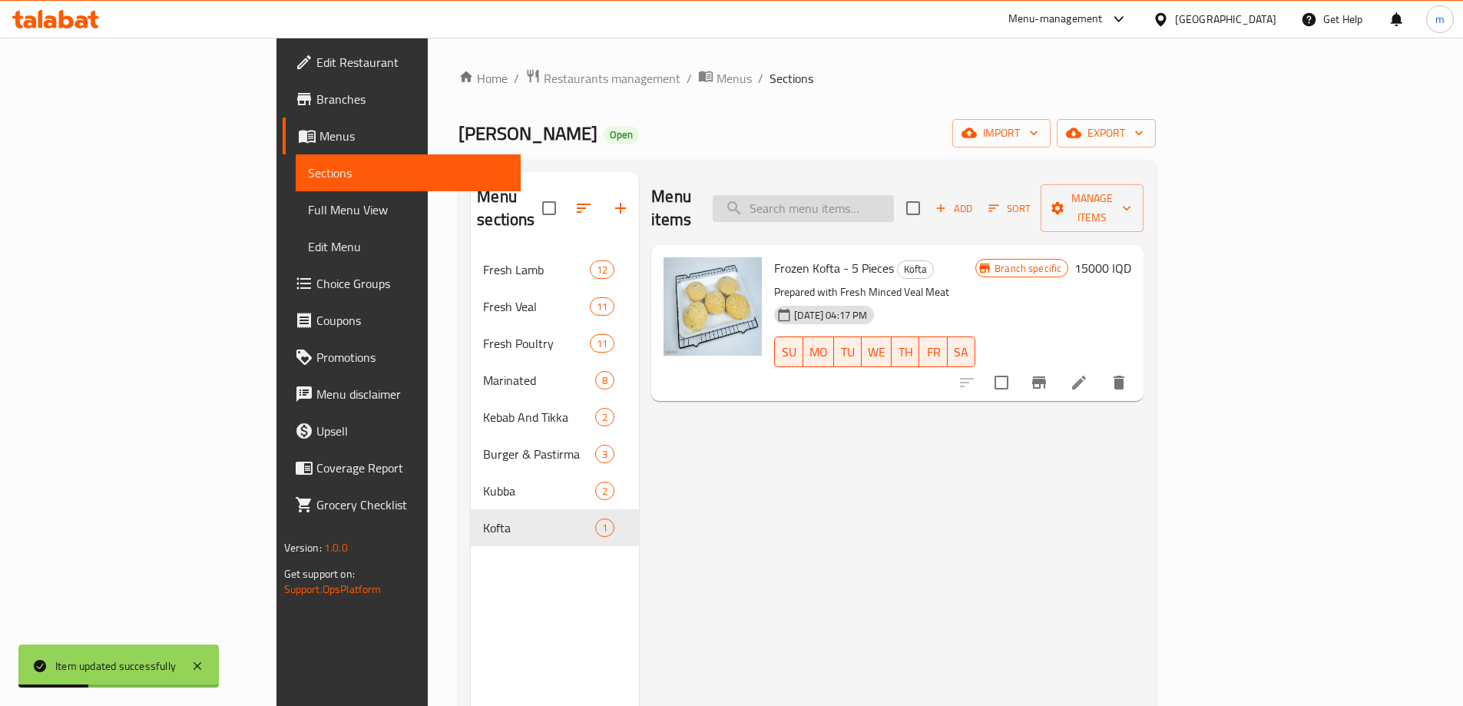
click at [859, 197] on input "search" at bounding box center [803, 208] width 181 height 27
paste input "Lamb Thigh Bone-In"
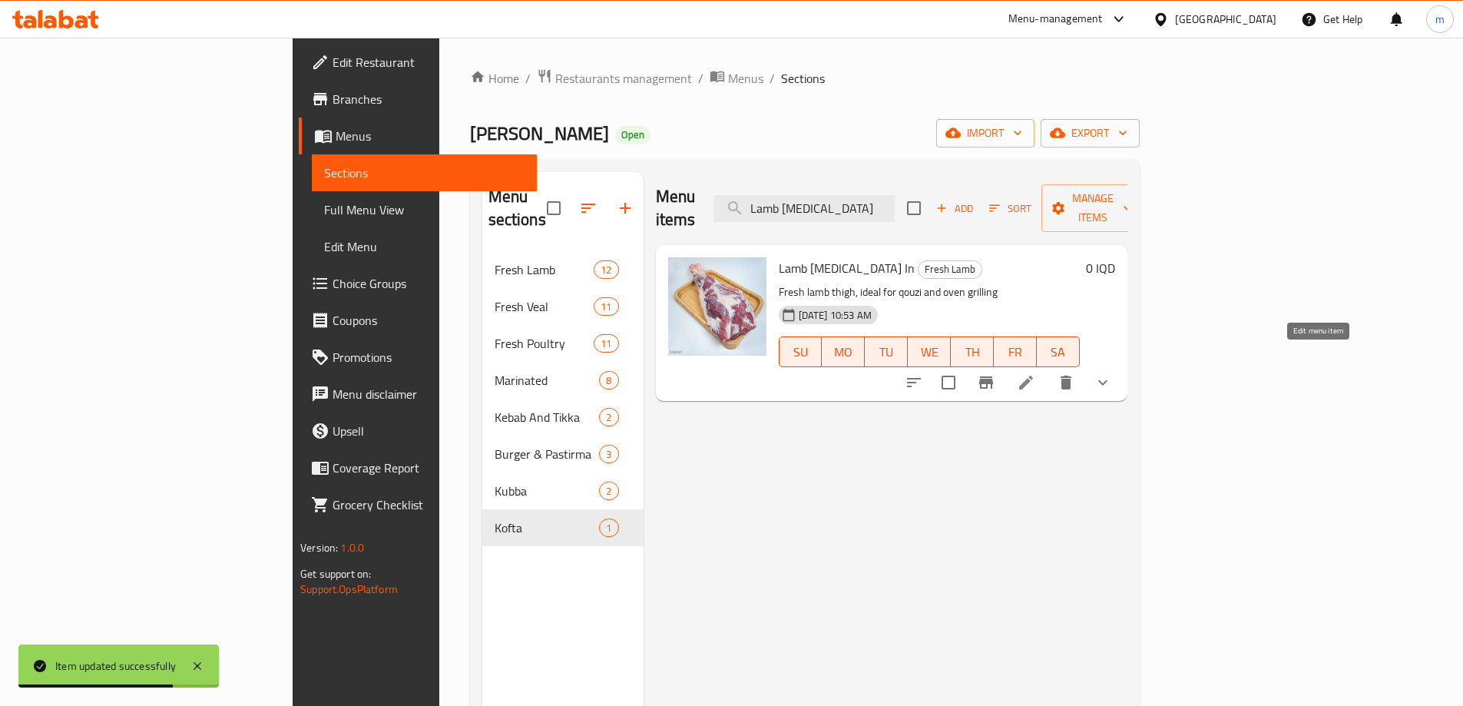
type input "Lamb Thigh Bone"
click at [1048, 369] on li at bounding box center [1026, 383] width 43 height 28
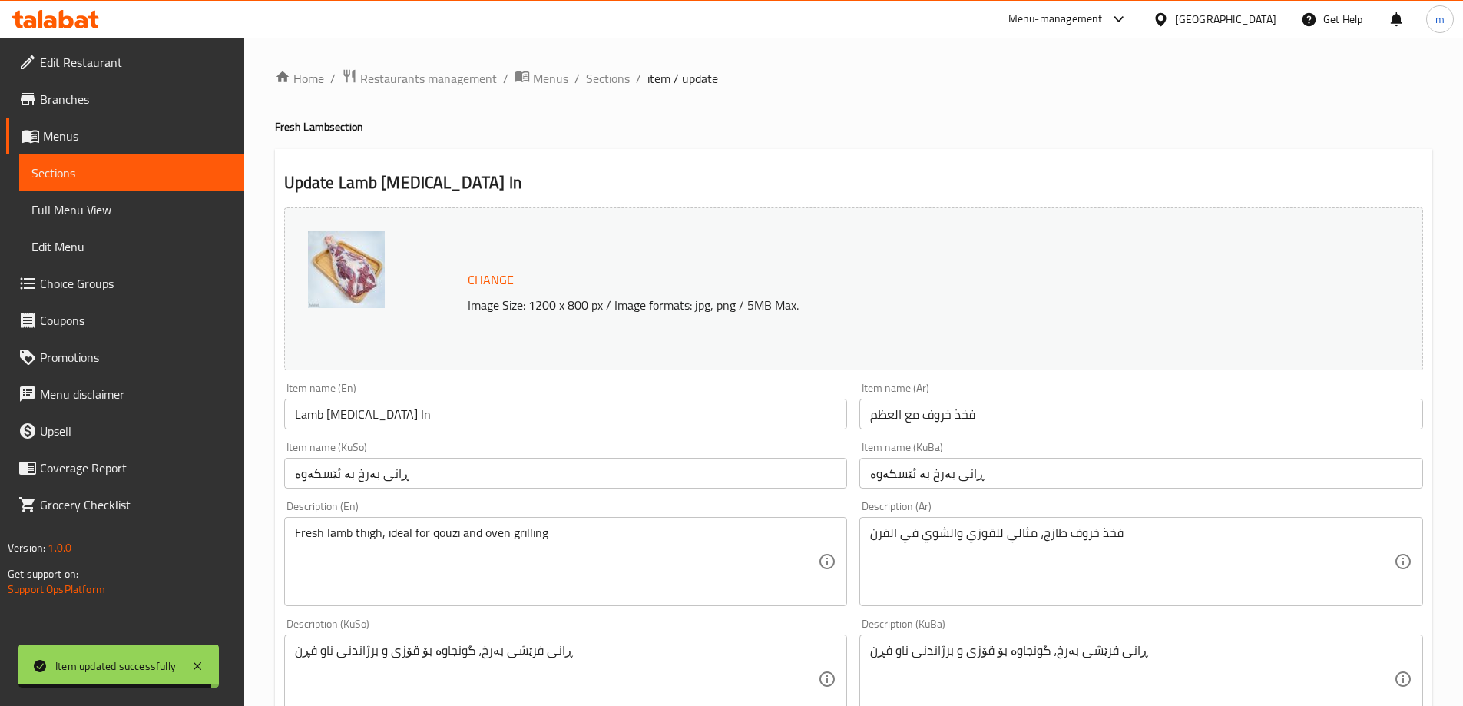
click at [422, 424] on input "Lamb Thigh Bone In" at bounding box center [566, 414] width 564 height 31
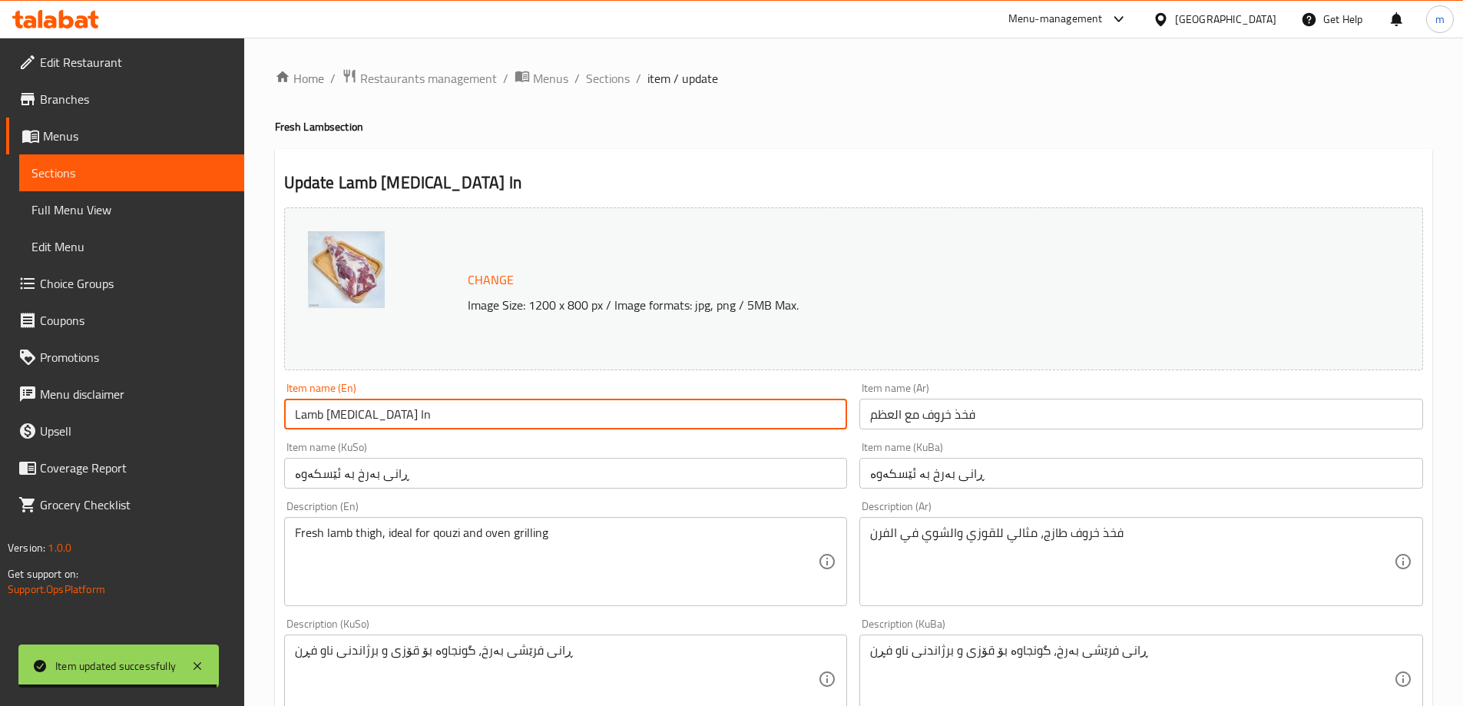
click at [422, 424] on input "Lamb Thigh Bone In" at bounding box center [566, 414] width 564 height 31
paste input "-In"
type input "Lamb Thigh Bone-In"
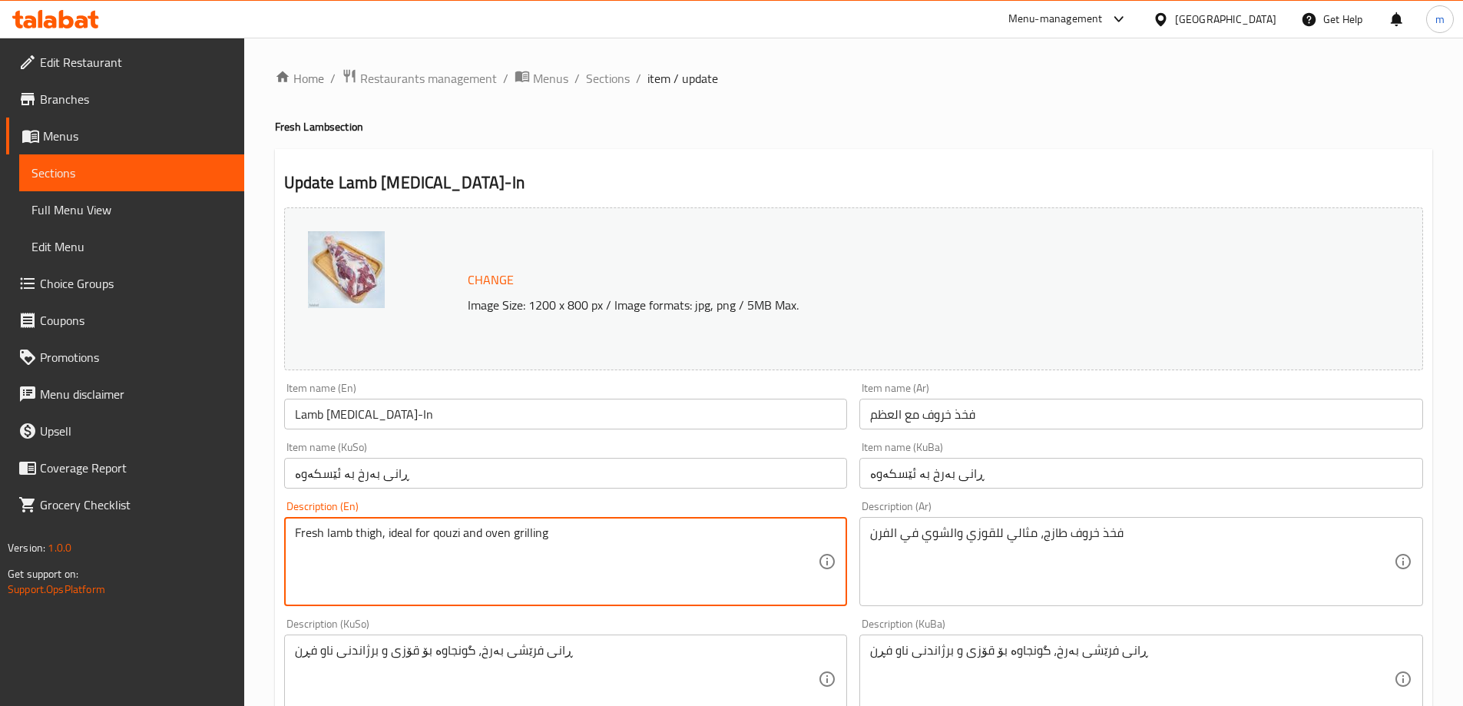
click at [577, 568] on textarea "Fresh lamb thigh, ideal for qouzi and oven grilling" at bounding box center [557, 561] width 524 height 73
paste textarea "Lamb Thigh, Ideal for Quzi and Oven Grilling"
type textarea "Fresh Lamb Thigh, Ideal for Quzi and Oven Grilling"
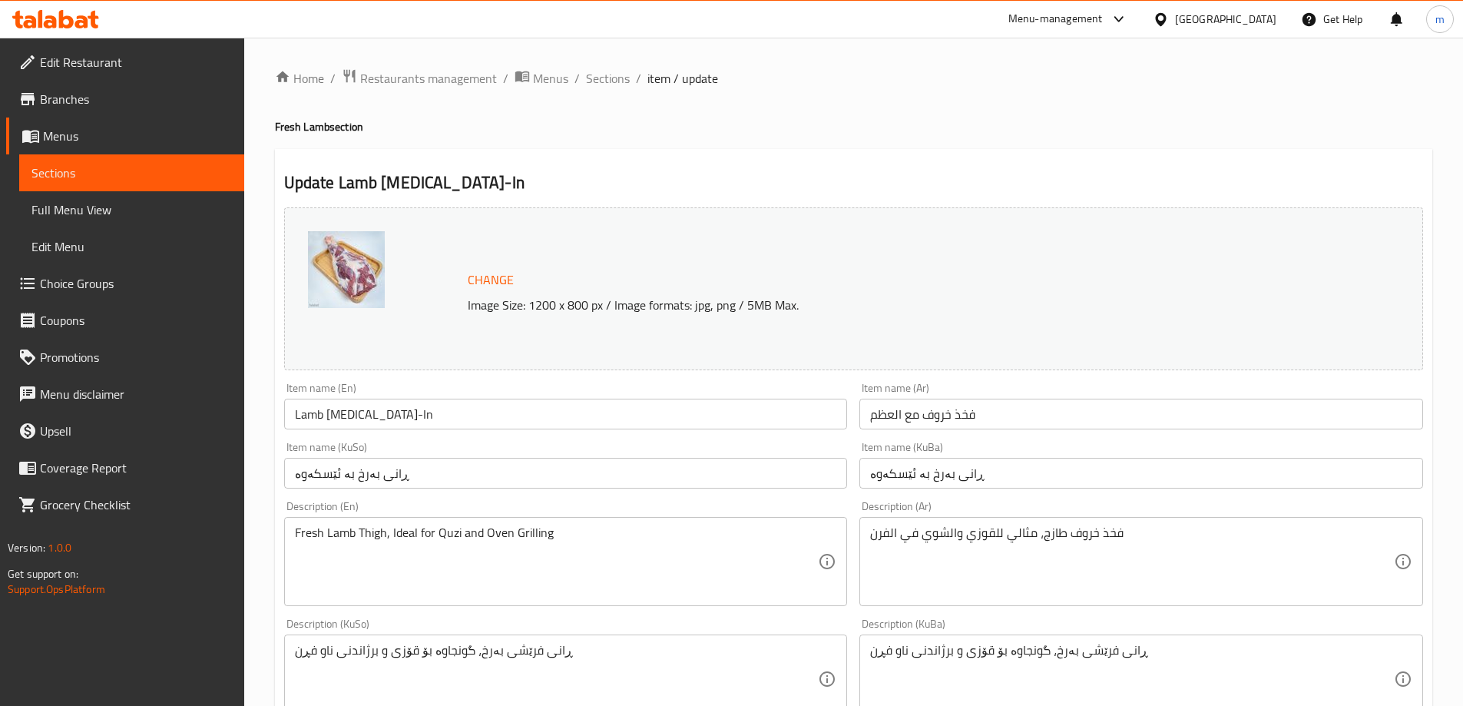
click at [944, 557] on textarea "فخذ خروف طازج، مثالي للقوزي والشوي في الفرن" at bounding box center [1132, 561] width 524 height 73
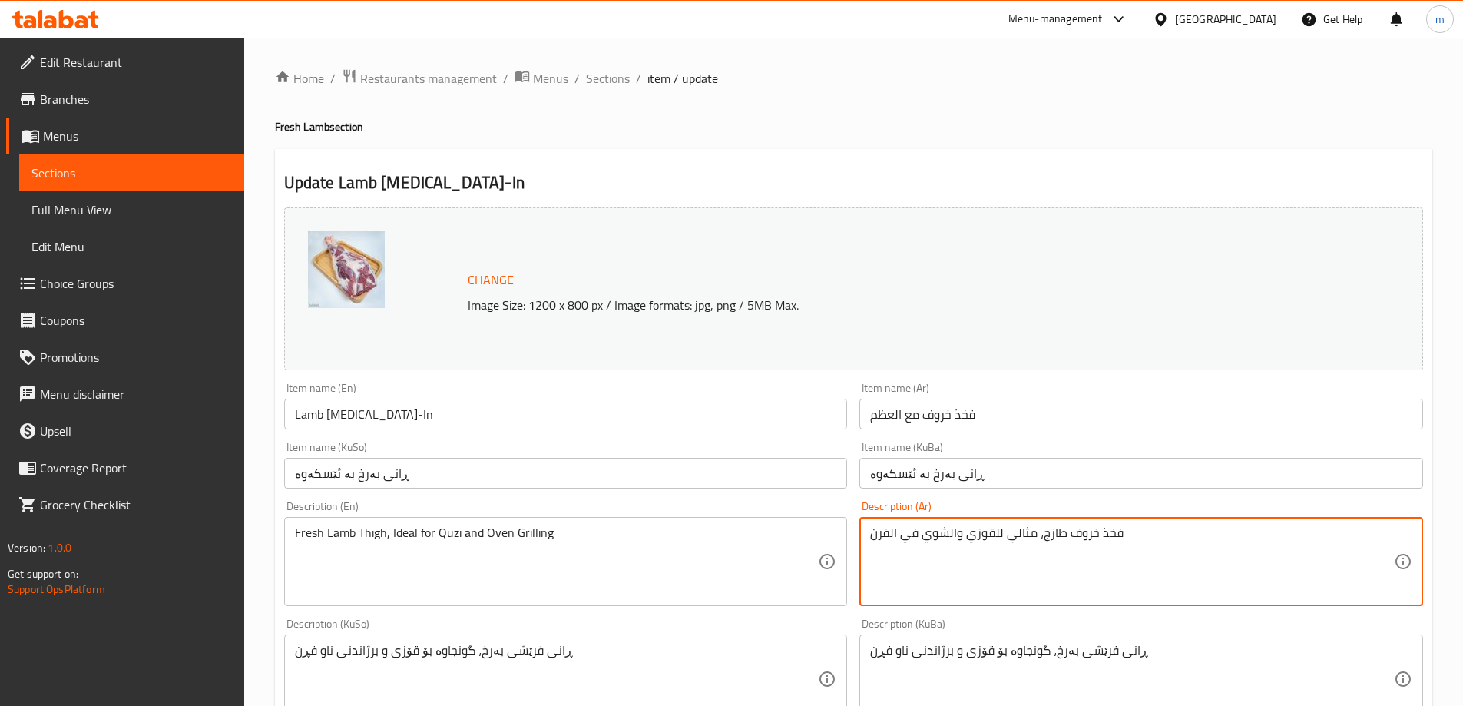
click at [944, 557] on textarea "فخذ خروف طازج، مثالي للقوزي والشوي في الفرن" at bounding box center [1132, 561] width 524 height 73
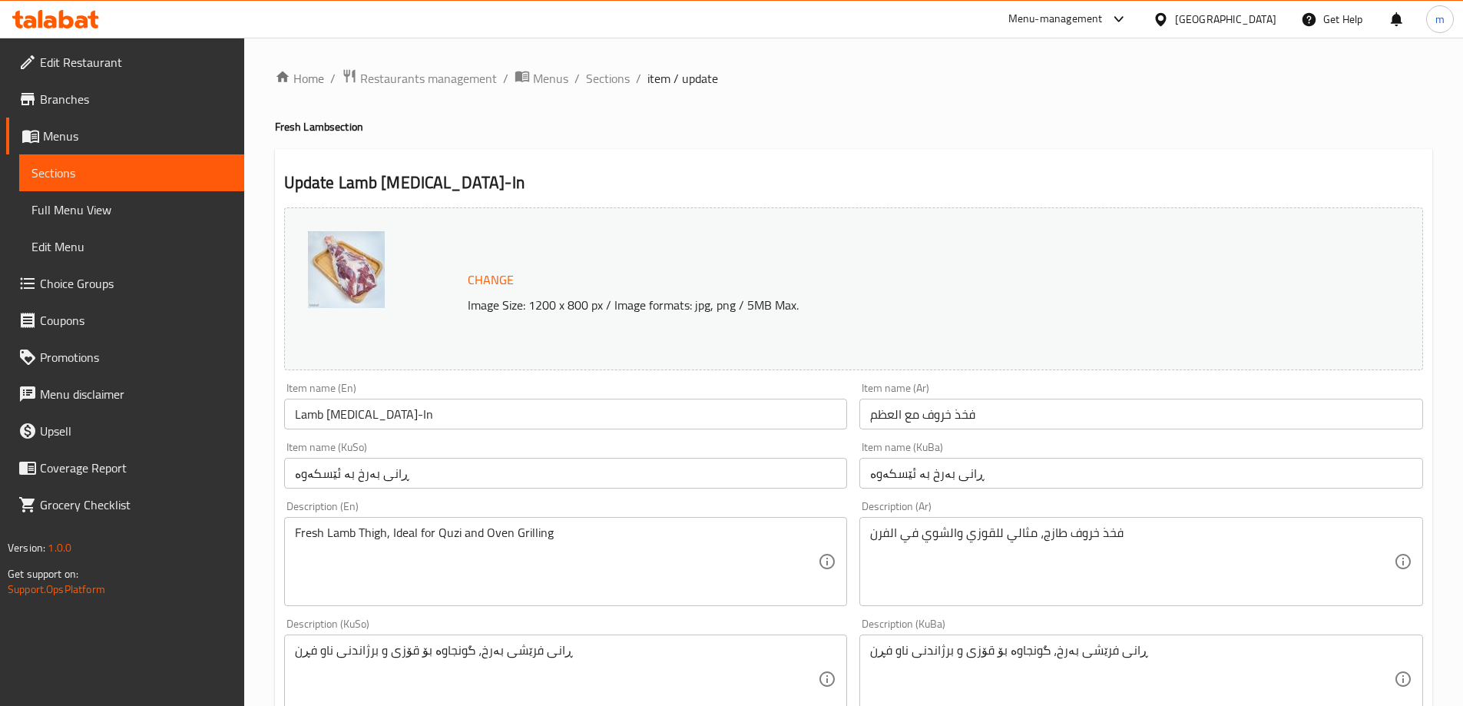
click at [617, 420] on input "Lamb Thigh Bone-In" at bounding box center [566, 414] width 564 height 31
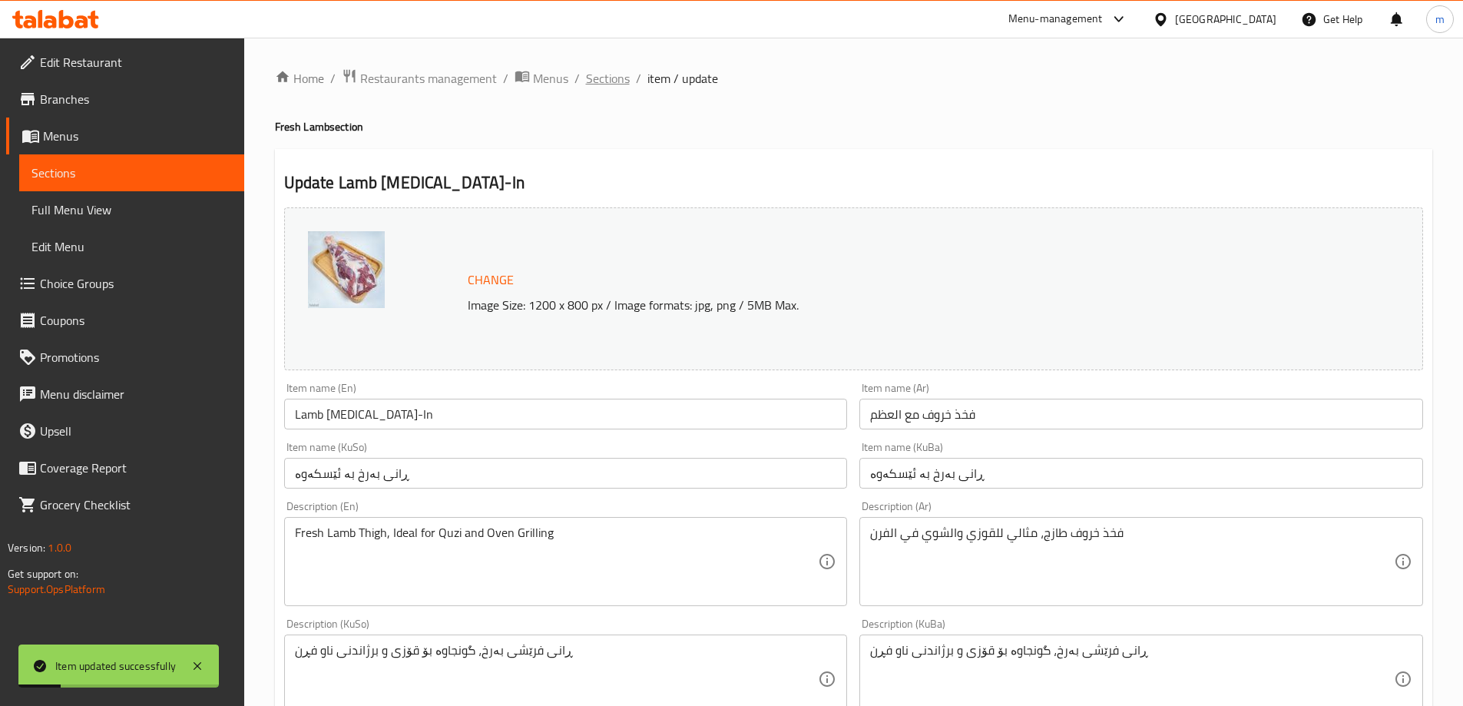
click at [618, 79] on span "Sections" at bounding box center [608, 78] width 44 height 18
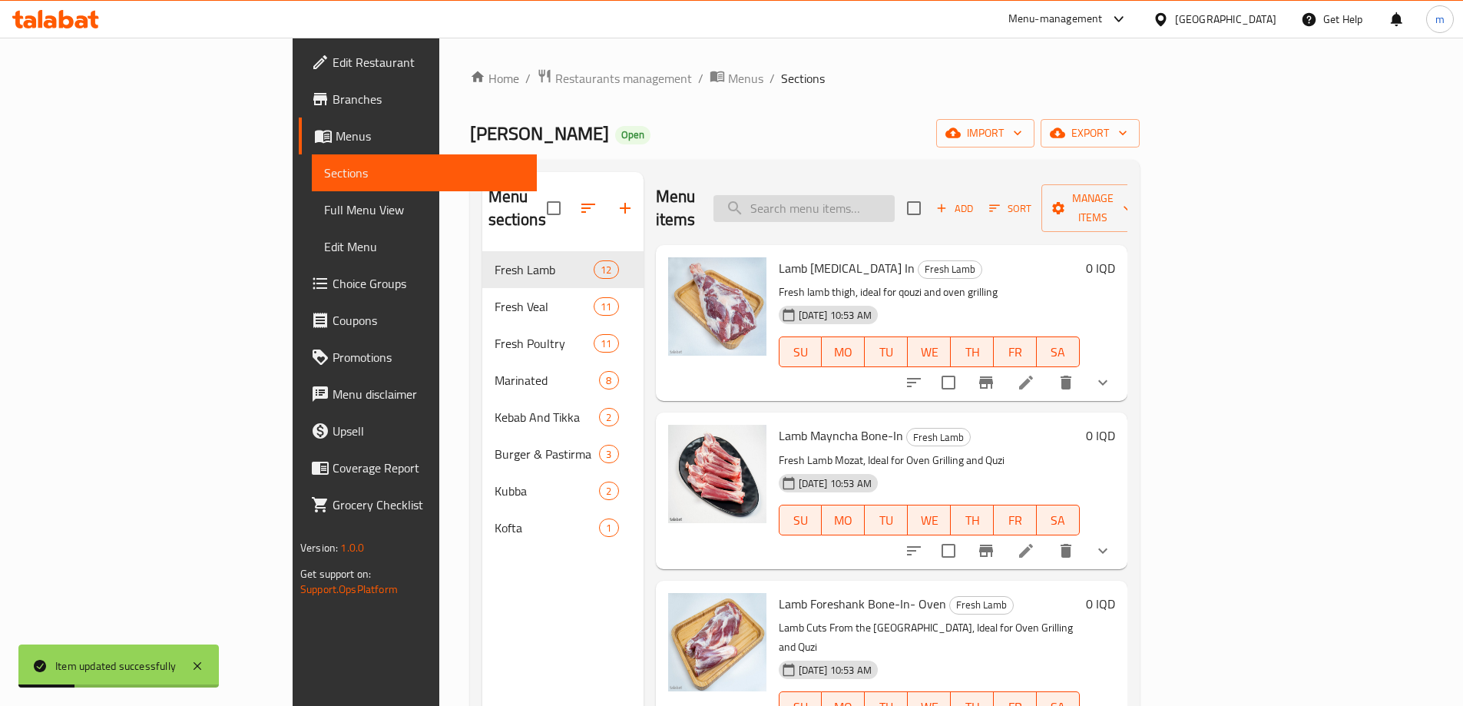
click at [895, 195] on input "search" at bounding box center [804, 208] width 181 height 27
paste input "Lamb Mayncha Bone-In"
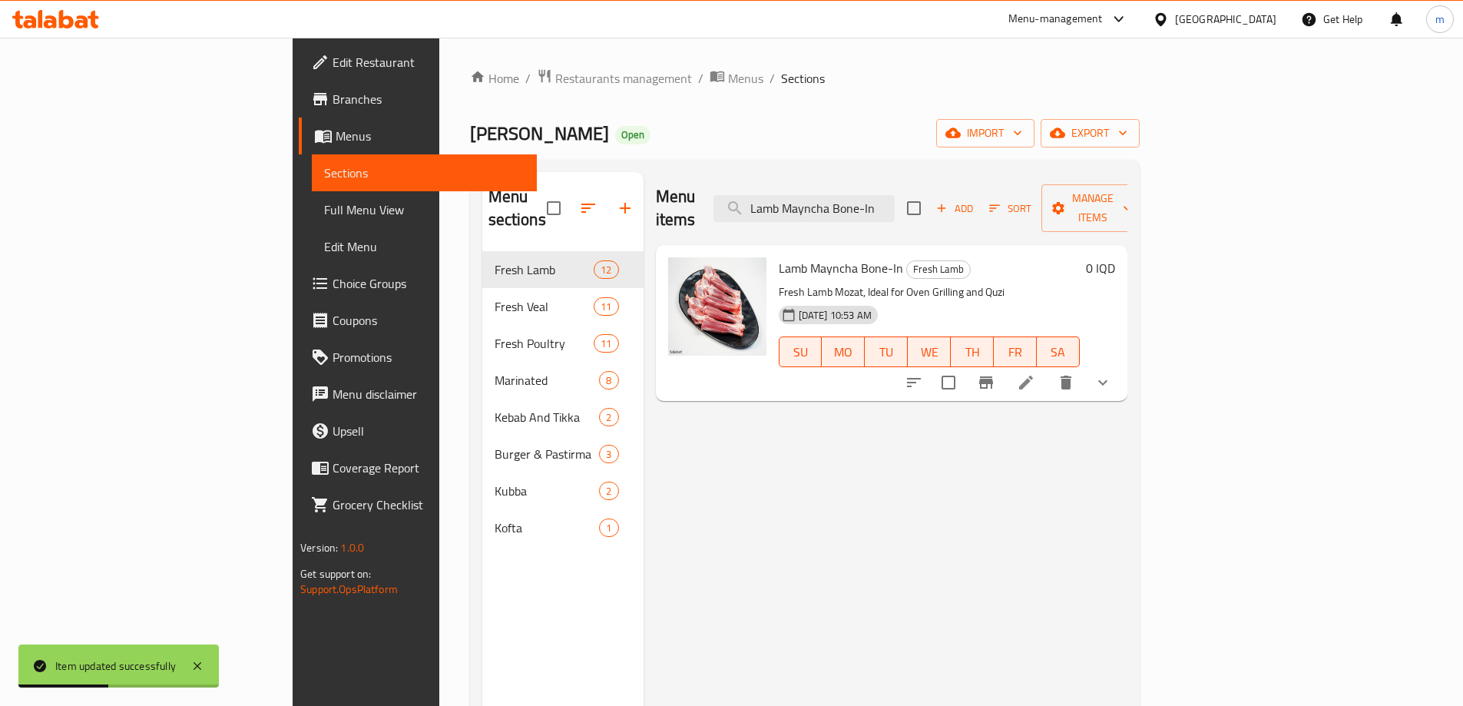
type input "Lamb Mayncha Bone-In"
click at [1033, 376] on icon at bounding box center [1026, 383] width 14 height 14
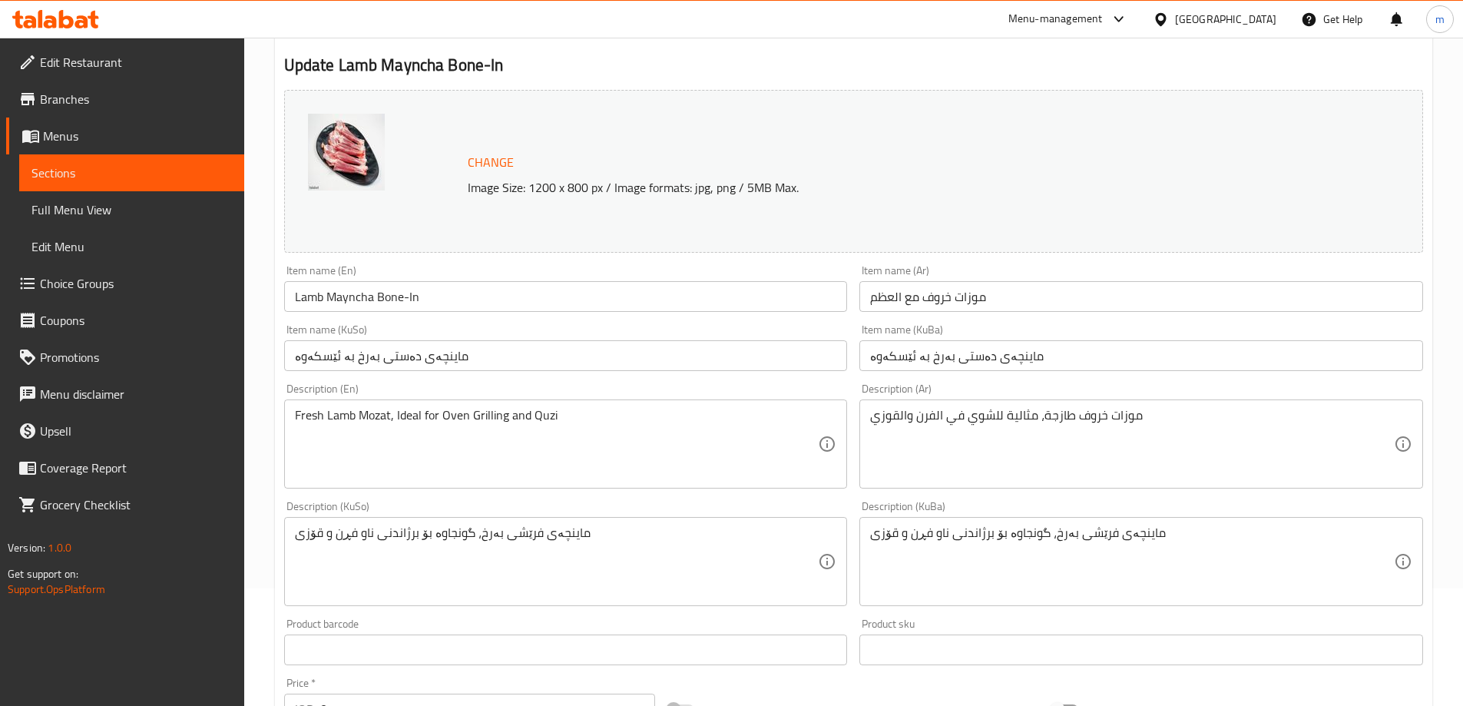
scroll to position [256, 0]
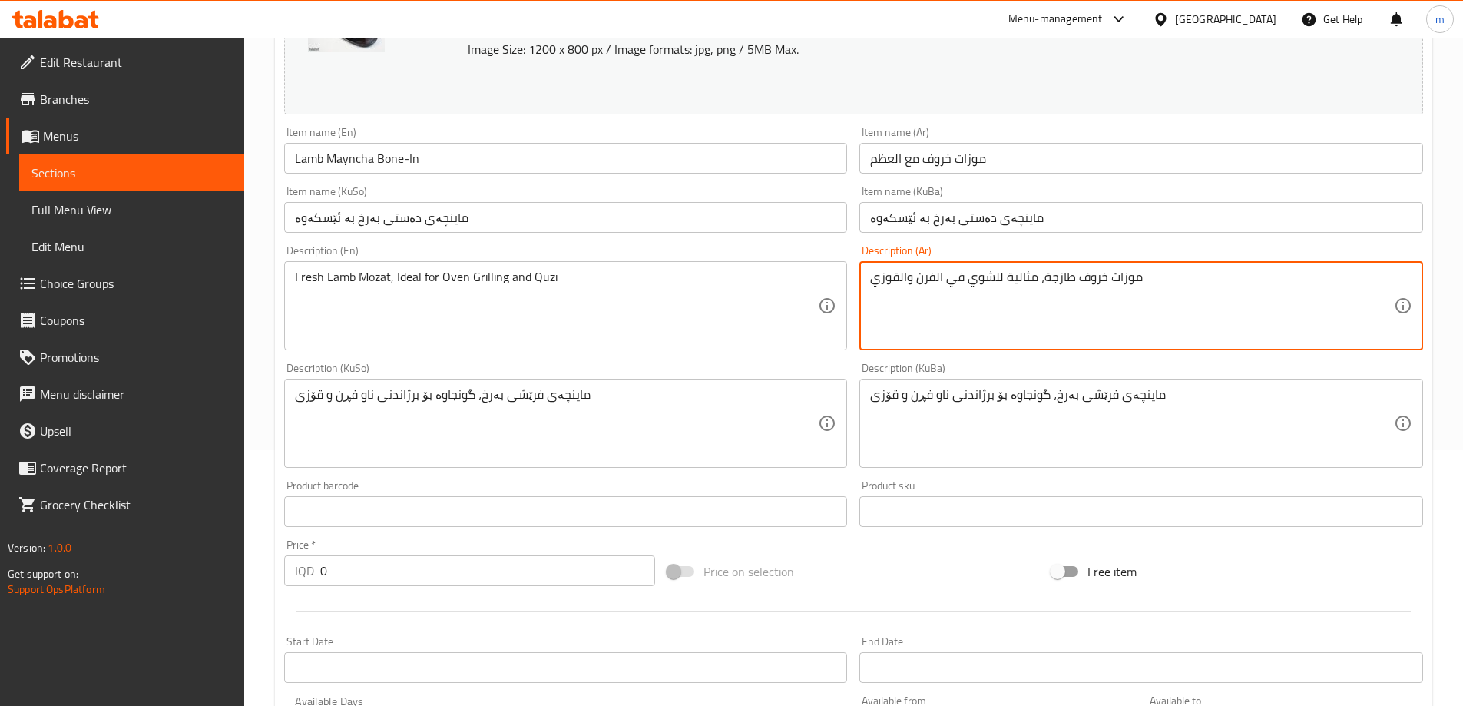
click at [1032, 310] on textarea "موزات خروف طازجة، مثالية للشوي في الفرن والقوزي" at bounding box center [1132, 306] width 524 height 73
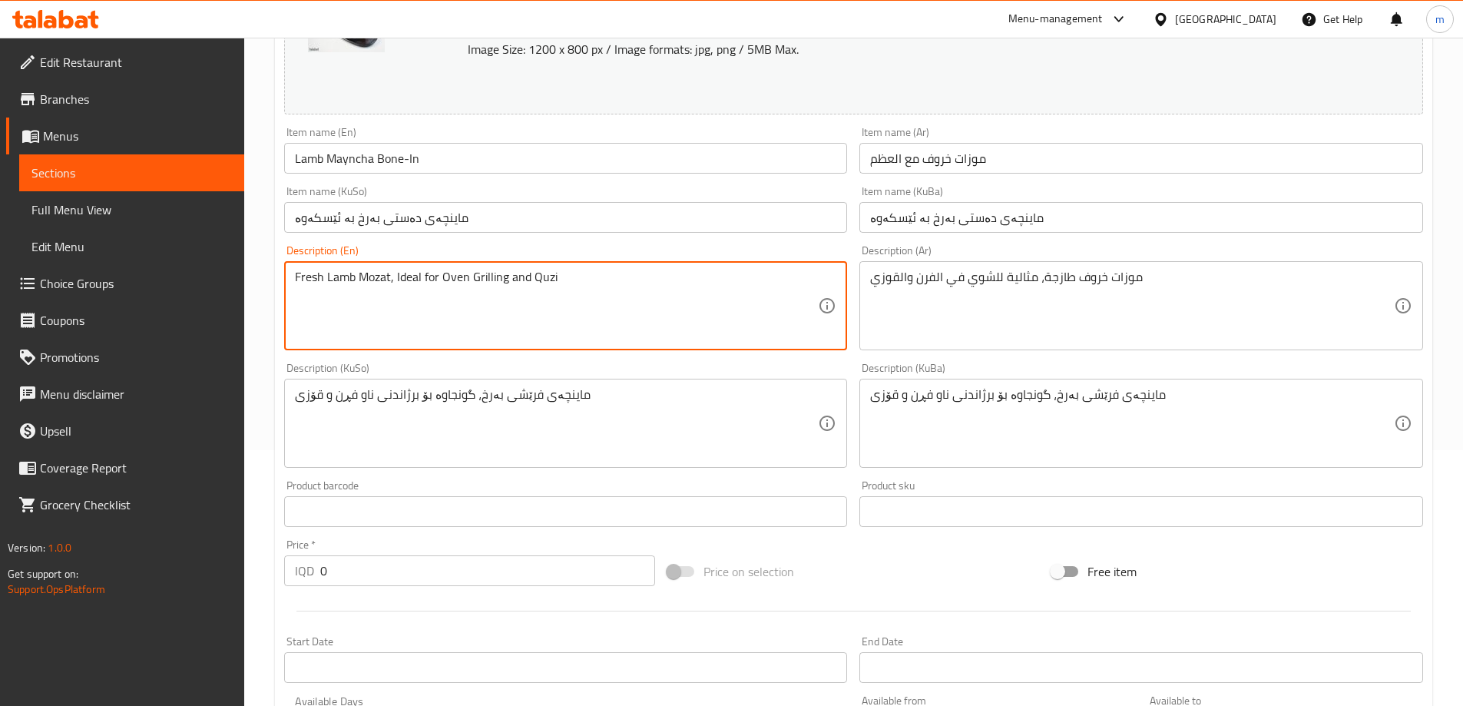
click at [525, 296] on textarea "Fresh Lamb Mozat, Ideal for Oven Grilling and Quzi" at bounding box center [557, 306] width 524 height 73
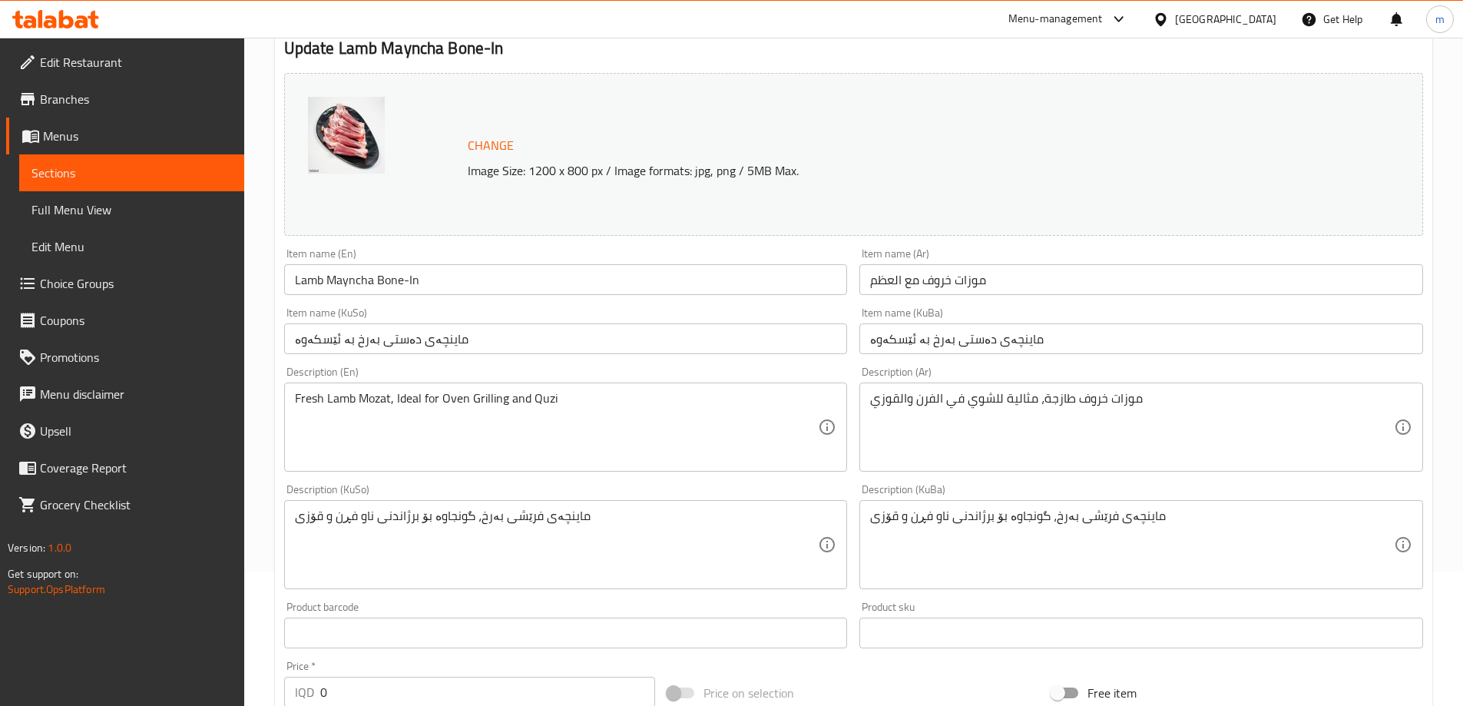
scroll to position [0, 0]
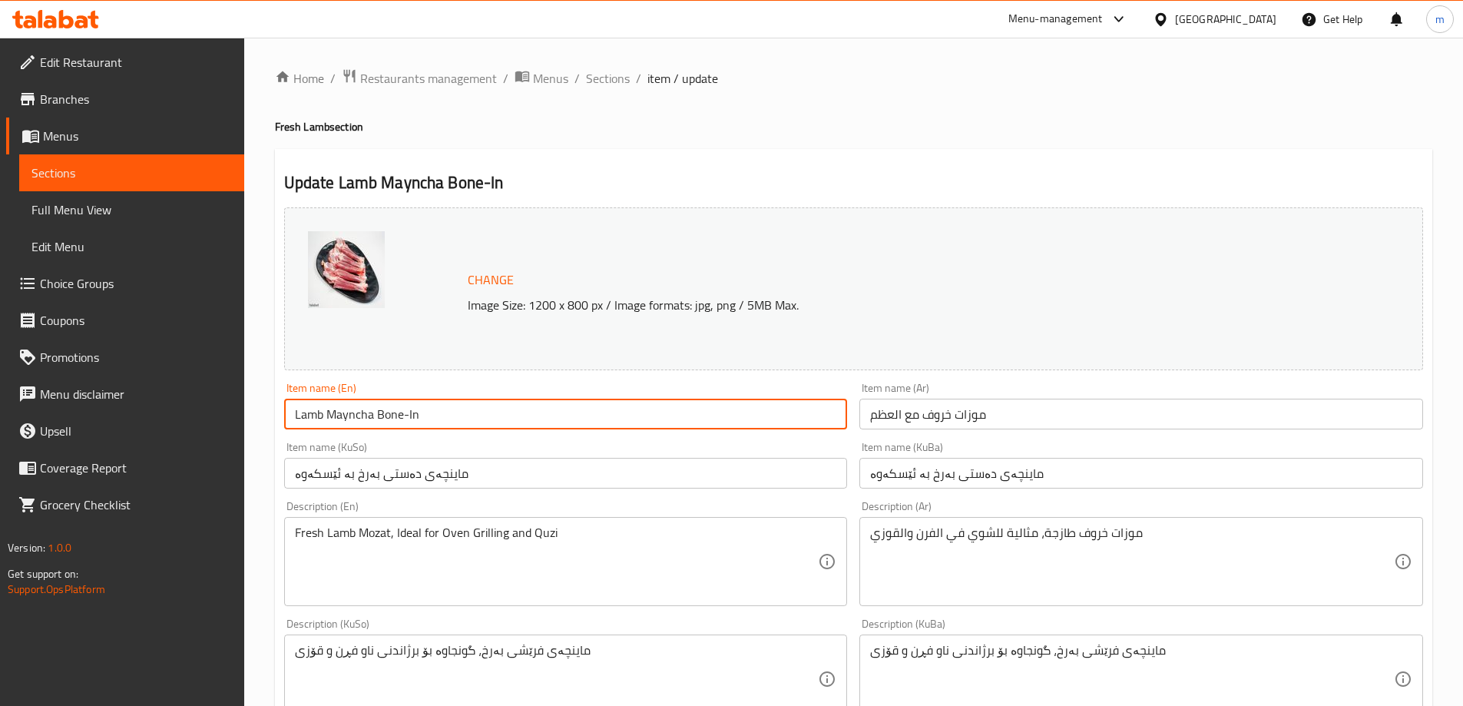
click at [432, 409] on input "Lamb Mayncha Bone-In" at bounding box center [566, 414] width 564 height 31
click at [626, 79] on span "Sections" at bounding box center [608, 78] width 44 height 18
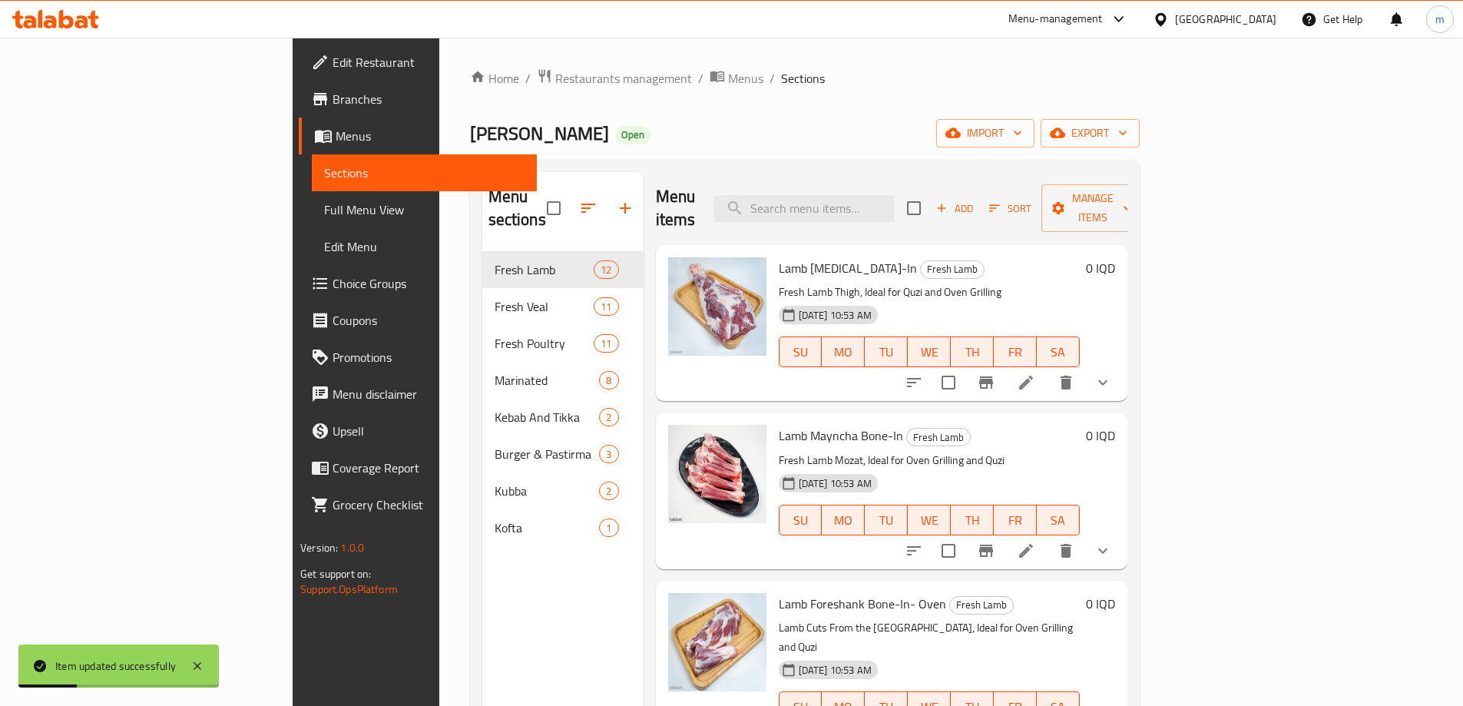
click at [831, 213] on div "Menu items Add Sort Manage items" at bounding box center [892, 208] width 472 height 73
drag, startPoint x: 871, startPoint y: 204, endPoint x: 882, endPoint y: 213, distance: 14.2
click at [873, 204] on input "search" at bounding box center [804, 208] width 181 height 27
paste input "Lamb Foreshank Bone-In- Oven"
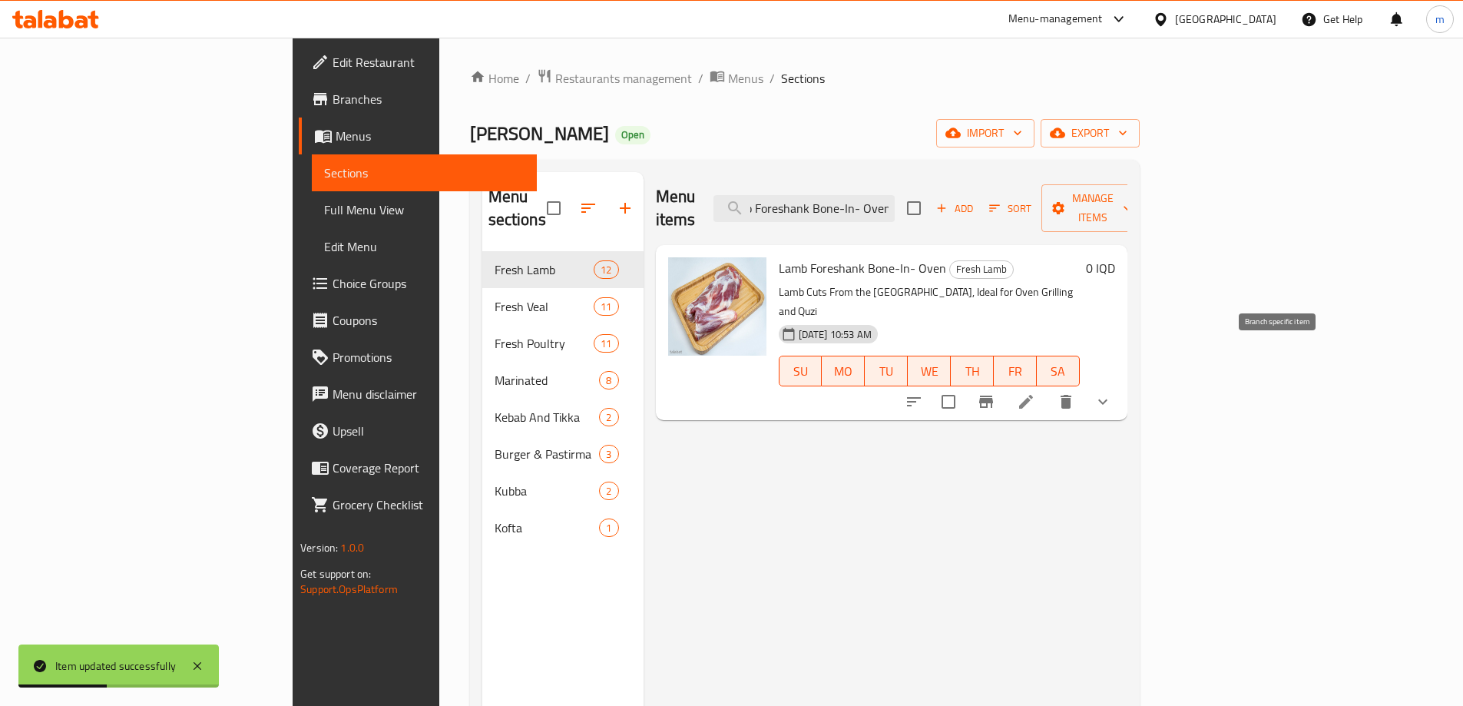
type input "Lamb Foreshank Bone-In- Oven"
click at [1036, 393] on icon at bounding box center [1026, 402] width 18 height 18
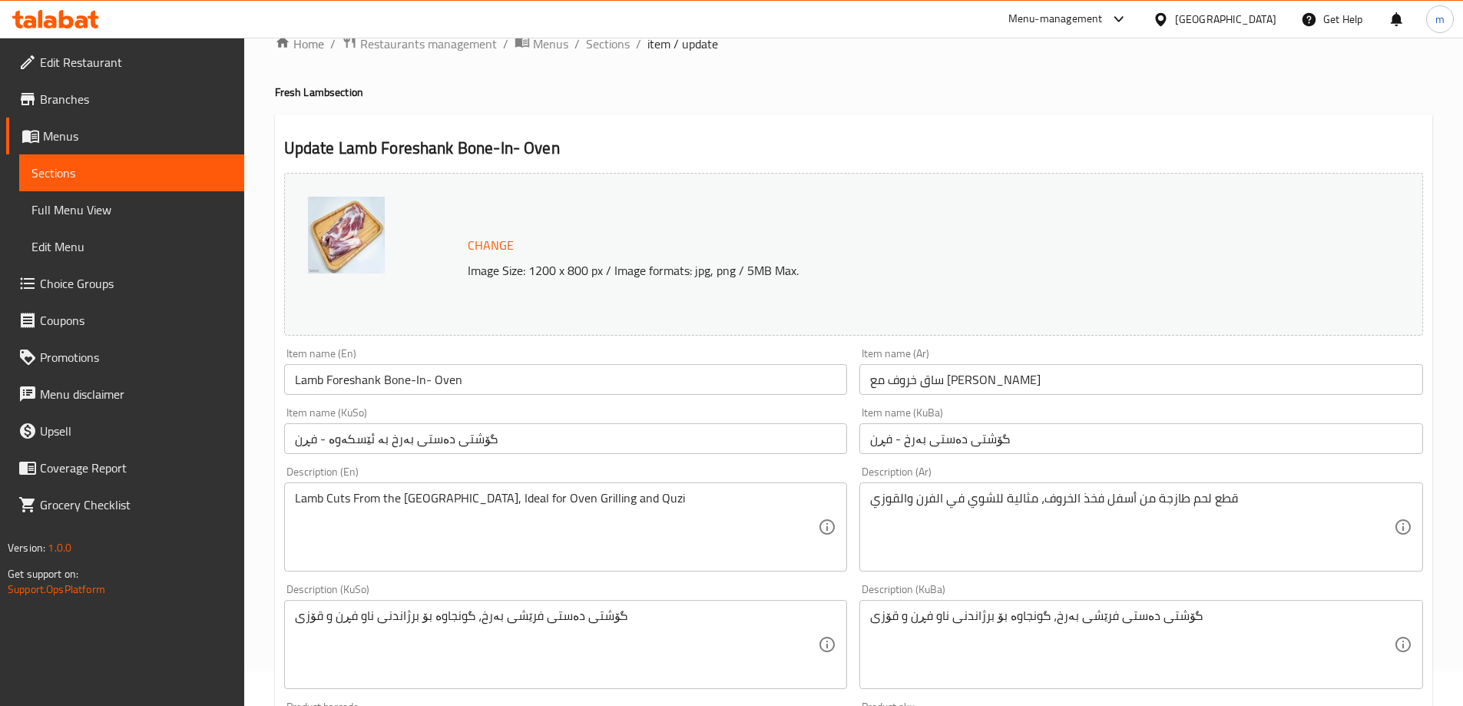
scroll to position [128, 0]
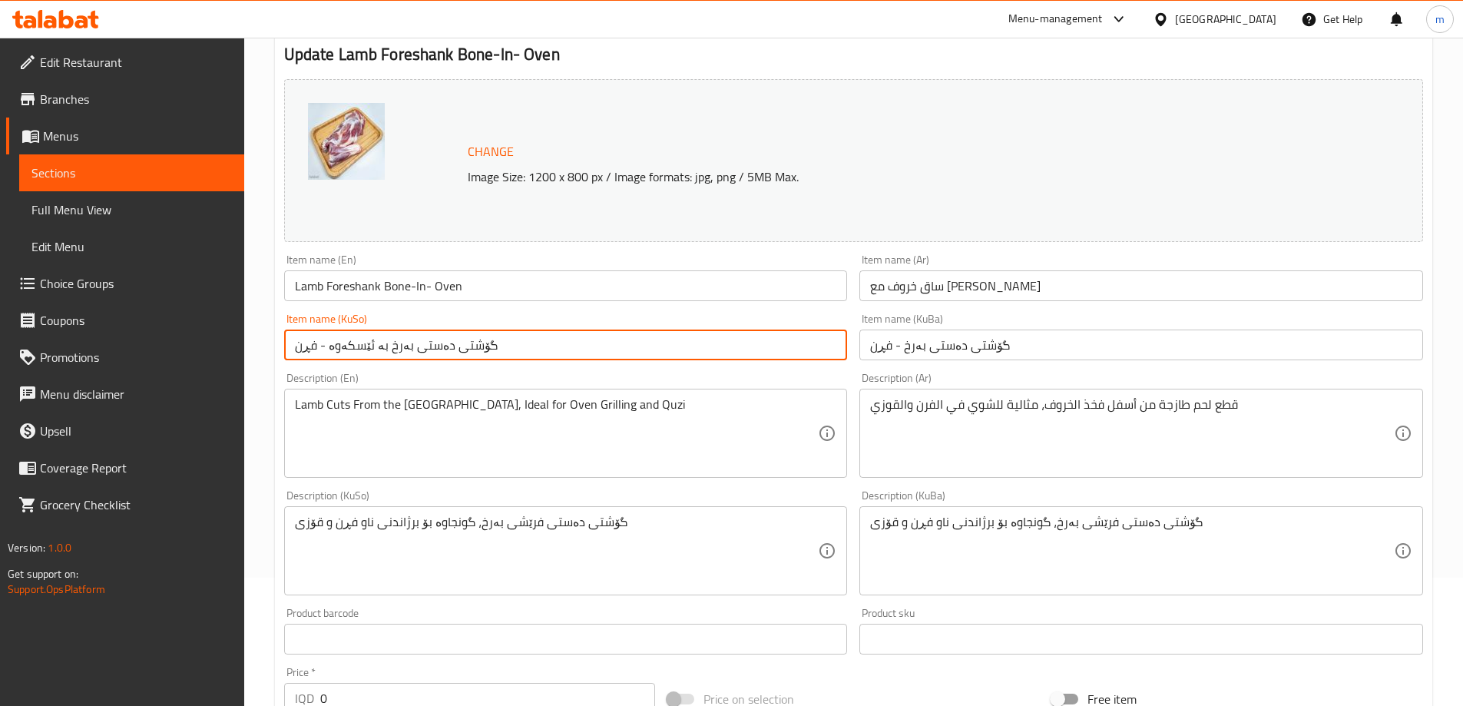
click at [556, 344] on input "گۆشتی دەستی بەرخ بە ئێسکەوە - فڕن" at bounding box center [566, 345] width 564 height 31
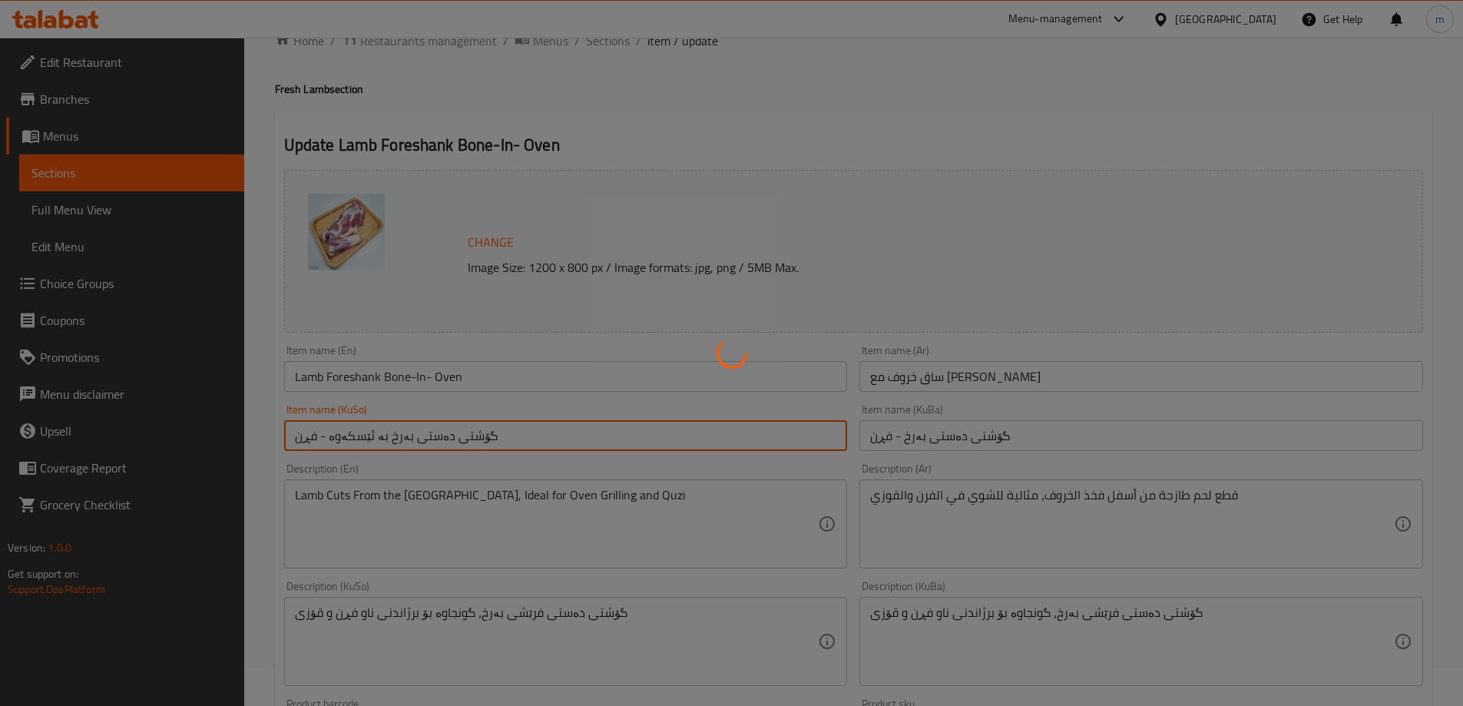
scroll to position [0, 0]
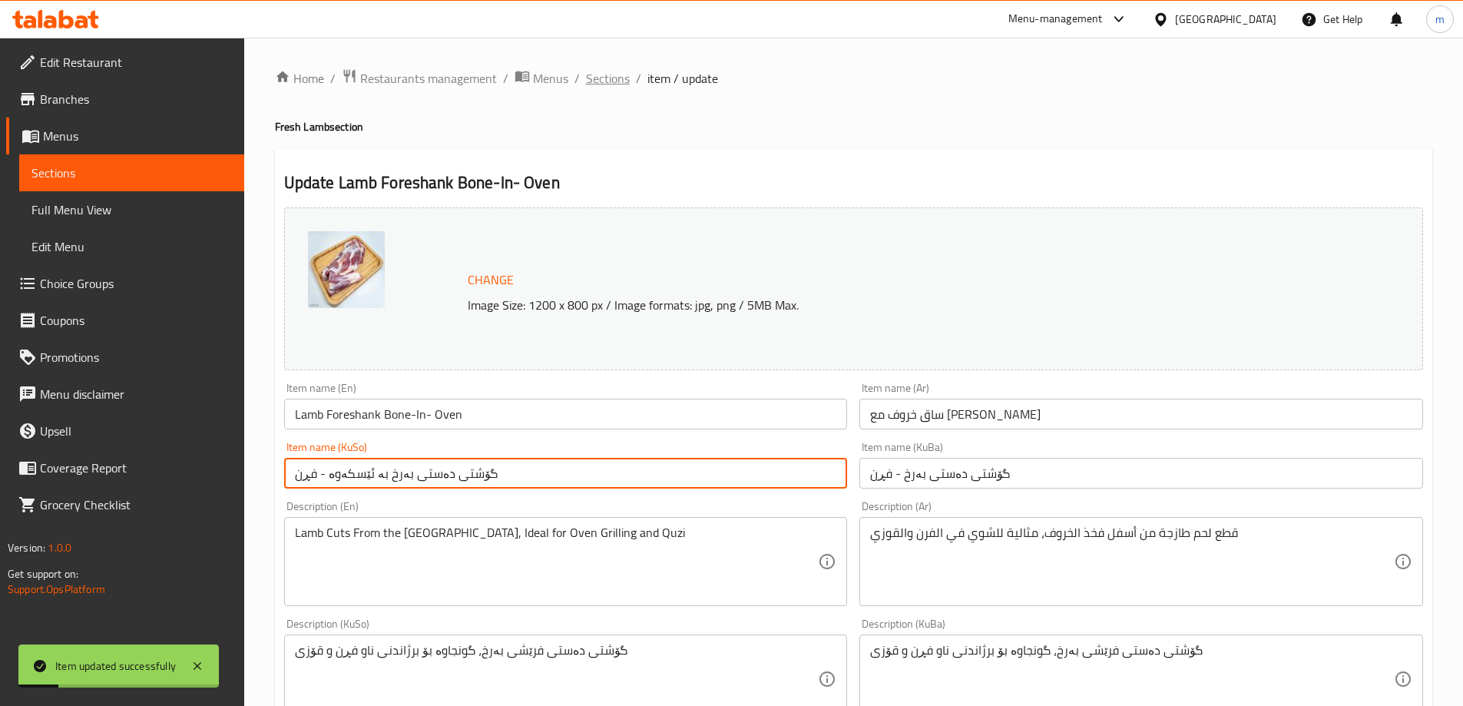
click at [610, 88] on span "Sections" at bounding box center [608, 78] width 44 height 18
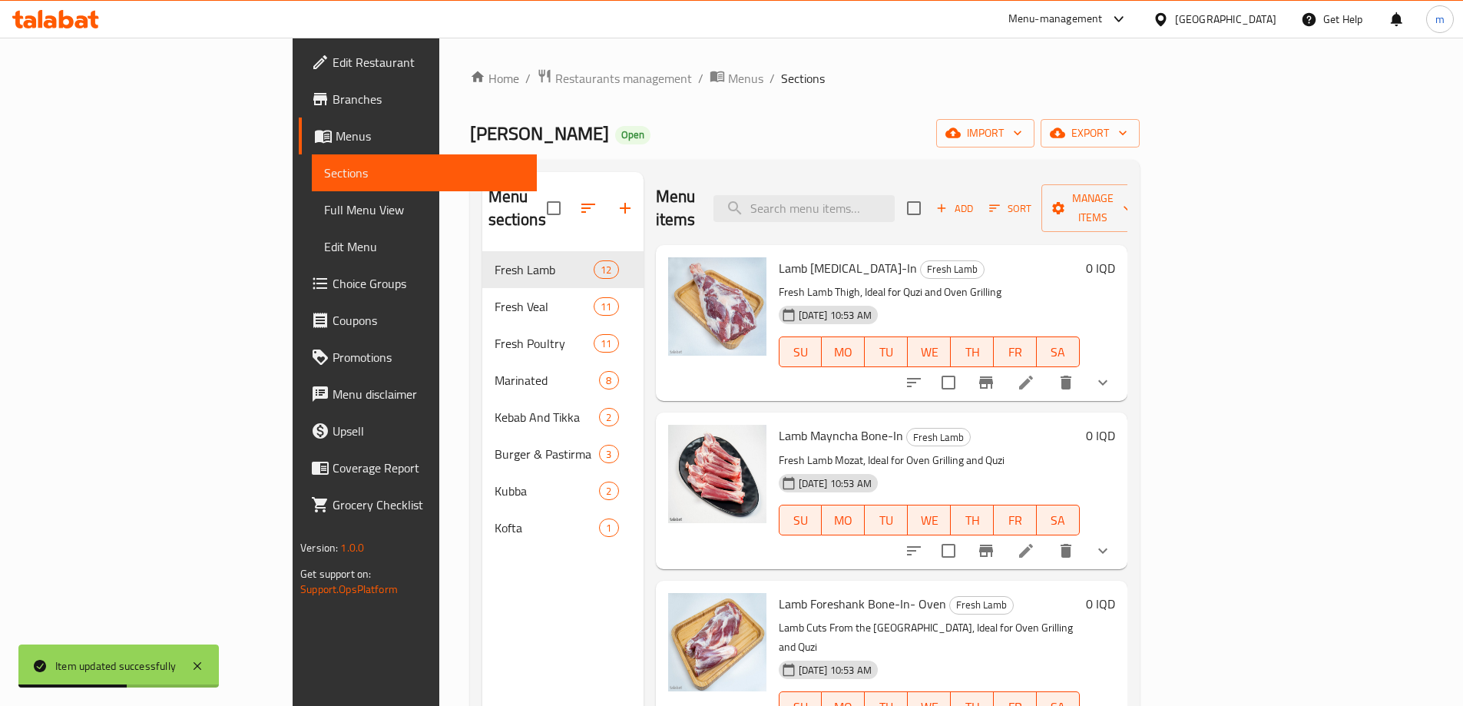
drag, startPoint x: 877, startPoint y: 210, endPoint x: 883, endPoint y: 218, distance: 10.9
click at [878, 210] on input "search" at bounding box center [804, 208] width 181 height 27
paste input "Lamb Foreshank Bone-In-"
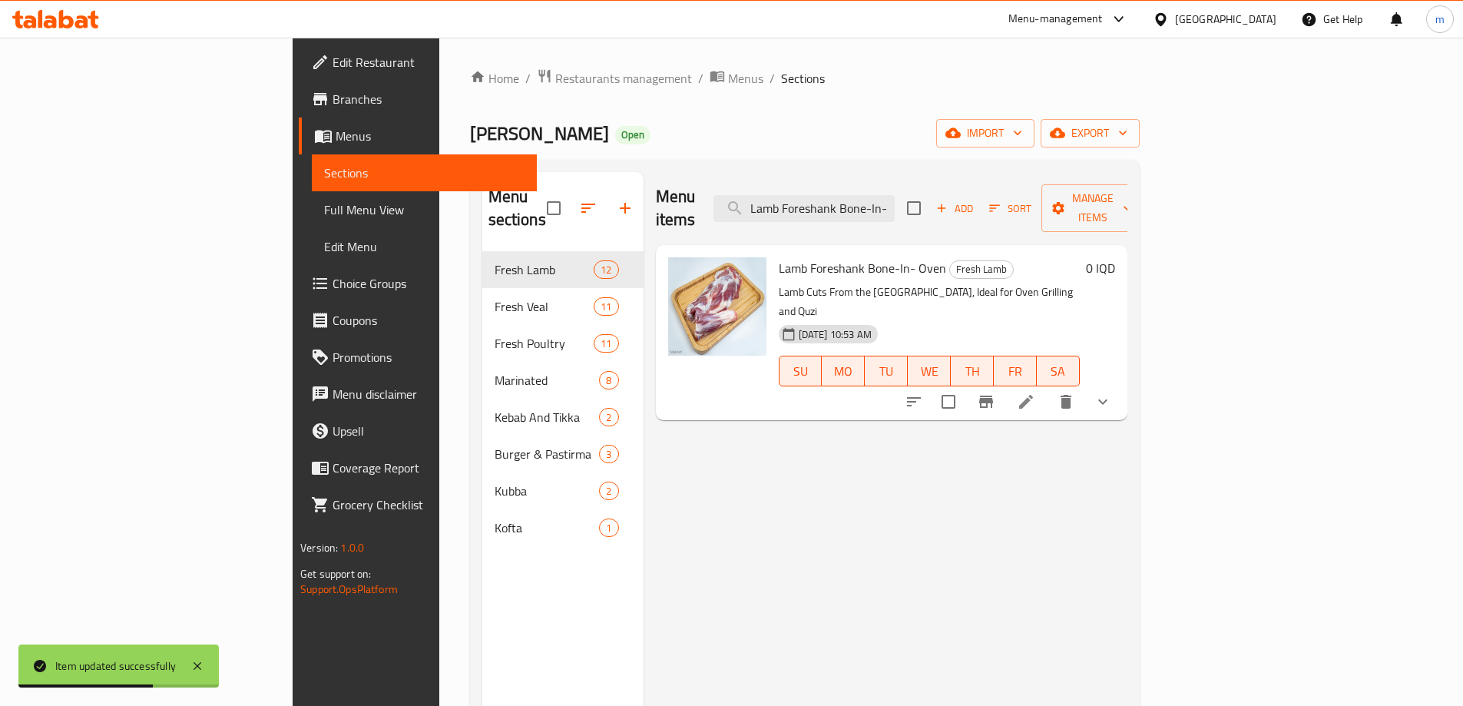
type input "Lamb Foreshank Bone-In-"
click at [1033, 395] on icon at bounding box center [1026, 402] width 14 height 14
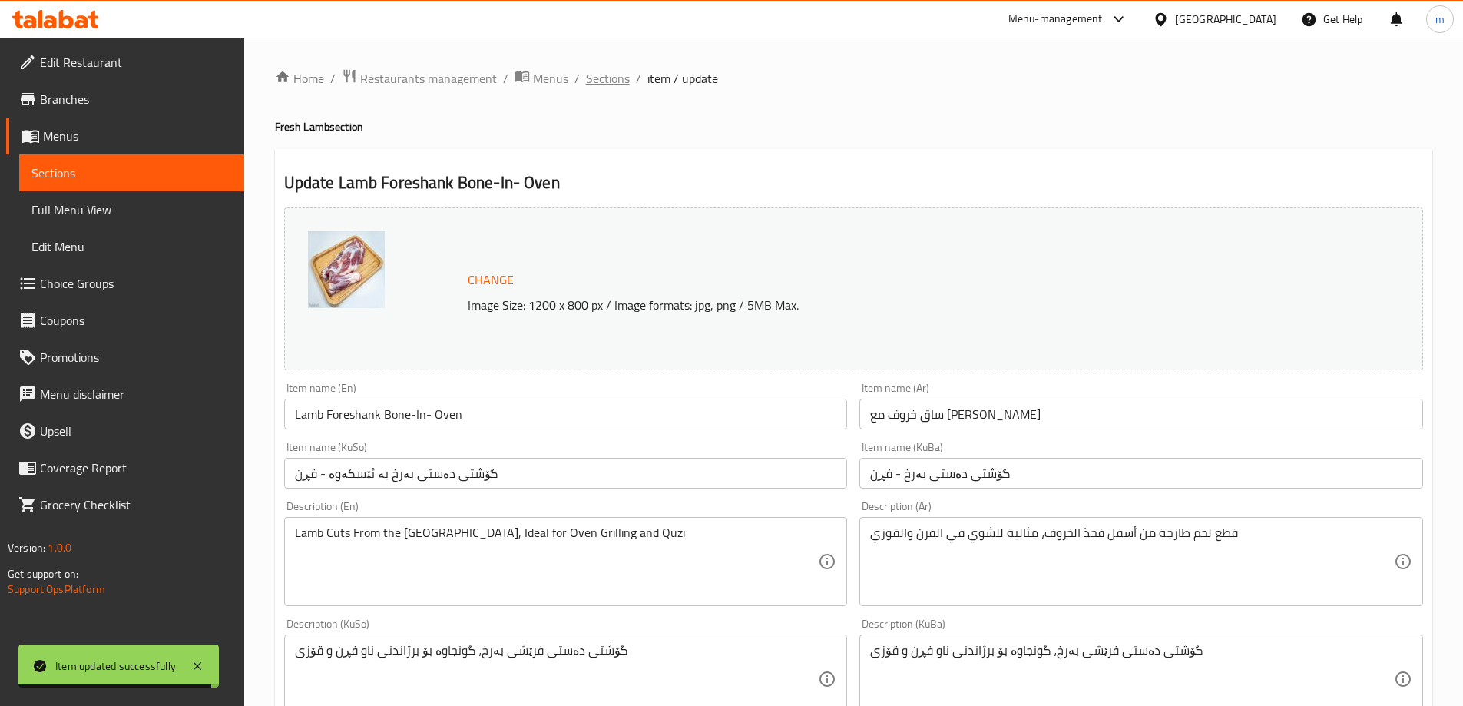
click at [609, 81] on span "Sections" at bounding box center [608, 78] width 44 height 18
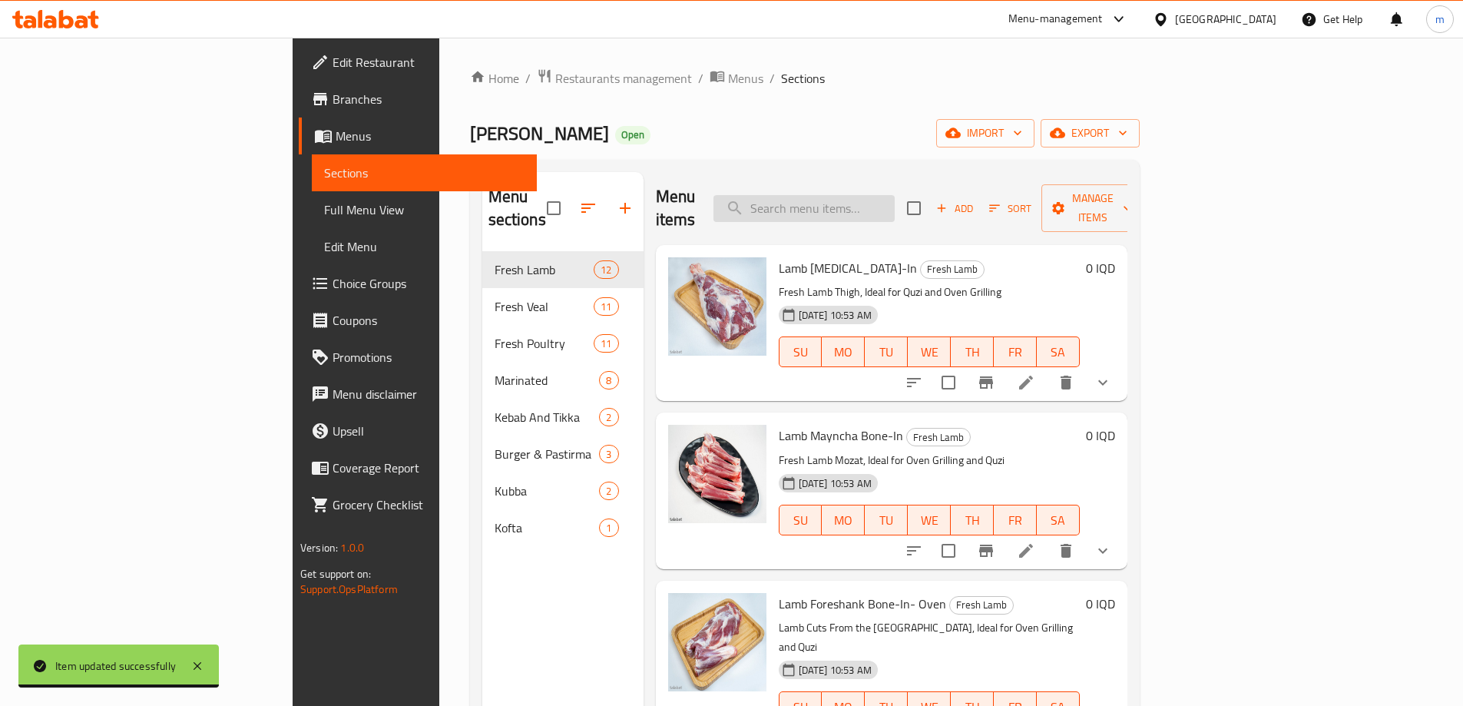
click at [895, 200] on input "search" at bounding box center [804, 208] width 181 height 27
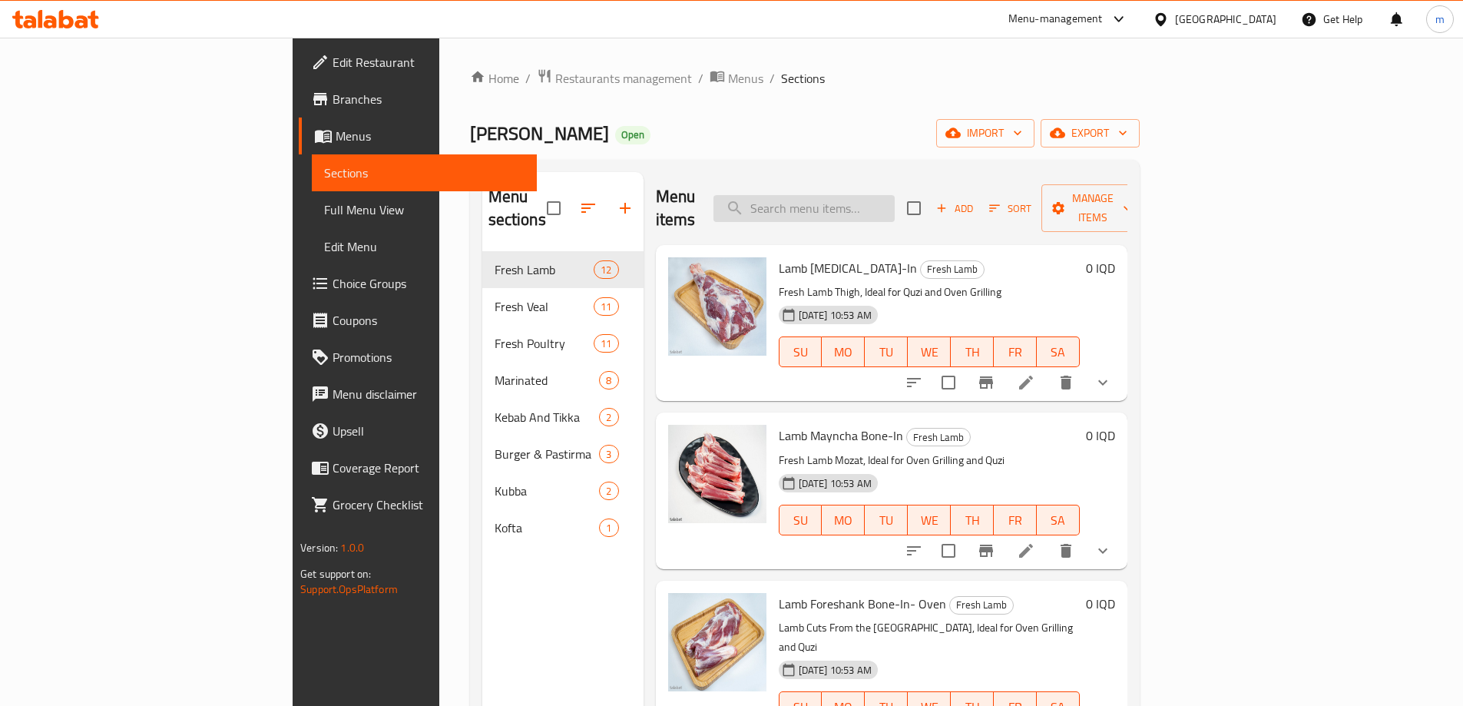
paste input "Lamb Foreshank Bone-In-"
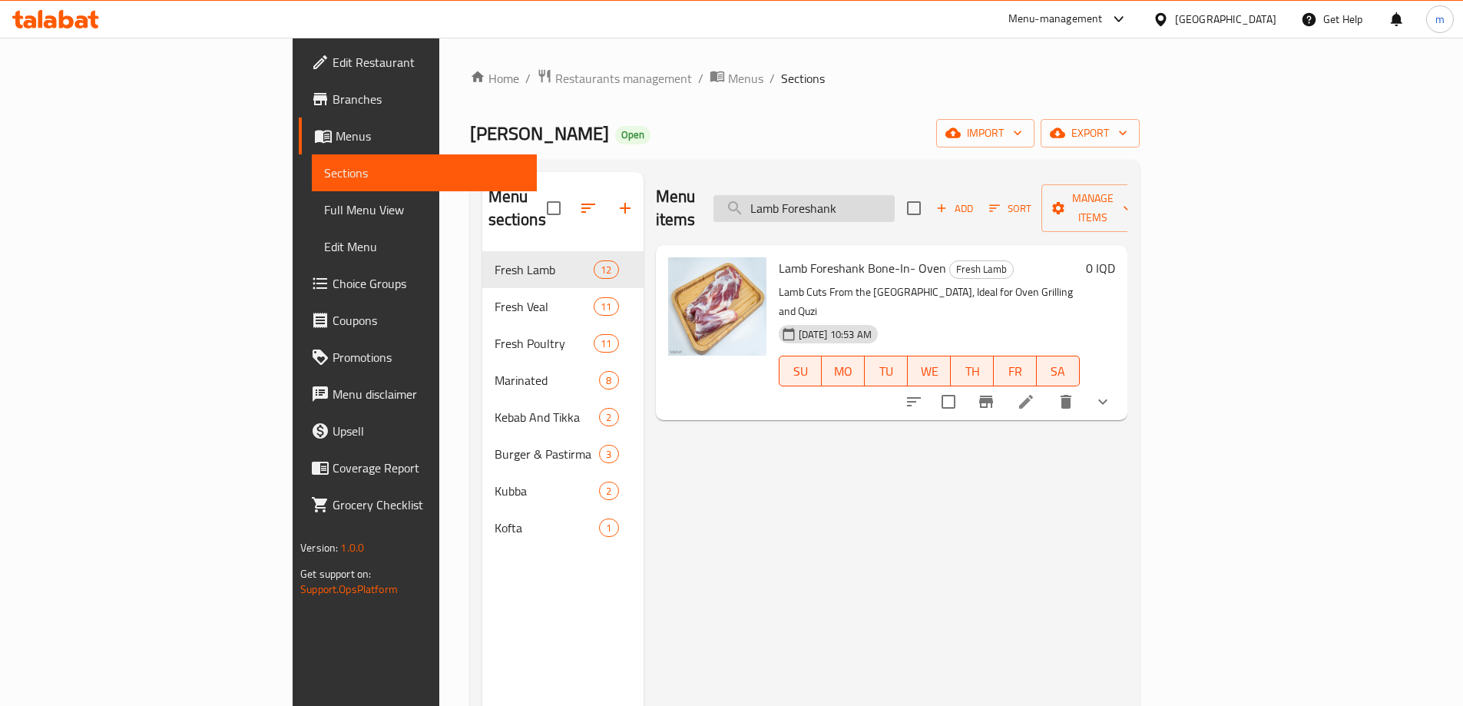
click at [895, 200] on input "Lamb Foreshank" at bounding box center [804, 208] width 181 height 27
paste input "Bone-In- Oven"
click at [903, 173] on div "Menu items Lamb Foreshank Bone-In- Oven Add Sort Manage items" at bounding box center [892, 208] width 472 height 73
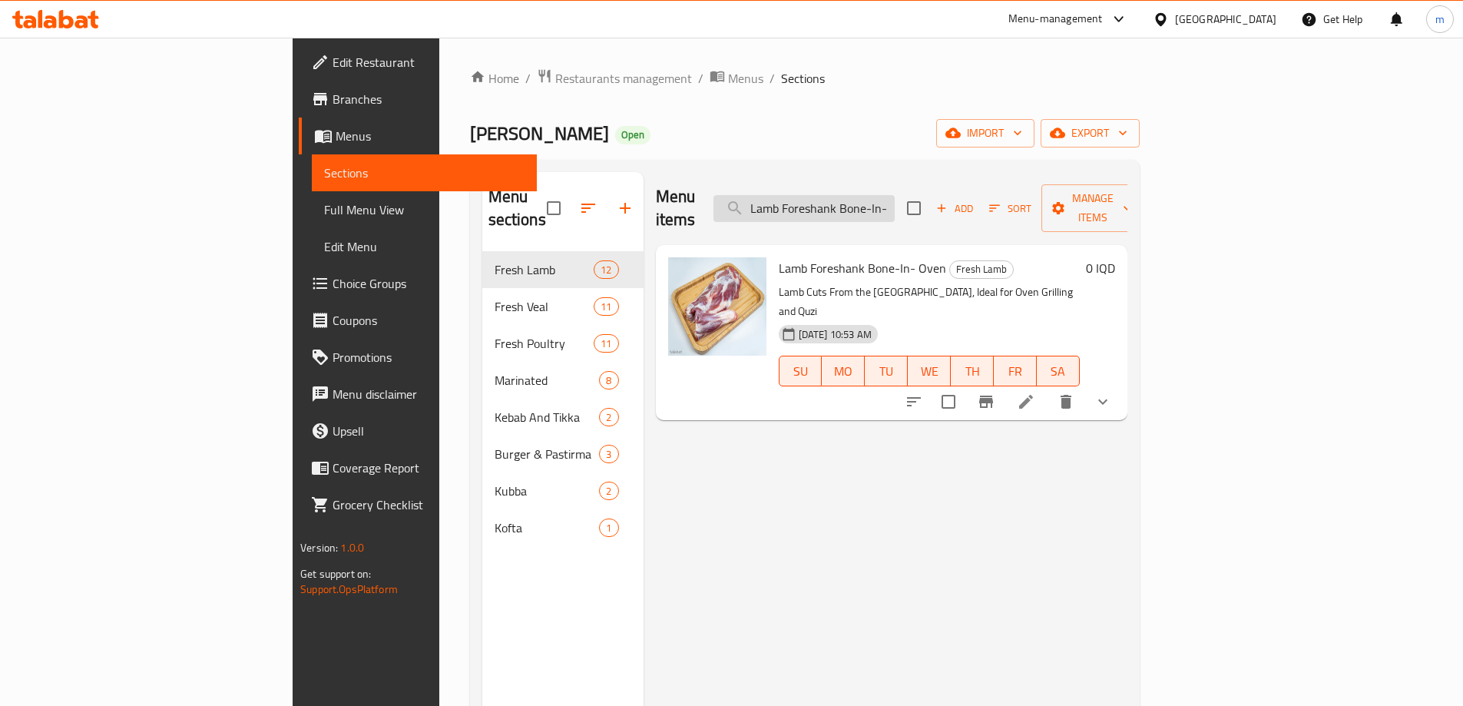
click at [895, 195] on input "Lamb Foreshank Bone-In- Oven" at bounding box center [804, 208] width 181 height 27
paste input "search"
click at [895, 195] on input "Lamb Foreshank Bone-In" at bounding box center [804, 208] width 181 height 27
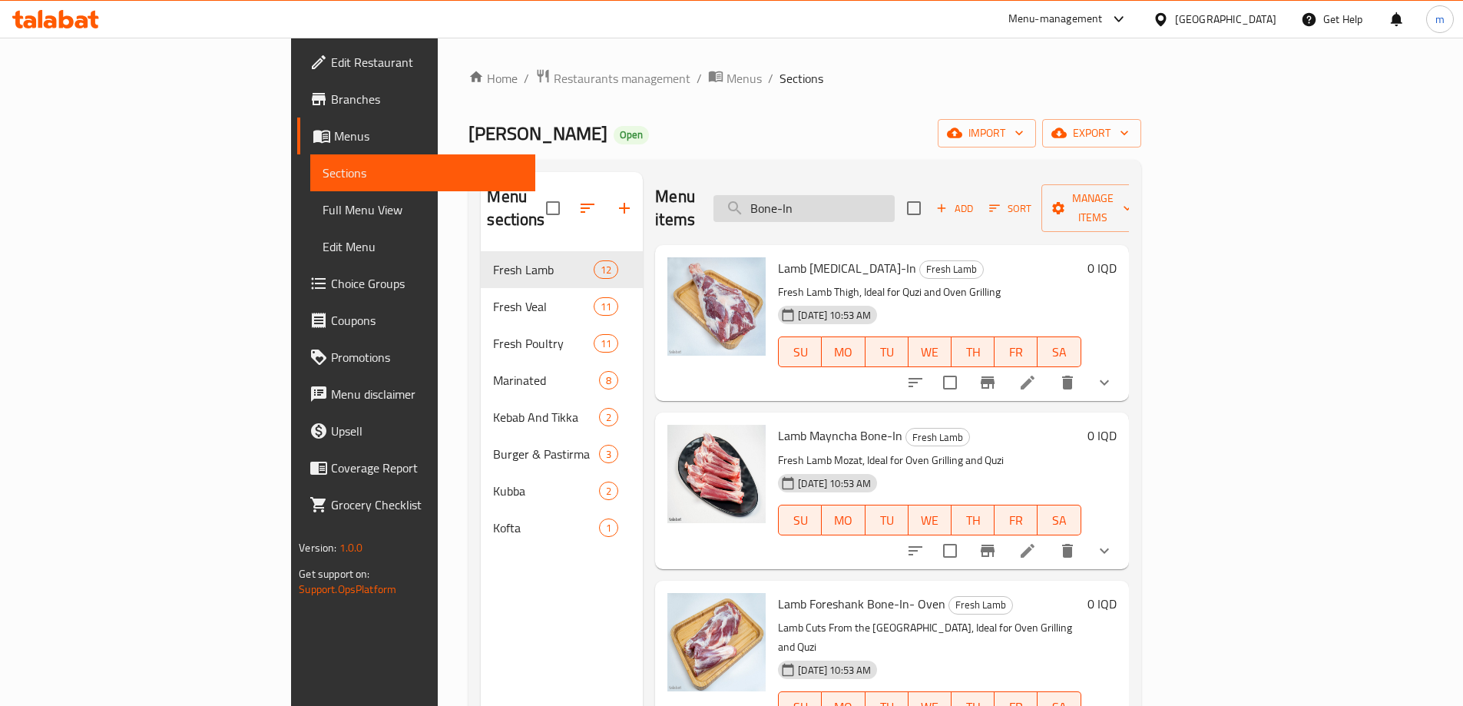
click at [895, 203] on input "Bone-In" at bounding box center [804, 208] width 181 height 27
type input "Bone-In"
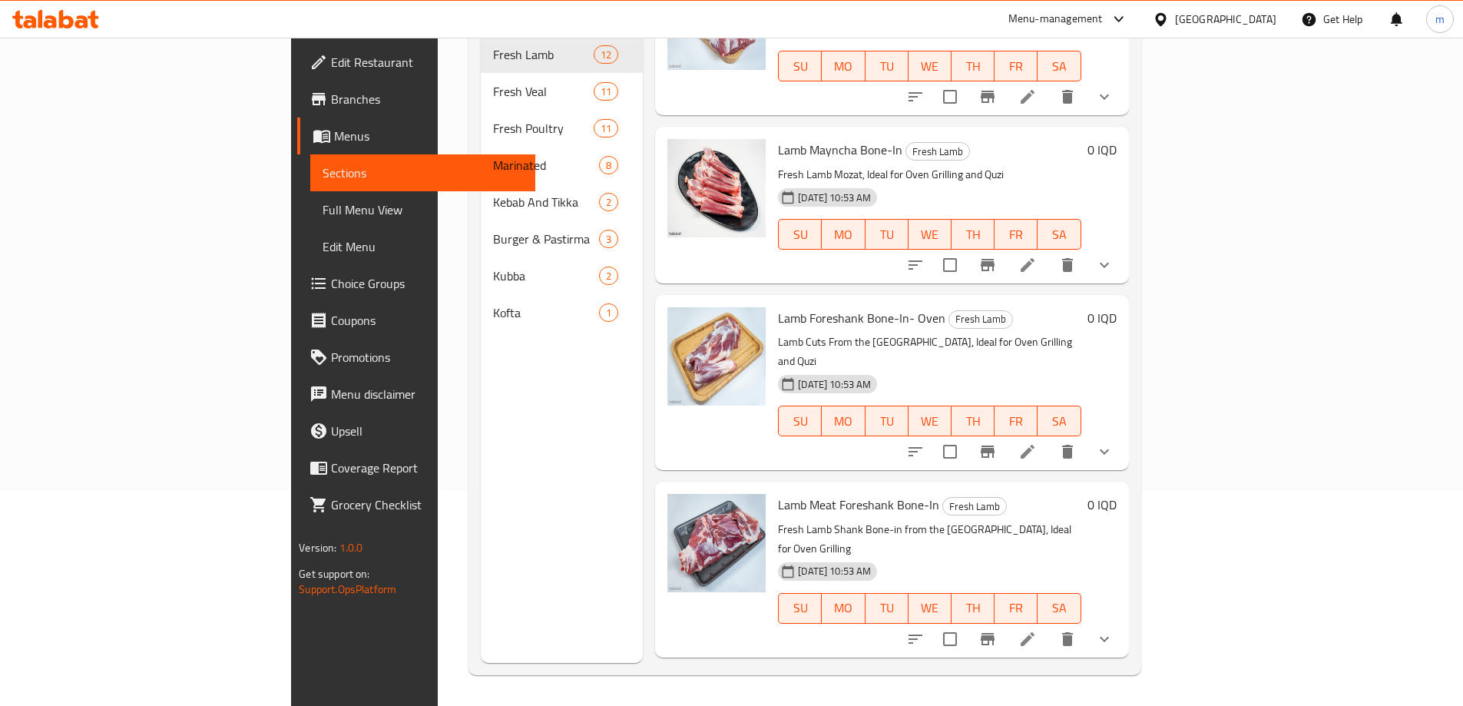
scroll to position [35, 0]
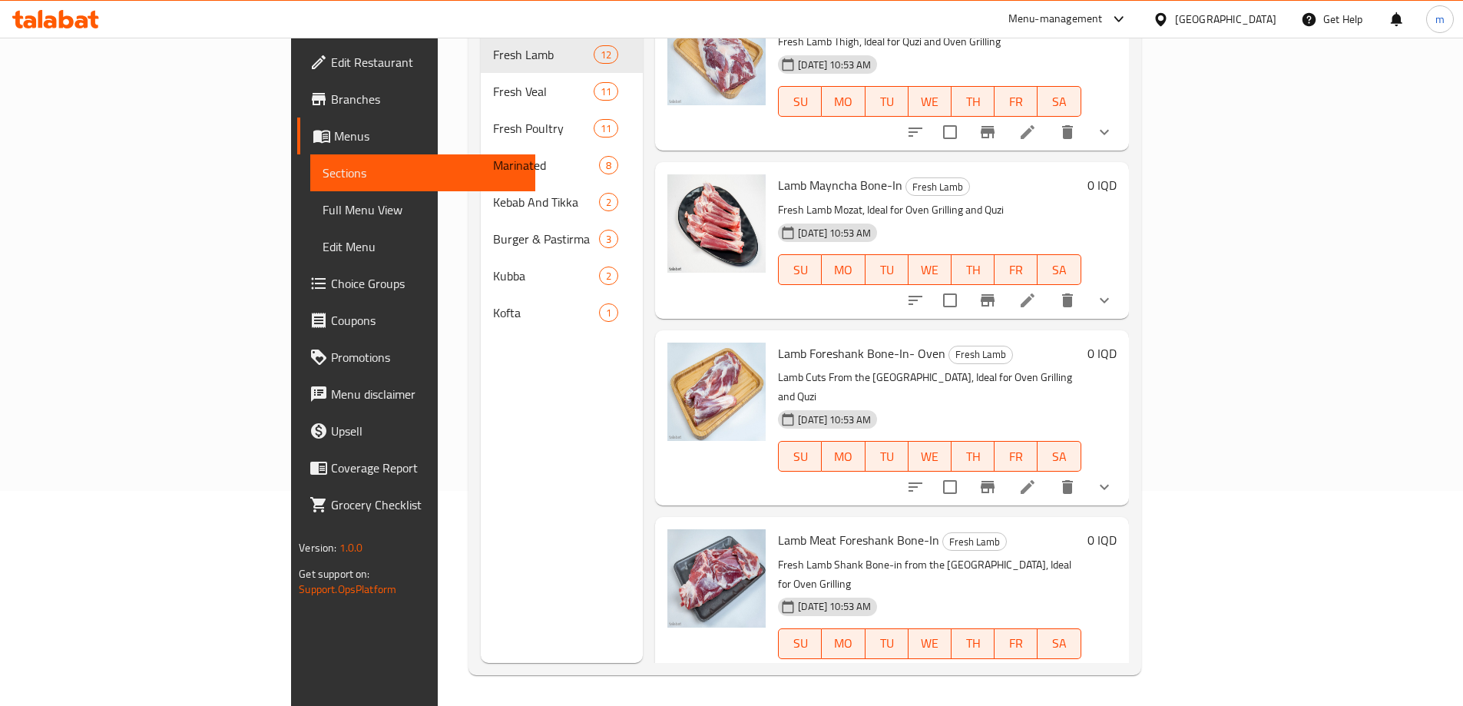
click at [1087, 592] on div "27-08-2025 10:53 AM SU MO TU WE TH FR SA" at bounding box center [929, 633] width 315 height 83
click at [1037, 665] on icon at bounding box center [1028, 674] width 18 height 18
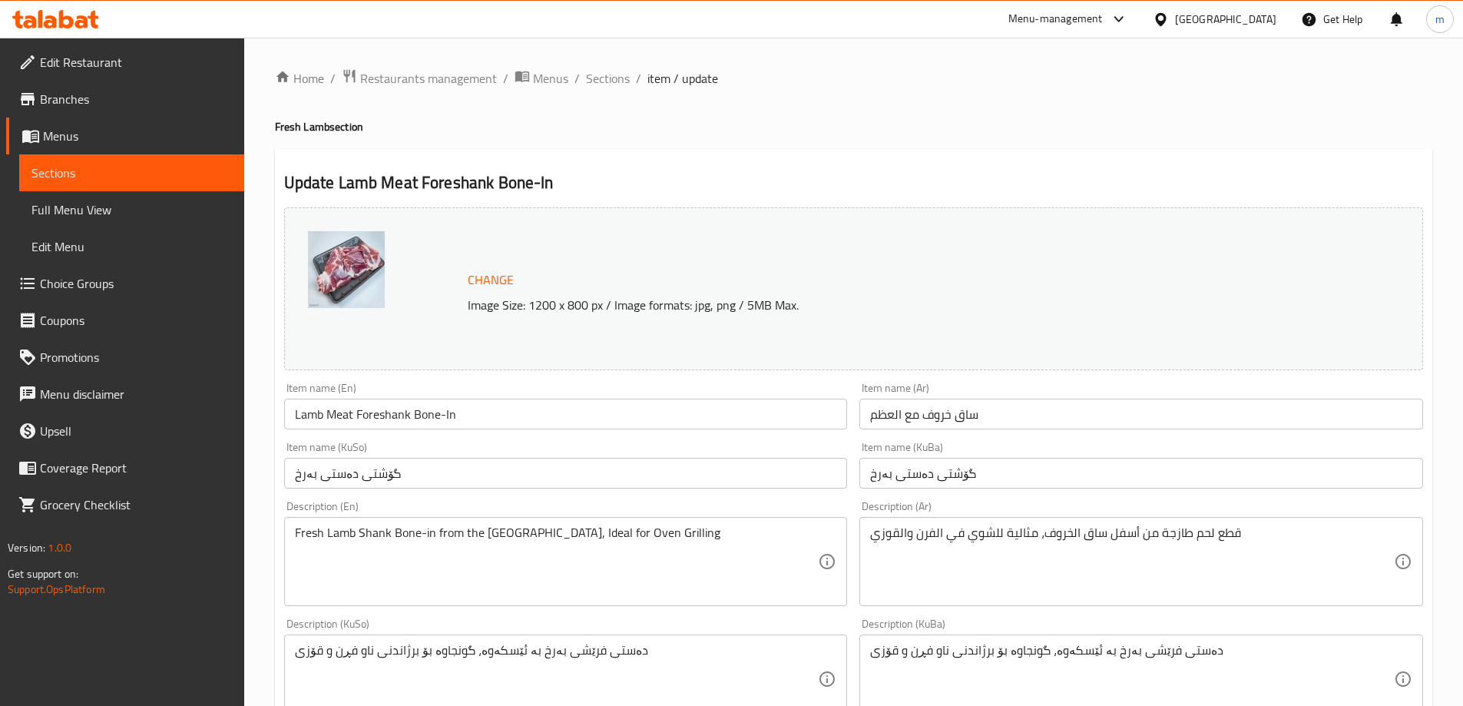
click at [481, 412] on input "Lamb Meat Foreshank Bone-In" at bounding box center [566, 414] width 564 height 31
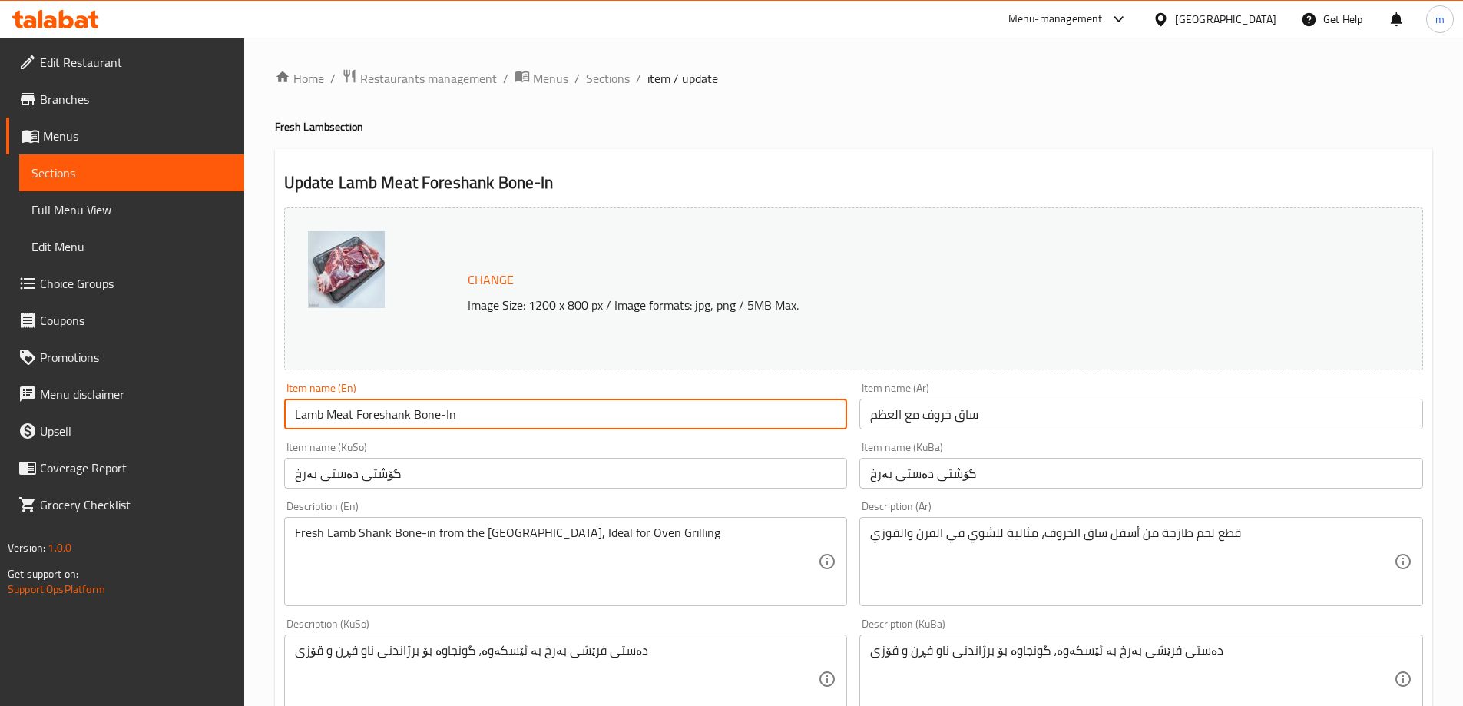
click at [481, 412] on input "Lamb Meat Foreshank Bone-In" at bounding box center [566, 414] width 564 height 31
paste input "Foreshank Bone-In-"
type input "Lamb Foreshank Bone-In-"
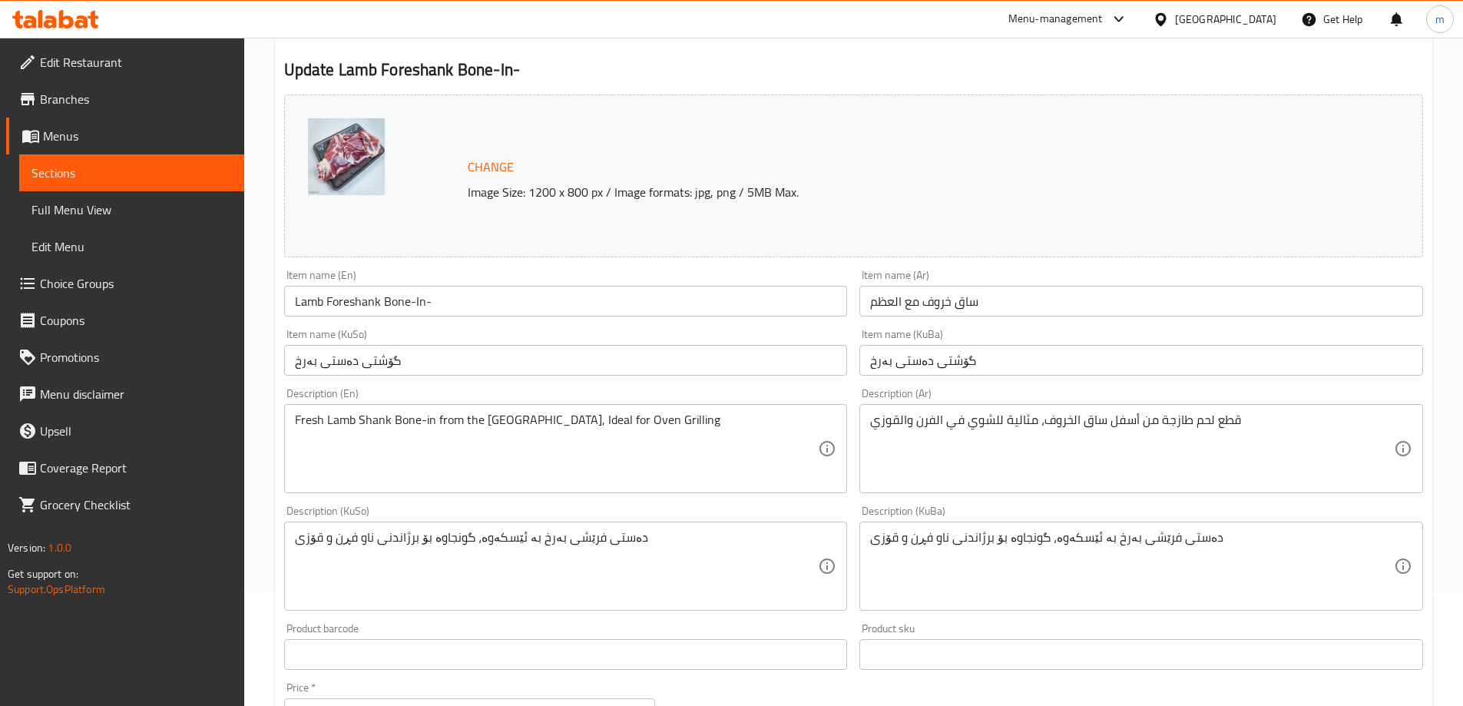
scroll to position [256, 0]
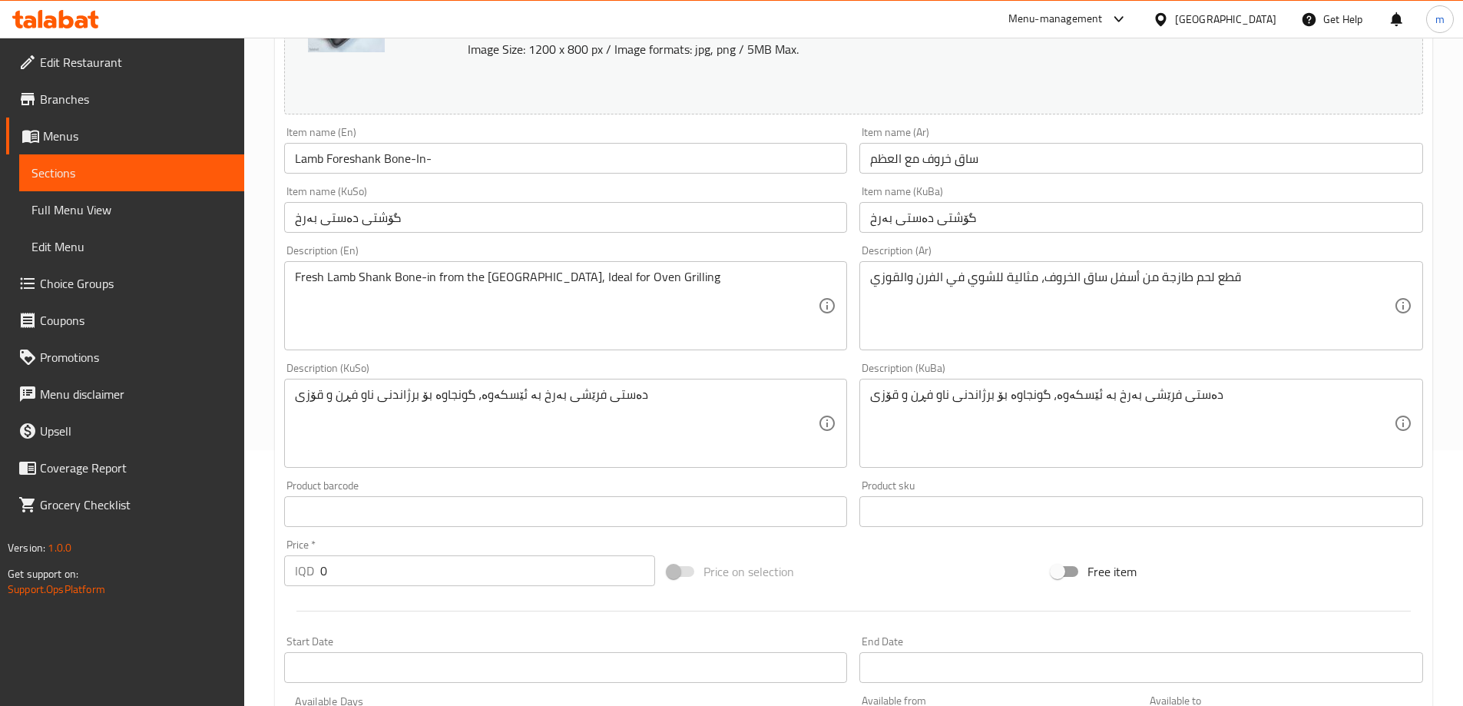
click at [426, 215] on input "گۆشتی دەستی بەرخ" at bounding box center [566, 217] width 564 height 31
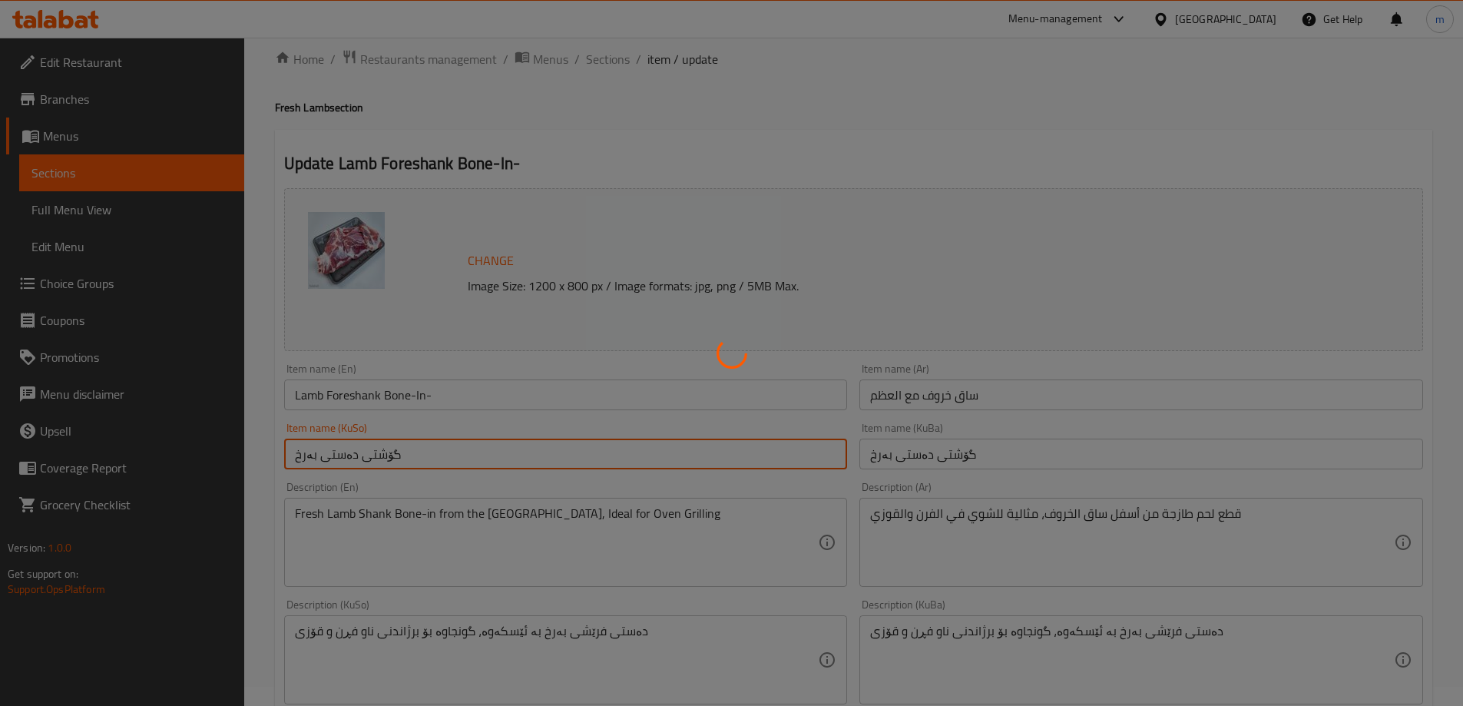
scroll to position [0, 0]
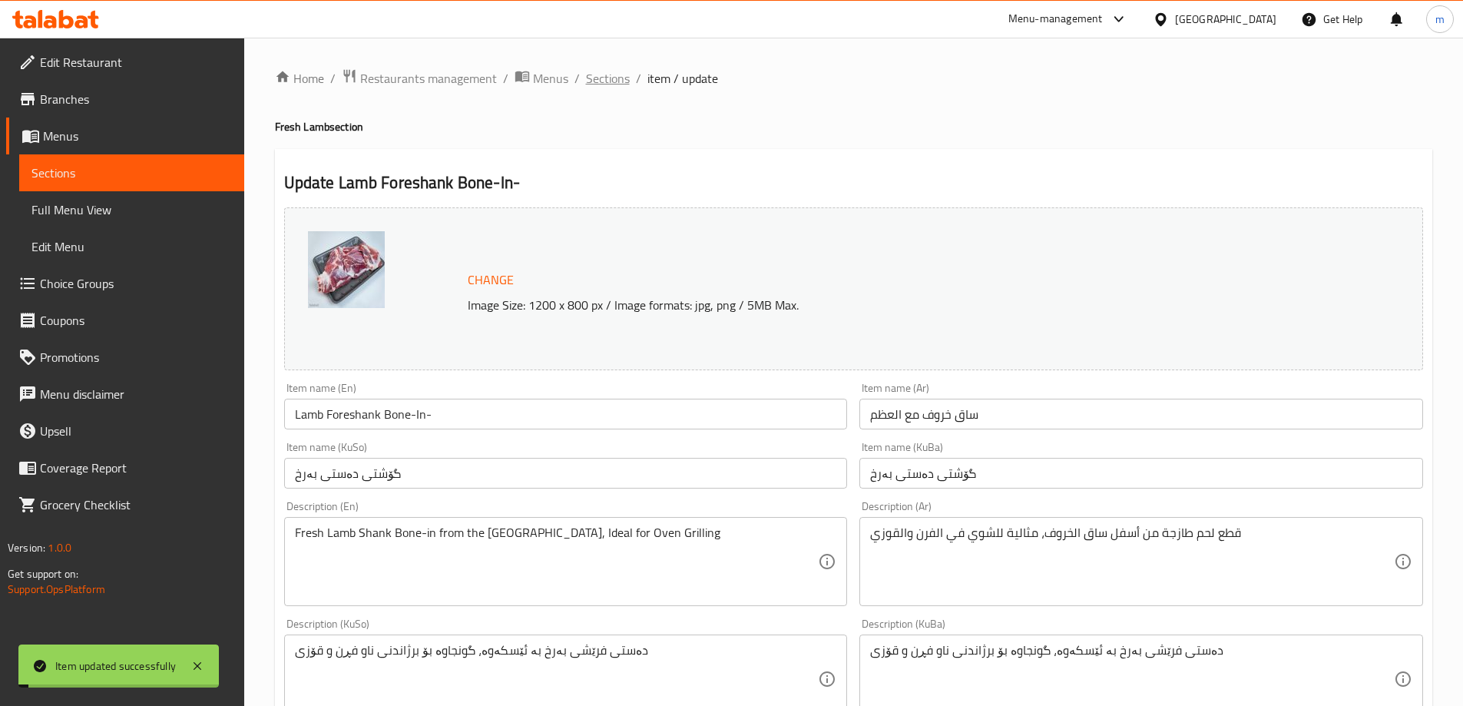
click at [605, 79] on span "Sections" at bounding box center [608, 78] width 44 height 18
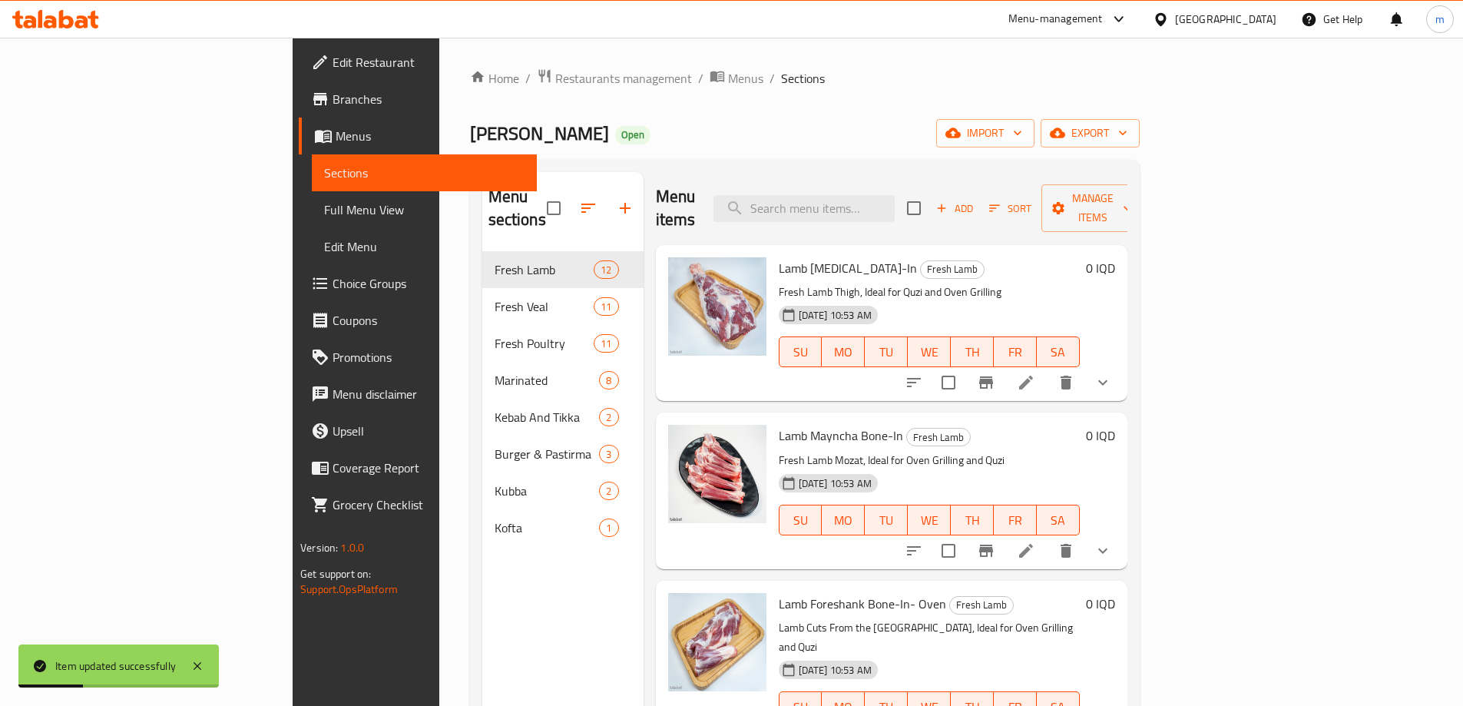
click at [816, 177] on div "Menu items Add Sort Manage items" at bounding box center [892, 208] width 472 height 73
click at [848, 203] on input "search" at bounding box center [804, 208] width 181 height 27
paste input "Lamb Chops"
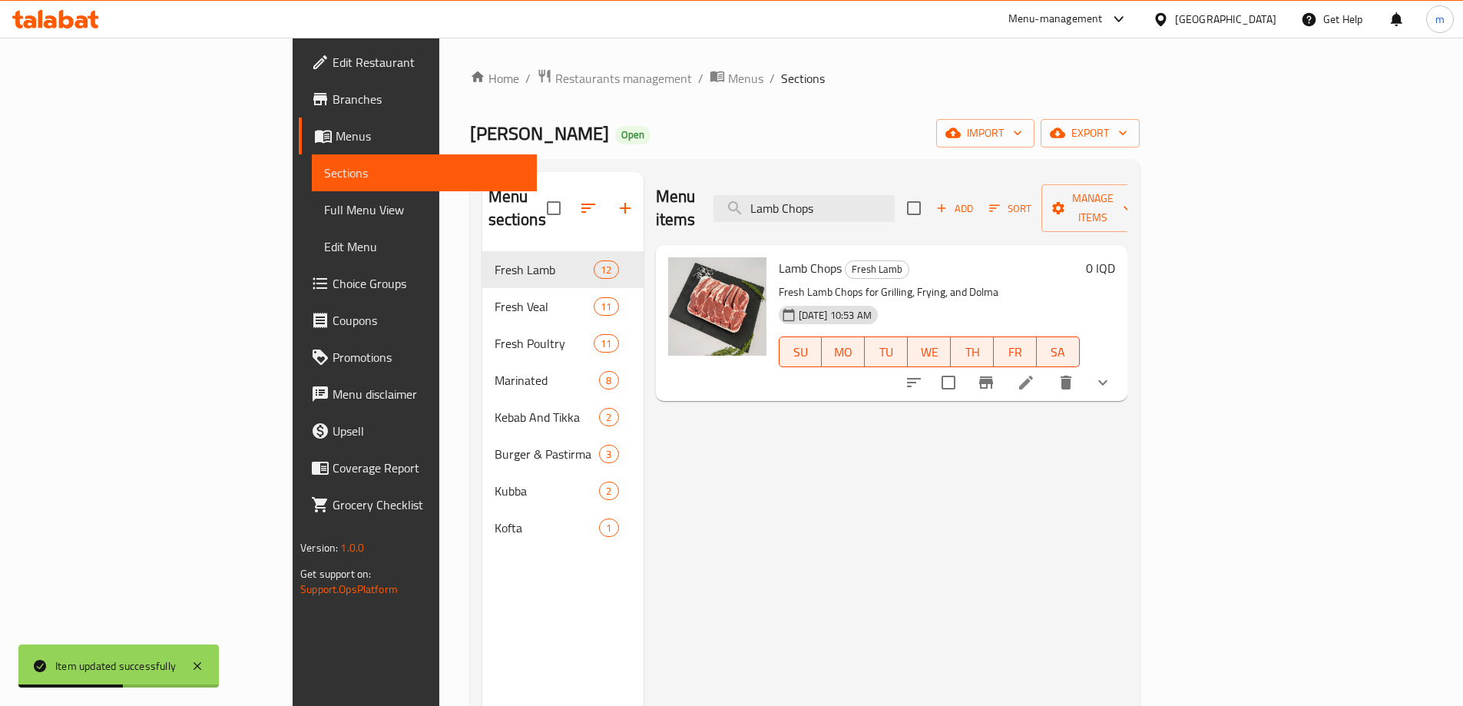
type input "Lamb Chops"
click at [1033, 376] on icon at bounding box center [1026, 383] width 14 height 14
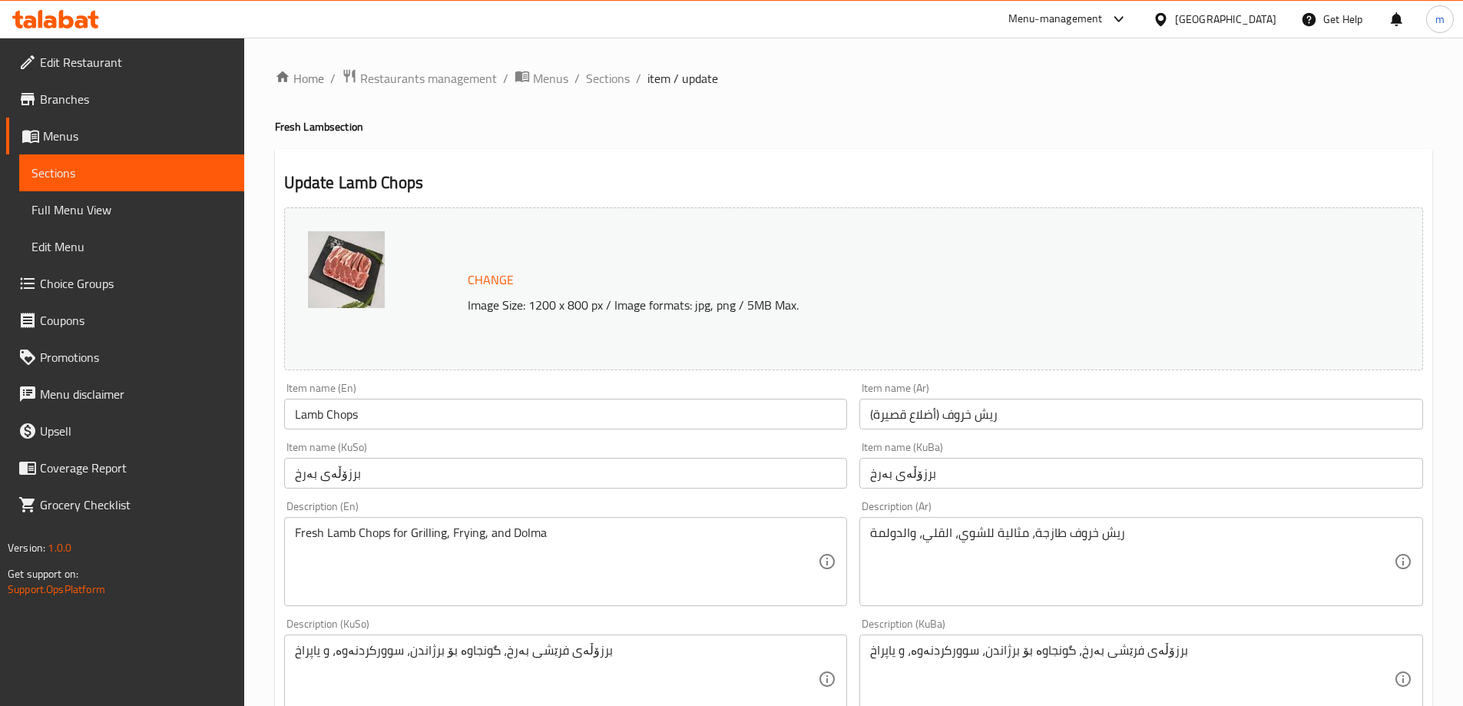
click at [91, 209] on span "Full Menu View" at bounding box center [131, 210] width 201 height 18
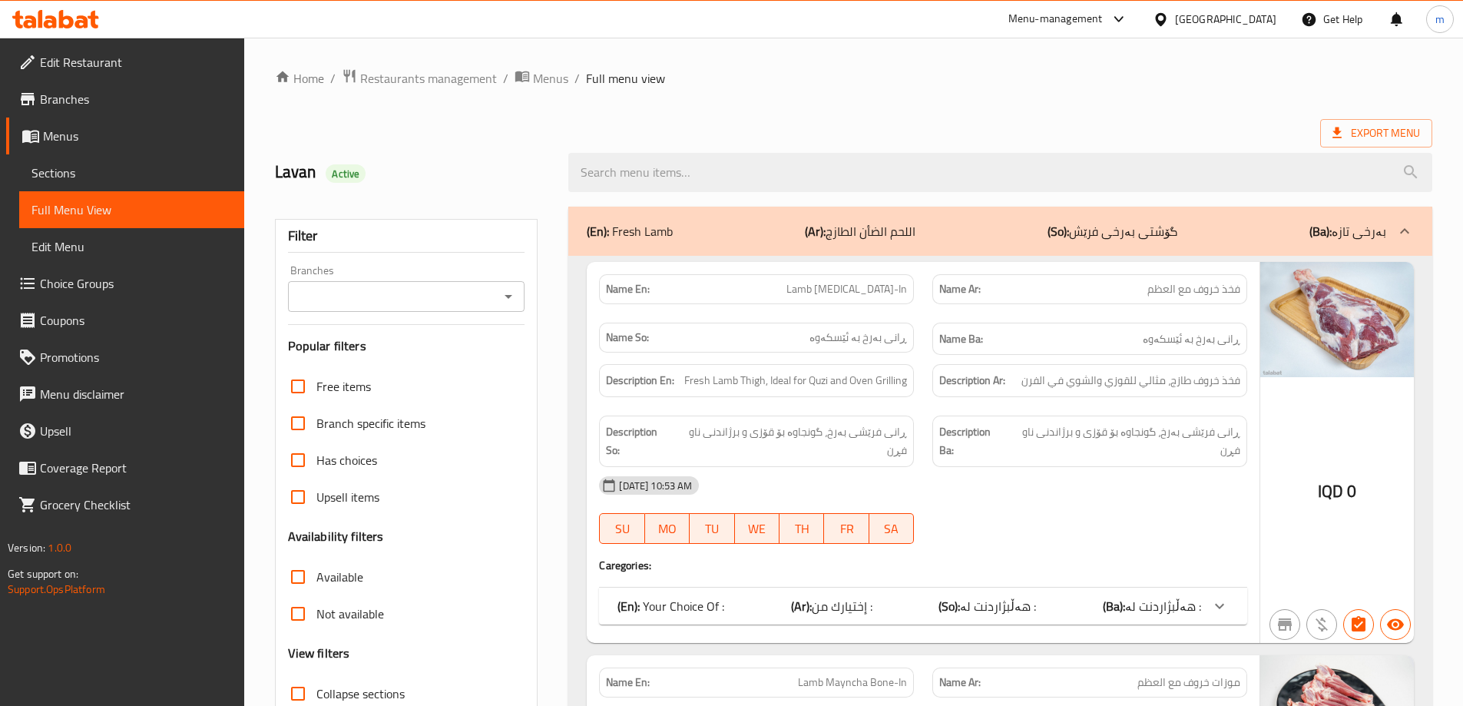
click at [521, 297] on div "Branches" at bounding box center [406, 296] width 237 height 31
click at [510, 302] on icon "Open" at bounding box center [508, 296] width 18 height 18
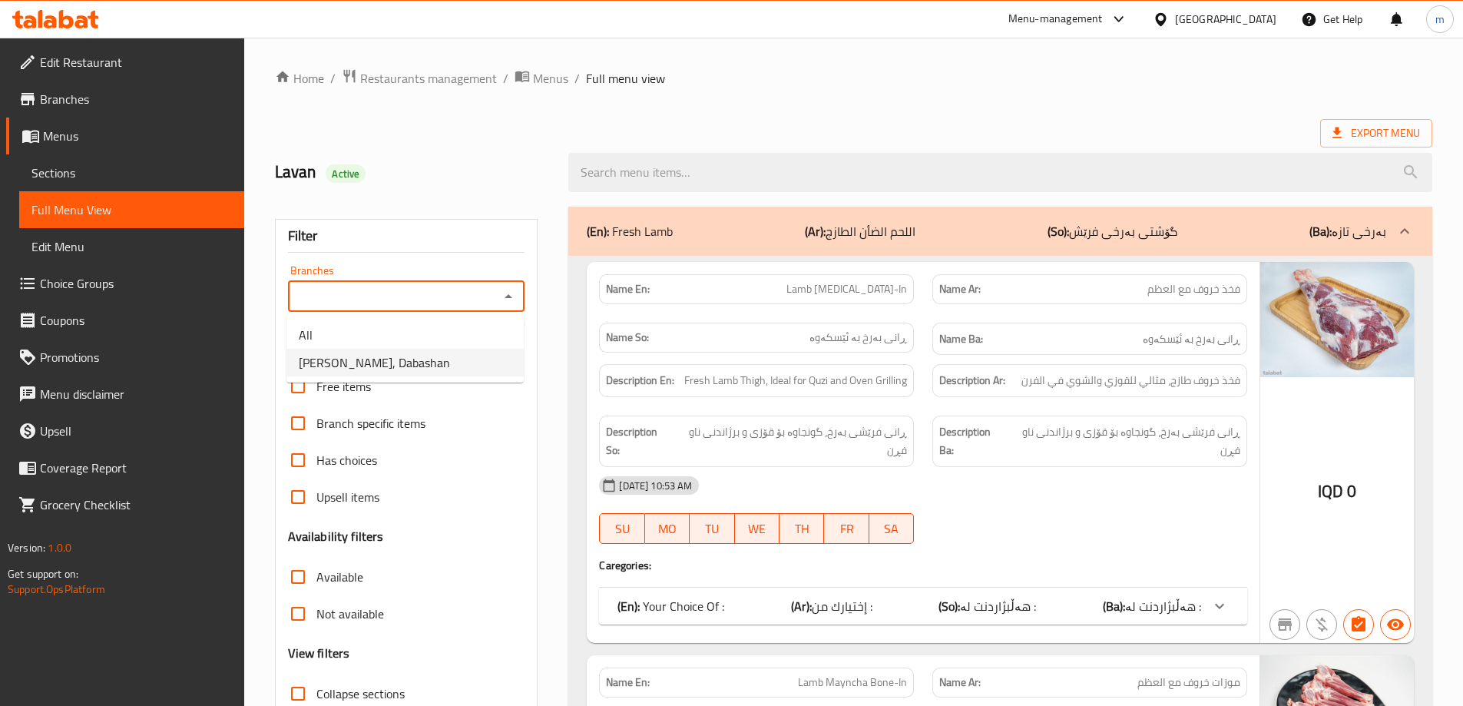
click at [455, 353] on li "Haji Rahim Qasab, Dabashan" at bounding box center [405, 363] width 237 height 28
type input "Haji Rahim Qasab, Dabashan"
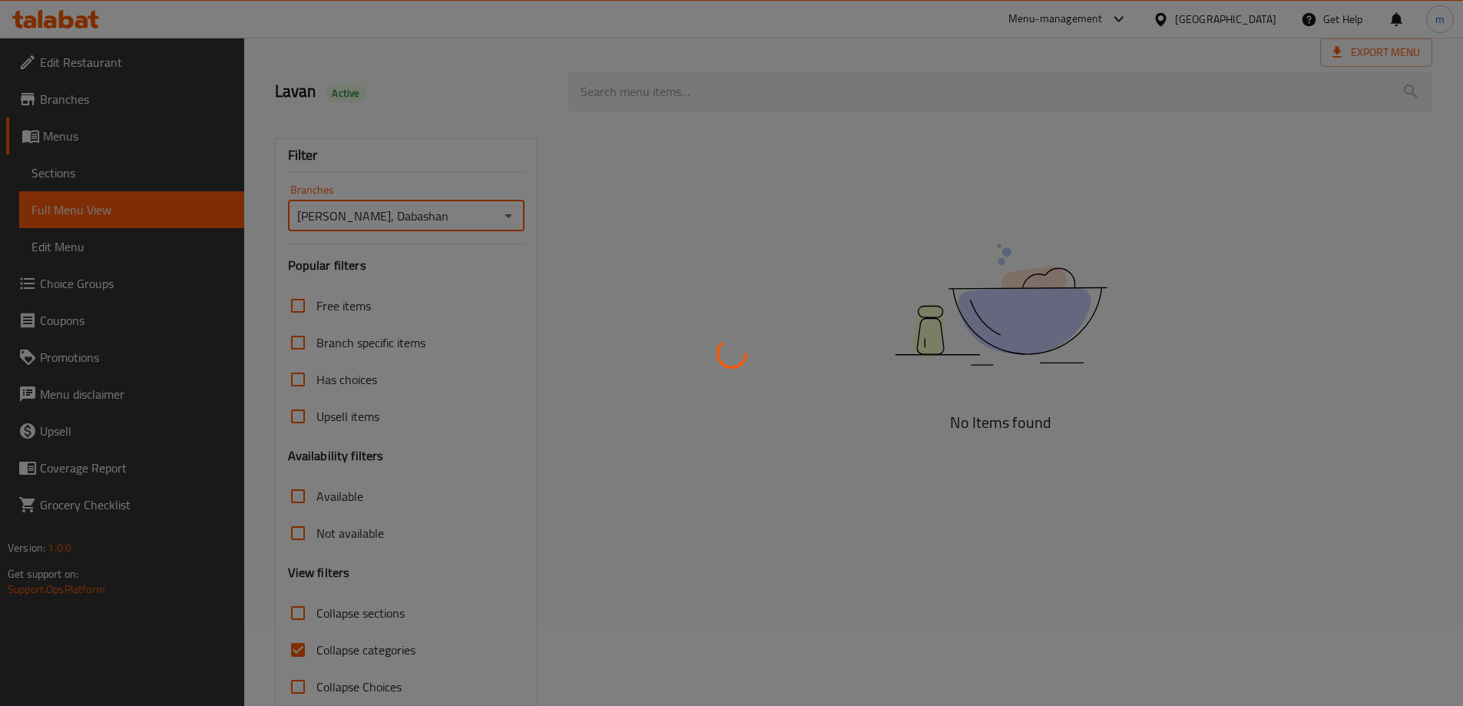
scroll to position [111, 0]
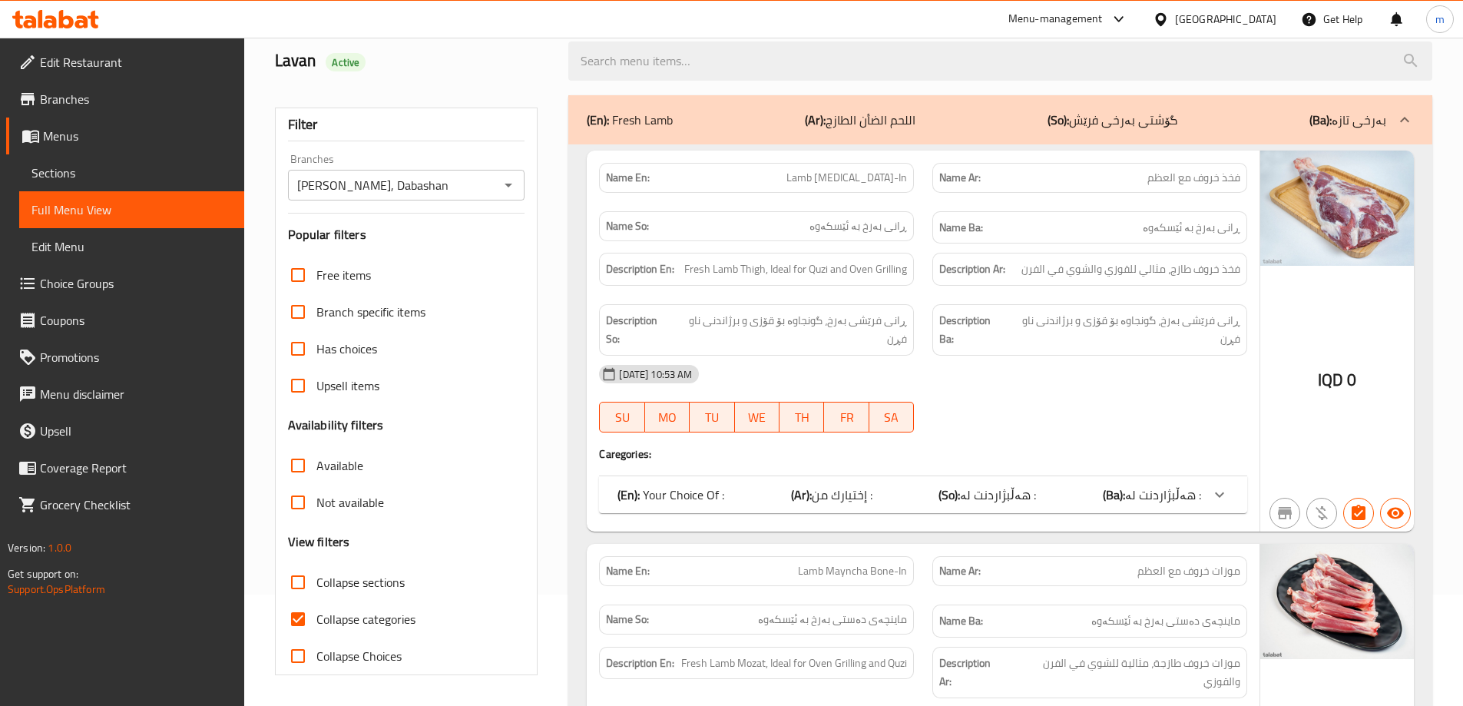
click at [353, 612] on span "Collapse categories" at bounding box center [366, 619] width 99 height 18
click at [317, 612] on input "Collapse categories" at bounding box center [298, 619] width 37 height 37
checkbox input "false"
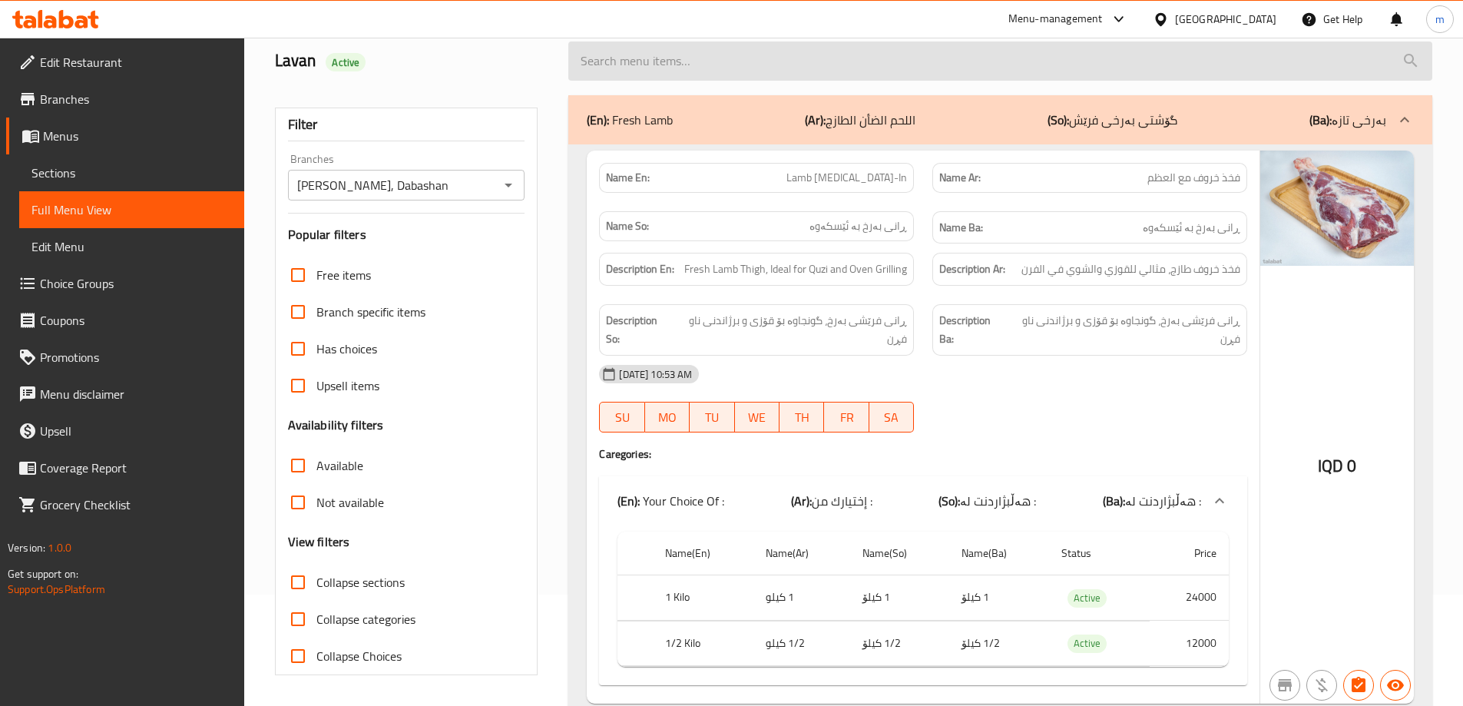
scroll to position [0, 0]
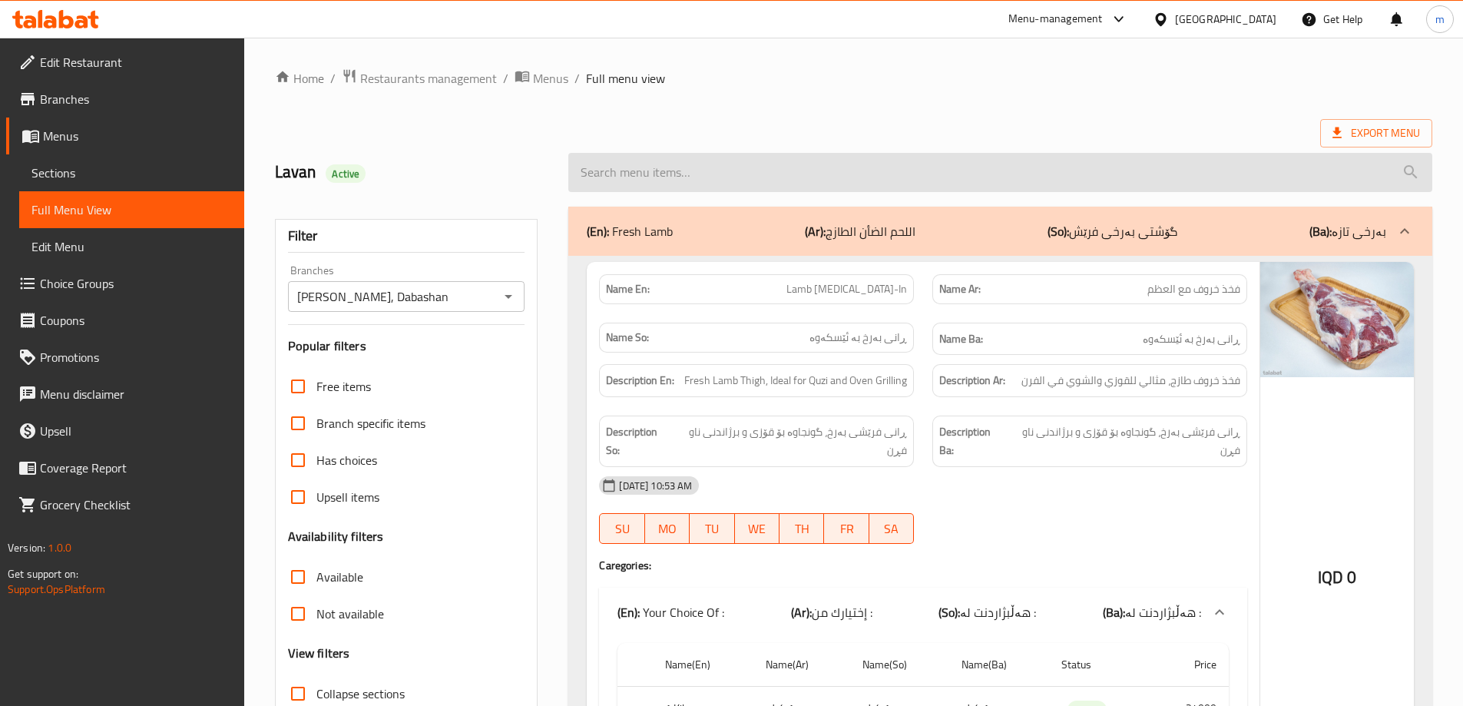
click at [711, 177] on input "search" at bounding box center [1000, 172] width 864 height 39
paste input "Lamb Thigh Bone-In"
click at [684, 164] on input "Lamb Thigh Bone-In" at bounding box center [1000, 172] width 864 height 39
click at [683, 164] on input "Lamb Thigh Bone-In" at bounding box center [1000, 172] width 864 height 39
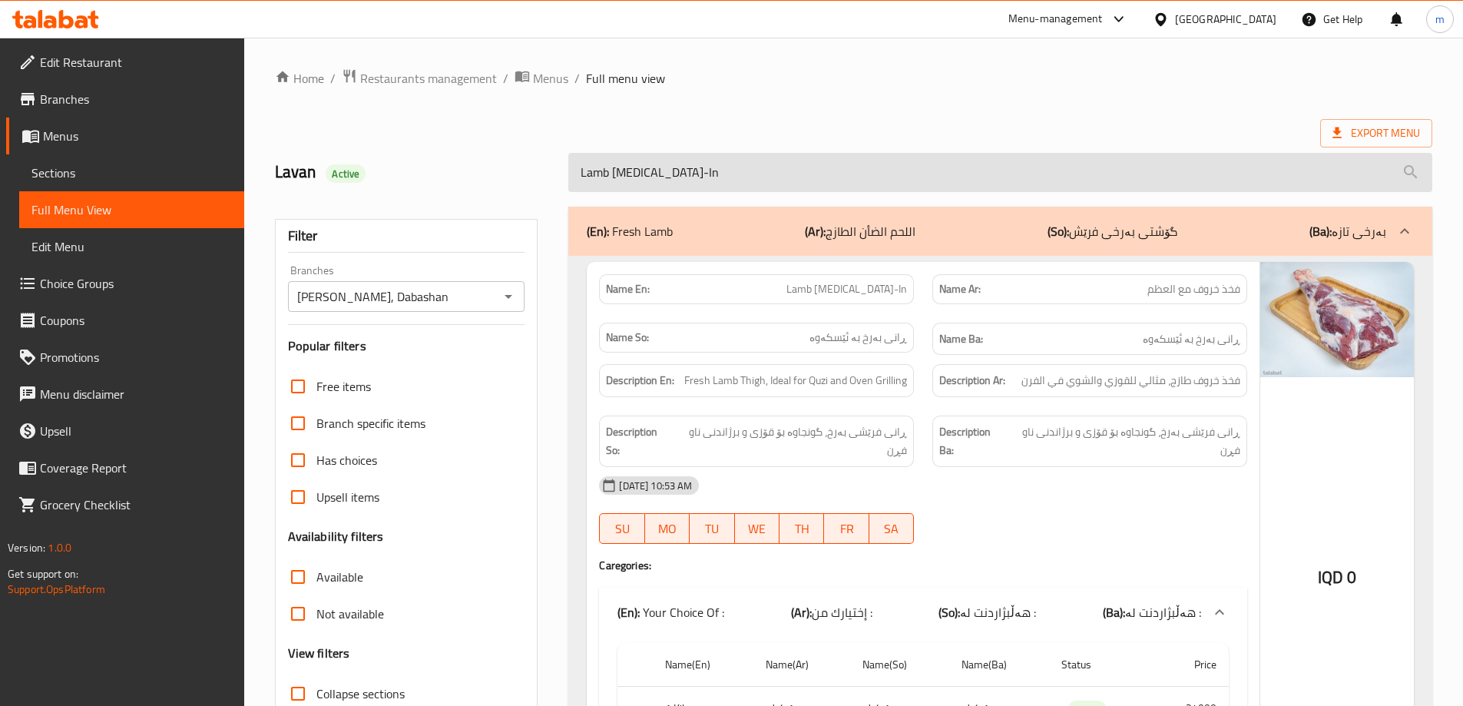
paste input "Mayncha"
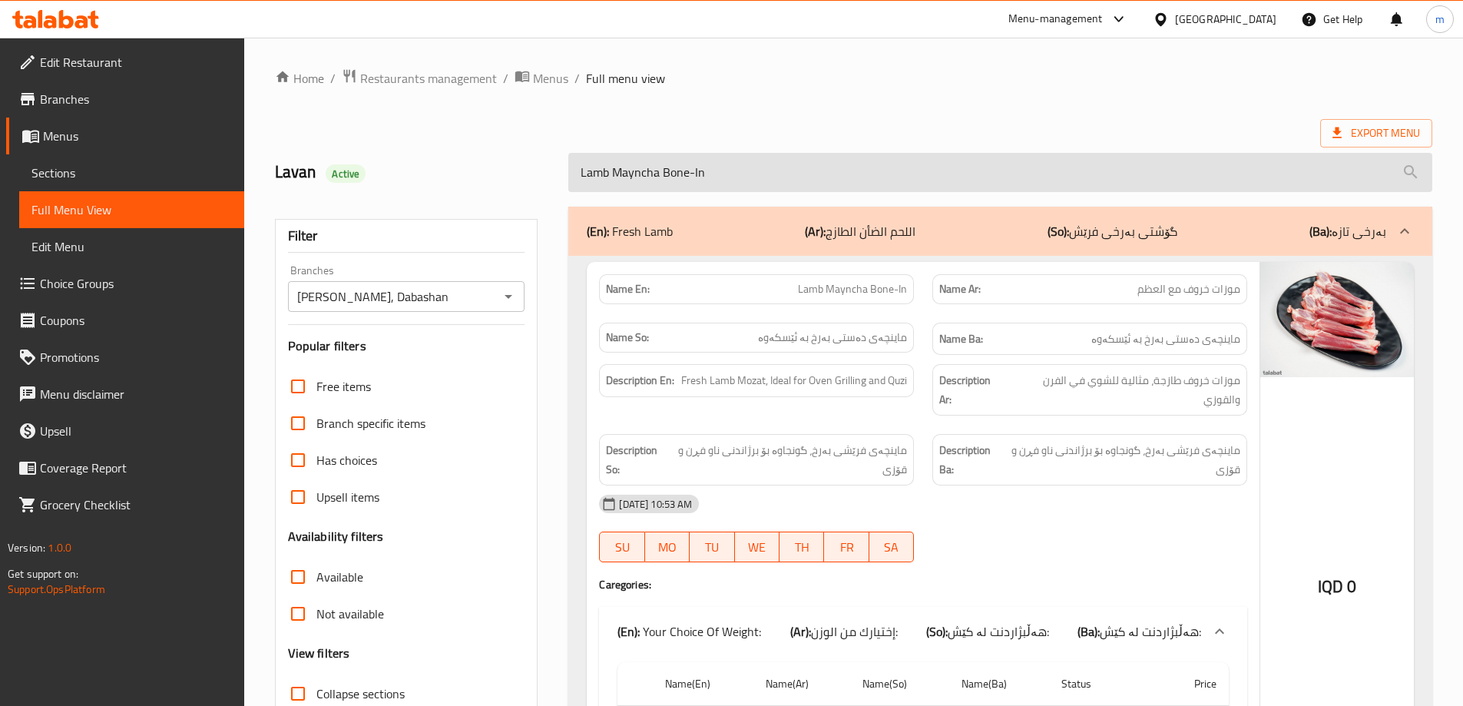
click at [682, 159] on input "Lamb Mayncha Bone-In" at bounding box center [1000, 172] width 864 height 39
paste input "Foreshank Bone-In- Ove"
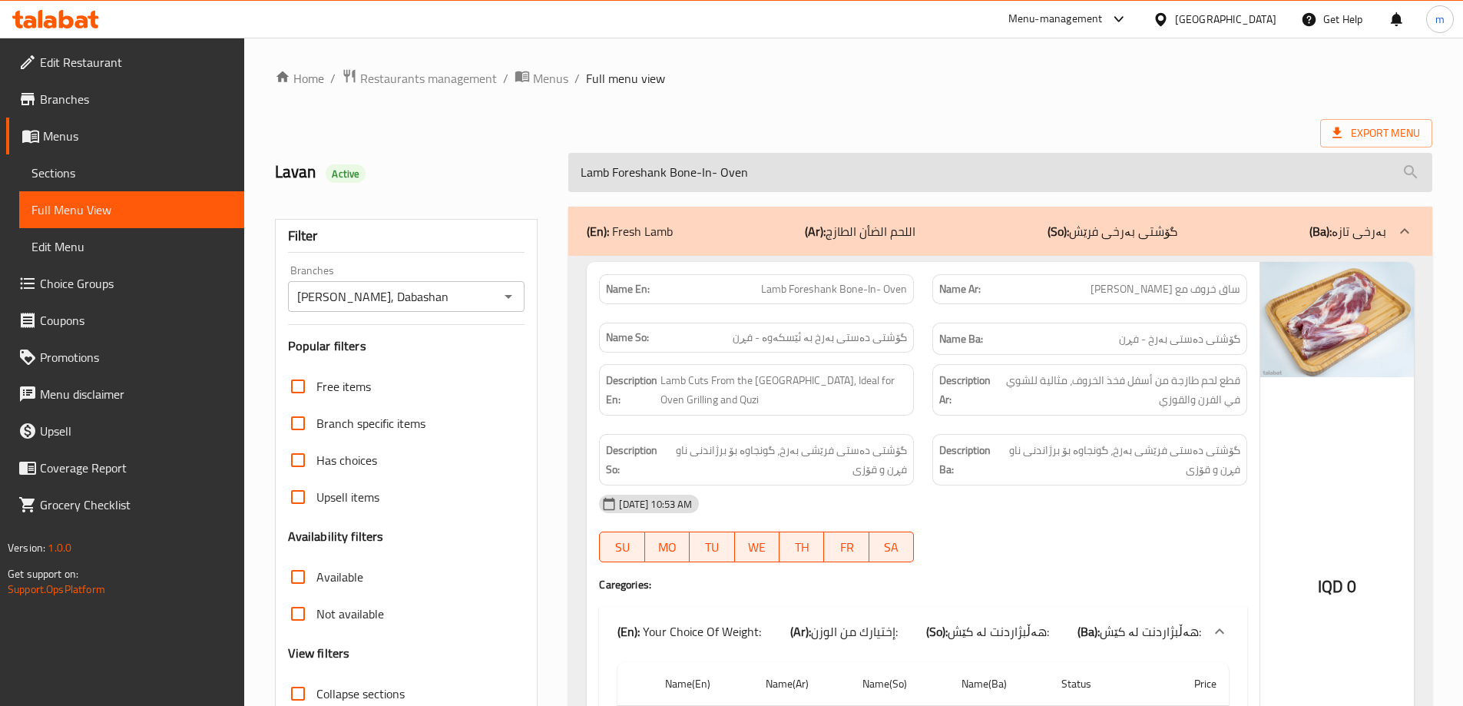
click at [720, 181] on input "Lamb Foreshank Bone-In- Oven" at bounding box center [1000, 172] width 864 height 39
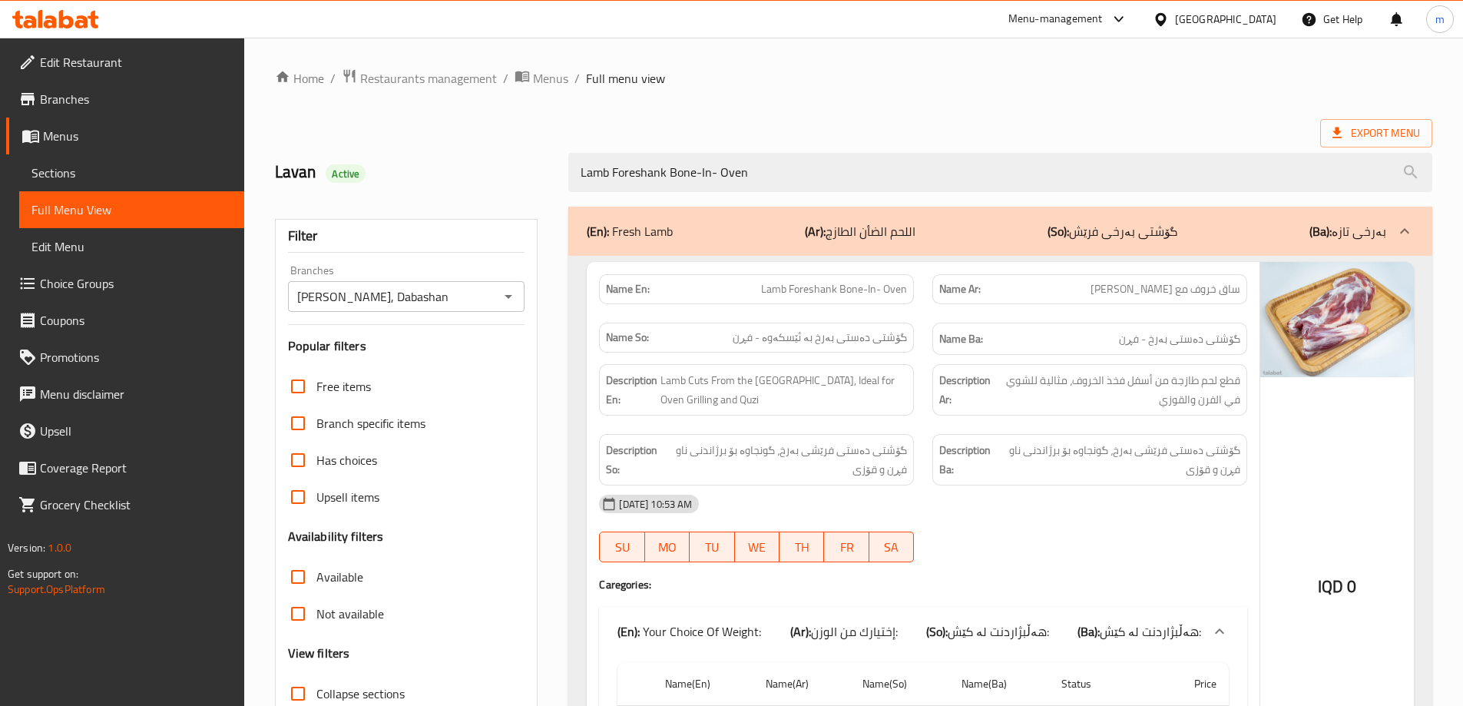
paste input "search"
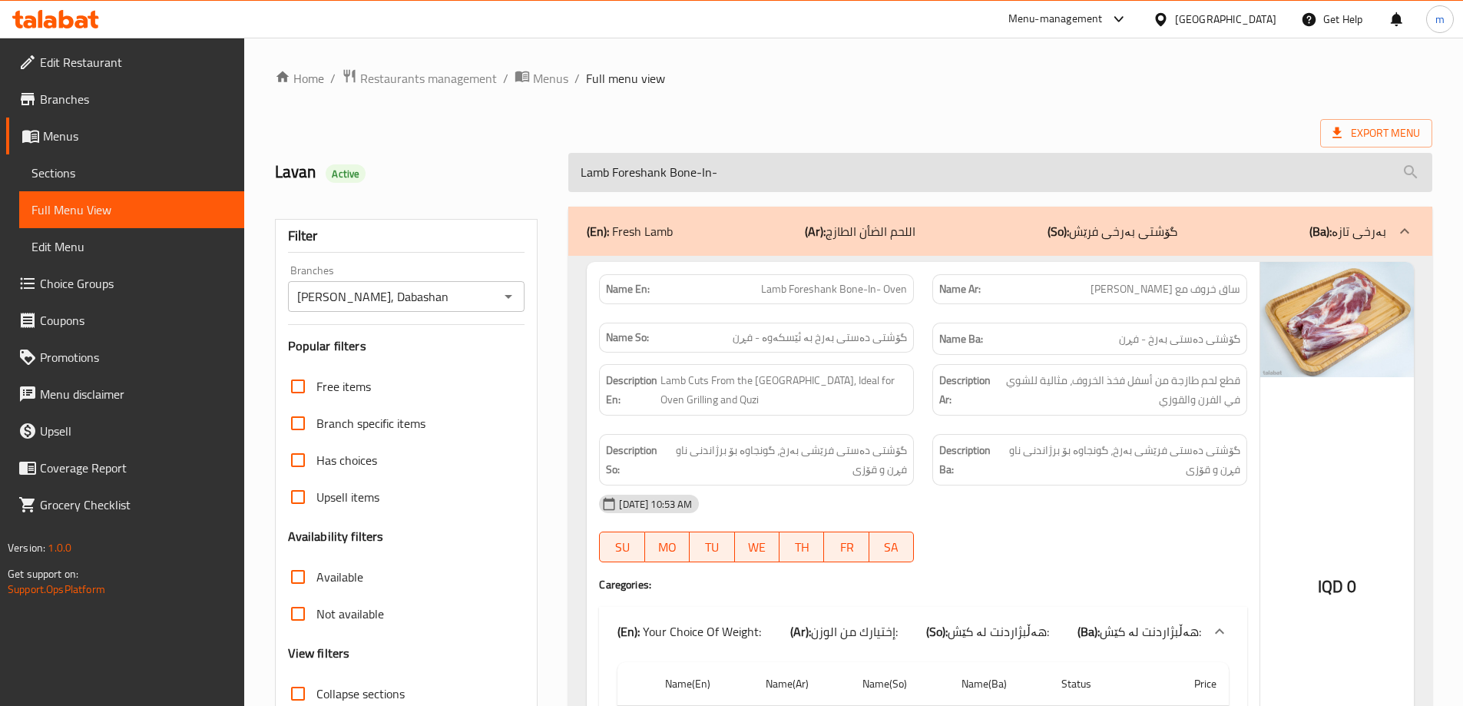
click at [688, 178] on input "Lamb Foreshank Bone-In-" at bounding box center [1000, 172] width 864 height 39
click at [686, 178] on input "Lamb Foreshank Bone-In-" at bounding box center [1000, 172] width 864 height 39
click at [684, 178] on input "Lamb Foreshank Bone-In-" at bounding box center [1000, 172] width 864 height 39
paste input "Lamb Chops"
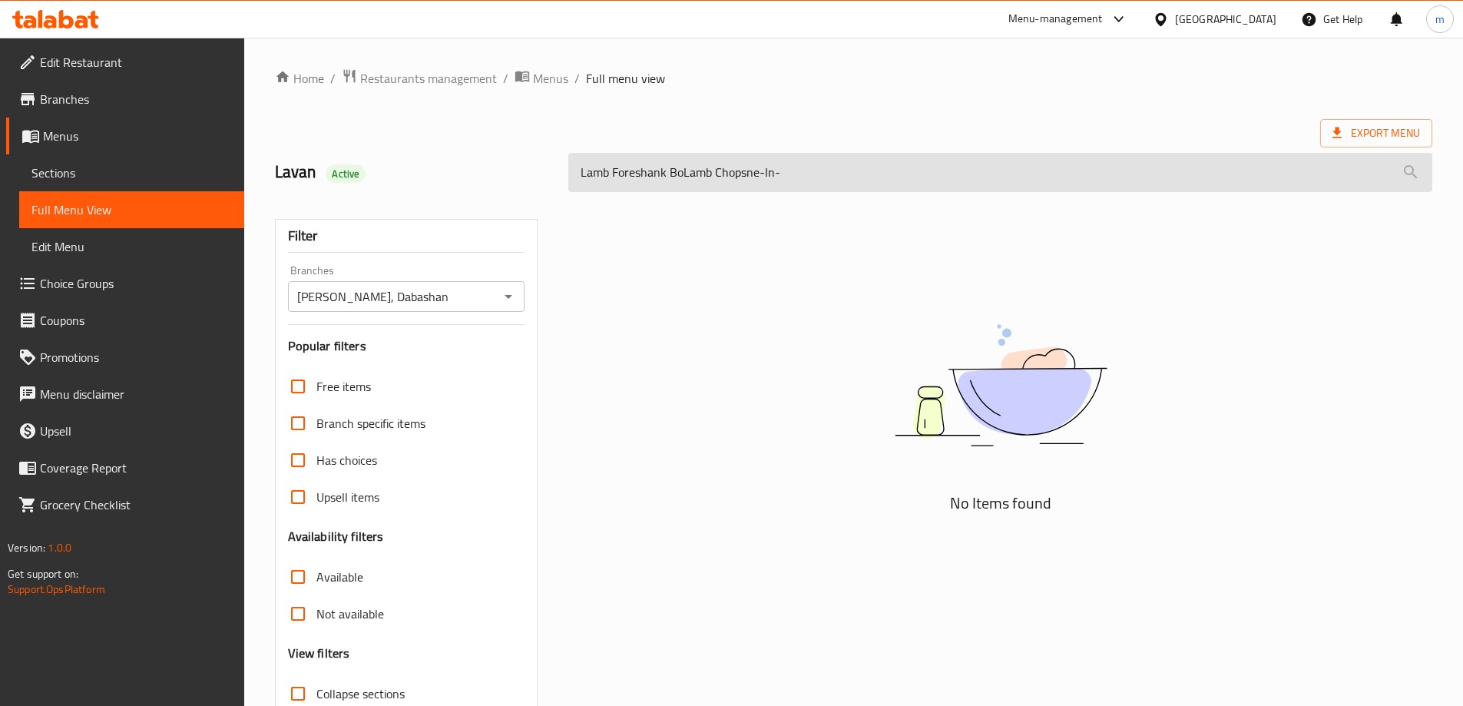
click at [712, 177] on input "Lamb Foreshank BoLamb Chopsne-In-" at bounding box center [1000, 172] width 864 height 39
paste input "Chops"
type input "Lamb Chops"
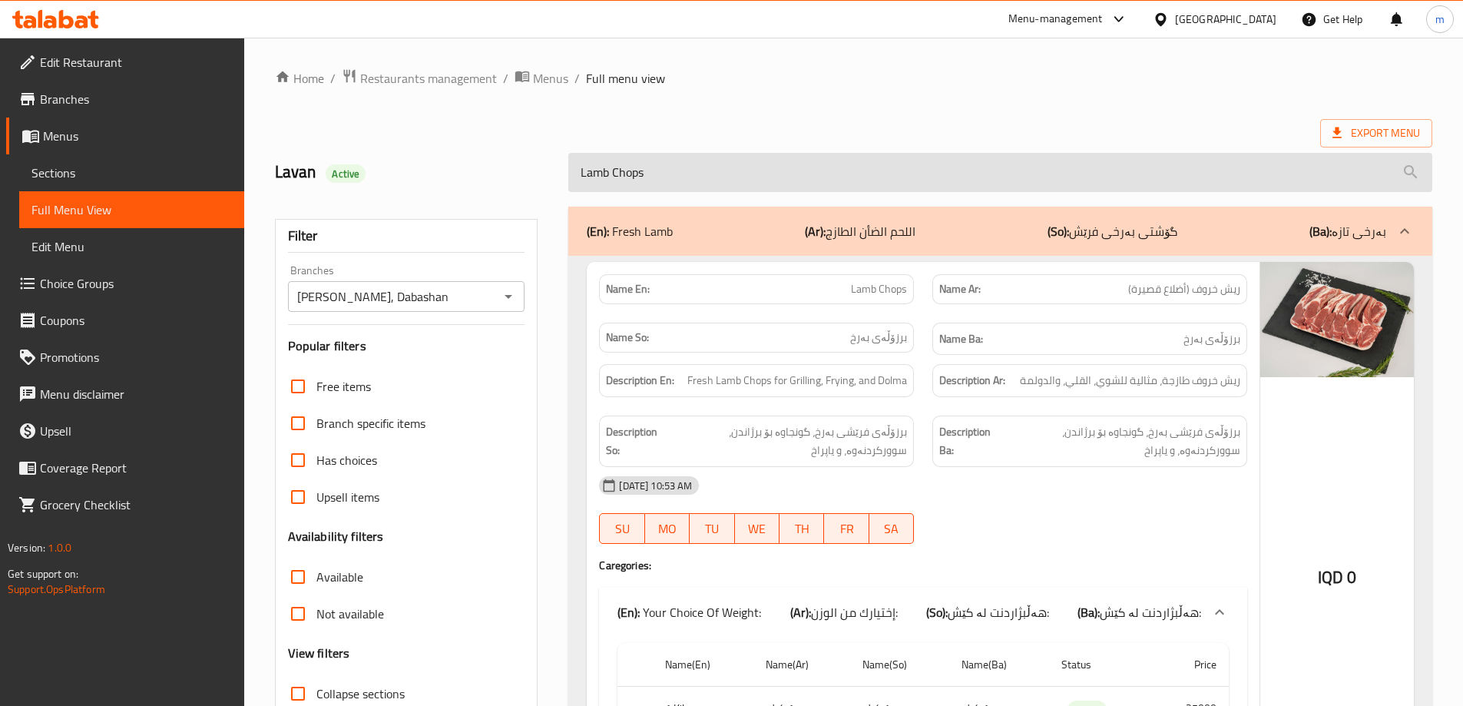
click at [718, 181] on input "Lamb Chops" at bounding box center [1000, 172] width 864 height 39
click at [715, 182] on input "Lamb Chops" at bounding box center [1000, 172] width 864 height 39
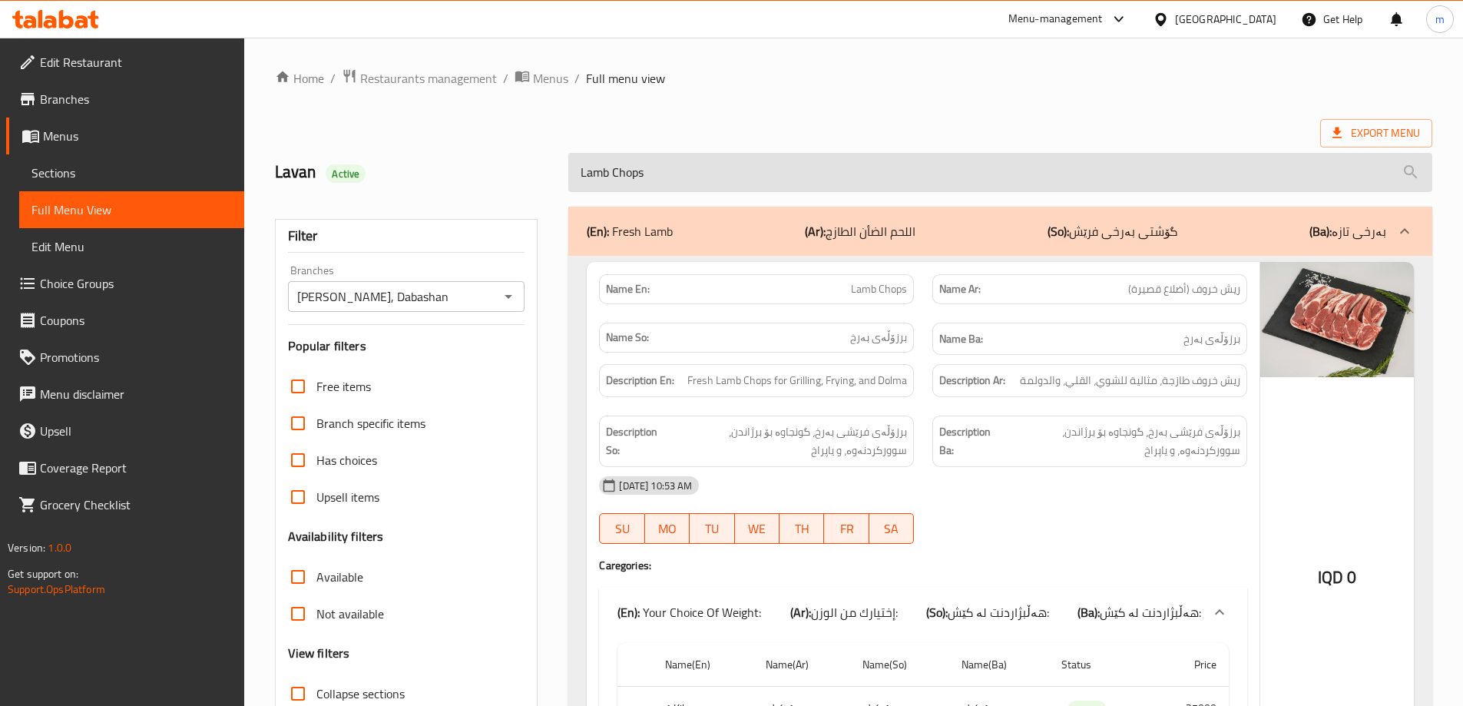
click at [715, 182] on input "Lamb Chops" at bounding box center [1000, 172] width 864 height 39
click at [716, 182] on input "Lamb Chops" at bounding box center [1000, 172] width 864 height 39
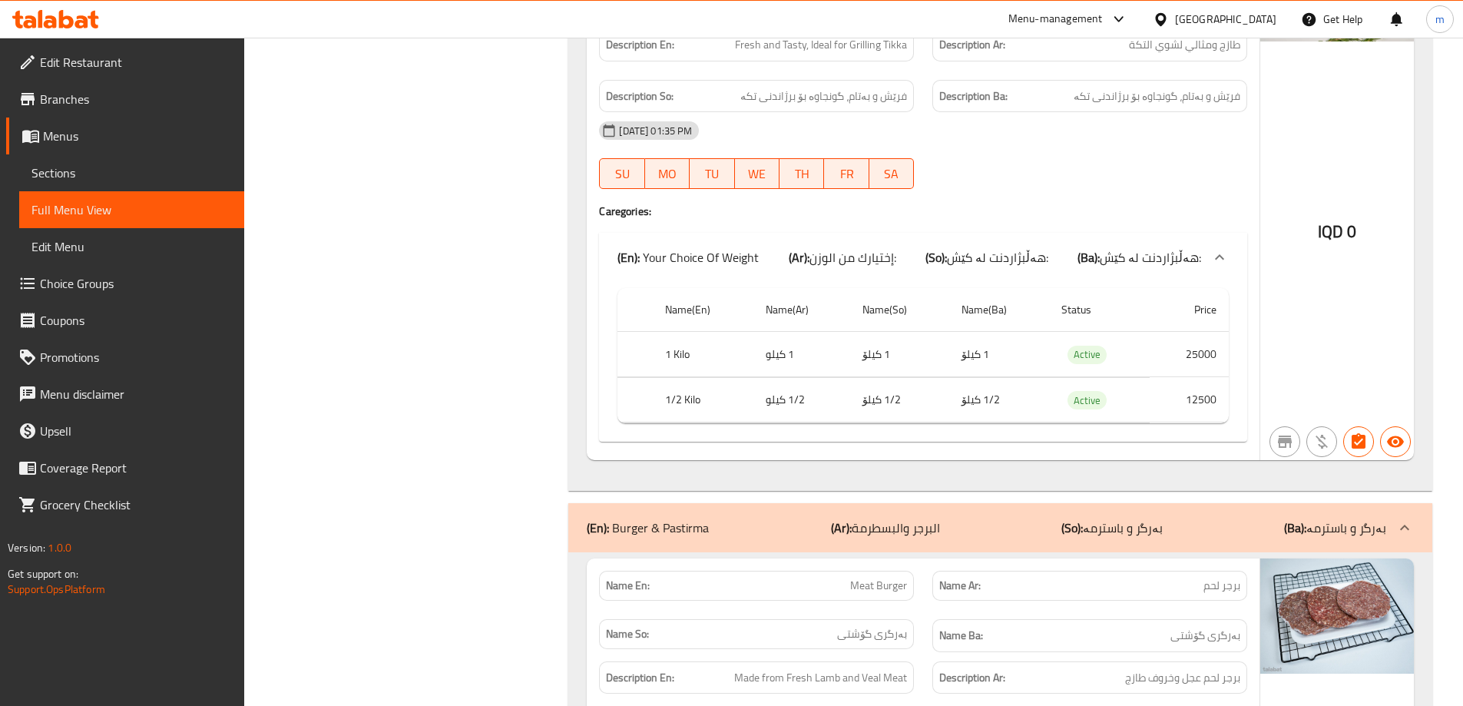
scroll to position [22507, 0]
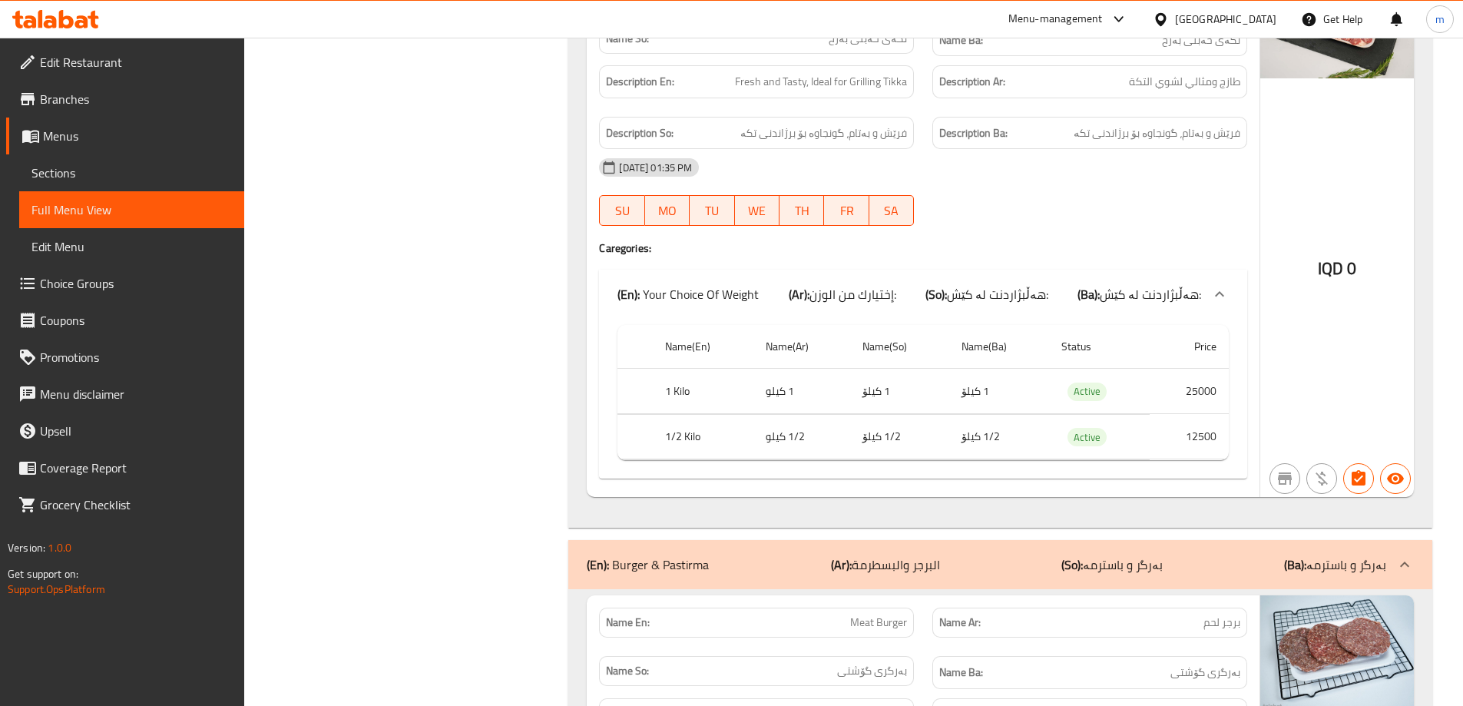
click at [74, 15] on icon at bounding box center [55, 19] width 87 height 18
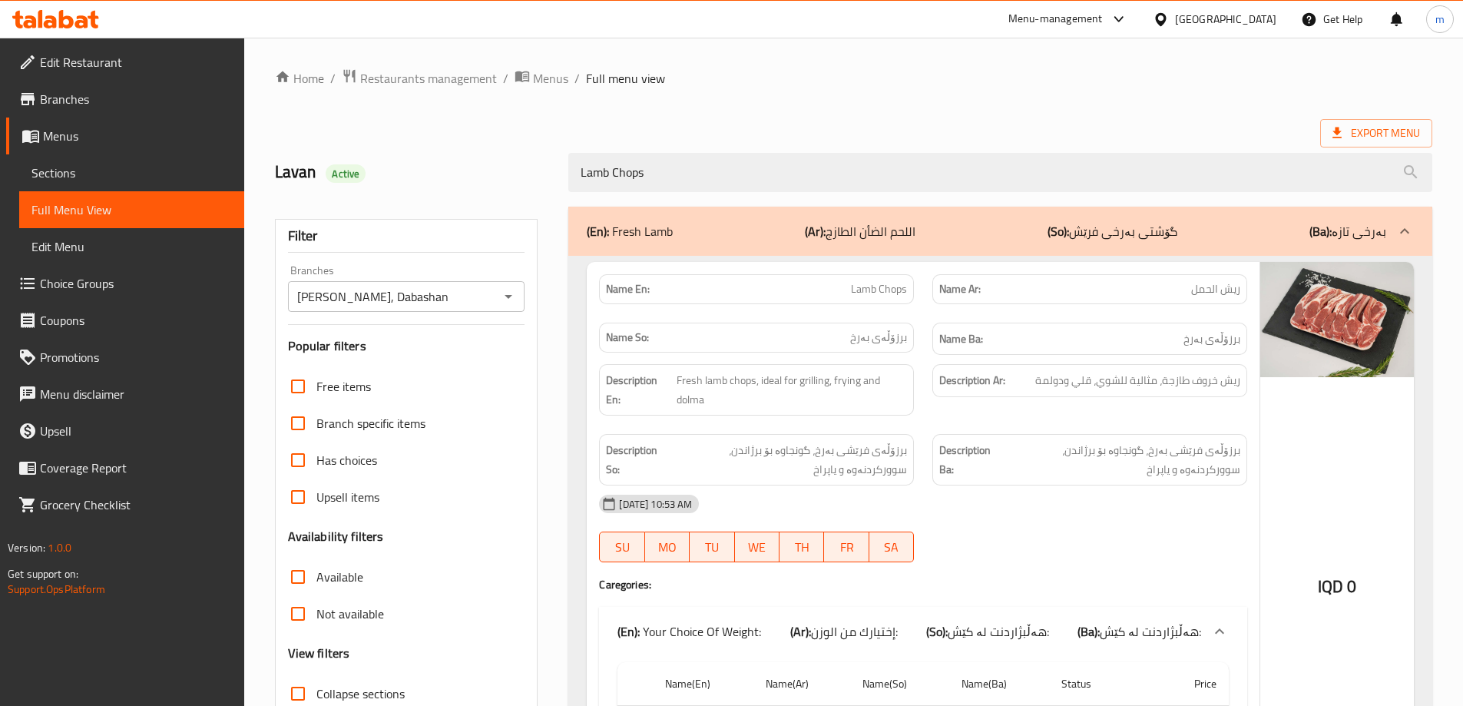
scroll to position [190, 0]
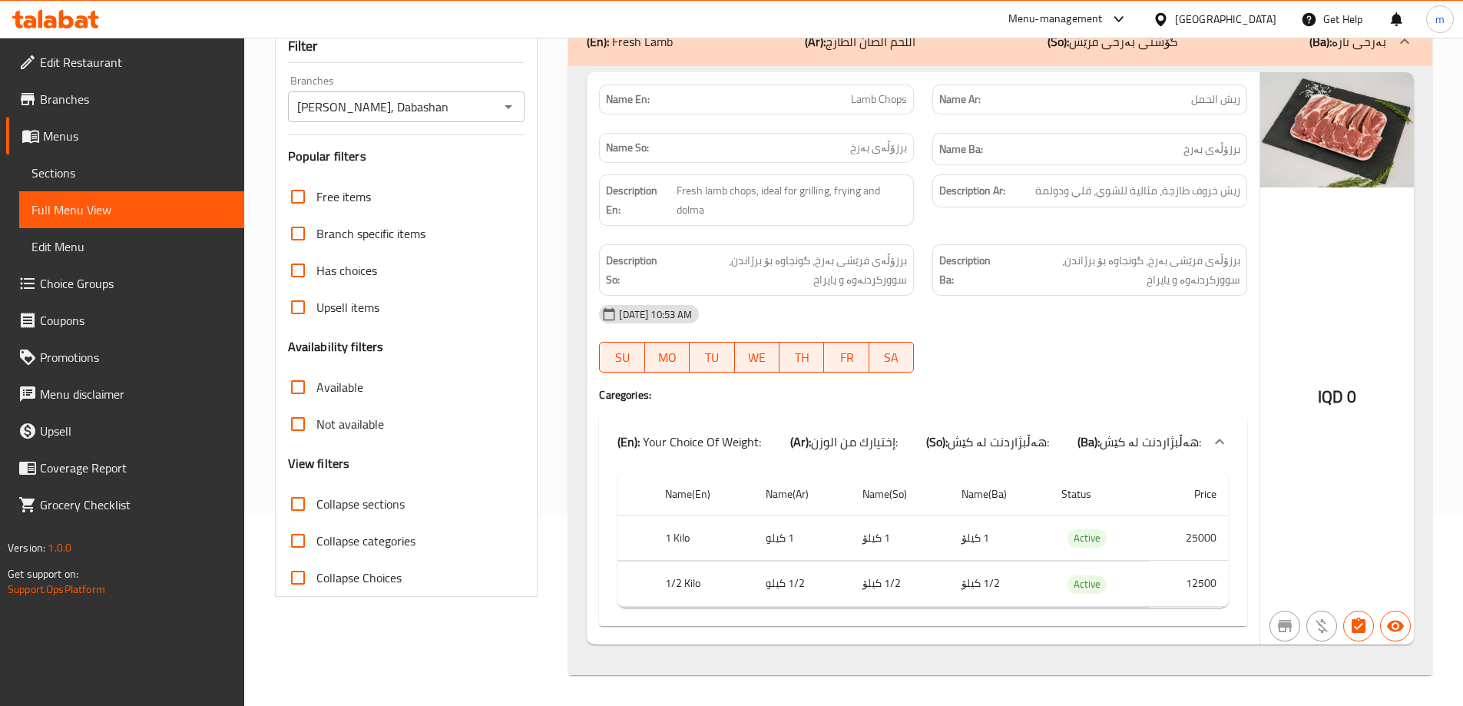
drag, startPoint x: 956, startPoint y: 376, endPoint x: 911, endPoint y: 360, distance: 47.7
click at [956, 376] on div at bounding box center [1089, 372] width 333 height 18
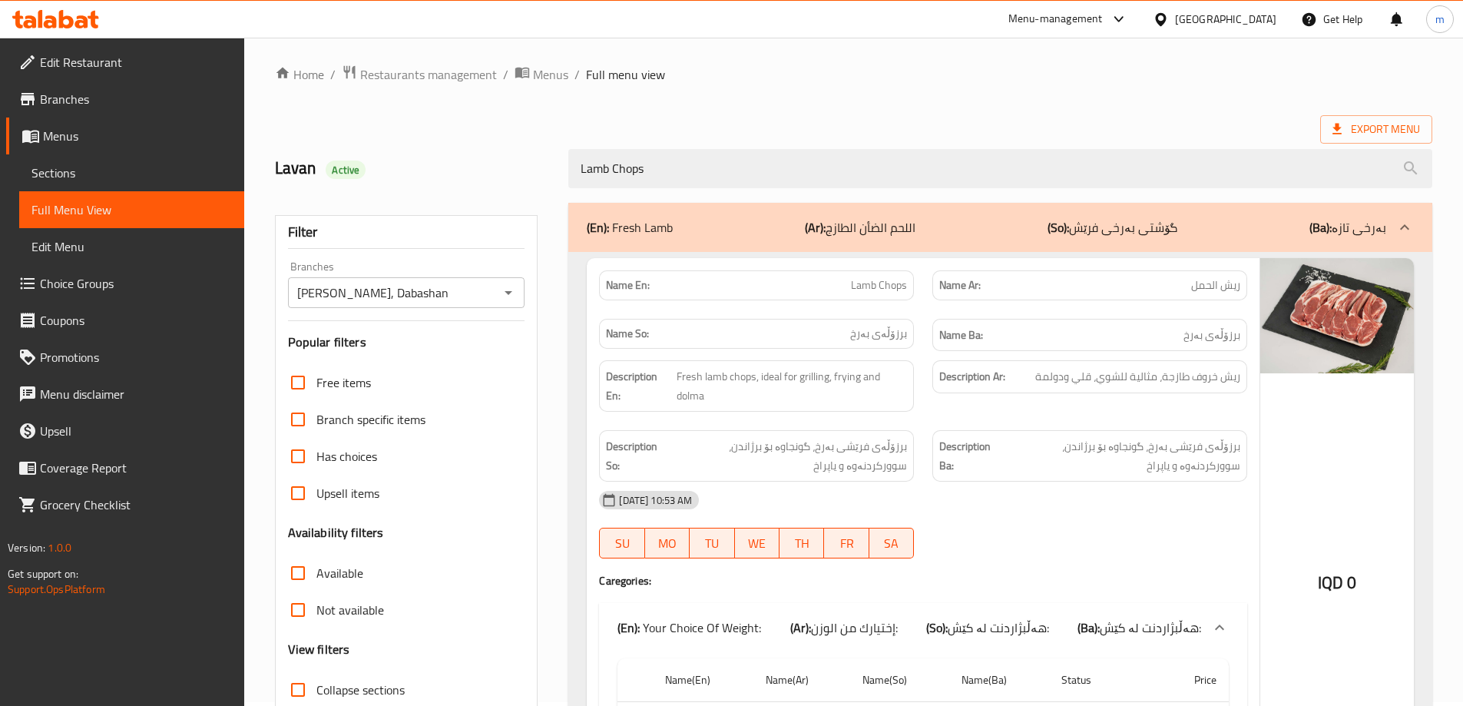
scroll to position [0, 0]
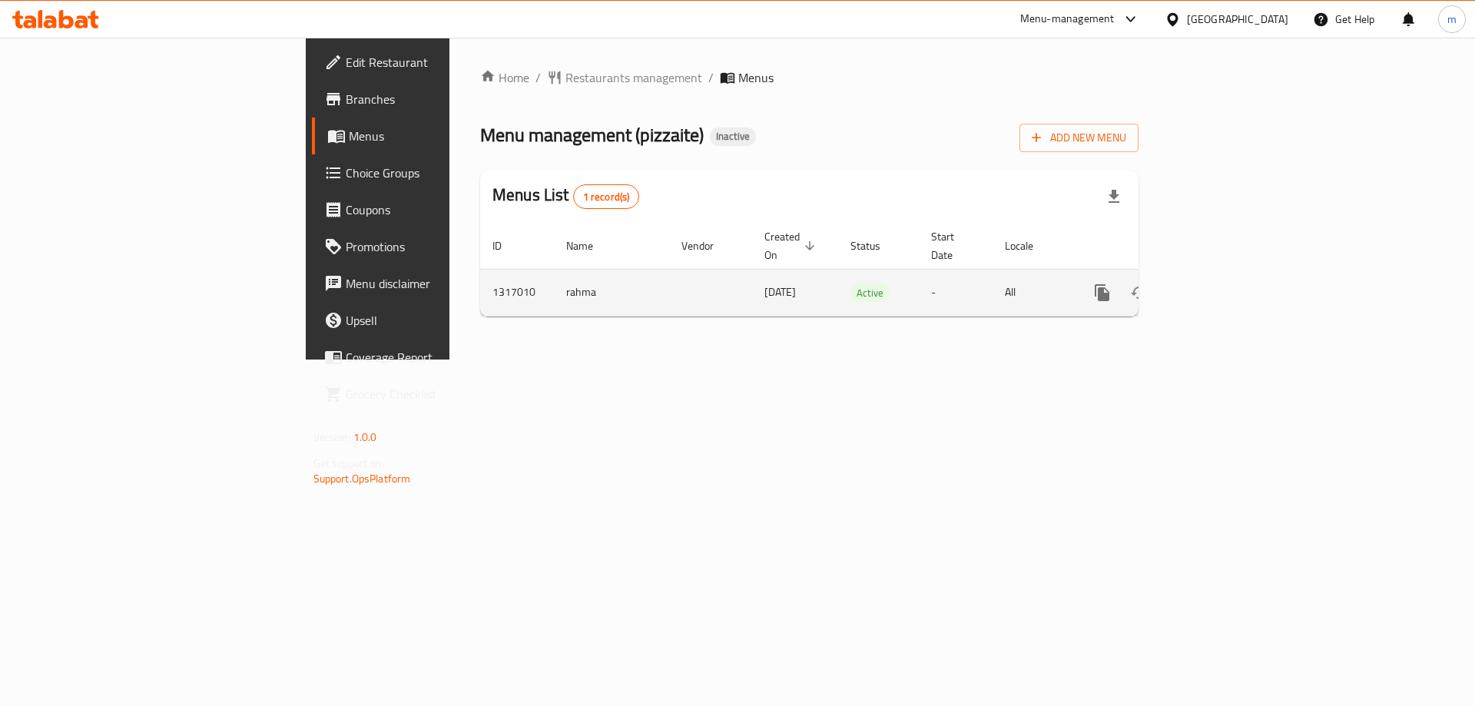
click at [1220, 286] on icon "enhanced table" at bounding box center [1213, 293] width 14 height 14
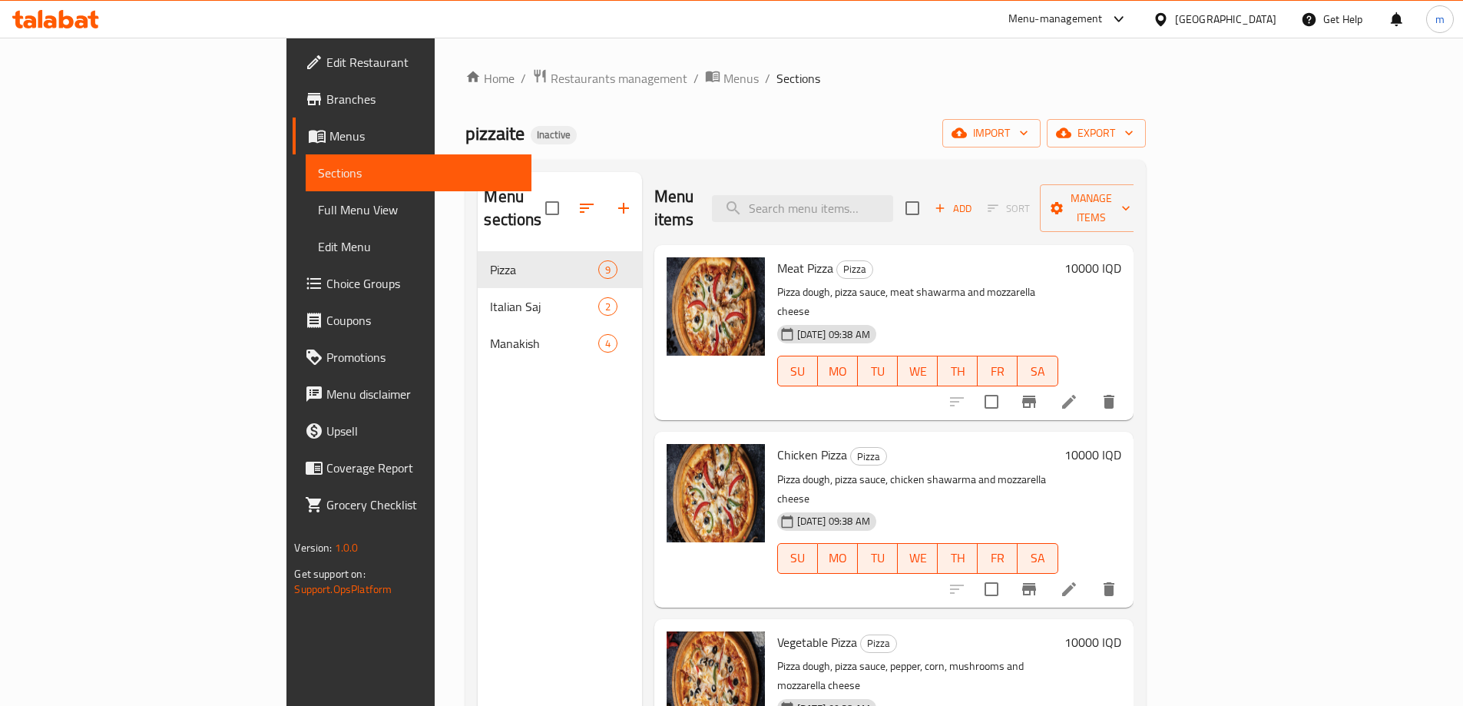
click at [318, 215] on span "Full Menu View" at bounding box center [418, 210] width 201 height 18
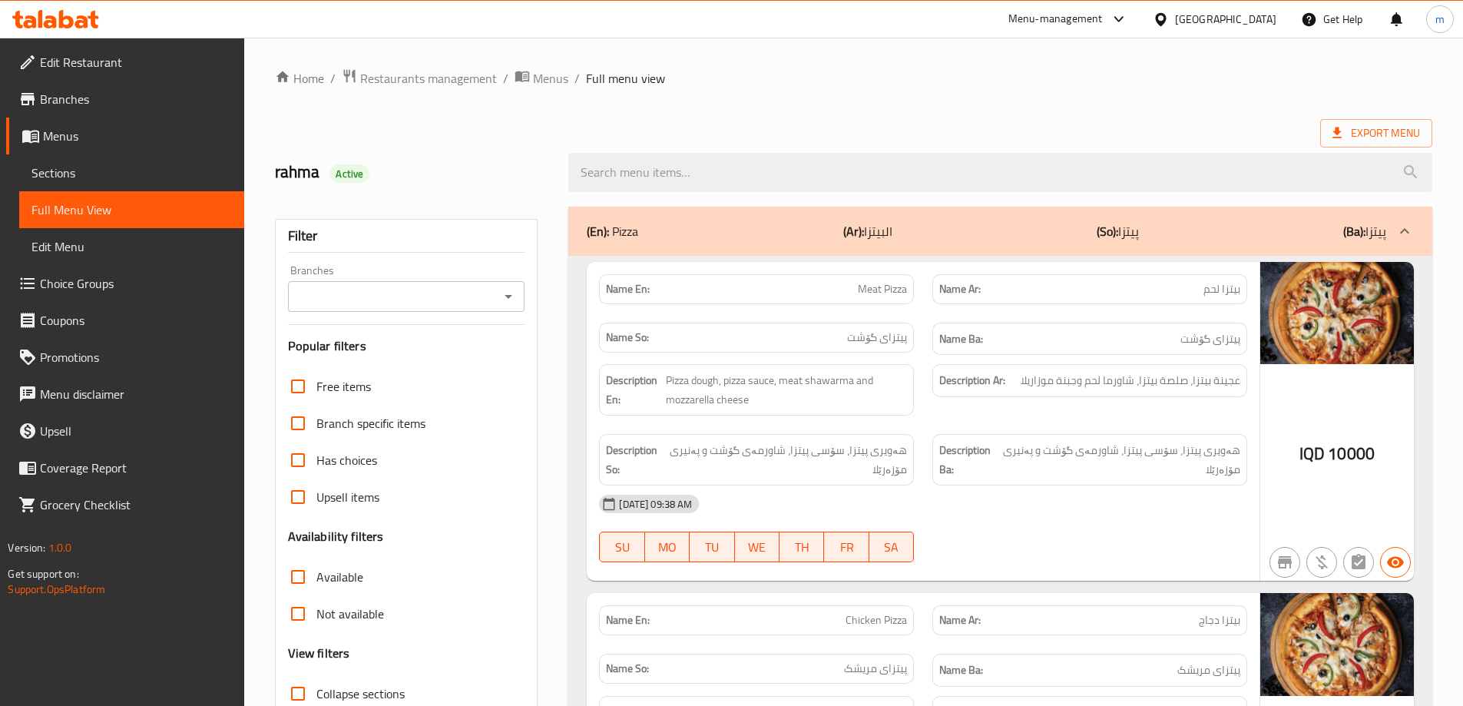
click at [512, 301] on icon "Open" at bounding box center [508, 296] width 18 height 18
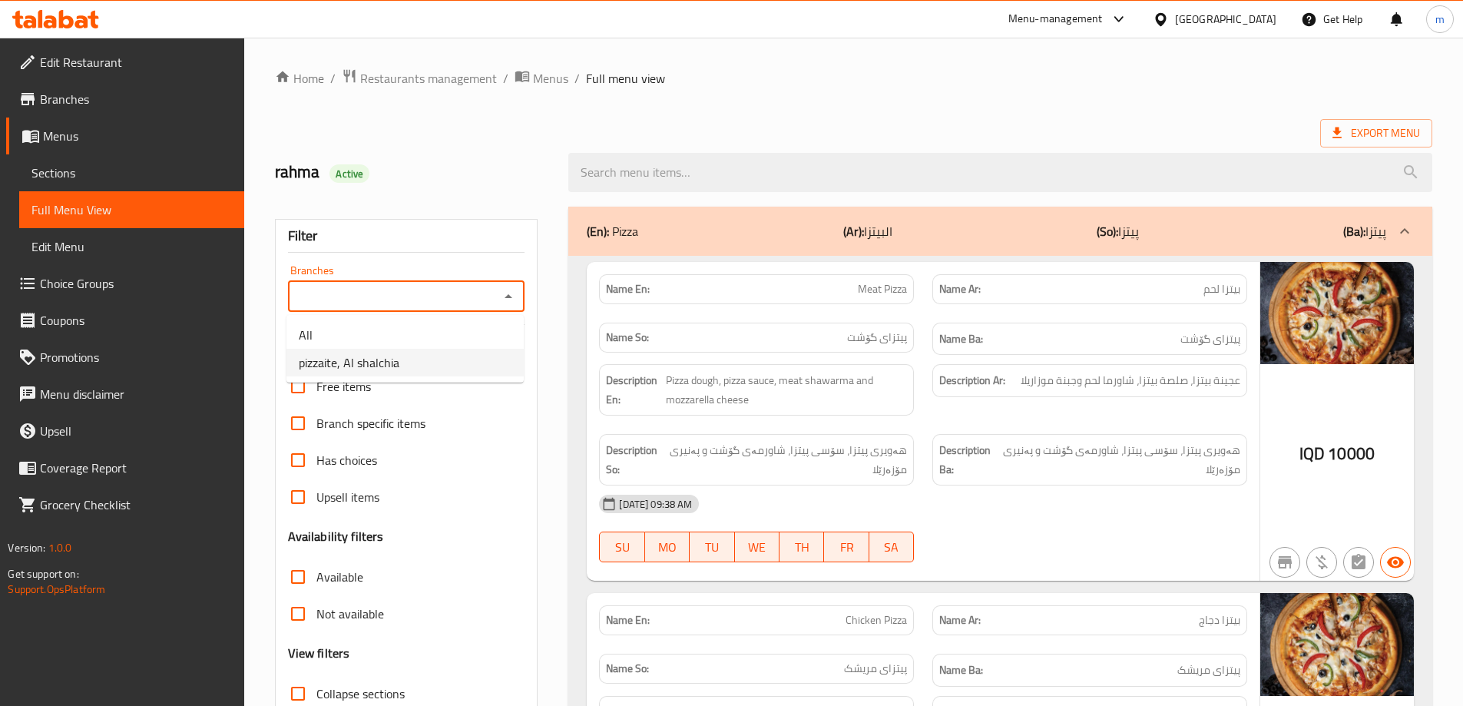
click at [440, 361] on li "pizzaite, Al shalchia" at bounding box center [405, 363] width 237 height 28
type input "pizzaite, Al shalchia"
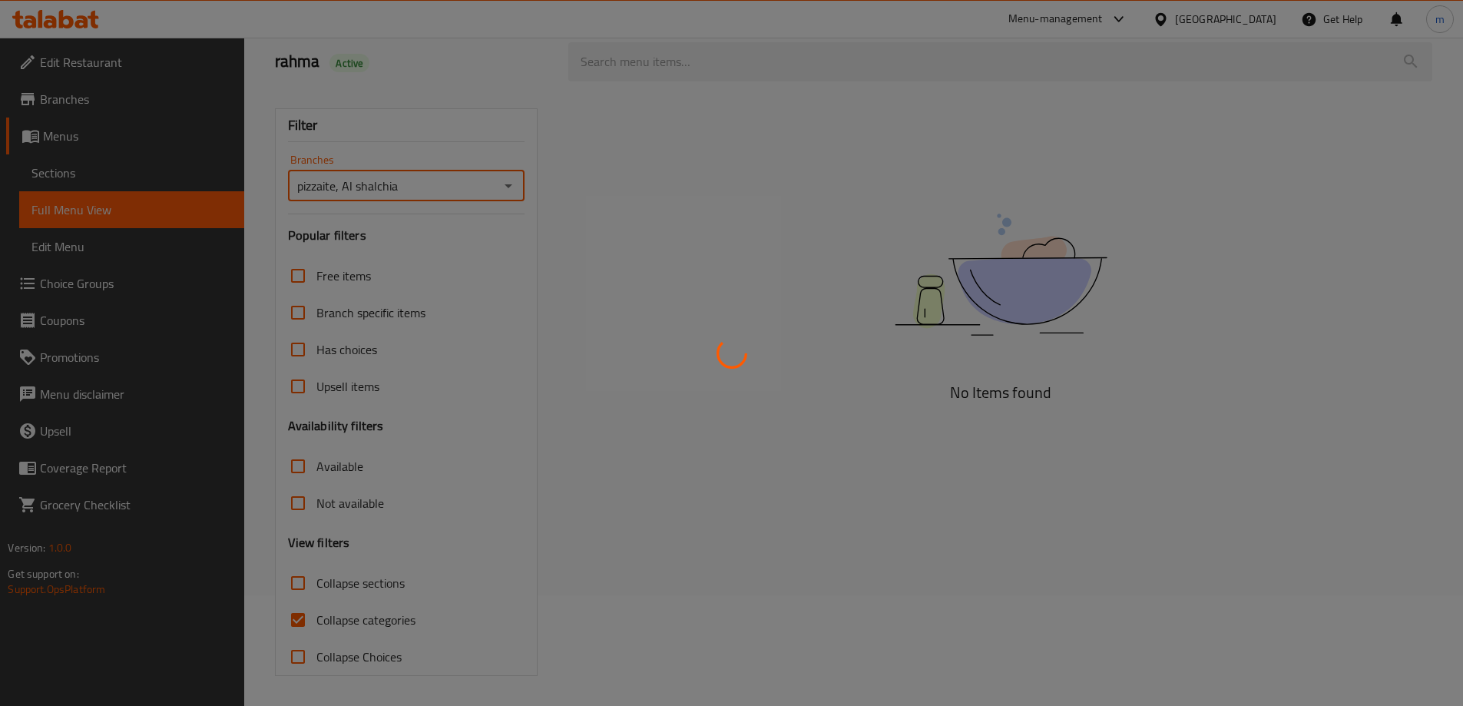
scroll to position [111, 0]
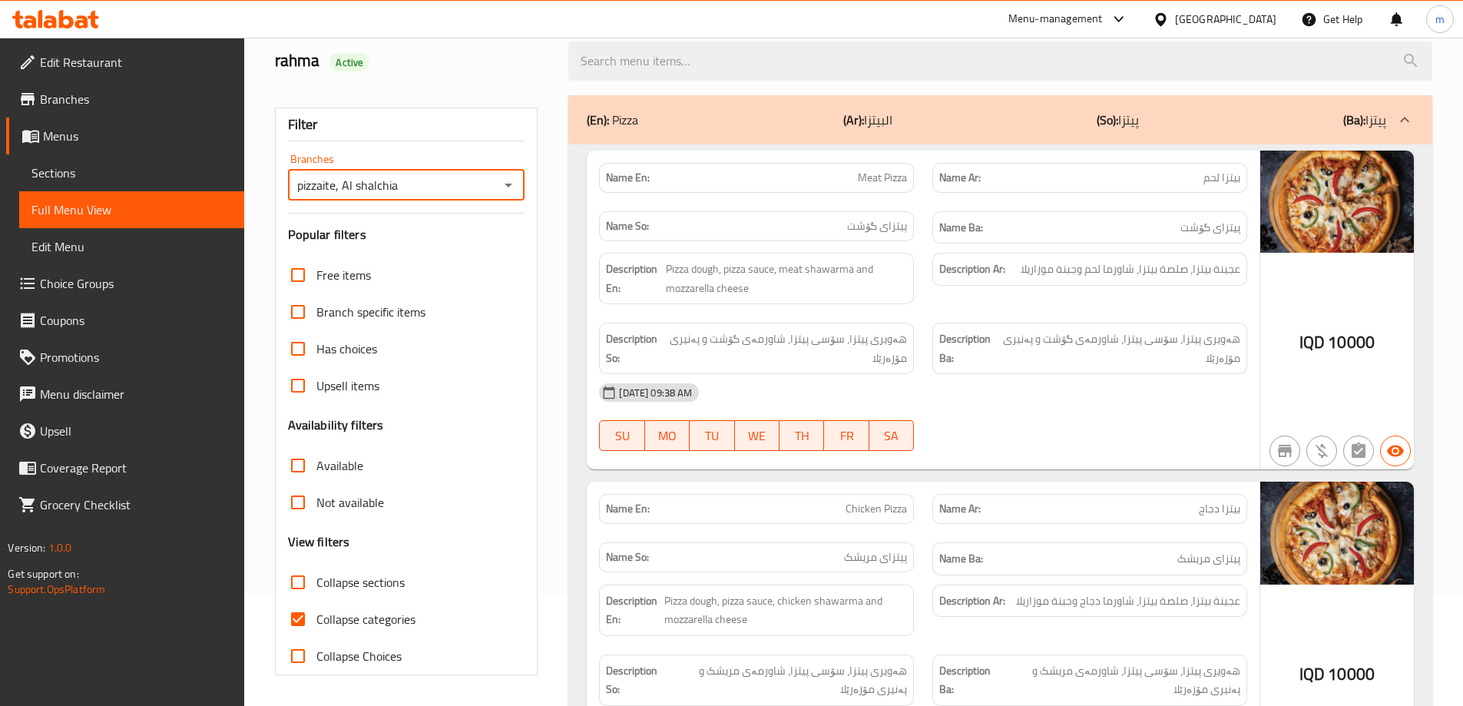
click at [304, 611] on input "Collapse categories" at bounding box center [298, 619] width 37 height 37
checkbox input "false"
drag, startPoint x: 291, startPoint y: 578, endPoint x: 300, endPoint y: 575, distance: 10.0
click at [292, 578] on input "Collapse sections" at bounding box center [298, 582] width 37 height 37
checkbox input "true"
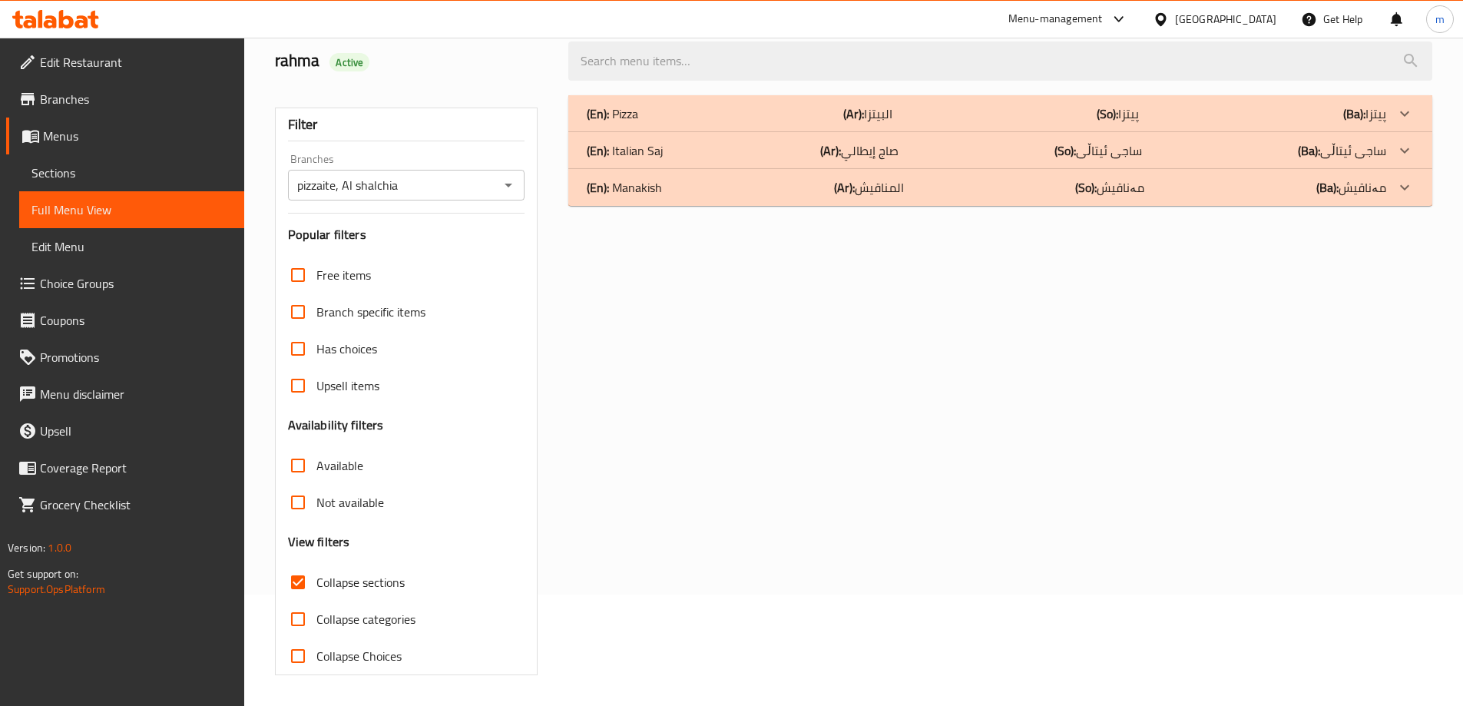
click at [847, 187] on b "(Ar):" at bounding box center [844, 187] width 21 height 23
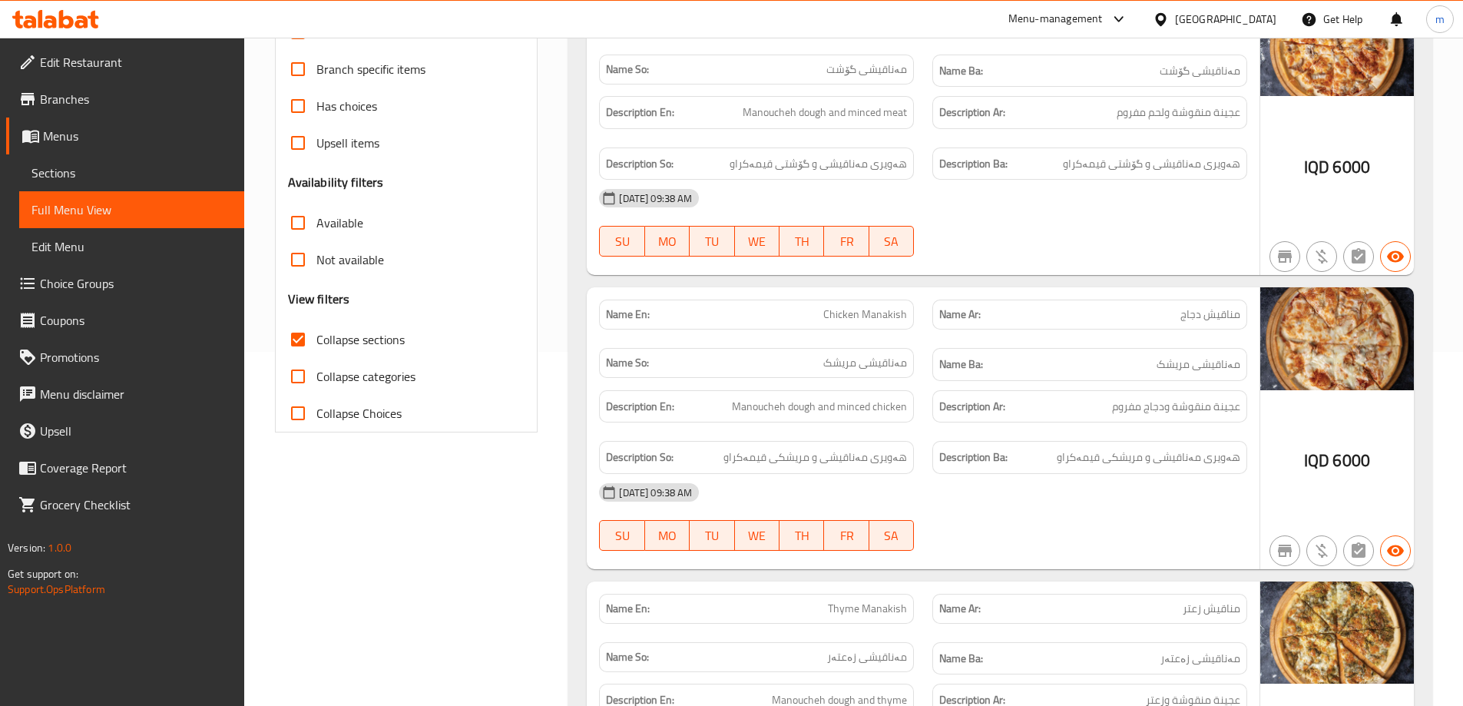
scroll to position [98, 0]
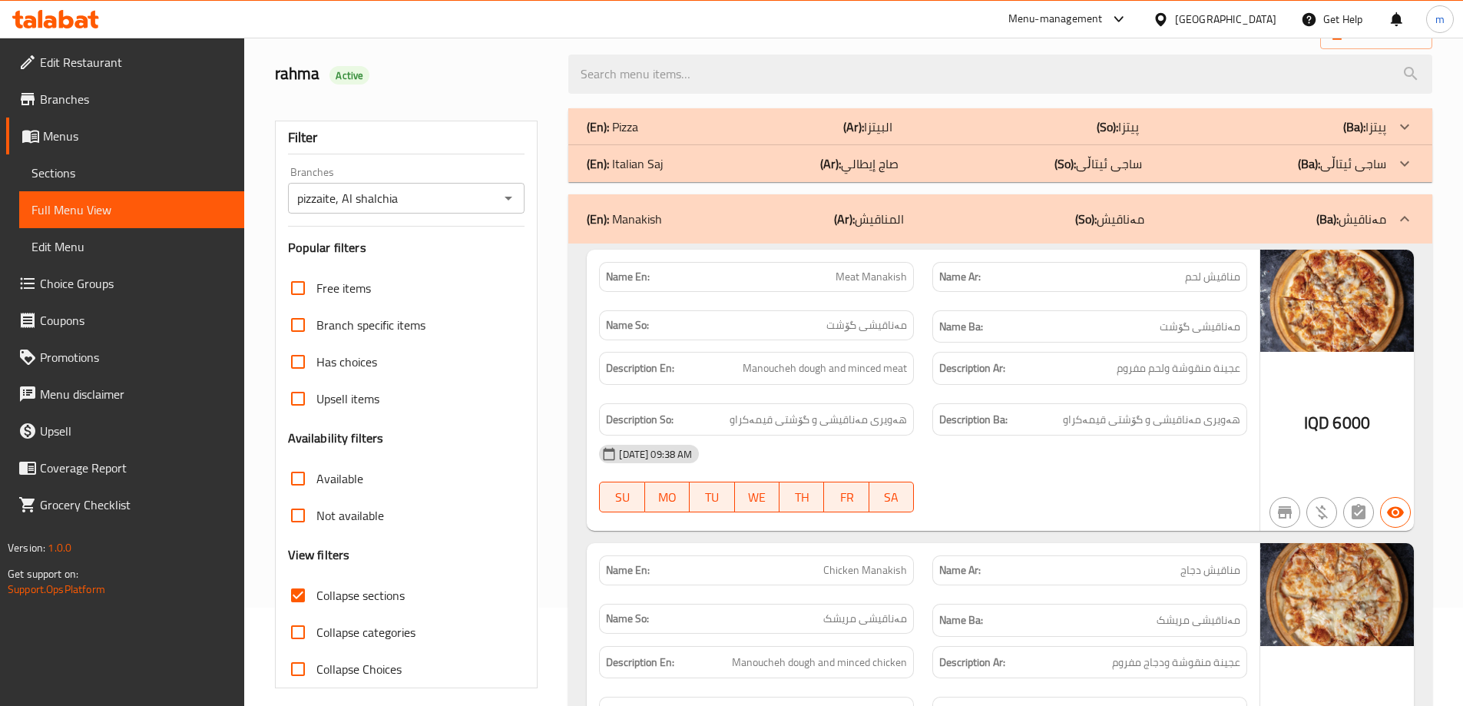
drag, startPoint x: 1018, startPoint y: 389, endPoint x: 1030, endPoint y: 373, distance: 20.9
click at [1018, 389] on div "Description Ar: عجينة منقوشة ولحم مفروم" at bounding box center [1089, 368] width 333 height 51
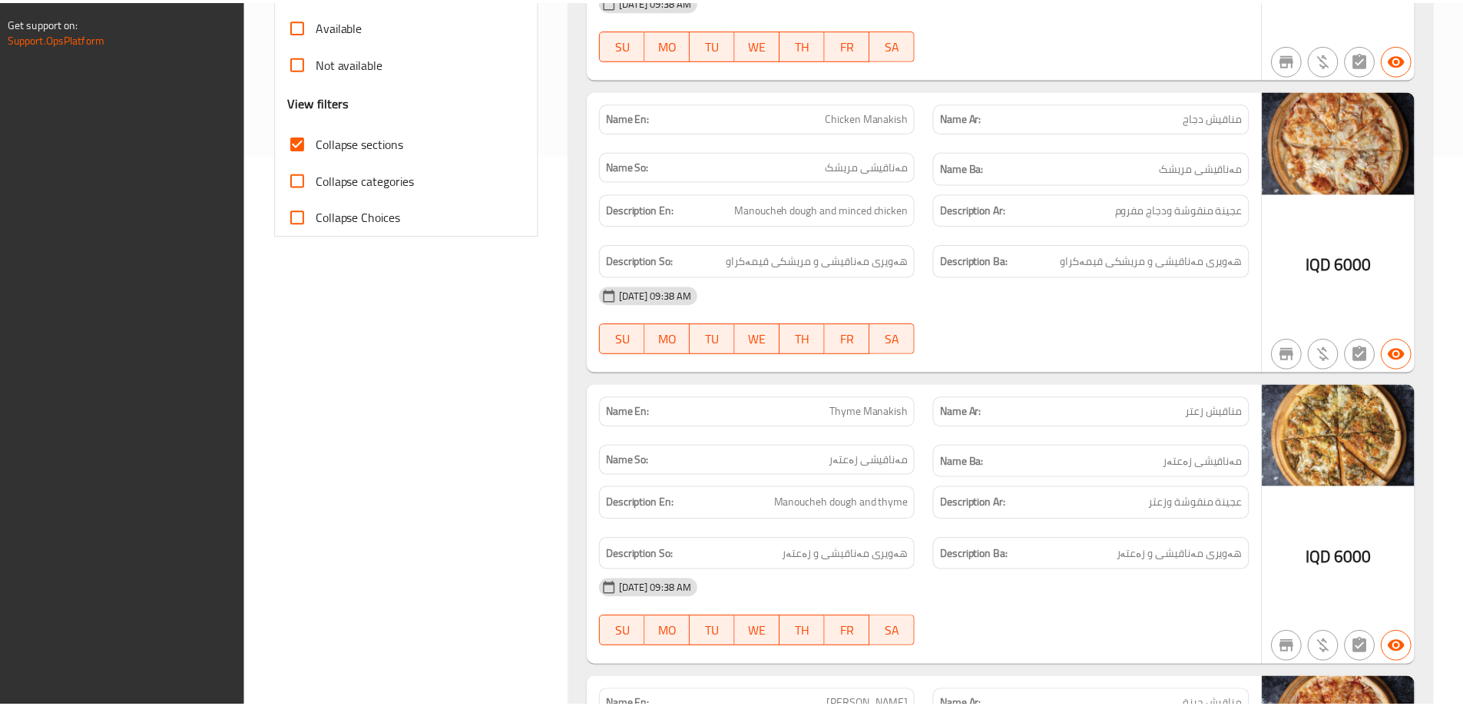
scroll to position [867, 0]
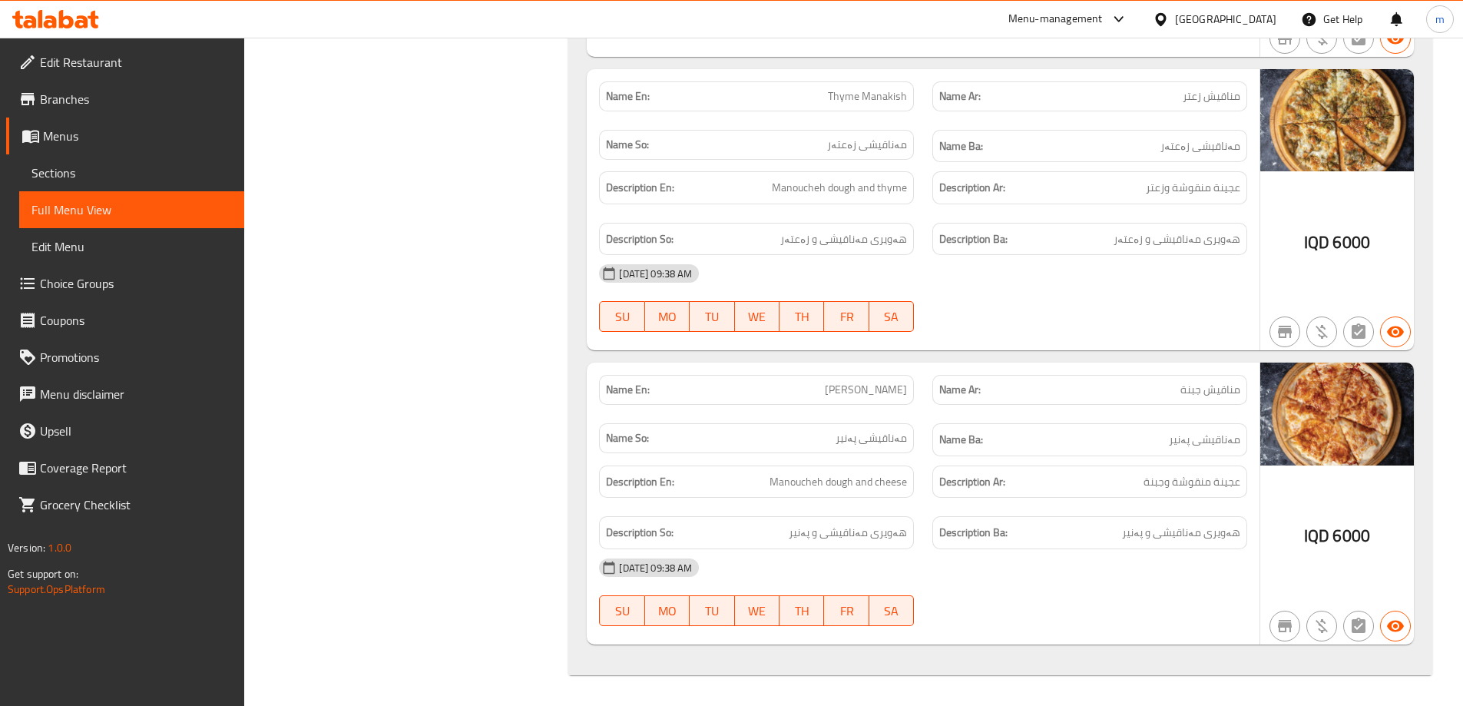
click at [1217, 98] on span "مناقيش زعتر" at bounding box center [1212, 96] width 58 height 16
copy span "مناقيش"
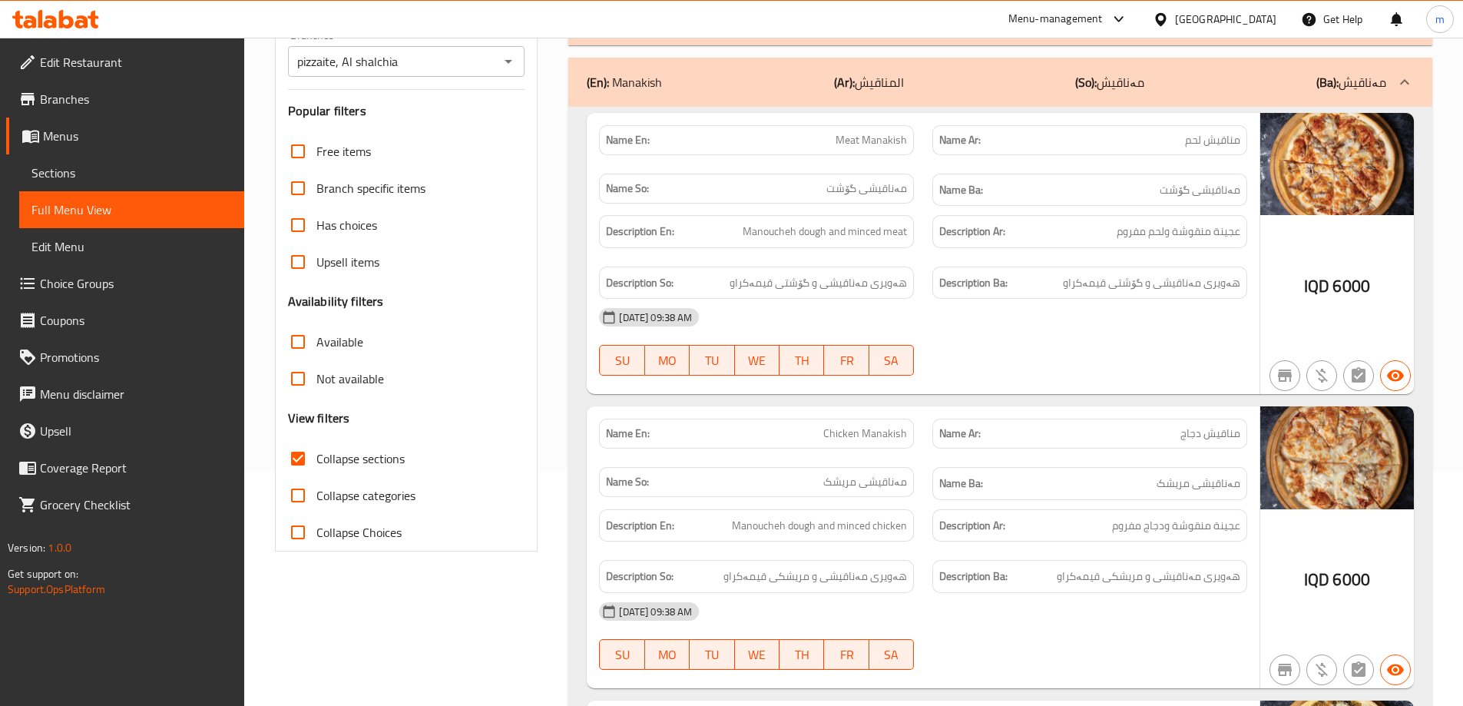
scroll to position [0, 0]
